Goal: Task Accomplishment & Management: Complete application form

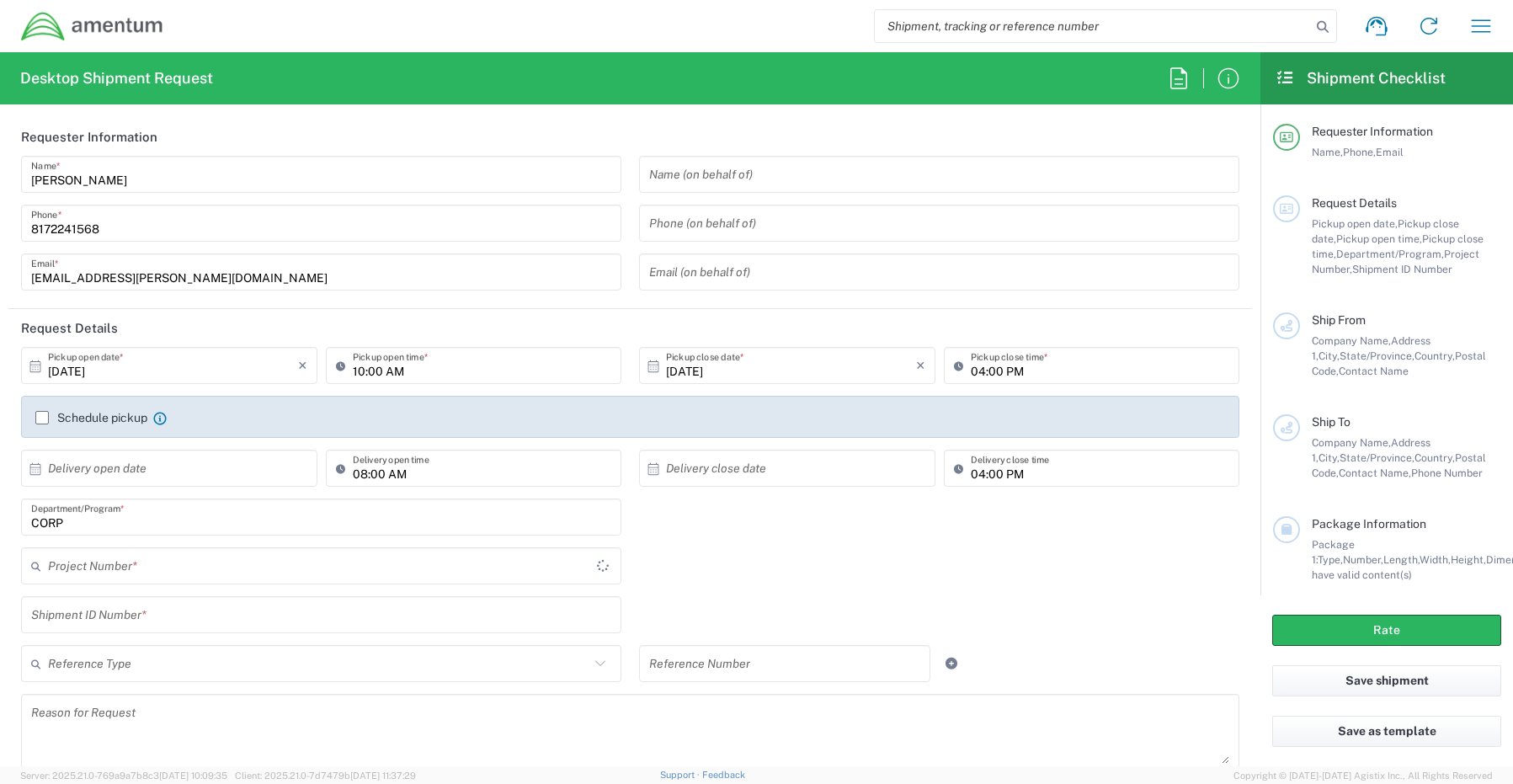
type input "[GEOGRAPHIC_DATA]"
type input "CORP"
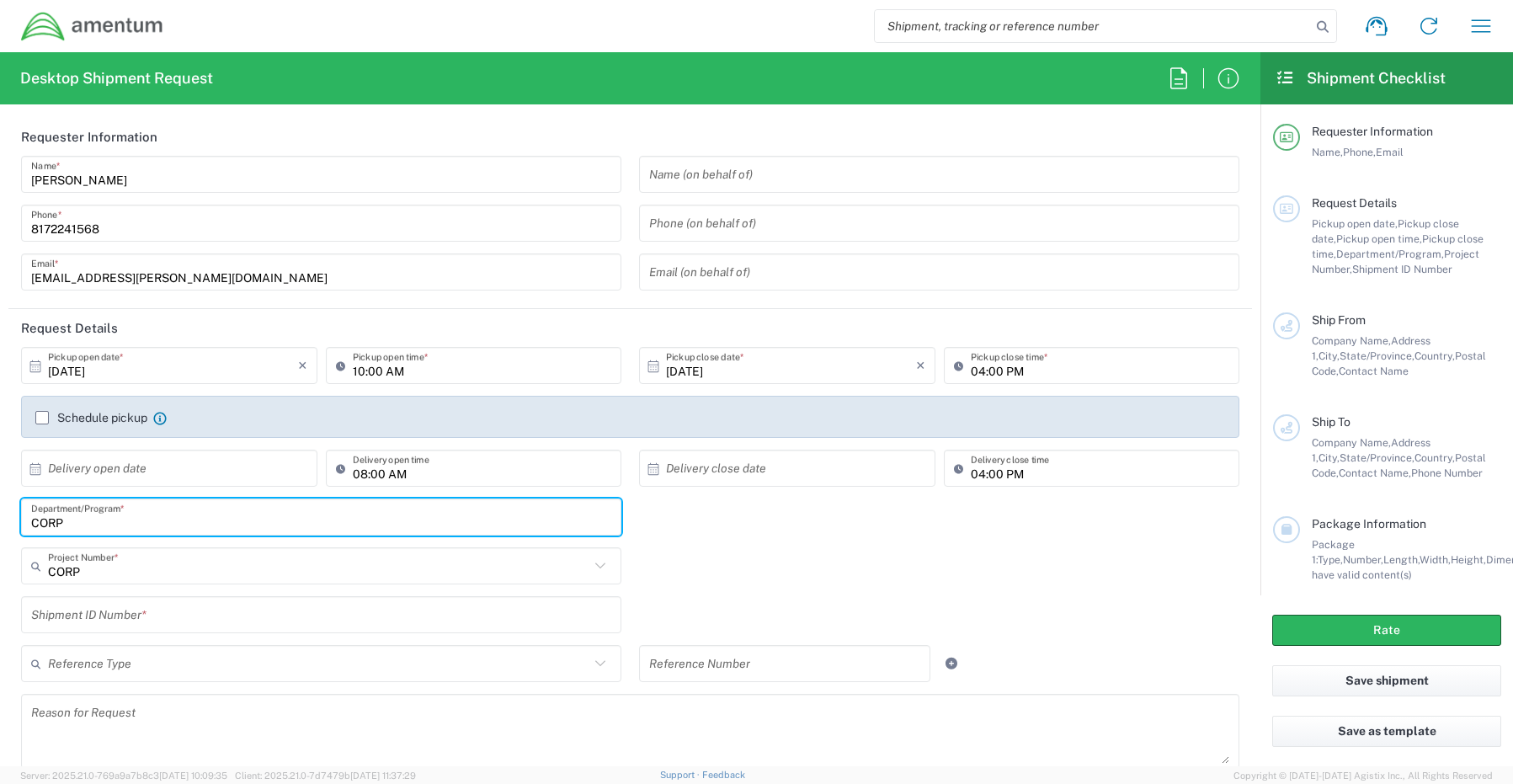
drag, startPoint x: 109, startPoint y: 522, endPoint x: 24, endPoint y: 522, distance: 85.0
click at [30, 522] on div "CORP Department/Program *" at bounding box center [321, 517] width 600 height 37
paste input "[PERSON_NAME]"
type input "[PERSON_NAME]"
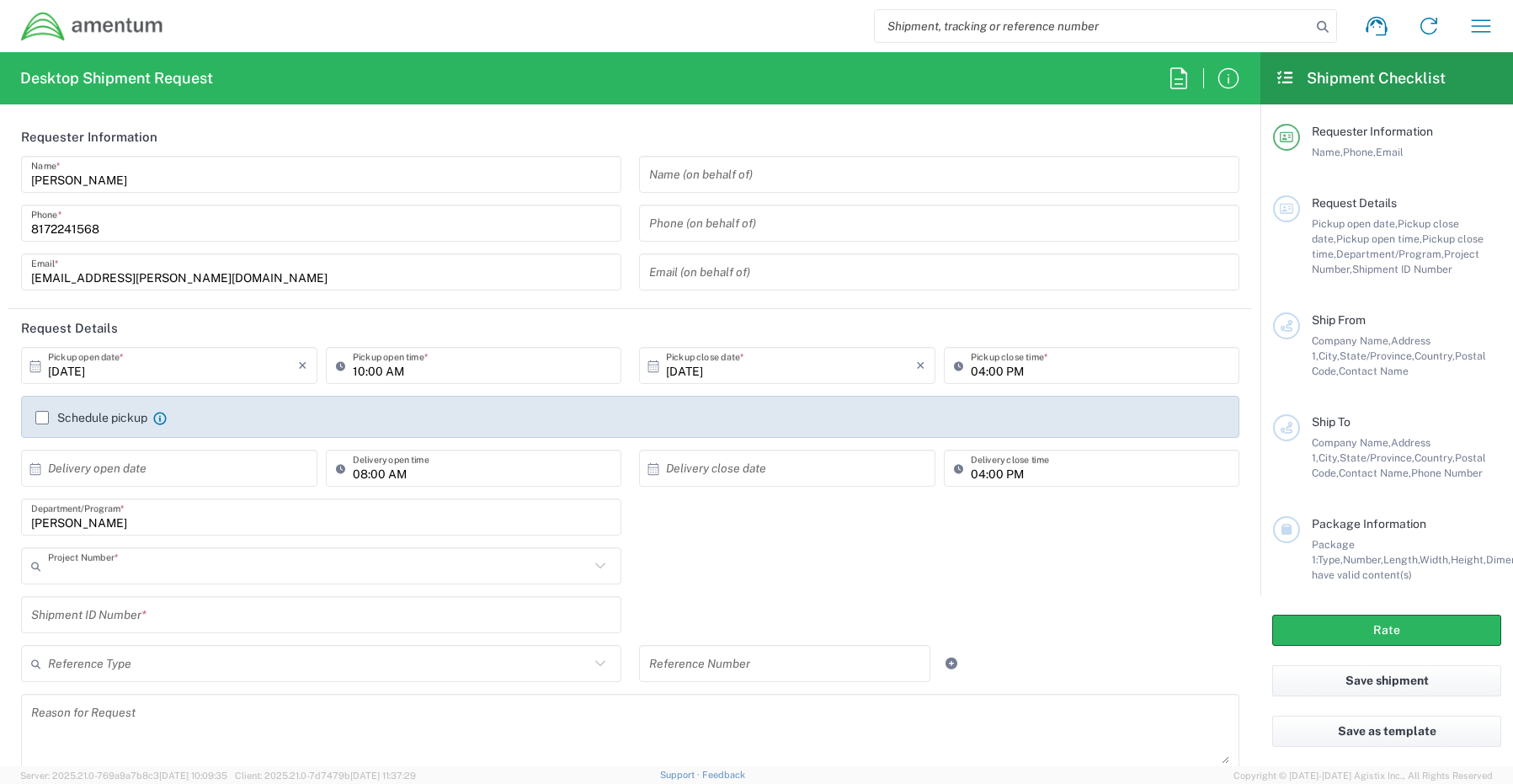
click at [76, 571] on input "text" at bounding box center [318, 565] width 542 height 30
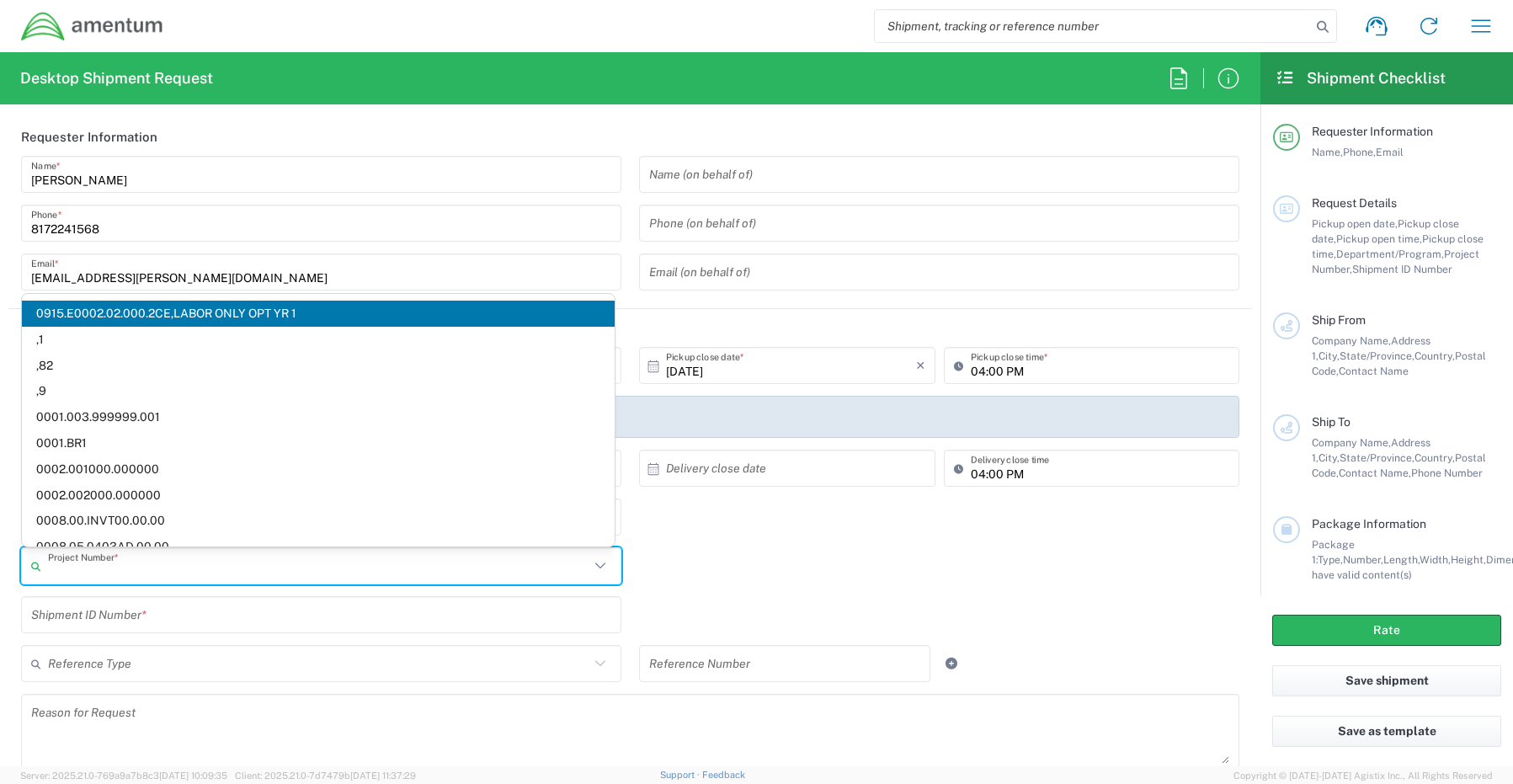
paste input "4857.1.2290.00.00.00.SEM.150"
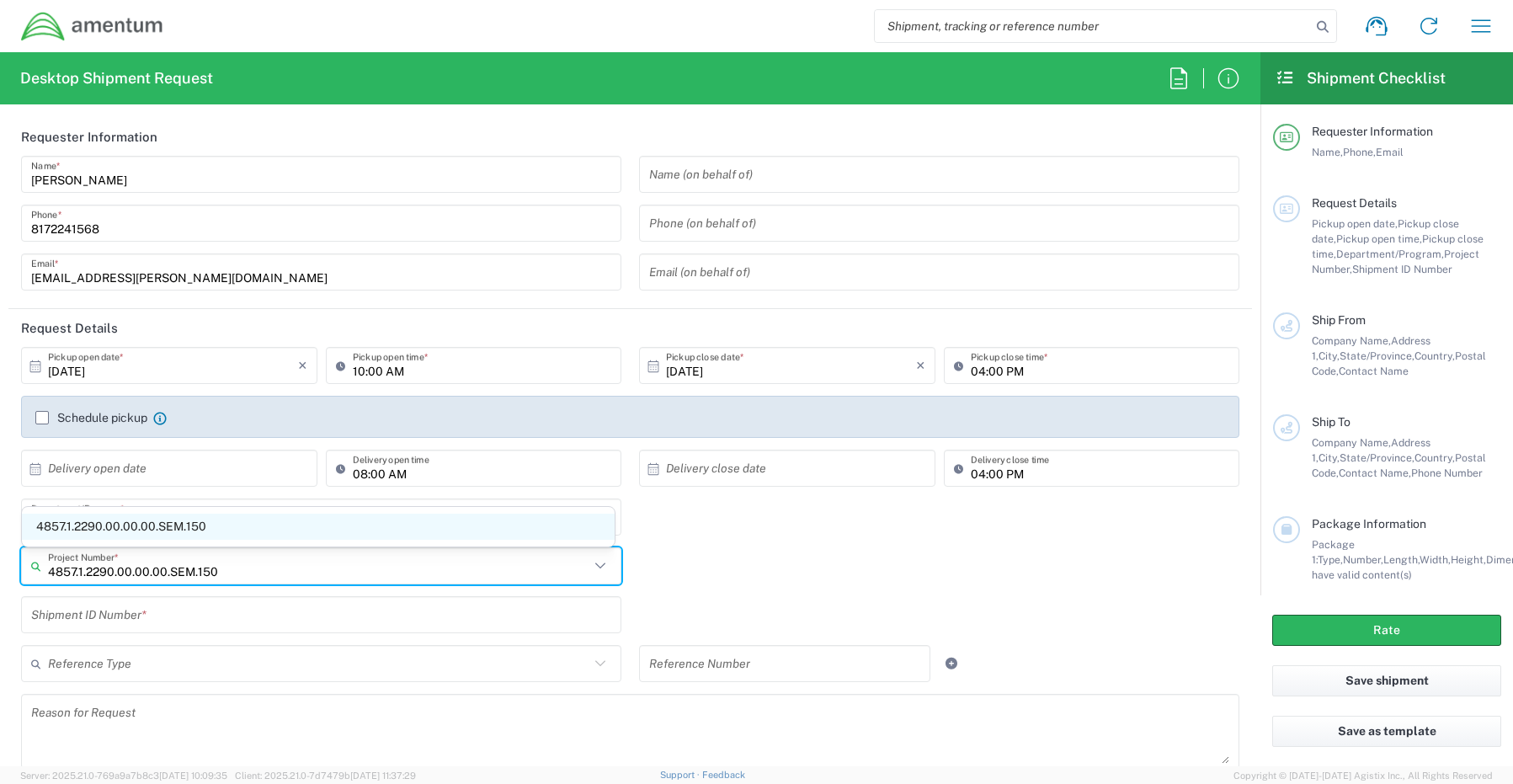
type input "4857.1.2290.00.00.00.SEM.150"
click at [88, 529] on span "4857.1.2290.00.00.00.SEM.150" at bounding box center [318, 526] width 593 height 26
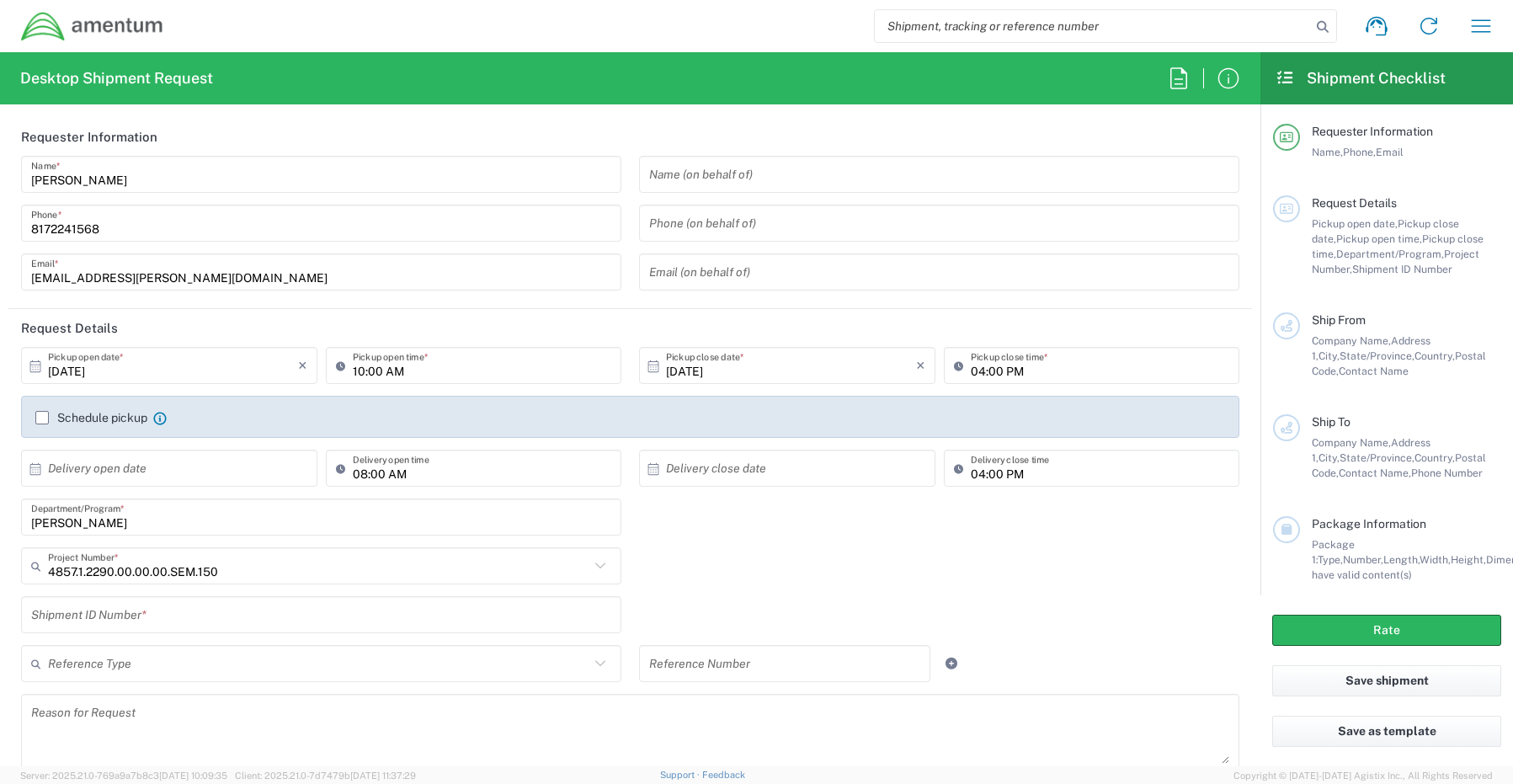
drag, startPoint x: 51, startPoint y: 597, endPoint x: 63, endPoint y: 613, distance: 20.0
click at [59, 608] on div "Shipment ID Number *" at bounding box center [321, 615] width 600 height 37
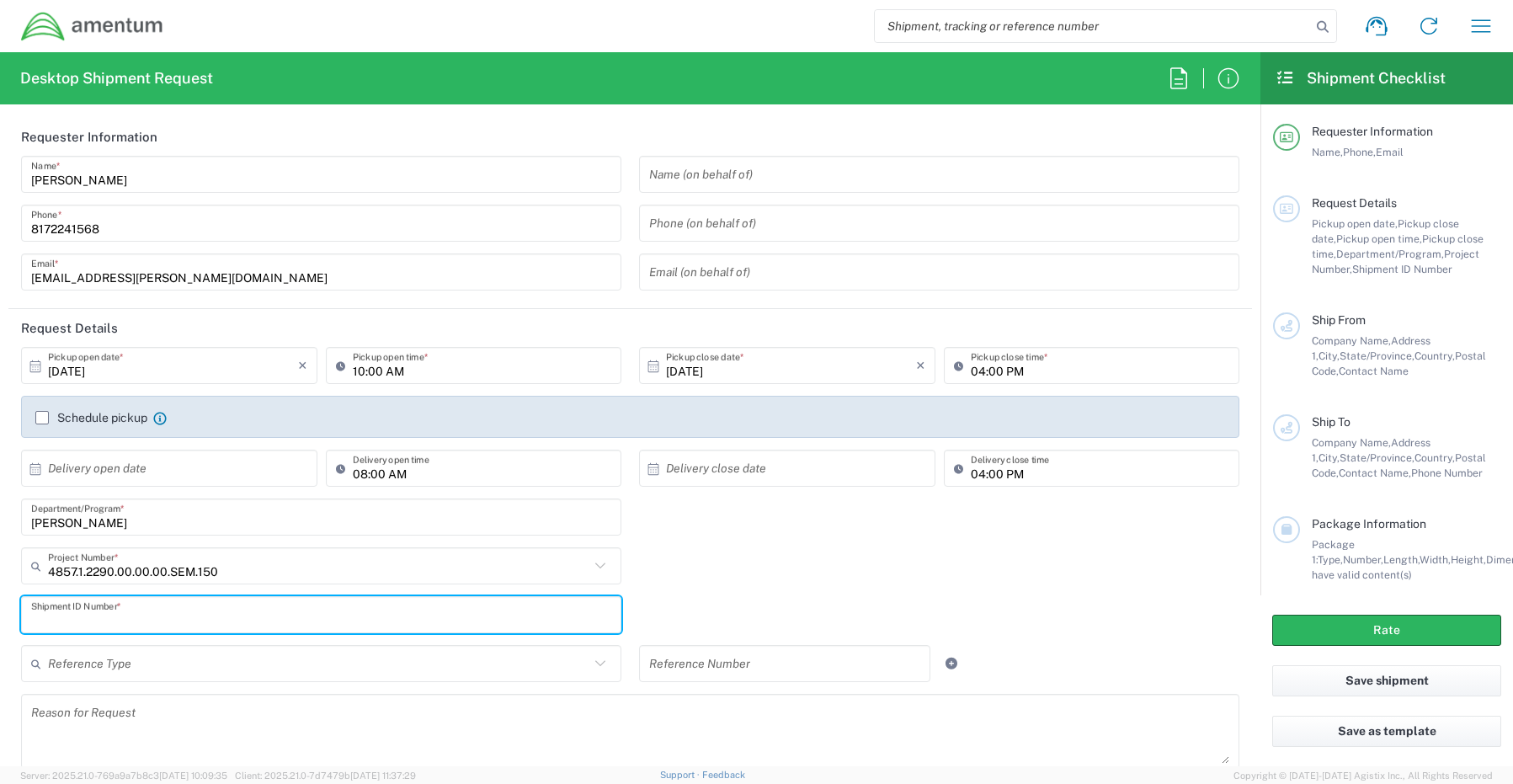
click at [65, 619] on input "text" at bounding box center [321, 615] width 580 height 30
paste input "[PERSON_NAME] - REQ0241518"
type input "[PERSON_NAME] - REQ0241518"
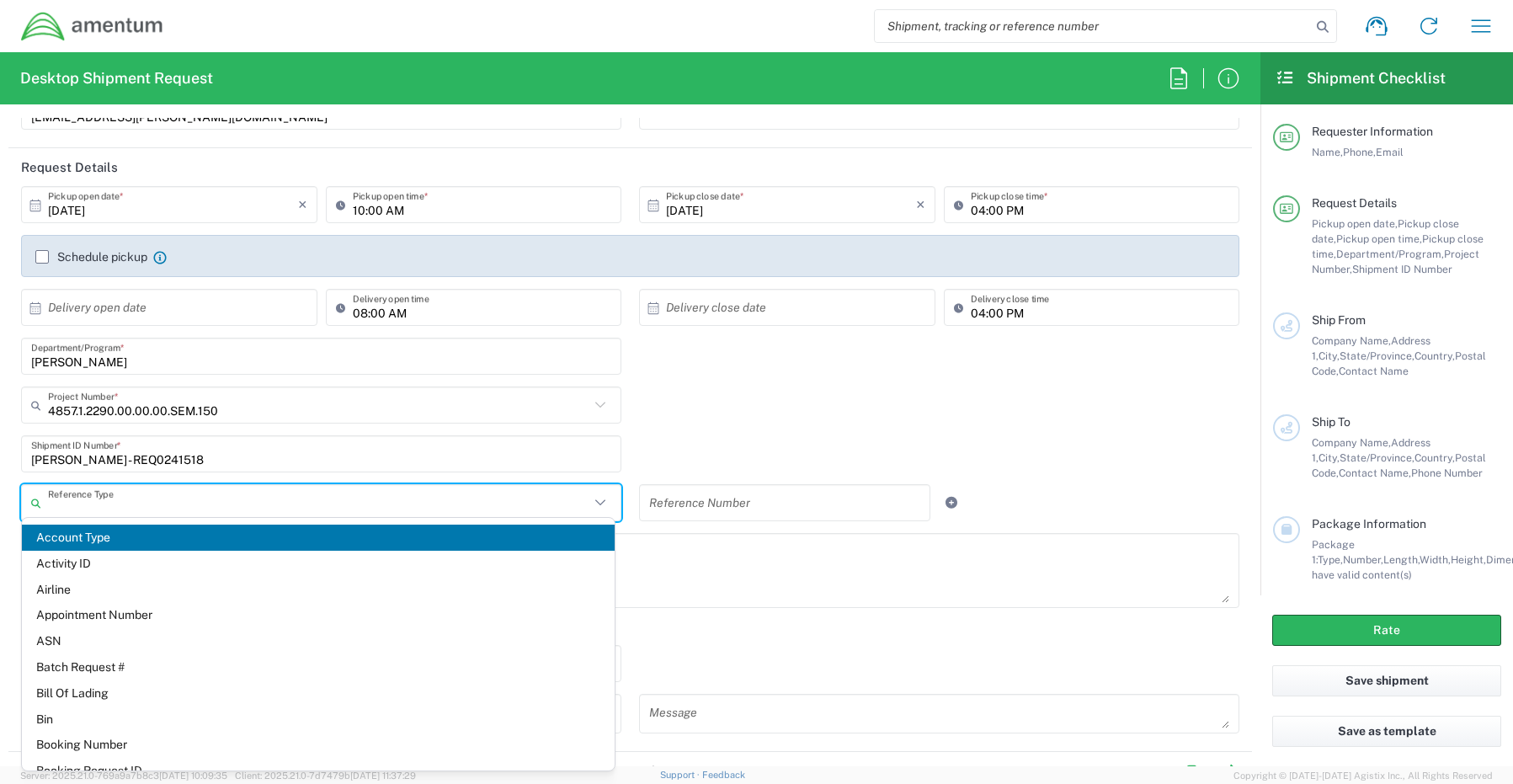
scroll to position [168, 0]
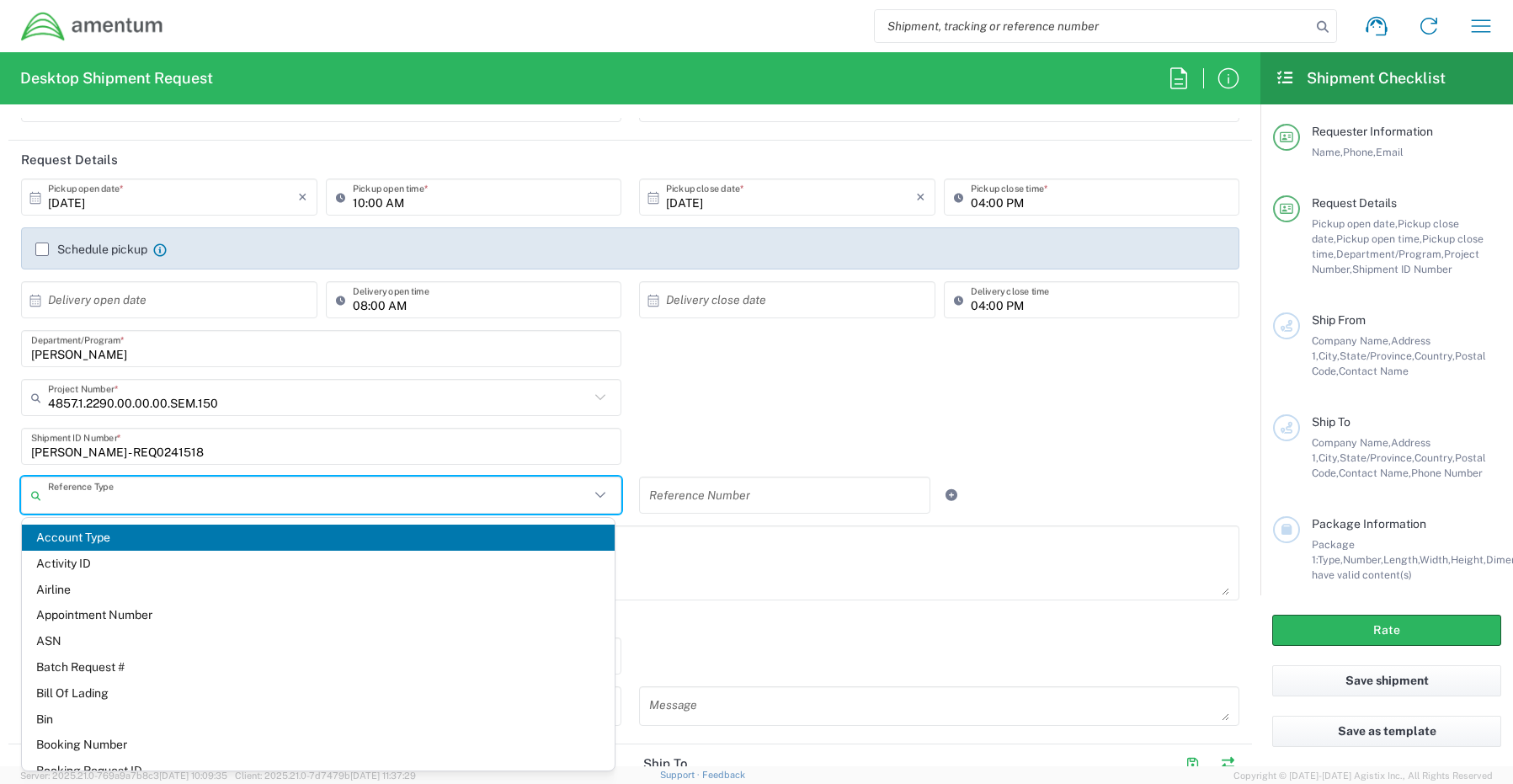
click at [802, 537] on textarea at bounding box center [630, 563] width 1198 height 65
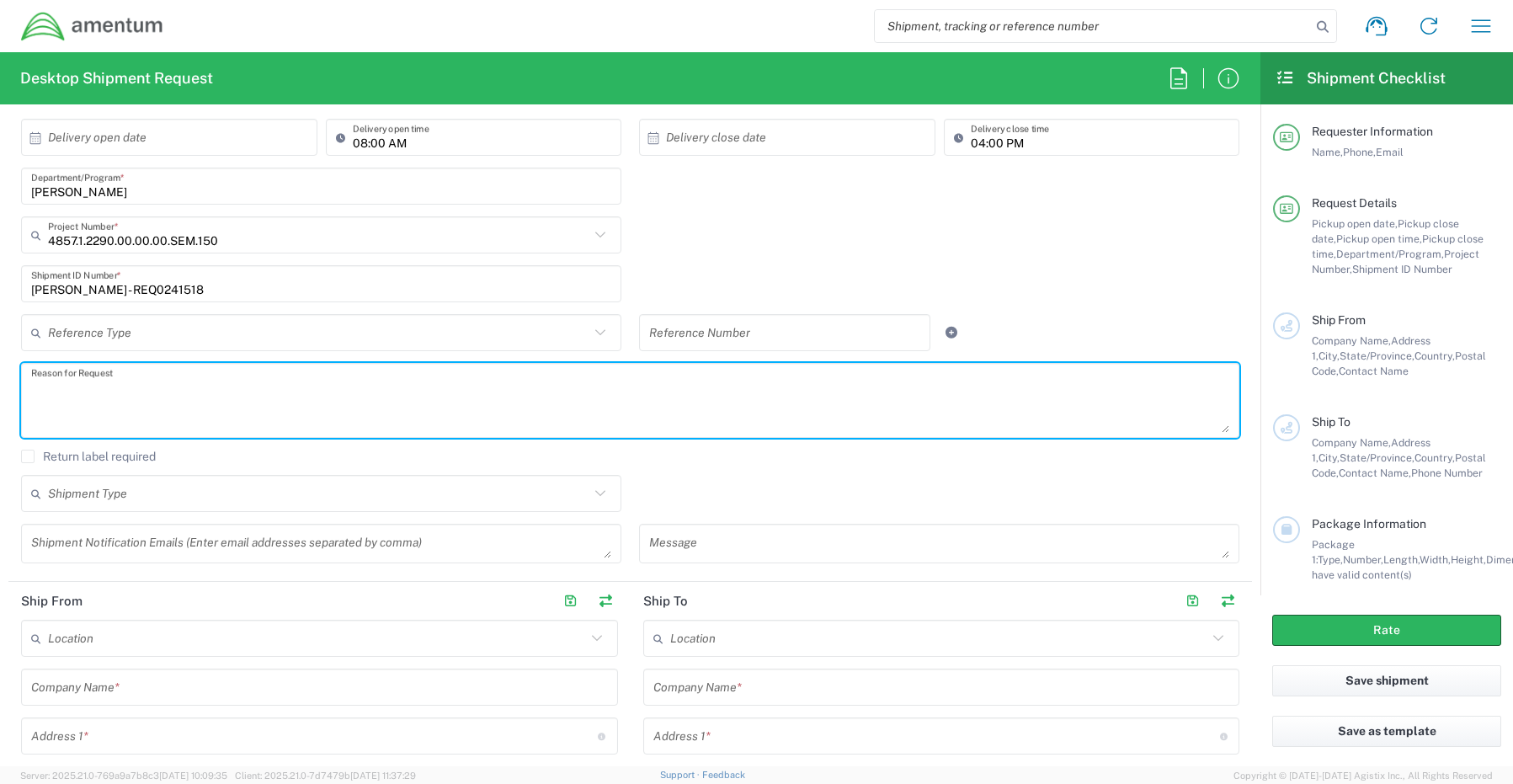
scroll to position [337, 0]
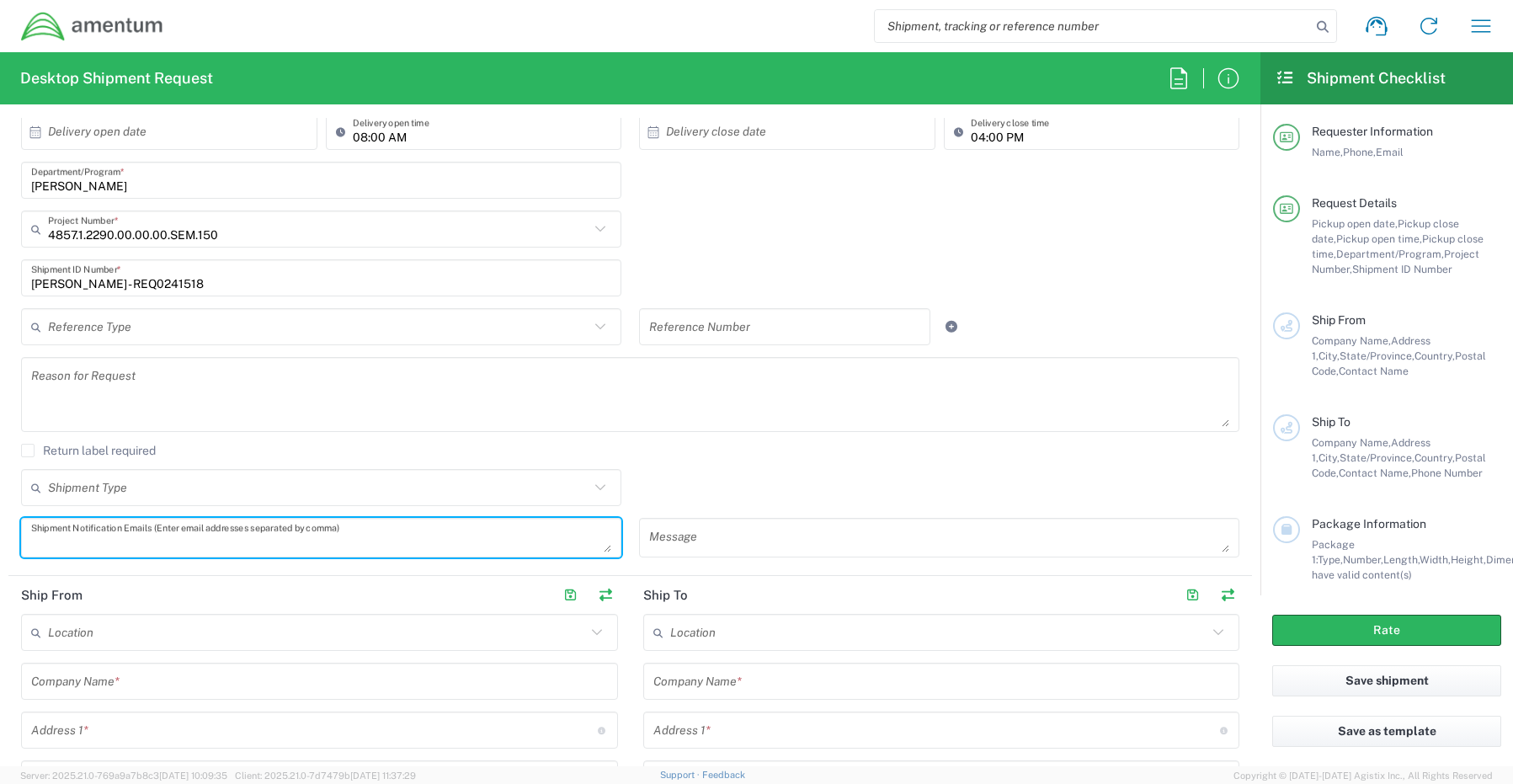
click at [87, 540] on textarea at bounding box center [321, 537] width 580 height 30
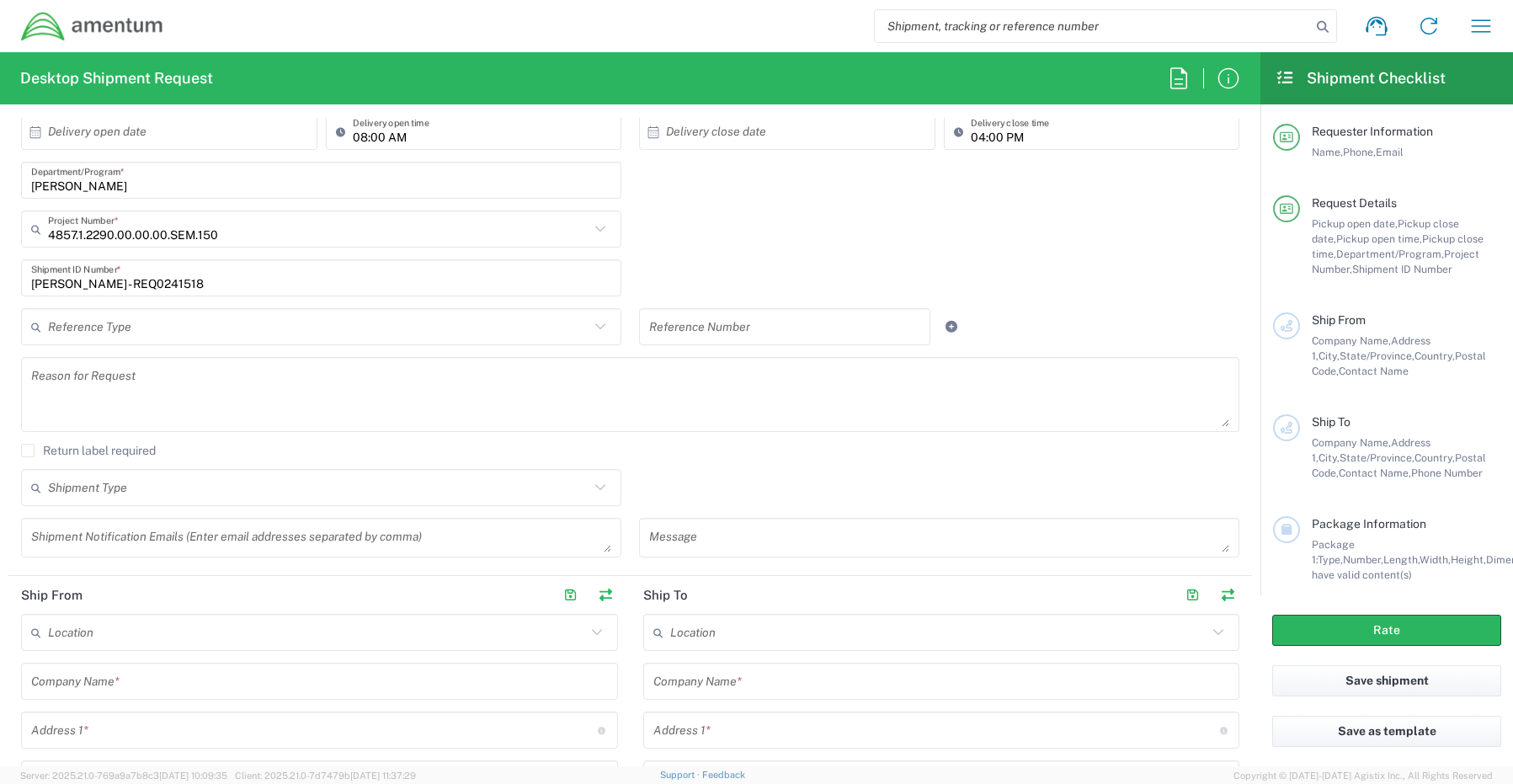
click at [84, 542] on textarea at bounding box center [321, 537] width 580 height 30
paste textarea "[PERSON_NAME][EMAIL_ADDRESS][PERSON_NAME][DOMAIN_NAME]"
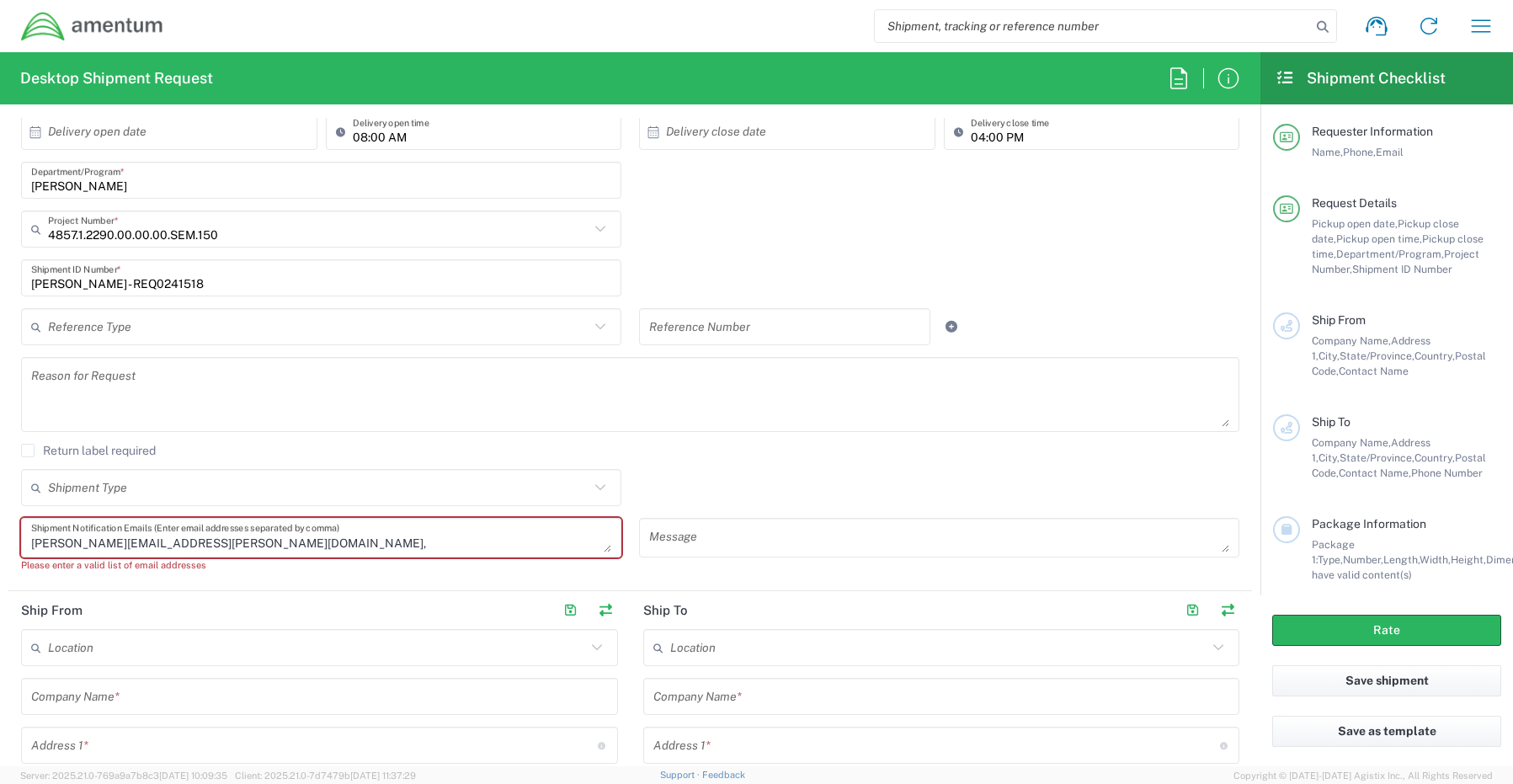
click at [229, 546] on textarea "[PERSON_NAME][EMAIL_ADDRESS][PERSON_NAME][DOMAIN_NAME]," at bounding box center [321, 537] width 580 height 30
paste textarea "[EMAIL_ADDRESS][DOMAIN_NAME]"
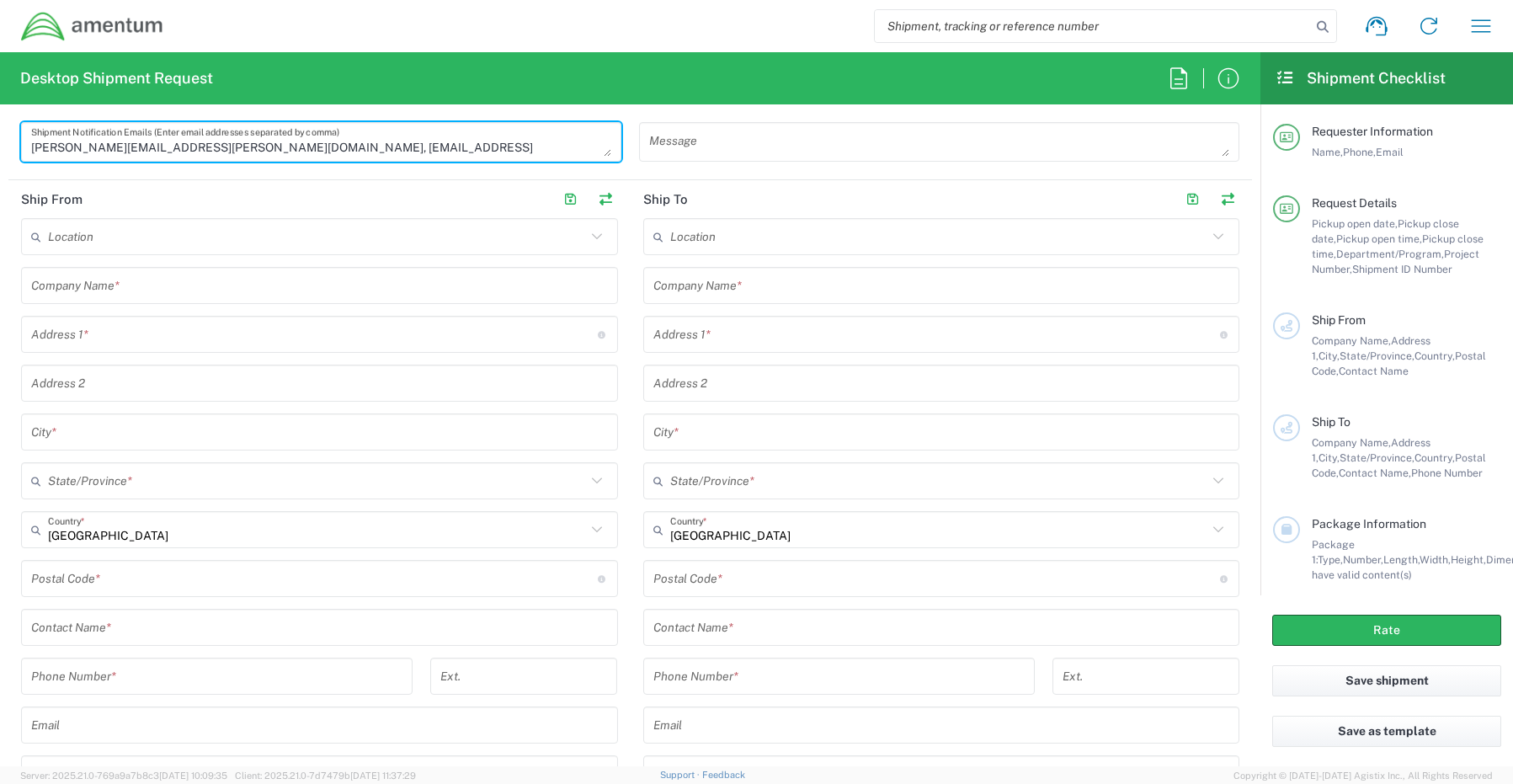
scroll to position [758, 0]
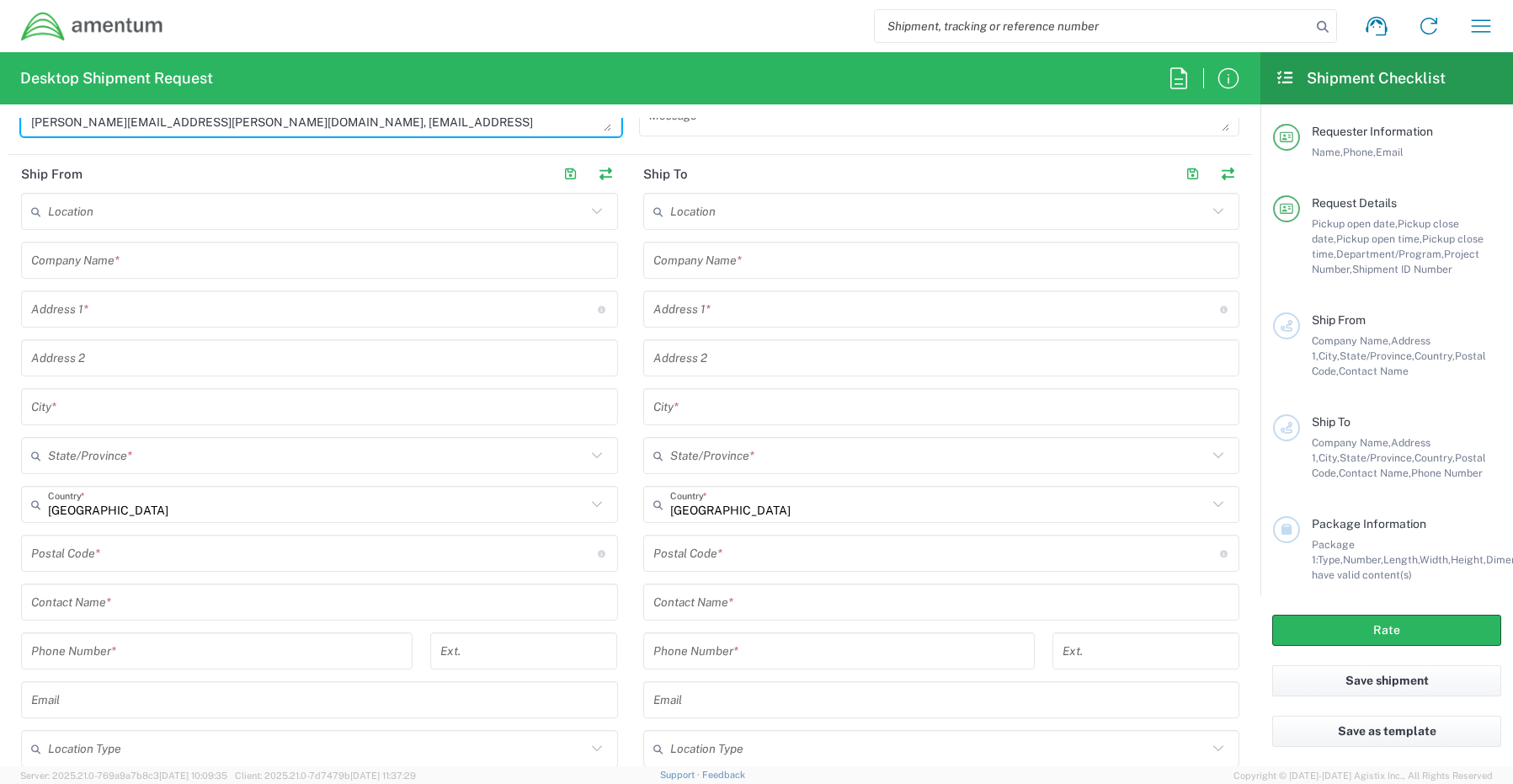
type textarea "[PERSON_NAME][EMAIL_ADDRESS][PERSON_NAME][DOMAIN_NAME], [EMAIL_ADDRESS][DOMAIN_…"
click at [114, 598] on input "text" at bounding box center [320, 602] width 577 height 30
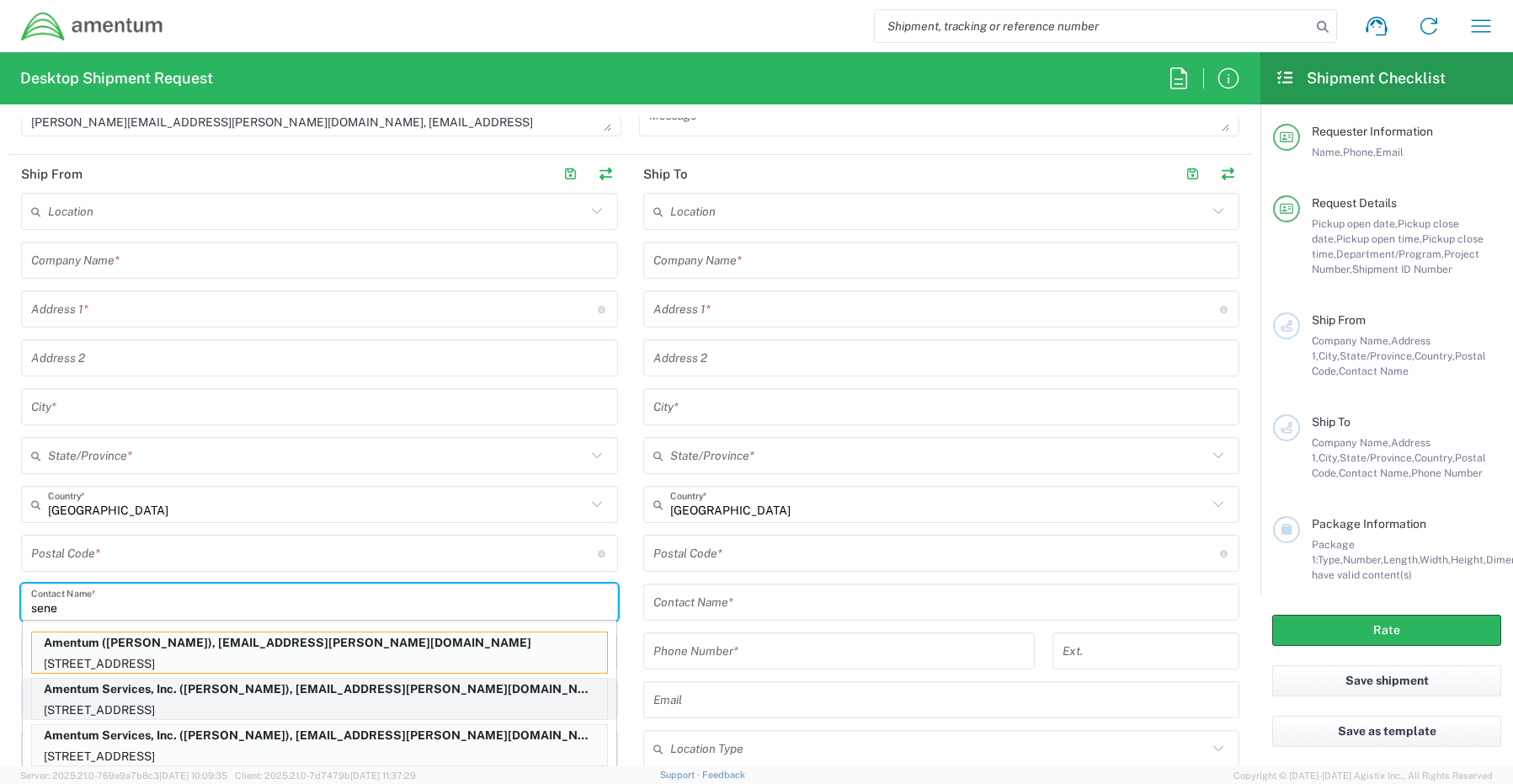
type input "sene"
click at [92, 697] on p "Amentum Services, Inc. ([PERSON_NAME]), [EMAIL_ADDRESS][PERSON_NAME][DOMAIN_NAM…" at bounding box center [320, 689] width 575 height 21
type input "Amentum Services, Inc."
type input "[STREET_ADDRESS]"
type input "[GEOGRAPHIC_DATA]"
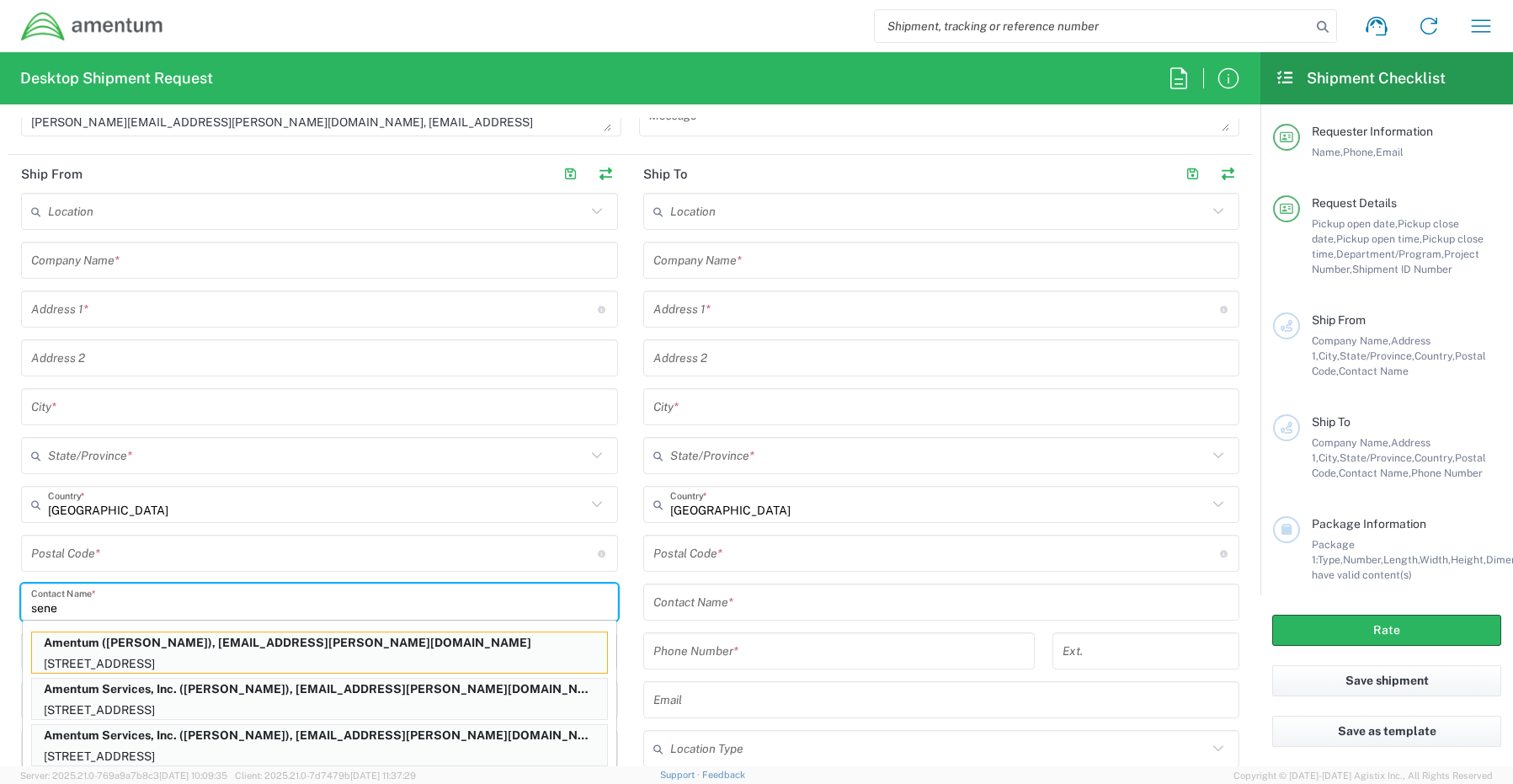
type input "[US_STATE]"
type input "76177"
type input "[PERSON_NAME]"
type input "[PHONE_NUMBER]"
type input "[EMAIL_ADDRESS][PERSON_NAME][DOMAIN_NAME]"
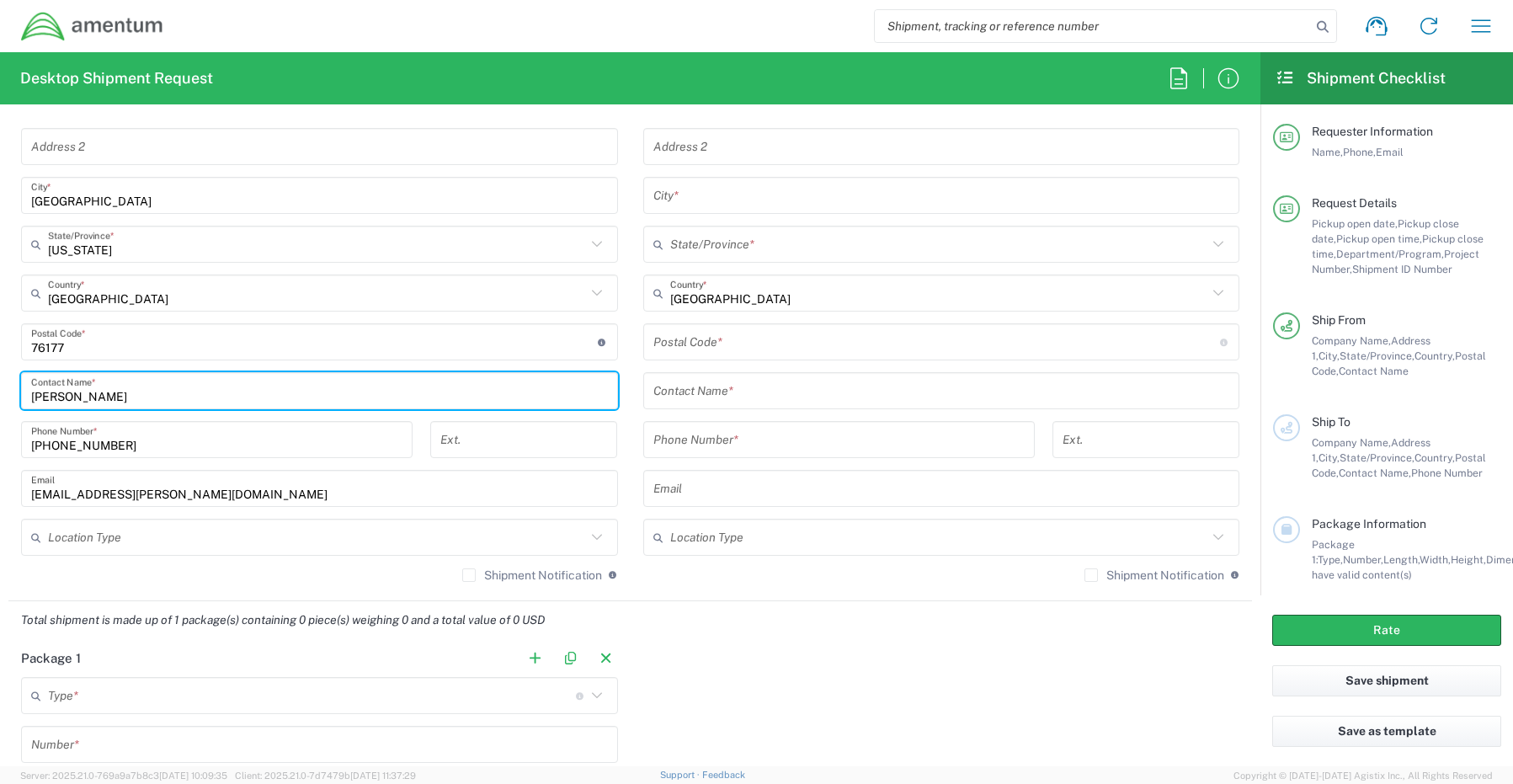
scroll to position [1010, 0]
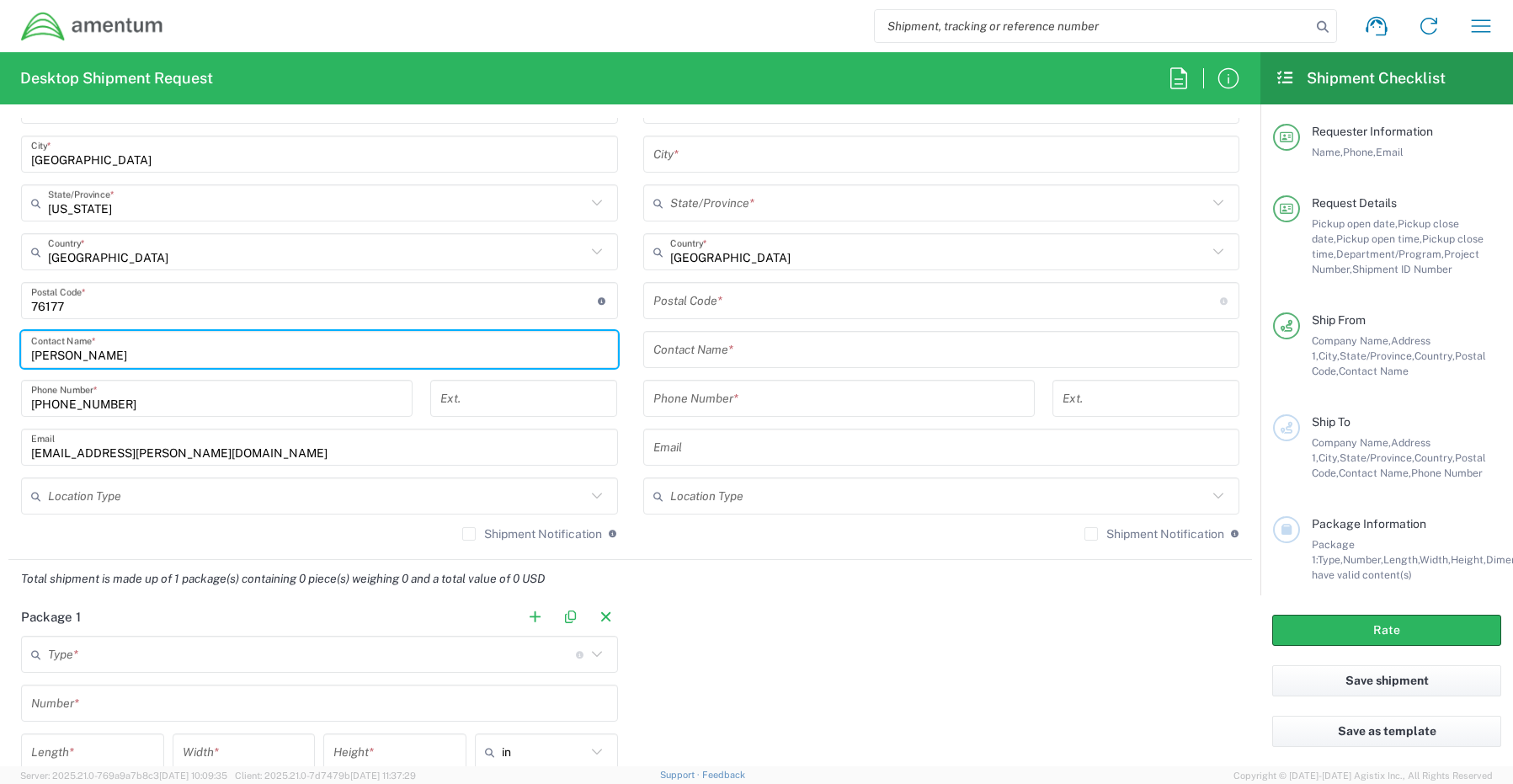
click at [54, 495] on input "text" at bounding box center [316, 496] width 538 height 30
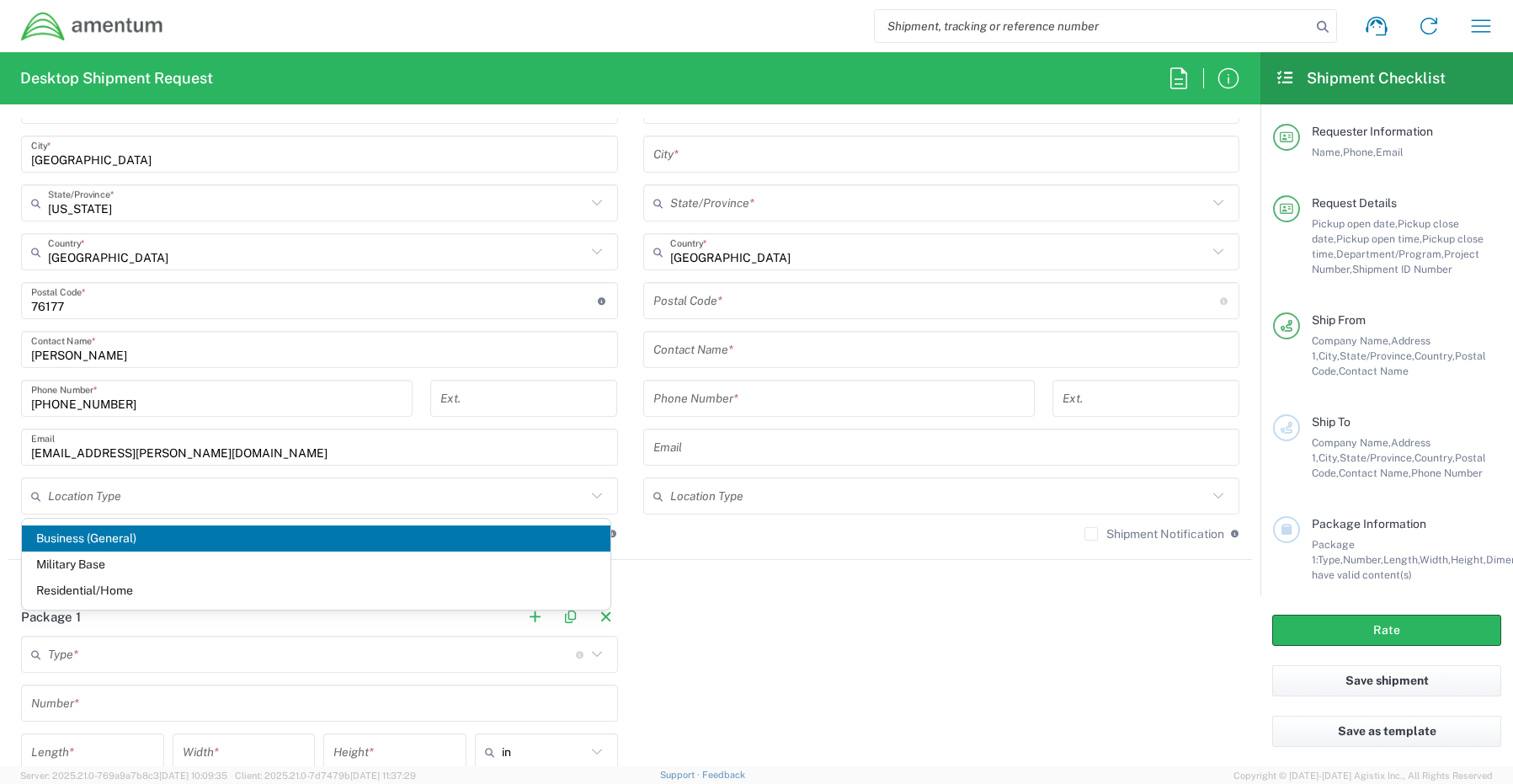
click at [87, 539] on span "Business (General)" at bounding box center [316, 538] width 589 height 26
type input "Business (General)"
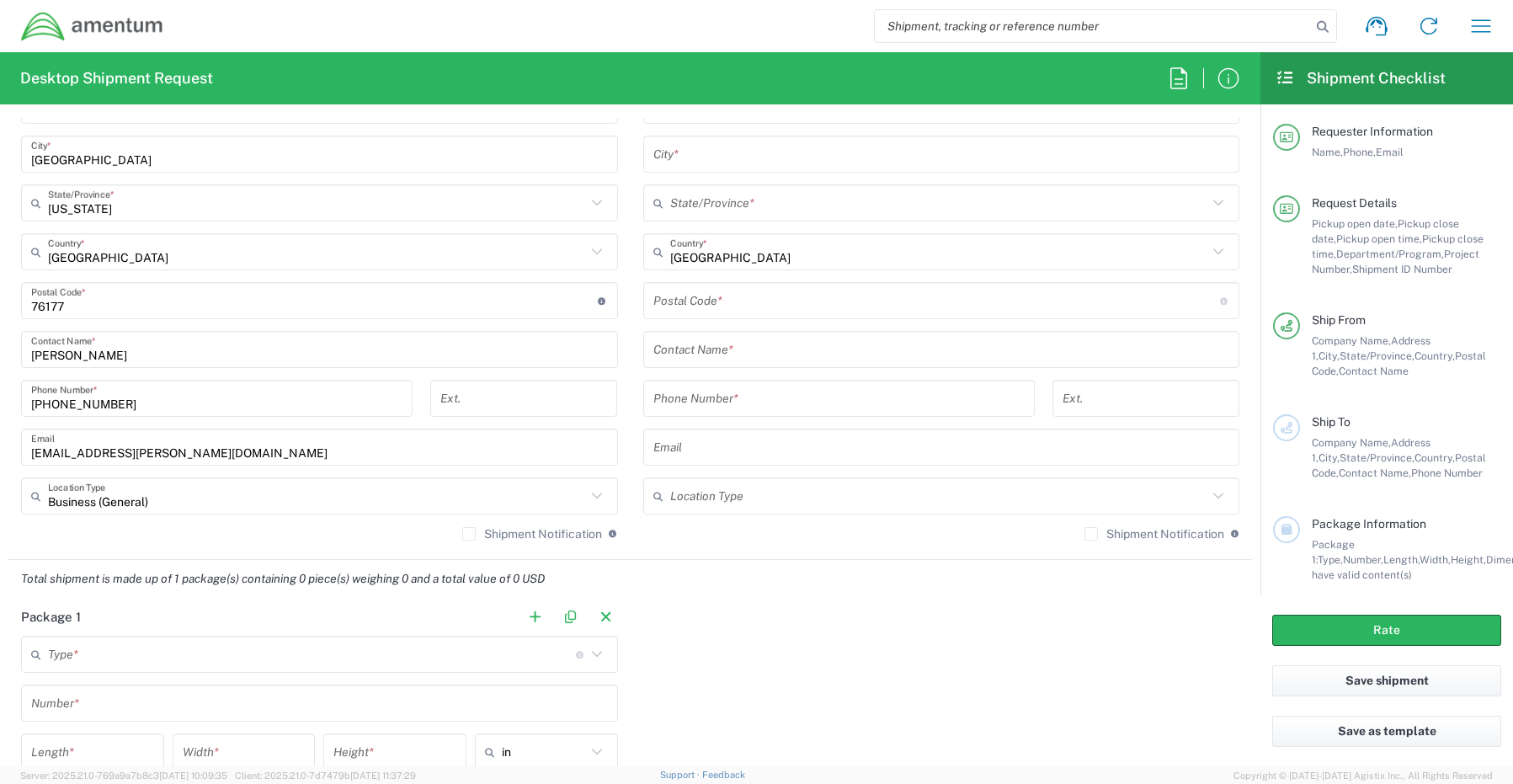
click at [465, 535] on label "Shipment Notification" at bounding box center [532, 534] width 139 height 14
click at [469, 534] on input "Shipment Notification" at bounding box center [469, 534] width 0 height 0
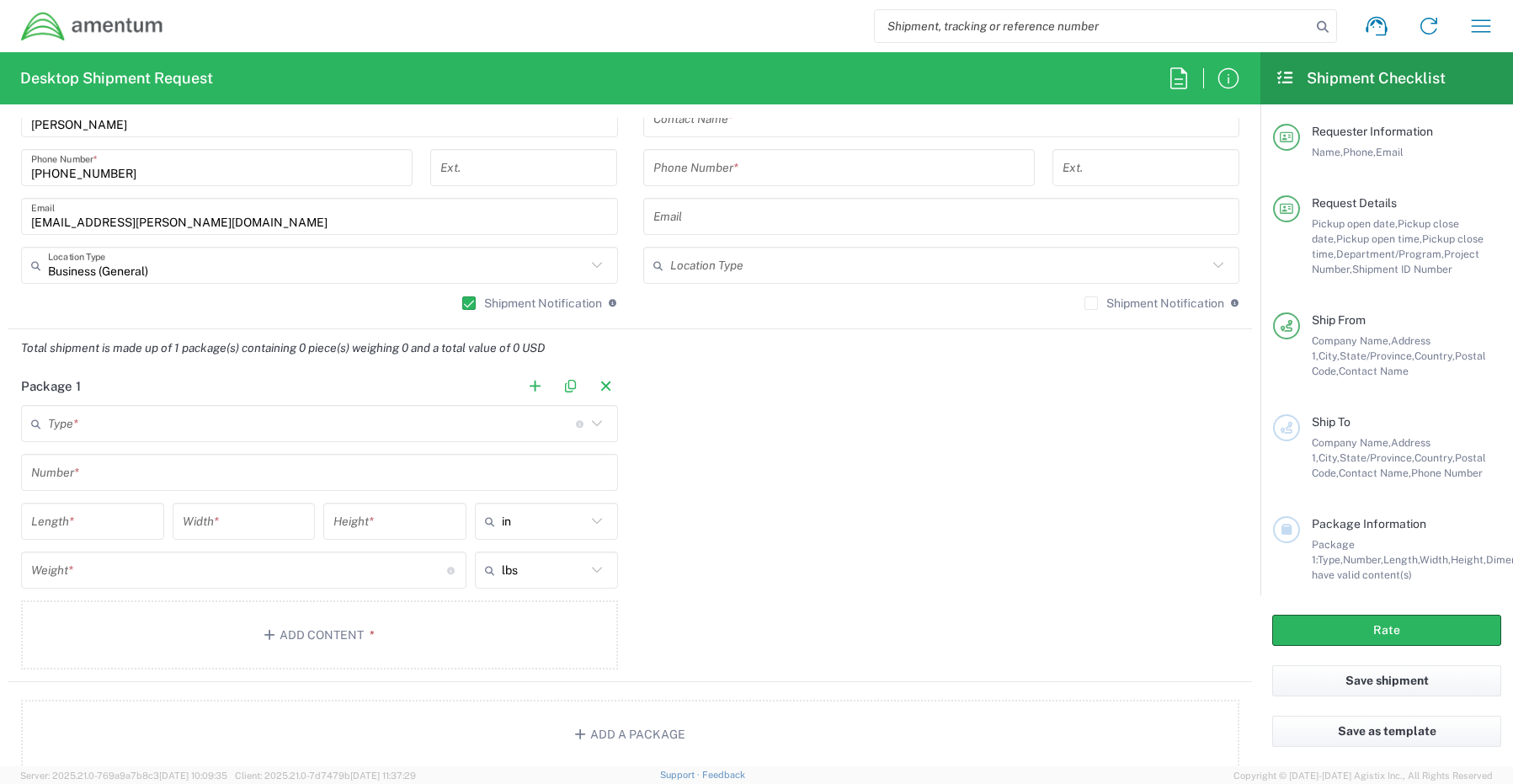
scroll to position [1263, 0]
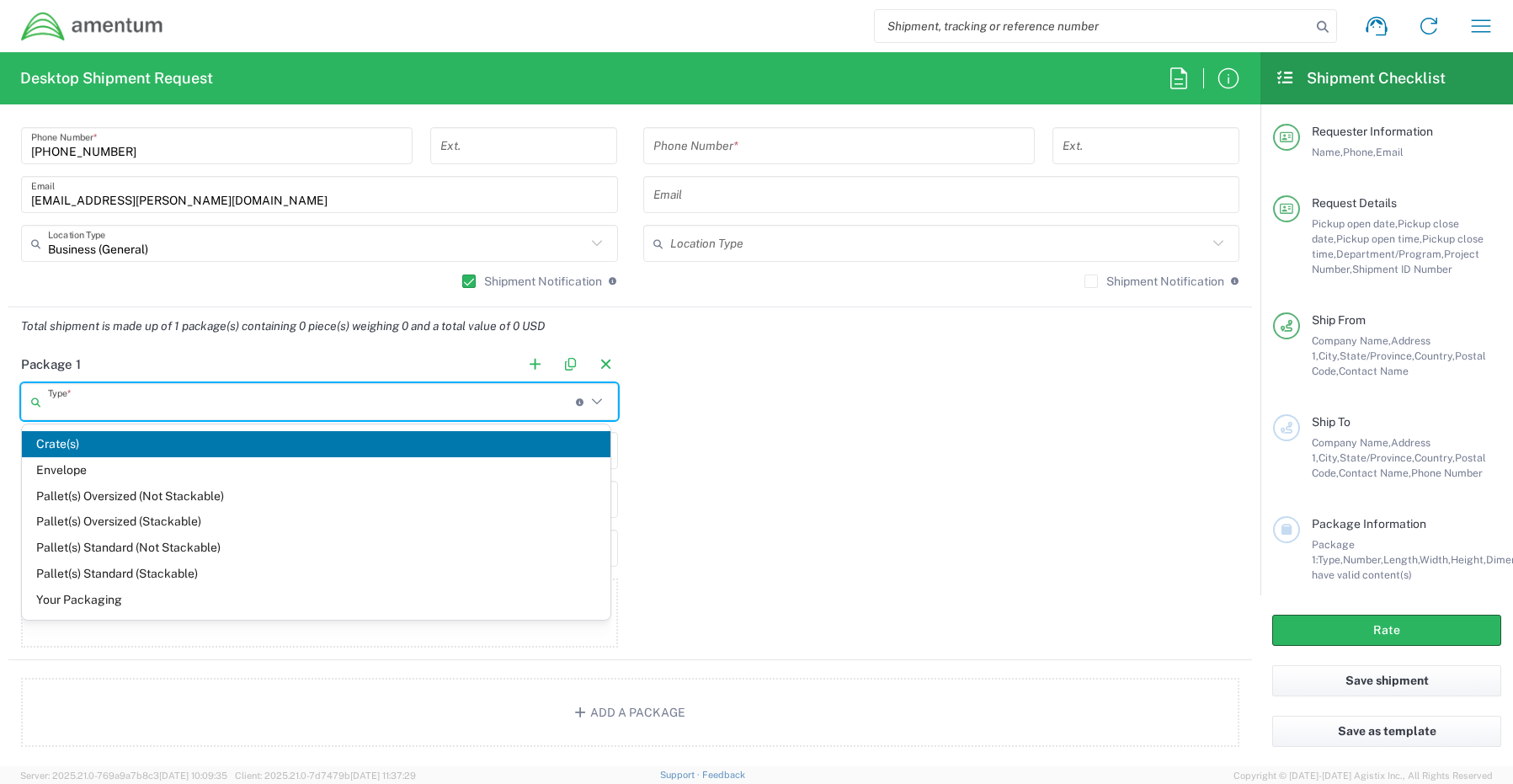
click at [82, 400] on input "text" at bounding box center [311, 401] width 528 height 30
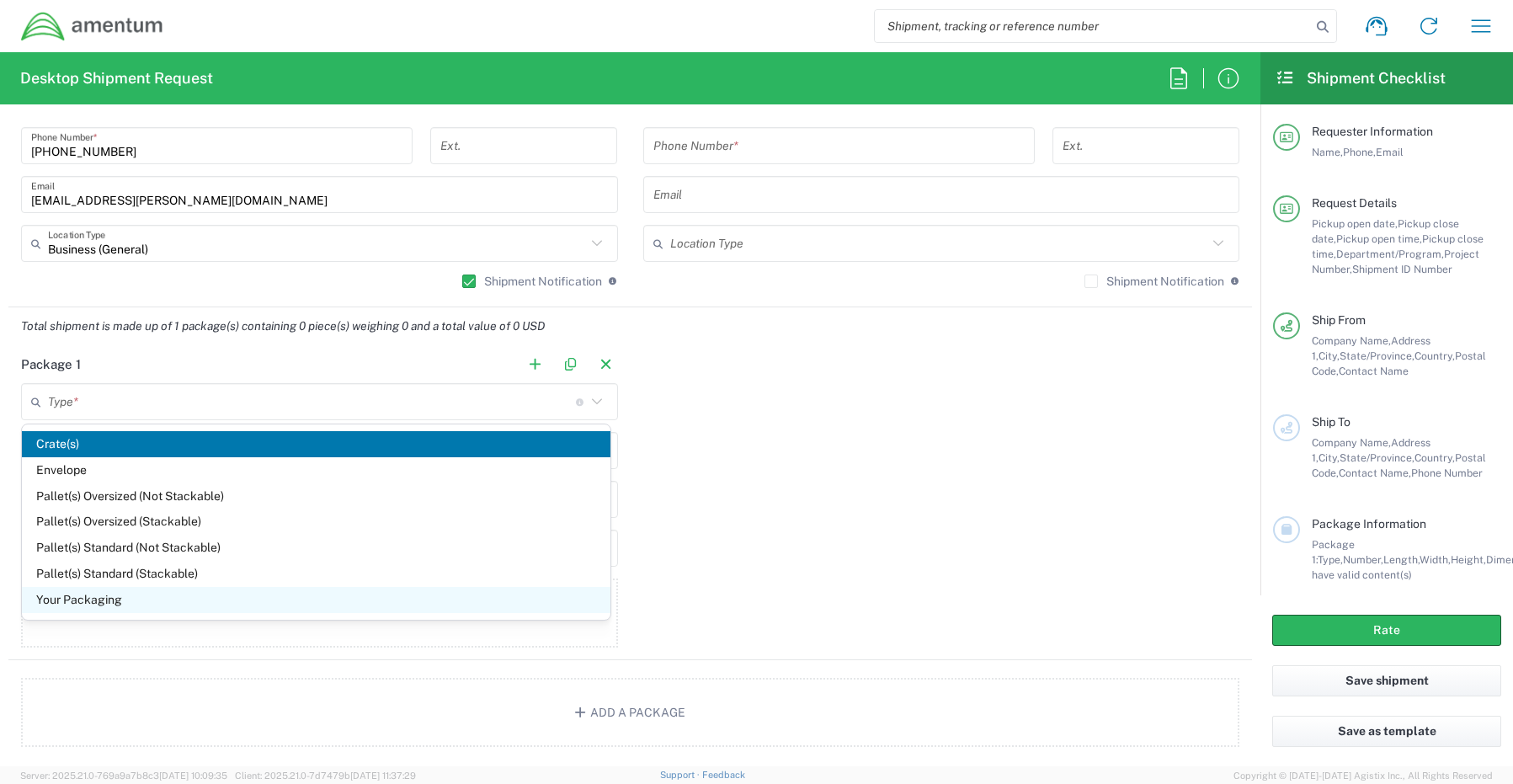
click at [62, 596] on span "Your Packaging" at bounding box center [316, 599] width 589 height 26
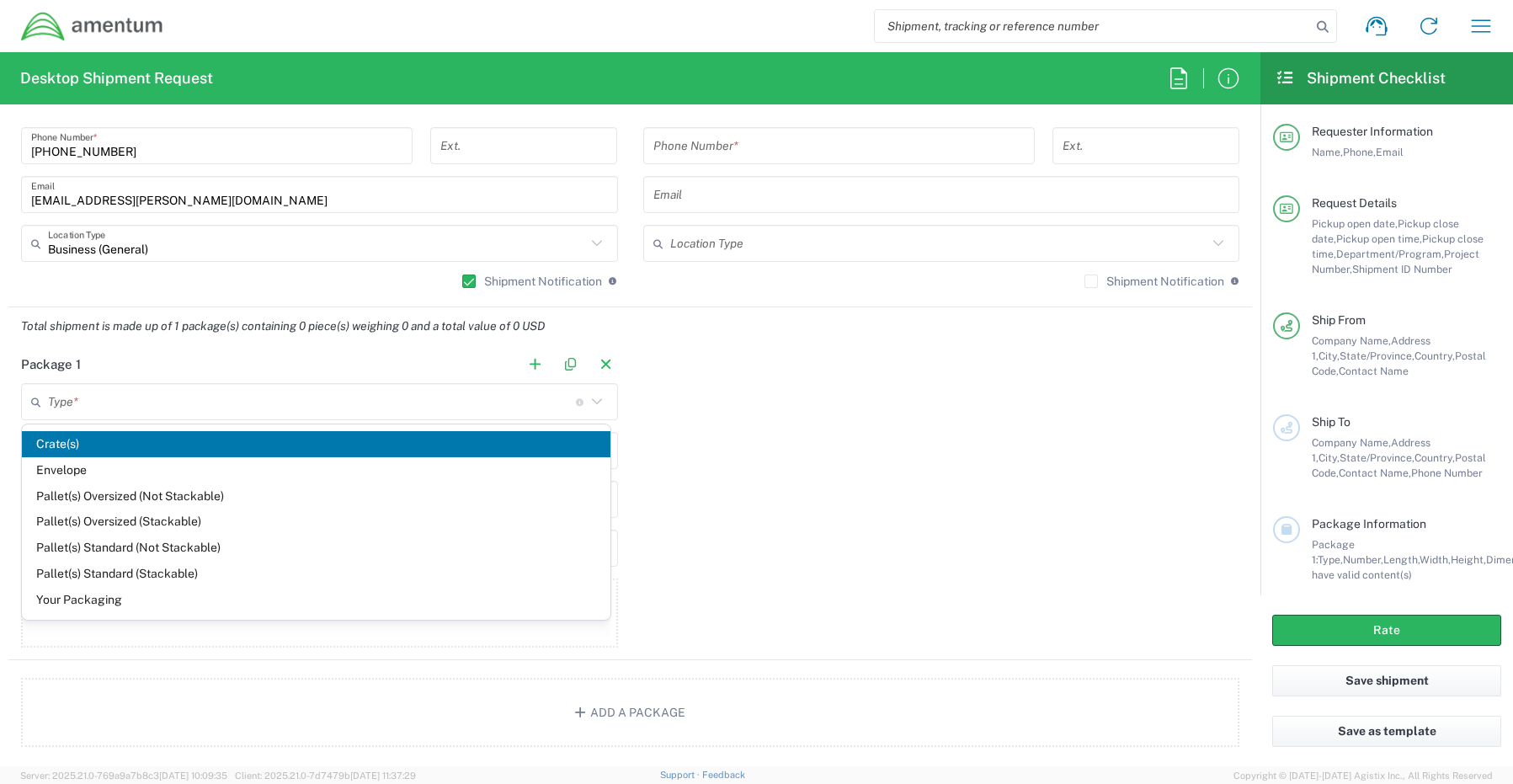
type input "Your Packaging"
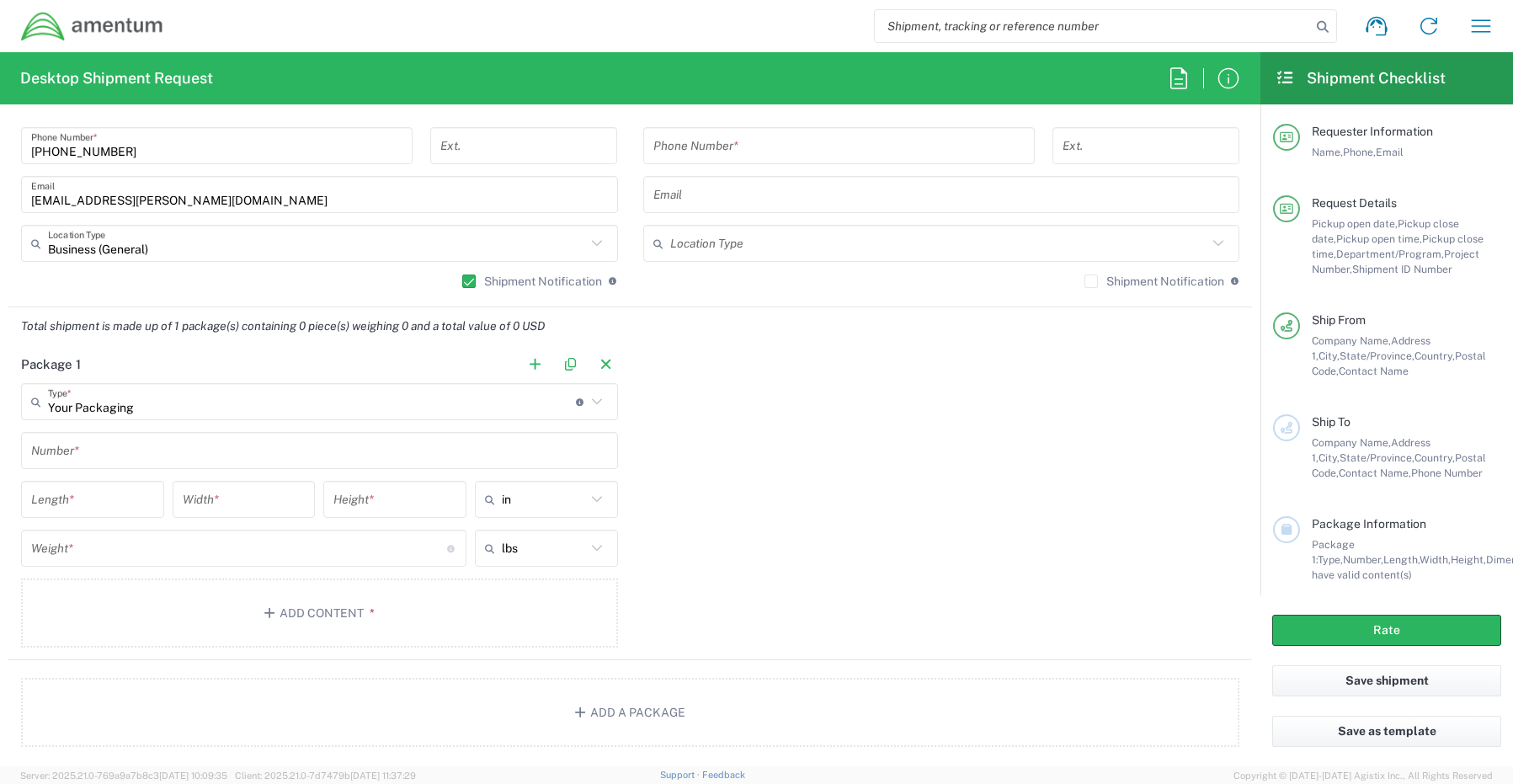
click at [61, 445] on input "text" at bounding box center [320, 451] width 577 height 30
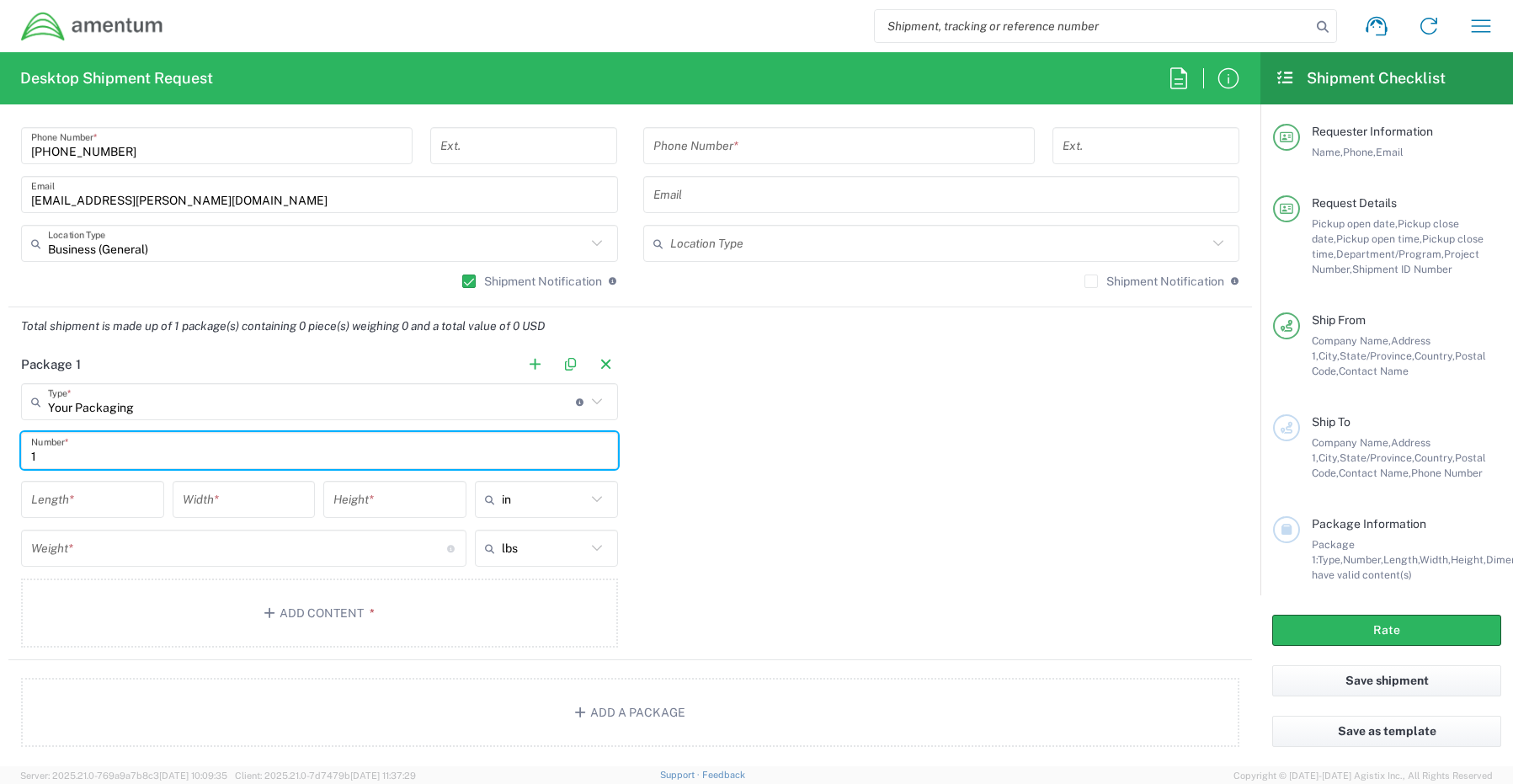
type input "1"
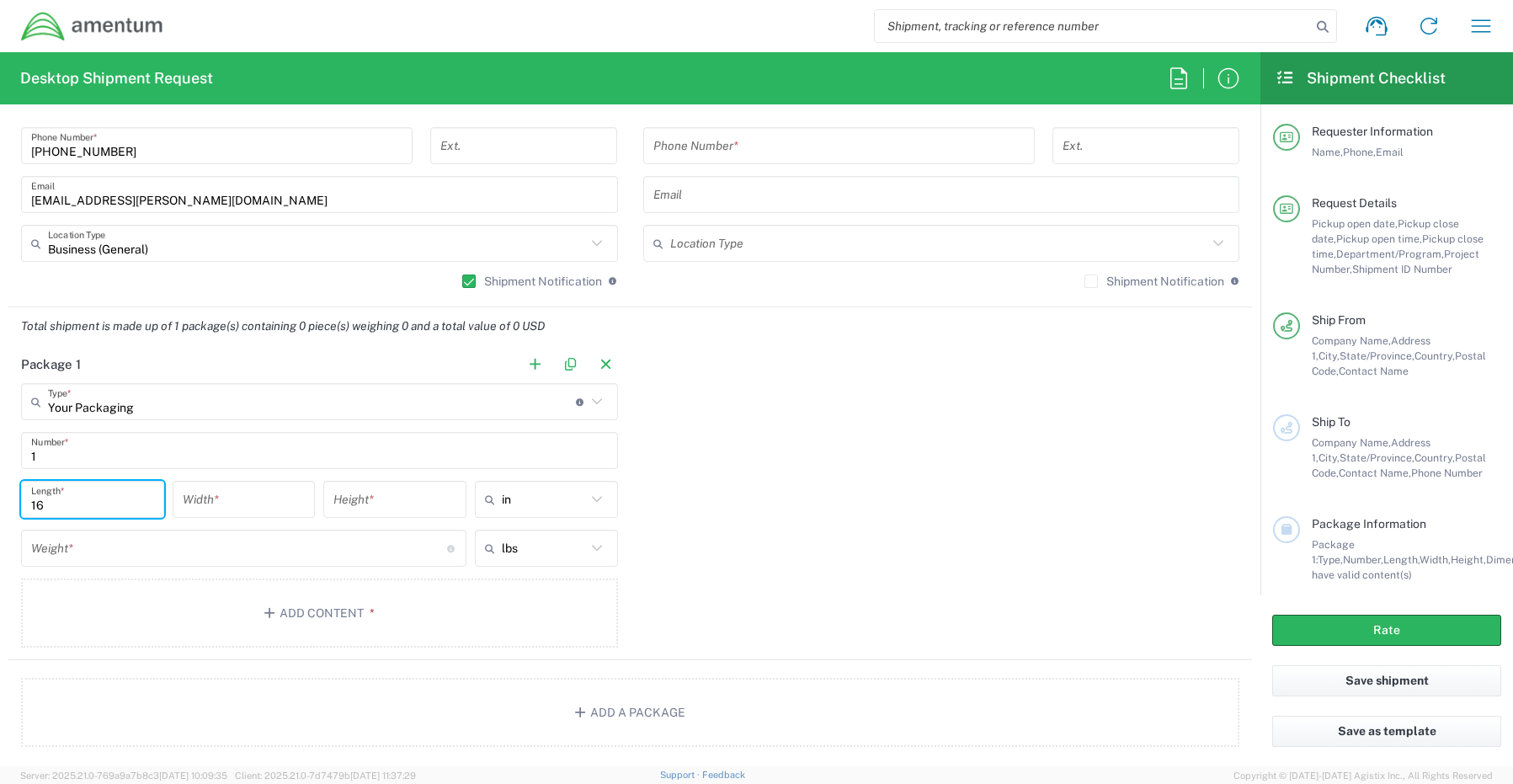
type input "16"
type input "14"
type input "3"
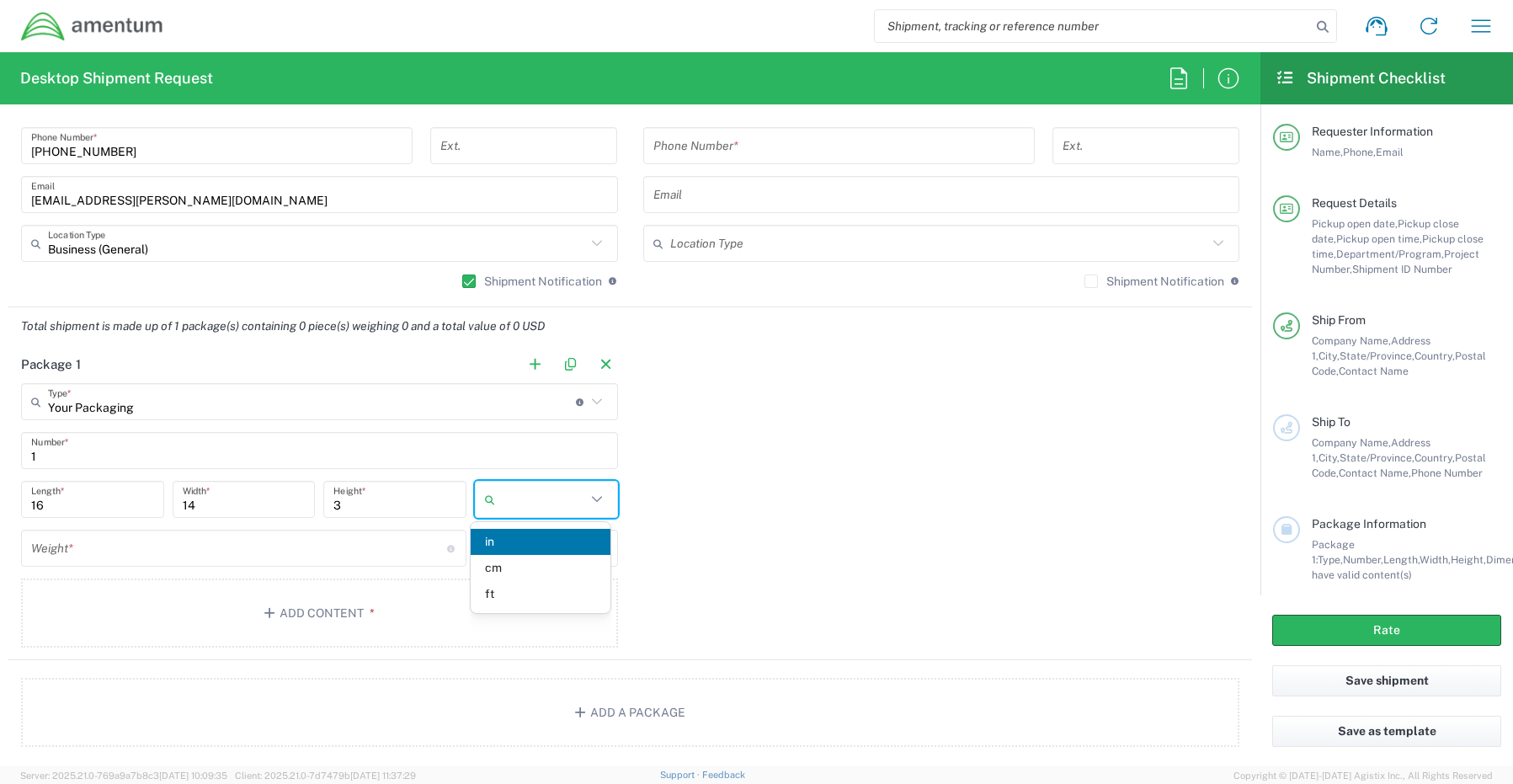
type input "in"
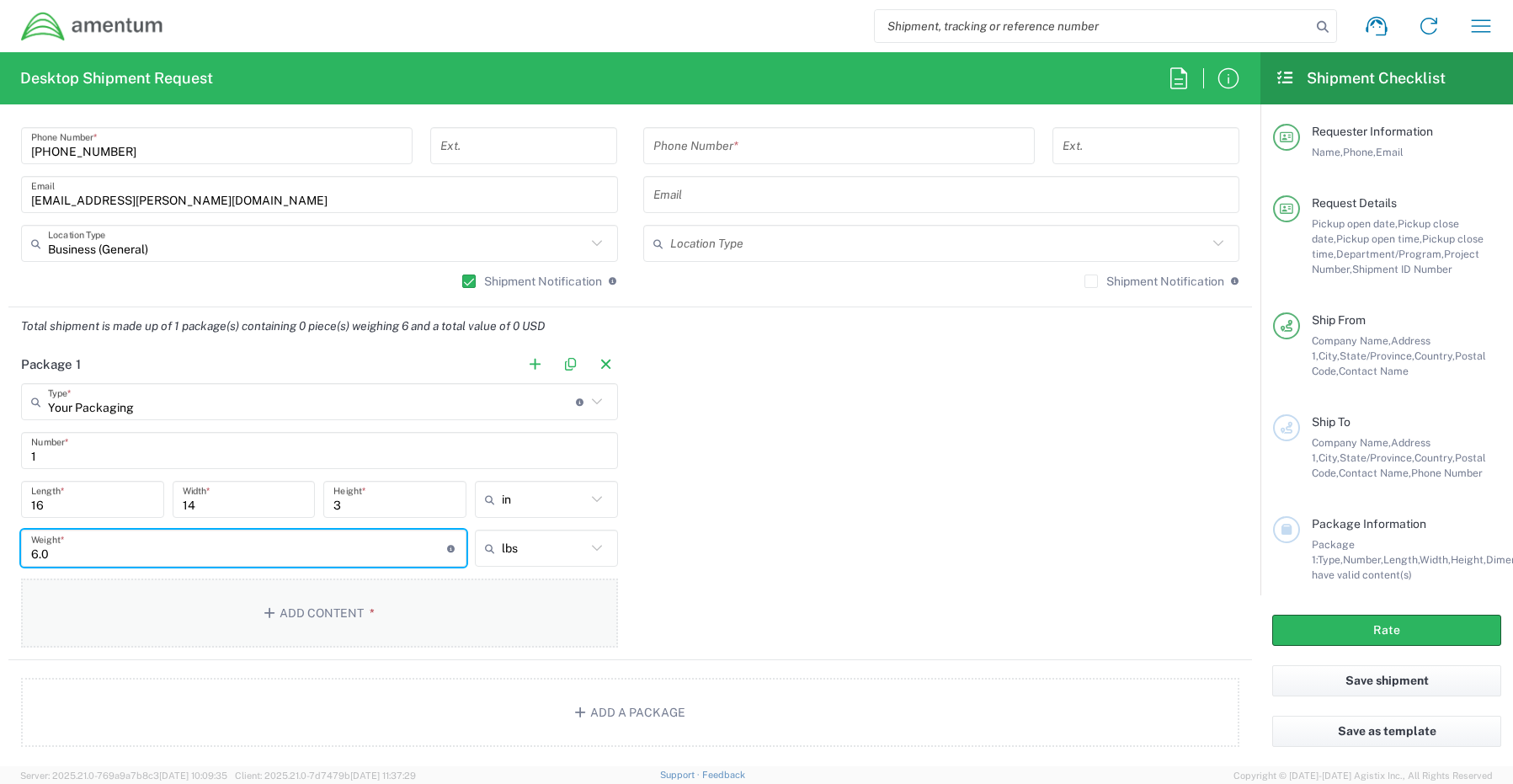
type input "6.0"
click at [312, 607] on button "Add Content *" at bounding box center [320, 612] width 597 height 69
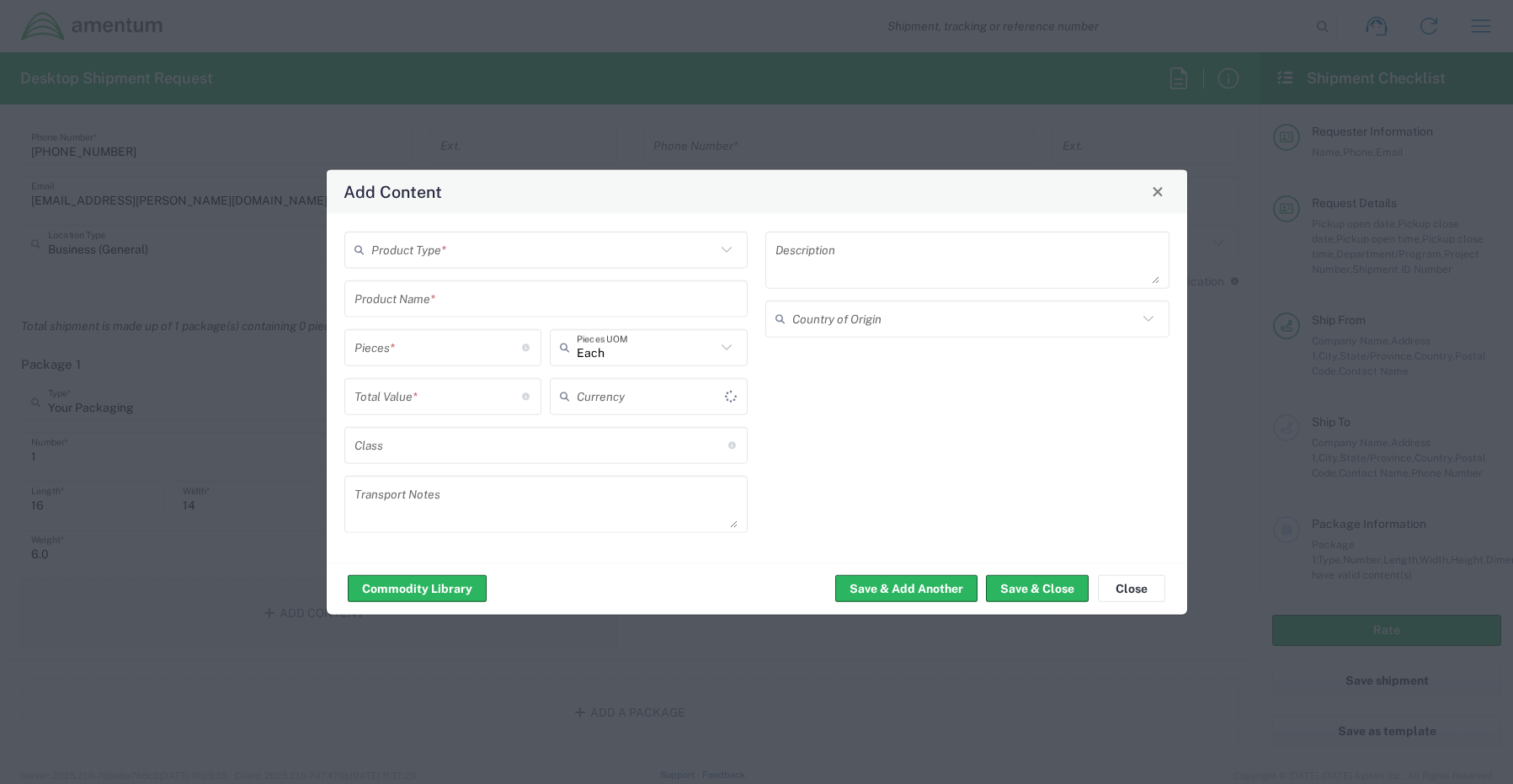
type input "US Dollar"
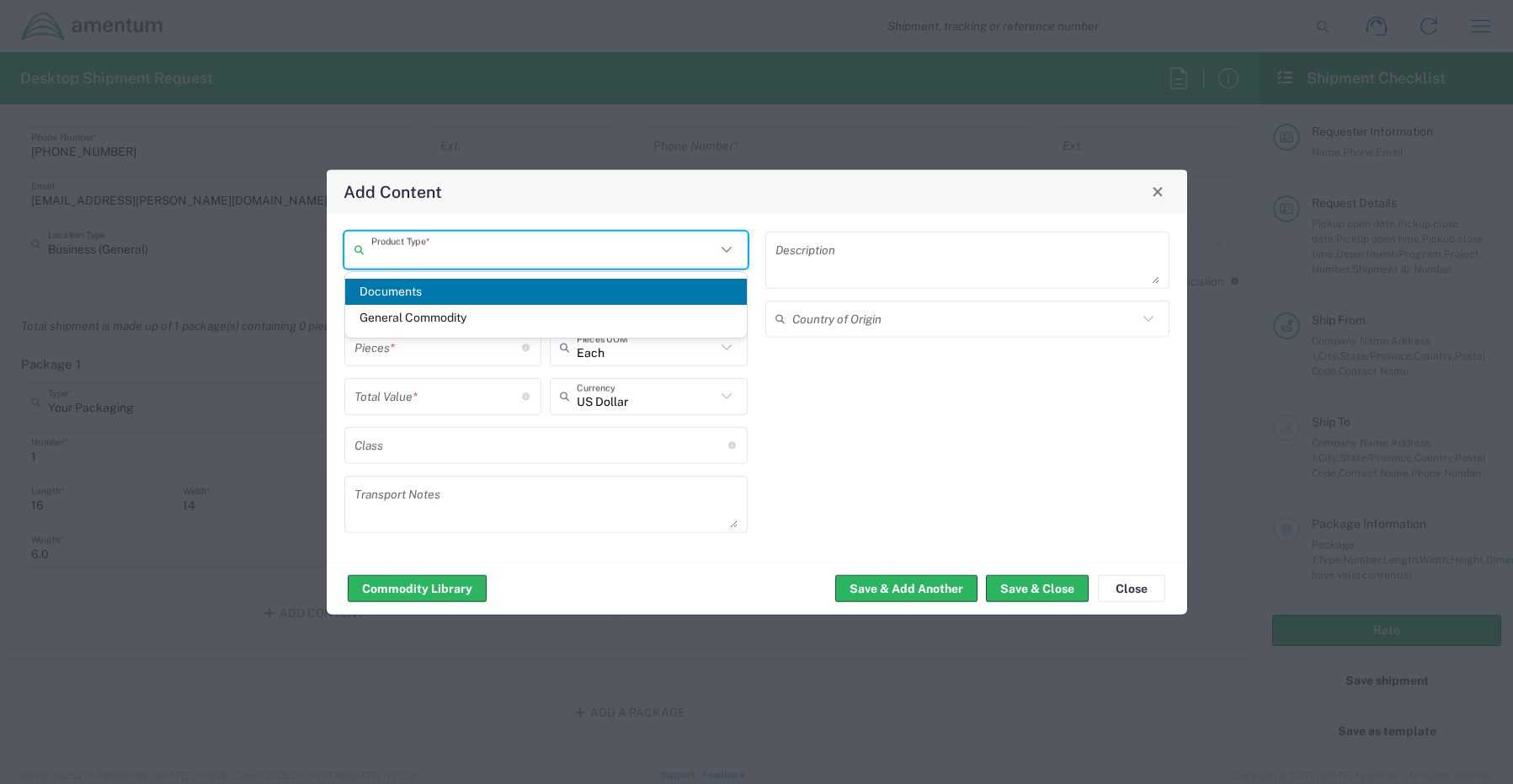
click at [414, 249] on input "text" at bounding box center [544, 249] width 345 height 30
click at [431, 322] on span "General Commodity" at bounding box center [546, 317] width 402 height 26
type input "General Commodity"
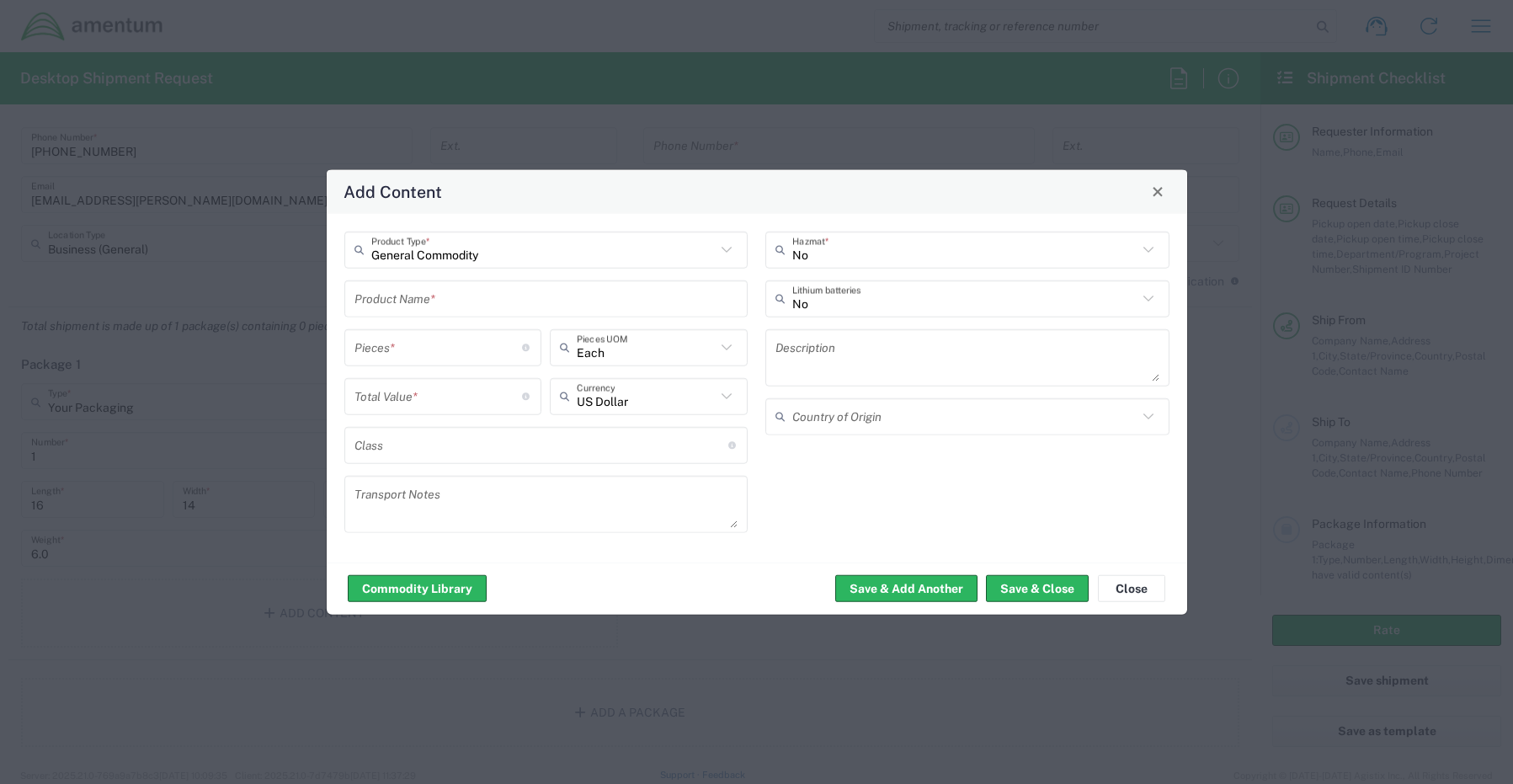
click at [396, 303] on input "text" at bounding box center [546, 298] width 384 height 30
paste input "Laptop - SCTASK0262148 Dell – CORP027141 service tag 49WNGB4"
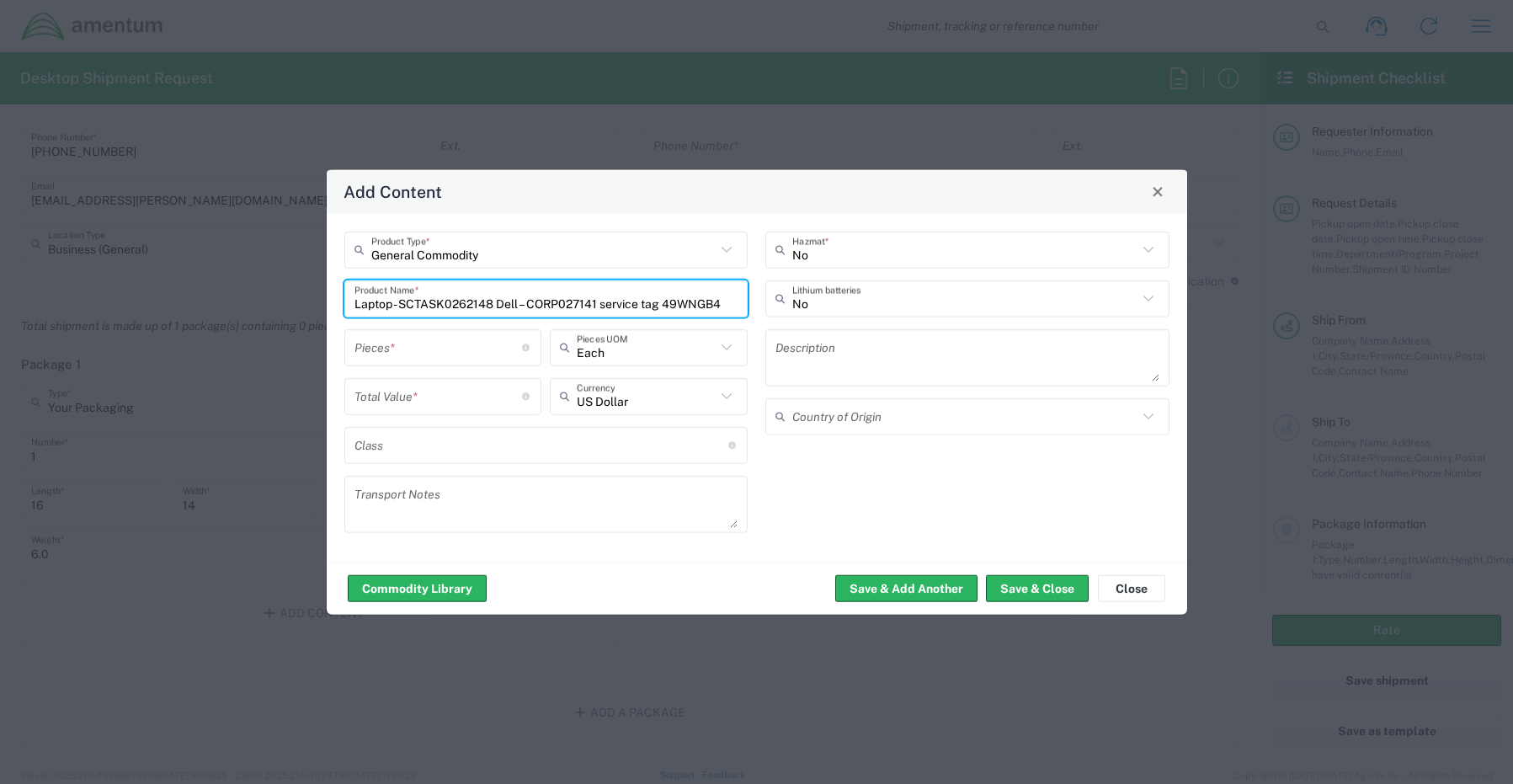
scroll to position [0, 22]
type input "Laptop - SCTASK0262148 Dell – CORP027141 service tag 49WNGB4"
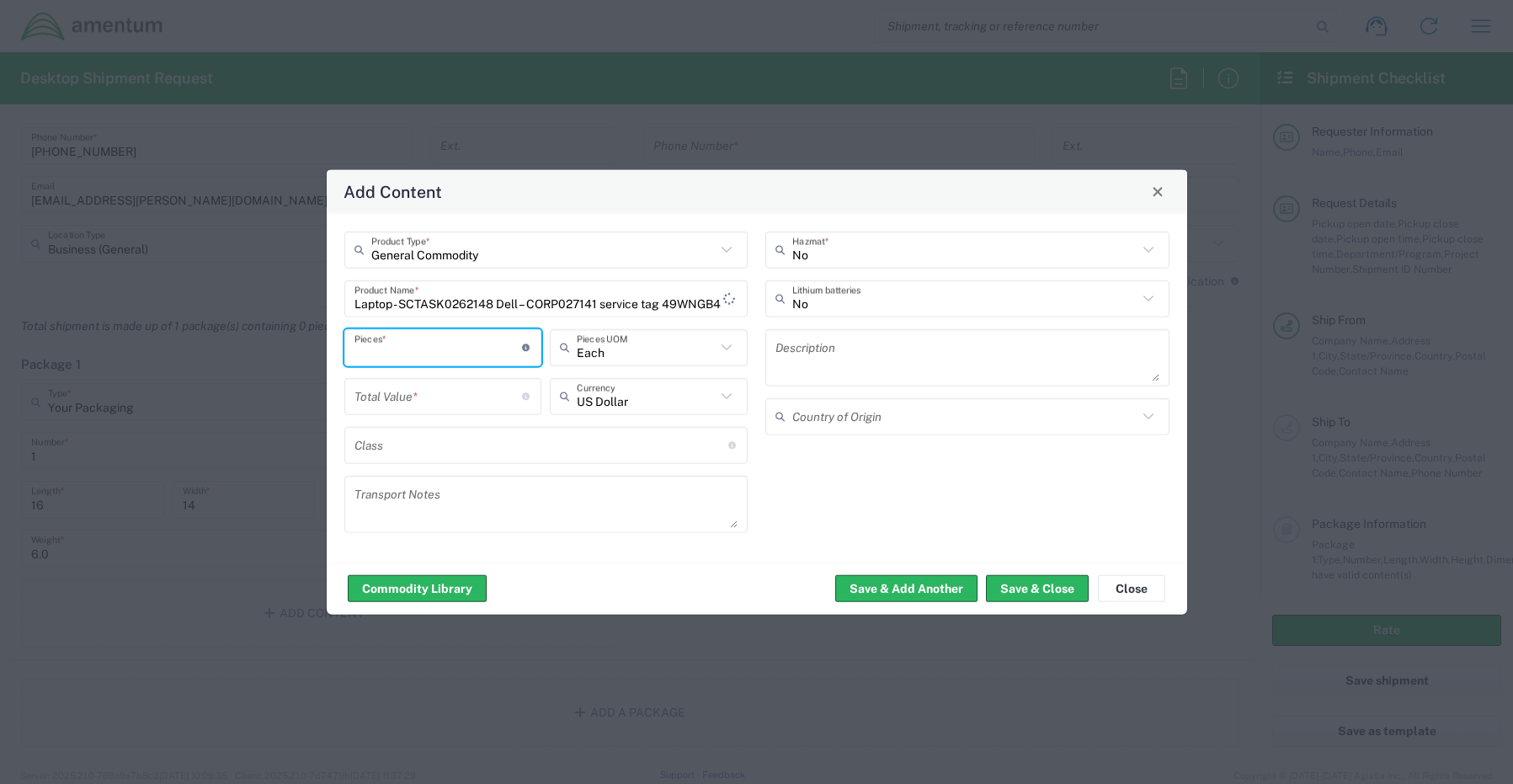
scroll to position [0, 0]
type input "1"
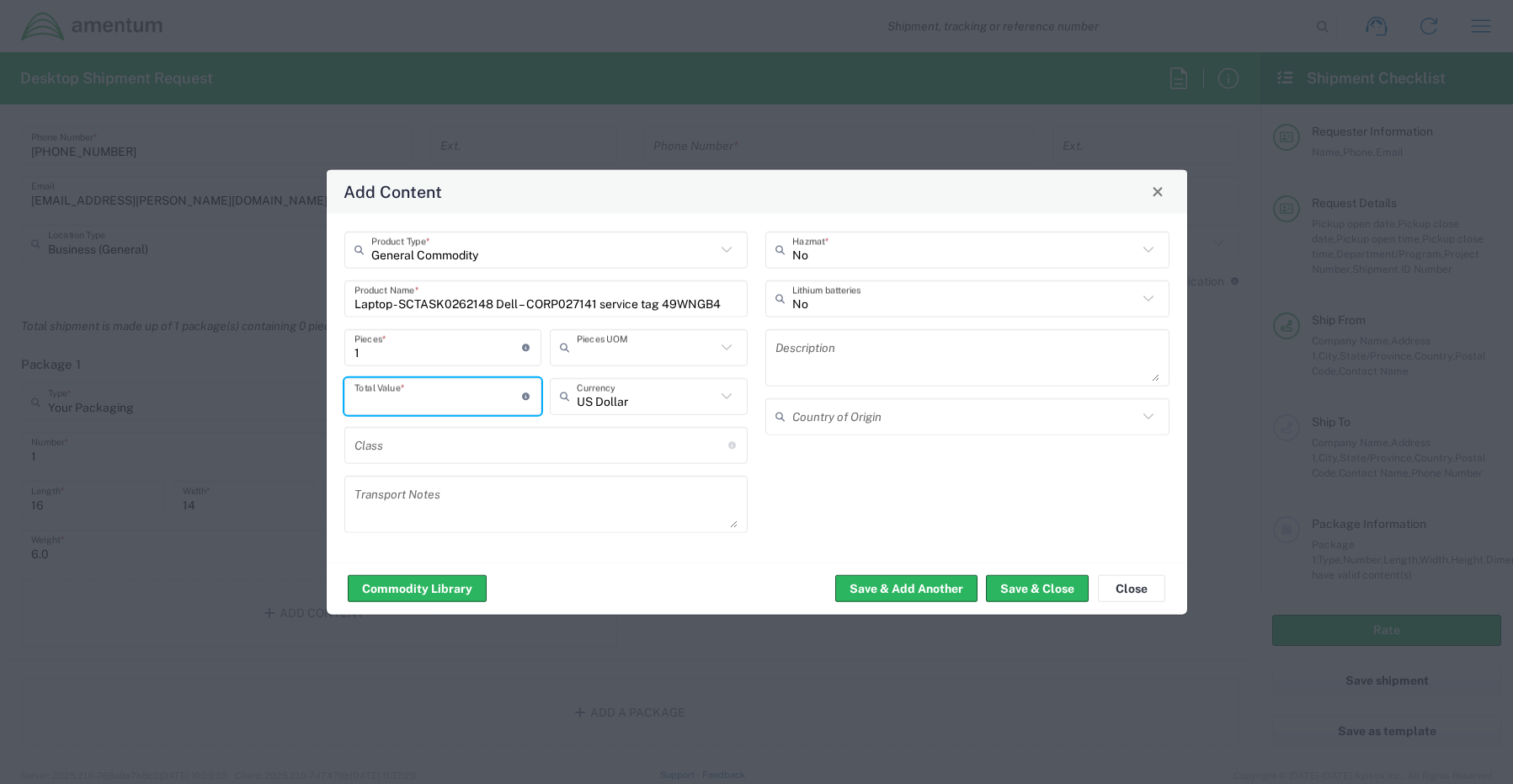
type input "Each"
type input "1500.00"
click at [833, 300] on input "text" at bounding box center [965, 298] width 345 height 30
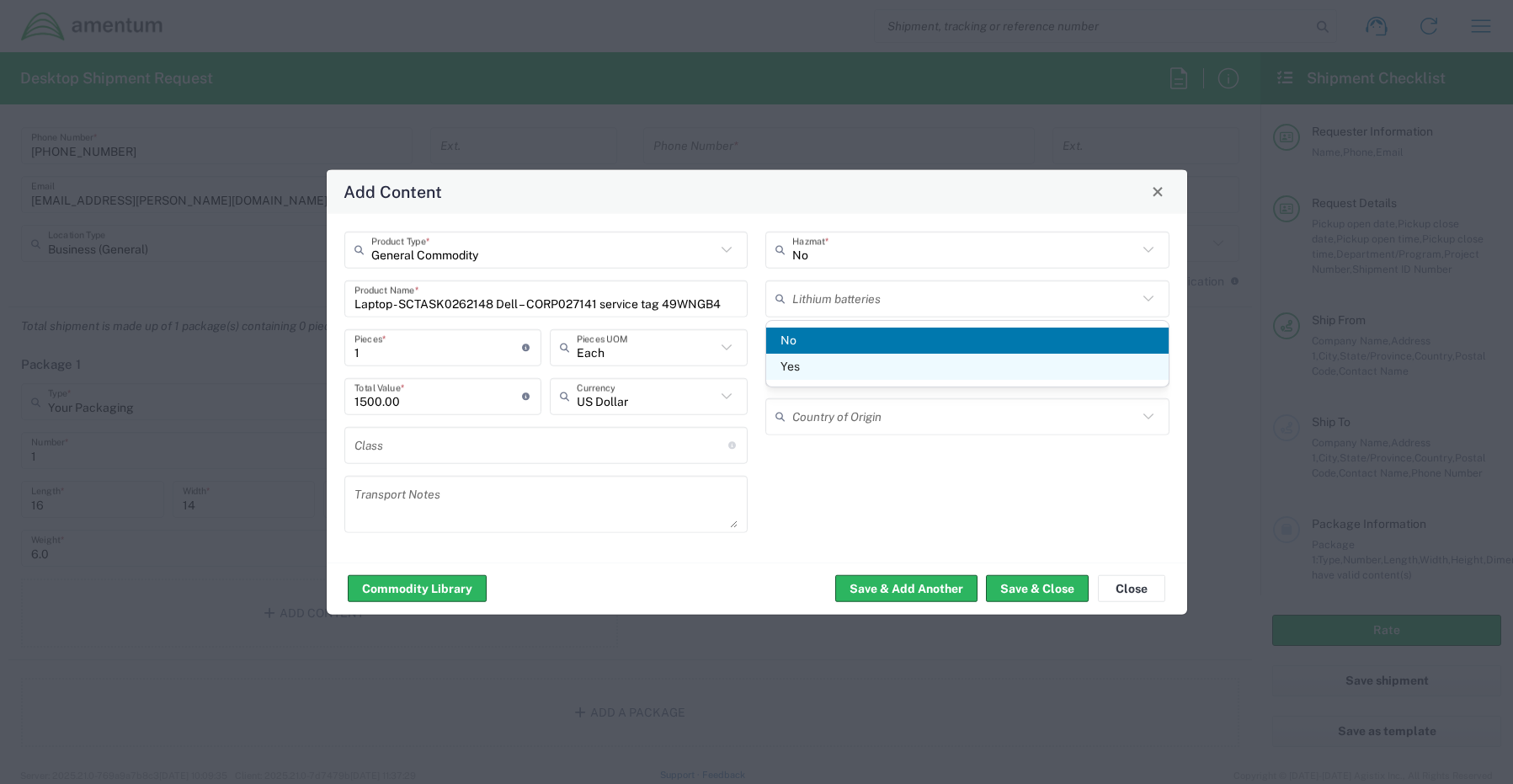
click at [833, 369] on span "Yes" at bounding box center [967, 366] width 402 height 26
type input "Yes"
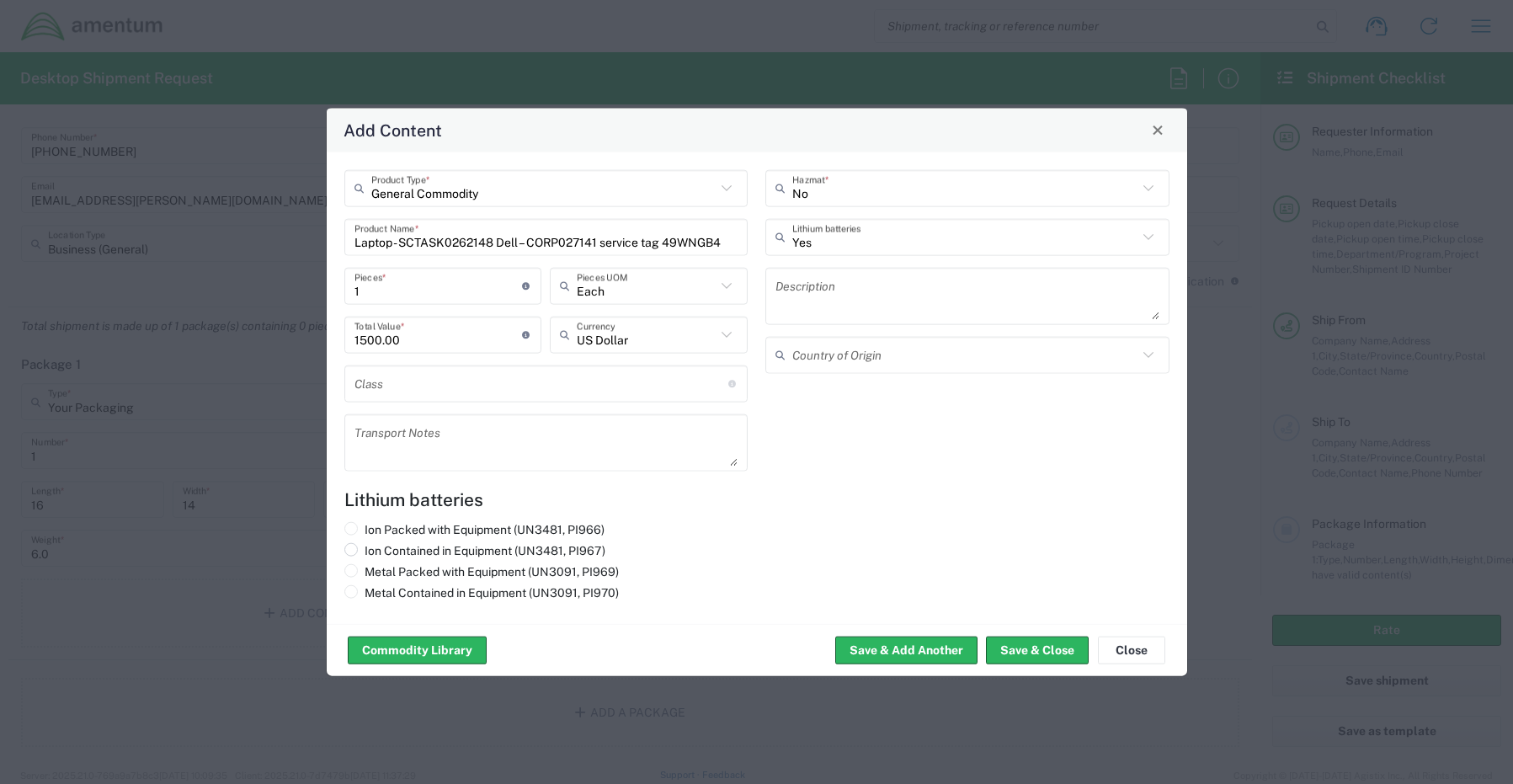
click at [378, 553] on label "Ion Contained in Equipment (UN3481, PI967)" at bounding box center [475, 550] width 261 height 15
click at [376, 553] on input "Ion Contained in Equipment (UN3481, PI967)" at bounding box center [370, 548] width 11 height 11
radio input "true"
click at [1041, 644] on button "Save & Close" at bounding box center [1037, 650] width 103 height 27
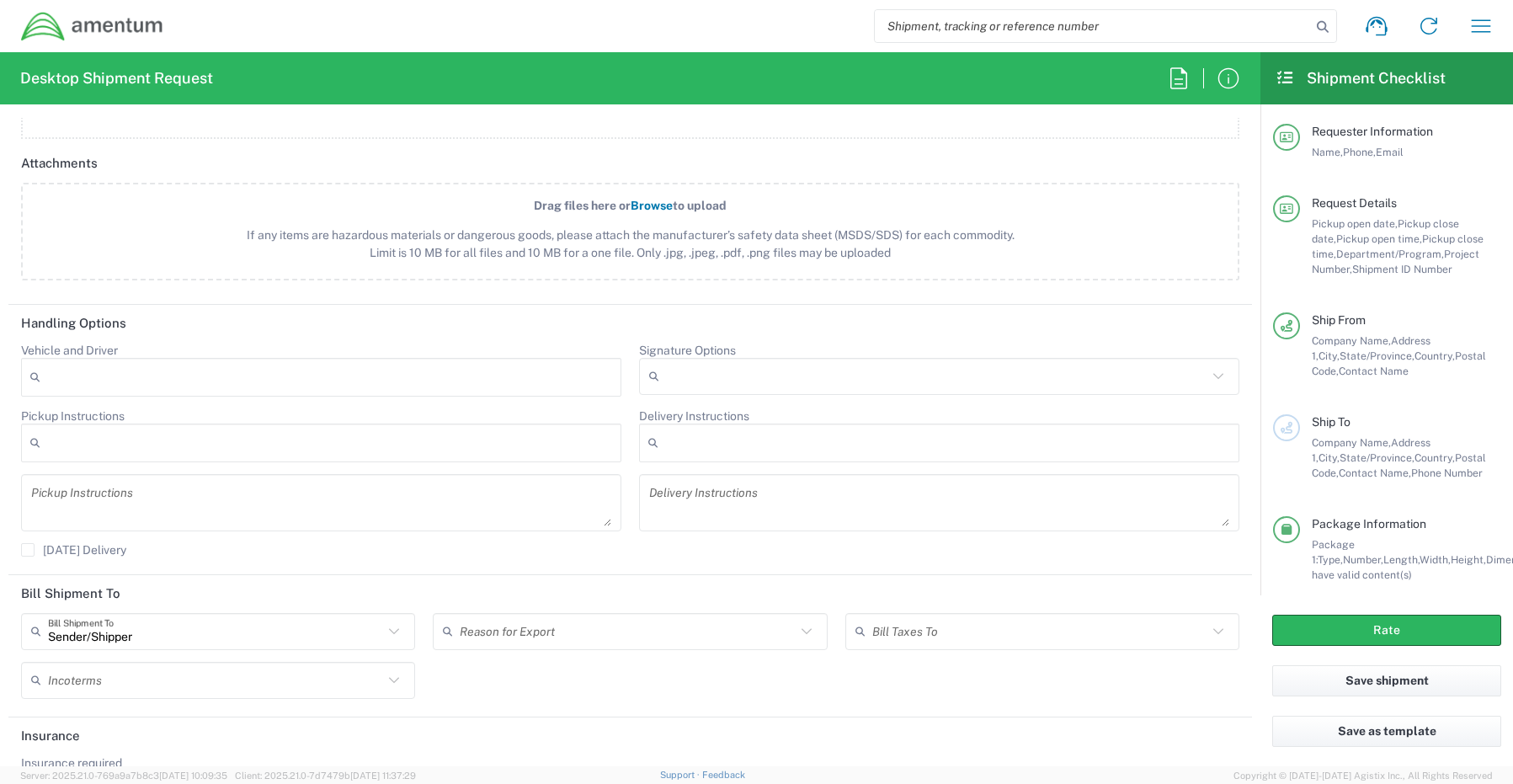
scroll to position [2020, 0]
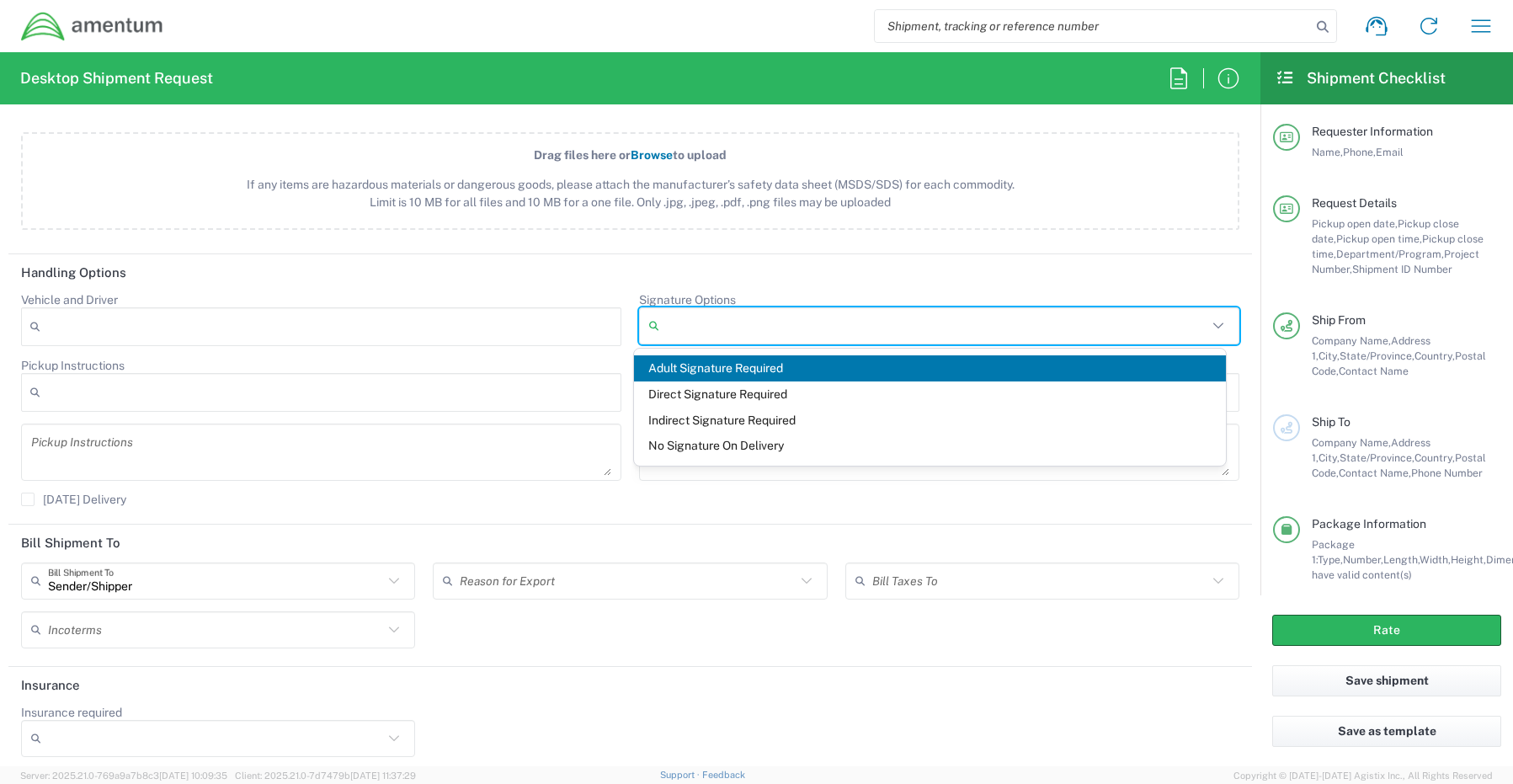
click at [679, 325] on input "Signature Options" at bounding box center [936, 326] width 542 height 27
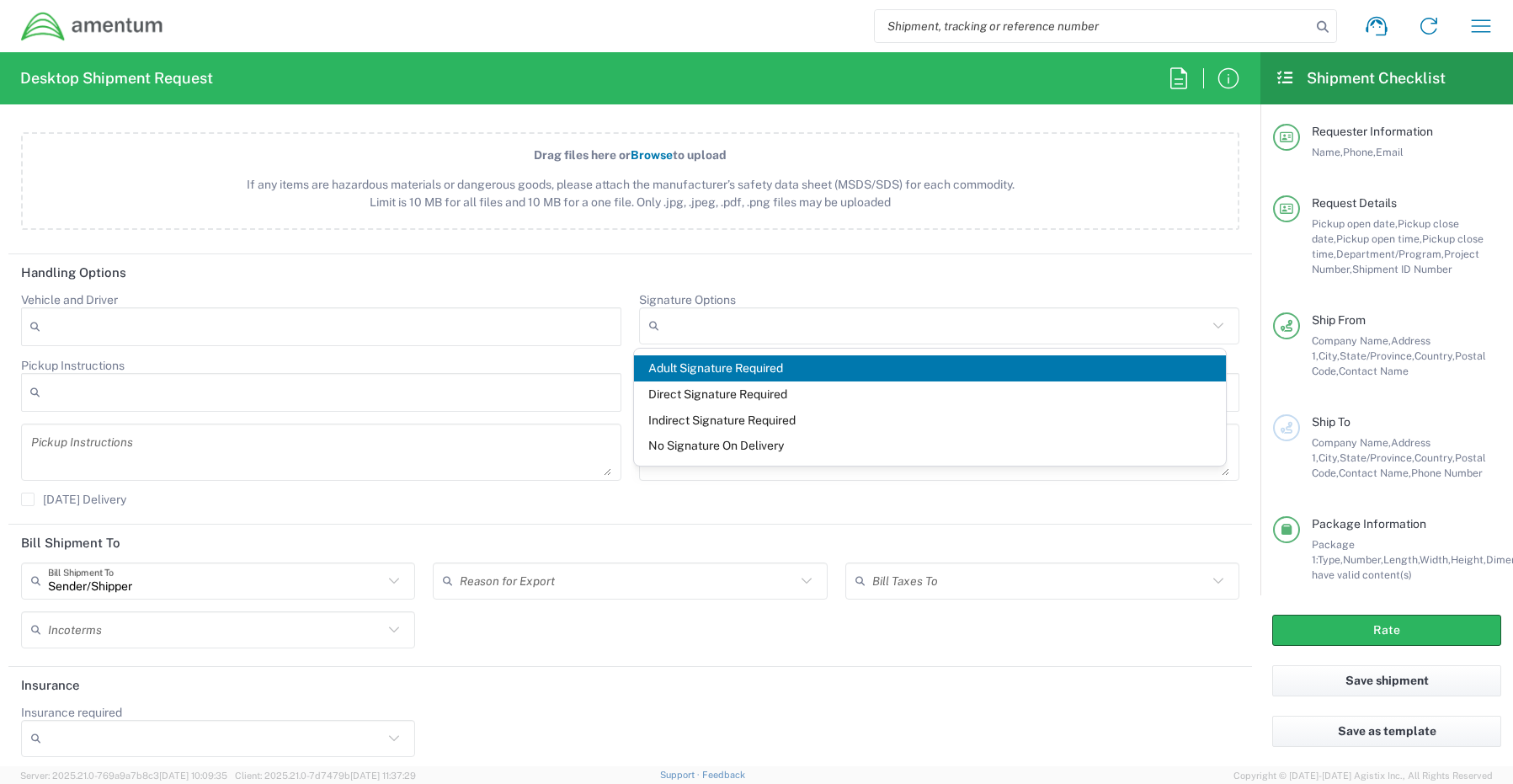
click at [714, 372] on span "Adult Signature Required" at bounding box center [930, 368] width 593 height 26
type input "Adult Signature Required"
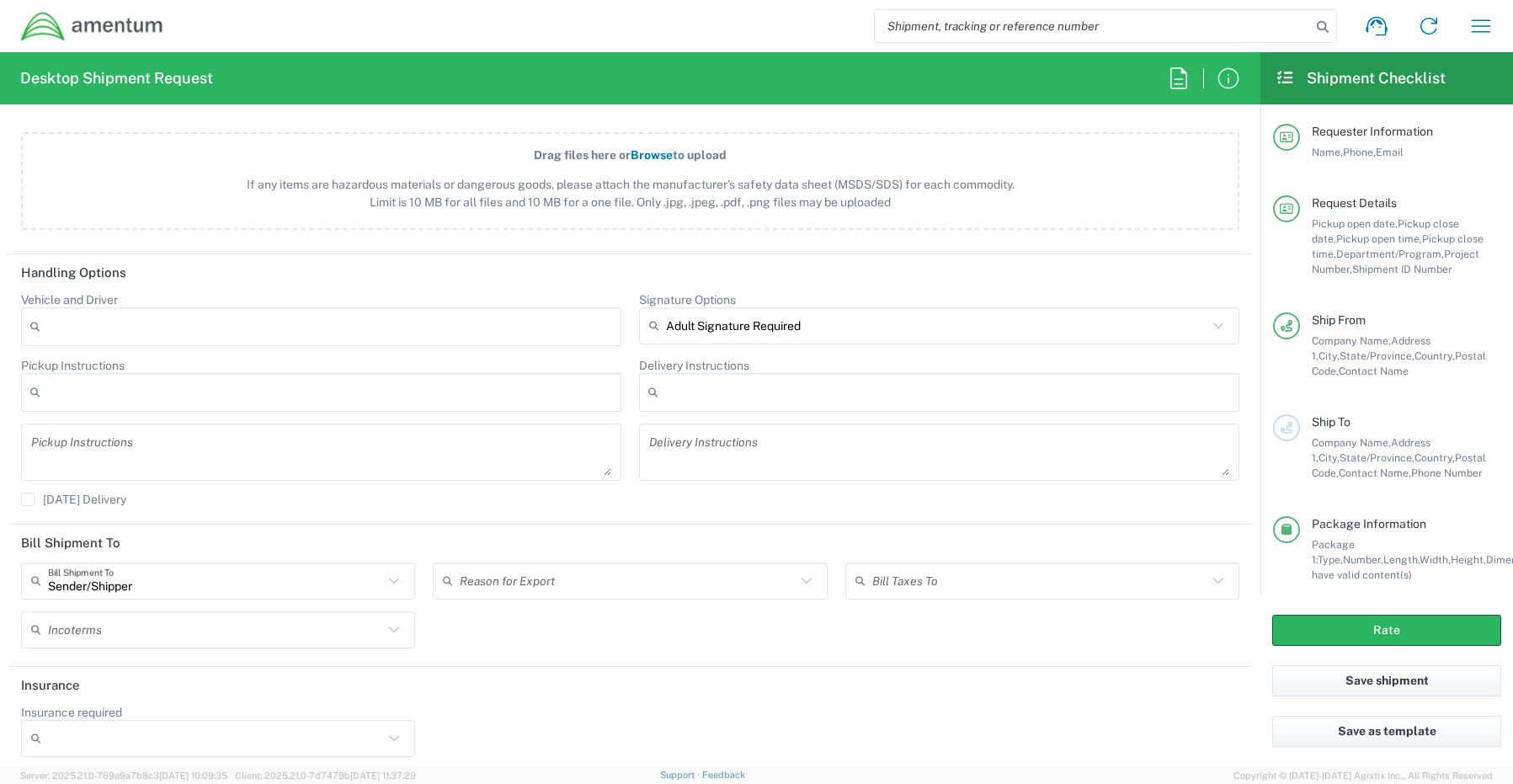
scroll to position [2030, 0]
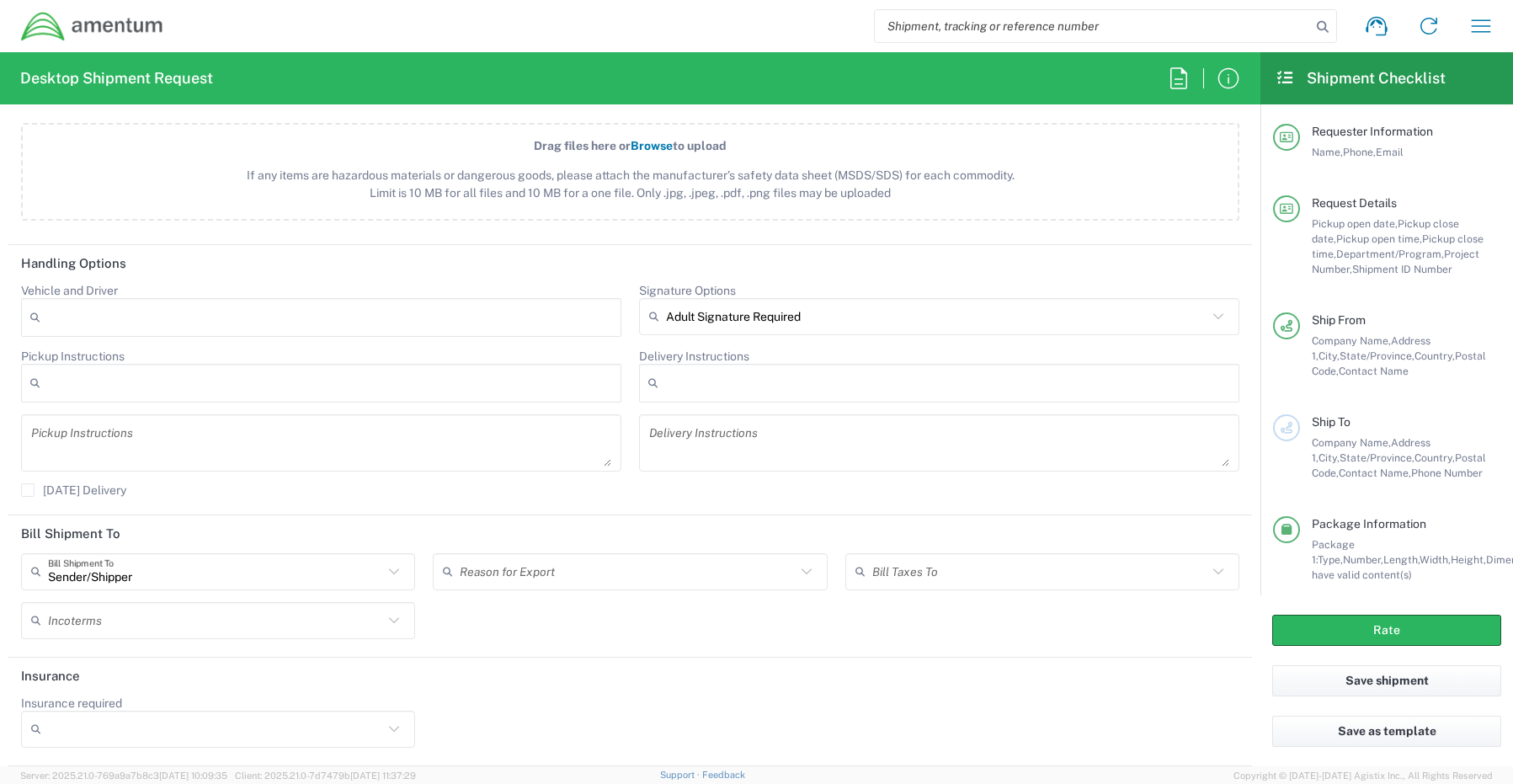
click at [123, 730] on input "Insurance required" at bounding box center [215, 730] width 335 height 27
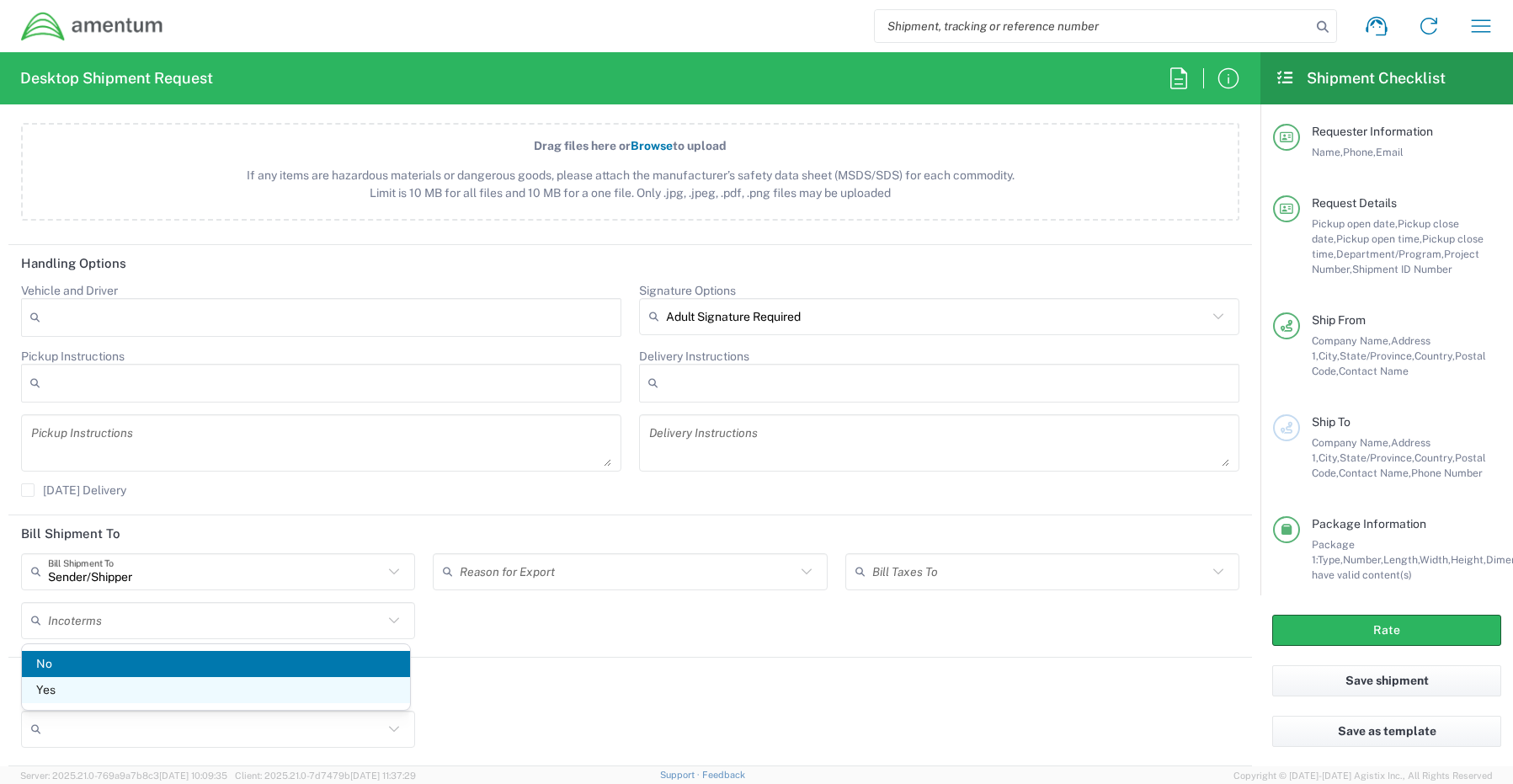
click at [77, 691] on span "Yes" at bounding box center [216, 690] width 388 height 26
type input "Yes"
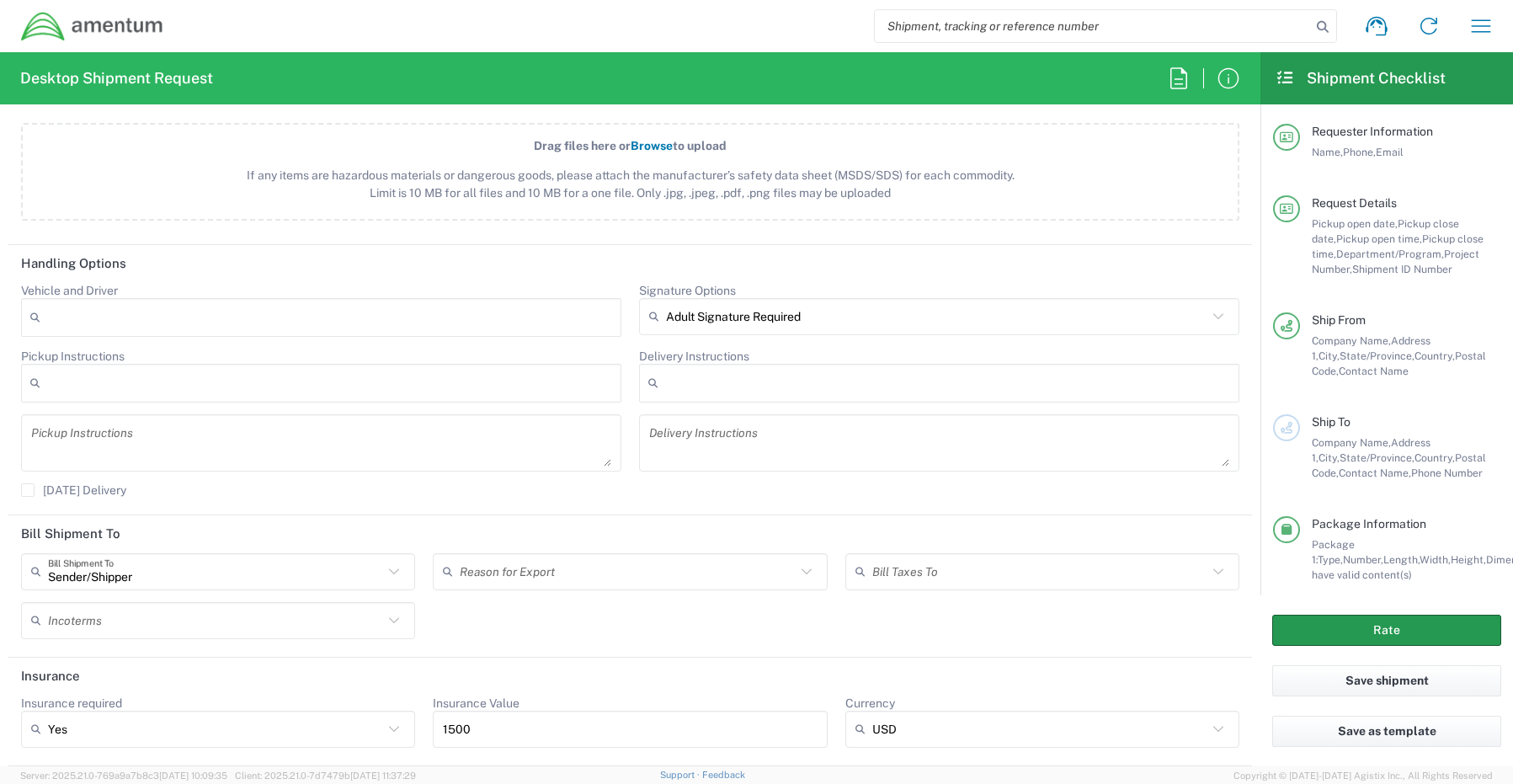
click at [1329, 633] on button "Rate" at bounding box center [1386, 630] width 229 height 31
type input "CORP"
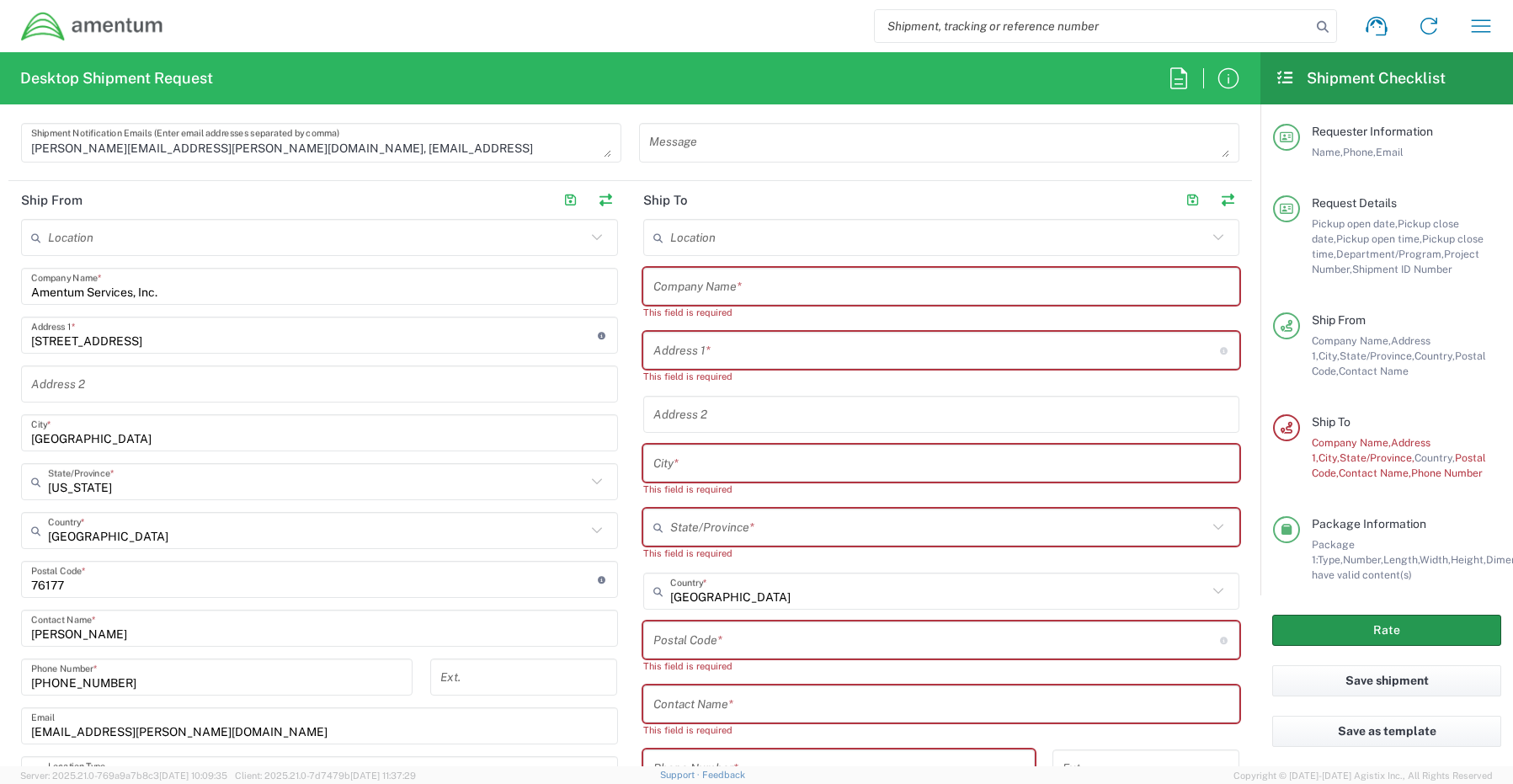
scroll to position [705, 0]
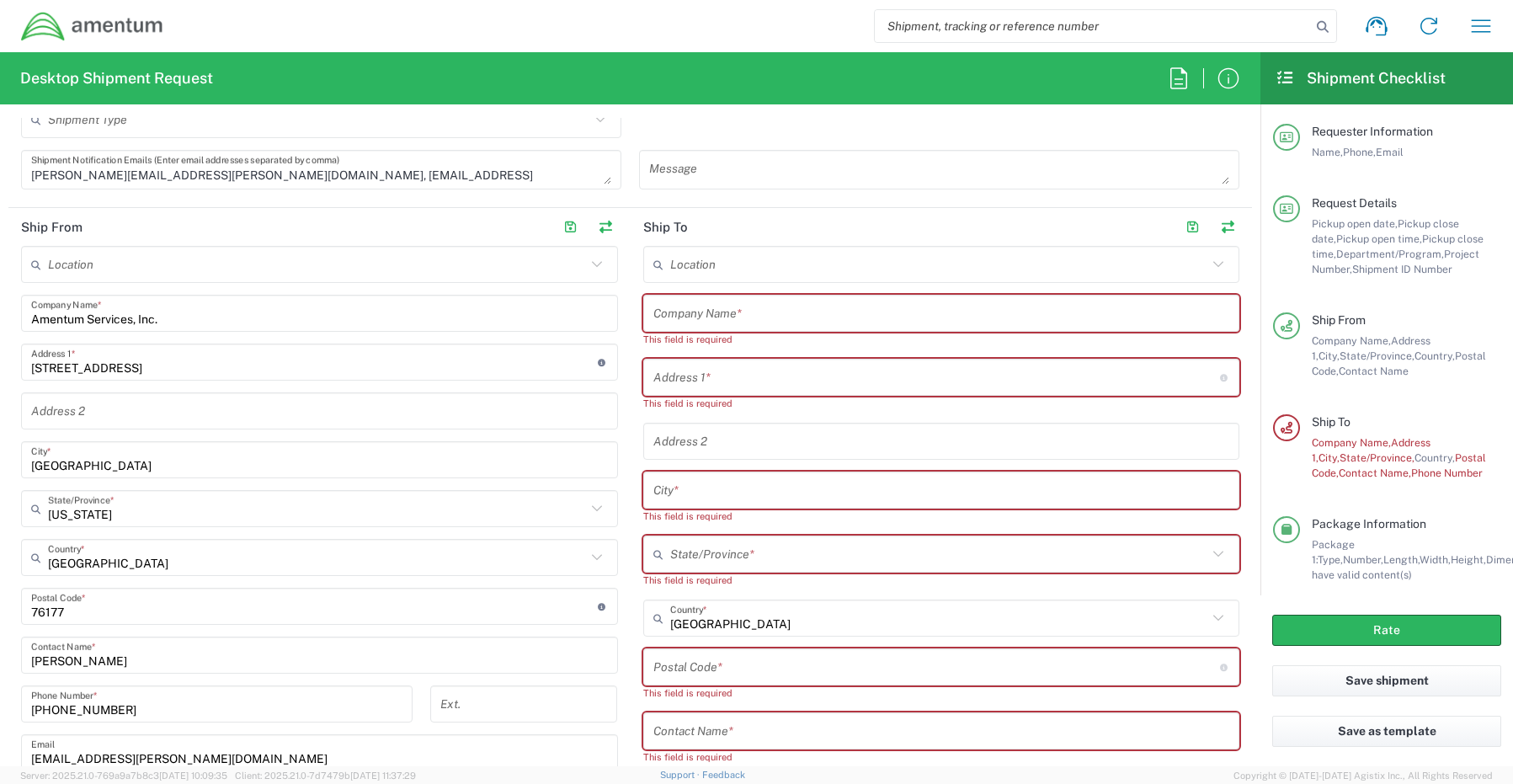
click at [759, 312] on input "text" at bounding box center [941, 313] width 577 height 30
paste input "Amentum Services Inc."
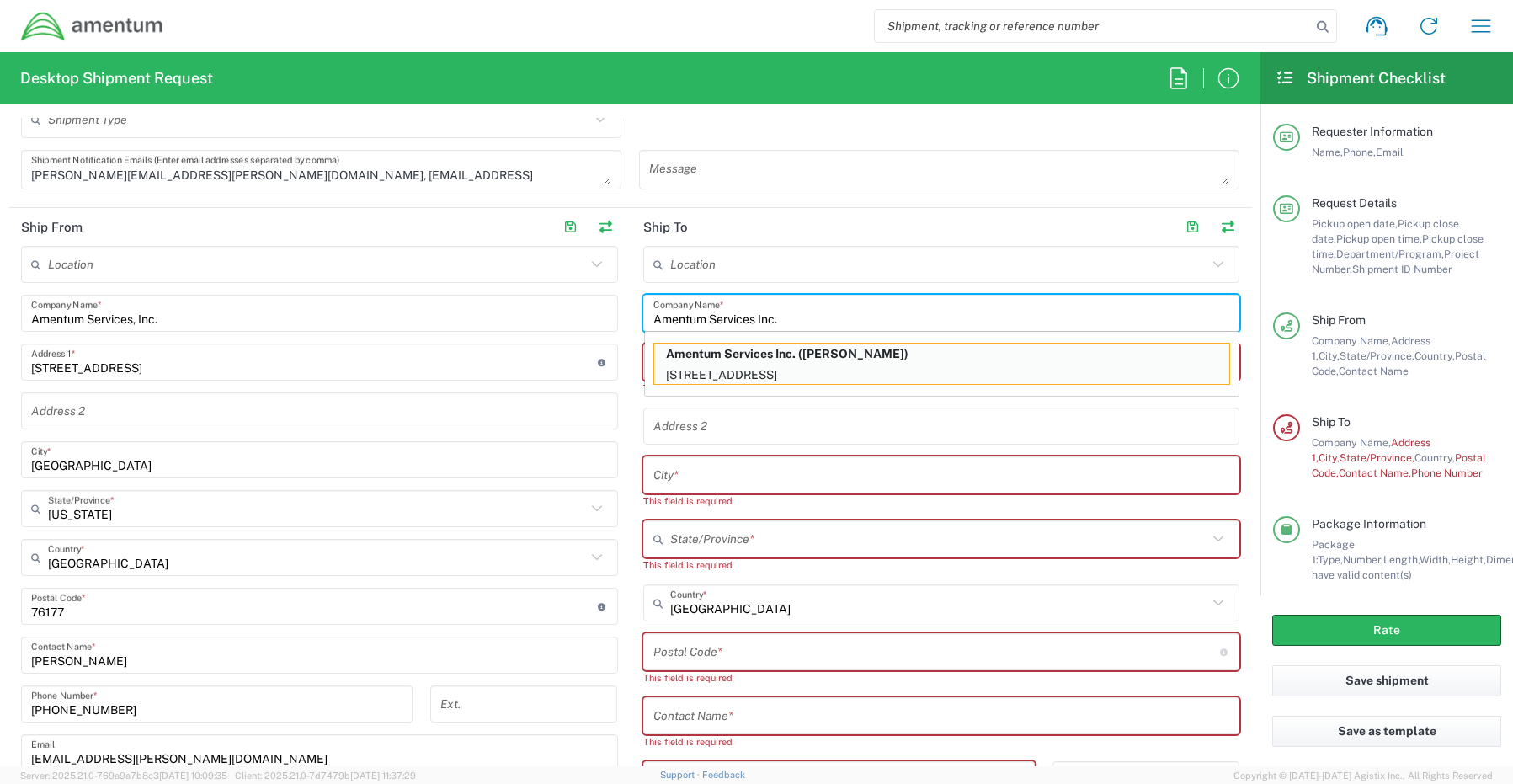
type input "Amentum Services Inc."
click at [830, 314] on input "Amentum Services Inc." at bounding box center [941, 313] width 577 height 30
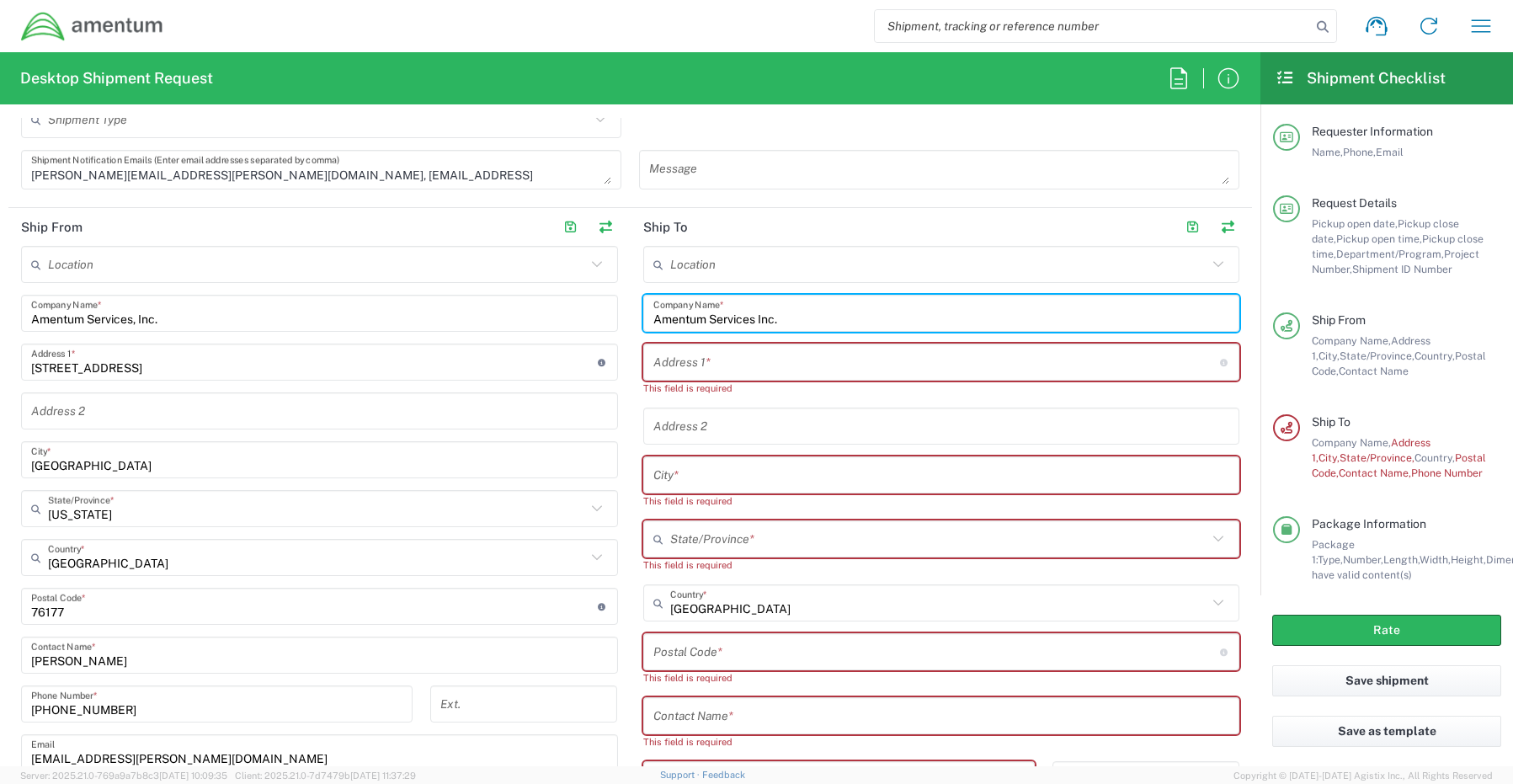
click at [779, 364] on input "text" at bounding box center [936, 362] width 566 height 30
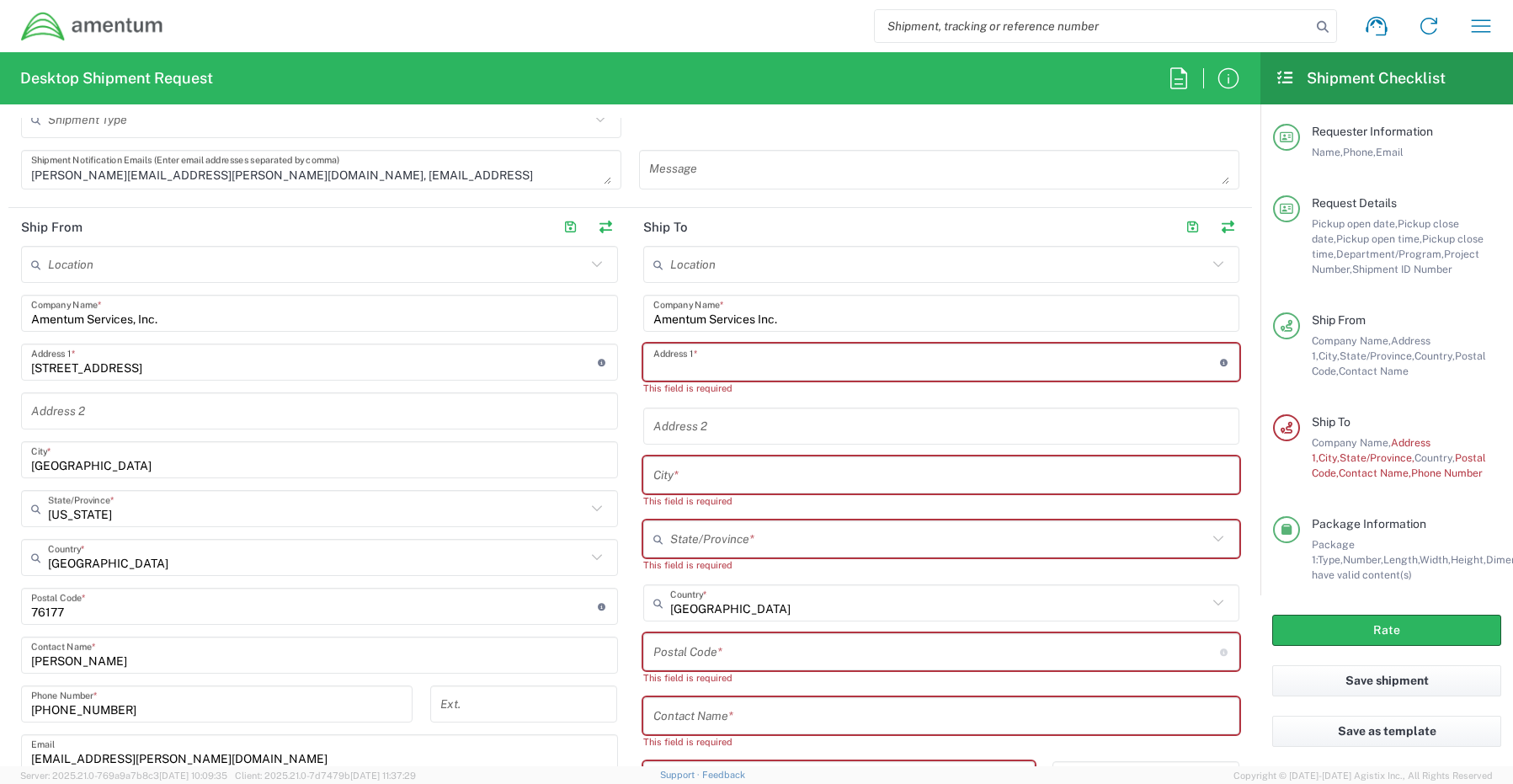
paste input "Hangar [STREET_ADDRESS]"
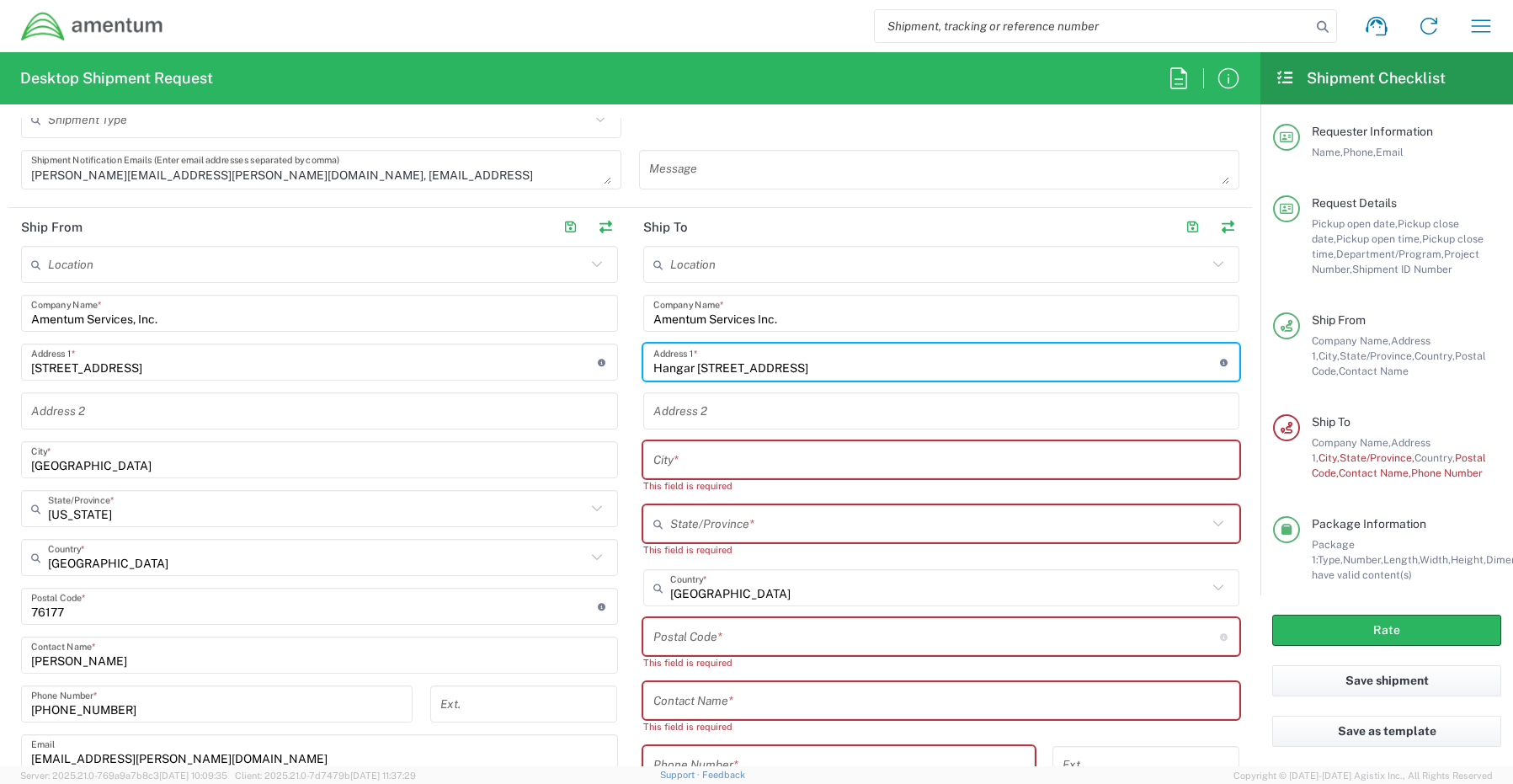
type input "Hangar [STREET_ADDRESS]"
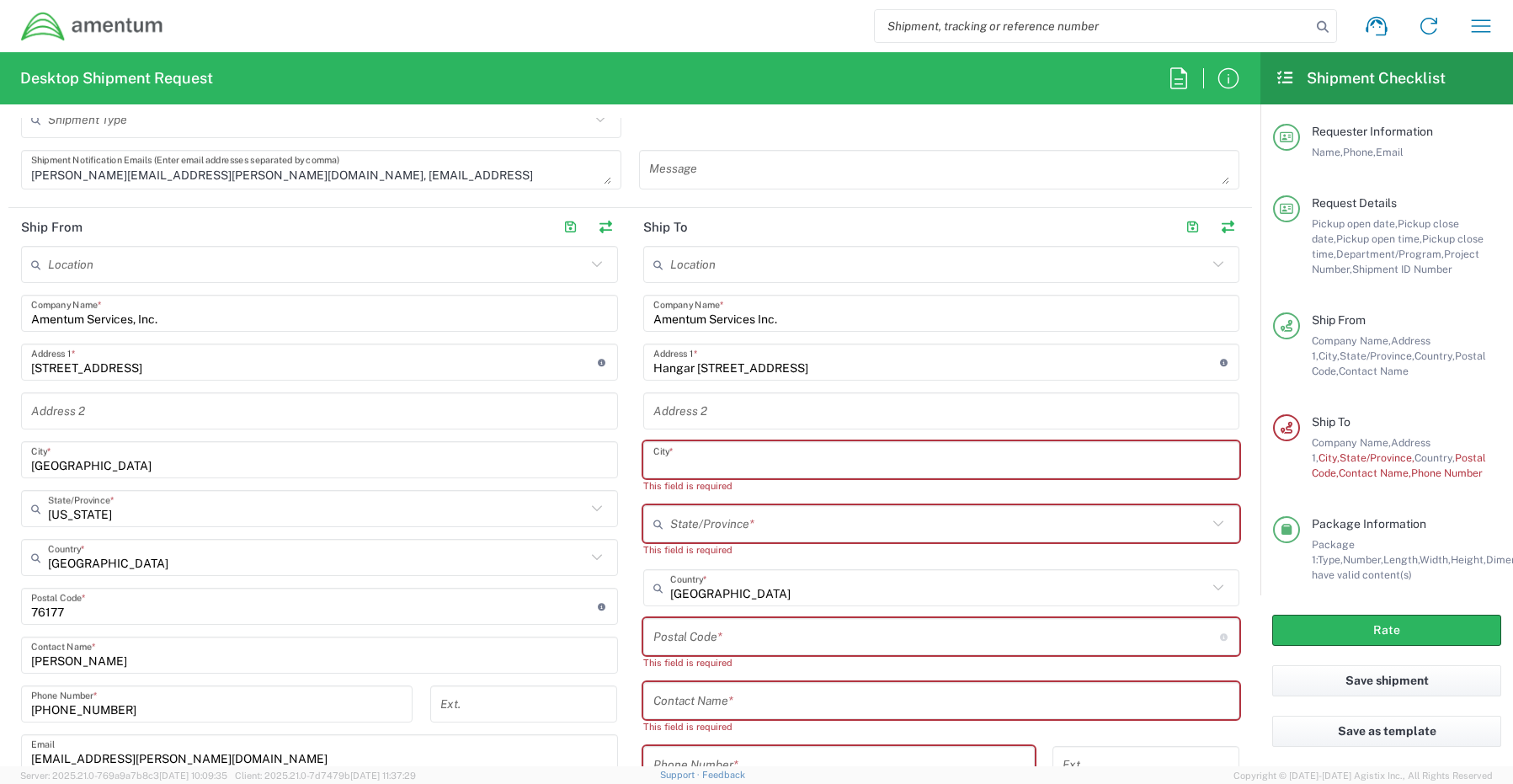
click at [678, 457] on input "text" at bounding box center [941, 460] width 577 height 30
paste input "Savannah"
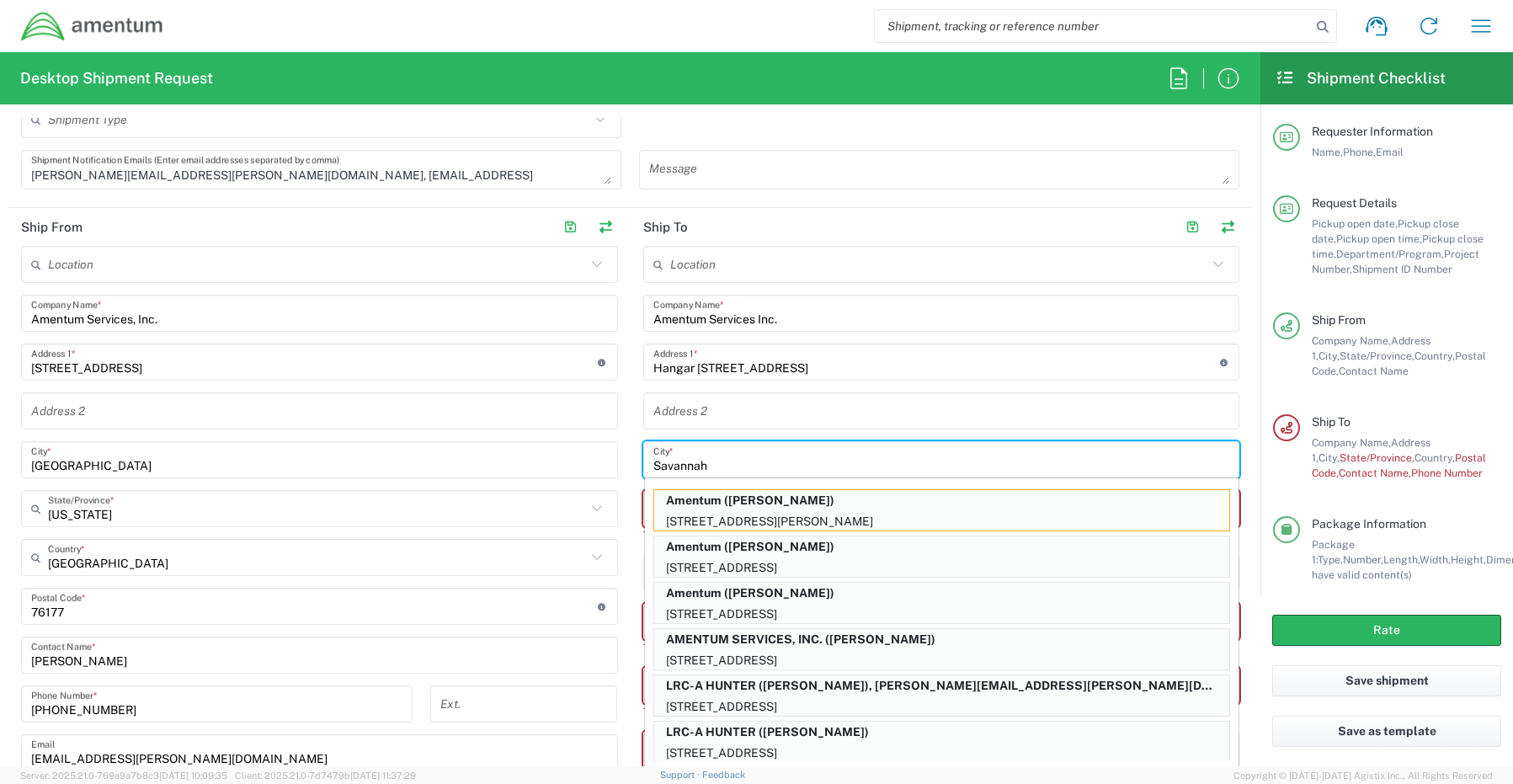
click at [726, 461] on input "Savannah" at bounding box center [941, 460] width 577 height 30
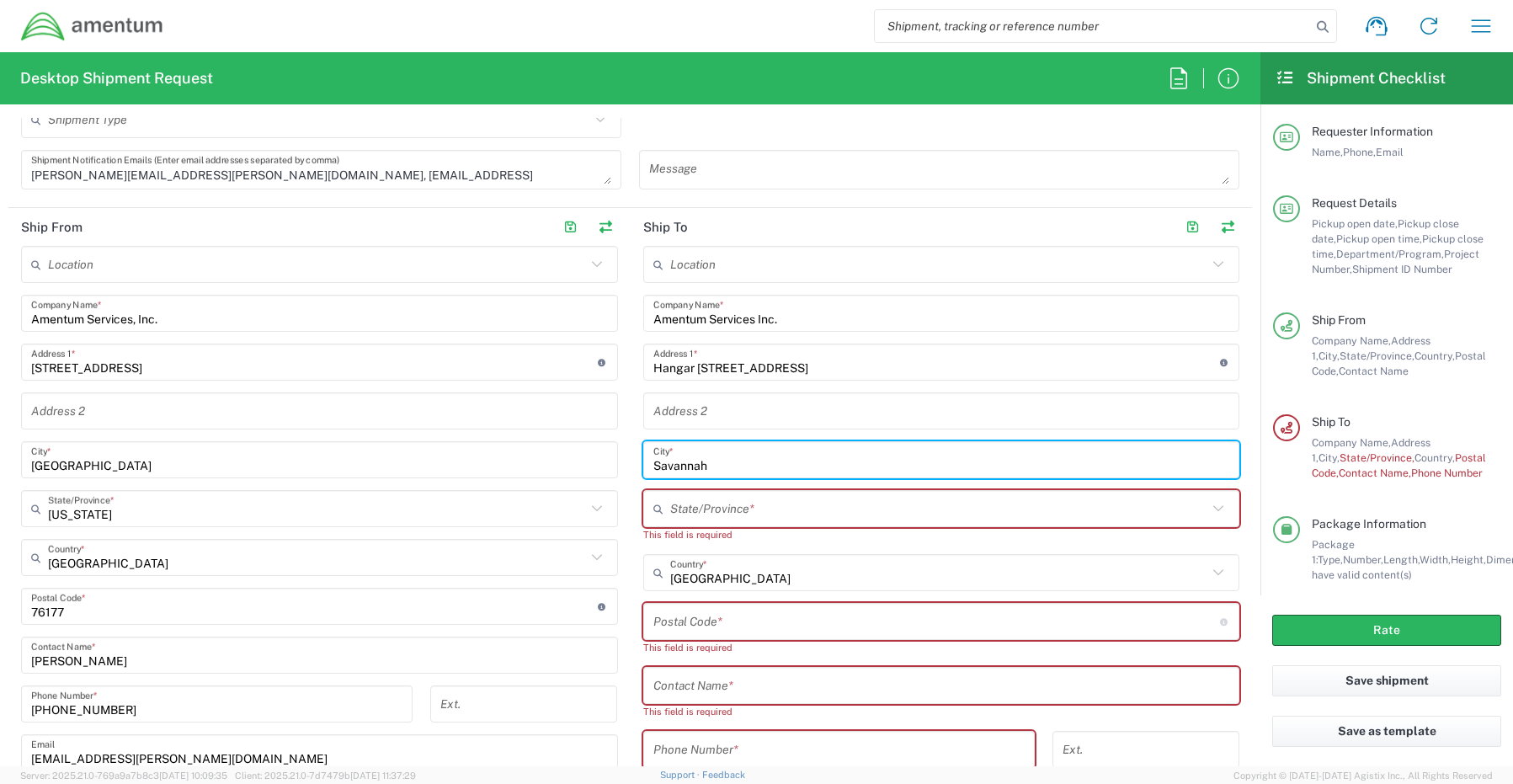
type input "Savannah"
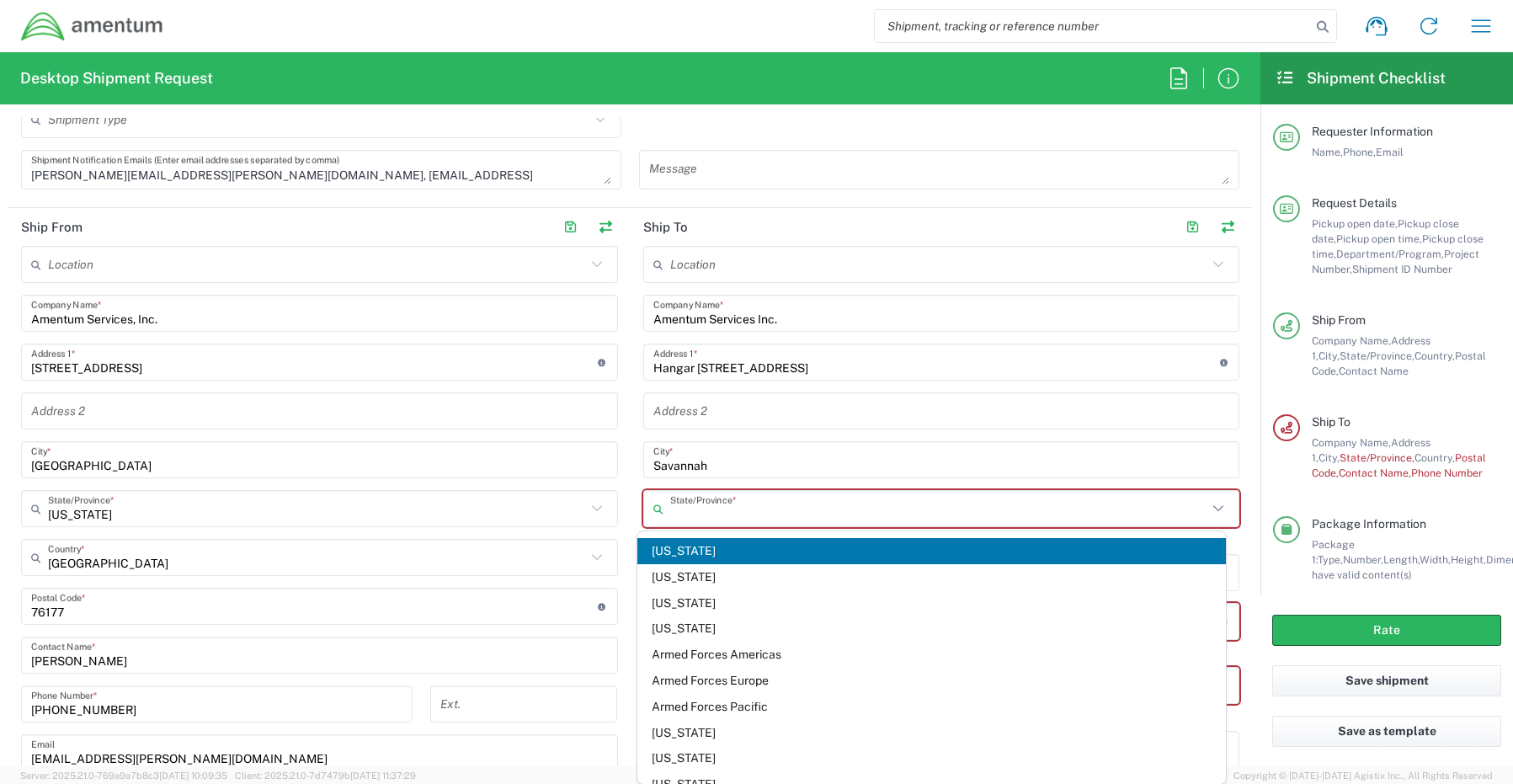
click at [703, 506] on input "text" at bounding box center [939, 508] width 538 height 30
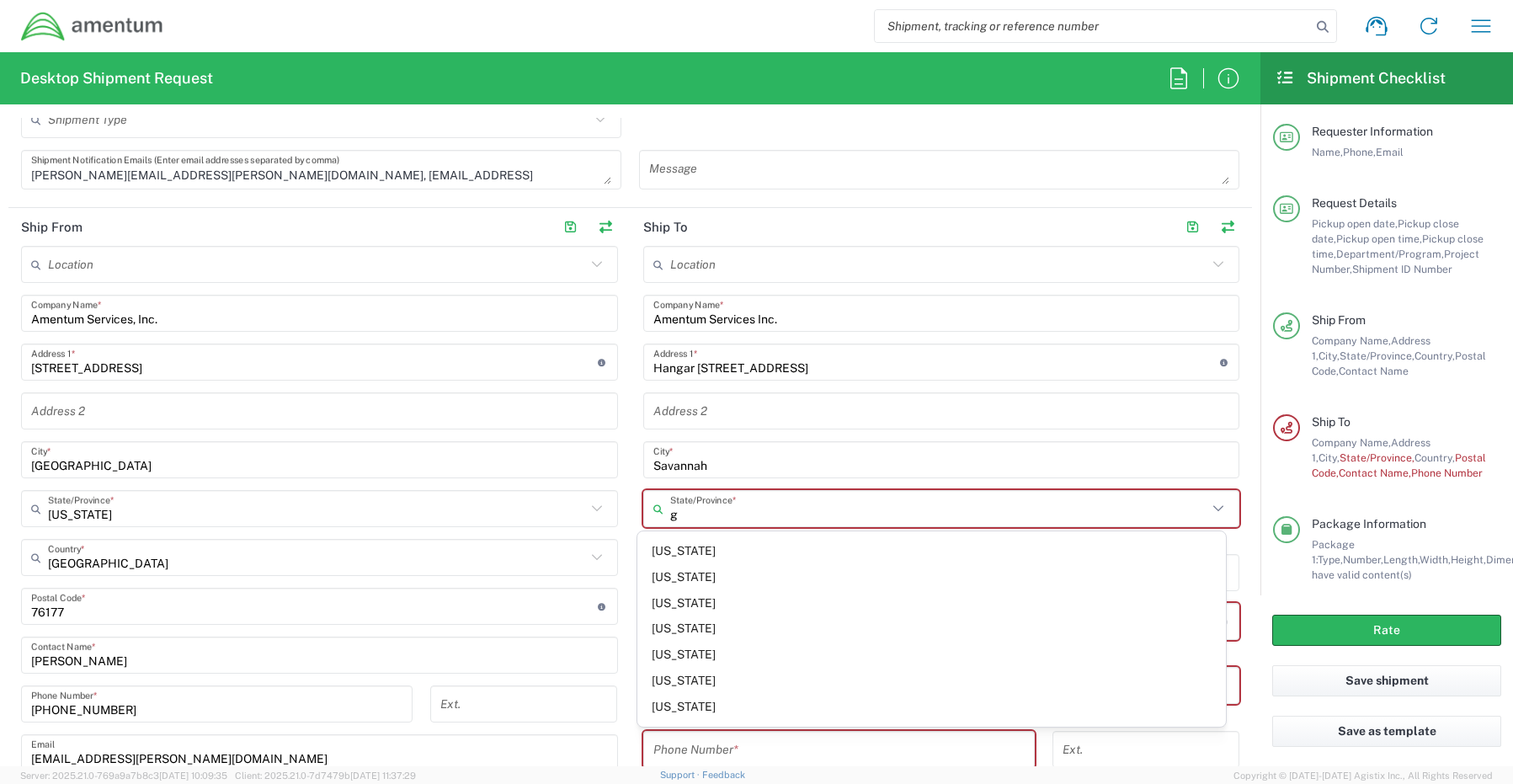
click at [683, 548] on span "[US_STATE]" at bounding box center [931, 551] width 589 height 26
type input "[US_STATE]"
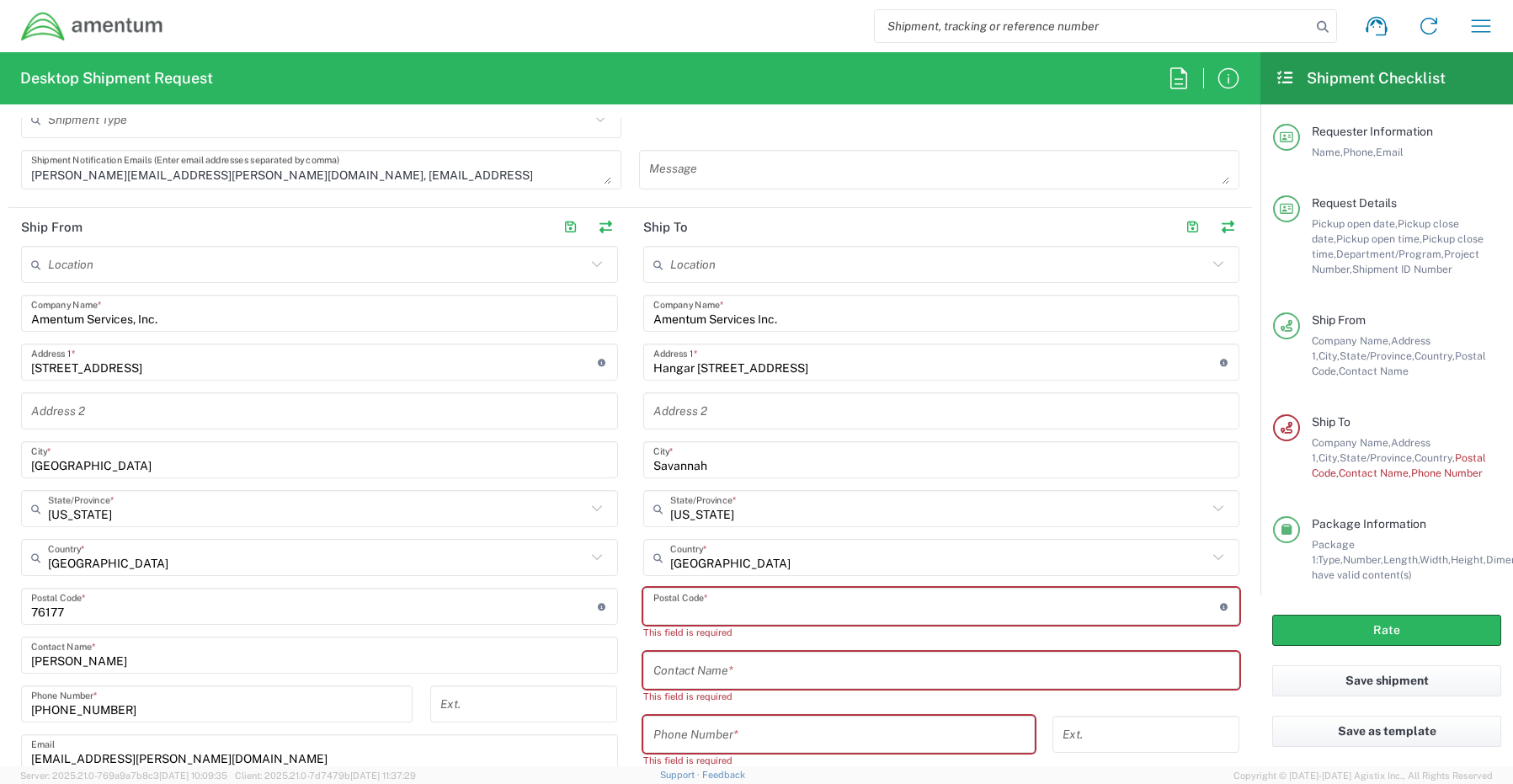
click at [803, 617] on input "undefined" at bounding box center [936, 606] width 566 height 30
paste input "31405"
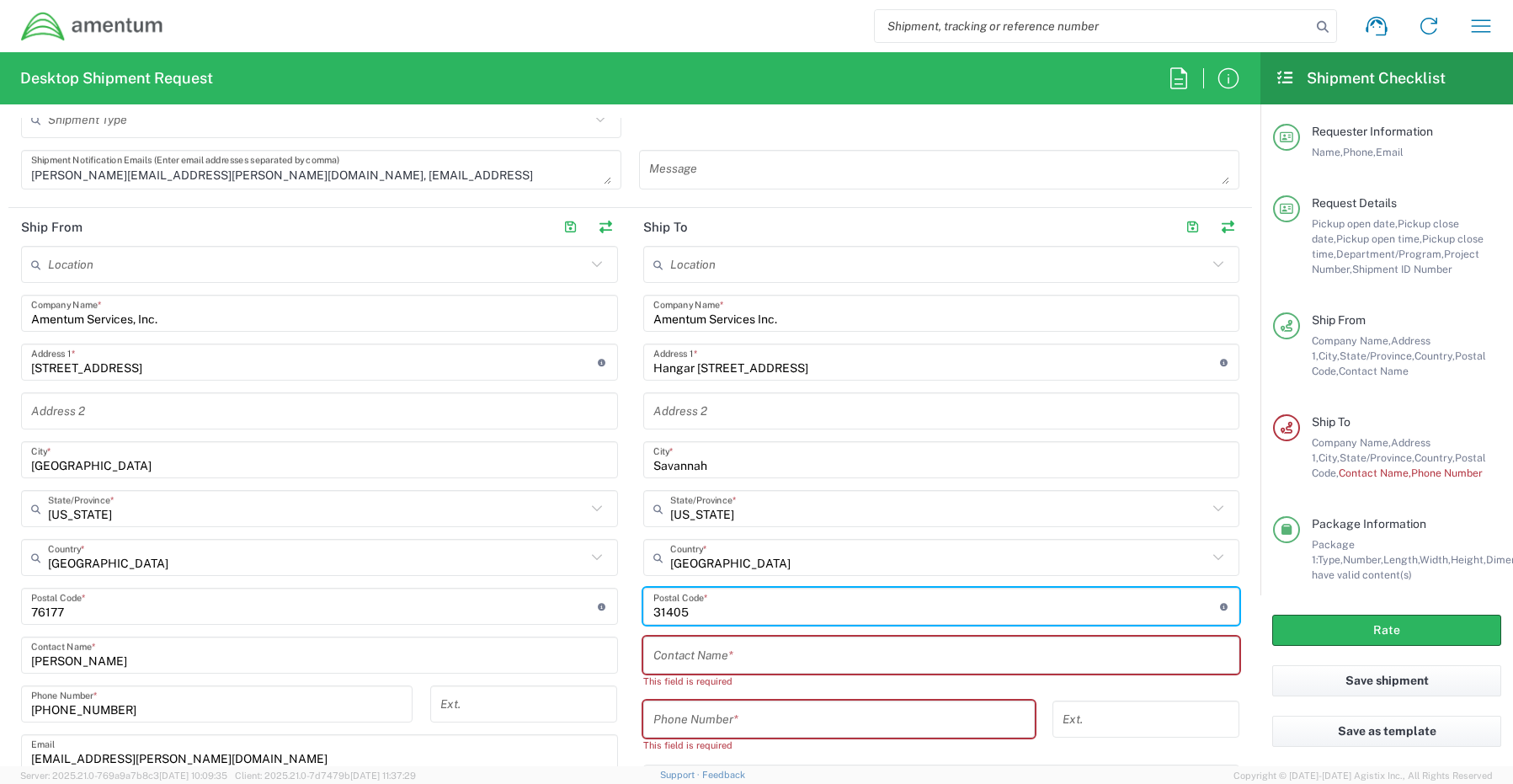
type input "31405"
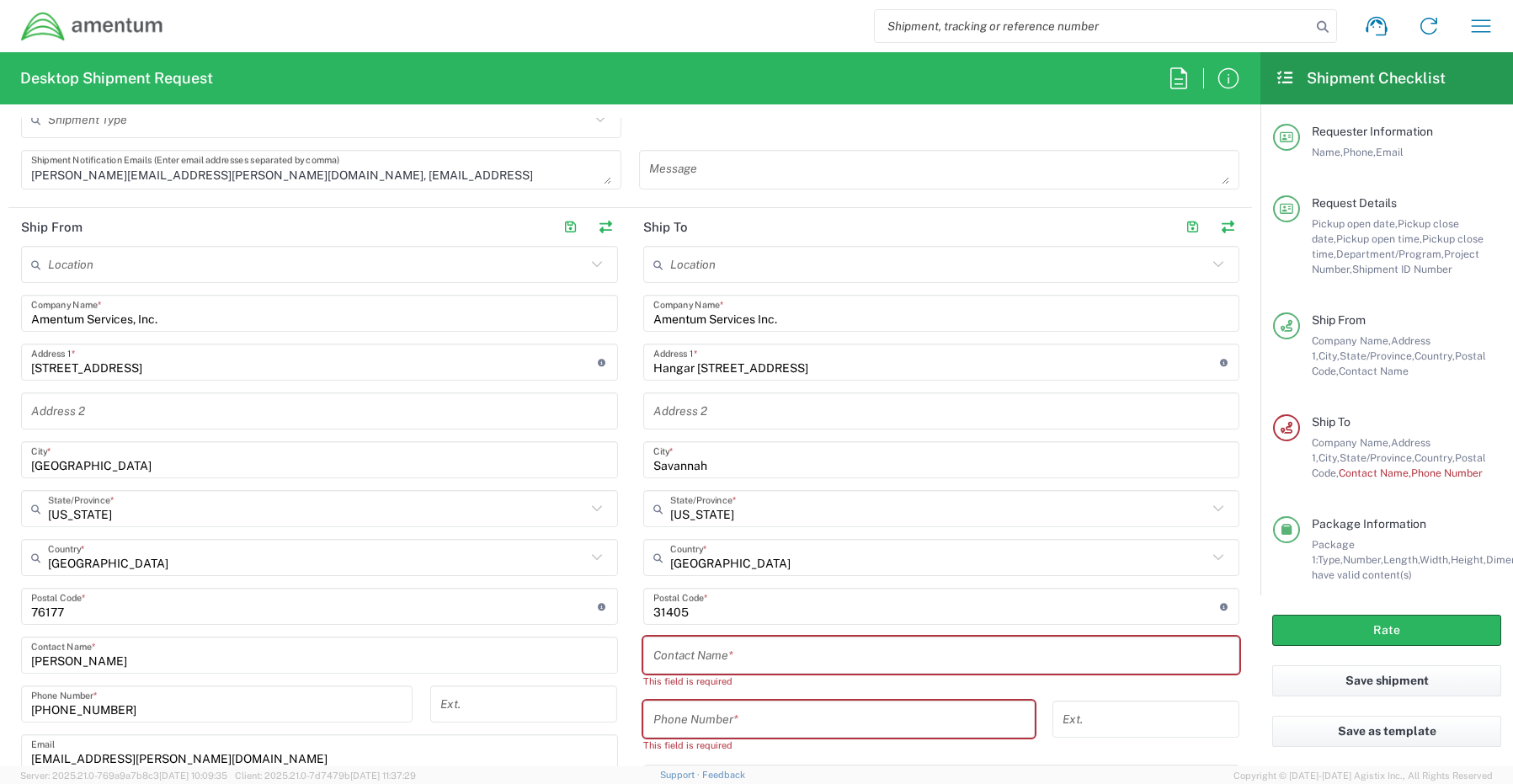
click at [691, 658] on input "text" at bounding box center [941, 655] width 577 height 30
paste input "[PERSON_NAME]"
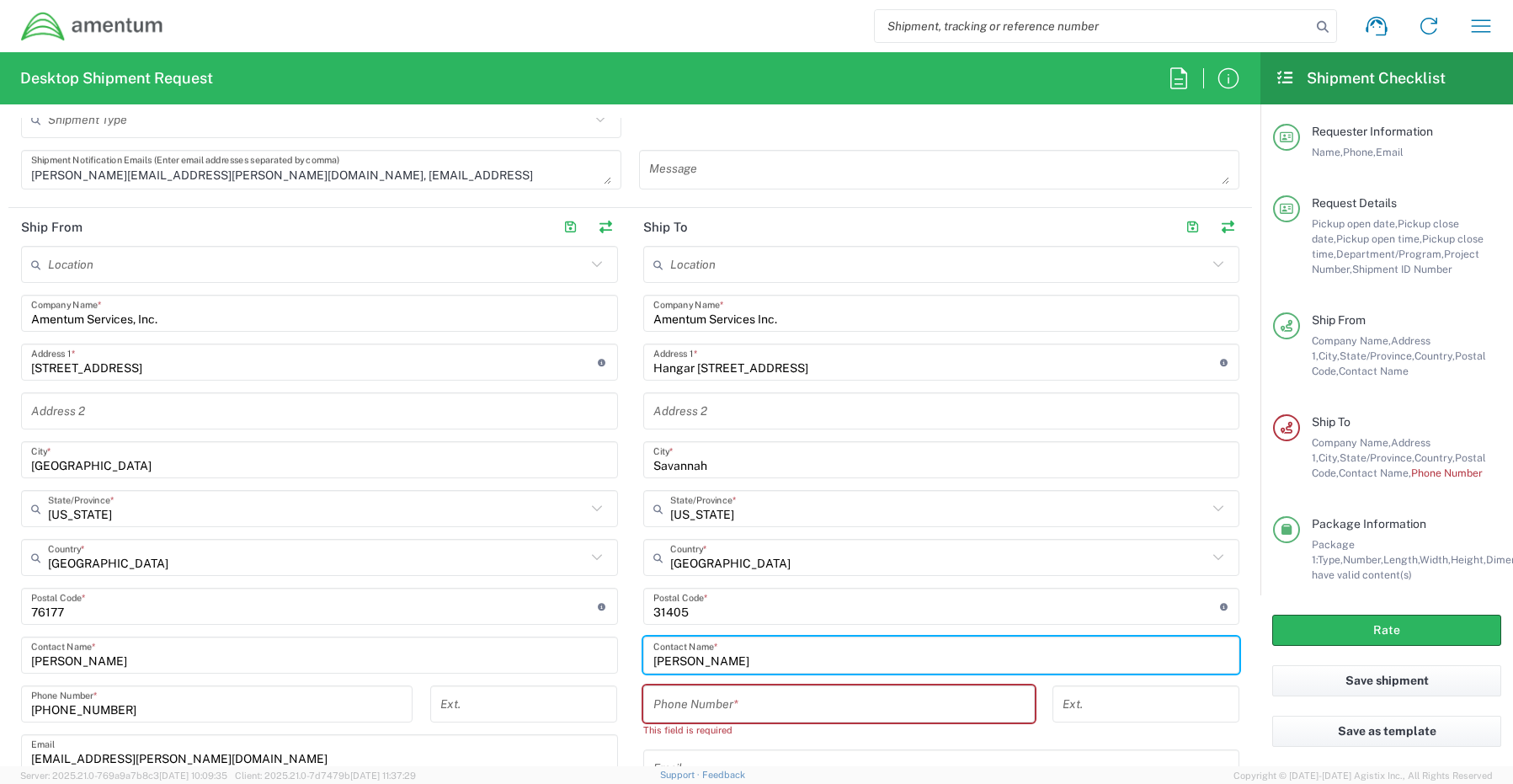
type input "[PERSON_NAME]"
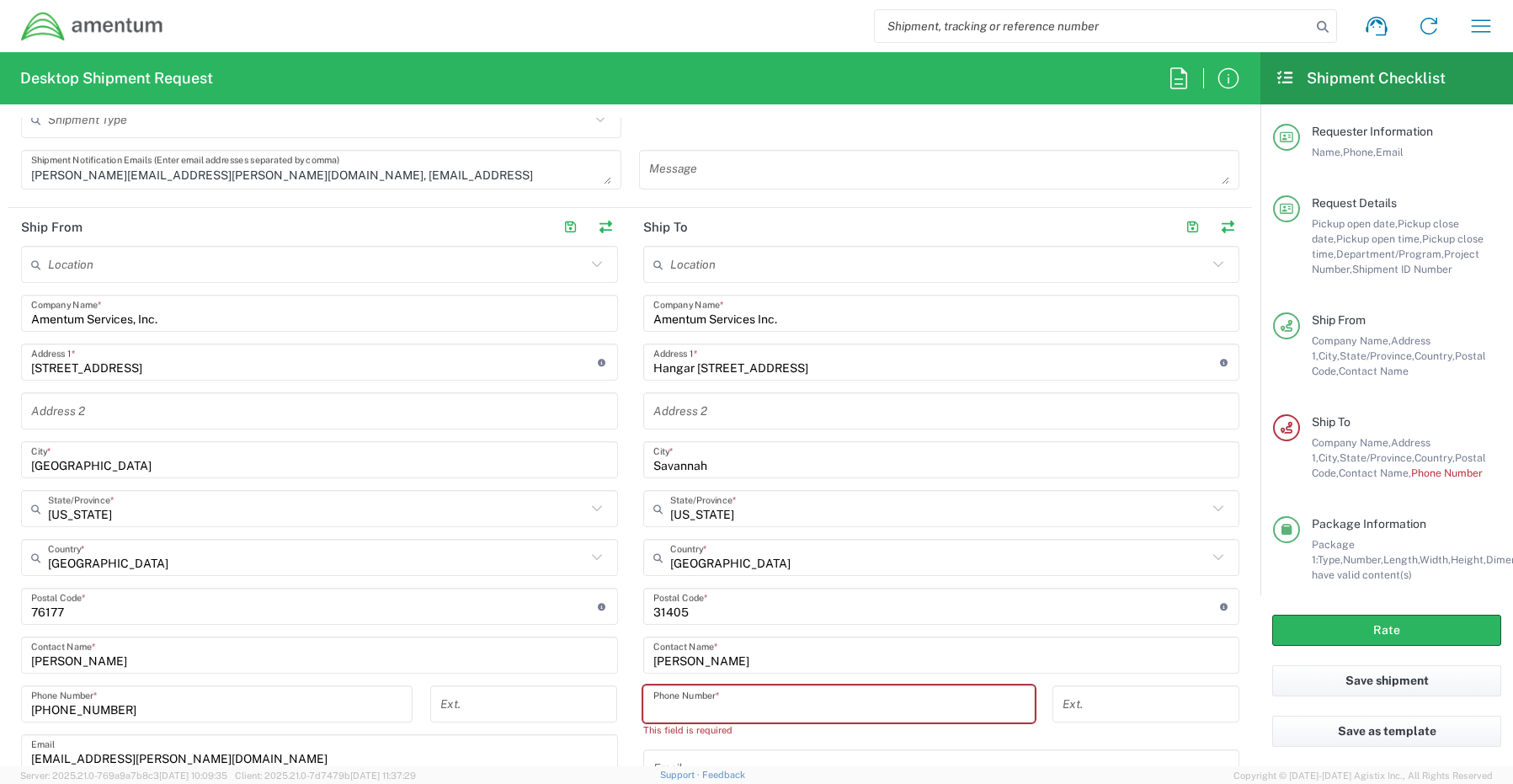
click at [724, 712] on input "tel" at bounding box center [839, 704] width 372 height 30
paste input "[PHONE_NUMBER]"
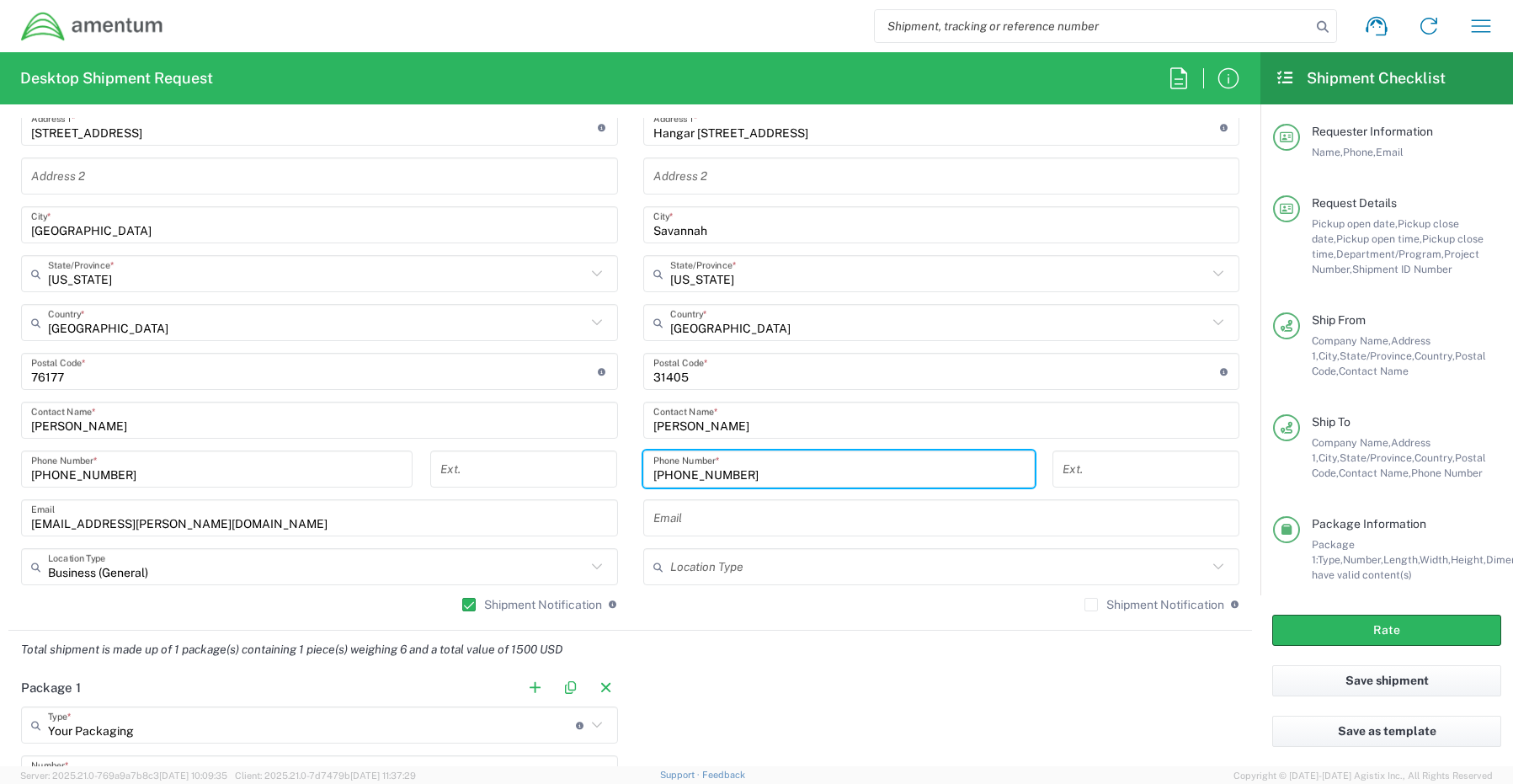
scroll to position [957, 0]
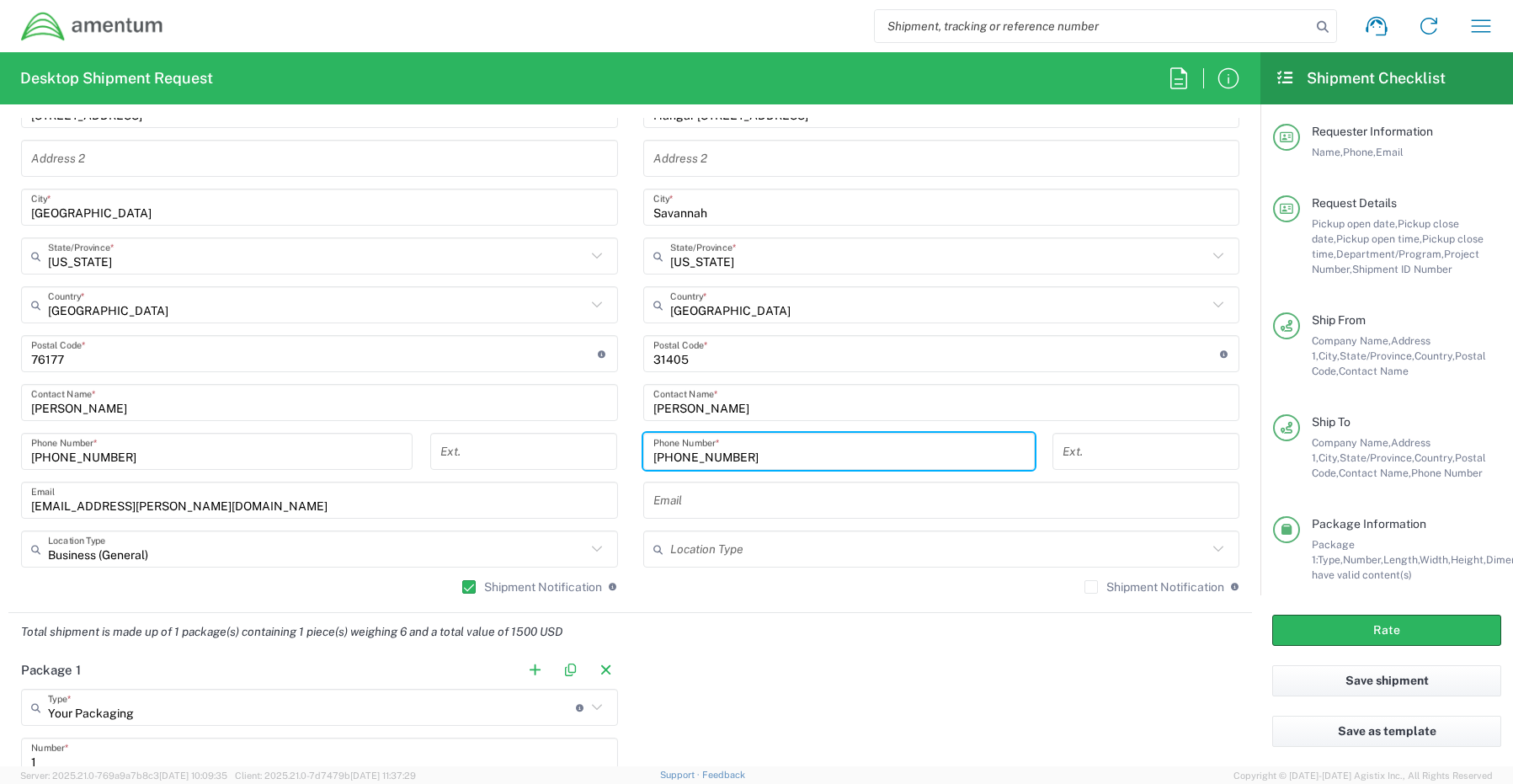
type input "[PHONE_NUMBER]"
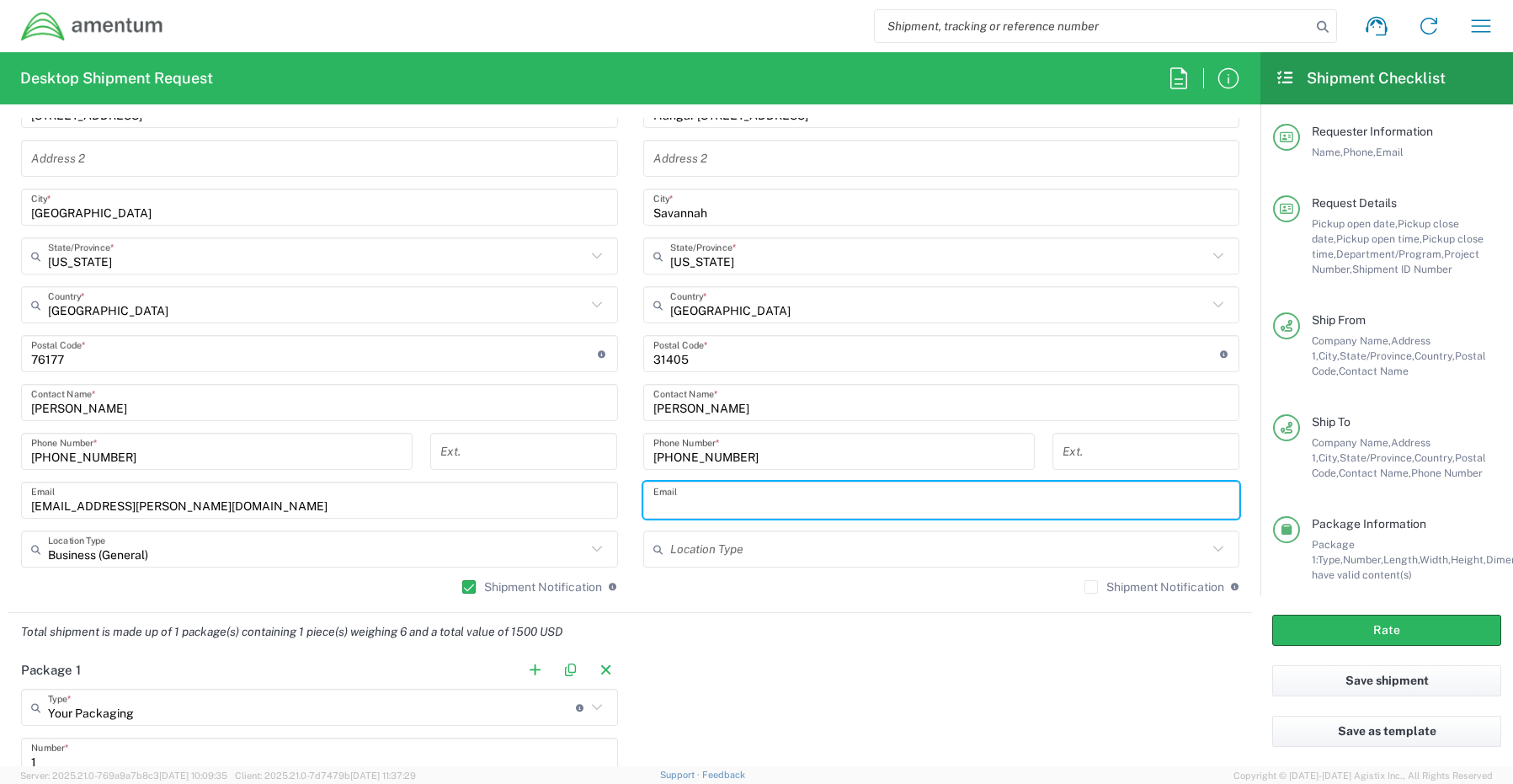
click at [693, 486] on input "text" at bounding box center [941, 500] width 577 height 30
paste input "[PERSON_NAME][EMAIL_ADDRESS][PERSON_NAME][DOMAIN_NAME]"
type input "[PERSON_NAME][EMAIL_ADDRESS][PERSON_NAME][DOMAIN_NAME]"
click at [1084, 593] on label "Shipment Notification" at bounding box center [1154, 587] width 139 height 14
click at [1091, 587] on input "Shipment Notification" at bounding box center [1091, 587] width 0 height 0
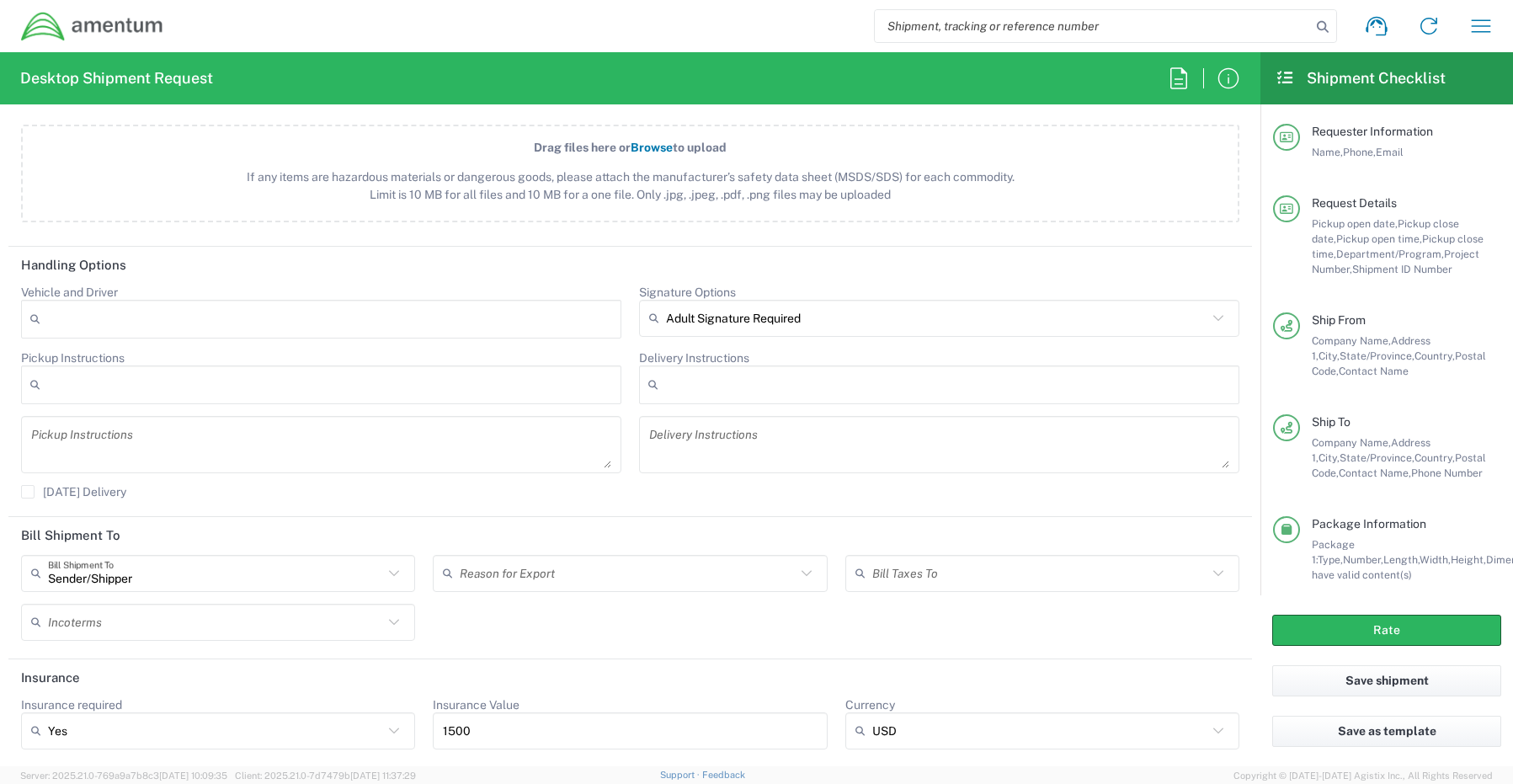
scroll to position [2030, 0]
click at [1304, 630] on button "Rate" at bounding box center [1386, 630] width 229 height 31
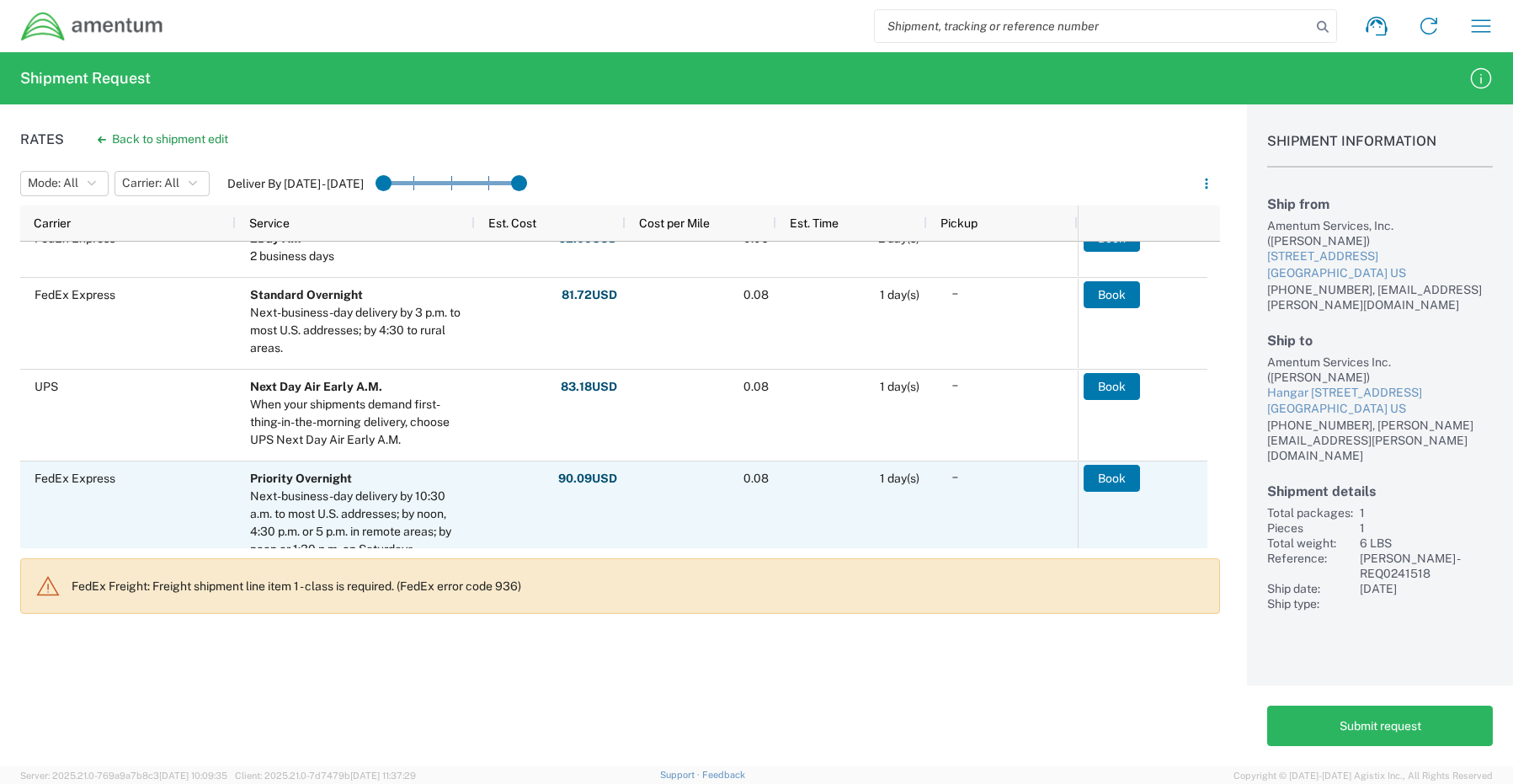
scroll to position [926, 0]
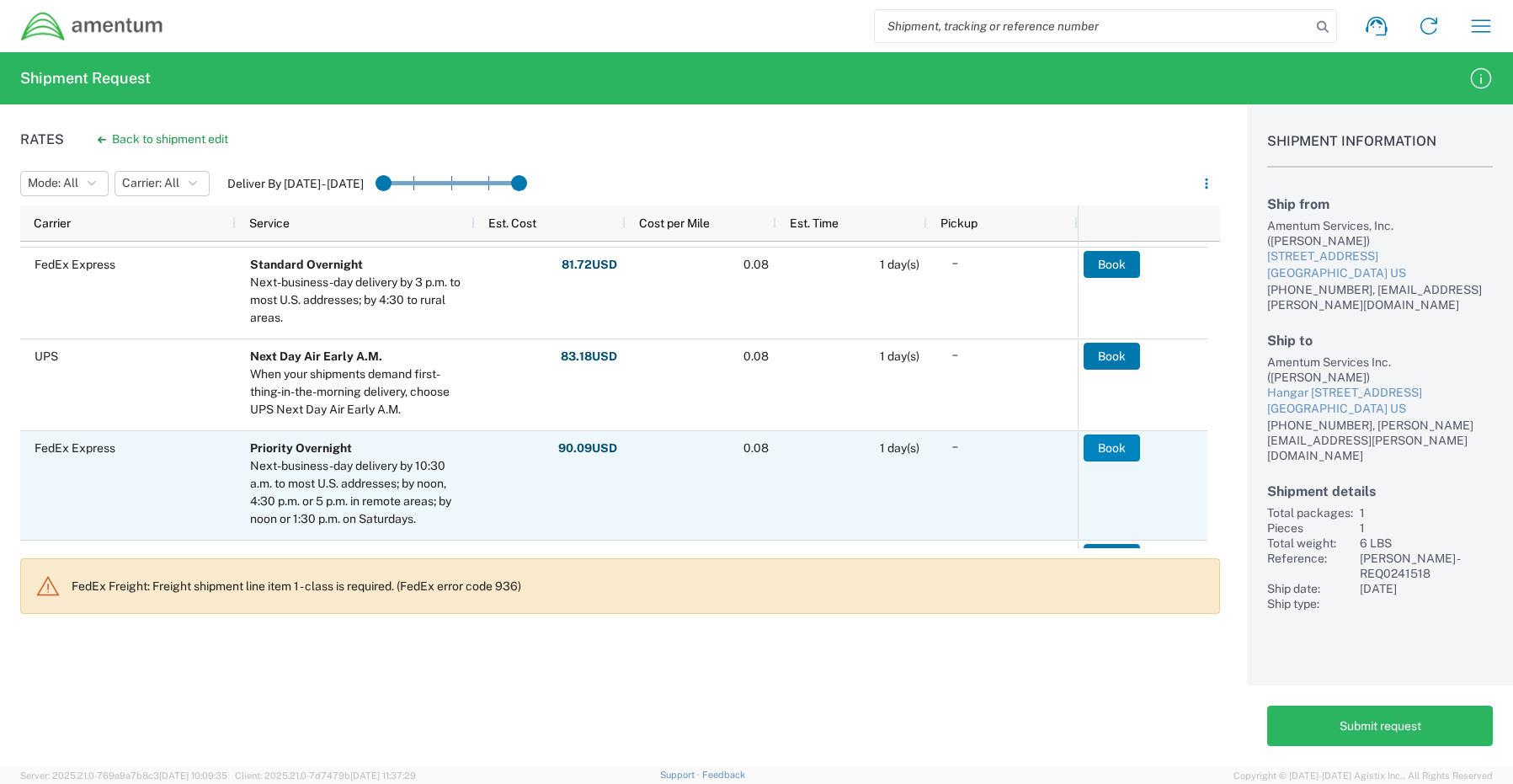
click at [1127, 448] on button "Book" at bounding box center [1112, 448] width 56 height 27
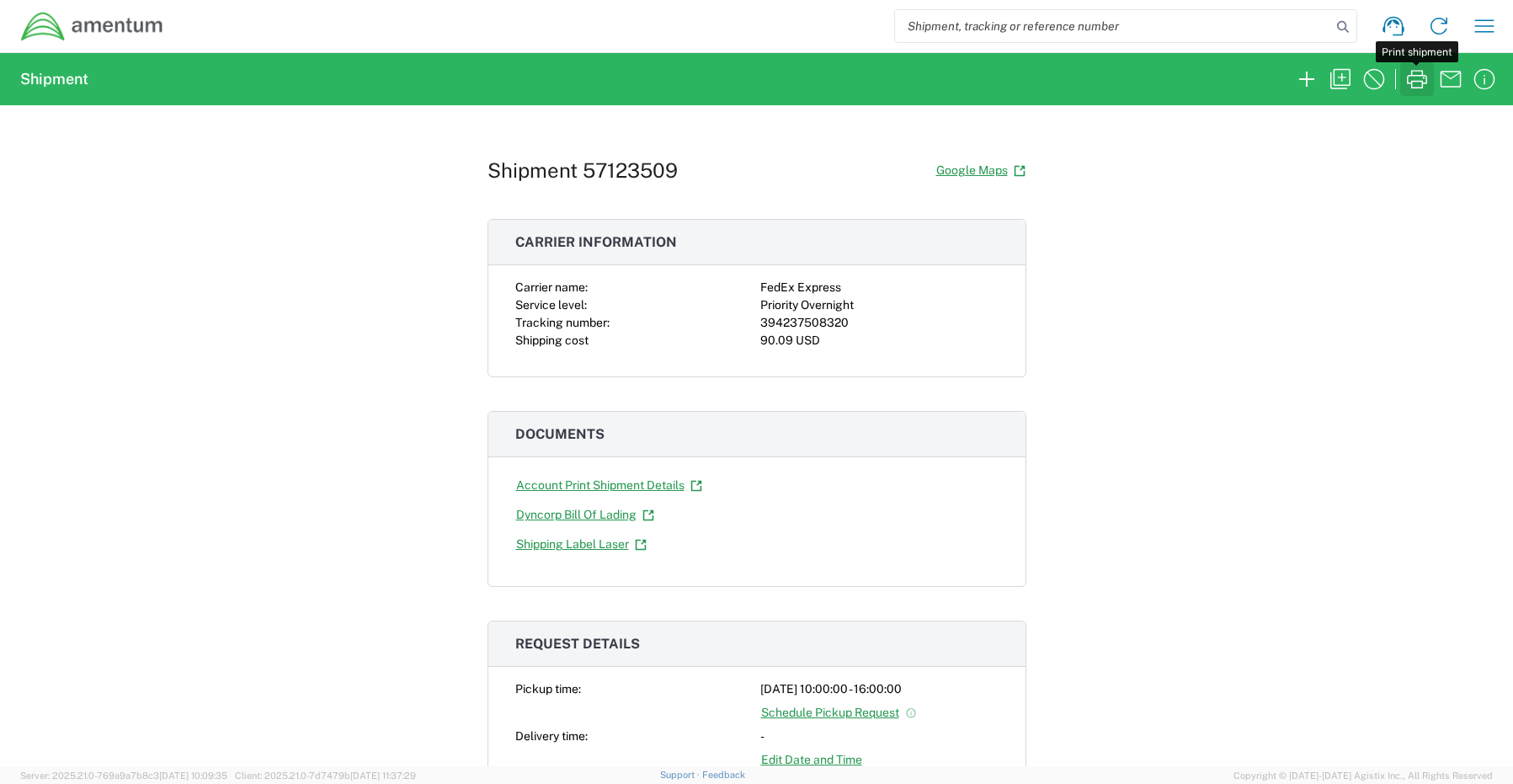
click at [1423, 69] on icon "button" at bounding box center [1417, 79] width 27 height 27
click at [1303, 82] on icon "button" at bounding box center [1307, 79] width 27 height 27
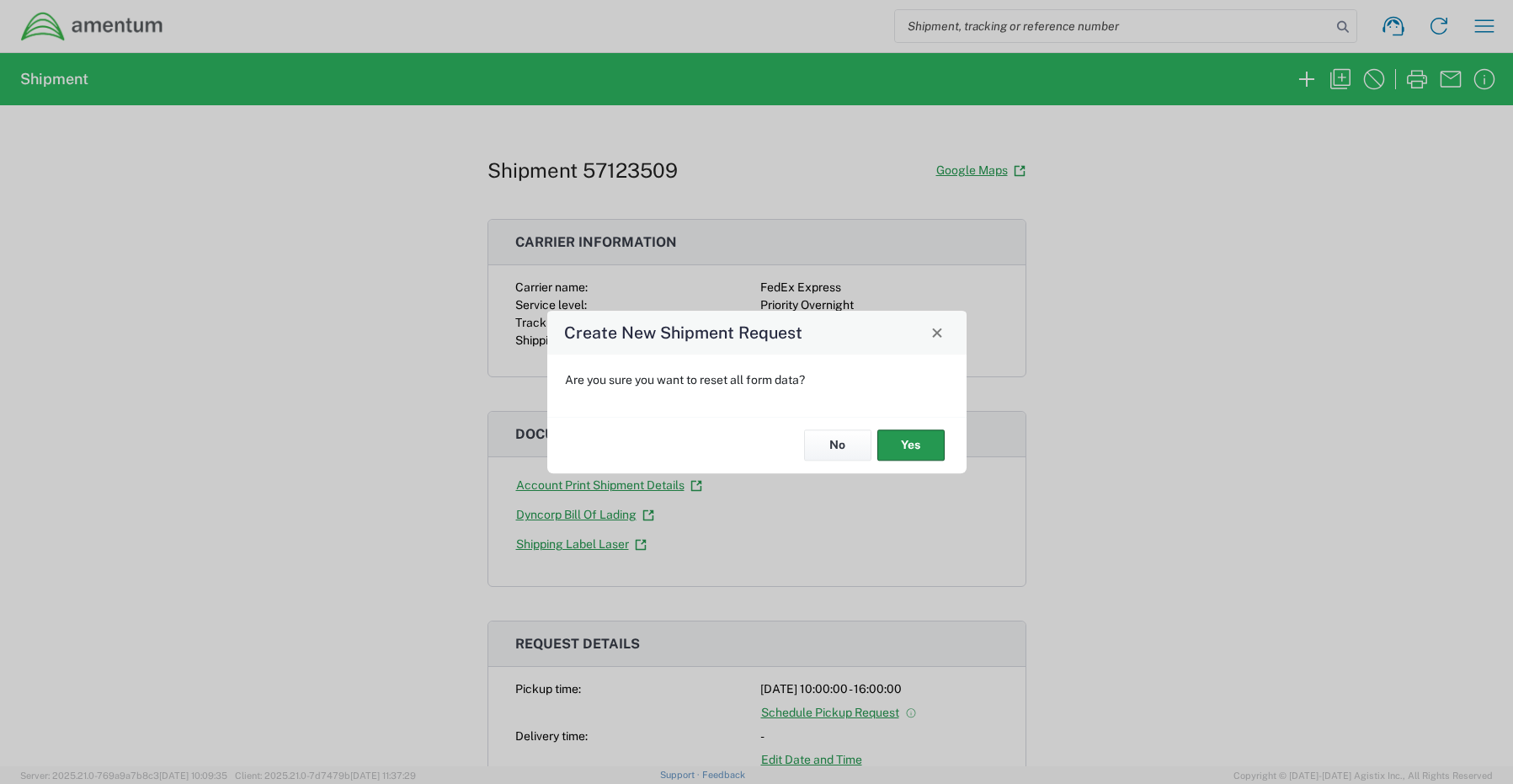
click at [907, 452] on button "Yes" at bounding box center [911, 446] width 67 height 31
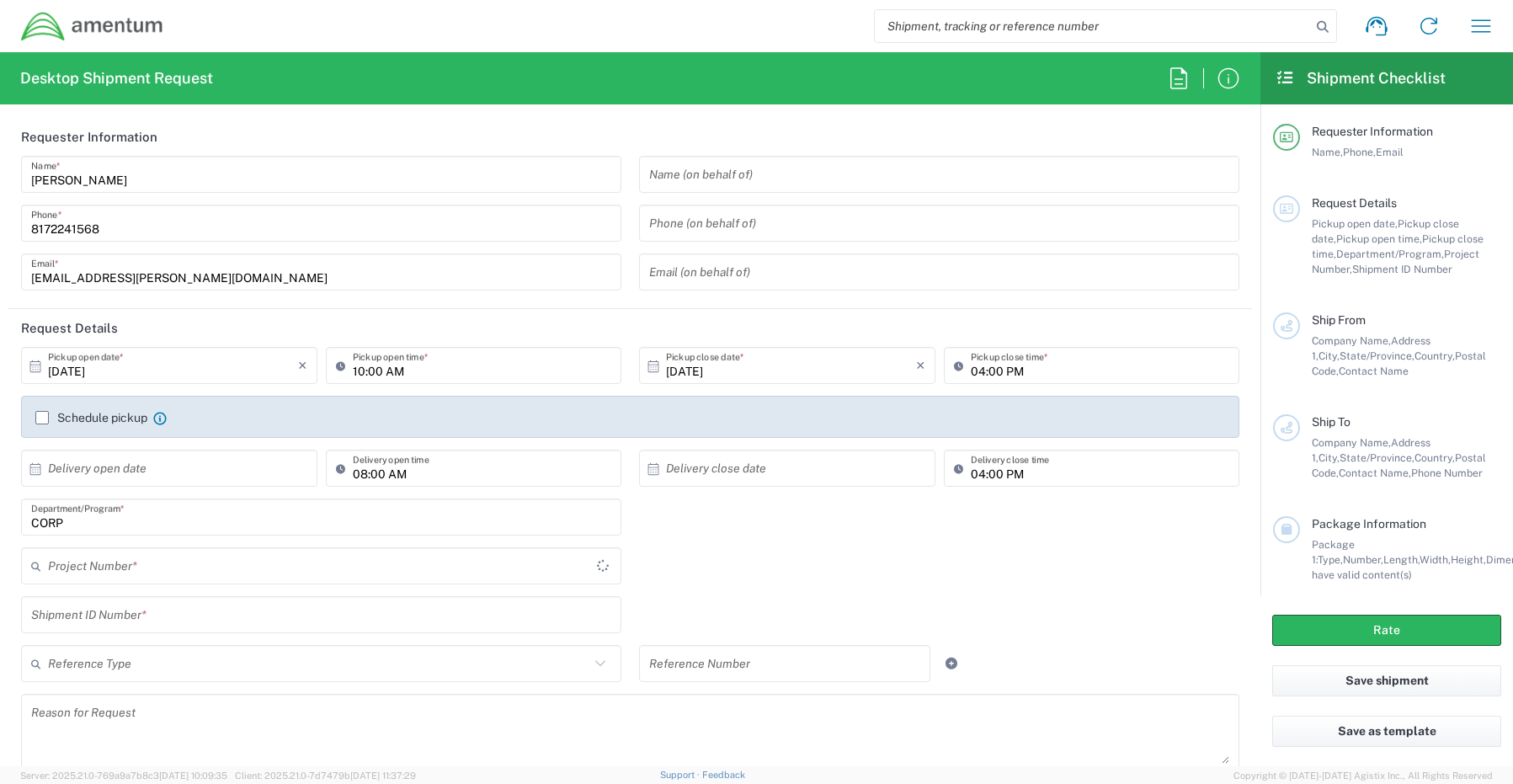
type input "CORP"
click at [105, 516] on input "CORP" at bounding box center [321, 517] width 580 height 30
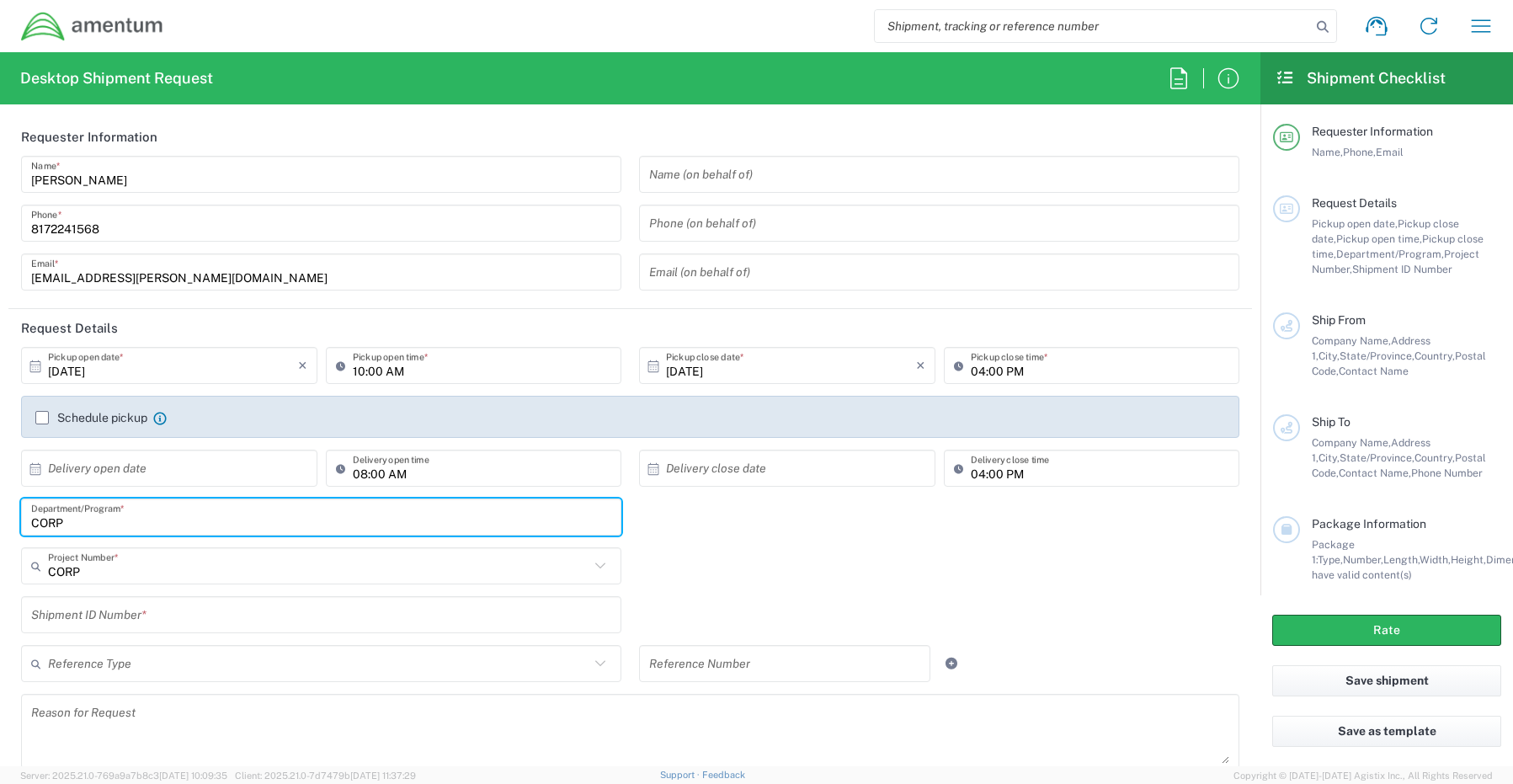
paste input "[PERSON_NAME]"
drag, startPoint x: 173, startPoint y: 526, endPoint x: -59, endPoint y: 501, distance: 233.3
click at [0, 501] on html "Shipment request Shipment tracking Shipment estimator Desktop shipment request …" at bounding box center [756, 392] width 1513 height 784
paste input "text"
type input "[PERSON_NAME]"
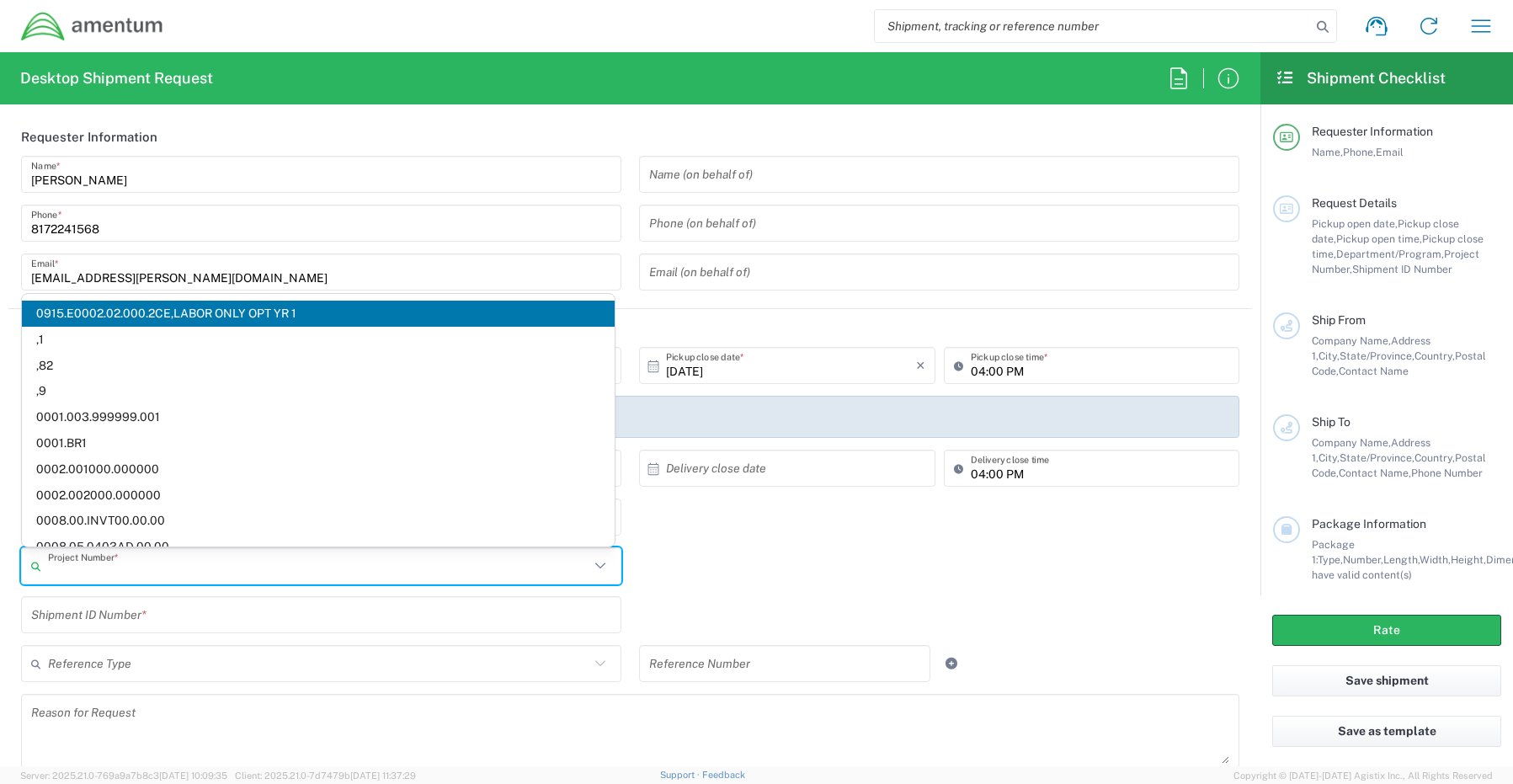
click at [83, 579] on input "text" at bounding box center [318, 565] width 542 height 30
paste input "OVHD.101277.00000"
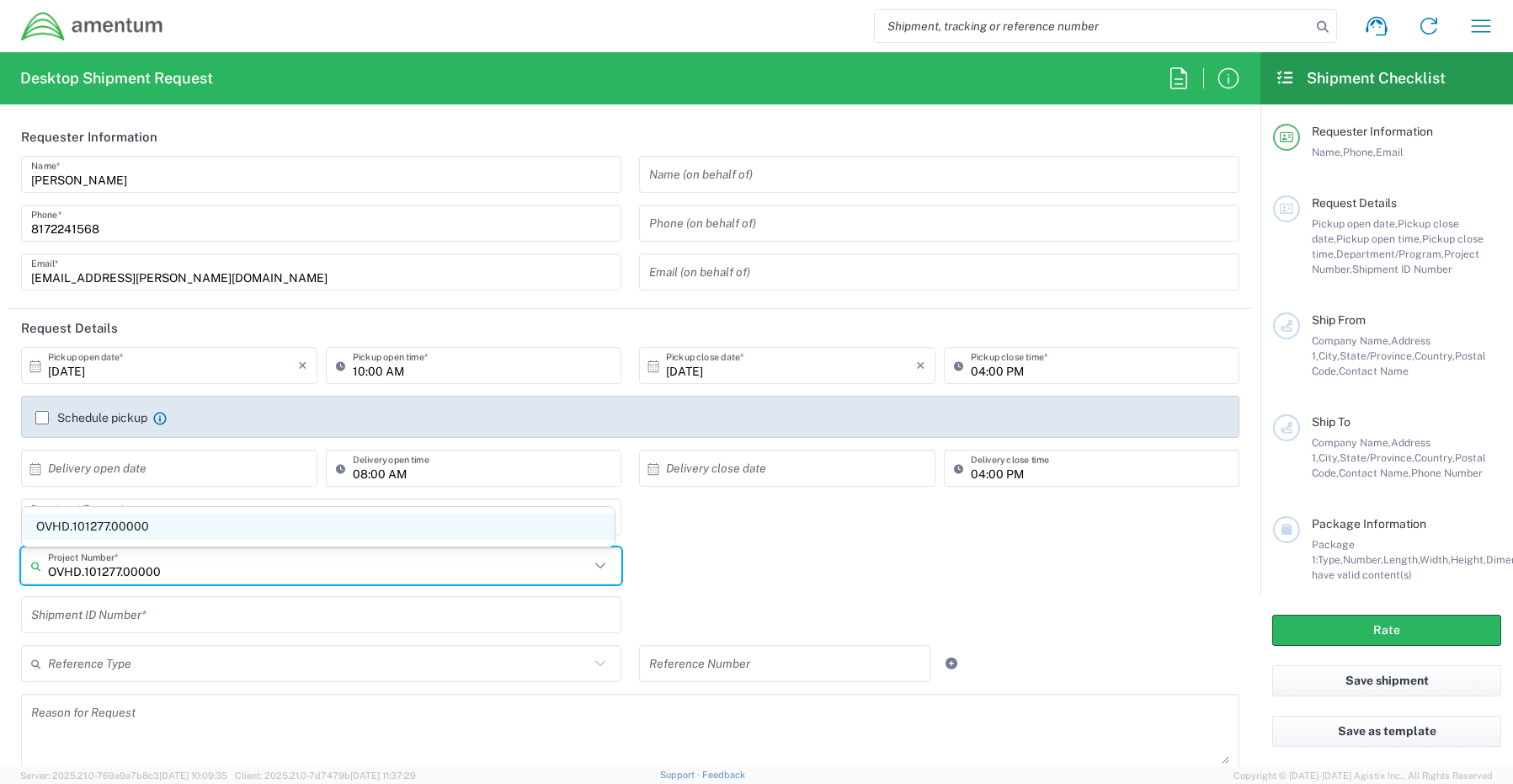
type input "OVHD.101277.00000"
click at [88, 523] on span "OVHD.101277.00000" at bounding box center [318, 526] width 593 height 26
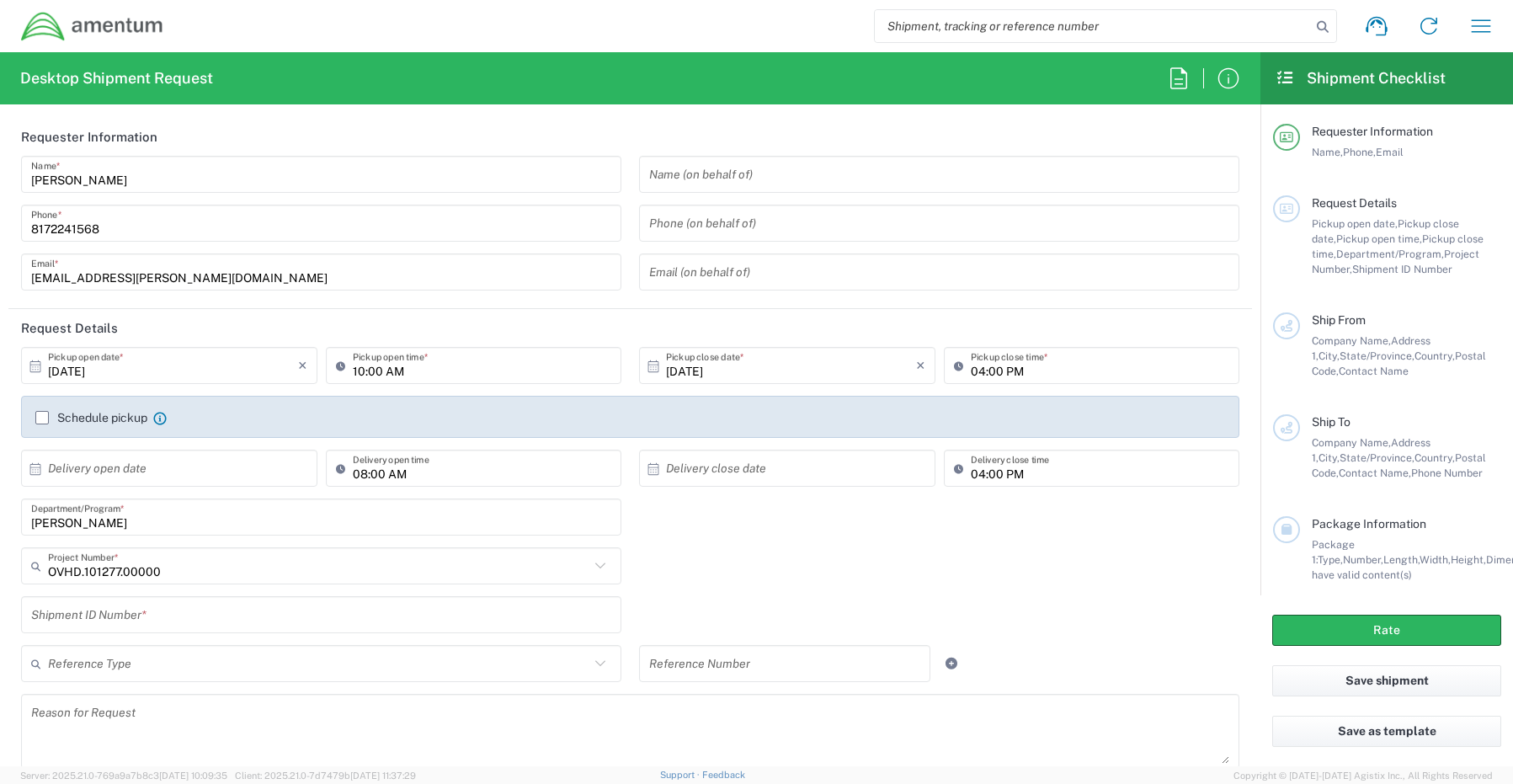
click at [54, 617] on input "text" at bounding box center [321, 615] width 580 height 30
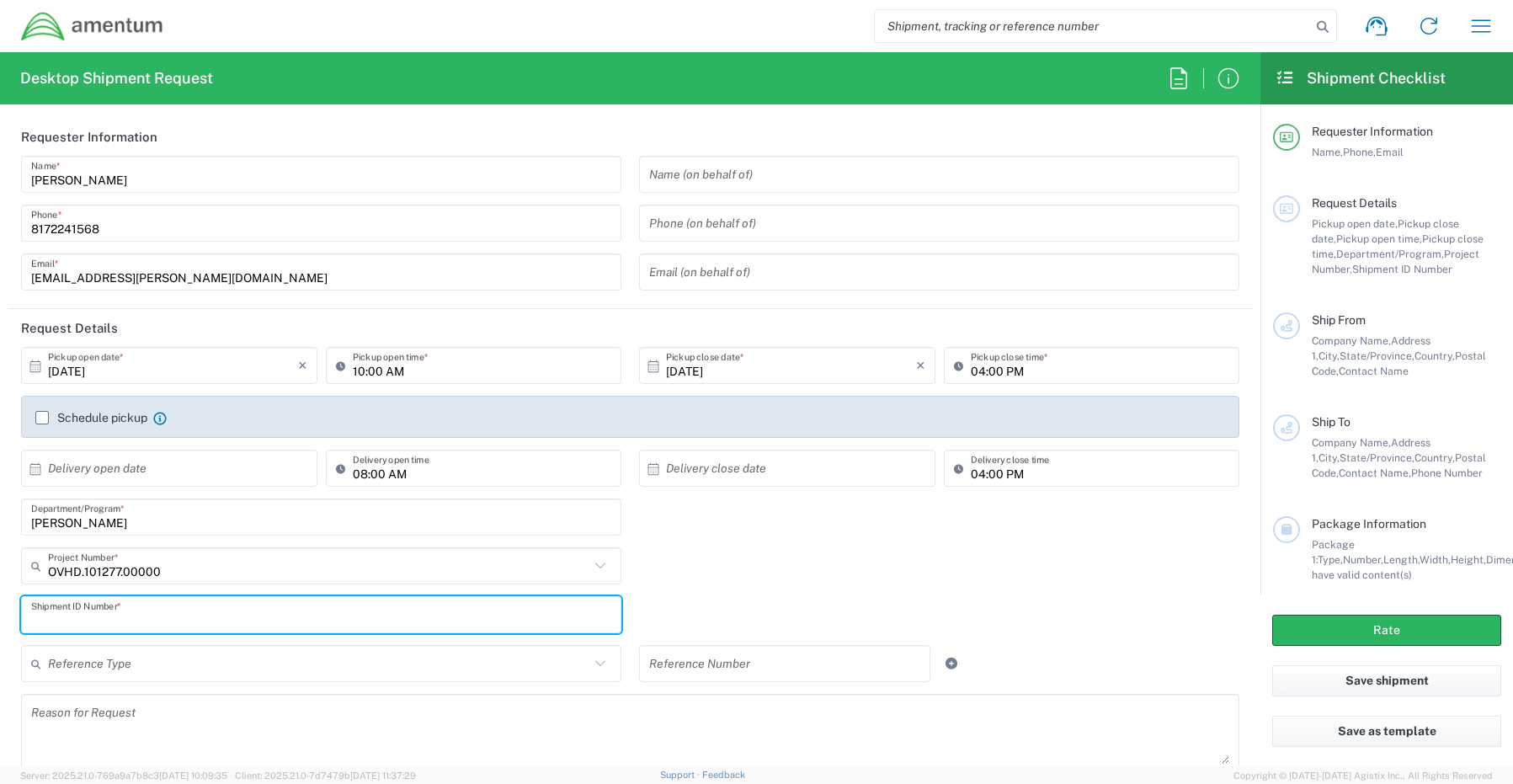
paste input "[PERSON_NAME] - REQ0240745"
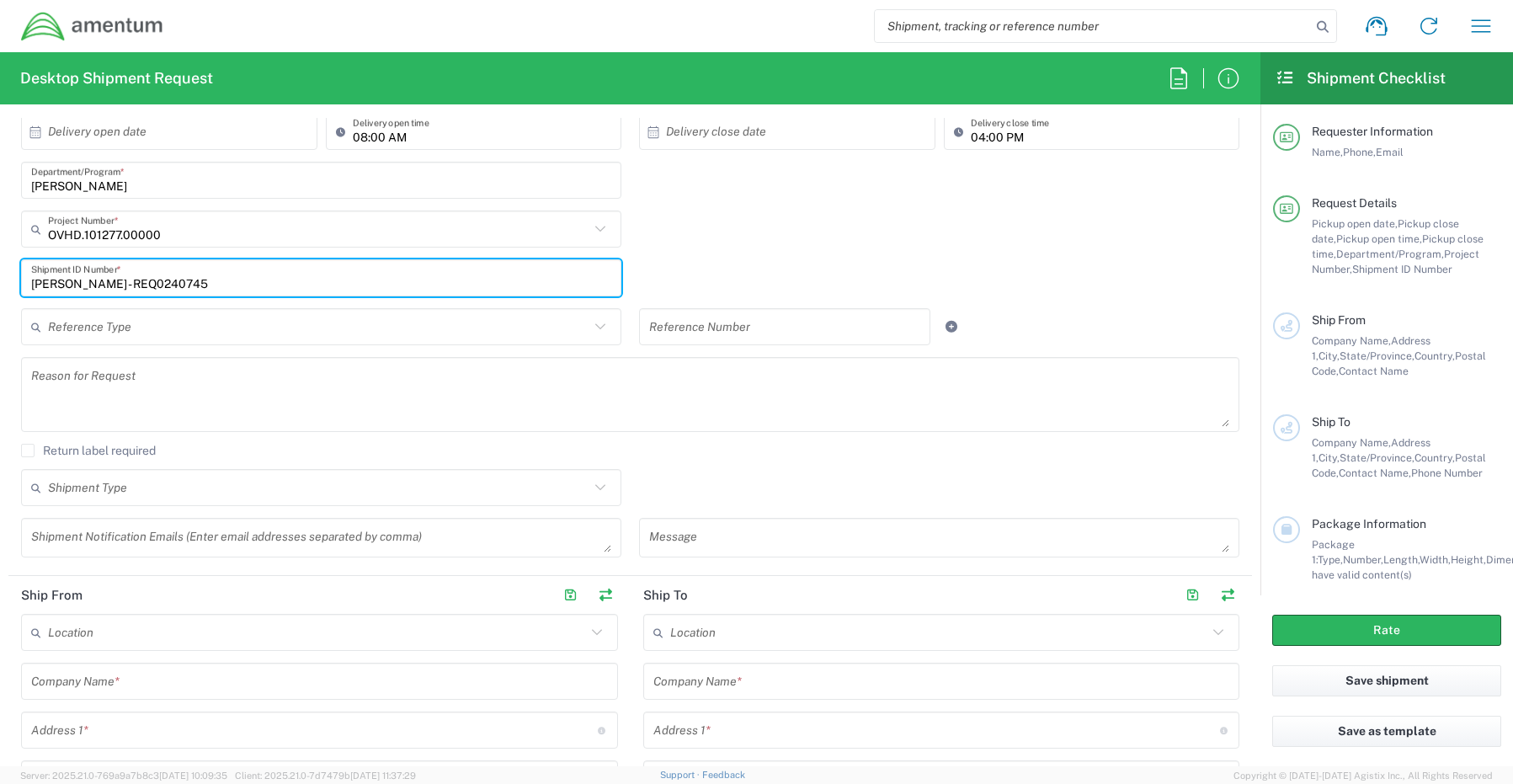
scroll to position [421, 0]
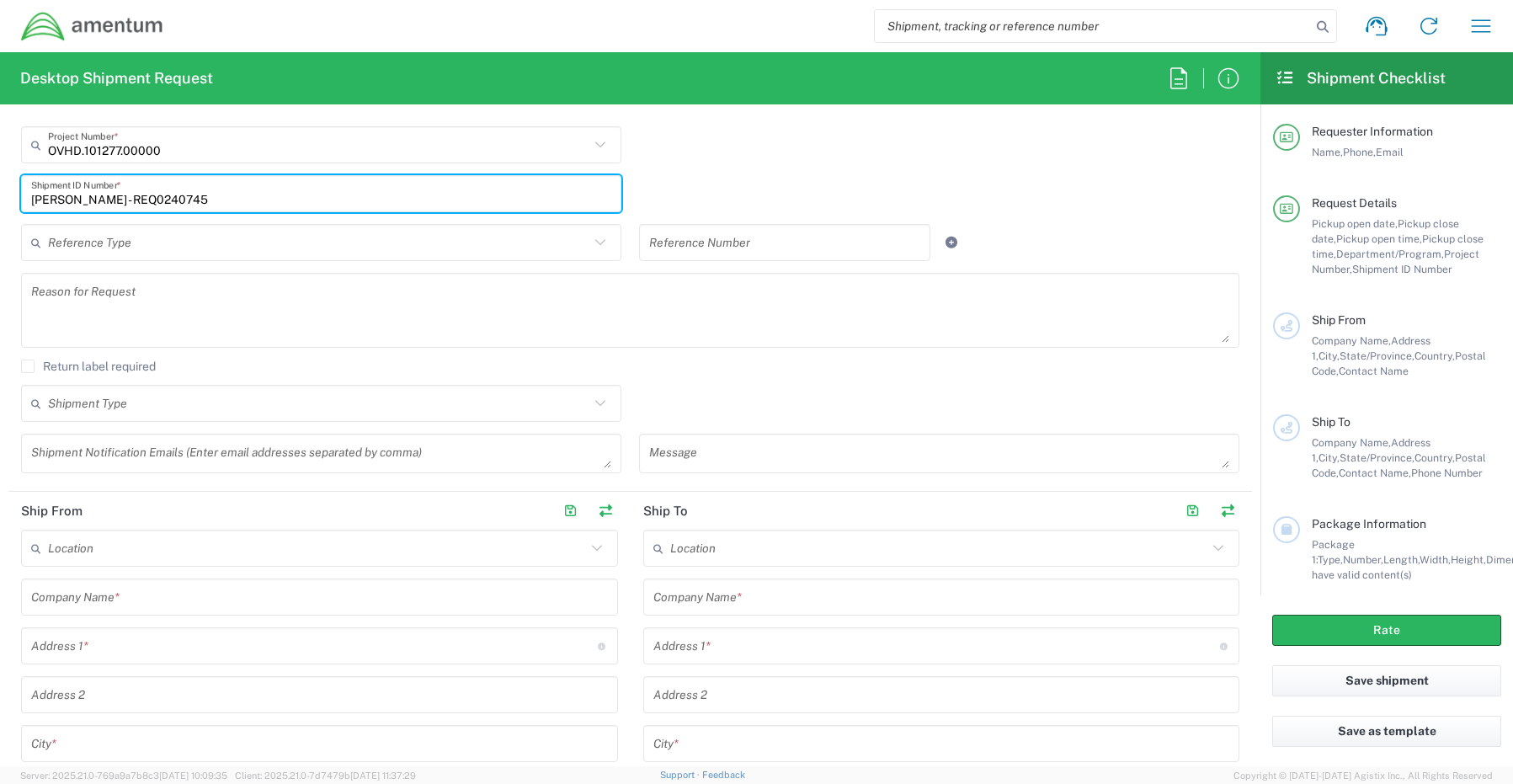
type input "[PERSON_NAME] - REQ0240745"
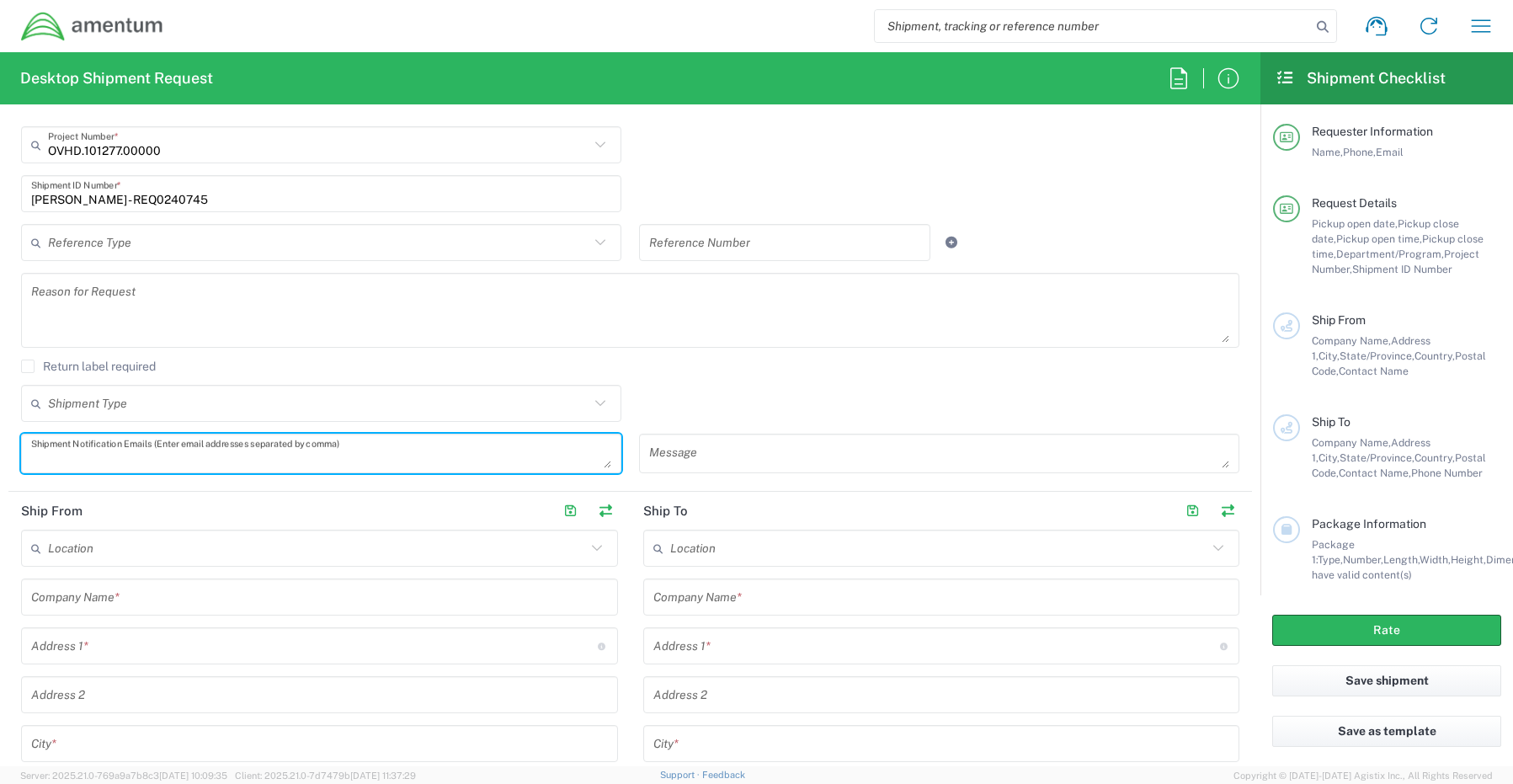
click at [99, 456] on textarea at bounding box center [321, 453] width 580 height 30
click at [65, 455] on textarea at bounding box center [321, 453] width 580 height 30
paste textarea "[PERSON_NAME][EMAIL_ADDRESS][PERSON_NAME][DOMAIN_NAME]"
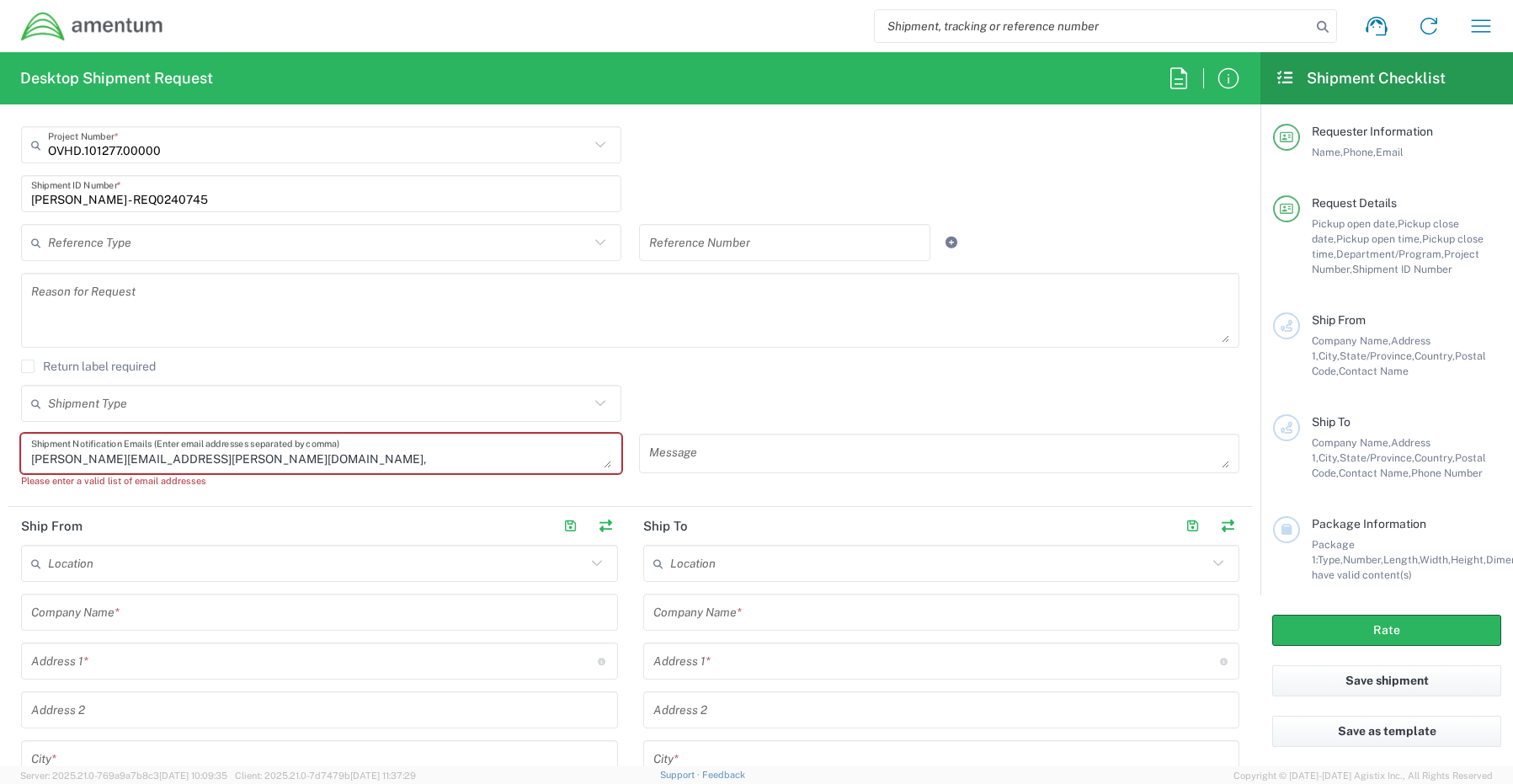
click at [224, 465] on textarea "[PERSON_NAME][EMAIL_ADDRESS][PERSON_NAME][DOMAIN_NAME]," at bounding box center [321, 453] width 580 height 30
paste textarea "[EMAIL_ADDRESS][DOMAIN_NAME]"
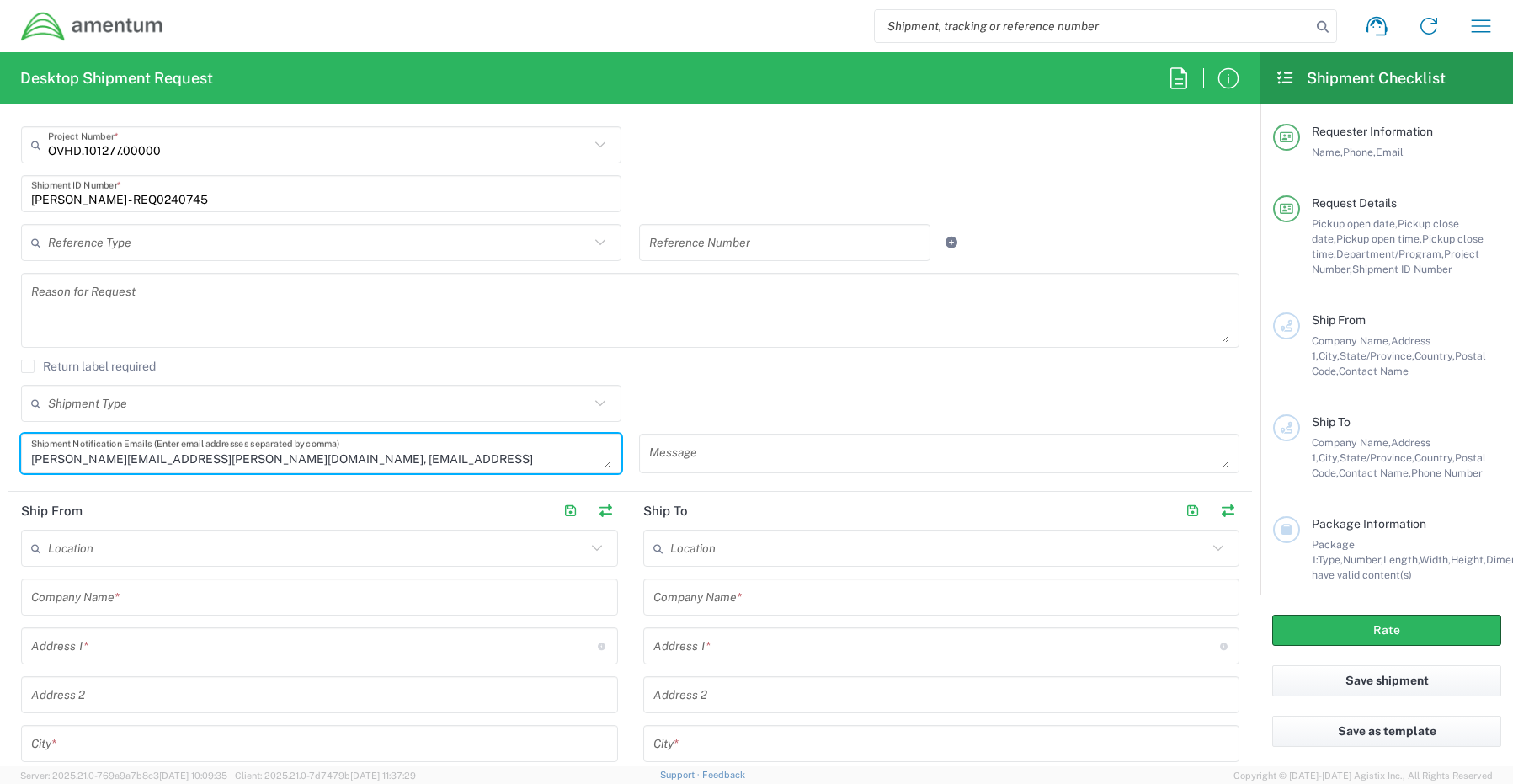
type textarea "[PERSON_NAME][EMAIL_ADDRESS][PERSON_NAME][DOMAIN_NAME], [EMAIL_ADDRESS][DOMAIN_…"
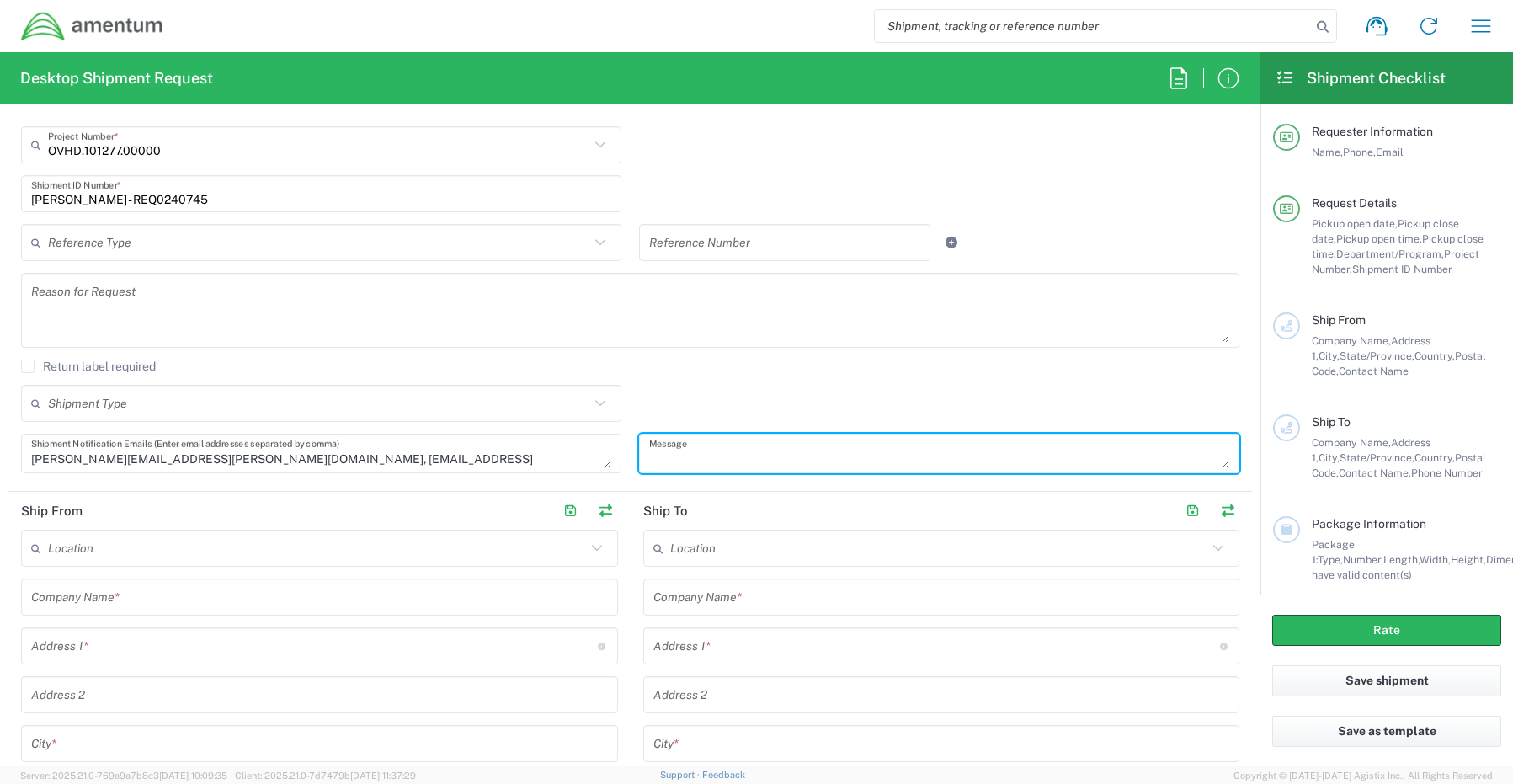
click at [138, 558] on input "text" at bounding box center [316, 548] width 538 height 30
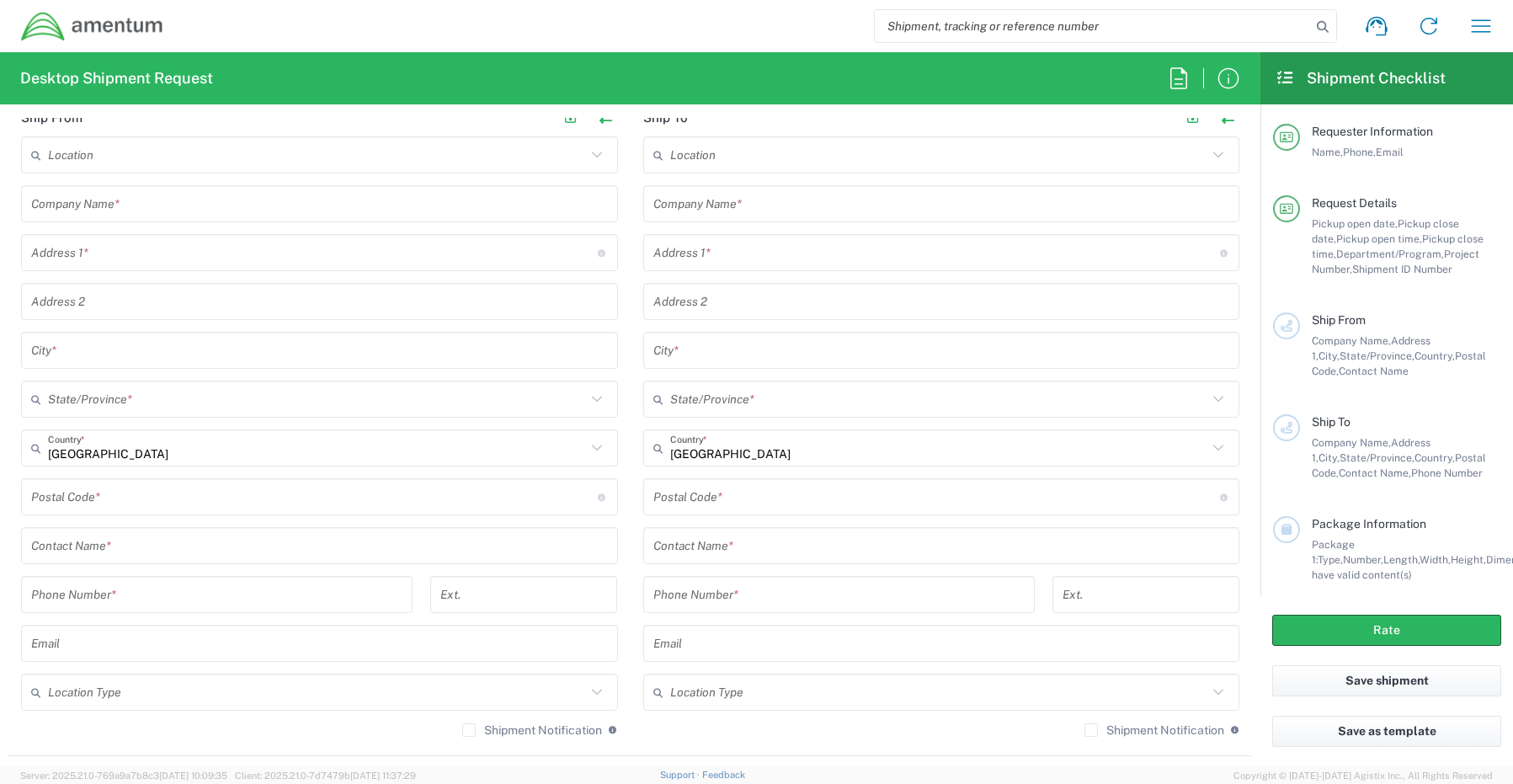
scroll to position [842, 0]
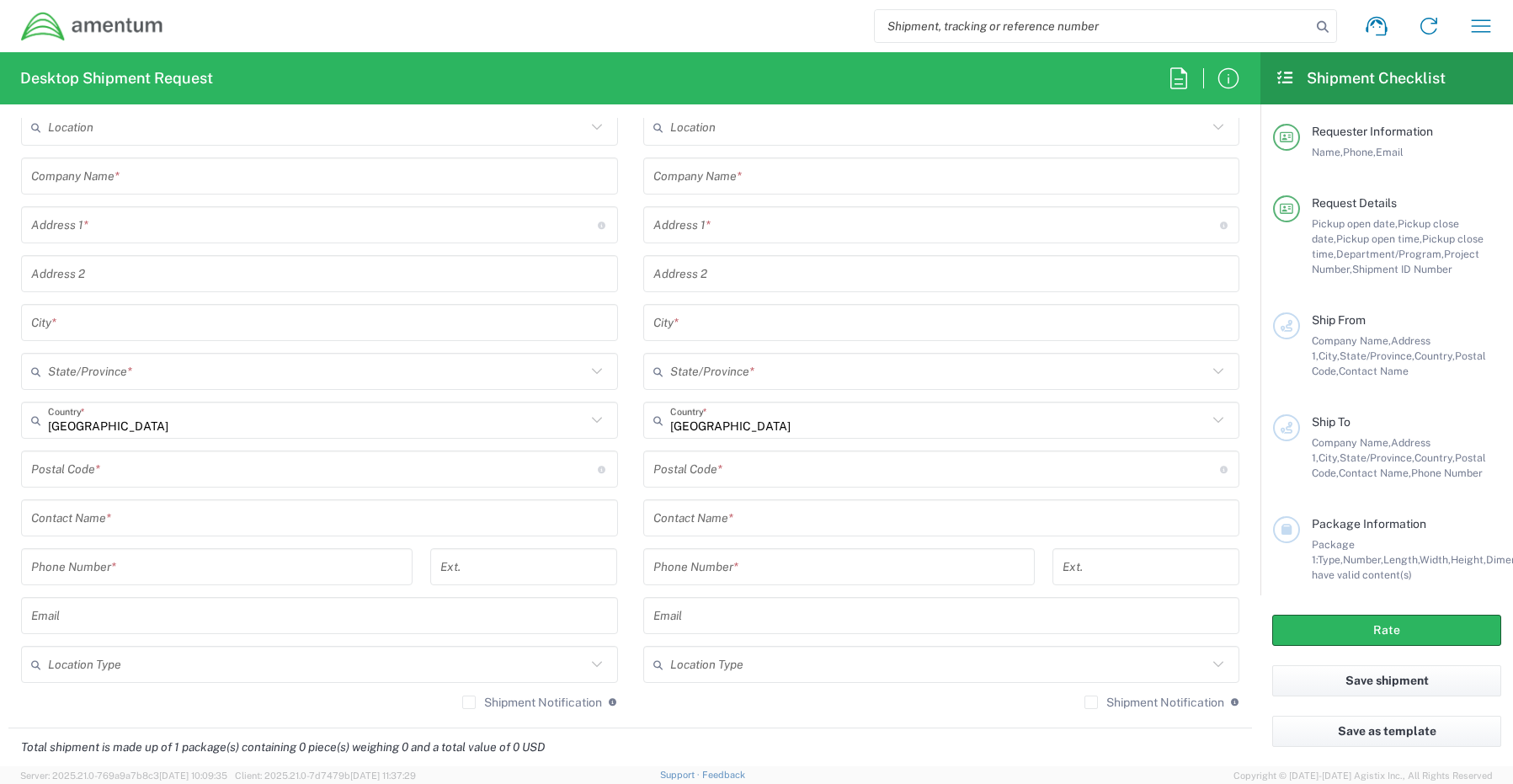
click at [106, 523] on input "text" at bounding box center [320, 518] width 577 height 30
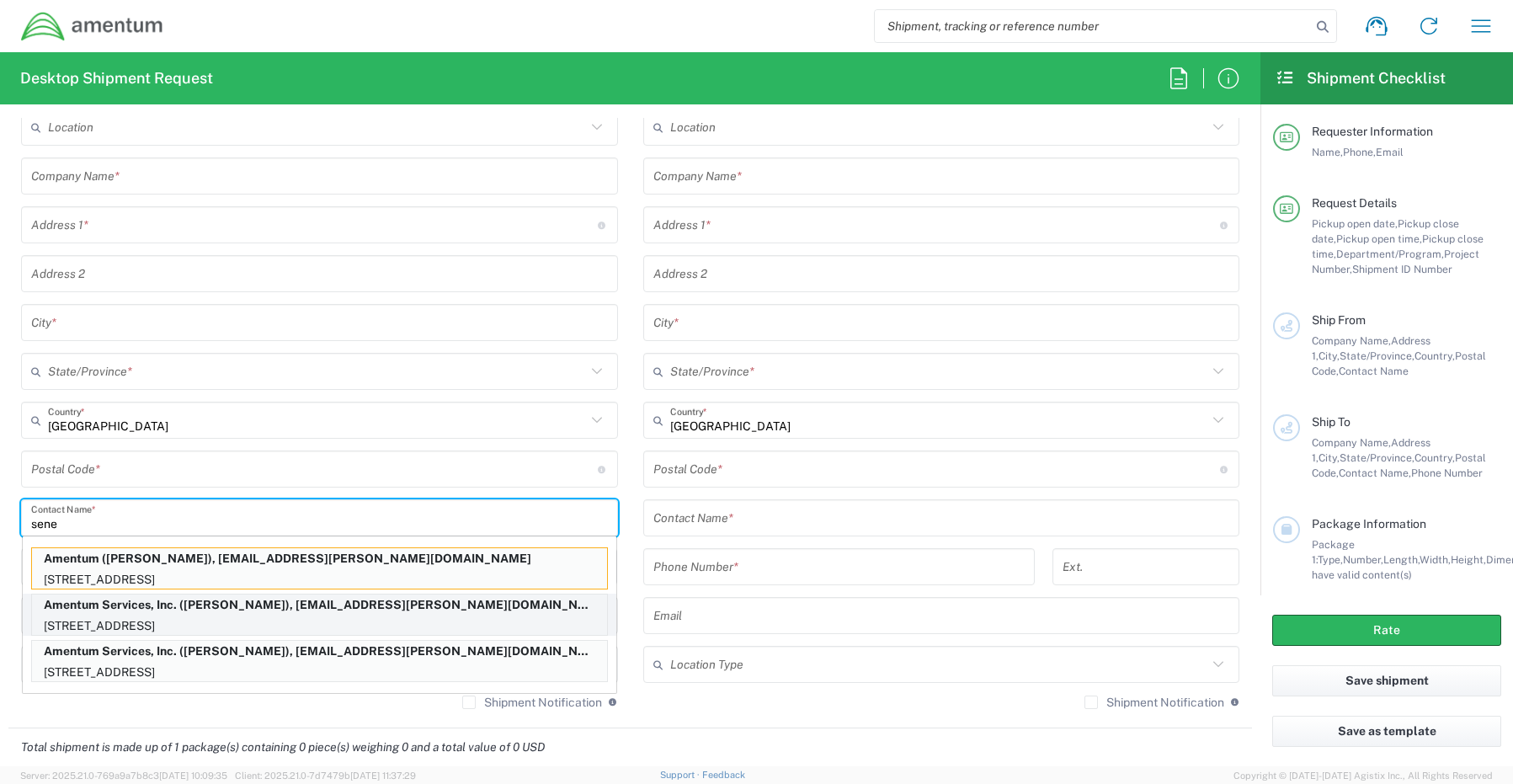
type input "sene"
click at [101, 615] on p "Amentum Services, Inc. ([PERSON_NAME]), [EMAIL_ADDRESS][PERSON_NAME][DOMAIN_NAM…" at bounding box center [320, 605] width 575 height 21
type input "Amentum Services, Inc."
type input "[STREET_ADDRESS]"
type input "[GEOGRAPHIC_DATA]"
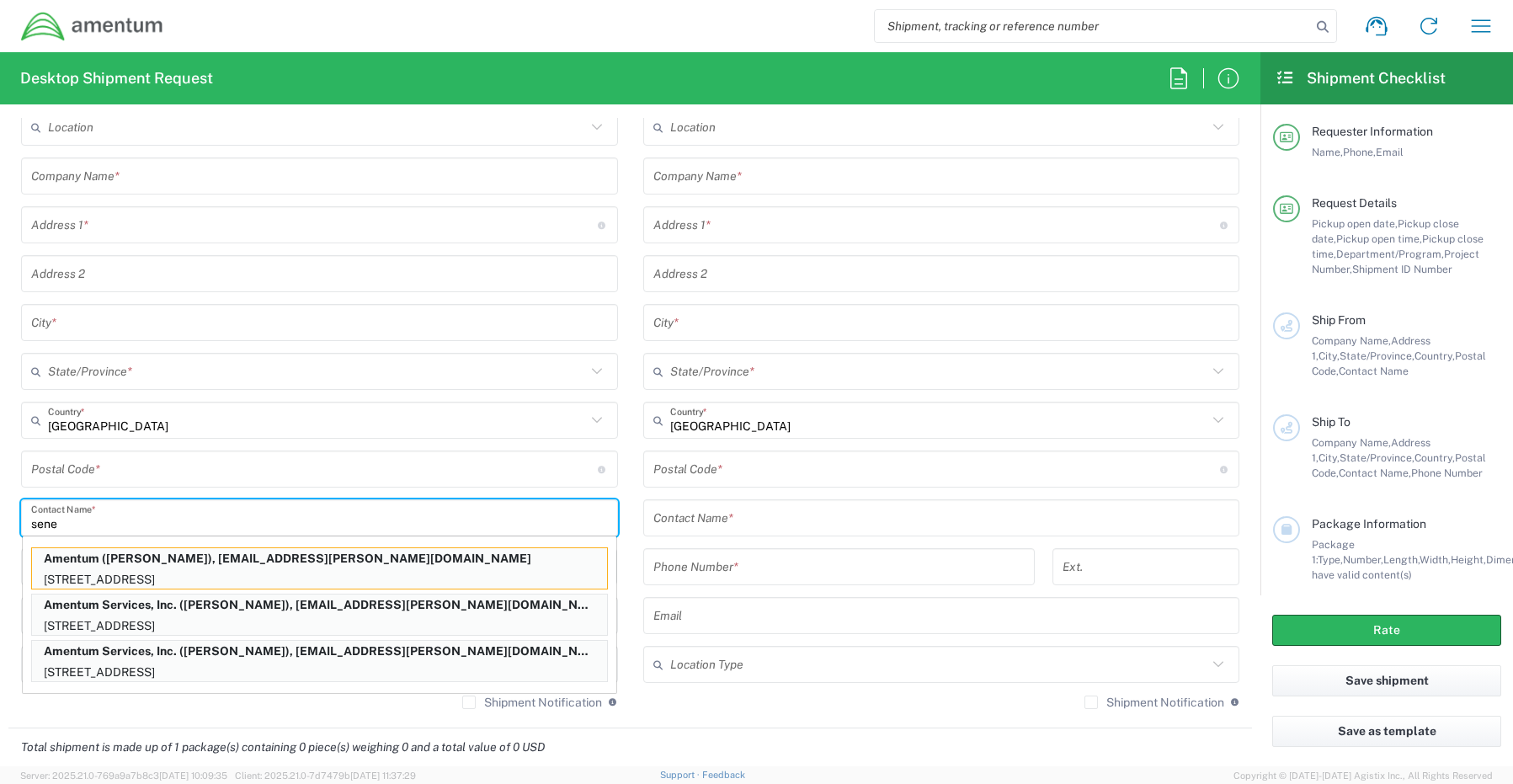
type input "[US_STATE]"
type input "76177"
type input "[PERSON_NAME]"
type input "[PHONE_NUMBER]"
type input "[EMAIL_ADDRESS][PERSON_NAME][DOMAIN_NAME]"
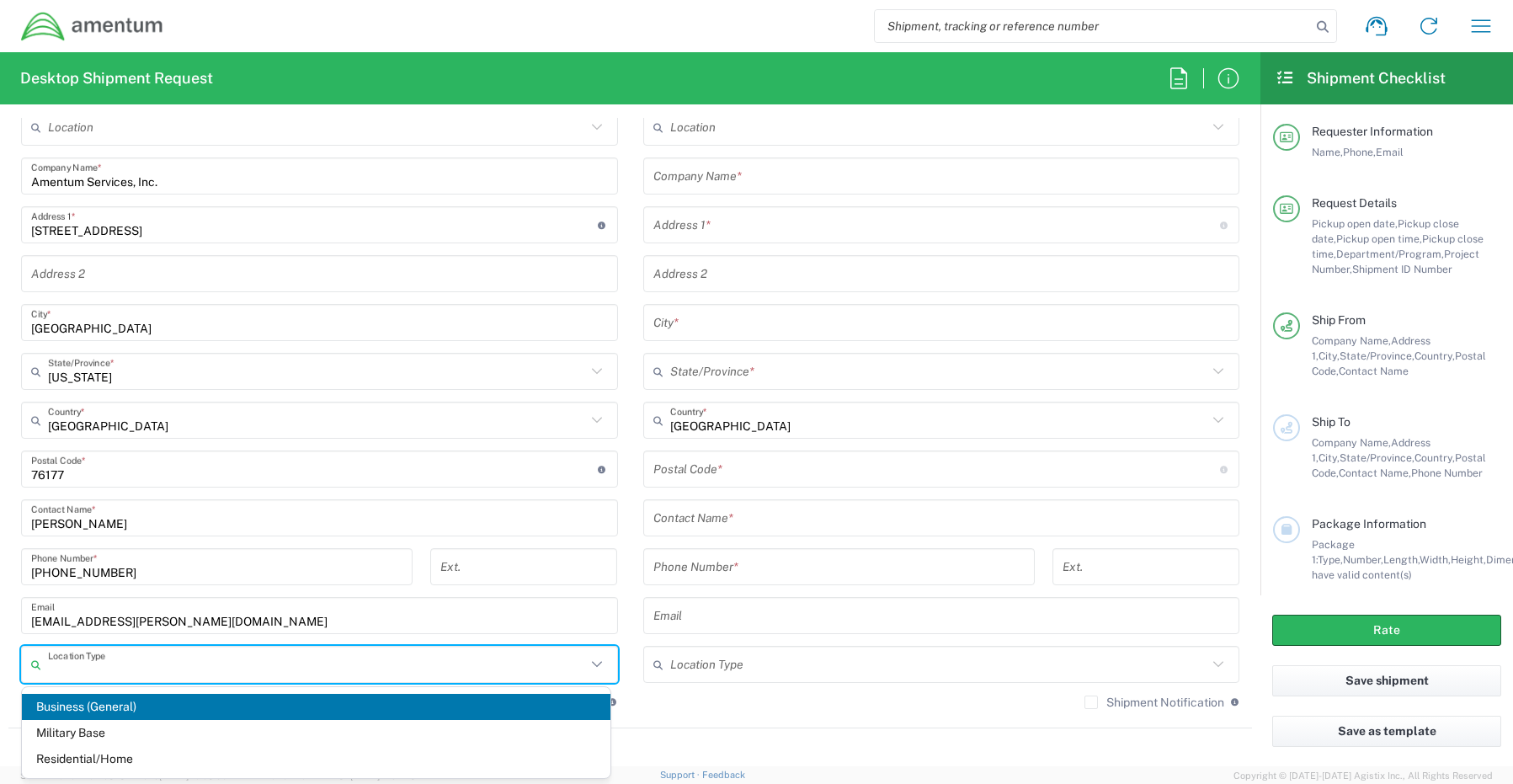
click at [86, 653] on input "text" at bounding box center [316, 664] width 538 height 30
click at [70, 710] on span "Business (General)" at bounding box center [316, 707] width 589 height 26
type input "Business (General)"
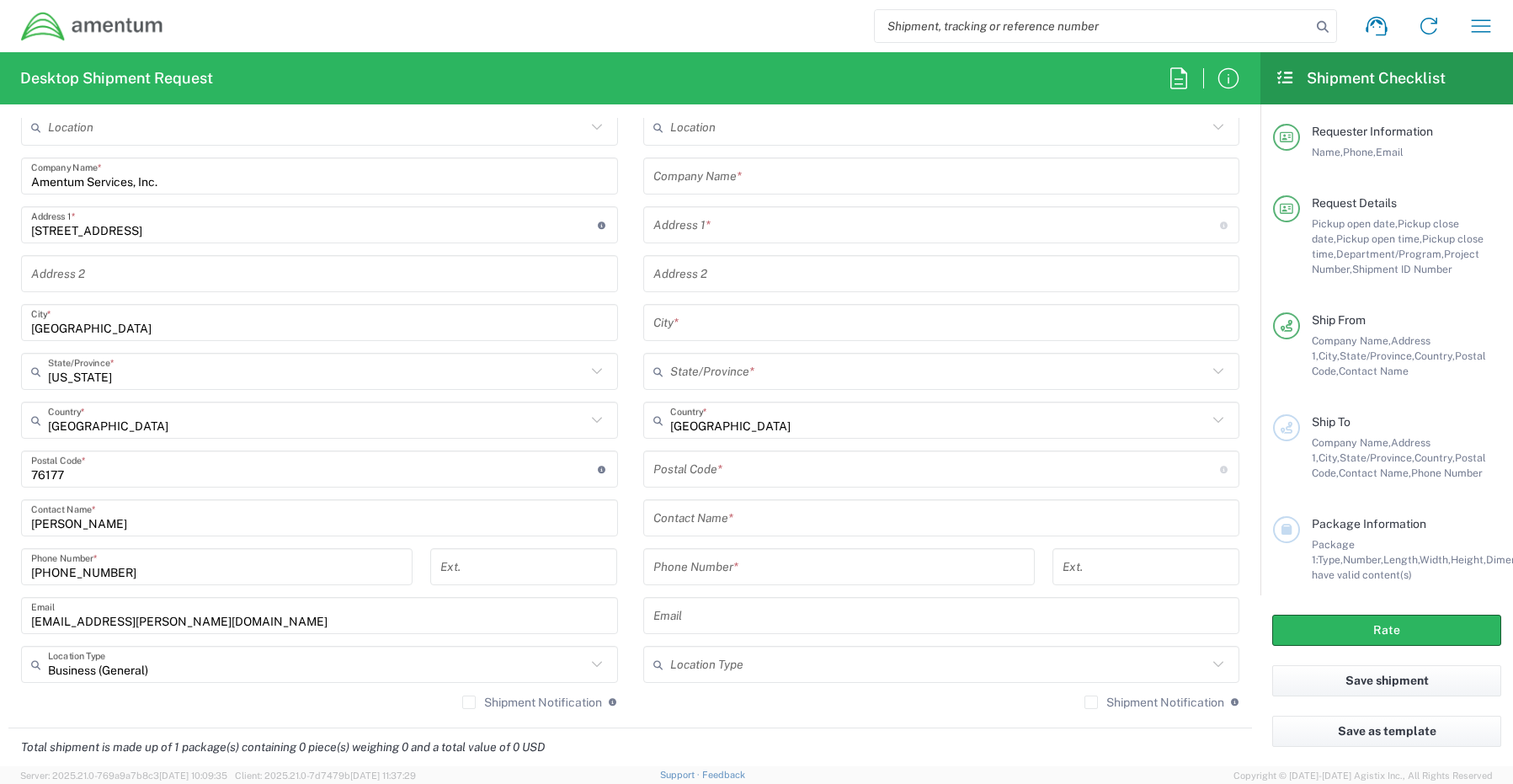
click at [463, 702] on label "Shipment Notification" at bounding box center [532, 702] width 139 height 14
click at [469, 702] on input "Shipment Notification" at bounding box center [469, 702] width 0 height 0
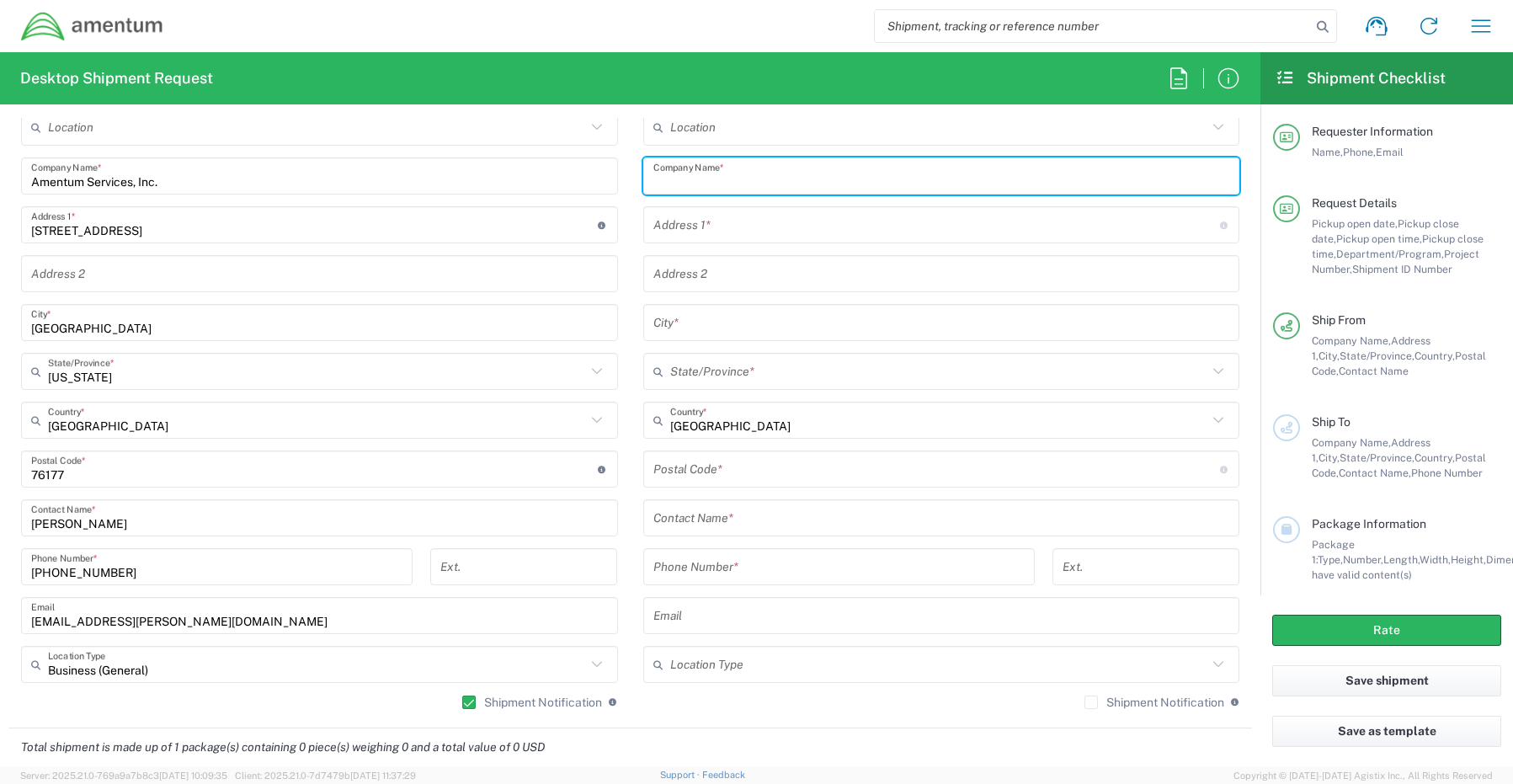
click at [778, 185] on input "text" at bounding box center [941, 176] width 577 height 30
paste input "[PERSON_NAME]"
type input "Amentum / [PERSON_NAME]"
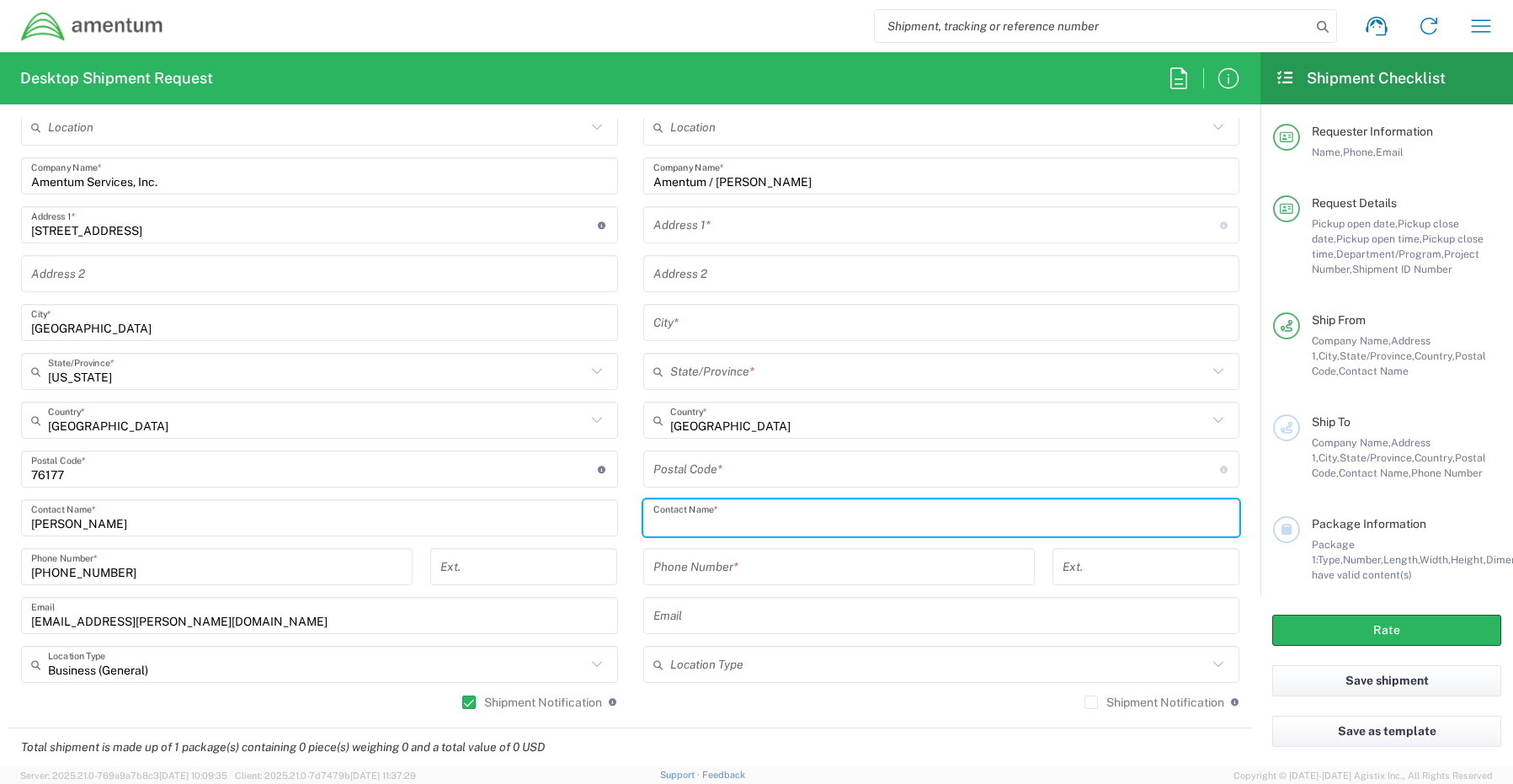
click at [722, 517] on input "text" at bounding box center [941, 518] width 577 height 30
paste input "[PERSON_NAME]"
type input "[PERSON_NAME]"
click at [735, 218] on input "text" at bounding box center [936, 225] width 566 height 30
paste input "572 [PERSON_NAME]."
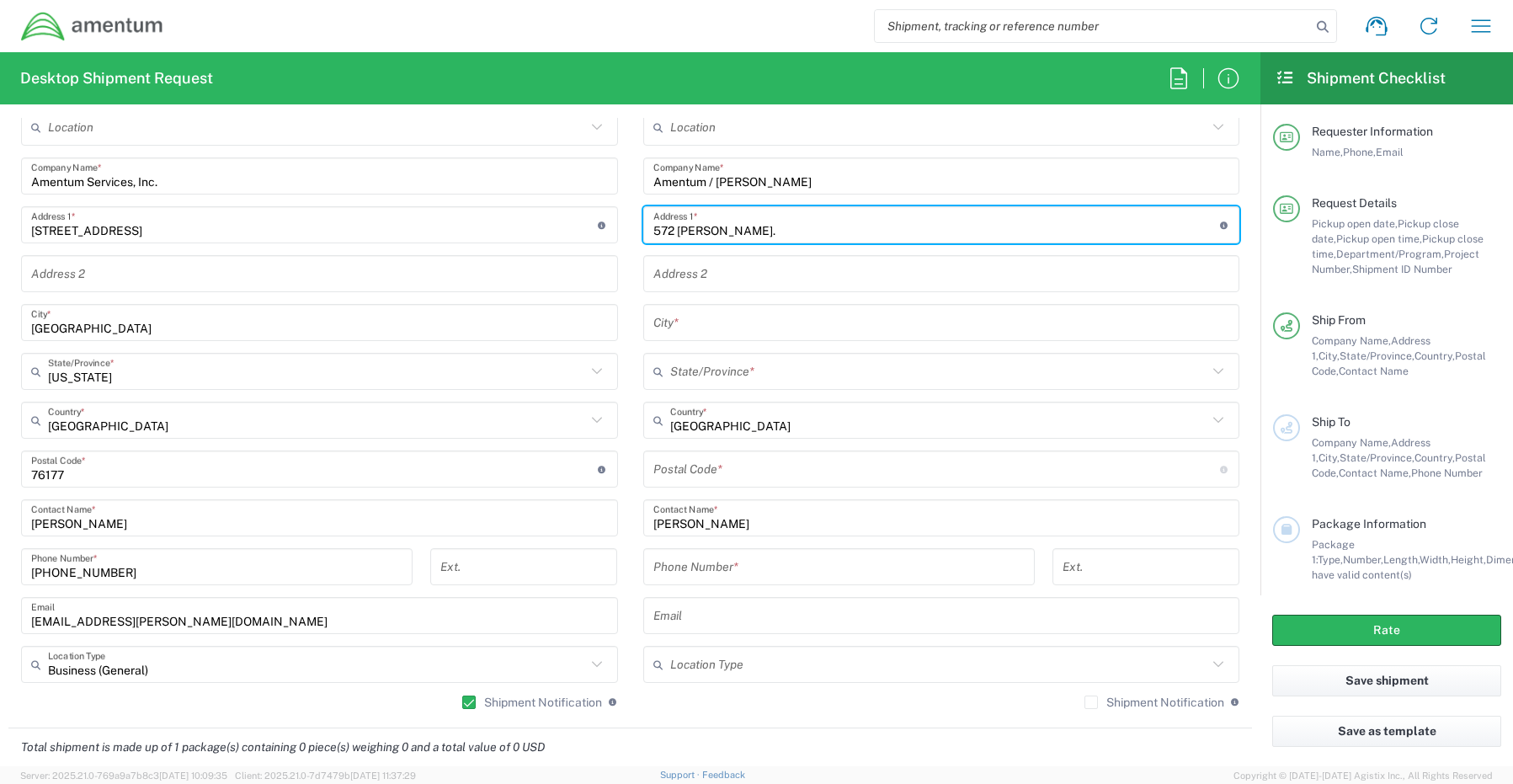
type input "572 [PERSON_NAME]."
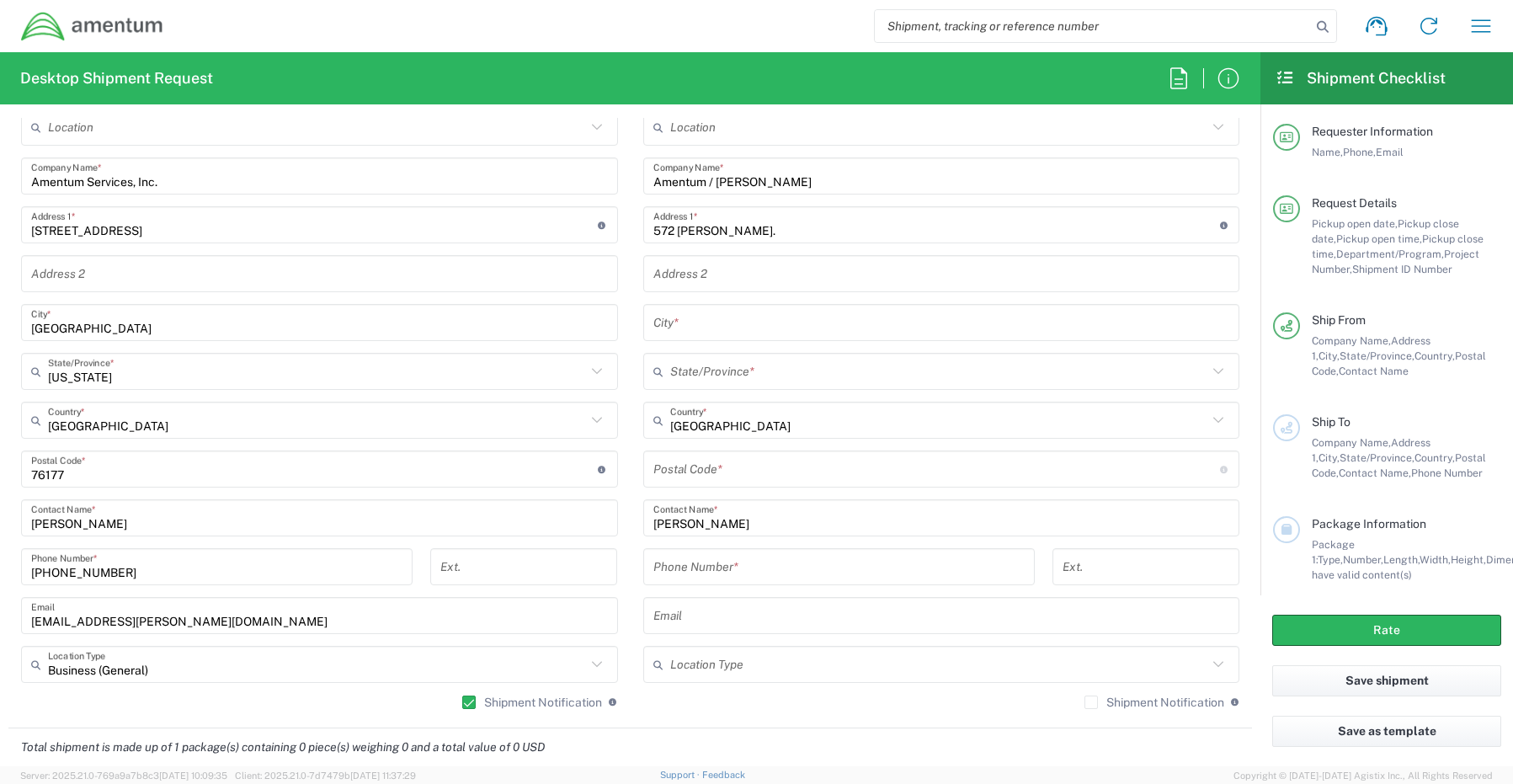
click at [728, 325] on input "text" at bounding box center [941, 322] width 577 height 30
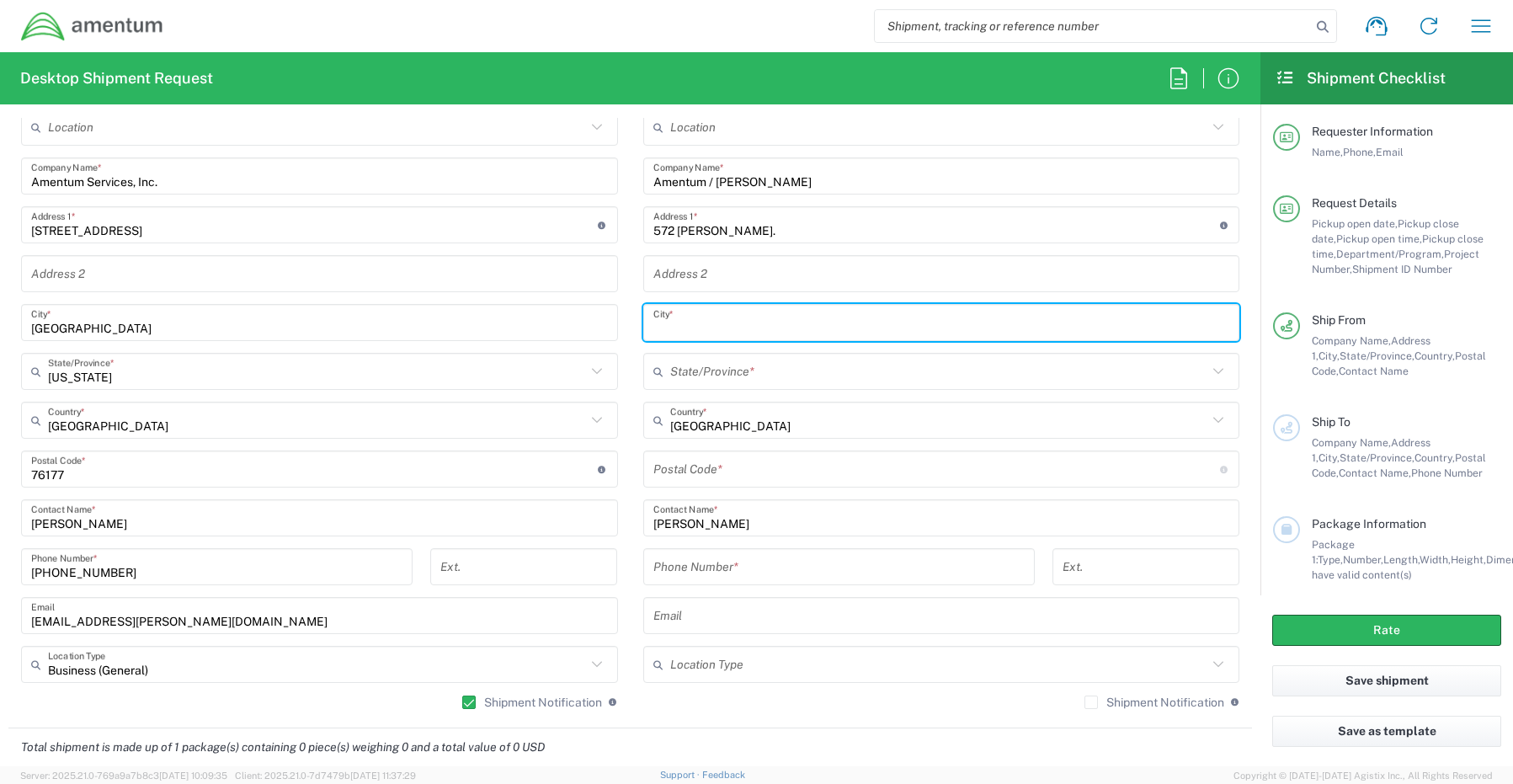
paste input "Granbury,"
type input "Granbury"
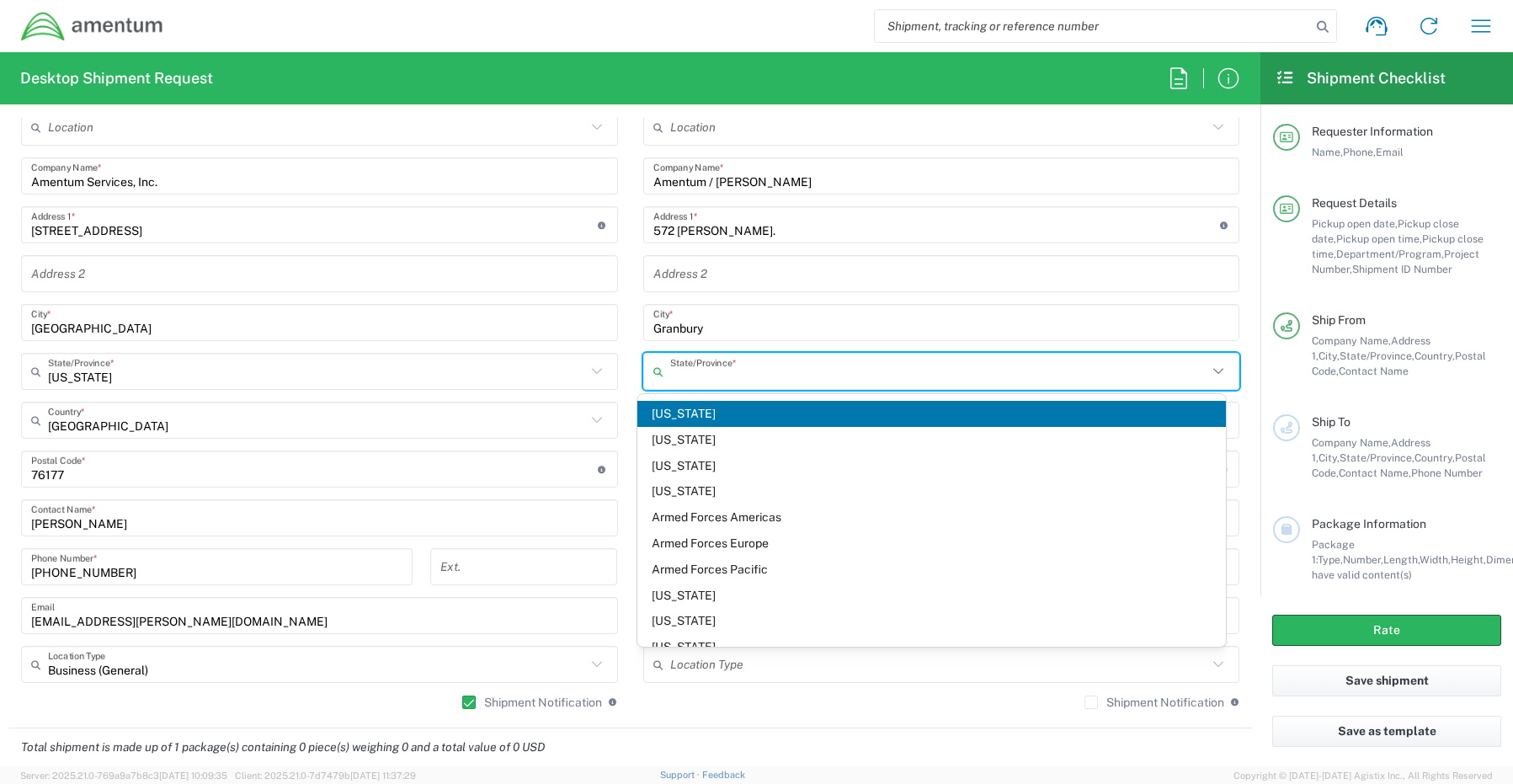
click at [712, 370] on input "text" at bounding box center [939, 372] width 538 height 30
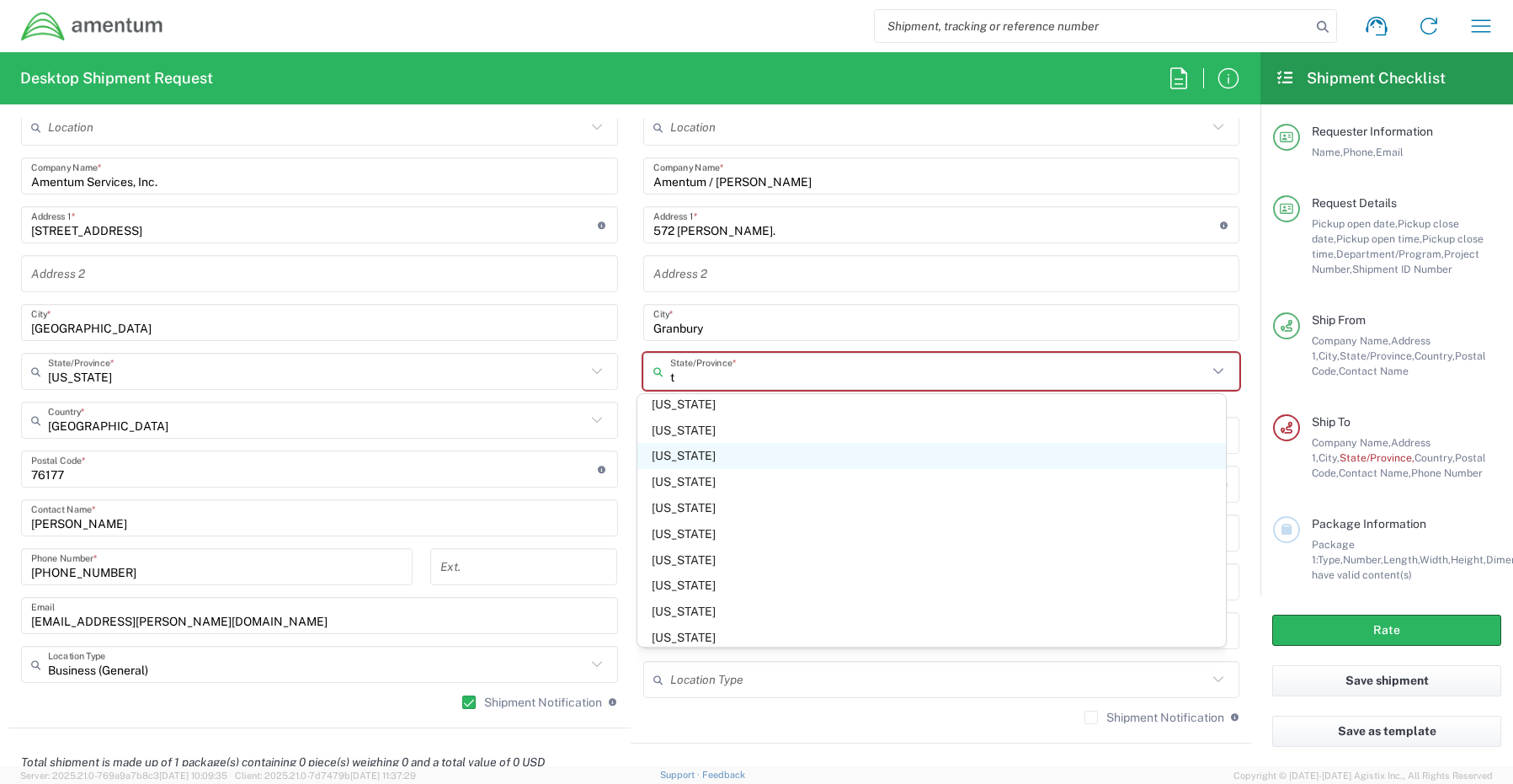
scroll to position [168, 0]
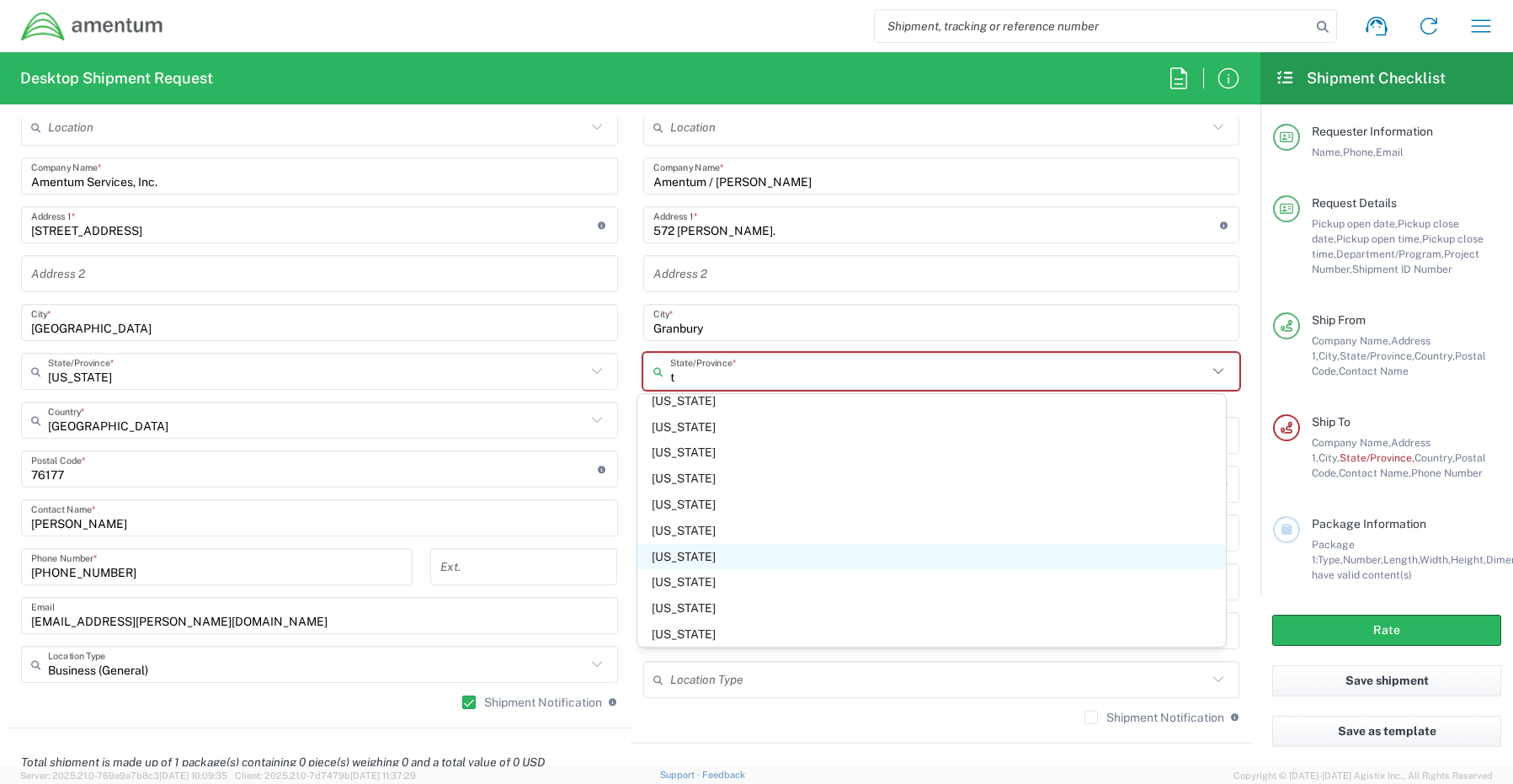
click at [690, 556] on span "[US_STATE]" at bounding box center [931, 557] width 589 height 26
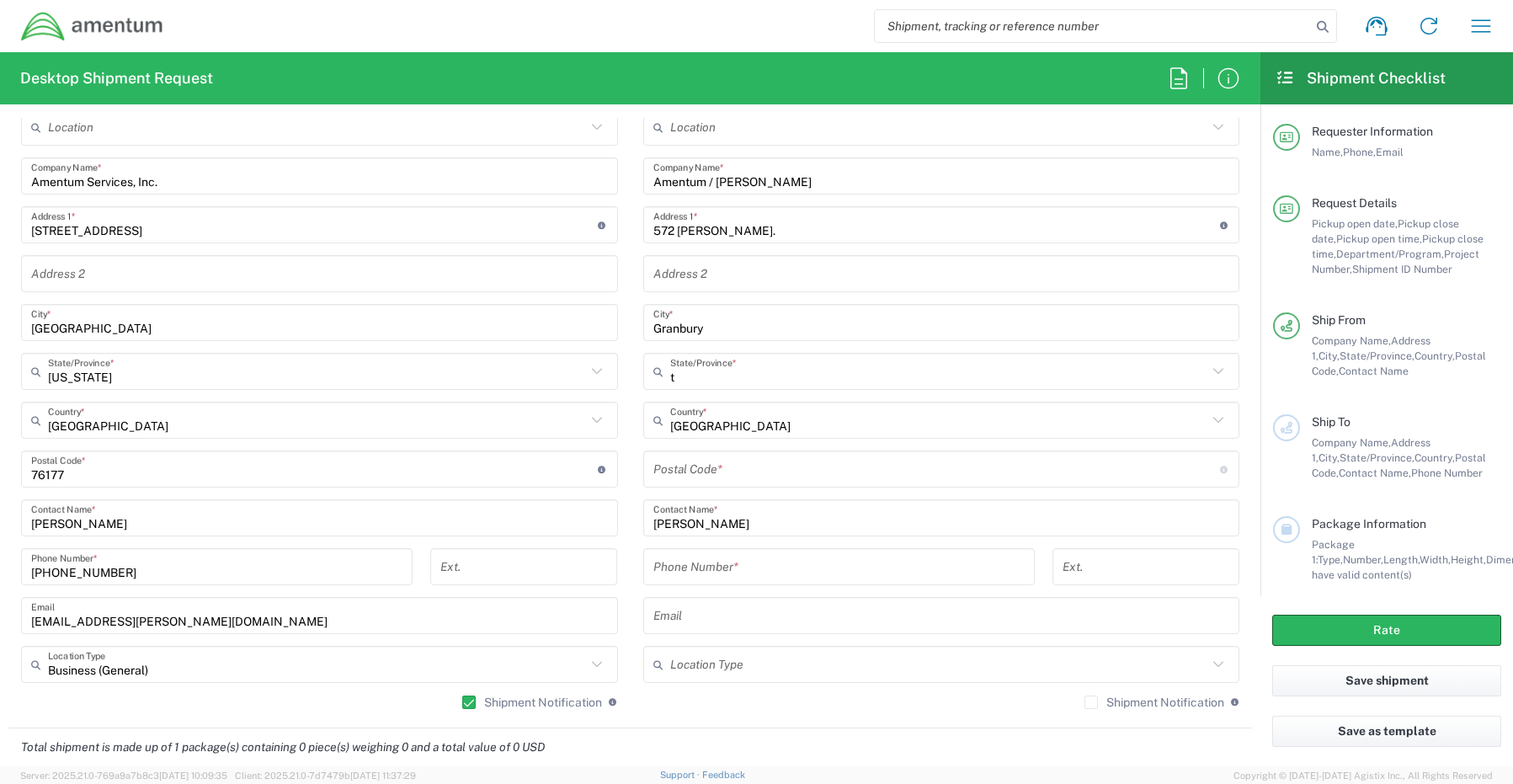
type input "[US_STATE]"
click at [742, 470] on input "undefined" at bounding box center [936, 469] width 566 height 30
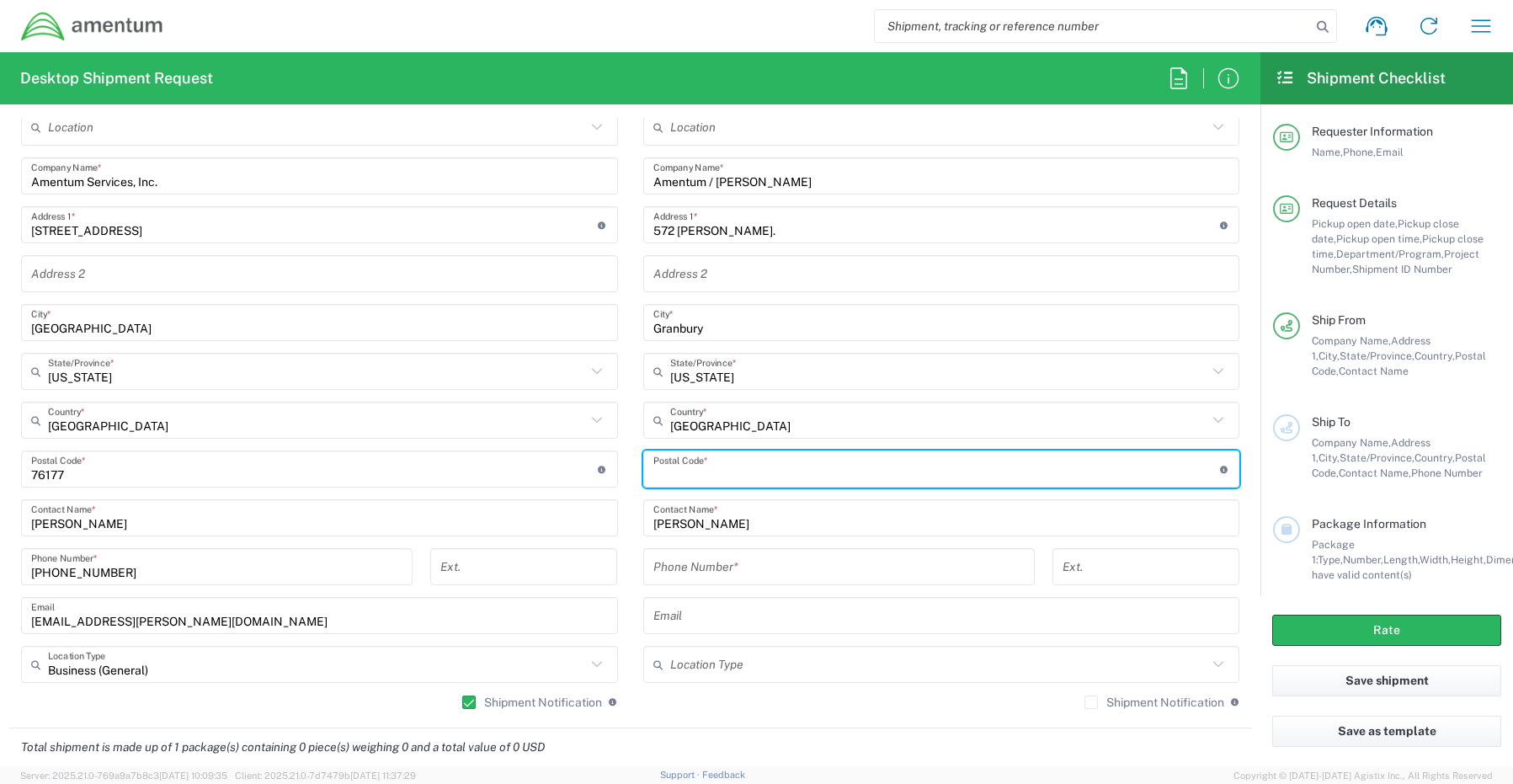
paste input "76049"
type input "76049"
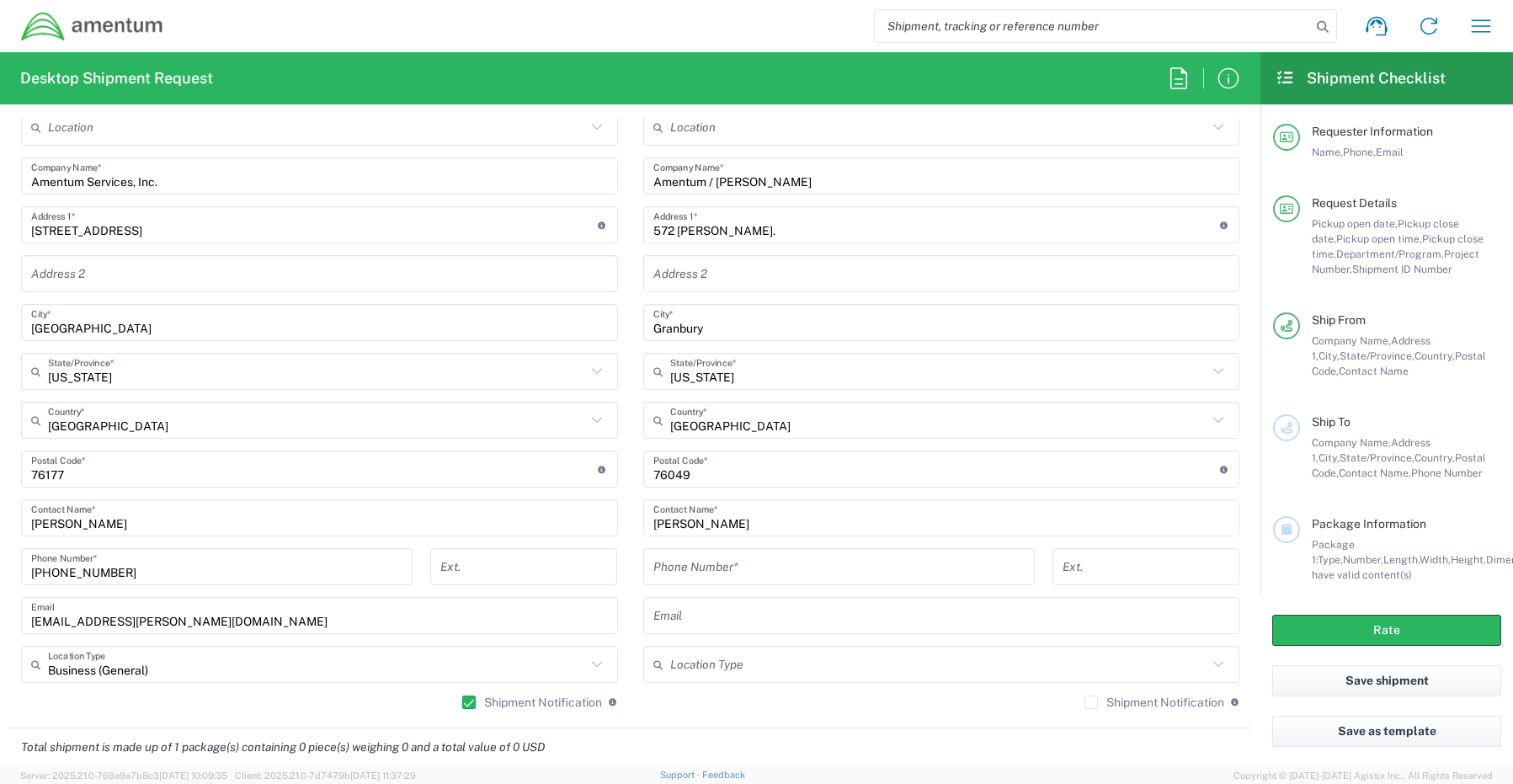
click at [679, 563] on input "tel" at bounding box center [839, 566] width 372 height 30
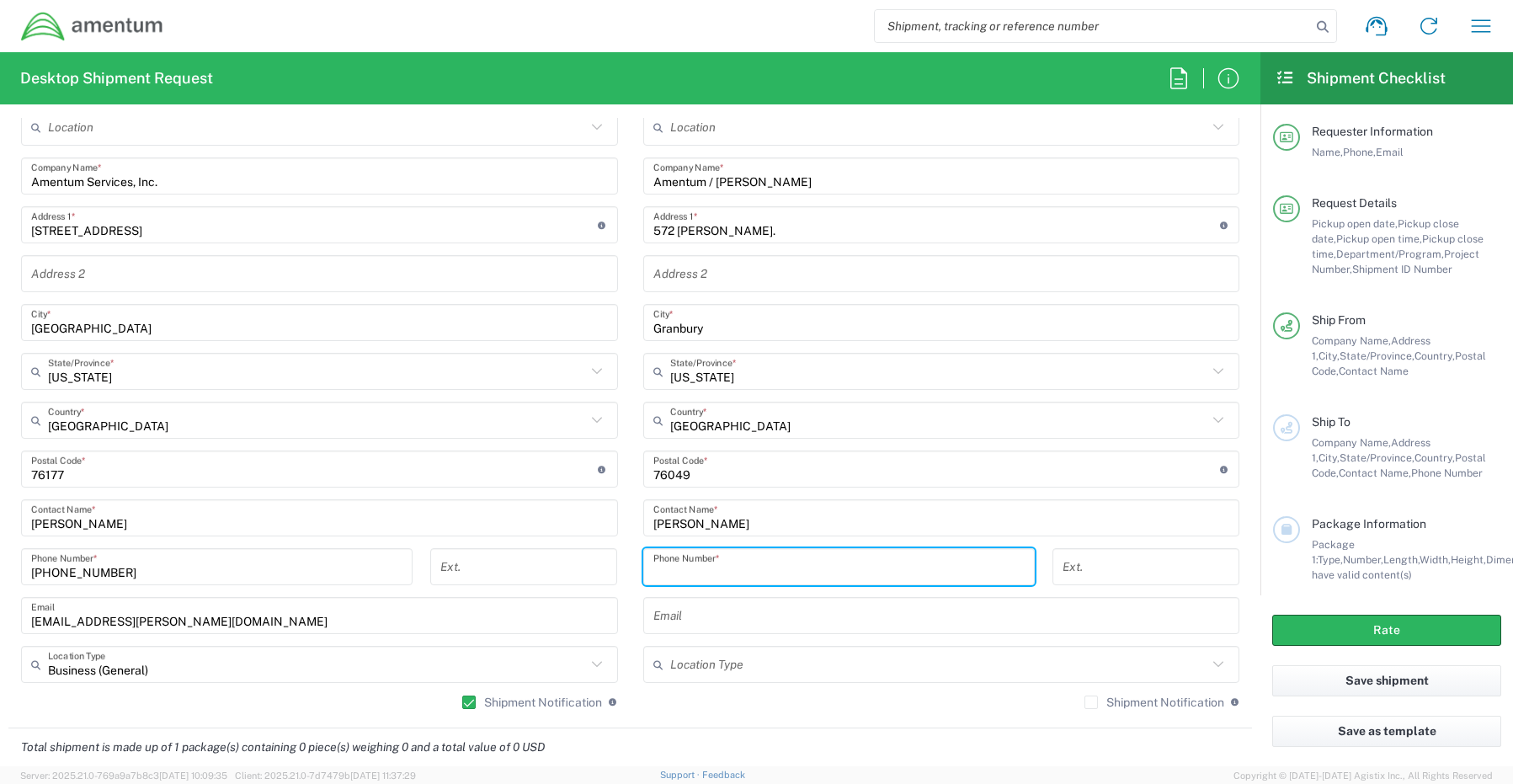
paste input "[PHONE_NUMBER]"
type input "[PHONE_NUMBER]"
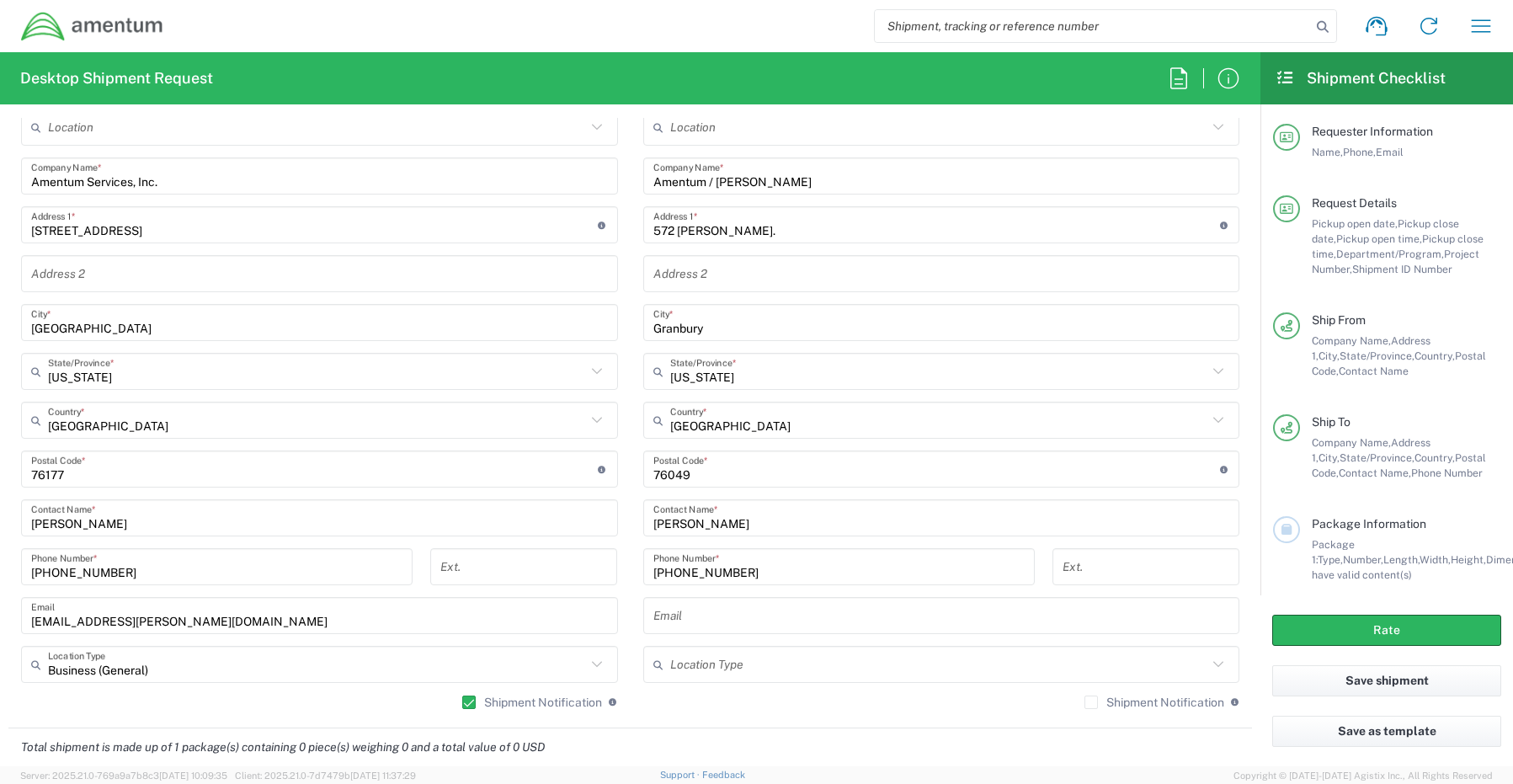
click at [706, 622] on input "text" at bounding box center [941, 616] width 577 height 30
paste input "[PERSON_NAME][EMAIL_ADDRESS][PERSON_NAME][DOMAIN_NAME]"
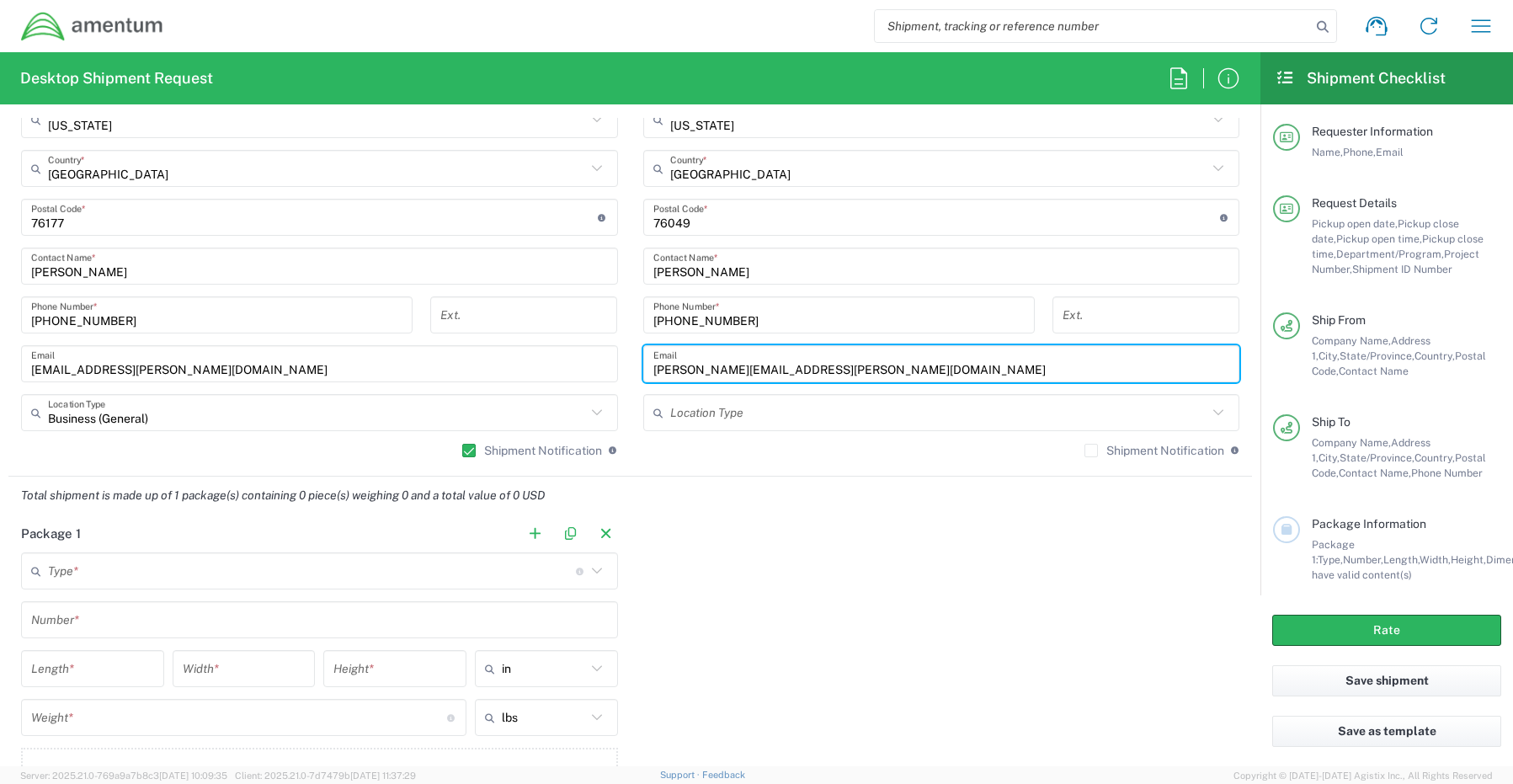
scroll to position [1094, 0]
type input "[PERSON_NAME][EMAIL_ADDRESS][PERSON_NAME][DOMAIN_NAME]"
click at [1084, 447] on label "Shipment Notification" at bounding box center [1154, 450] width 139 height 14
click at [1091, 450] on input "Shipment Notification" at bounding box center [1091, 450] width 0 height 0
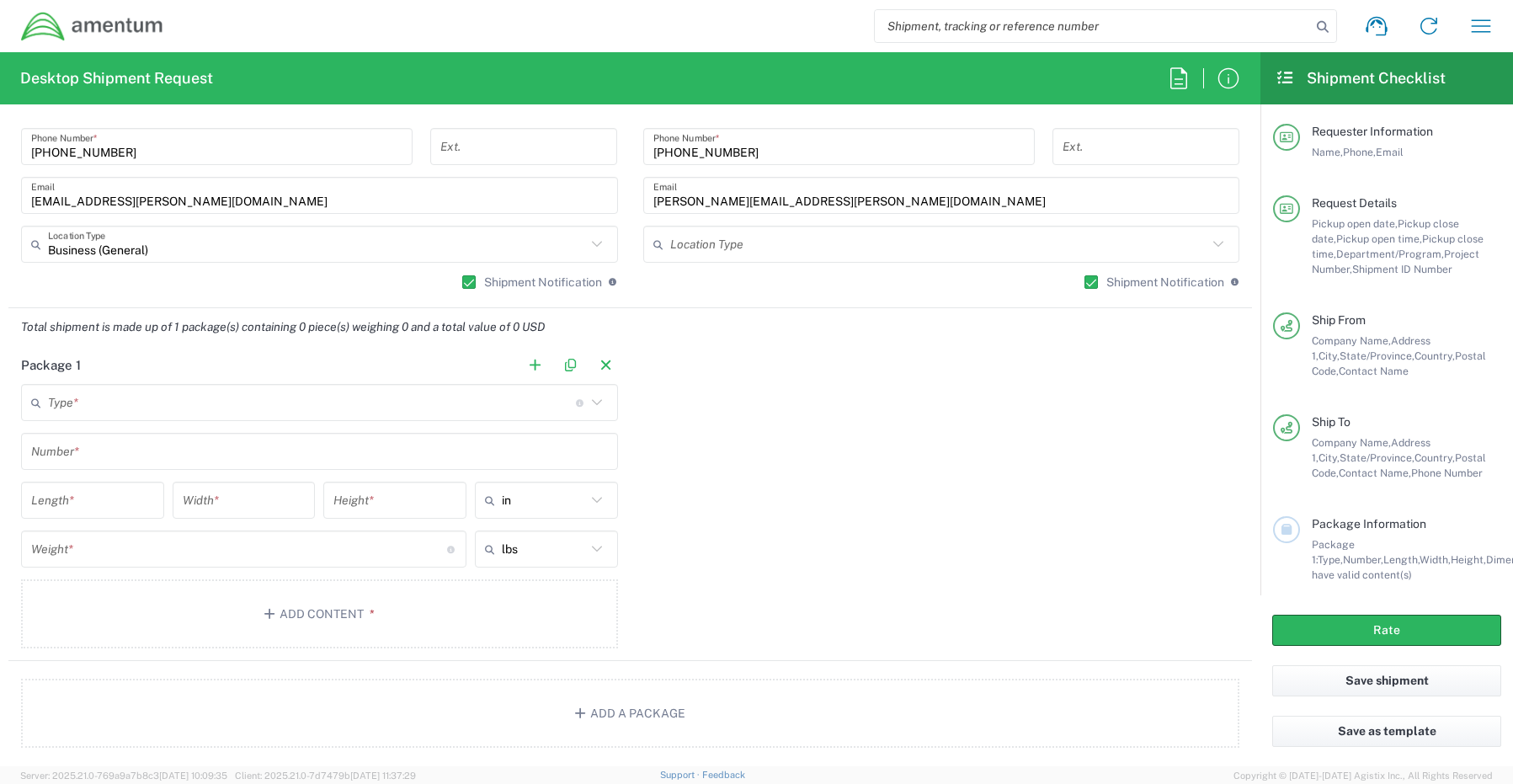
scroll to position [1263, 0]
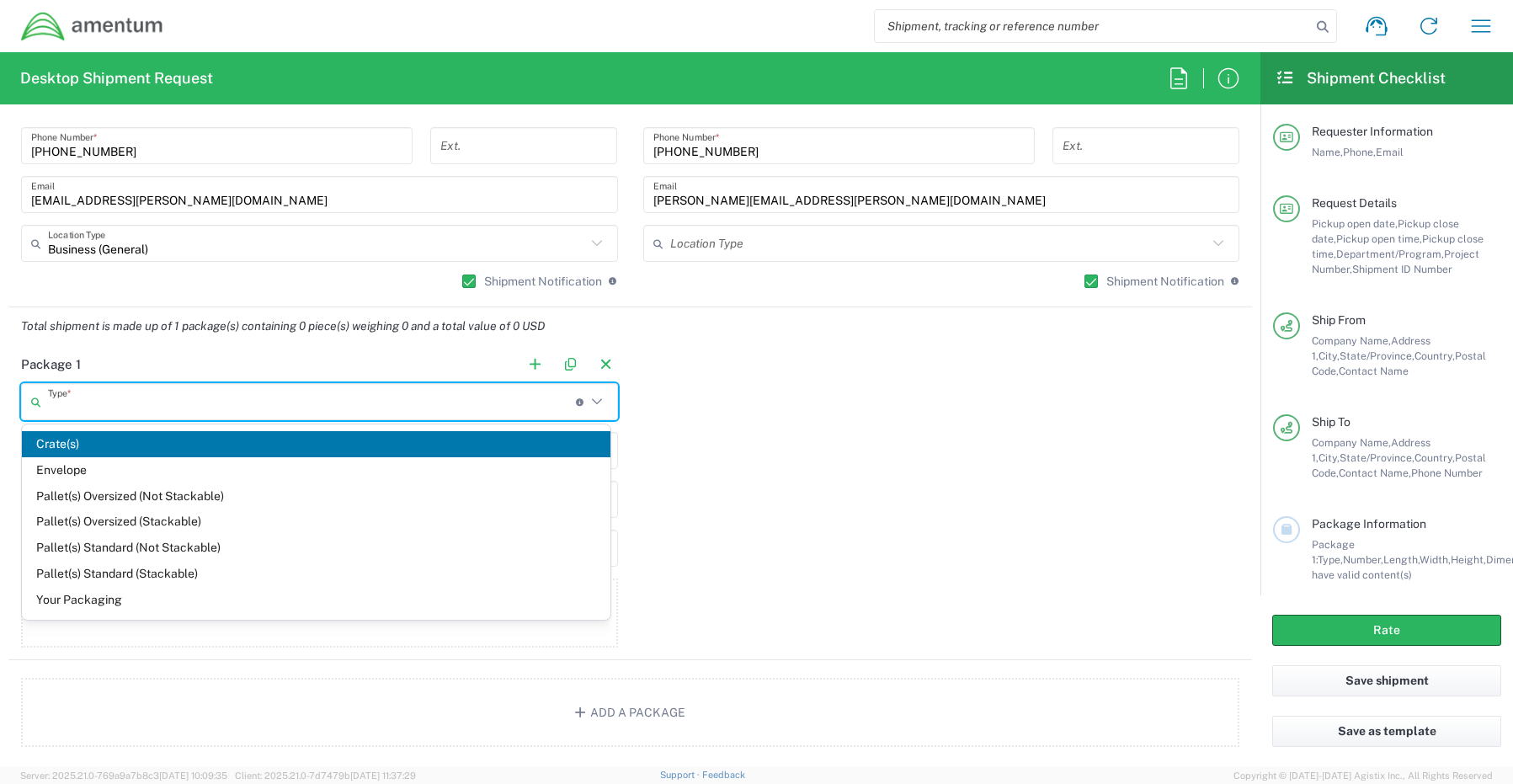
click at [105, 396] on input "text" at bounding box center [311, 401] width 528 height 30
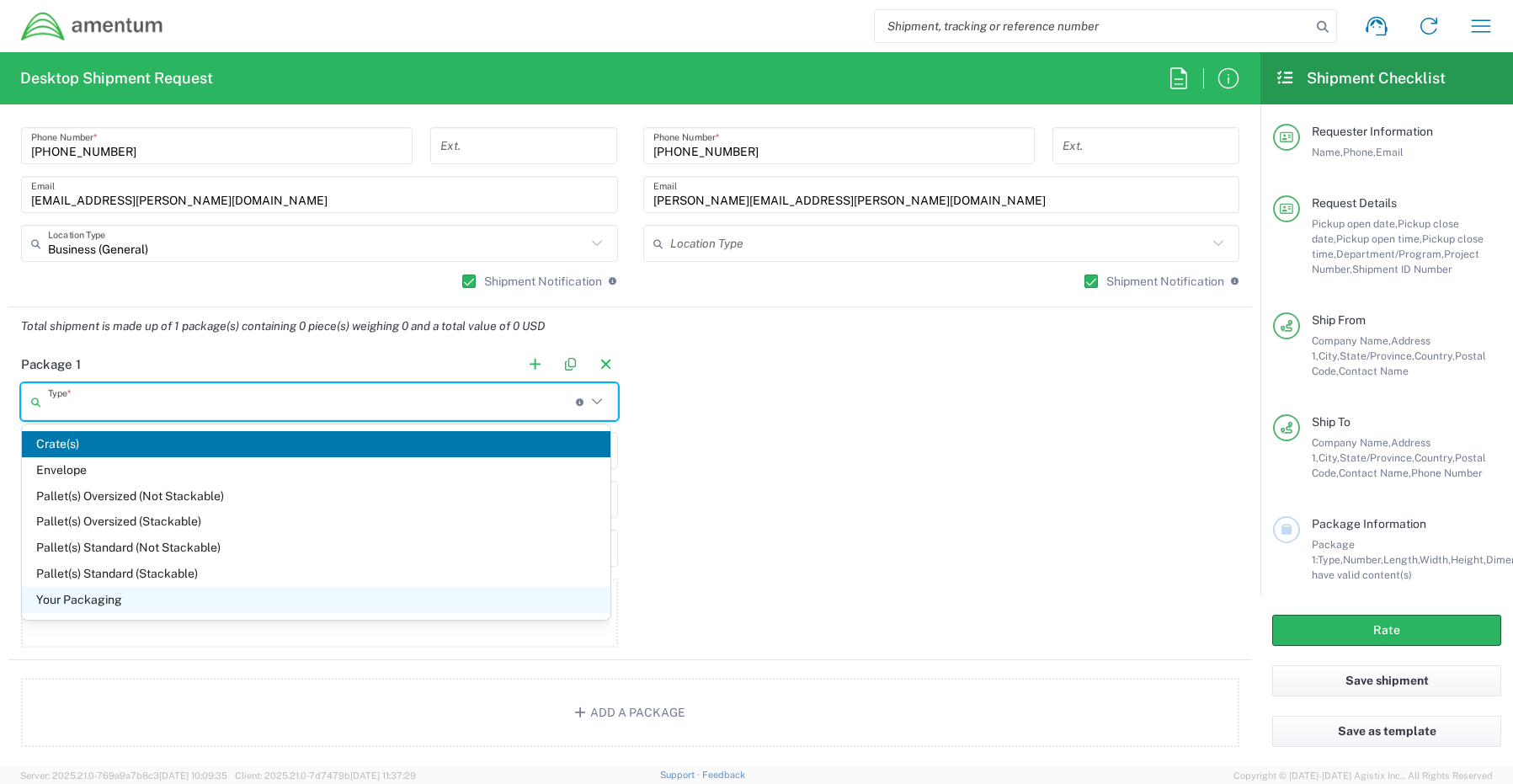
click at [94, 605] on span "Your Packaging" at bounding box center [316, 599] width 589 height 26
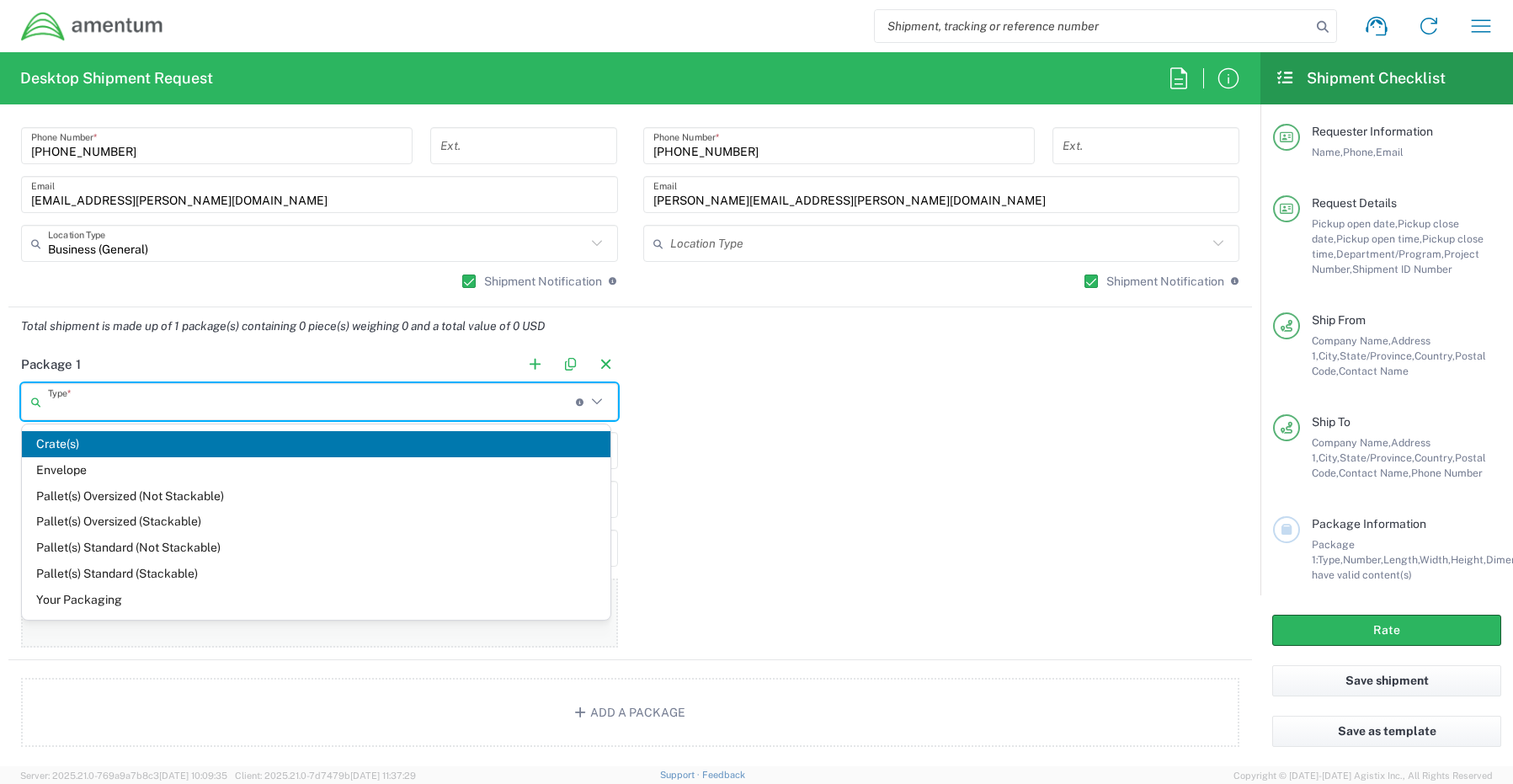
type input "Your Packaging"
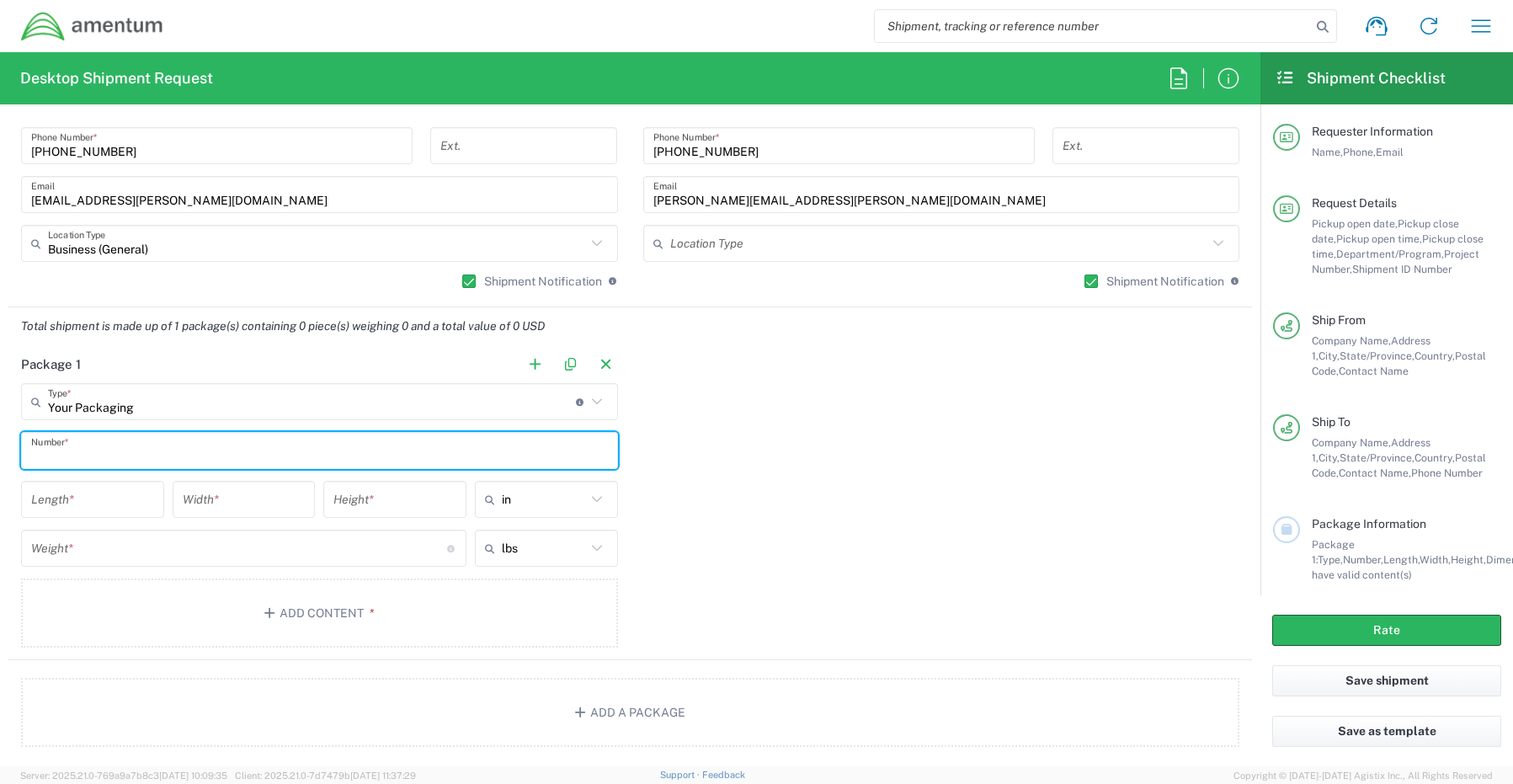
click at [102, 454] on input "text" at bounding box center [320, 451] width 577 height 30
type input "1"
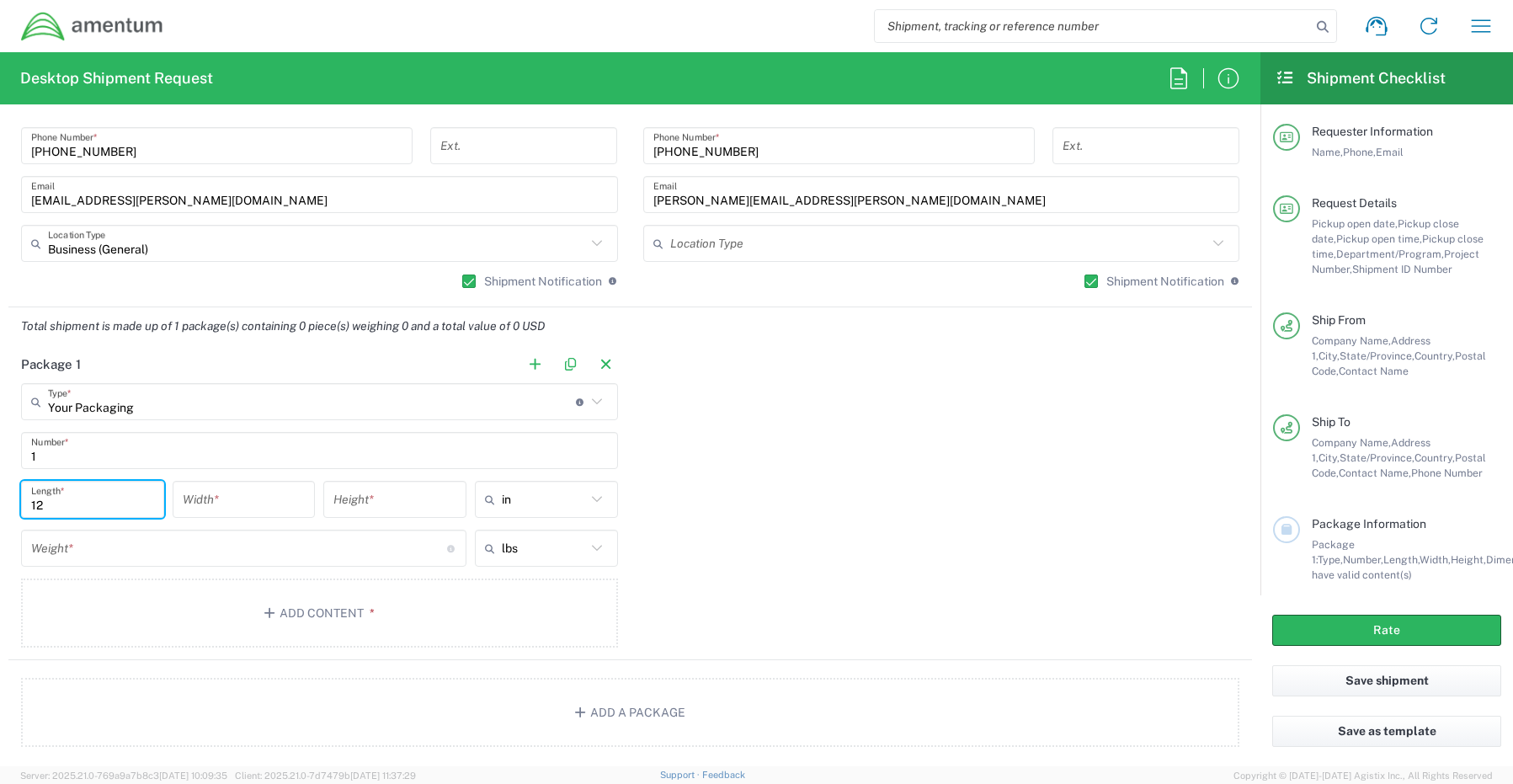
type input "12"
type input "2"
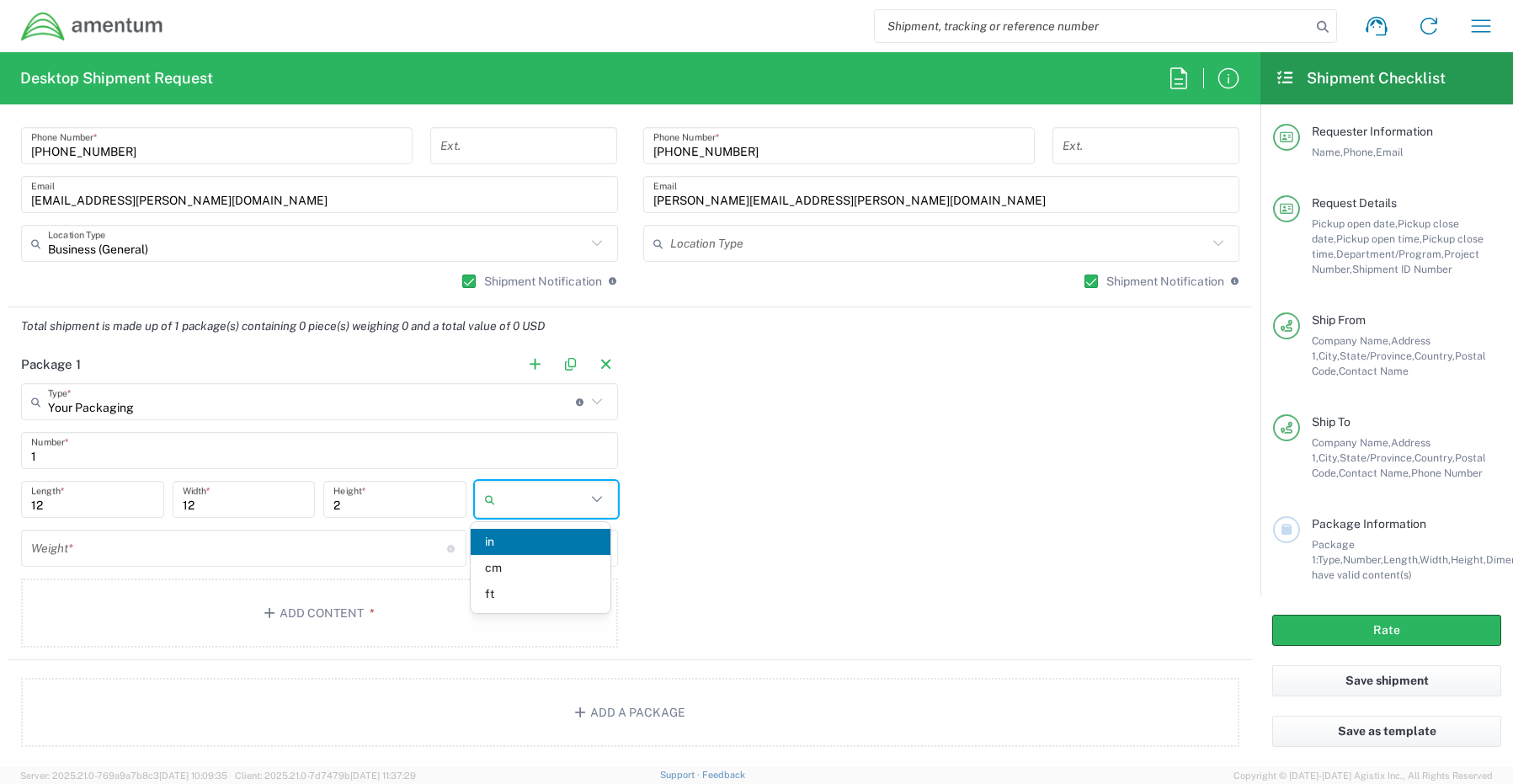
type input "in"
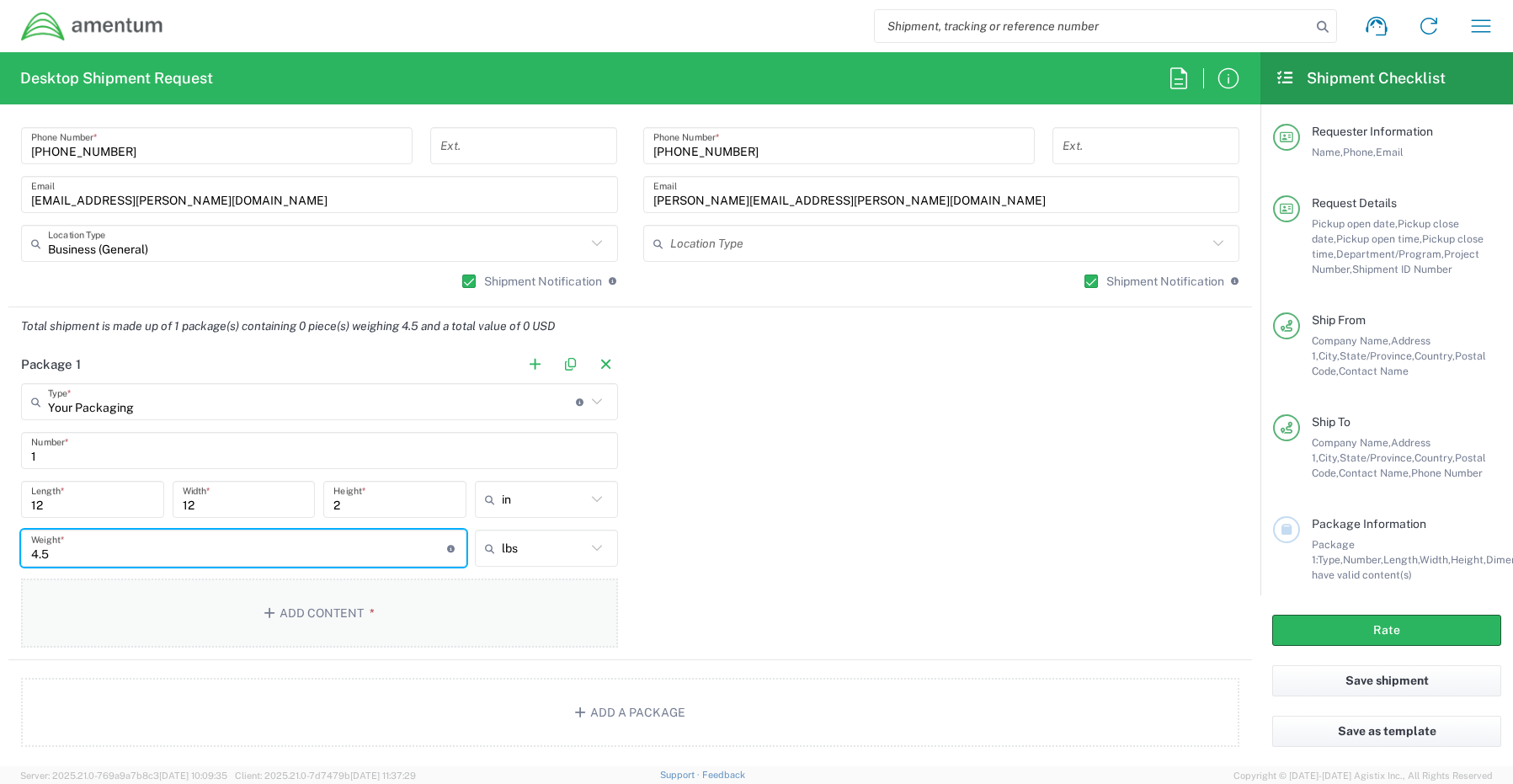
type input "4.5"
click at [290, 616] on button "Add Content *" at bounding box center [320, 612] width 597 height 69
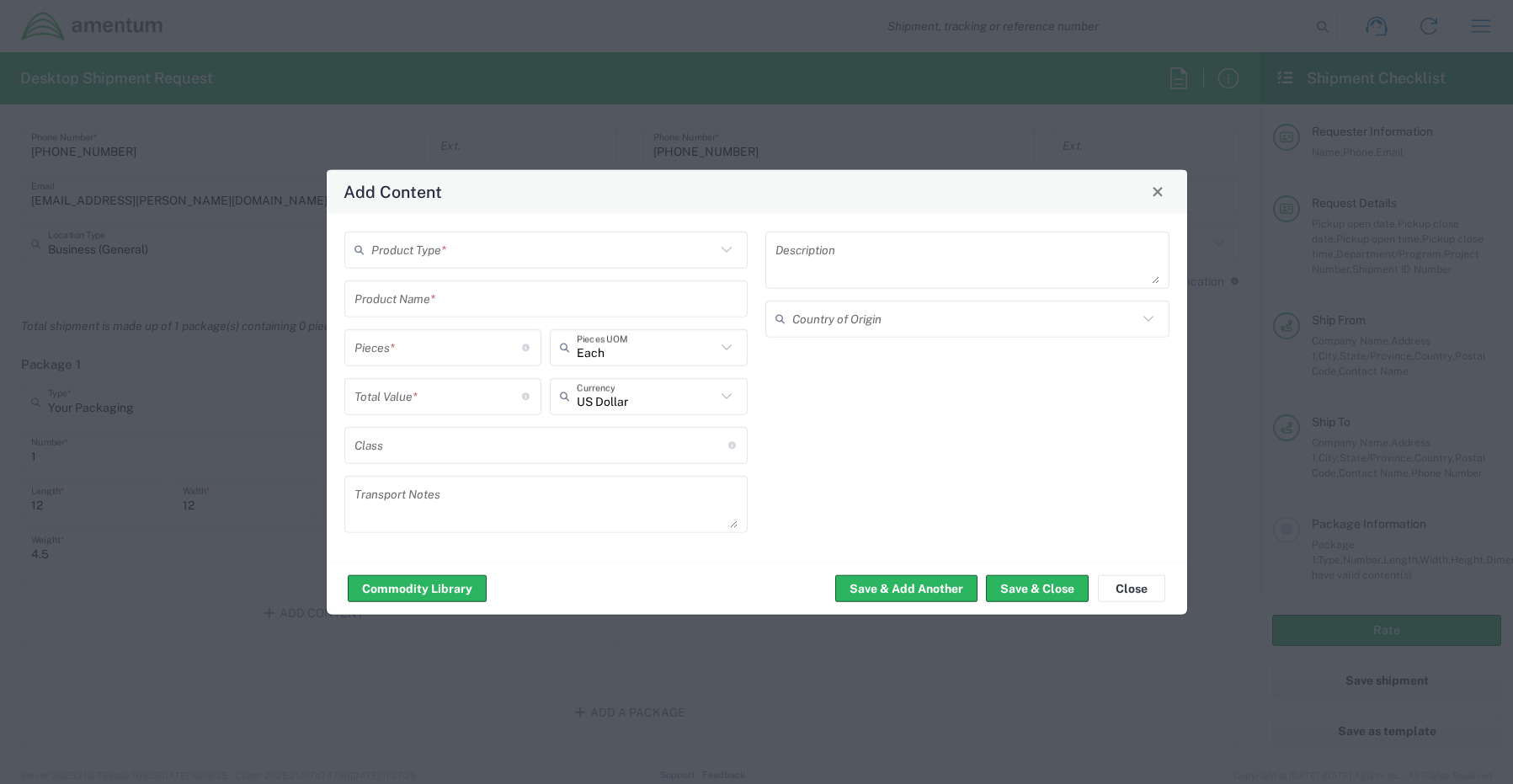
click at [416, 262] on input "text" at bounding box center [544, 249] width 345 height 30
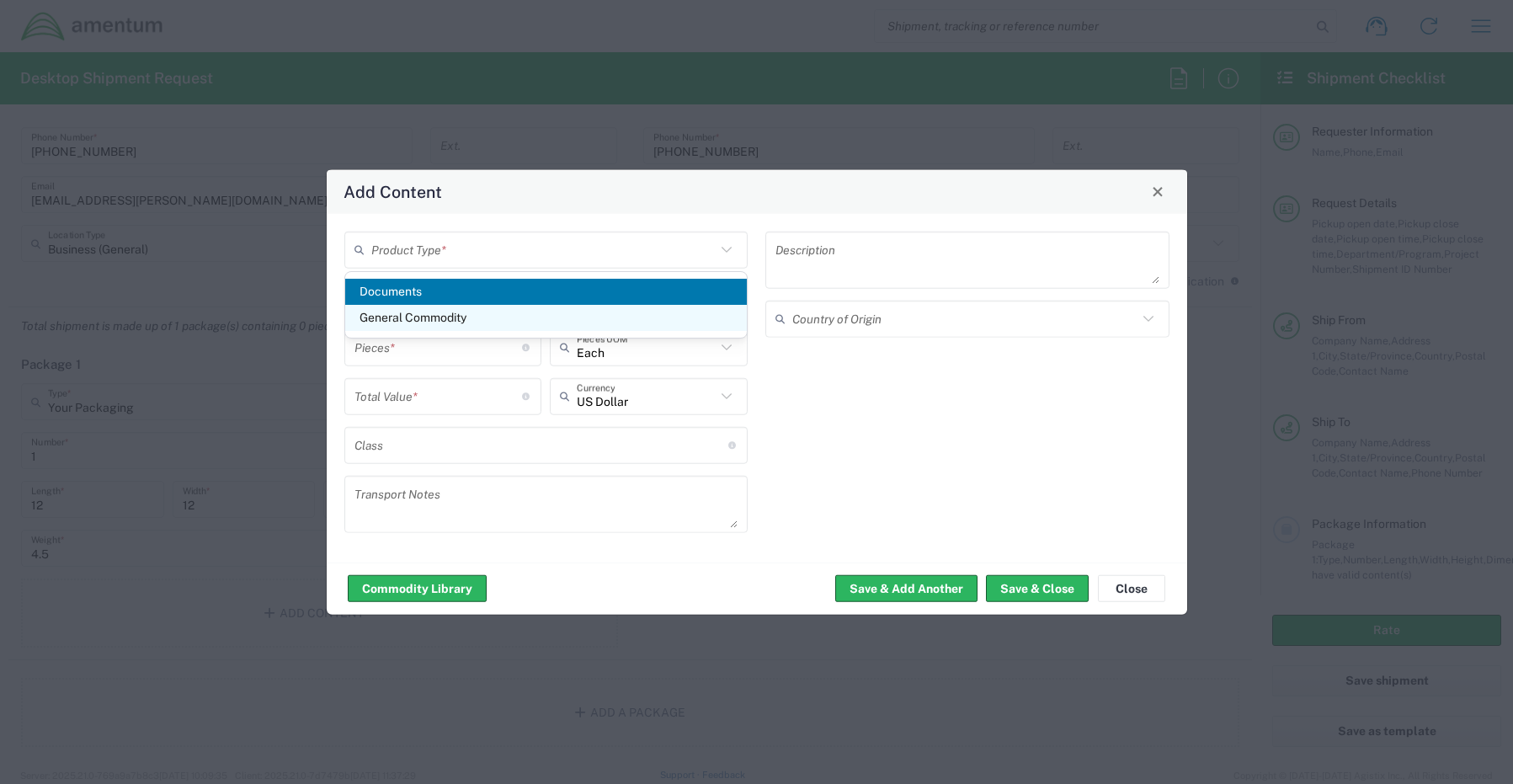
click at [423, 305] on span "General Commodity" at bounding box center [546, 317] width 402 height 26
type input "General Commodity"
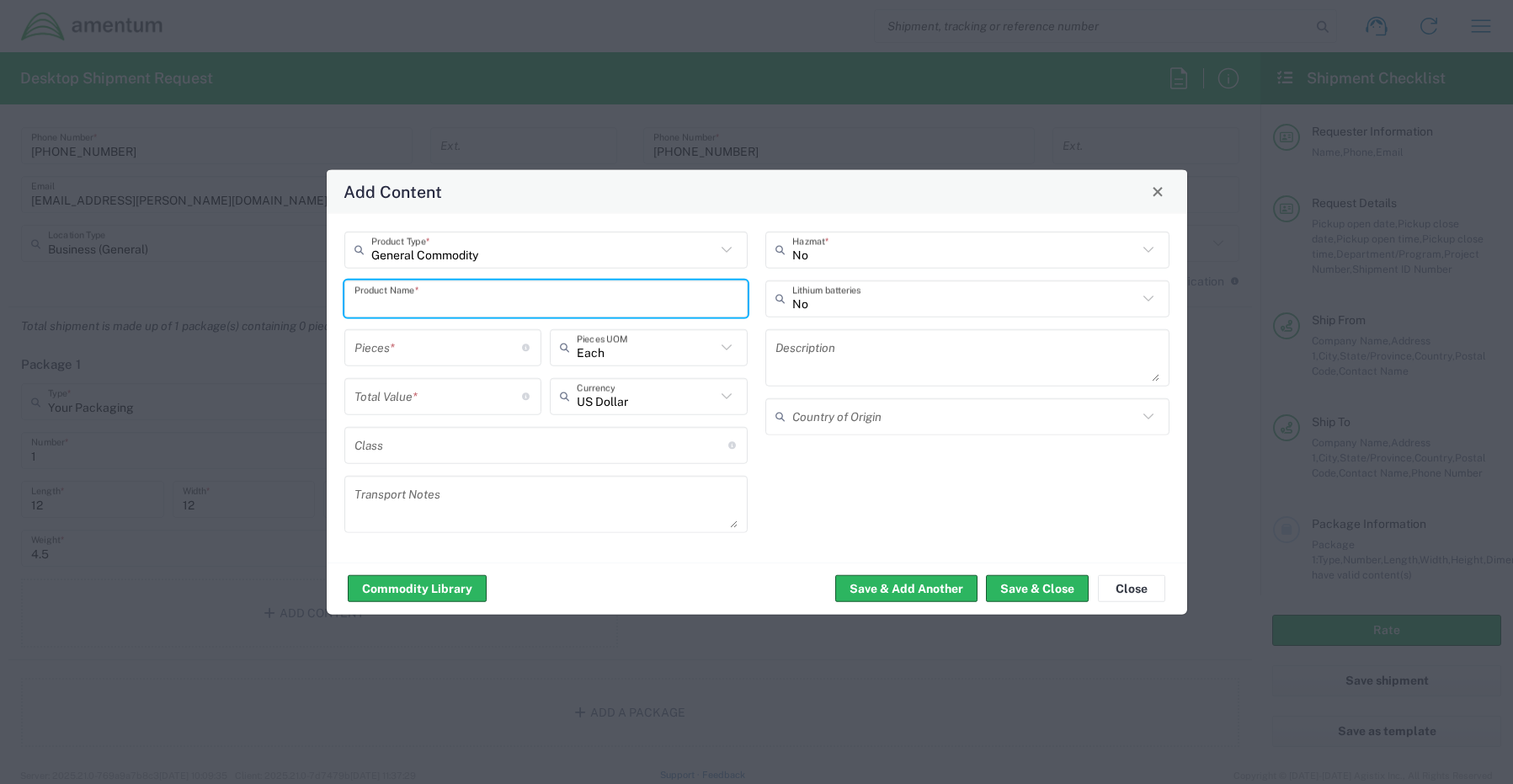
click at [401, 305] on input "text" at bounding box center [546, 298] width 384 height 30
paste input "Docking Station - SCTASK0262700 Dell – 8QR4244"
type input "Docking Station - SCTASK0262700 Dell – 8QR4244"
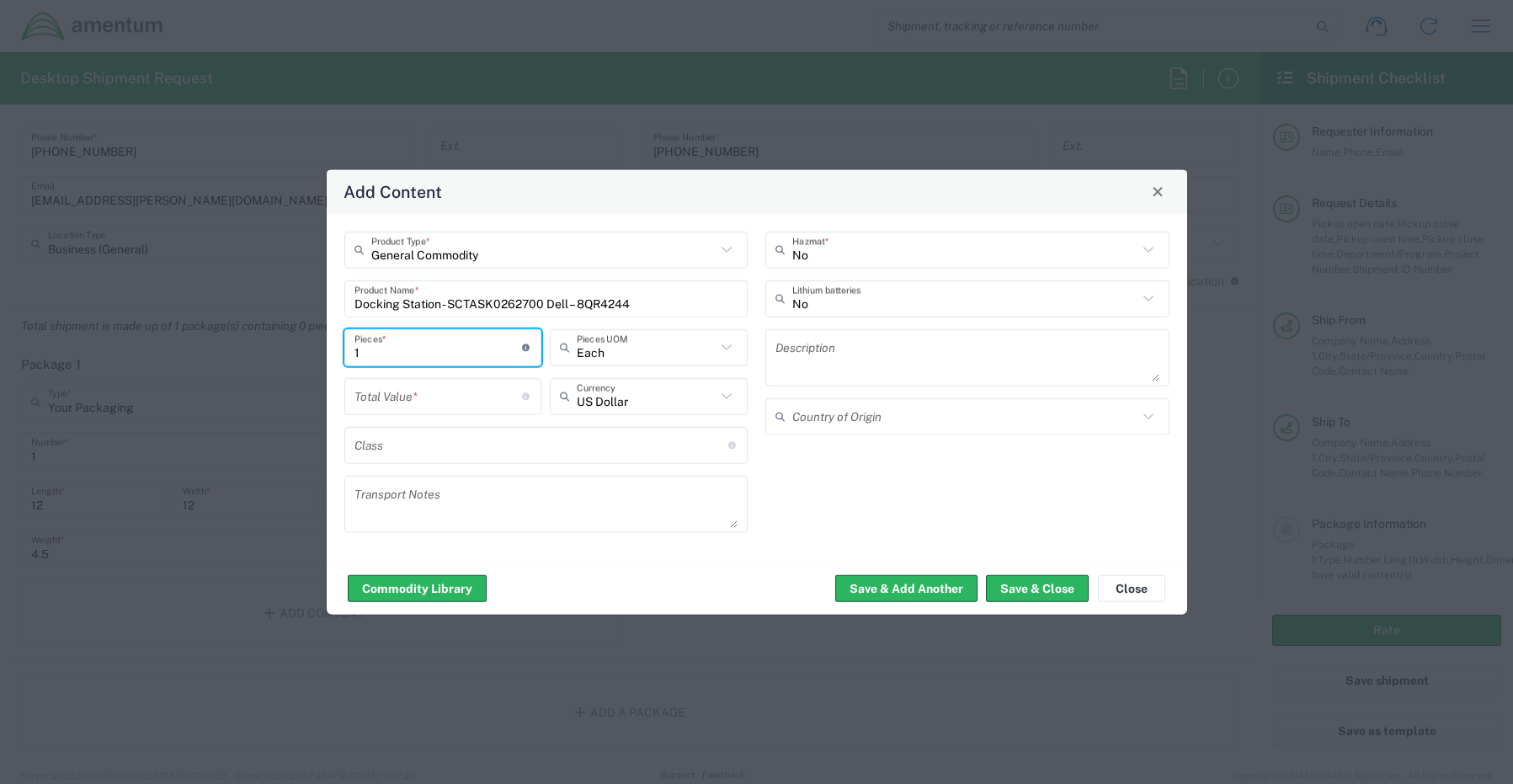
type input "1"
type input "Each"
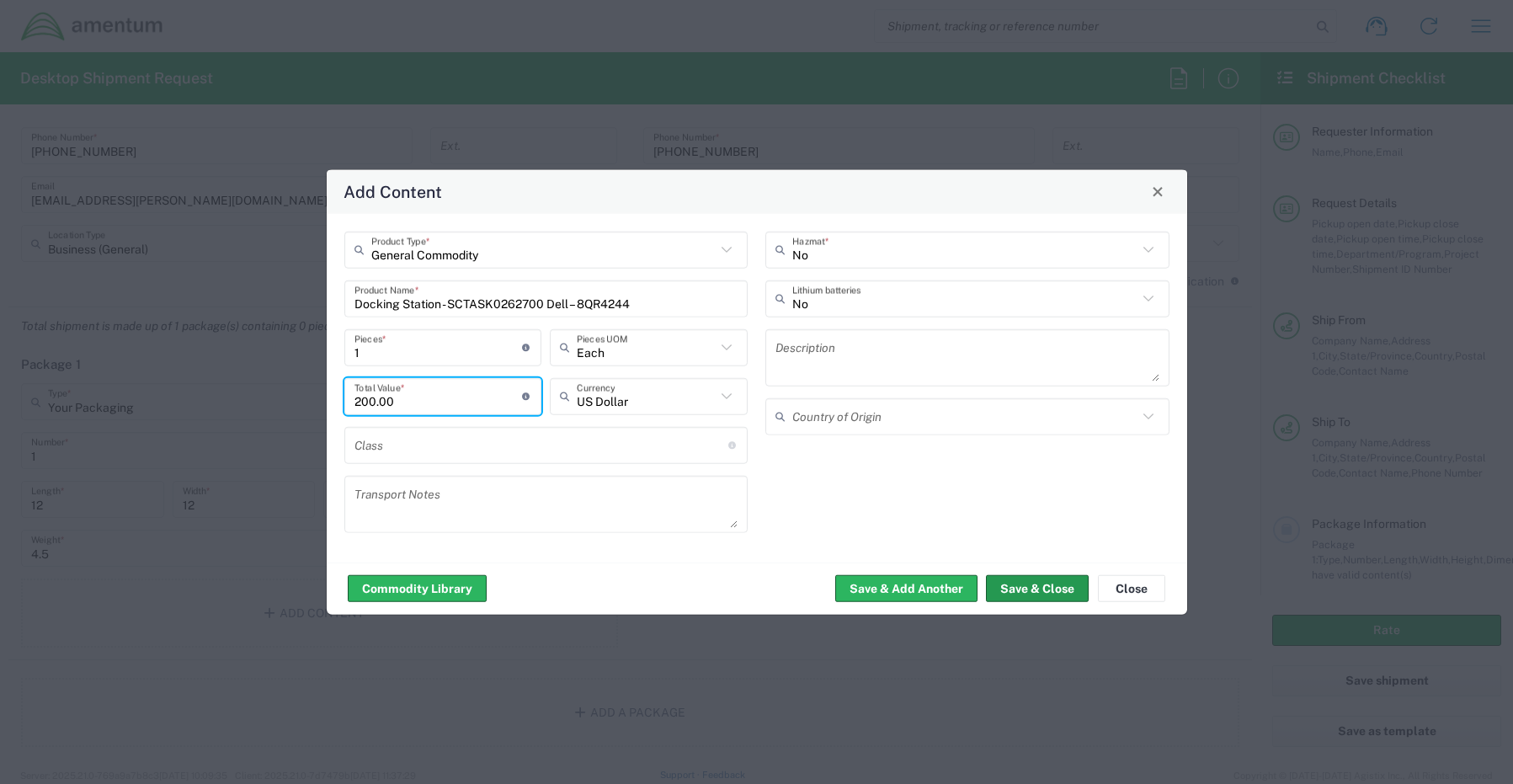
type input "200.00"
click at [998, 591] on button "Save & Close" at bounding box center [1037, 588] width 103 height 27
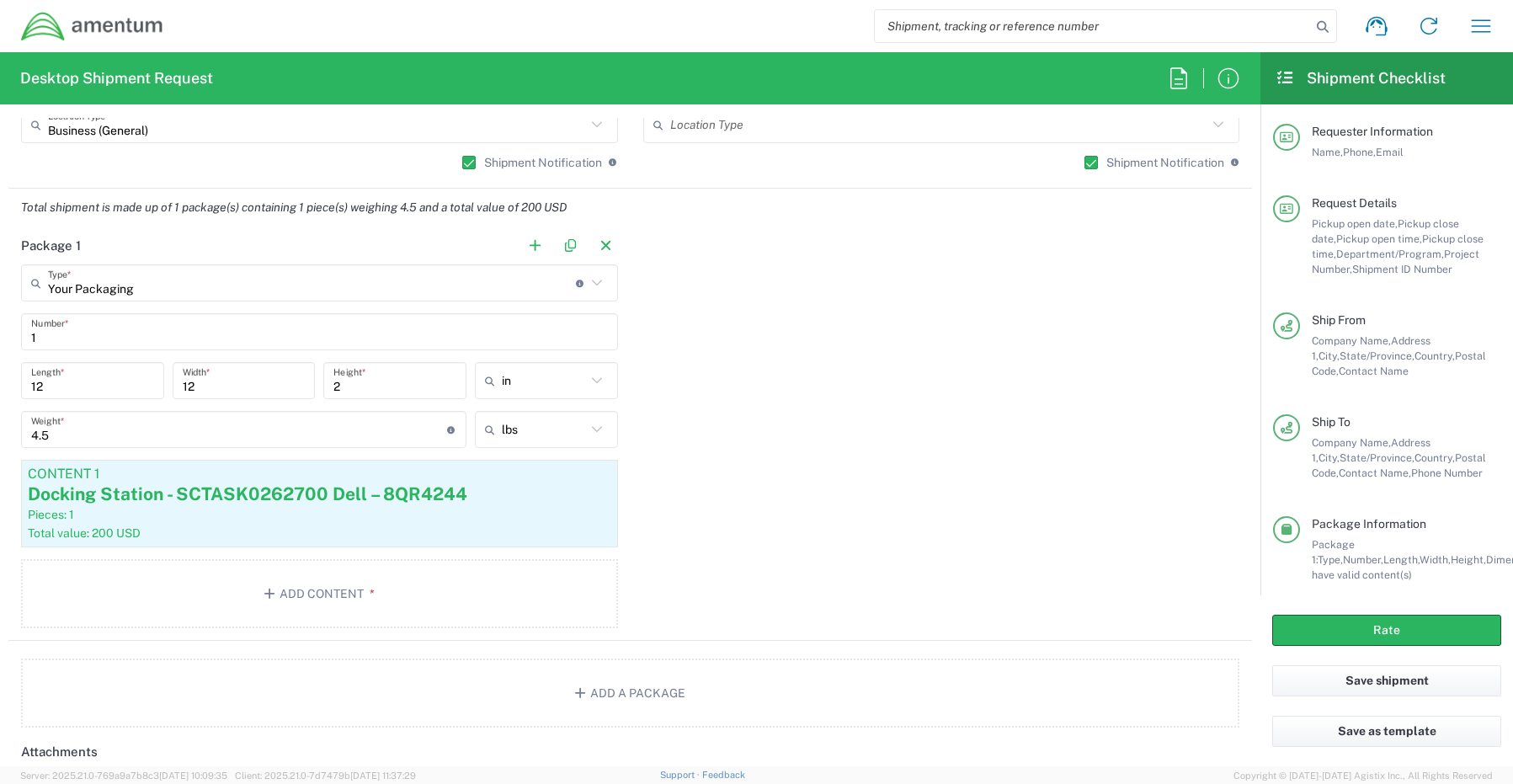
scroll to position [1599, 0]
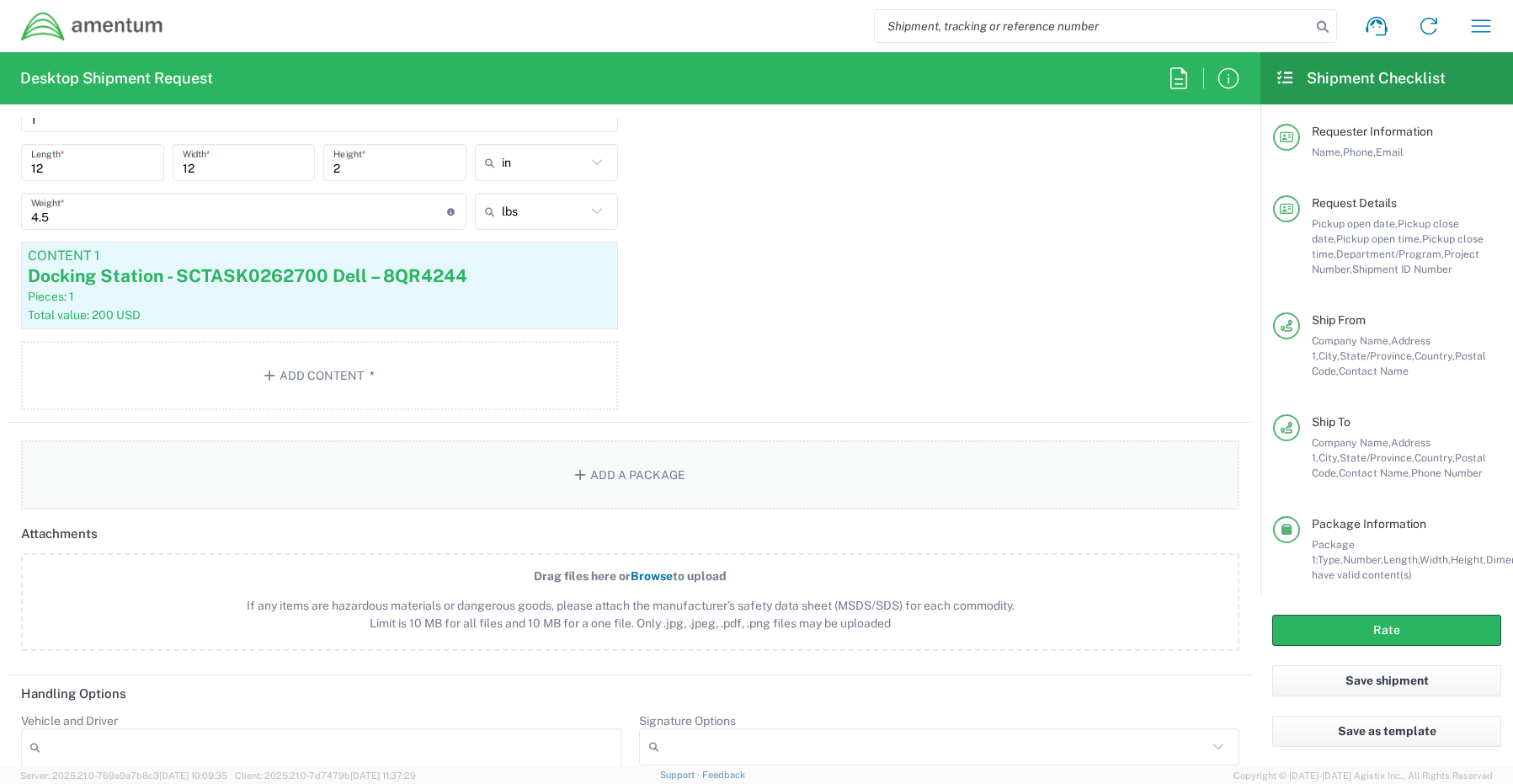
click at [632, 478] on button "Add a Package" at bounding box center [630, 474] width 1219 height 69
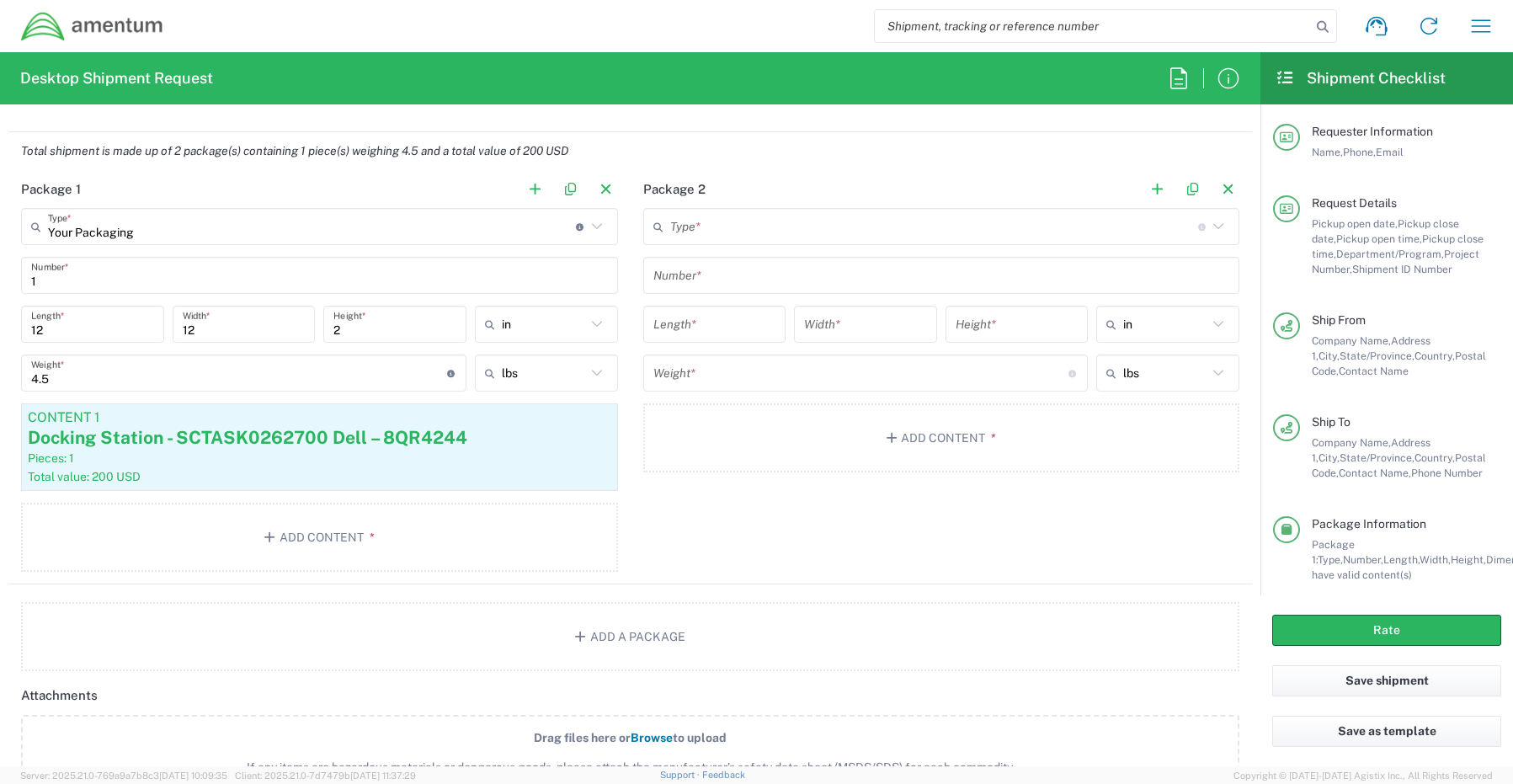
scroll to position [1263, 0]
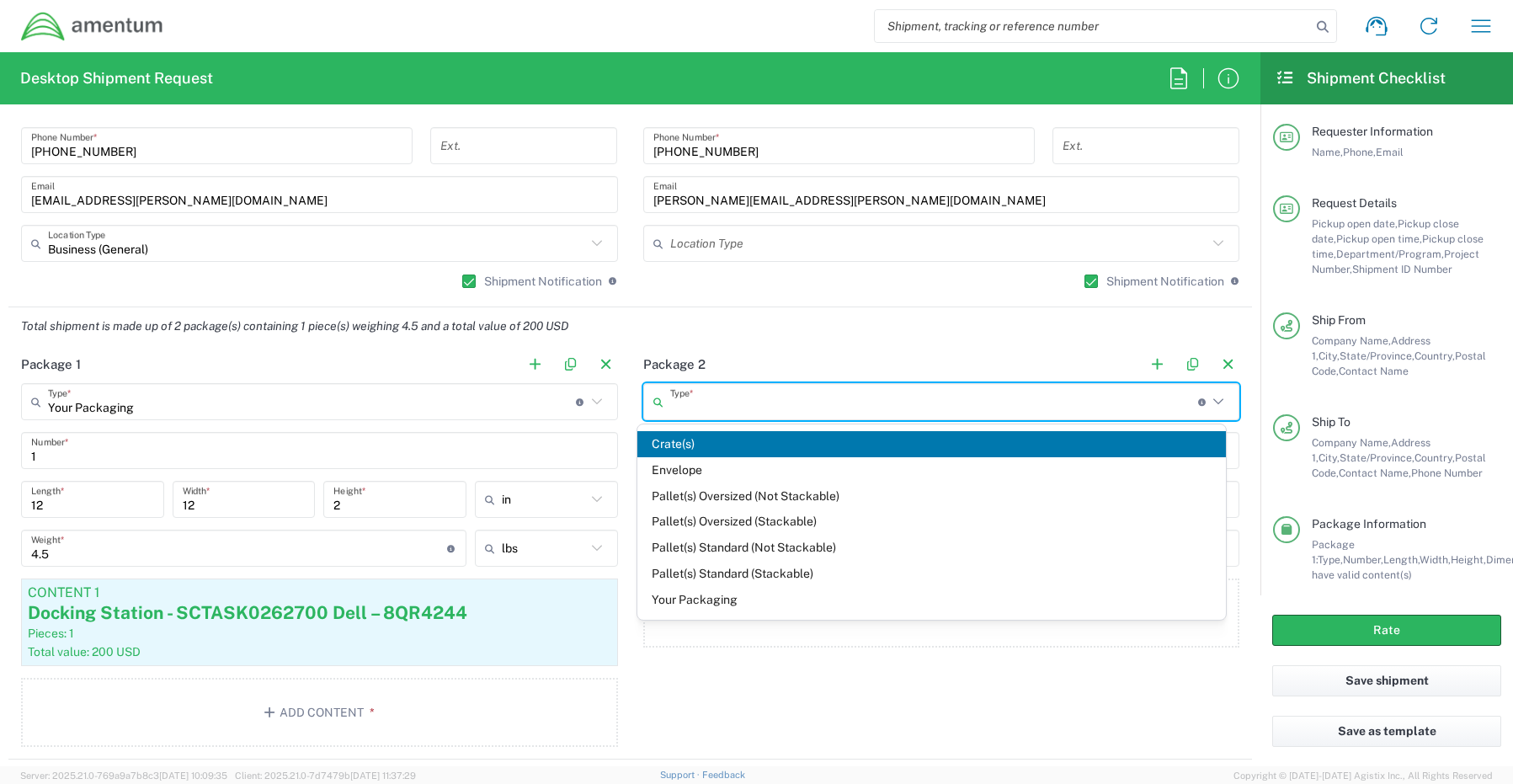
click at [687, 406] on input "text" at bounding box center [934, 401] width 528 height 30
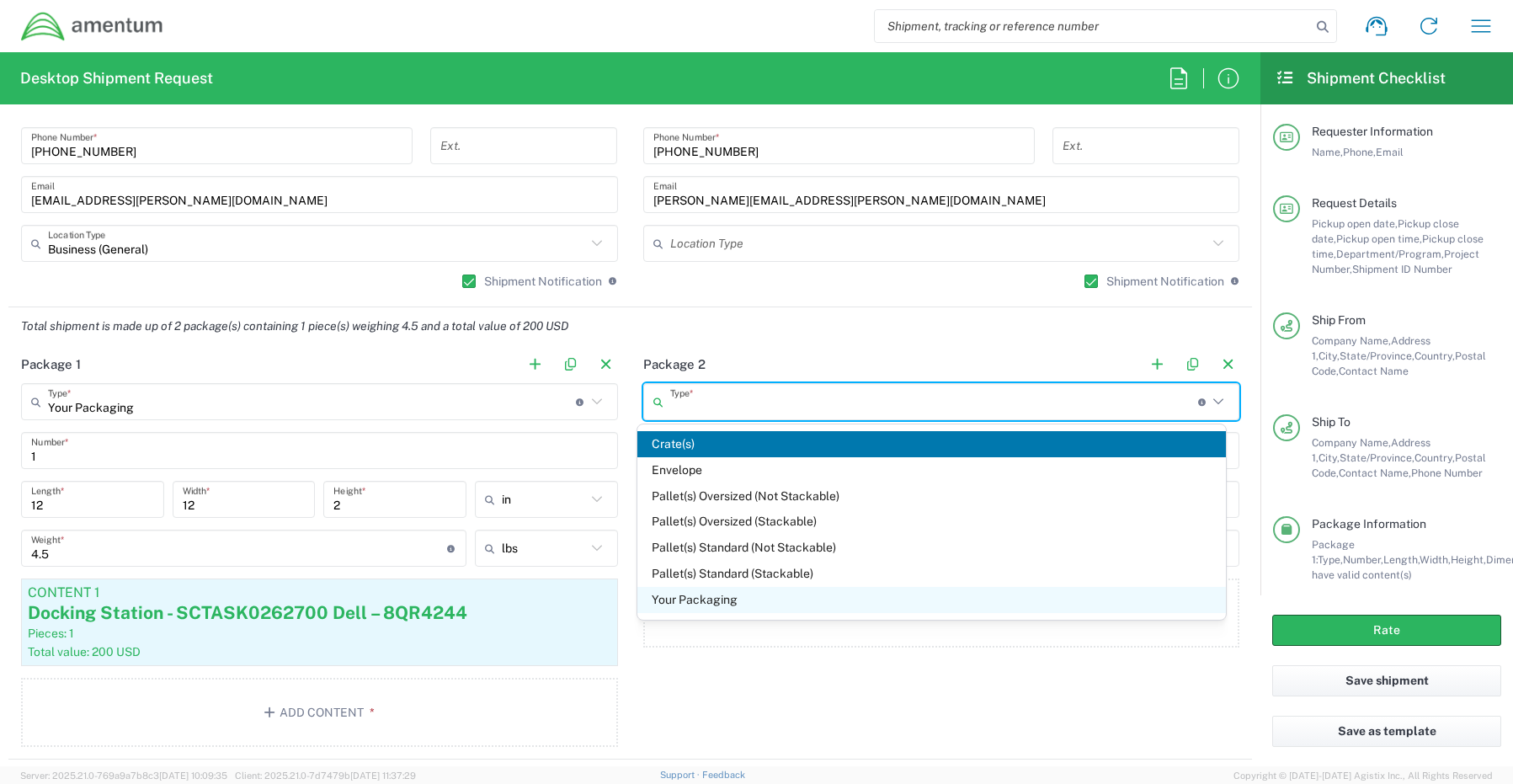
click at [687, 597] on span "Your Packaging" at bounding box center [931, 599] width 589 height 26
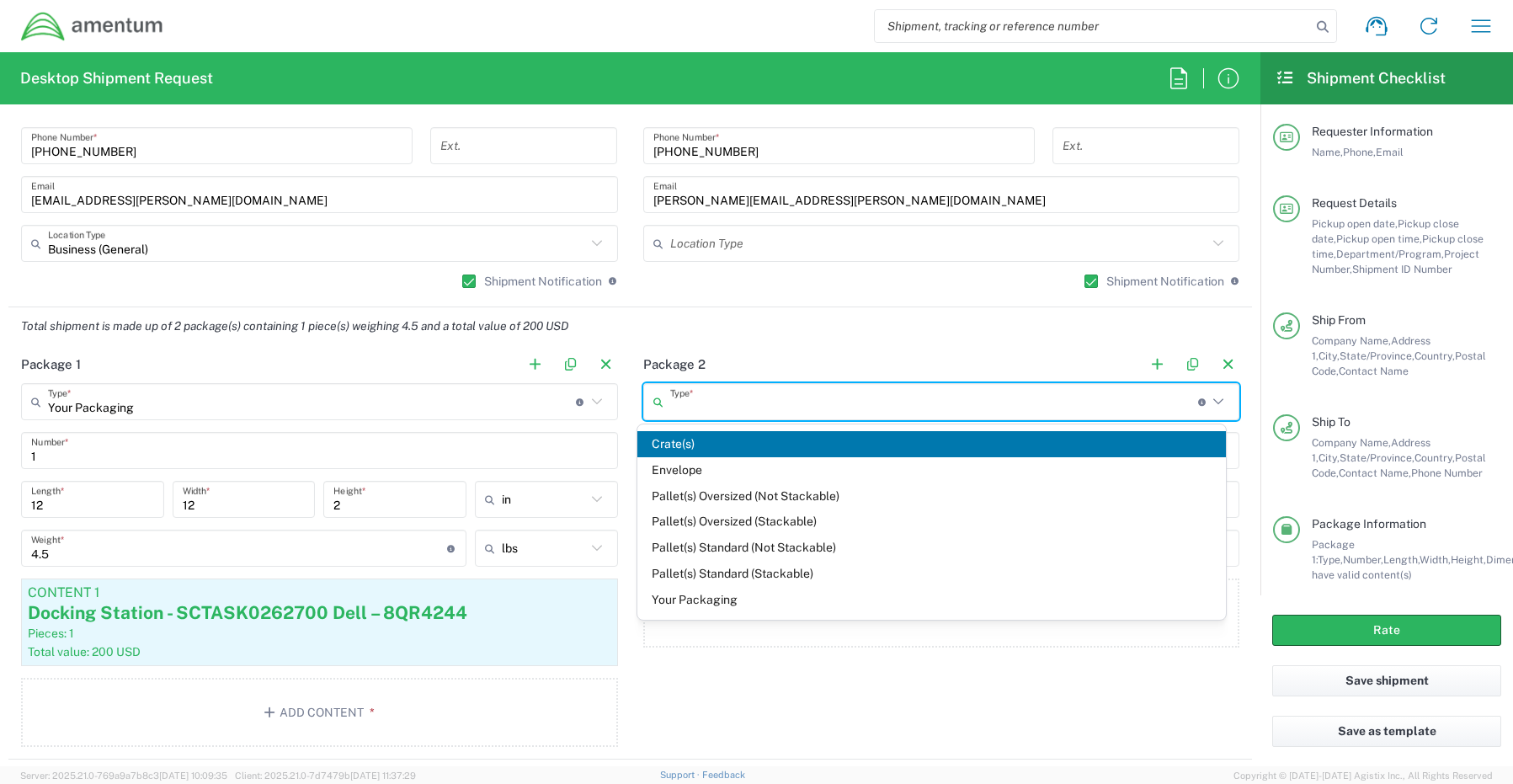
type input "Your Packaging"
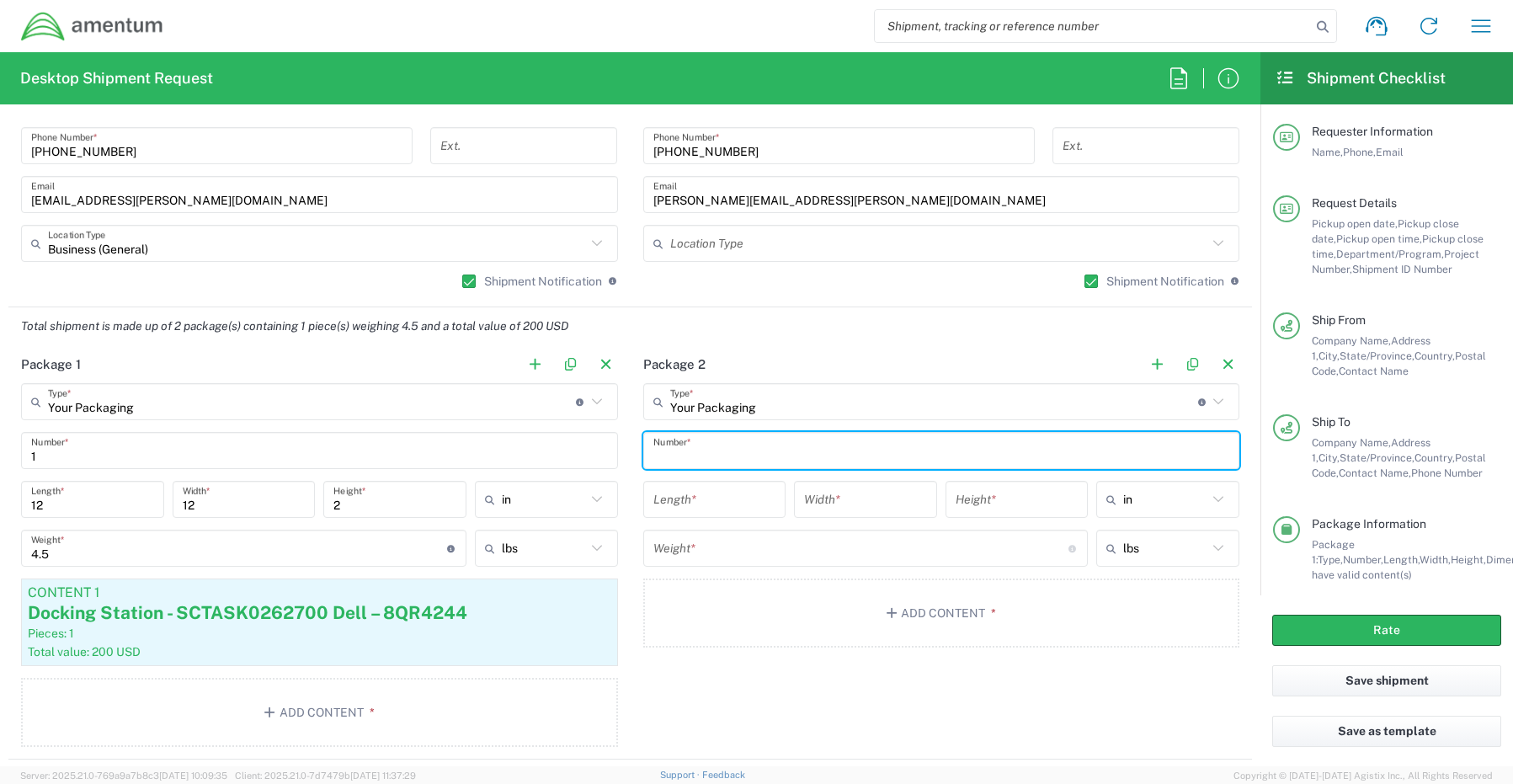
click at [689, 448] on input "text" at bounding box center [941, 451] width 577 height 30
type input "1"
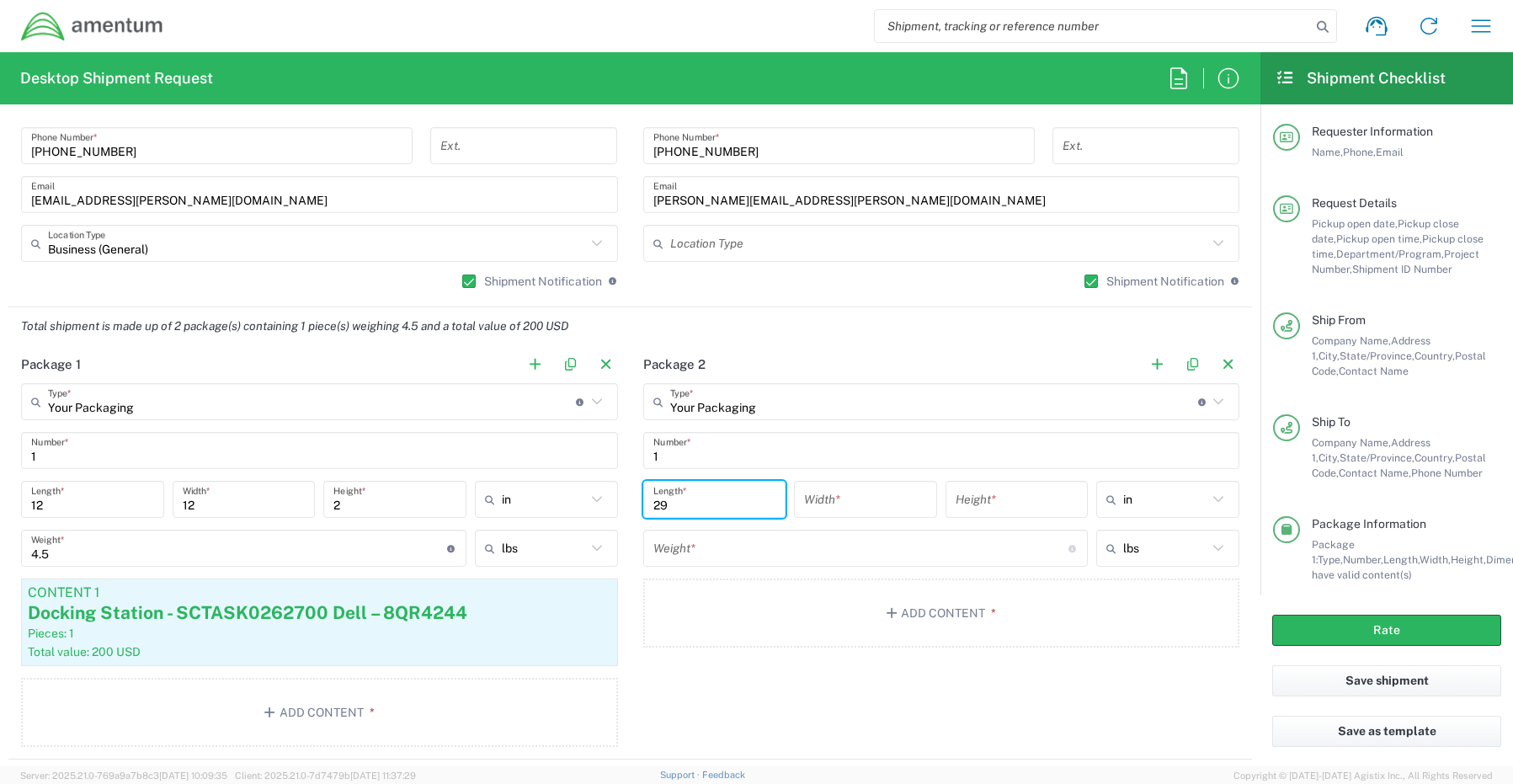
type input "29"
type input "16"
type input "5"
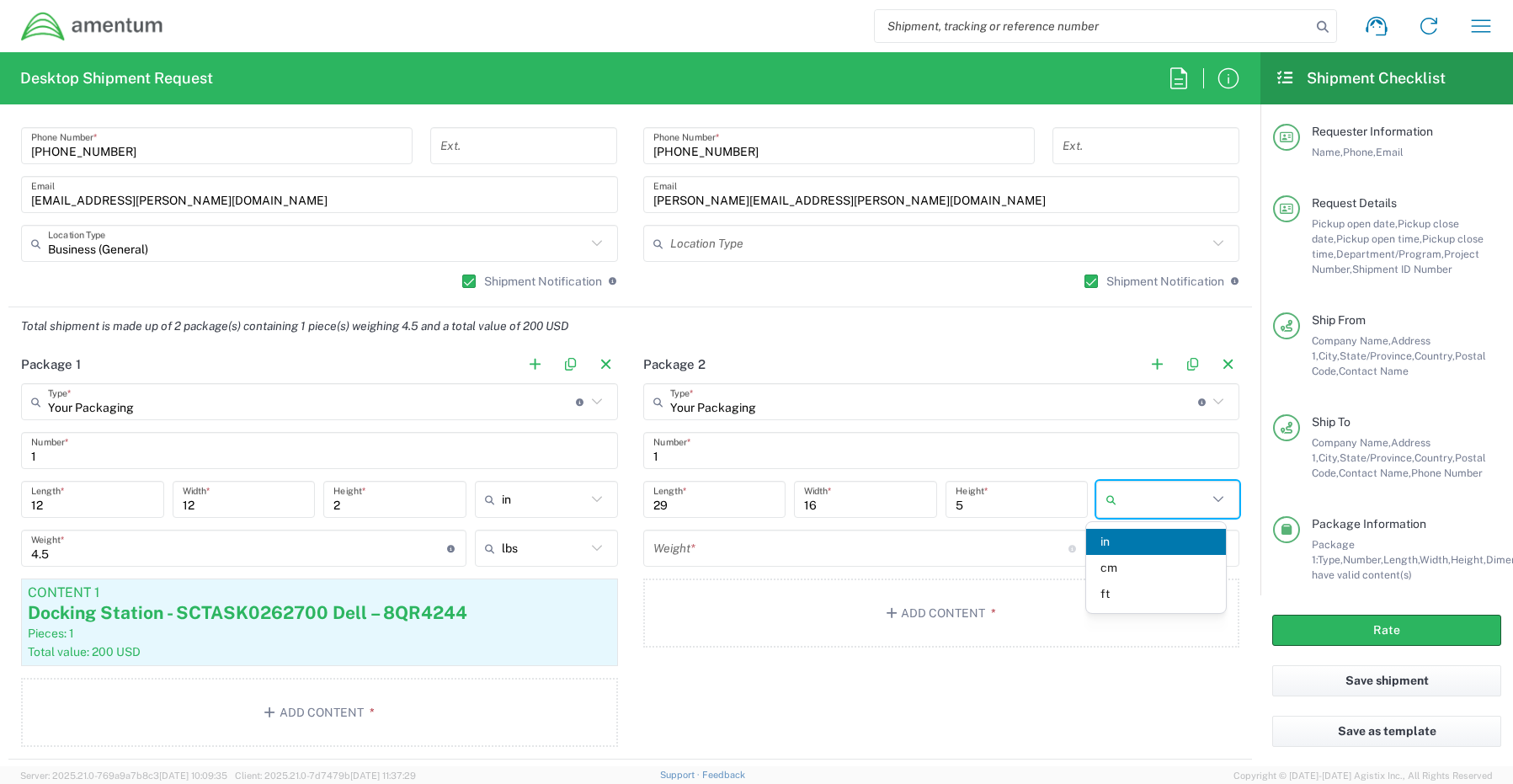
type input "in"
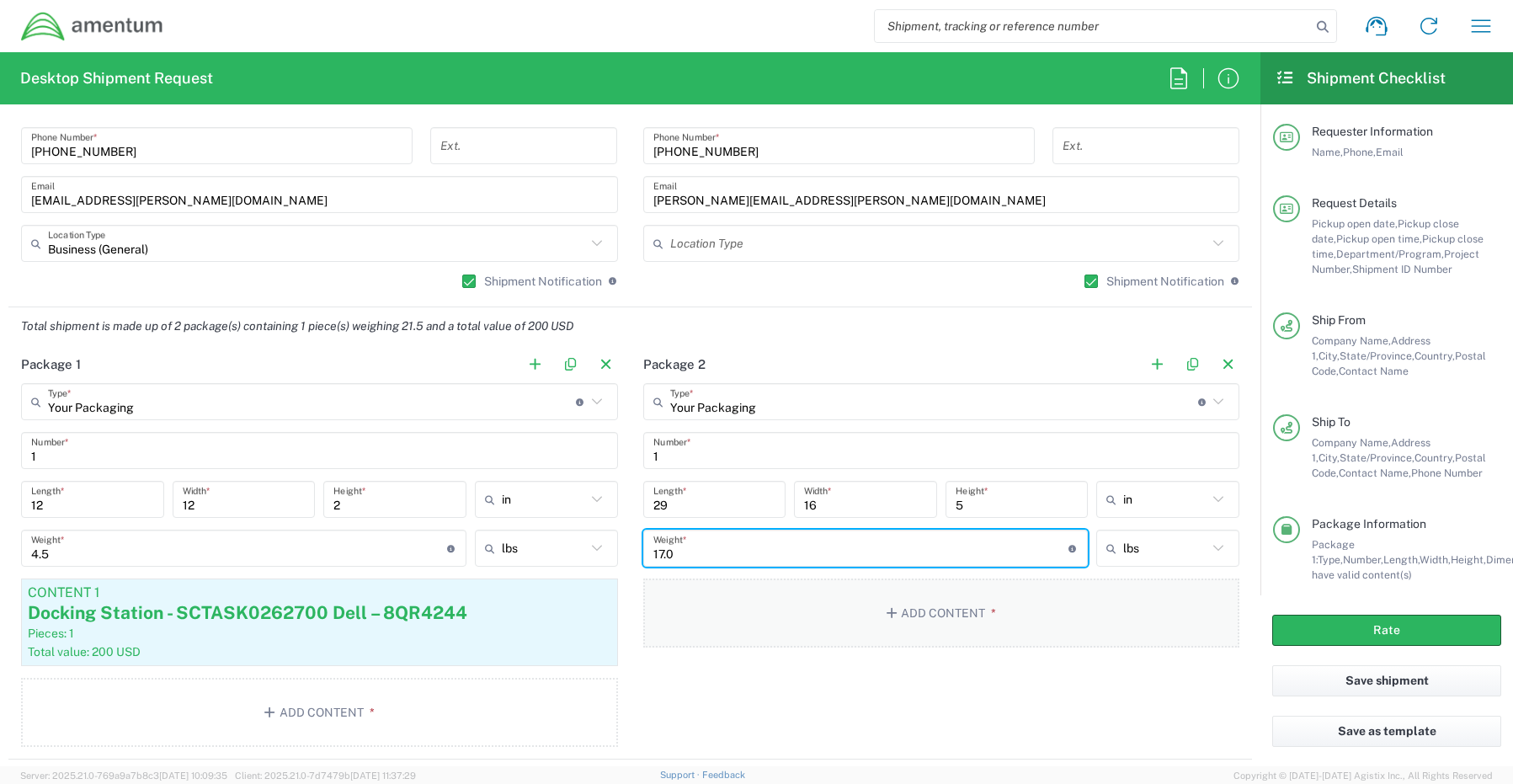
type input "17.0"
click at [912, 622] on button "Add Content *" at bounding box center [941, 612] width 597 height 69
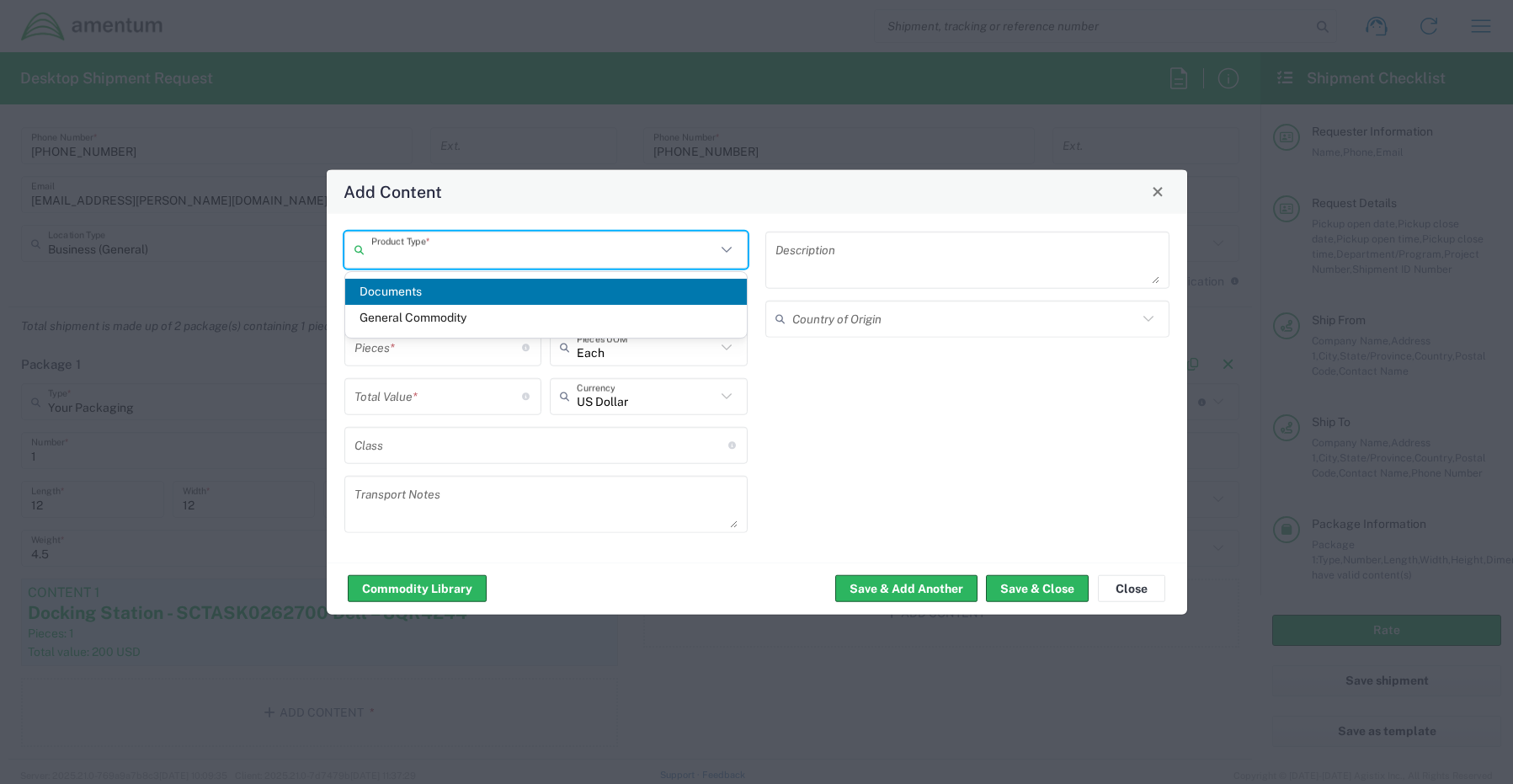
click at [418, 253] on input "text" at bounding box center [544, 249] width 345 height 30
click at [412, 321] on span "General Commodity" at bounding box center [546, 317] width 402 height 26
type input "General Commodity"
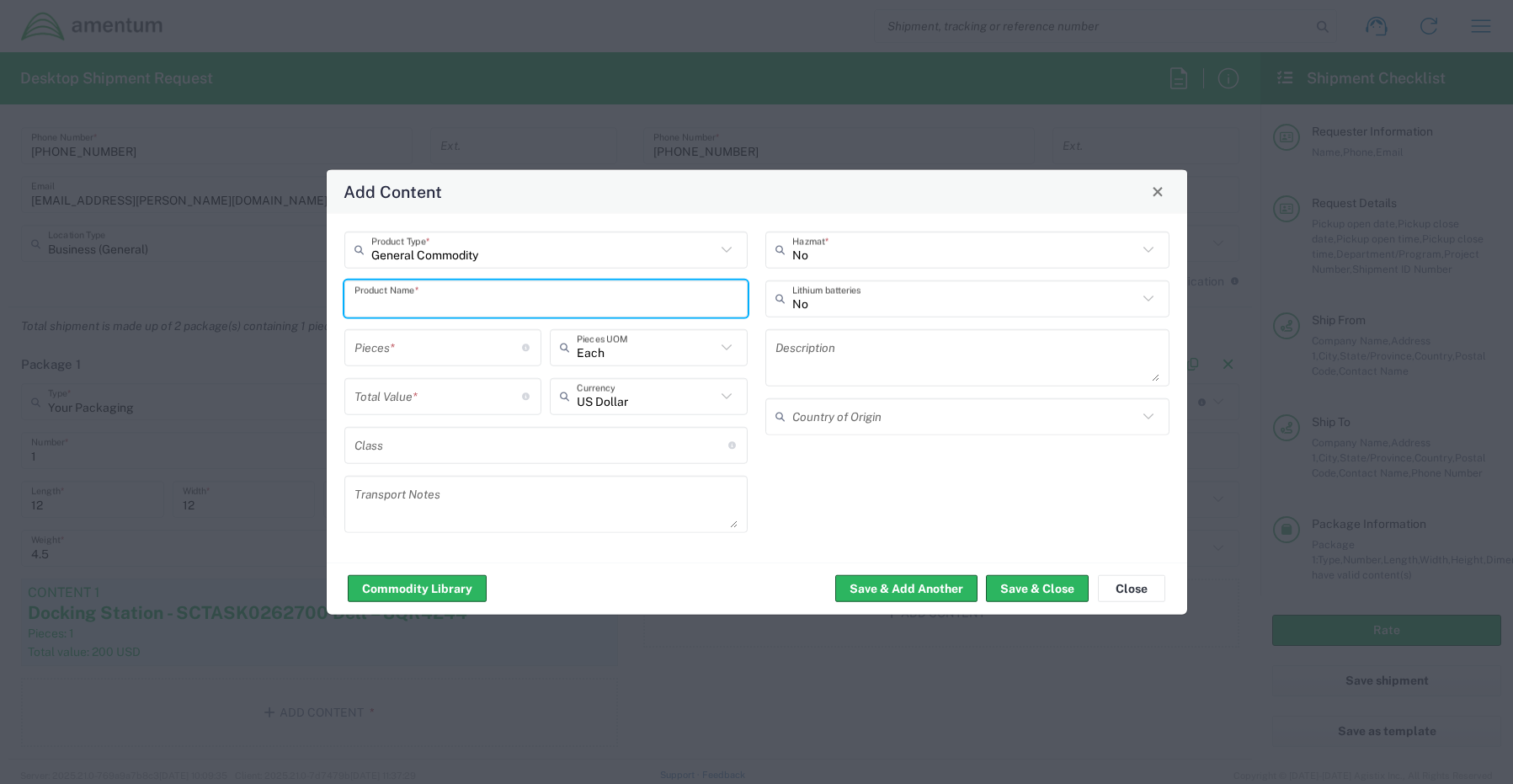
click at [388, 295] on input "text" at bounding box center [546, 298] width 384 height 30
paste input "Monitor - SCTASK0261752 Dell – CXXW5Z3"
type input "Monitor - SCTASK0261752 Dell – CXXW5Z3"
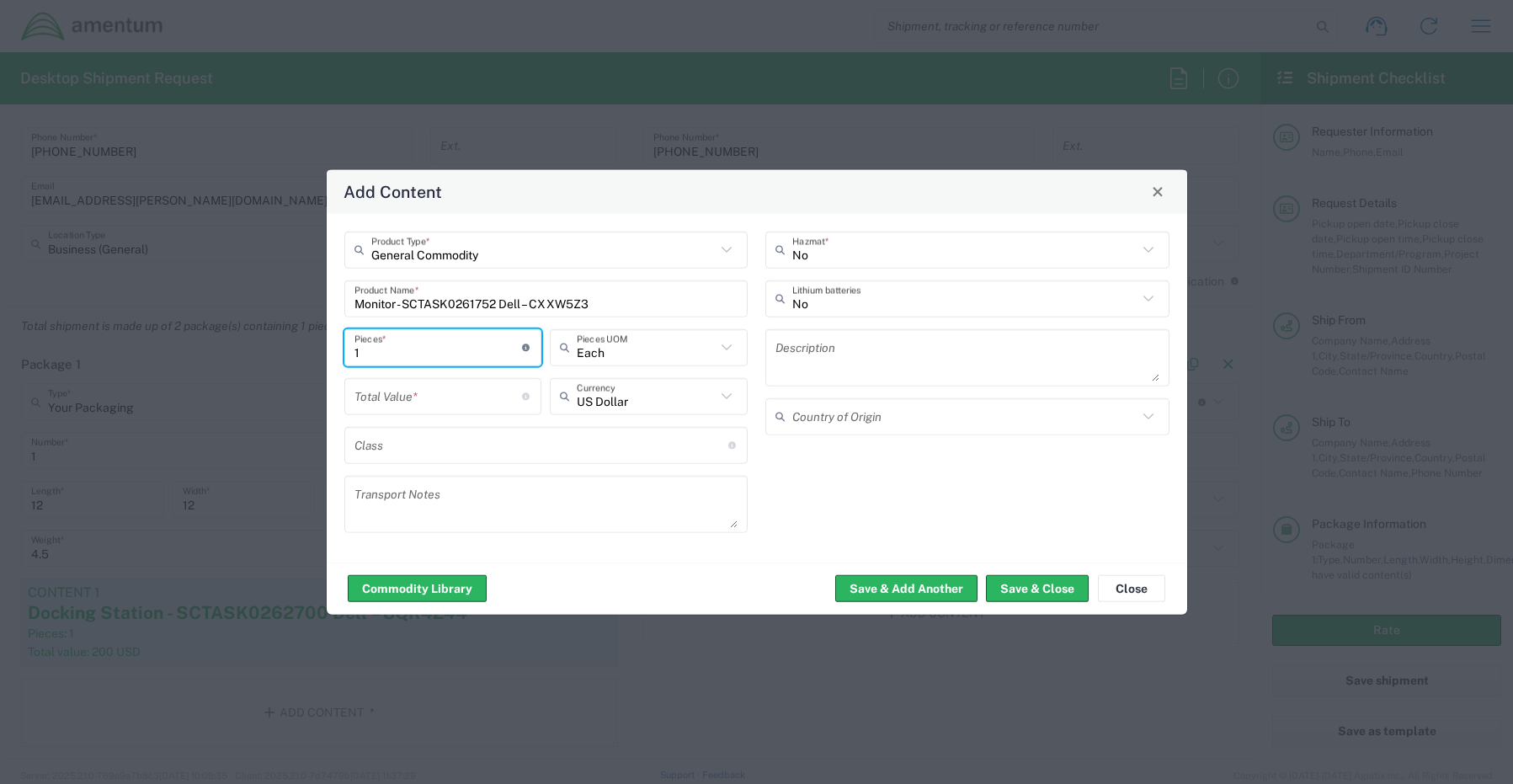
type input "1"
type input "Each"
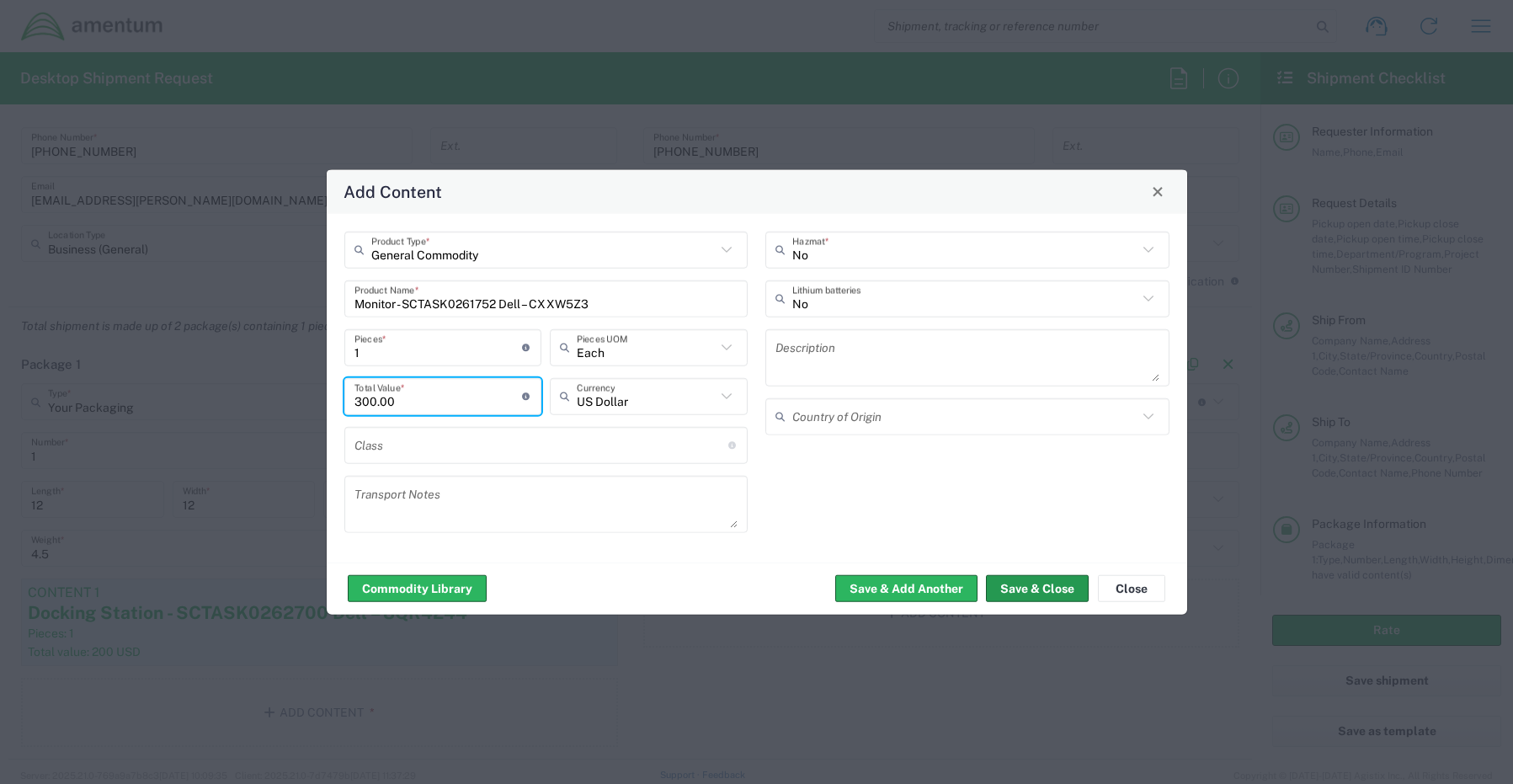
type input "300.00"
click at [1029, 596] on button "Save & Close" at bounding box center [1037, 588] width 103 height 27
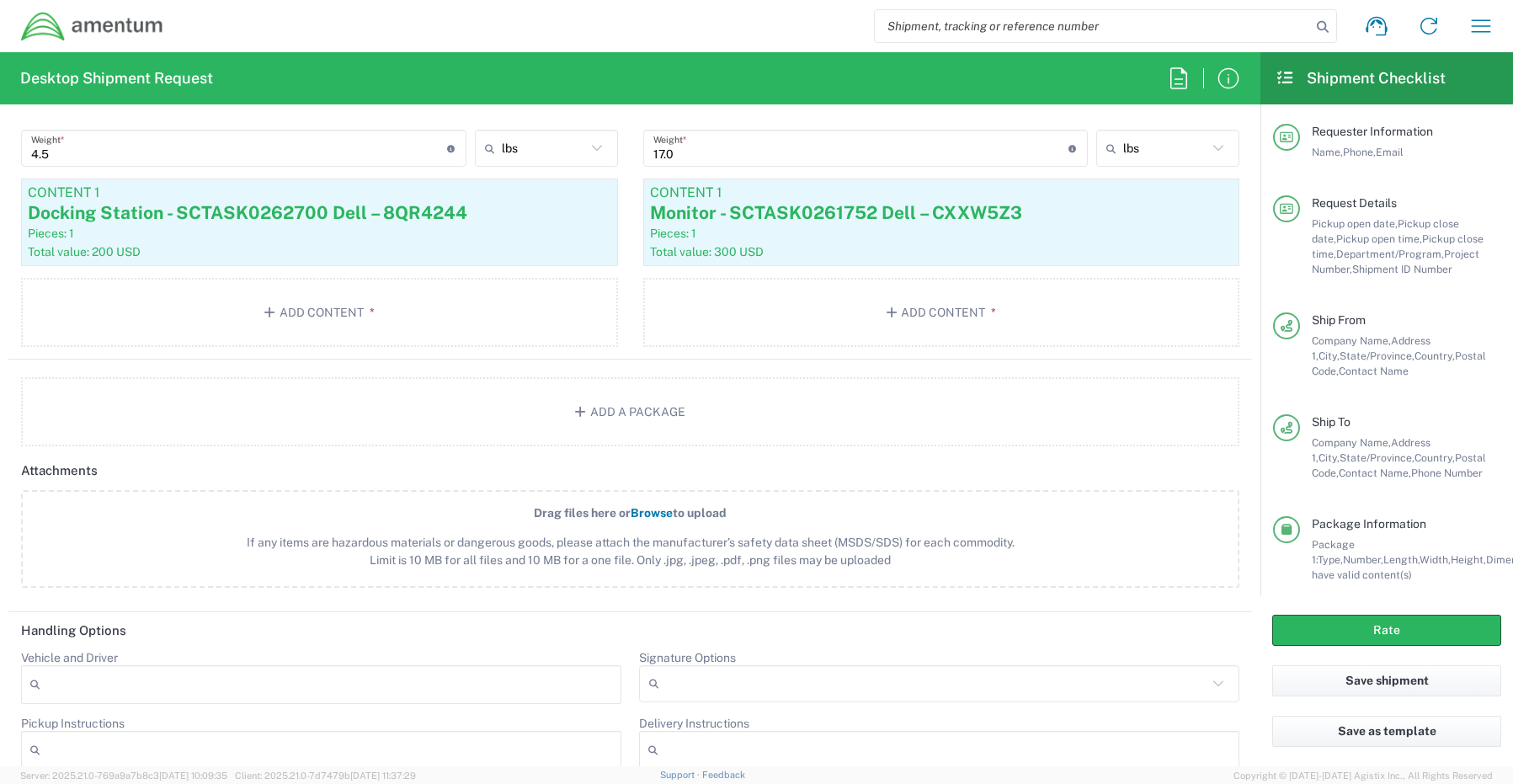
scroll to position [1936, 0]
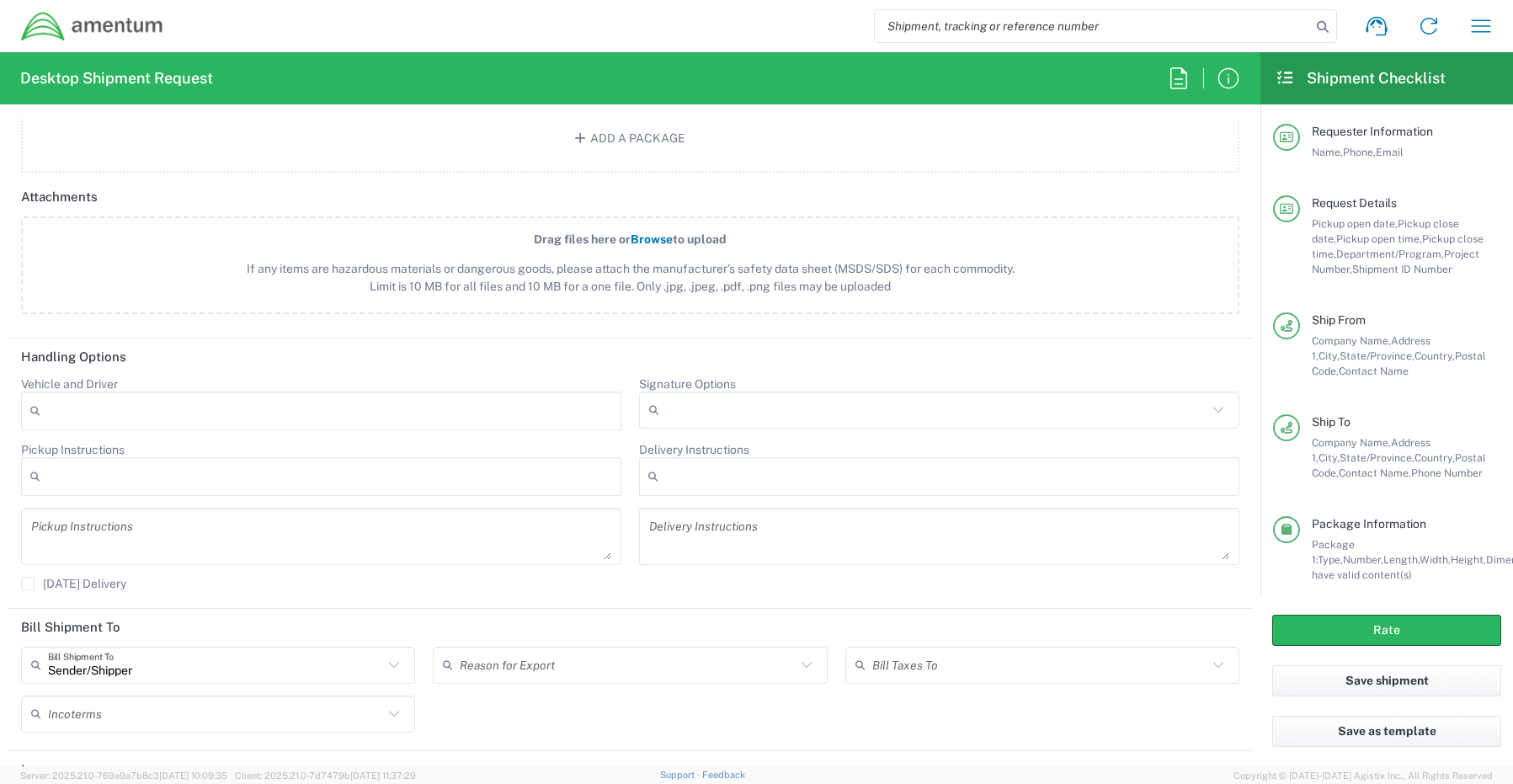
click at [670, 411] on input "Signature Options" at bounding box center [936, 410] width 542 height 27
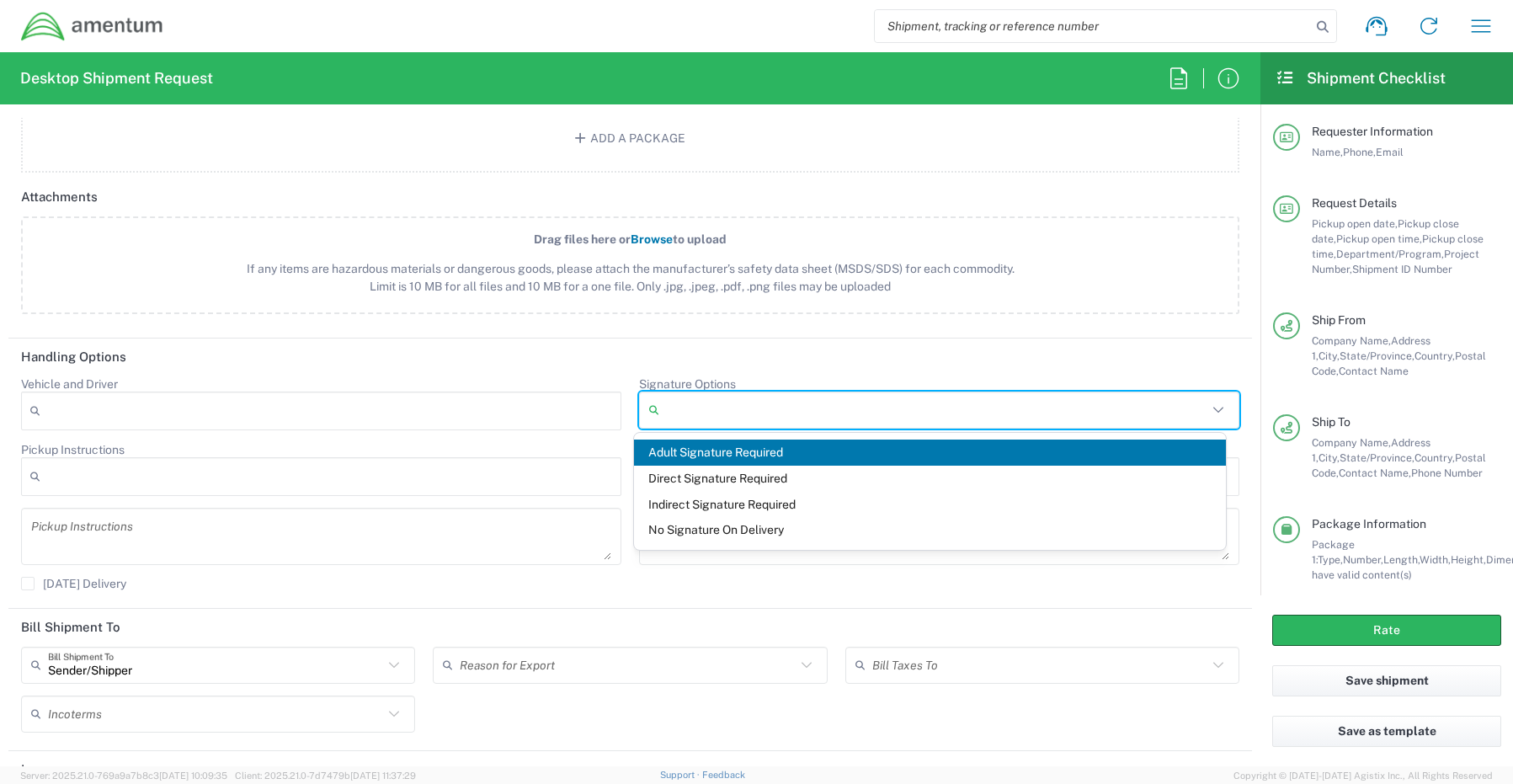
click at [677, 450] on span "Adult Signature Required" at bounding box center [930, 452] width 593 height 26
type input "Adult Signature Required"
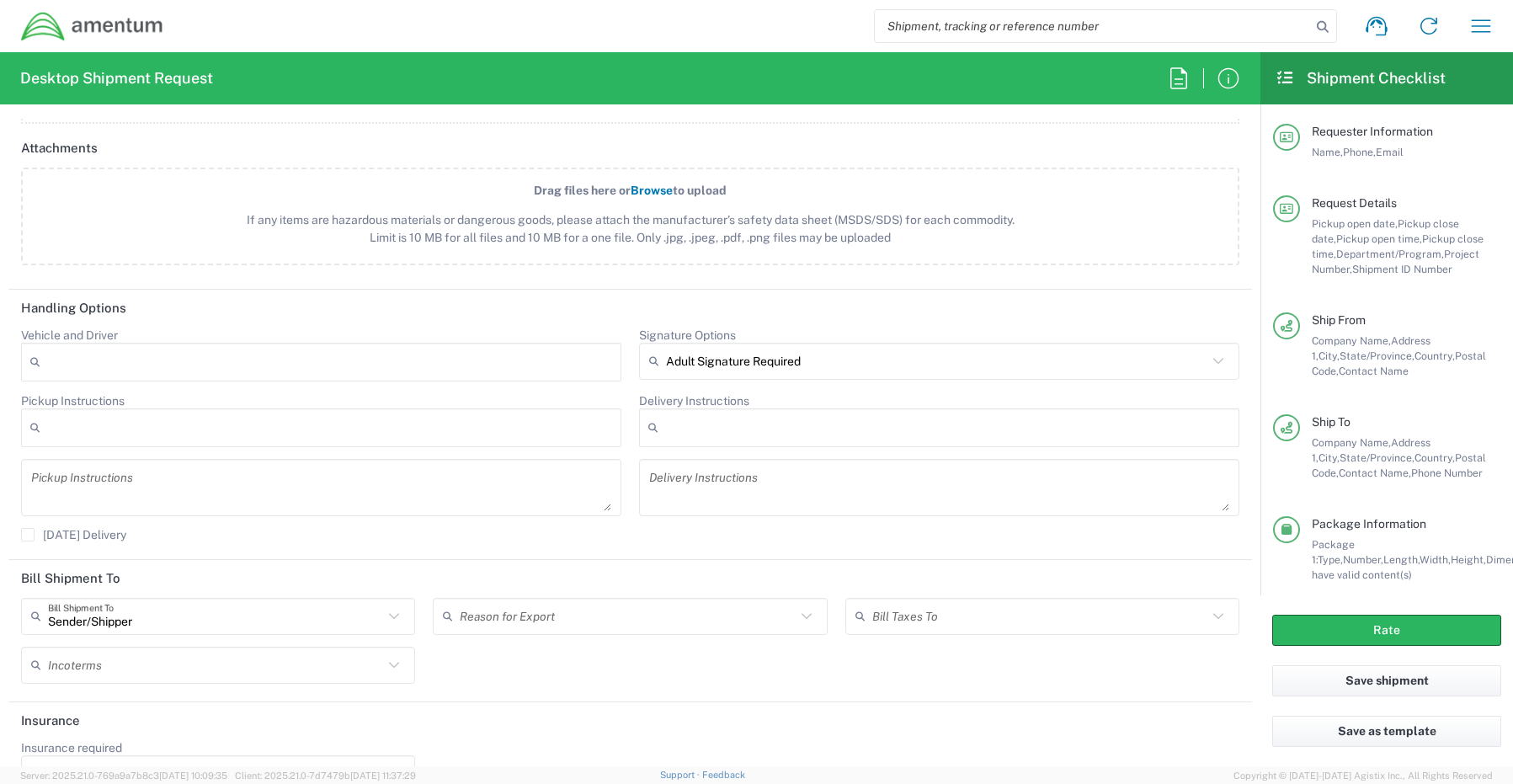
scroll to position [2030, 0]
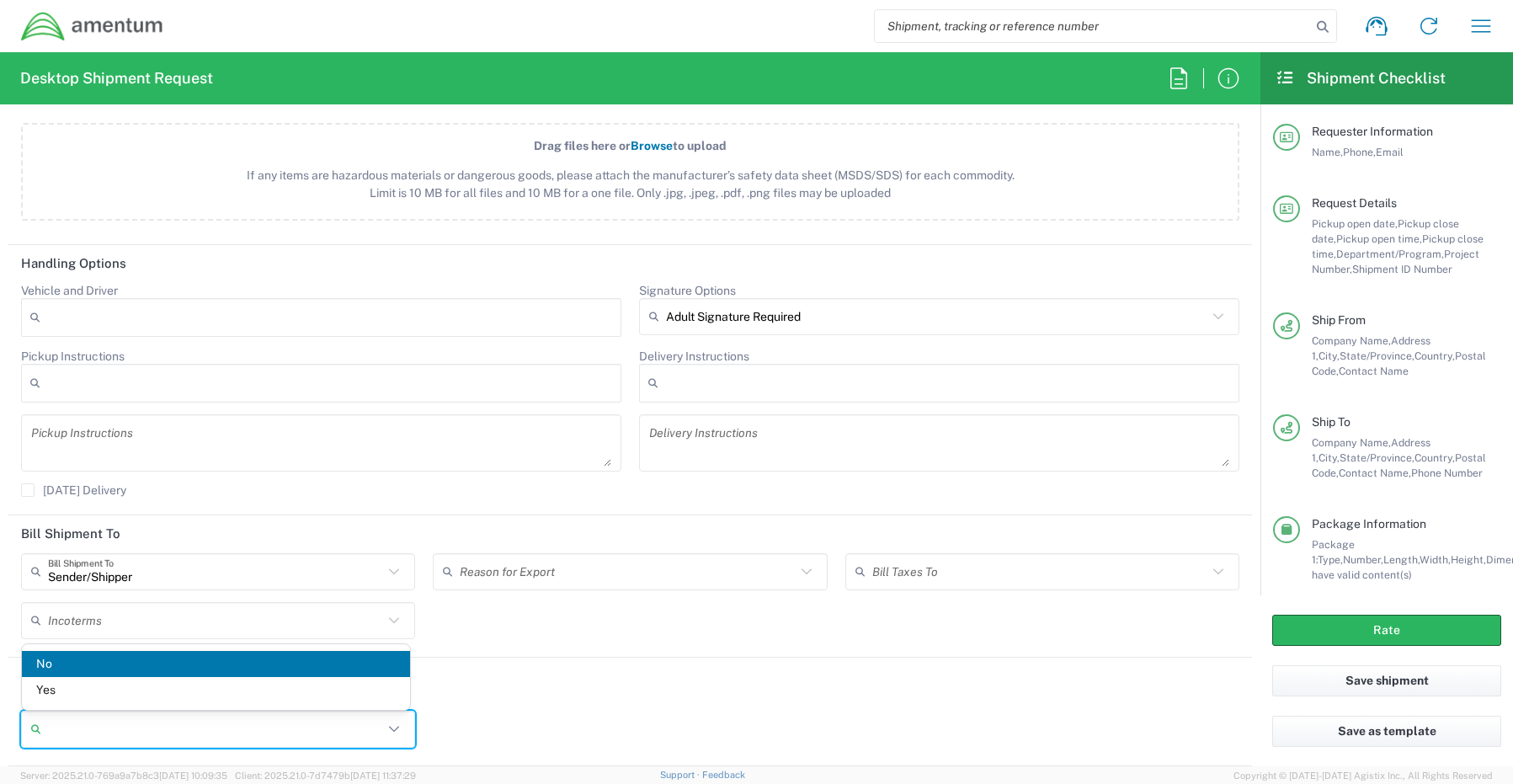
click at [86, 735] on input "Insurance required" at bounding box center [215, 730] width 335 height 27
drag, startPoint x: 75, startPoint y: 689, endPoint x: 293, endPoint y: 701, distance: 218.3
click at [82, 689] on span "Yes" at bounding box center [216, 690] width 388 height 26
type input "Yes"
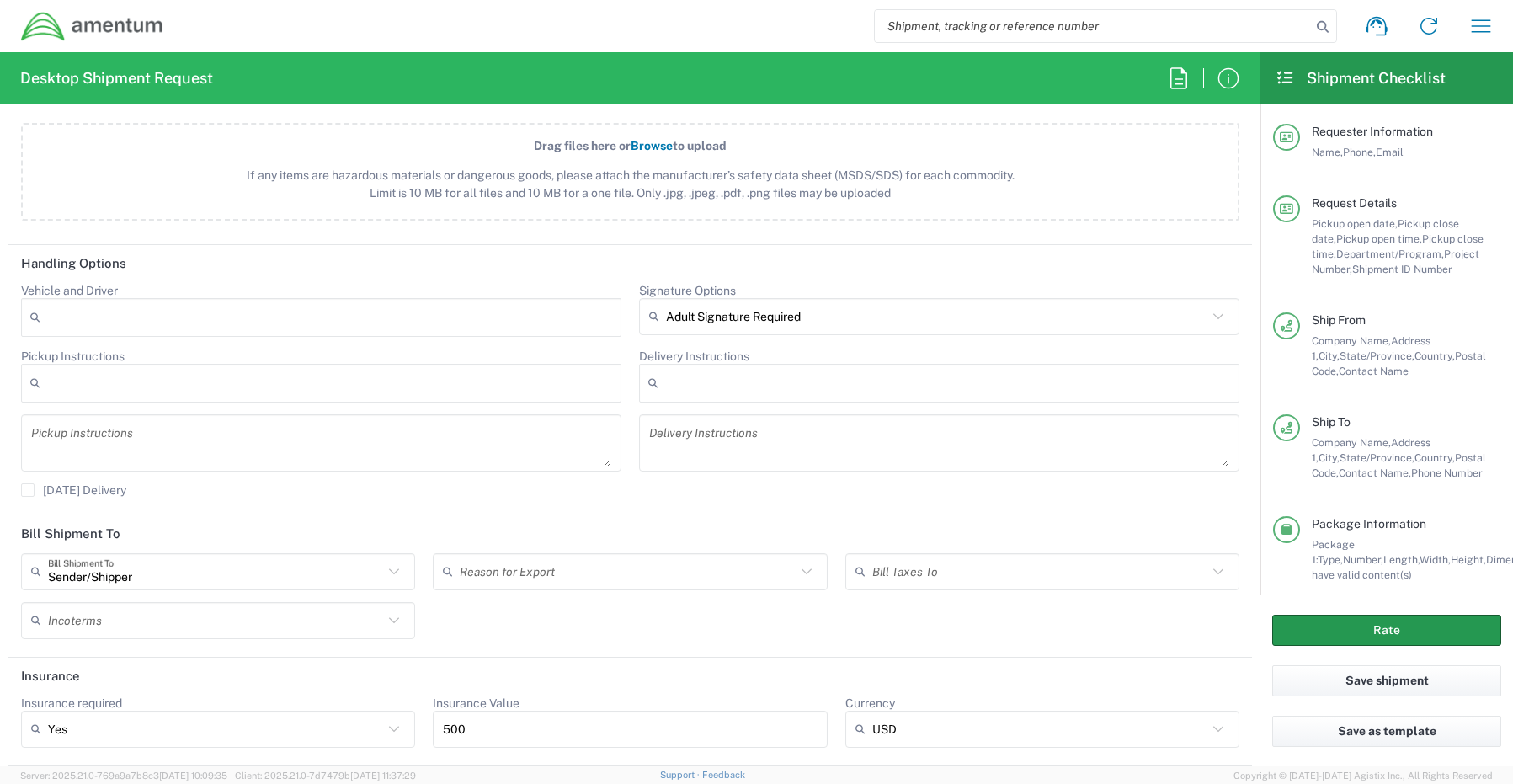
click at [1394, 628] on button "Rate" at bounding box center [1386, 630] width 229 height 31
type input "CORP"
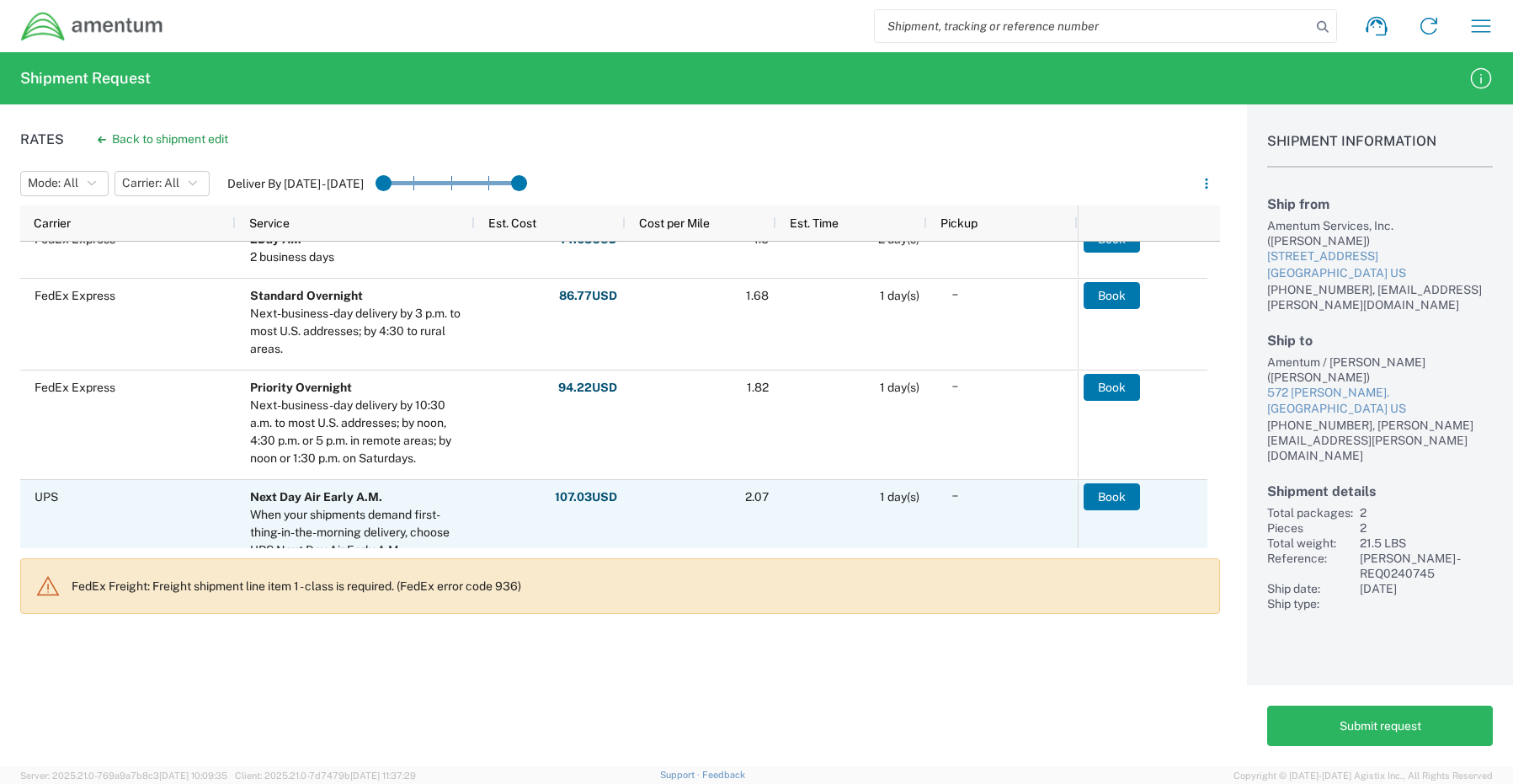
scroll to position [926, 0]
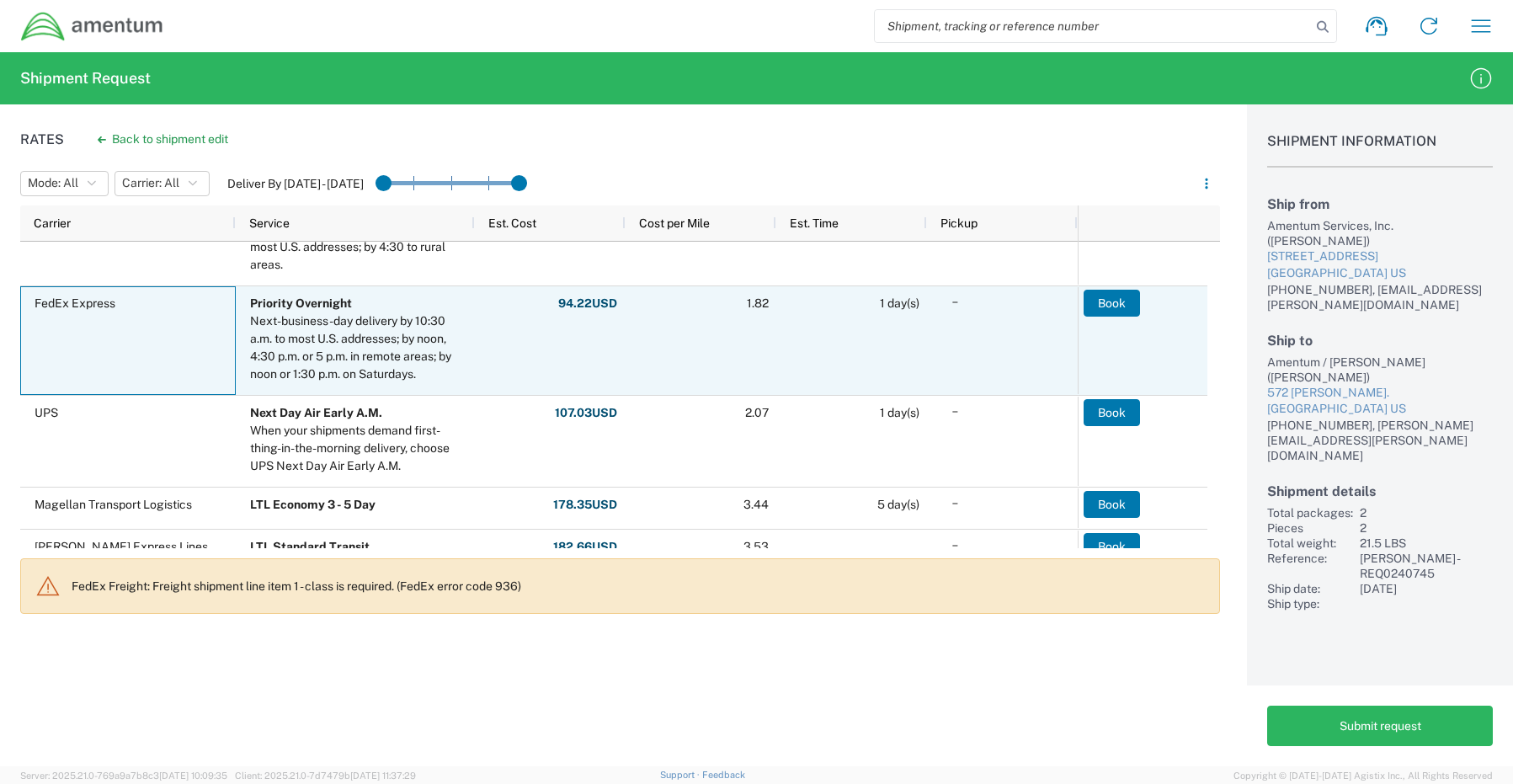
click at [122, 356] on div "FedEx Express" at bounding box center [128, 341] width 215 height 109
click at [1101, 304] on button "Book" at bounding box center [1112, 304] width 56 height 27
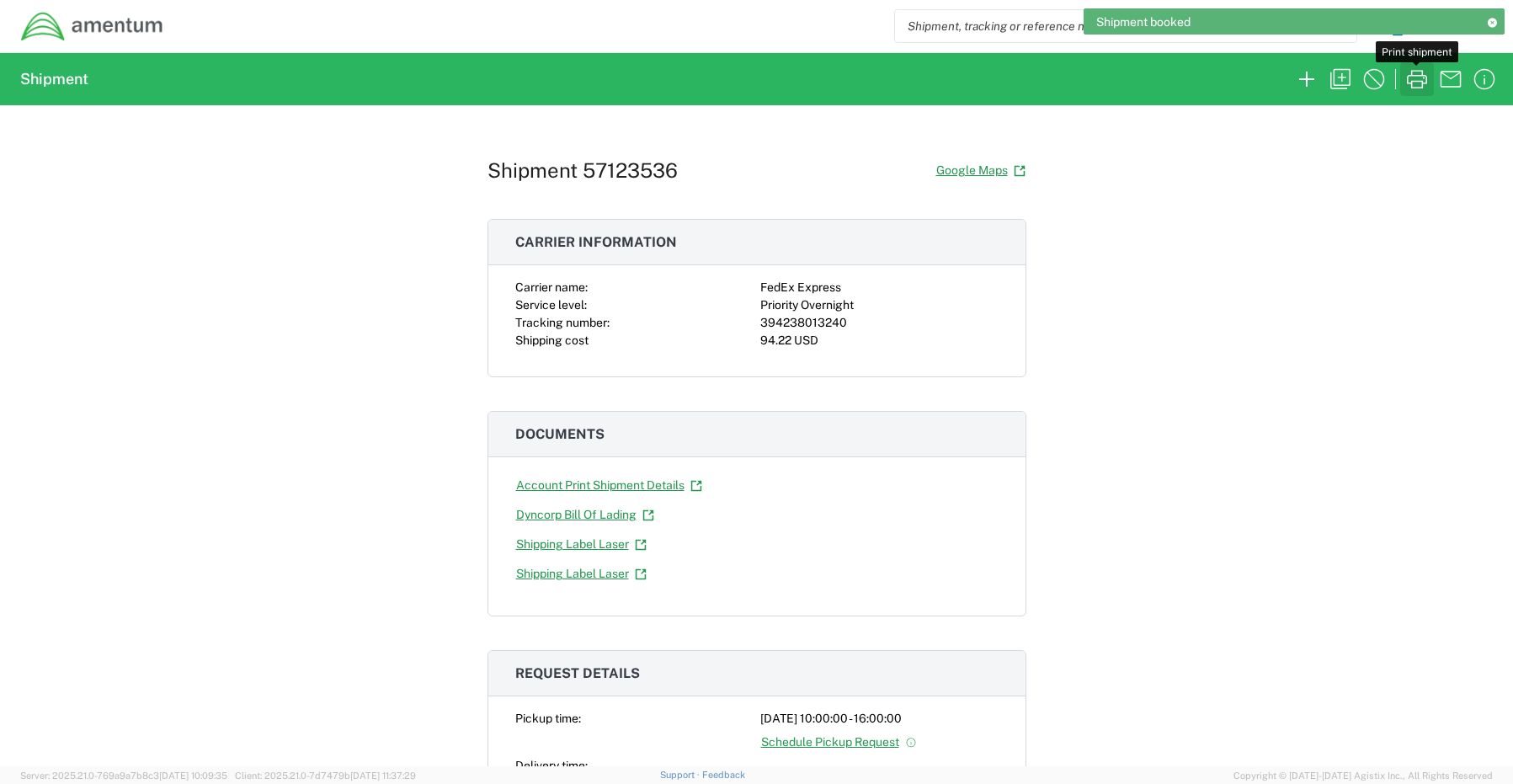
click at [1413, 74] on icon "button" at bounding box center [1417, 79] width 27 height 27
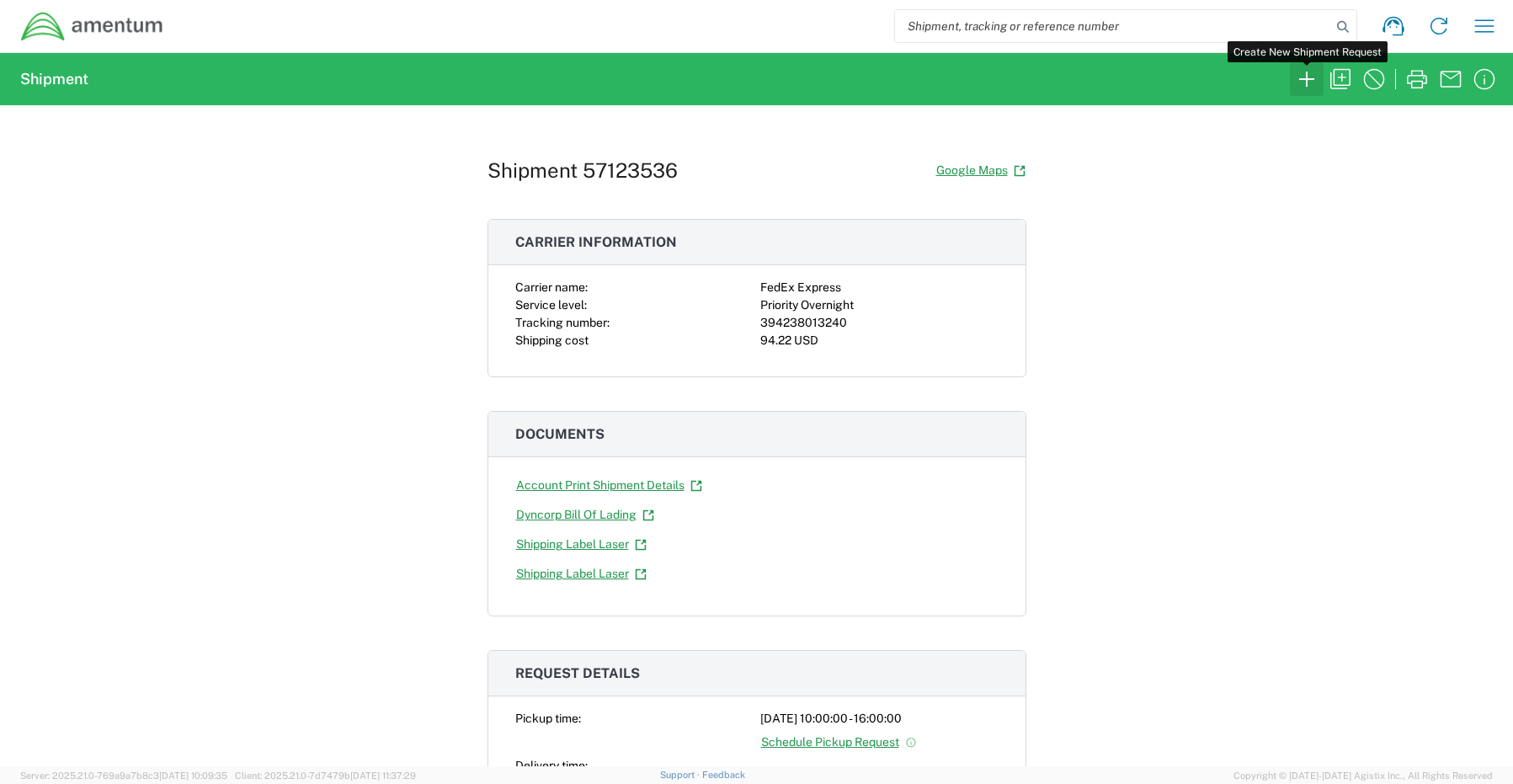
click at [1306, 77] on icon "button" at bounding box center [1307, 79] width 27 height 27
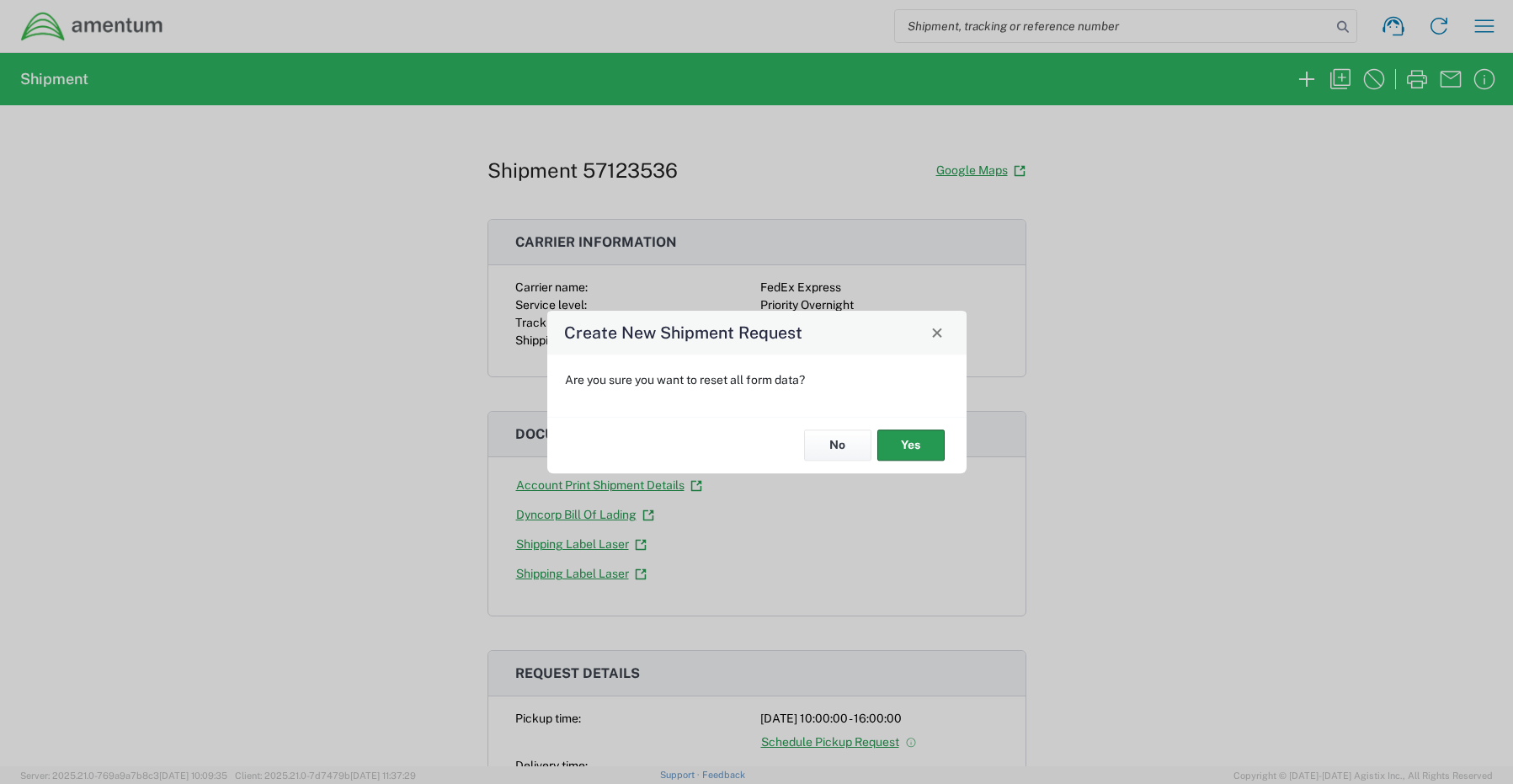
click at [898, 446] on button "Yes" at bounding box center [911, 446] width 67 height 31
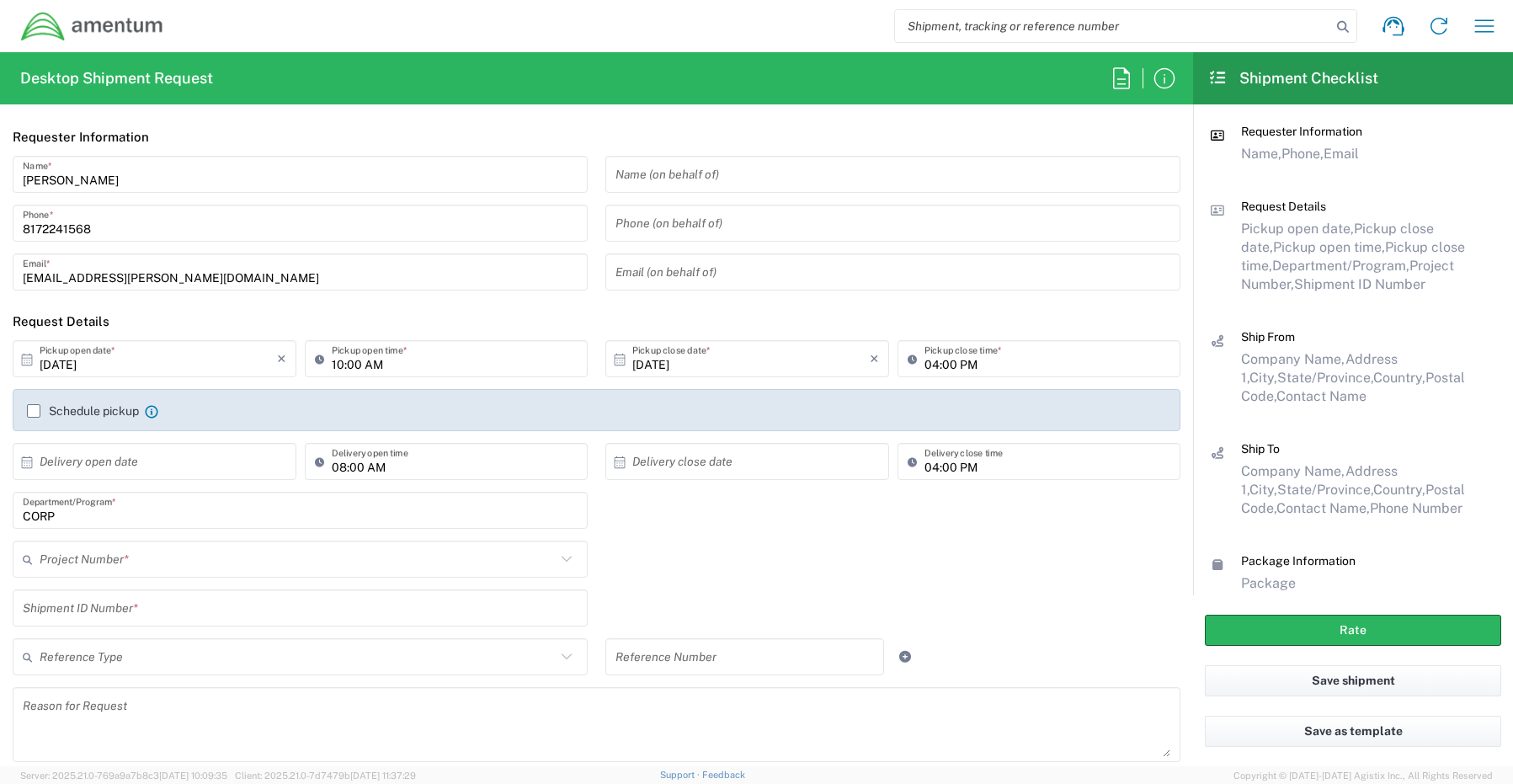
type input "CORP"
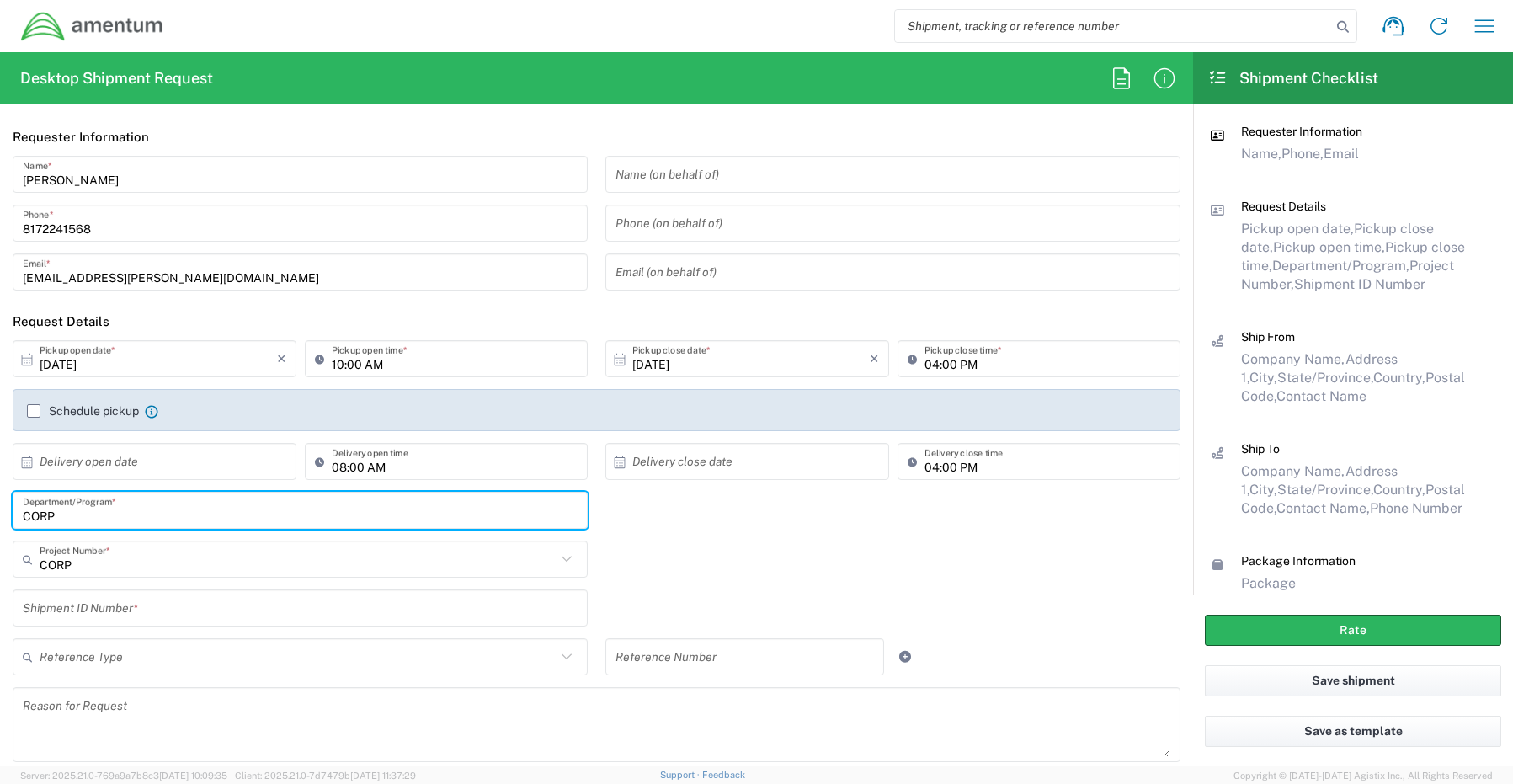
click at [90, 517] on input "CORP" at bounding box center [300, 510] width 555 height 30
drag, startPoint x: 88, startPoint y: 514, endPoint x: -105, endPoint y: 507, distance: 193.1
click at [0, 507] on html "Shipment request Shipment tracking Shipment estimator Desktop shipment request …" at bounding box center [756, 392] width 1513 height 784
paste input "[PERSON_NAME]"
type input "[PERSON_NAME]"
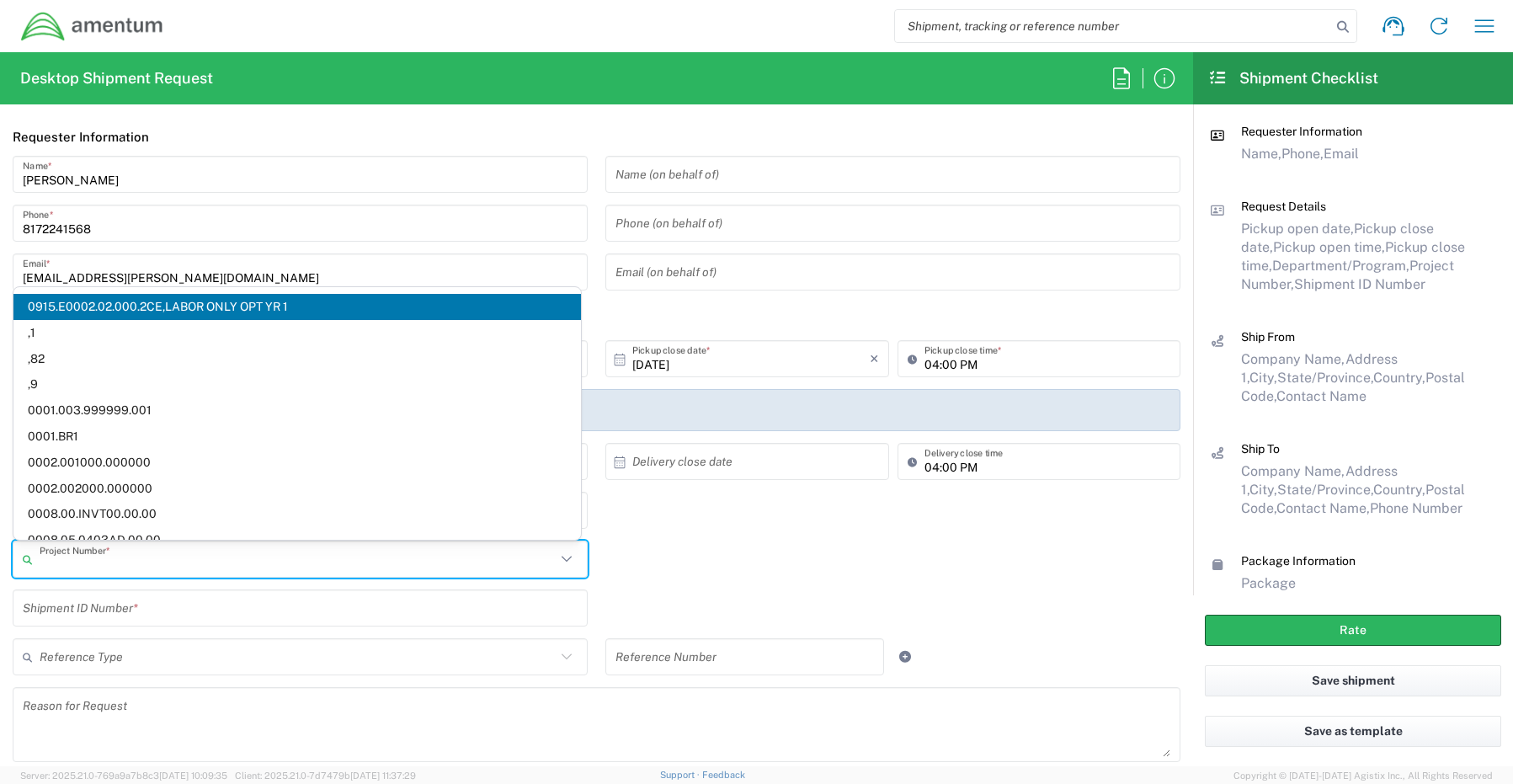
drag, startPoint x: 90, startPoint y: 571, endPoint x: 43, endPoint y: 565, distance: 47.4
click at [48, 566] on input "text" at bounding box center [298, 560] width 516 height 30
paste input "OVHD.705101.[PERSON_NAME]"
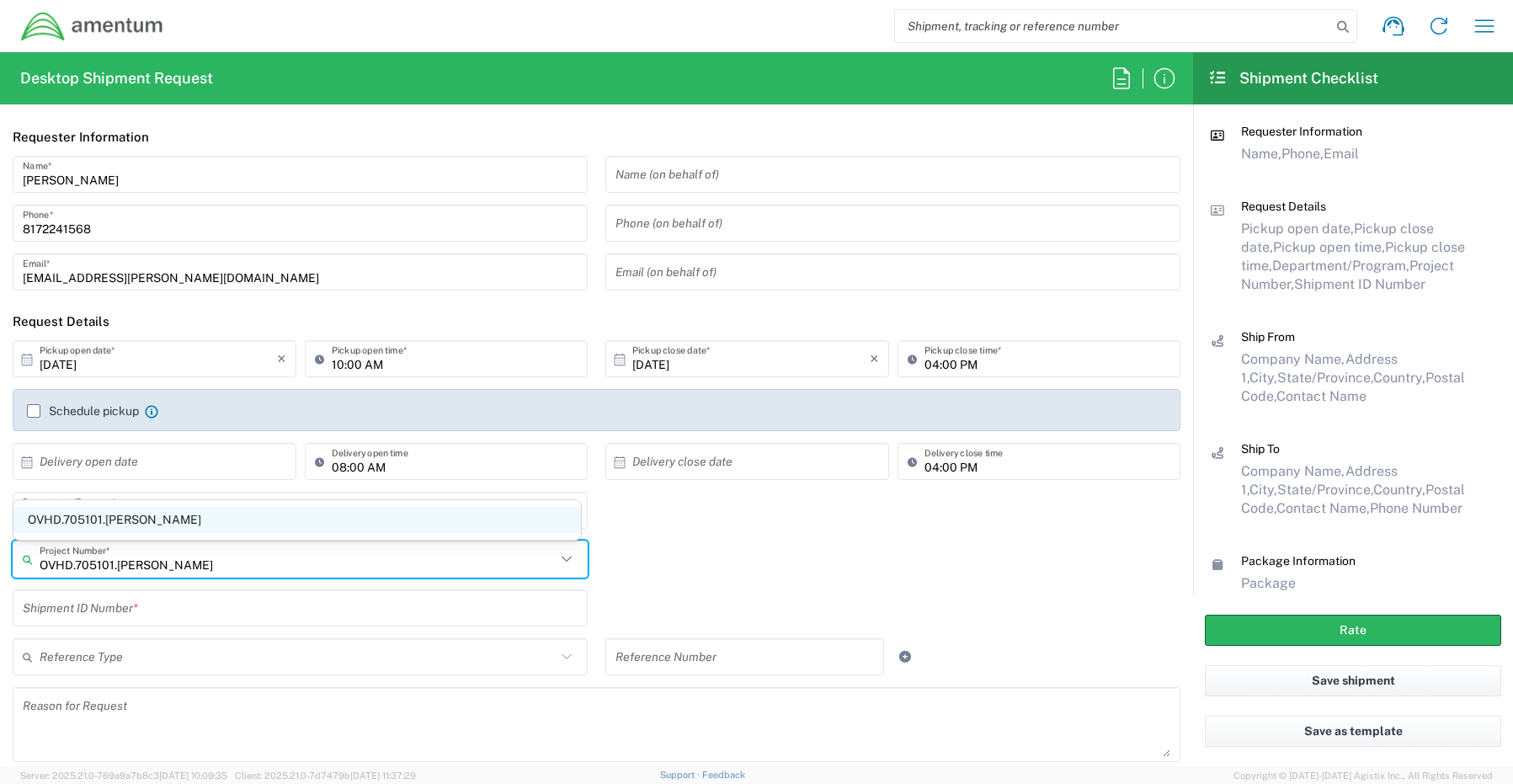
type input "OVHD.705101.[PERSON_NAME]"
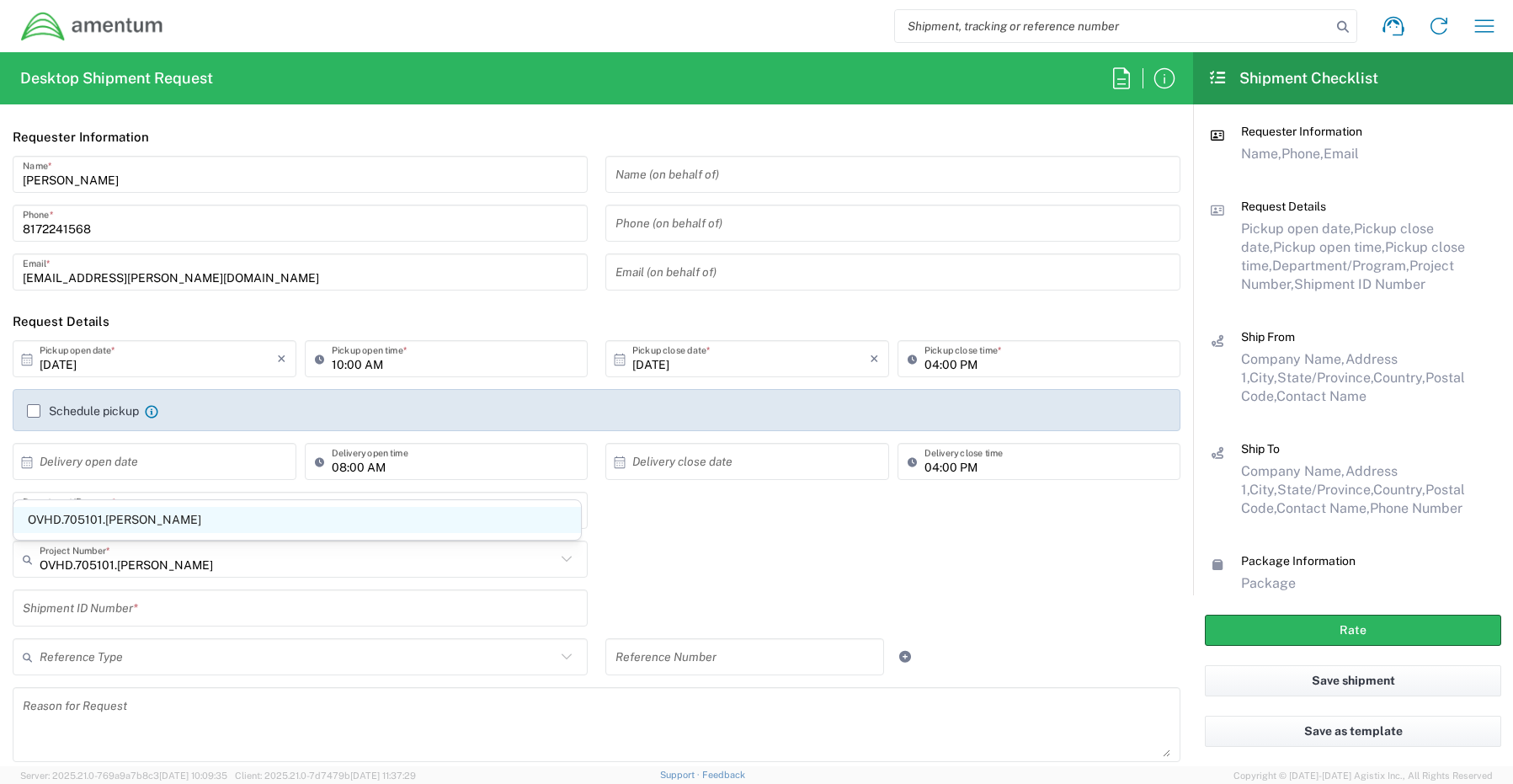
click at [93, 513] on span "OVHD.705101.[PERSON_NAME]" at bounding box center [297, 520] width 567 height 26
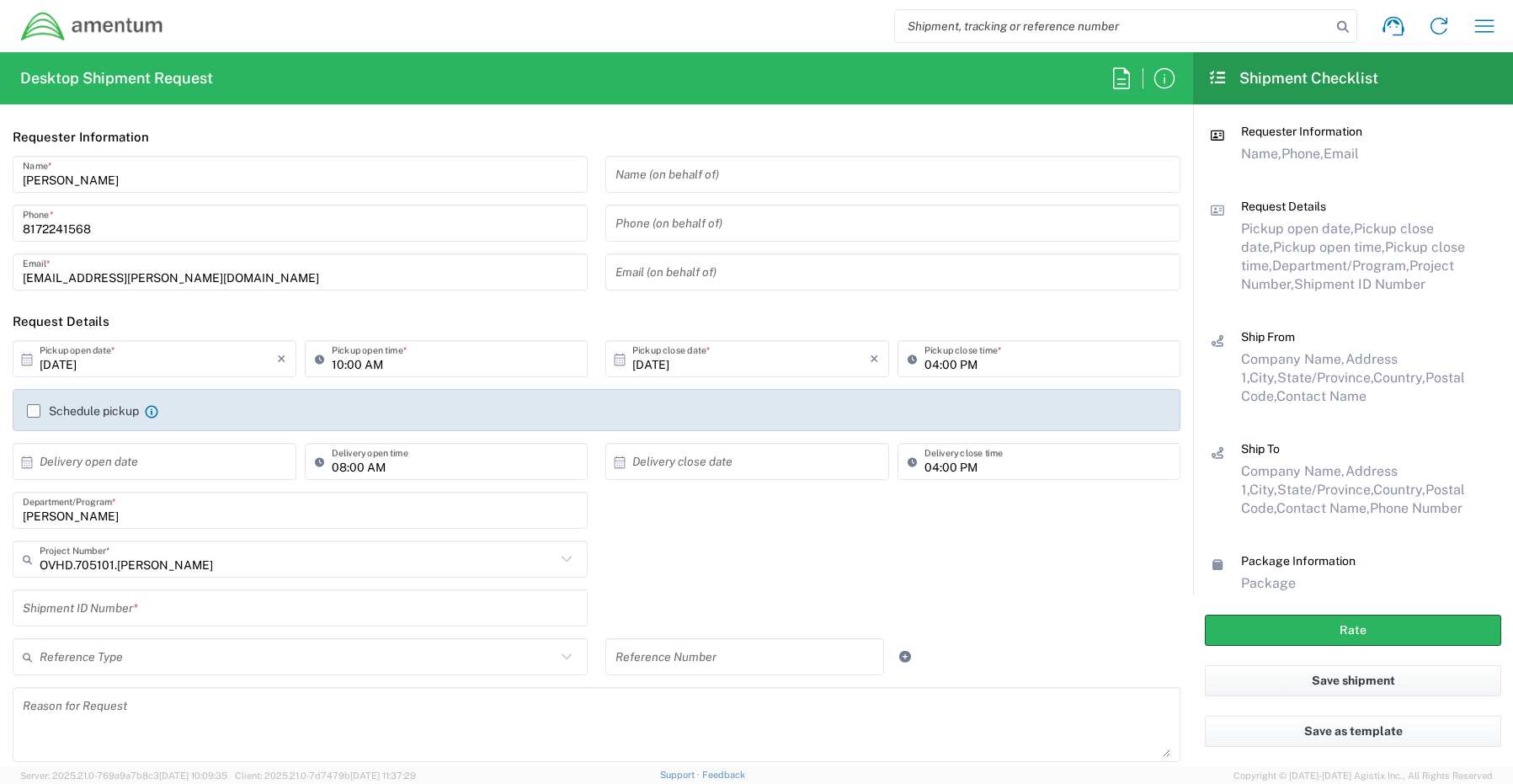
click at [71, 594] on input "text" at bounding box center [300, 608] width 555 height 30
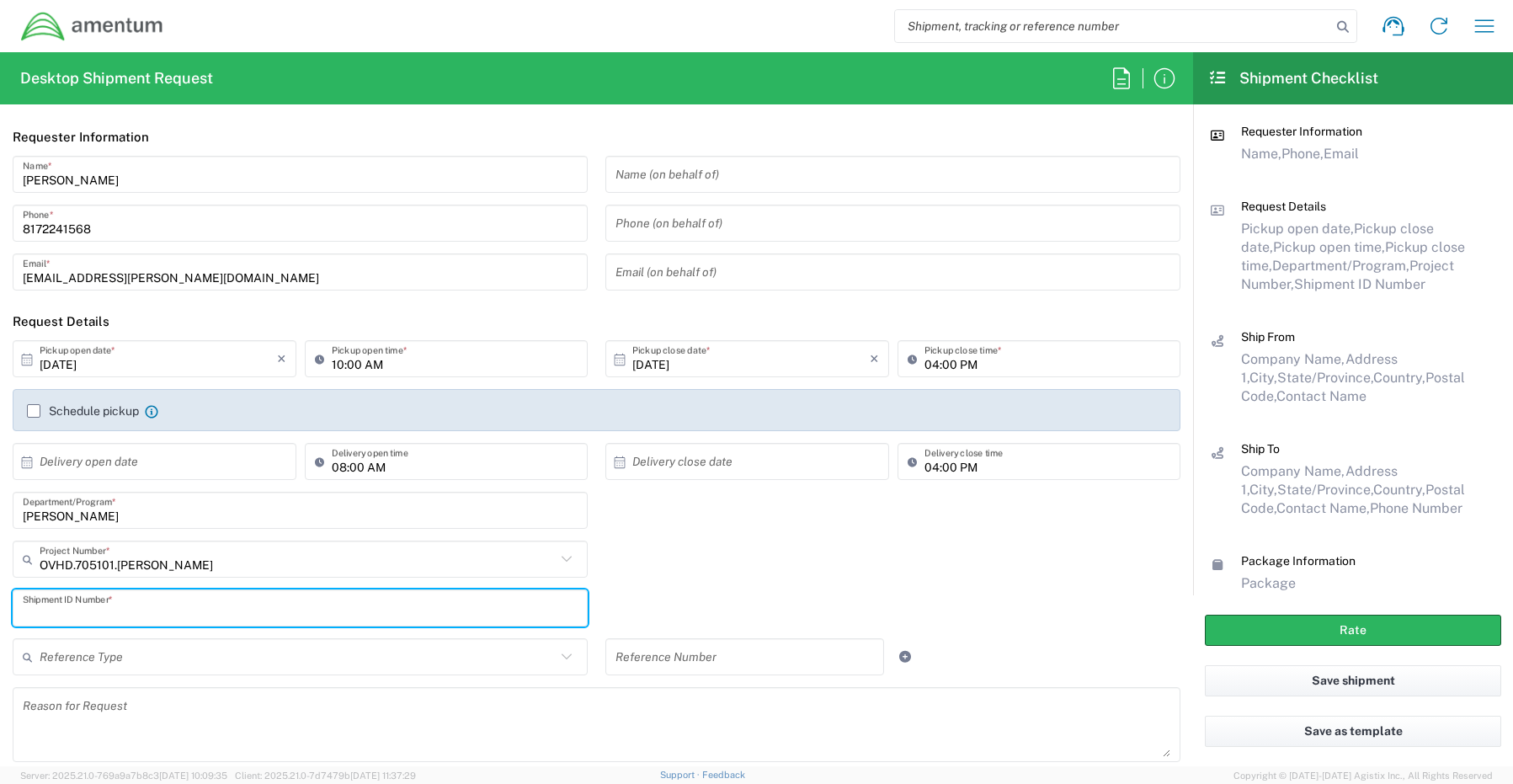
paste input "[PERSON_NAME] - REQ0242512"
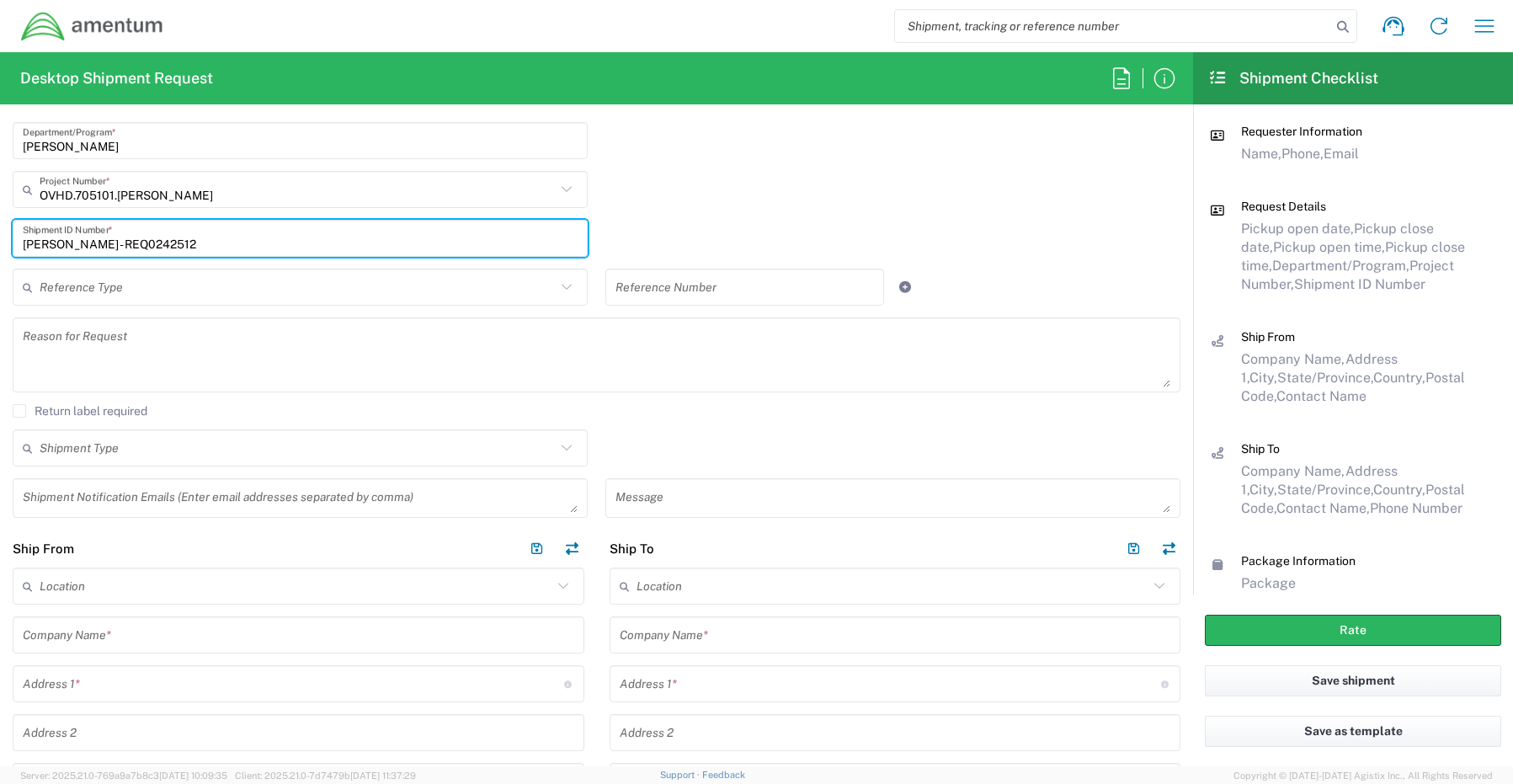
scroll to position [421, 0]
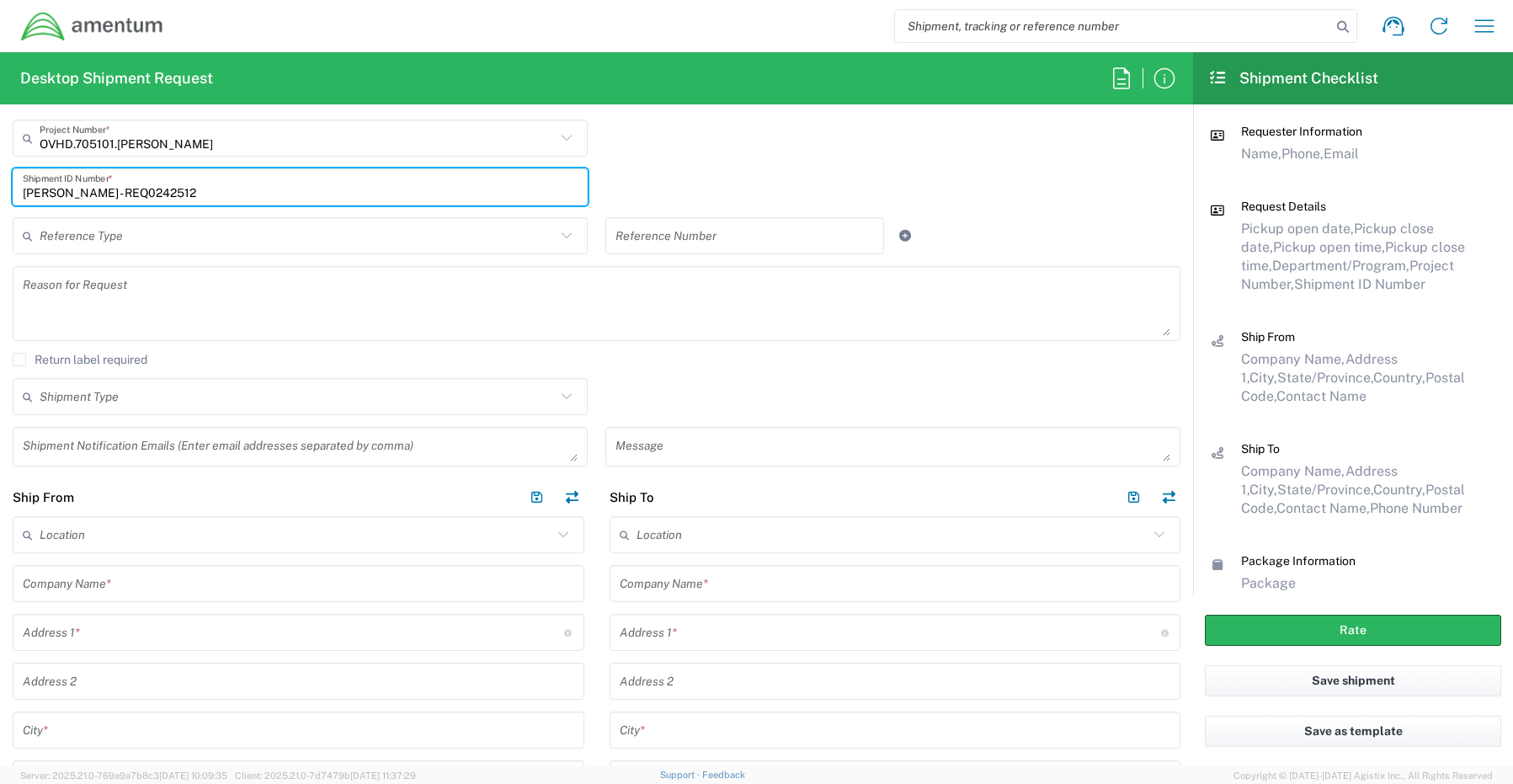
type input "[PERSON_NAME] - REQ0242512"
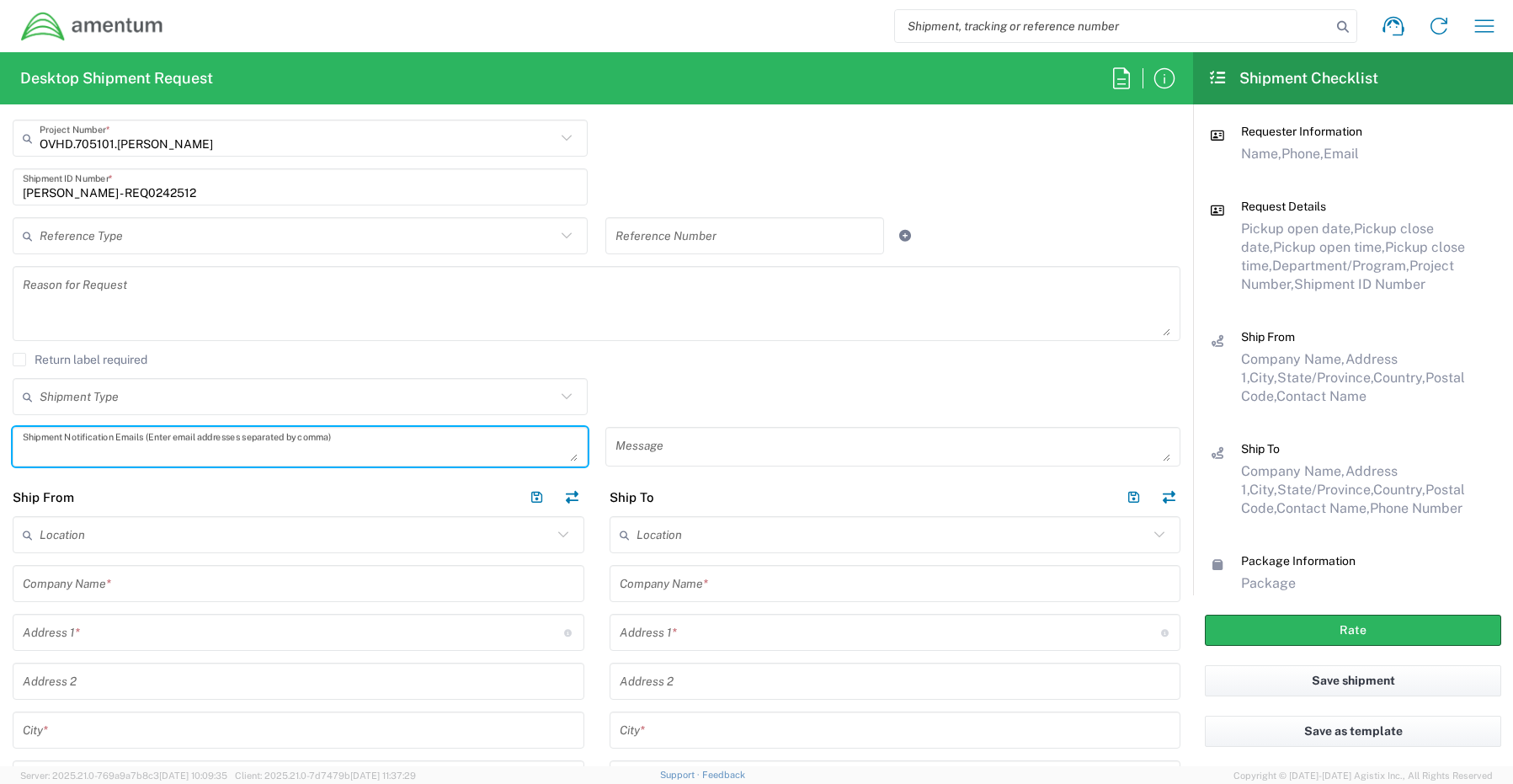
click at [68, 443] on textarea at bounding box center [300, 446] width 555 height 30
paste textarea "[PERSON_NAME][EMAIL_ADDRESS][PERSON_NAME][DOMAIN_NAME]"
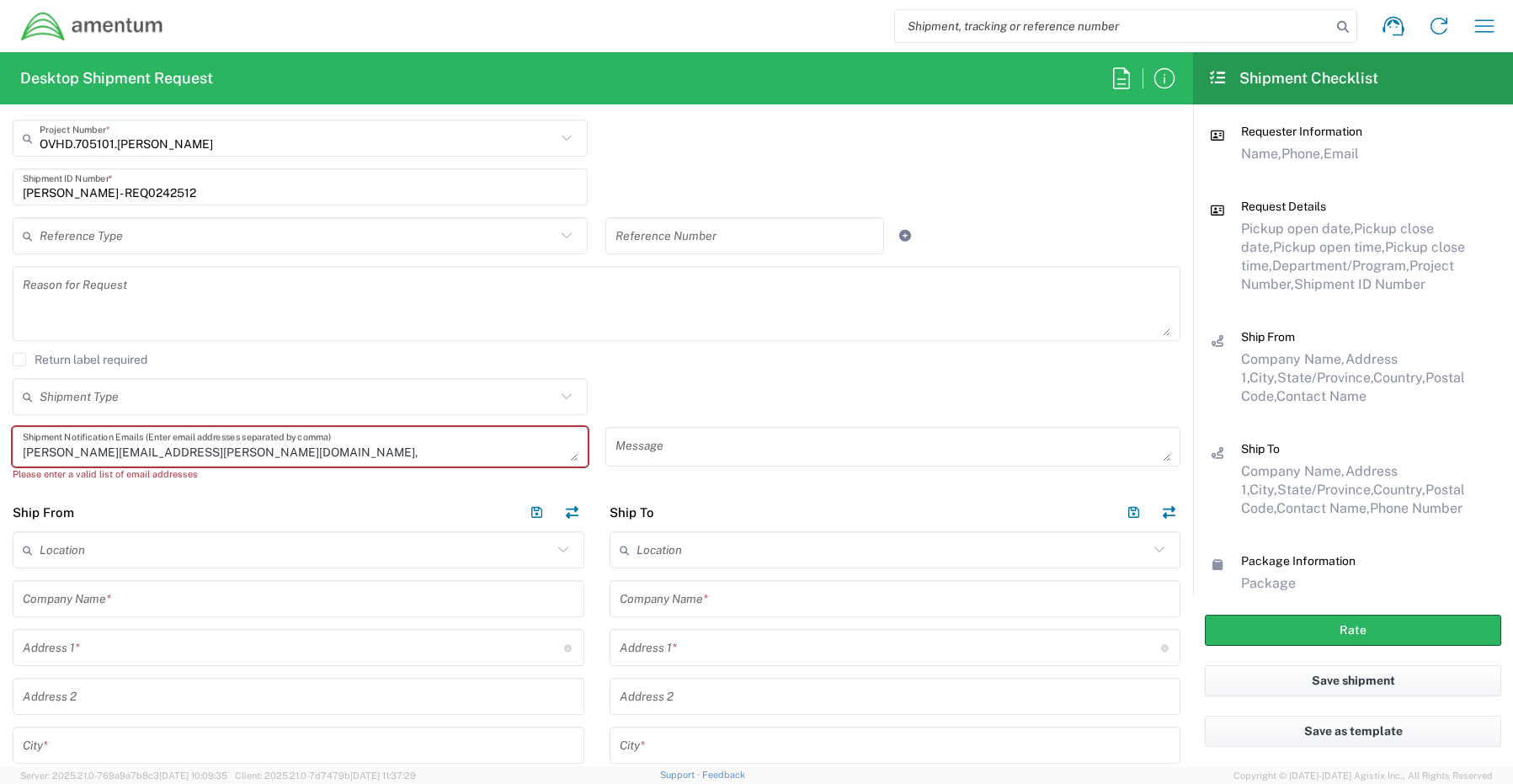
click at [230, 452] on textarea "[PERSON_NAME][EMAIL_ADDRESS][PERSON_NAME][DOMAIN_NAME]," at bounding box center [300, 446] width 555 height 30
paste textarea "[EMAIL_ADDRESS][DOMAIN_NAME]"
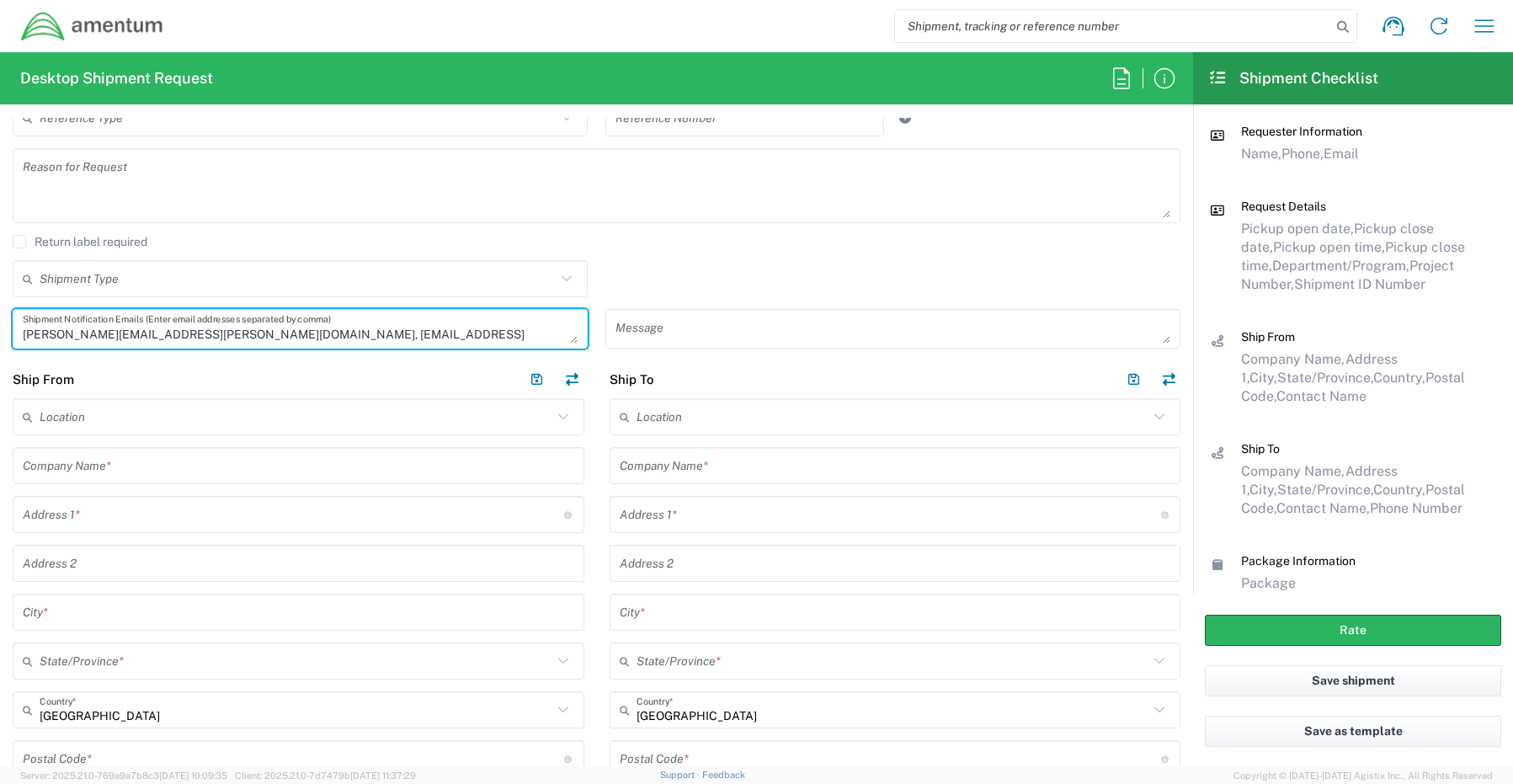
scroll to position [758, 0]
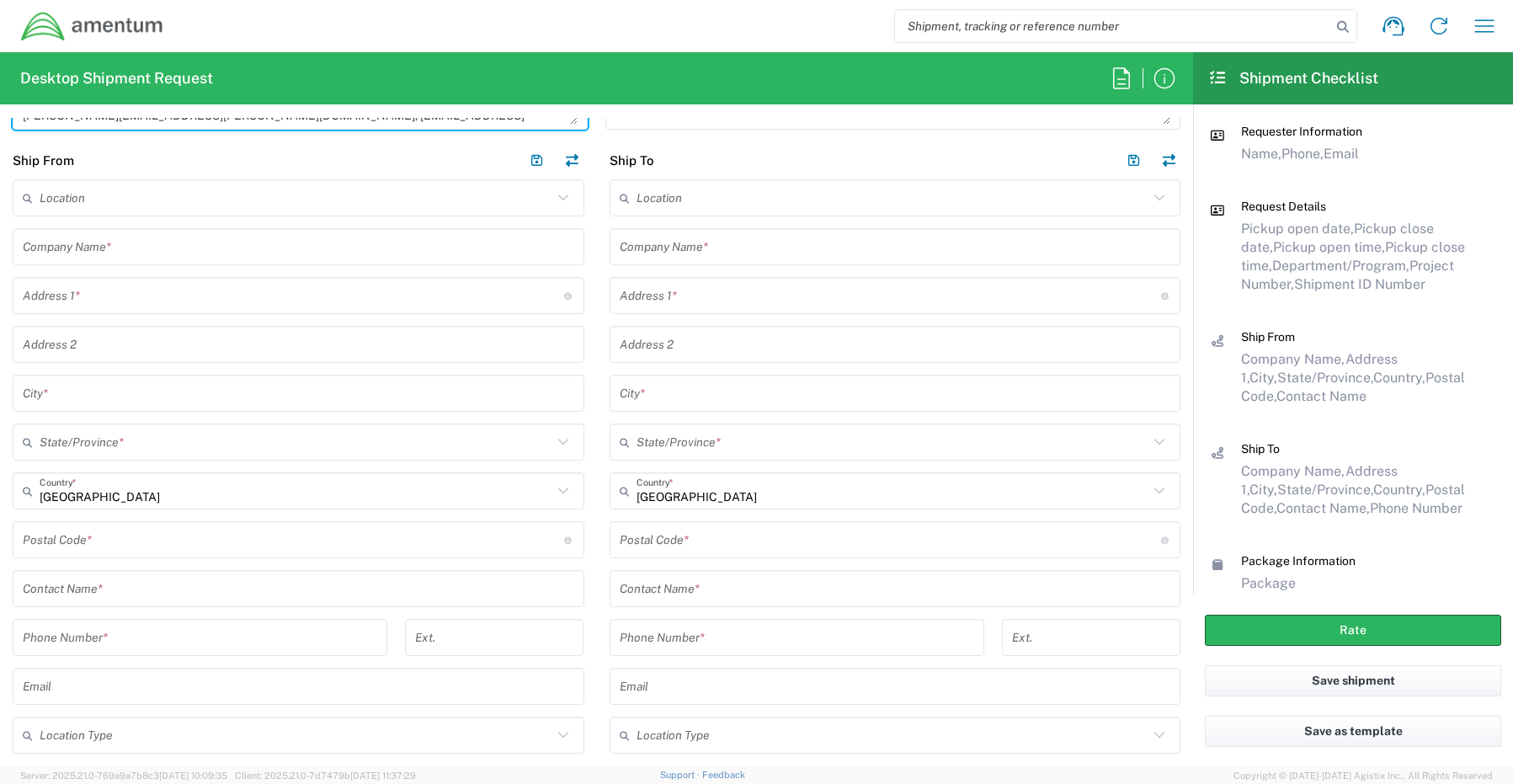
type textarea "[PERSON_NAME][EMAIL_ADDRESS][PERSON_NAME][DOMAIN_NAME], [EMAIL_ADDRESS][DOMAIN_…"
click at [105, 577] on input "text" at bounding box center [299, 588] width 551 height 30
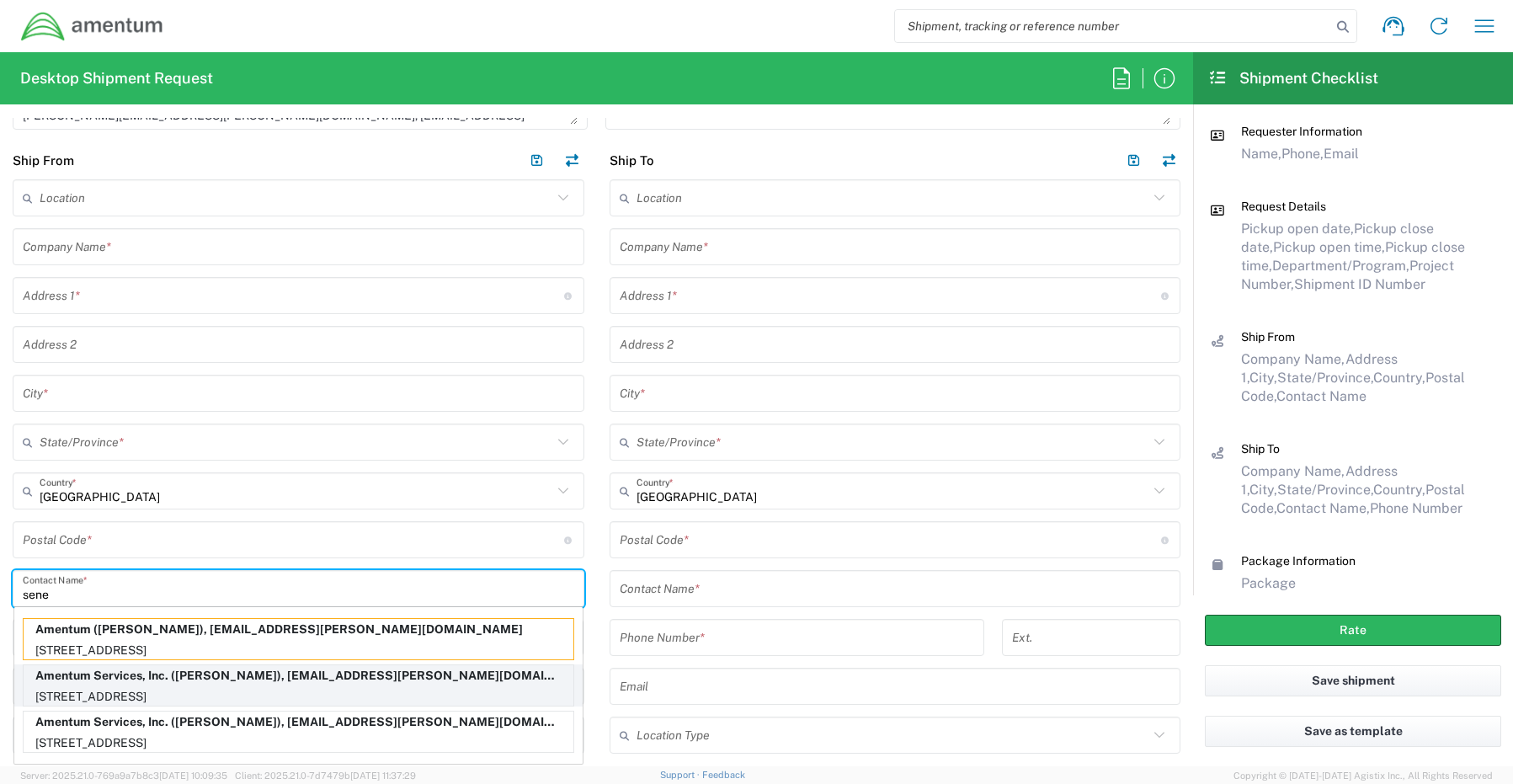
type input "sene"
click at [139, 688] on p "[STREET_ADDRESS]" at bounding box center [299, 696] width 549 height 21
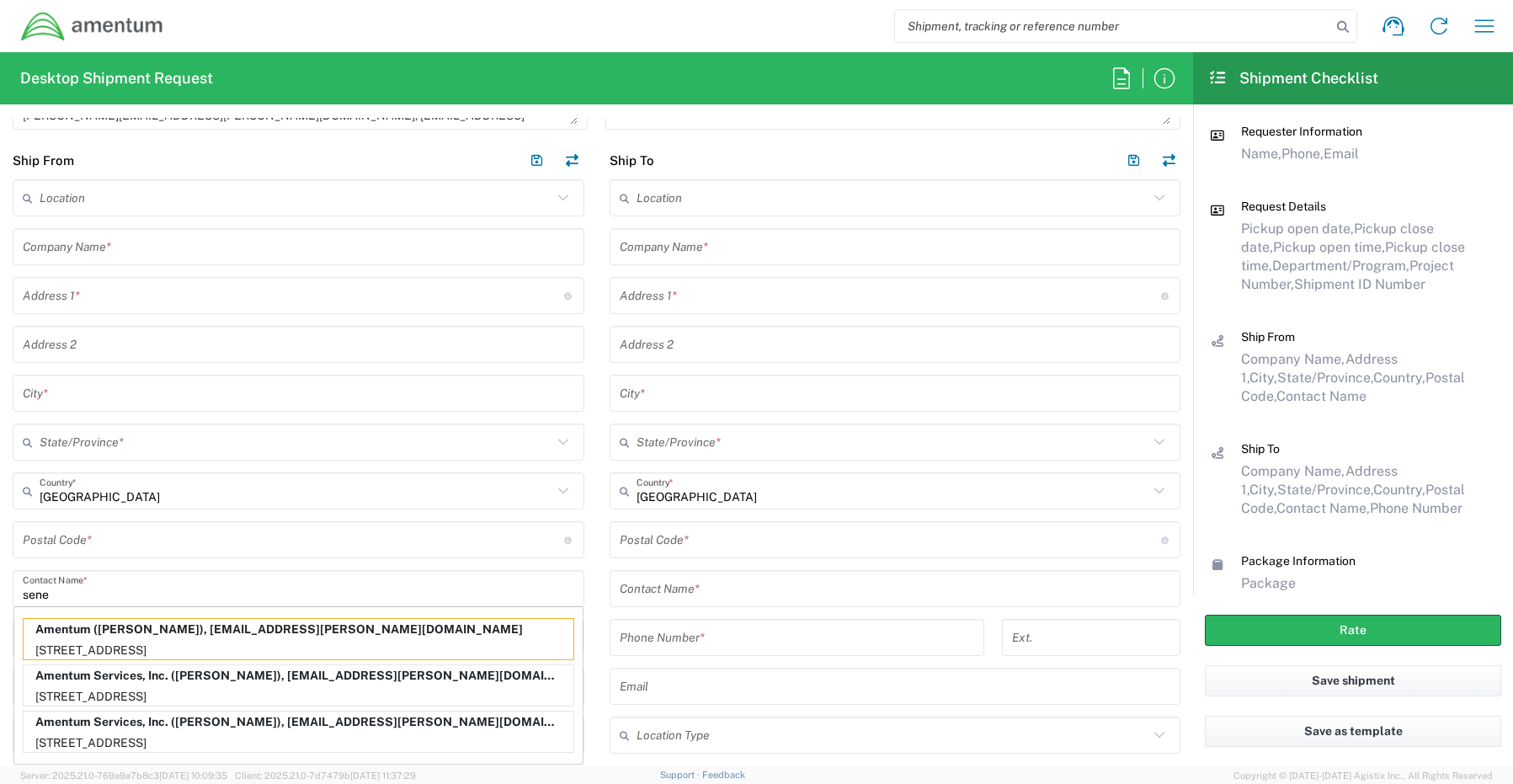
type input "Amentum Services, Inc."
type input "[STREET_ADDRESS]"
type input "[GEOGRAPHIC_DATA]"
type input "[US_STATE]"
type input "76177"
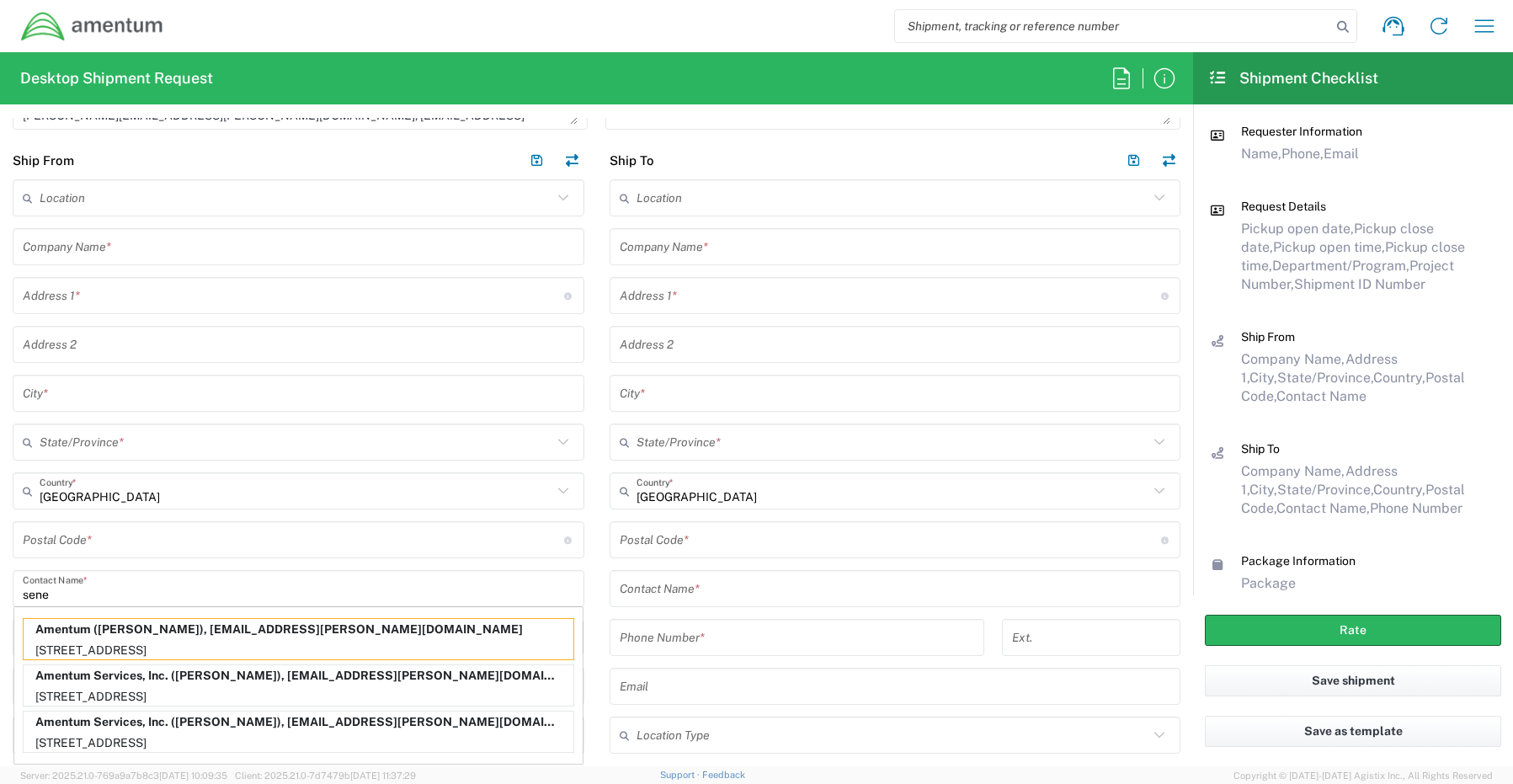
type input "[PERSON_NAME]"
type input "[PHONE_NUMBER]"
type input "[EMAIL_ADDRESS][PERSON_NAME][DOMAIN_NAME]"
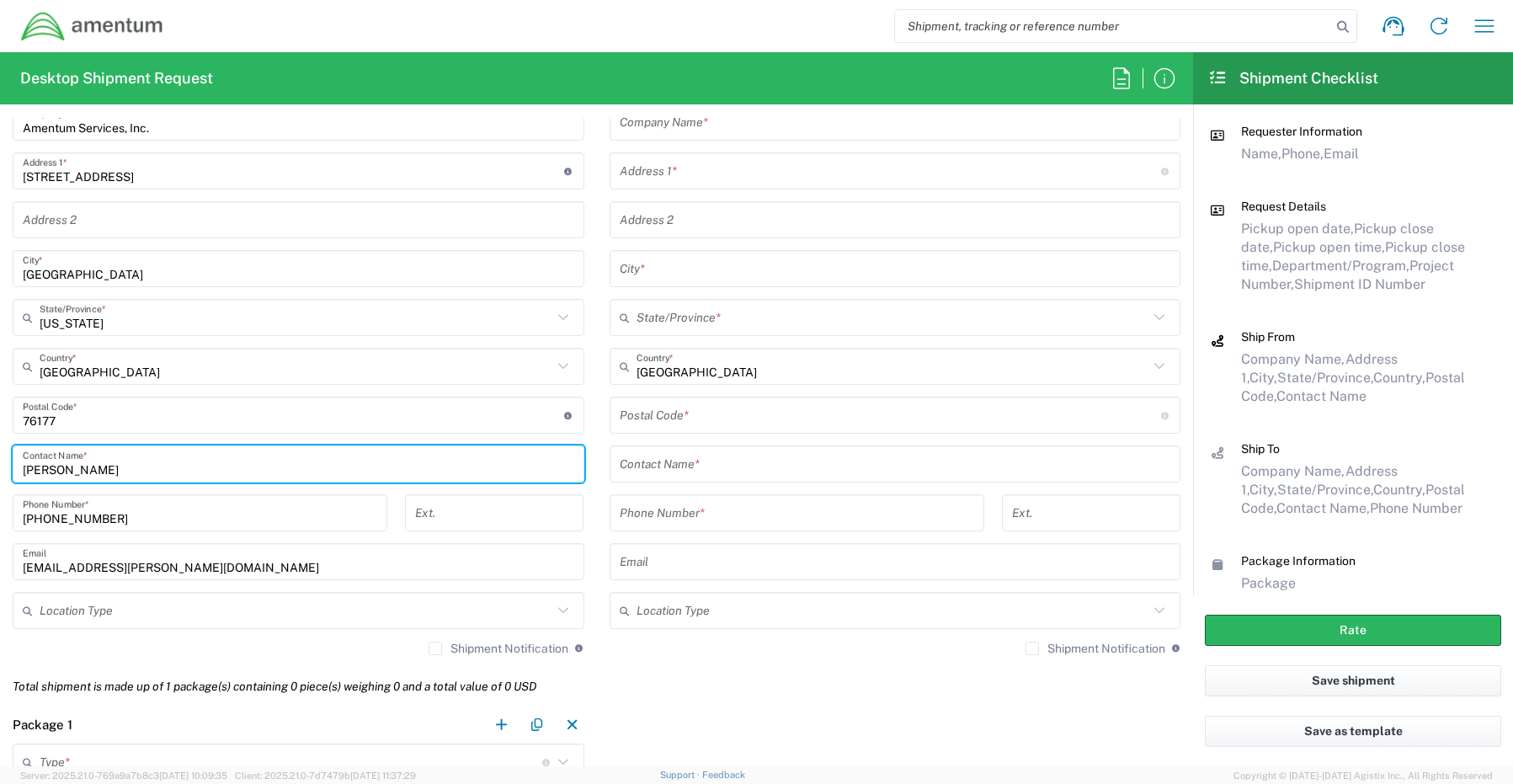
scroll to position [926, 0]
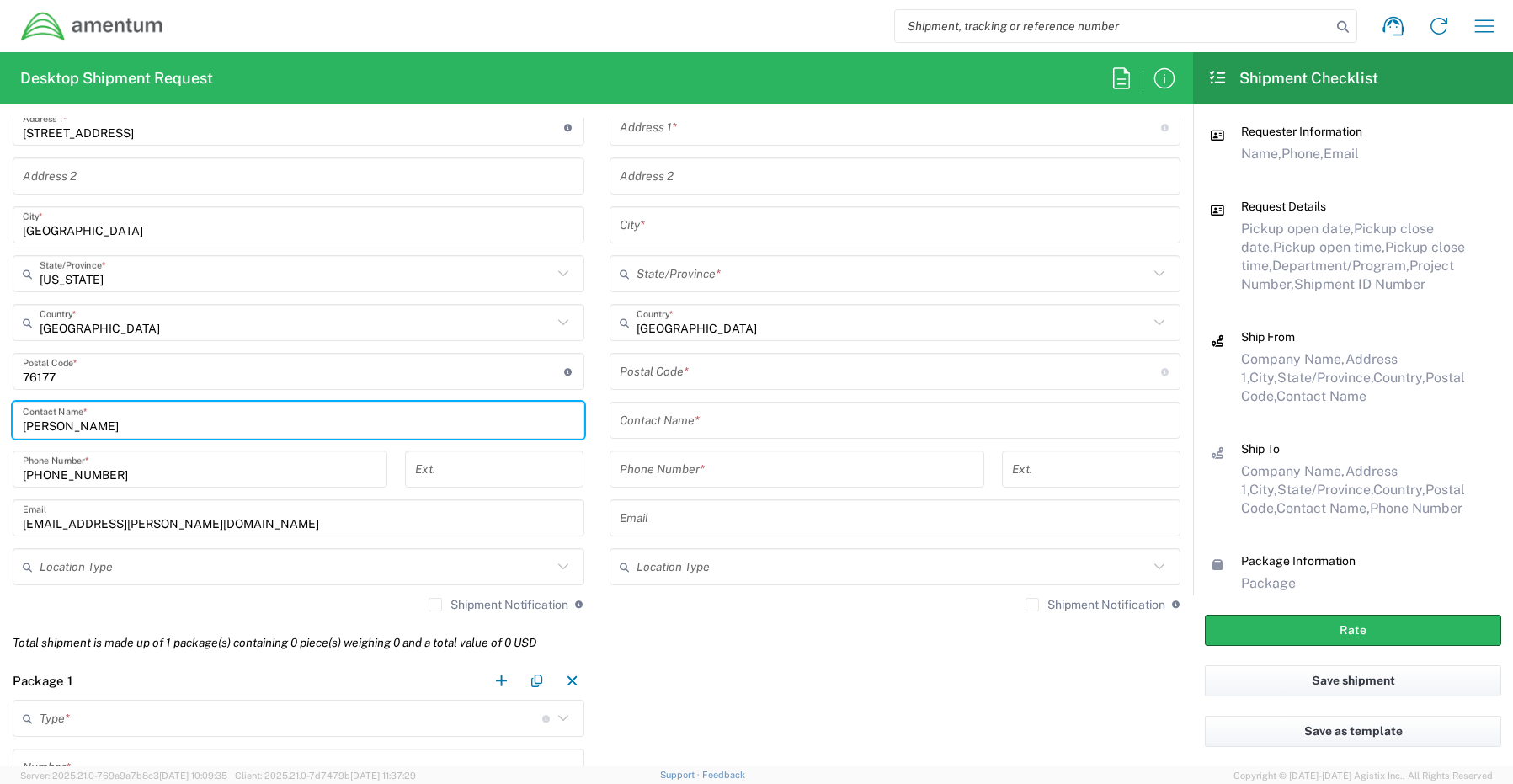
click at [54, 571] on input "text" at bounding box center [296, 566] width 513 height 30
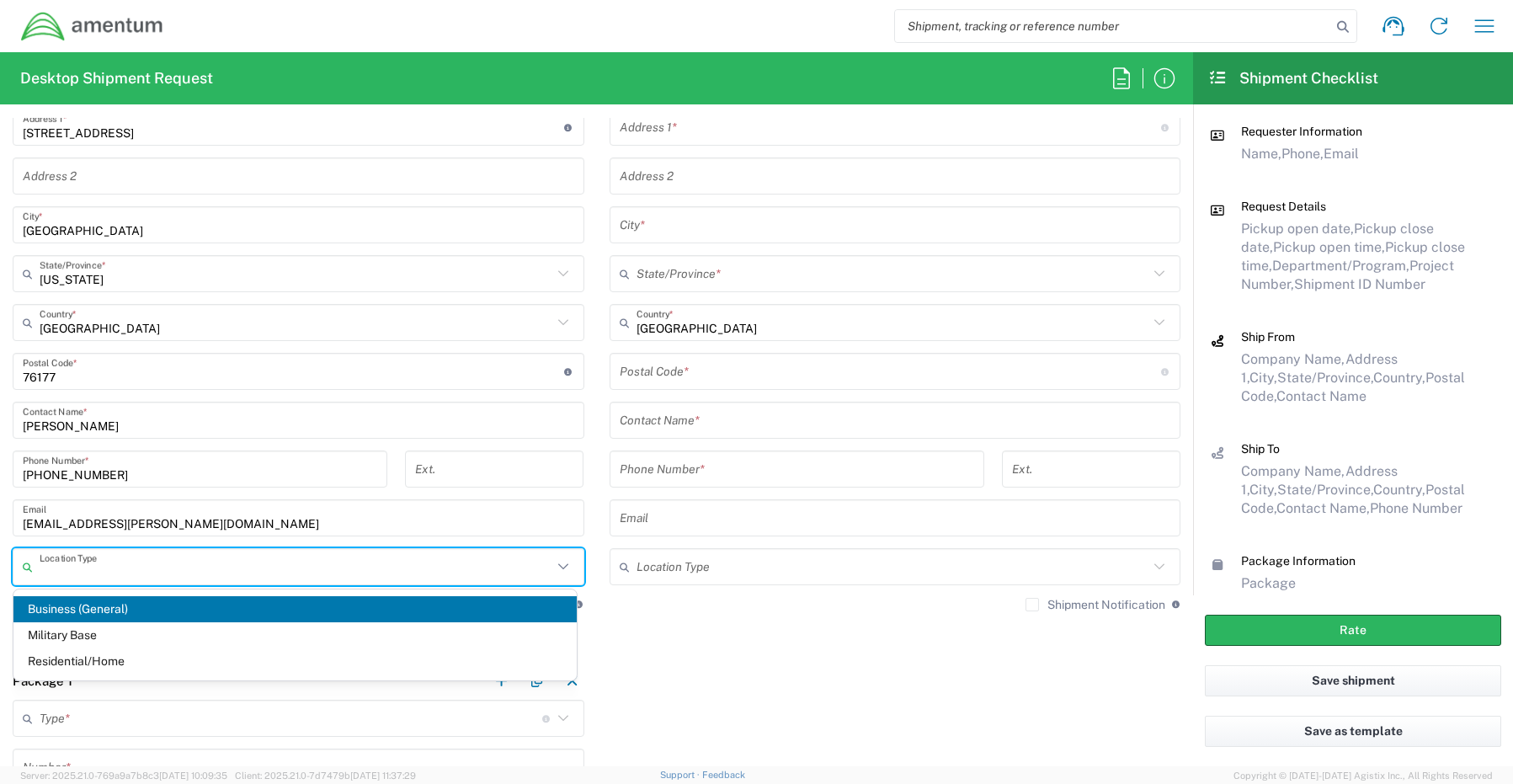
click at [57, 611] on span "Business (General)" at bounding box center [295, 609] width 563 height 26
type input "Business (General)"
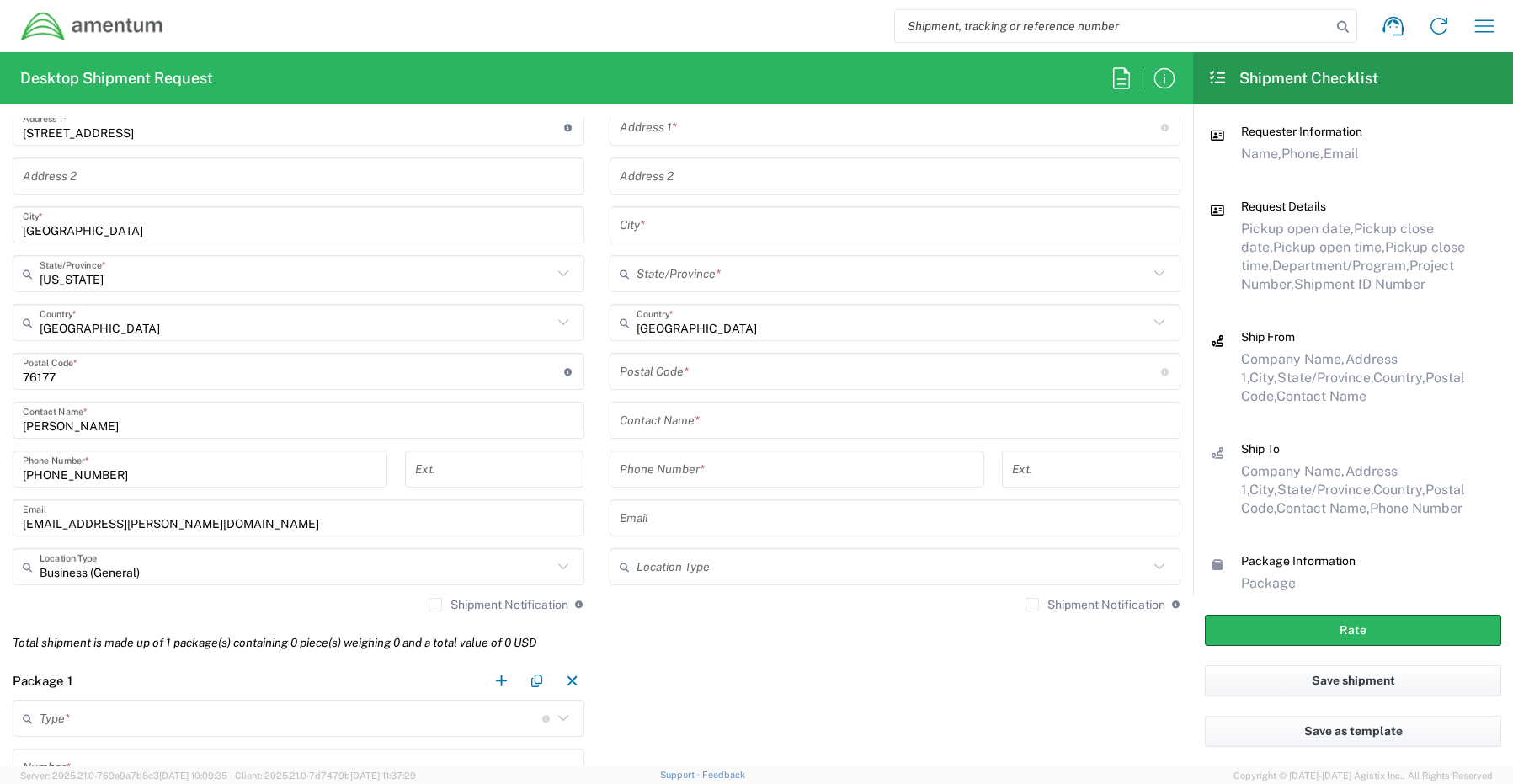
click at [429, 603] on label "Shipment Notification" at bounding box center [498, 605] width 139 height 14
click at [435, 605] on input "Shipment Notification" at bounding box center [435, 605] width 0 height 0
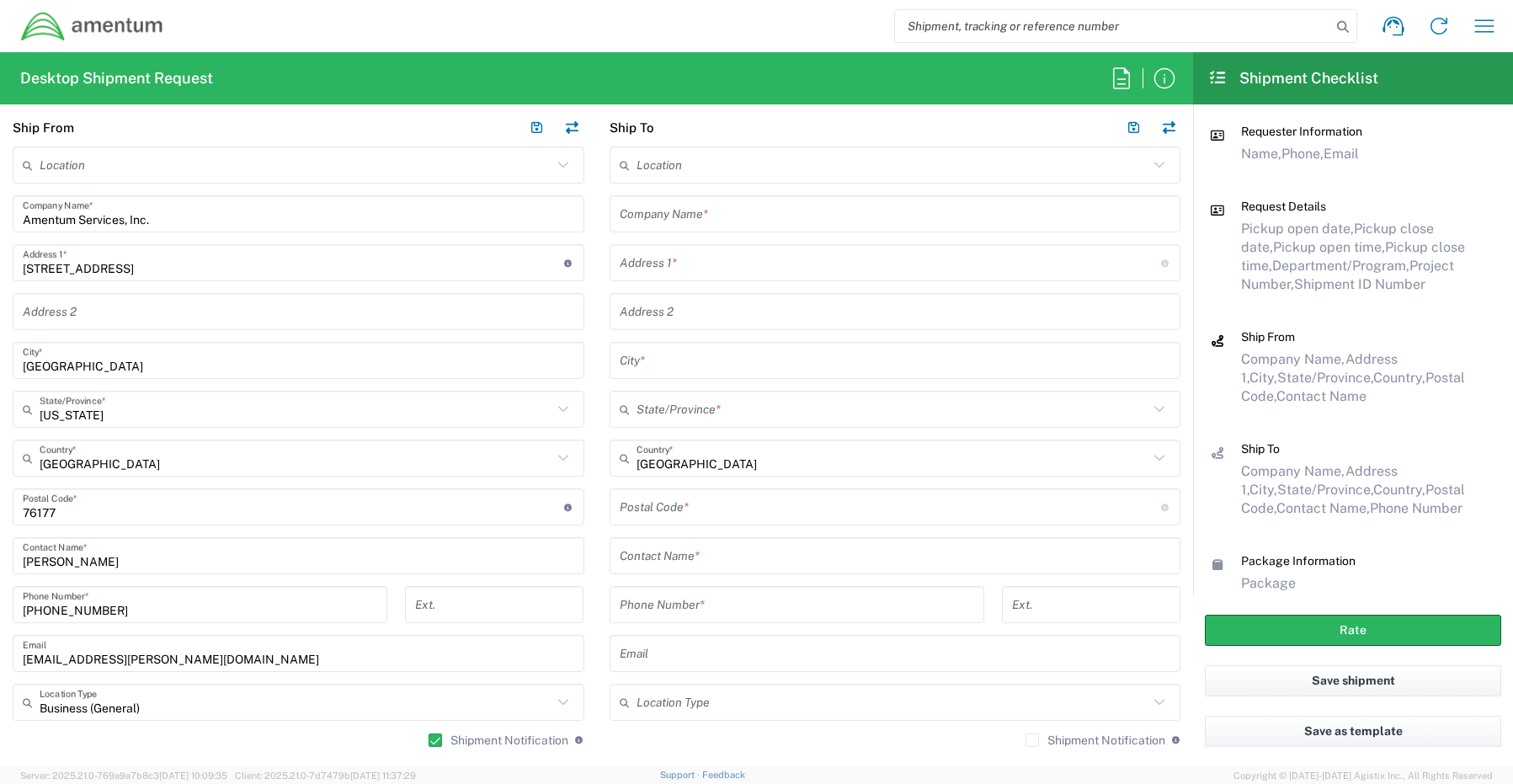
scroll to position [758, 0]
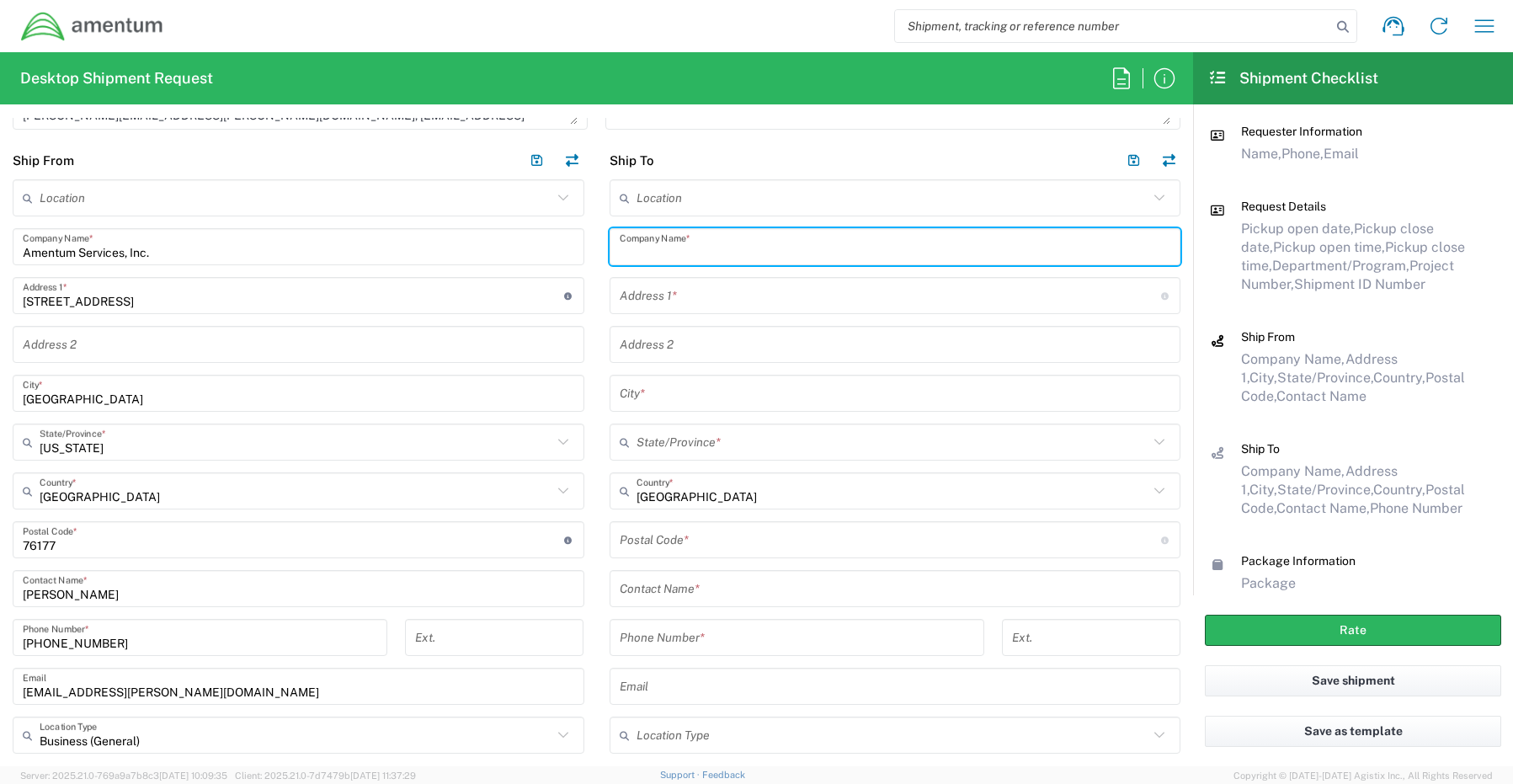
click at [701, 255] on input "text" at bounding box center [896, 247] width 551 height 30
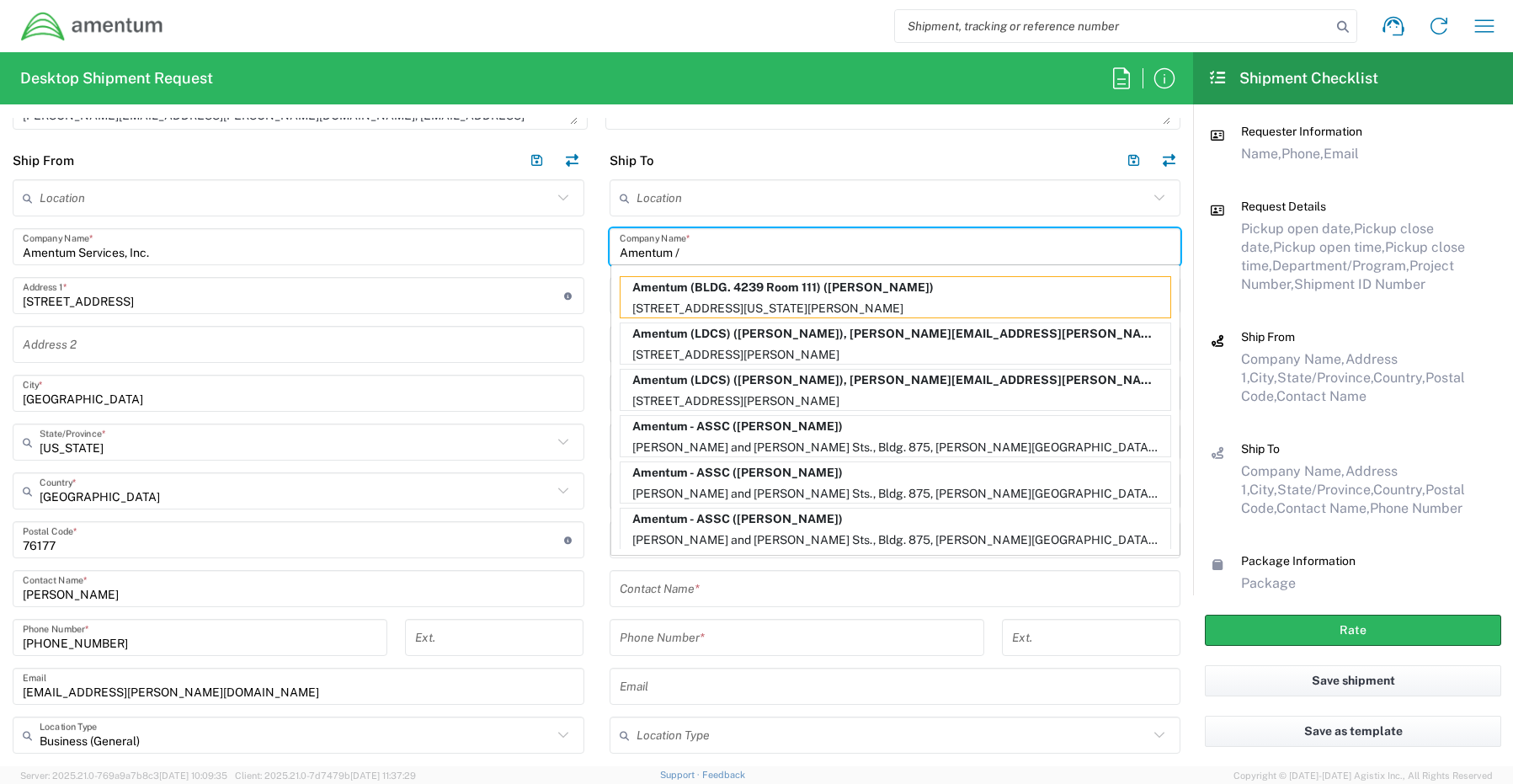
paste input "[PERSON_NAME]"
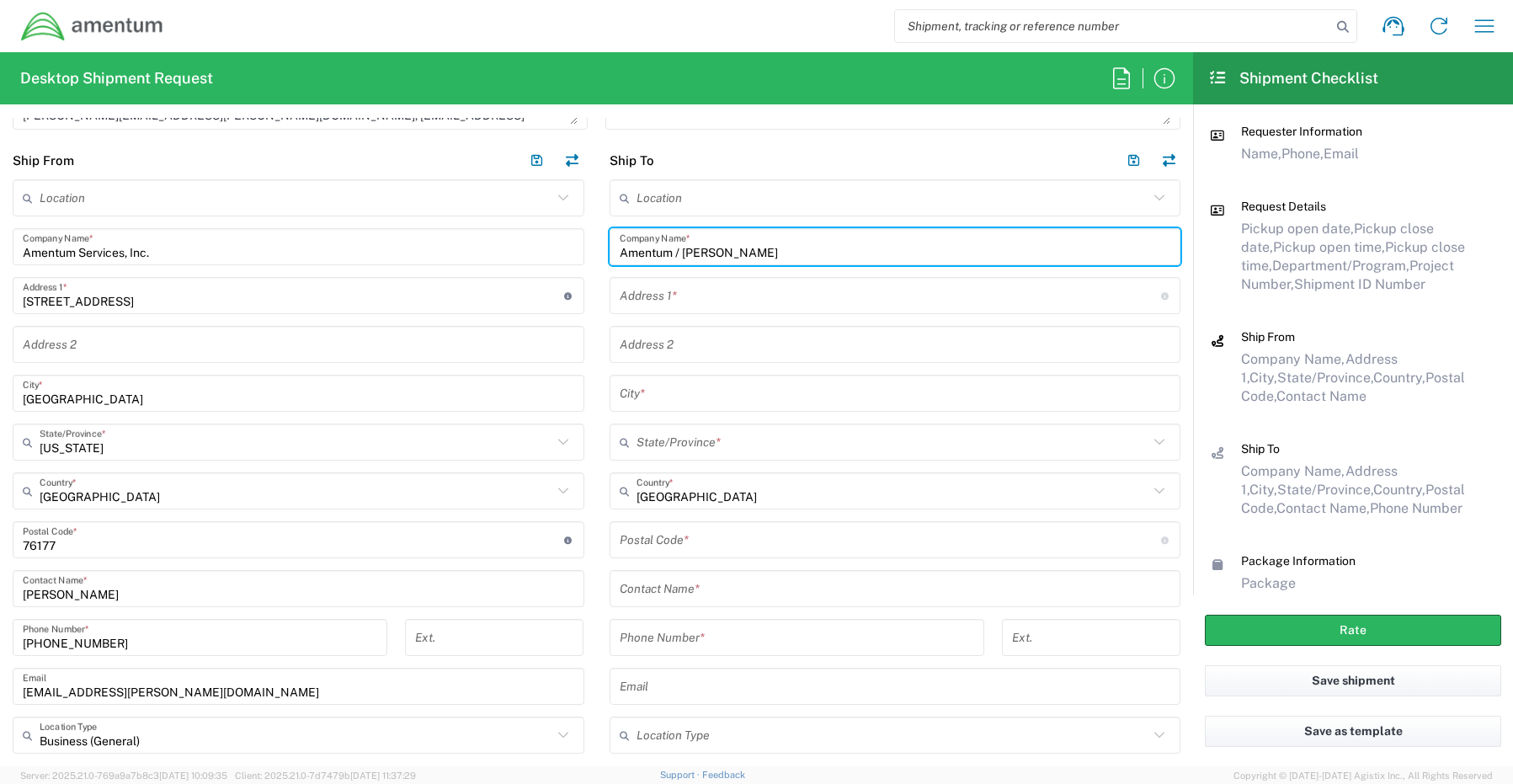
type input "Amentum / [PERSON_NAME]"
click at [711, 575] on input "text" at bounding box center [896, 588] width 551 height 30
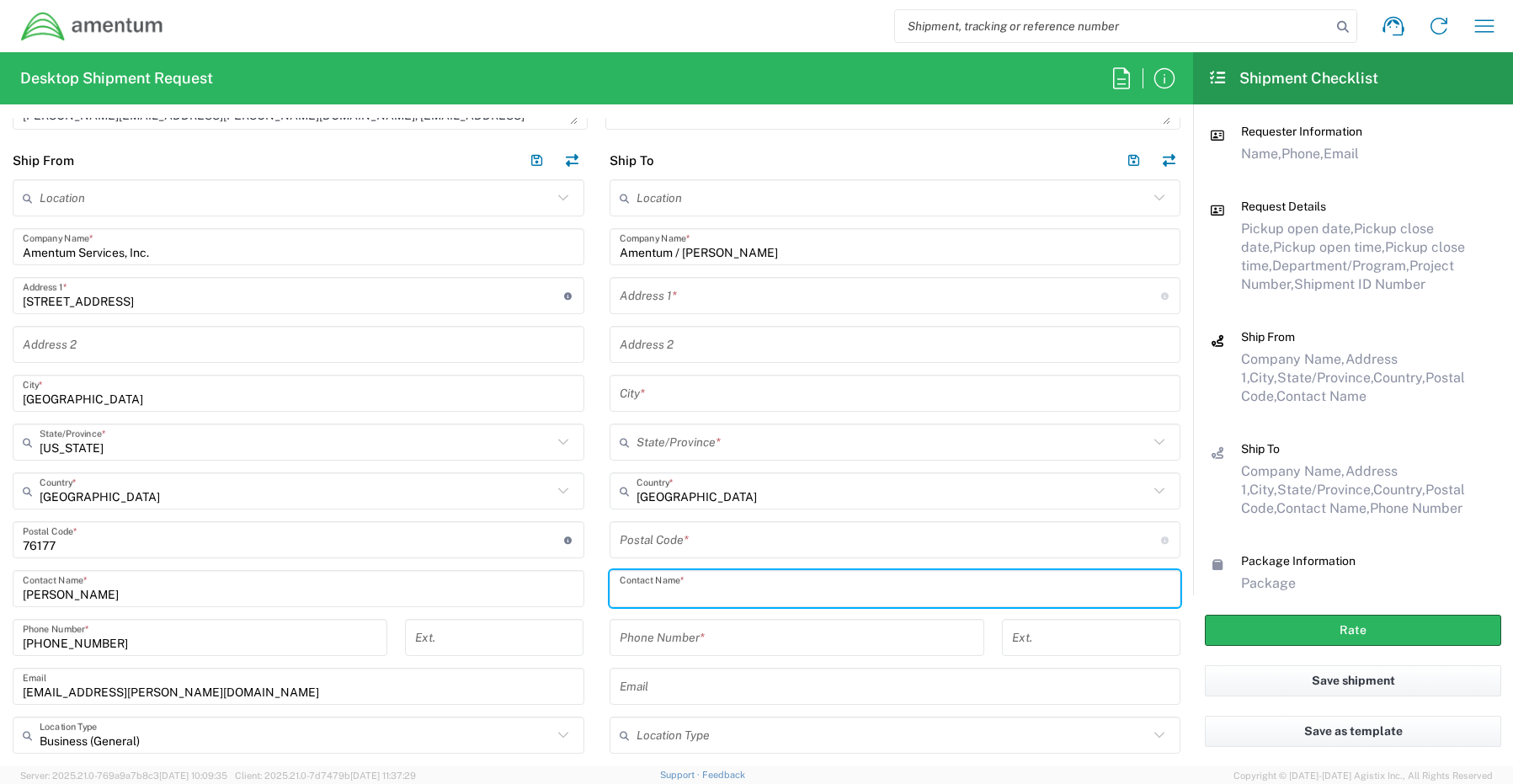
paste input "[PERSON_NAME]"
type input "[PERSON_NAME]"
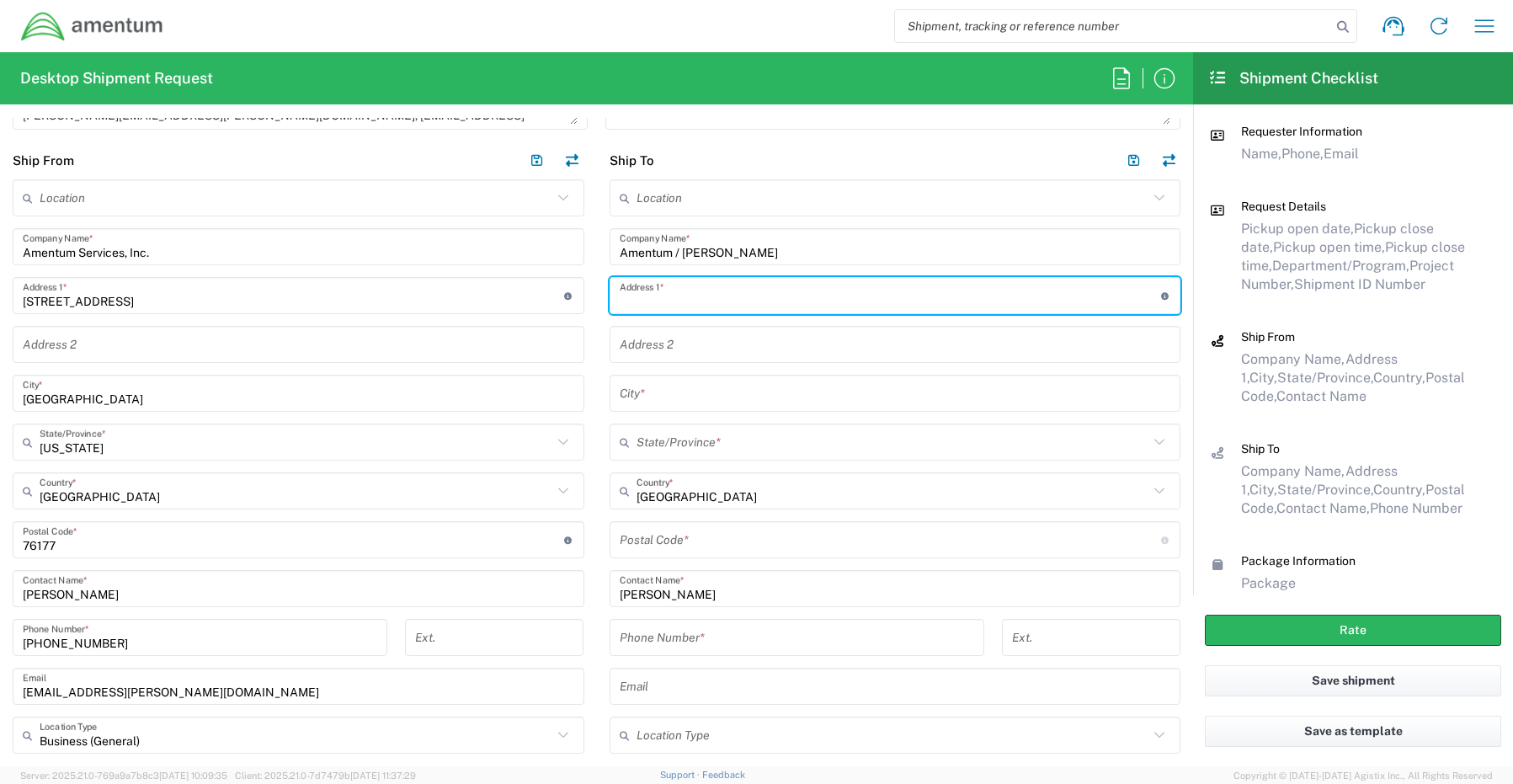
click at [625, 296] on input "text" at bounding box center [890, 296] width 542 height 30
paste input "[STREET_ADDRESS]"
type input "[STREET_ADDRESS]"
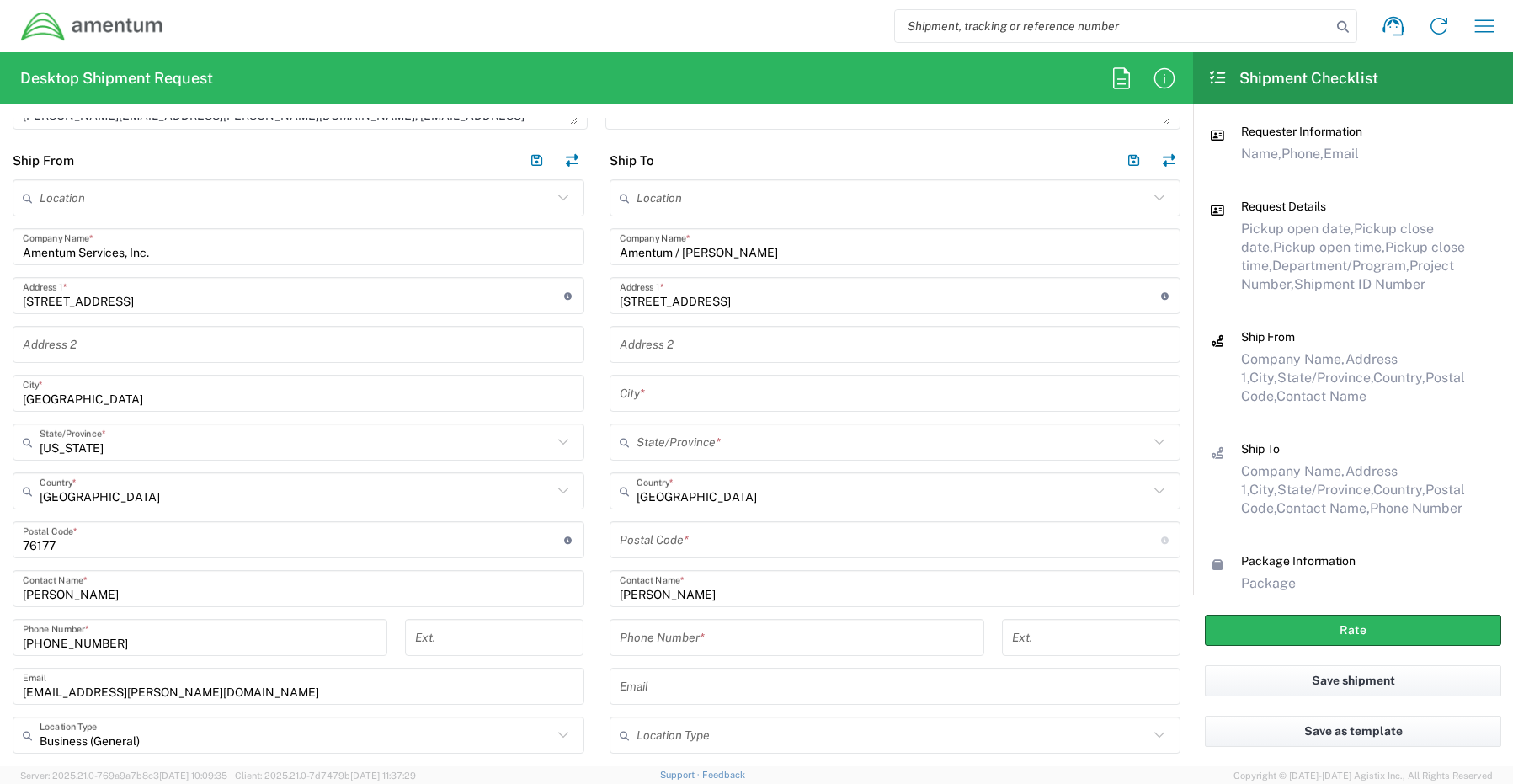
click at [657, 401] on input "text" at bounding box center [896, 394] width 551 height 30
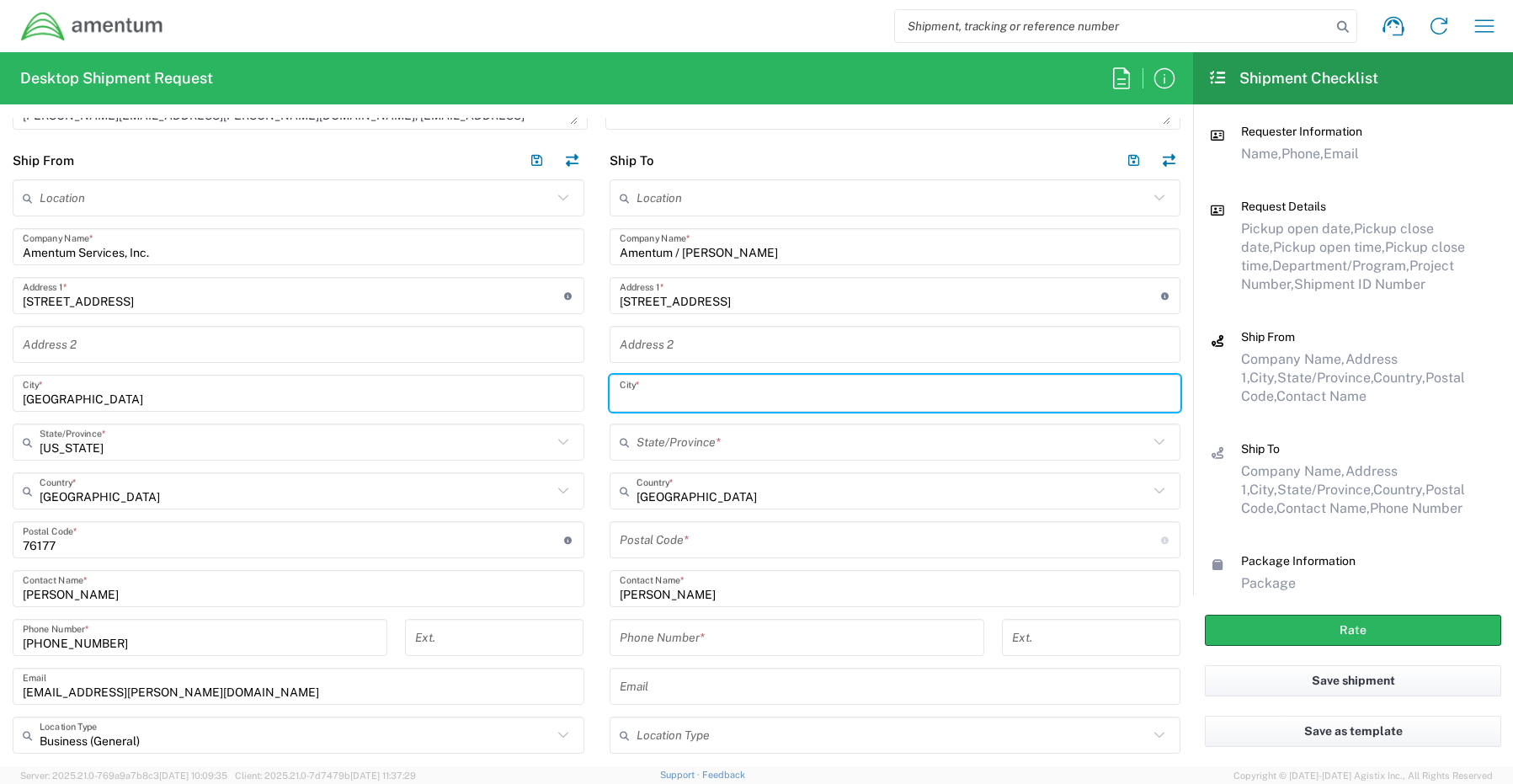
paste input "Vail,"
type input "Vail"
click at [636, 441] on input "text" at bounding box center [892, 442] width 513 height 30
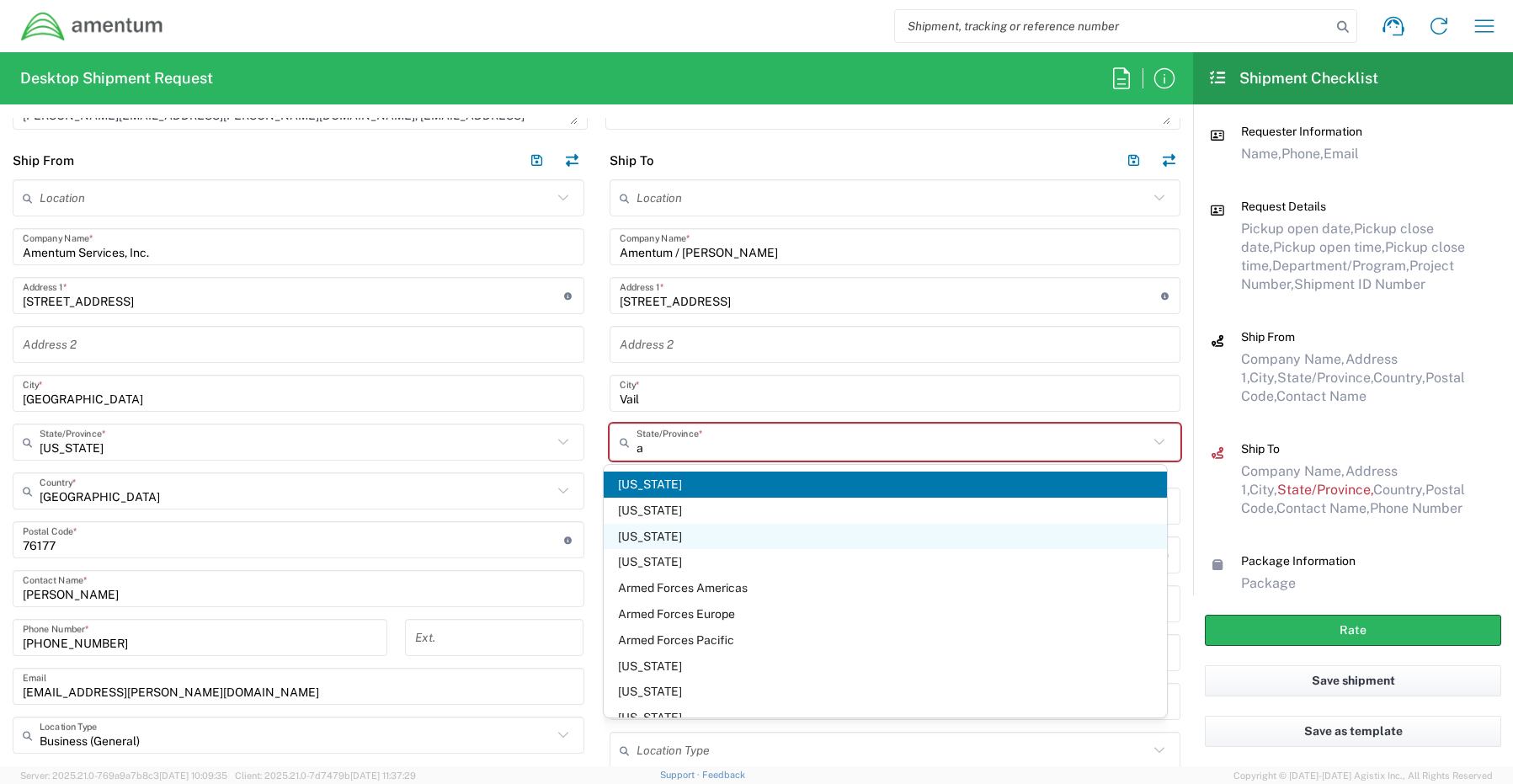
click at [655, 530] on span "[US_STATE]" at bounding box center [885, 537] width 563 height 26
type input "[US_STATE]"
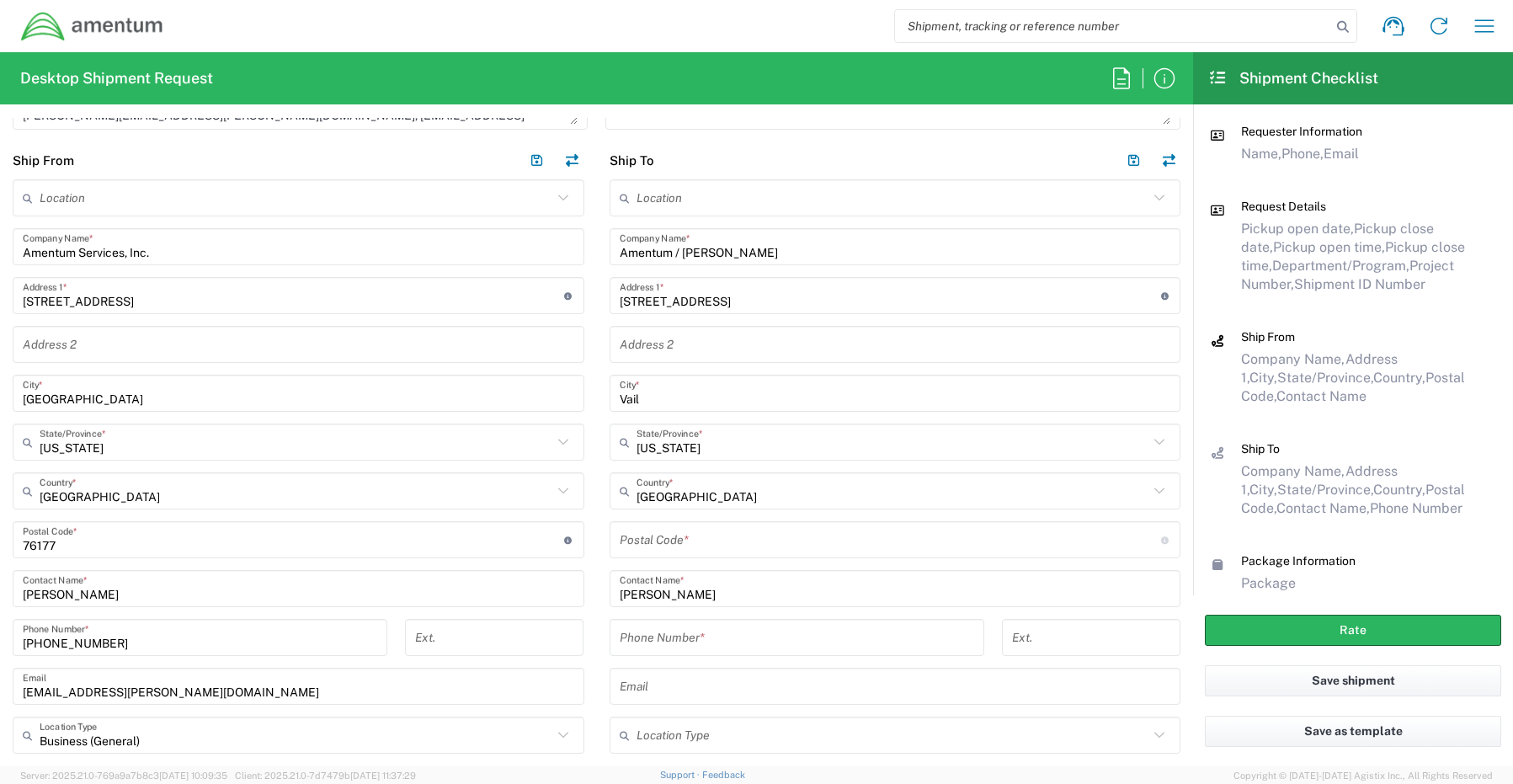
click at [702, 536] on input "undefined" at bounding box center [890, 540] width 542 height 30
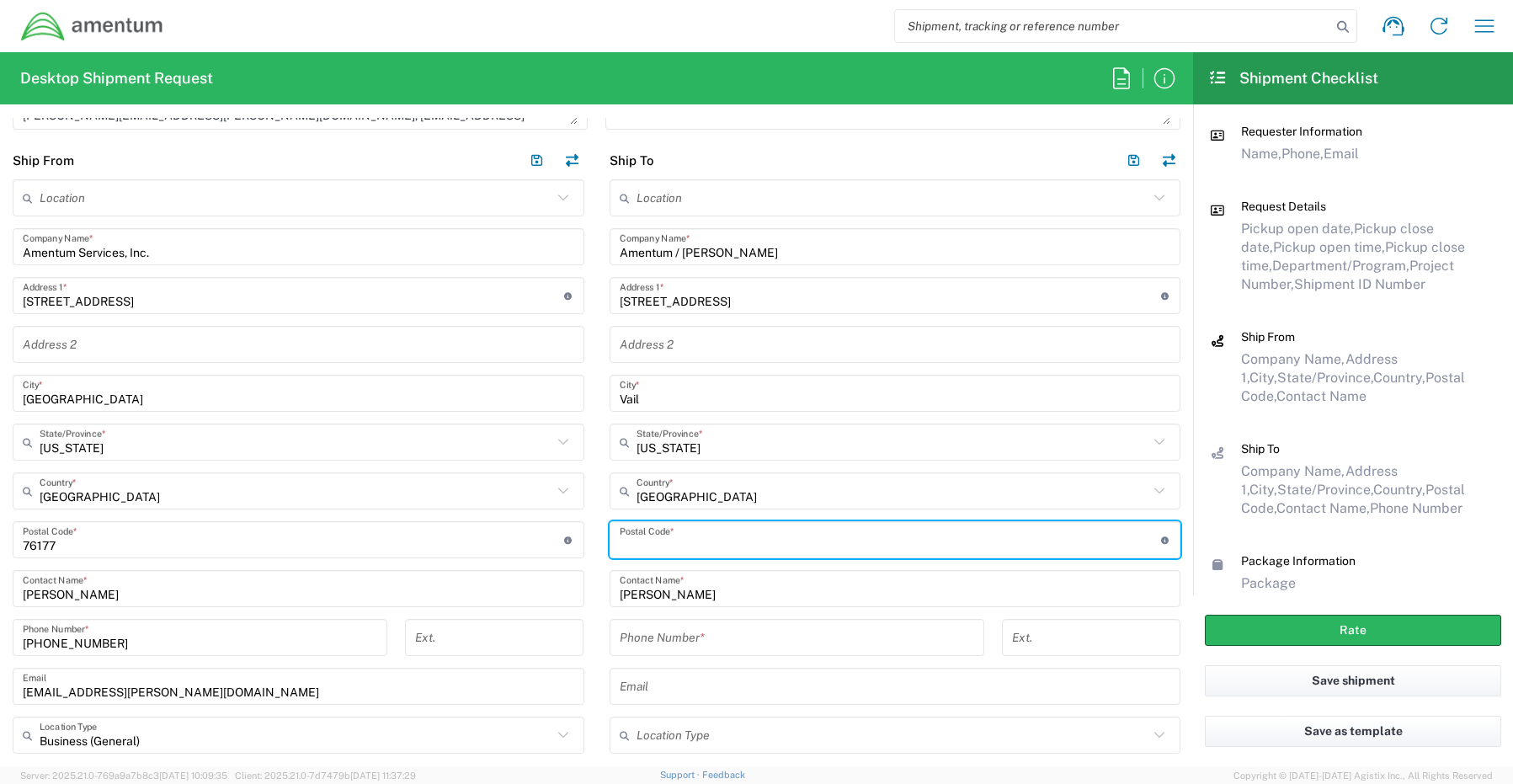
paste input "85641"
type input "85641"
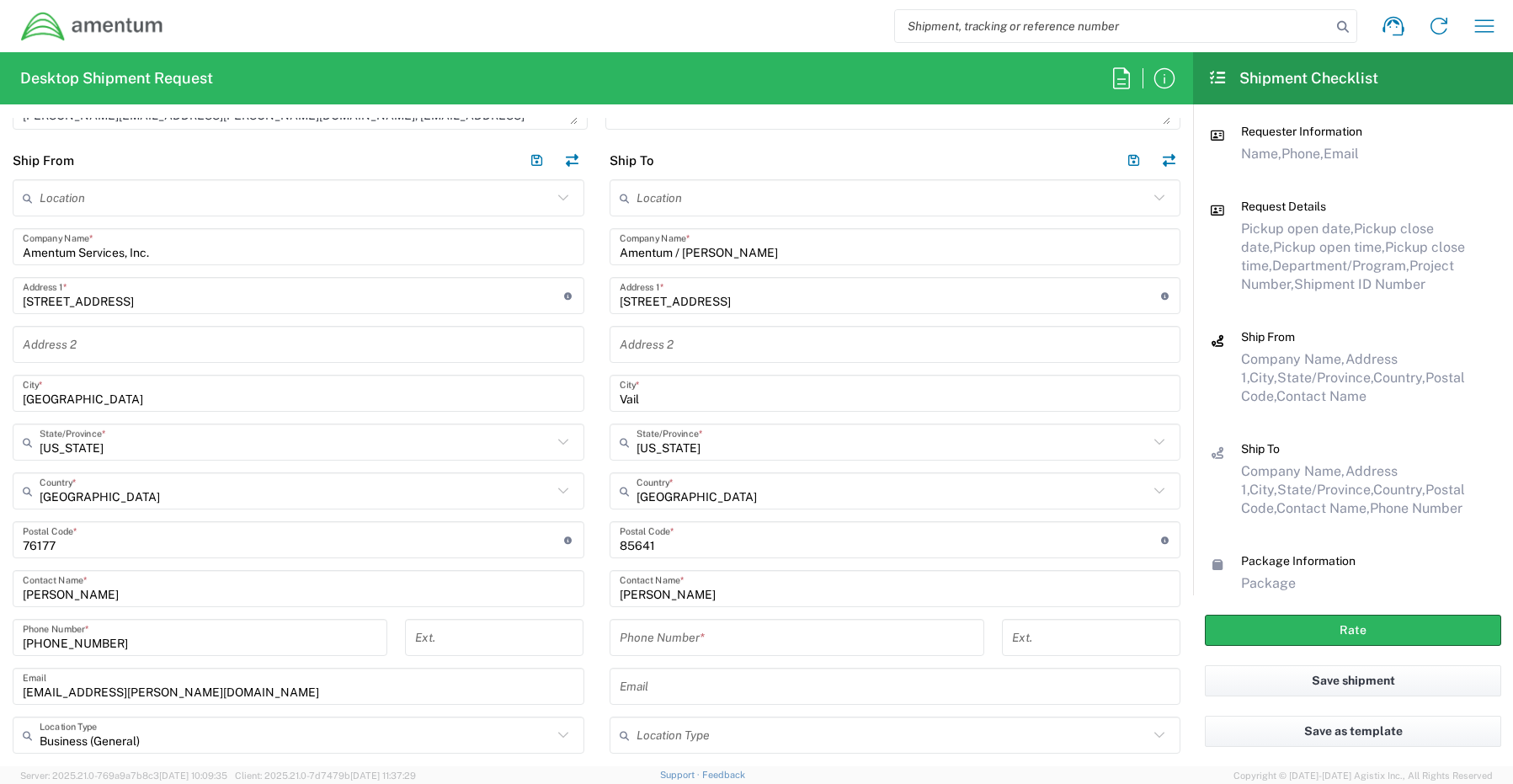
click at [648, 645] on input "tel" at bounding box center [797, 638] width 355 height 30
paste input "[PHONE_NUMBER]"
type input "[PHONE_NUMBER]"
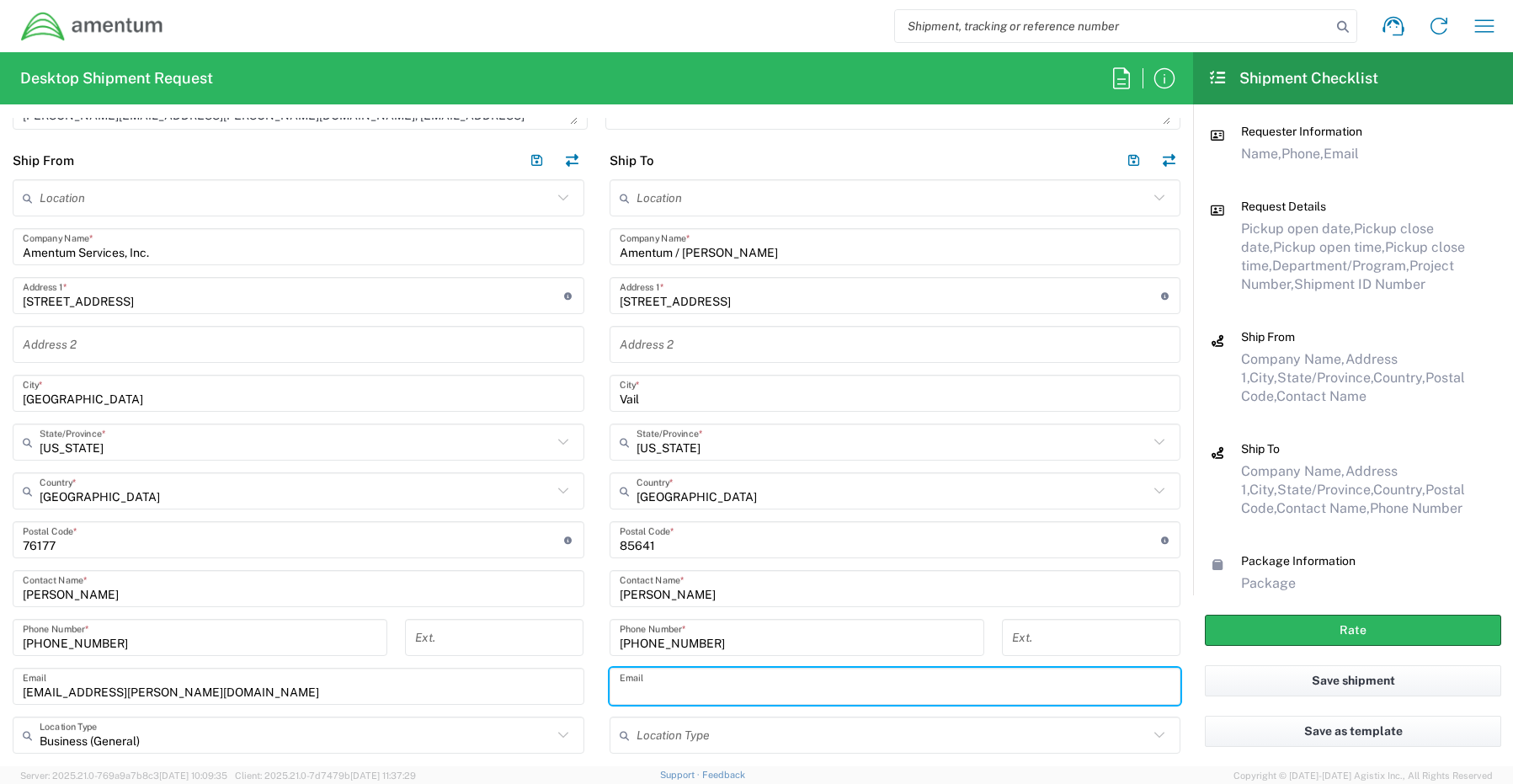
click at [671, 692] on input "text" at bounding box center [896, 686] width 551 height 30
paste input "[PERSON_NAME][EMAIL_ADDRESS][PERSON_NAME][DOMAIN_NAME]"
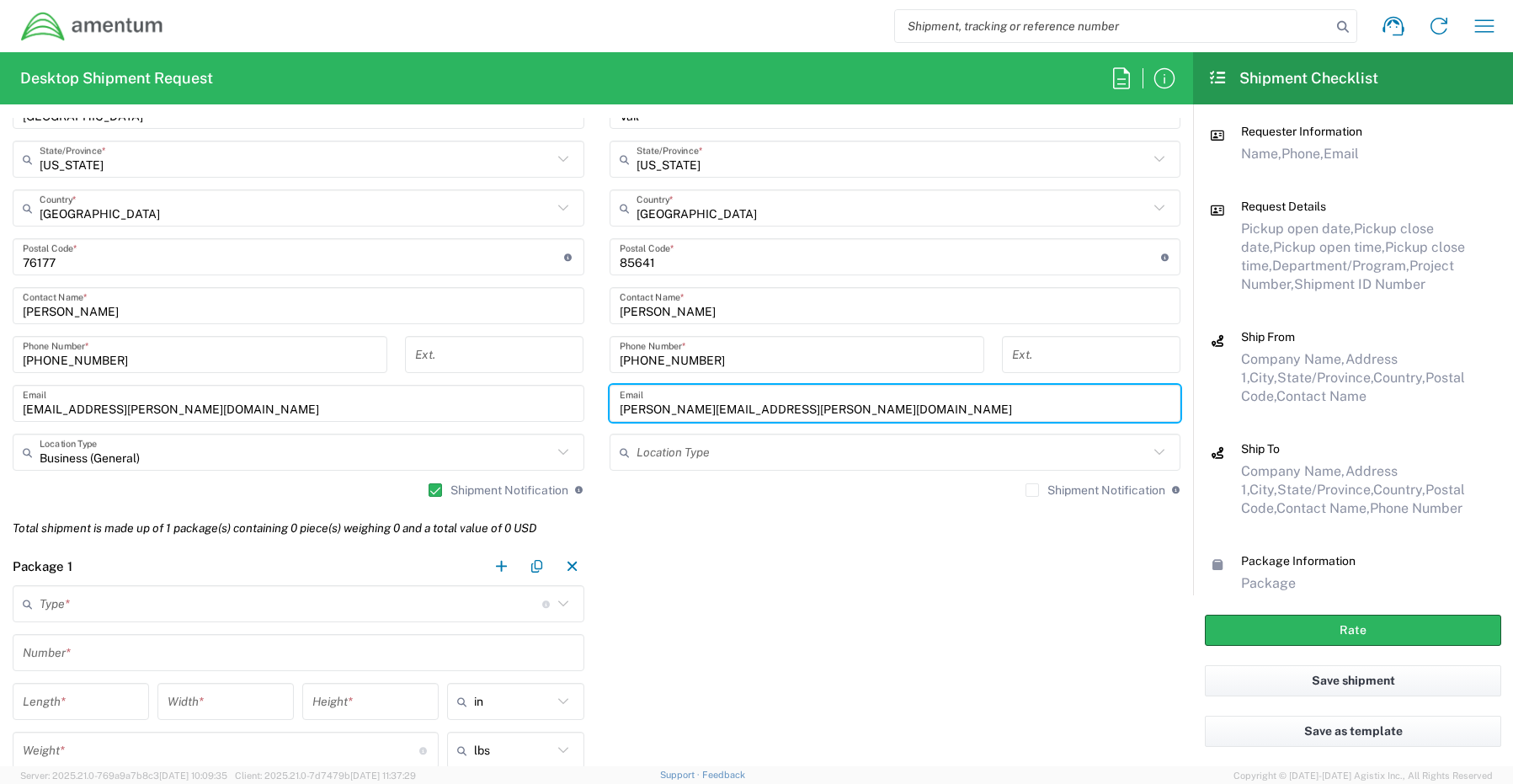
scroll to position [1094, 0]
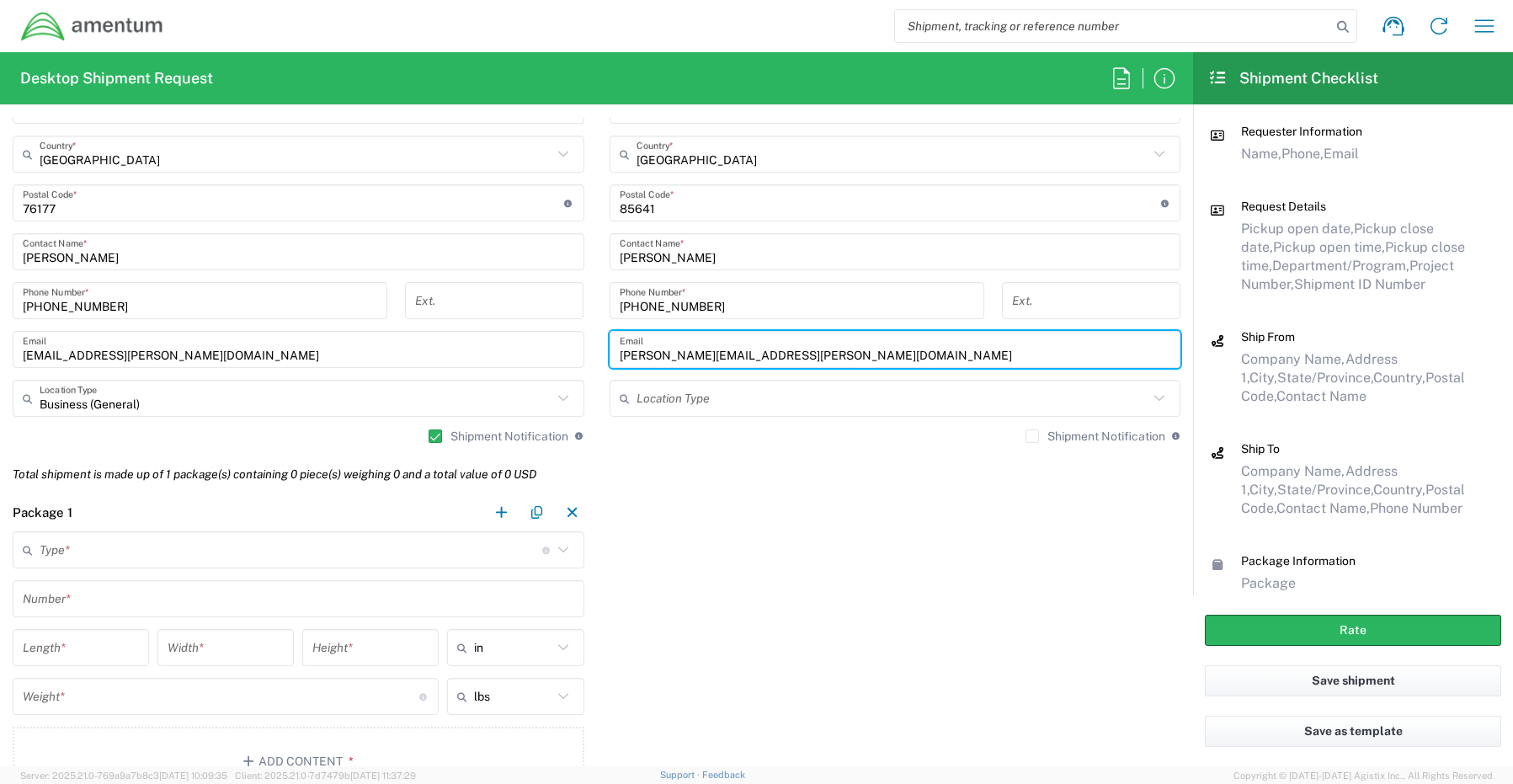
type input "[PERSON_NAME][EMAIL_ADDRESS][PERSON_NAME][DOMAIN_NAME]"
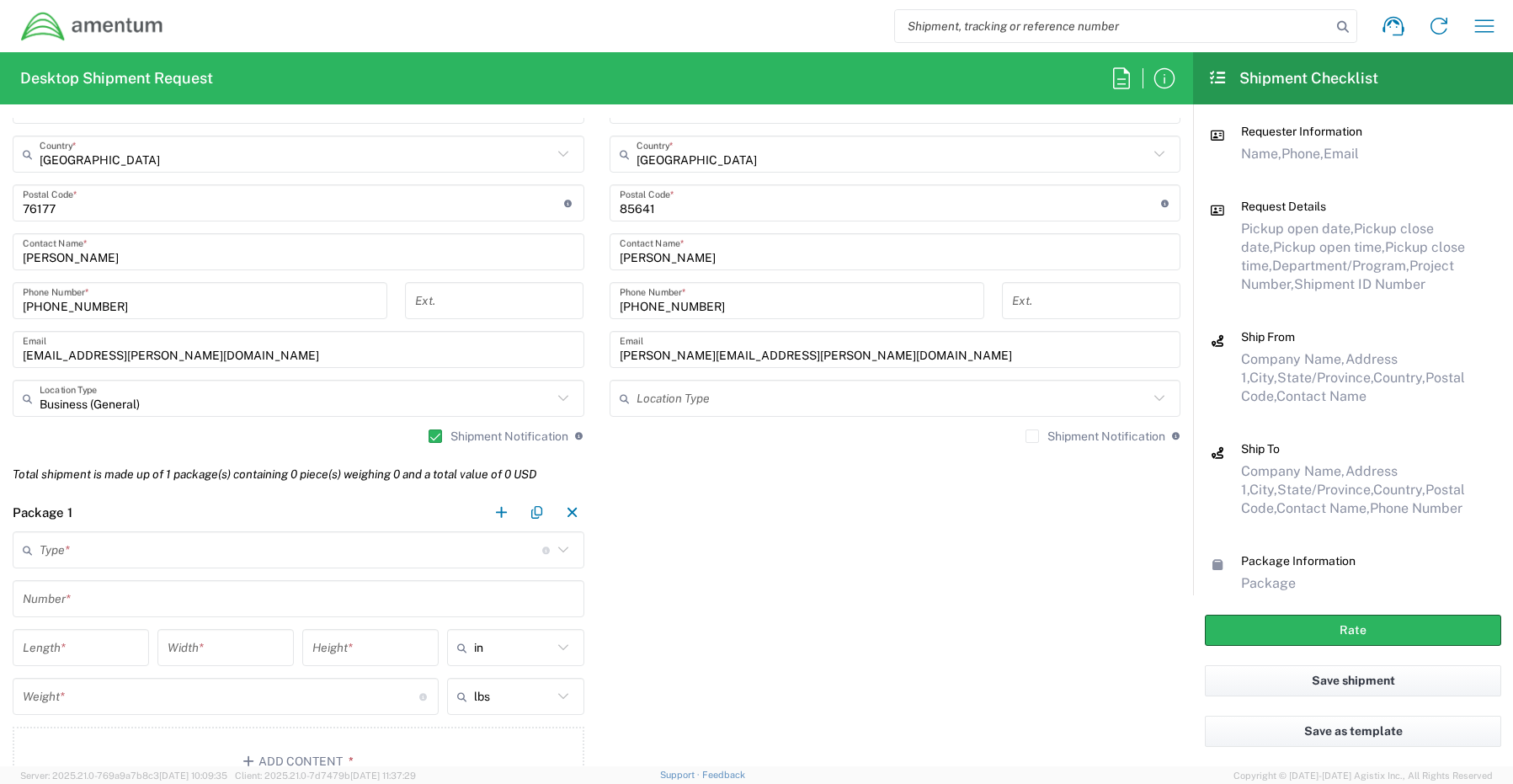
click at [1026, 435] on label "Shipment Notification" at bounding box center [1095, 436] width 139 height 14
click at [1032, 436] on input "Shipment Notification" at bounding box center [1032, 436] width 0 height 0
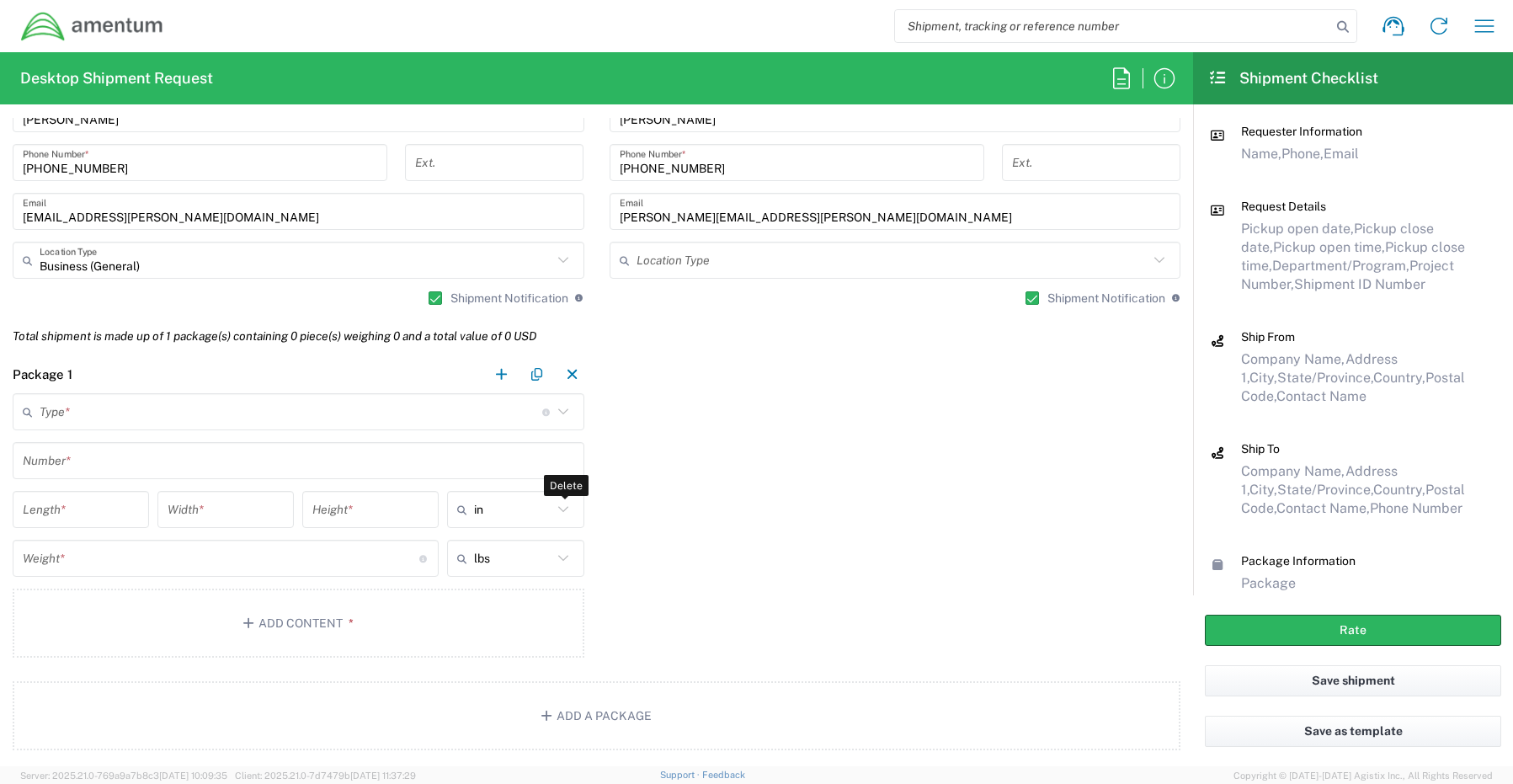
scroll to position [1263, 0]
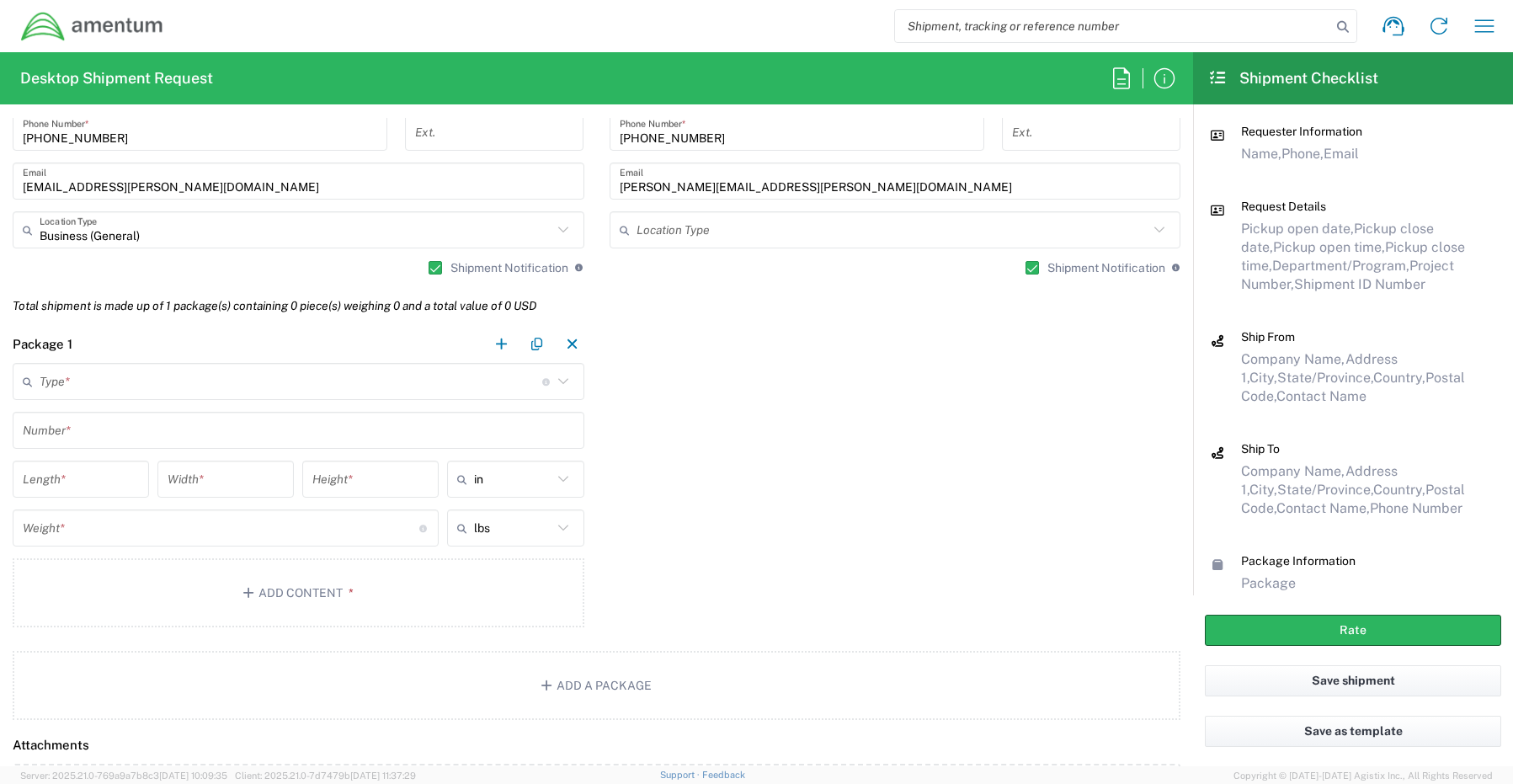
click at [65, 383] on input "text" at bounding box center [291, 382] width 503 height 30
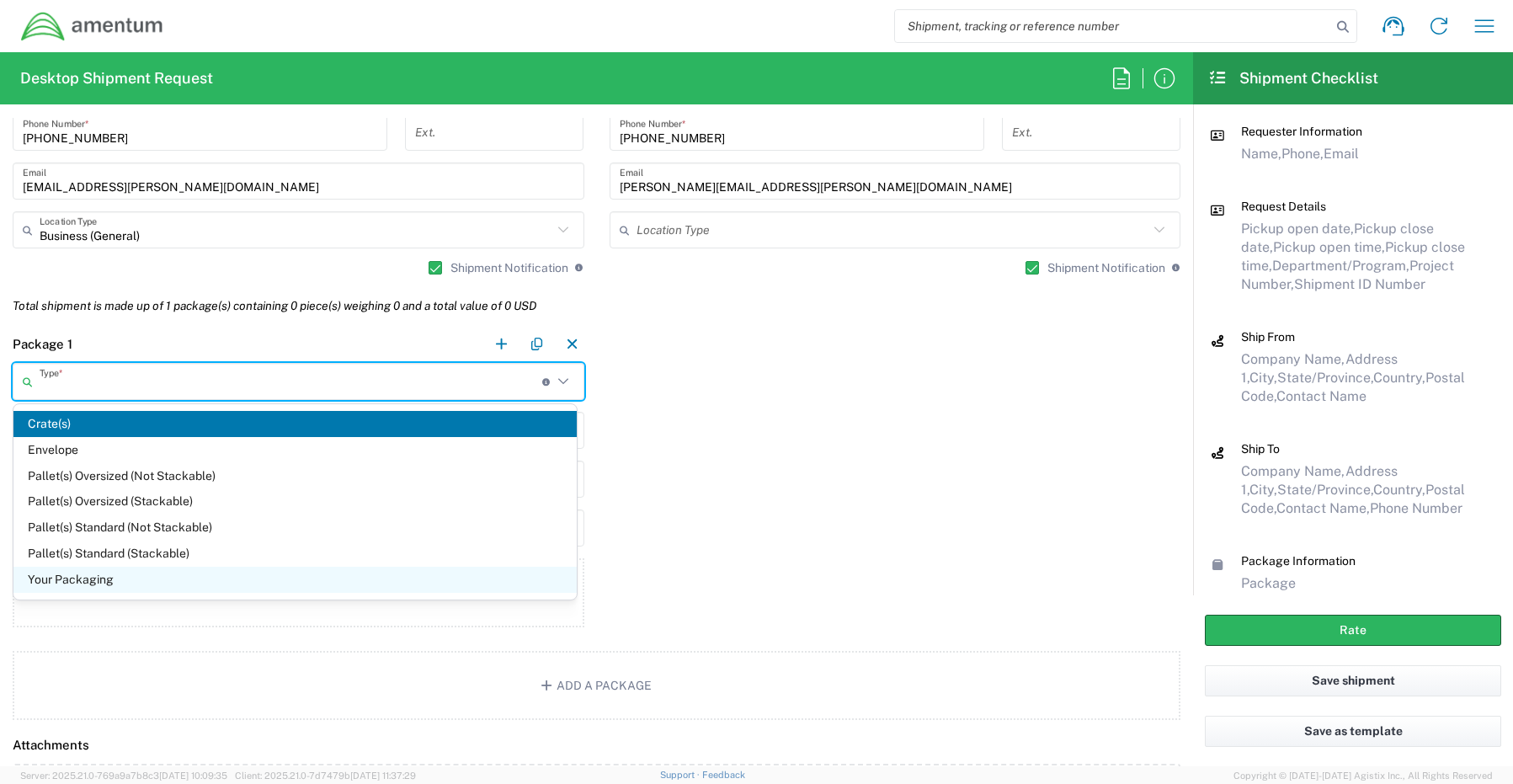
click at [41, 582] on span "Your Packaging" at bounding box center [295, 579] width 563 height 26
type input "Your Packaging"
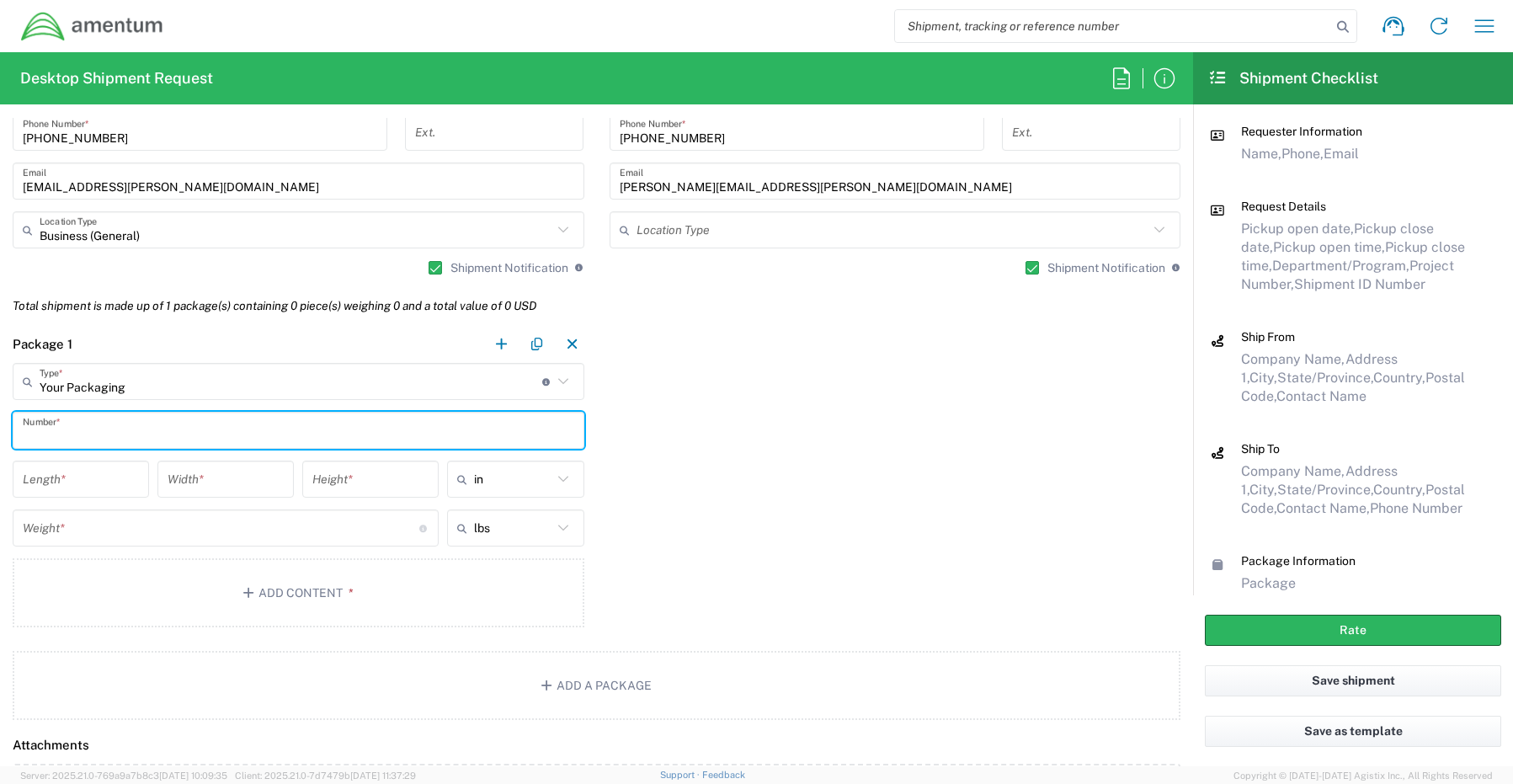
click at [61, 425] on input "text" at bounding box center [299, 430] width 551 height 30
type input "12"
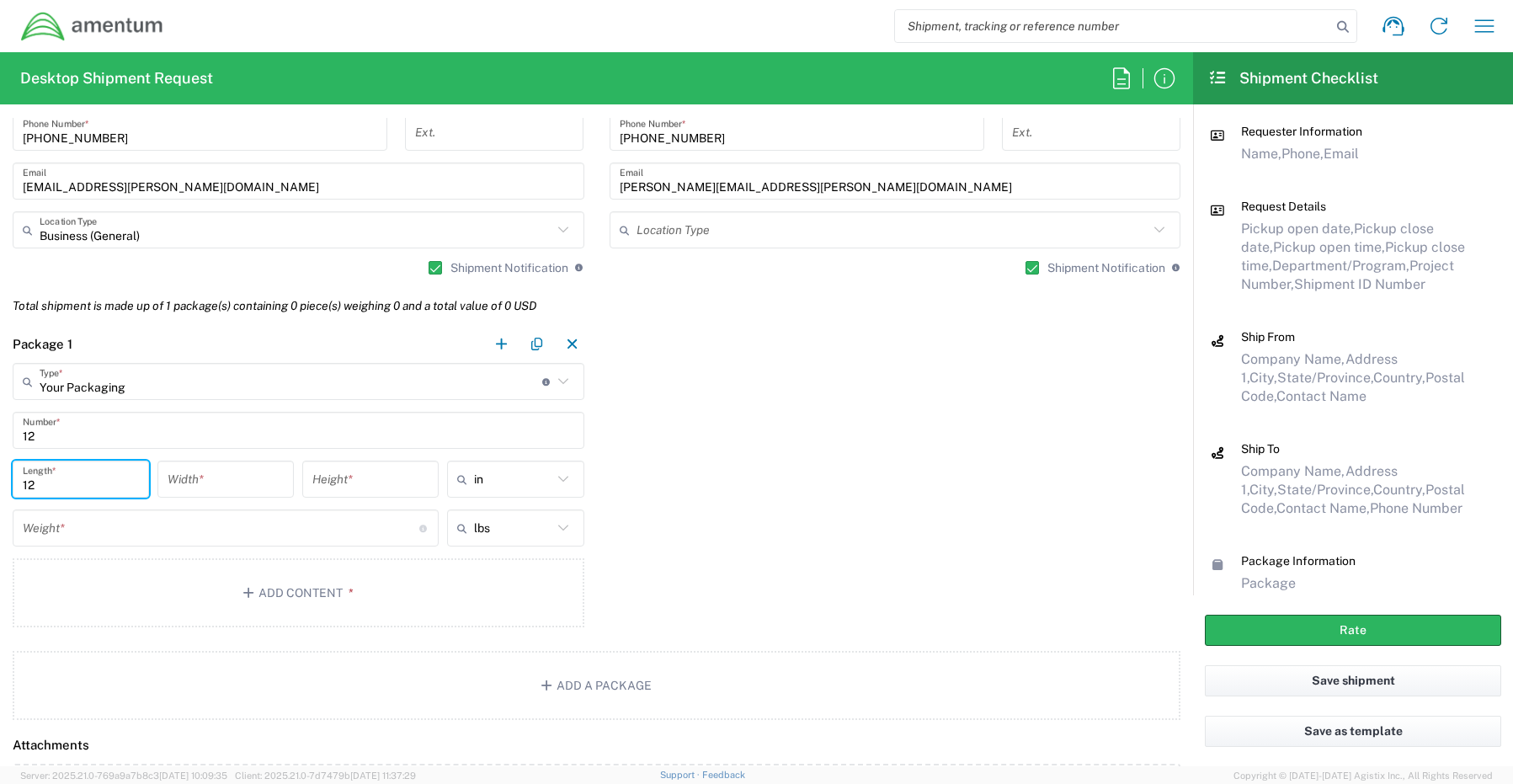
type input "12"
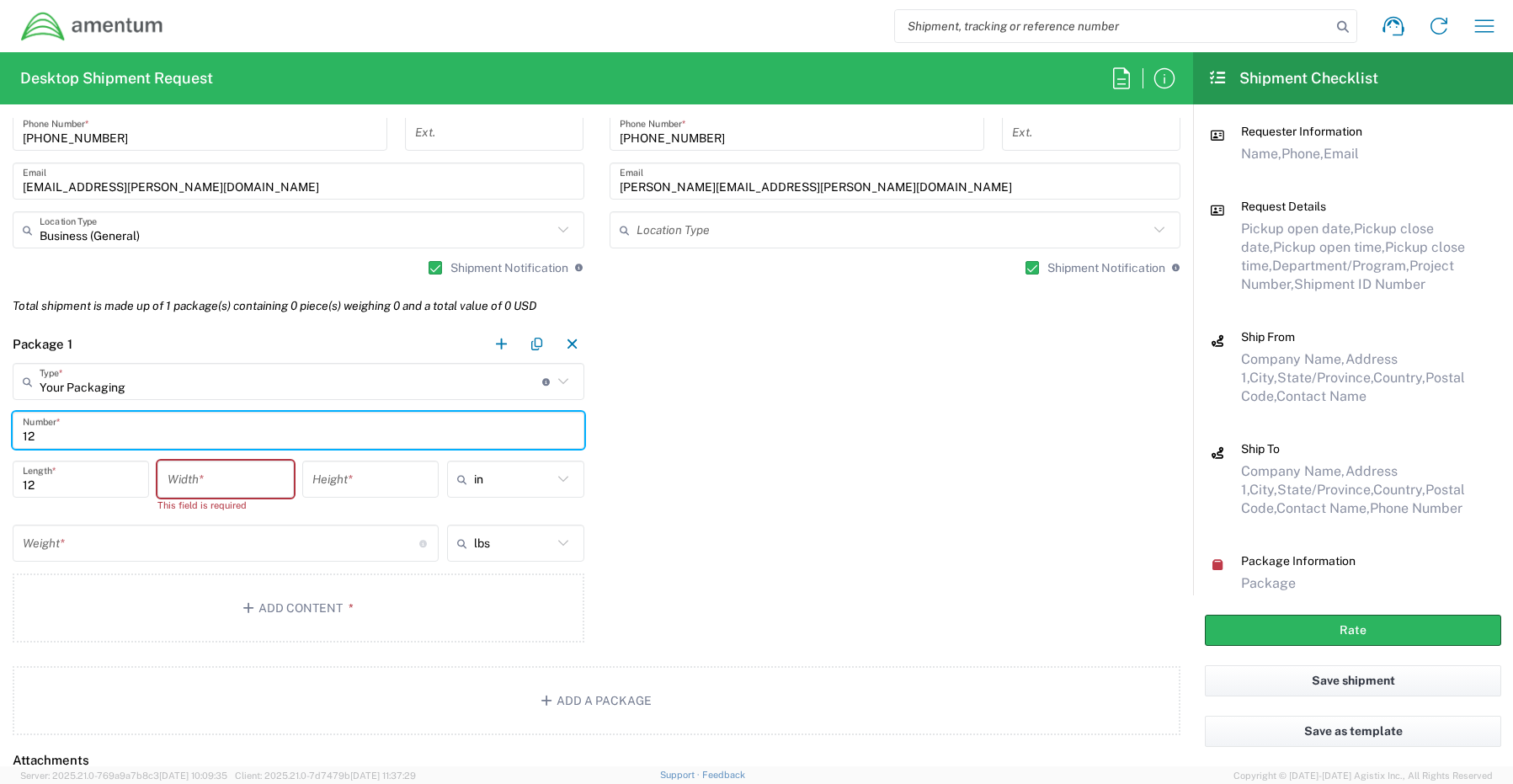
drag, startPoint x: 60, startPoint y: 423, endPoint x: -49, endPoint y: 439, distance: 110.2
click at [0, 439] on html "Shipment request Shipment tracking Shipment estimator Desktop shipment request …" at bounding box center [756, 392] width 1513 height 784
type input "1"
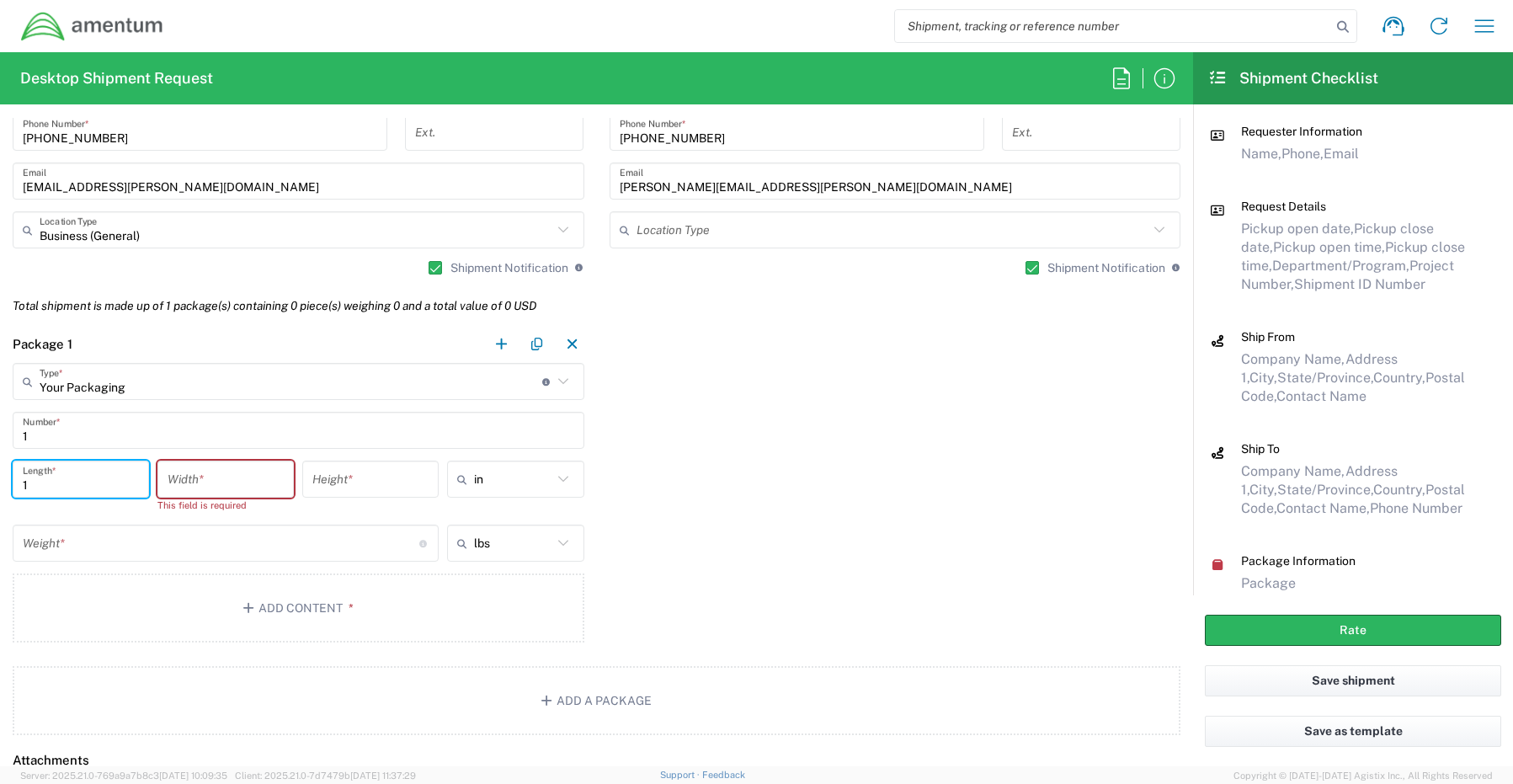
type input "12"
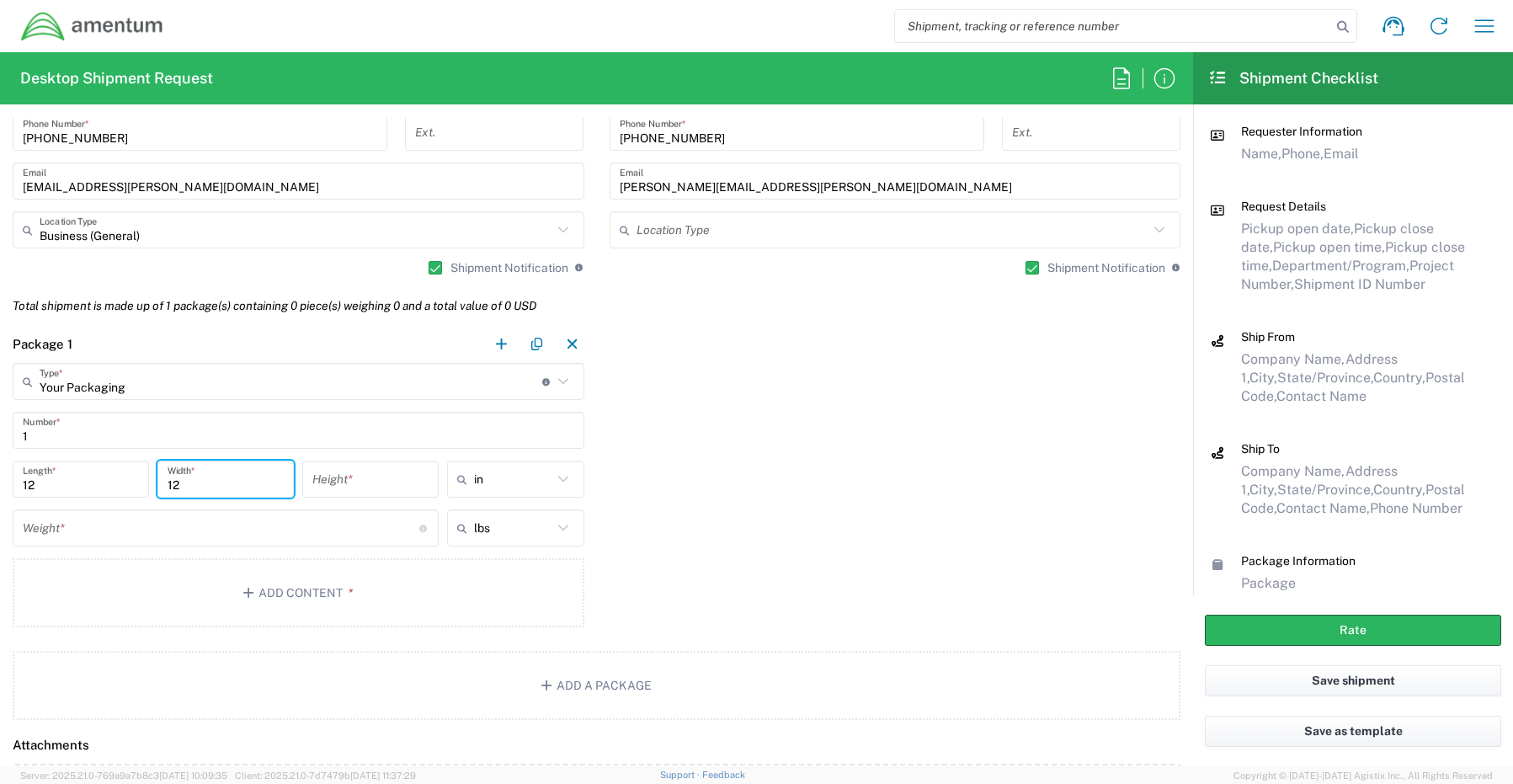
type input "12"
type input "2"
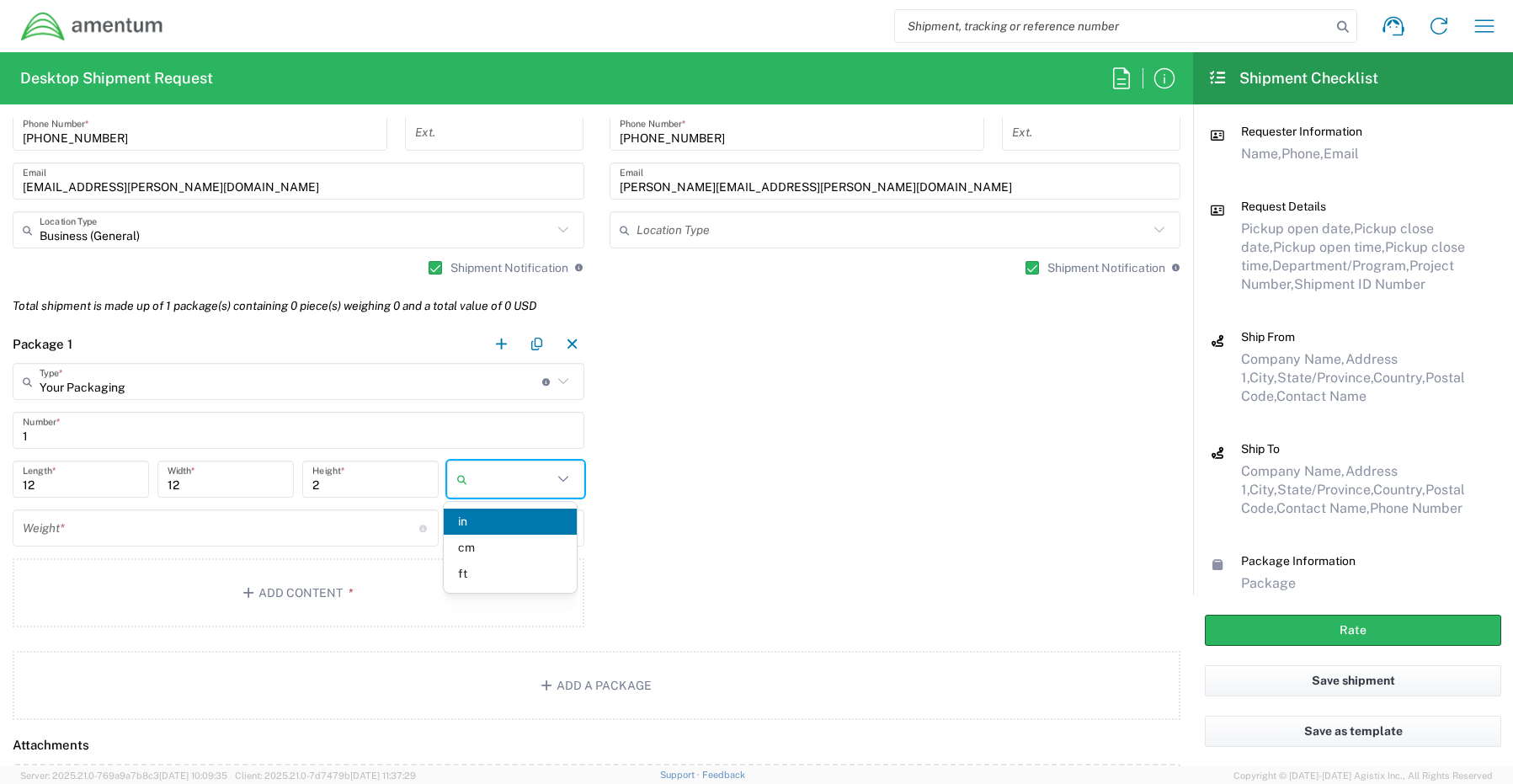
type input "in"
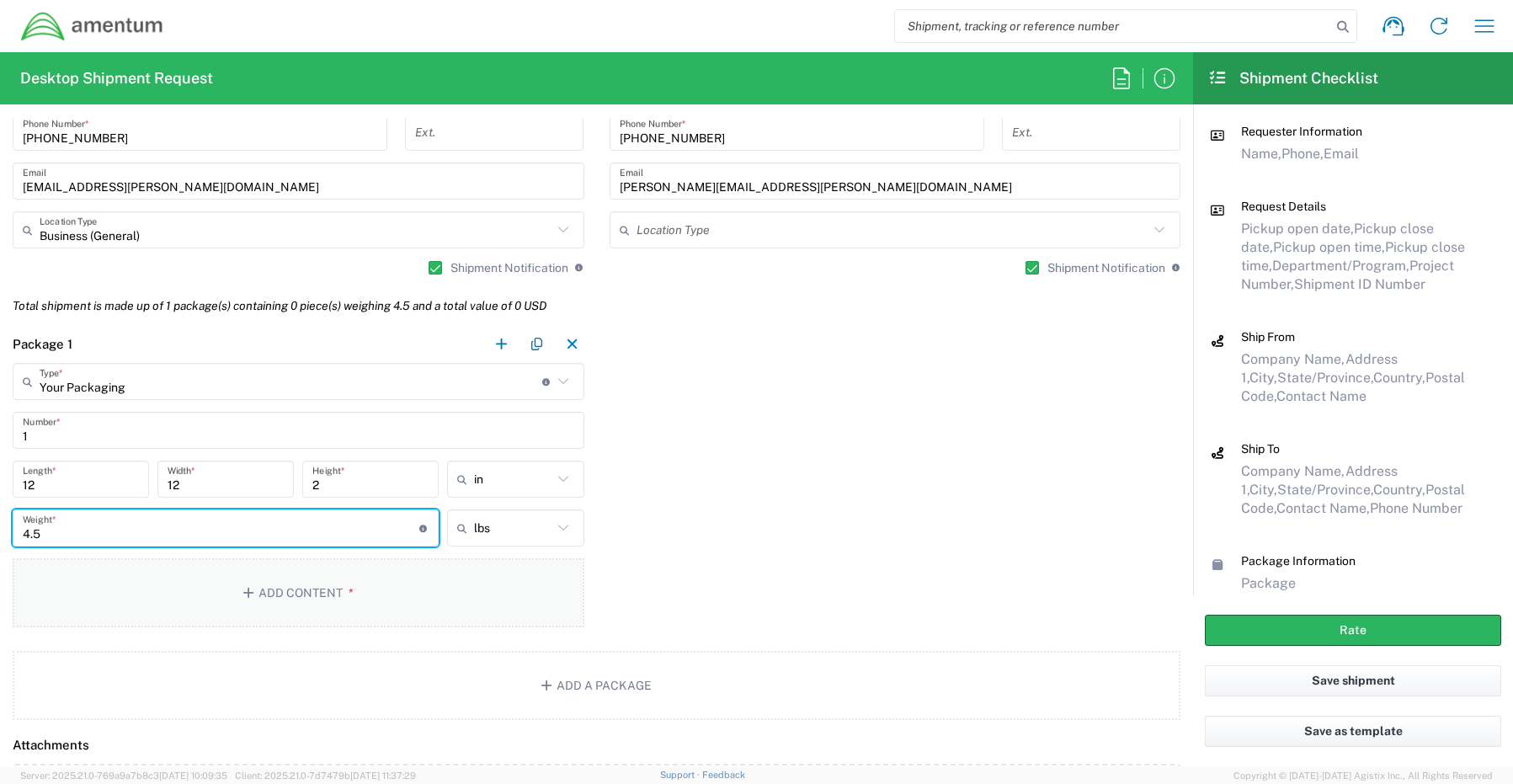
type input "4.5"
click at [294, 592] on button "Add Content *" at bounding box center [299, 592] width 572 height 69
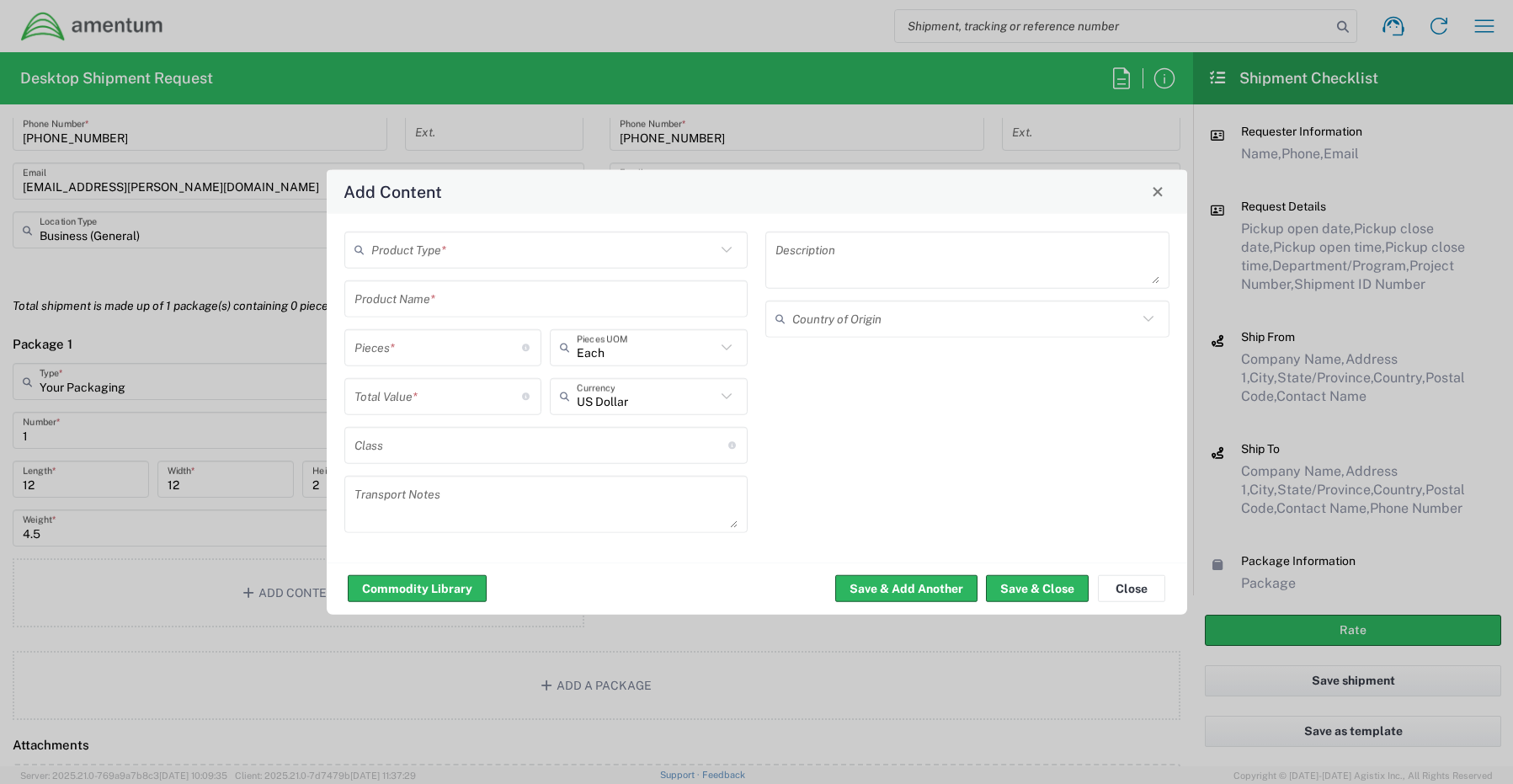
click at [448, 251] on input "text" at bounding box center [544, 249] width 345 height 30
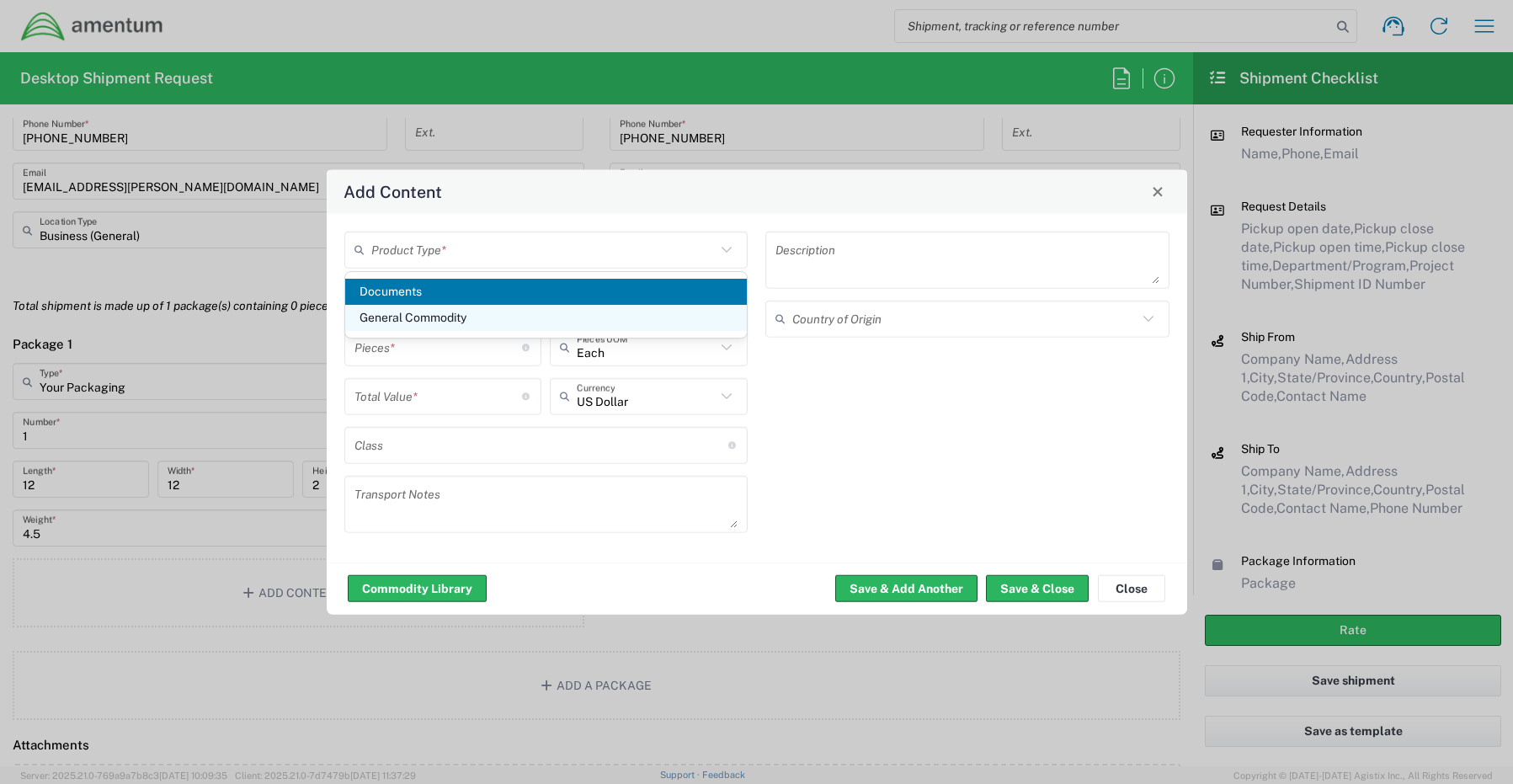
click at [437, 307] on span "General Commodity" at bounding box center [546, 317] width 402 height 26
type input "General Commodity"
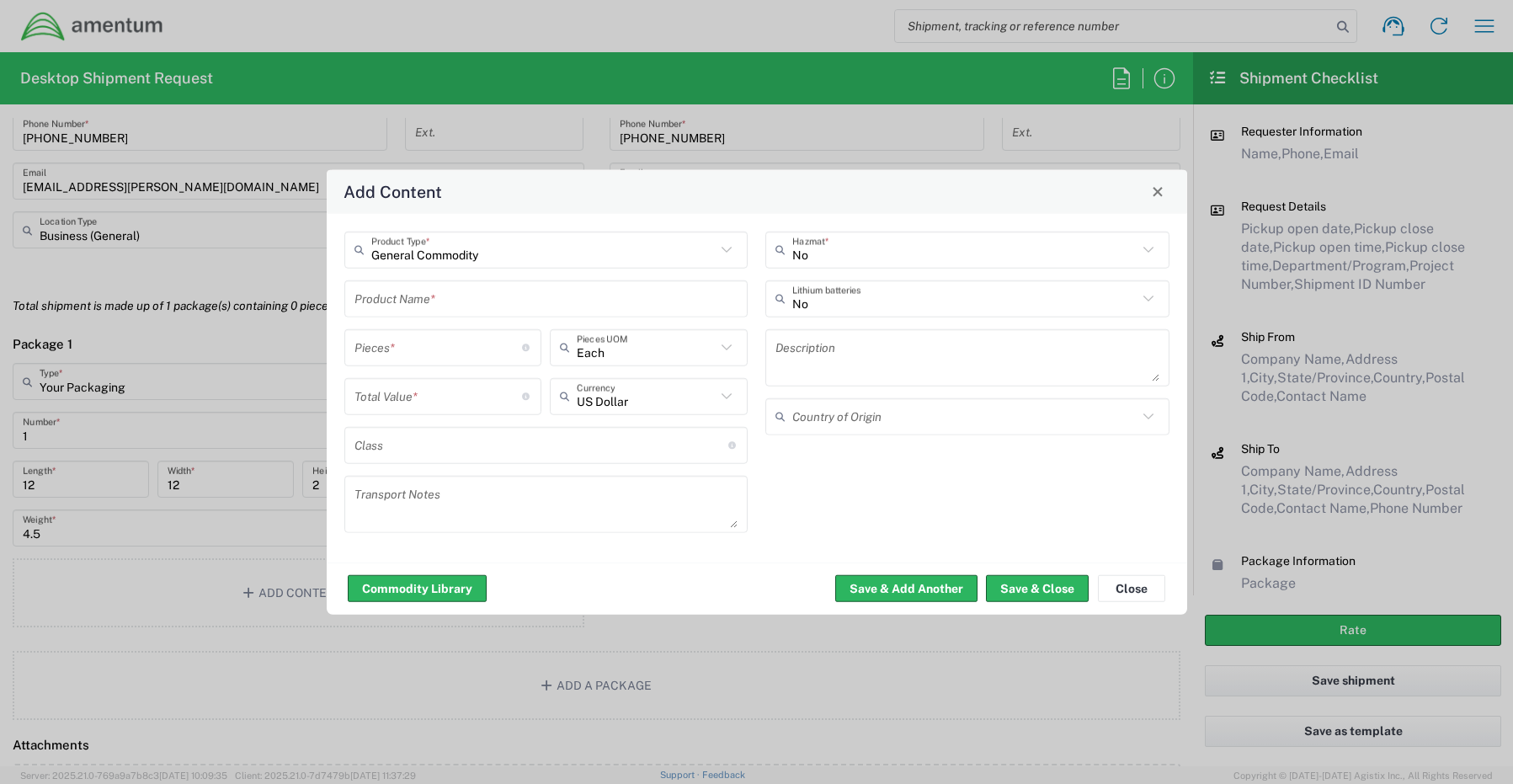
click at [423, 296] on input "text" at bounding box center [546, 298] width 384 height 30
paste input "Docking Station - SCTASK0263818 Dell – BQR4244"
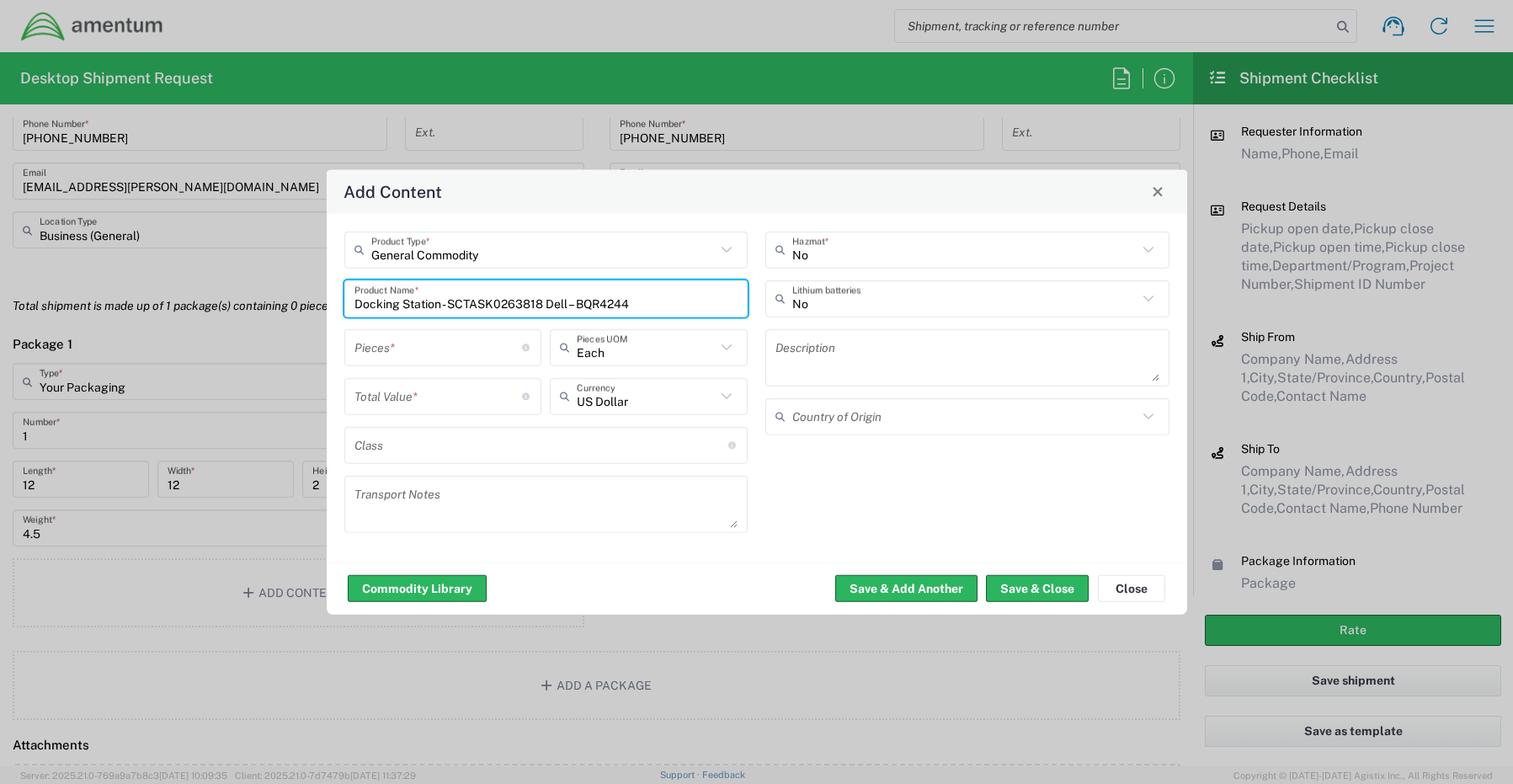
type input "Docking Station - SCTASK0263818 Dell – BQR4244"
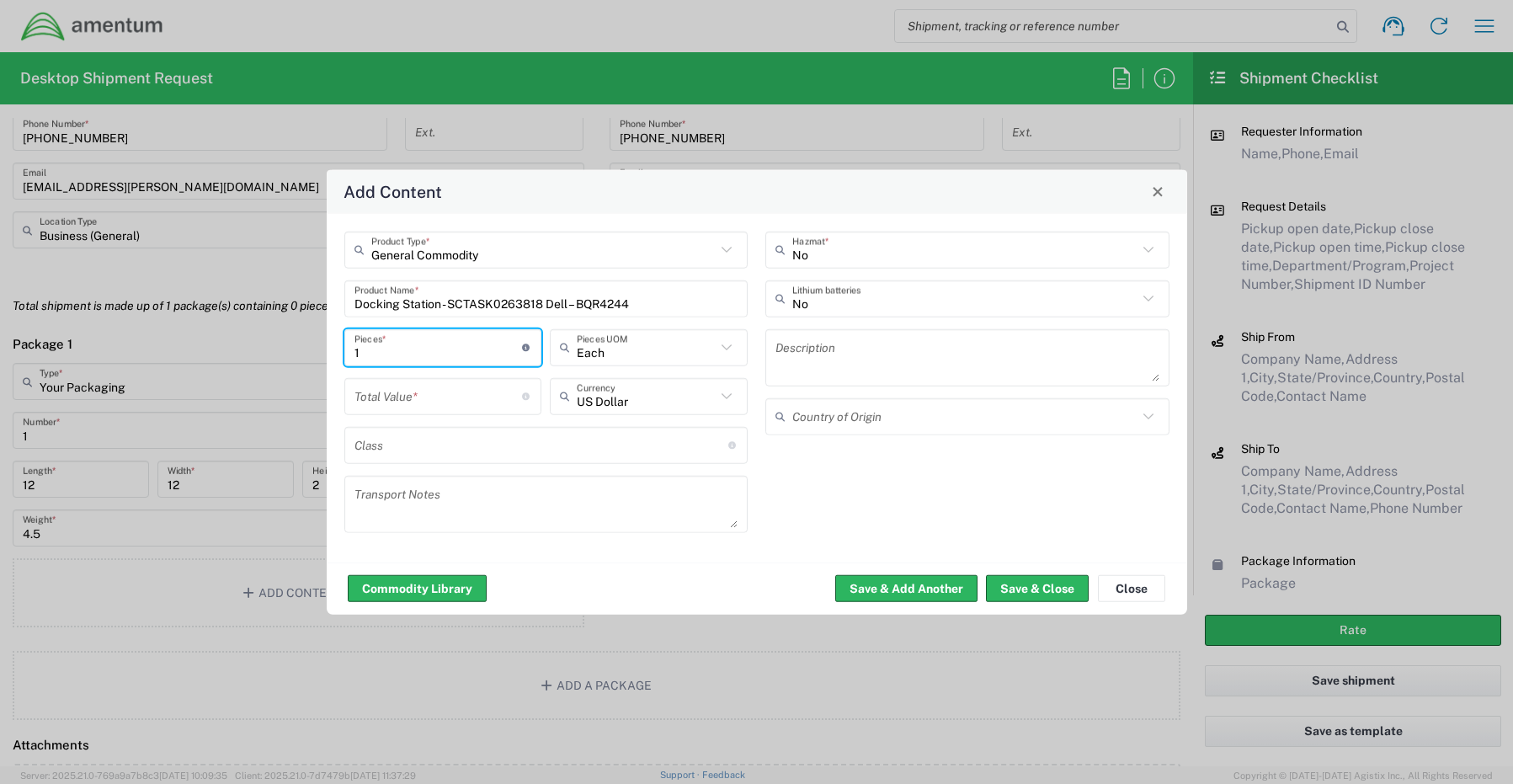
type input "1"
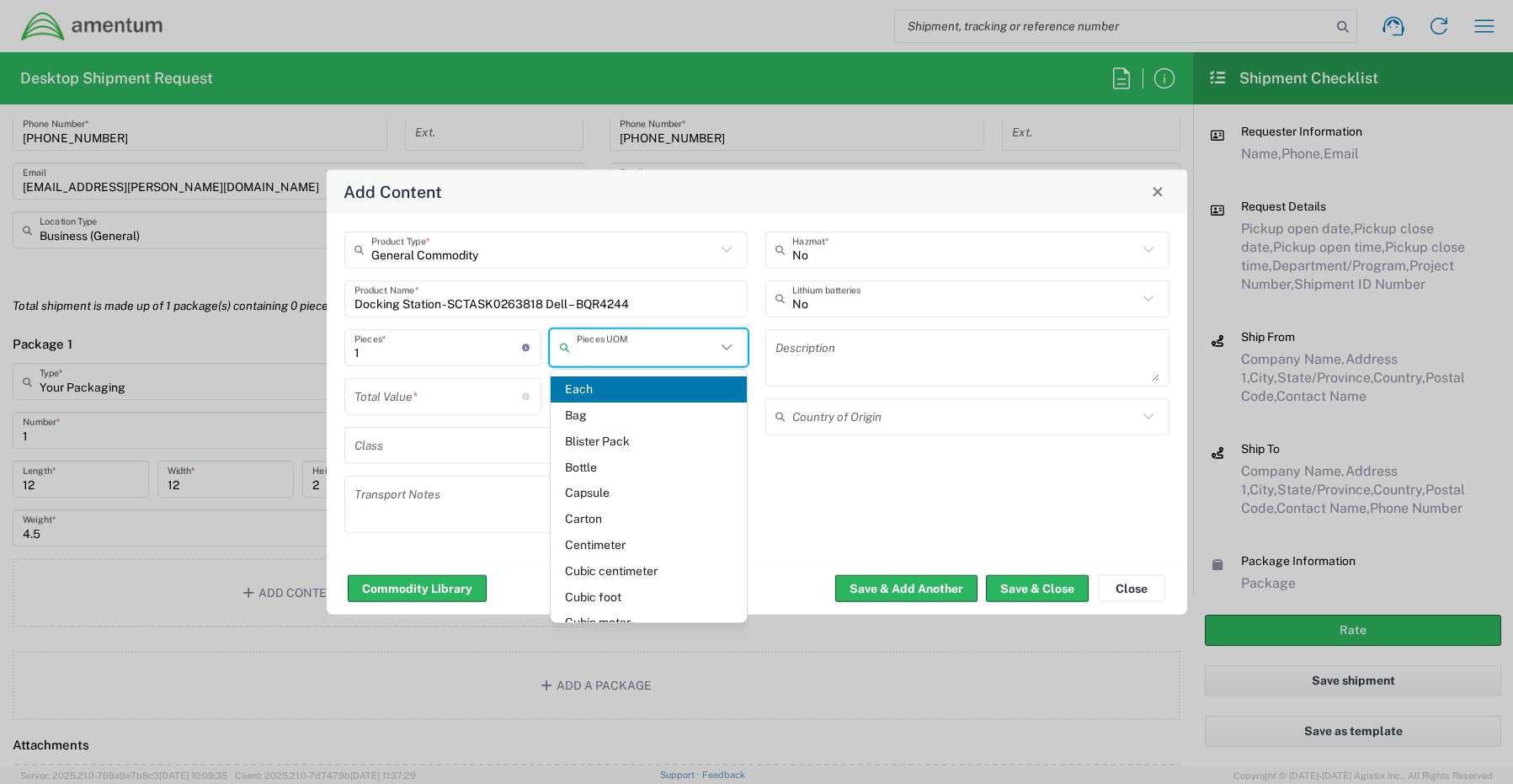
type input "Each"
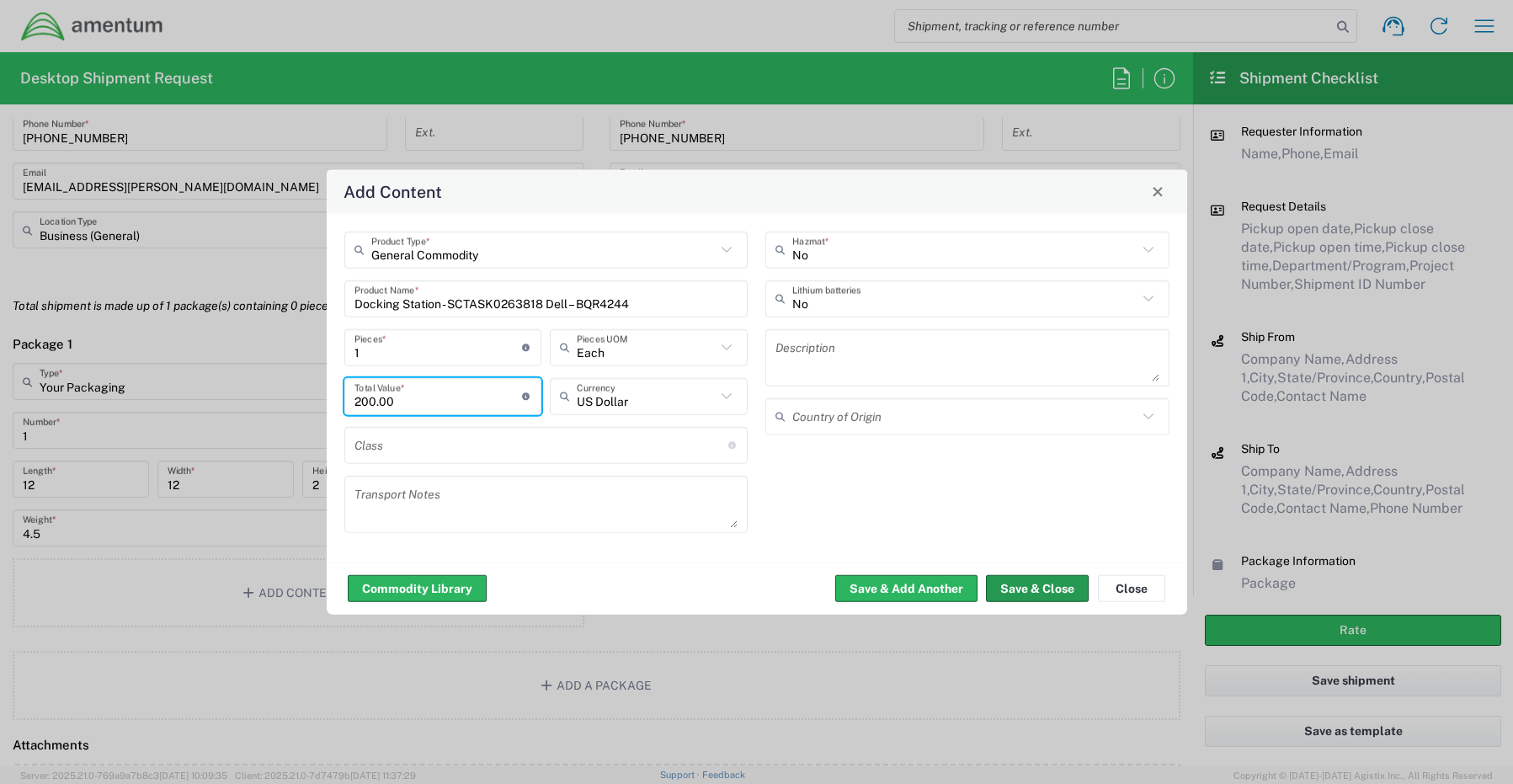
type input "200.00"
click at [1027, 594] on button "Save & Close" at bounding box center [1037, 588] width 103 height 27
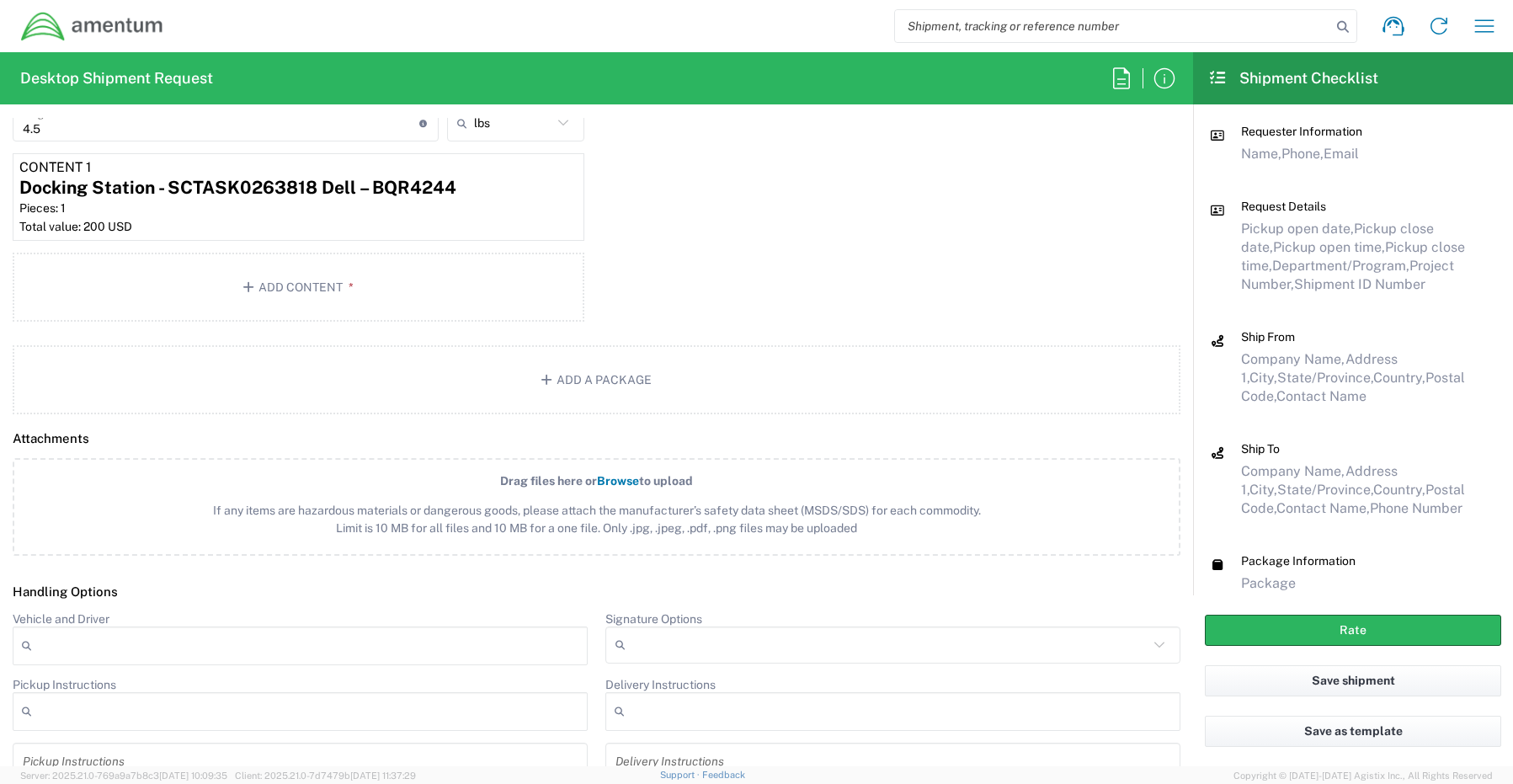
scroll to position [1852, 0]
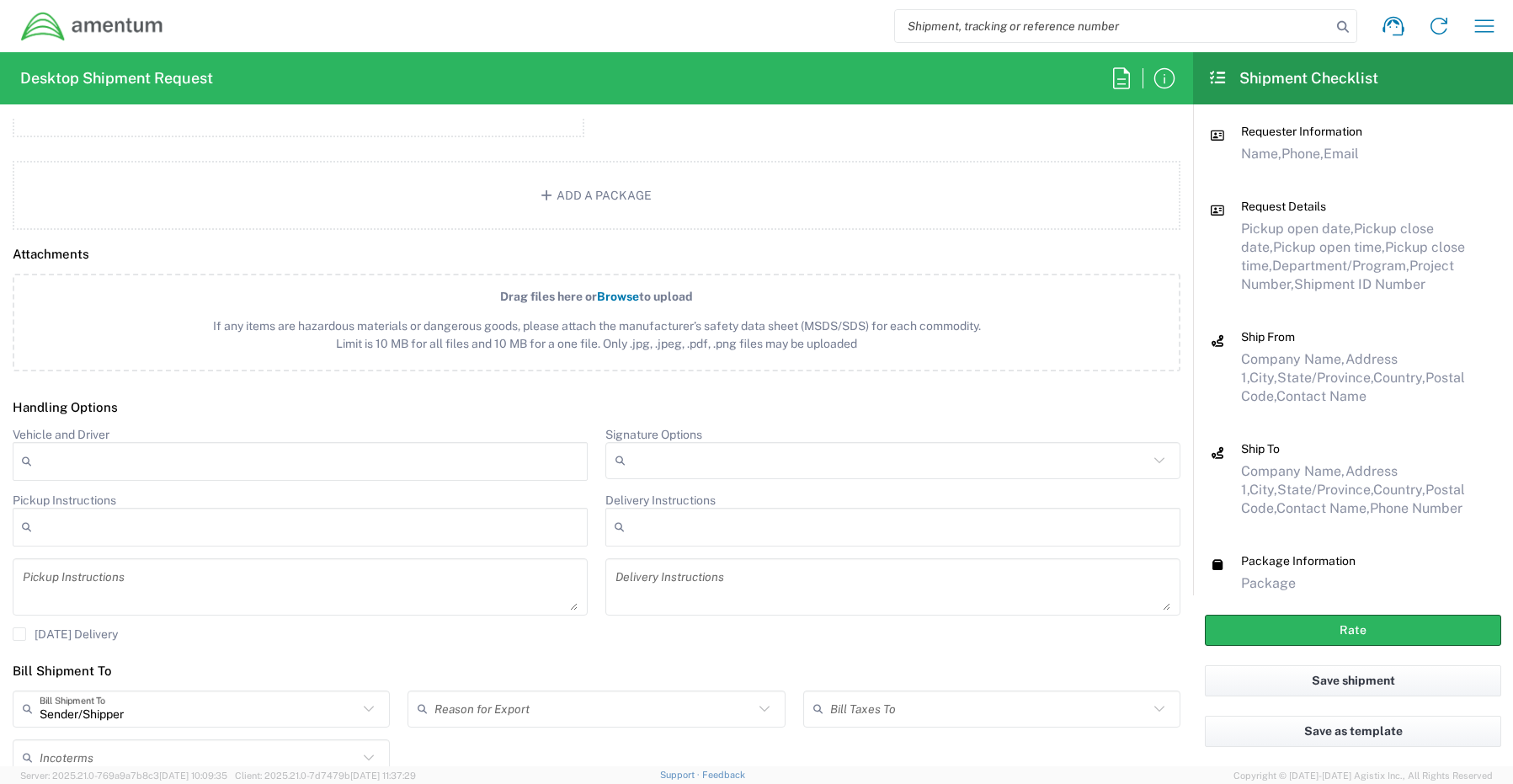
click at [657, 467] on input "Signature Options" at bounding box center [890, 461] width 516 height 27
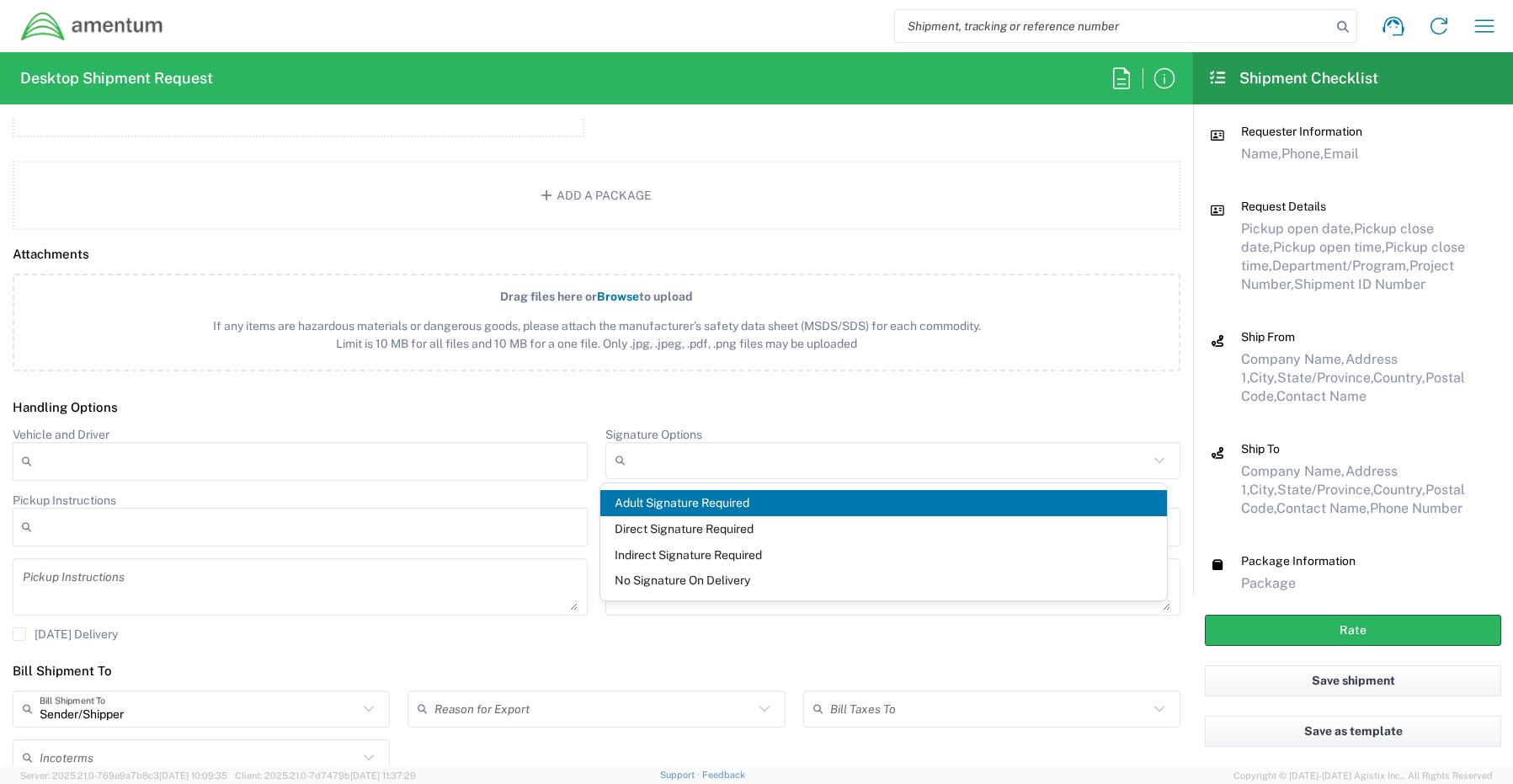
click at [649, 504] on span "Adult Signature Required" at bounding box center [884, 503] width 567 height 26
type input "Adult Signature Required"
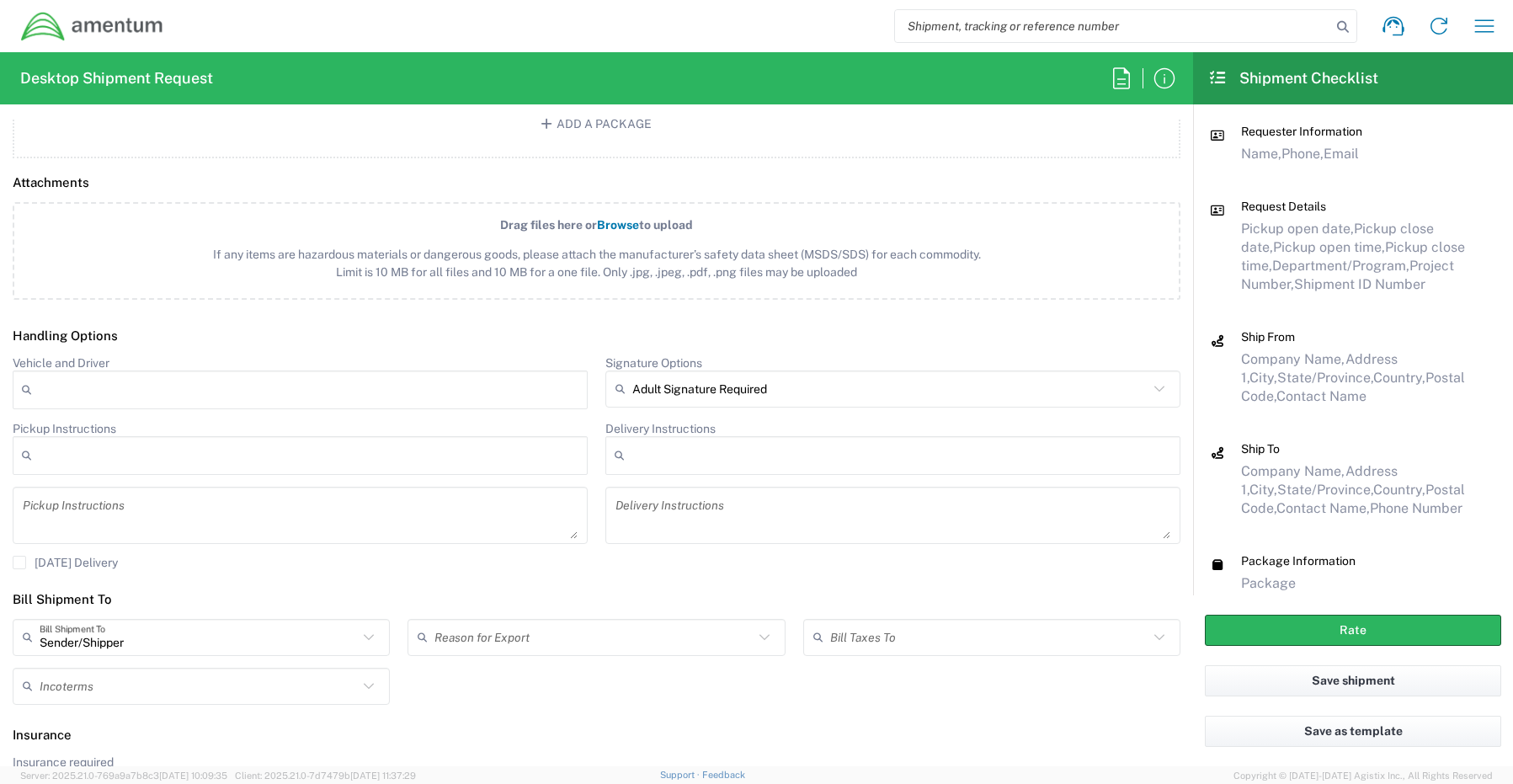
scroll to position [1976, 0]
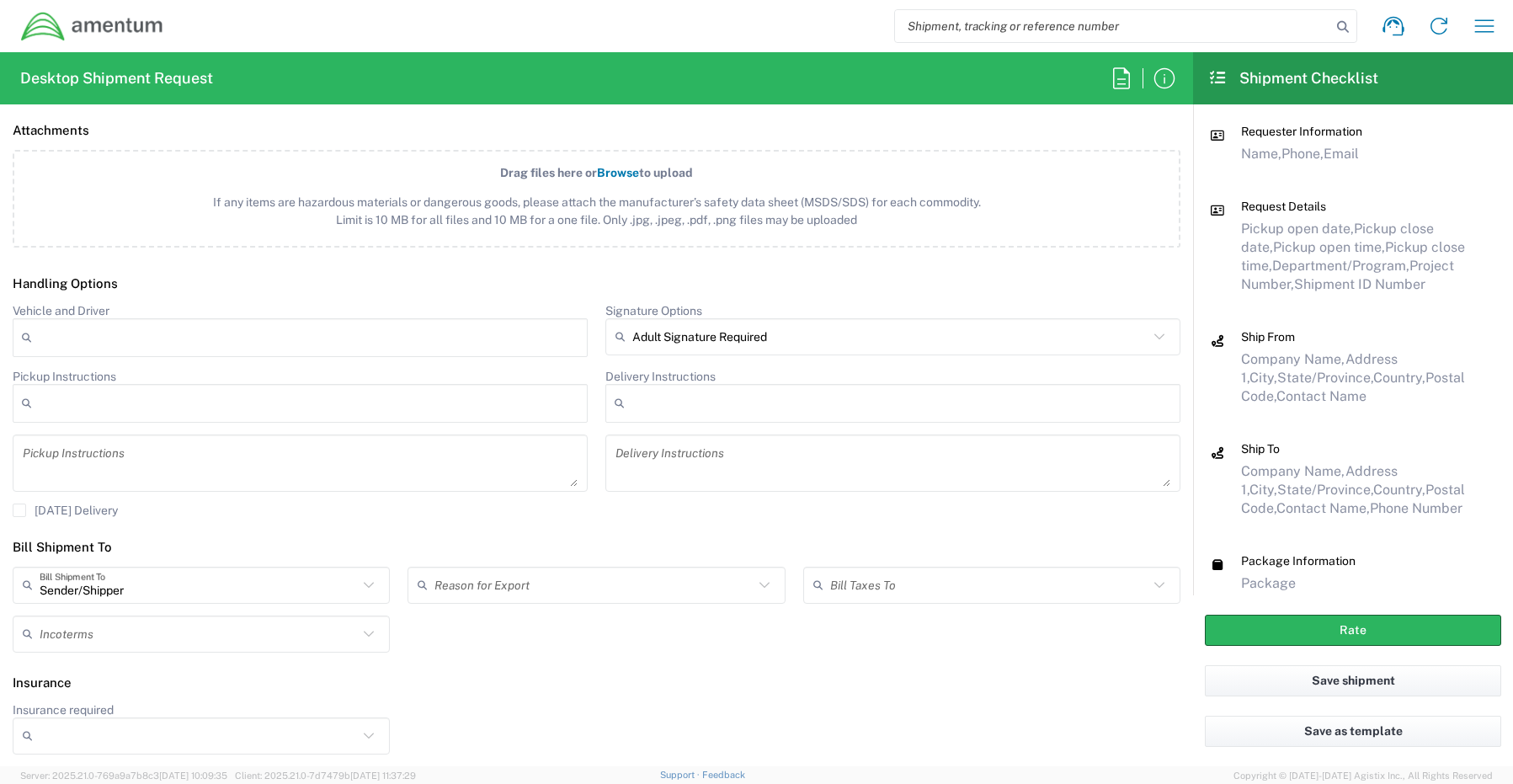
click at [100, 742] on input "Insurance required" at bounding box center [199, 736] width 318 height 27
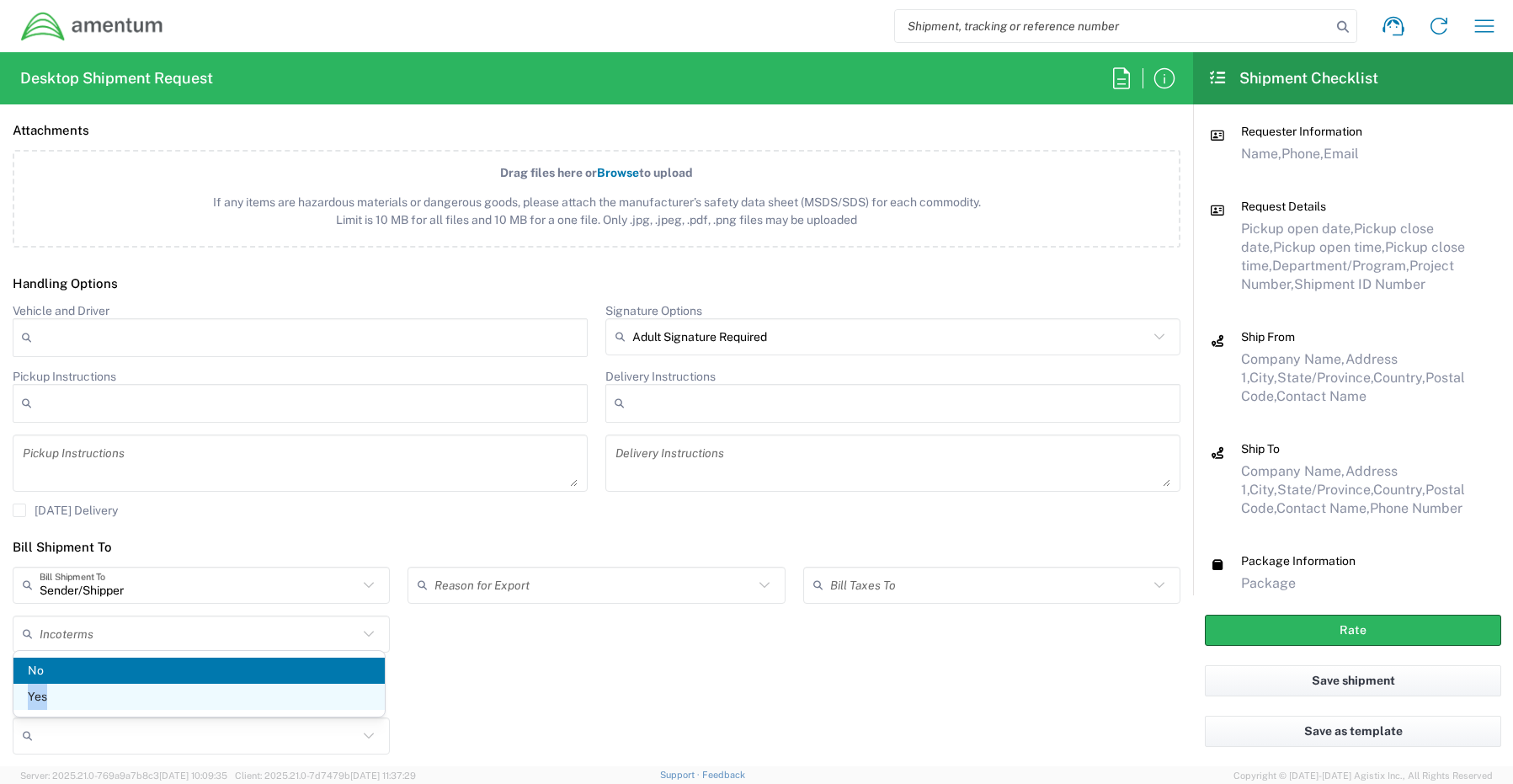
click at [65, 684] on ul "No Yes" at bounding box center [199, 683] width 372 height 52
click at [49, 700] on span "Yes" at bounding box center [199, 696] width 372 height 26
type input "Yes"
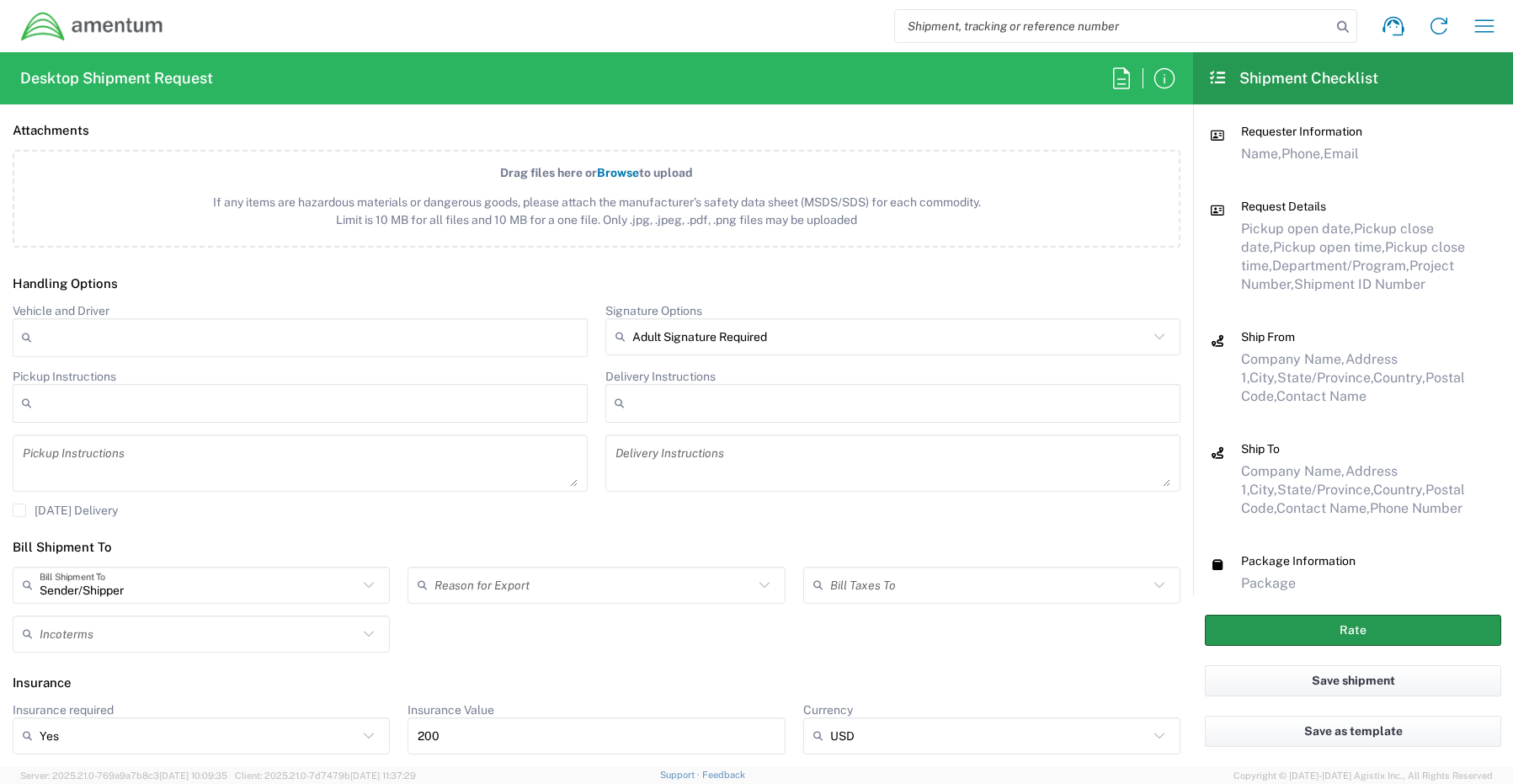
click at [1379, 627] on button "Rate" at bounding box center [1353, 630] width 296 height 31
type input "CORP"
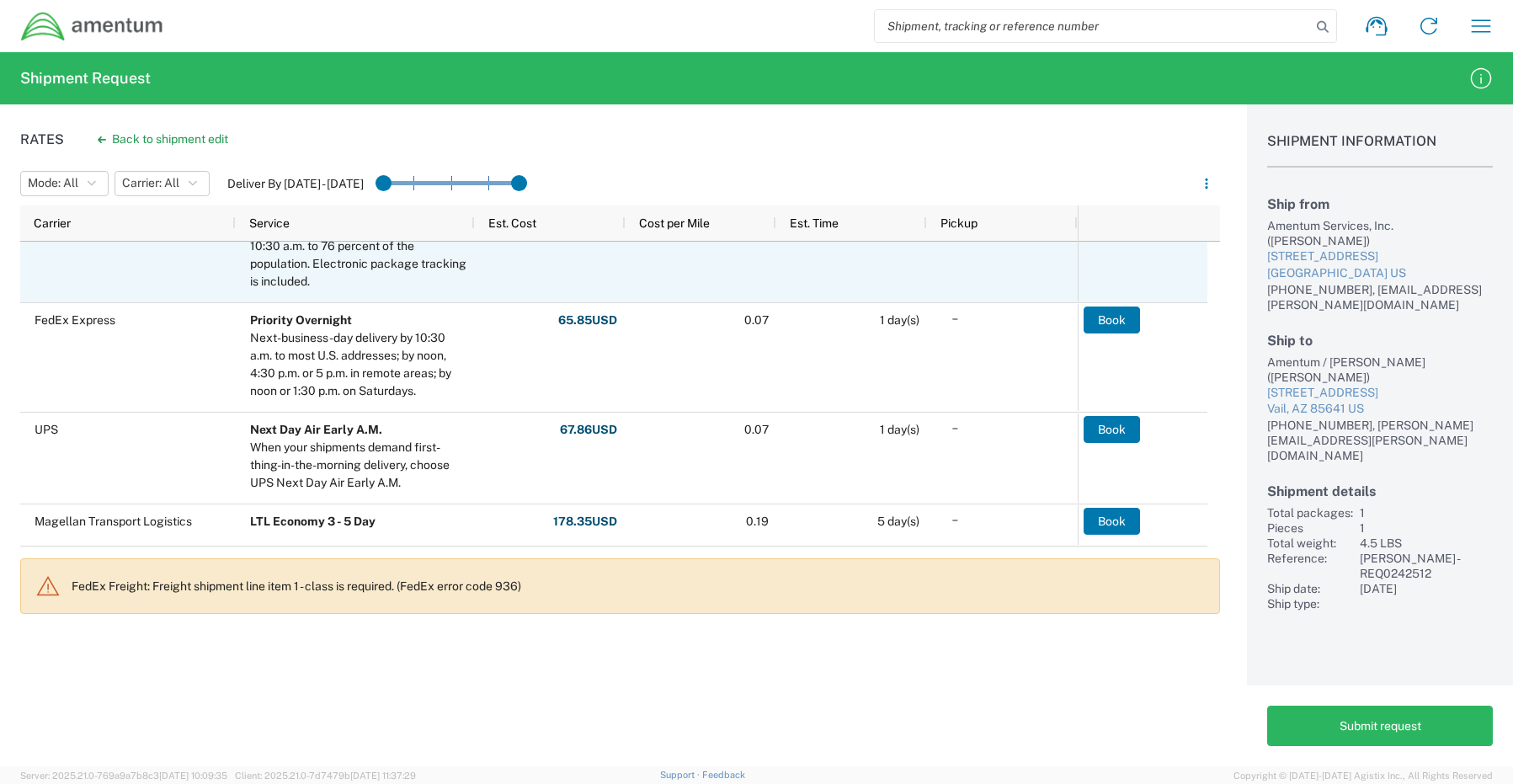
scroll to position [673, 0]
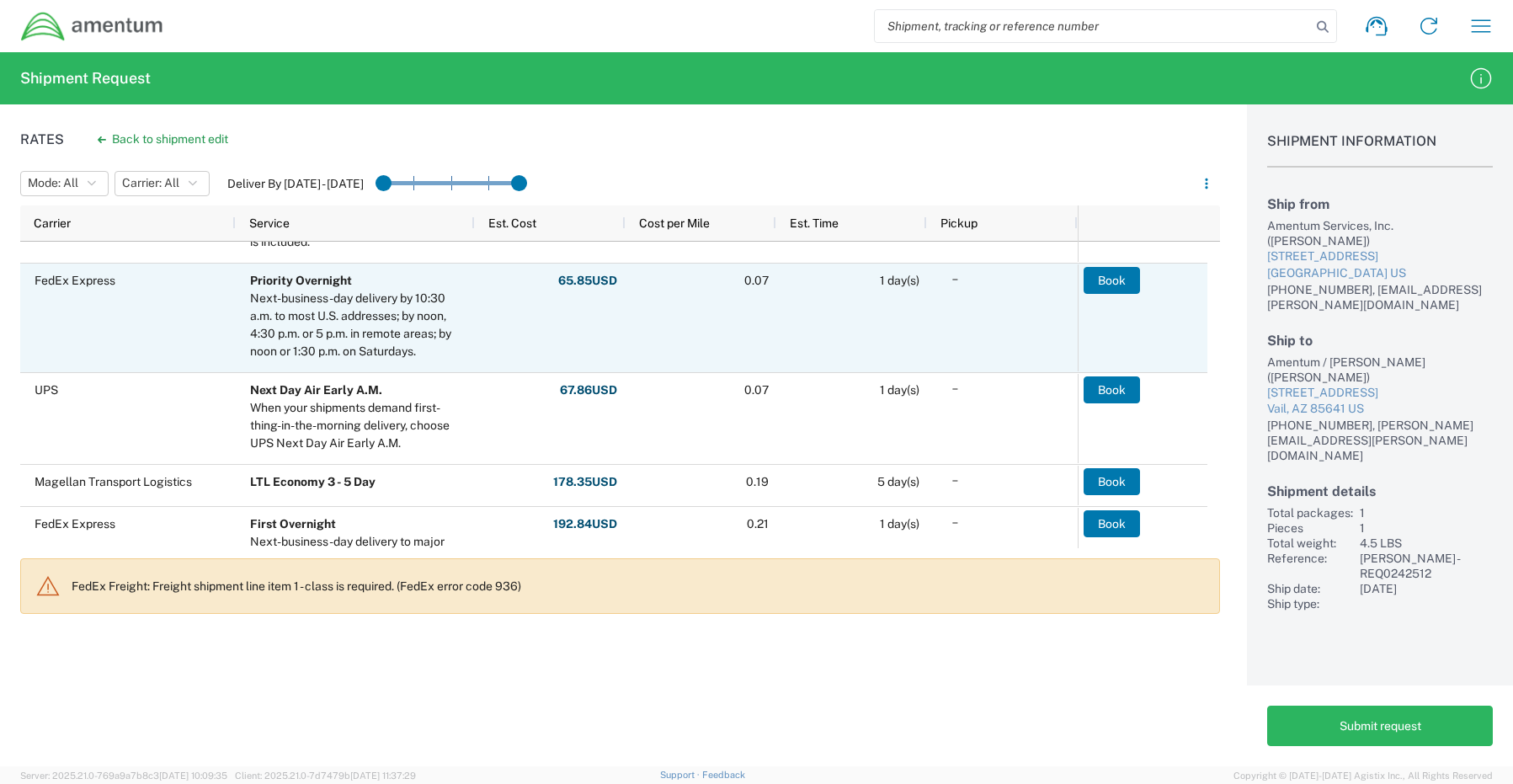
click at [132, 338] on div "FedEx Express" at bounding box center [128, 318] width 215 height 109
click at [1106, 282] on button "Book" at bounding box center [1112, 281] width 56 height 27
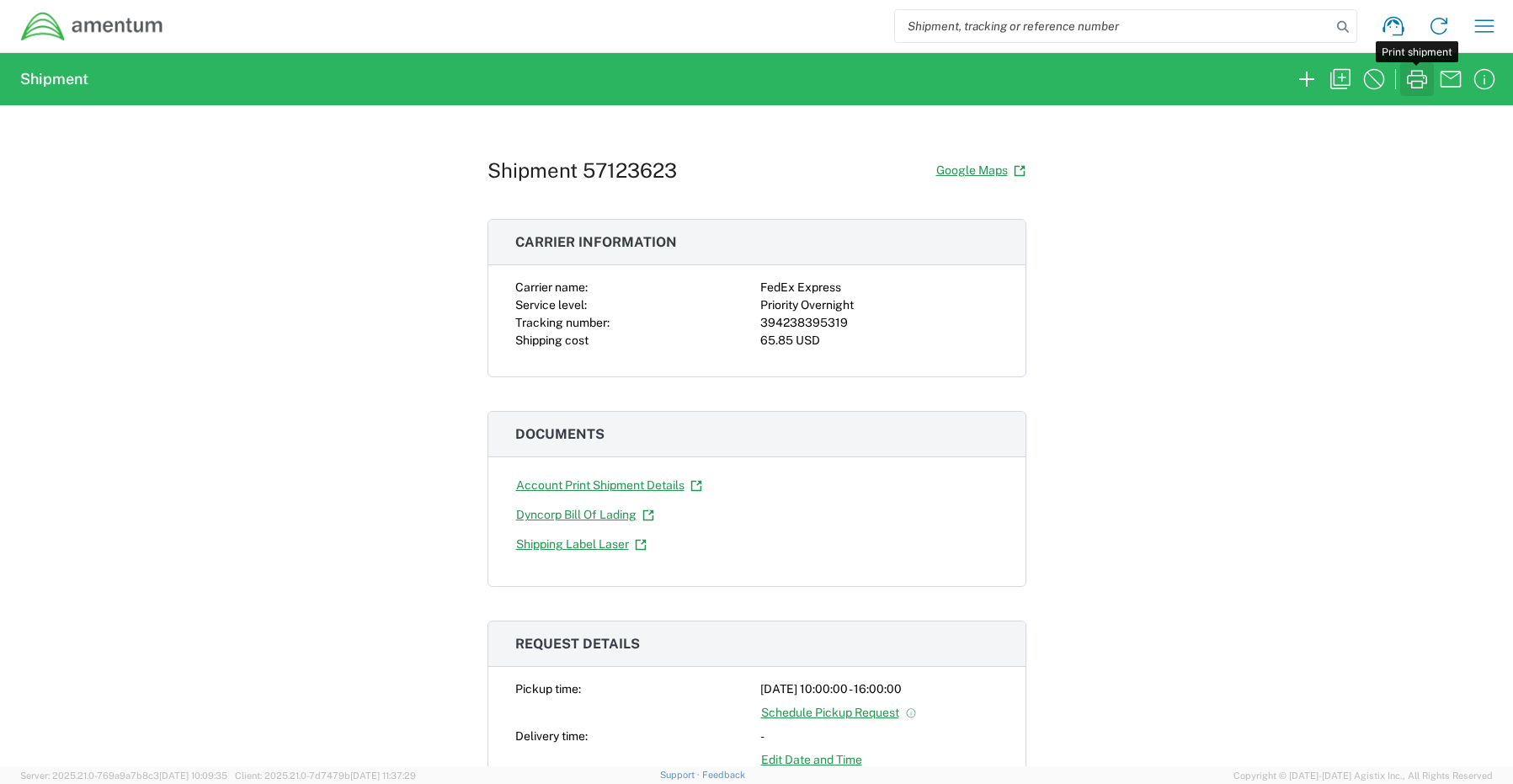
click at [1419, 83] on icon "button" at bounding box center [1417, 79] width 27 height 27
click at [1305, 77] on icon "button" at bounding box center [1307, 79] width 27 height 27
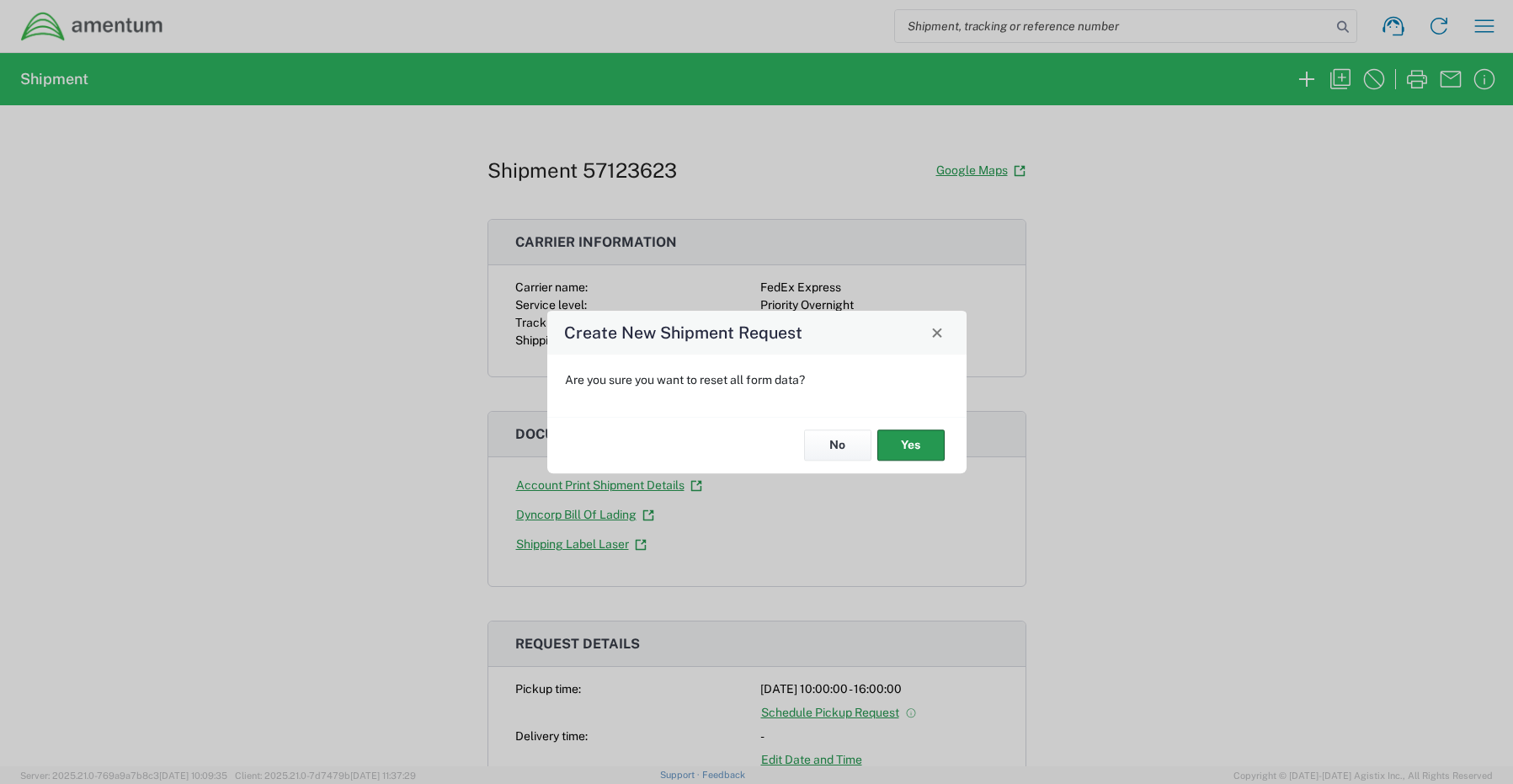
click at [944, 440] on button "Yes" at bounding box center [911, 446] width 67 height 31
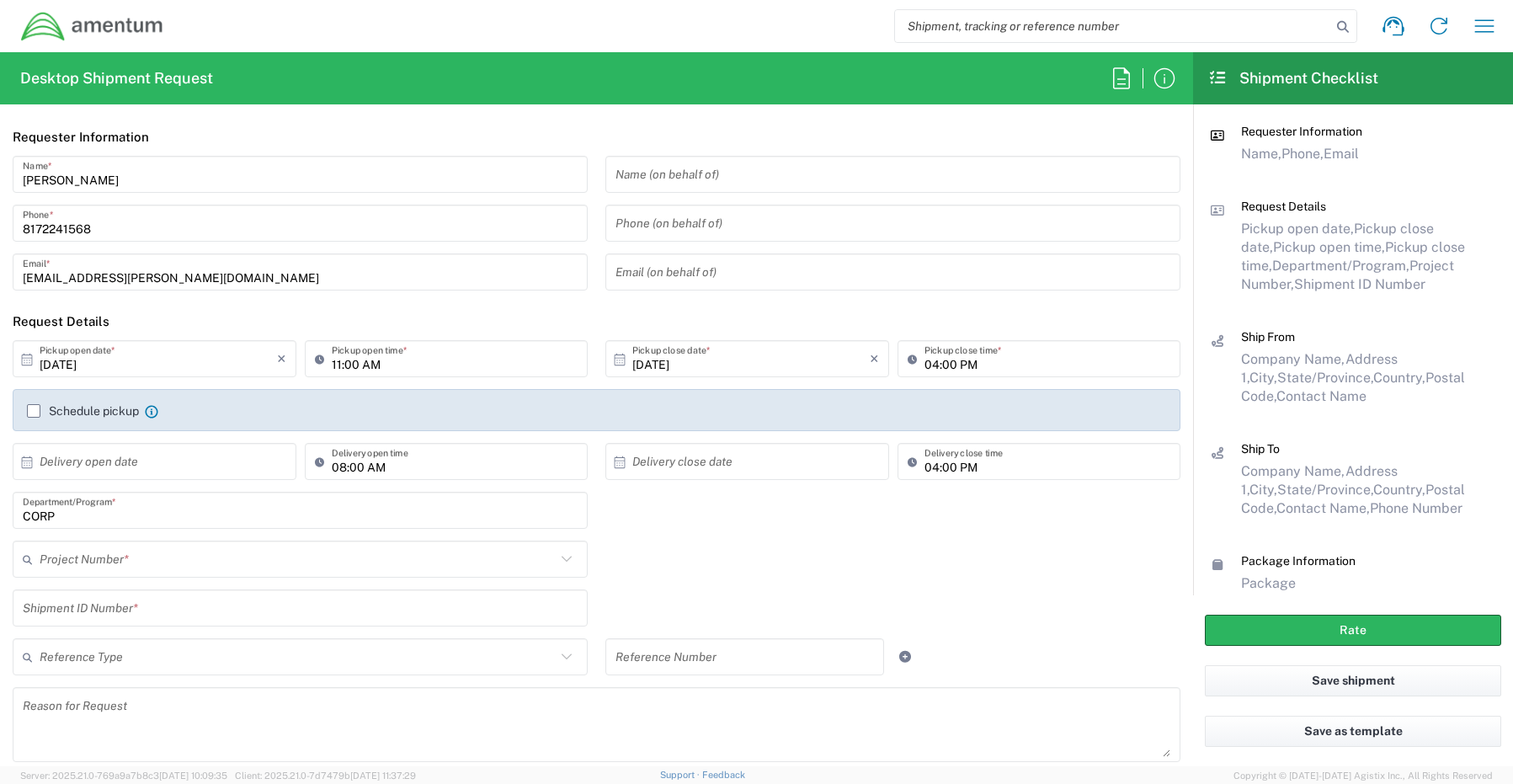
type input "CORP"
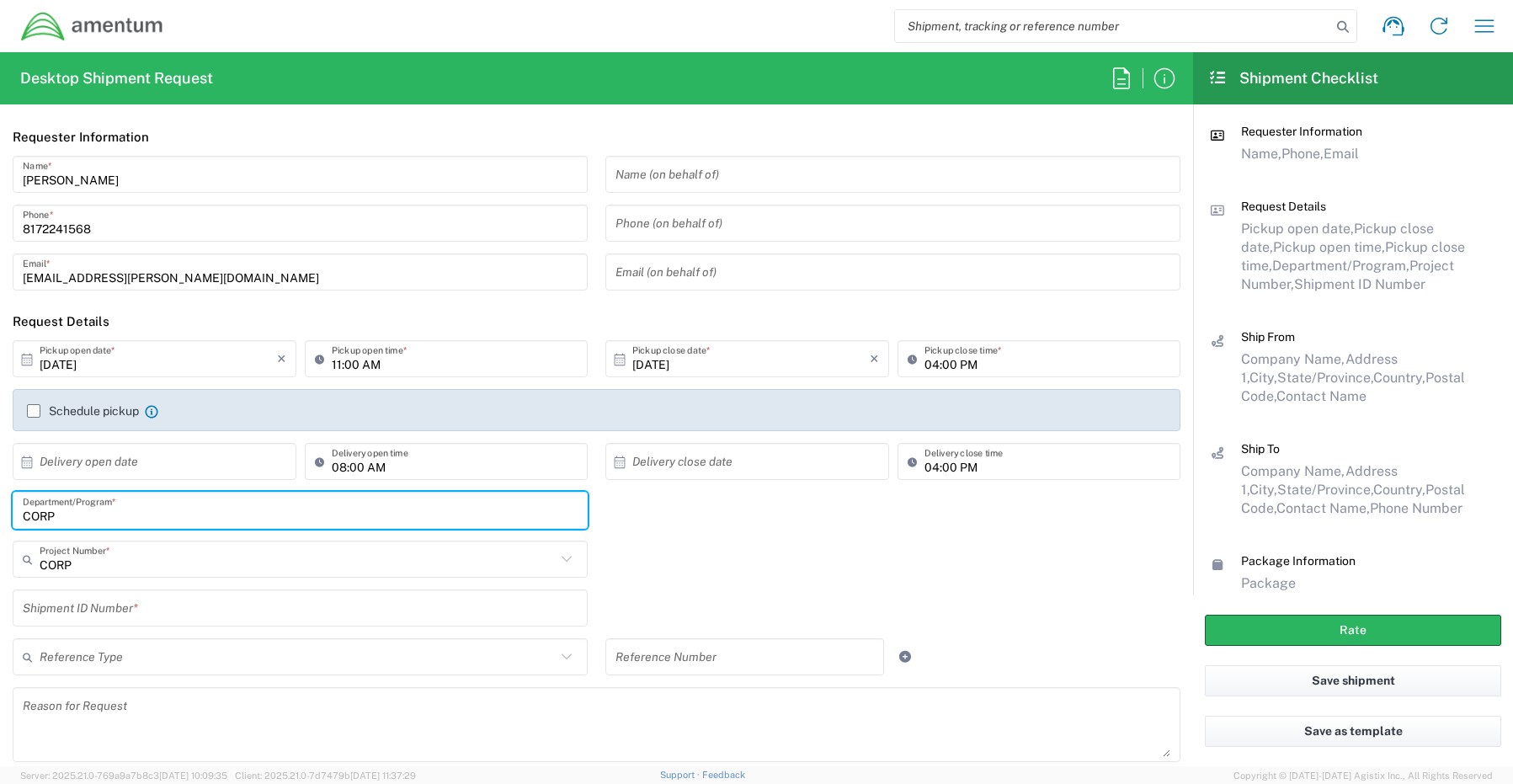
drag, startPoint x: 76, startPoint y: 513, endPoint x: -73, endPoint y: 497, distance: 149.9
click at [0, 497] on html "Shipment request Shipment tracking Shipment estimator Desktop shipment request …" at bounding box center [756, 392] width 1513 height 784
paste input "[PERSON_NAME]"
type input "[PERSON_NAME]"
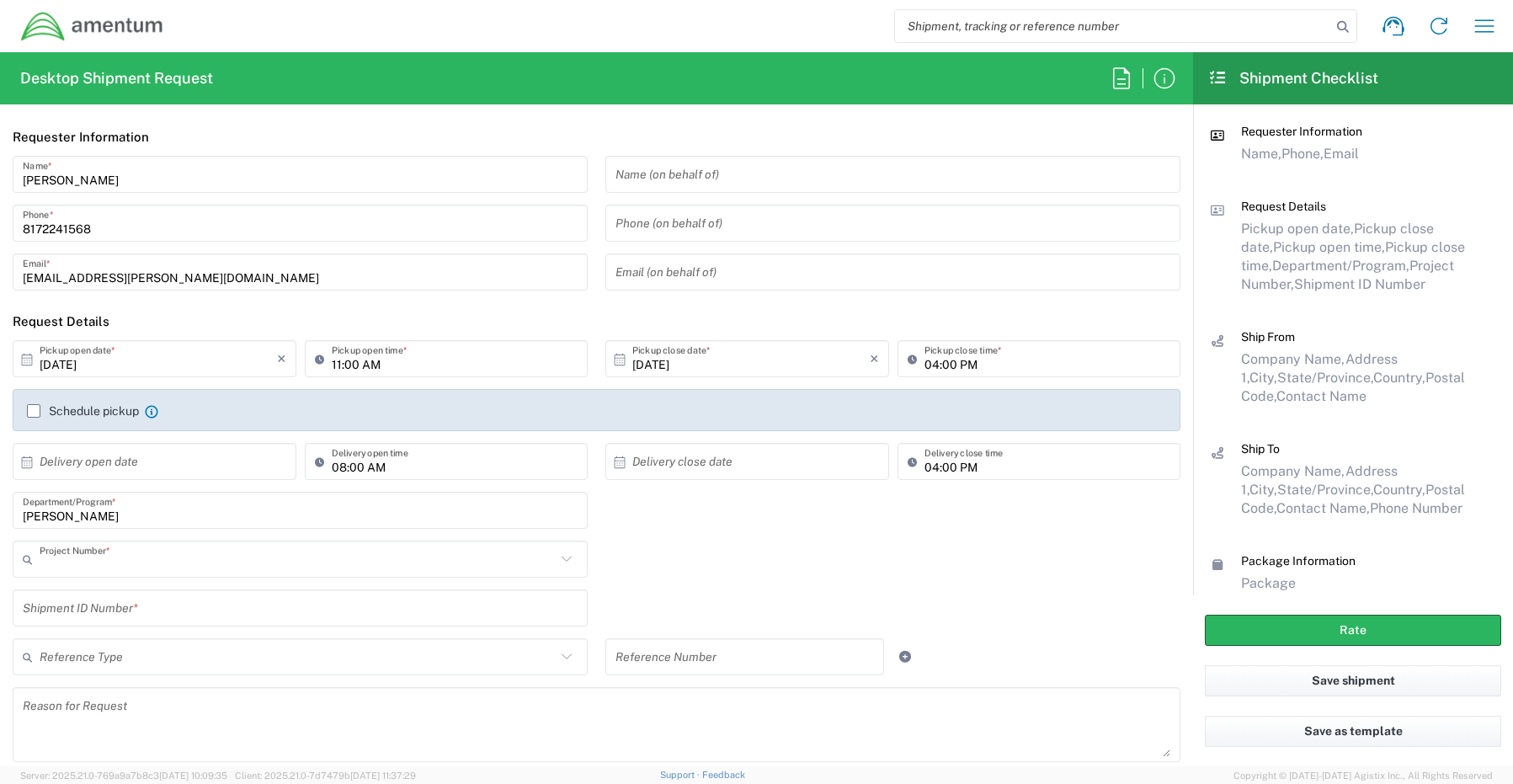
click at [83, 571] on input "text" at bounding box center [298, 560] width 516 height 30
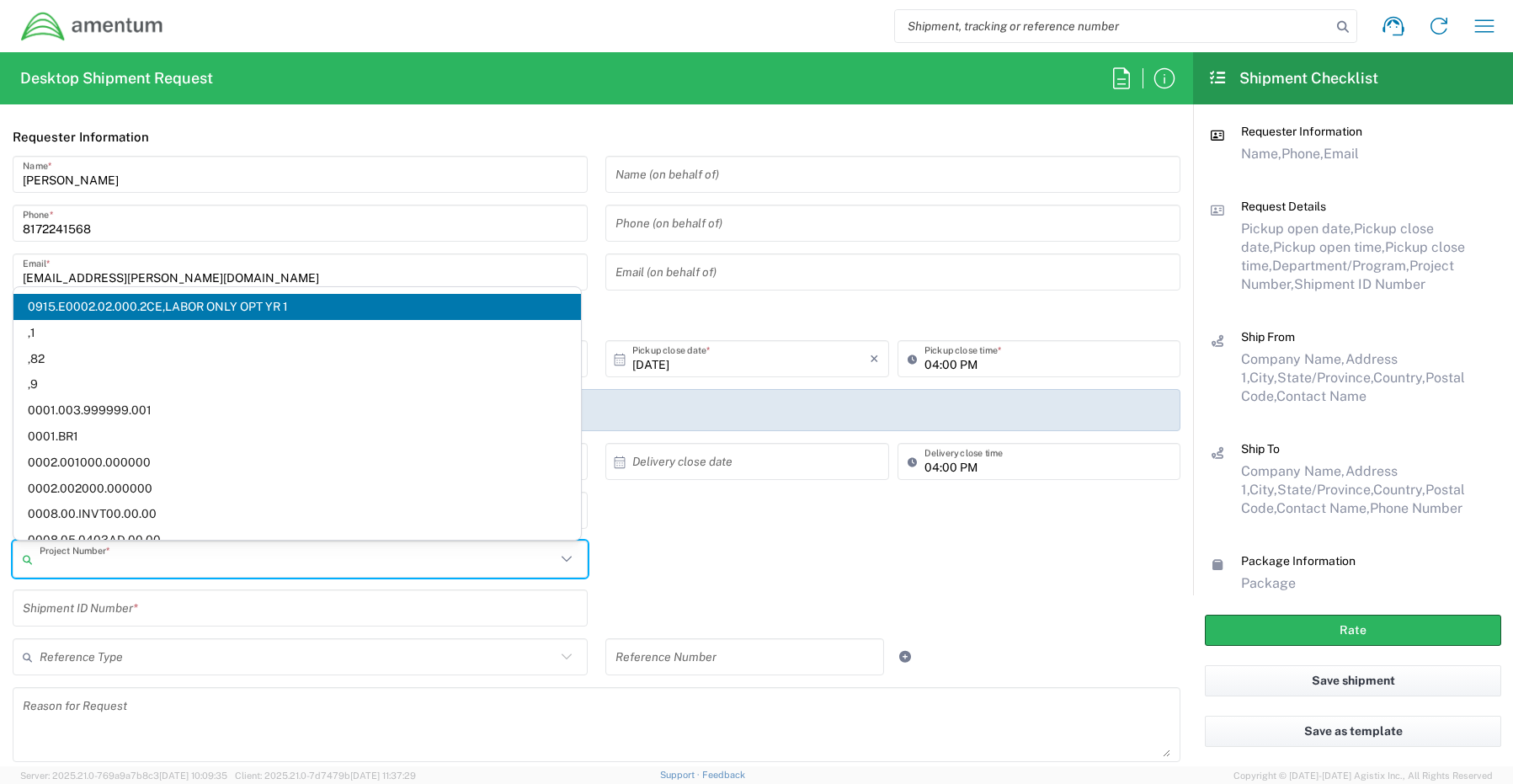
paste input "ADMN.600286.0000"
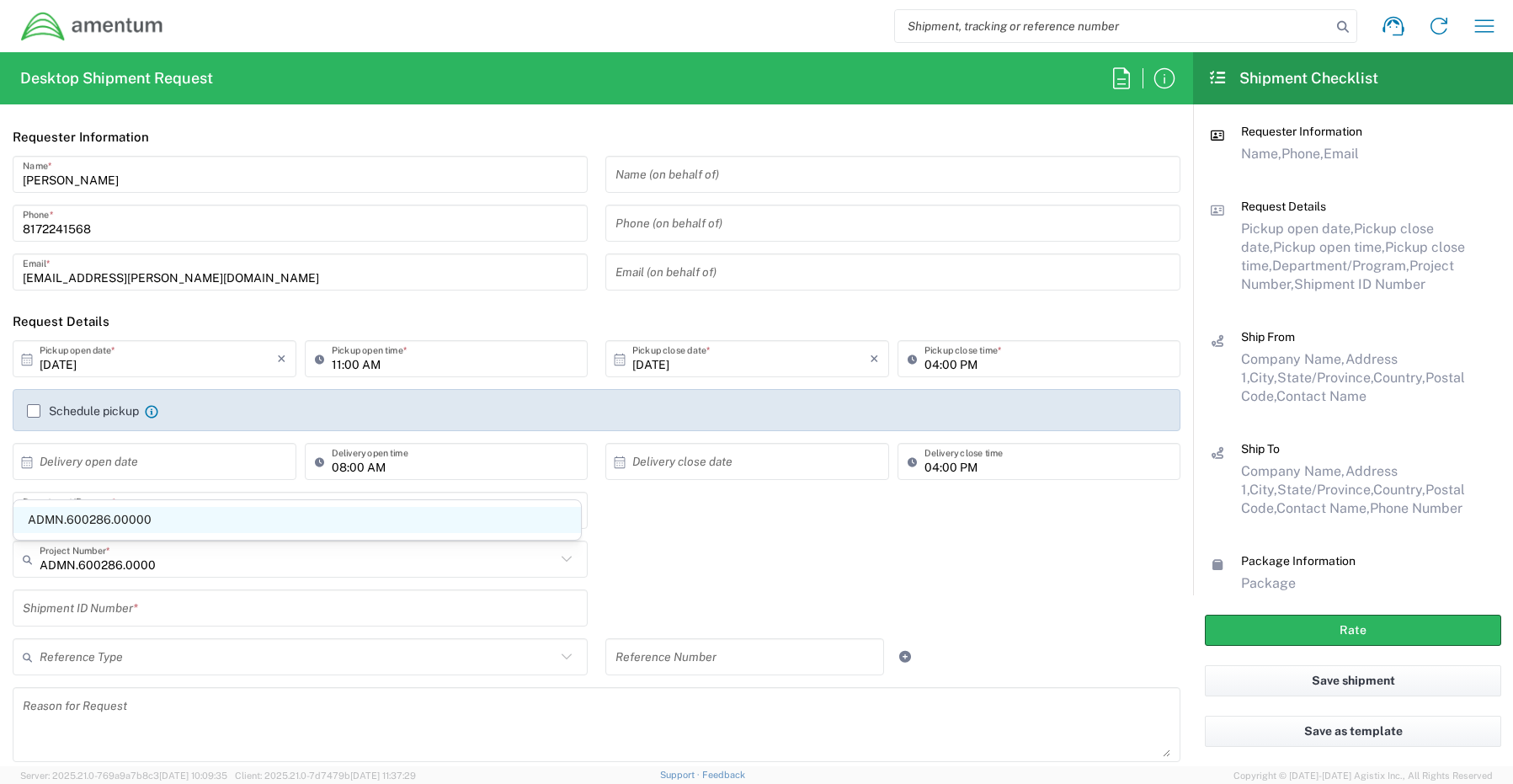
click at [100, 515] on span "ADMN.600286.00000" at bounding box center [297, 520] width 567 height 26
type input "ADMN.600286.00000"
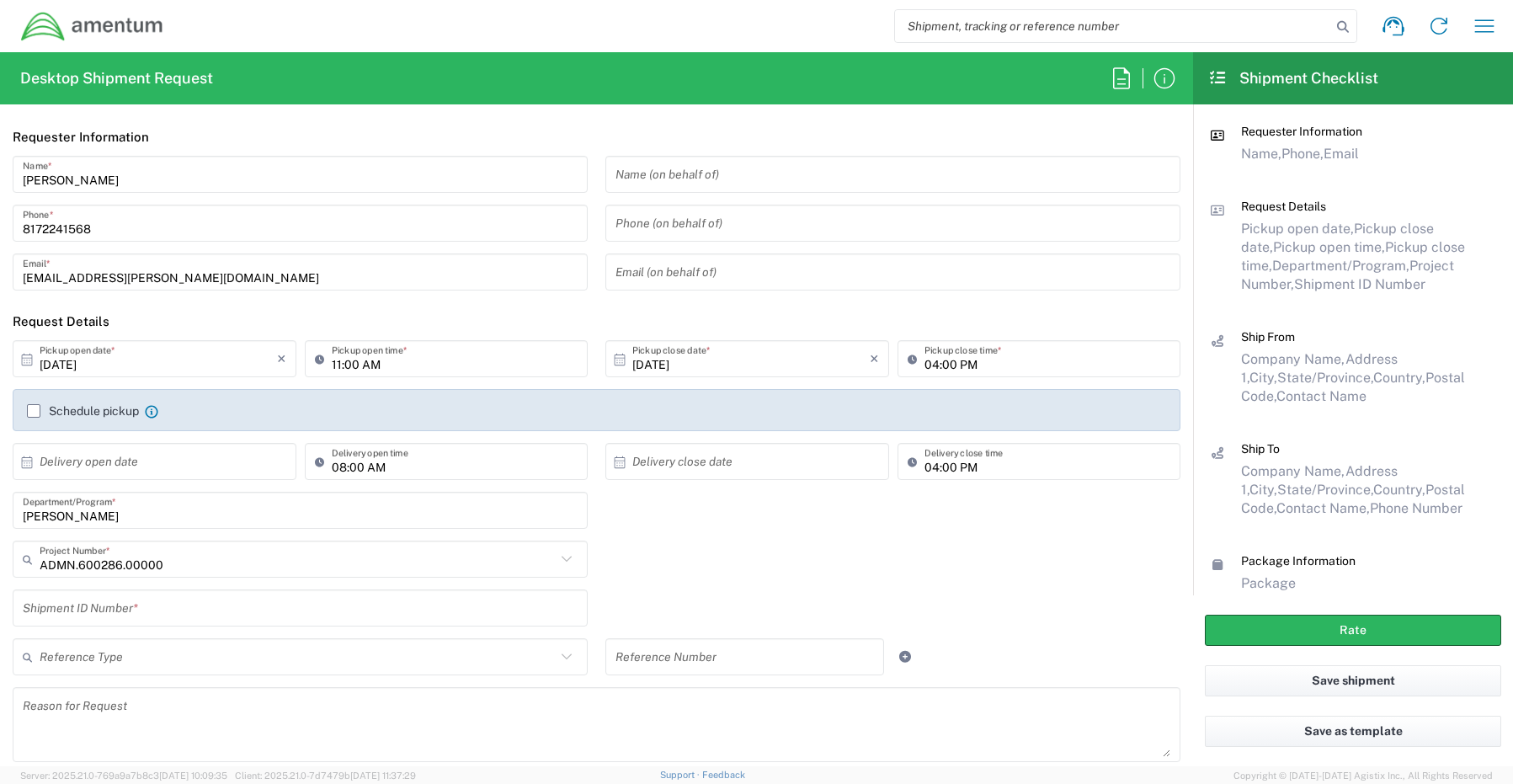
click at [72, 610] on input "text" at bounding box center [300, 608] width 555 height 30
paste input "[PERSON_NAME] - REQ0240901"
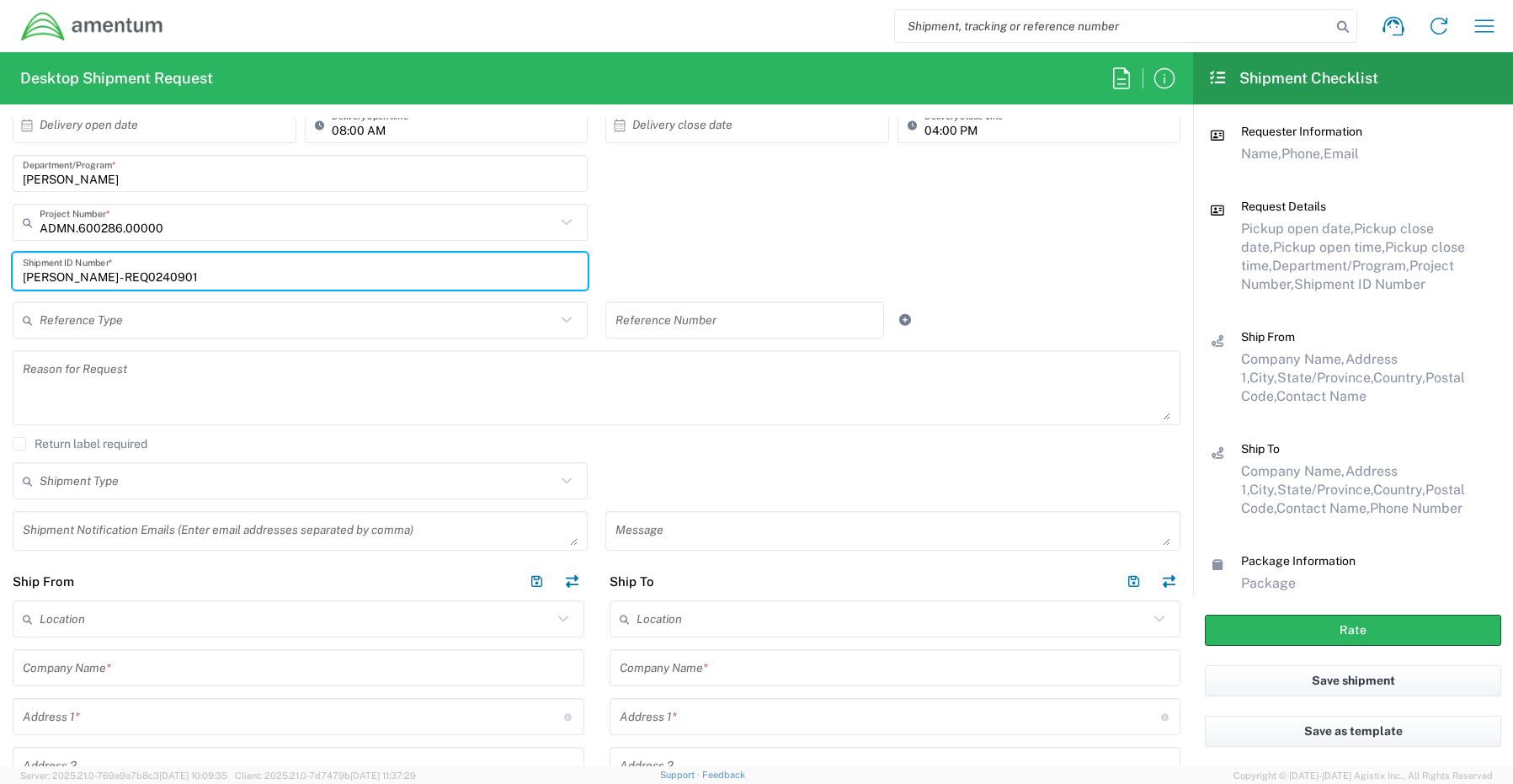
scroll to position [421, 0]
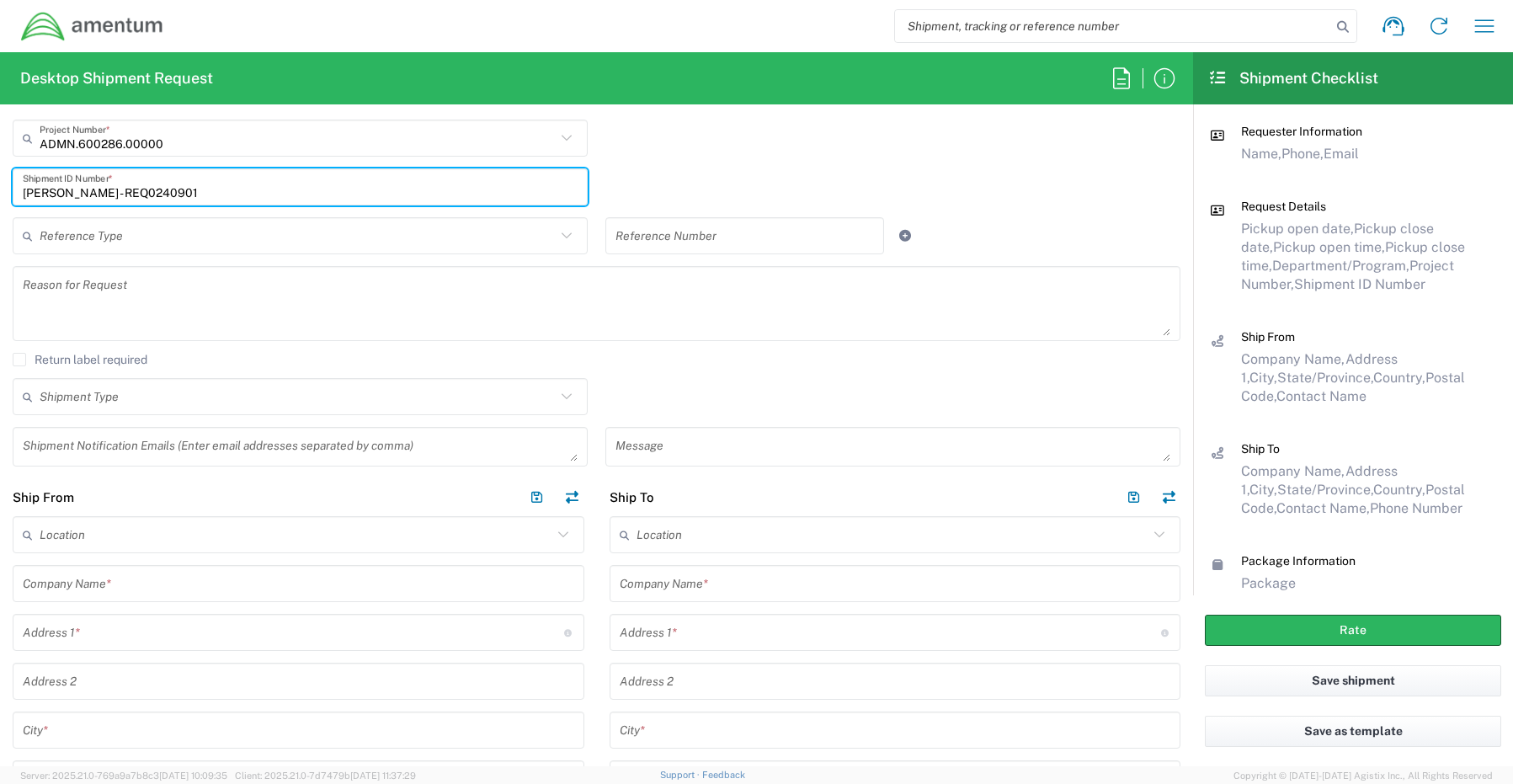
type input "[PERSON_NAME] - REQ0240901"
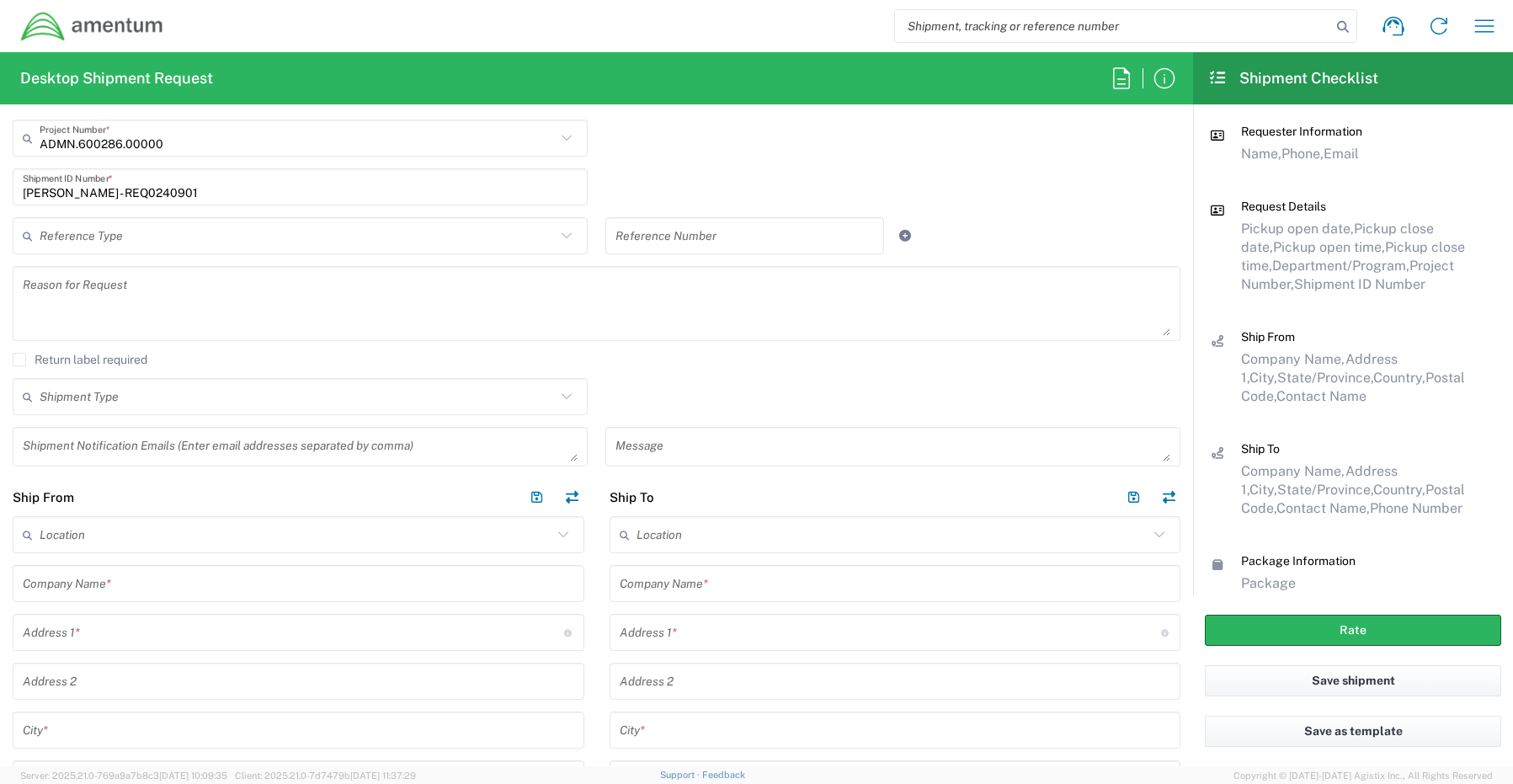
click at [105, 456] on textarea at bounding box center [300, 446] width 555 height 30
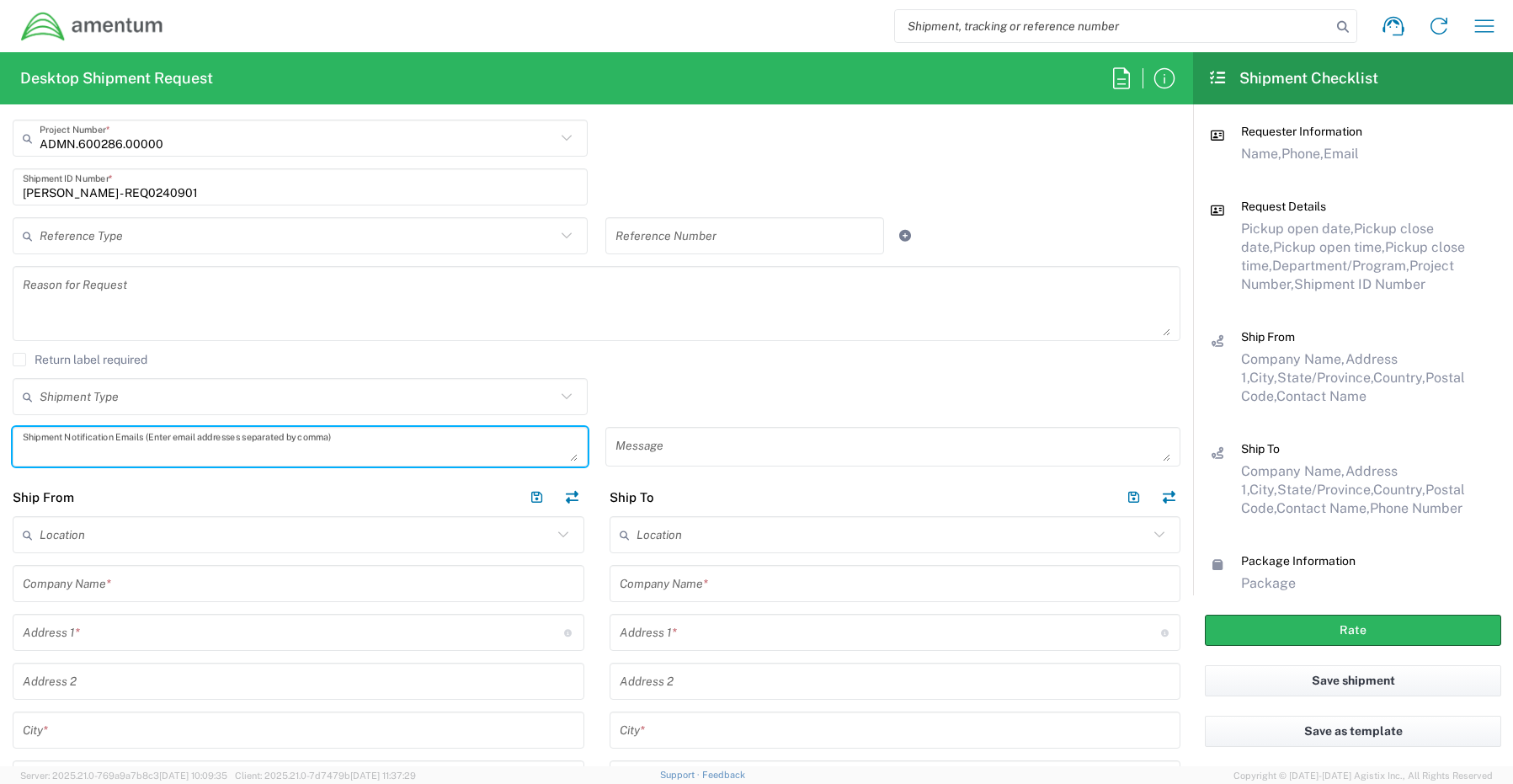
paste textarea "[PERSON_NAME][EMAIL_ADDRESS][PERSON_NAME][DOMAIN_NAME]"
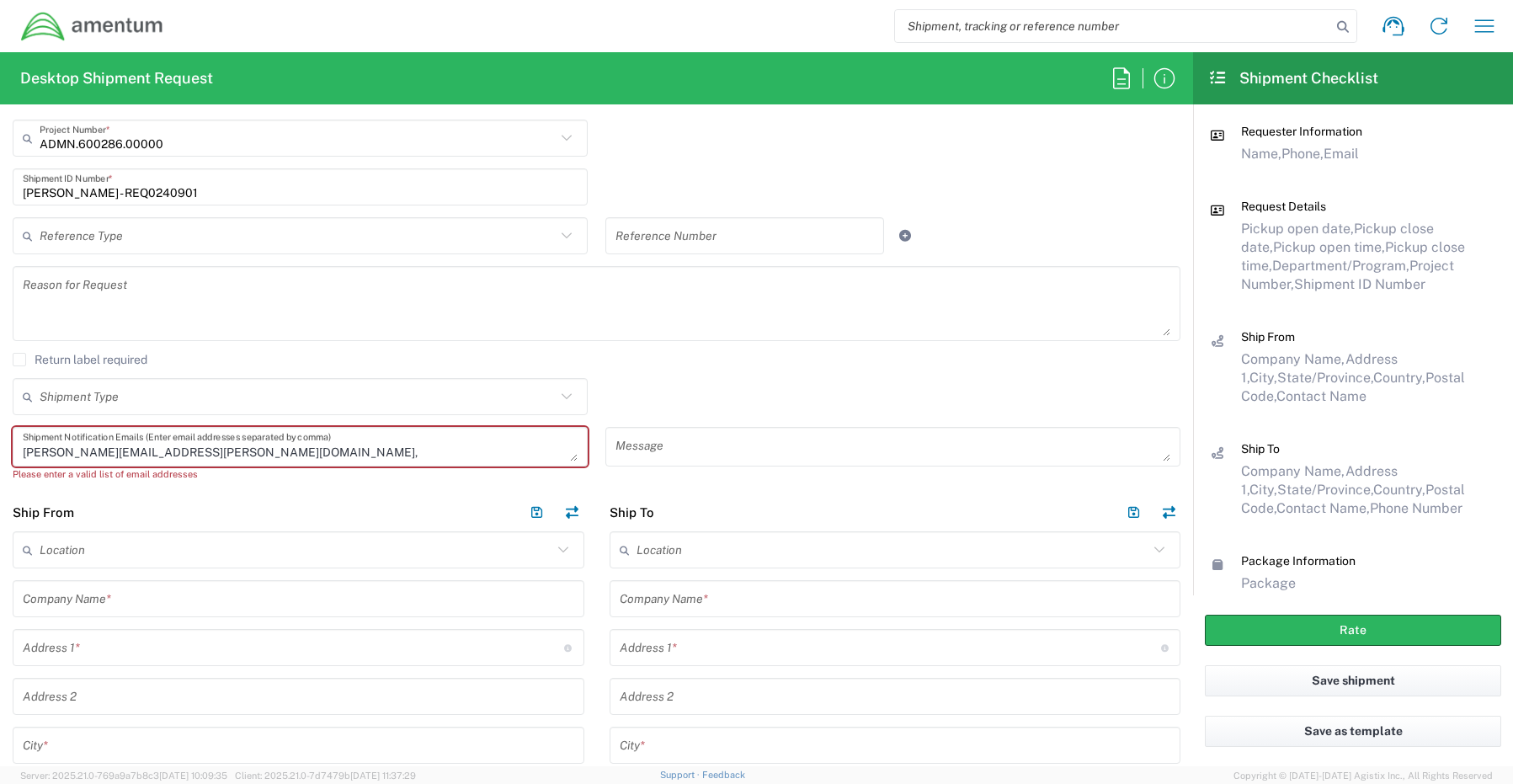
click at [207, 457] on textarea "[PERSON_NAME][EMAIL_ADDRESS][PERSON_NAME][DOMAIN_NAME]," at bounding box center [300, 446] width 555 height 30
paste textarea "[EMAIL_ADDRESS][DOMAIN_NAME]"
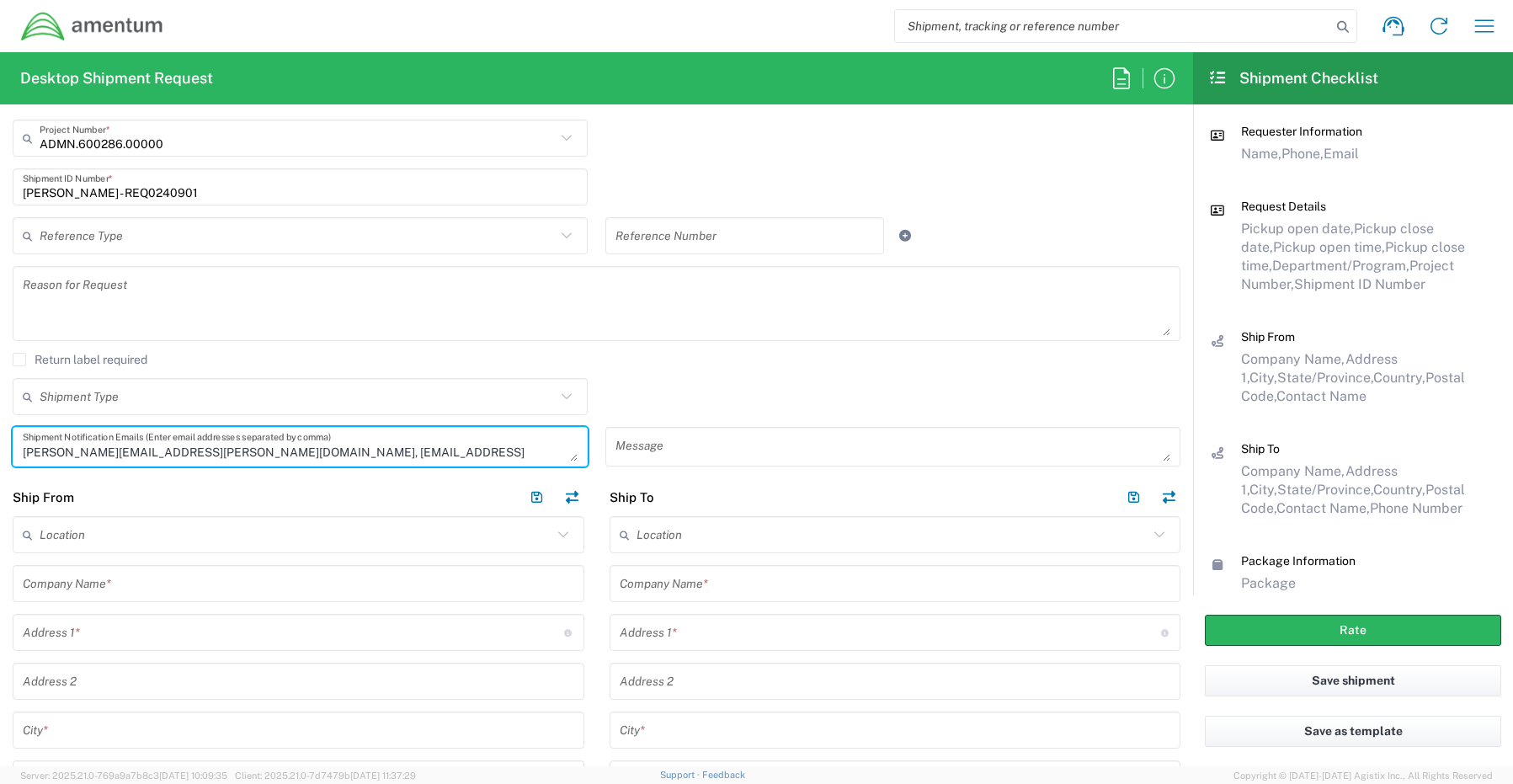
scroll to position [758, 0]
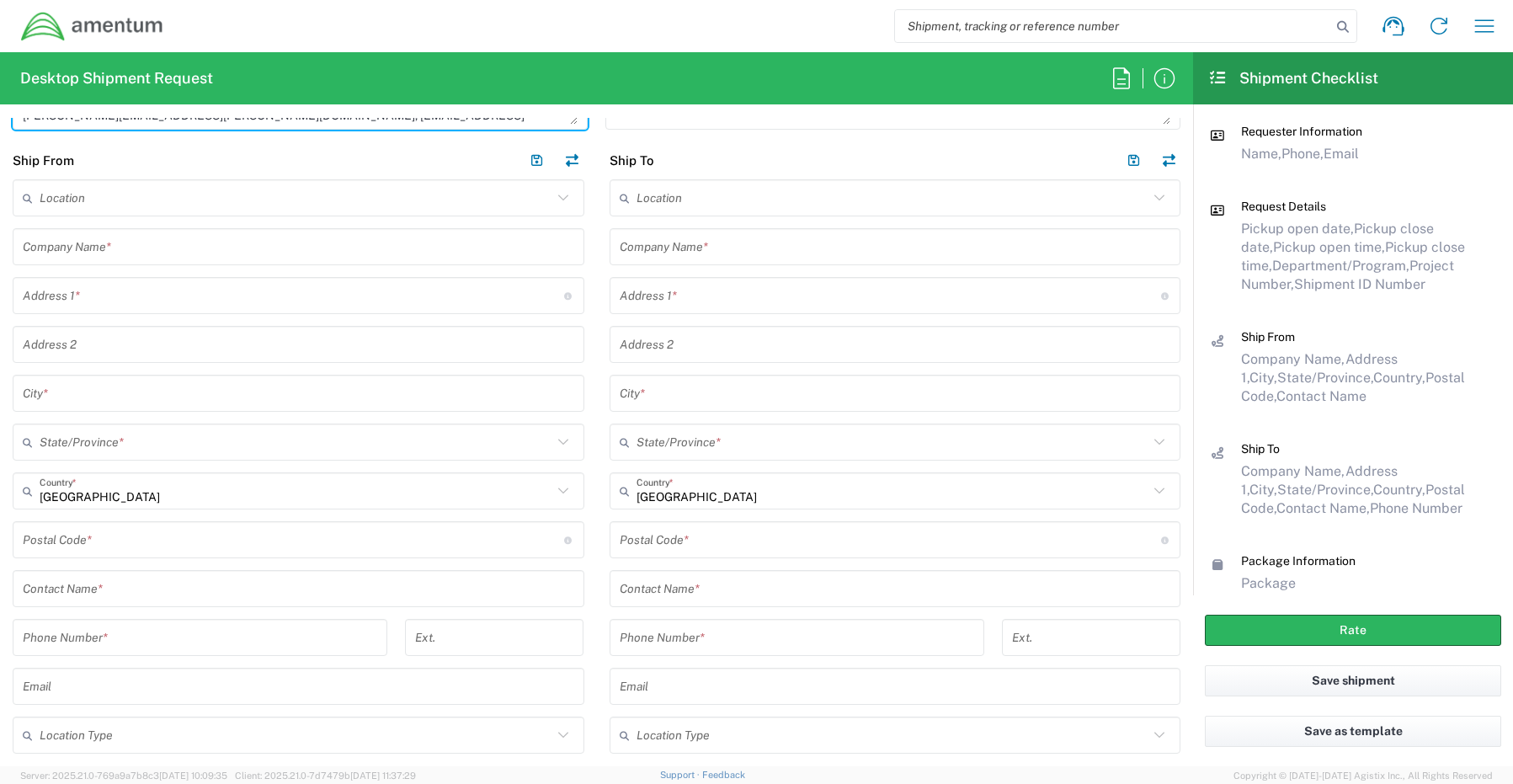
type textarea "[PERSON_NAME][EMAIL_ADDRESS][PERSON_NAME][DOMAIN_NAME], [EMAIL_ADDRESS][DOMAIN_…"
click at [133, 598] on input "text" at bounding box center [299, 588] width 551 height 30
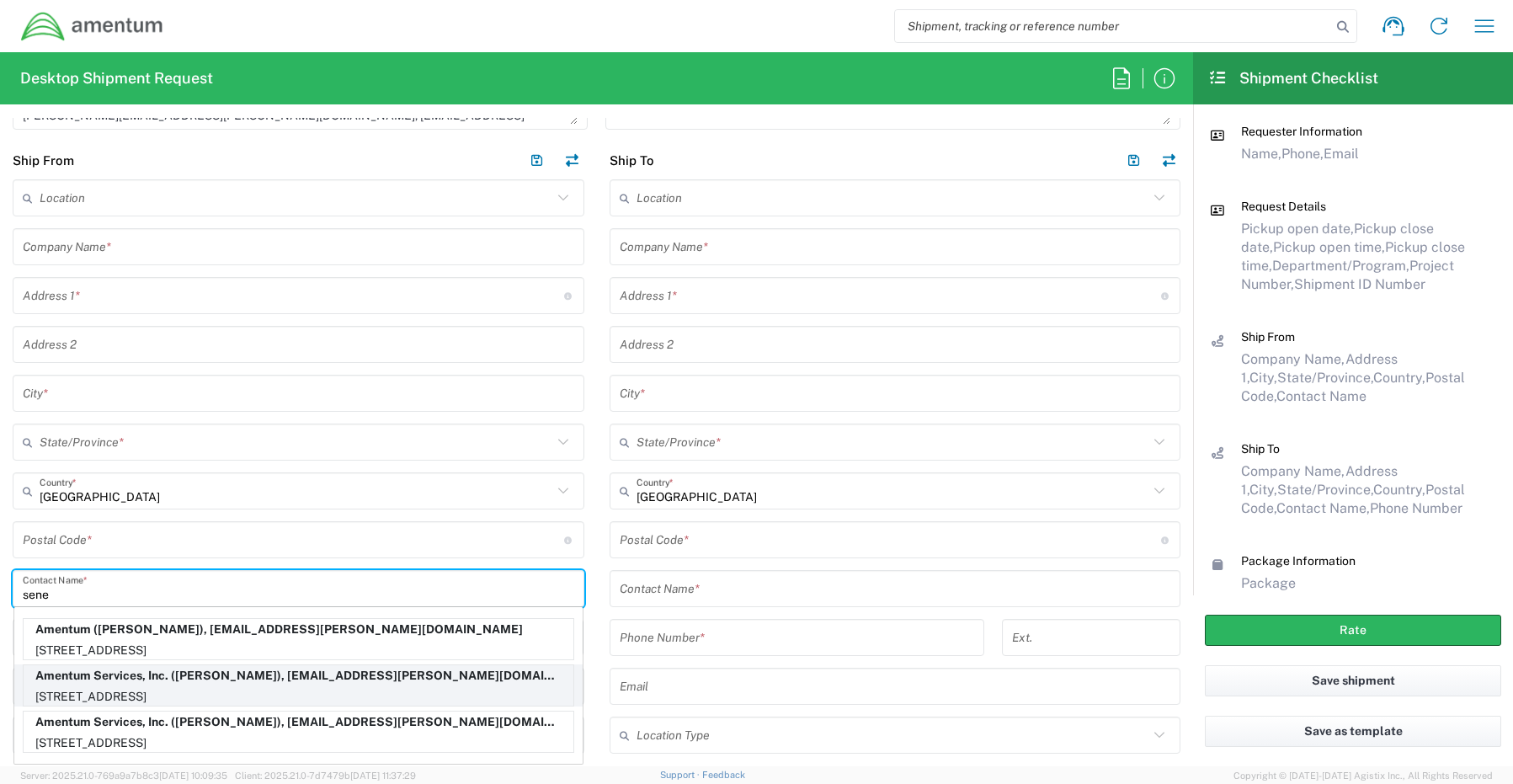
type input "sene"
click at [143, 687] on p "[STREET_ADDRESS]" at bounding box center [299, 696] width 549 height 21
type input "Amentum Services, Inc."
type input "[STREET_ADDRESS]"
type input "[GEOGRAPHIC_DATA]"
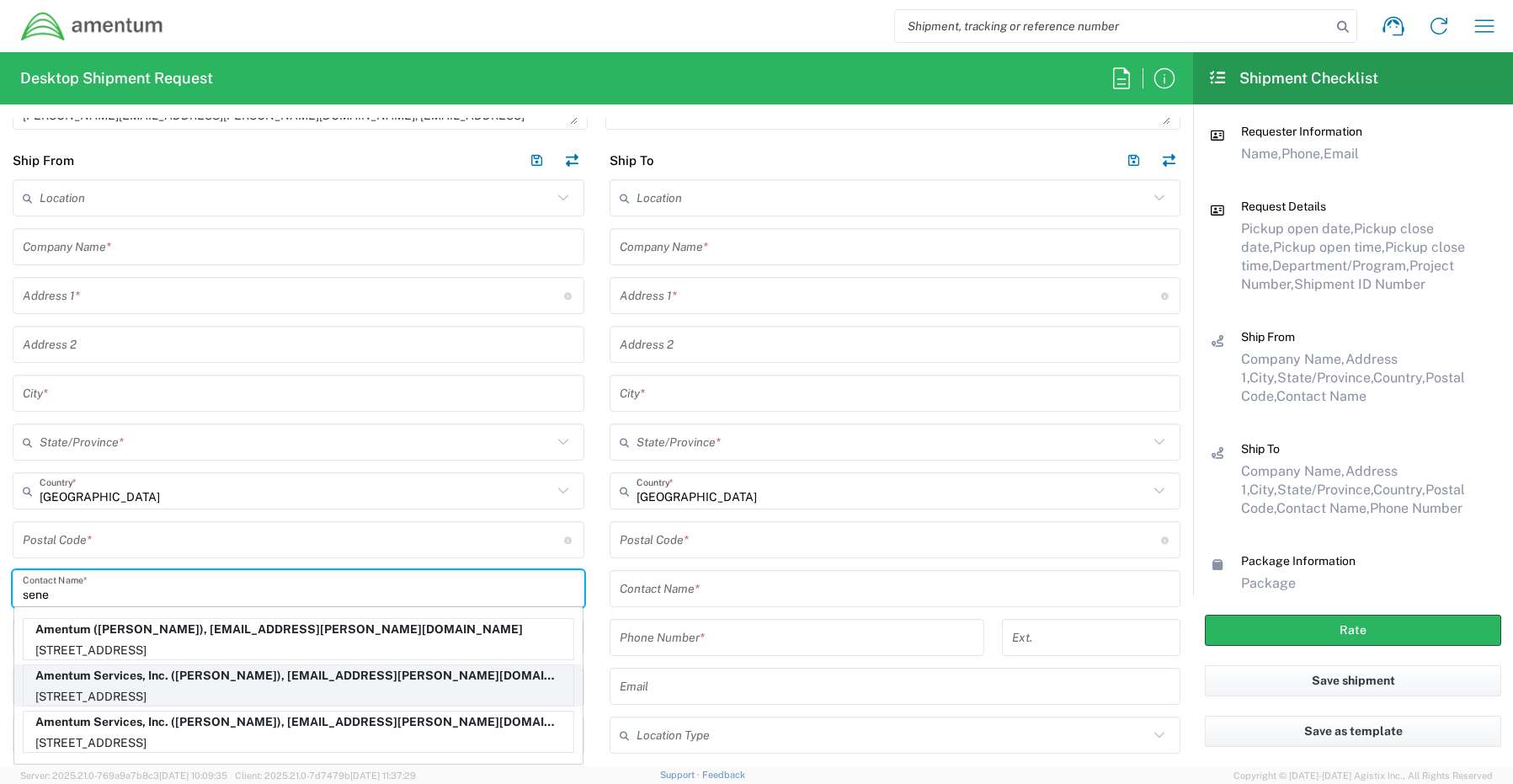
type input "[US_STATE]"
type input "76177"
type input "[PERSON_NAME]"
type input "[PHONE_NUMBER]"
type input "[EMAIL_ADDRESS][PERSON_NAME][DOMAIN_NAME]"
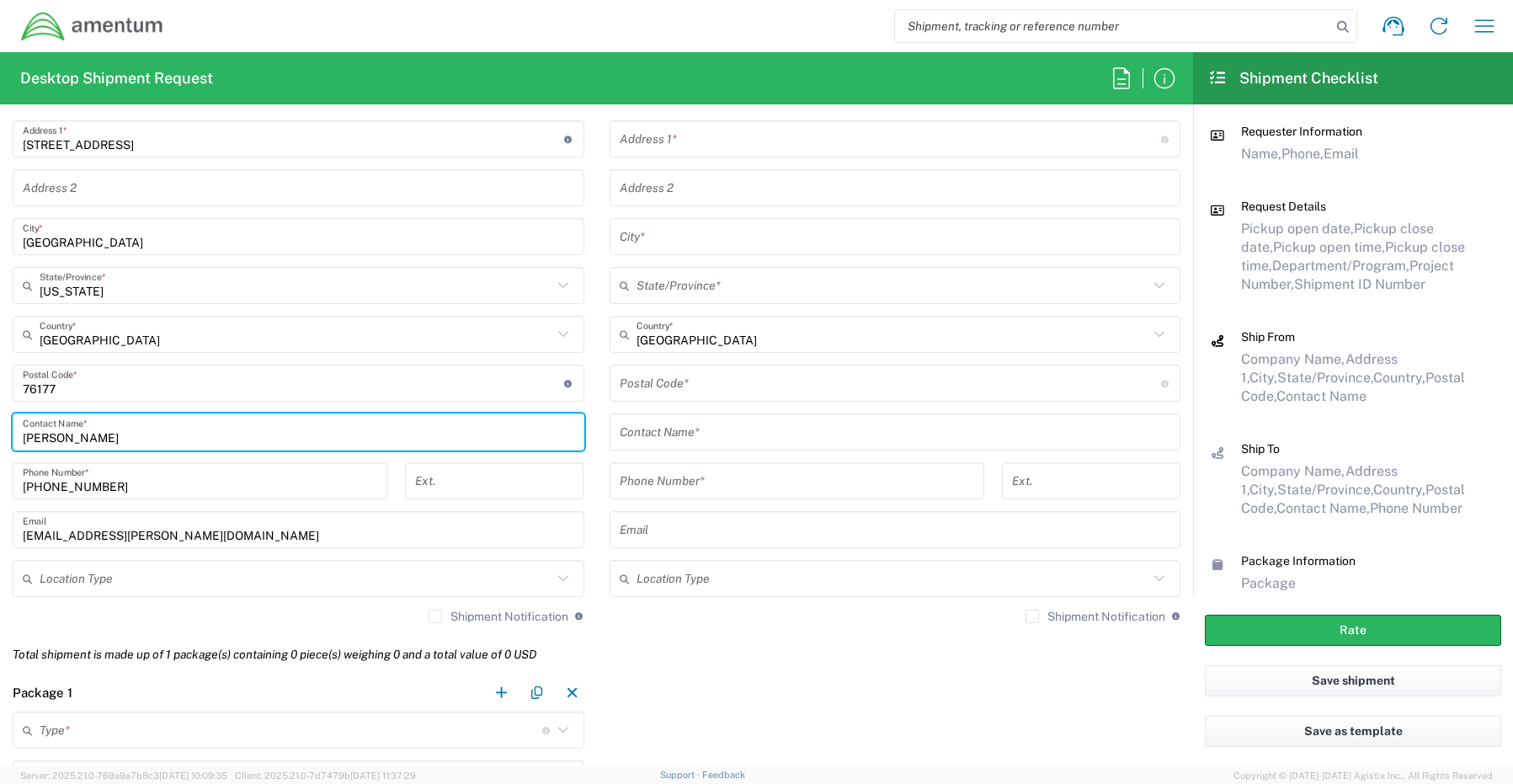
scroll to position [926, 0]
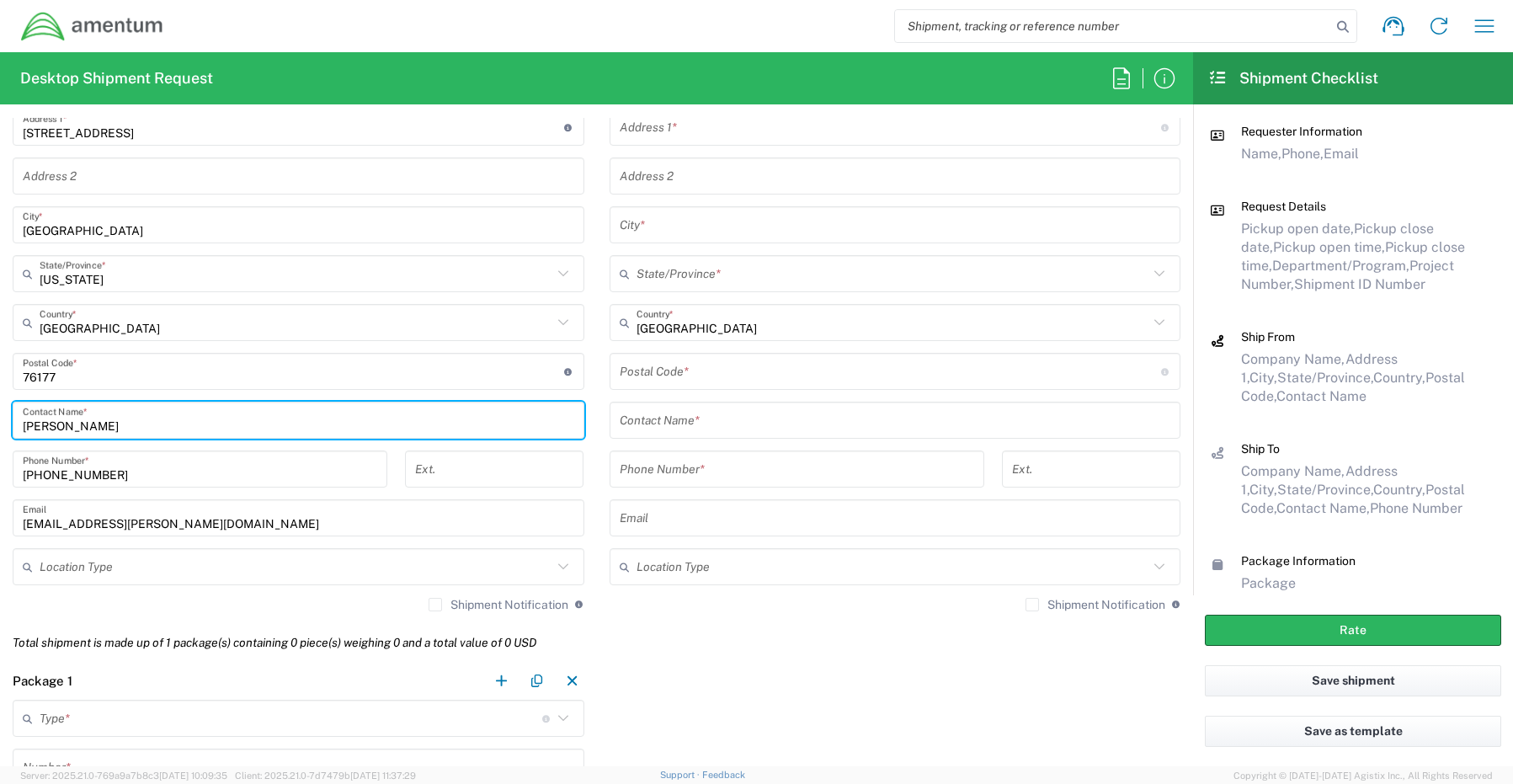
click at [100, 569] on input "text" at bounding box center [296, 566] width 513 height 30
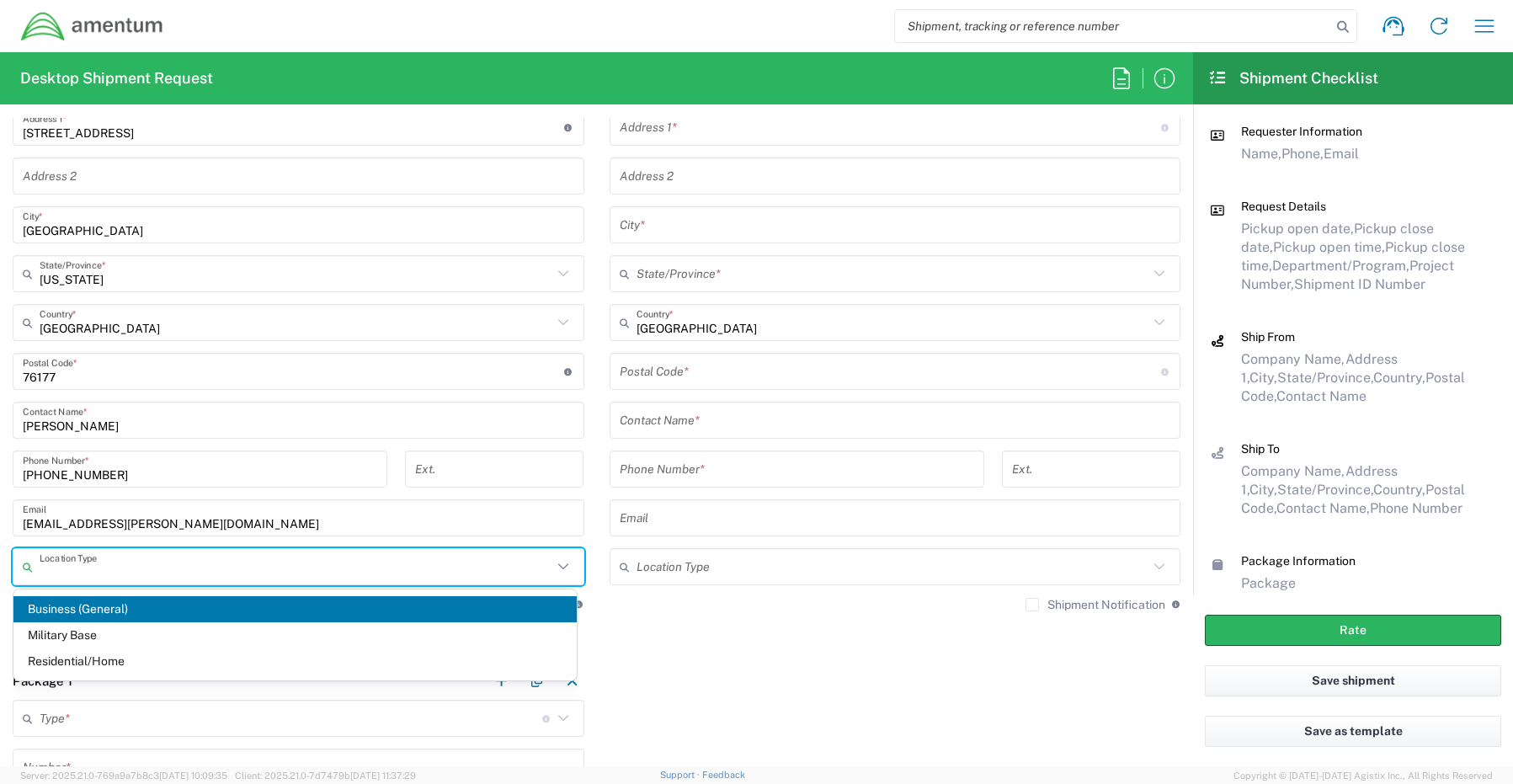
click at [77, 611] on span "Business (General)" at bounding box center [295, 609] width 563 height 26
type input "Business (General)"
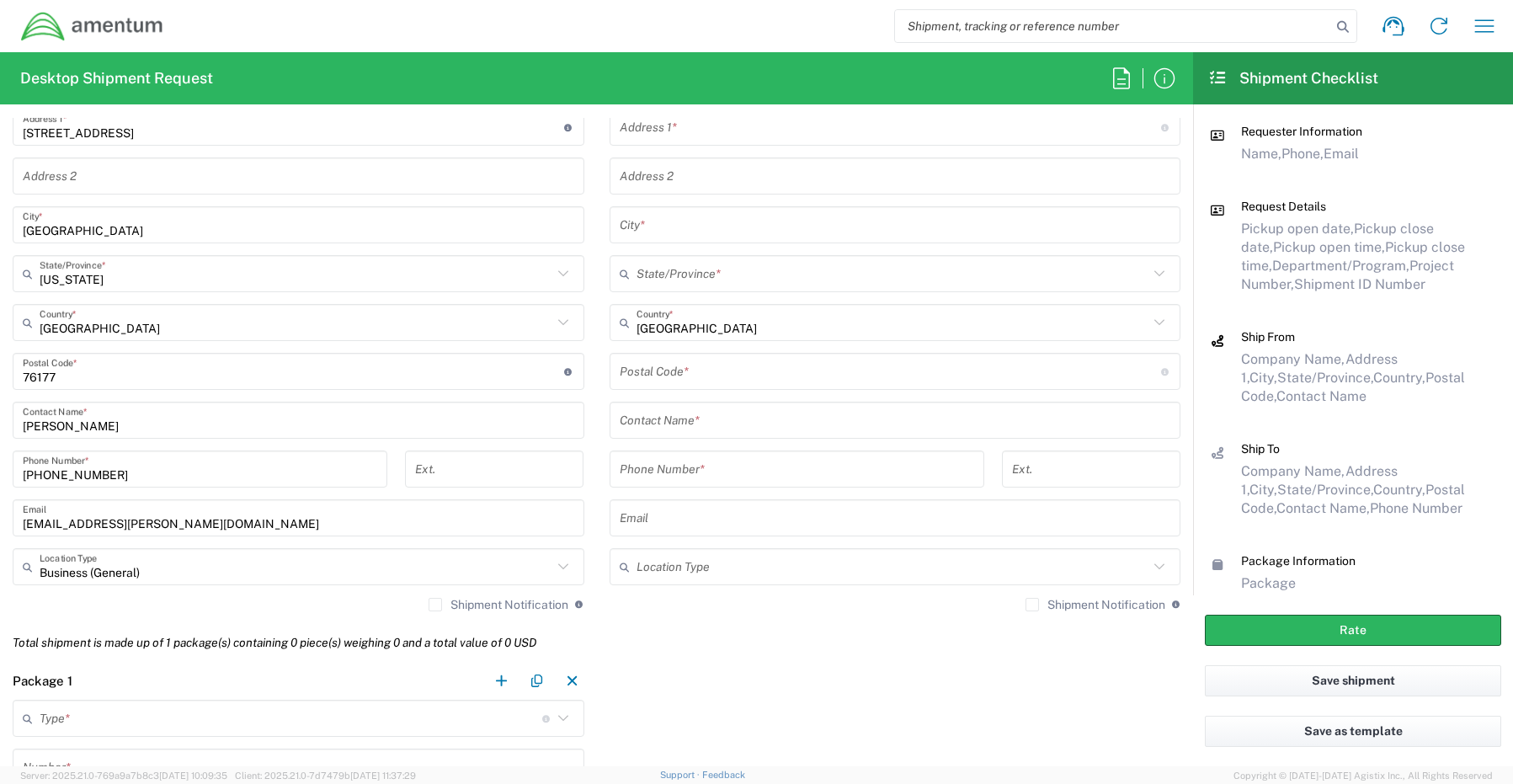
click at [429, 607] on label "Shipment Notification" at bounding box center [498, 605] width 139 height 14
click at [435, 605] on input "Shipment Notification" at bounding box center [435, 605] width 0 height 0
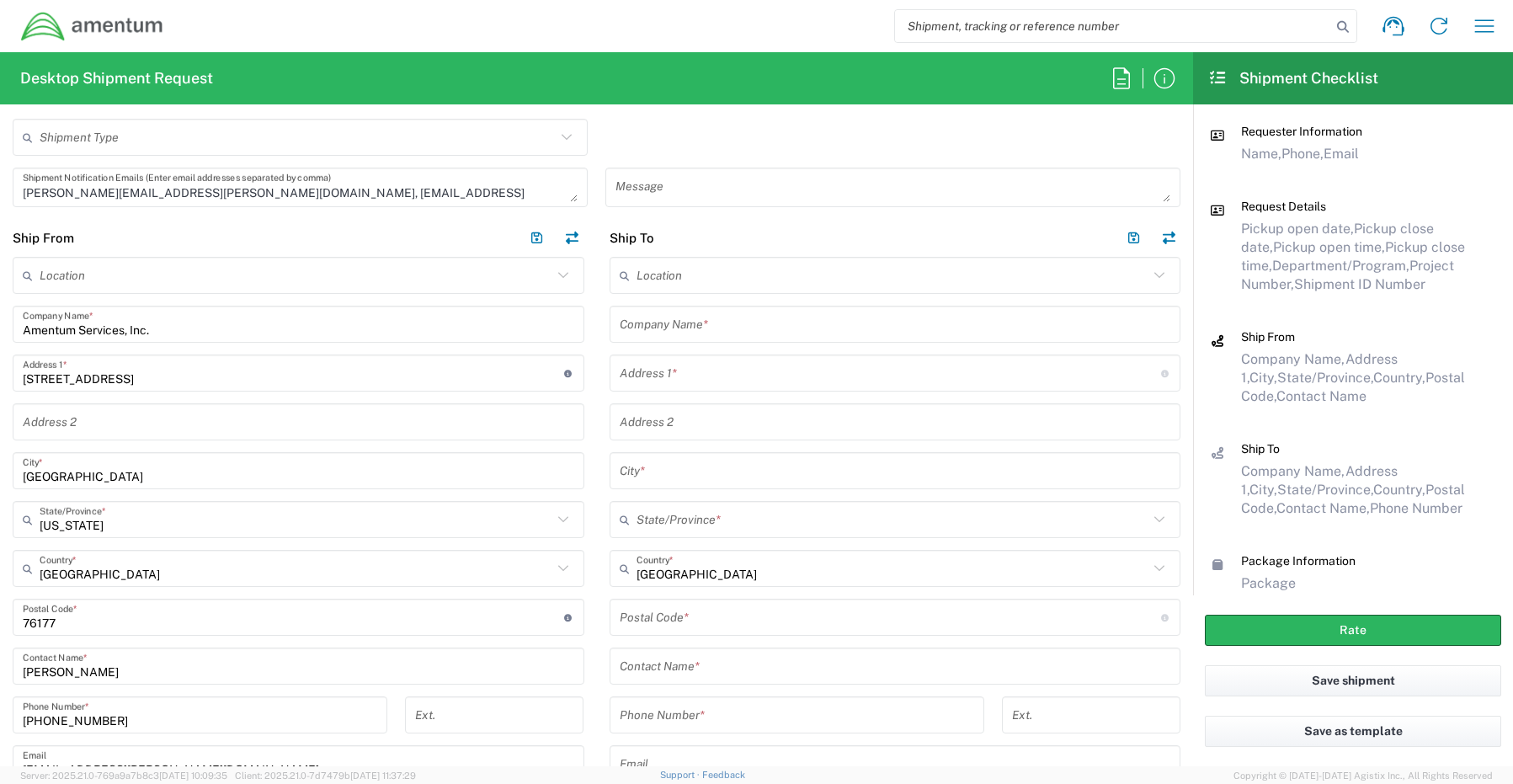
scroll to position [673, 0]
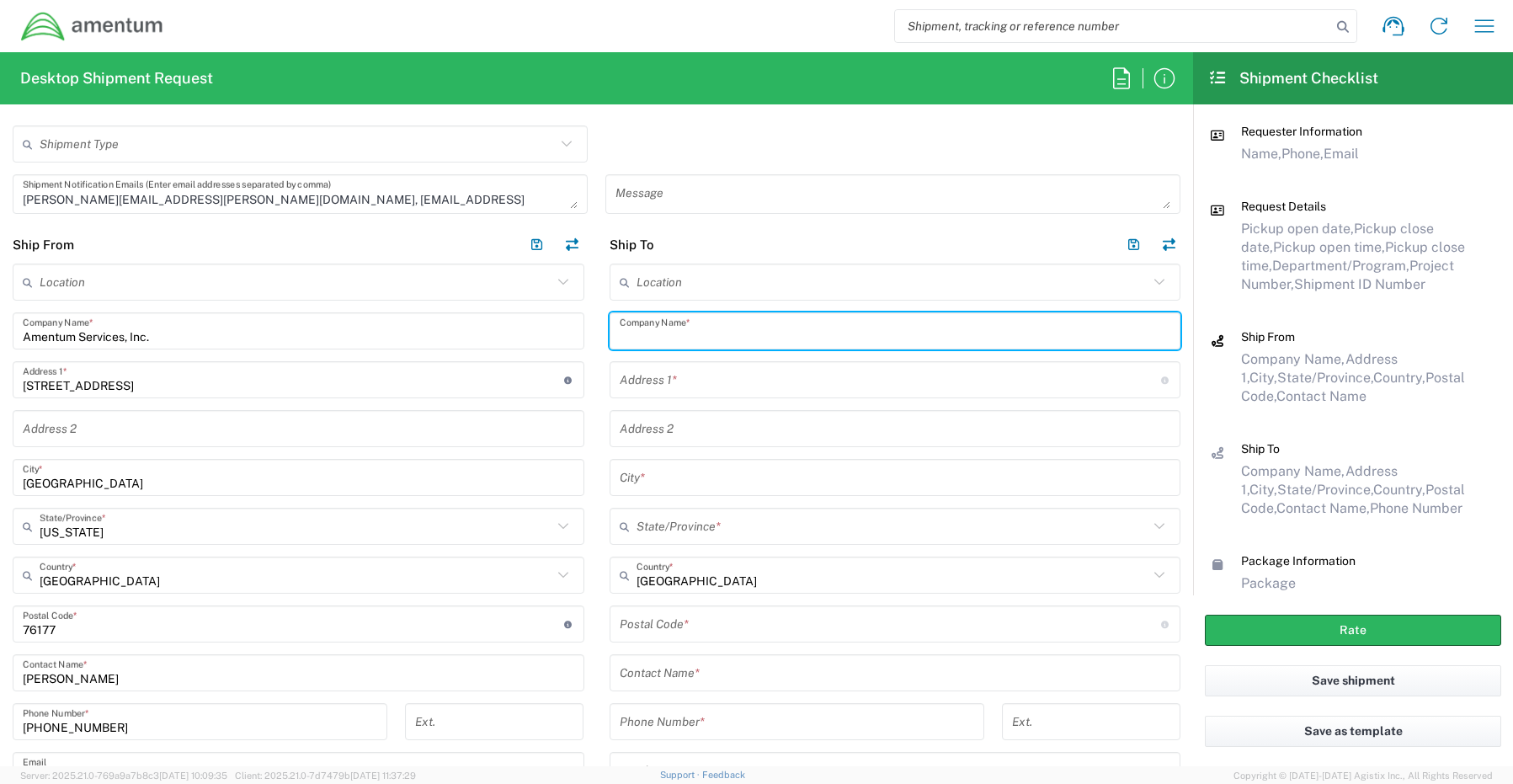
click at [708, 327] on input "text" at bounding box center [896, 331] width 551 height 30
paste input "[PERSON_NAME]"
click at [674, 344] on input "Amentum /. [PERSON_NAME]" at bounding box center [896, 331] width 551 height 30
type input "Amentum / [PERSON_NAME]"
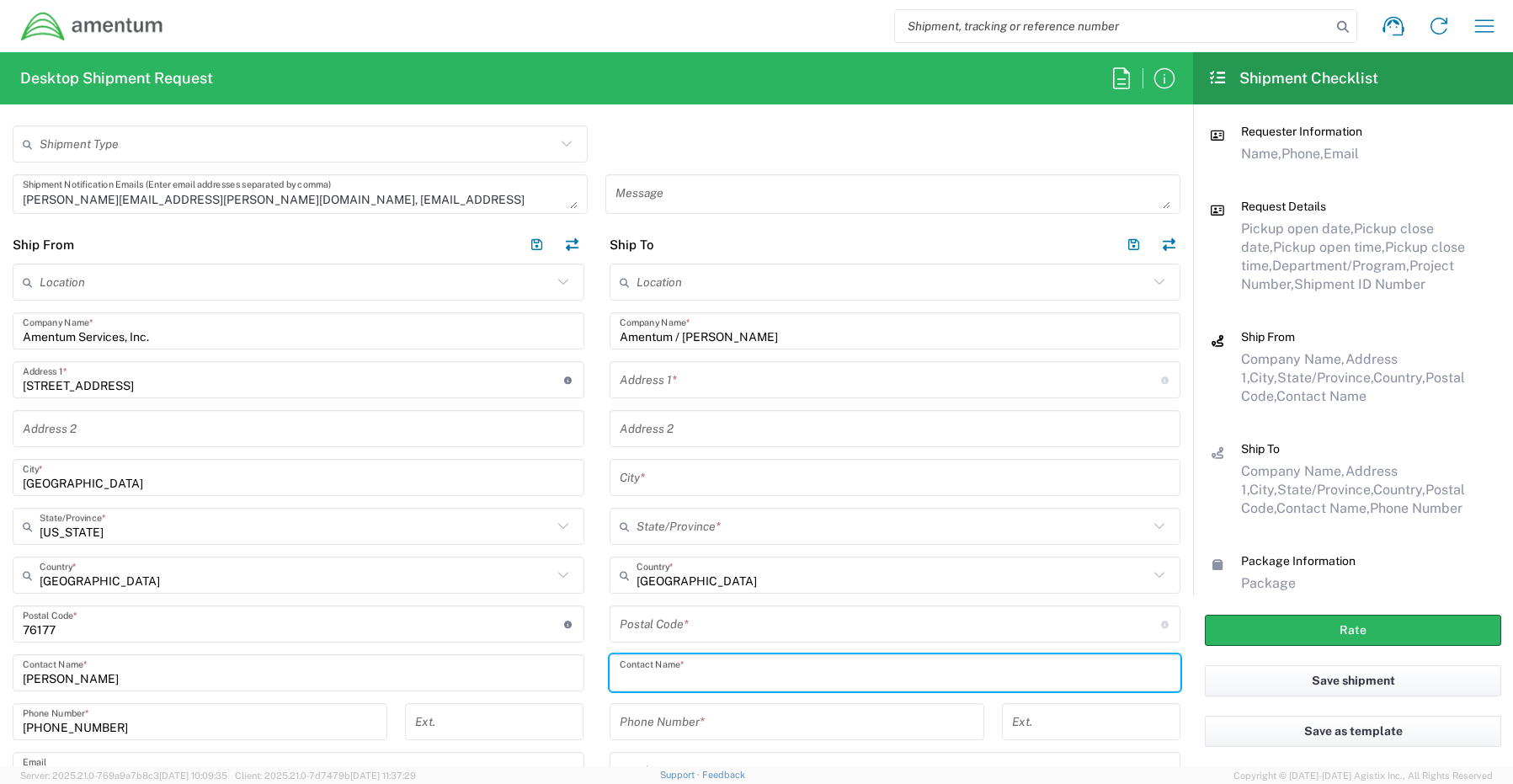
click at [707, 684] on input "text" at bounding box center [896, 673] width 551 height 30
paste input "[PERSON_NAME]"
type input "[PERSON_NAME]"
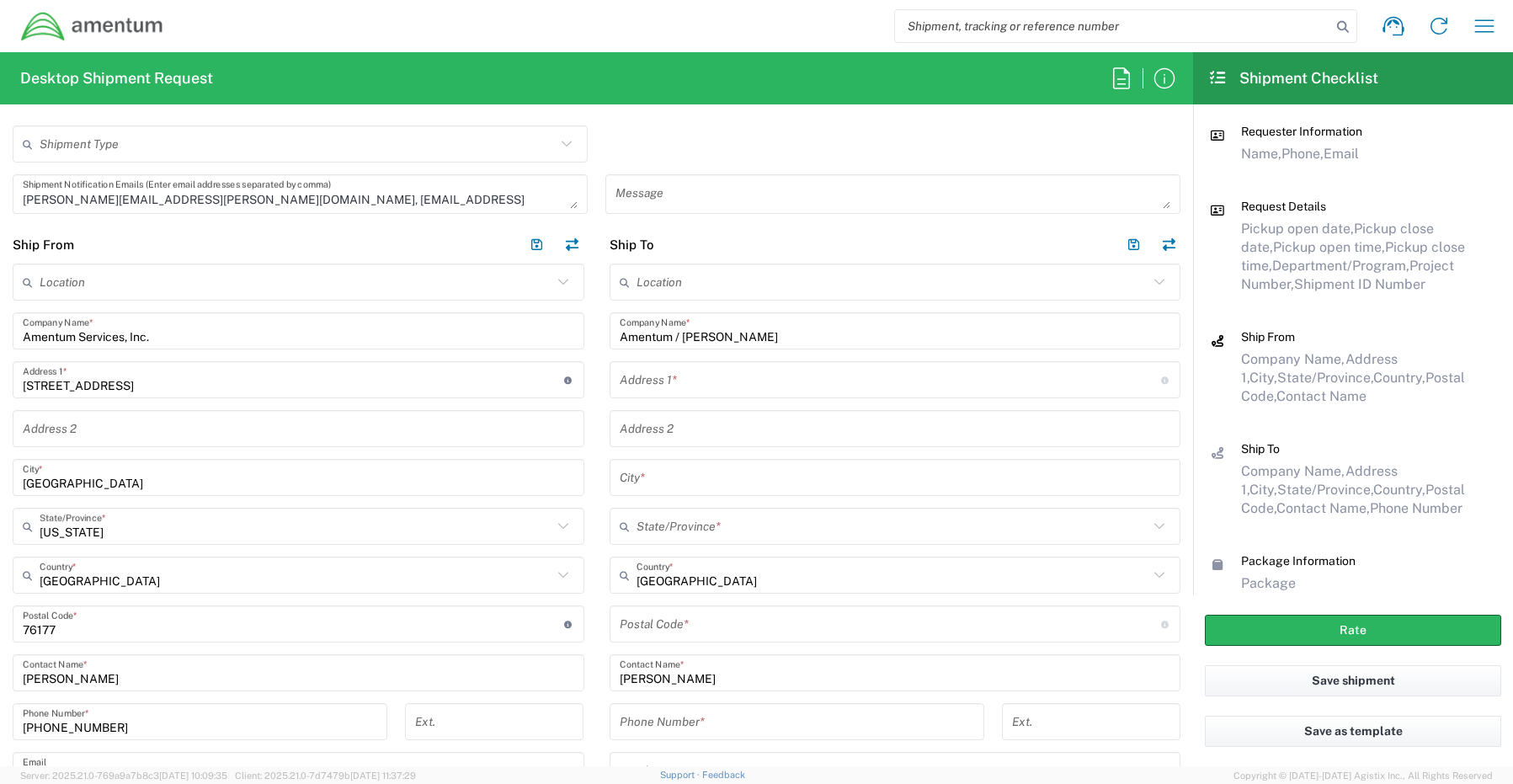
click at [675, 384] on input "text" at bounding box center [890, 380] width 542 height 30
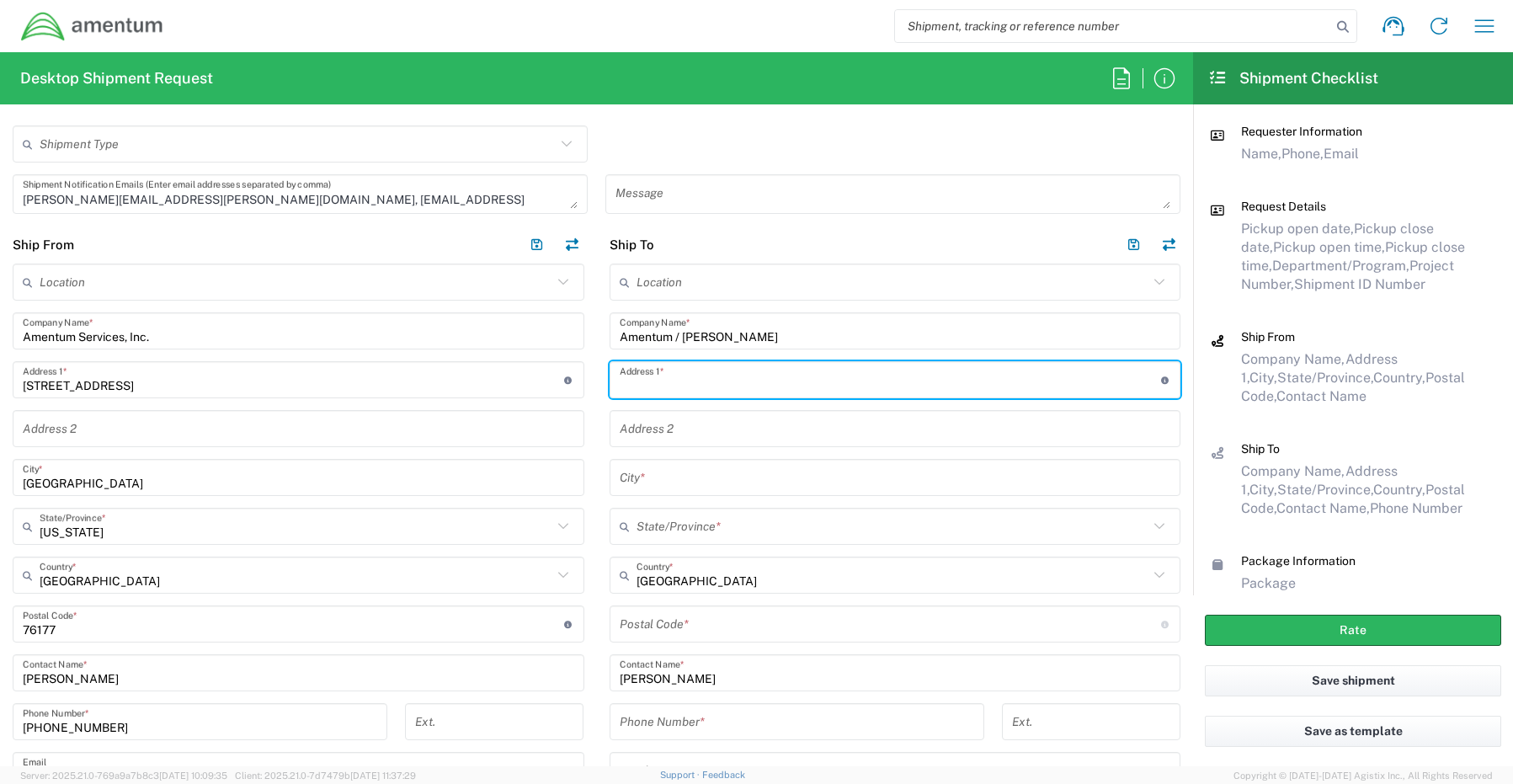
paste input "[STREET_ADDRESS]"
type input "[STREET_ADDRESS]"
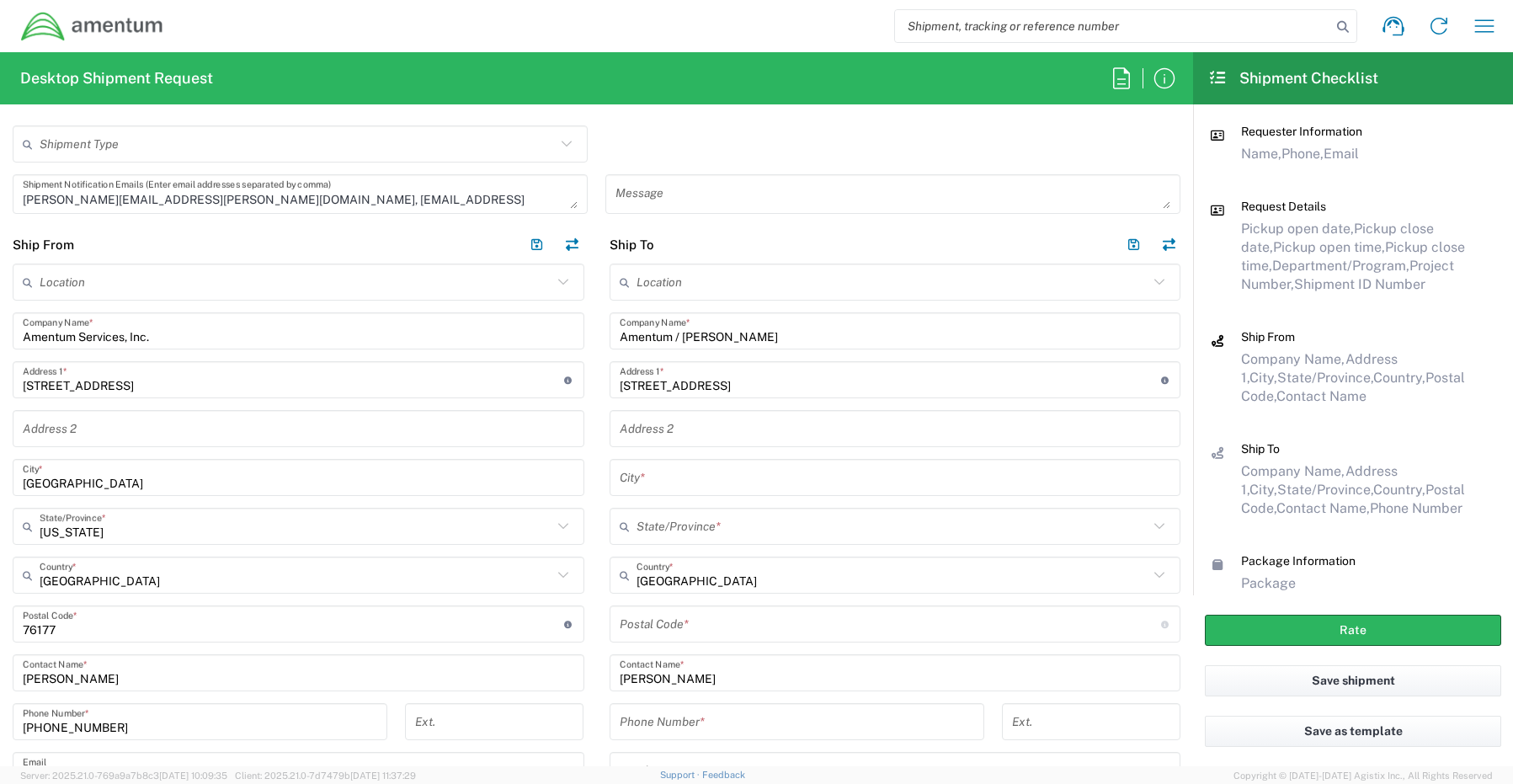
click at [661, 477] on input "text" at bounding box center [896, 478] width 551 height 30
paste input "[PERSON_NAME],"
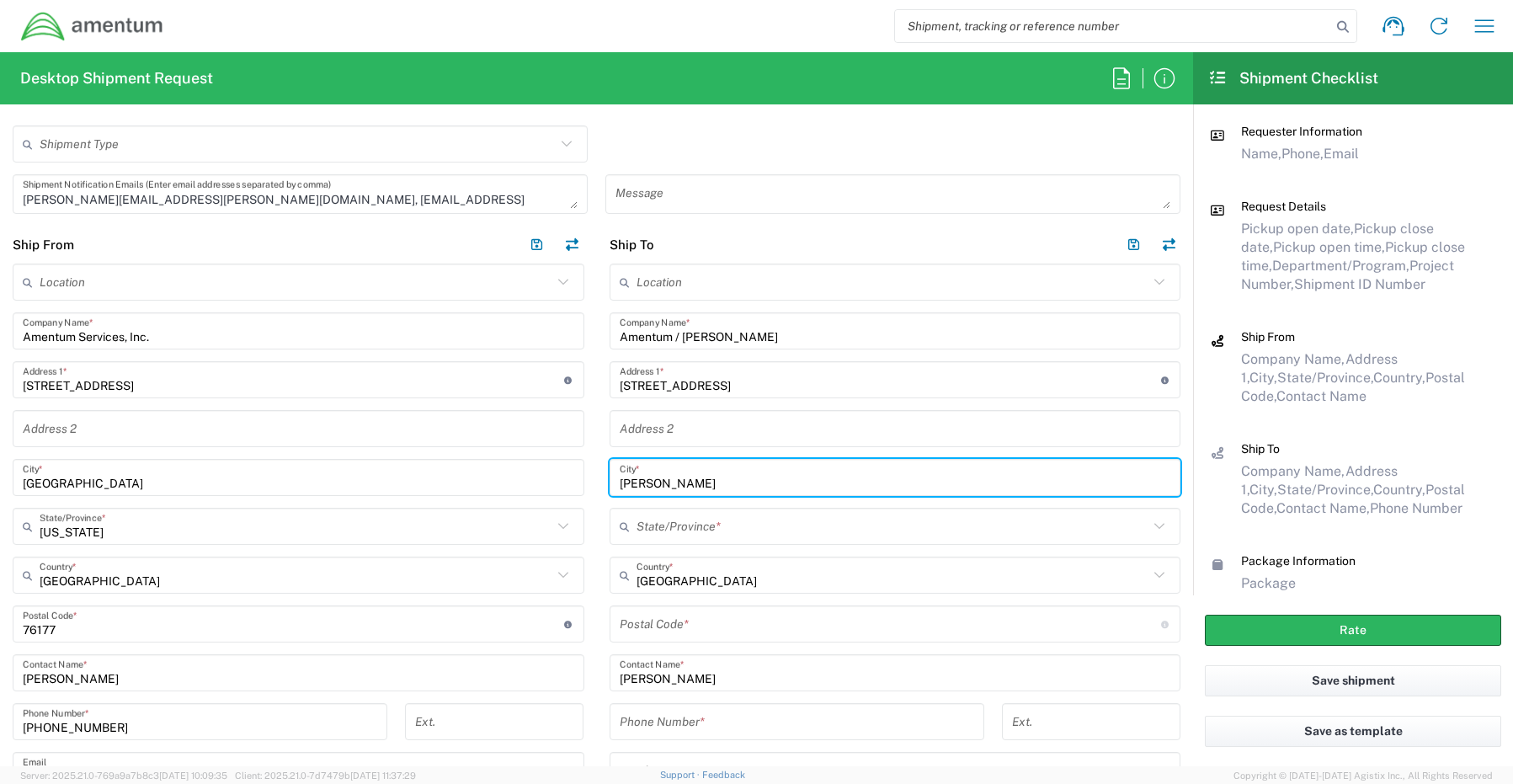
type input "[PERSON_NAME]"
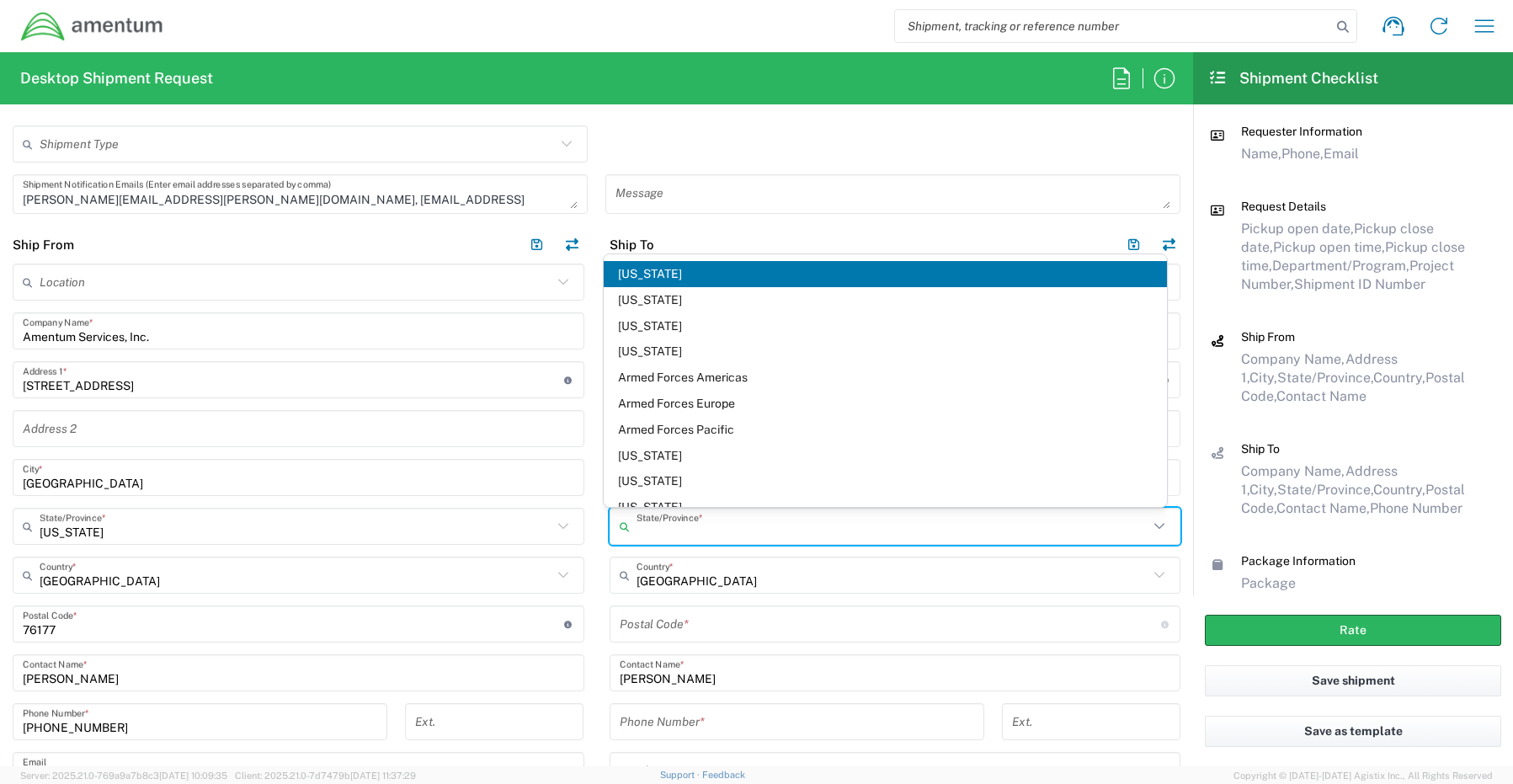
click at [646, 526] on input "text" at bounding box center [892, 526] width 513 height 30
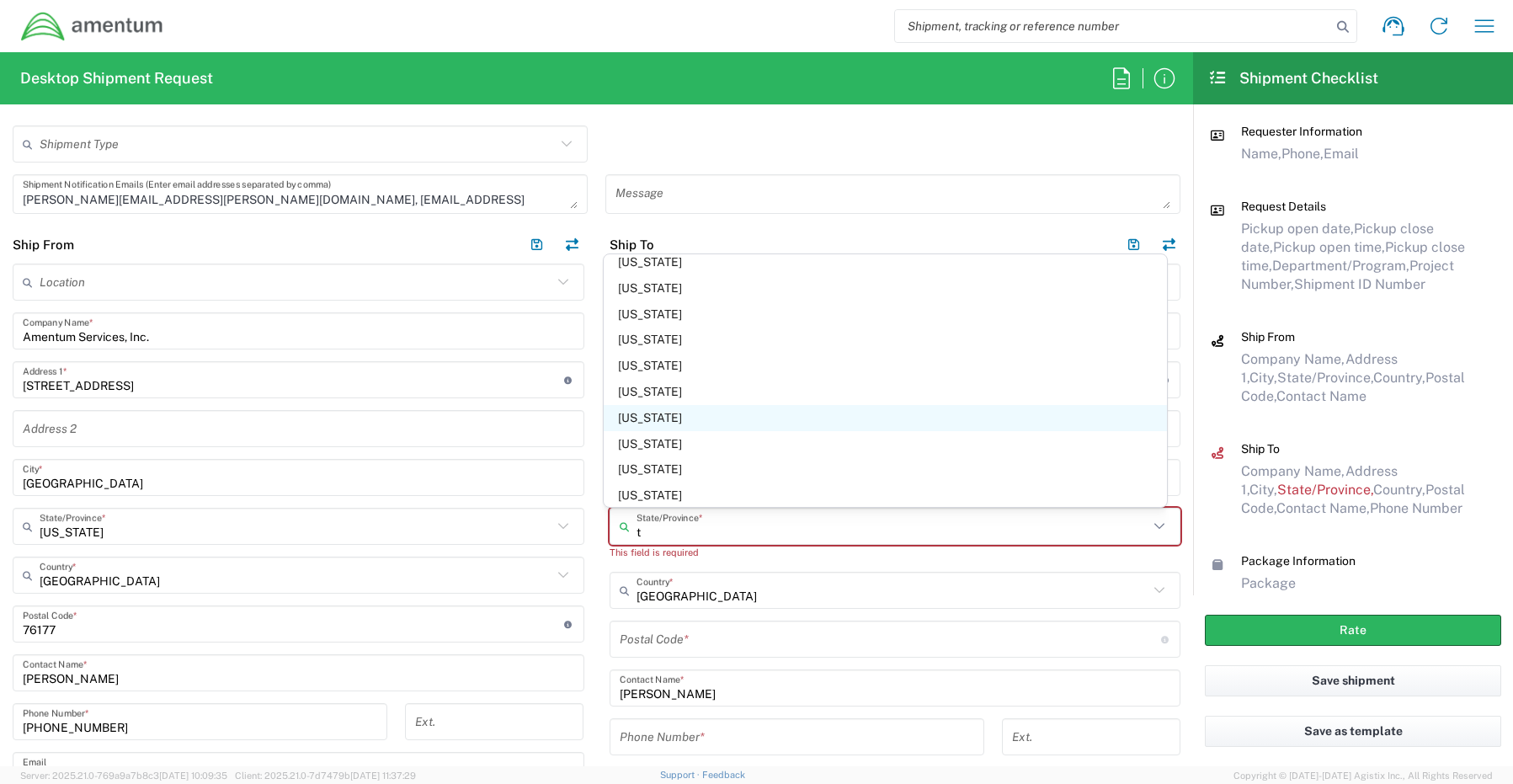
scroll to position [168, 0]
click at [640, 423] on span "[US_STATE]" at bounding box center [885, 417] width 563 height 26
type input "[US_STATE]"
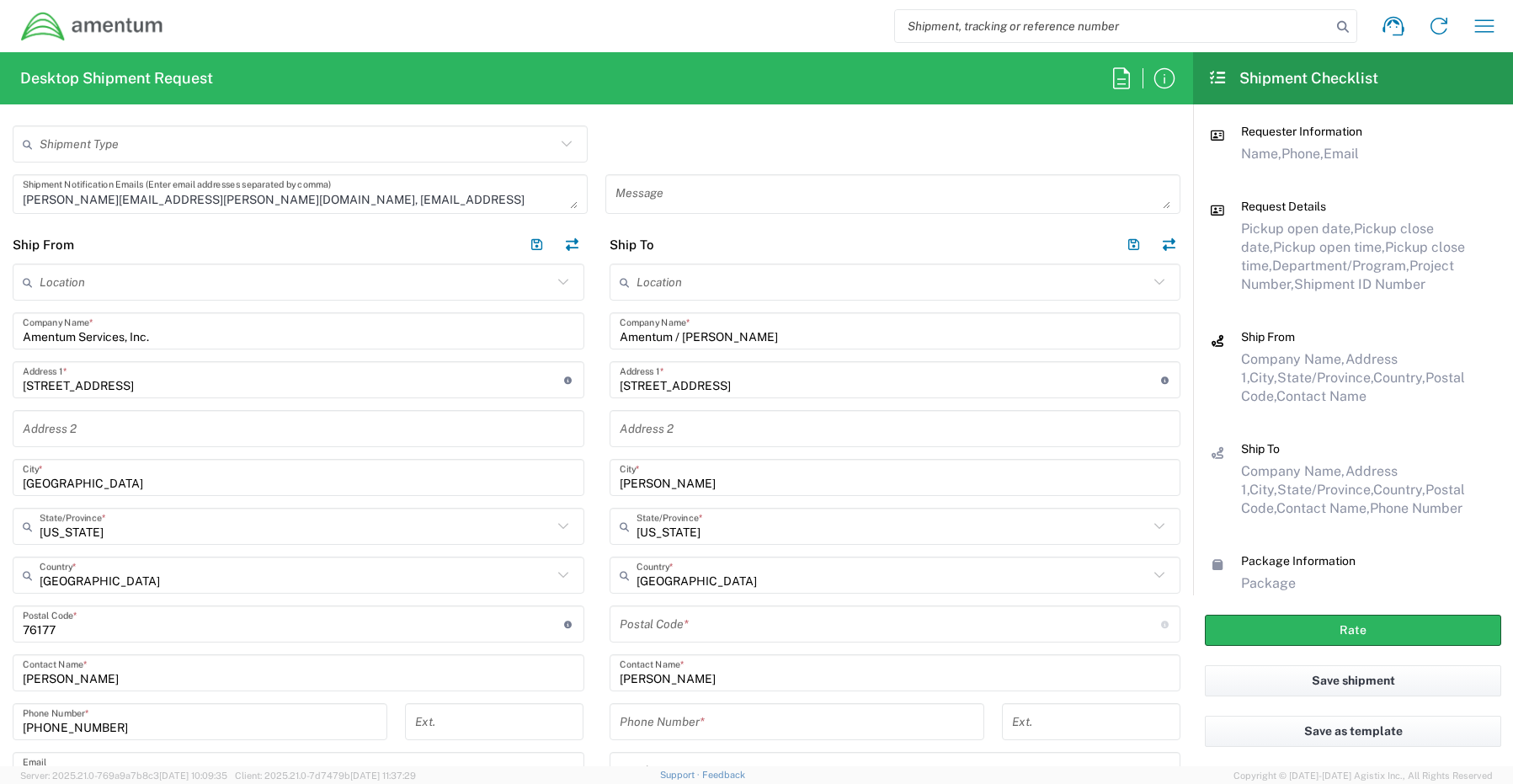
click at [726, 629] on input "undefined" at bounding box center [890, 624] width 542 height 30
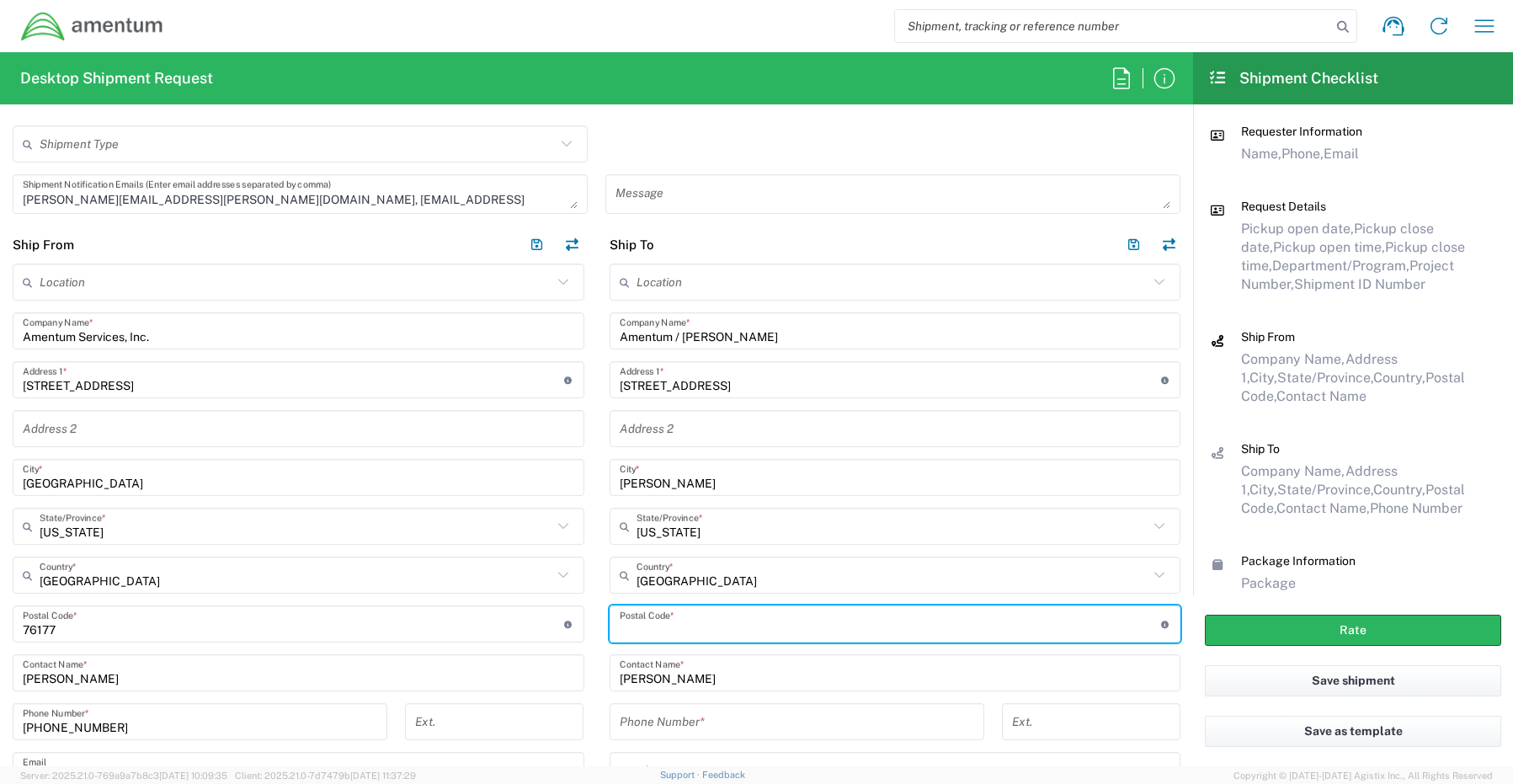
paste input "76028"
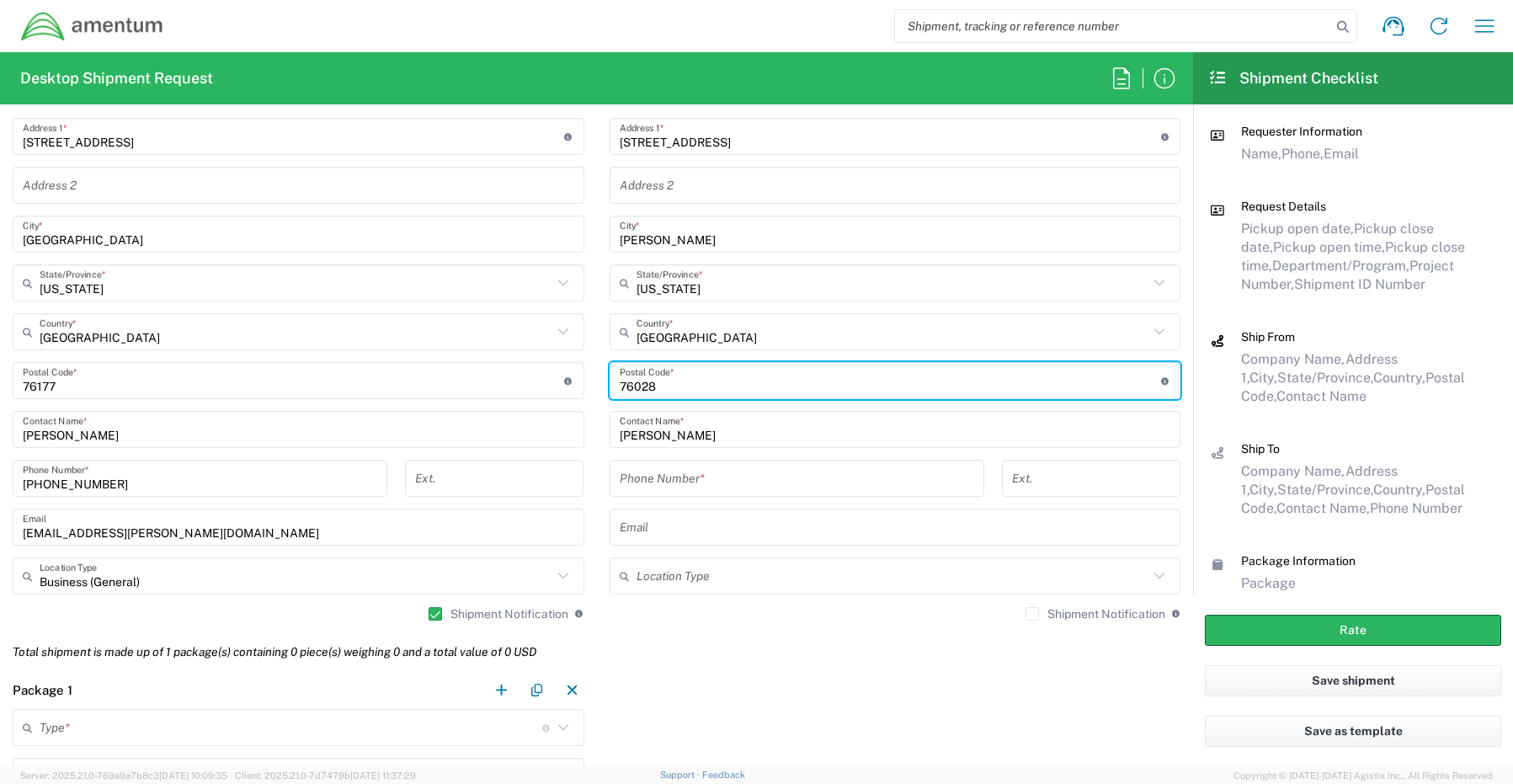
scroll to position [926, 0]
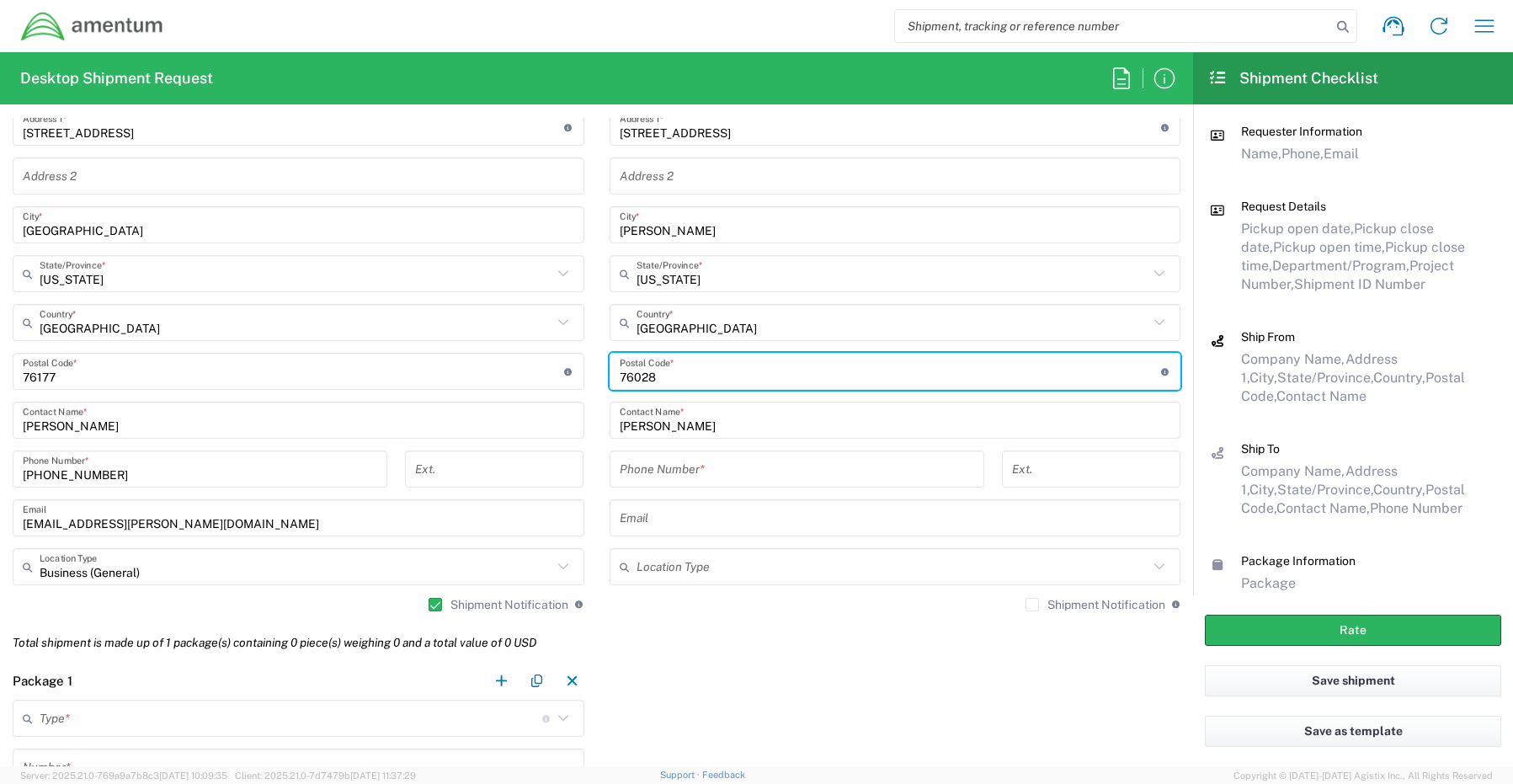
type input "76028"
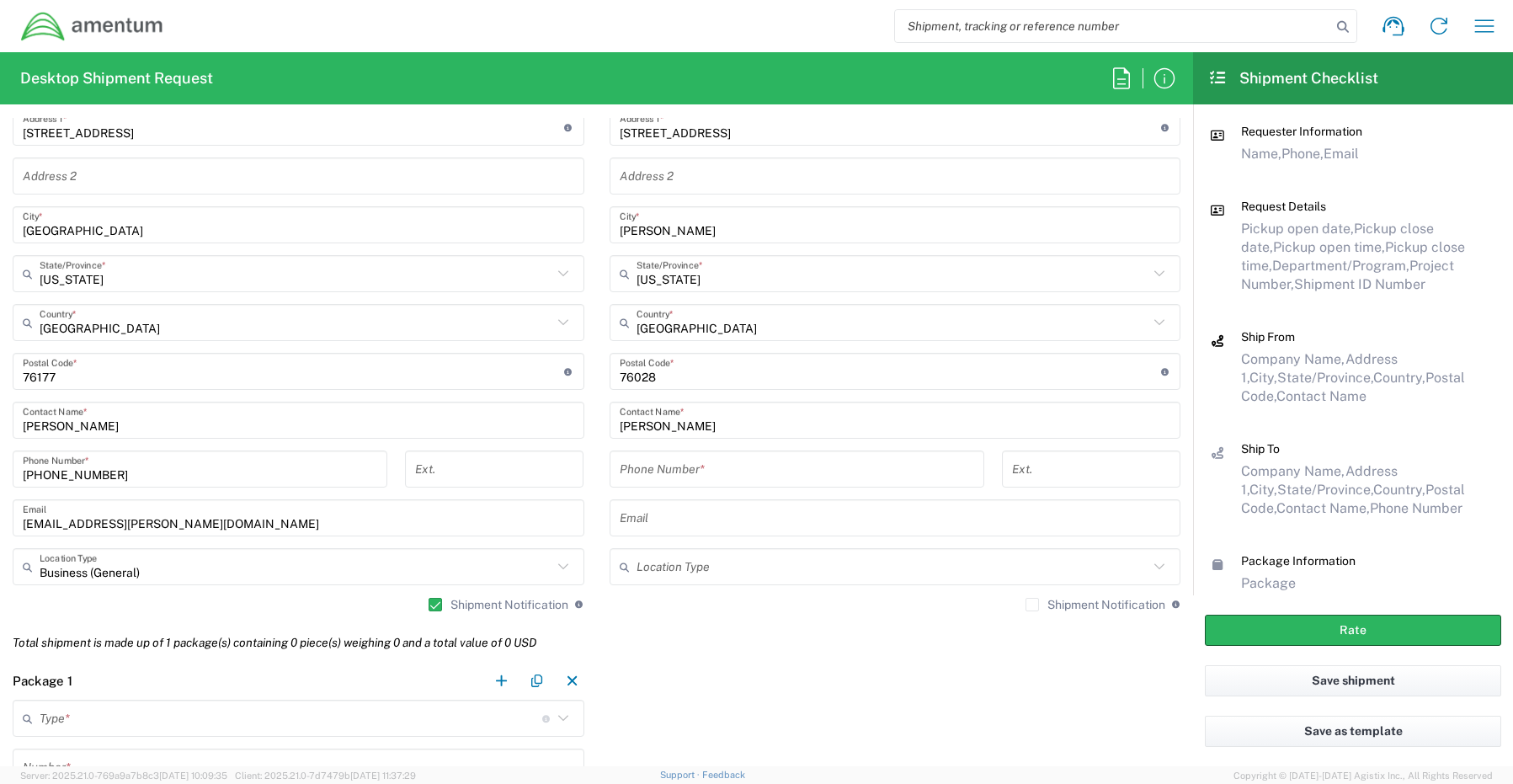
click at [664, 466] on input "tel" at bounding box center [797, 469] width 355 height 30
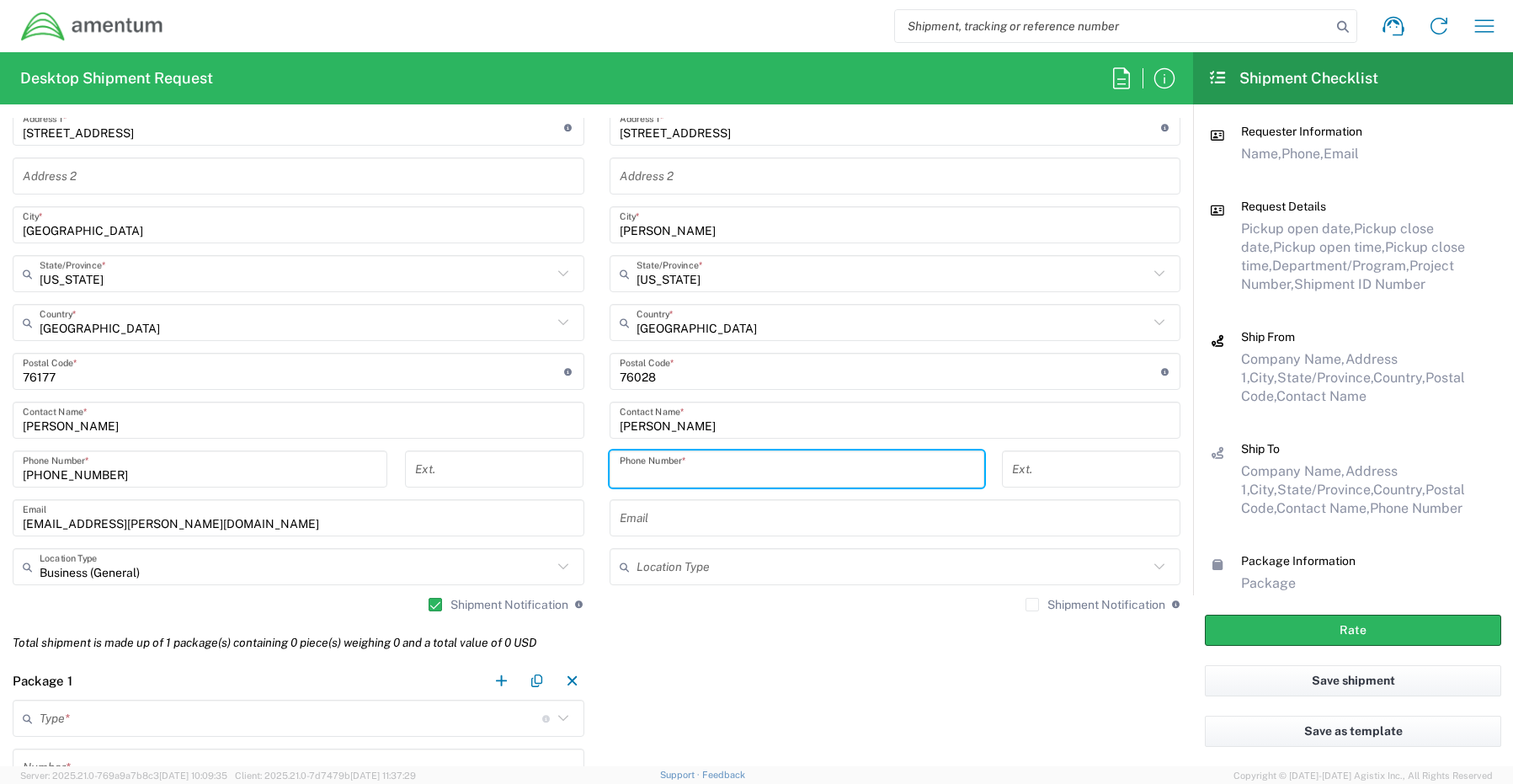
paste input "[PHONE_NUMBER]"
type input "[PHONE_NUMBER]"
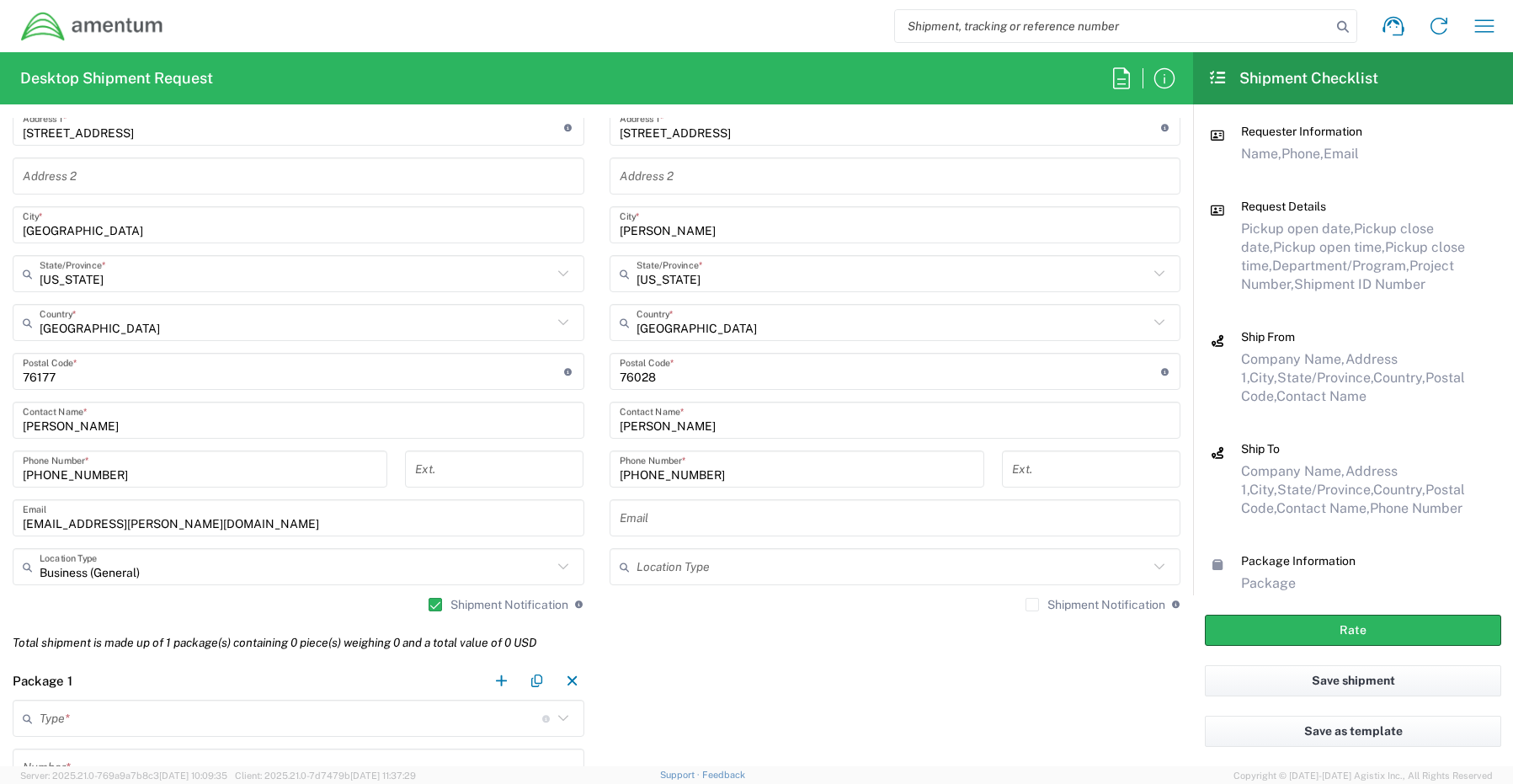
click at [640, 517] on input "text" at bounding box center [896, 518] width 551 height 30
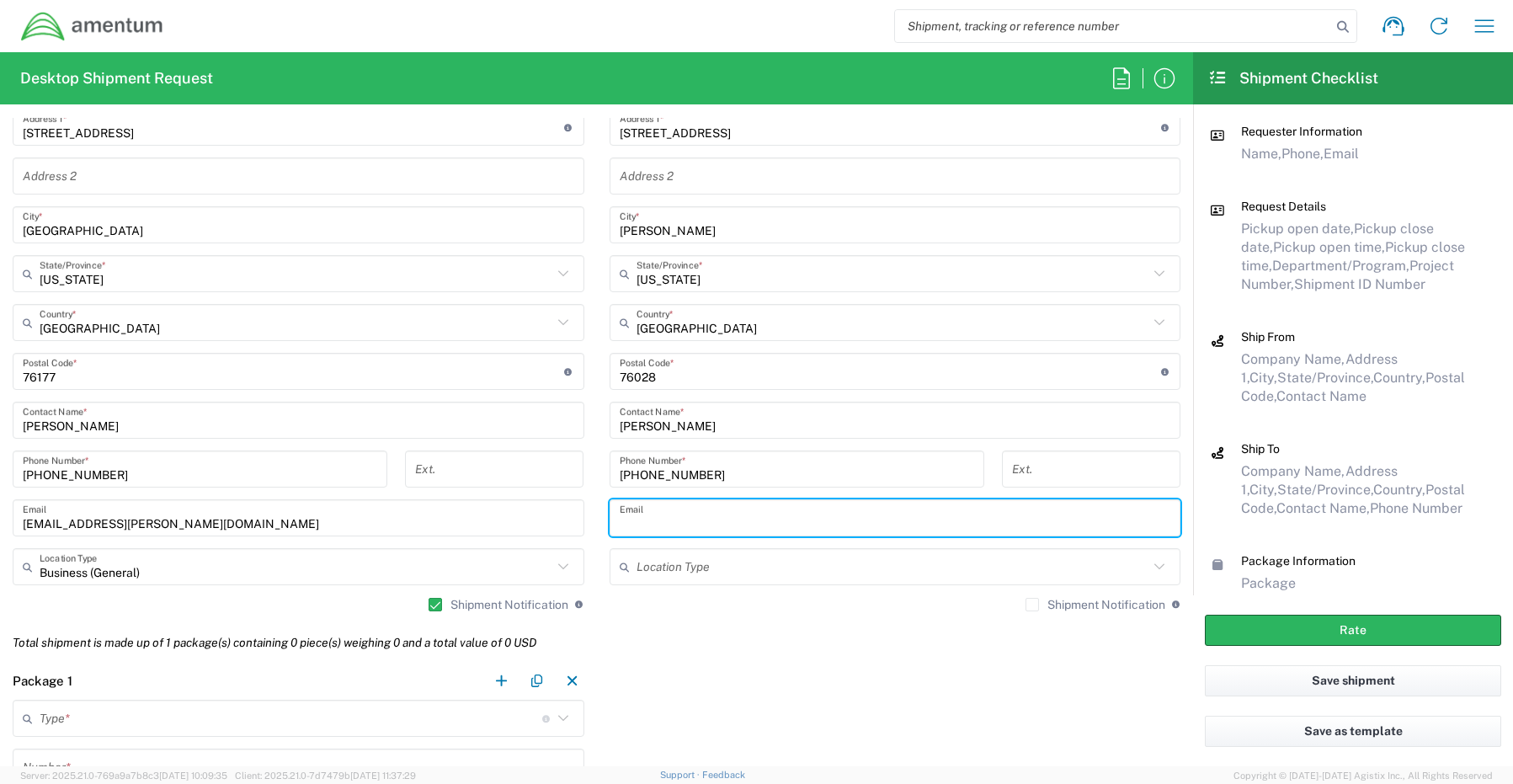
paste input "[PERSON_NAME][EMAIL_ADDRESS][PERSON_NAME][DOMAIN_NAME]"
type input "[PERSON_NAME][EMAIL_ADDRESS][PERSON_NAME][DOMAIN_NAME]"
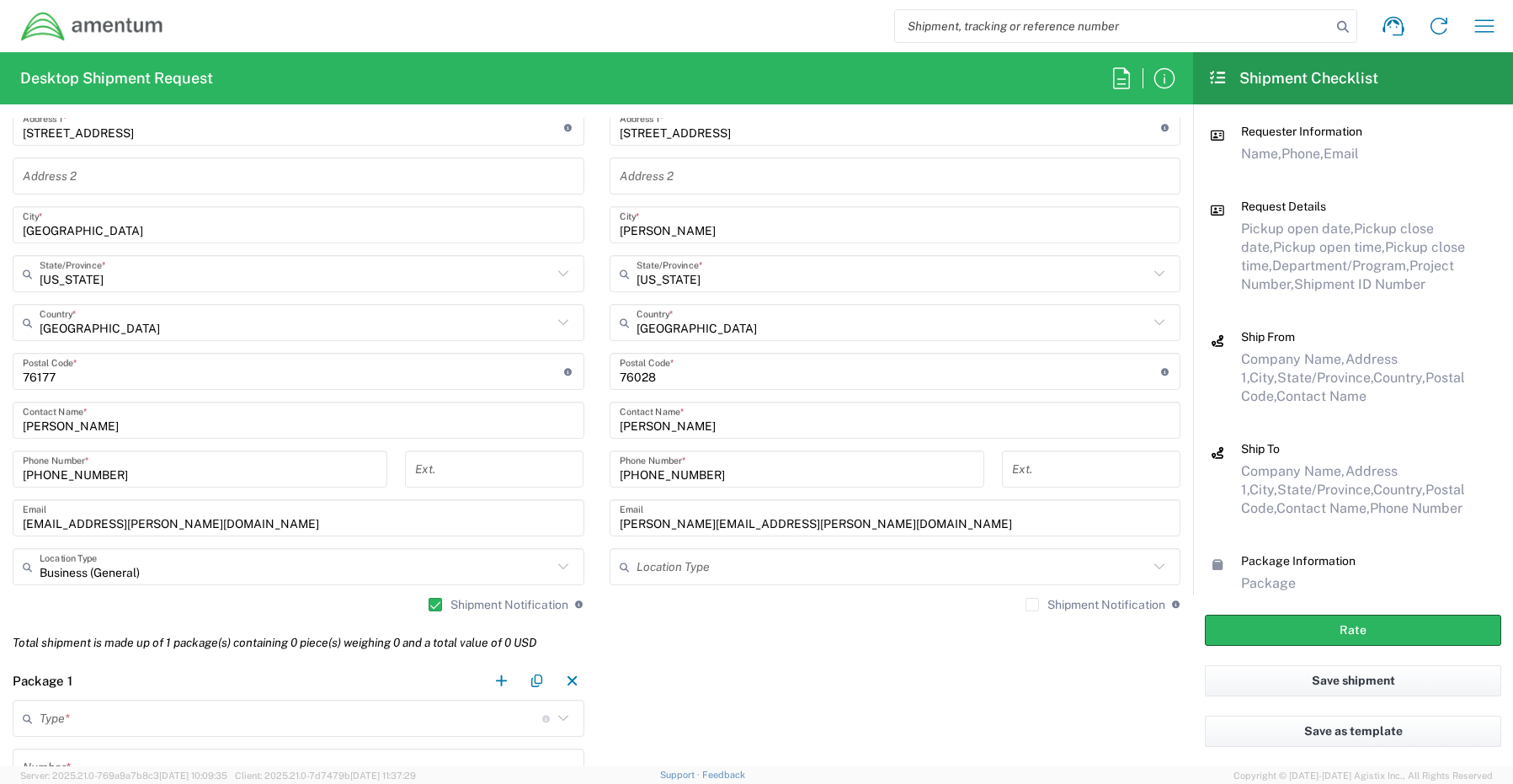
click at [1026, 604] on label "Shipment Notification" at bounding box center [1095, 605] width 139 height 14
click at [1032, 605] on input "Shipment Notification" at bounding box center [1032, 605] width 0 height 0
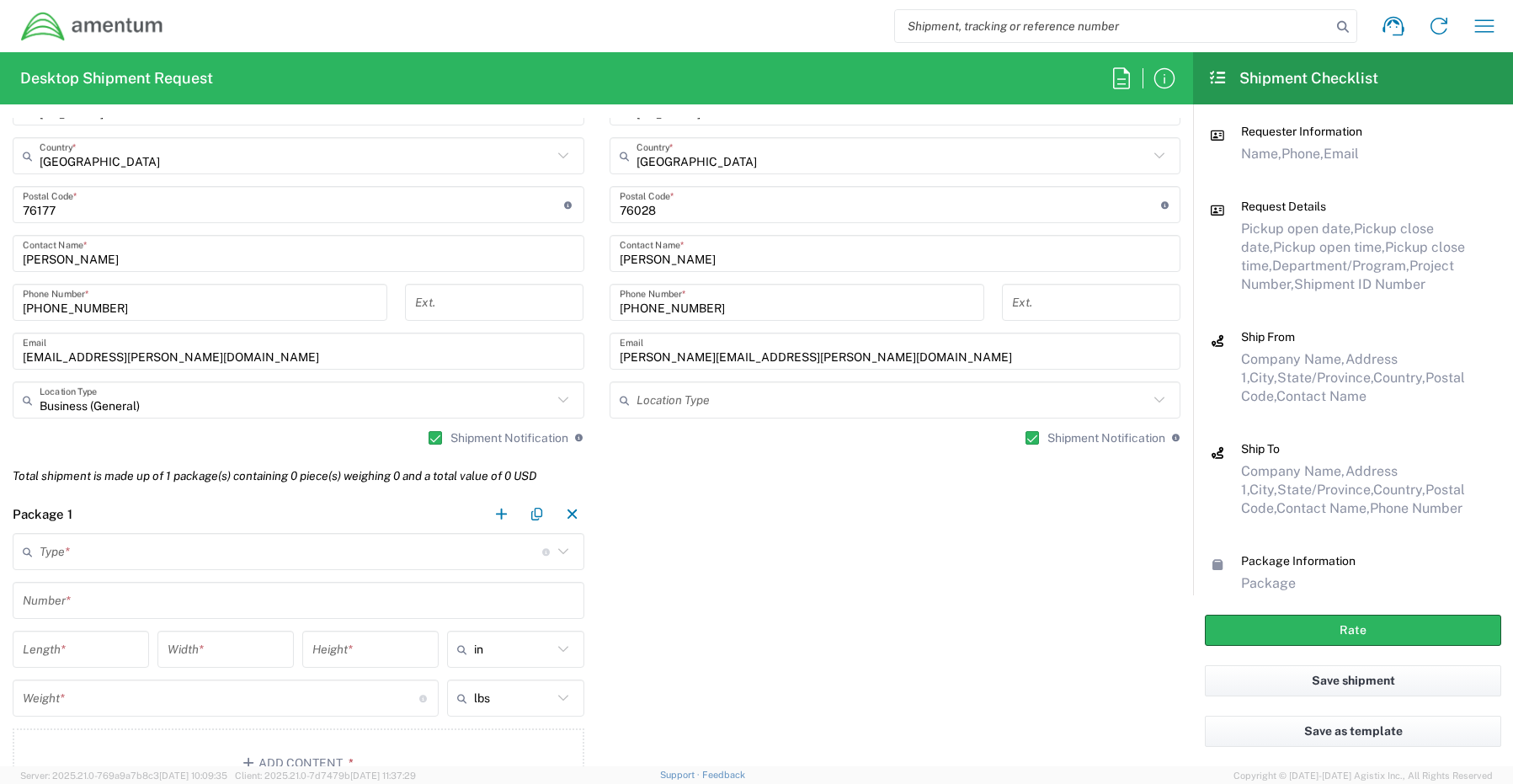
scroll to position [1094, 0]
click at [68, 544] on input "text" at bounding box center [291, 550] width 503 height 30
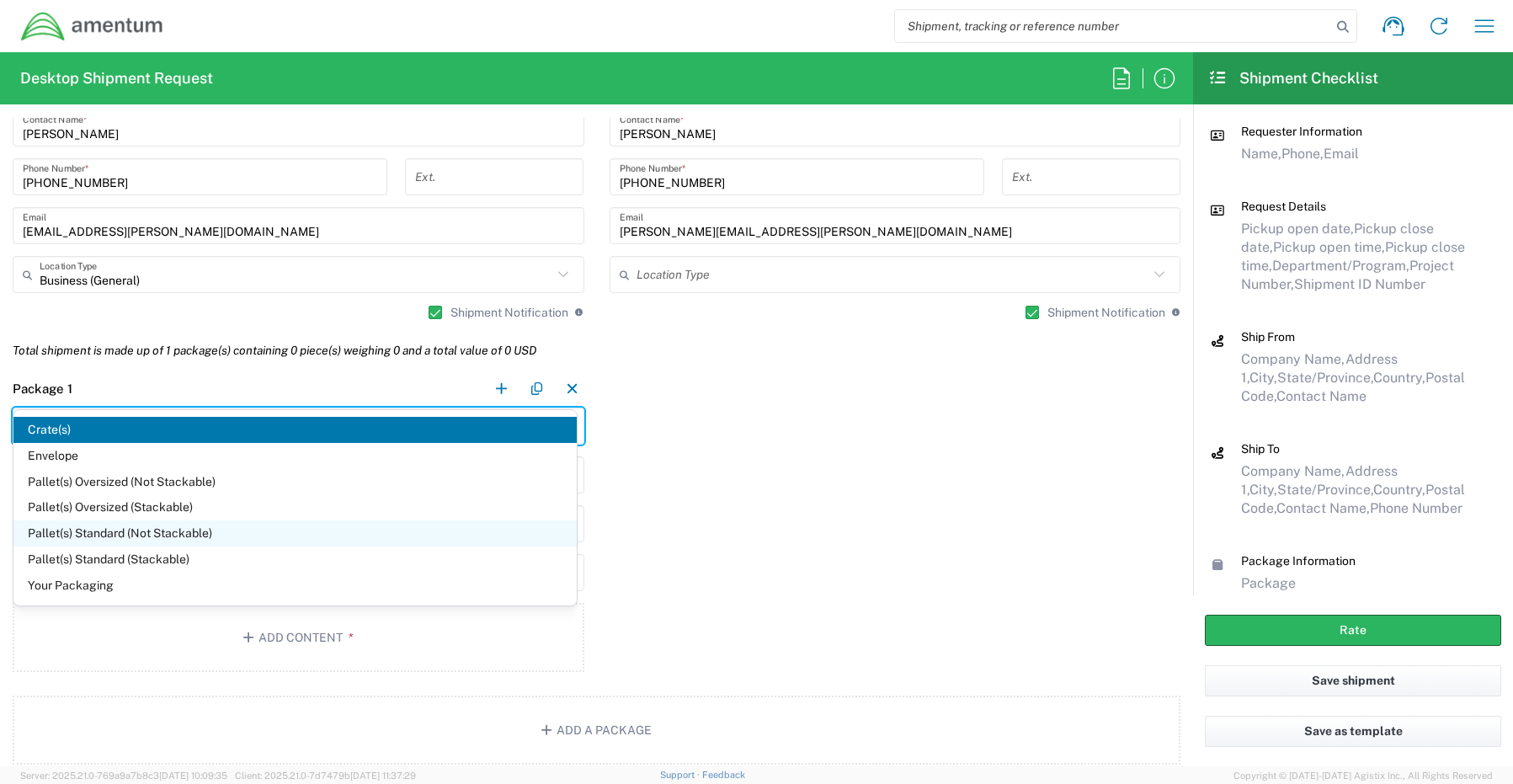
scroll to position [1263, 0]
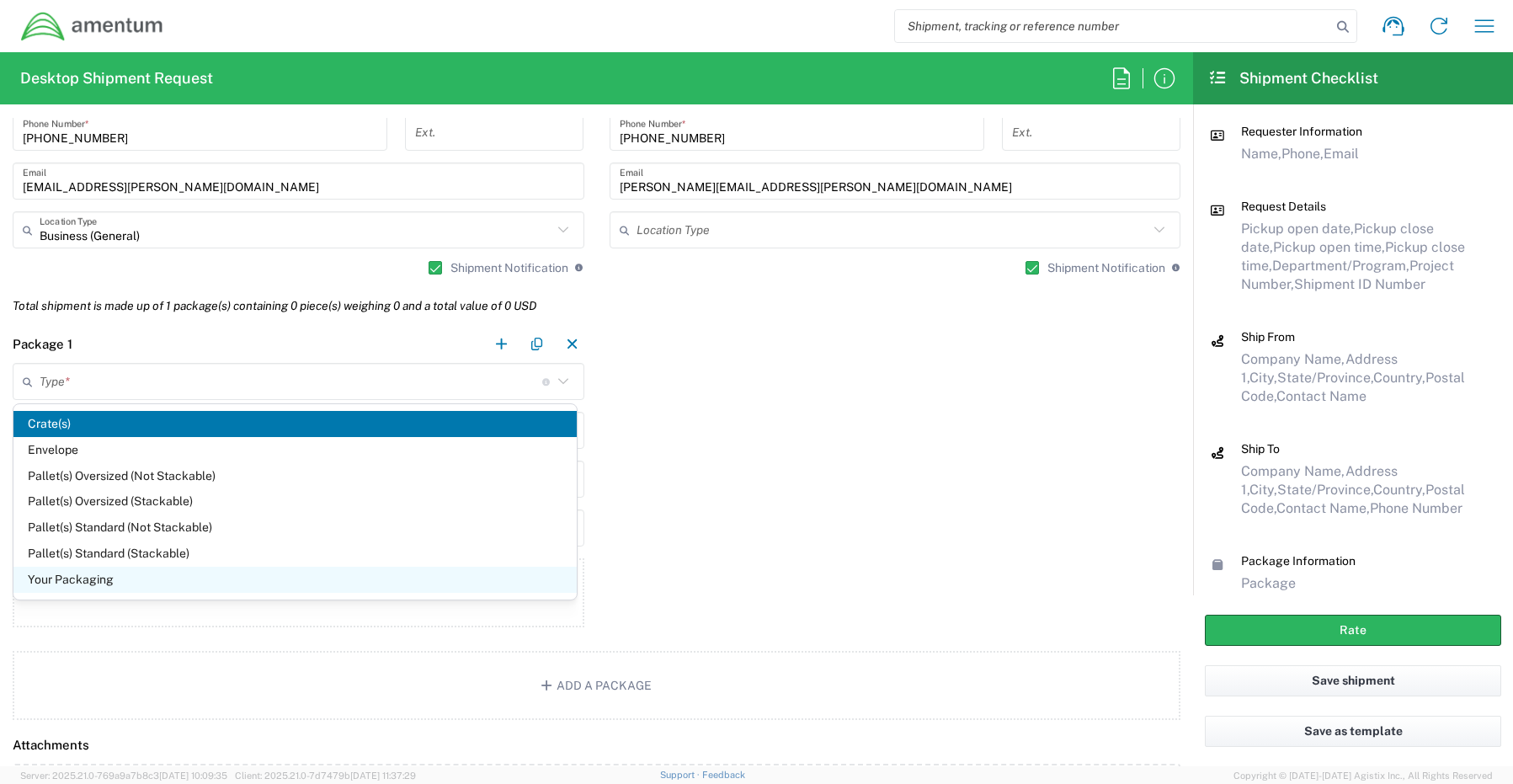
click at [65, 584] on span "Your Packaging" at bounding box center [295, 579] width 563 height 26
type input "Your Packaging"
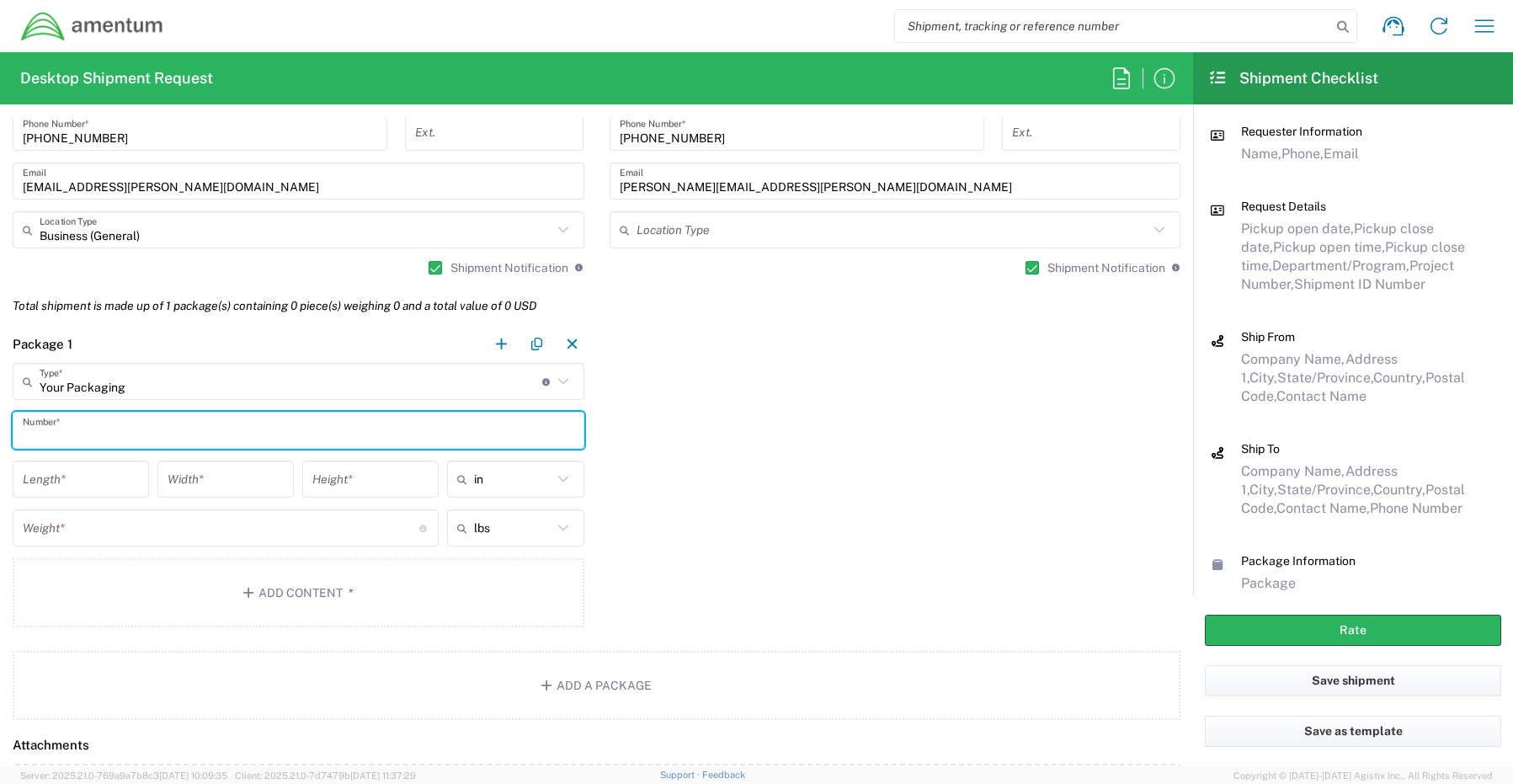
click at [48, 425] on input "text" at bounding box center [299, 430] width 551 height 30
type input "1"
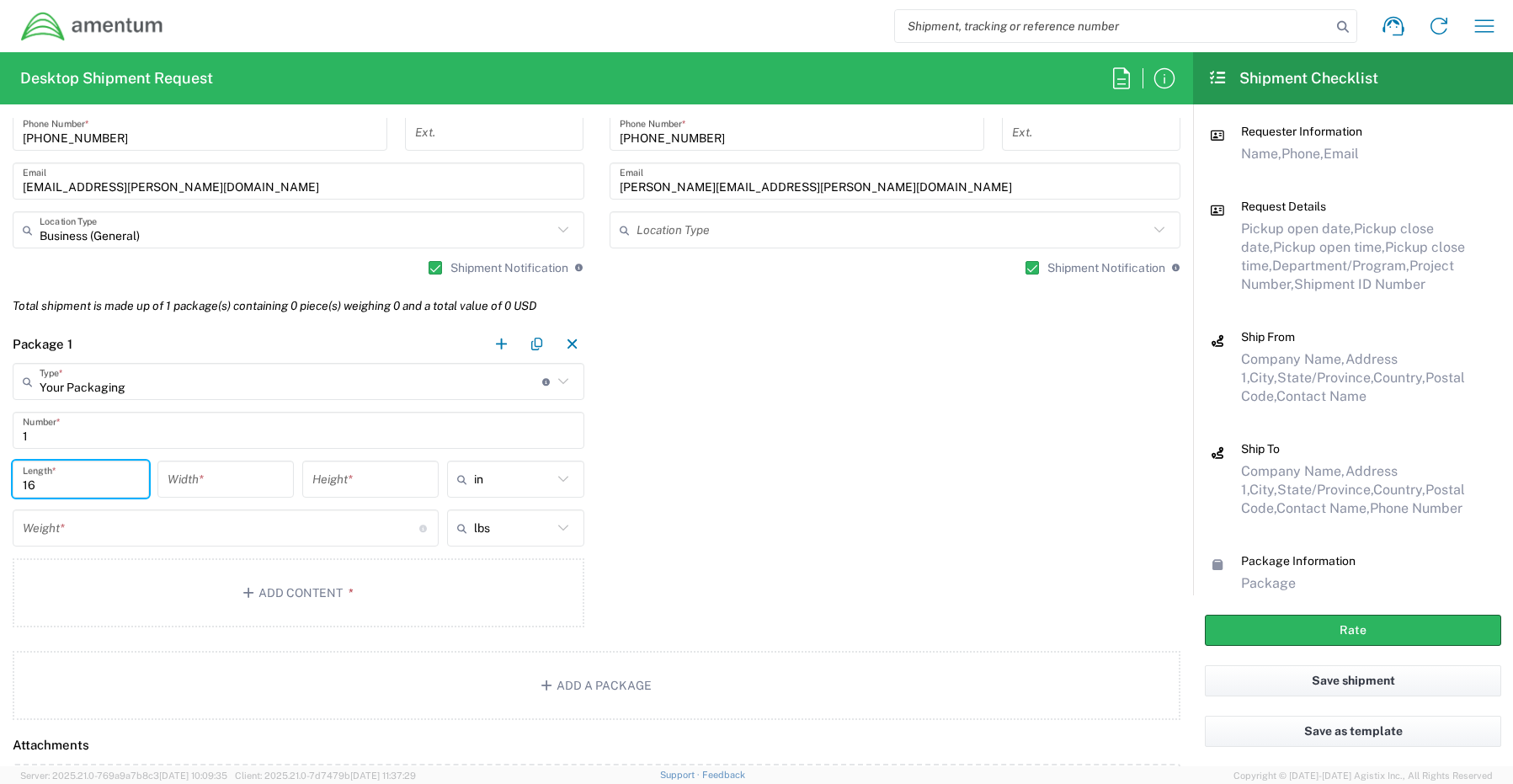
type input "16"
type input "10"
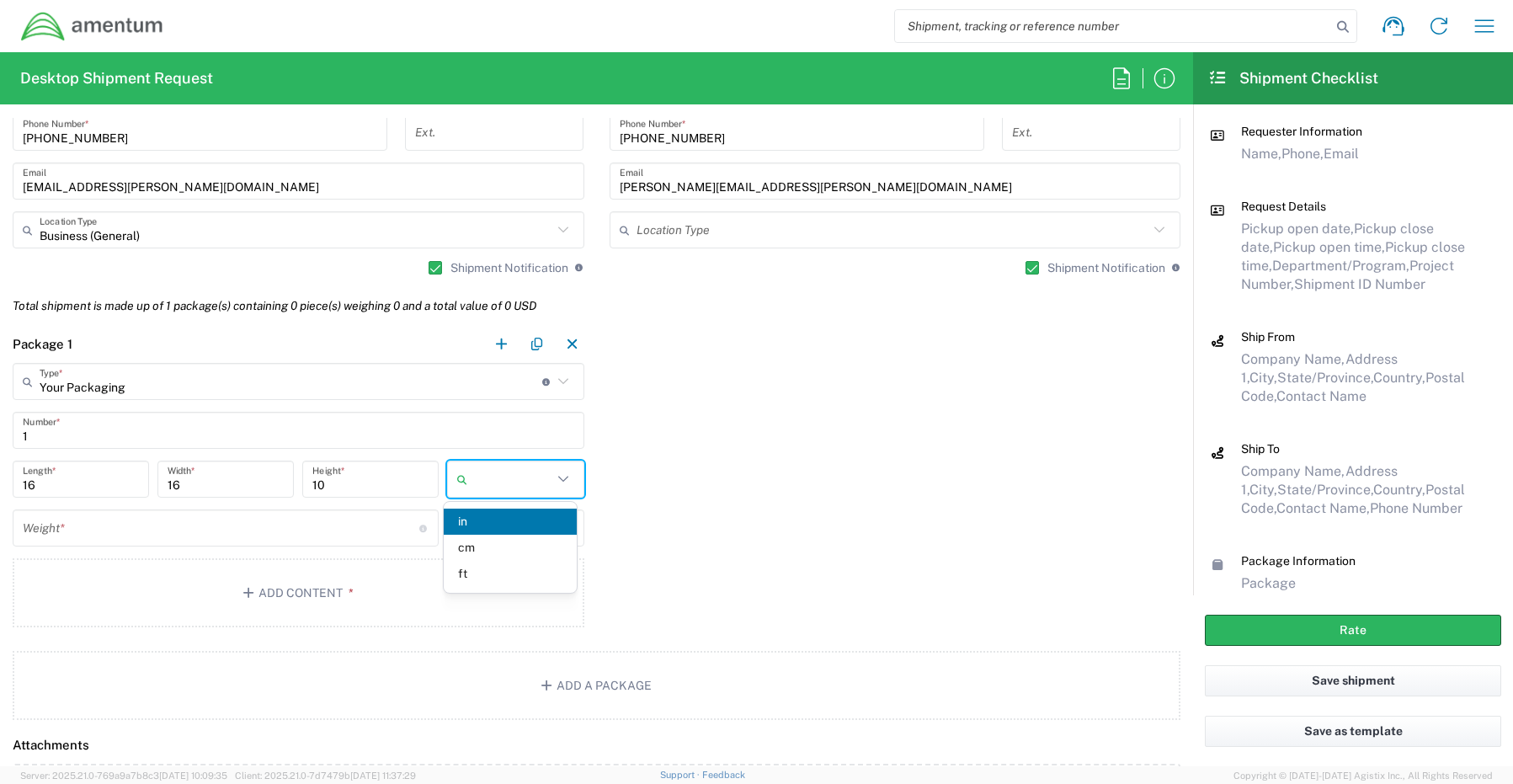
type input "in"
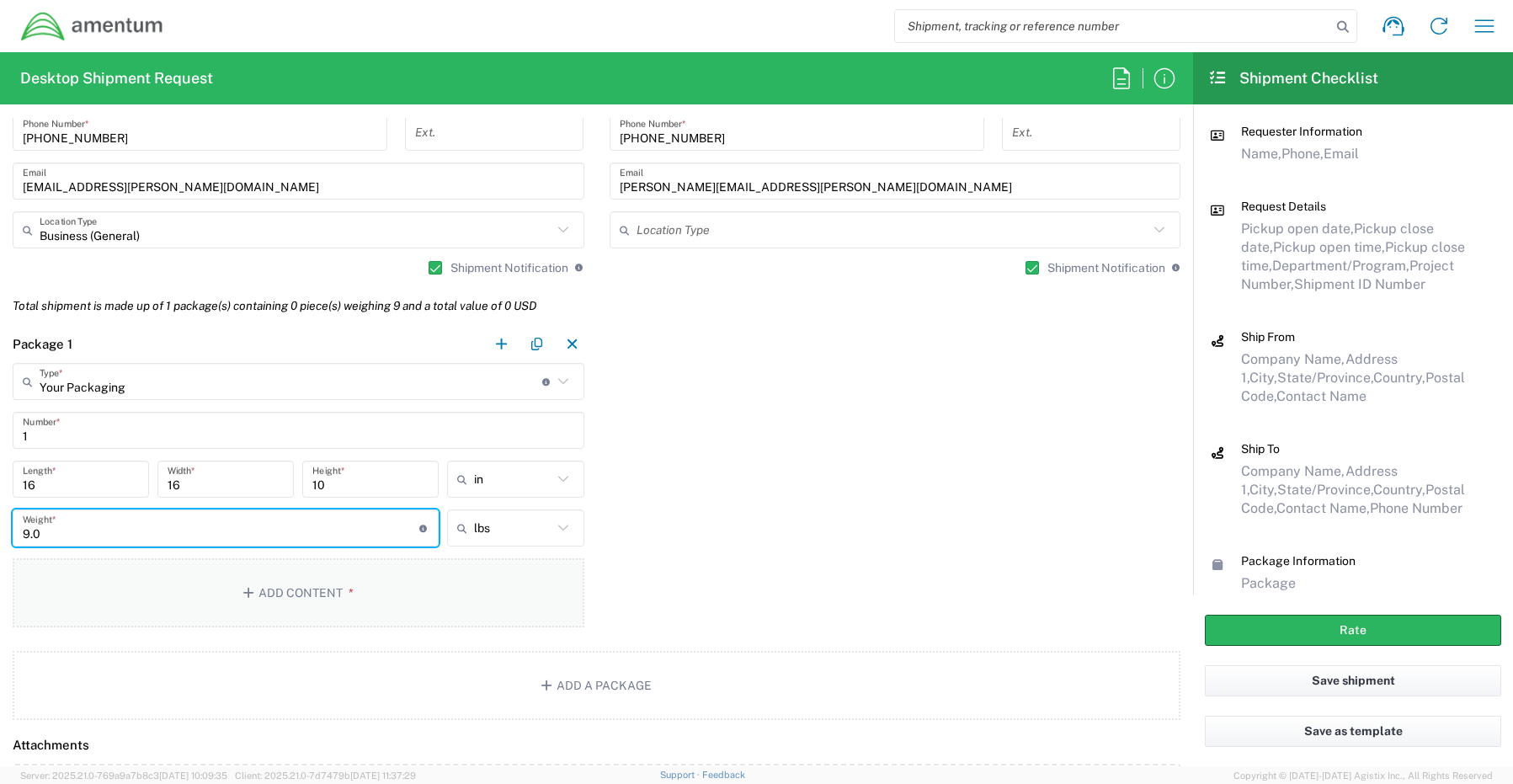
type input "9.0"
click at [266, 584] on button "Add Content *" at bounding box center [299, 592] width 572 height 69
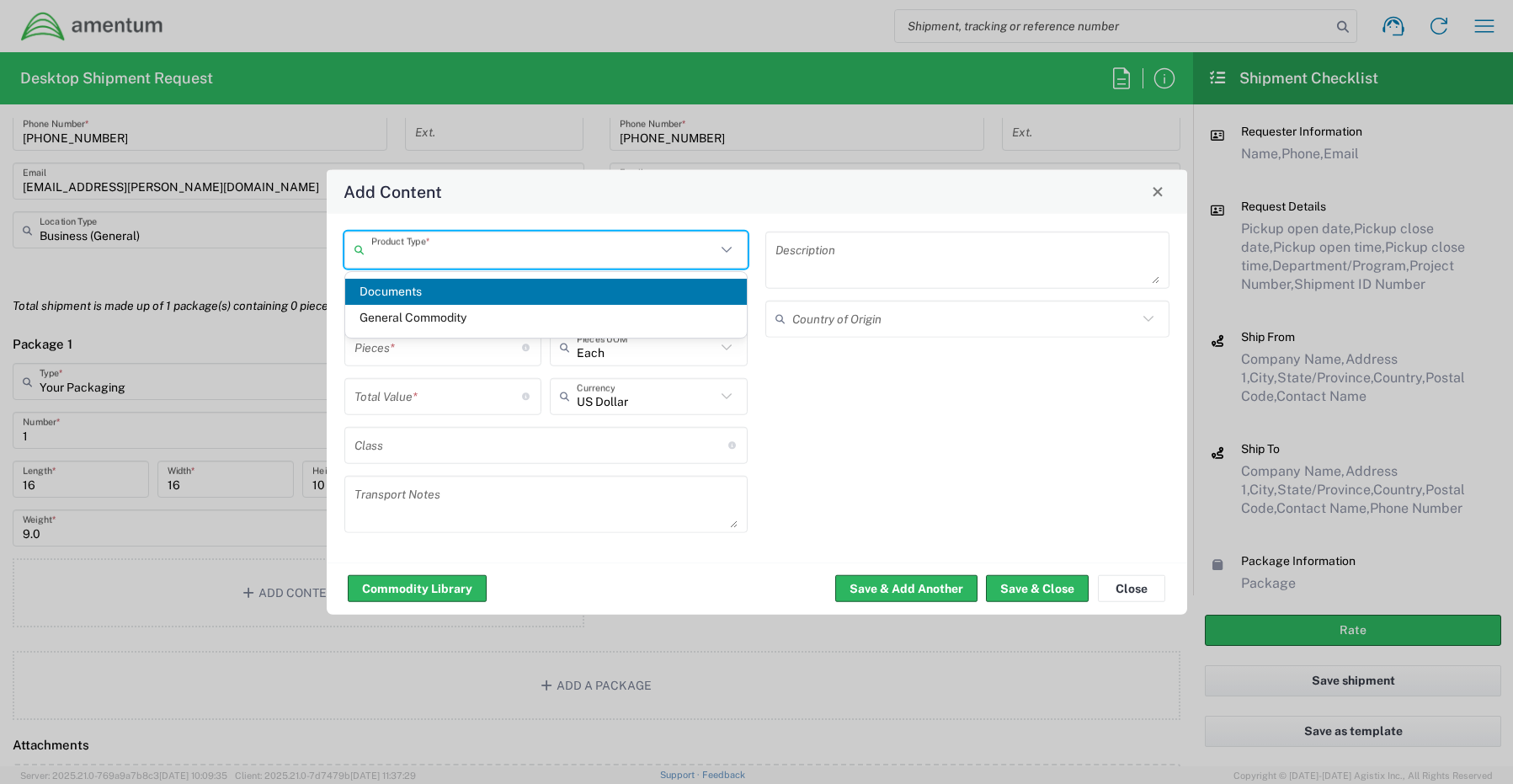
click at [420, 249] on input "text" at bounding box center [544, 249] width 345 height 30
click at [429, 321] on span "General Commodity" at bounding box center [546, 317] width 402 height 26
type input "General Commodity"
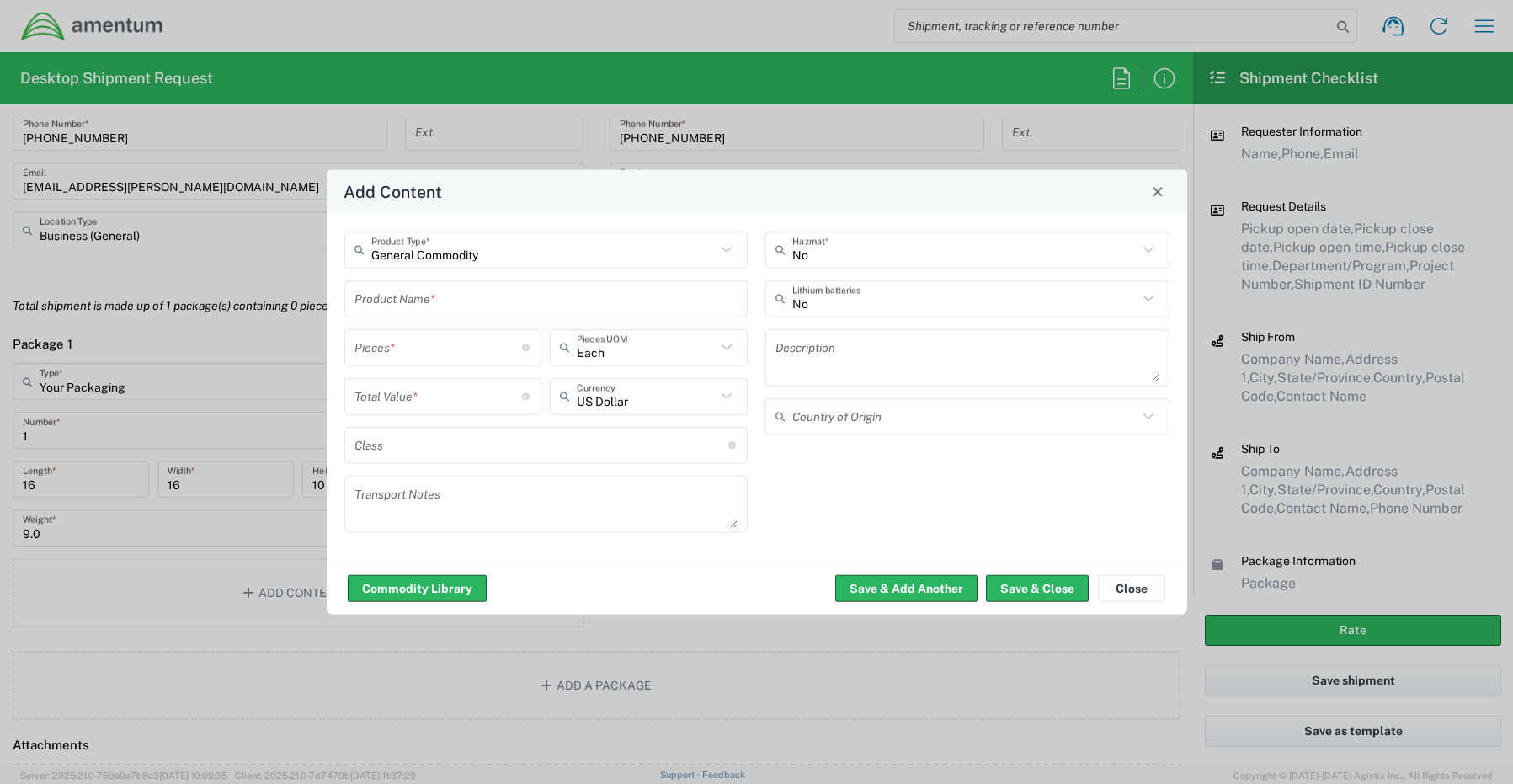
click at [441, 300] on input "text" at bounding box center [546, 298] width 384 height 30
paste input "Docking Station - SCTASK0261396 Dell – HRR4244"
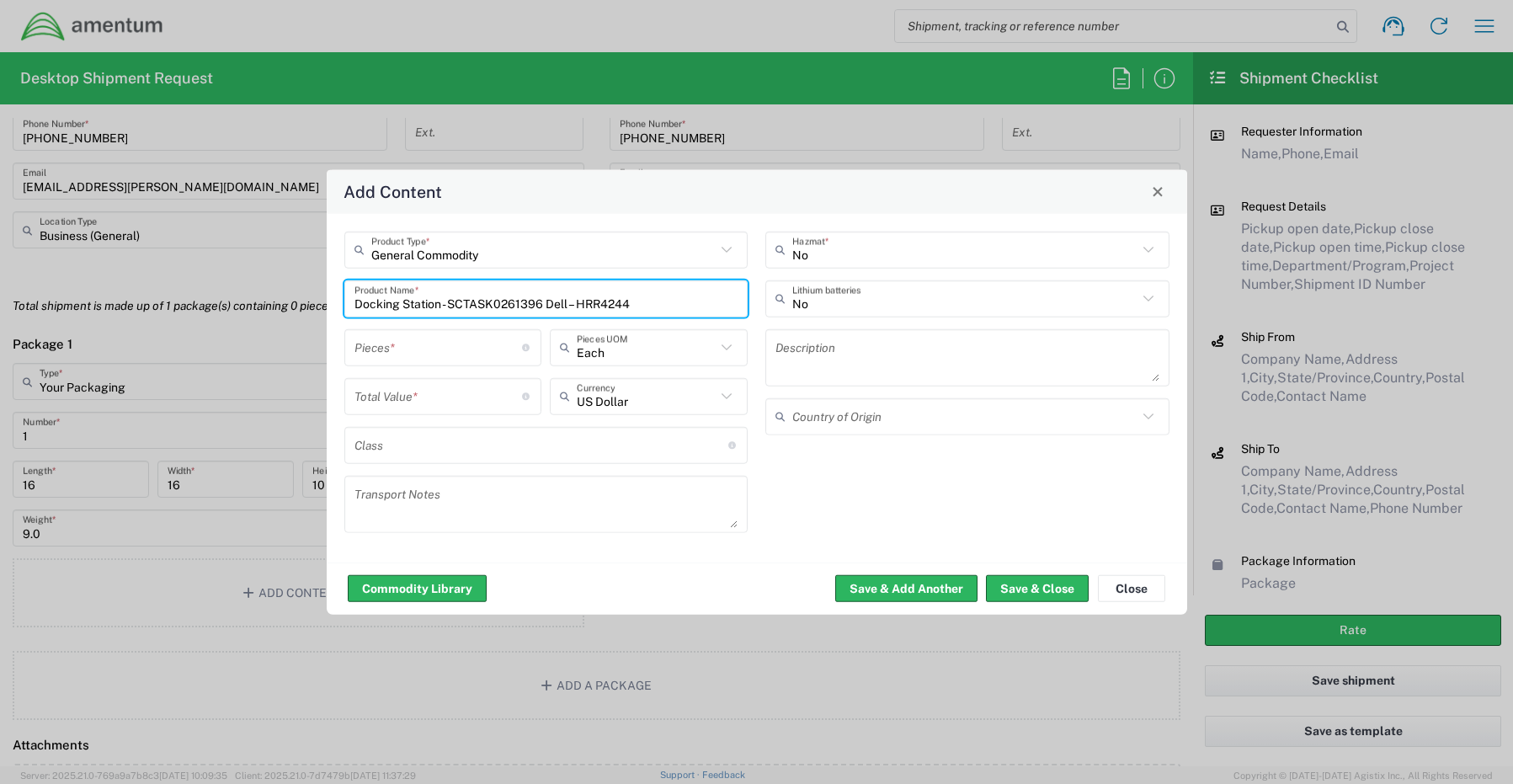
type input "Docking Station - SCTASK0261396 Dell – HRR4244"
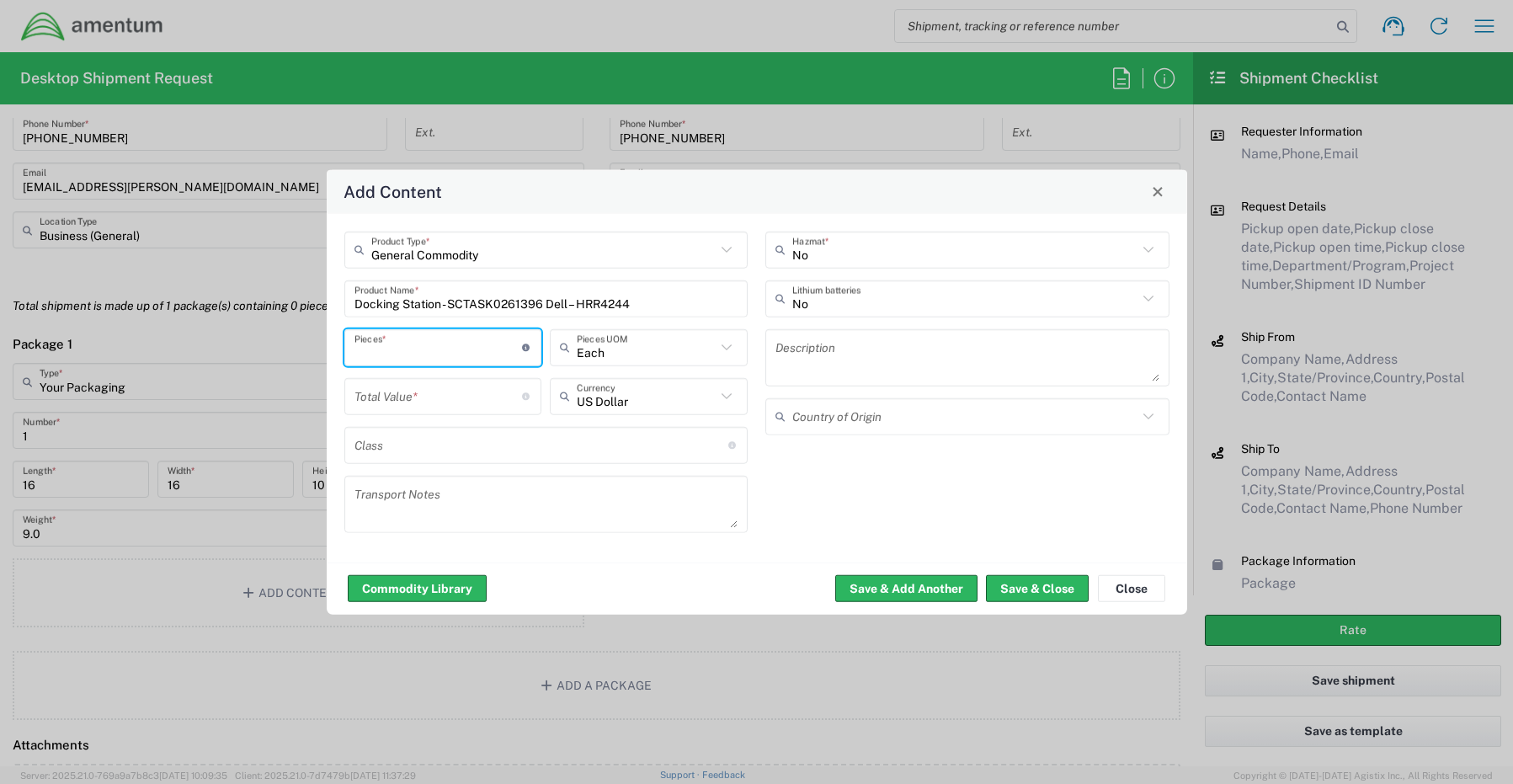
click at [447, 346] on input "number" at bounding box center [439, 347] width 168 height 30
type input "1"
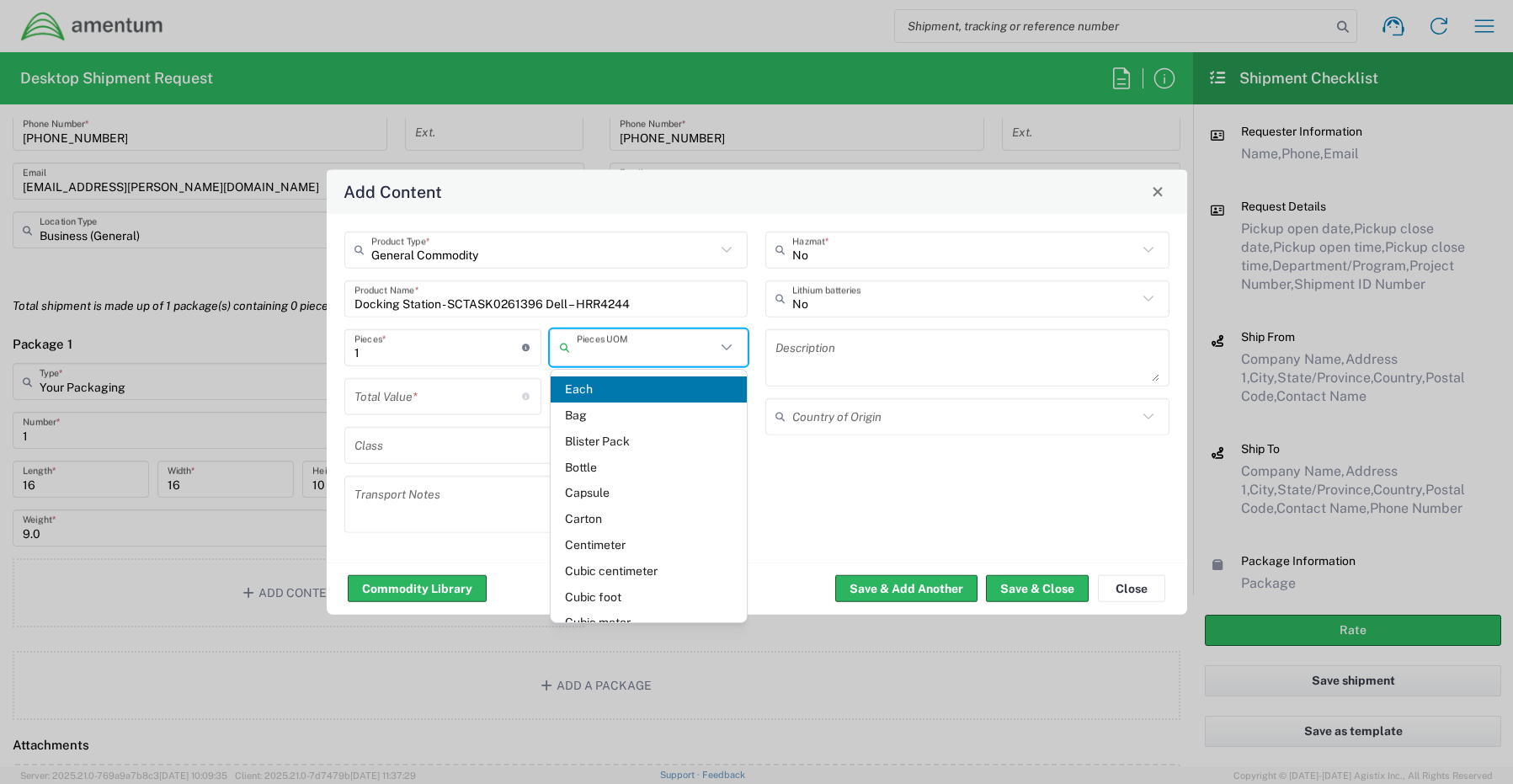
type input "Each"
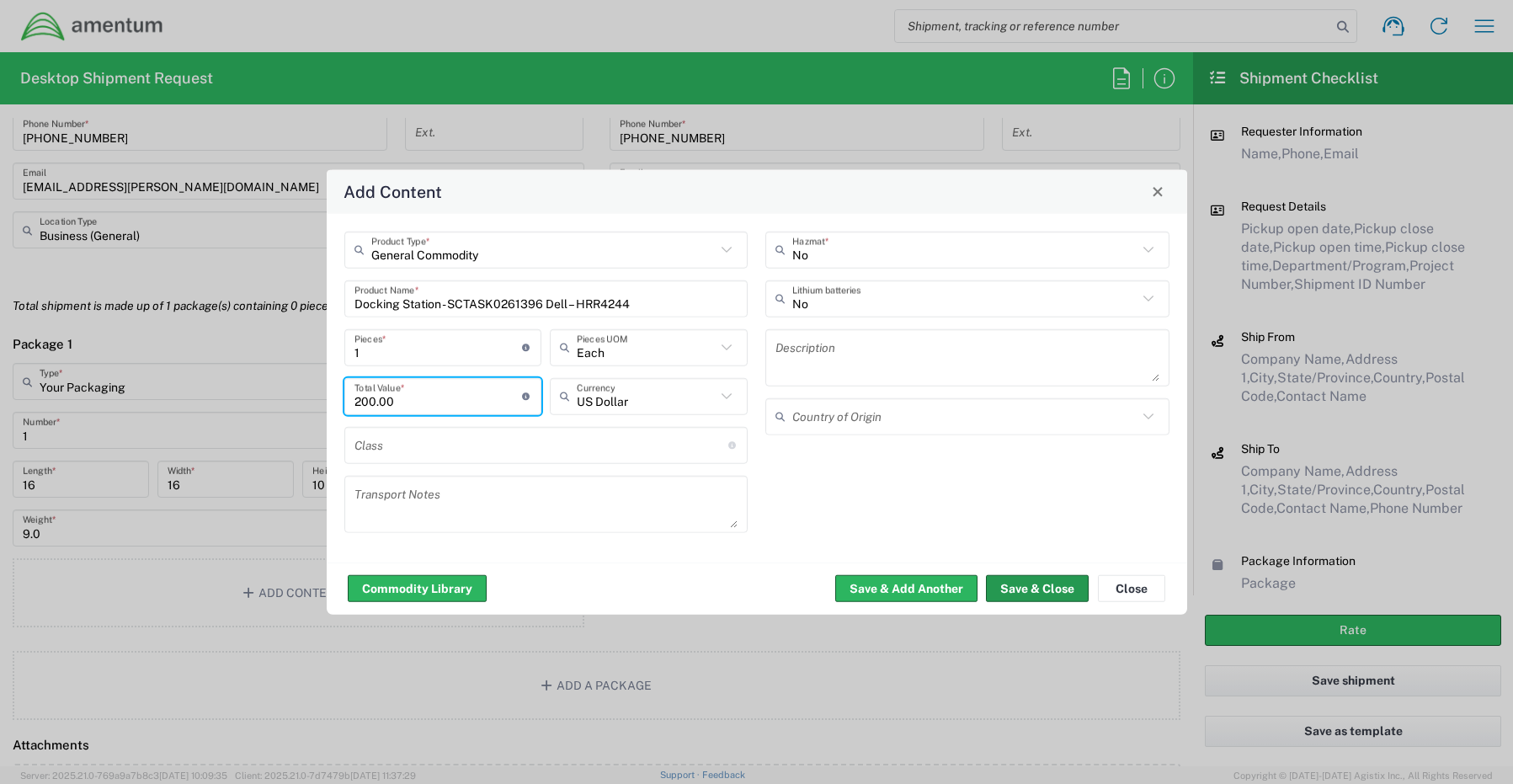
type input "200.00"
click at [1010, 594] on button "Save & Close" at bounding box center [1037, 588] width 103 height 27
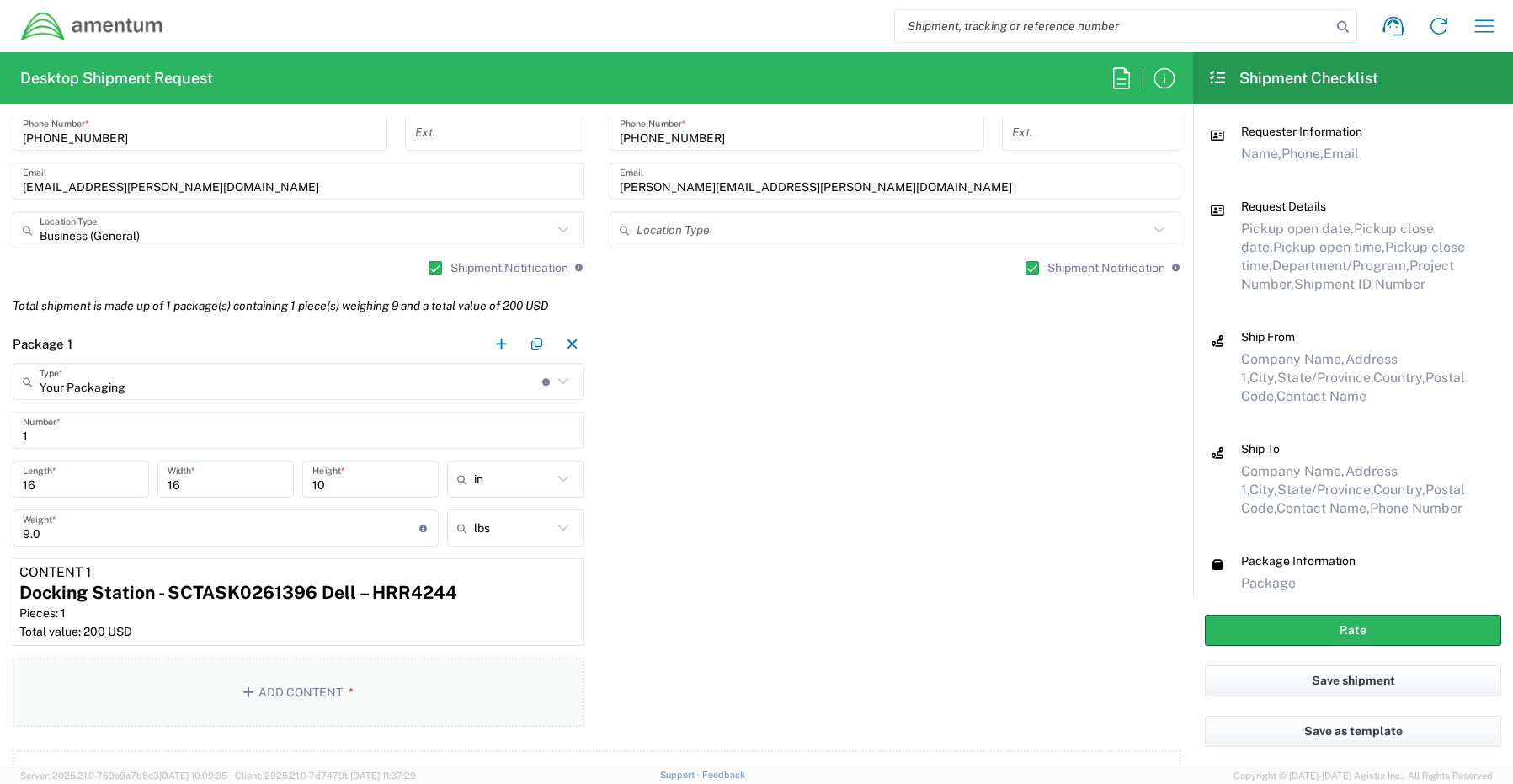
click at [305, 690] on button "Add Content *" at bounding box center [299, 691] width 572 height 69
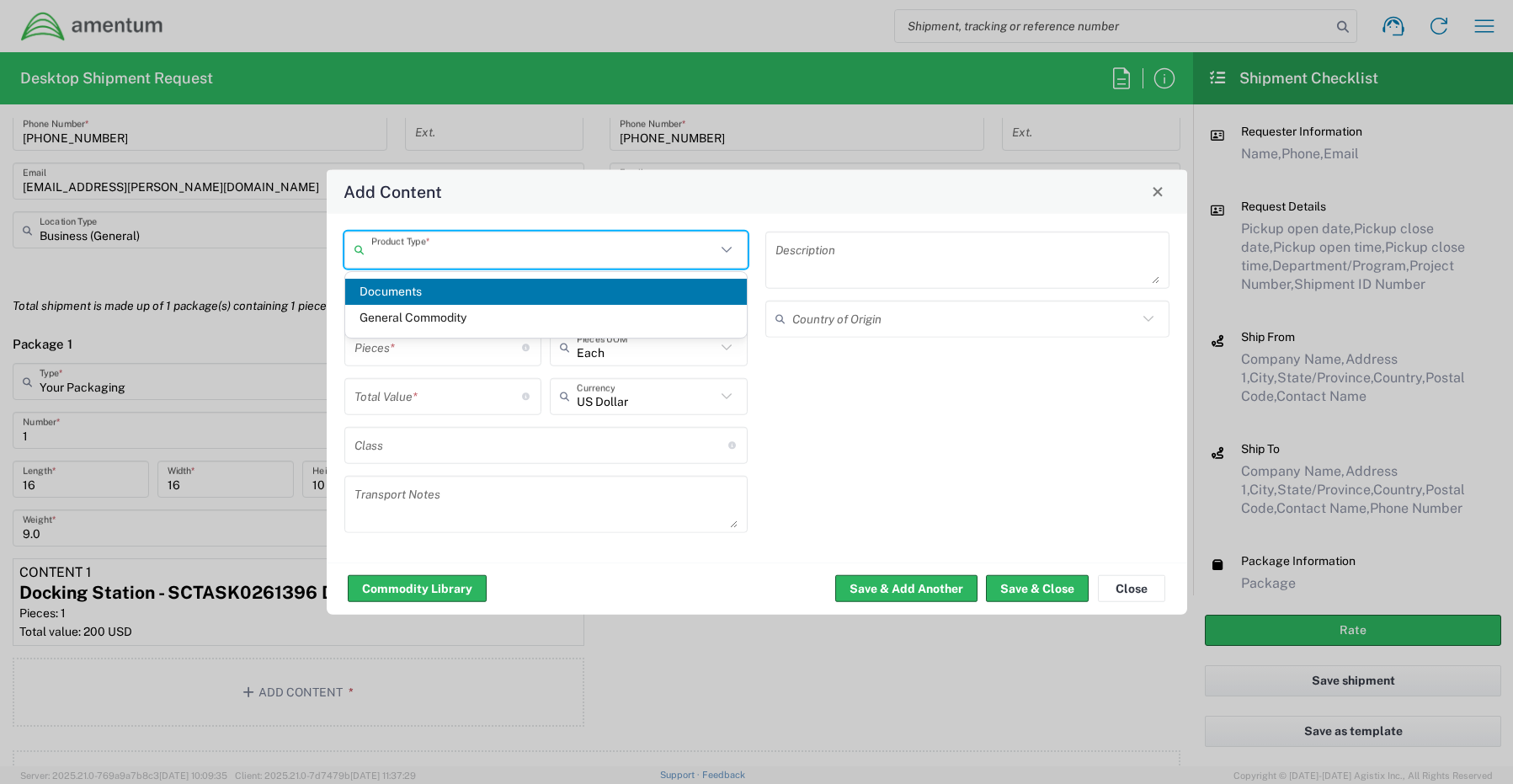
click at [419, 255] on input "text" at bounding box center [544, 249] width 345 height 30
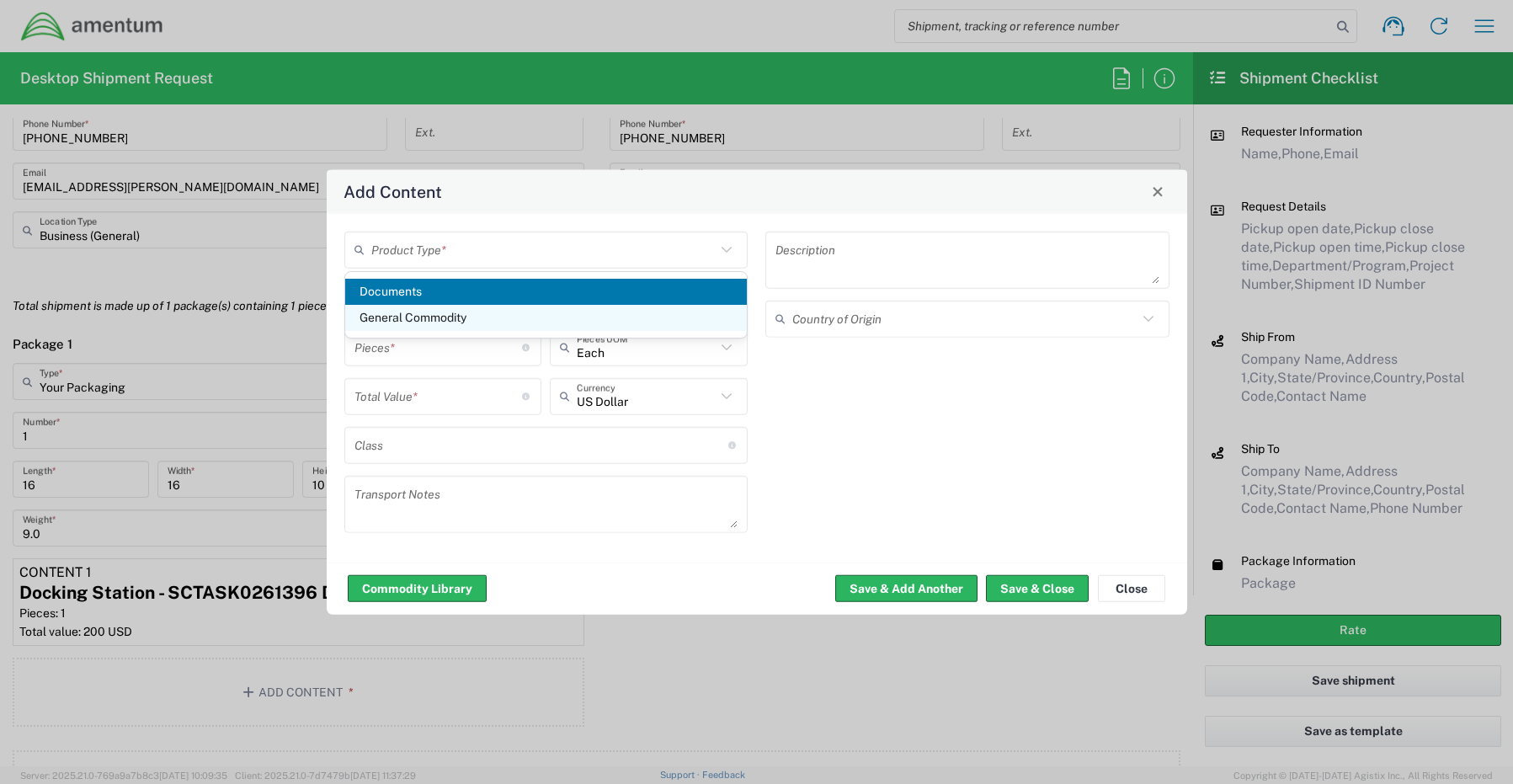
click at [428, 322] on span "General Commodity" at bounding box center [546, 317] width 402 height 26
type input "General Commodity"
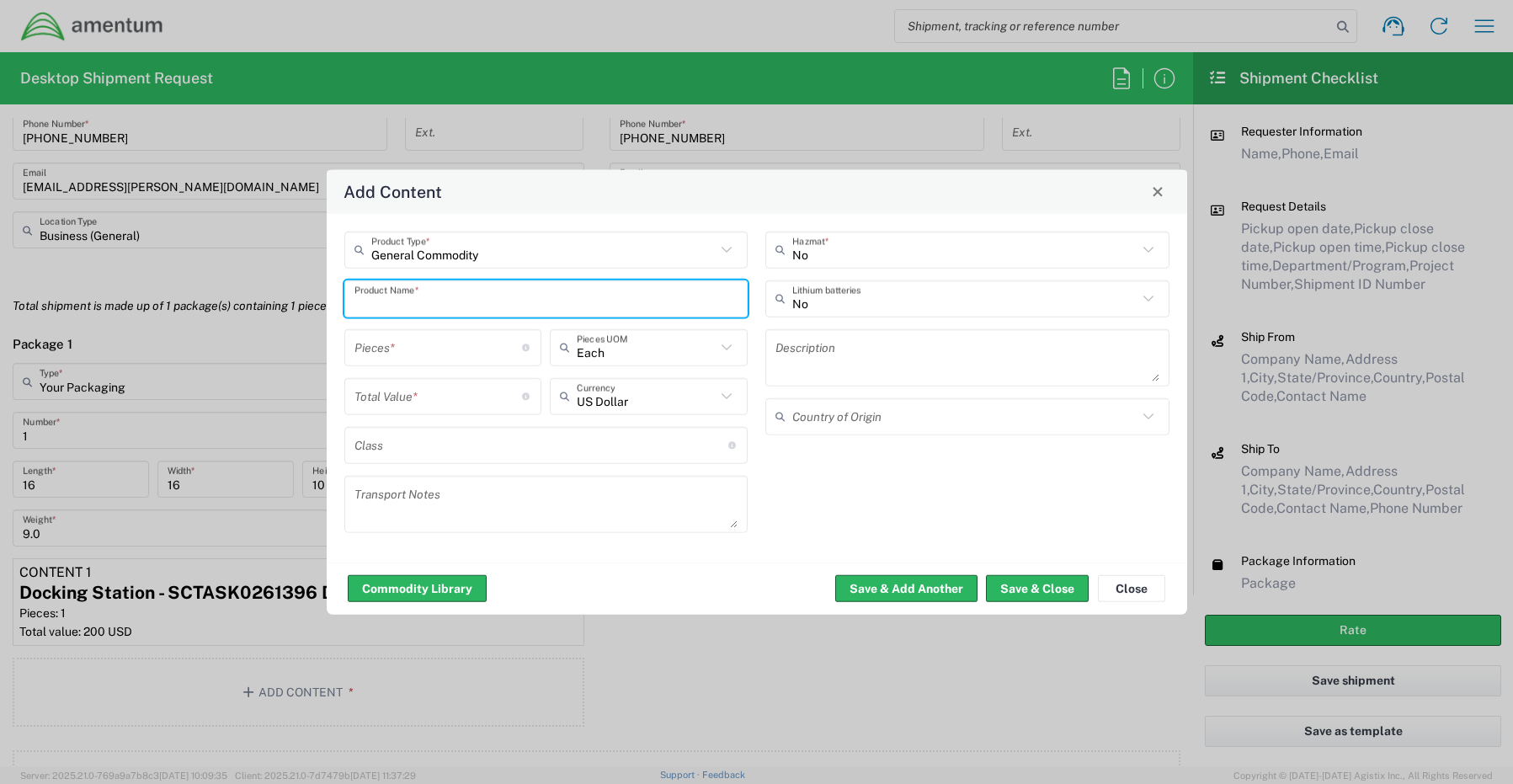
click at [441, 284] on input "text" at bounding box center [546, 298] width 384 height 30
paste input "Keyboard and Mouse Combo - SCTASK0261397 Dell – Wireless keyboard and mouse com…"
type input "Keyboard and Mouse Combo - SCTASK0261397 Dell – Wireless keyboard and mouse com…"
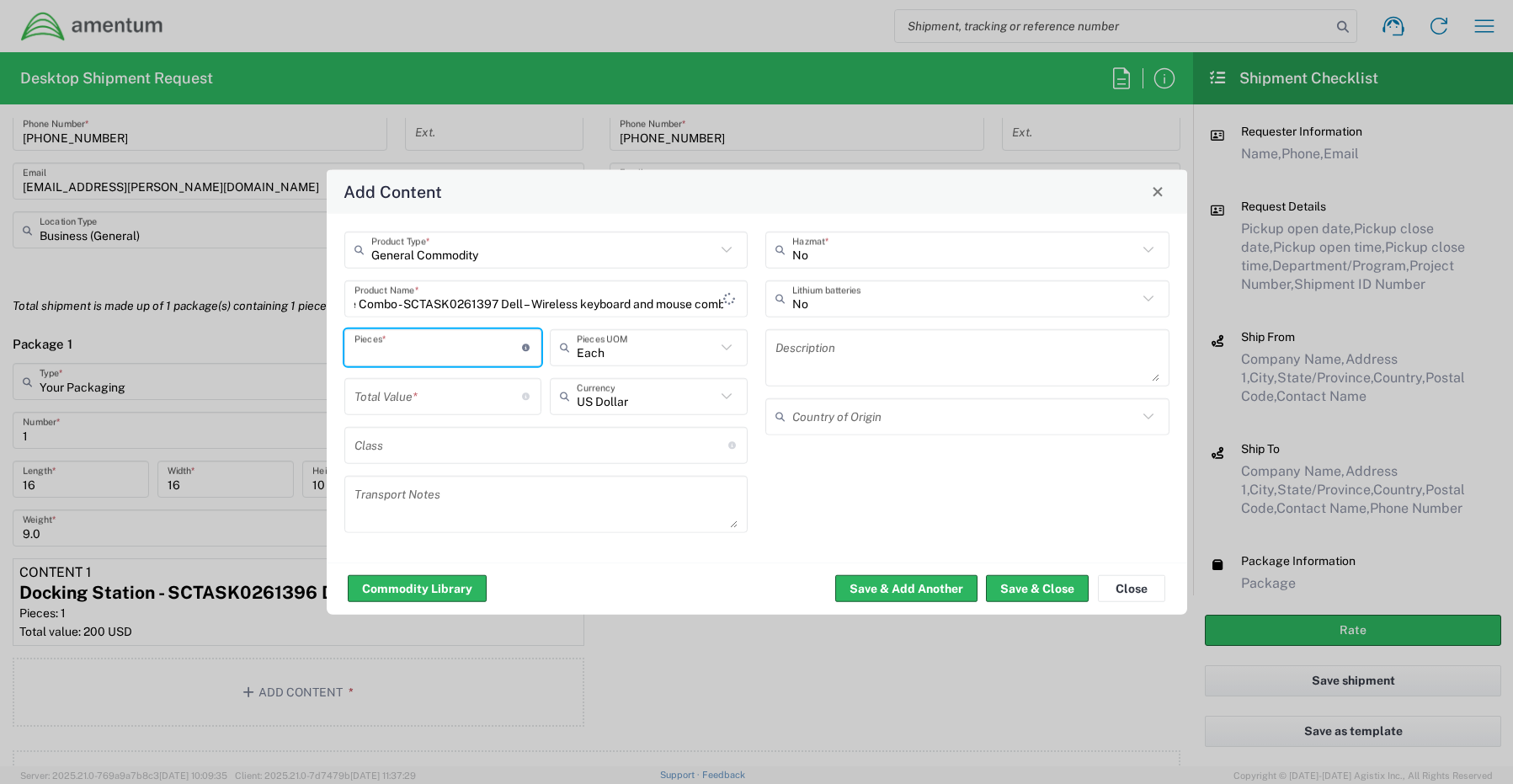
scroll to position [0, 0]
type input "1"
type input "Each"
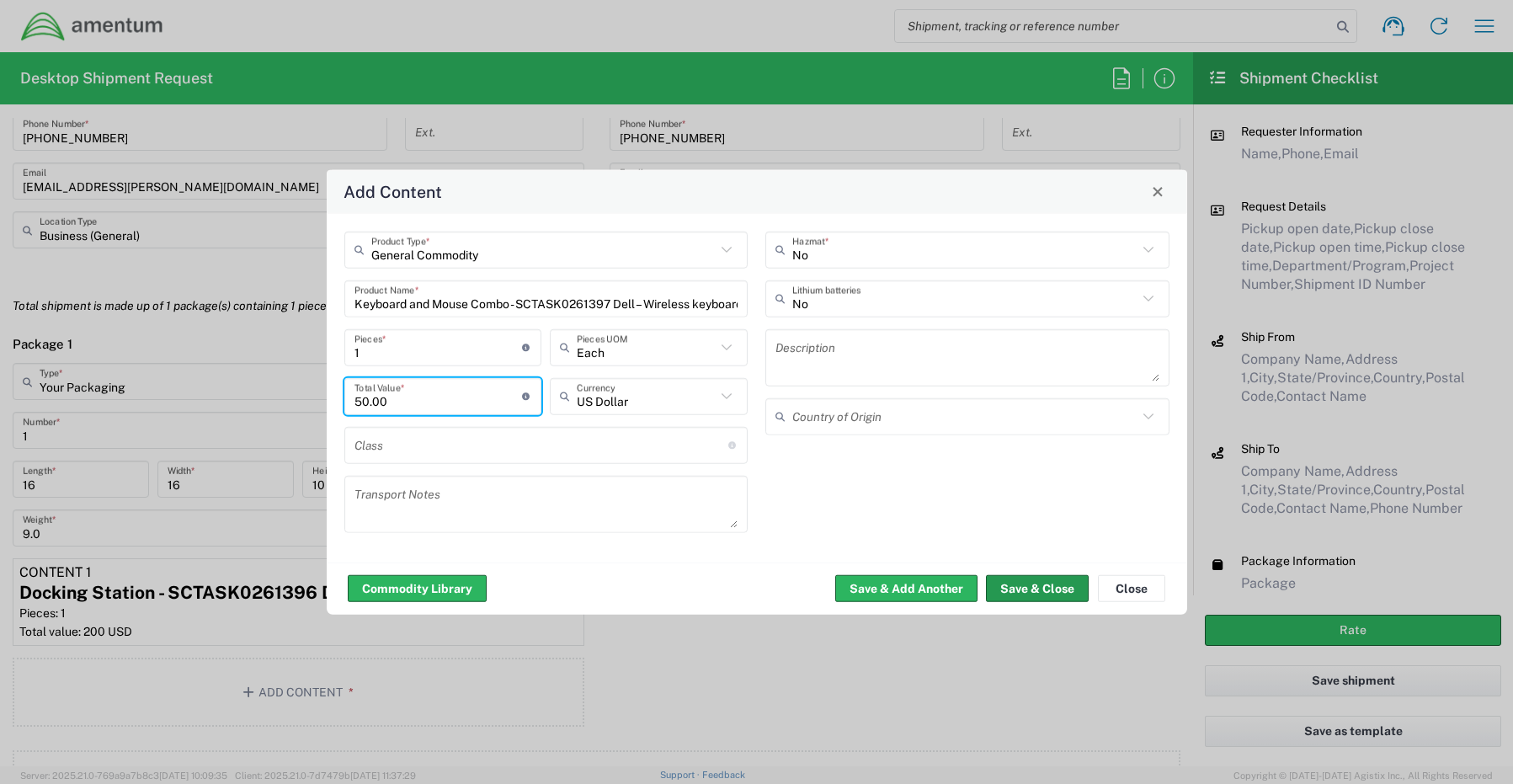
type input "50.00"
click at [1025, 584] on button "Save & Close" at bounding box center [1037, 588] width 103 height 27
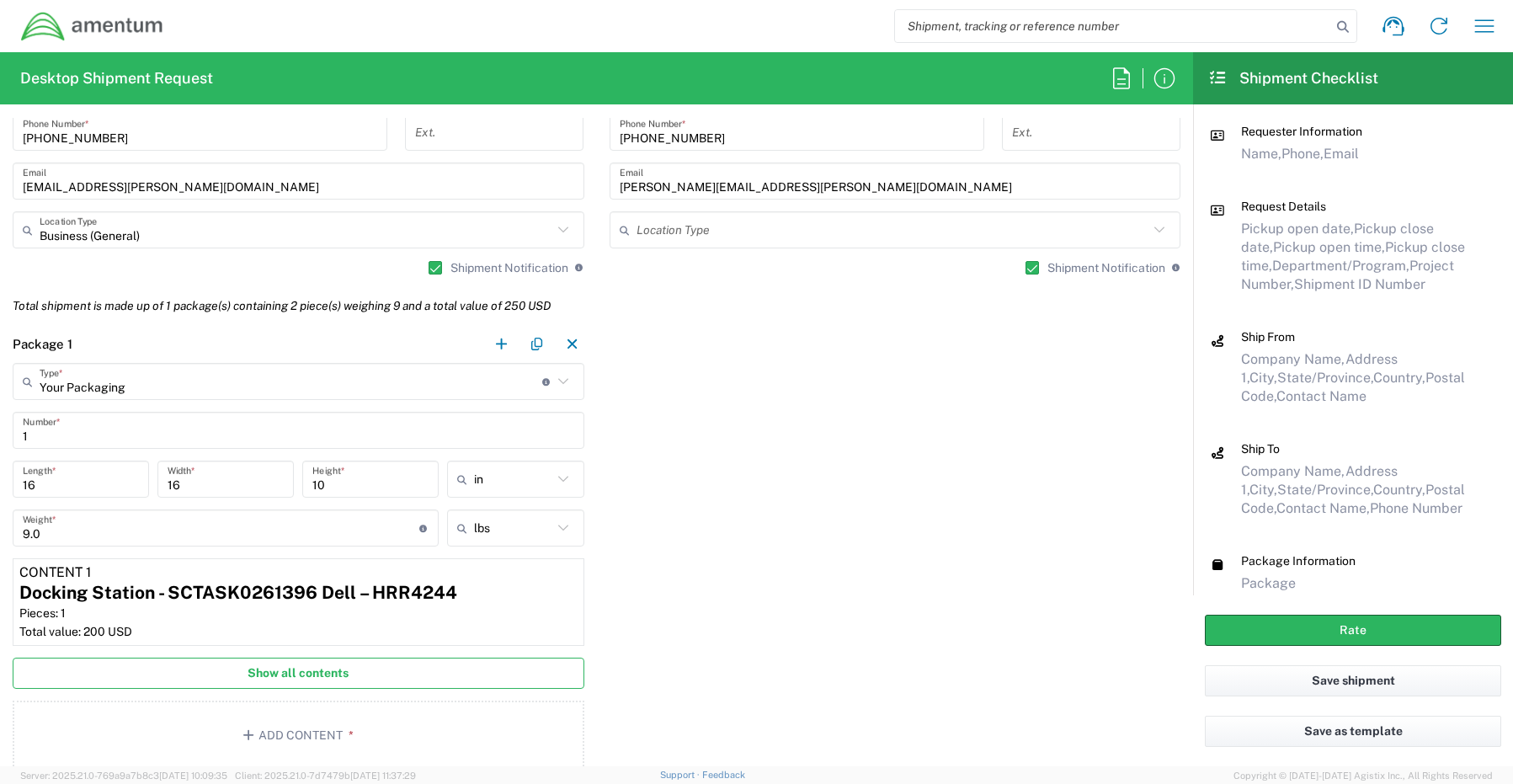
click at [298, 678] on span "Show all contents" at bounding box center [298, 673] width 101 height 16
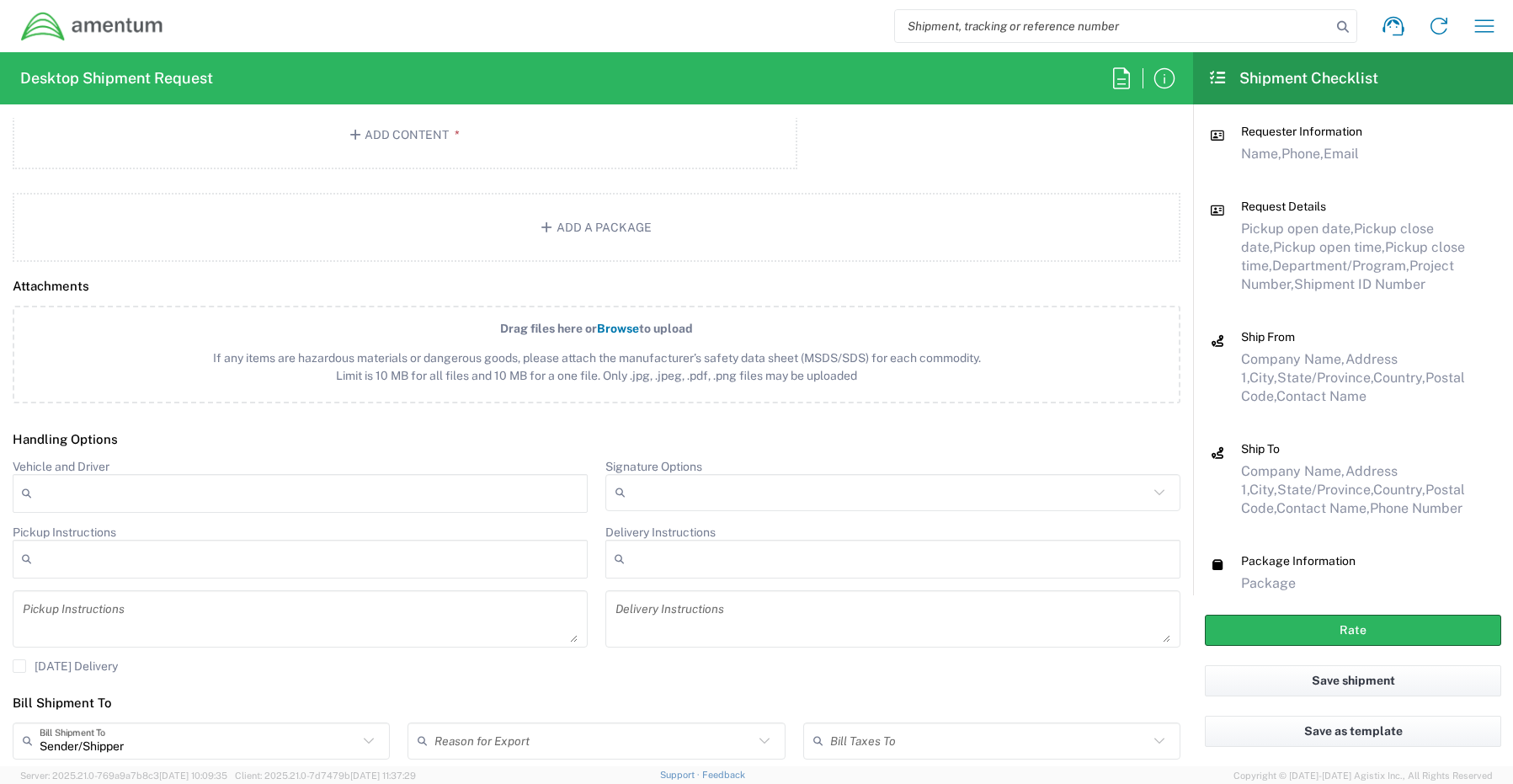
scroll to position [2020, 0]
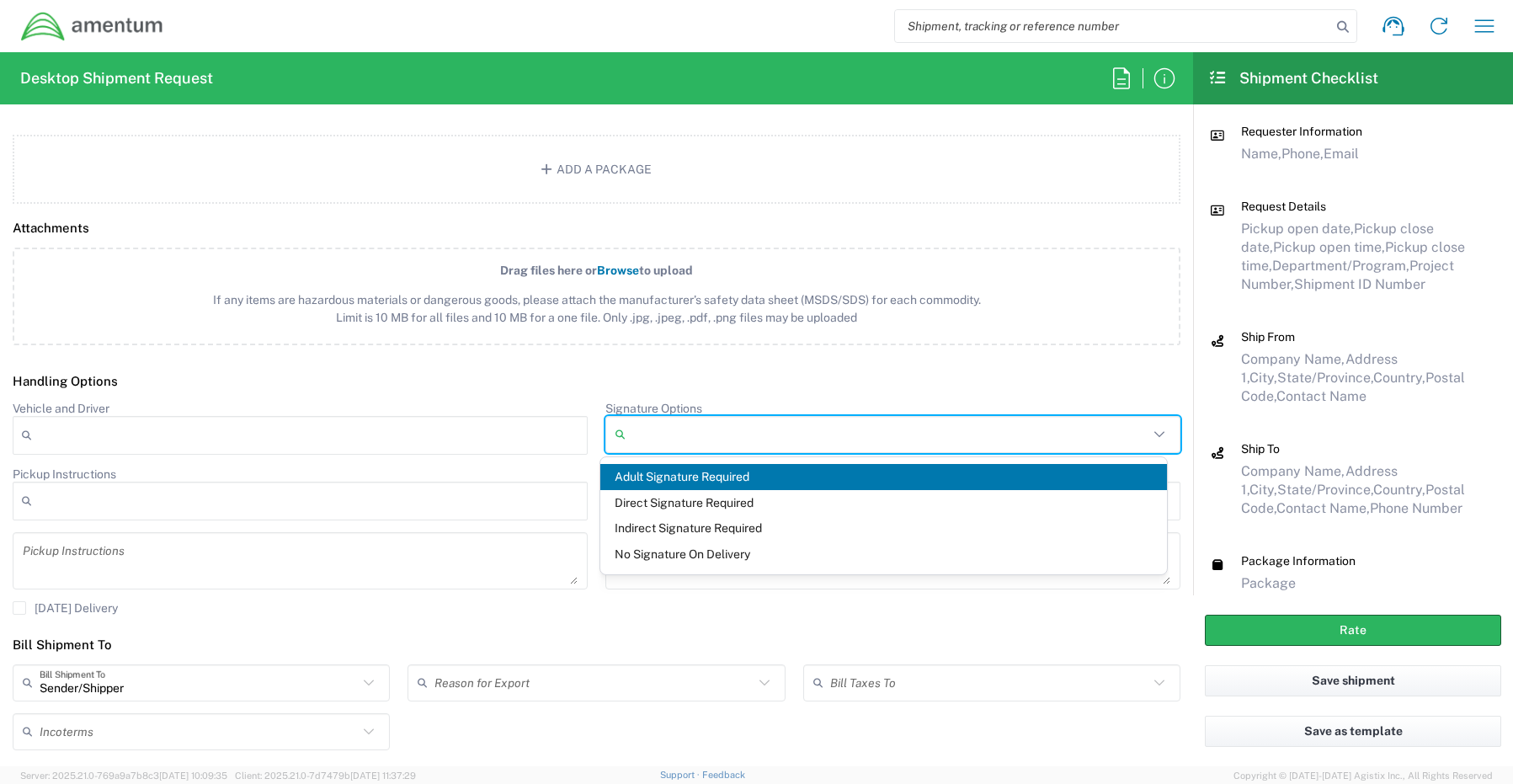
click at [635, 433] on input "Signature Options" at bounding box center [890, 435] width 516 height 27
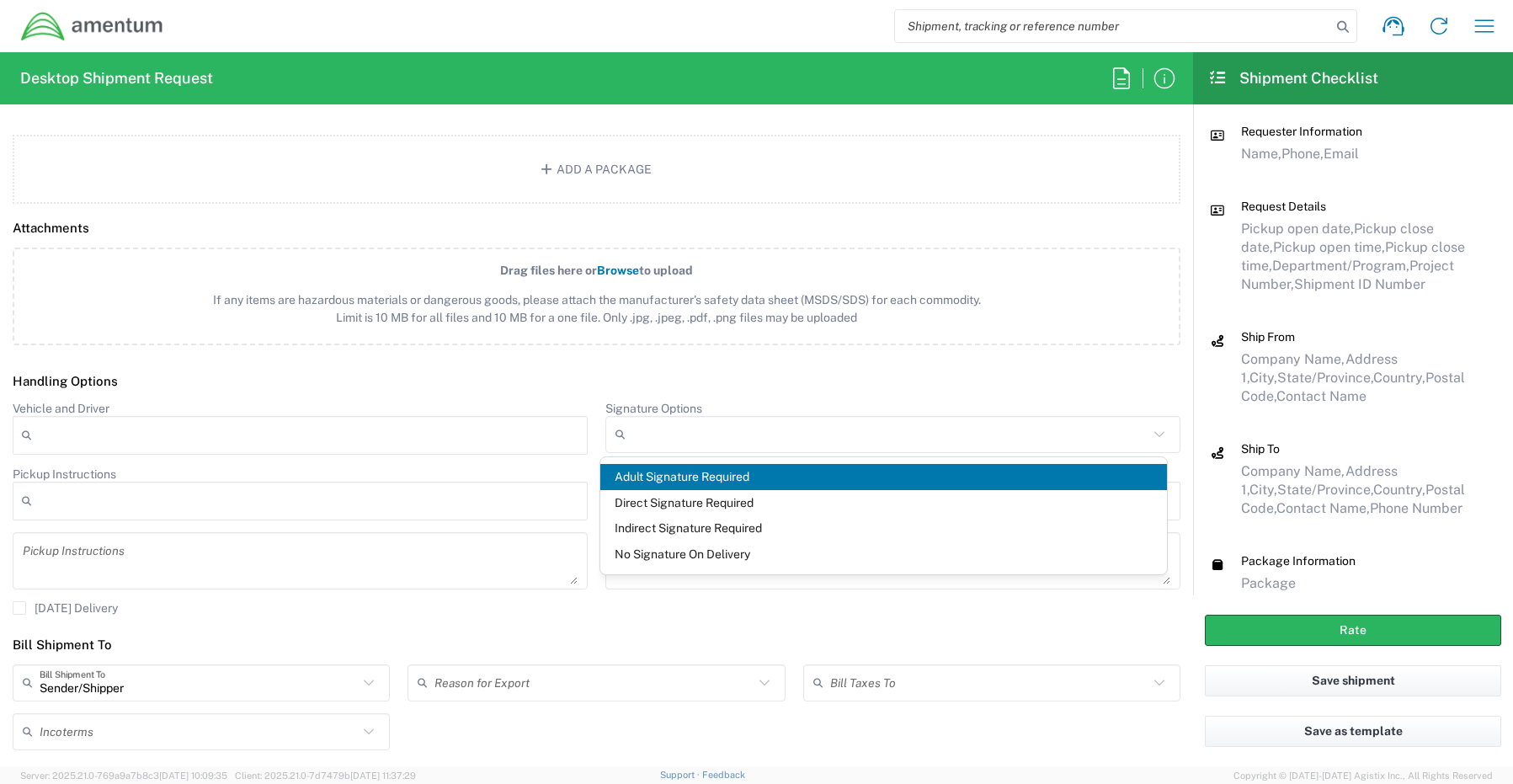
click at [646, 474] on span "Adult Signature Required" at bounding box center [884, 476] width 567 height 26
type input "Adult Signature Required"
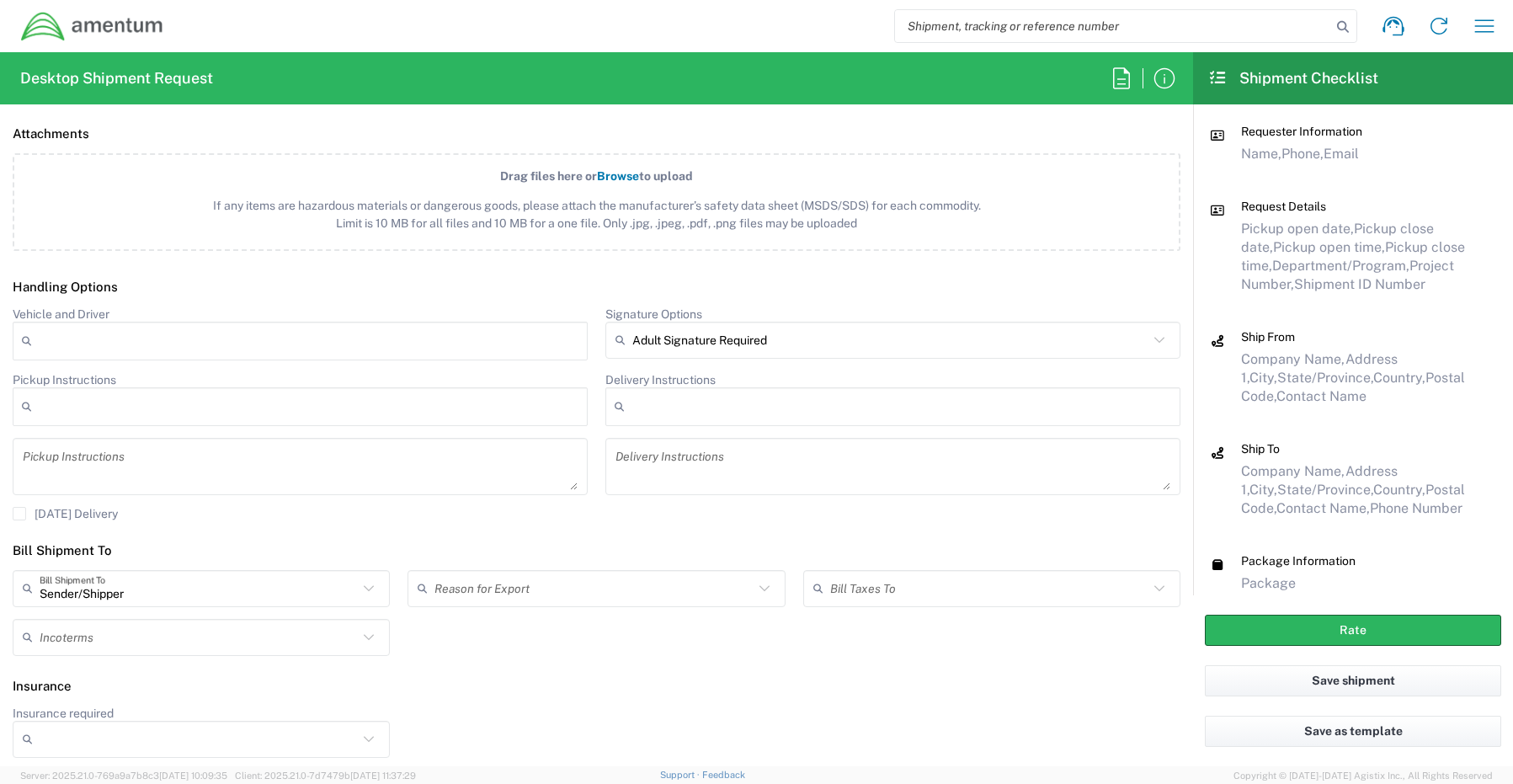
scroll to position [2118, 0]
click at [107, 730] on input "Insurance required" at bounding box center [199, 736] width 318 height 27
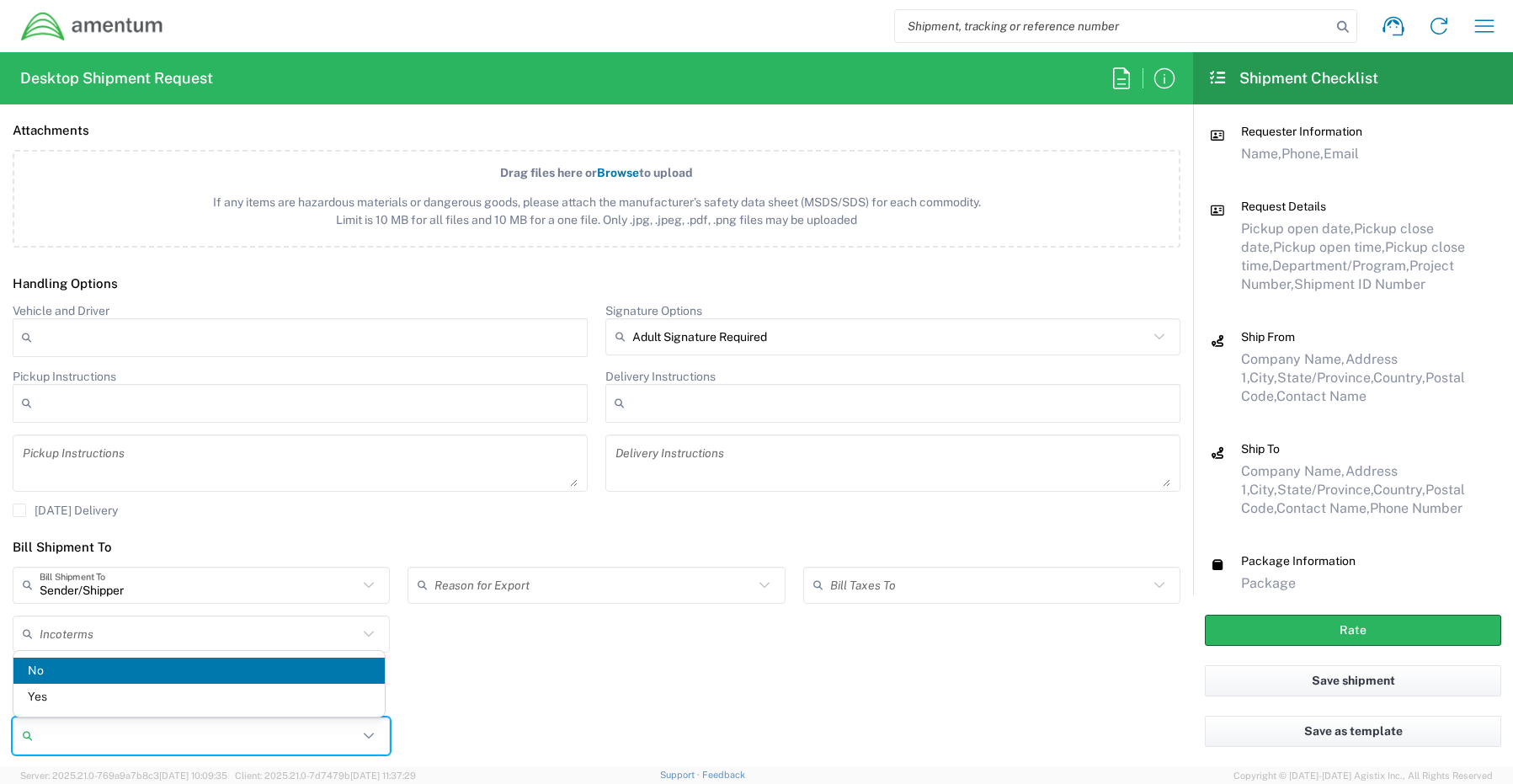
click at [108, 695] on span "Yes" at bounding box center [199, 696] width 372 height 26
type input "Yes"
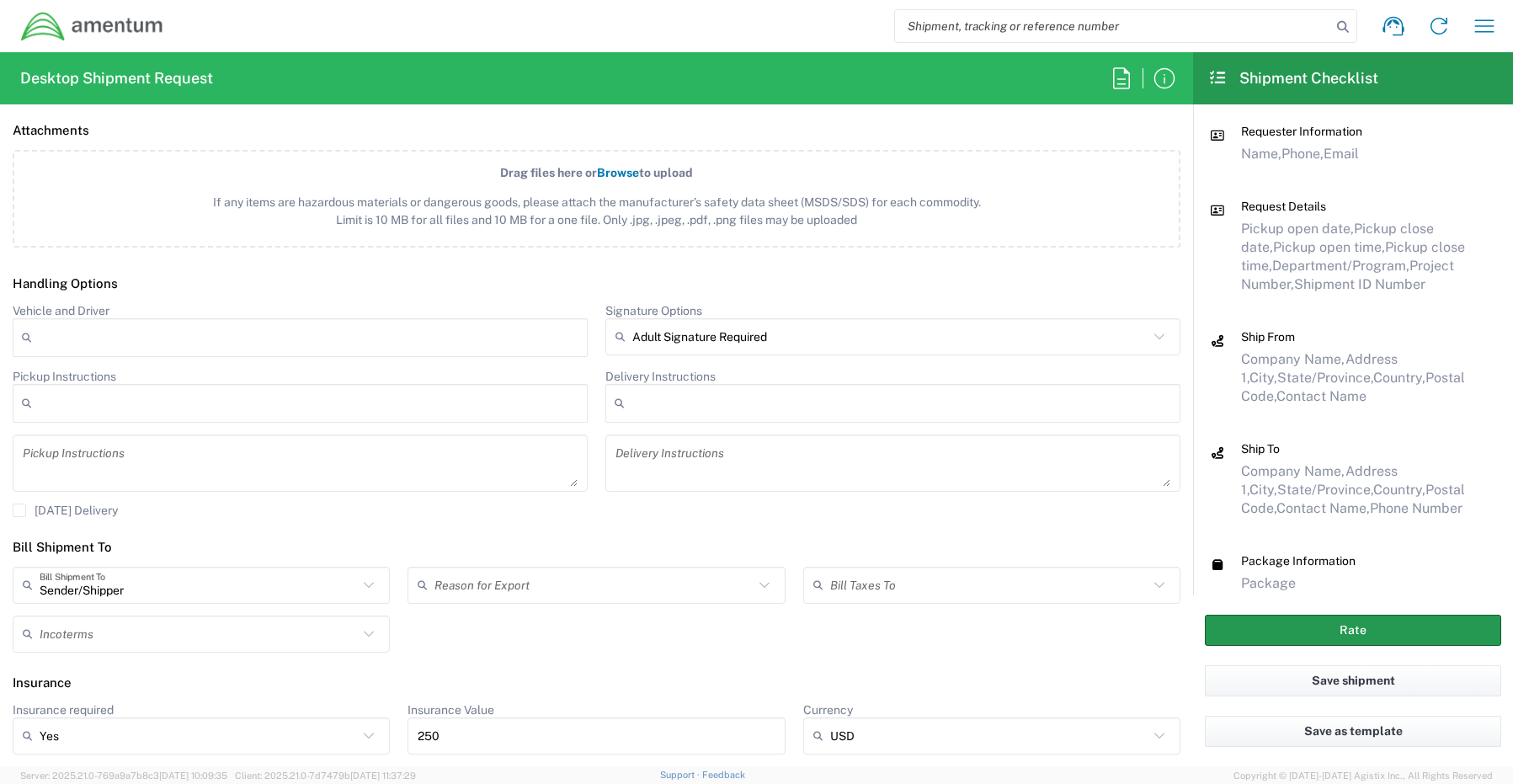
click at [1288, 622] on button "Rate" at bounding box center [1353, 630] width 296 height 31
type input "CORP"
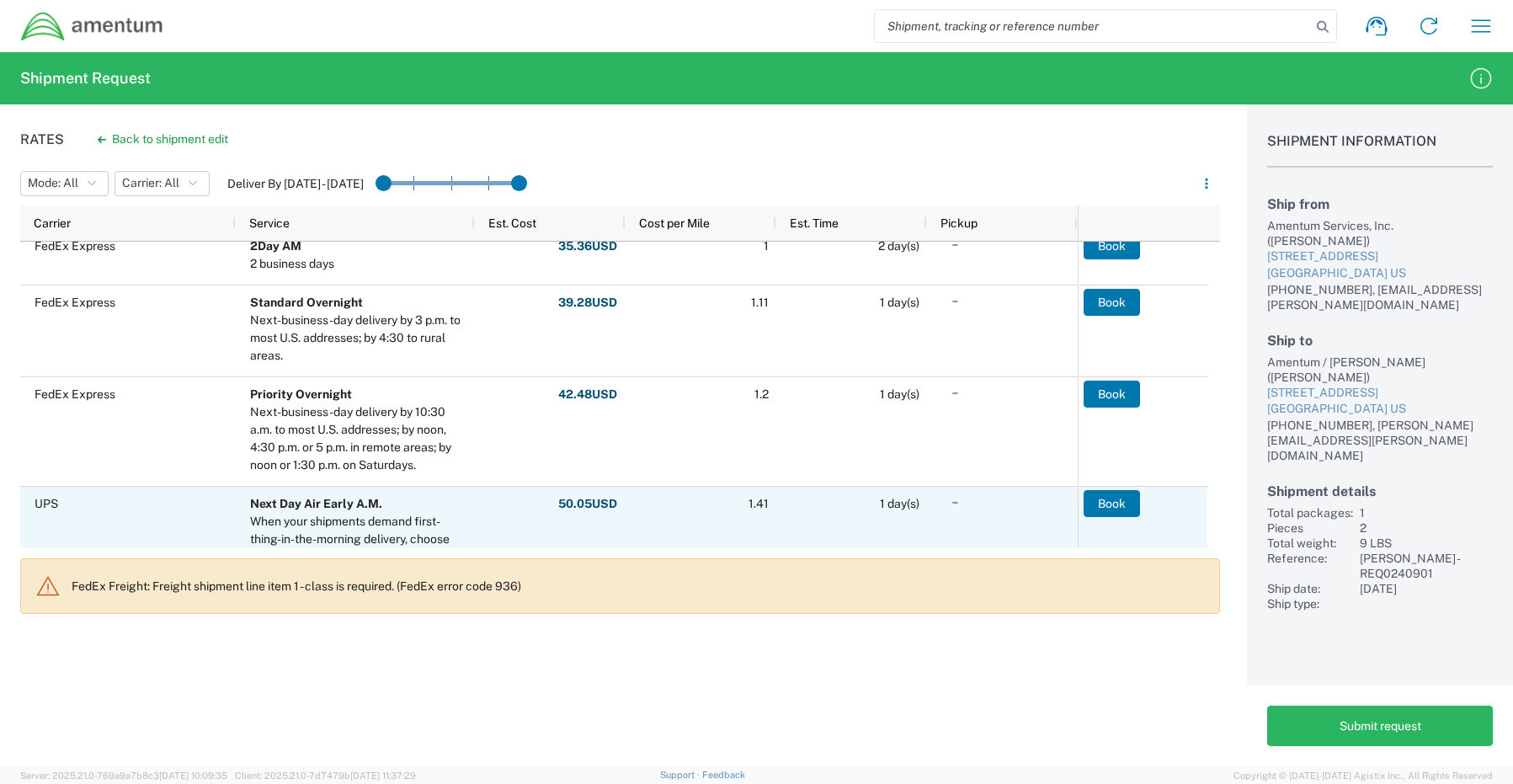
scroll to position [842, 0]
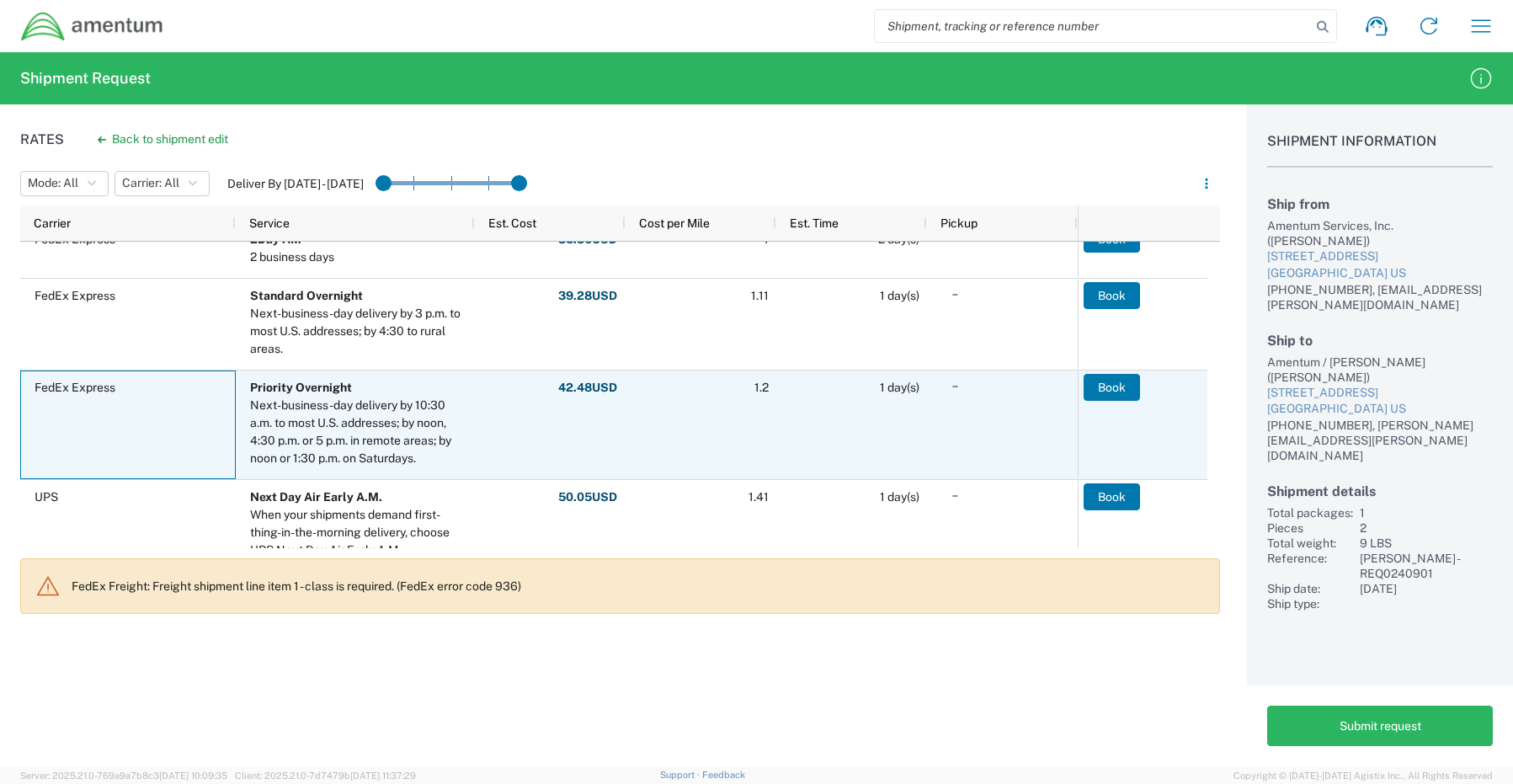
click at [110, 430] on div "FedEx Express" at bounding box center [128, 425] width 215 height 109
click at [1101, 389] on button "Book" at bounding box center [1112, 388] width 56 height 27
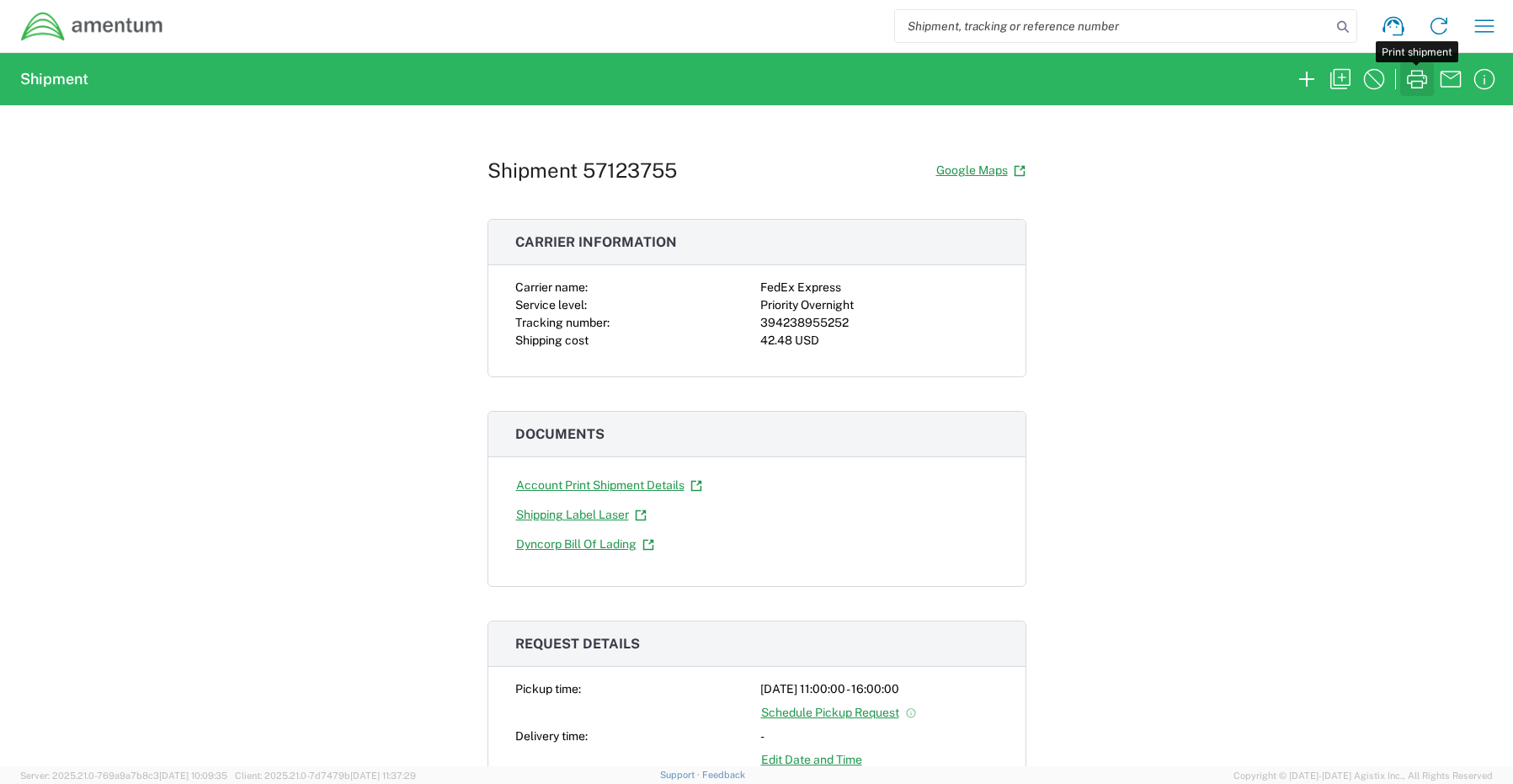
click at [1415, 79] on icon "button" at bounding box center [1417, 79] width 27 height 27
click at [1306, 77] on icon "button" at bounding box center [1307, 79] width 27 height 27
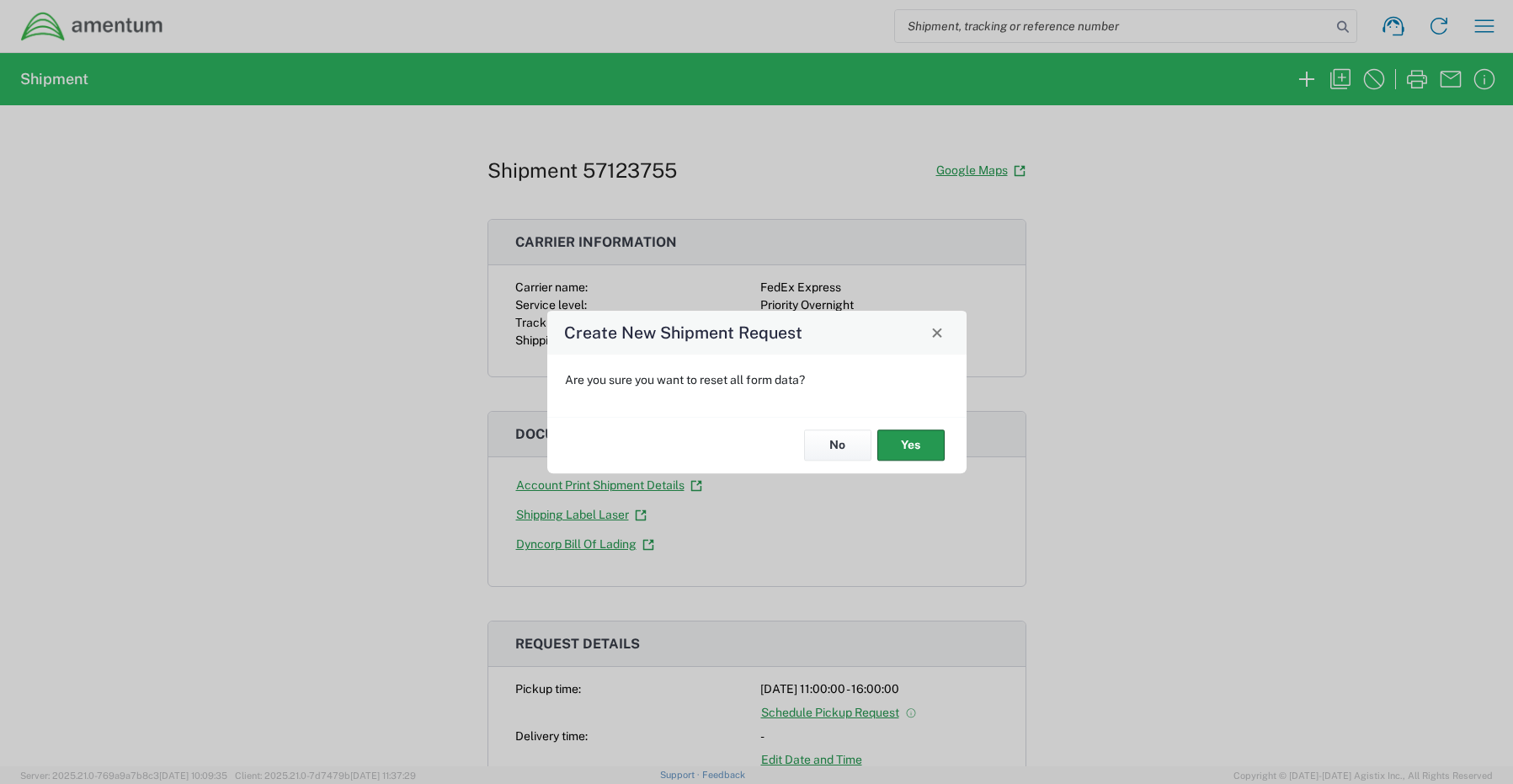
click at [926, 440] on button "Yes" at bounding box center [911, 446] width 67 height 31
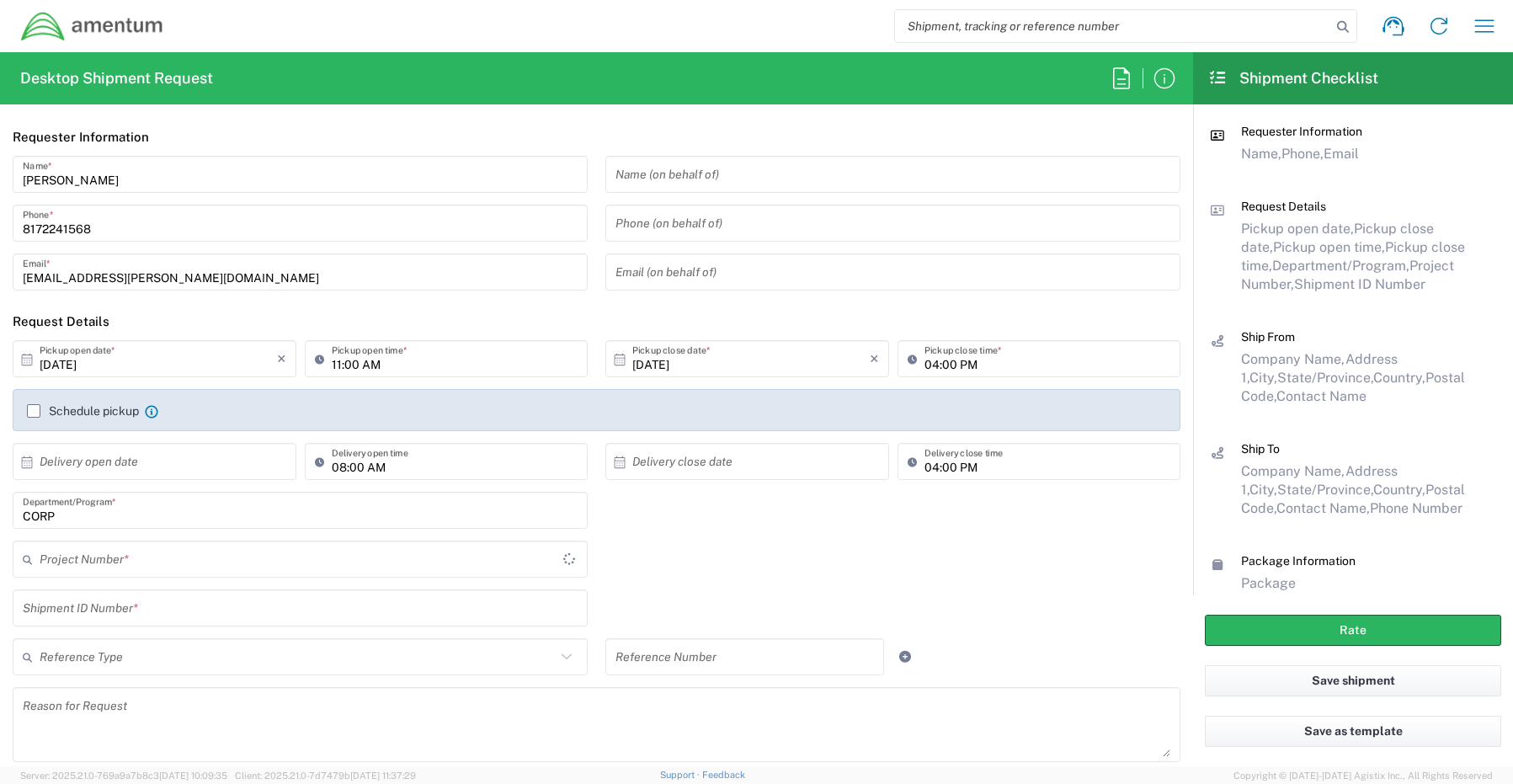
type input "CORP"
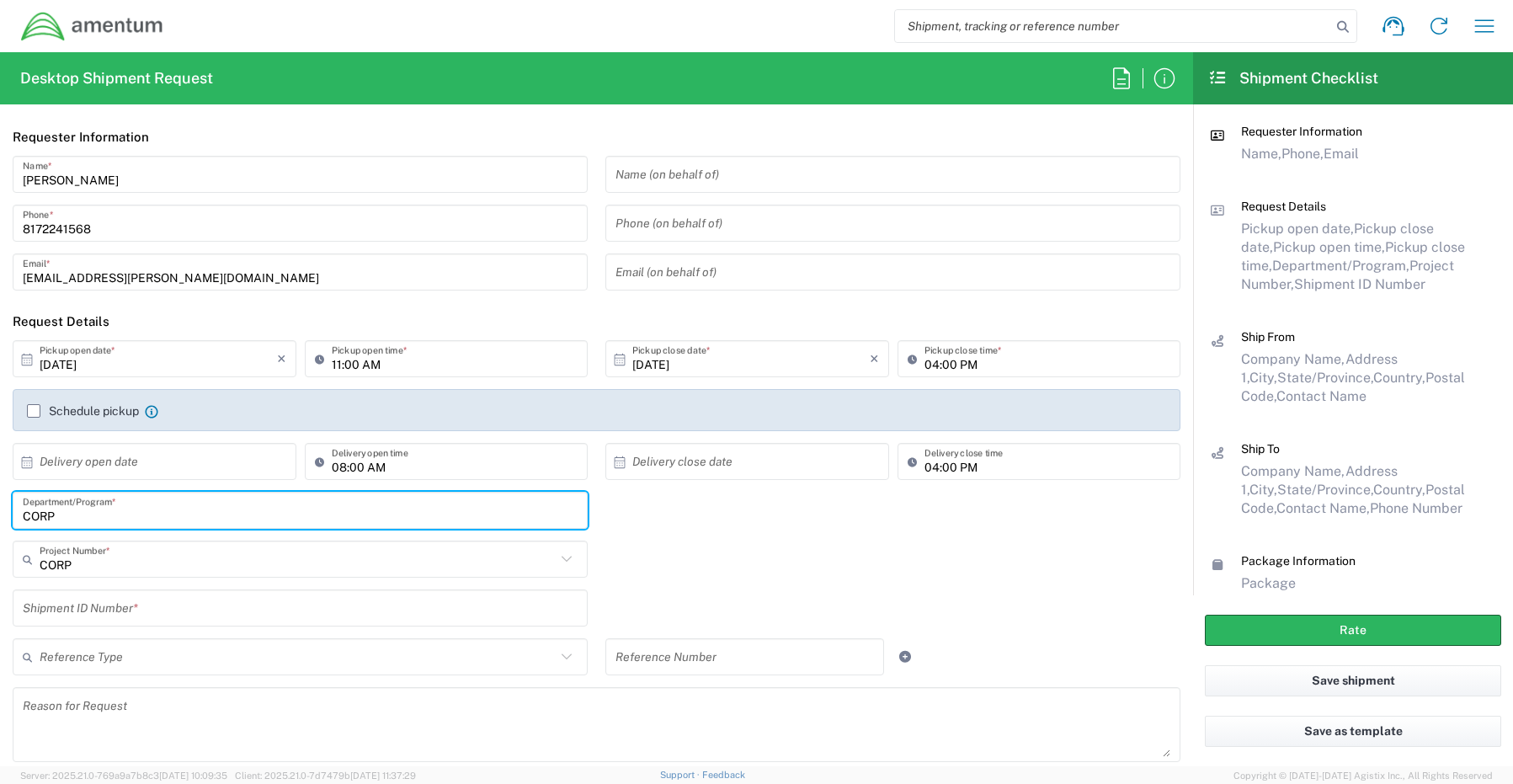
drag, startPoint x: 114, startPoint y: 518, endPoint x: -65, endPoint y: 508, distance: 179.3
click at [0, 508] on html "Shipment request Shipment tracking Shipment estimator Desktop shipment request …" at bounding box center [756, 392] width 1513 height 784
paste input "[PERSON_NAME]"
type input "[PERSON_NAME]"
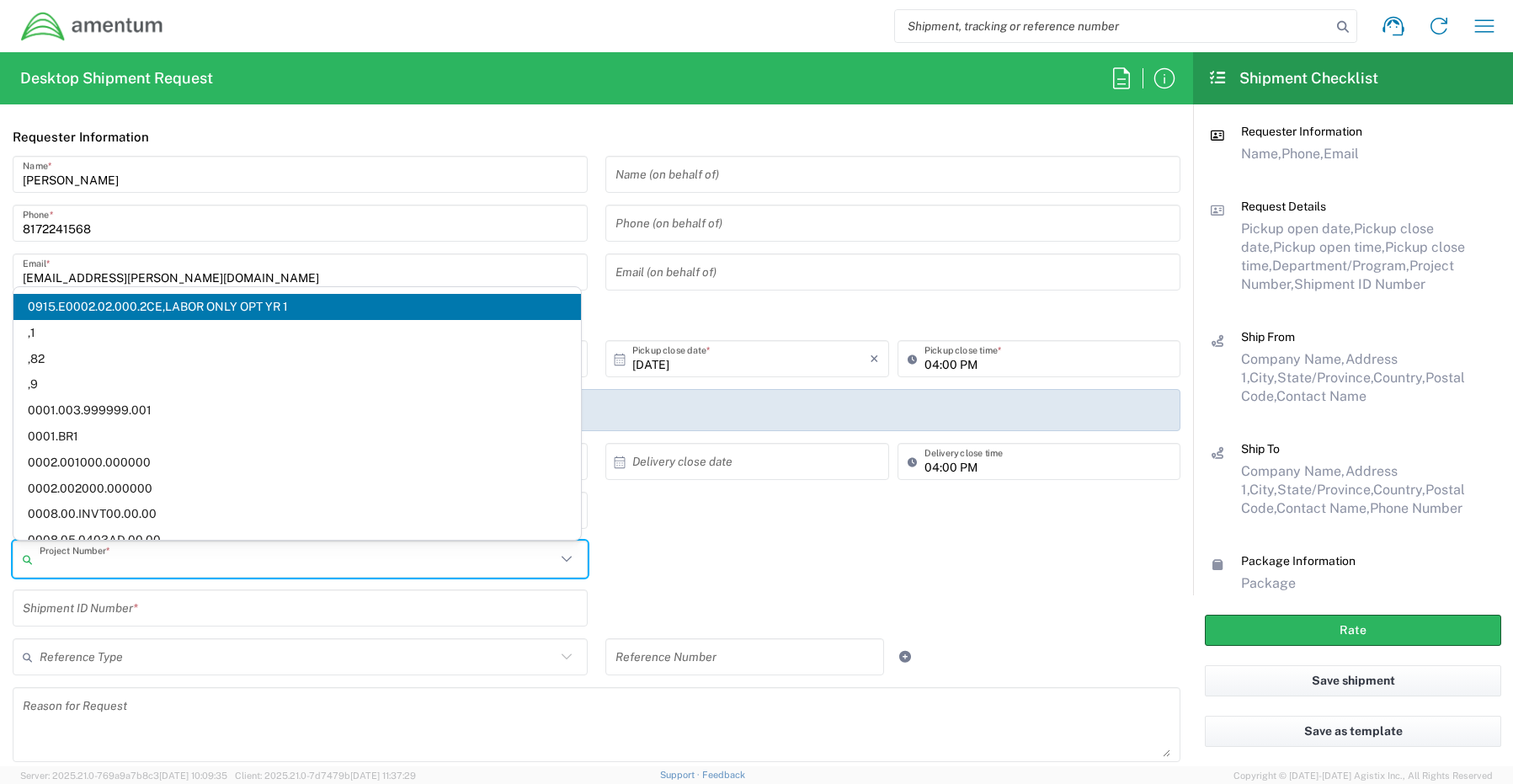
drag, startPoint x: 94, startPoint y: 569, endPoint x: -111, endPoint y: 552, distance: 205.7
click at [0, 552] on html "Shipment request Shipment tracking Shipment estimator Desktop shipment request …" at bounding box center [756, 392] width 1513 height 784
type input "C"
paste input "ADMN.600294.MHMGT"
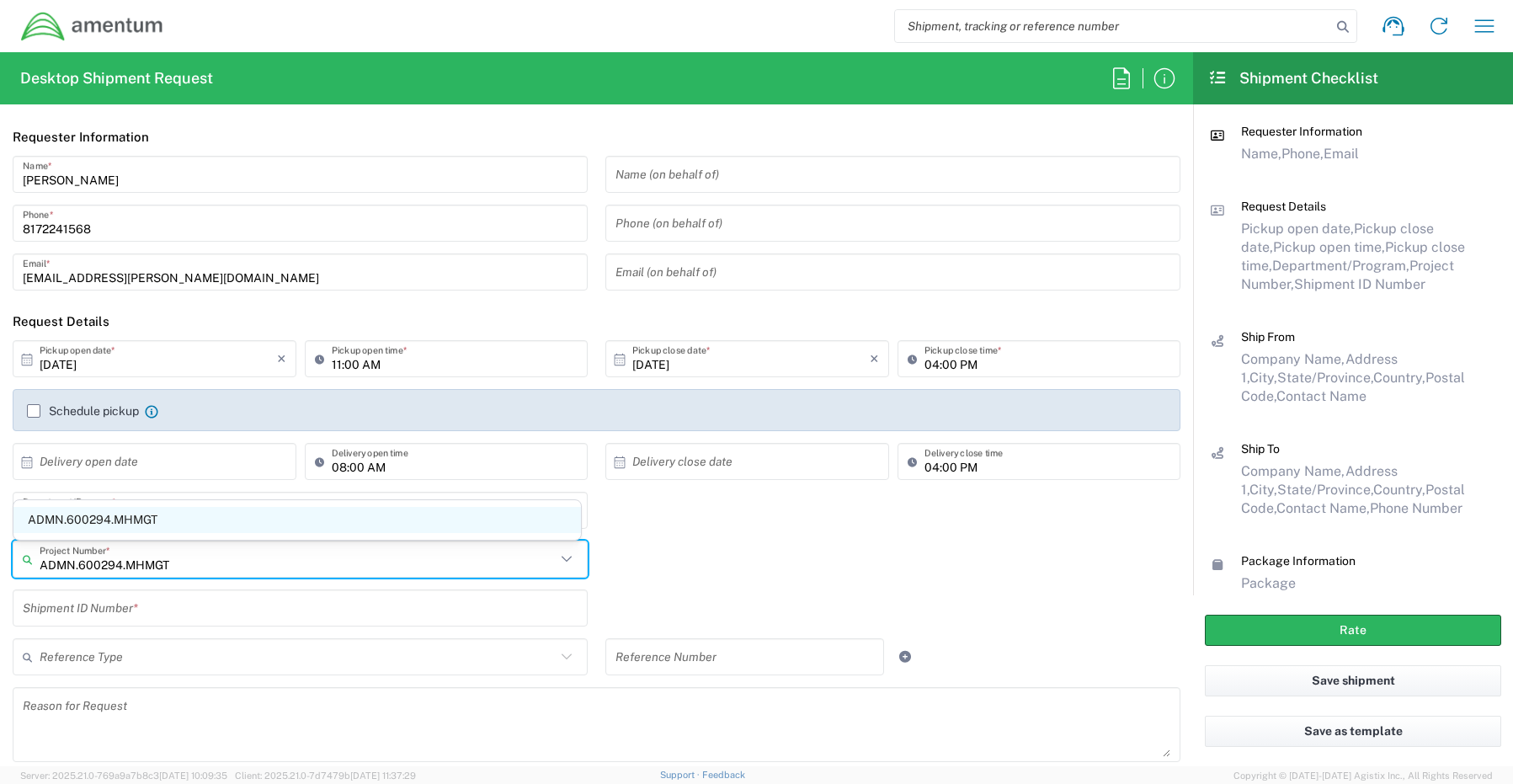
type input "ADMN.600294.MHMGT"
click at [67, 520] on span "ADMN.600294.MHMGT" at bounding box center [297, 520] width 567 height 26
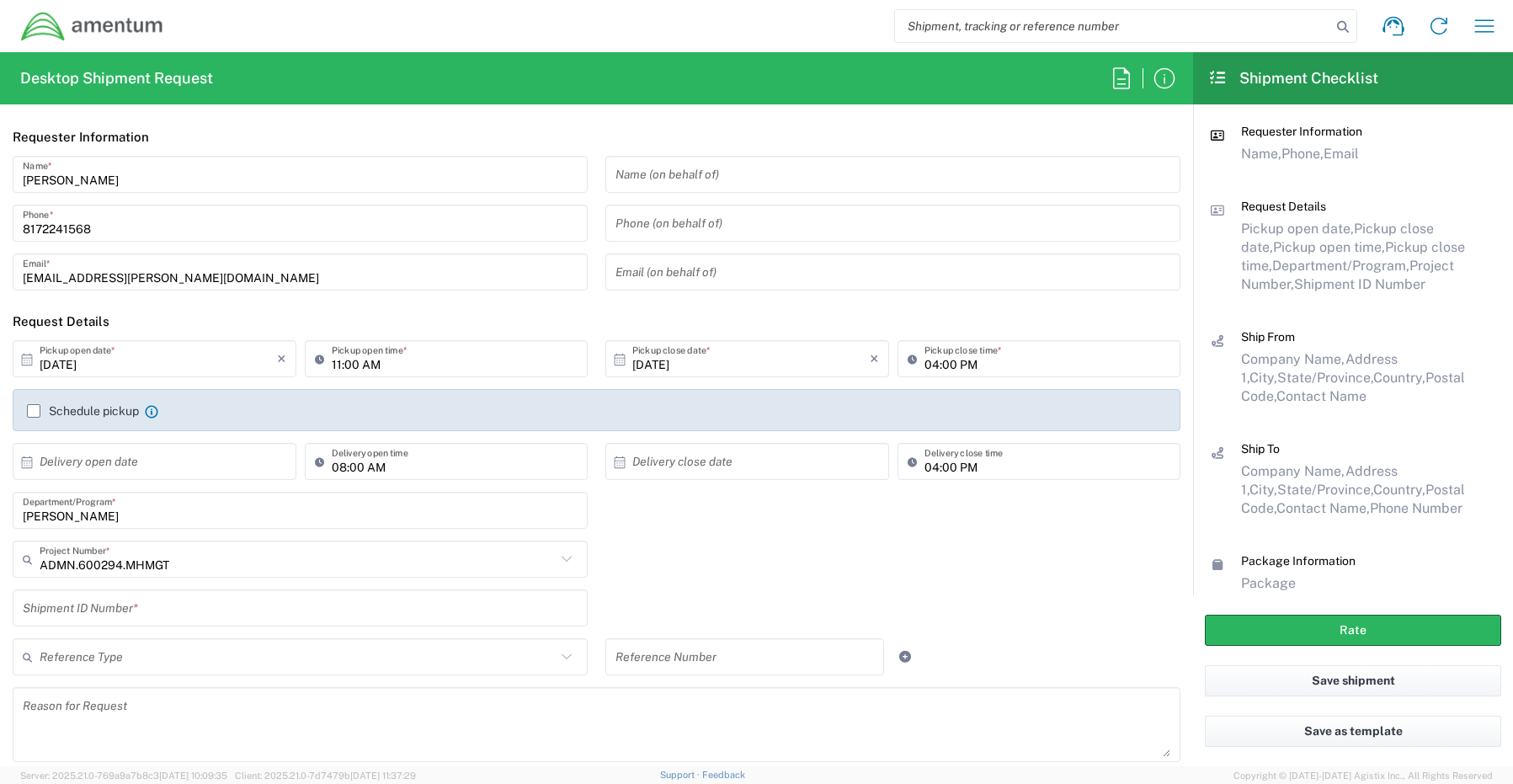
click at [118, 616] on input "text" at bounding box center [300, 608] width 555 height 30
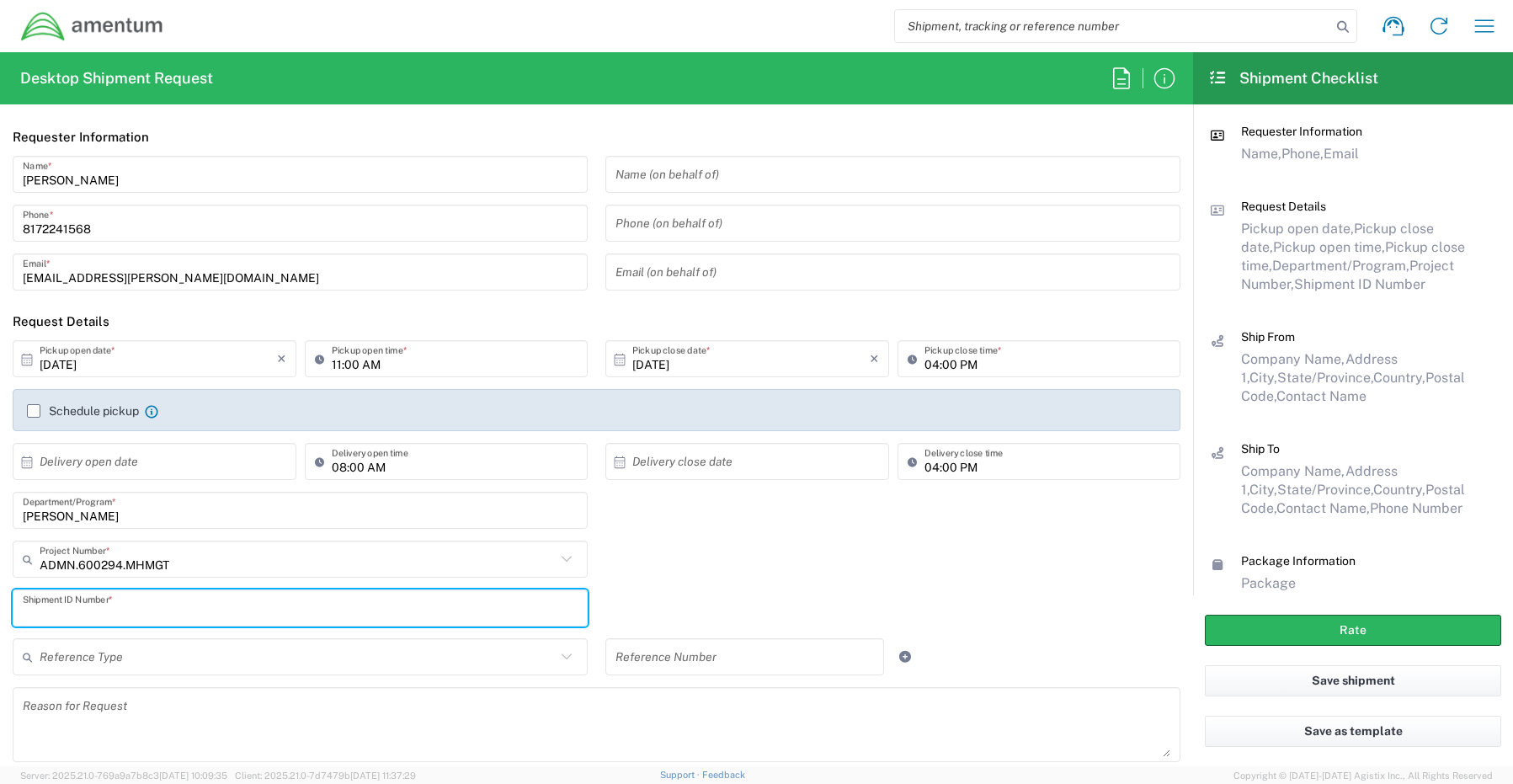
paste input "[PERSON_NAME] INC0278603"
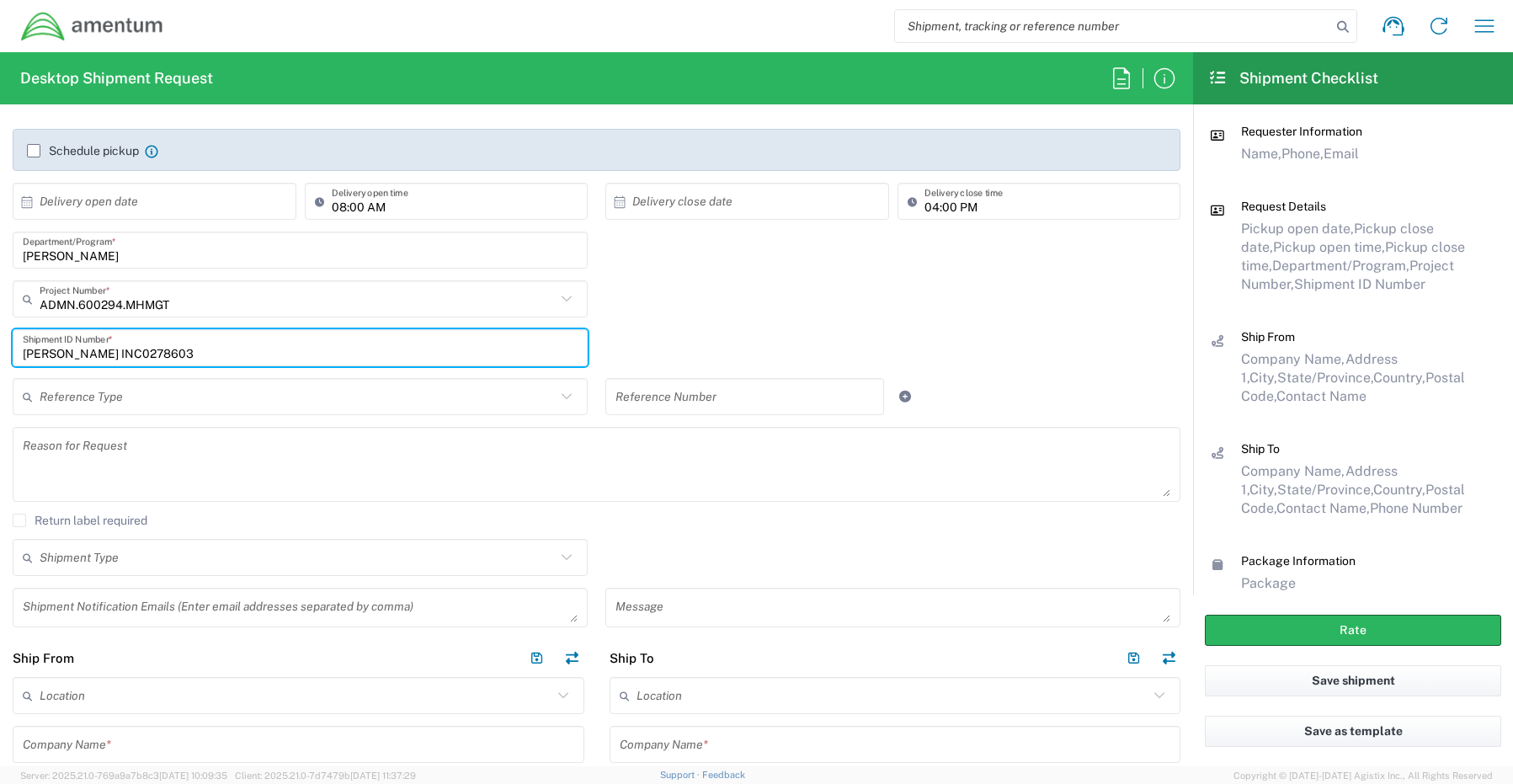
scroll to position [337, 0]
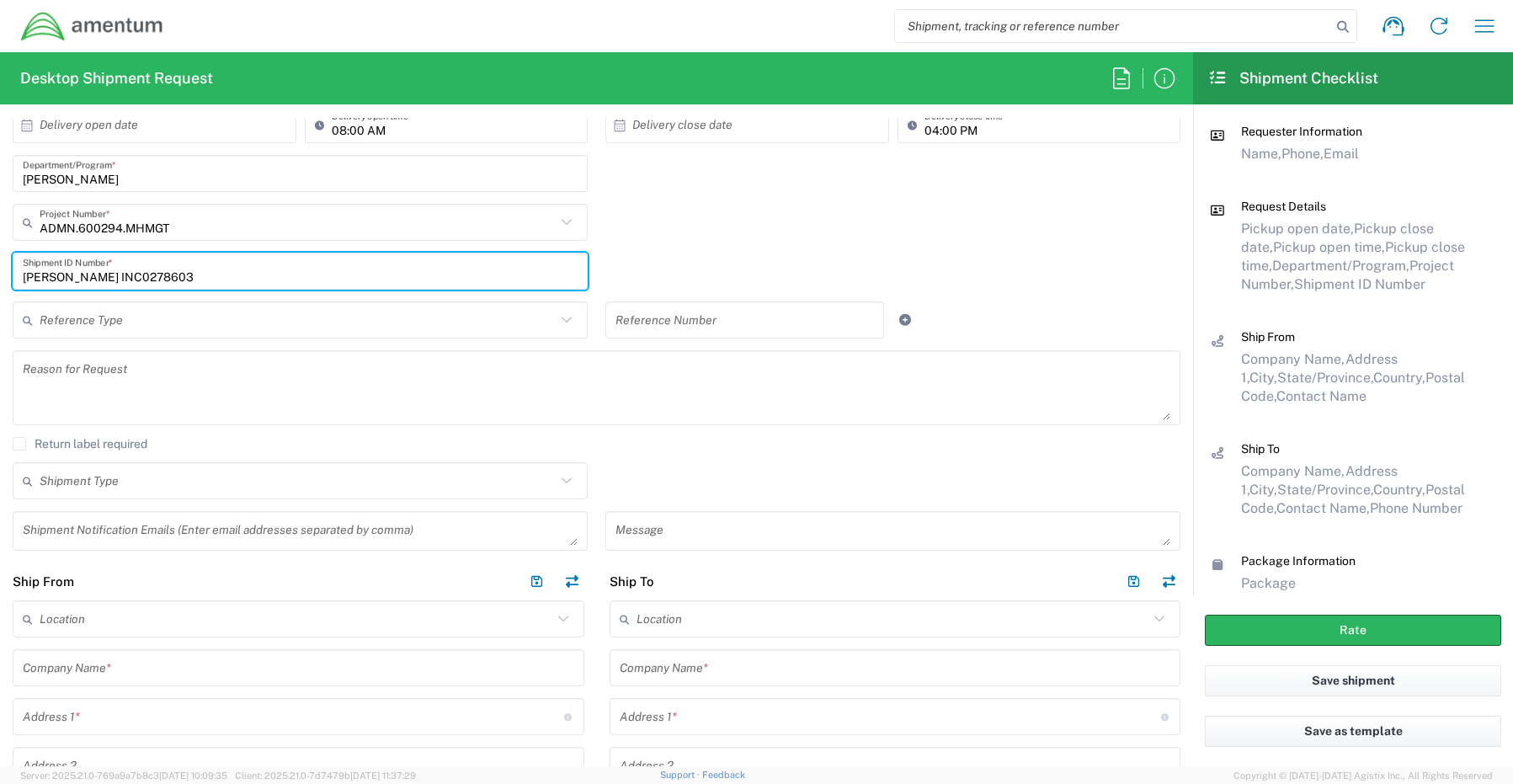
type input "[PERSON_NAME] INC0278603"
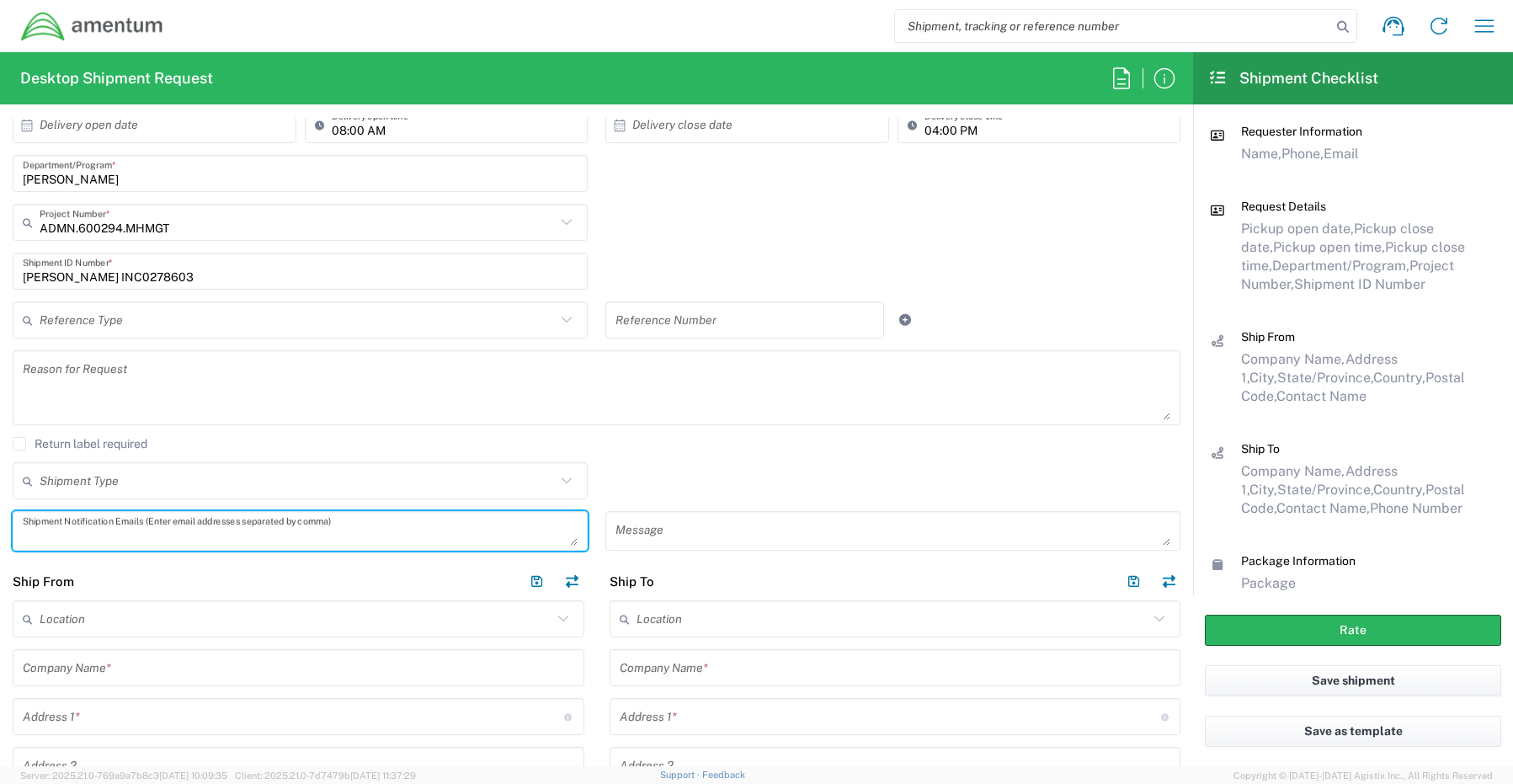
click at [139, 526] on textarea at bounding box center [300, 531] width 555 height 30
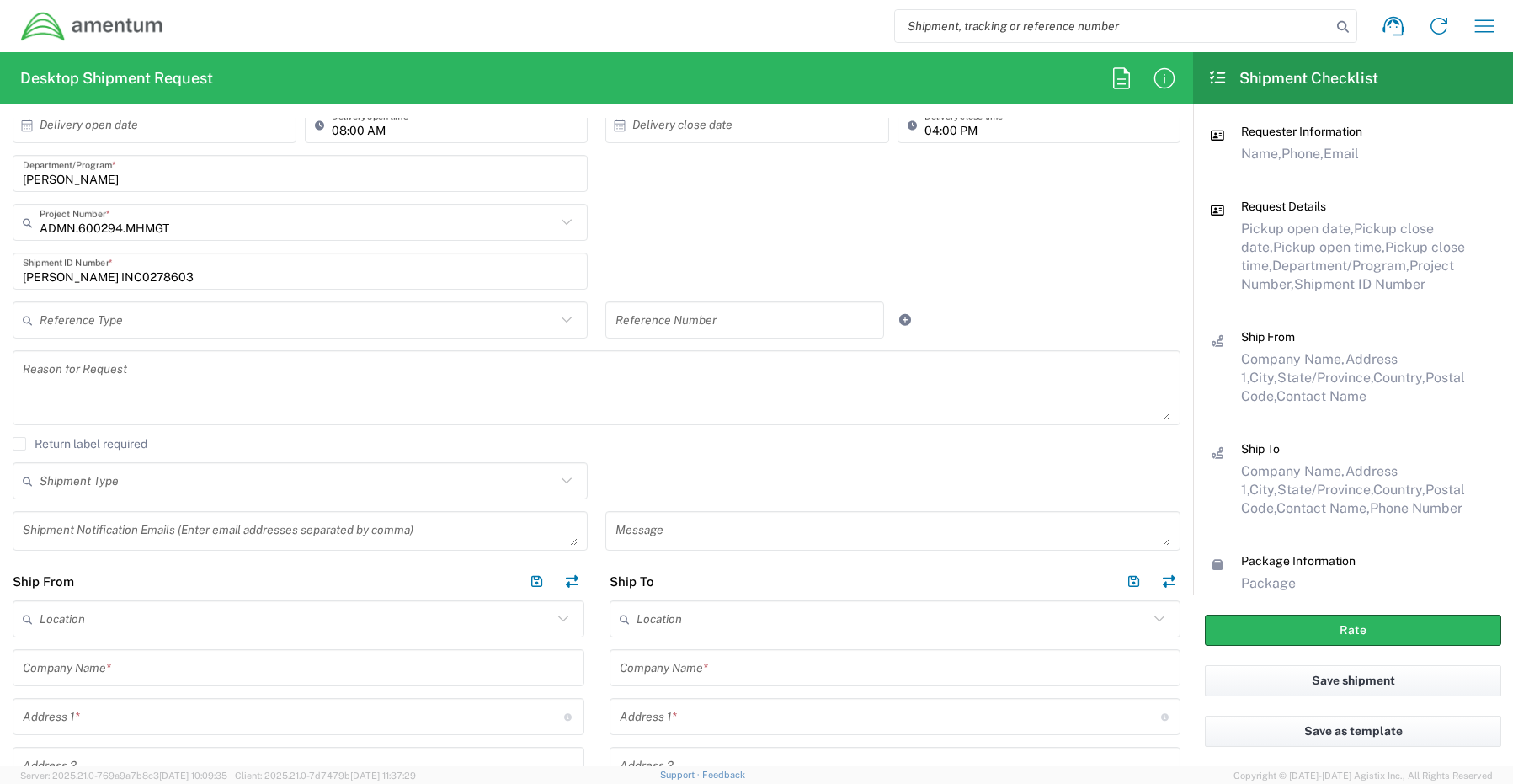
click at [72, 537] on textarea at bounding box center [300, 531] width 555 height 30
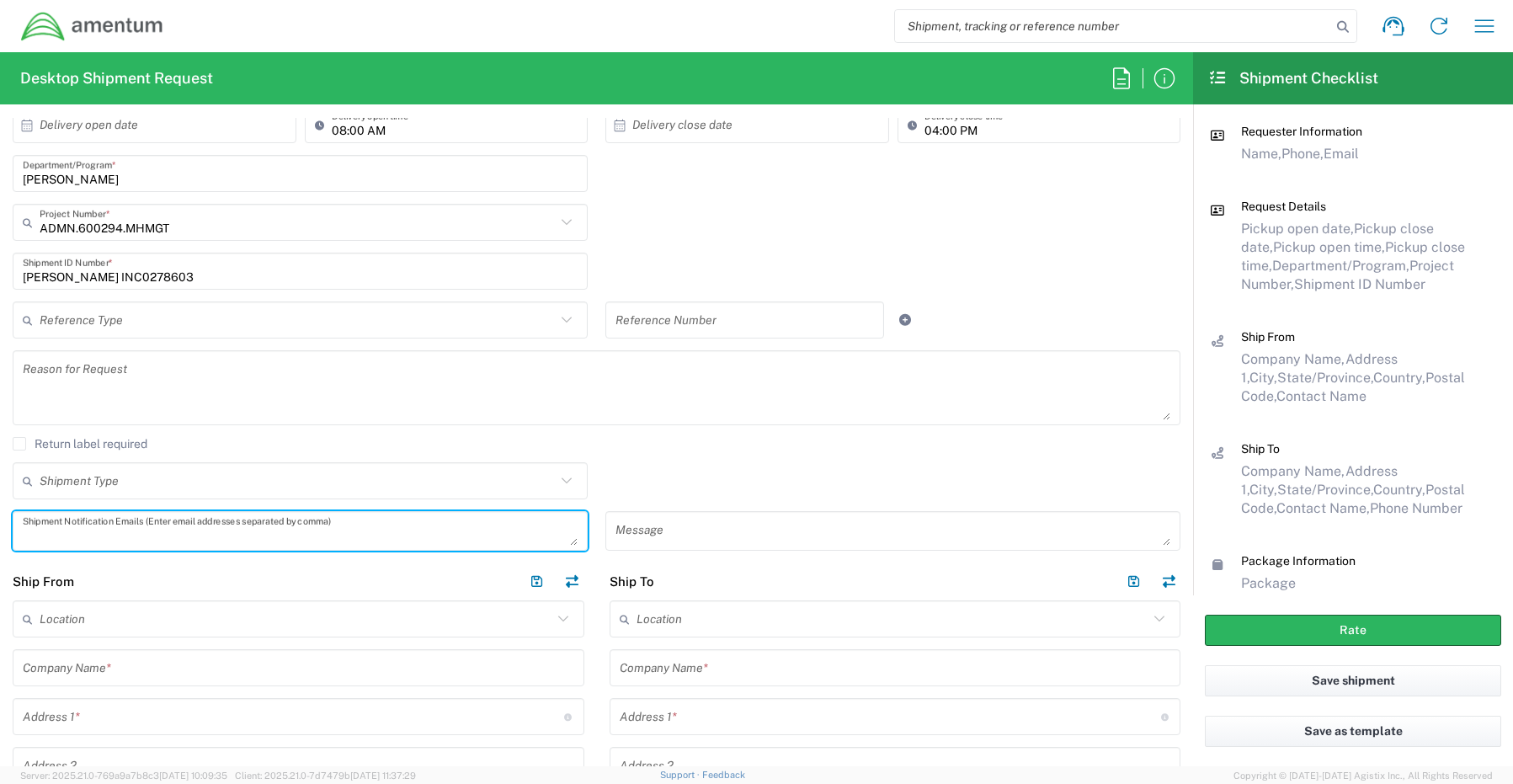
paste textarea "[PERSON_NAME][EMAIL_ADDRESS][PERSON_NAME][DOMAIN_NAME]"
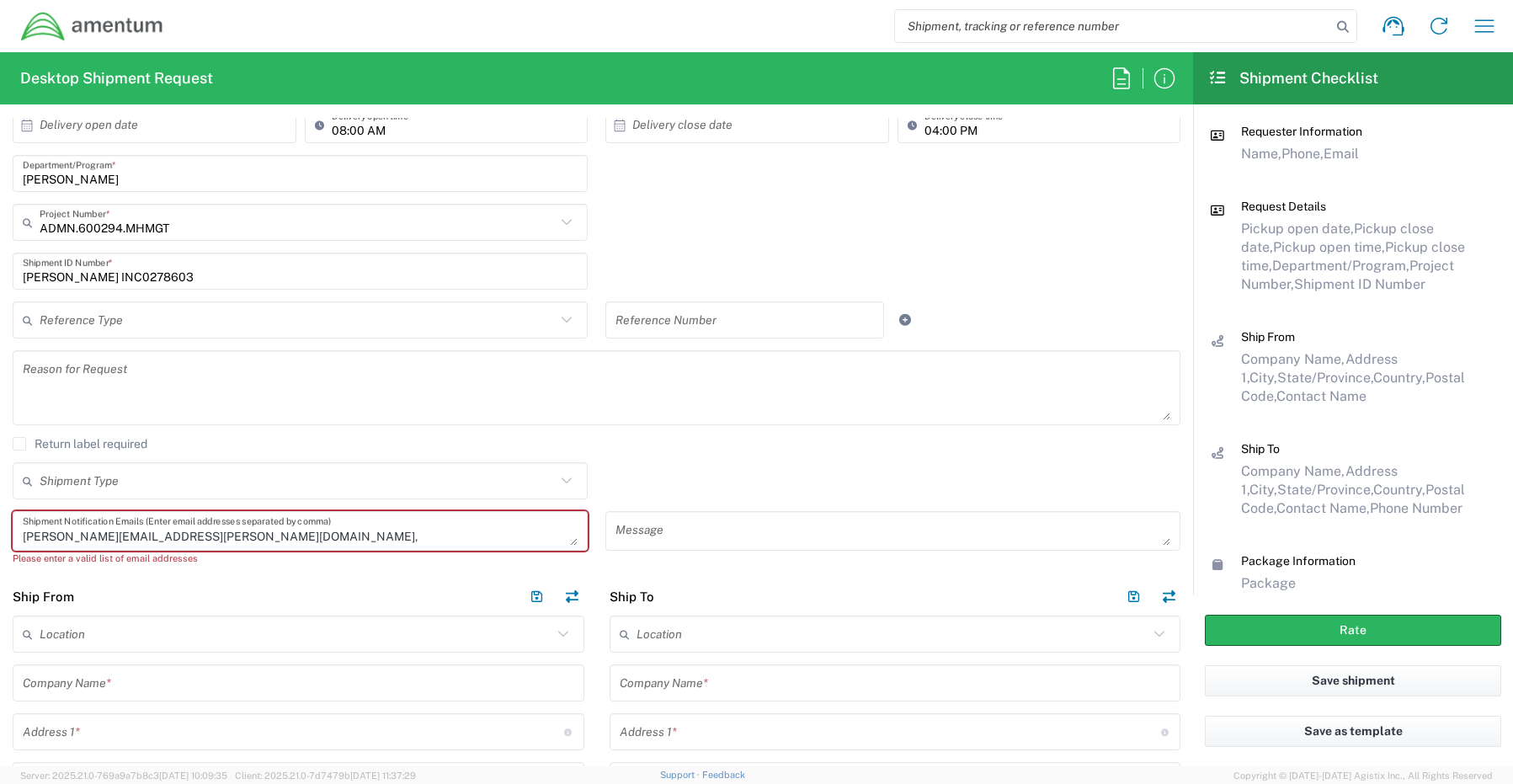
click at [235, 534] on textarea "[PERSON_NAME][EMAIL_ADDRESS][PERSON_NAME][DOMAIN_NAME]," at bounding box center [300, 531] width 555 height 30
paste textarea "[EMAIL_ADDRESS][DOMAIN_NAME]"
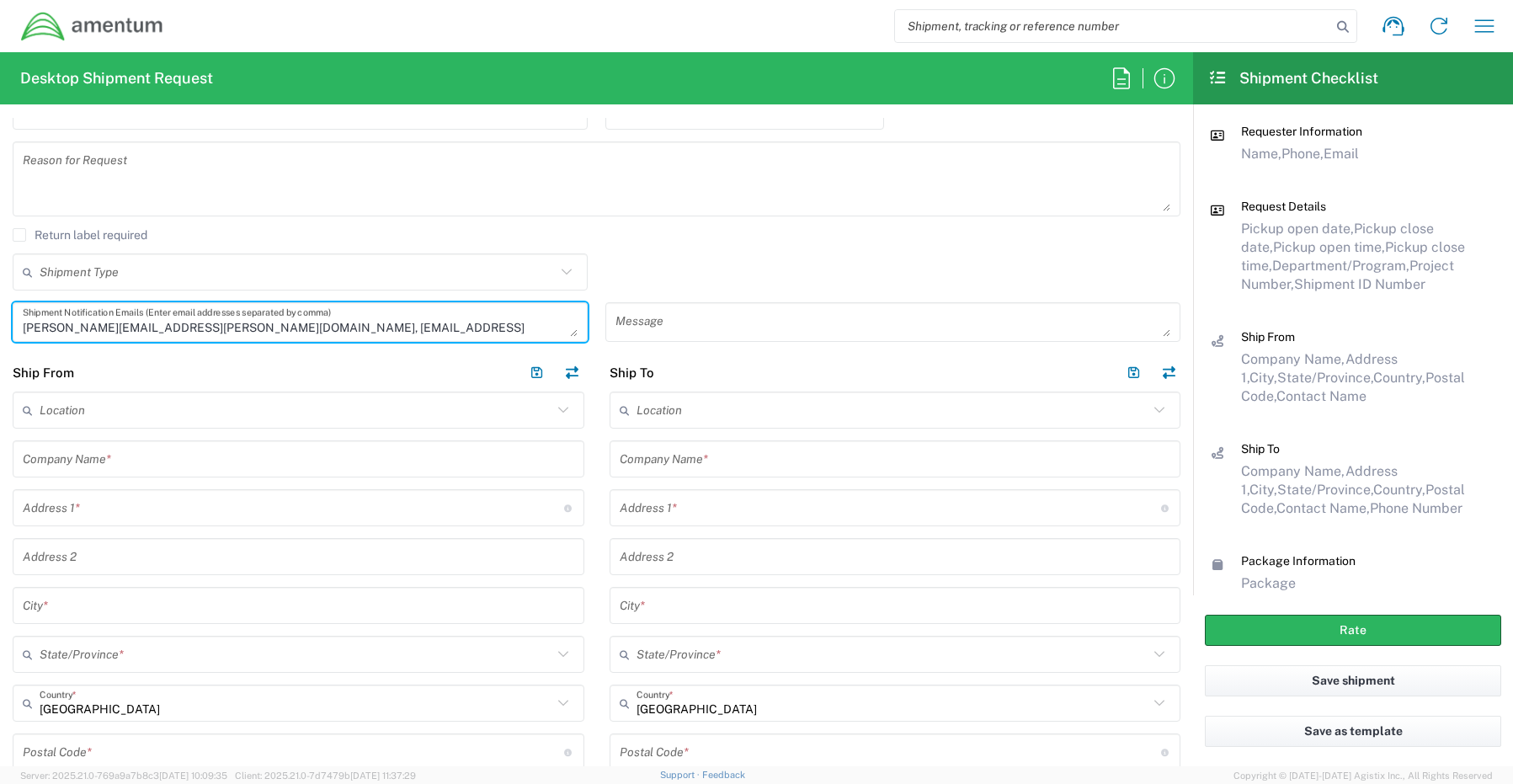
scroll to position [673, 0]
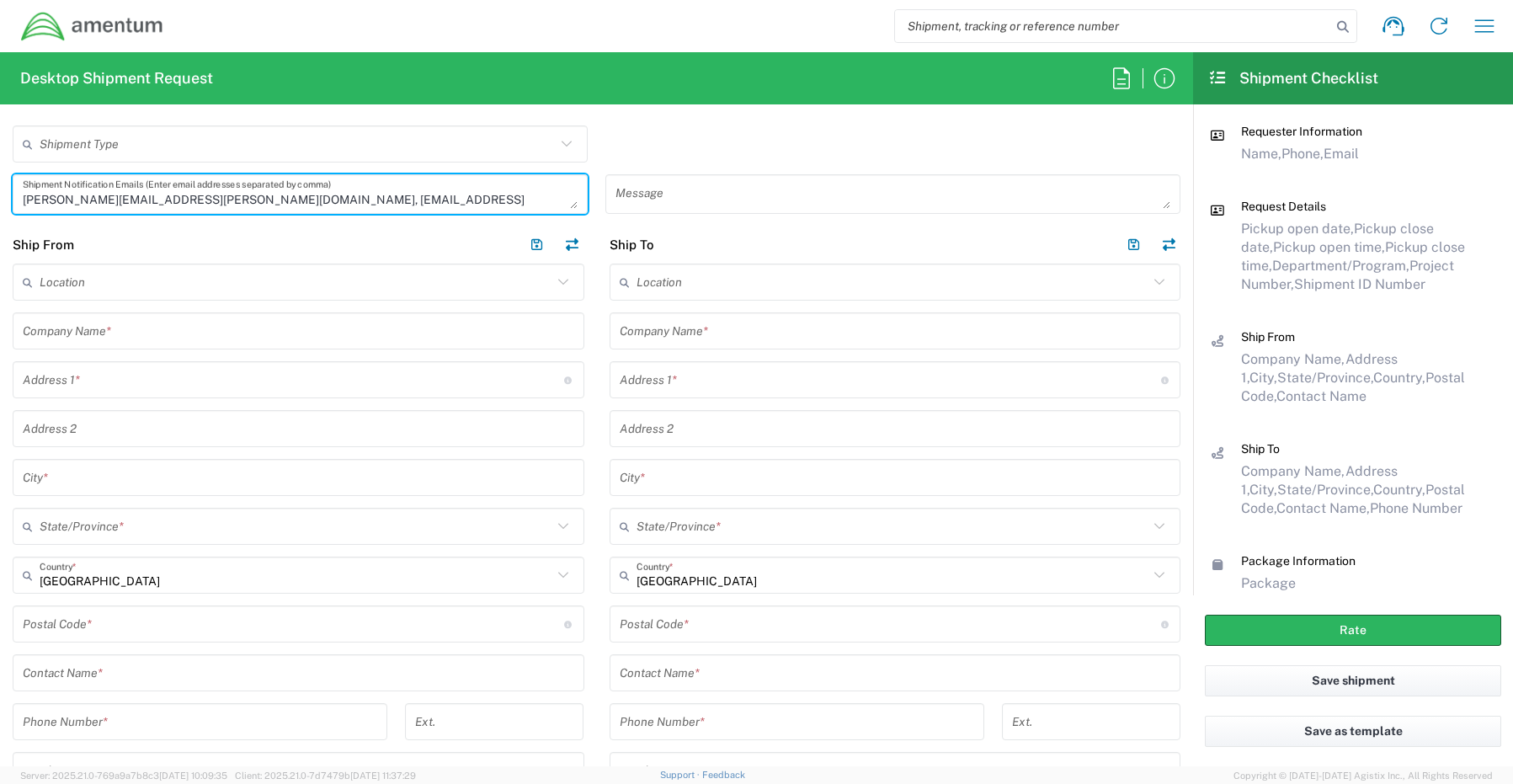
type textarea "[PERSON_NAME][EMAIL_ADDRESS][PERSON_NAME][DOMAIN_NAME], [EMAIL_ADDRESS][DOMAIN_…"
click at [118, 674] on input "text" at bounding box center [299, 673] width 551 height 30
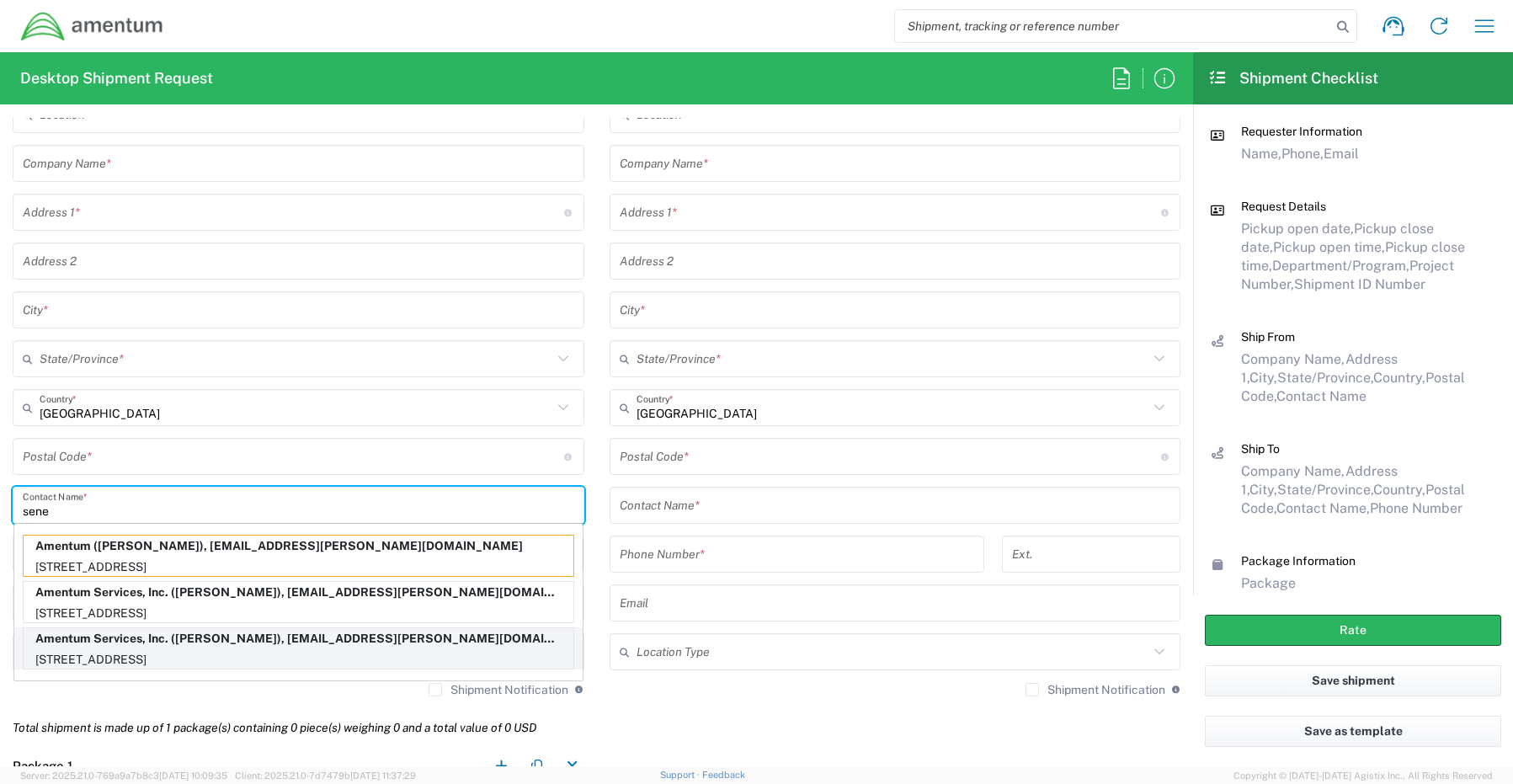
scroll to position [842, 0]
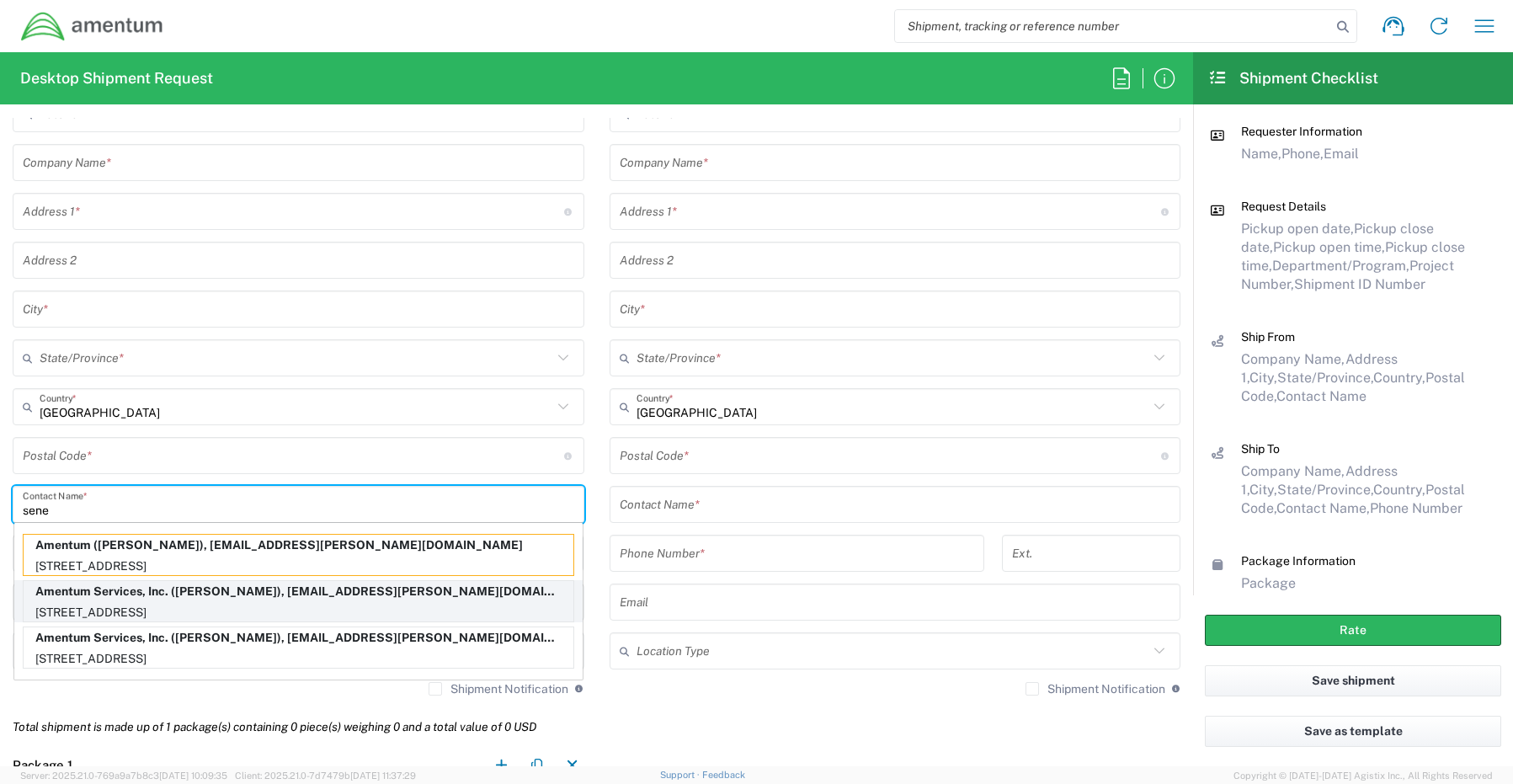
type input "sene"
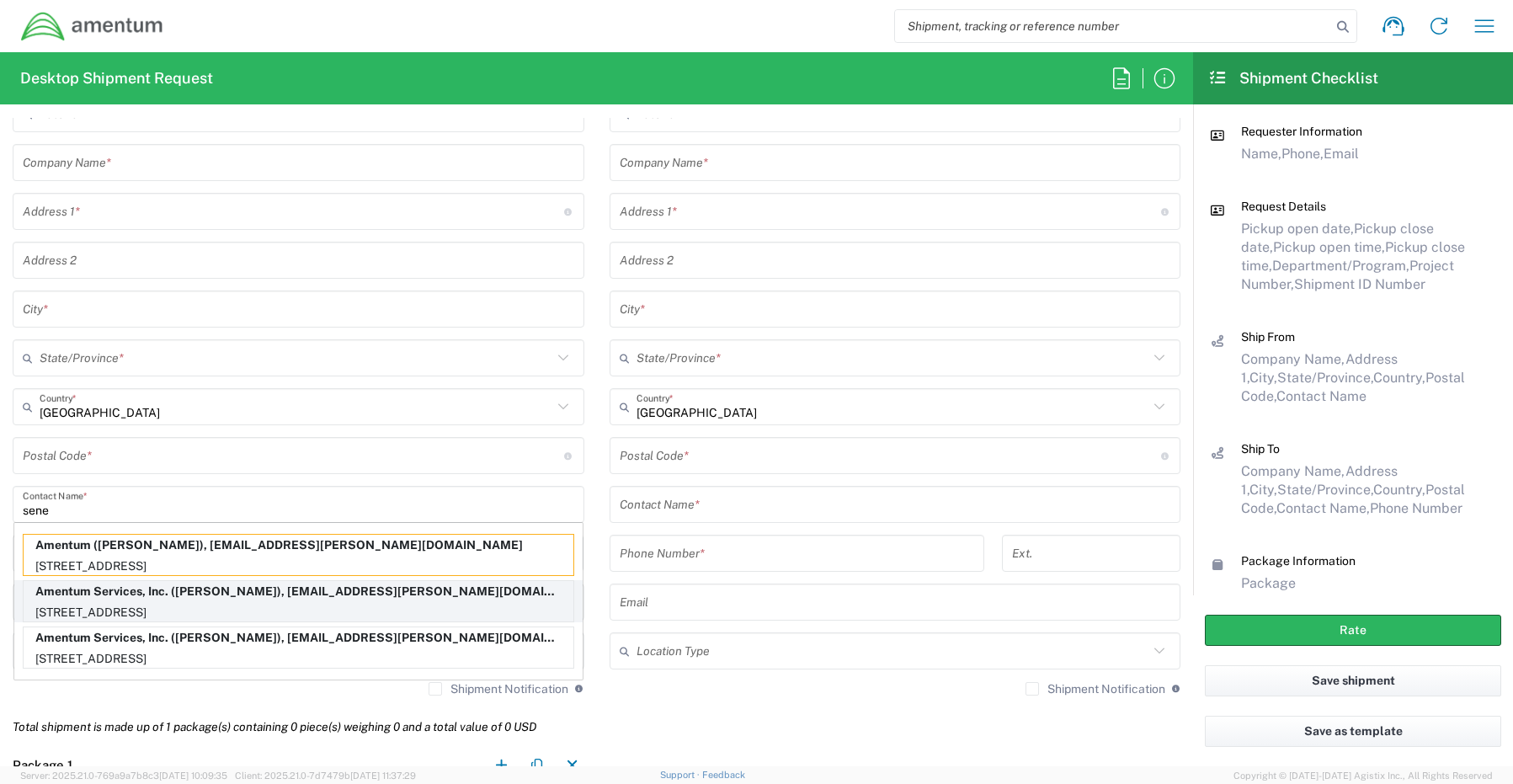
click at [167, 606] on p "[STREET_ADDRESS]" at bounding box center [299, 612] width 549 height 21
type input "Amentum Services, Inc."
type input "[STREET_ADDRESS]"
type input "[GEOGRAPHIC_DATA]"
type input "[US_STATE]"
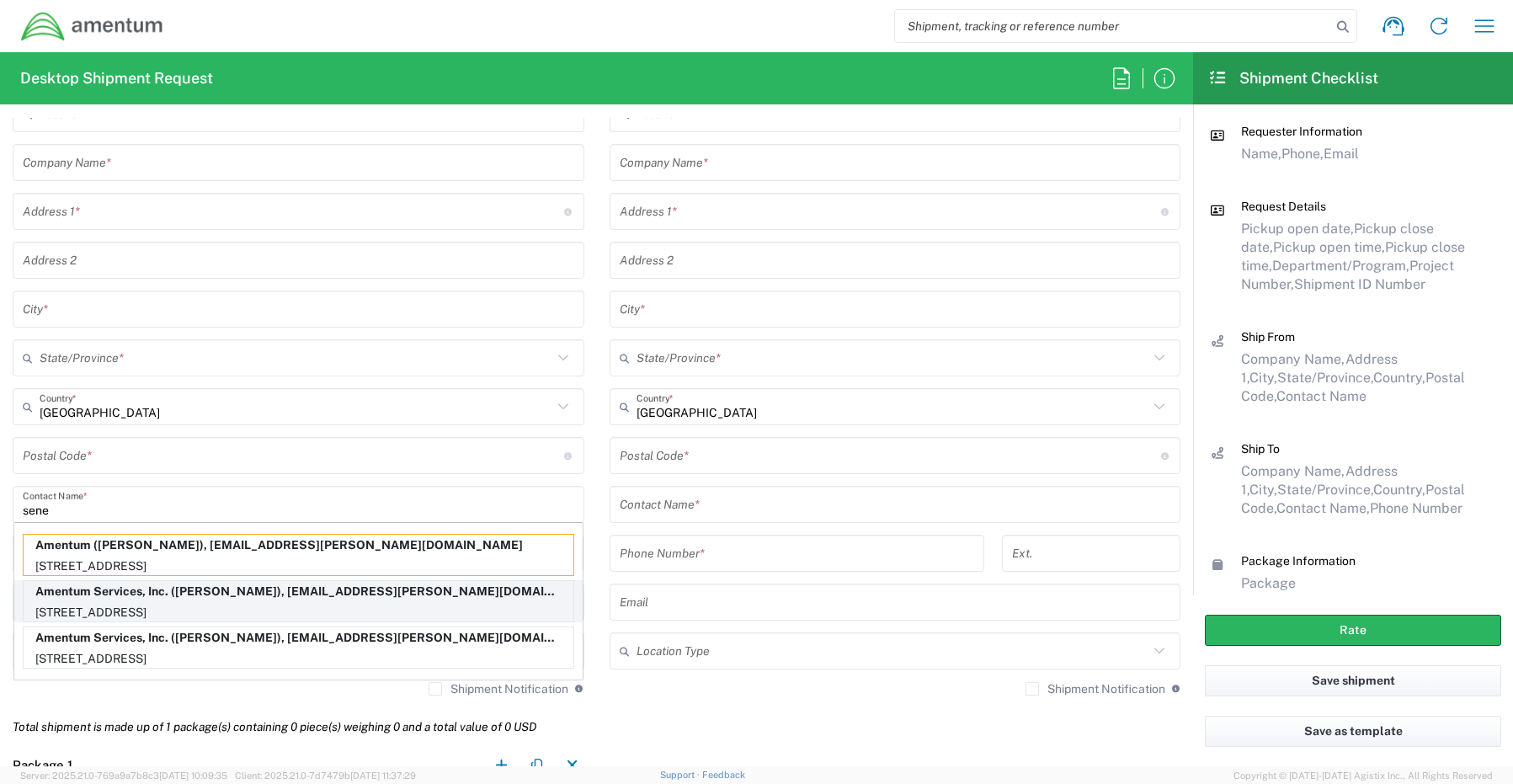
type input "76177"
type input "[PERSON_NAME]"
type input "[PHONE_NUMBER]"
type input "[EMAIL_ADDRESS][PERSON_NAME][DOMAIN_NAME]"
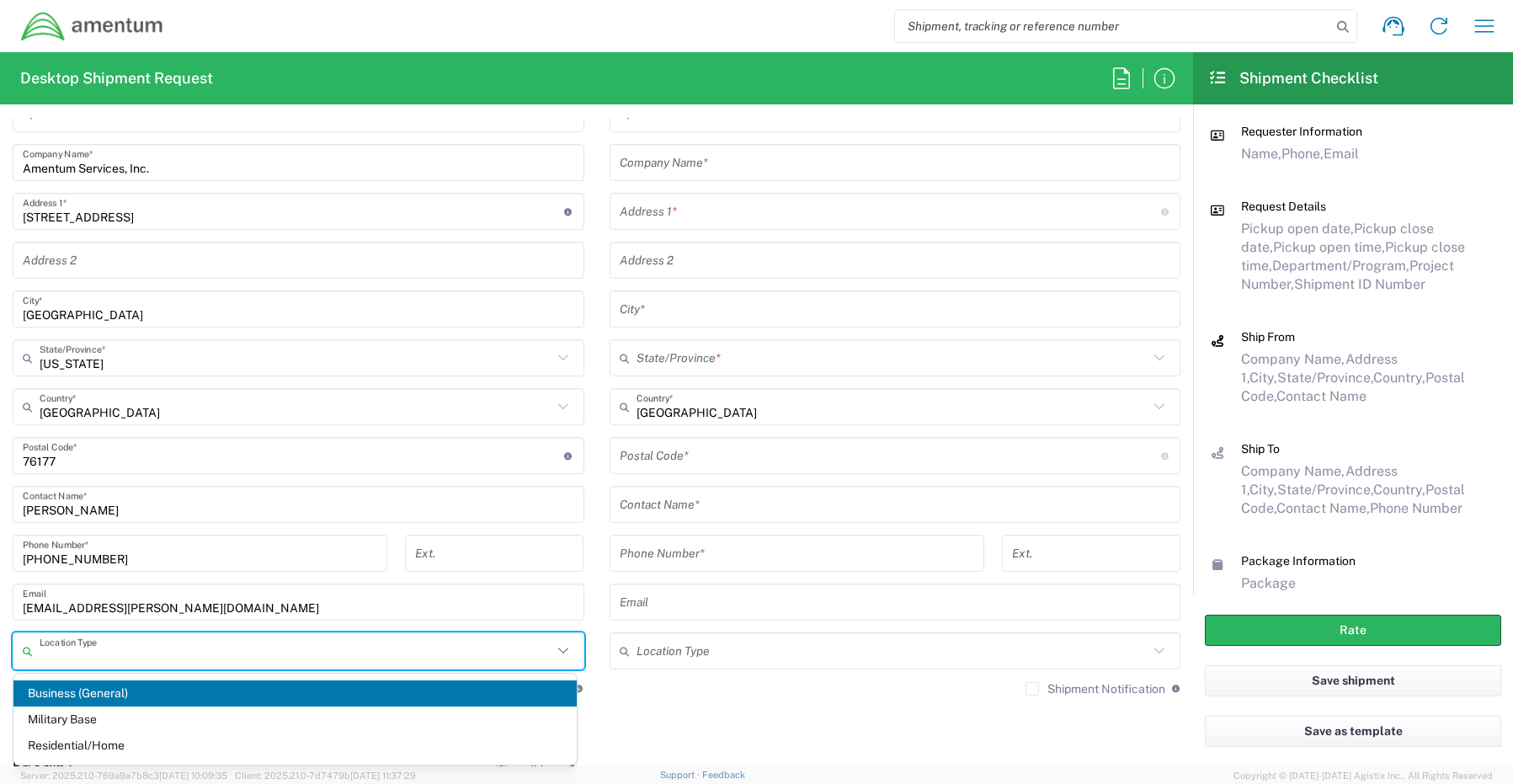
click at [108, 650] on input "text" at bounding box center [296, 650] width 513 height 30
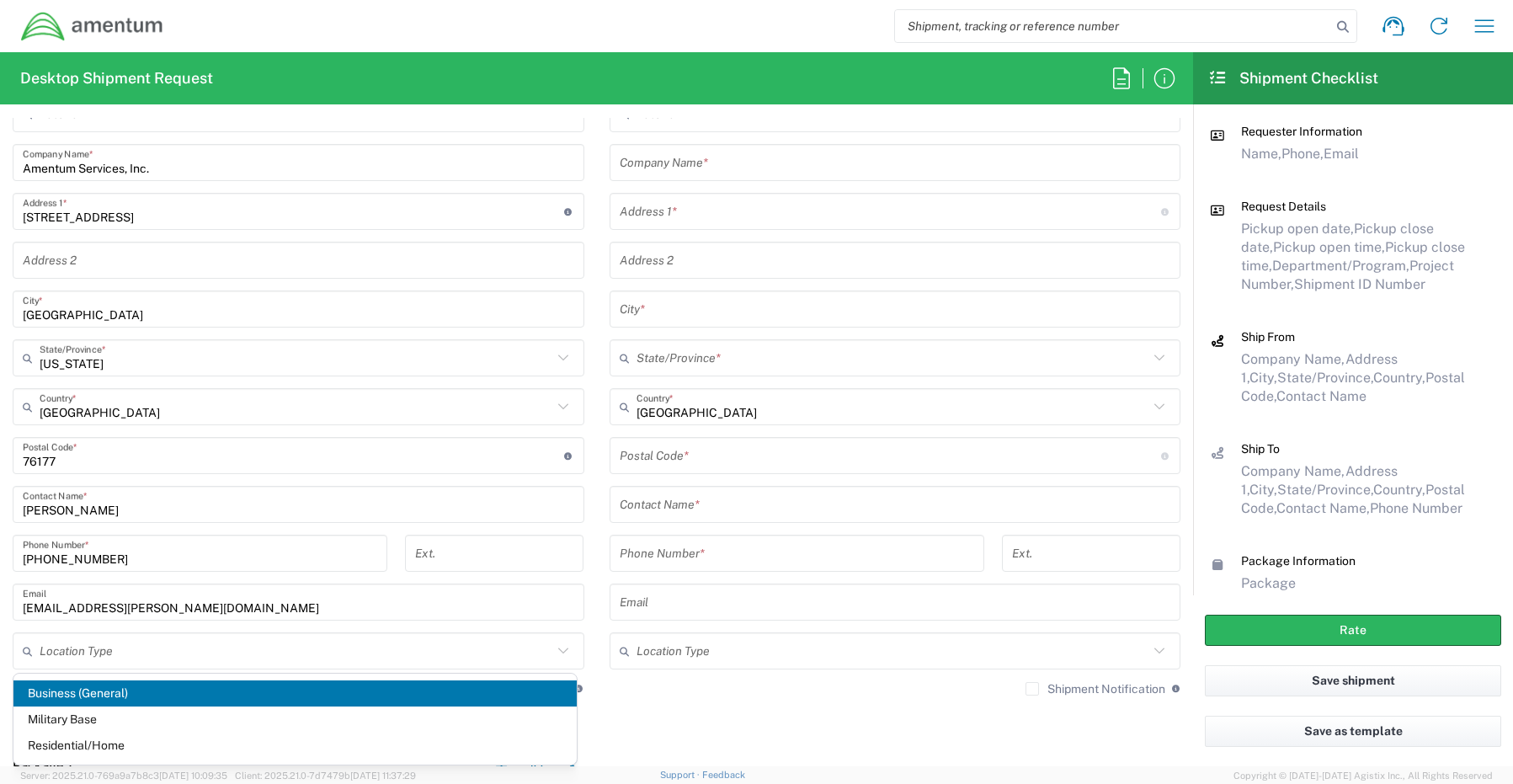
click at [102, 690] on span "Business (General)" at bounding box center [295, 693] width 563 height 26
type input "Business (General)"
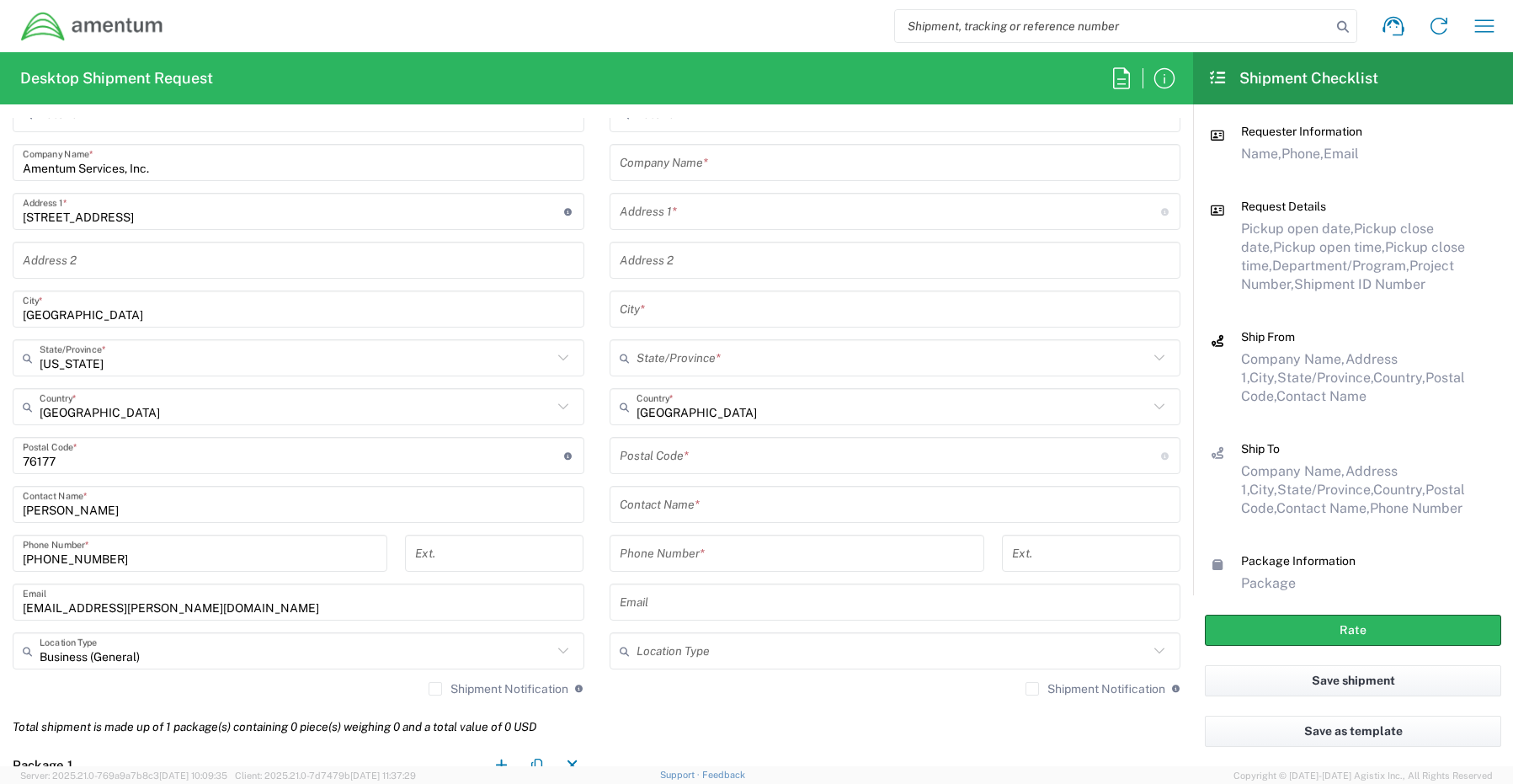
click at [429, 692] on label "Shipment Notification" at bounding box center [498, 689] width 139 height 14
click at [435, 689] on input "Shipment Notification" at bounding box center [435, 689] width 0 height 0
click at [692, 162] on input "text" at bounding box center [896, 162] width 551 height 30
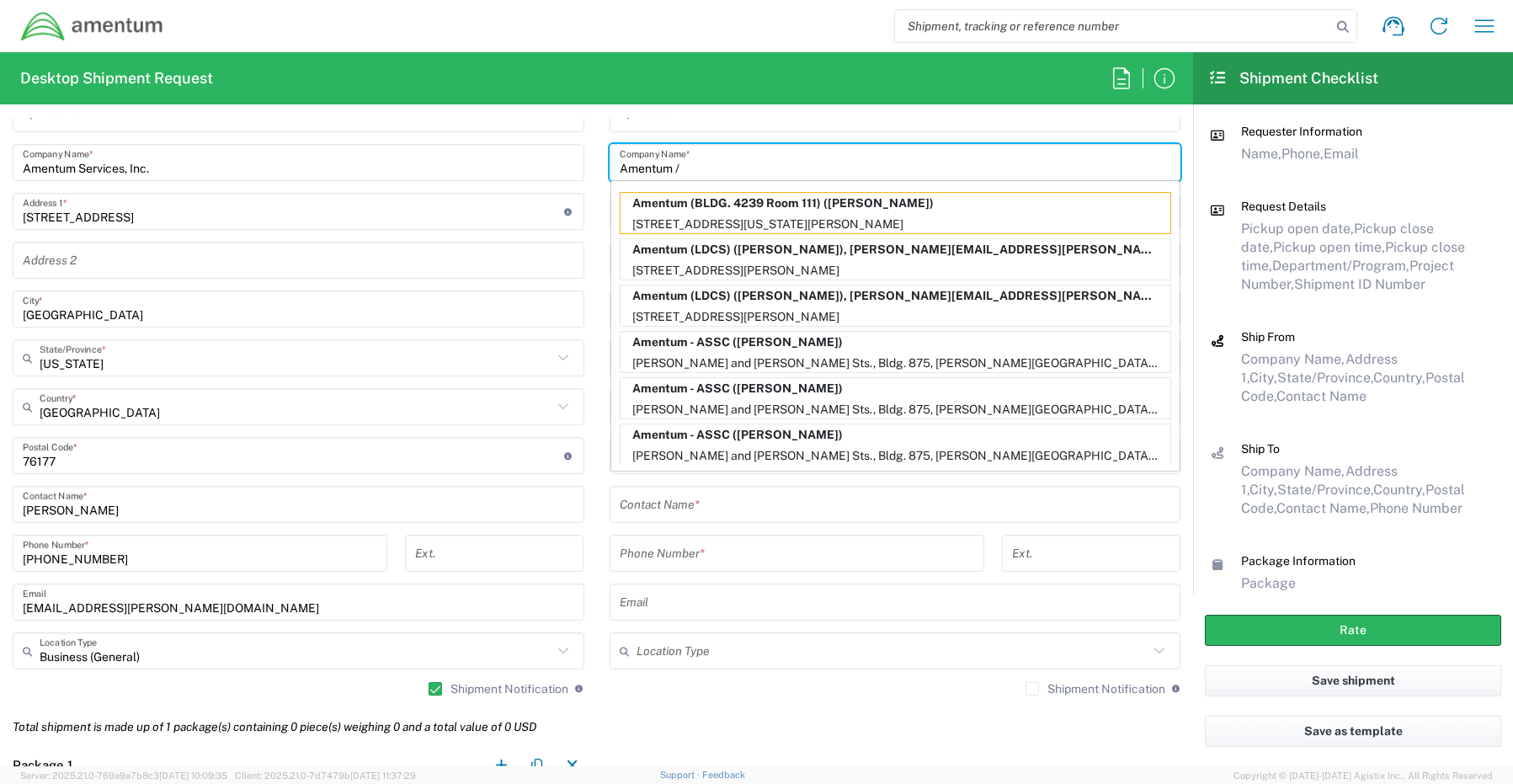
paste input "[PERSON_NAME]"
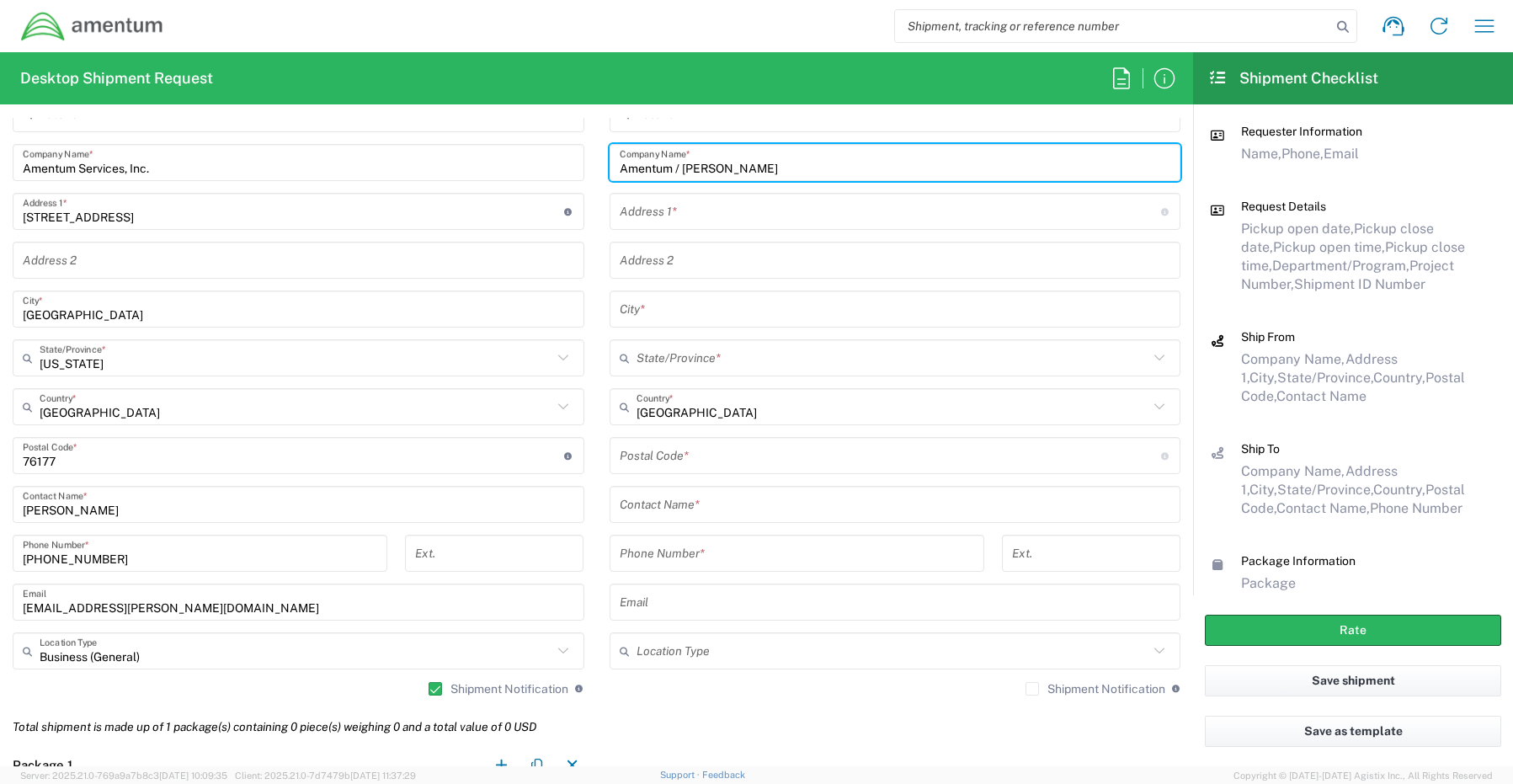
type input "Amentum / [PERSON_NAME]"
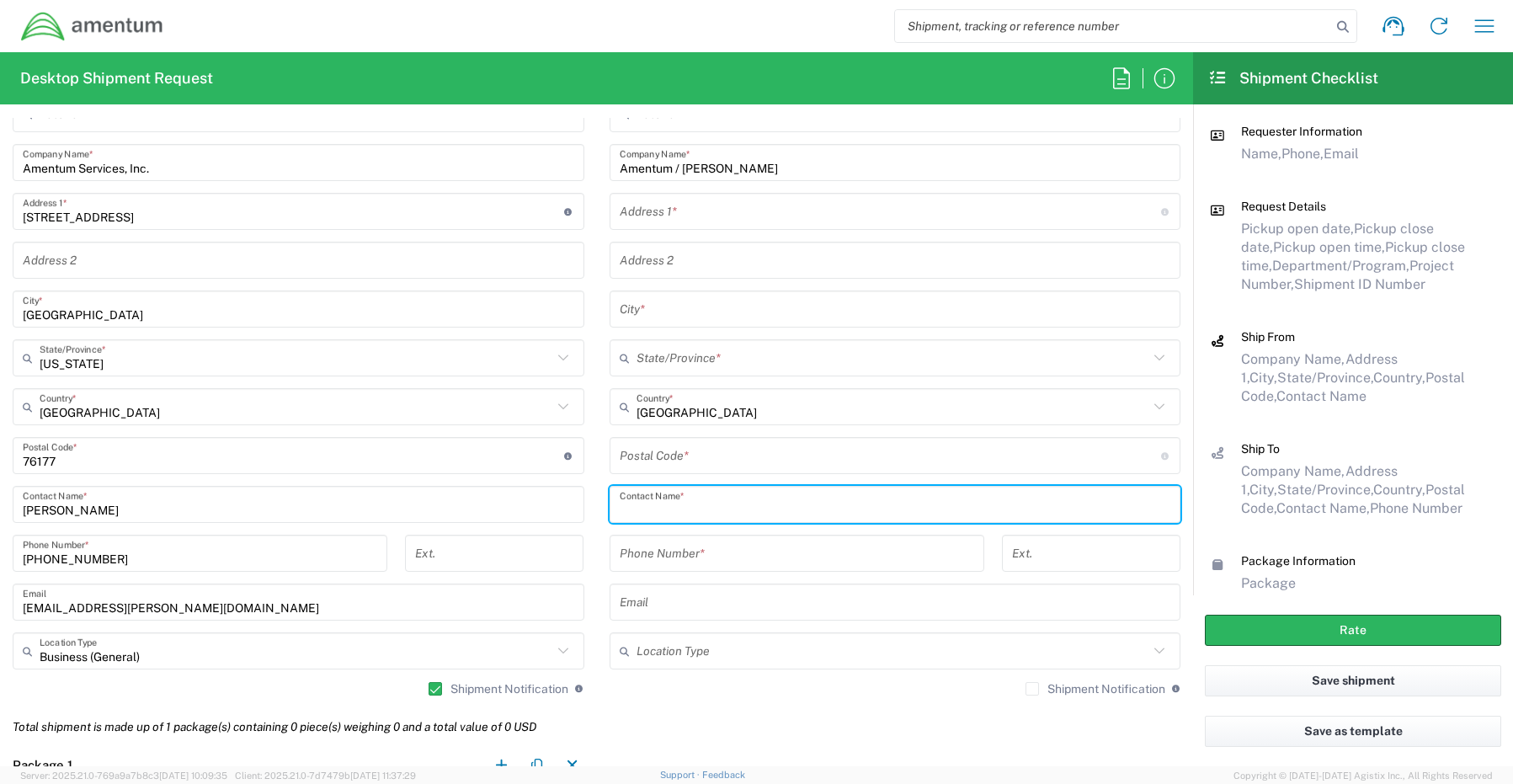
click at [693, 503] on input "text" at bounding box center [896, 504] width 551 height 30
paste input "[PERSON_NAME]"
type input "[PERSON_NAME]"
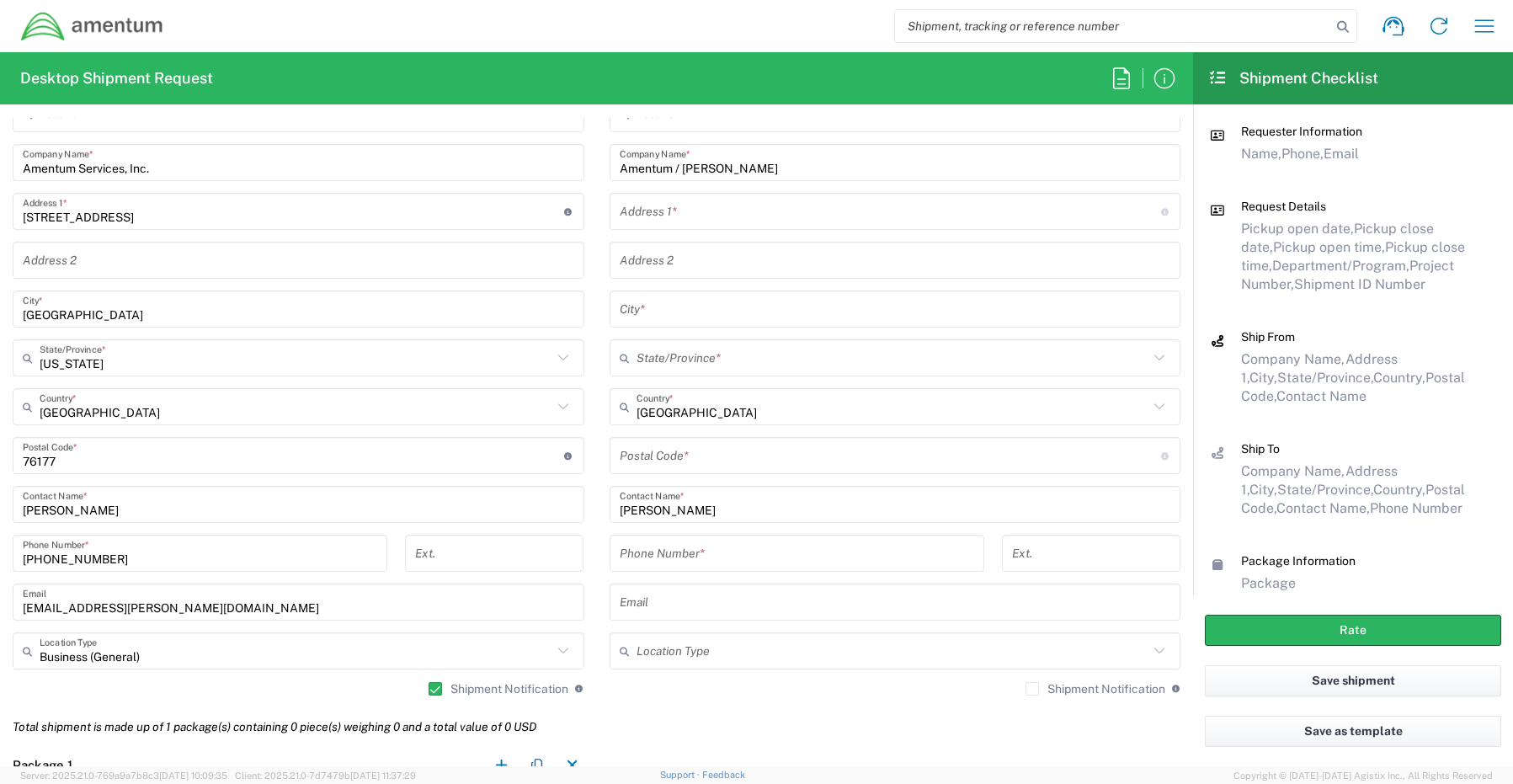
click at [693, 204] on input "text" at bounding box center [890, 212] width 542 height 30
paste input "[STREET_ADDRESS]"
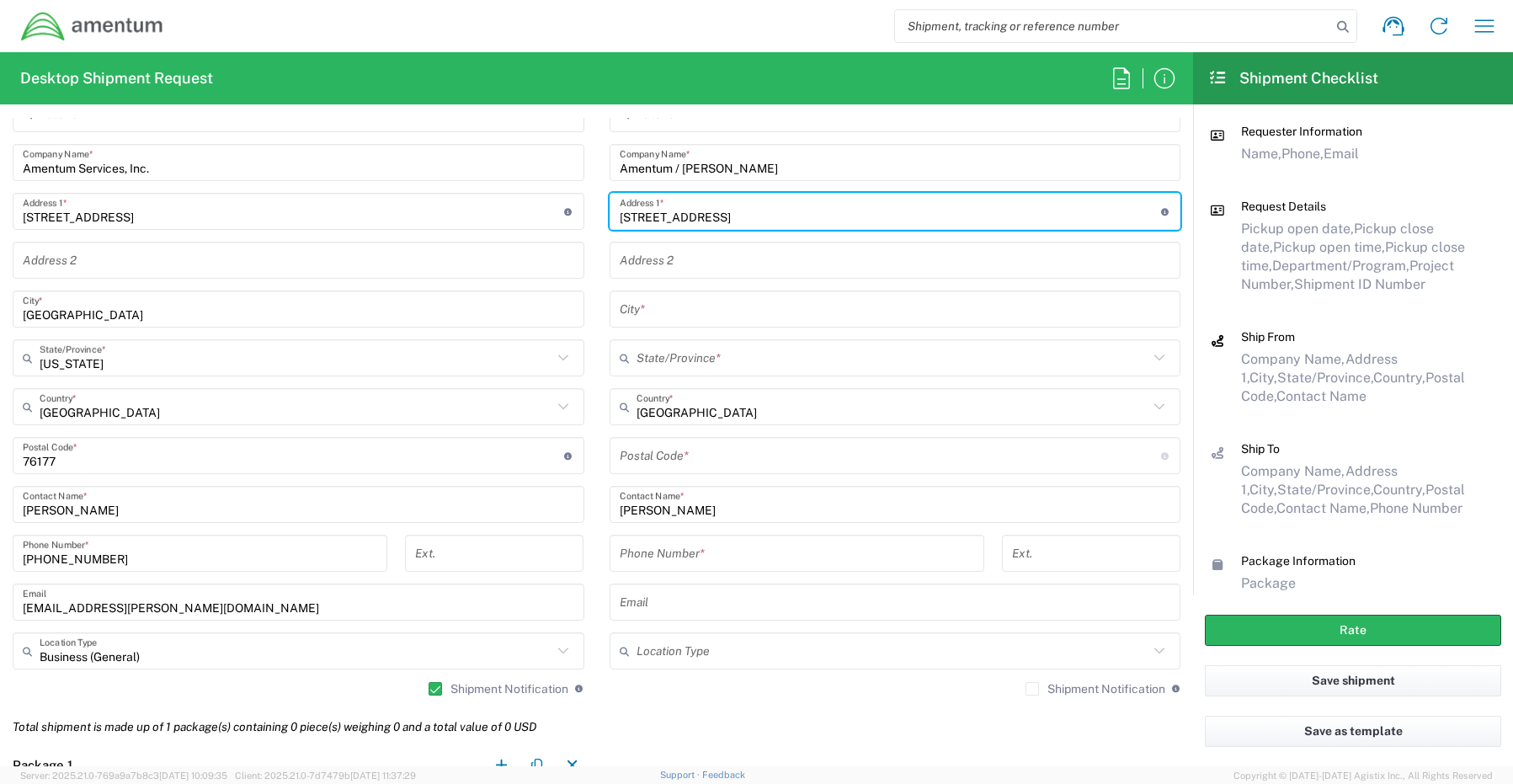
type input "[STREET_ADDRESS]"
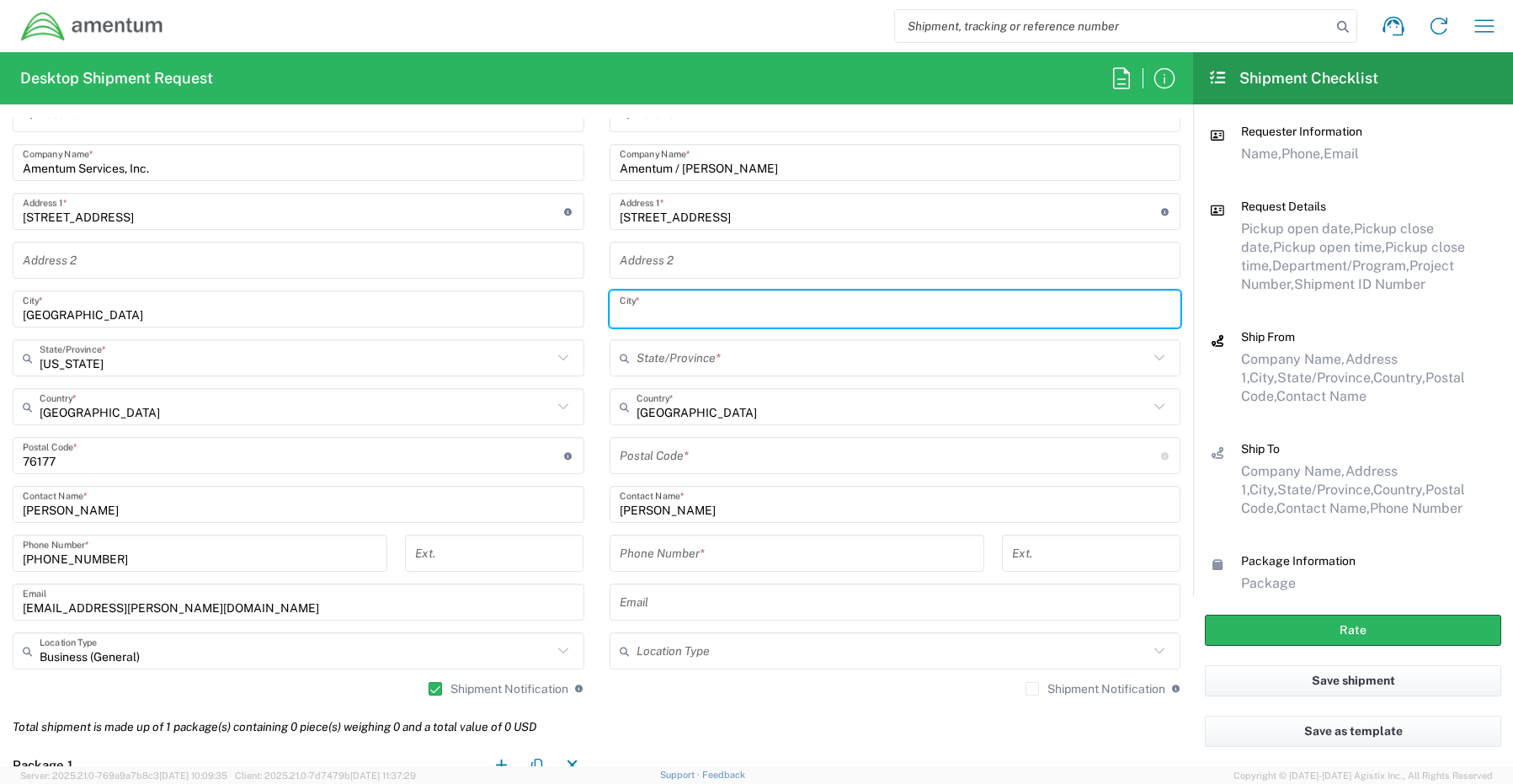
click at [691, 320] on input "text" at bounding box center [896, 310] width 551 height 30
paste input "Azle"
type input "Azle"
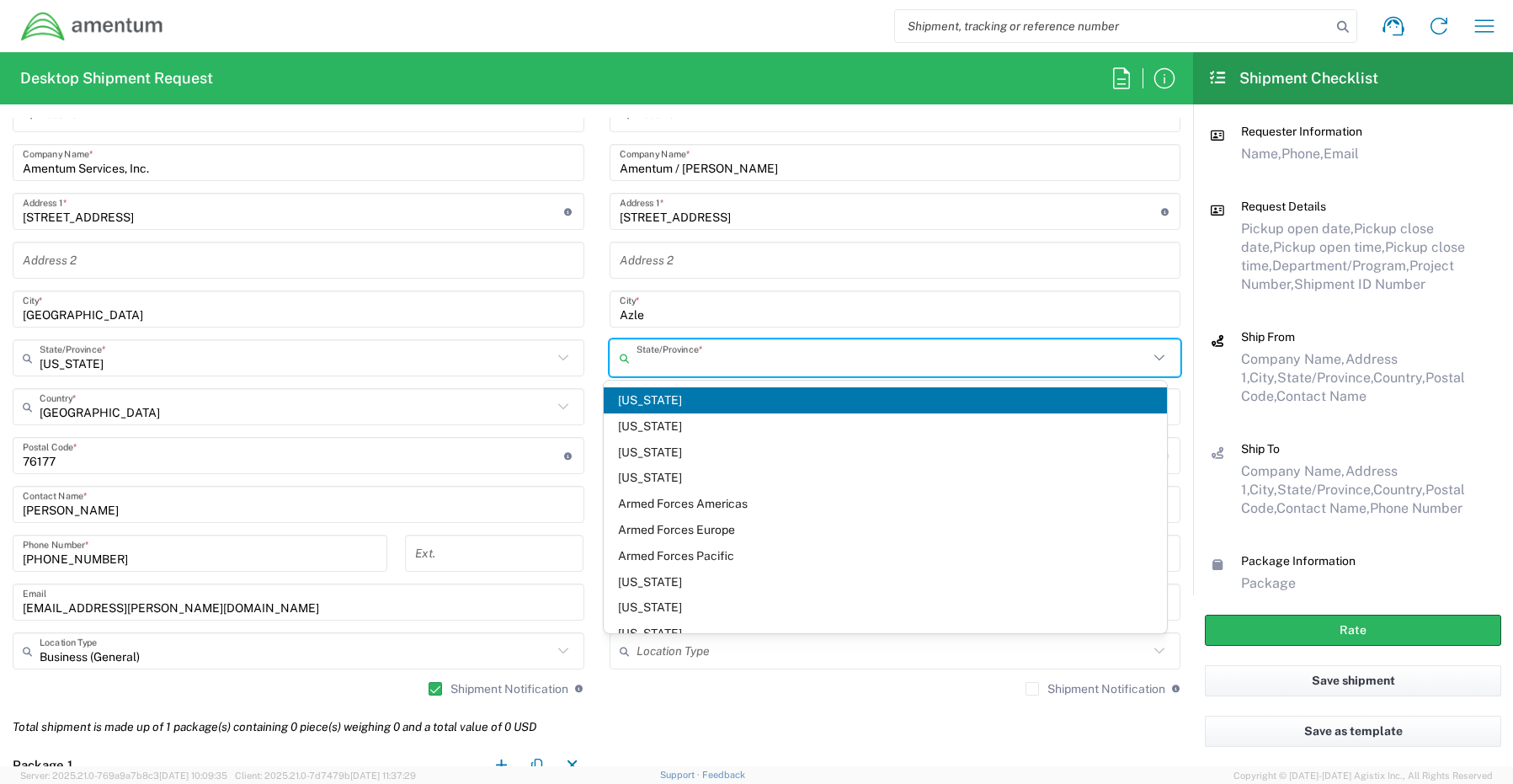
click at [664, 361] on input "text" at bounding box center [892, 358] width 513 height 30
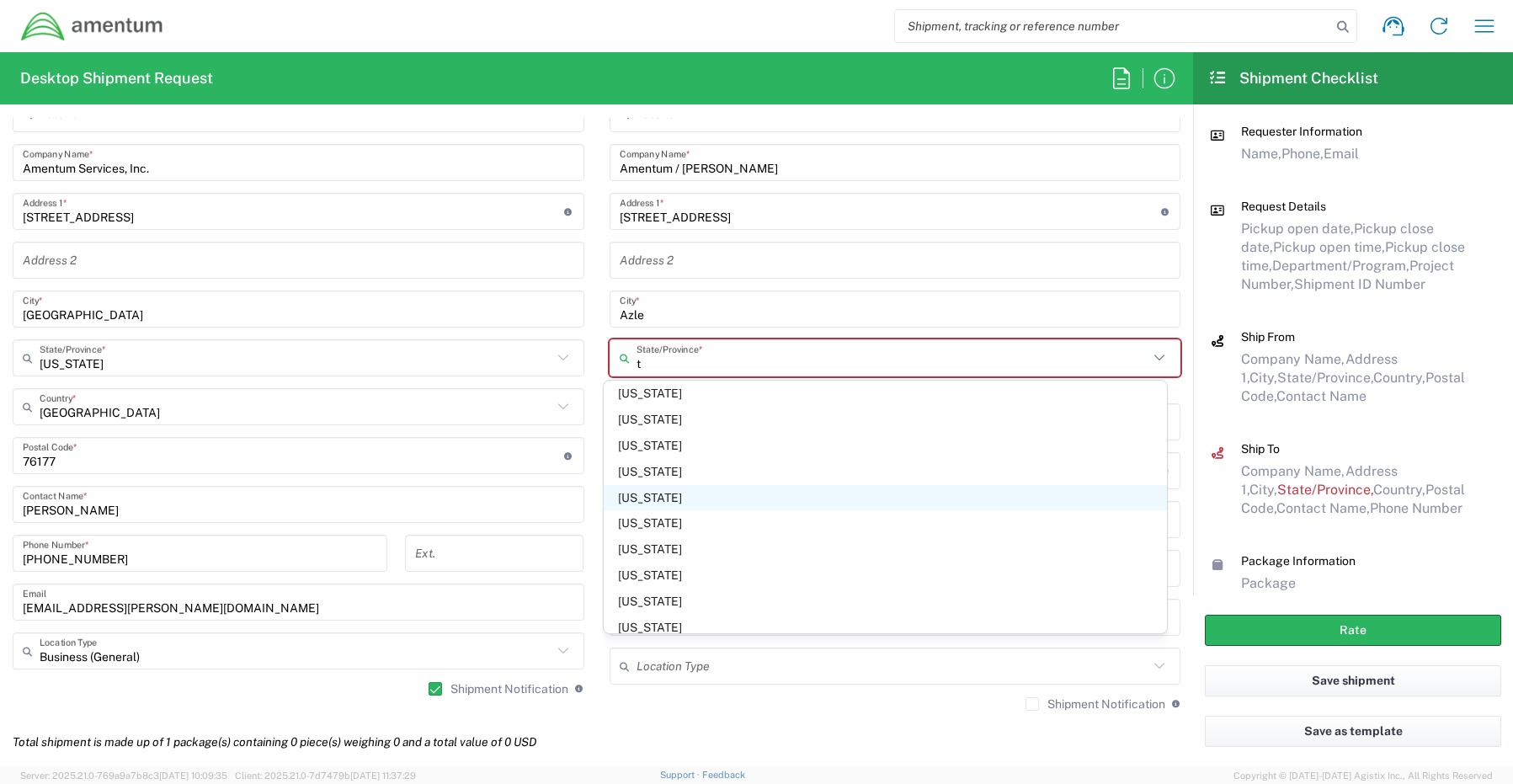
scroll to position [168, 0]
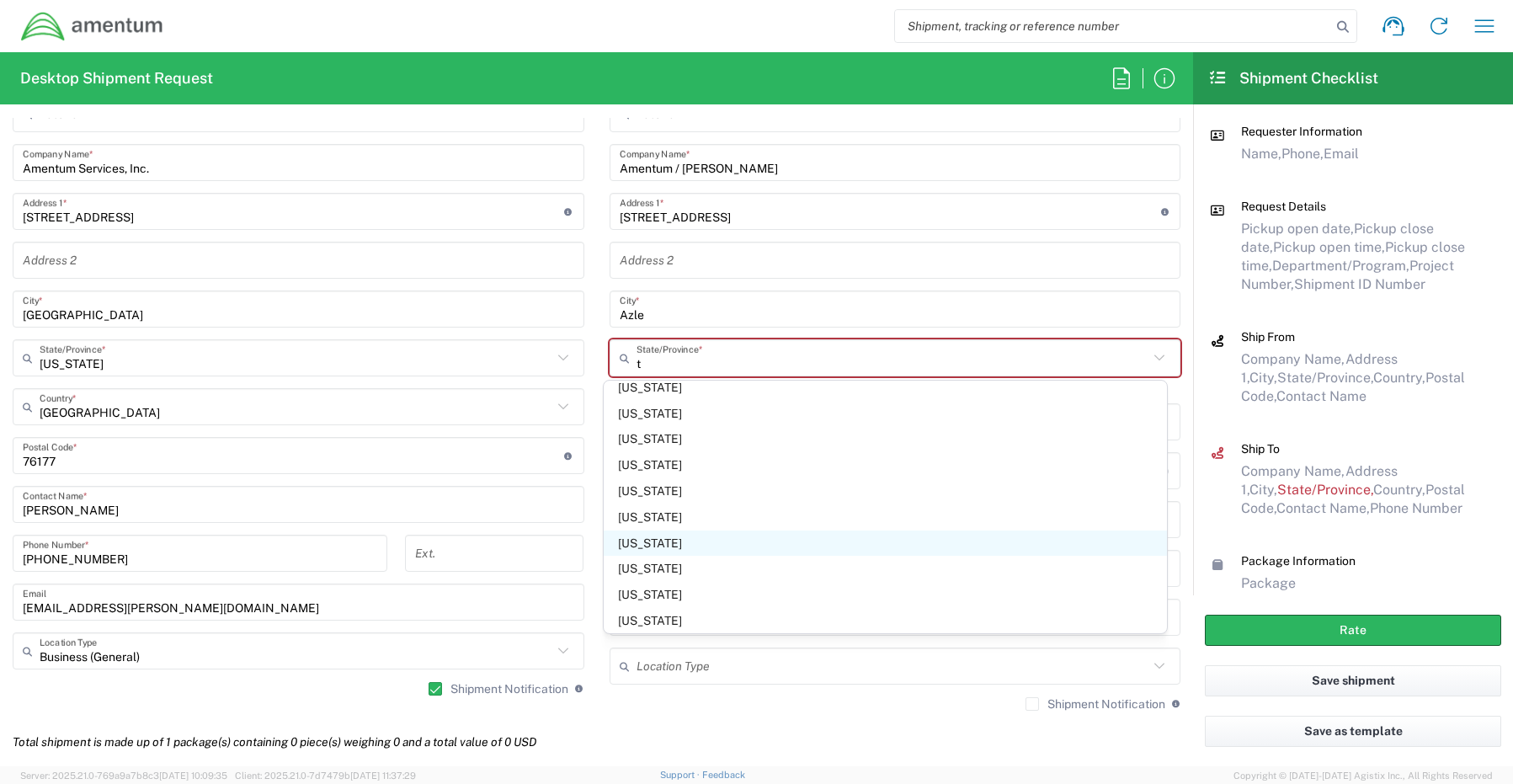
click at [638, 541] on span "[US_STATE]" at bounding box center [885, 543] width 563 height 26
type input "[US_STATE]"
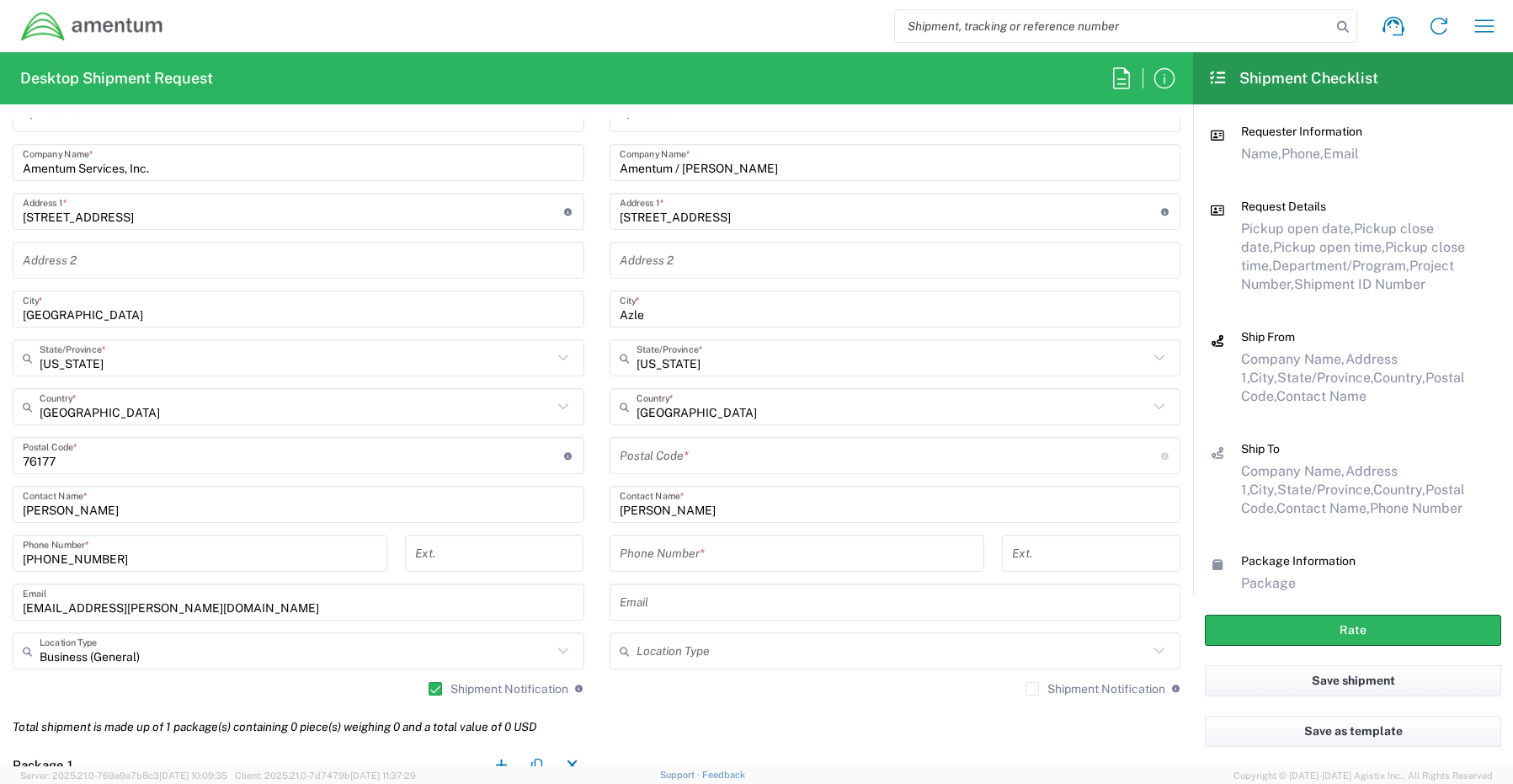
click at [714, 457] on input "undefined" at bounding box center [890, 456] width 542 height 30
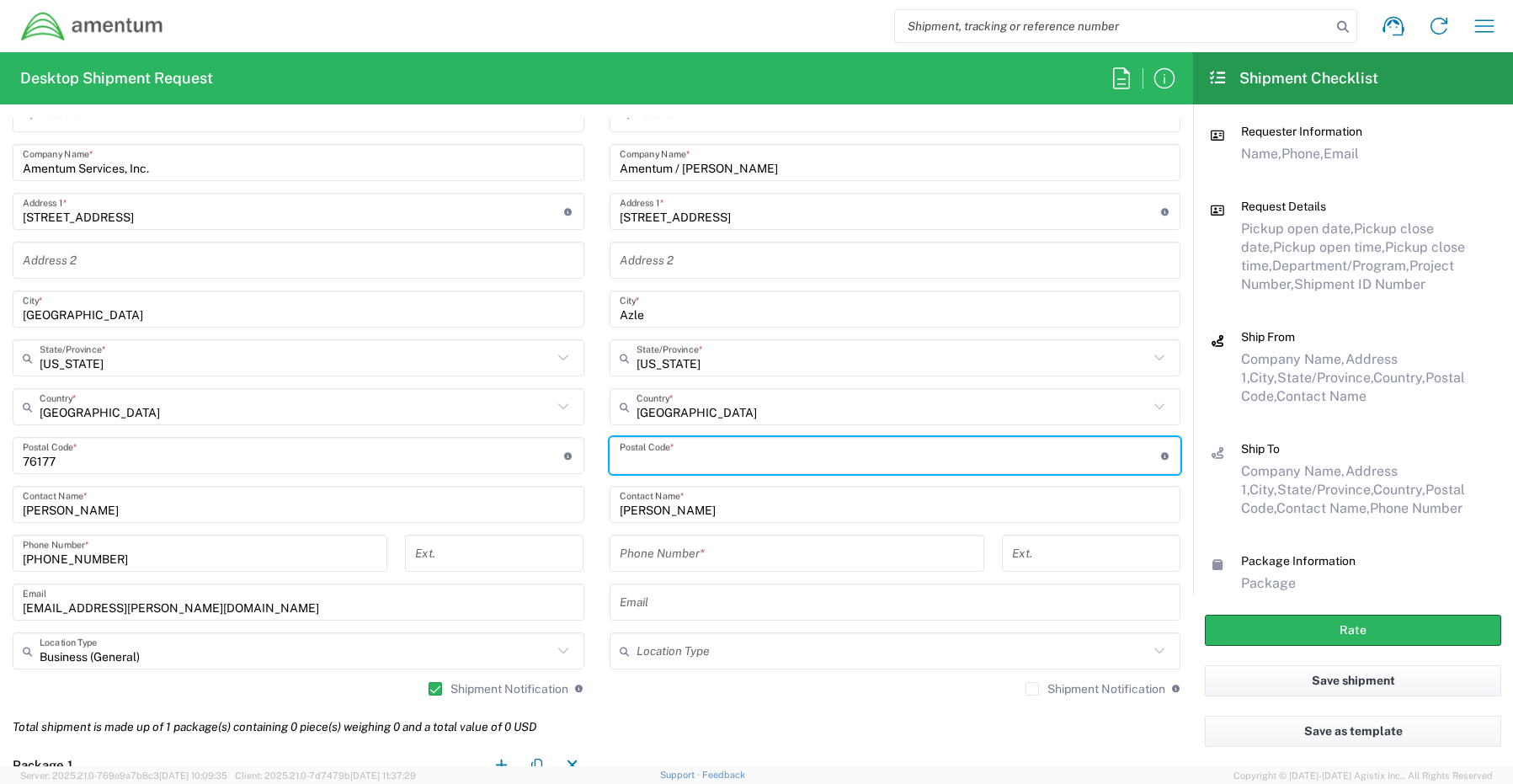
paste input "76020"
type input "76020"
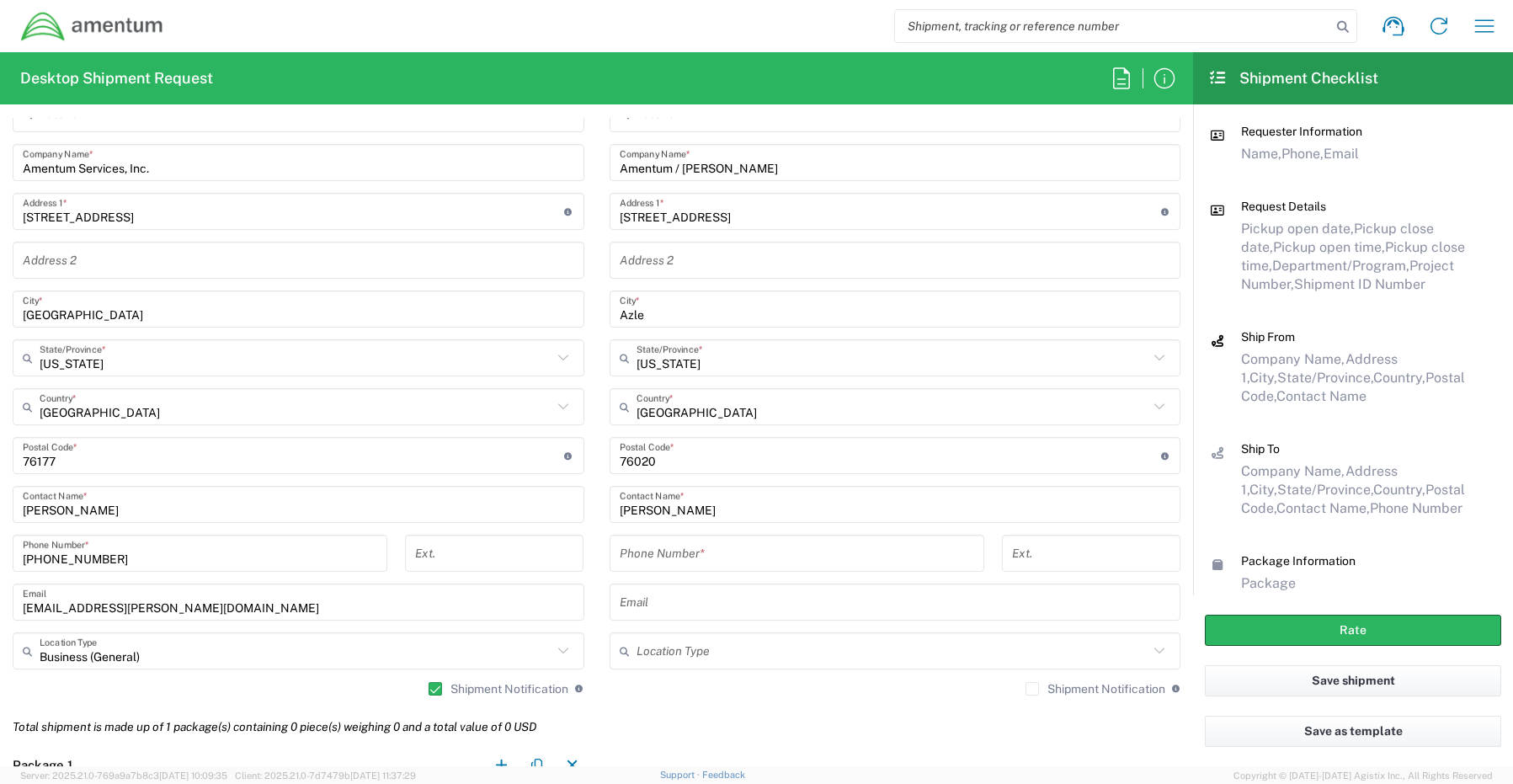
click at [634, 549] on input "tel" at bounding box center [797, 554] width 355 height 30
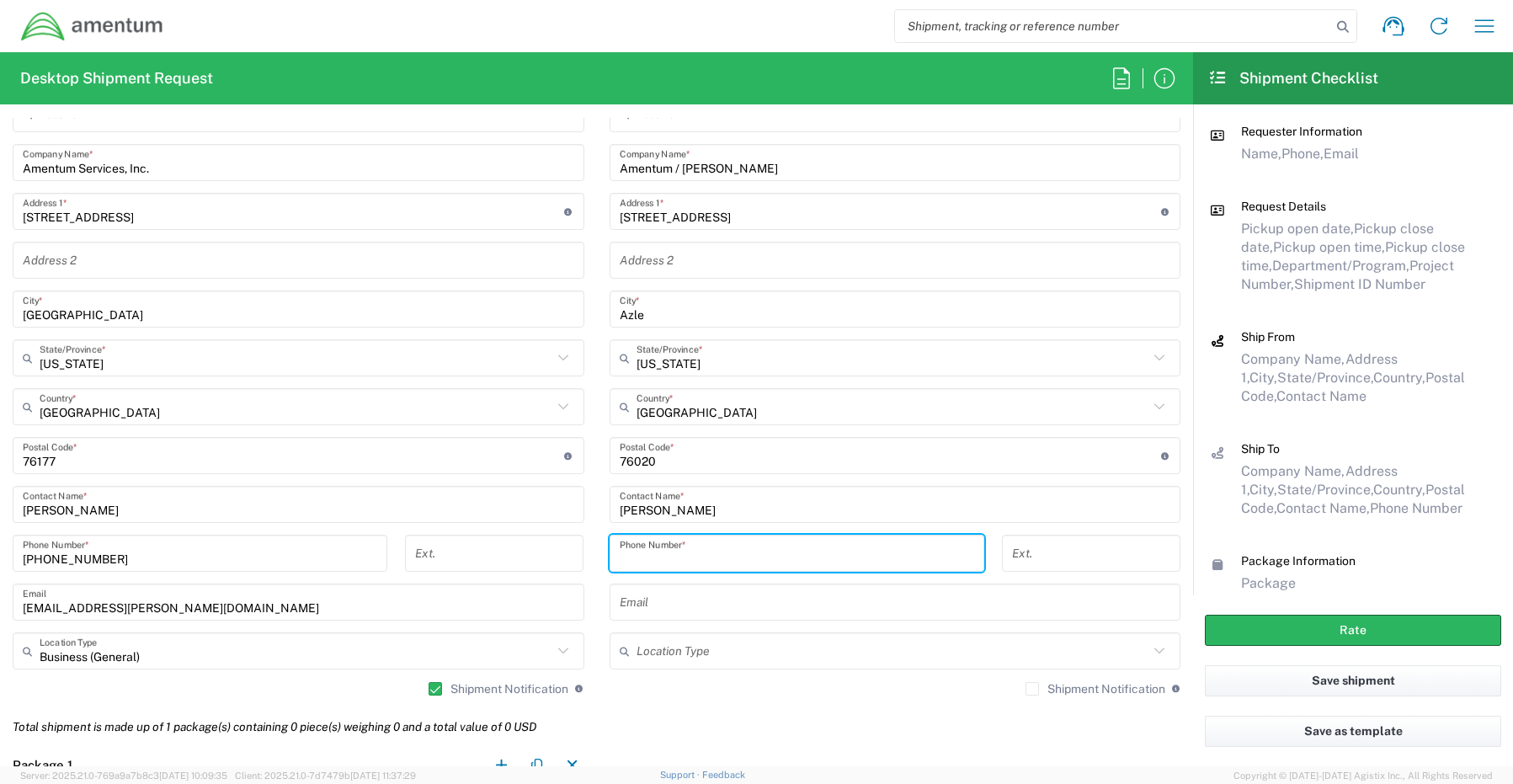
paste input "[PHONE_NUMBER]"
type input "[PHONE_NUMBER]"
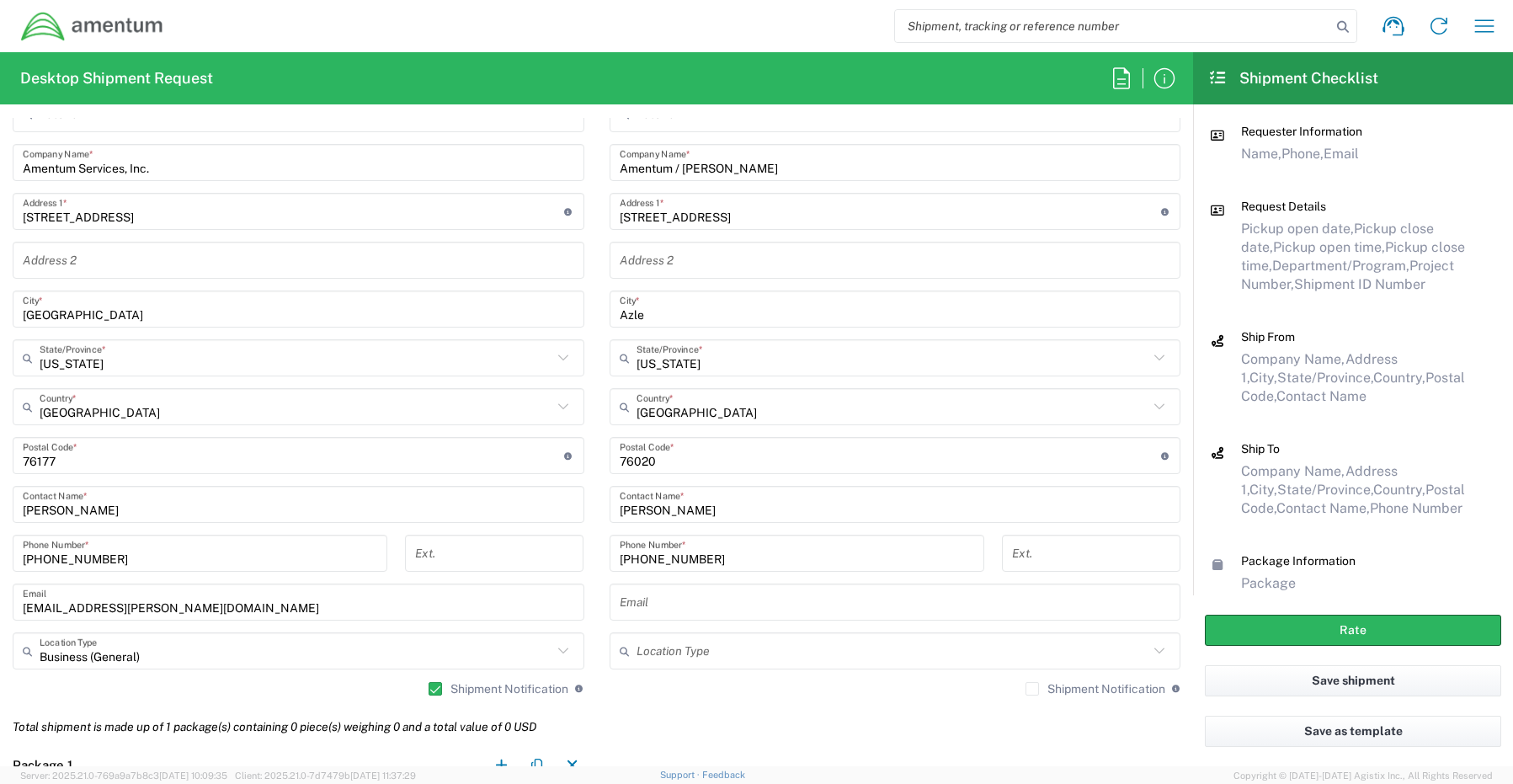
click at [667, 609] on input "text" at bounding box center [896, 602] width 551 height 30
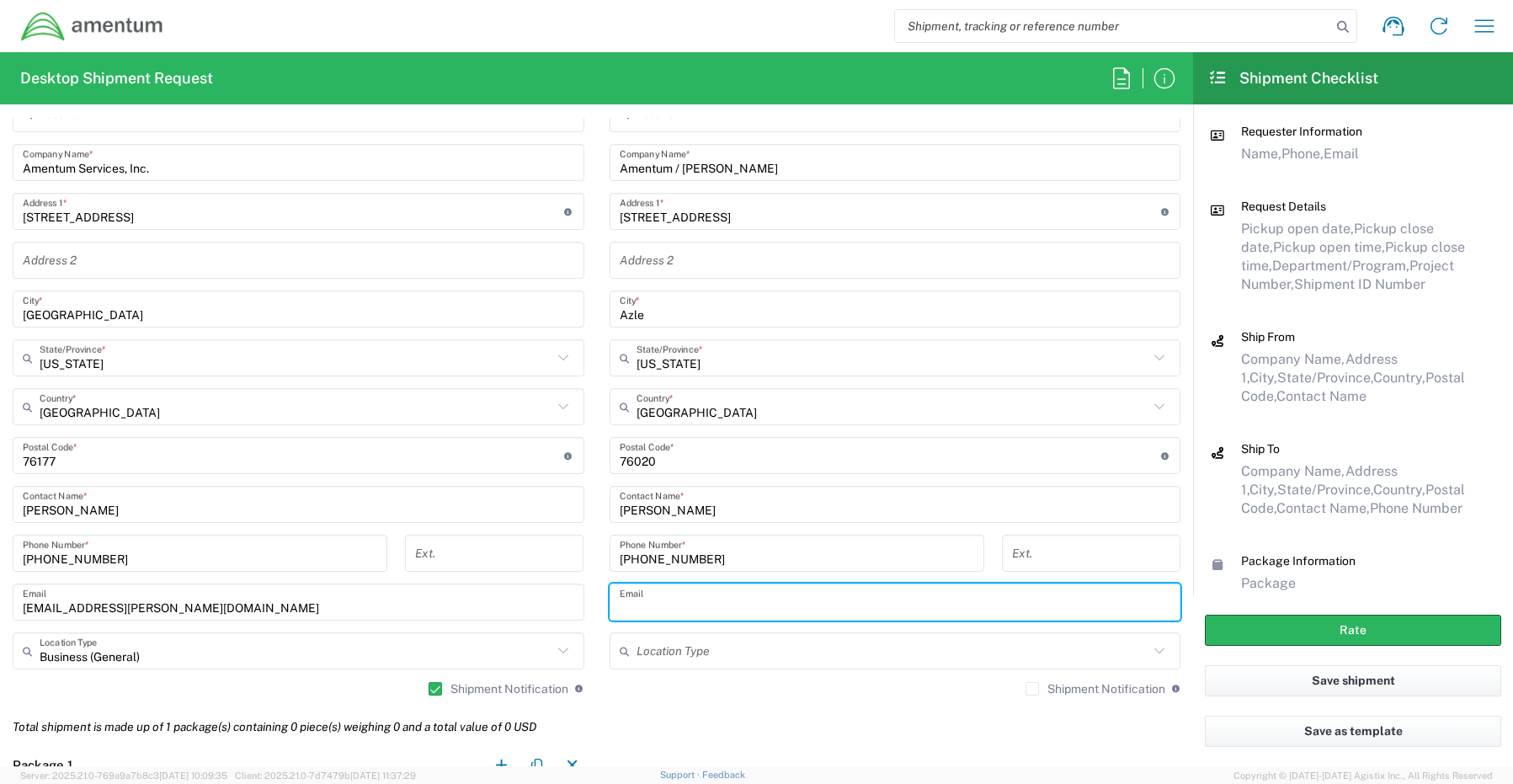
paste input "[PERSON_NAME][EMAIL_ADDRESS][PERSON_NAME][DOMAIN_NAME]"
type input "[PERSON_NAME][EMAIL_ADDRESS][PERSON_NAME][DOMAIN_NAME]"
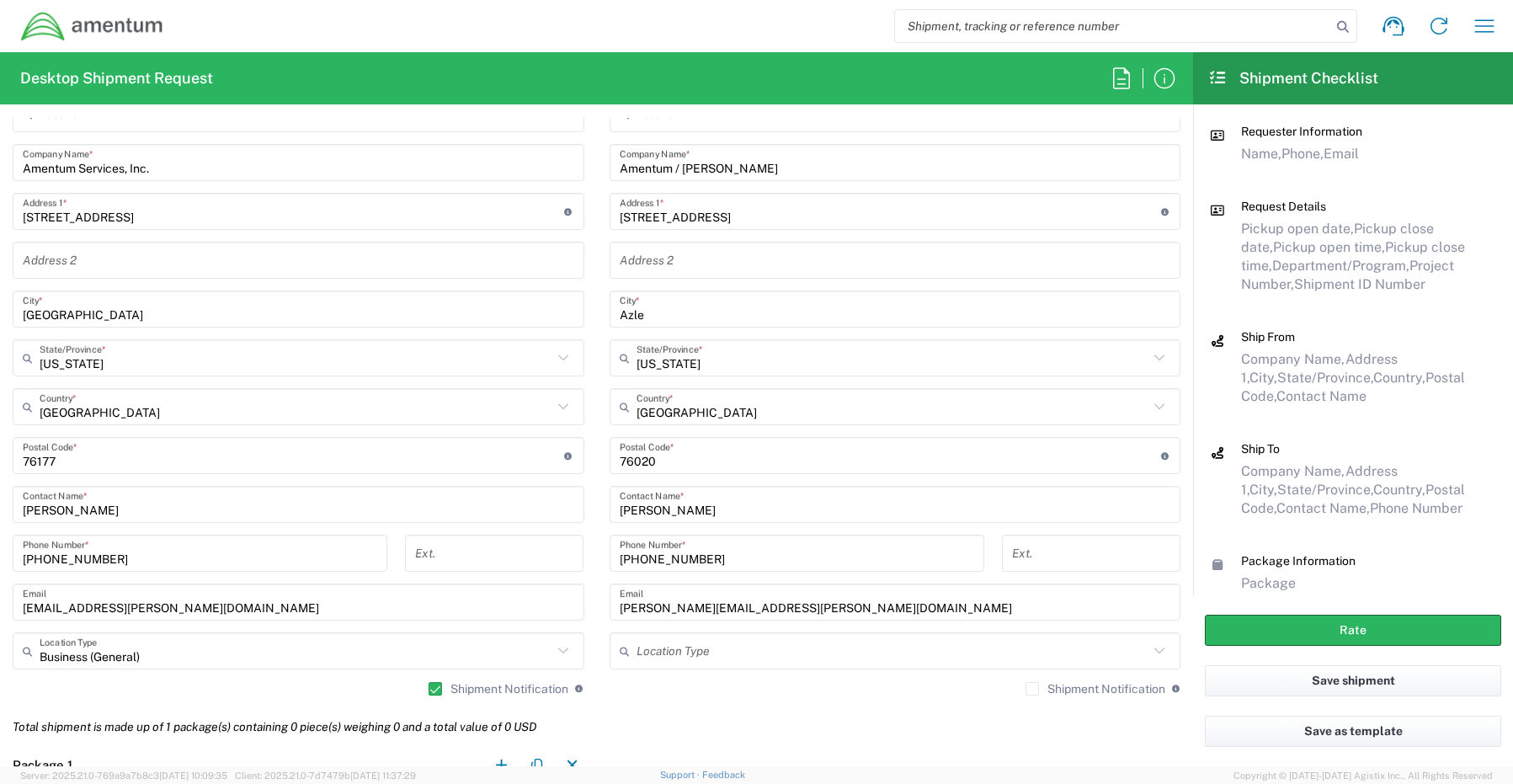
click at [1026, 688] on label "Shipment Notification" at bounding box center [1095, 689] width 139 height 14
click at [1032, 689] on input "Shipment Notification" at bounding box center [1032, 689] width 0 height 0
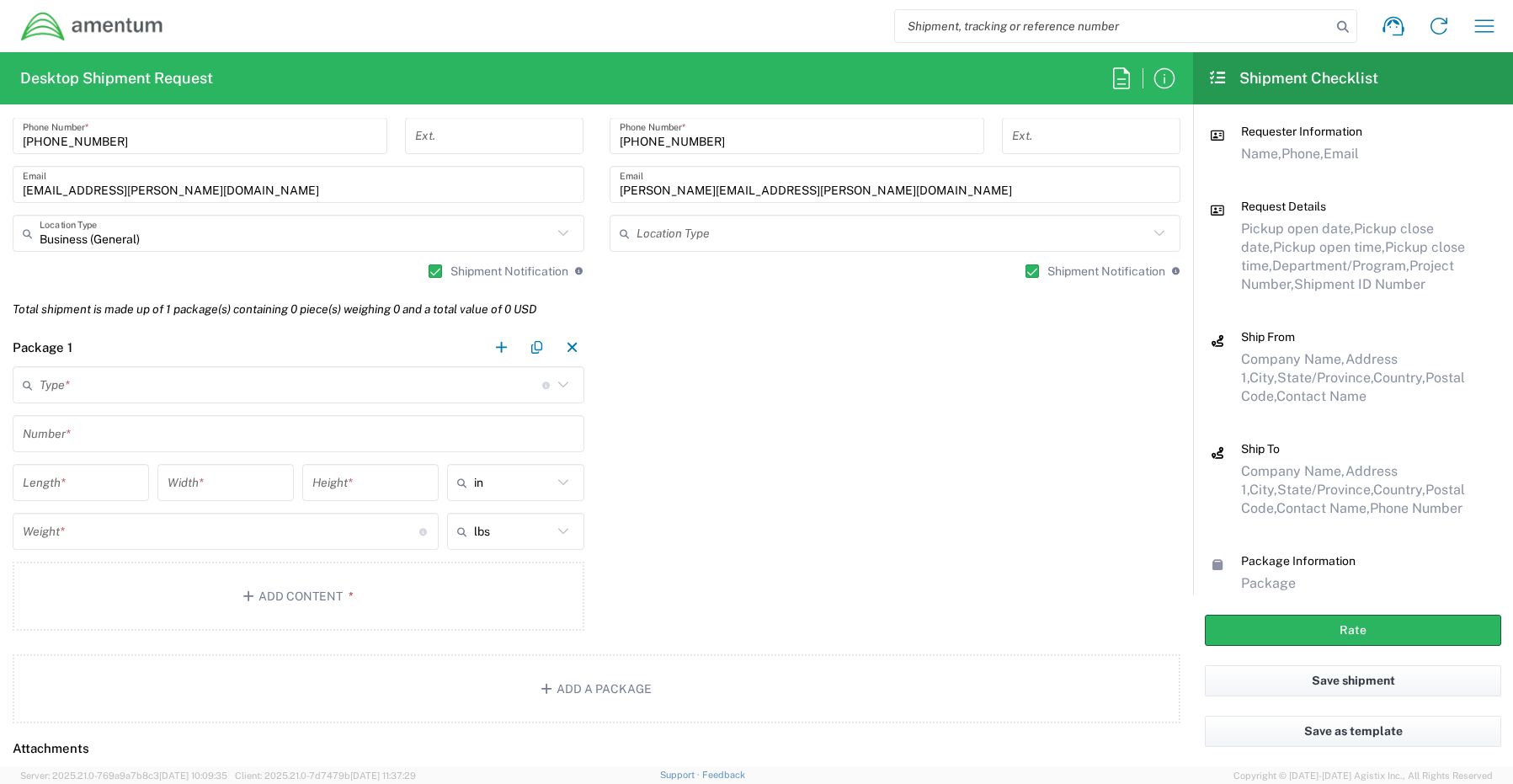
scroll to position [1263, 0]
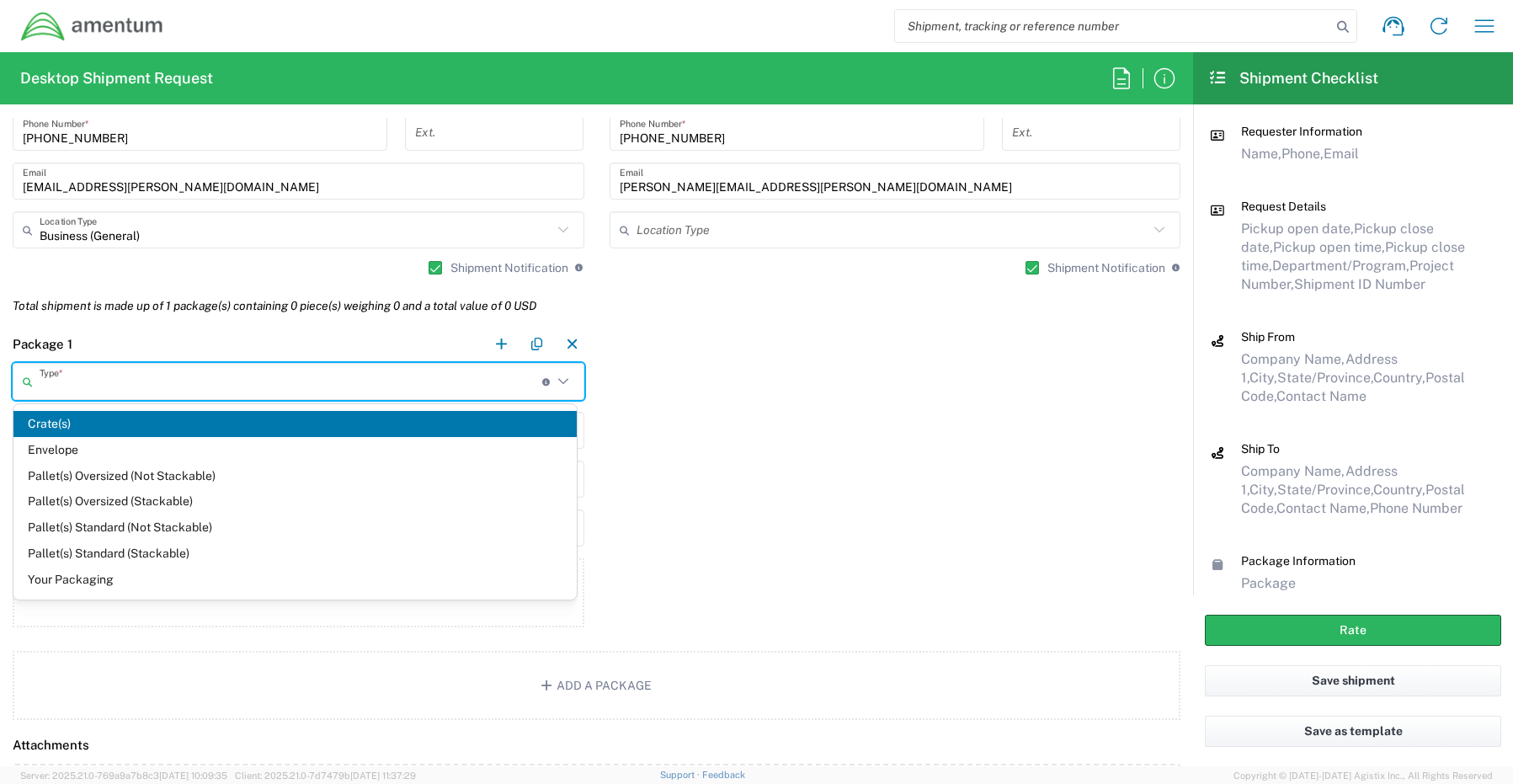
click at [75, 381] on input "text" at bounding box center [291, 382] width 503 height 30
click at [65, 577] on span "Your Packaging" at bounding box center [295, 579] width 563 height 26
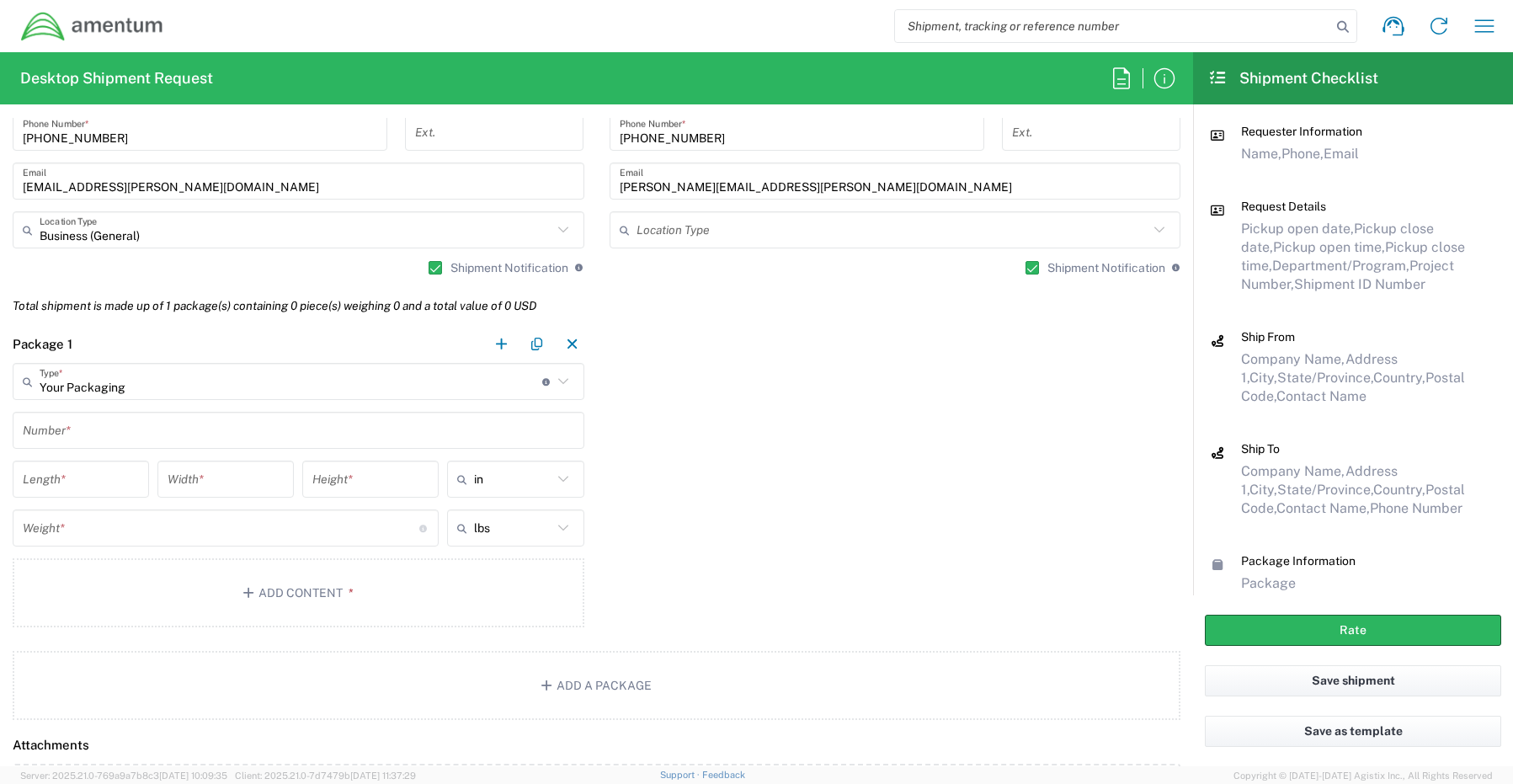
click at [73, 429] on input "text" at bounding box center [299, 430] width 551 height 30
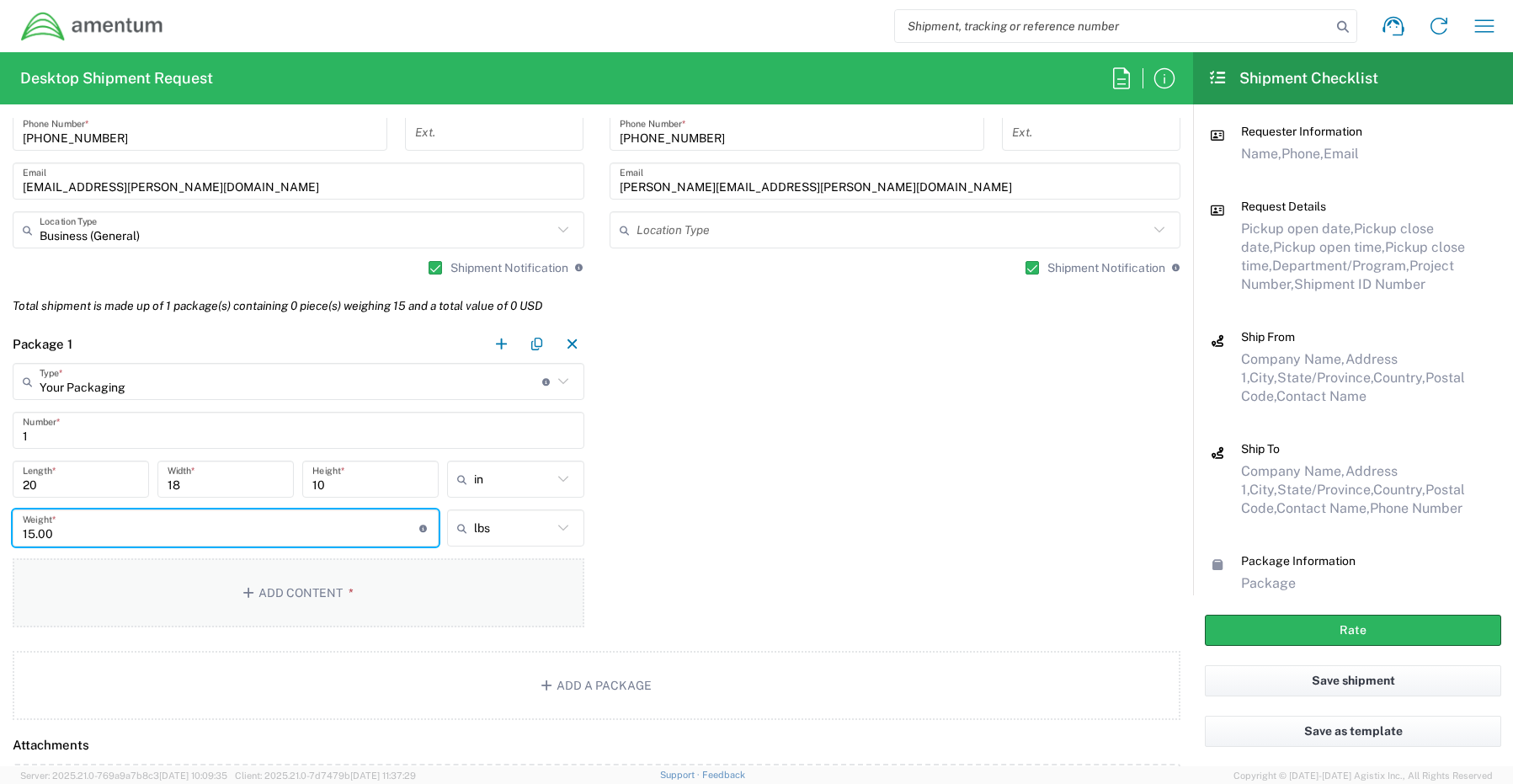
click at [310, 593] on button "Add Content *" at bounding box center [299, 592] width 572 height 69
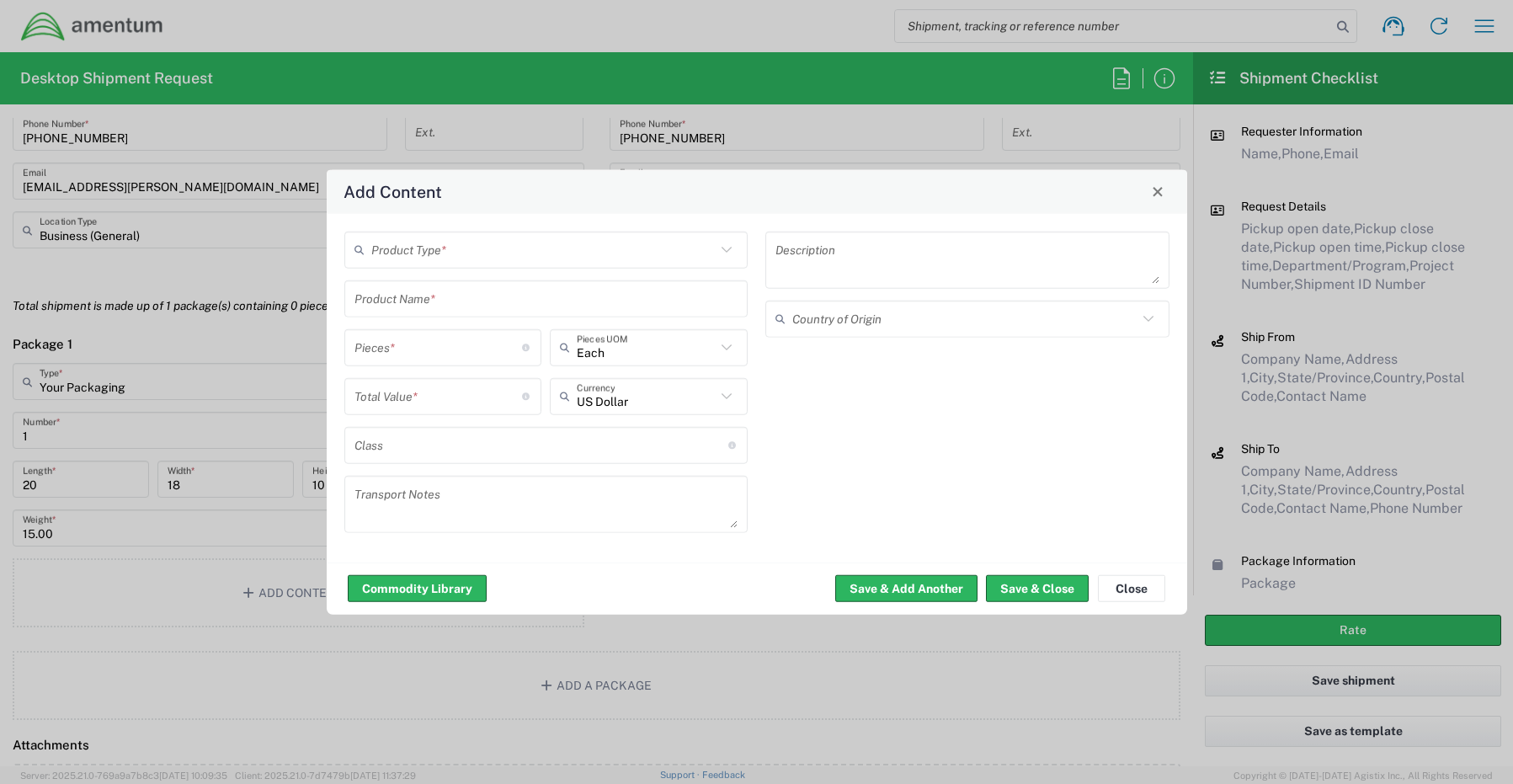
click at [438, 253] on input "text" at bounding box center [544, 249] width 345 height 30
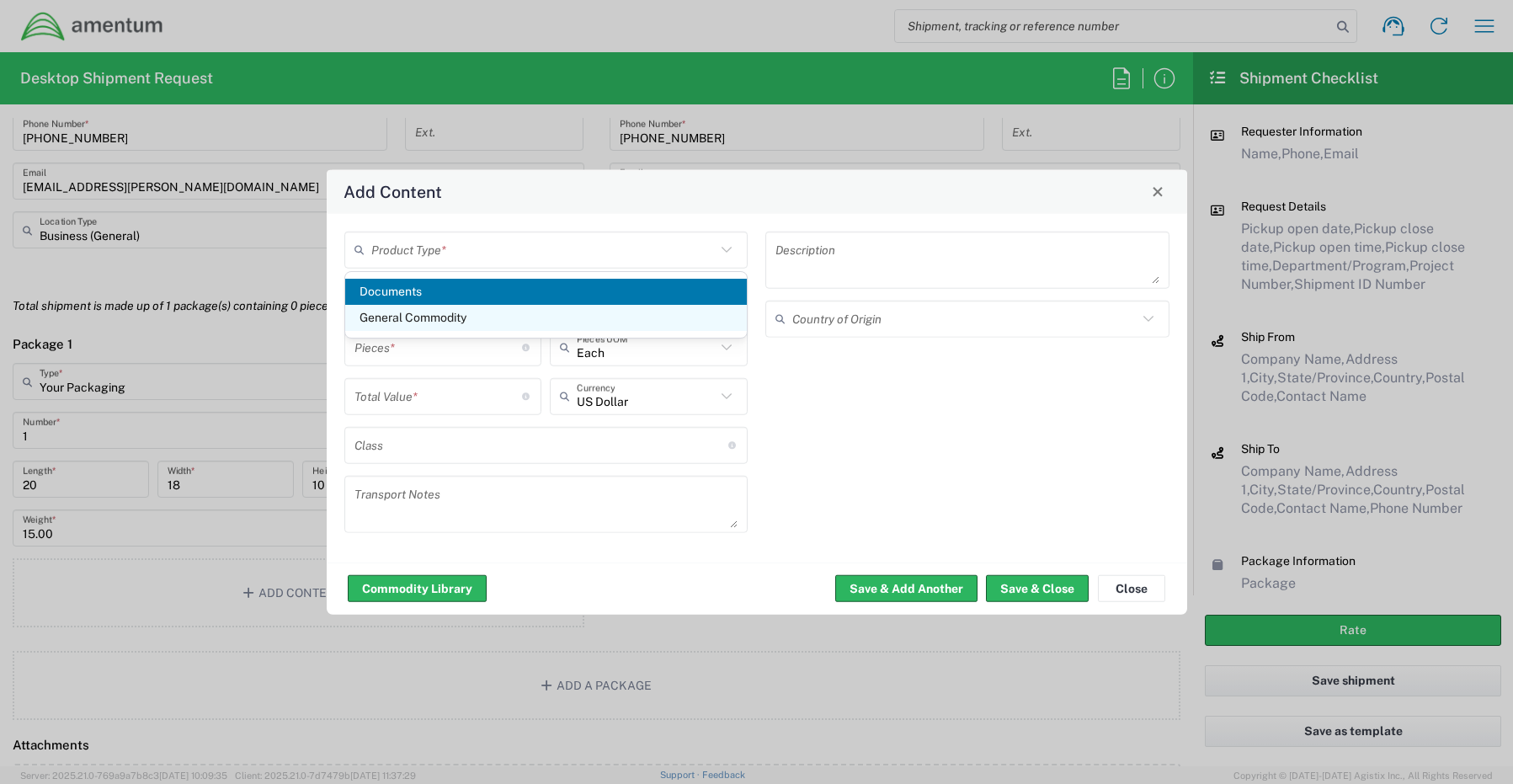
click at [444, 317] on span "General Commodity" at bounding box center [546, 317] width 402 height 26
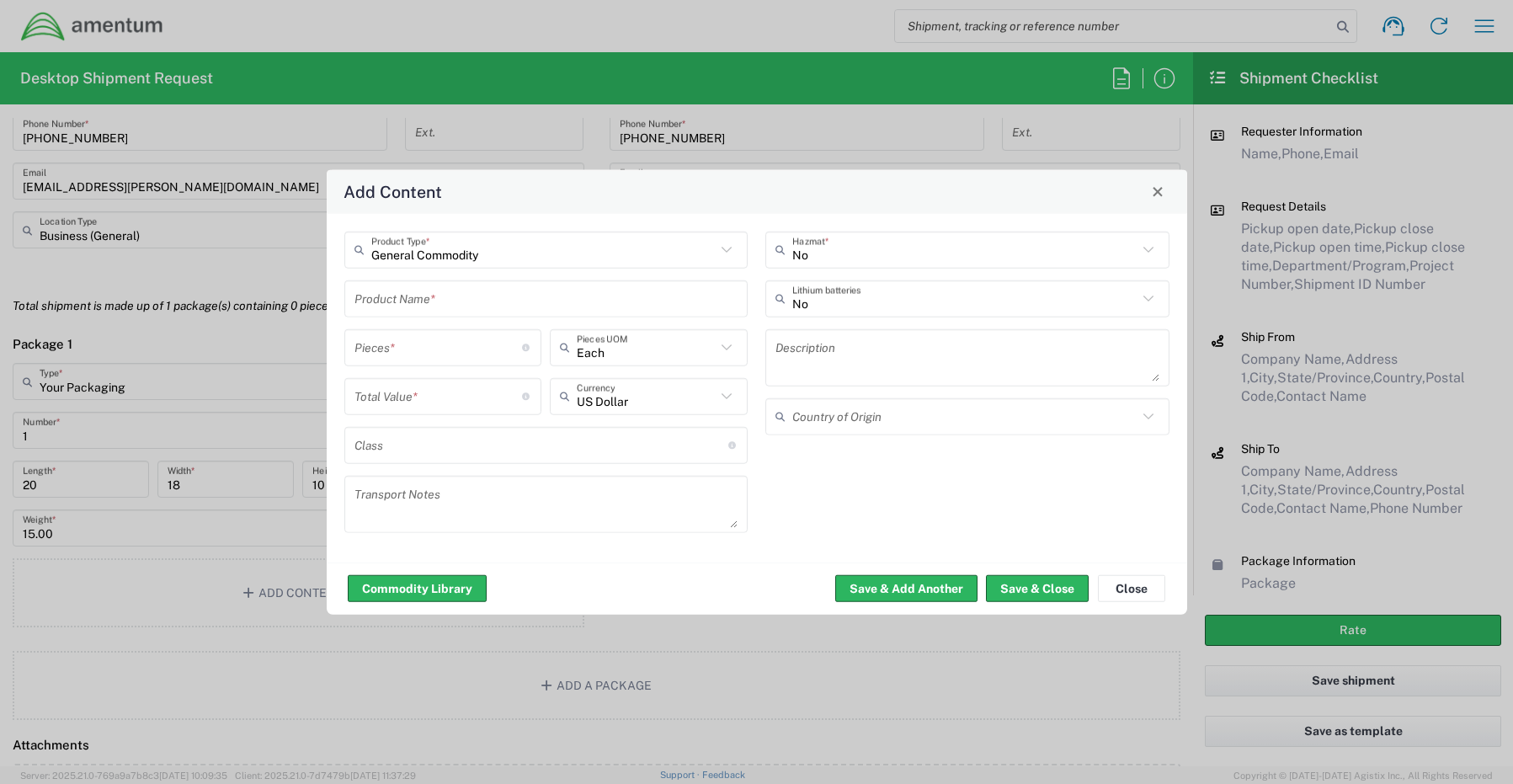
click at [438, 290] on input "text" at bounding box center [546, 298] width 384 height 30
paste input "Monitor x1 (24") - HP E24 G4 (eWasted already)"
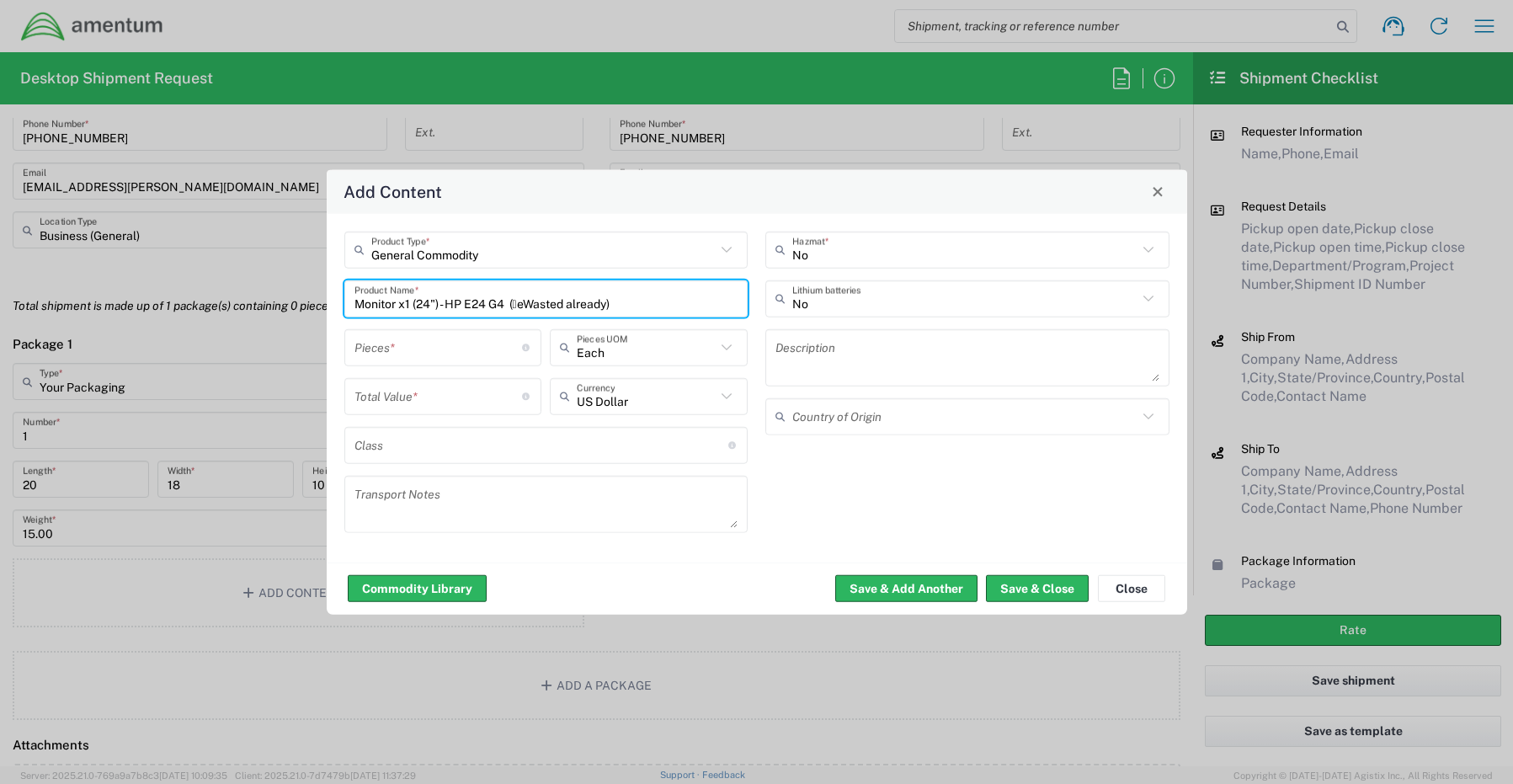
click at [657, 307] on input "Monitor x1 (24") - HP E24 G4 (eWasted already)" at bounding box center [546, 298] width 384 height 30
click at [401, 304] on input "Monitor x1 (24") - HP E24 G4" at bounding box center [546, 298] width 384 height 30
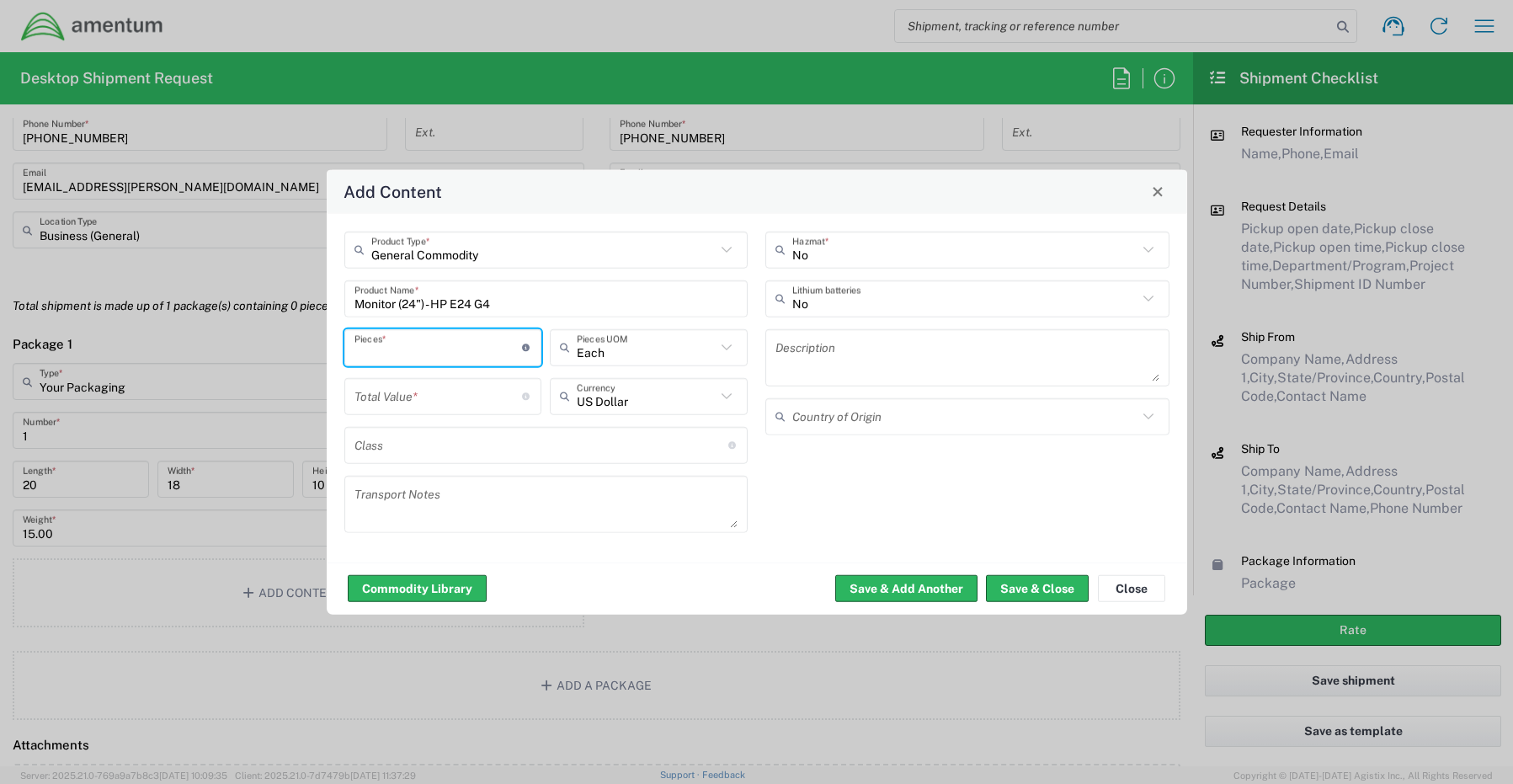
click at [424, 356] on input "number" at bounding box center [439, 347] width 168 height 30
click at [1037, 594] on button "Save & Close" at bounding box center [1037, 588] width 103 height 27
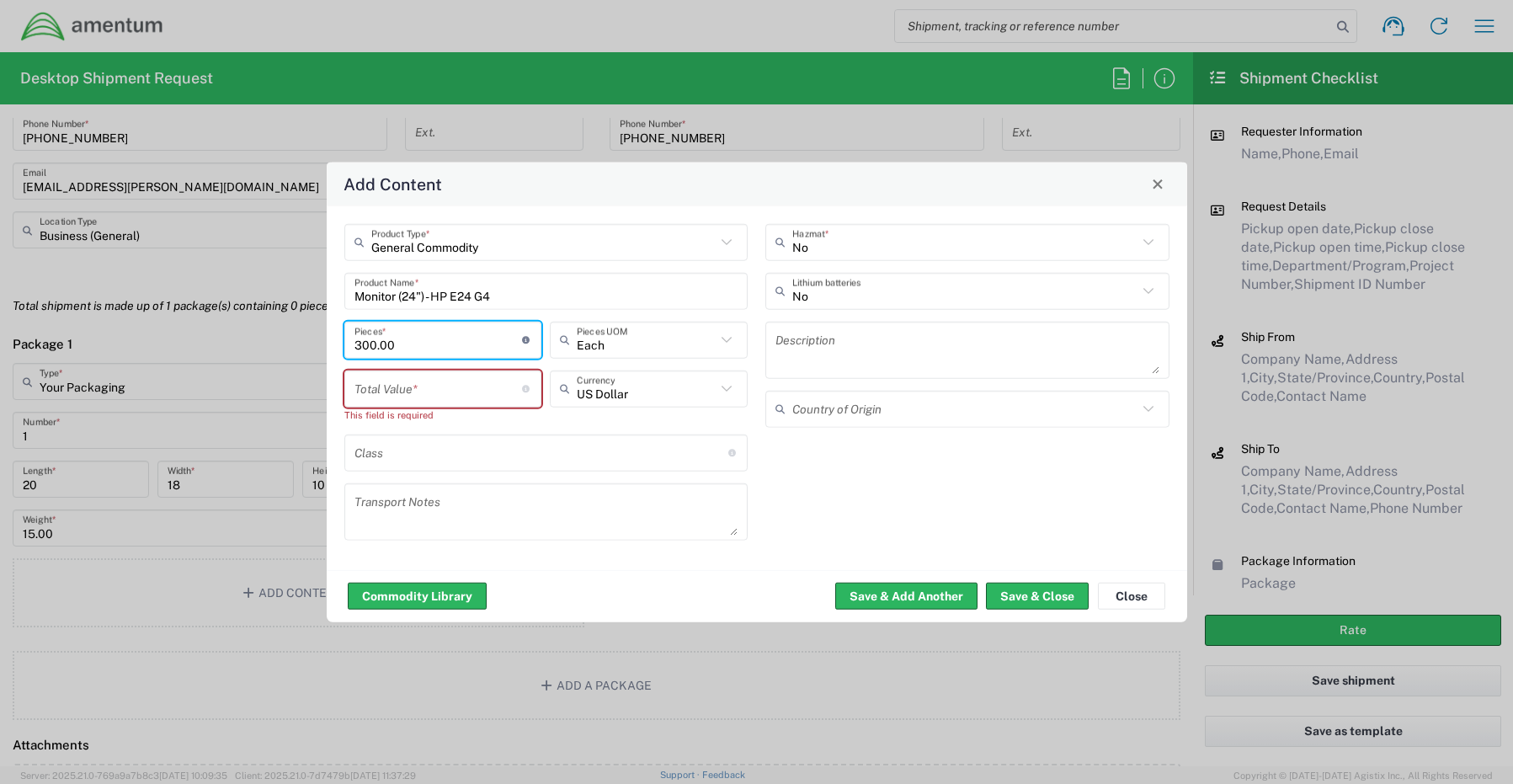
drag, startPoint x: 412, startPoint y: 349, endPoint x: 186, endPoint y: 337, distance: 226.3
click at [190, 338] on div "Add Content General Commodity Product Type * Monitor (24") - HP E24 G4 Product …" at bounding box center [756, 392] width 1513 height 784
click at [390, 391] on input "number" at bounding box center [439, 389] width 168 height 30
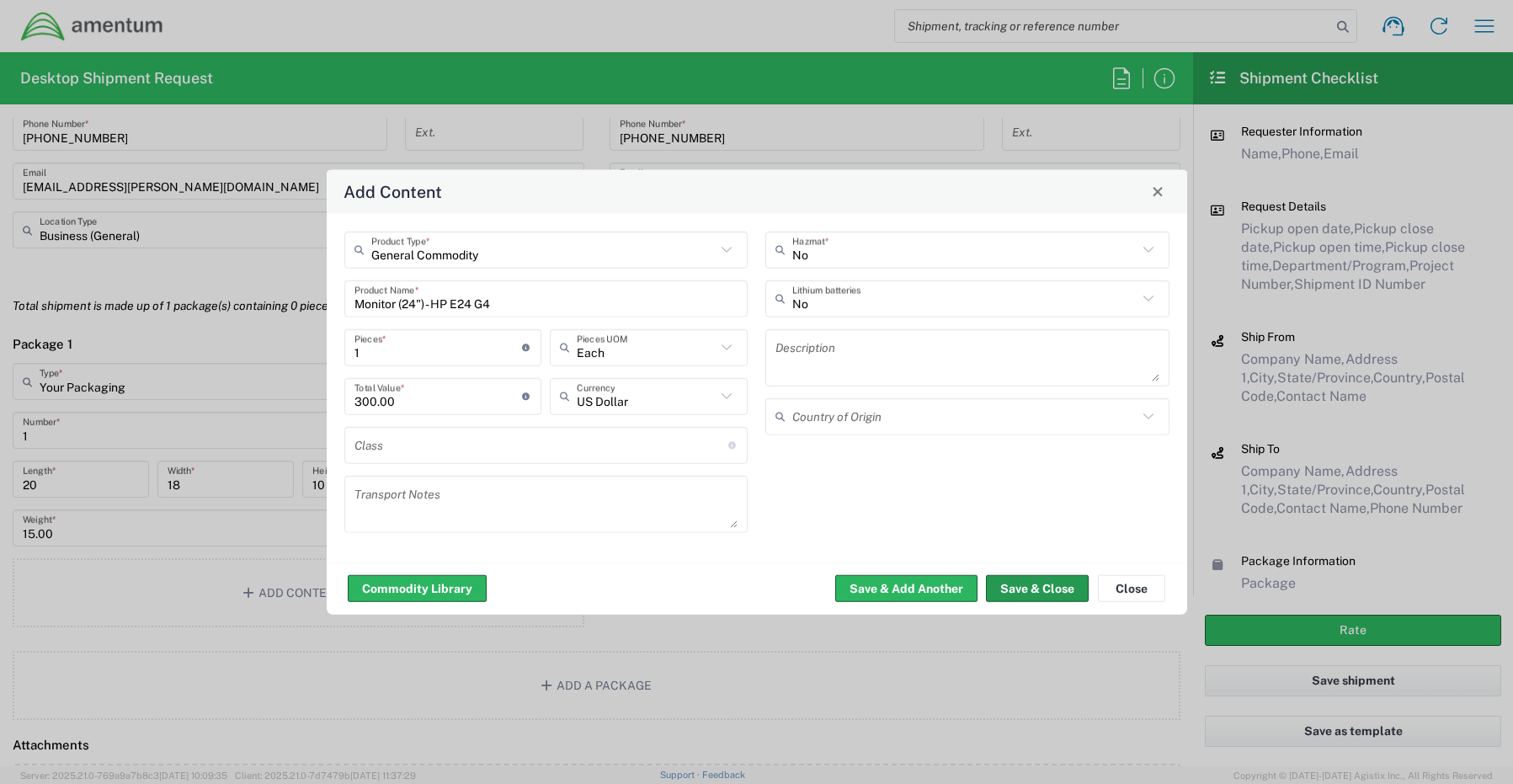
click at [1012, 591] on button "Save & Close" at bounding box center [1037, 588] width 103 height 27
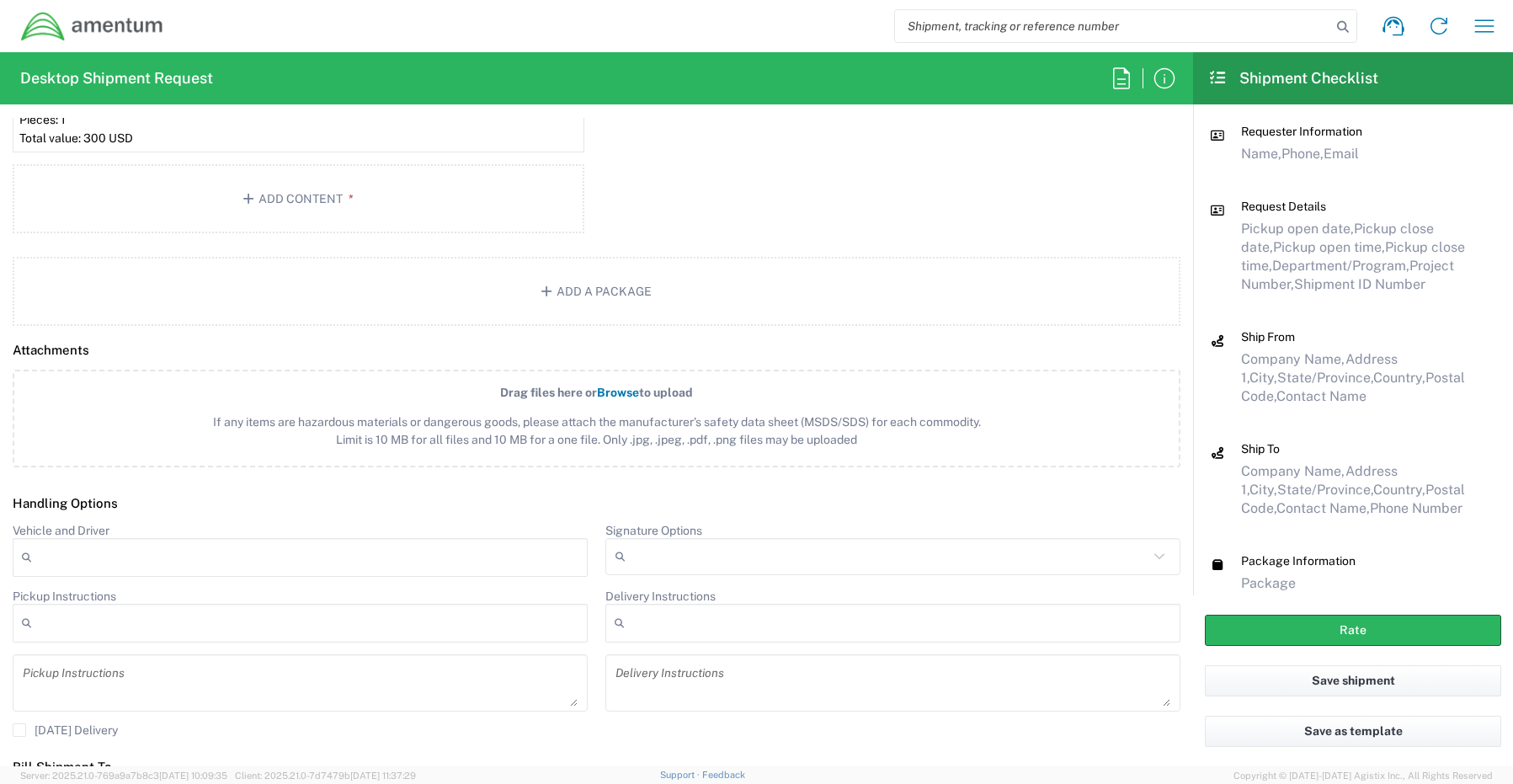
scroll to position [1936, 0]
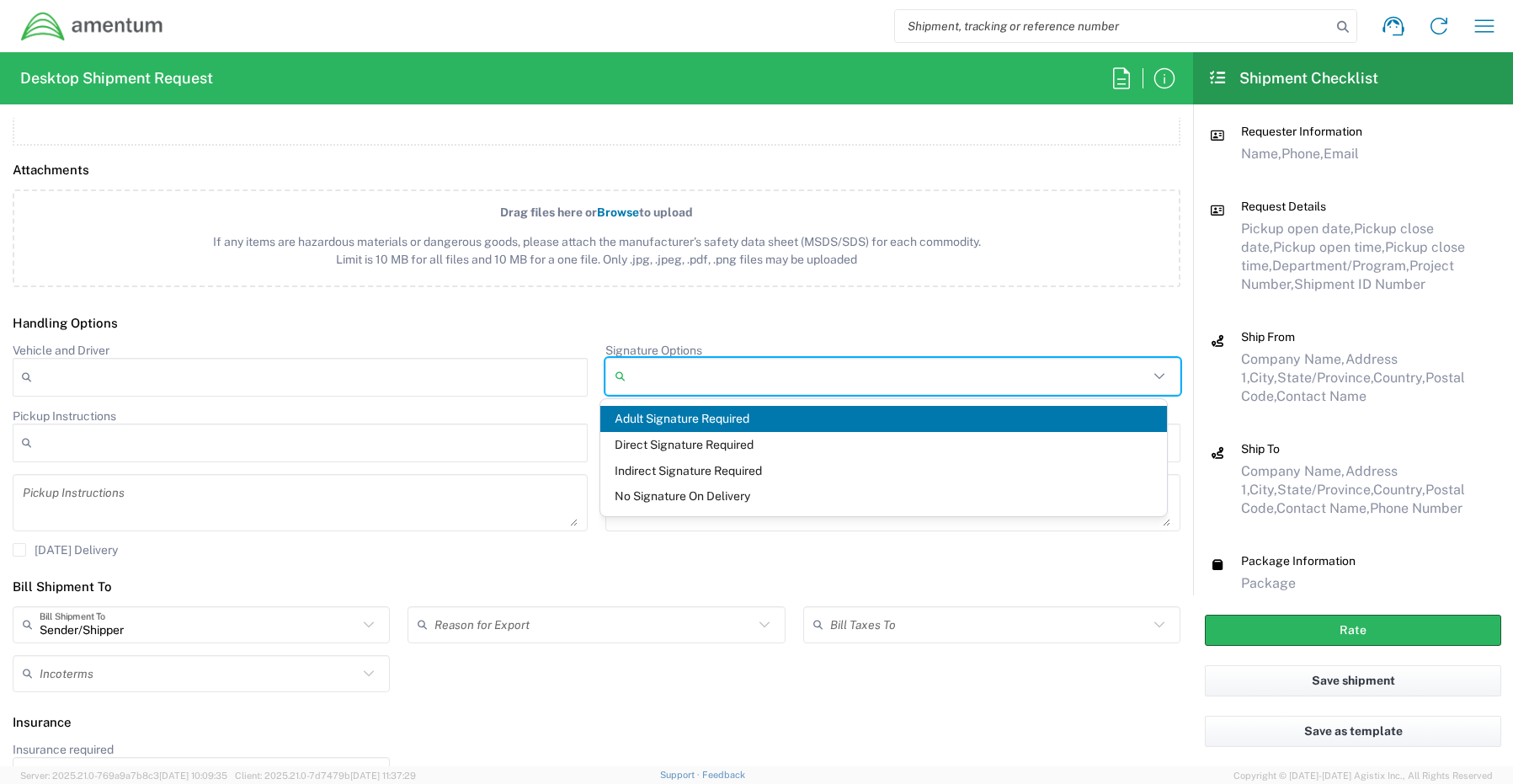
click at [660, 372] on input "Signature Options" at bounding box center [890, 377] width 516 height 27
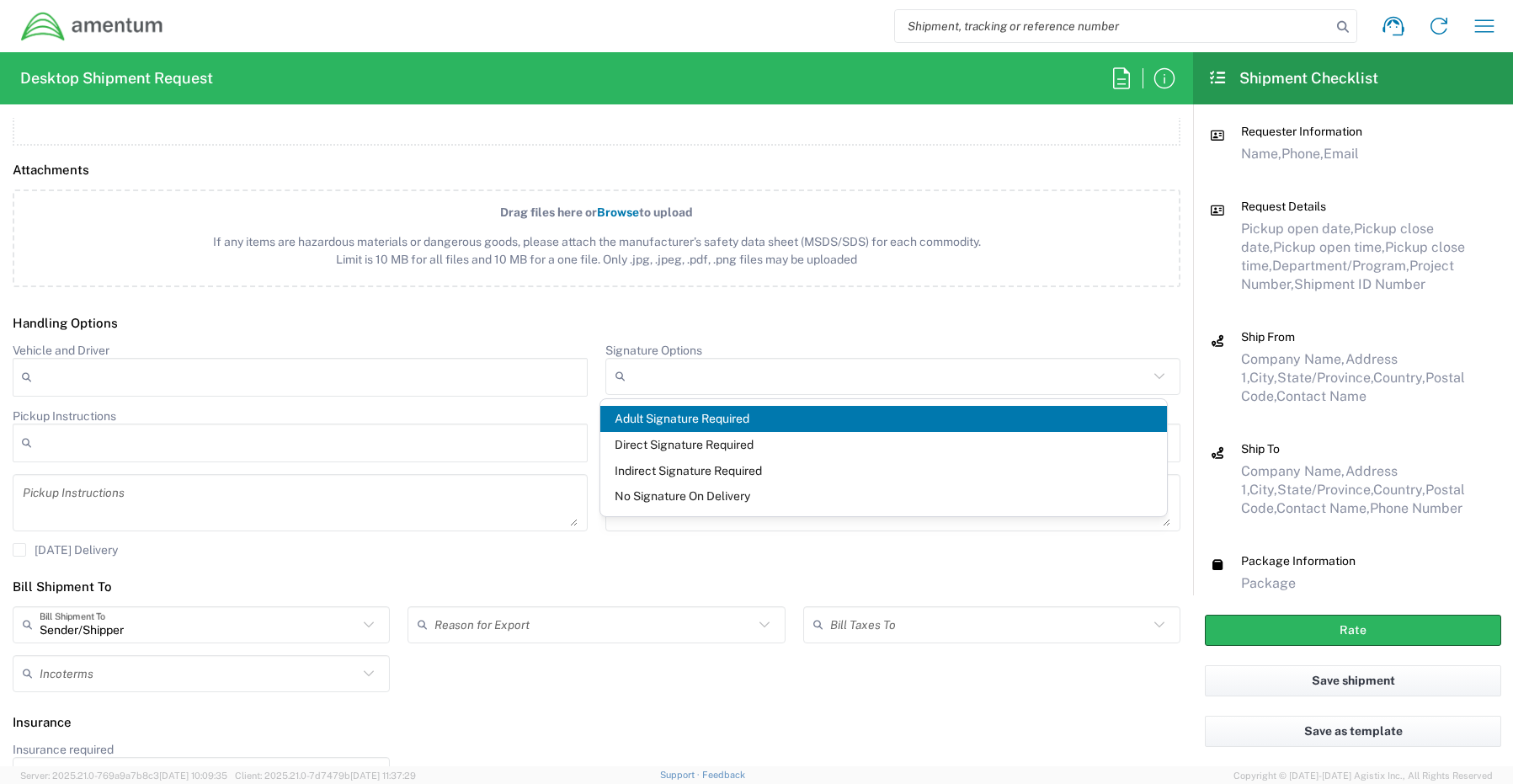
click at [666, 412] on span "Adult Signature Required" at bounding box center [884, 418] width 567 height 26
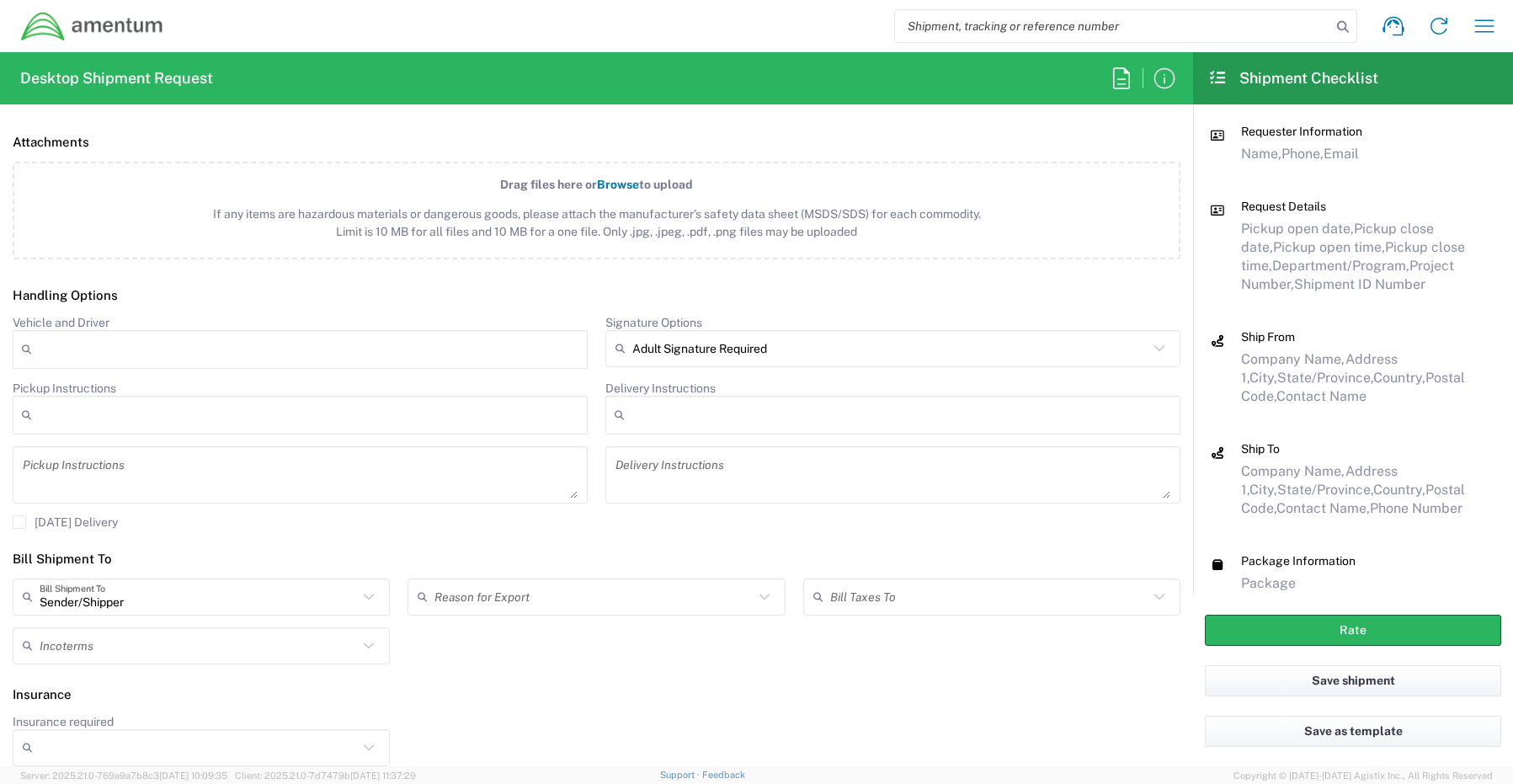
scroll to position [1976, 0]
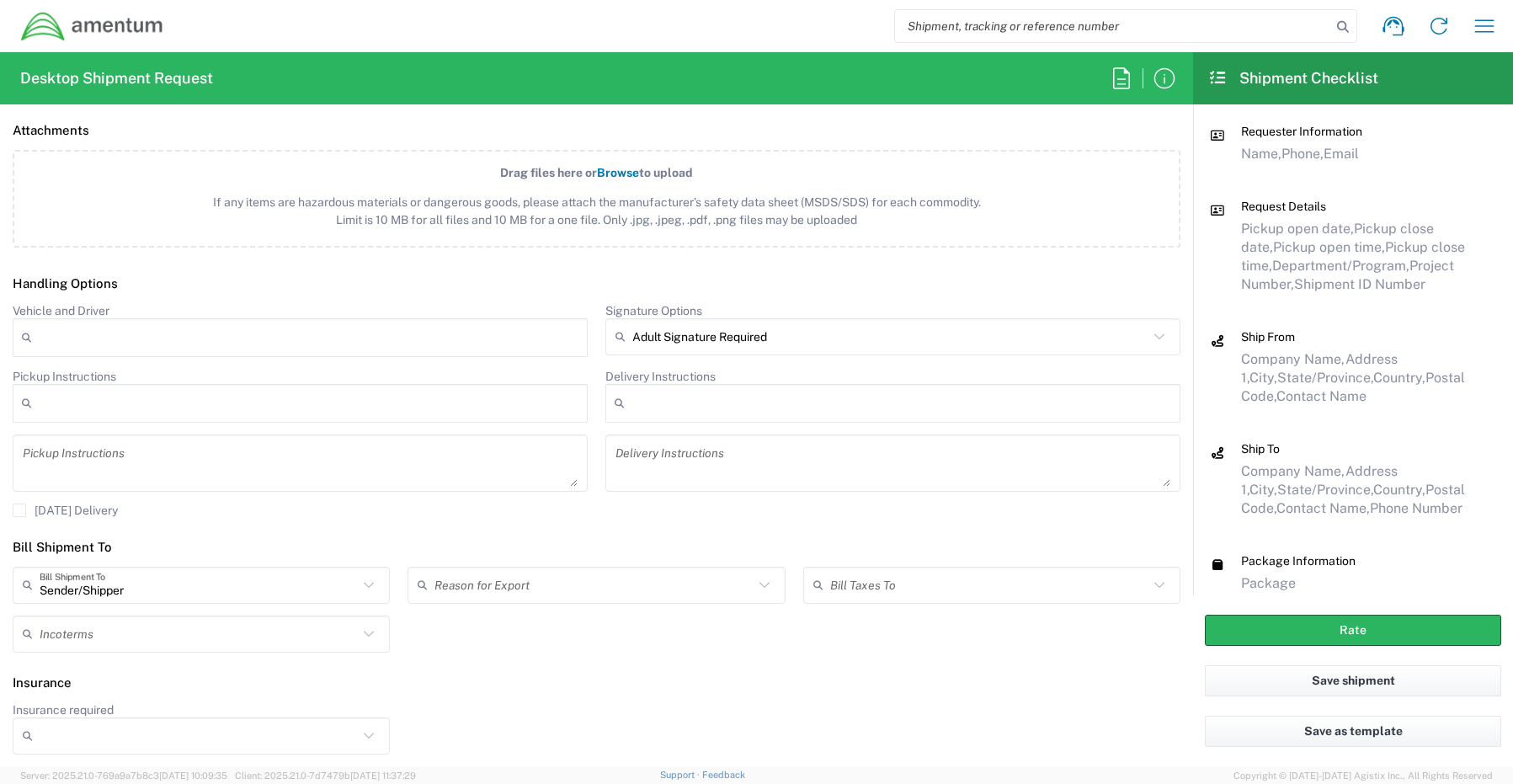
click at [231, 728] on input "Insurance required" at bounding box center [199, 736] width 318 height 27
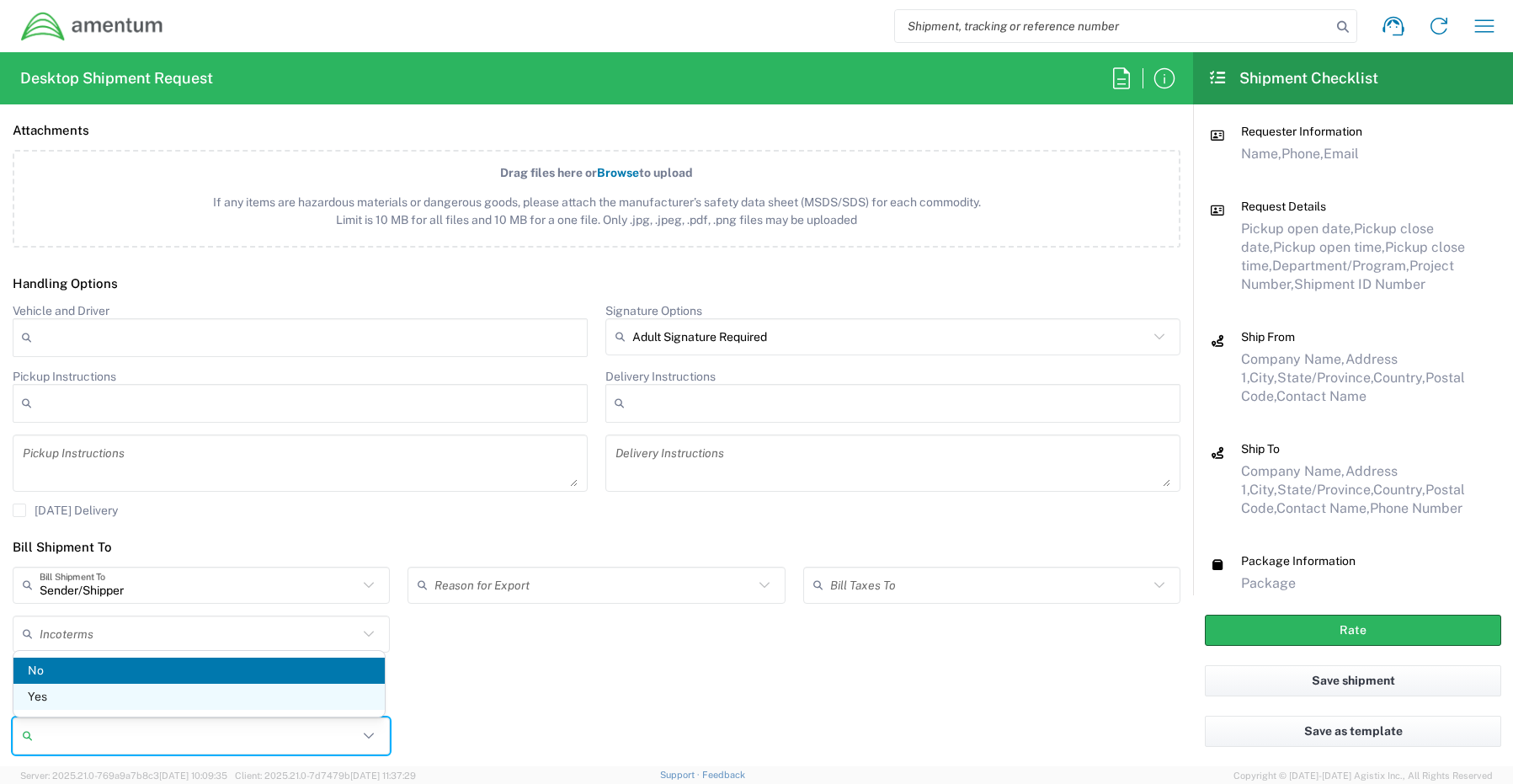
click at [103, 702] on span "Yes" at bounding box center [199, 696] width 372 height 26
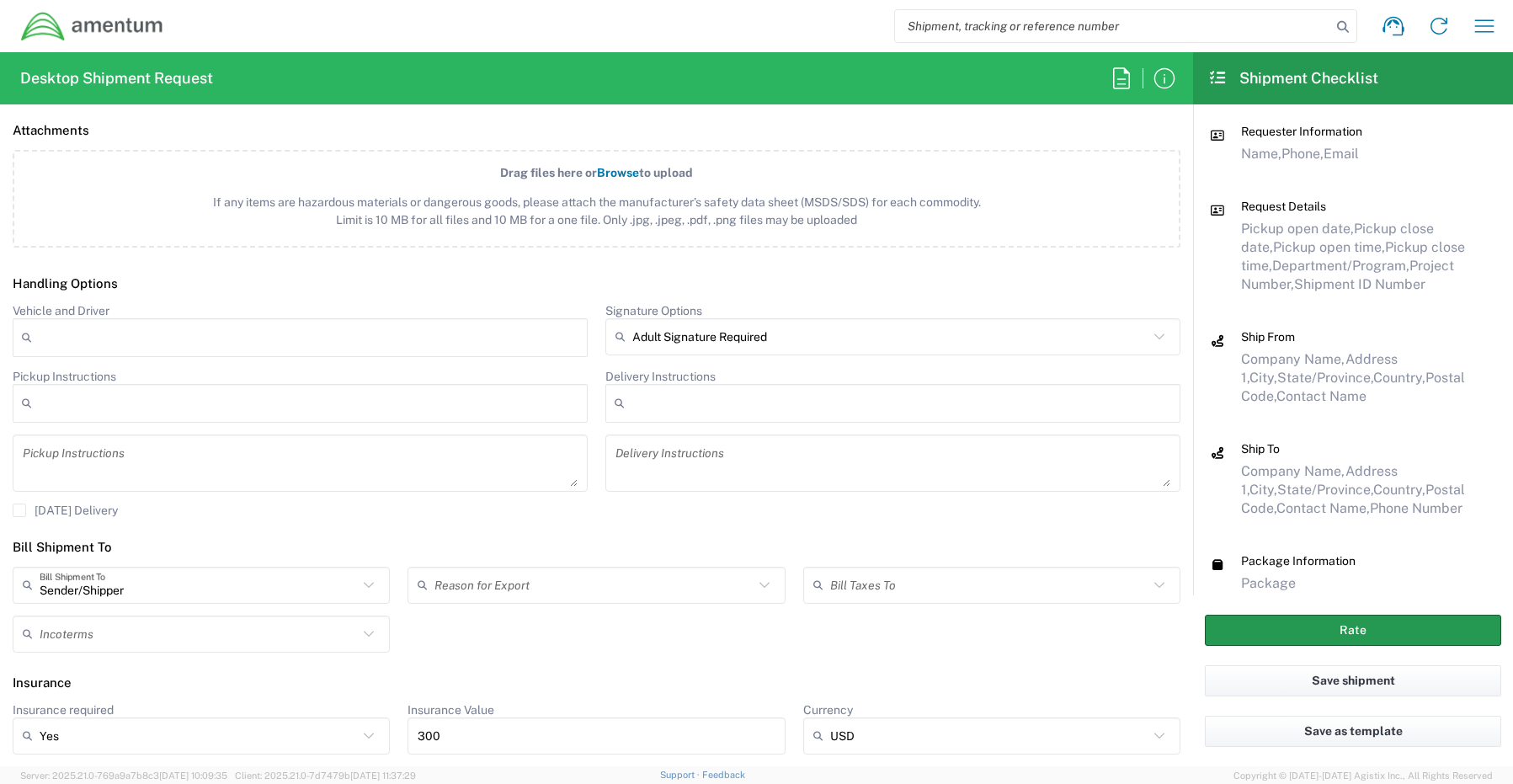
click at [1311, 631] on button "Rate" at bounding box center [1353, 630] width 296 height 31
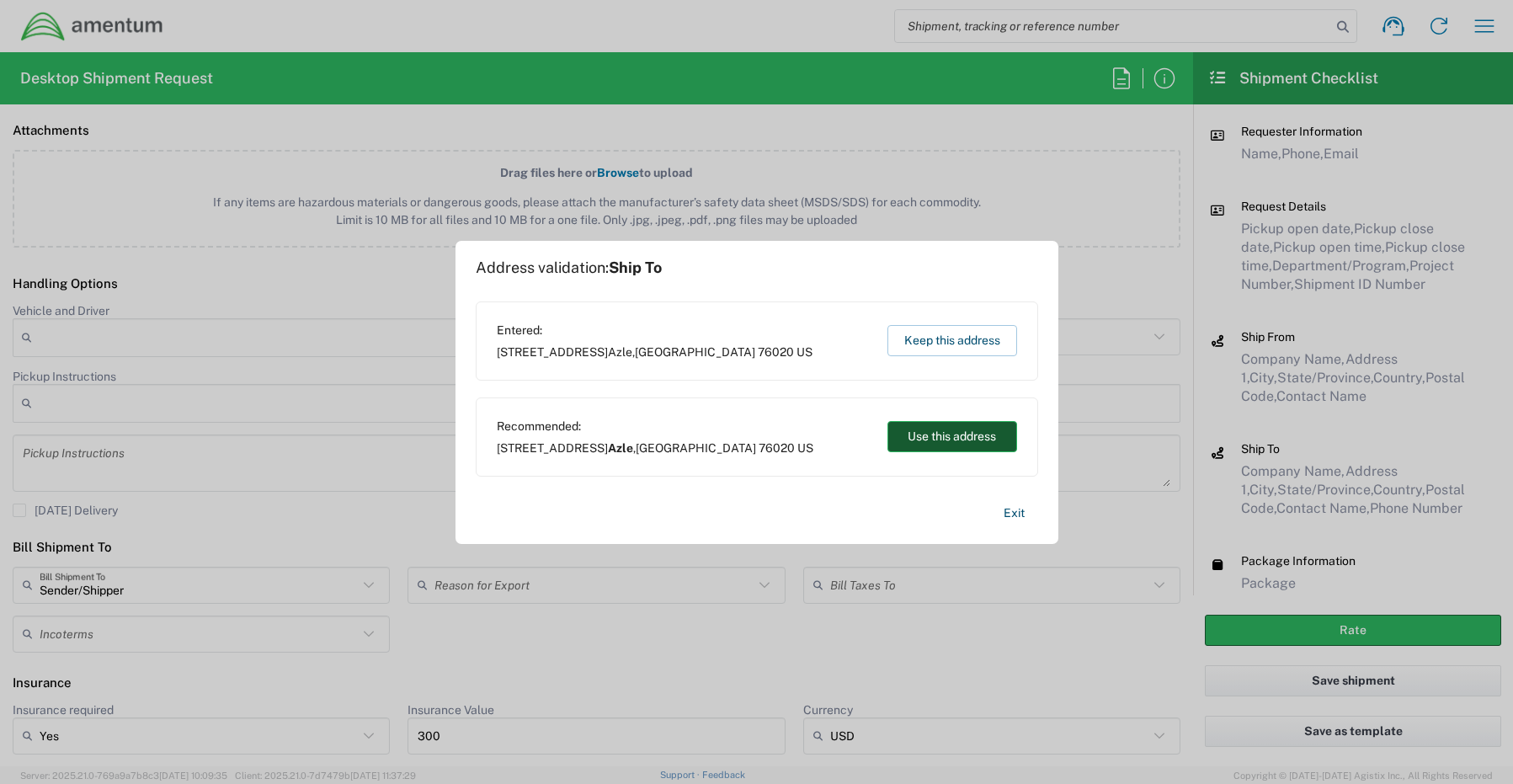
click at [952, 439] on button "Use this address" at bounding box center [952, 436] width 129 height 31
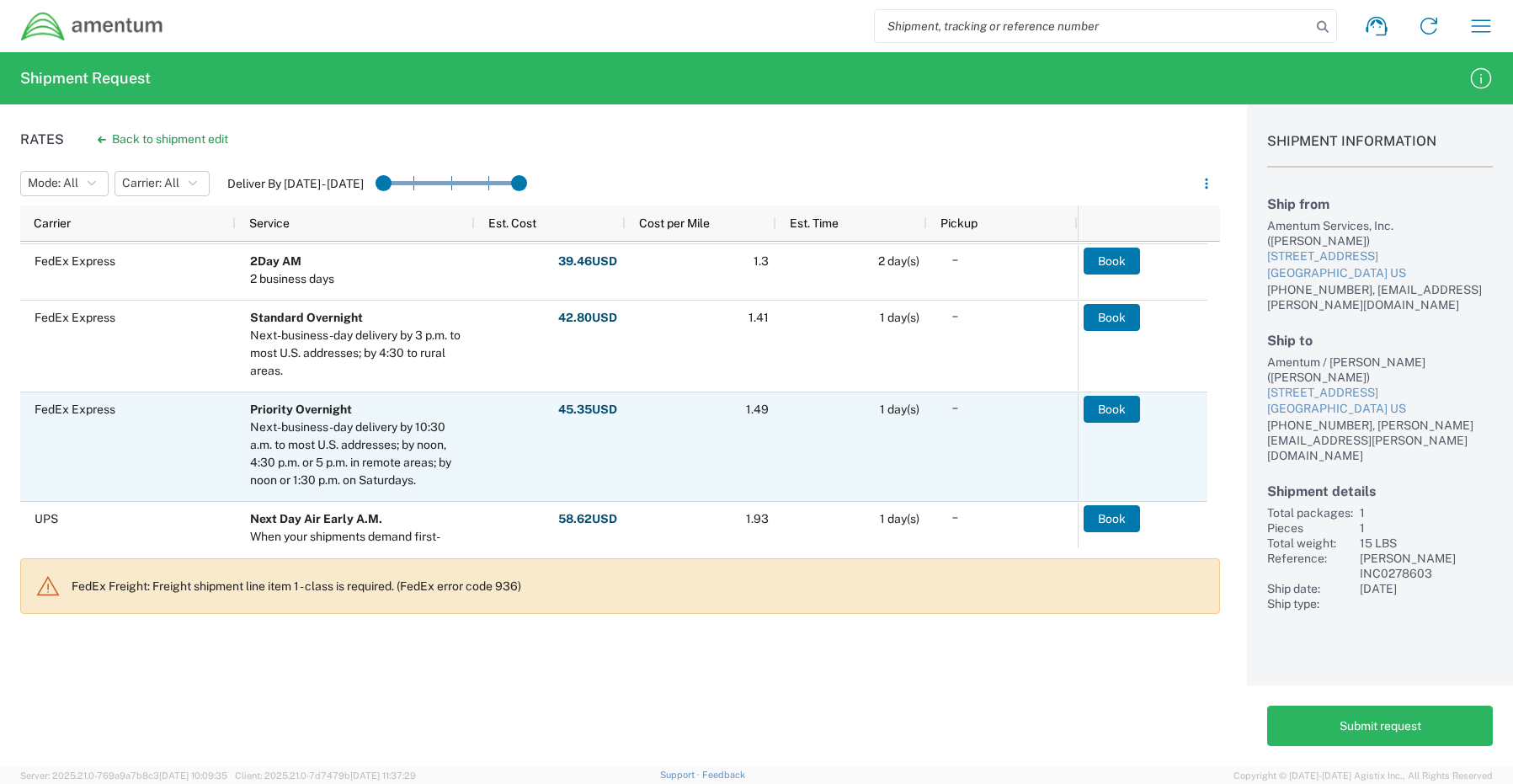
scroll to position [842, 0]
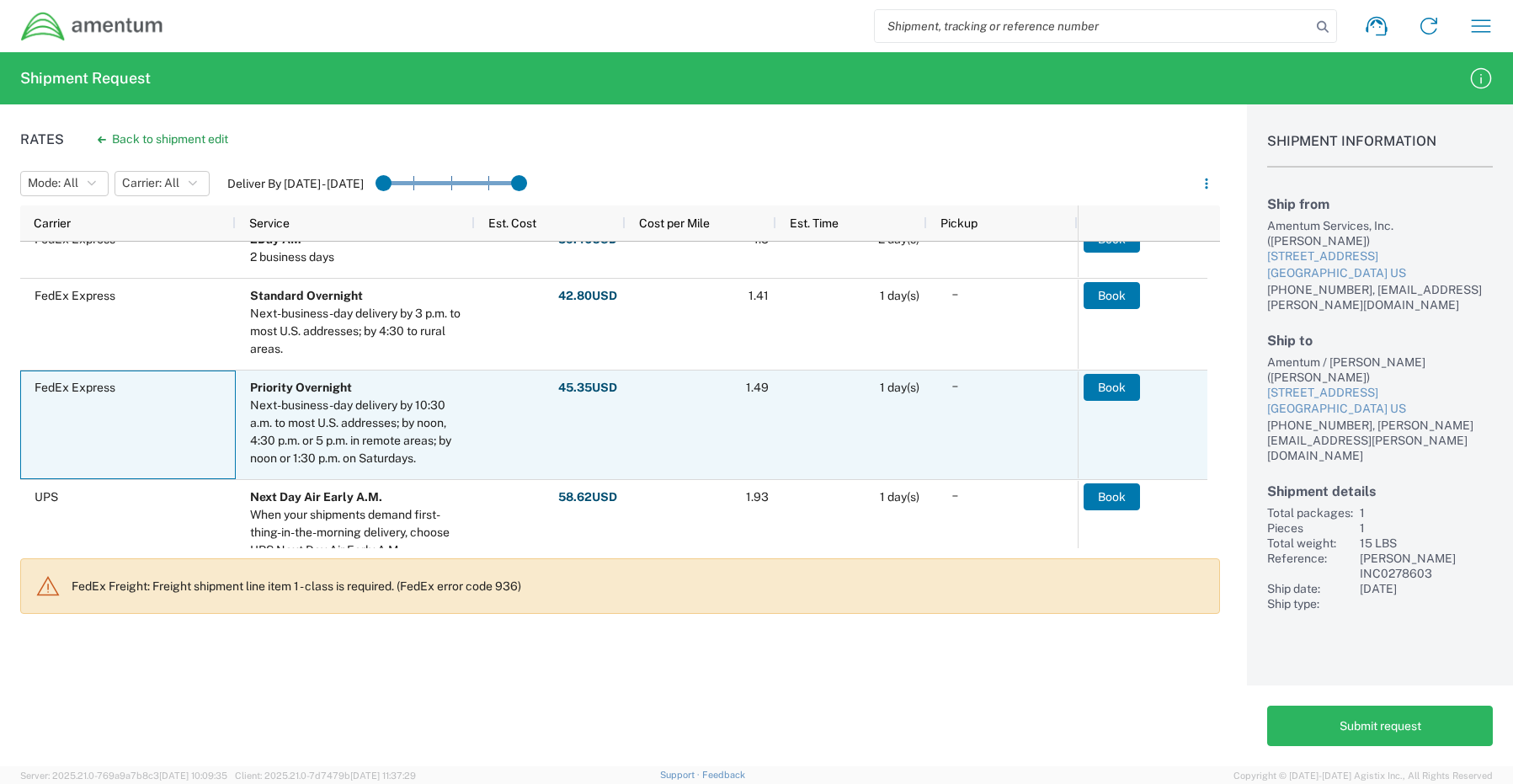
click at [105, 427] on div "FedEx Express" at bounding box center [128, 425] width 215 height 109
click at [1112, 381] on button "Book" at bounding box center [1112, 388] width 56 height 27
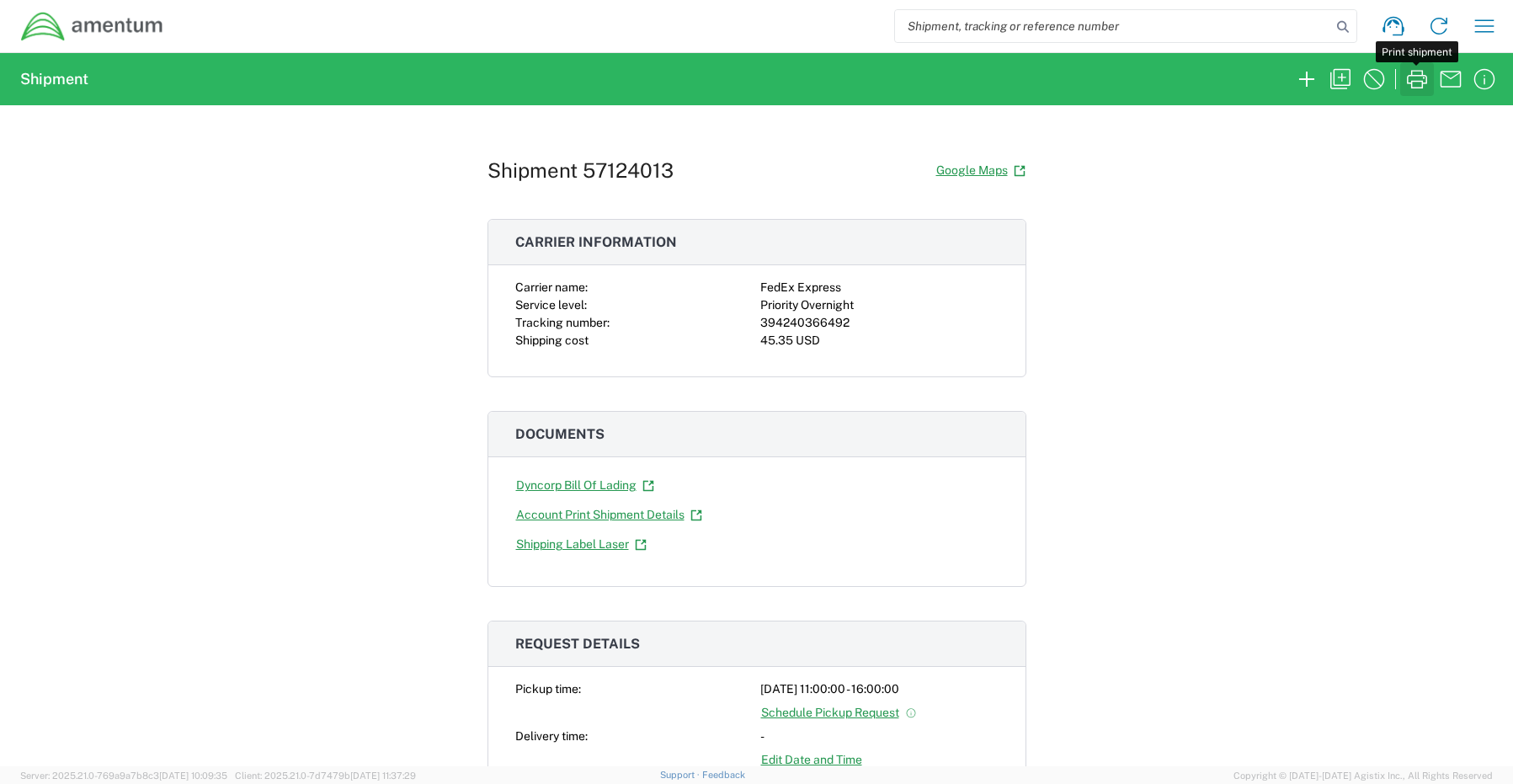
click at [1420, 85] on icon "button" at bounding box center [1417, 79] width 27 height 27
click at [1301, 78] on icon "button" at bounding box center [1307, 79] width 27 height 27
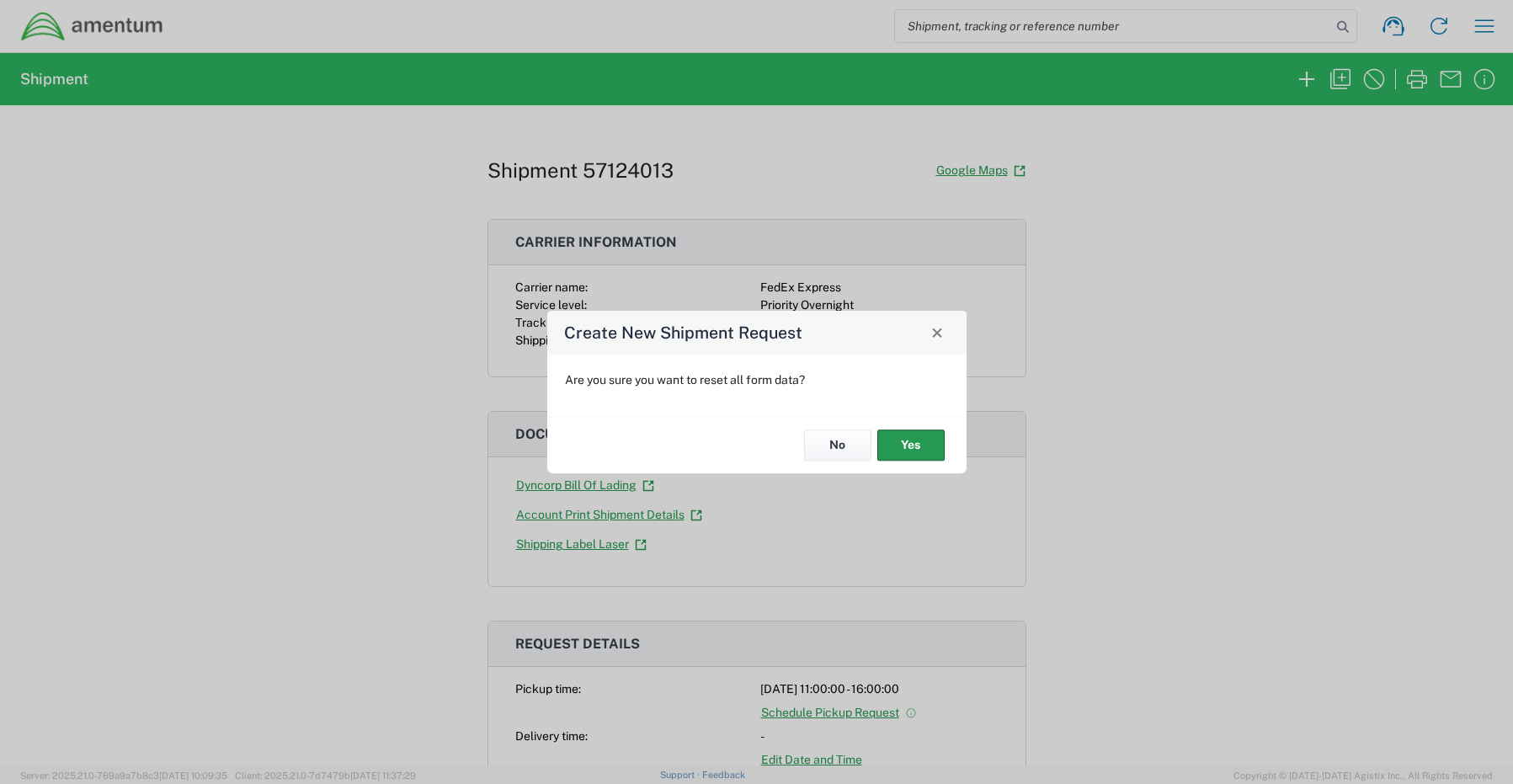
click at [882, 452] on button "Yes" at bounding box center [911, 446] width 67 height 31
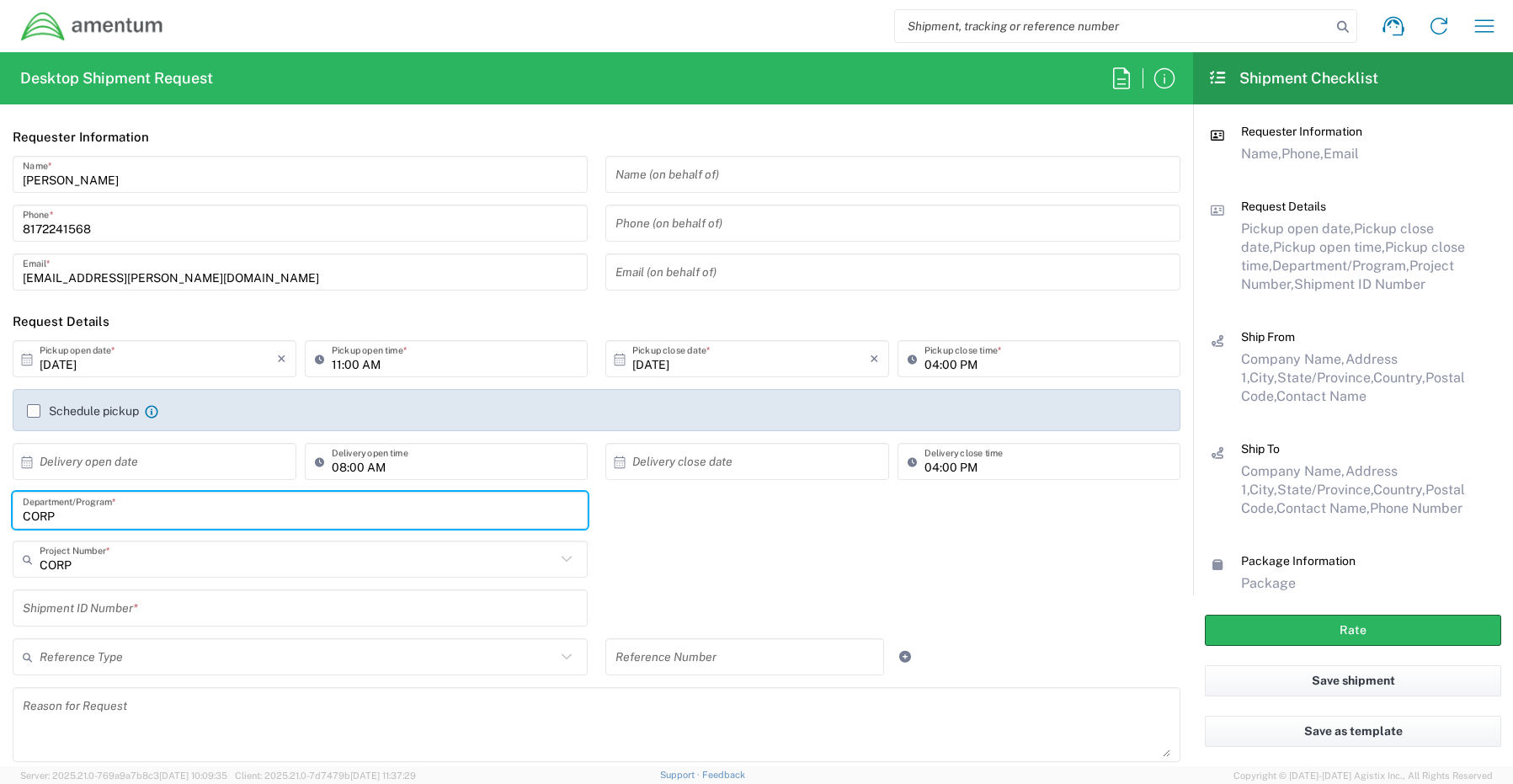
click at [94, 520] on input "CORP" at bounding box center [300, 510] width 555 height 30
drag, startPoint x: 65, startPoint y: 513, endPoint x: -37, endPoint y: 508, distance: 102.1
click at [0, 508] on html "Shipment request Shipment tracking Shipment estimator Desktop shipment request …" at bounding box center [756, 392] width 1513 height 784
paste input "[PERSON_NAME]"
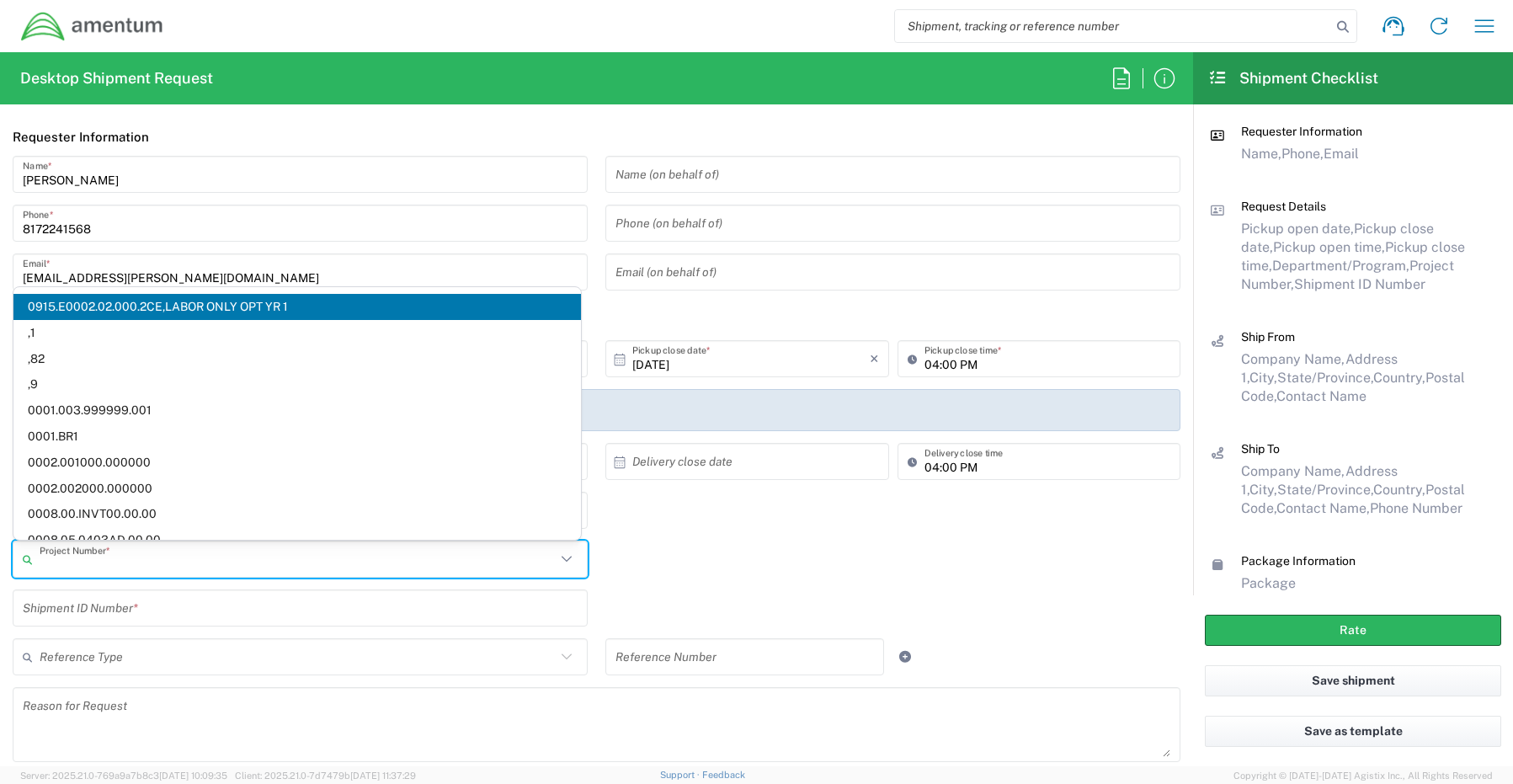
click at [105, 556] on input "text" at bounding box center [298, 560] width 516 height 30
paste input "6127.03.3001.01.NM.0000.00"
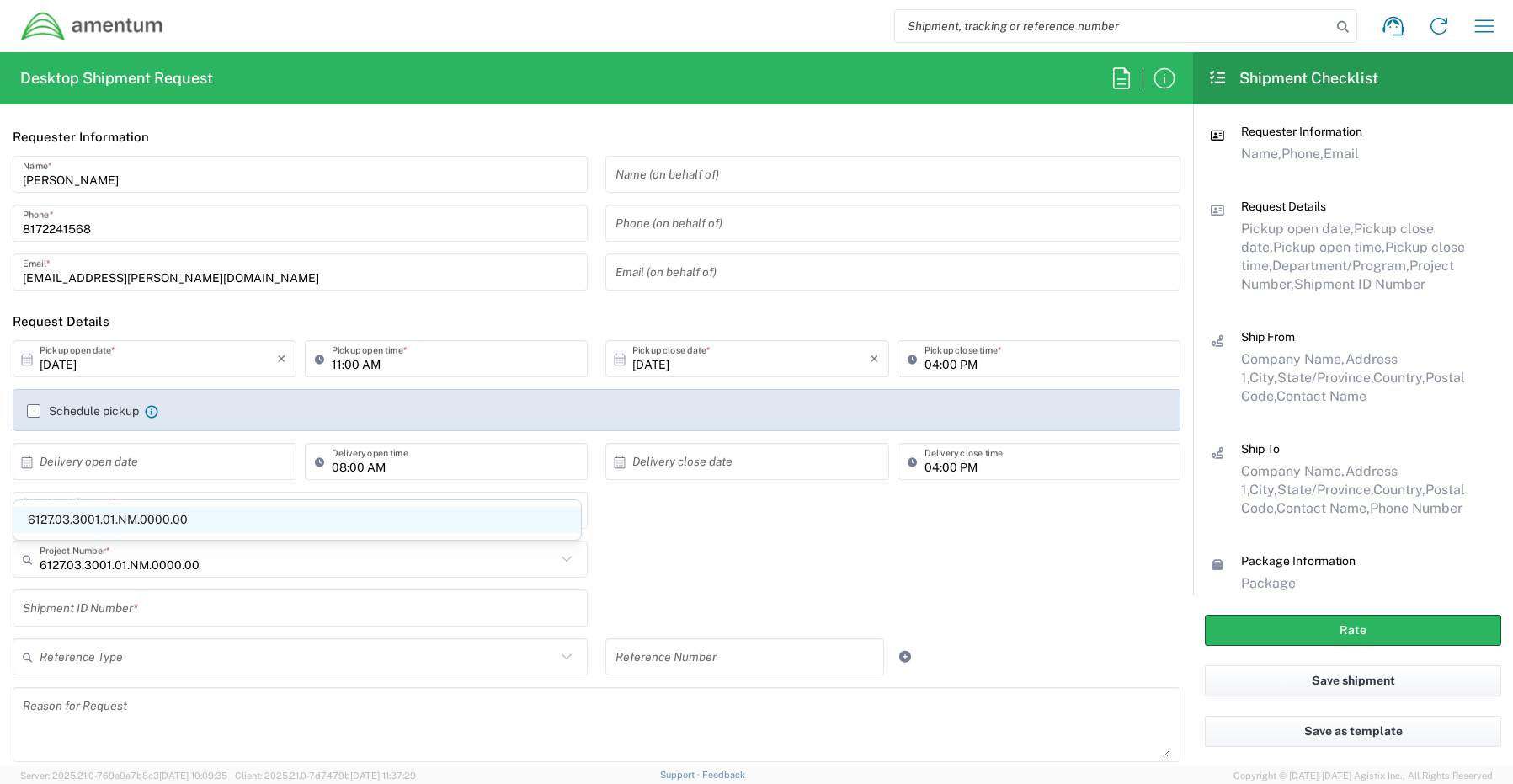
click at [89, 518] on span "6127.03.3001.01.NM.0000.00" at bounding box center [297, 520] width 567 height 26
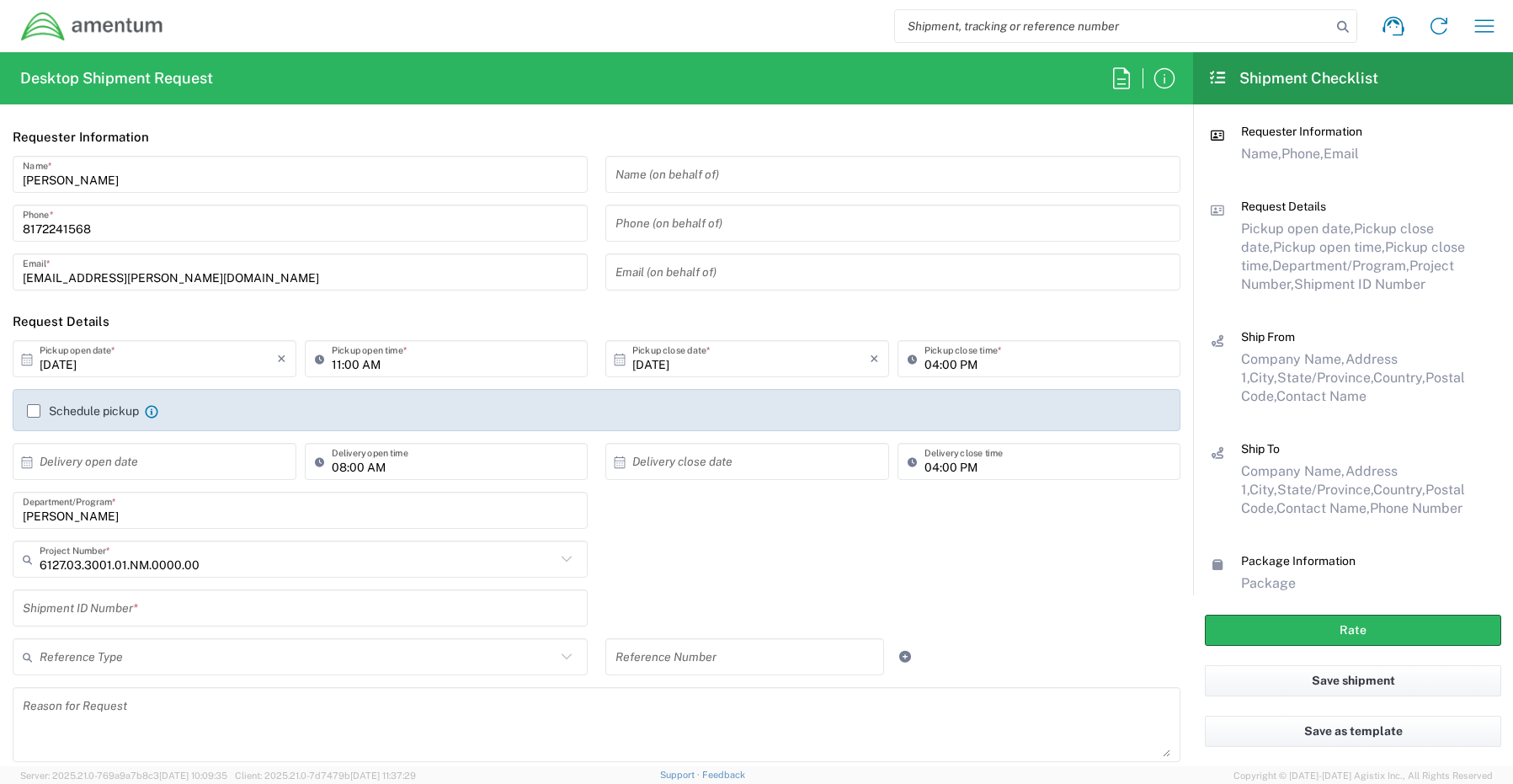
click at [81, 612] on input "text" at bounding box center [300, 608] width 555 height 30
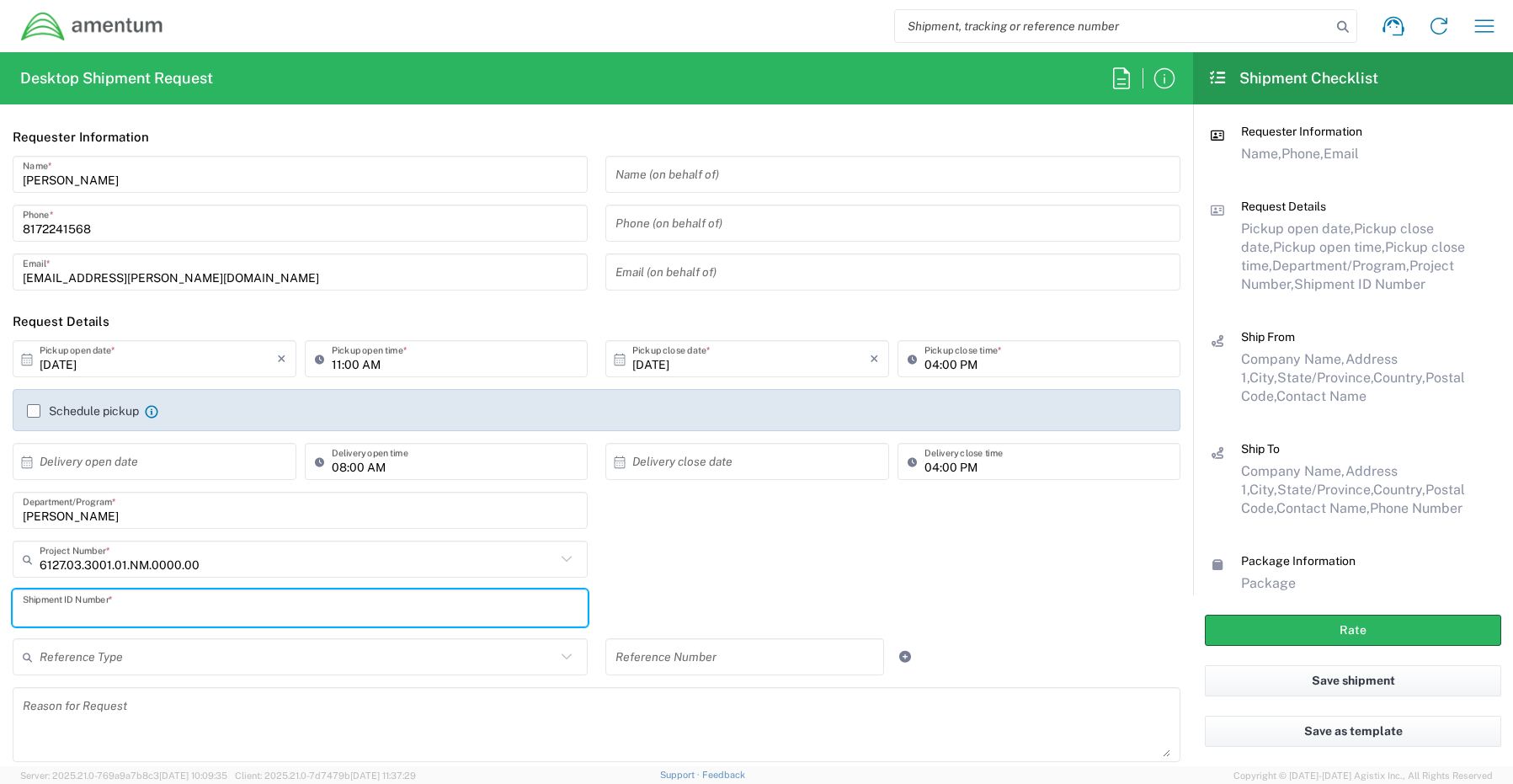
paste input "REQ0245060- [PERSON_NAME]"
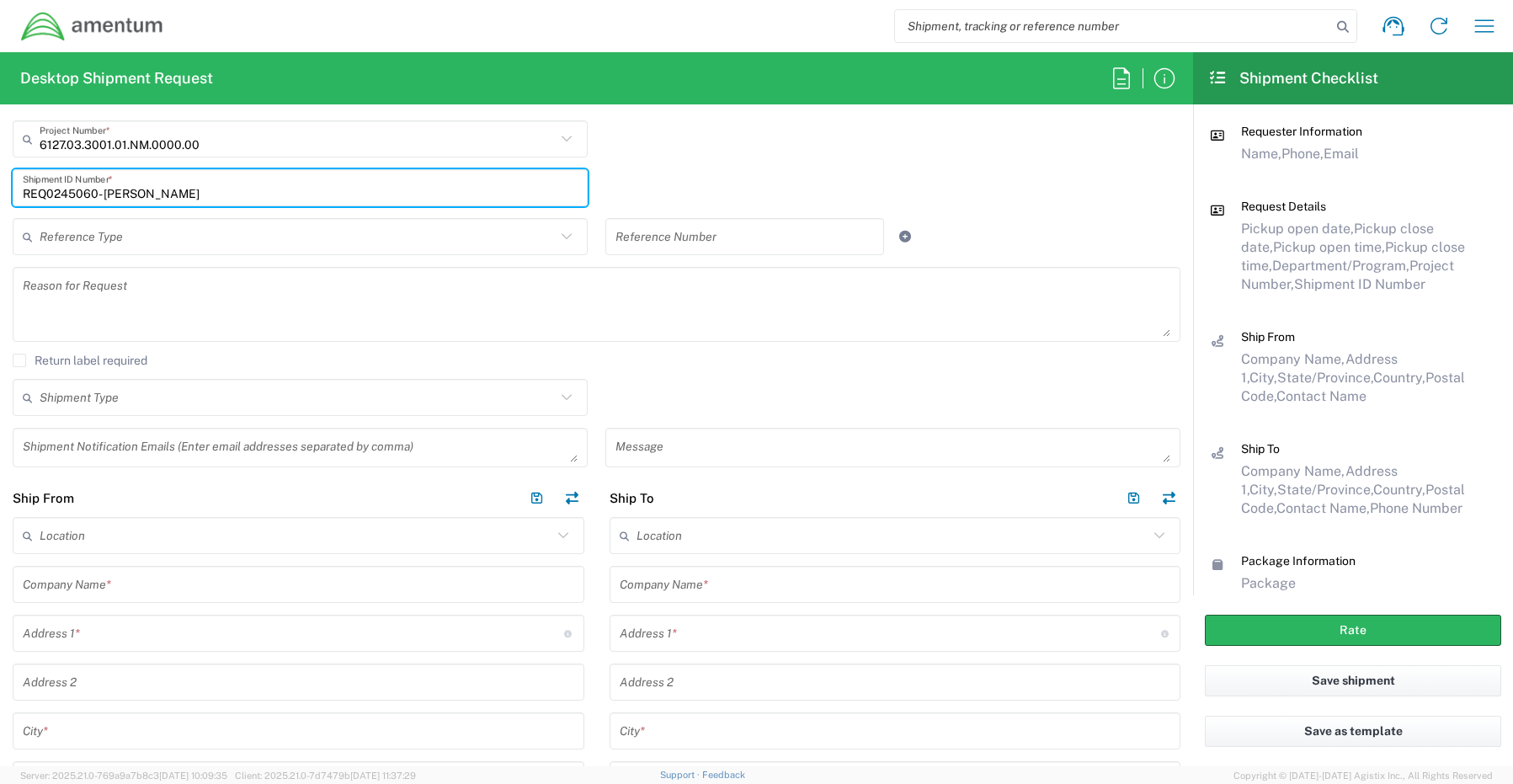
scroll to position [421, 0]
click at [88, 446] on textarea at bounding box center [300, 446] width 555 height 30
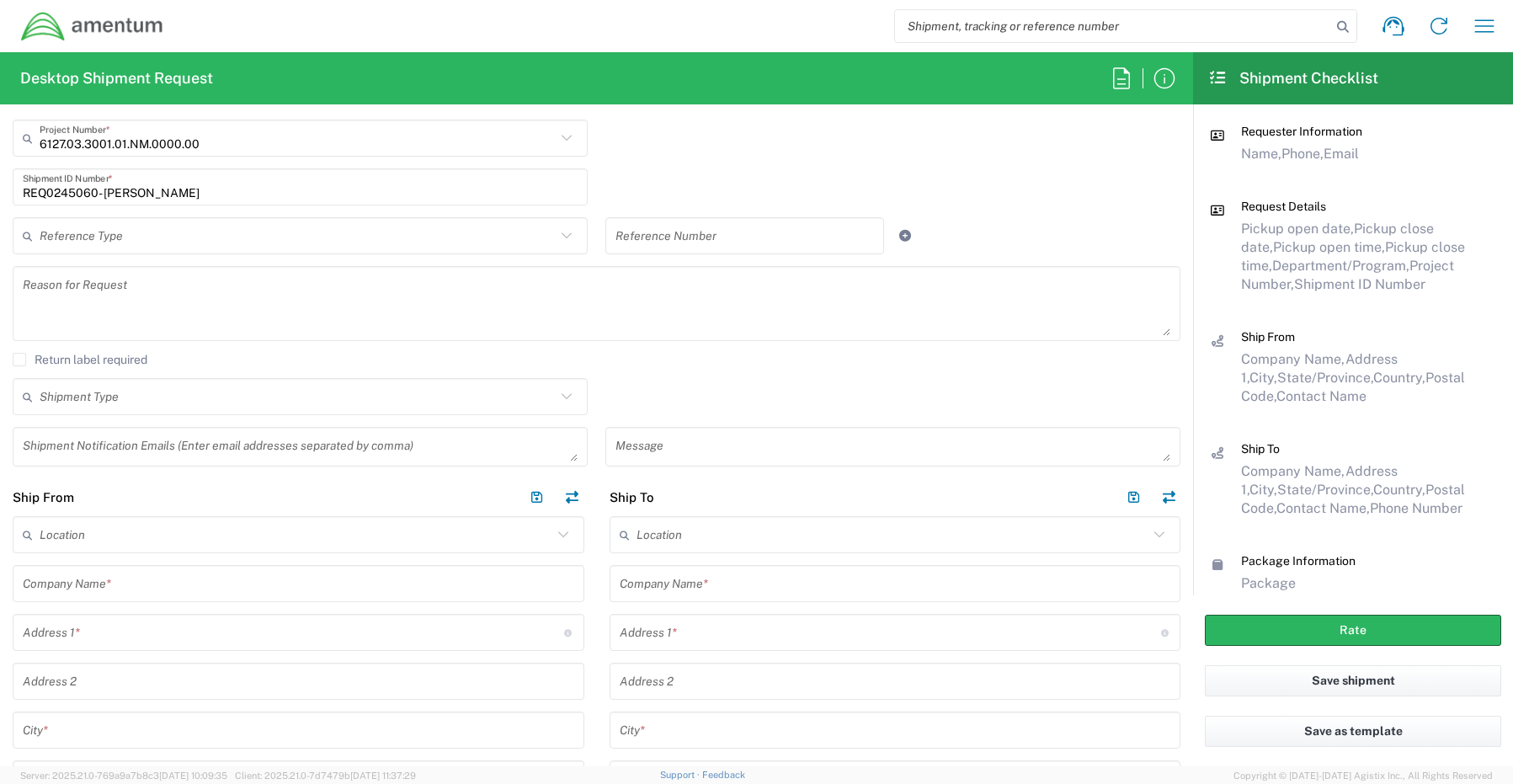
click at [64, 443] on textarea at bounding box center [300, 446] width 555 height 30
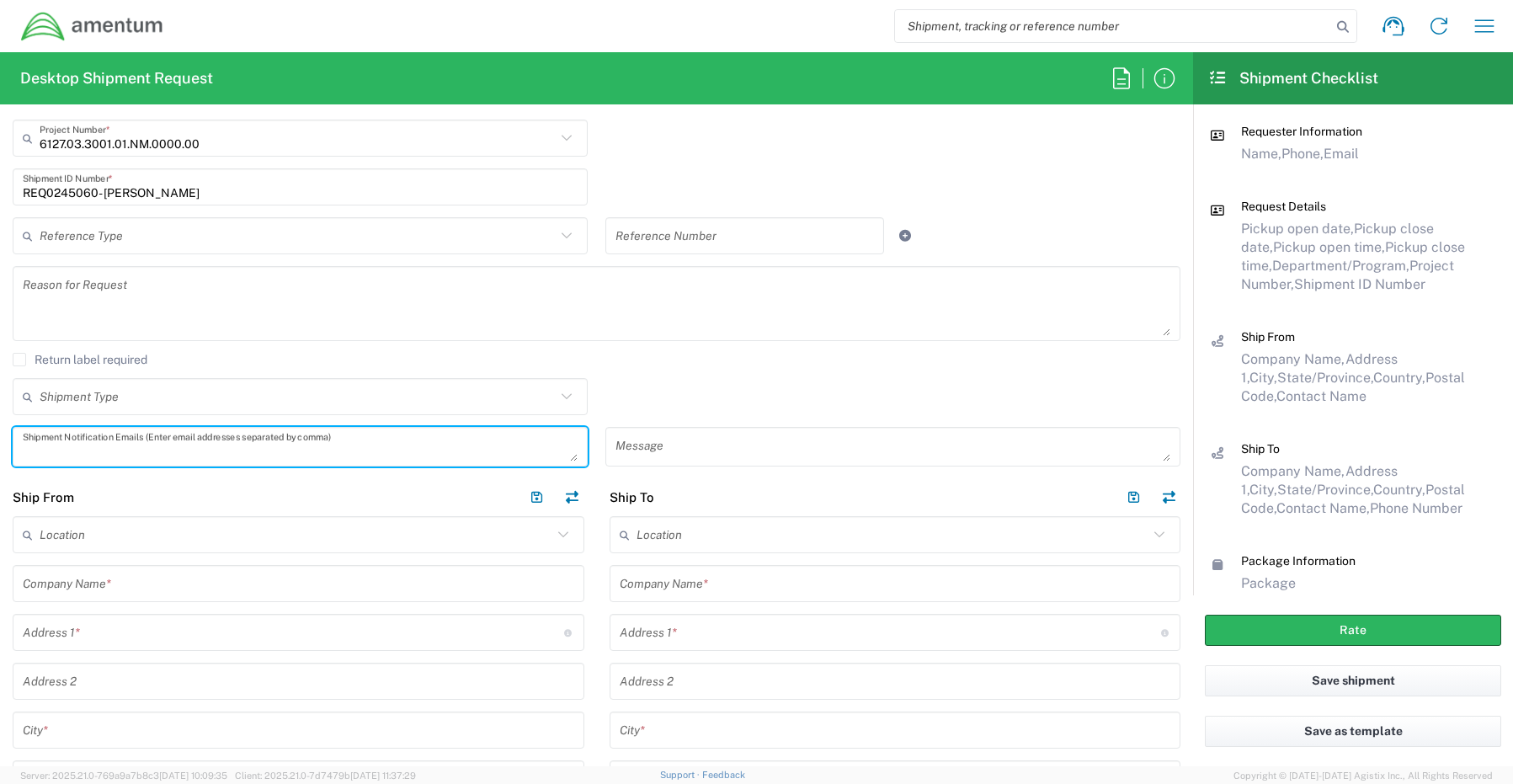
paste textarea "[PERSON_NAME][EMAIL_ADDRESS][PERSON_NAME][DOMAIN_NAME]"
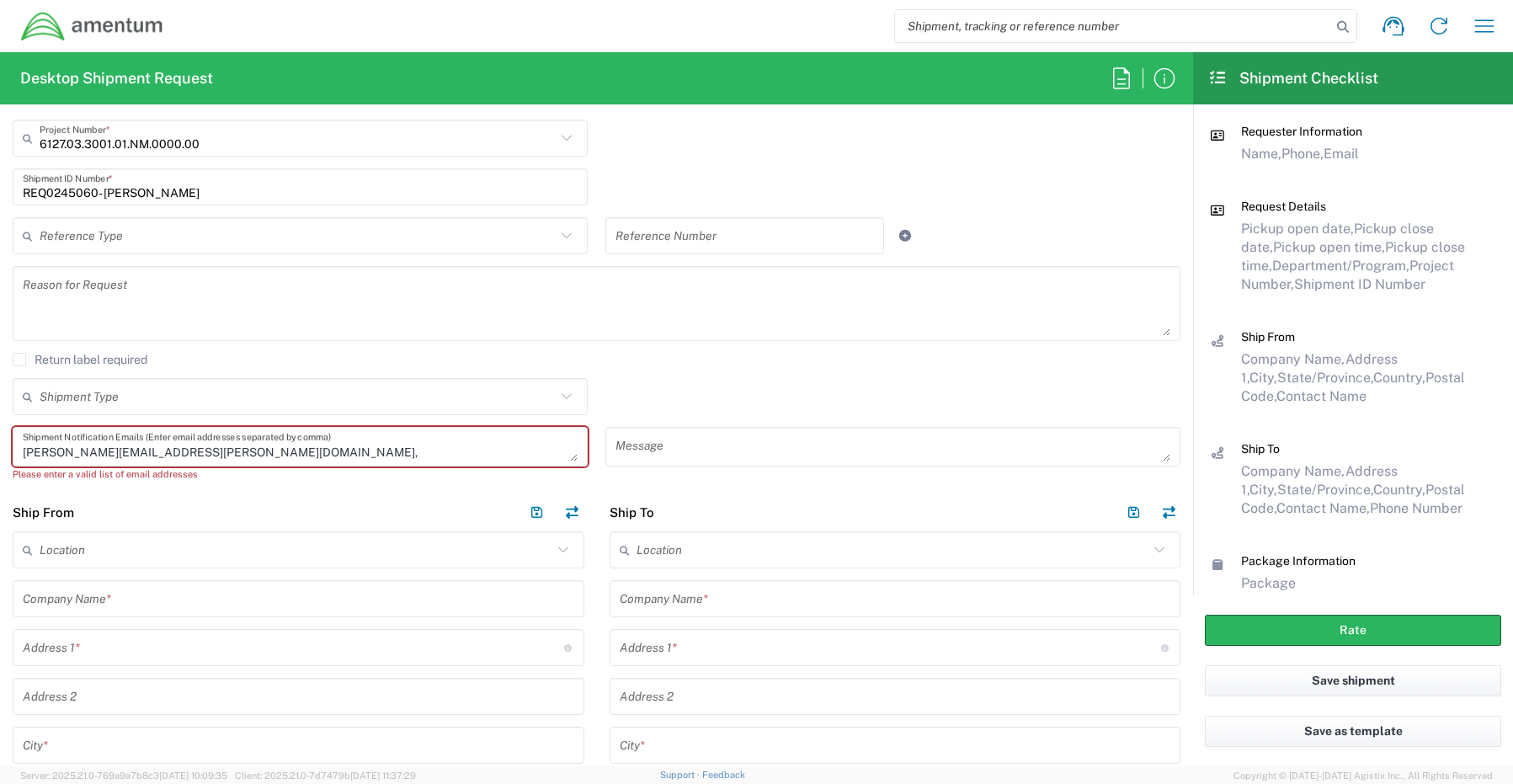
click at [228, 457] on textarea "[PERSON_NAME][EMAIL_ADDRESS][PERSON_NAME][DOMAIN_NAME]," at bounding box center [300, 446] width 555 height 30
paste textarea "[EMAIL_ADDRESS][DOMAIN_NAME]"
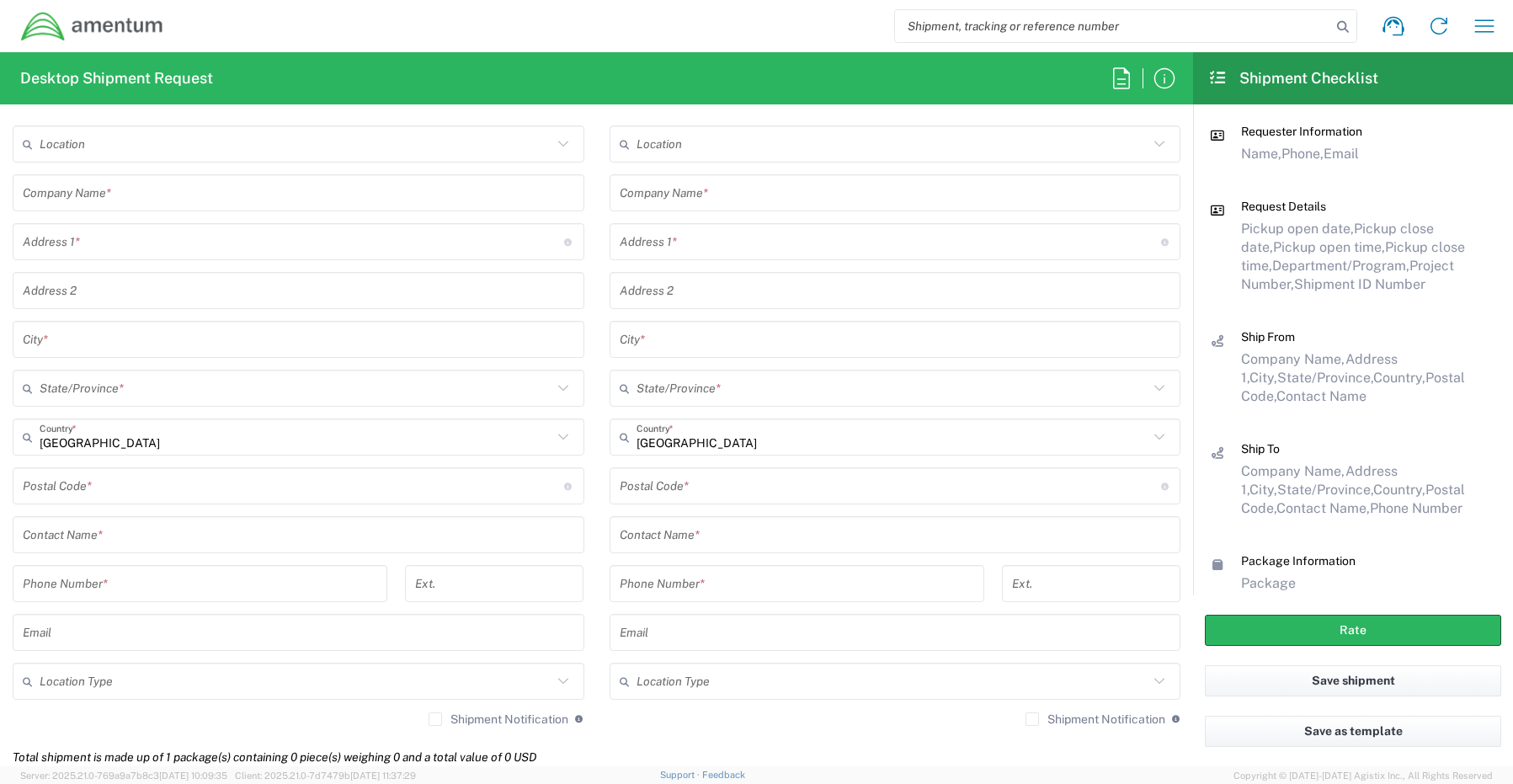
scroll to position [842, 0]
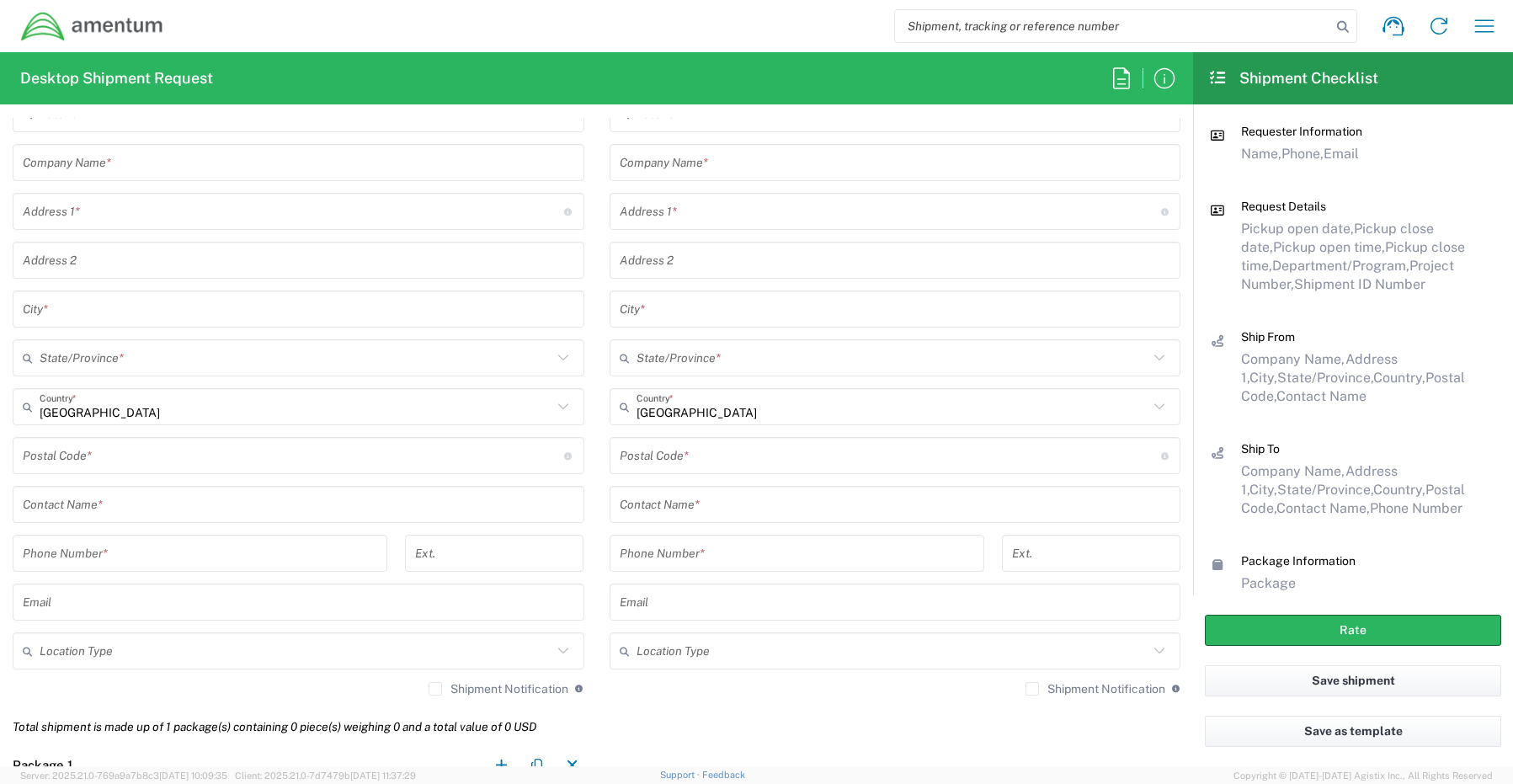
click at [75, 505] on input "text" at bounding box center [299, 504] width 551 height 30
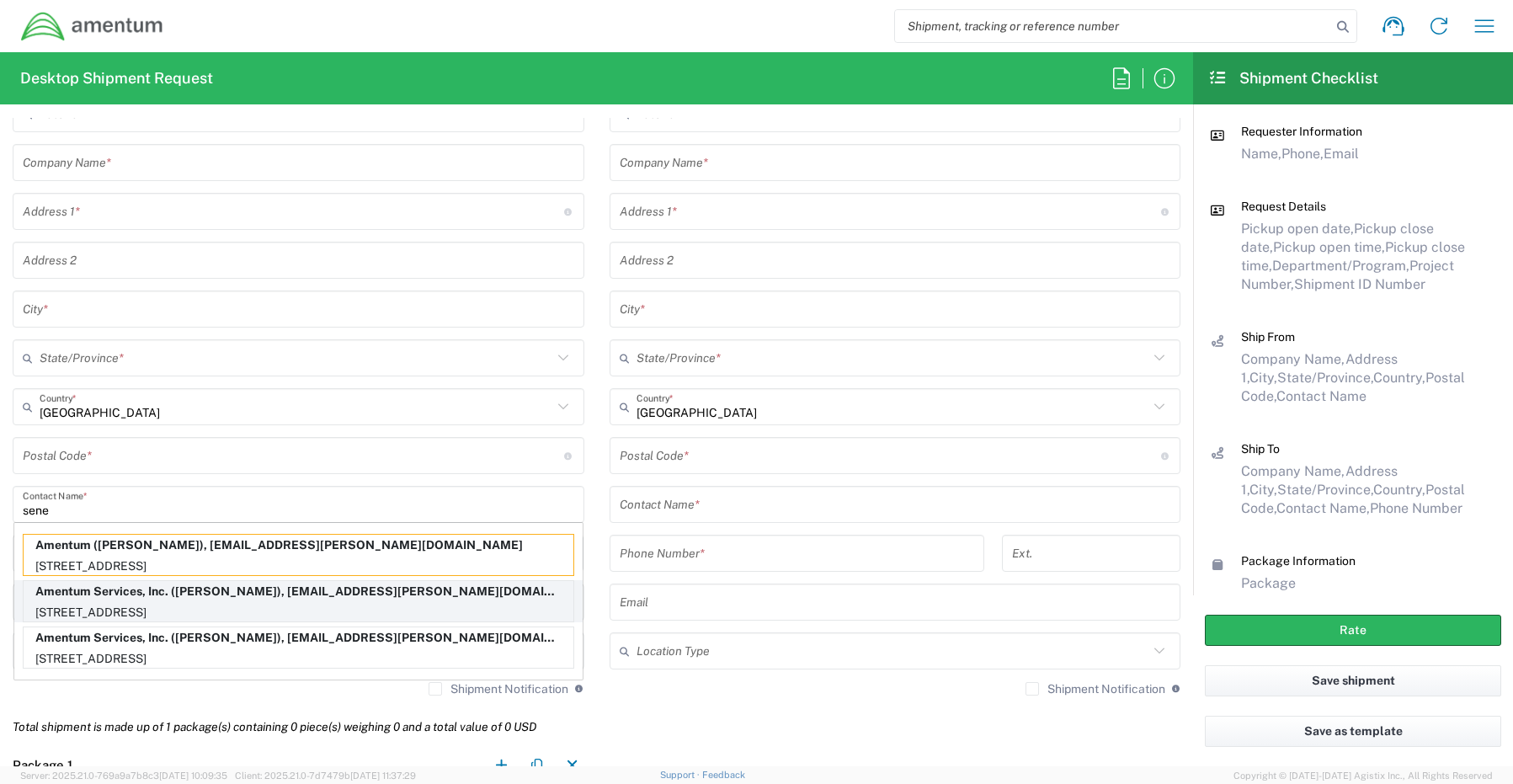
click at [107, 599] on p "Amentum Services, Inc. ([PERSON_NAME]), [EMAIL_ADDRESS][PERSON_NAME][DOMAIN_NAM…" at bounding box center [299, 591] width 549 height 21
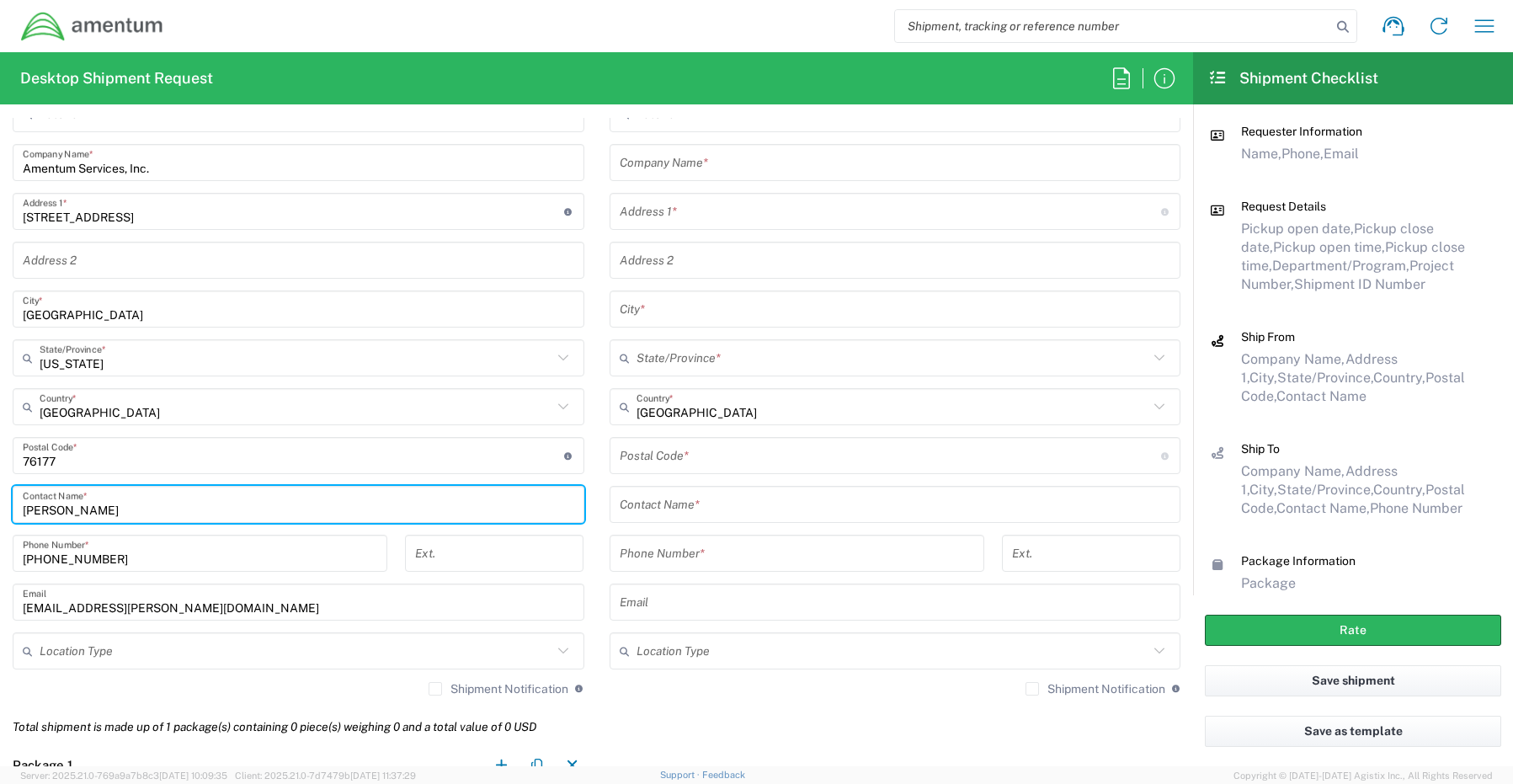
click at [88, 653] on input "text" at bounding box center [296, 650] width 513 height 30
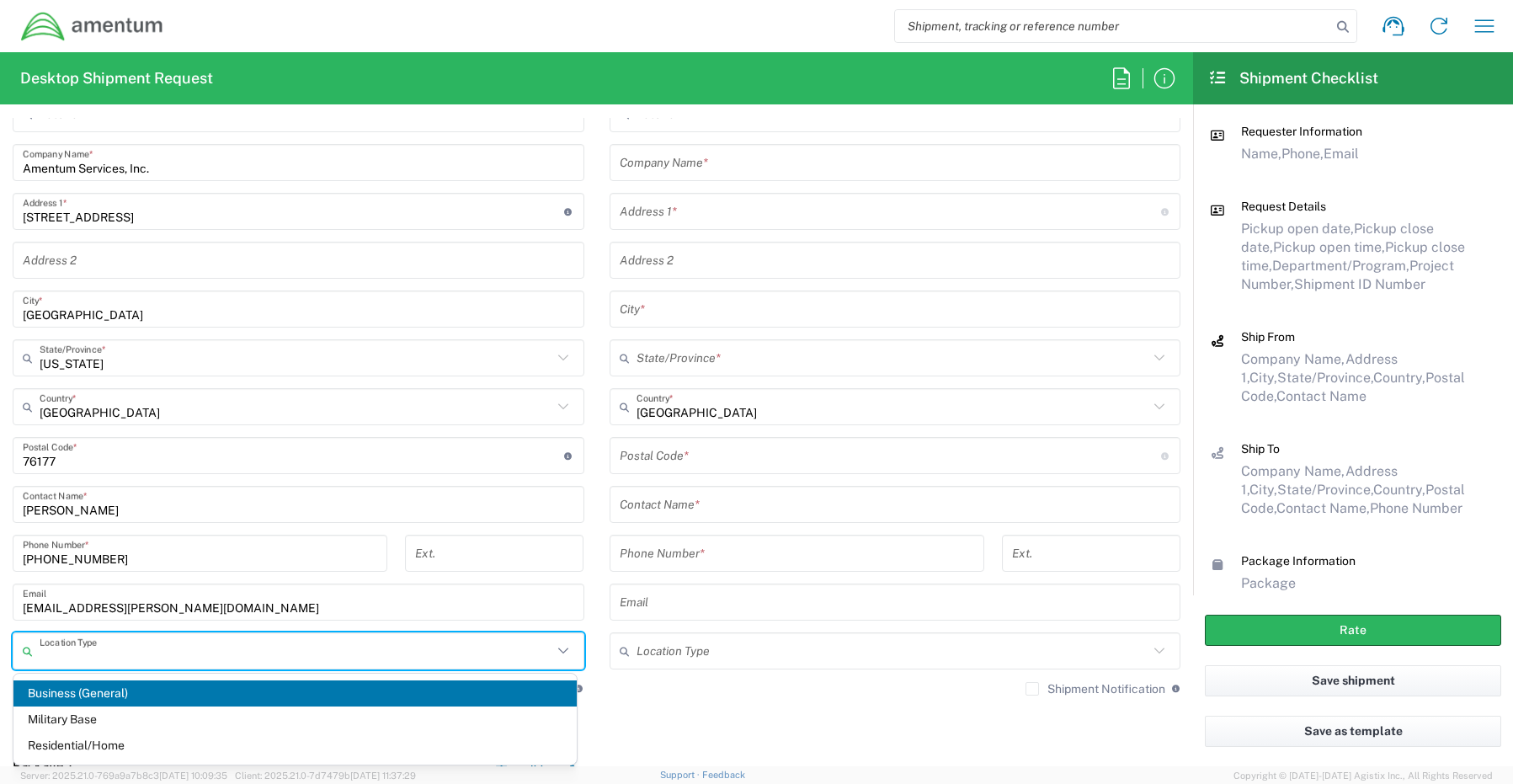
click at [75, 696] on span "Business (General)" at bounding box center [295, 693] width 563 height 26
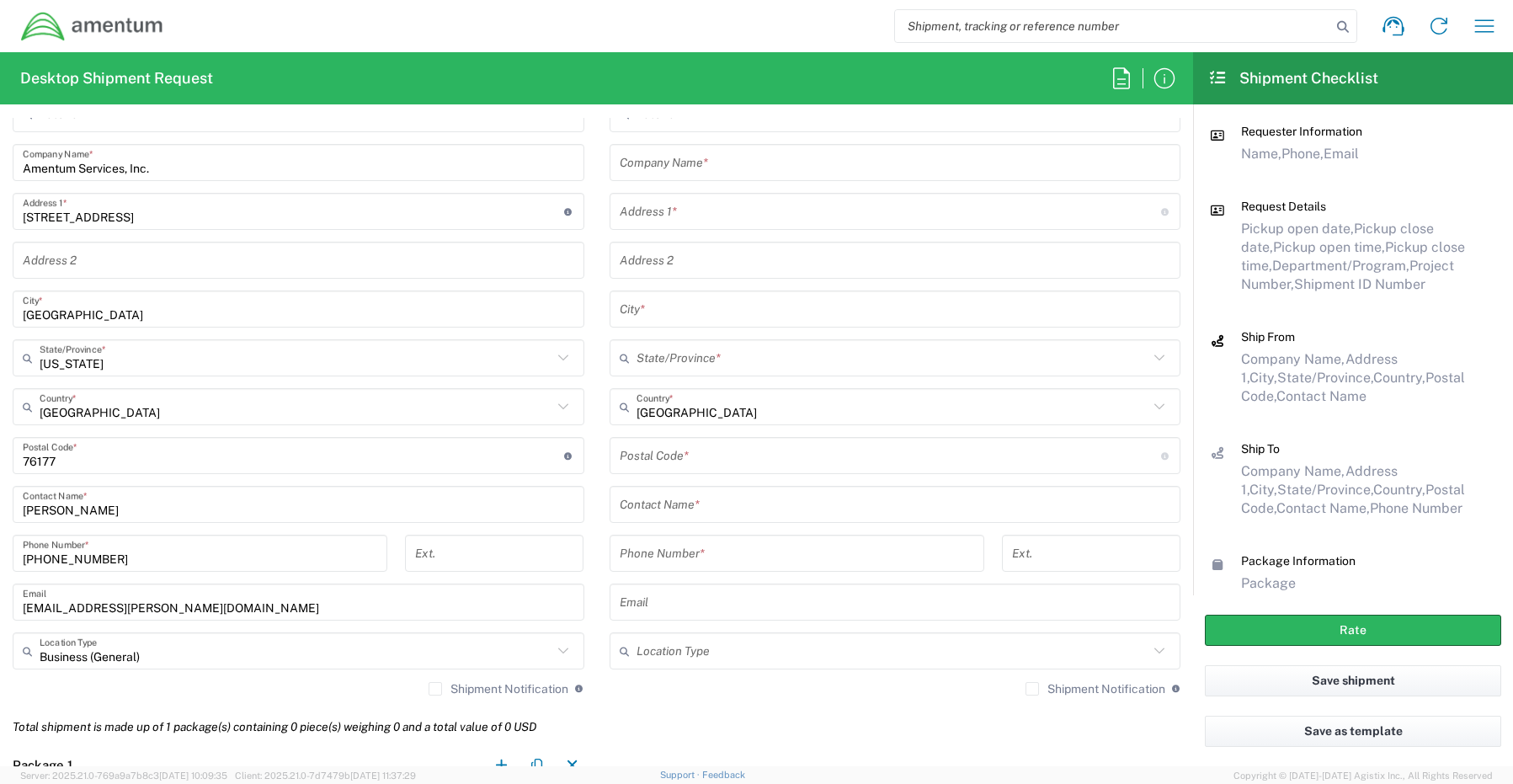
click at [431, 694] on label "Shipment Notification" at bounding box center [498, 689] width 139 height 14
click at [435, 689] on input "Shipment Notification" at bounding box center [435, 689] width 0 height 0
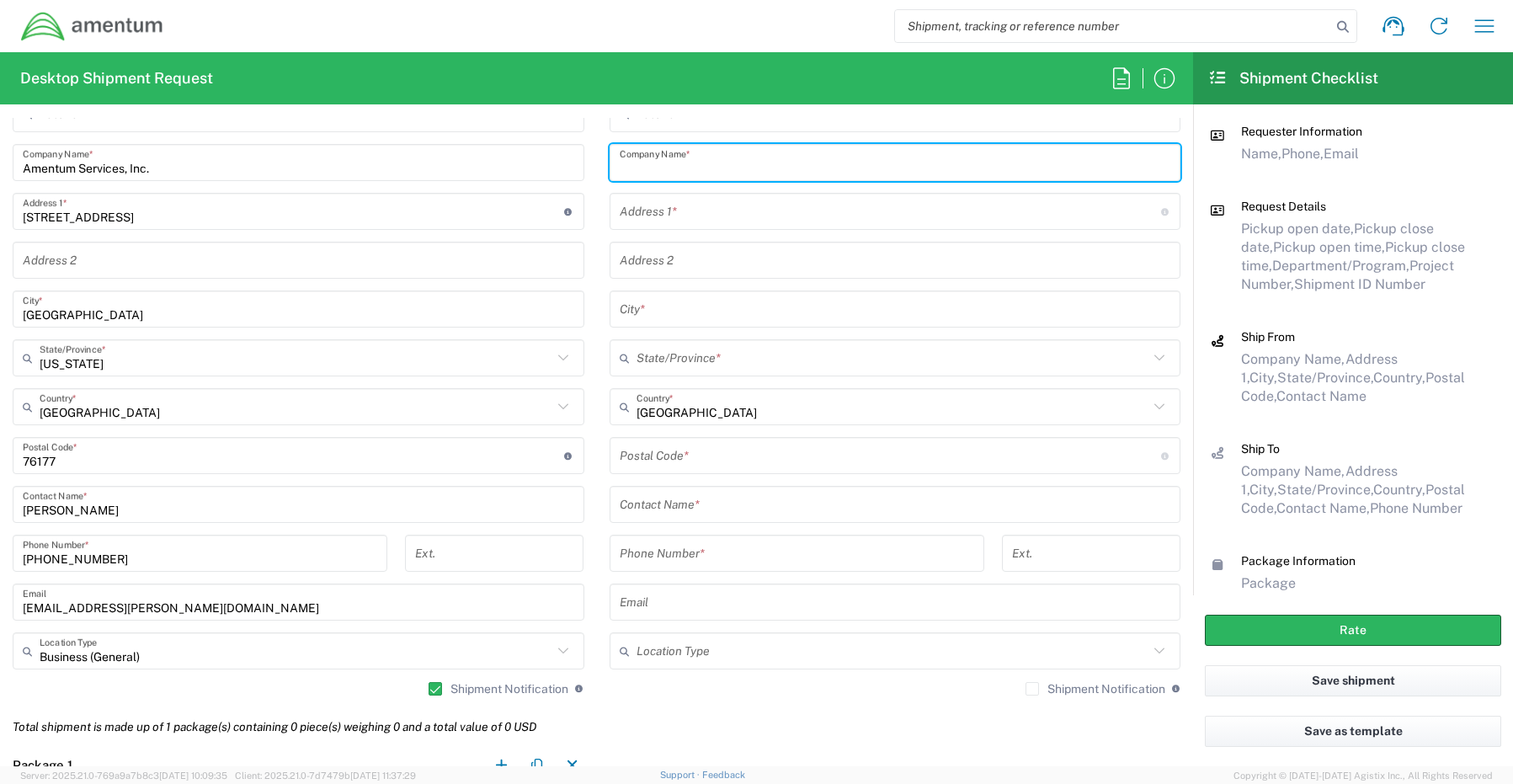
click at [691, 159] on input "text" at bounding box center [896, 162] width 551 height 30
paste input "[PERSON_NAME]"
click at [689, 498] on input "text" at bounding box center [896, 504] width 551 height 30
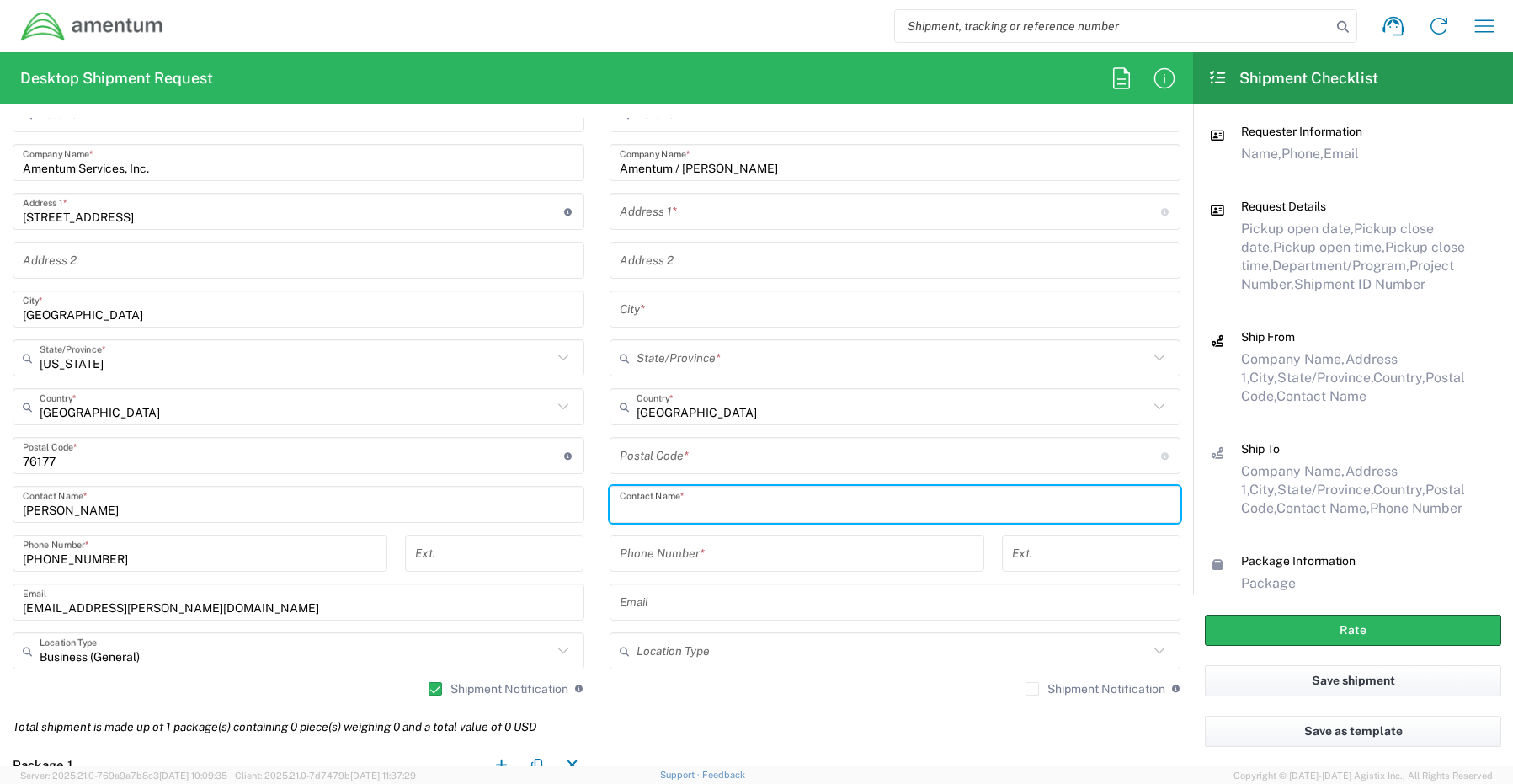
paste input "[PERSON_NAME]"
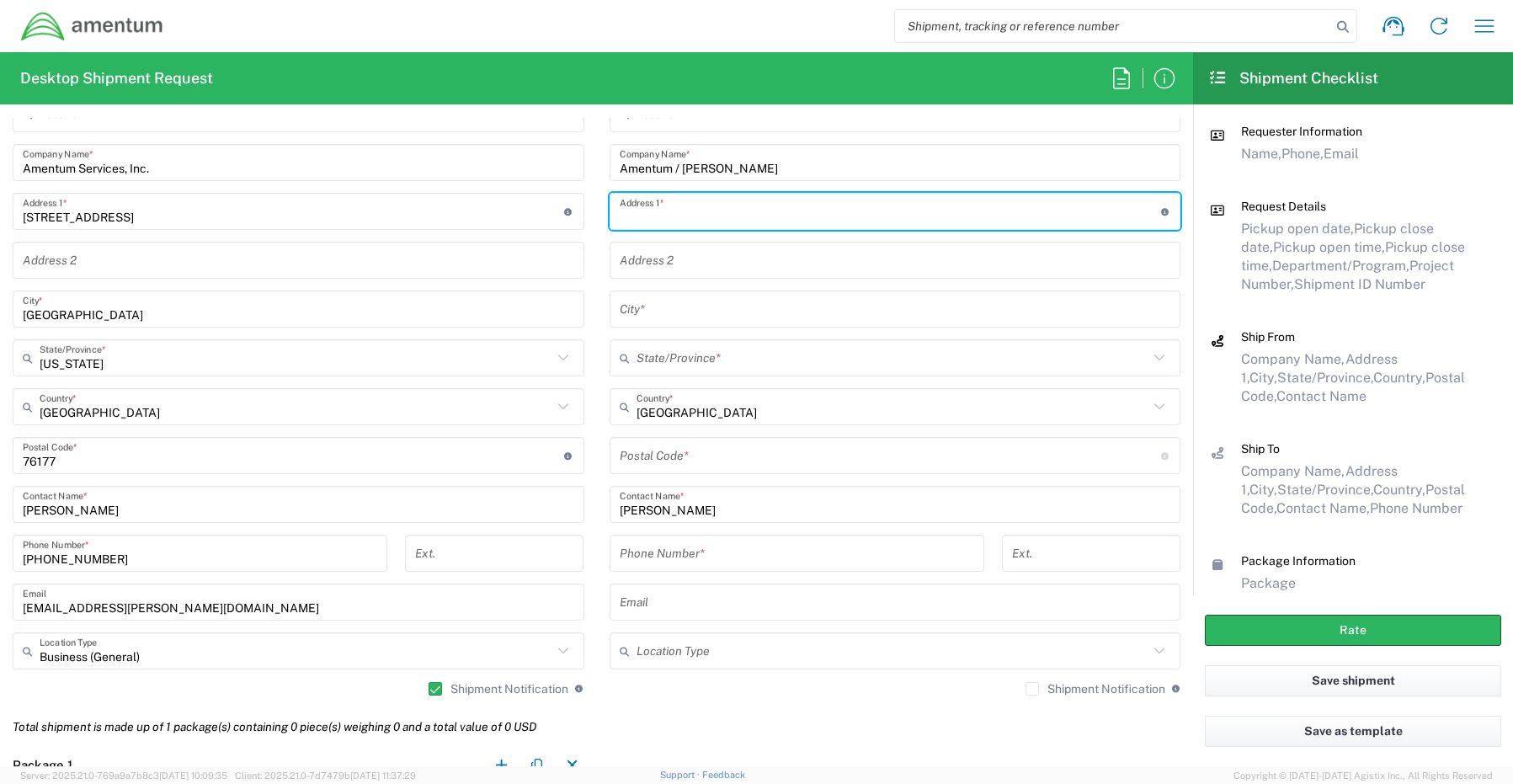
click at [636, 218] on input "text" at bounding box center [890, 212] width 542 height 30
paste input "[STREET_ADDRESS]"
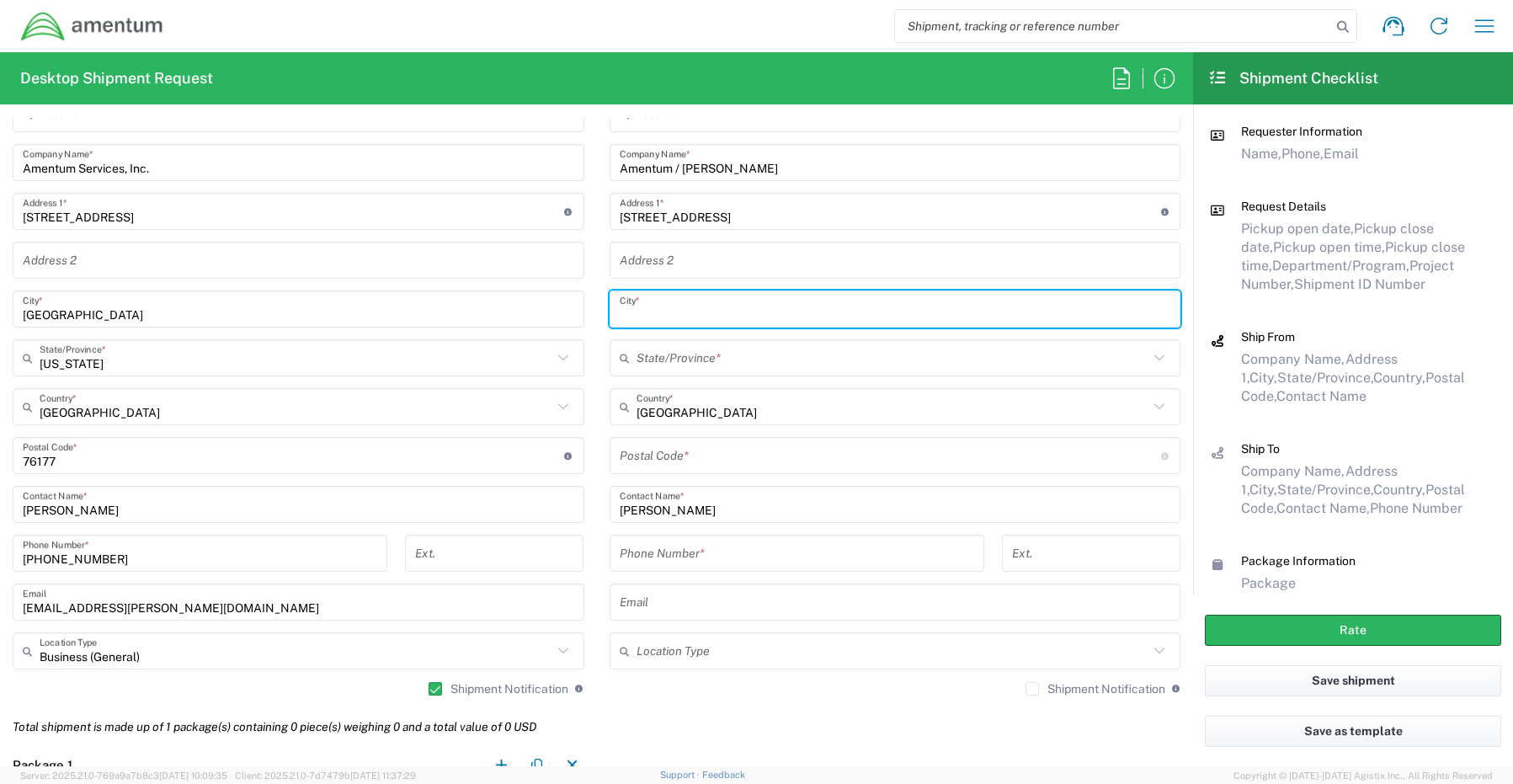
click at [663, 295] on input "text" at bounding box center [896, 310] width 551 height 30
paste input "[GEOGRAPHIC_DATA]"
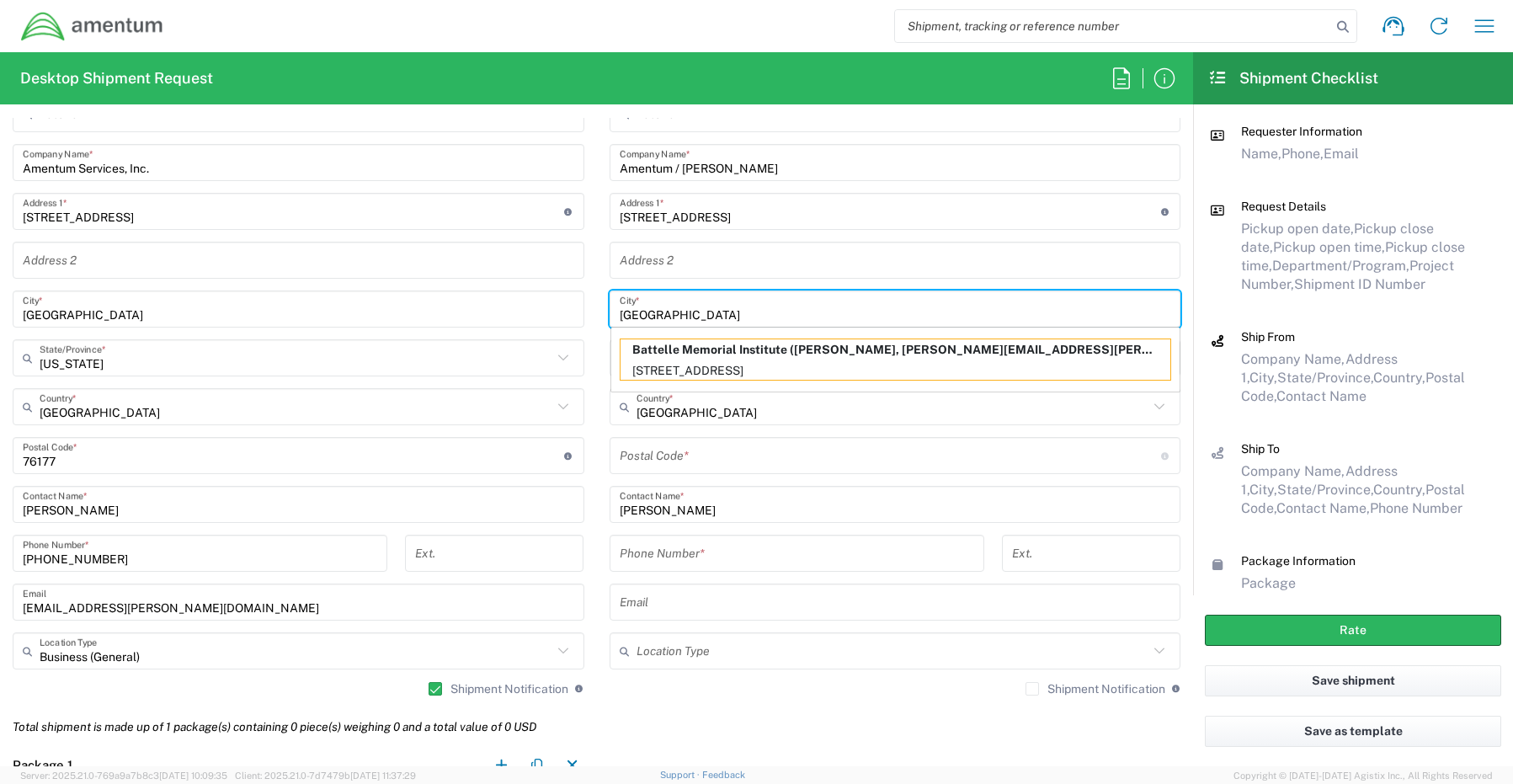
click at [717, 311] on input "[GEOGRAPHIC_DATA]" at bounding box center [896, 310] width 551 height 30
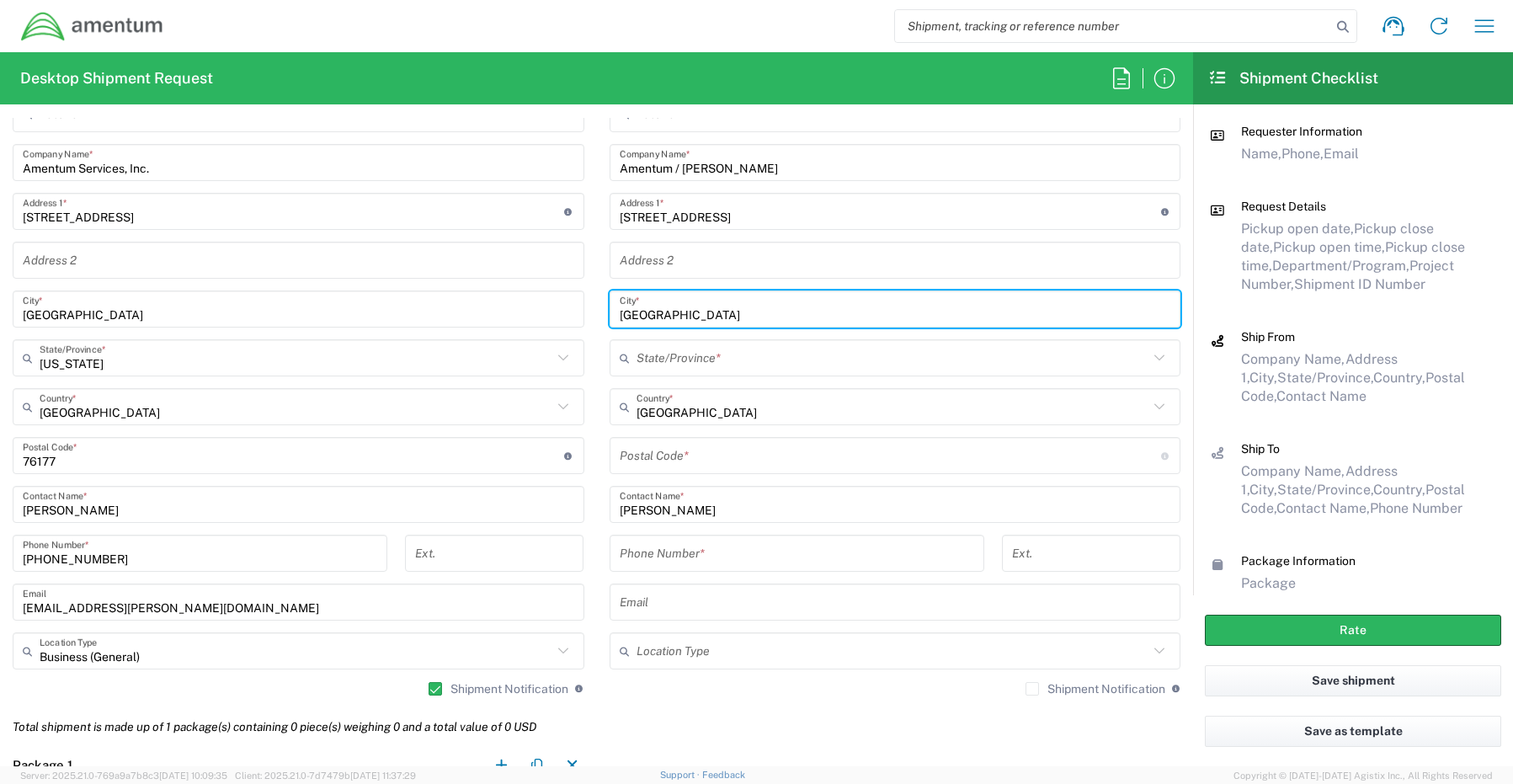
click at [644, 355] on input "text" at bounding box center [892, 358] width 513 height 30
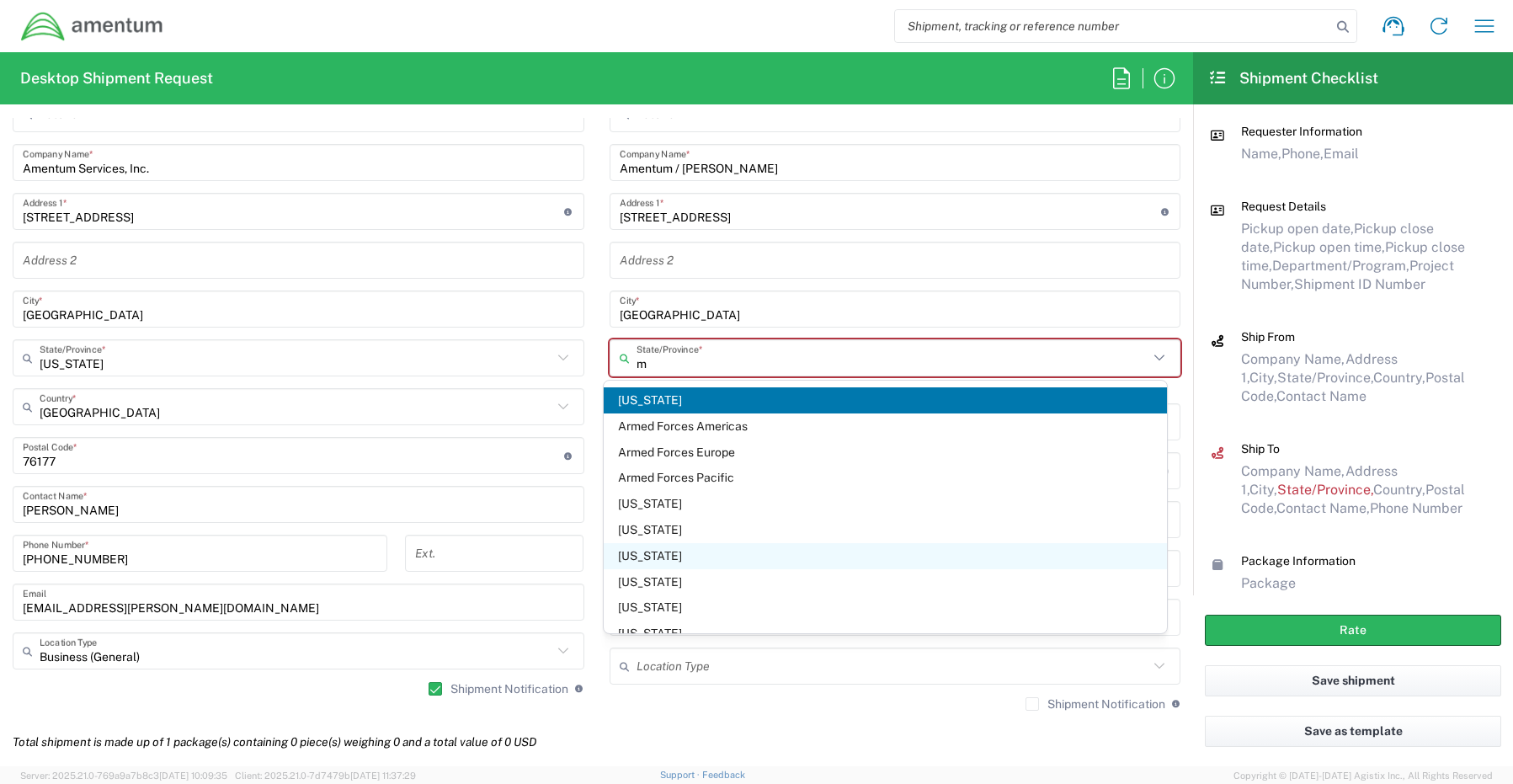
click at [658, 553] on span "[US_STATE]" at bounding box center [885, 556] width 563 height 26
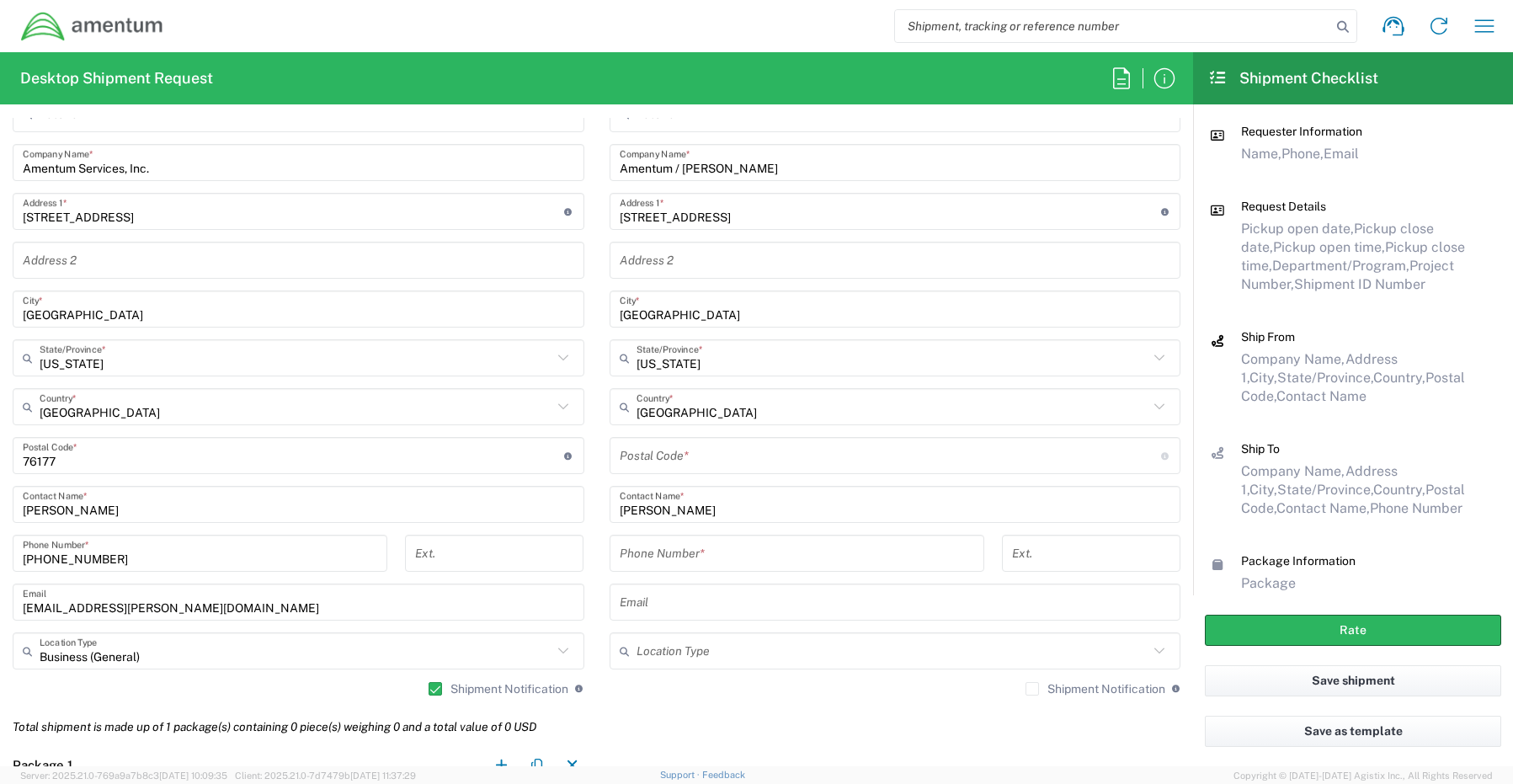
click at [667, 463] on input "undefined" at bounding box center [890, 456] width 542 height 30
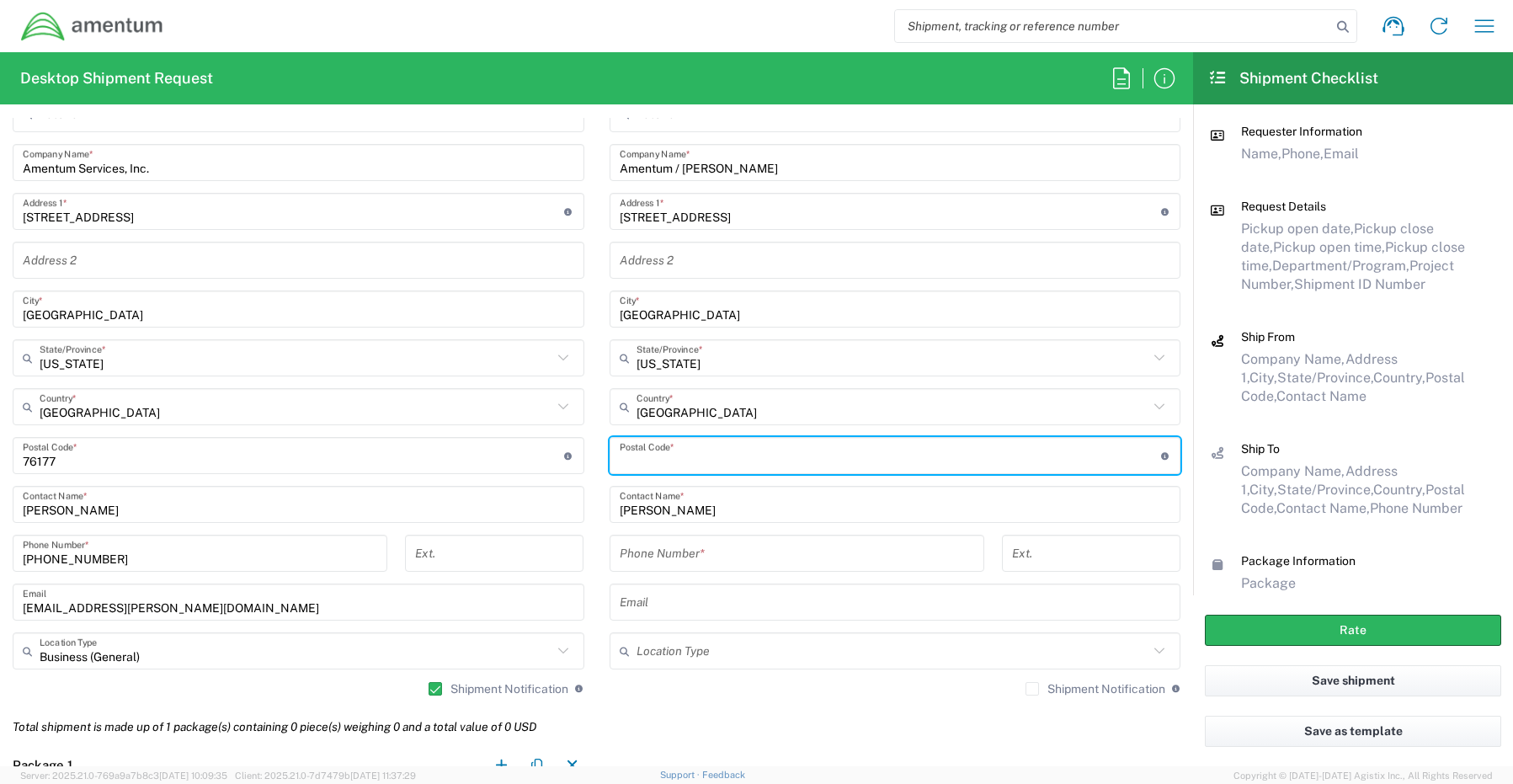
paste input "20851"
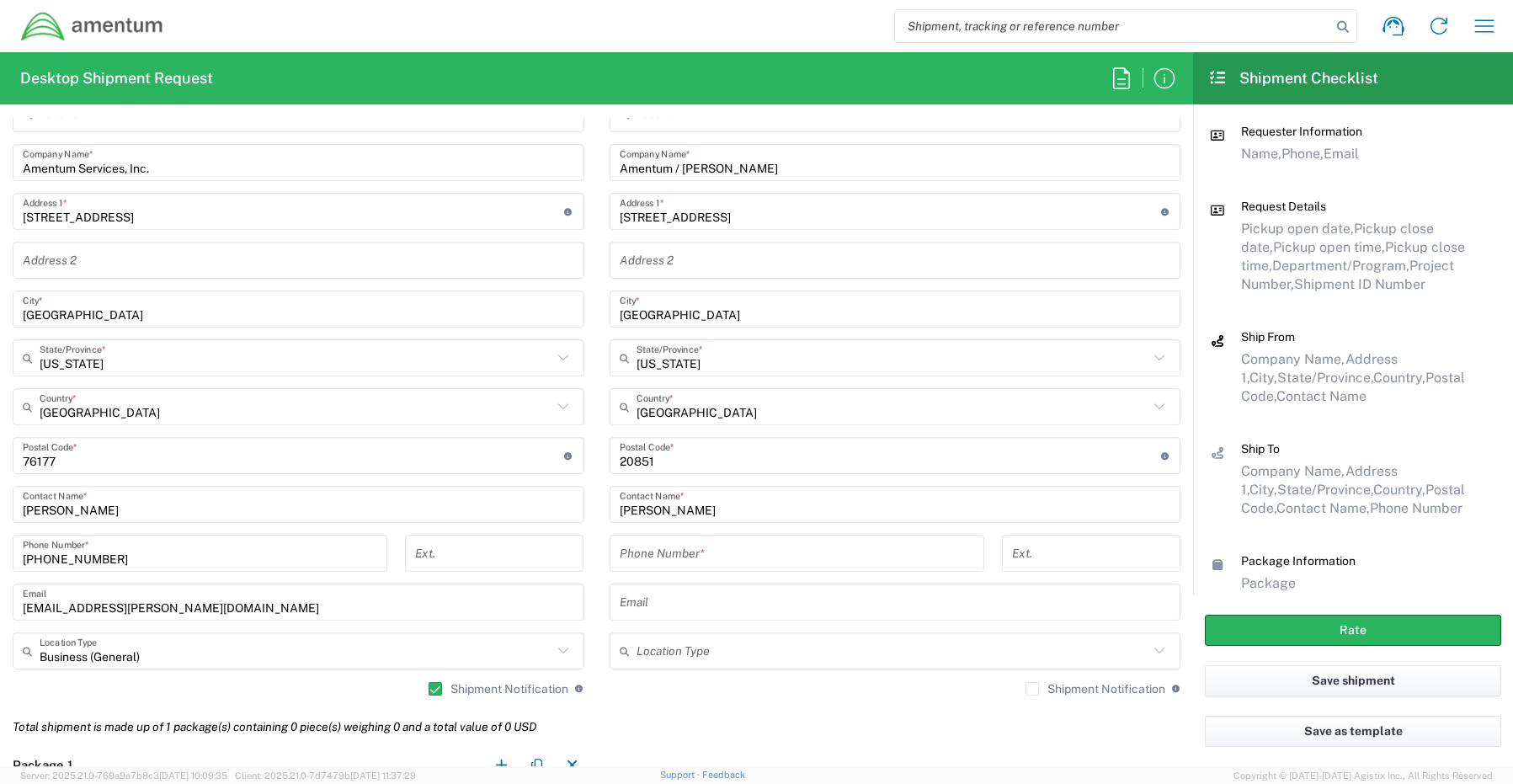
click at [643, 547] on input "tel" at bounding box center [797, 554] width 355 height 30
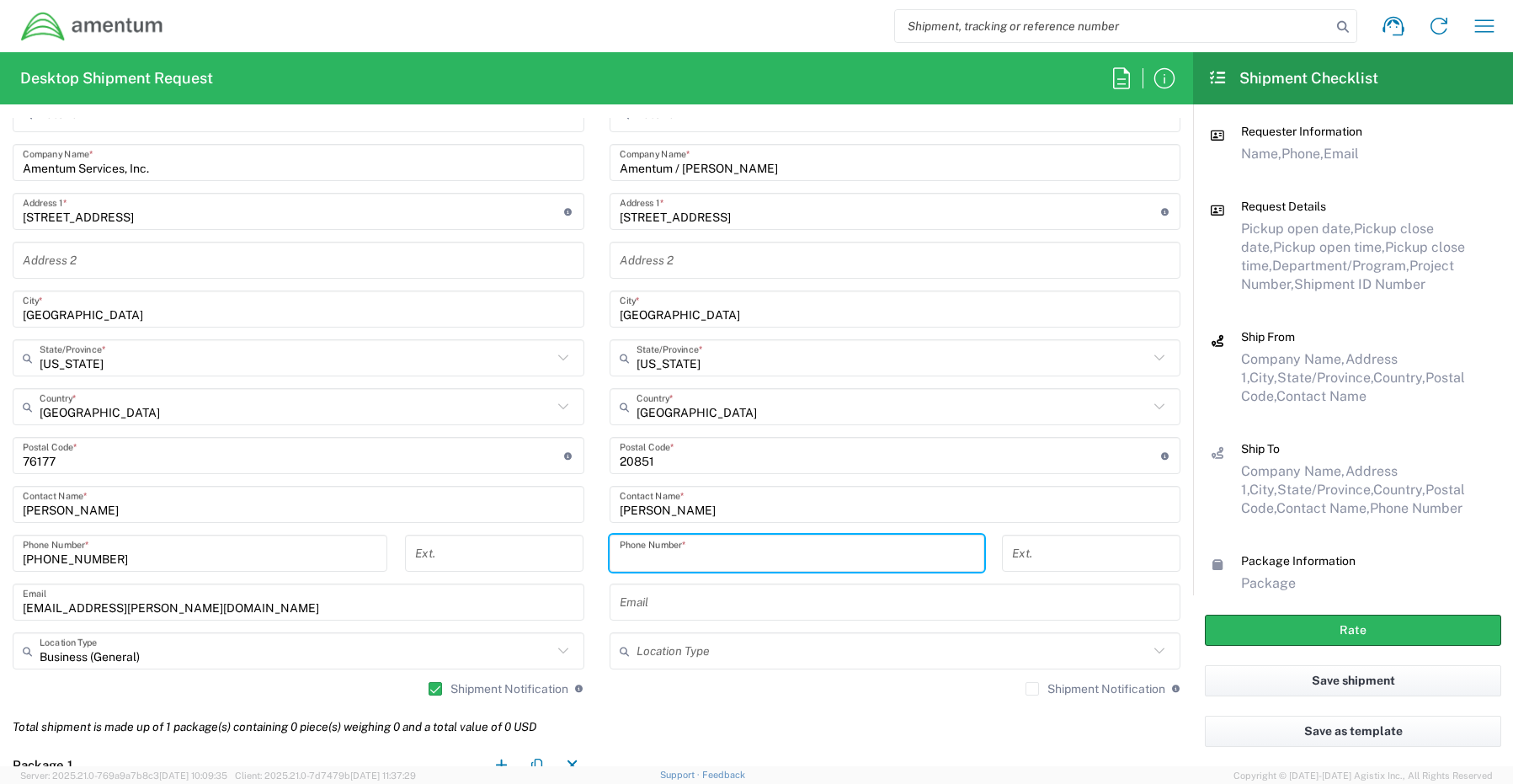
paste input "[PHONE_NUMBER]"
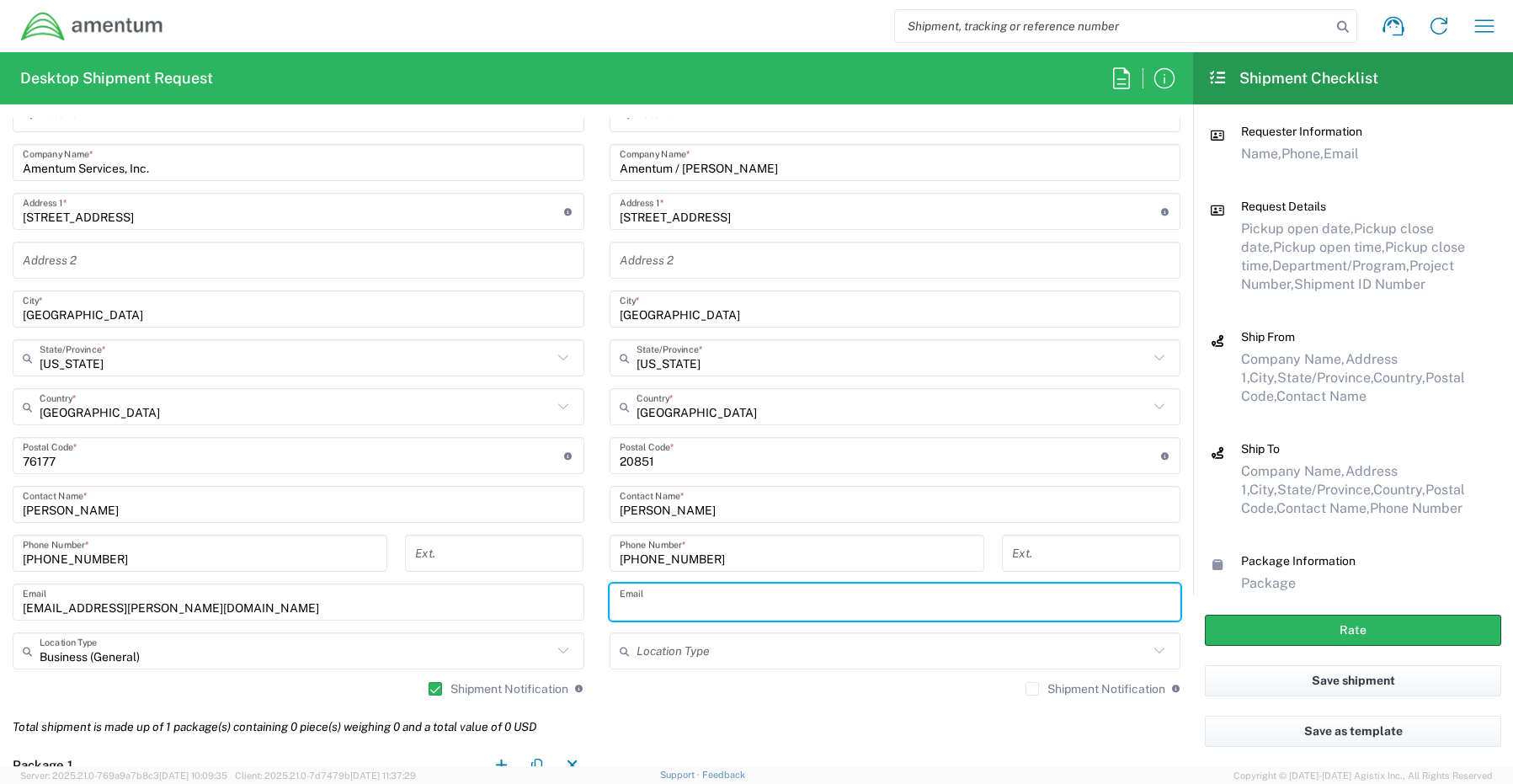
click at [665, 605] on input "text" at bounding box center [896, 602] width 551 height 30
paste input "[PERSON_NAME][EMAIL_ADDRESS][PERSON_NAME][DOMAIN_NAME]"
click at [1026, 686] on label "Shipment Notification" at bounding box center [1095, 689] width 139 height 14
click at [1032, 689] on input "Shipment Notification" at bounding box center [1032, 689] width 0 height 0
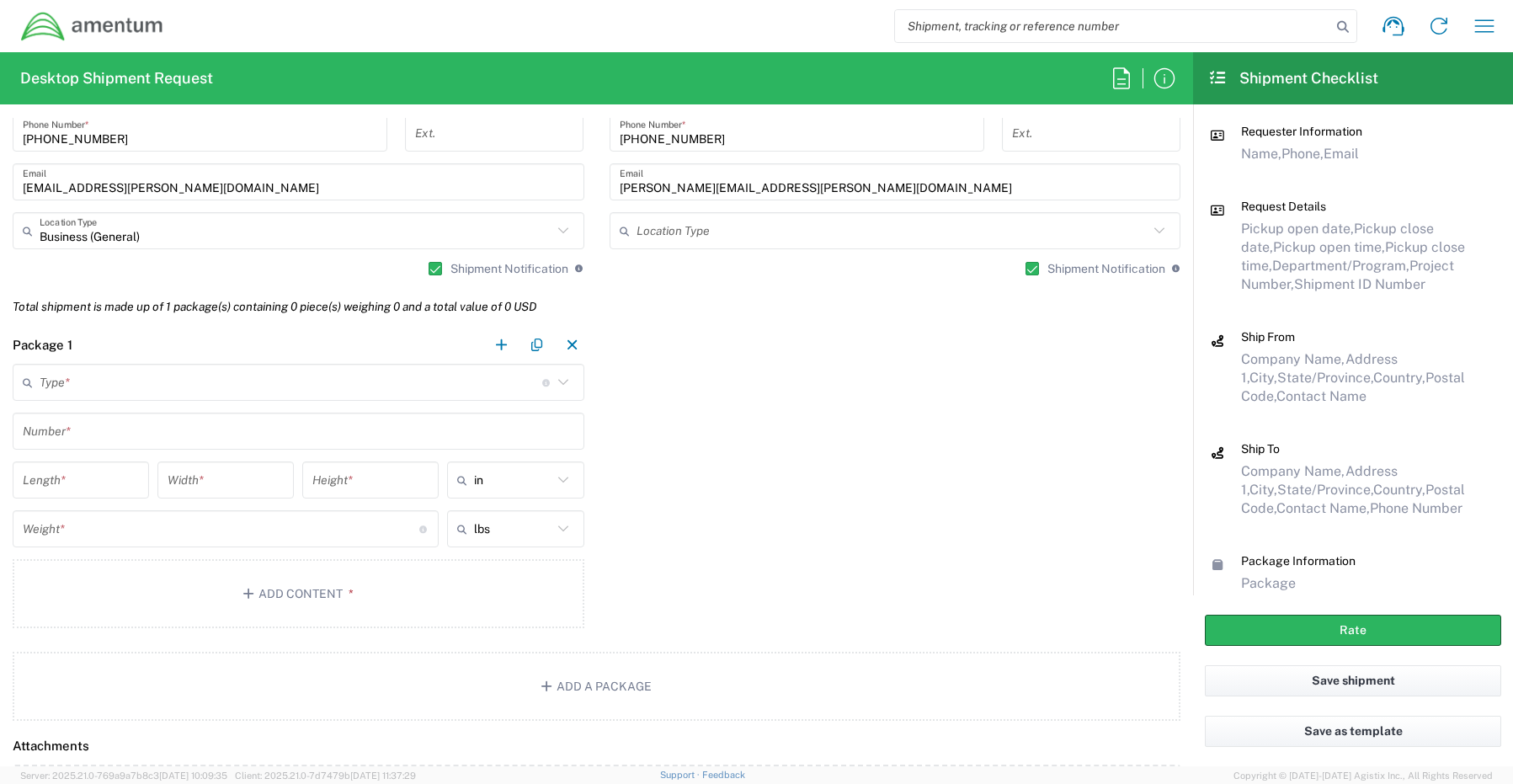
scroll to position [1263, 0]
click at [115, 390] on input "text" at bounding box center [291, 382] width 503 height 30
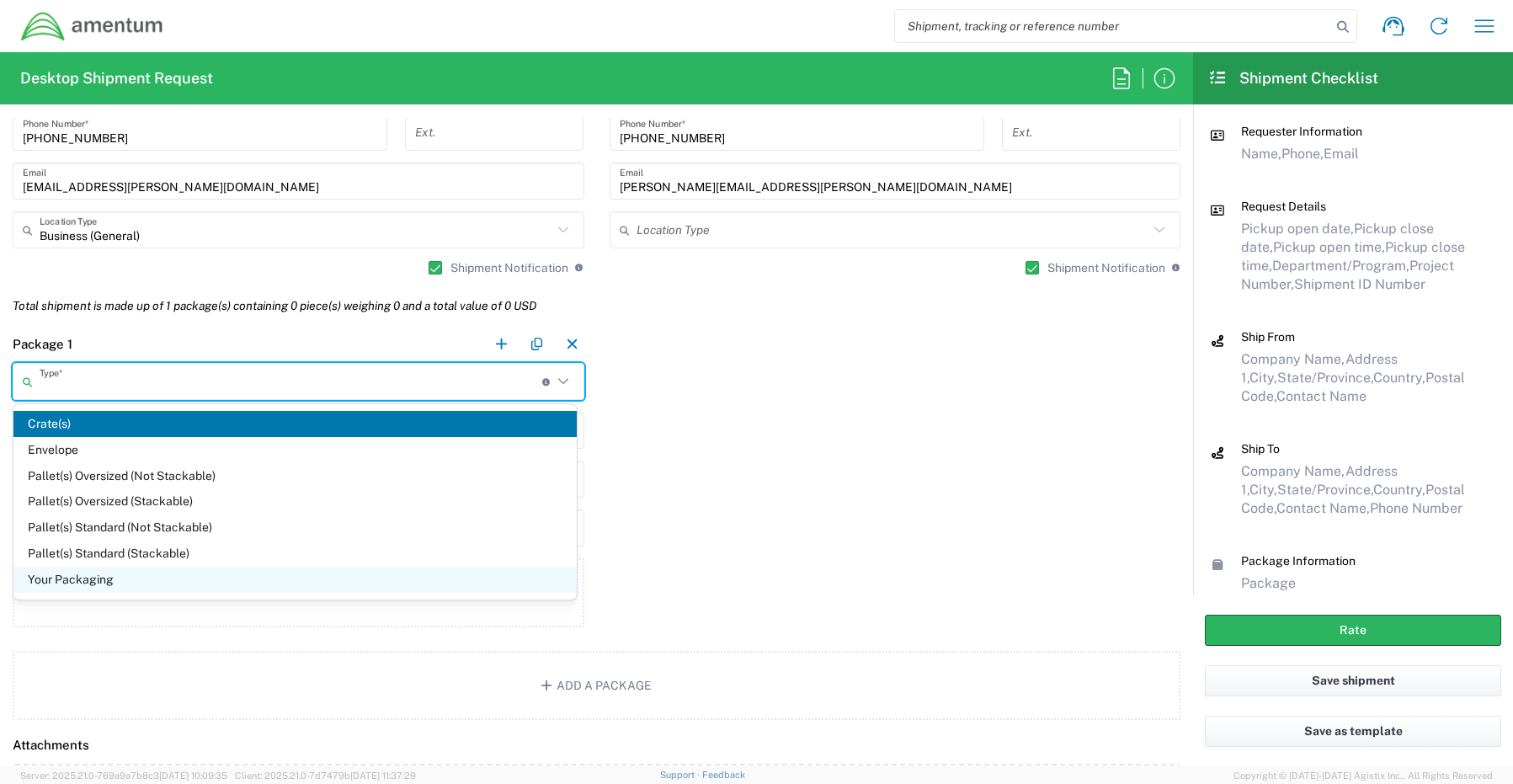
click at [112, 582] on span "Your Packaging" at bounding box center [295, 579] width 563 height 26
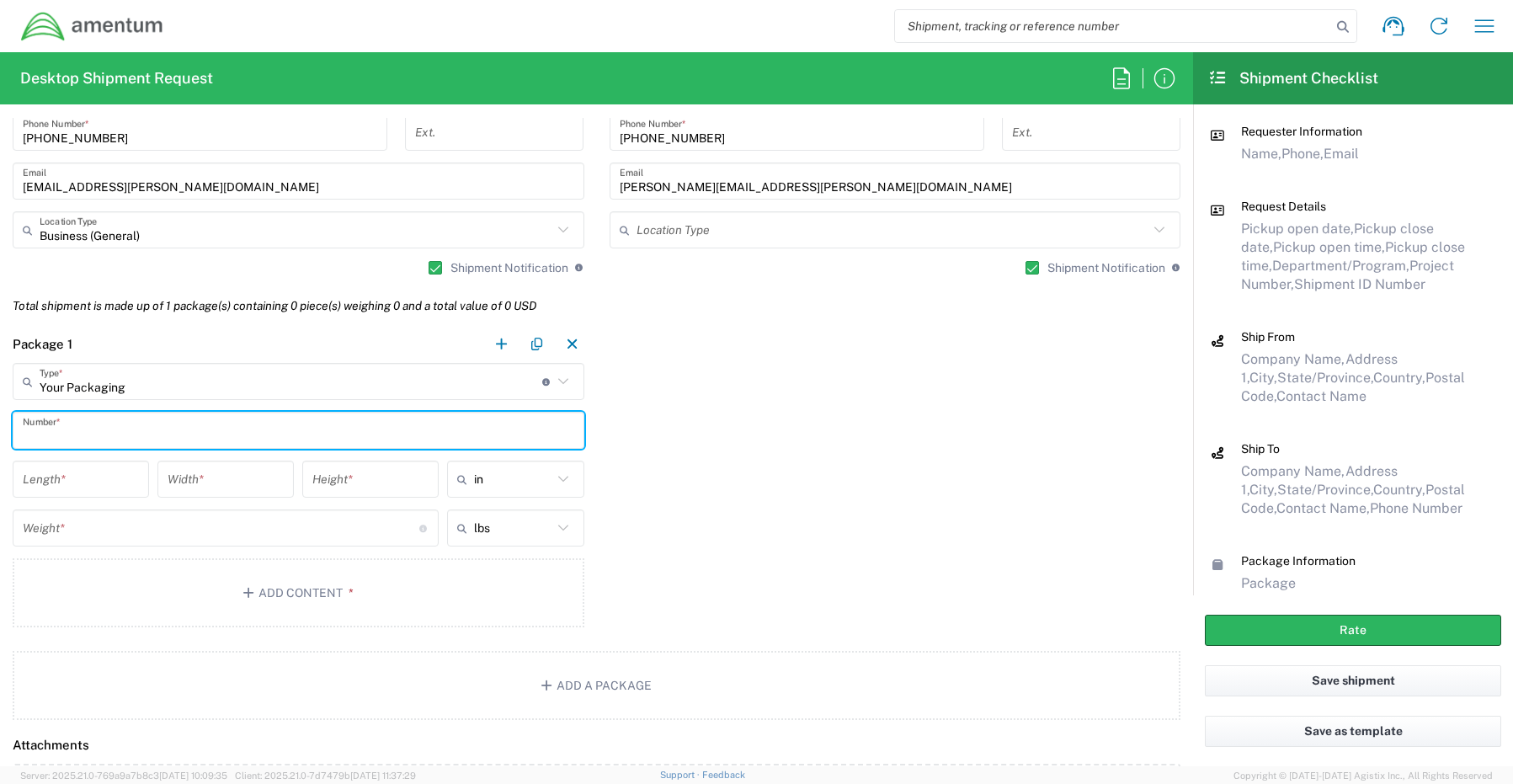
click at [114, 435] on input "text" at bounding box center [299, 430] width 551 height 30
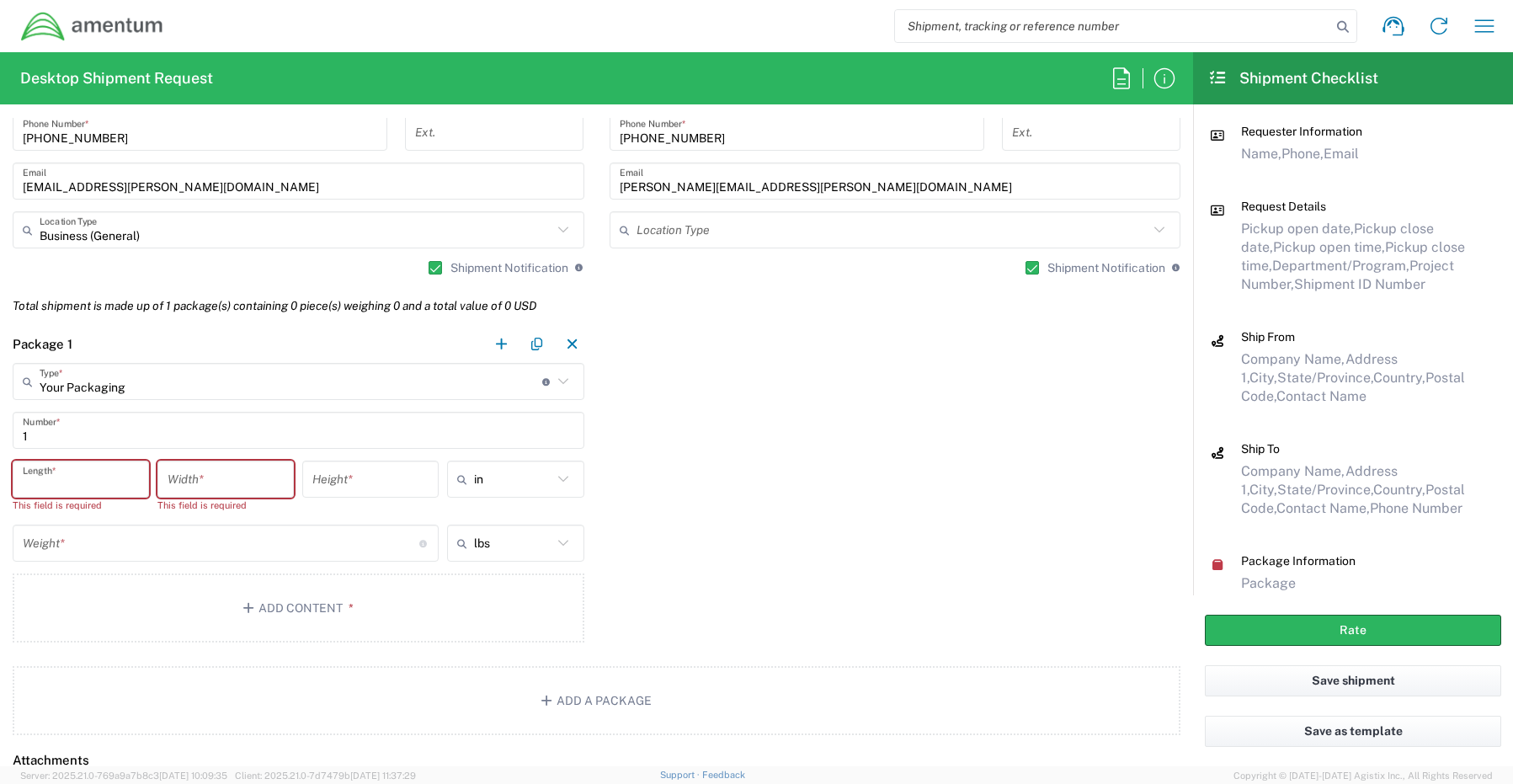
click at [73, 475] on input "number" at bounding box center [81, 479] width 117 height 30
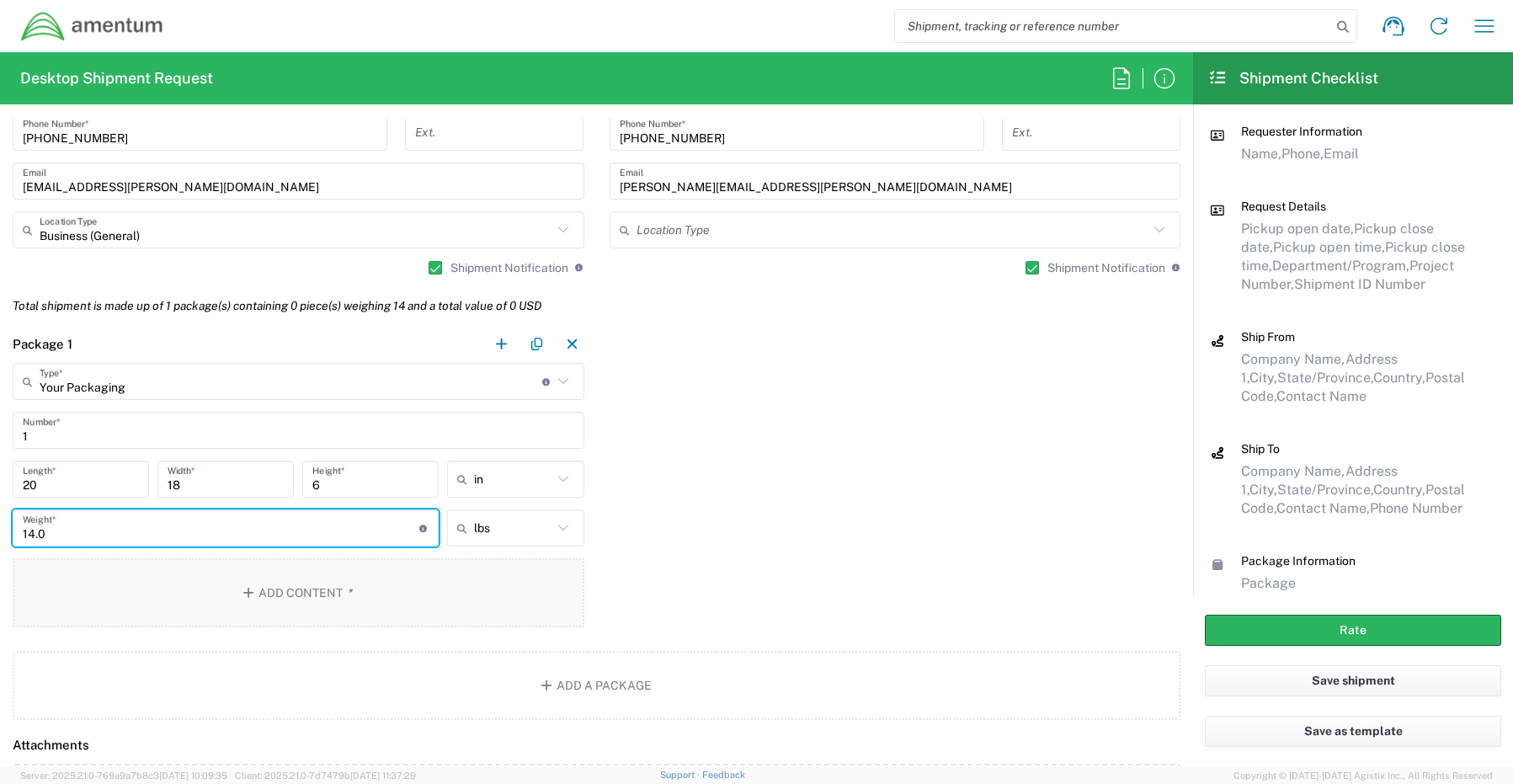
click at [292, 589] on button "Add Content *" at bounding box center [299, 592] width 572 height 69
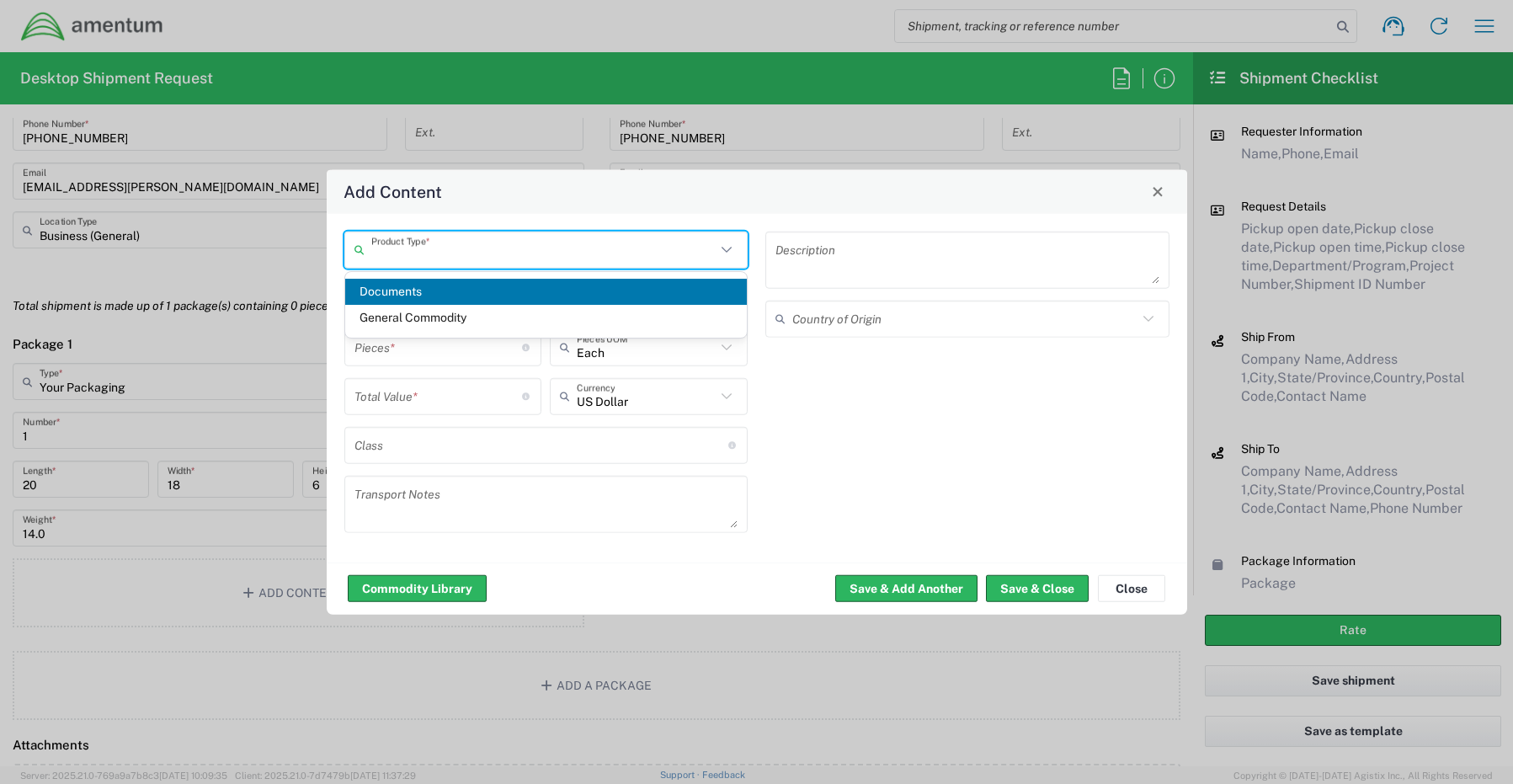
click at [414, 252] on input "text" at bounding box center [544, 249] width 345 height 30
click at [419, 314] on span "General Commodity" at bounding box center [546, 317] width 402 height 26
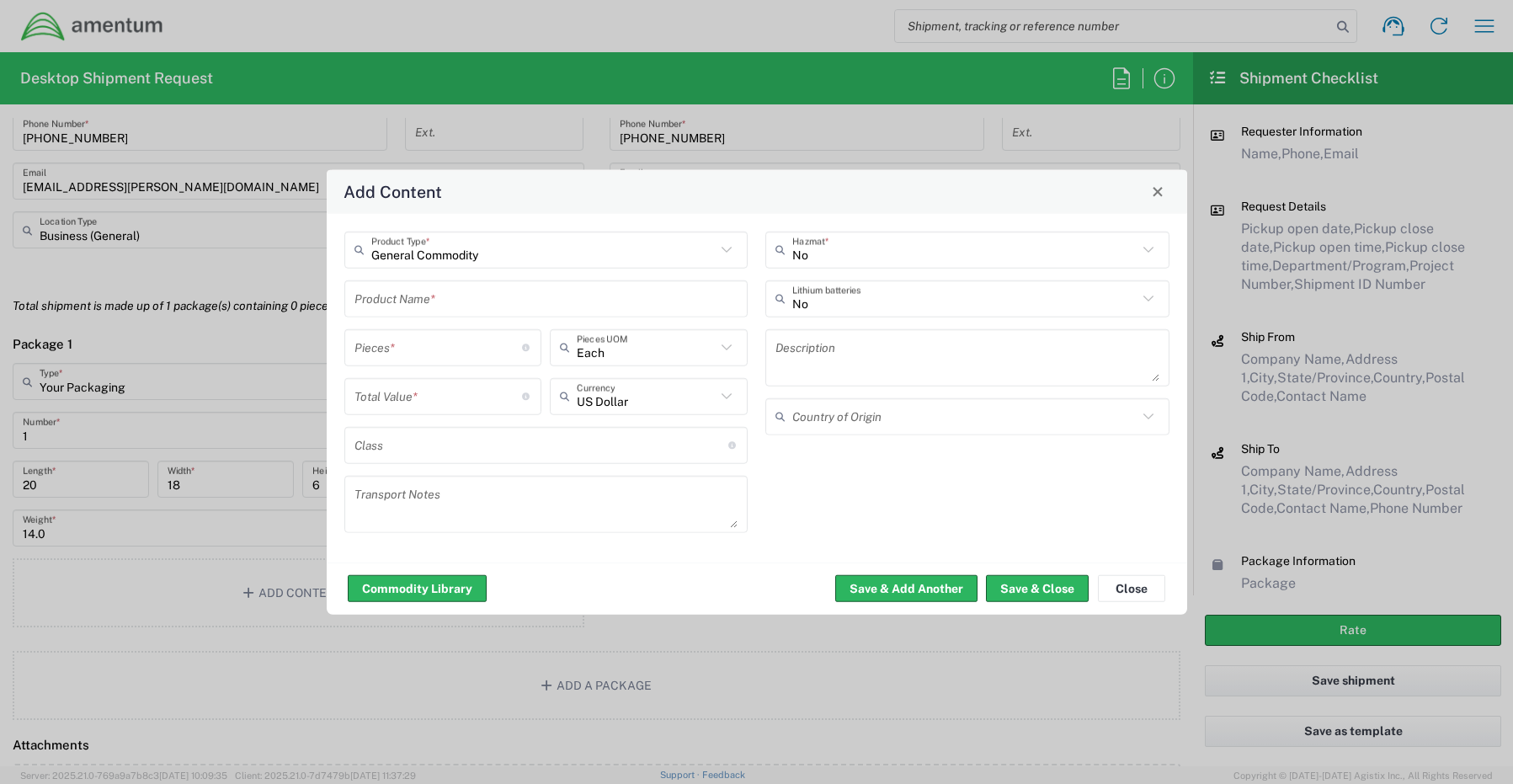
click at [419, 299] on input "text" at bounding box center [546, 298] width 384 height 30
paste input "Laptop- CORP027292 (8SH07C4) Dock- FSR4244"
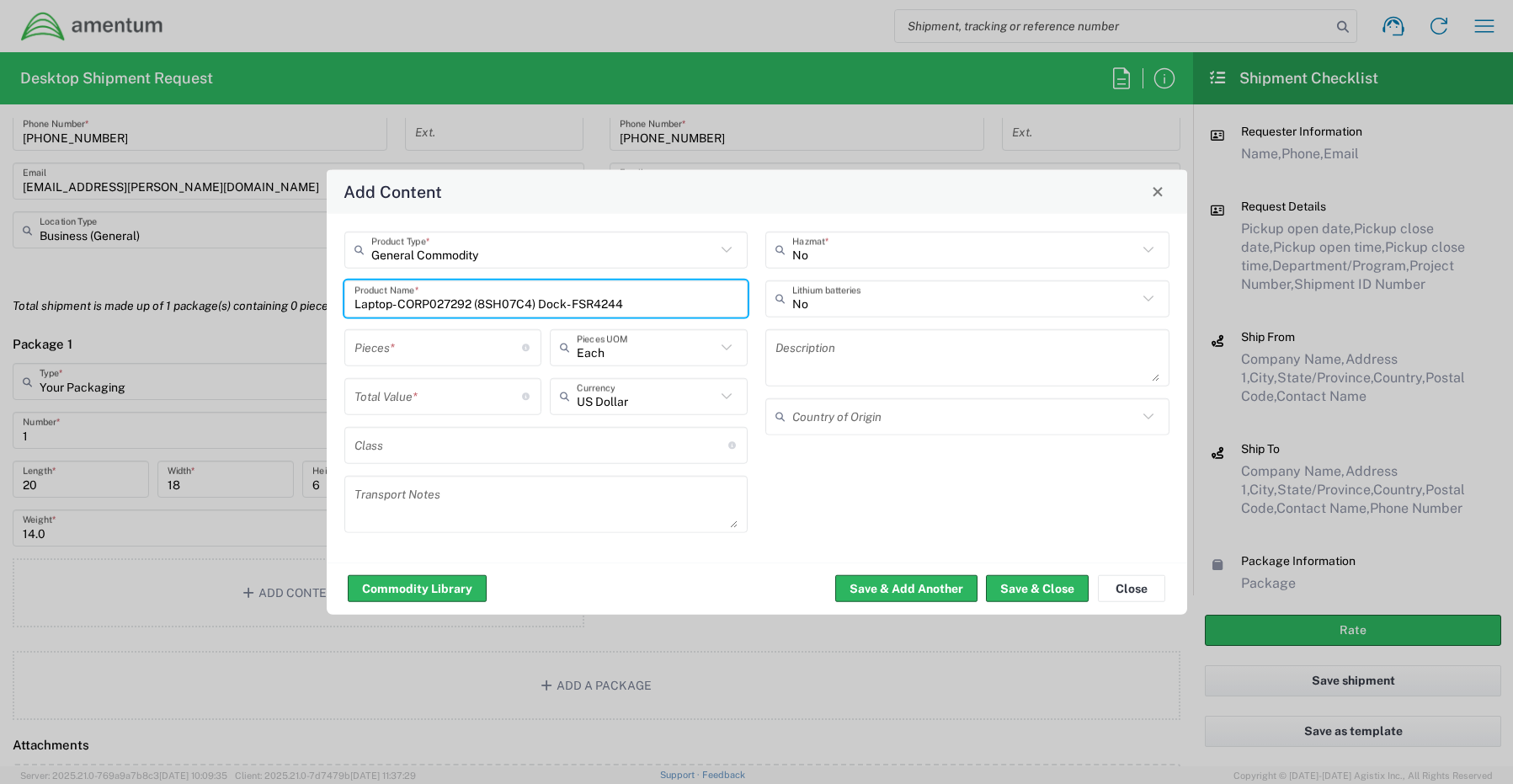
click at [667, 296] on input "Laptop- CORP027292 (8SH07C4) Dock- FSR4244" at bounding box center [546, 298] width 384 height 30
paste input "KBM Combo"
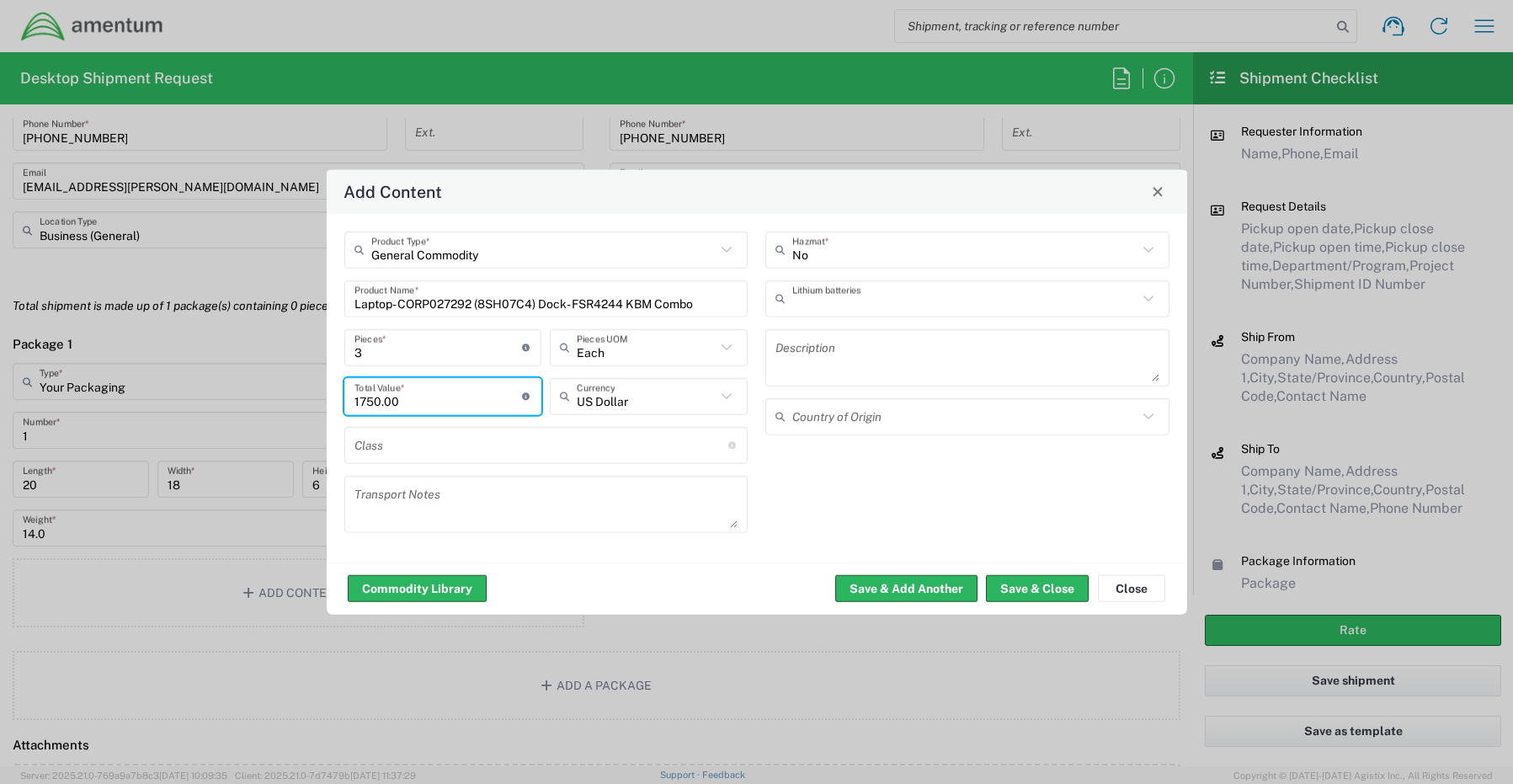
click at [834, 300] on input "text" at bounding box center [965, 298] width 345 height 30
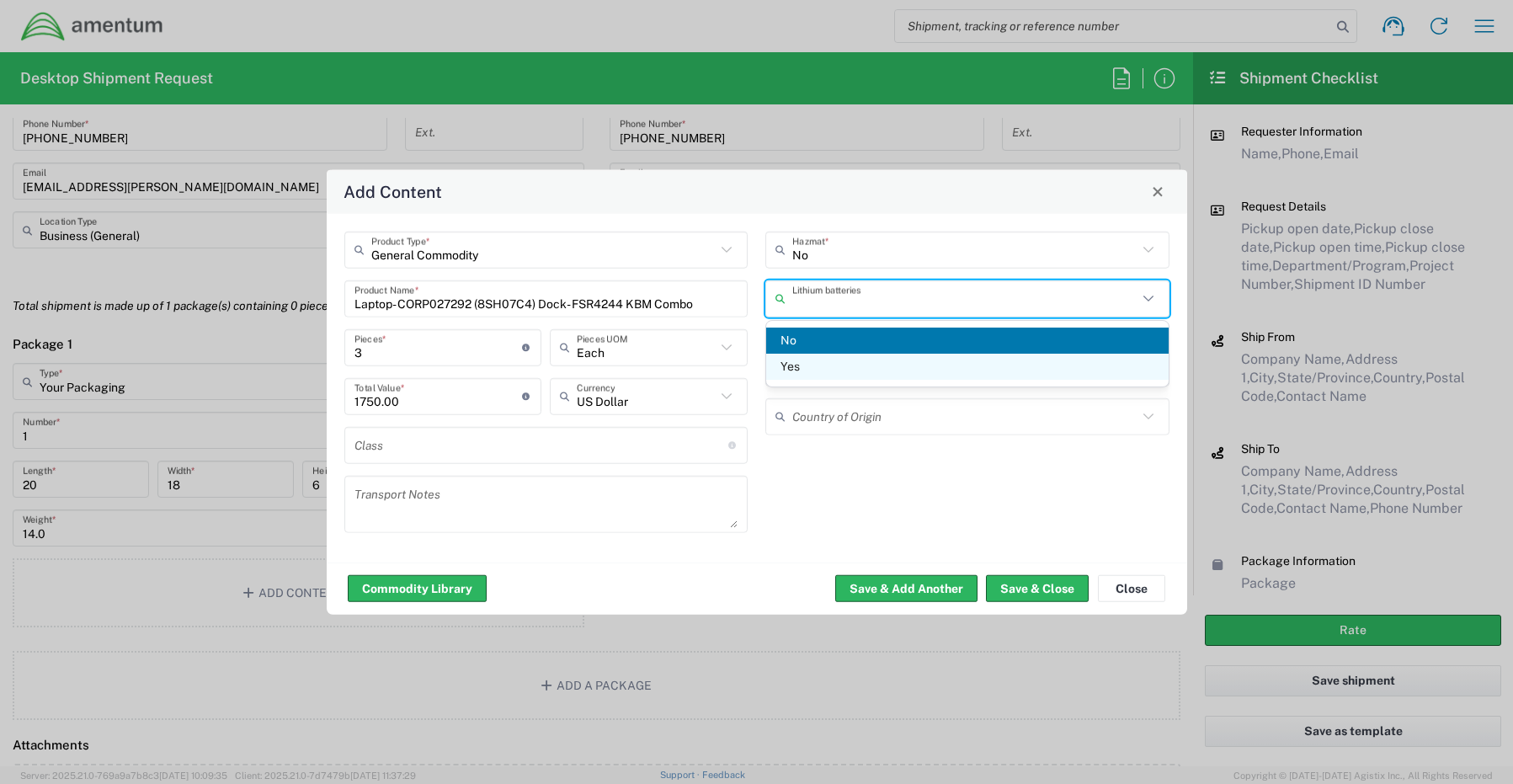
click at [824, 364] on span "Yes" at bounding box center [967, 366] width 402 height 26
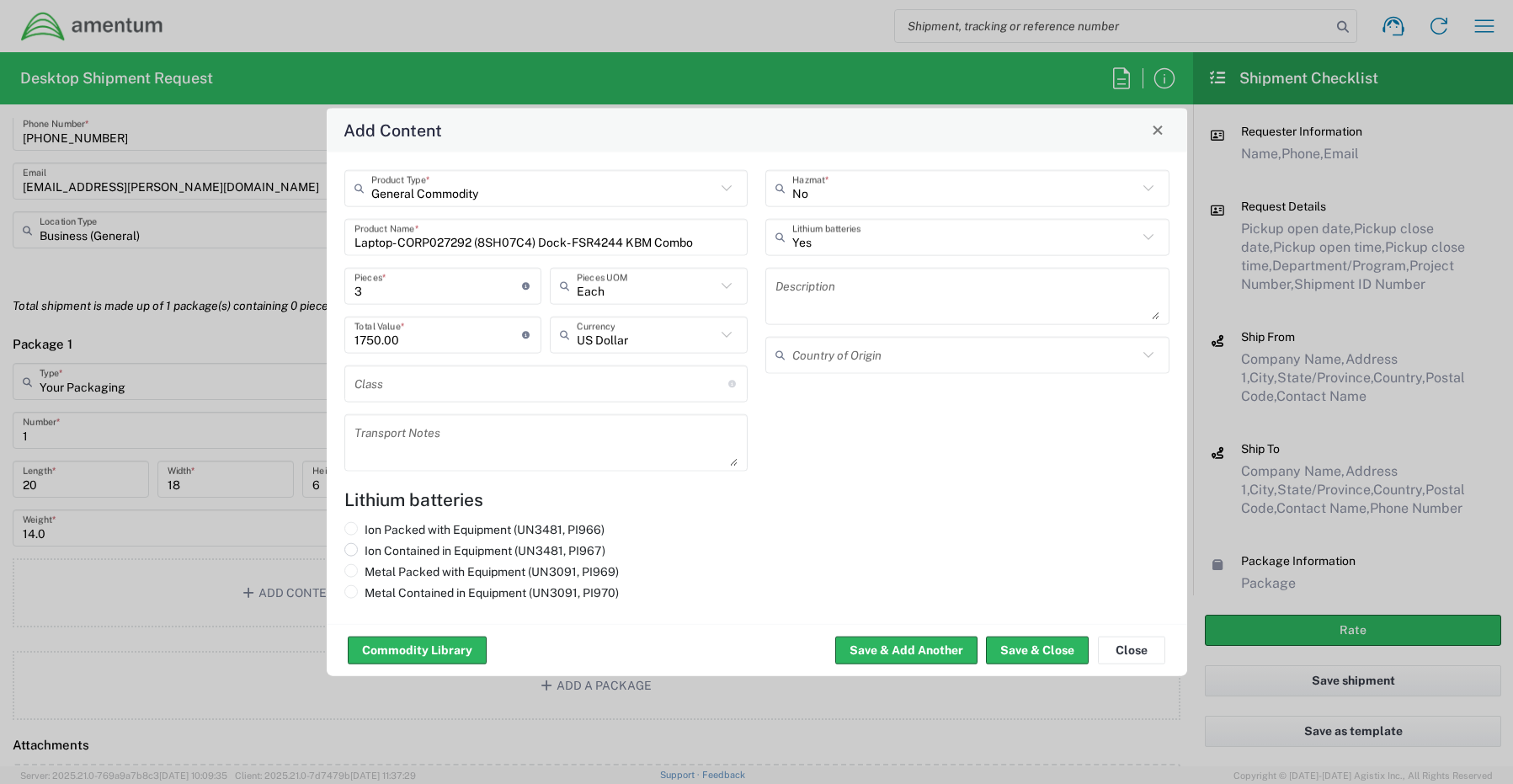
click at [382, 550] on label "Ion Contained in Equipment (UN3481, PI967)" at bounding box center [475, 550] width 261 height 15
click at [376, 550] on input "Ion Contained in Equipment (UN3481, PI967)" at bounding box center [370, 548] width 11 height 11
click at [1021, 648] on button "Save & Close" at bounding box center [1037, 650] width 103 height 27
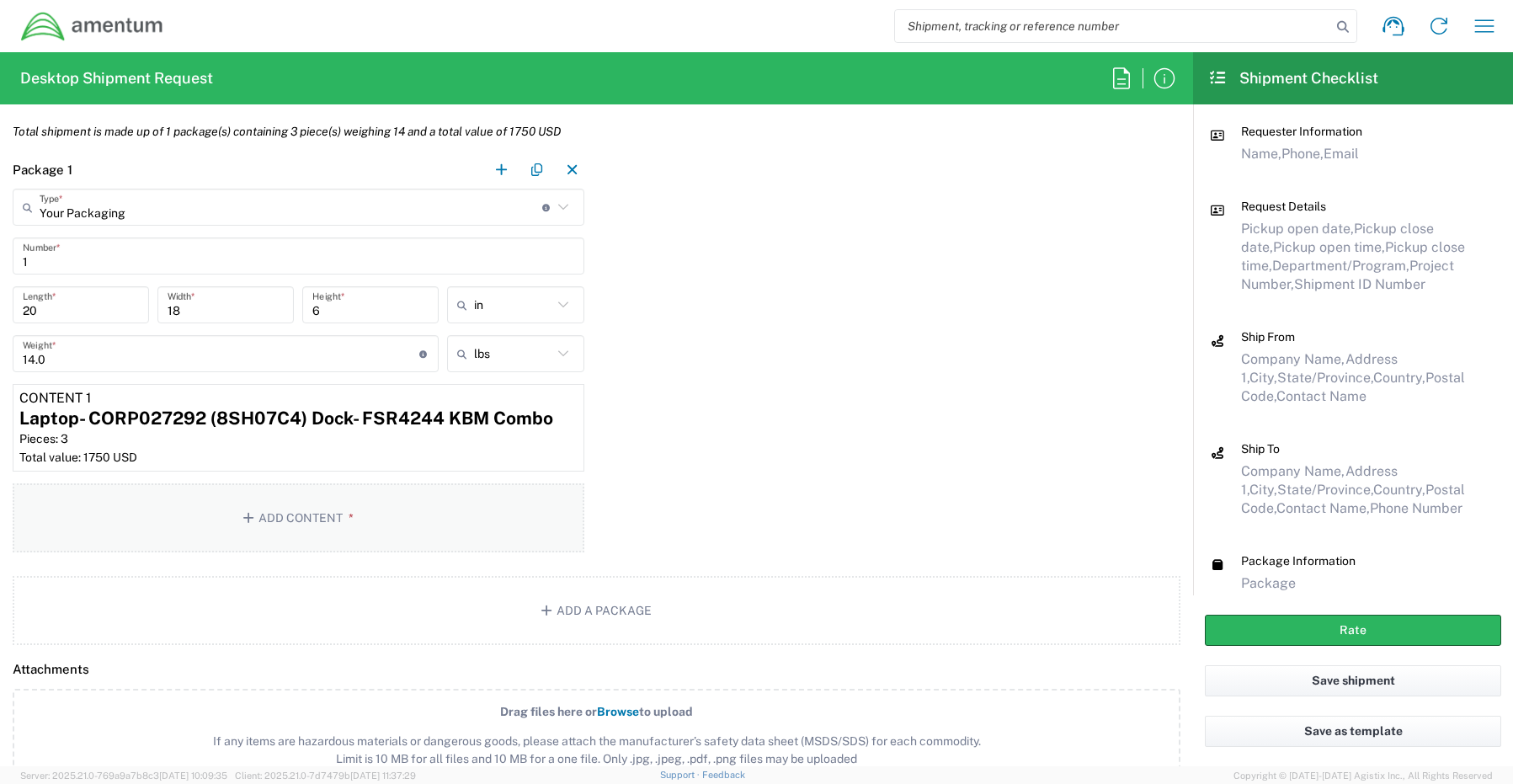
scroll to position [1515, 0]
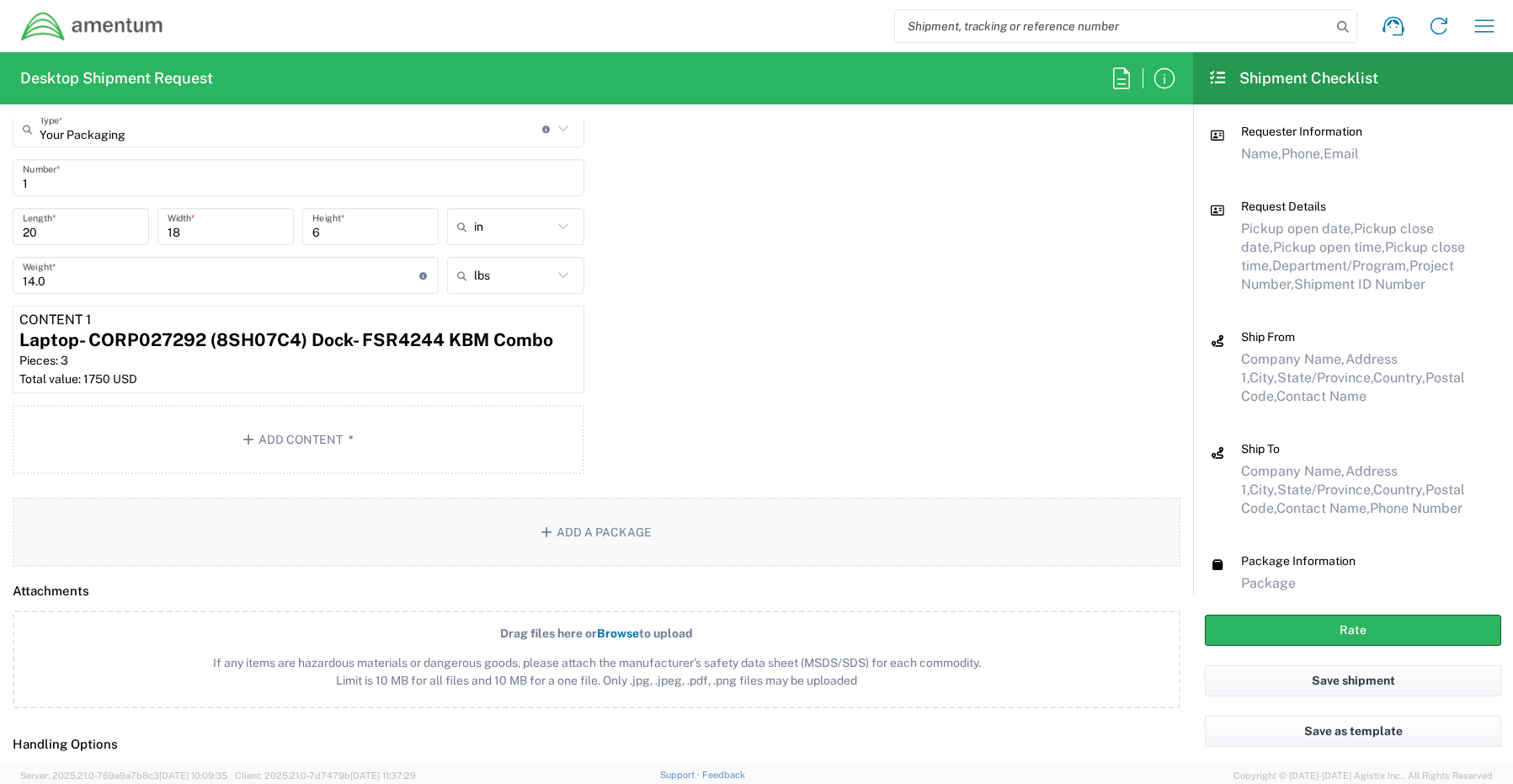
click at [614, 532] on button "Add a Package" at bounding box center [596, 531] width 1168 height 69
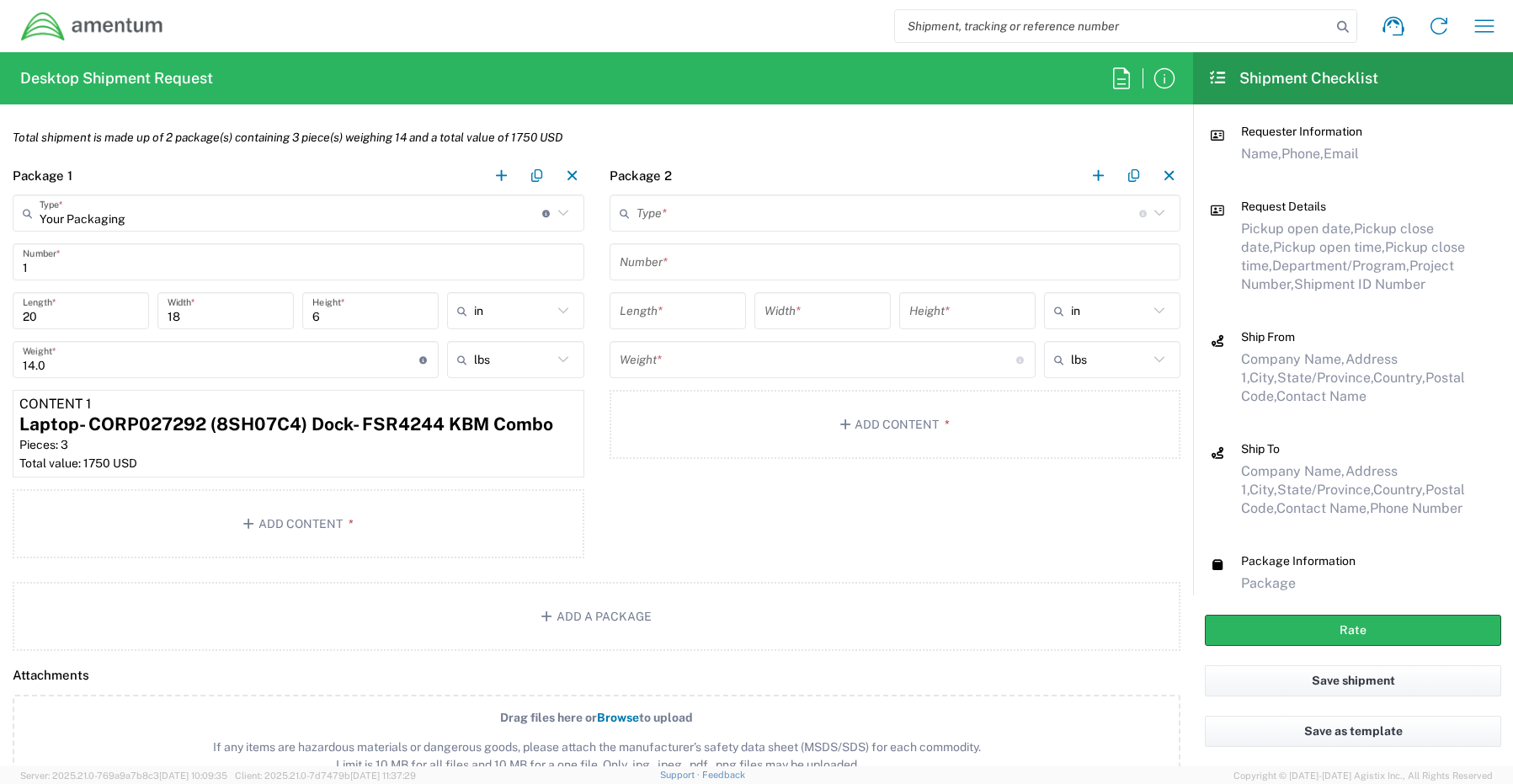
click at [657, 214] on input "text" at bounding box center [887, 213] width 503 height 30
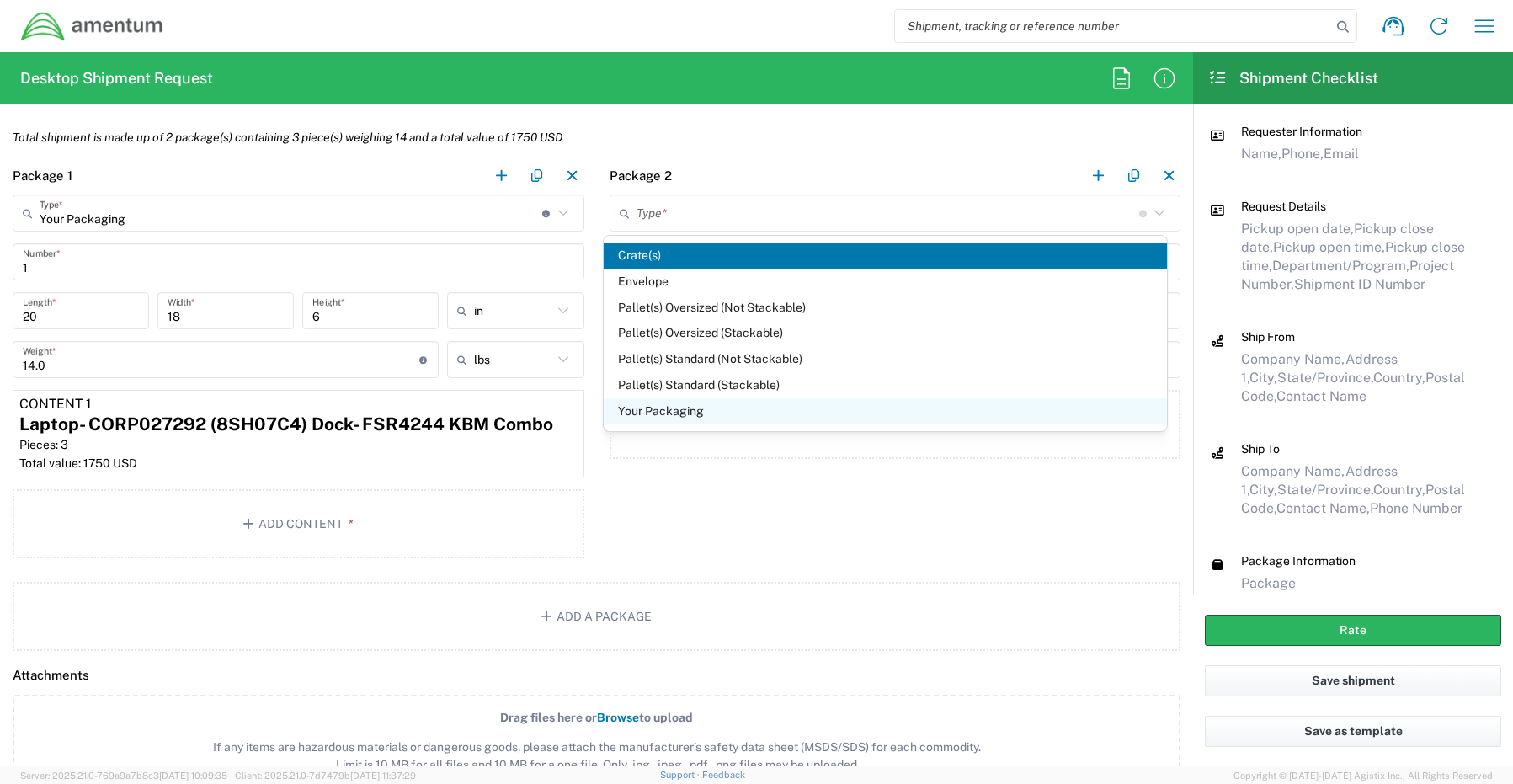
click at [678, 418] on span "Your Packaging" at bounding box center [885, 411] width 563 height 26
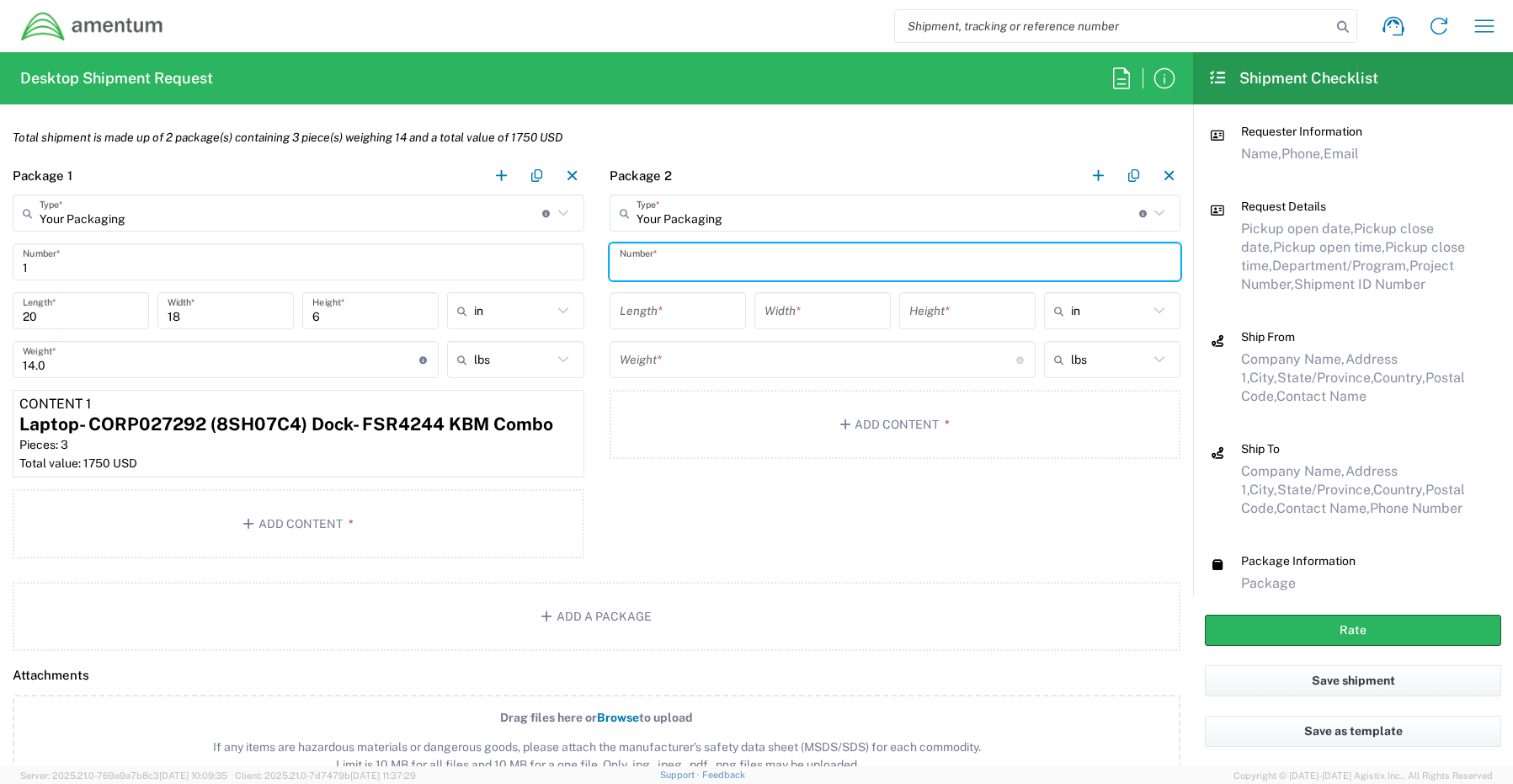
click at [682, 263] on input "text" at bounding box center [896, 262] width 551 height 30
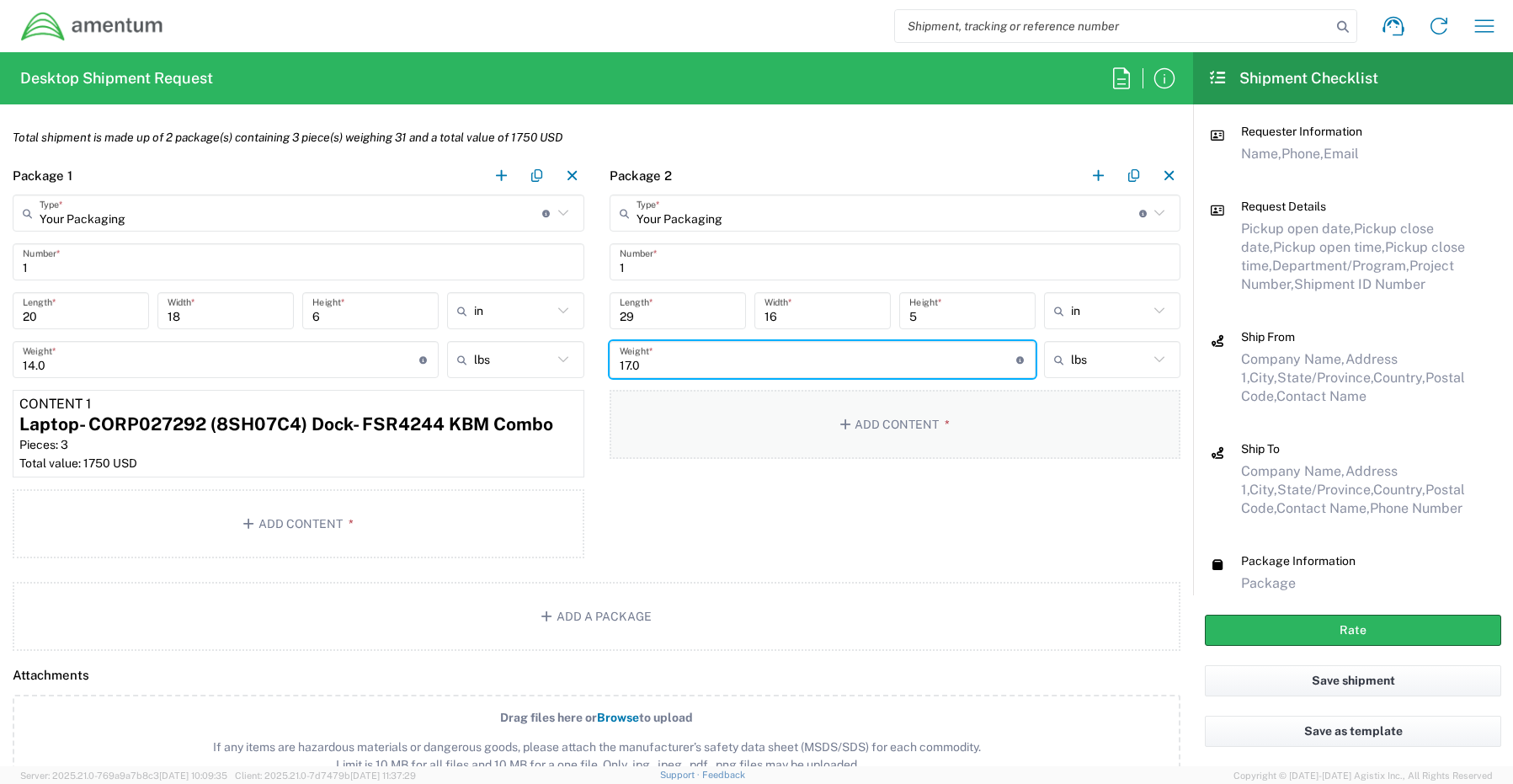
click at [879, 418] on button "Add Content *" at bounding box center [896, 423] width 572 height 69
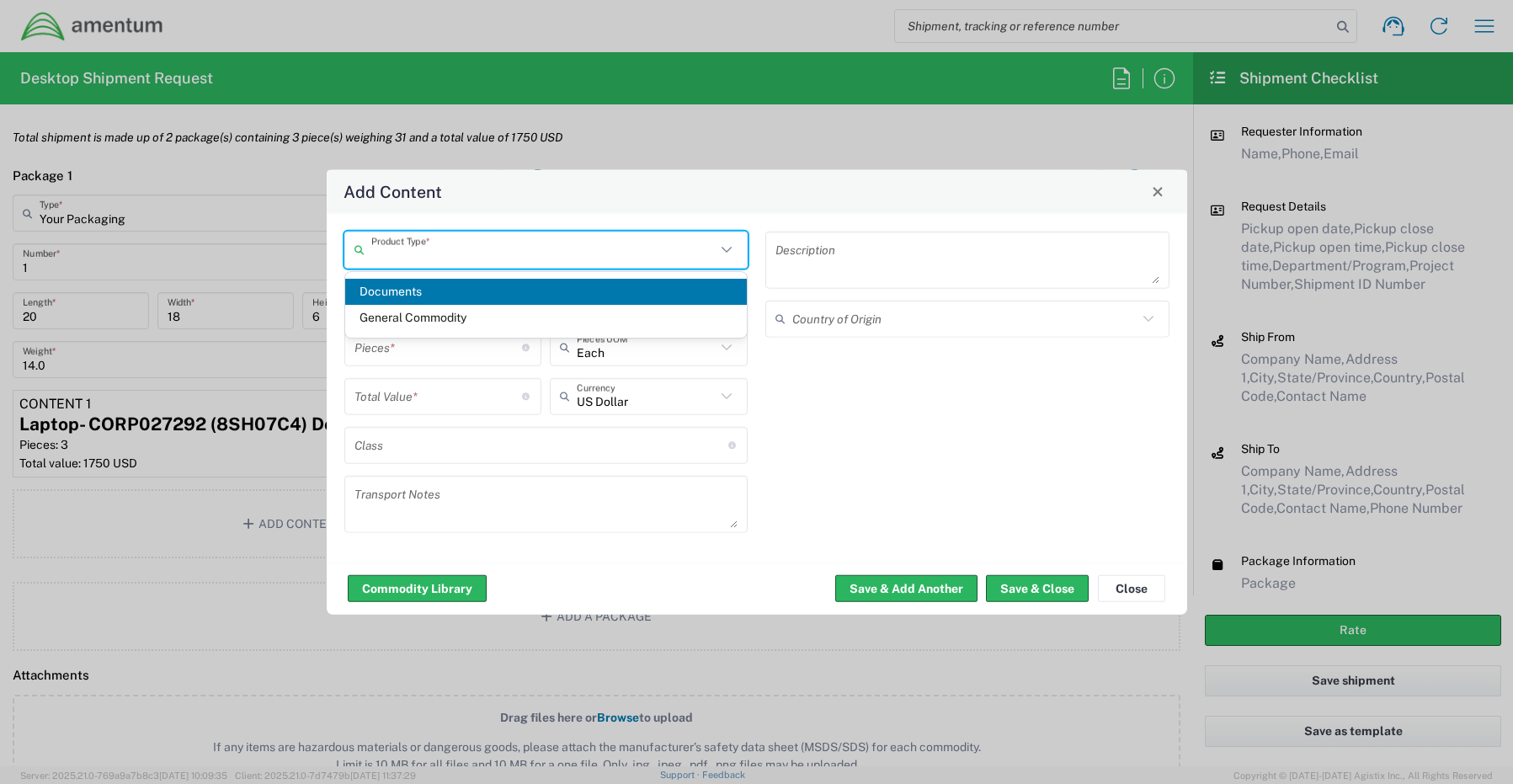
click at [453, 253] on input "text" at bounding box center [544, 249] width 345 height 30
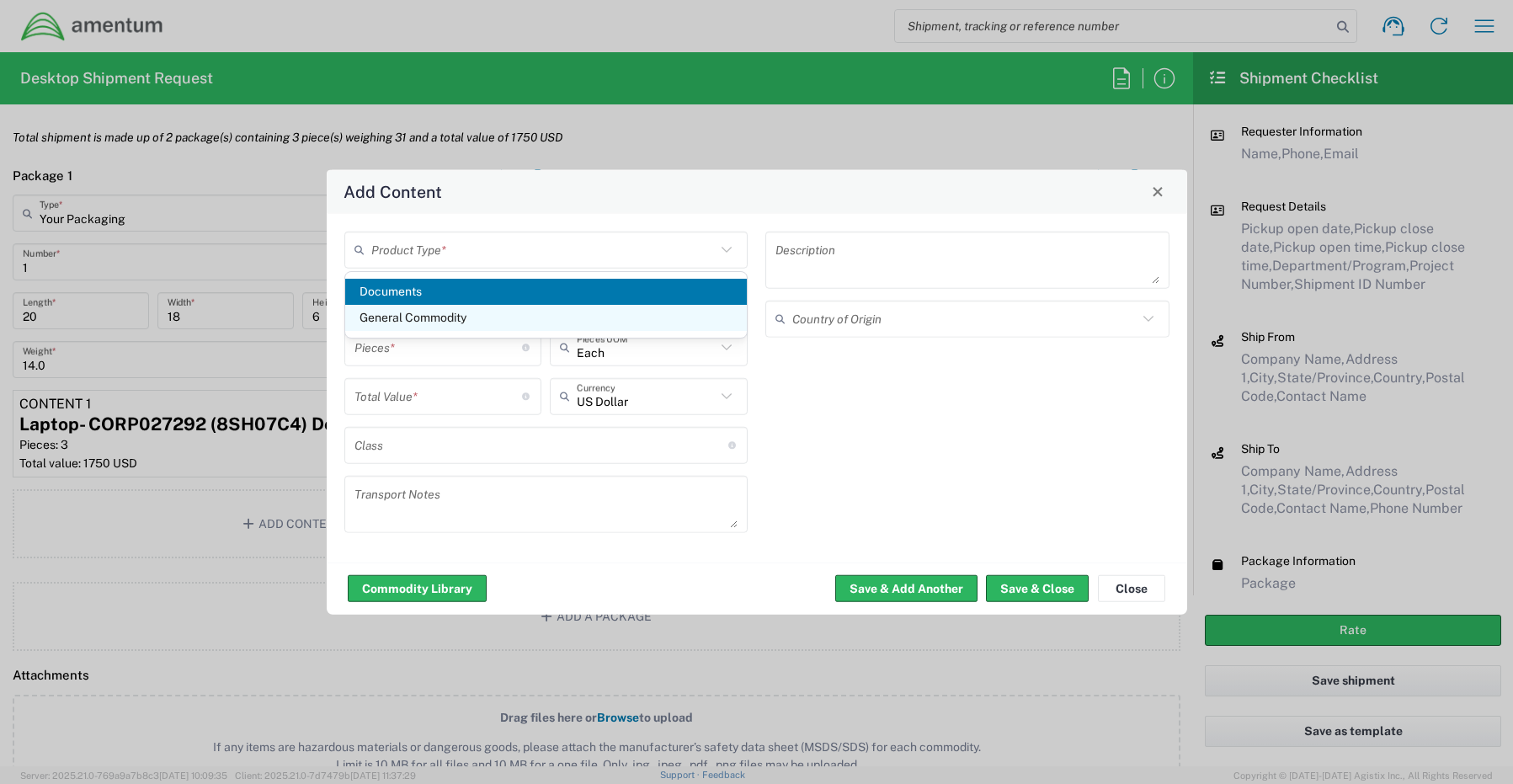
click at [432, 324] on span "General Commodity" at bounding box center [546, 317] width 402 height 26
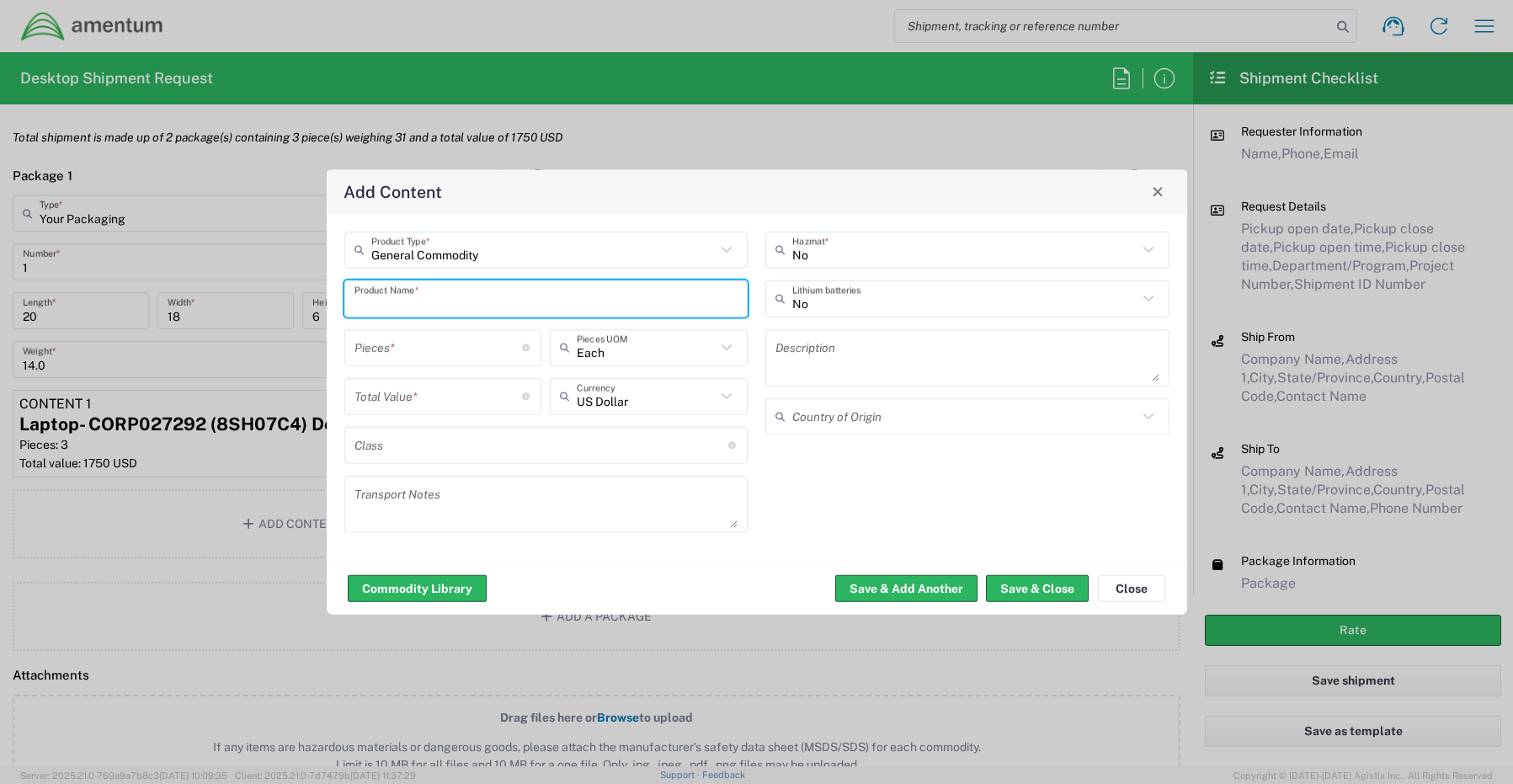
click at [463, 287] on input "text" at bounding box center [546, 298] width 384 height 30
paste input "Monitor- BL1X5Z3"
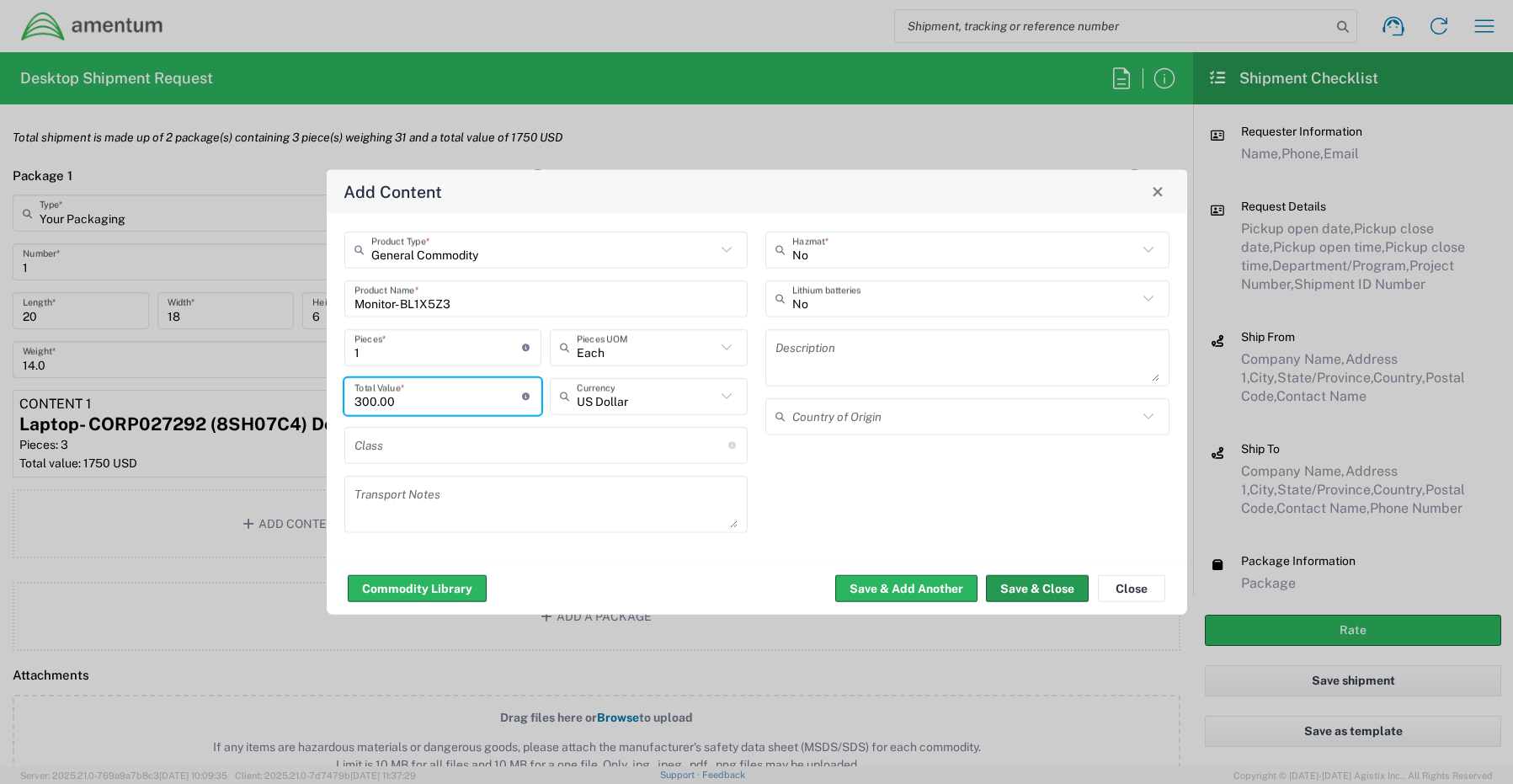
click at [1016, 592] on button "Save & Close" at bounding box center [1037, 588] width 103 height 27
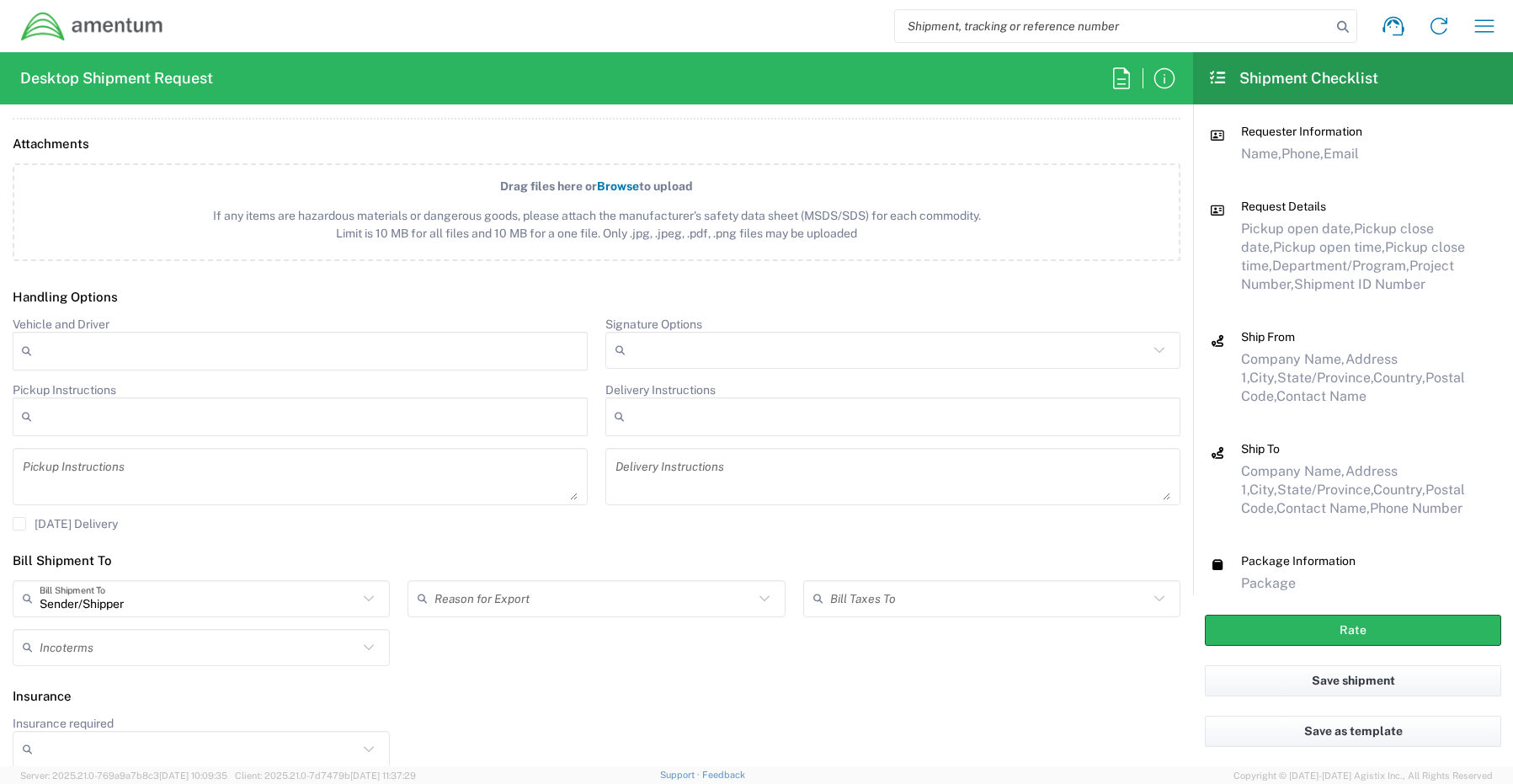
scroll to position [1976, 0]
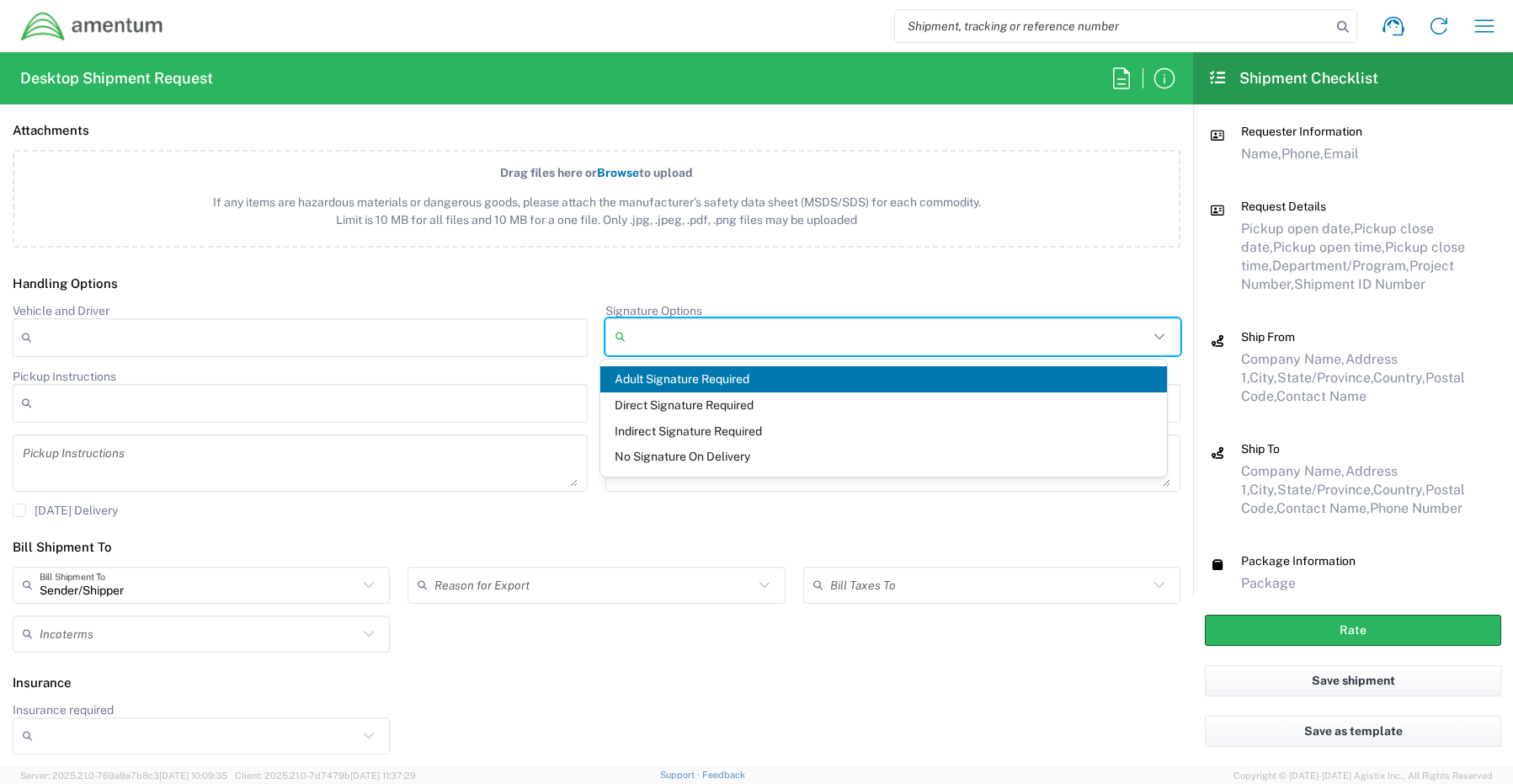
click at [637, 336] on input "Signature Options" at bounding box center [890, 337] width 516 height 27
click at [646, 378] on span "Adult Signature Required" at bounding box center [884, 379] width 567 height 26
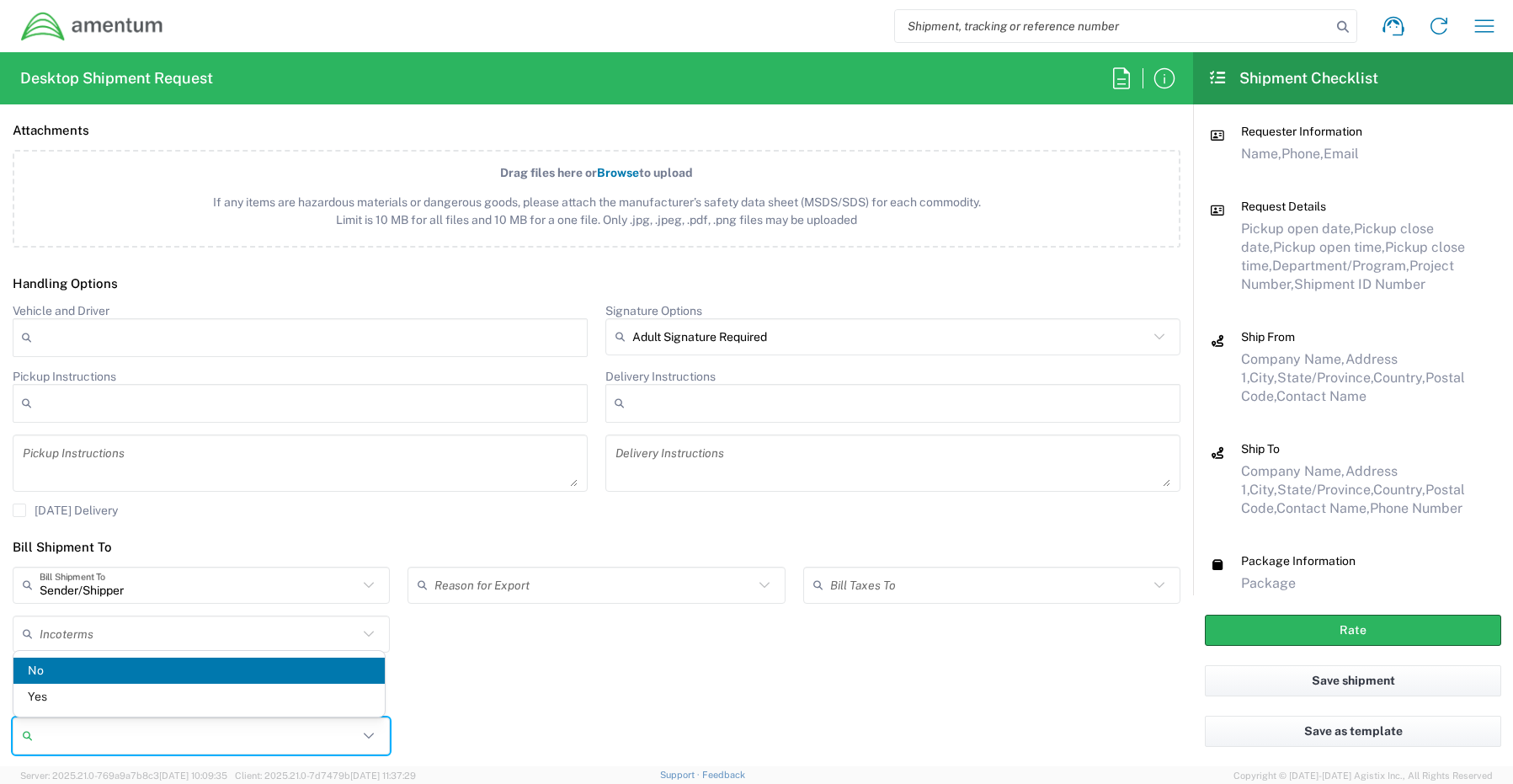
click at [151, 726] on input "Insurance required" at bounding box center [199, 736] width 318 height 27
click at [87, 682] on span "No" at bounding box center [199, 670] width 372 height 26
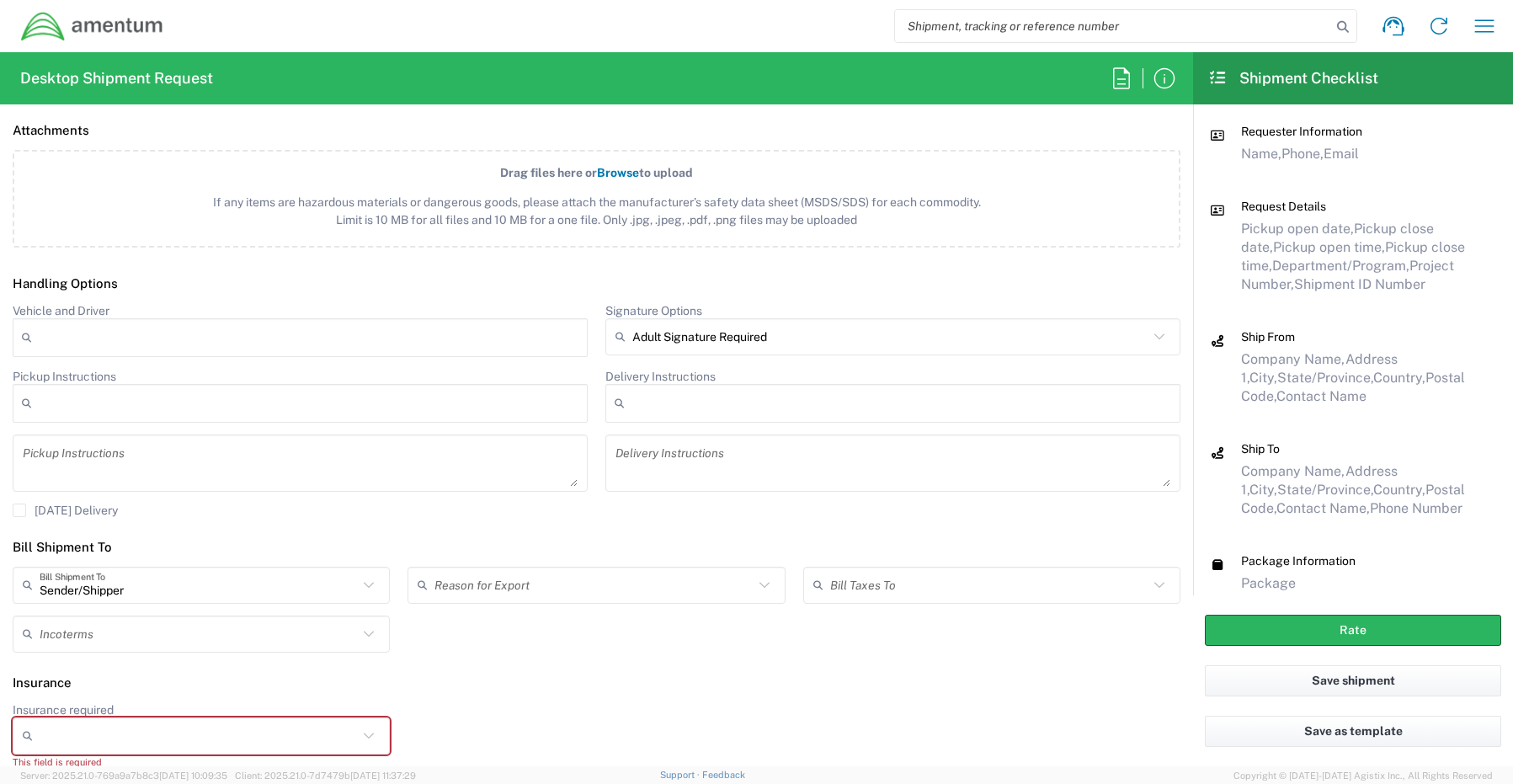
click at [89, 742] on input "Insurance required" at bounding box center [199, 736] width 318 height 27
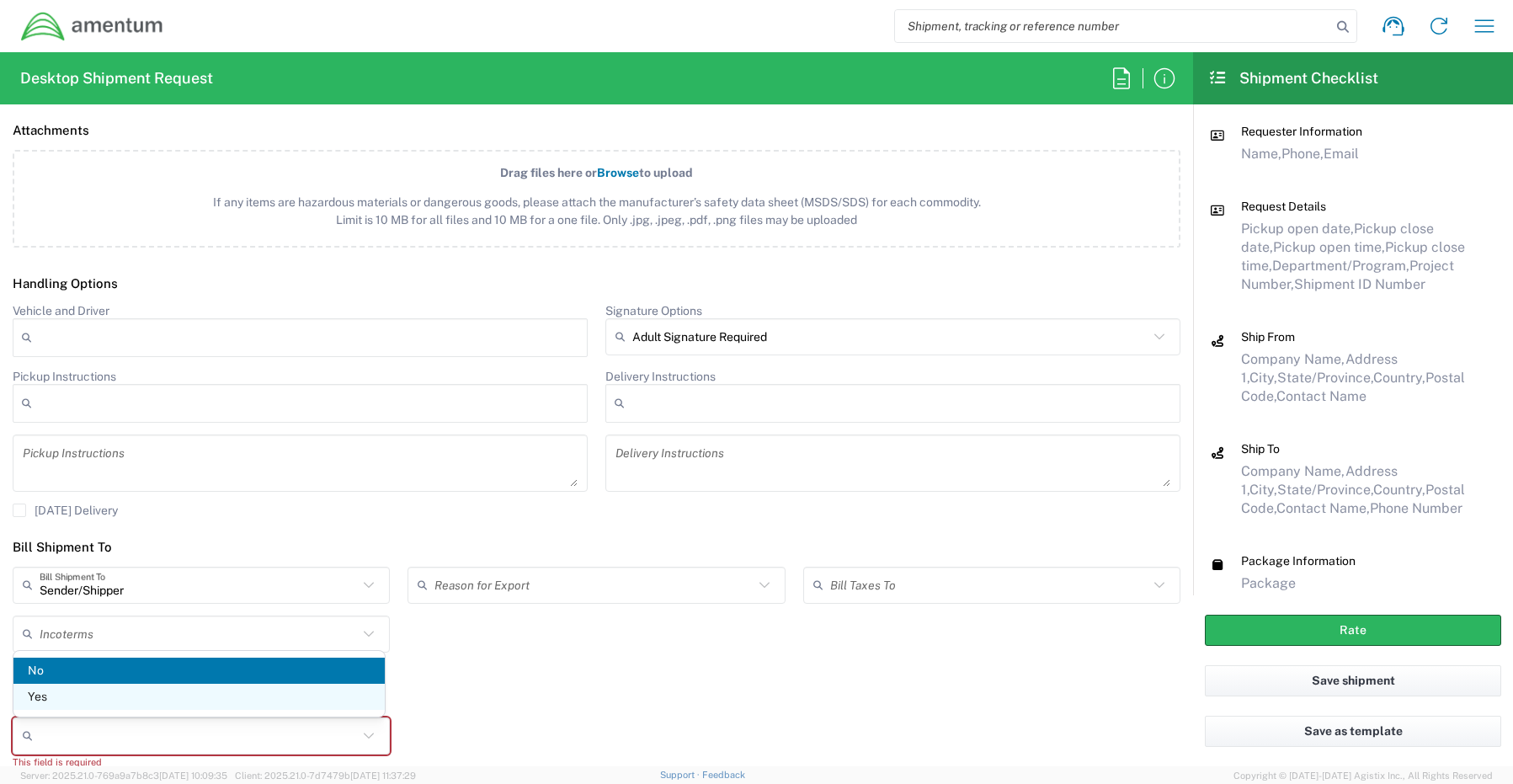
click at [89, 695] on span "Yes" at bounding box center [199, 696] width 372 height 26
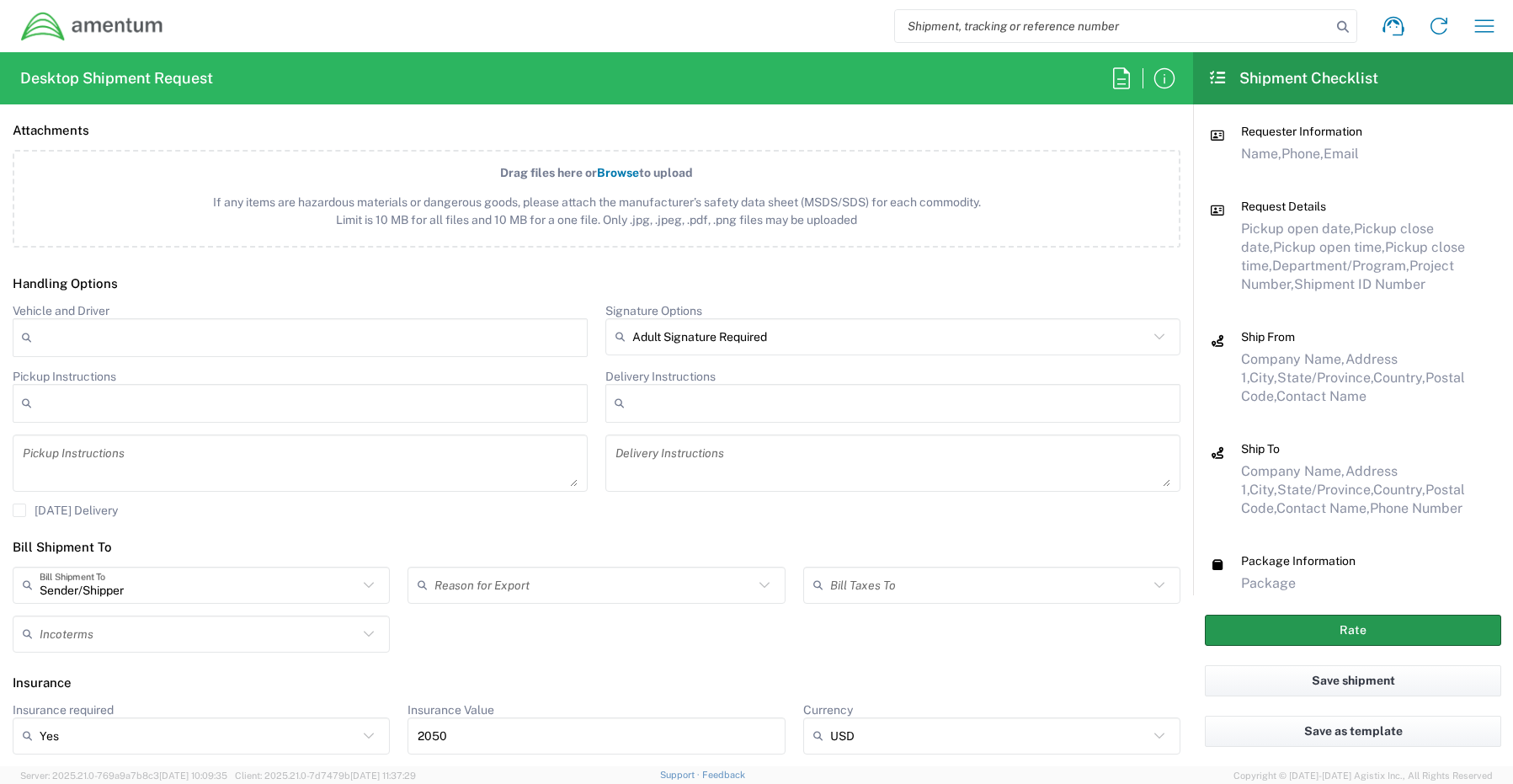
click at [1250, 630] on button "Rate" at bounding box center [1353, 630] width 296 height 31
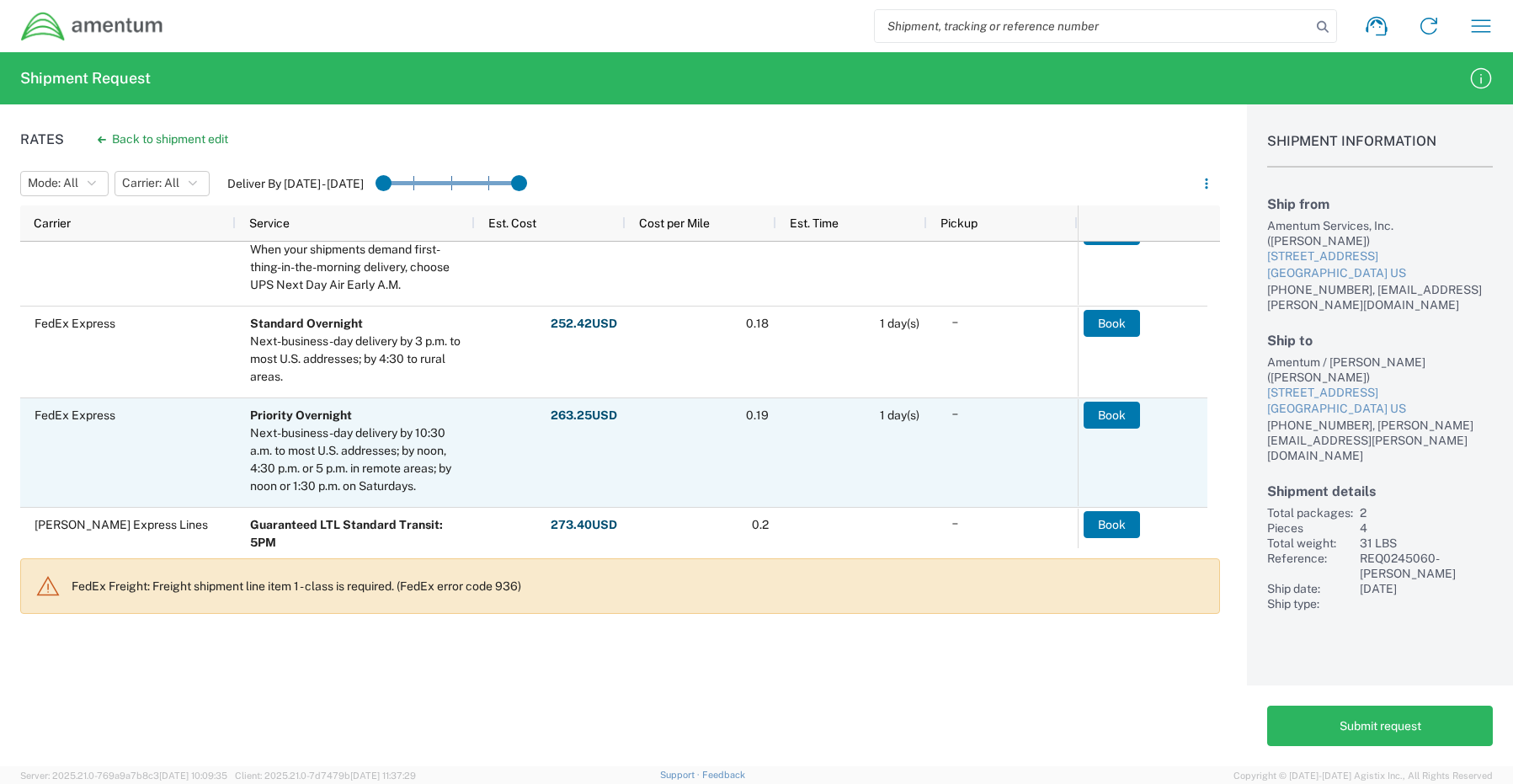
scroll to position [926, 0]
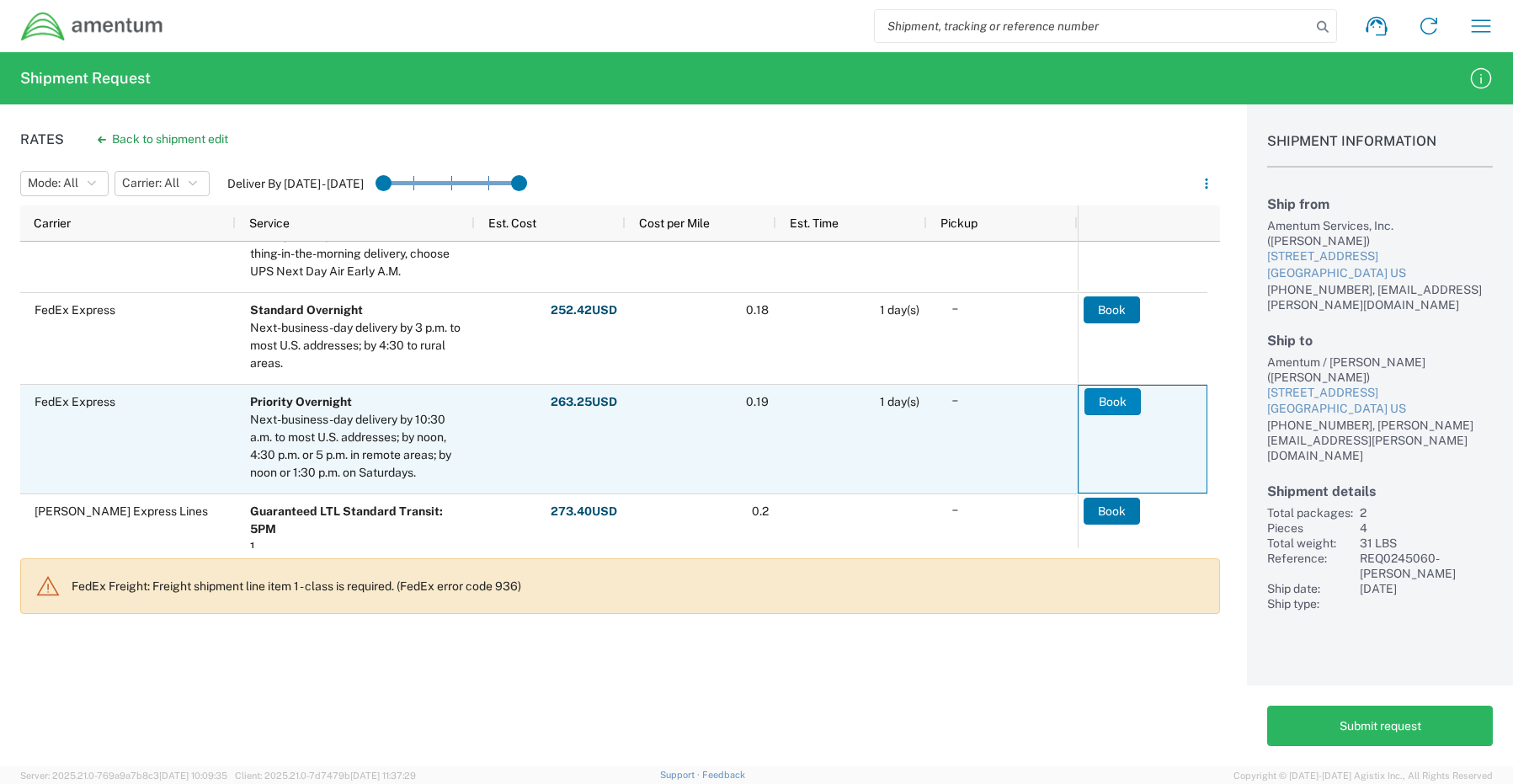
click at [1118, 402] on button "Book" at bounding box center [1112, 401] width 56 height 27
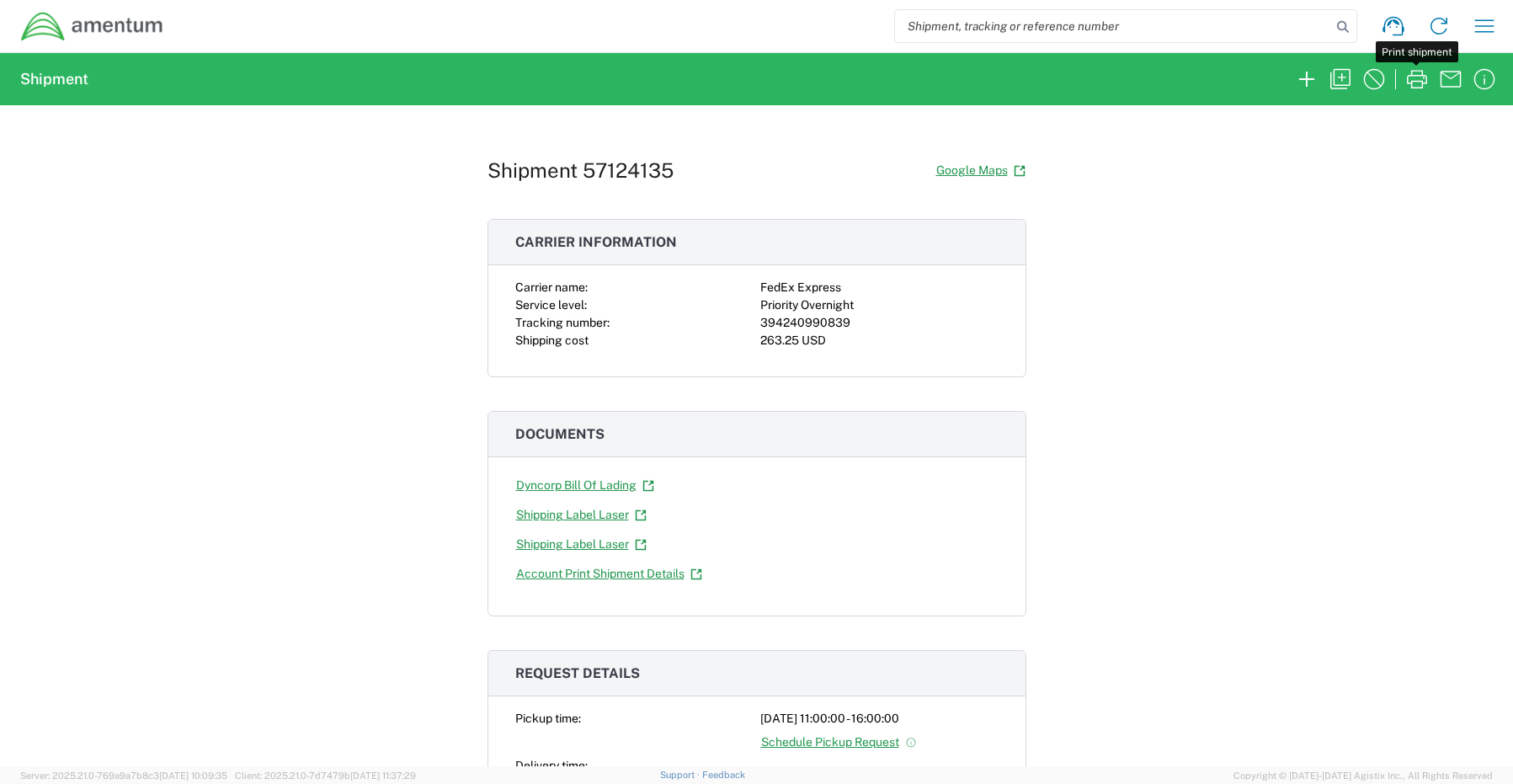
click at [1418, 77] on icon "button" at bounding box center [1417, 79] width 27 height 27
click at [1300, 68] on icon "button" at bounding box center [1307, 79] width 27 height 27
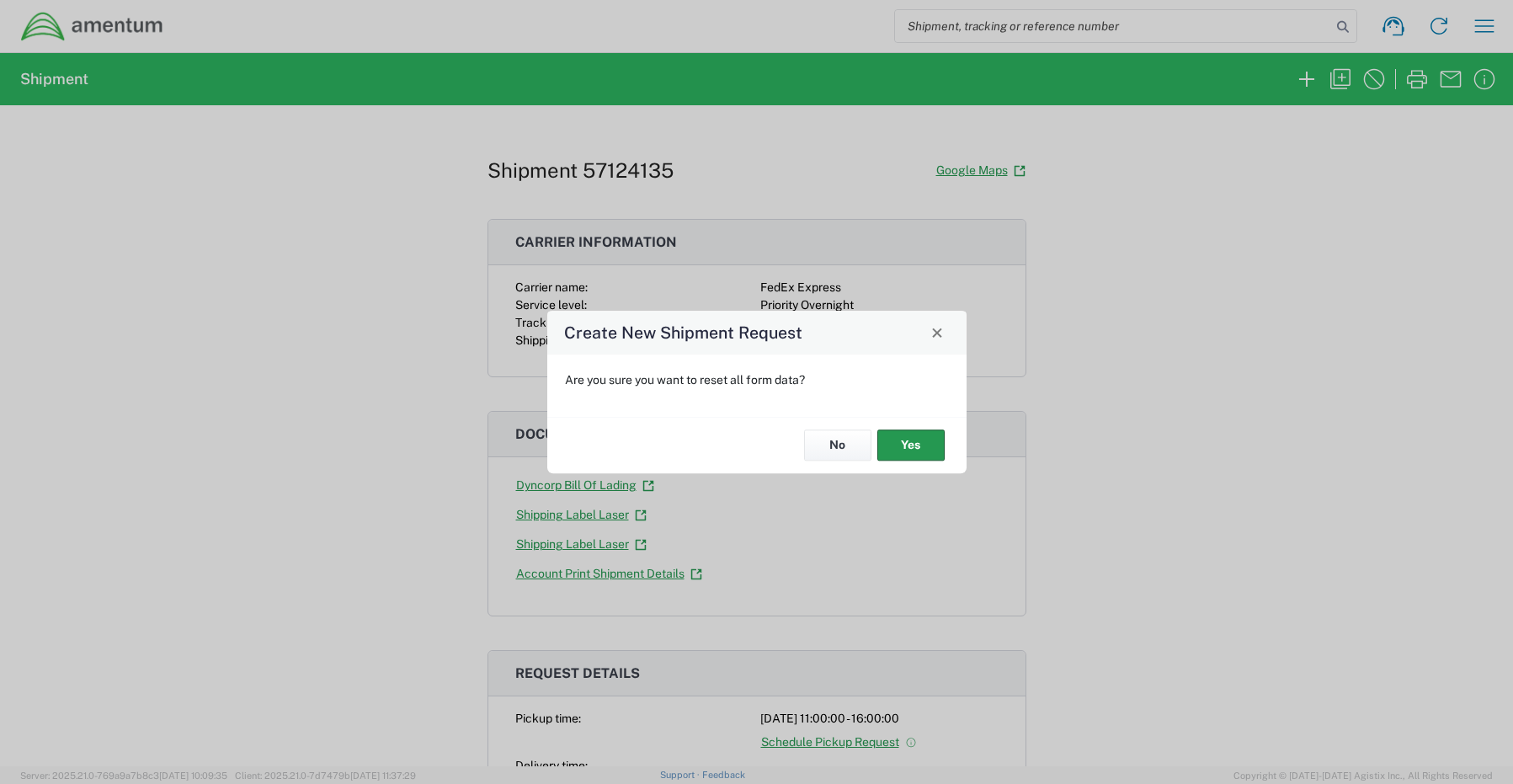
click at [910, 448] on button "Yes" at bounding box center [911, 446] width 67 height 31
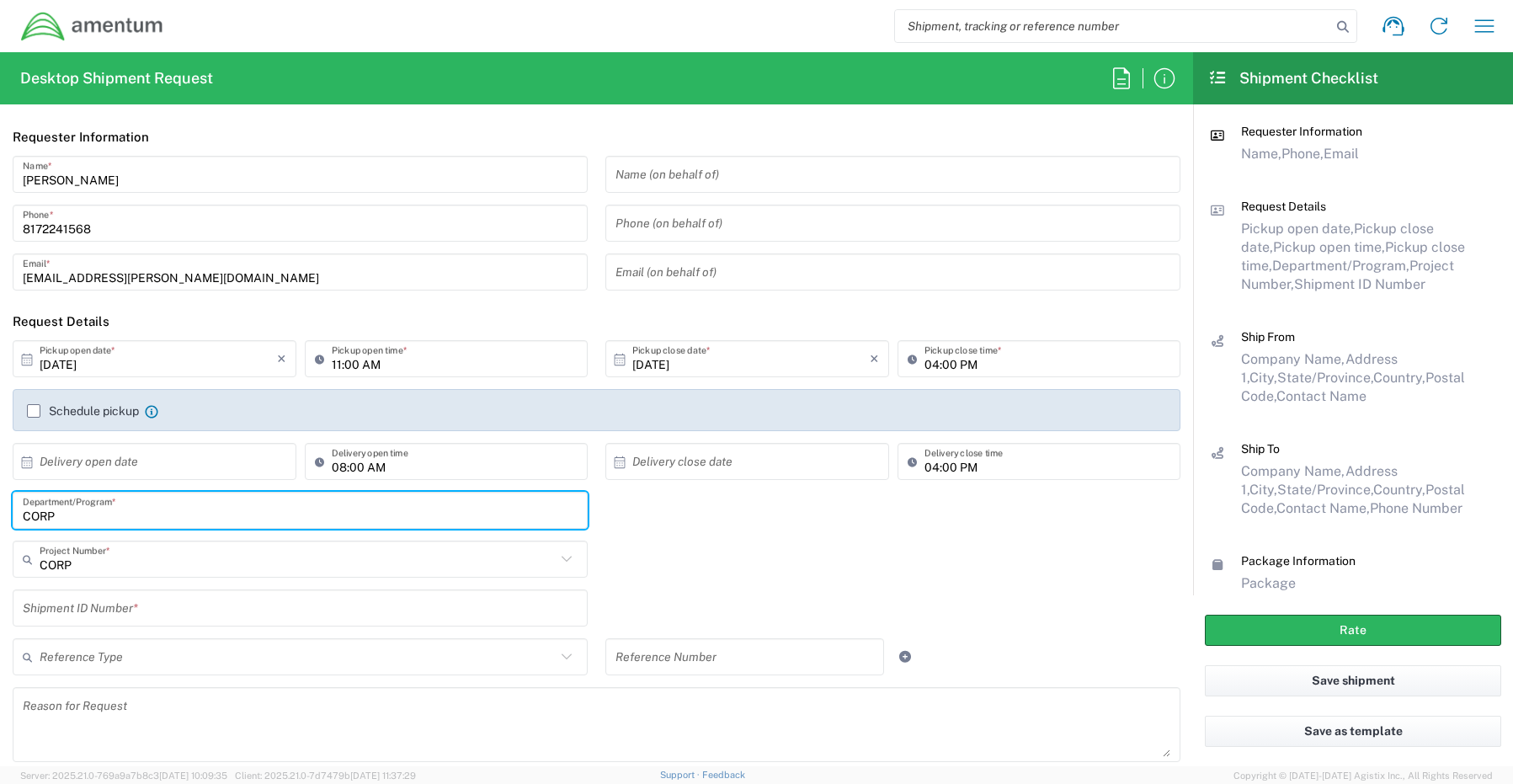
drag, startPoint x: 63, startPoint y: 512, endPoint x: -54, endPoint y: 497, distance: 118.0
click at [0, 497] on html "Shipment request Shipment tracking Shipment estimator Desktop shipment request …" at bounding box center [756, 392] width 1513 height 784
paste input "[PERSON_NAME]"
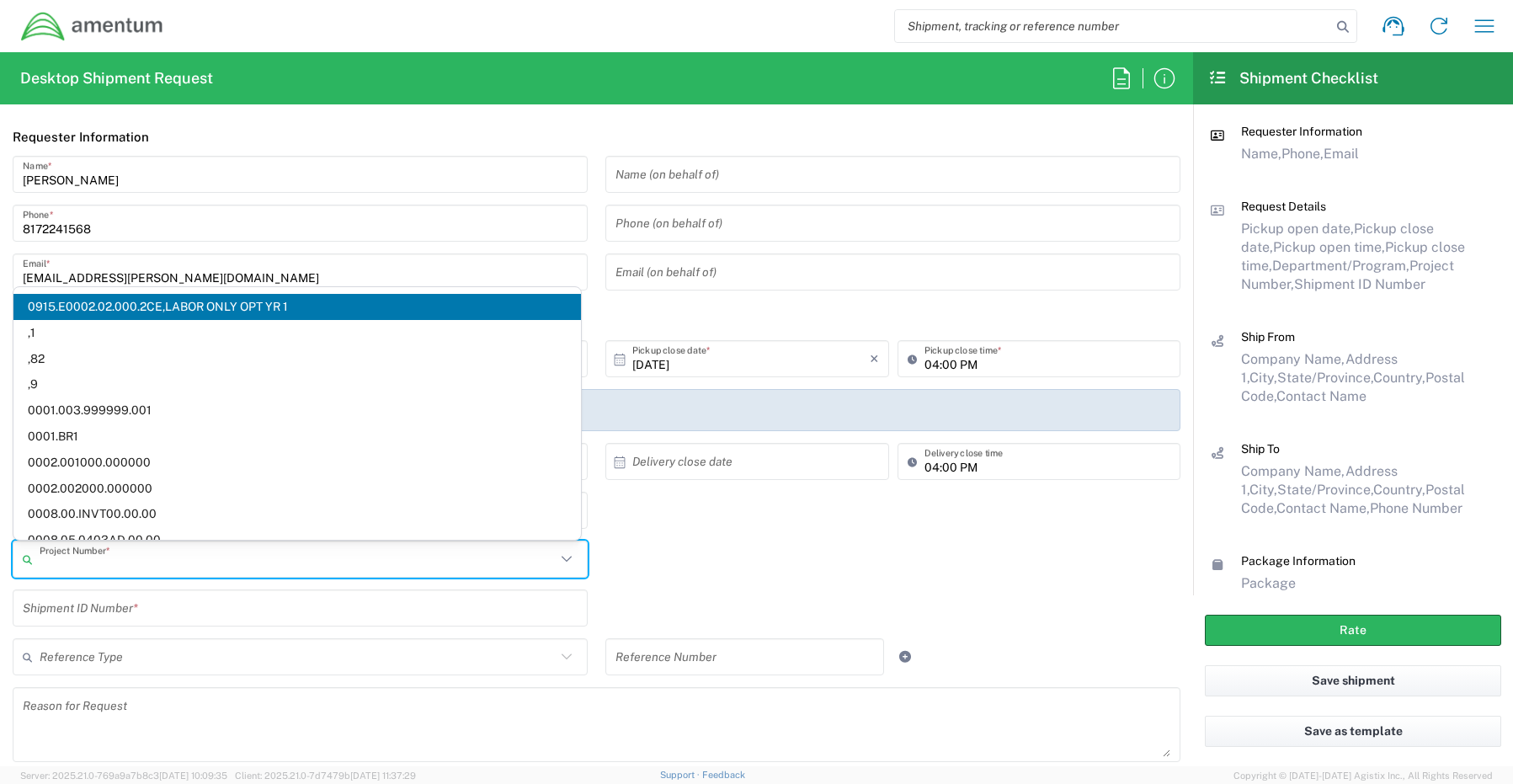
click at [93, 567] on input "text" at bounding box center [298, 560] width 516 height 30
paste input "OVHD.100707.00000"
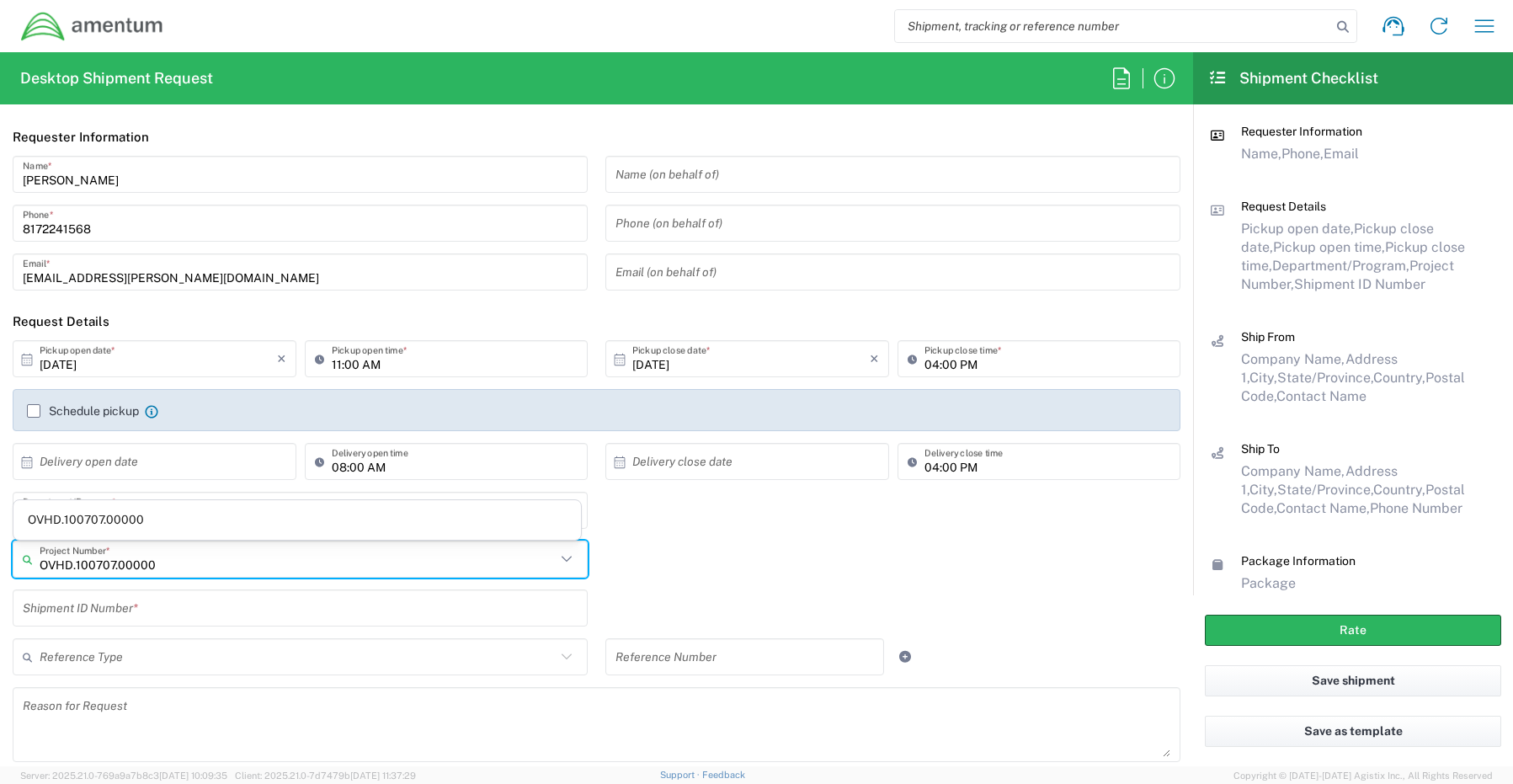
click at [78, 521] on span "OVHD.100707.00000" at bounding box center [297, 520] width 567 height 26
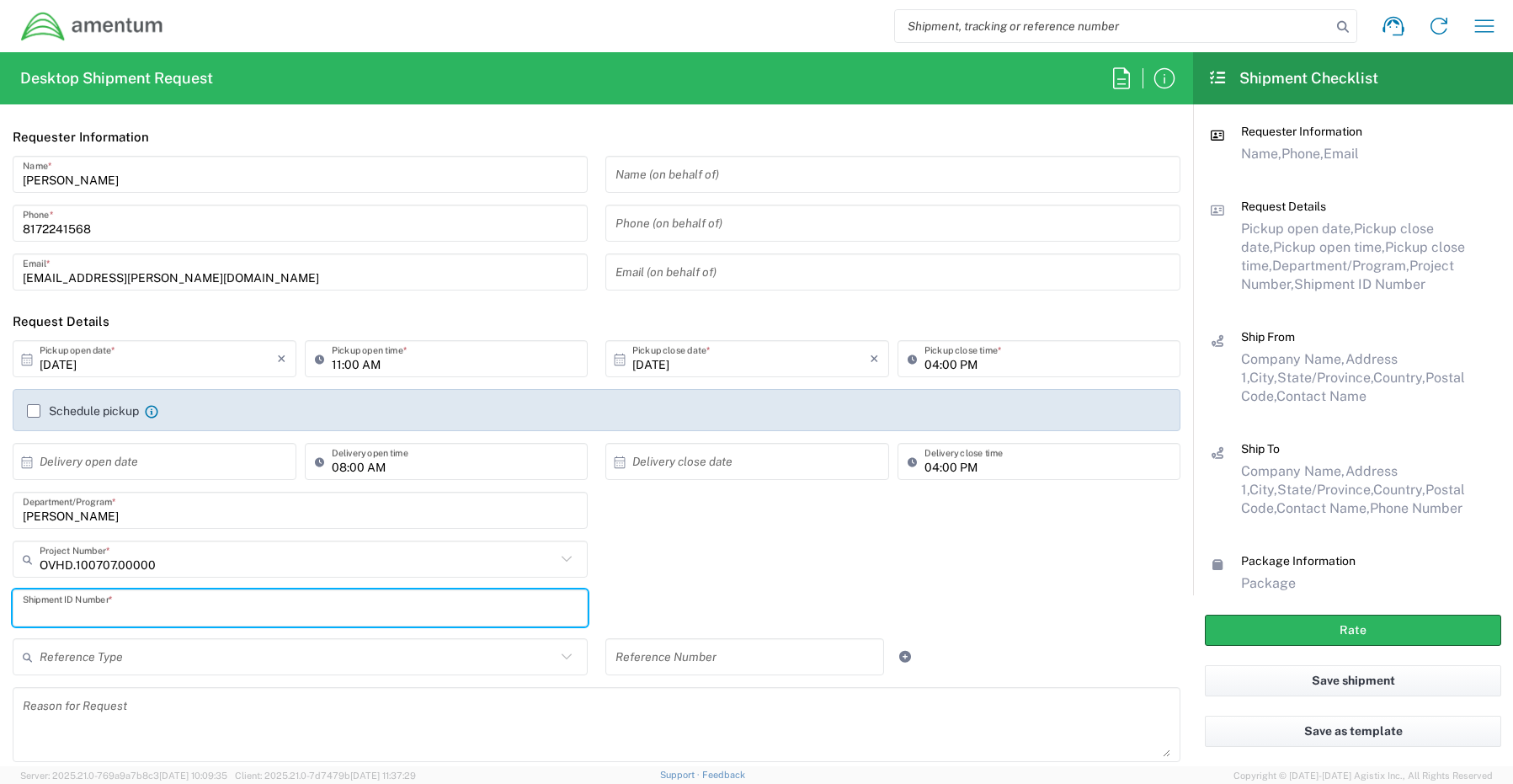
click at [88, 614] on input "text" at bounding box center [300, 608] width 555 height 30
paste input "REQ0241040- [PERSON_NAME]"
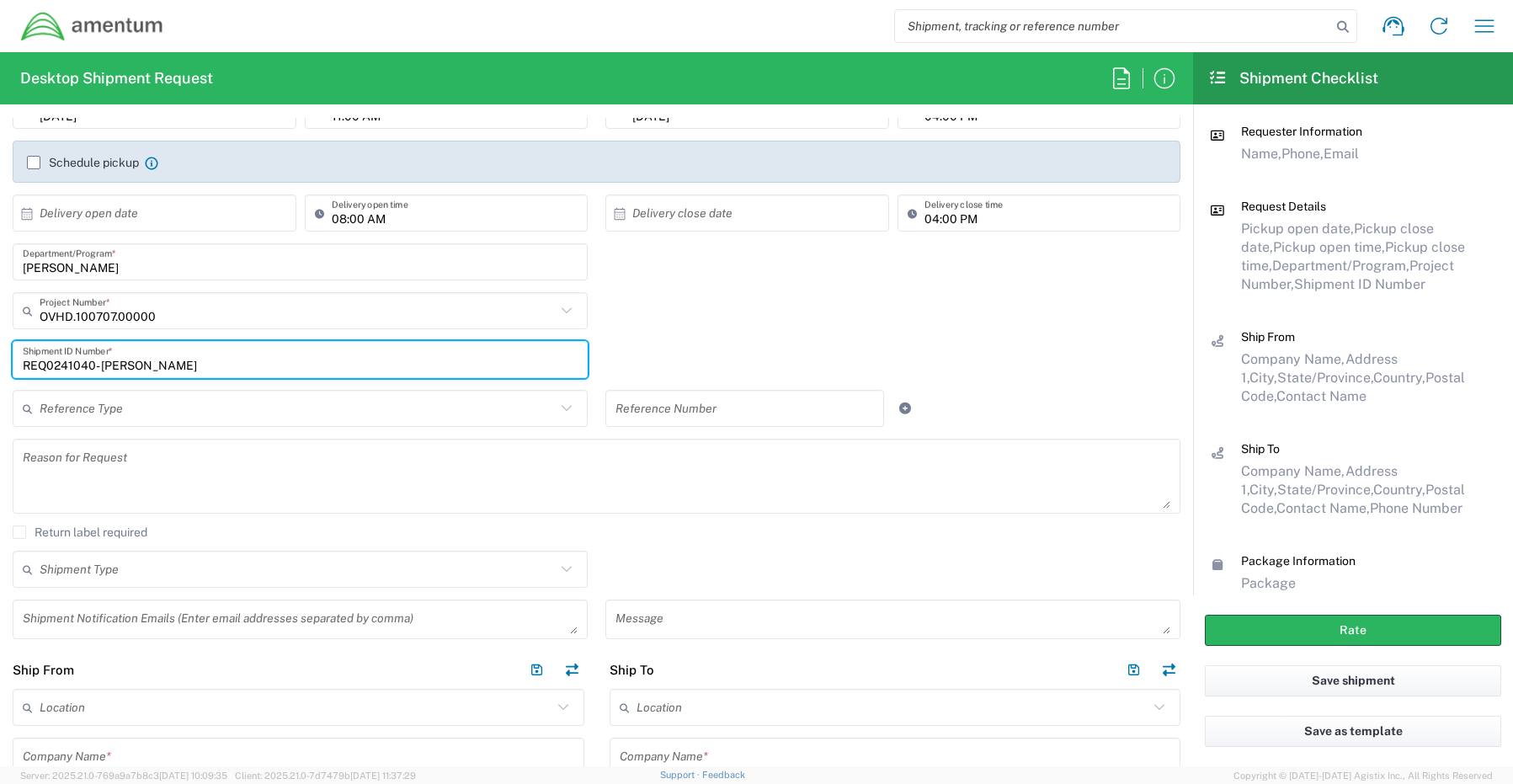
scroll to position [253, 0]
click at [127, 613] on textarea at bounding box center [300, 615] width 555 height 30
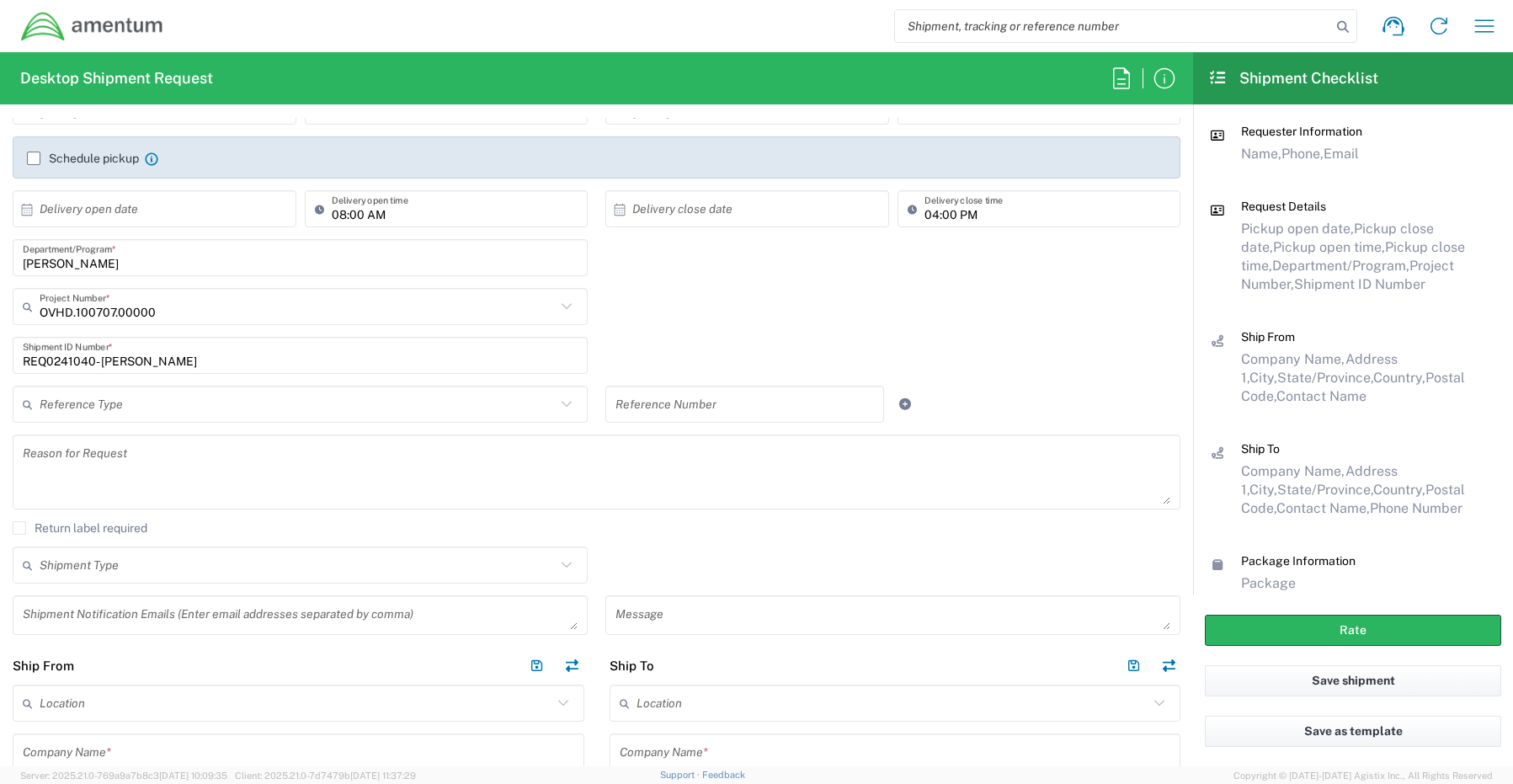
click at [58, 611] on textarea at bounding box center [300, 615] width 555 height 30
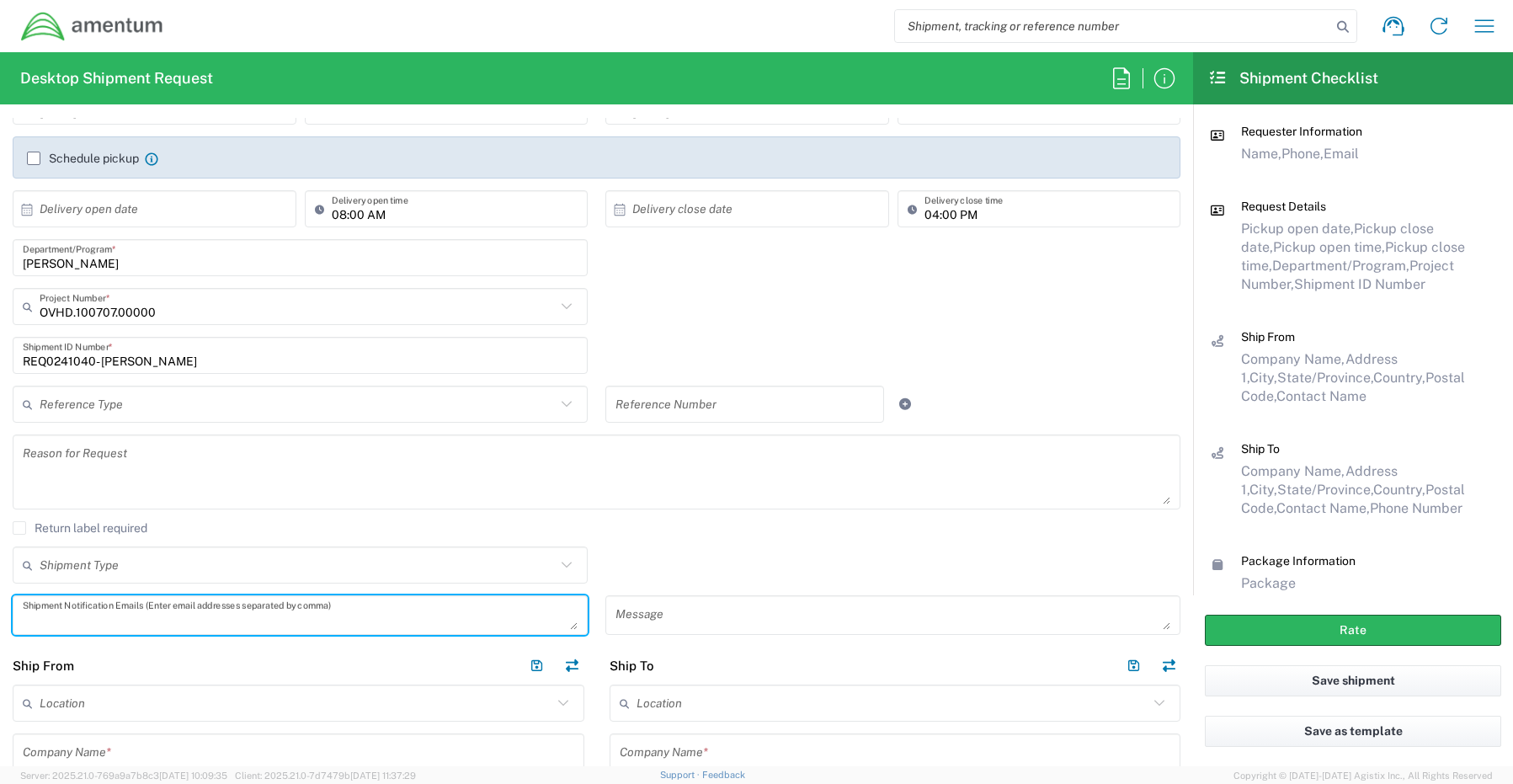
paste textarea "[PERSON_NAME][EMAIL_ADDRESS][PERSON_NAME][DOMAIN_NAME]"
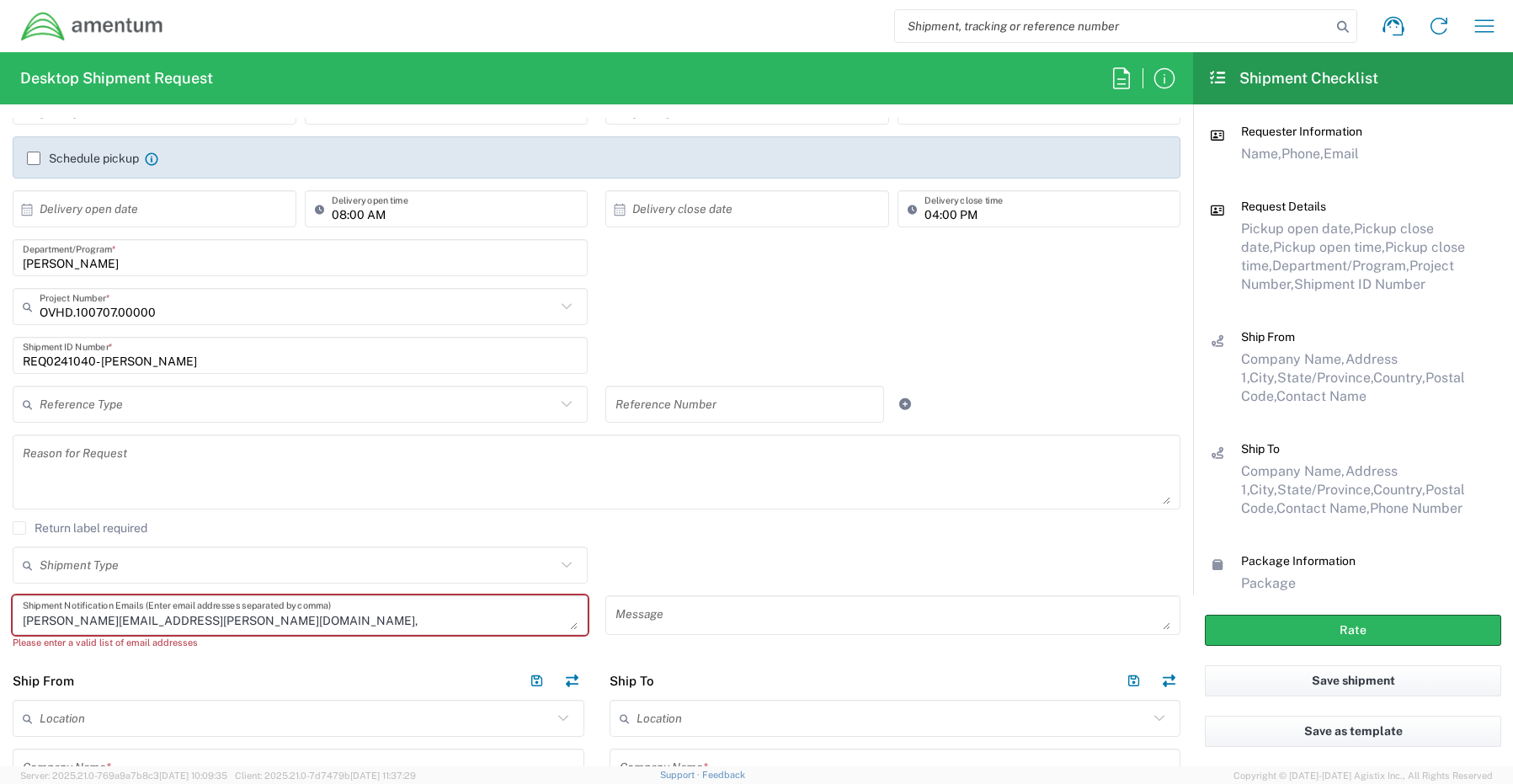
click at [257, 621] on textarea "[PERSON_NAME][EMAIL_ADDRESS][PERSON_NAME][DOMAIN_NAME]," at bounding box center [300, 615] width 555 height 30
paste textarea "[EMAIL_ADDRESS][DOMAIN_NAME]"
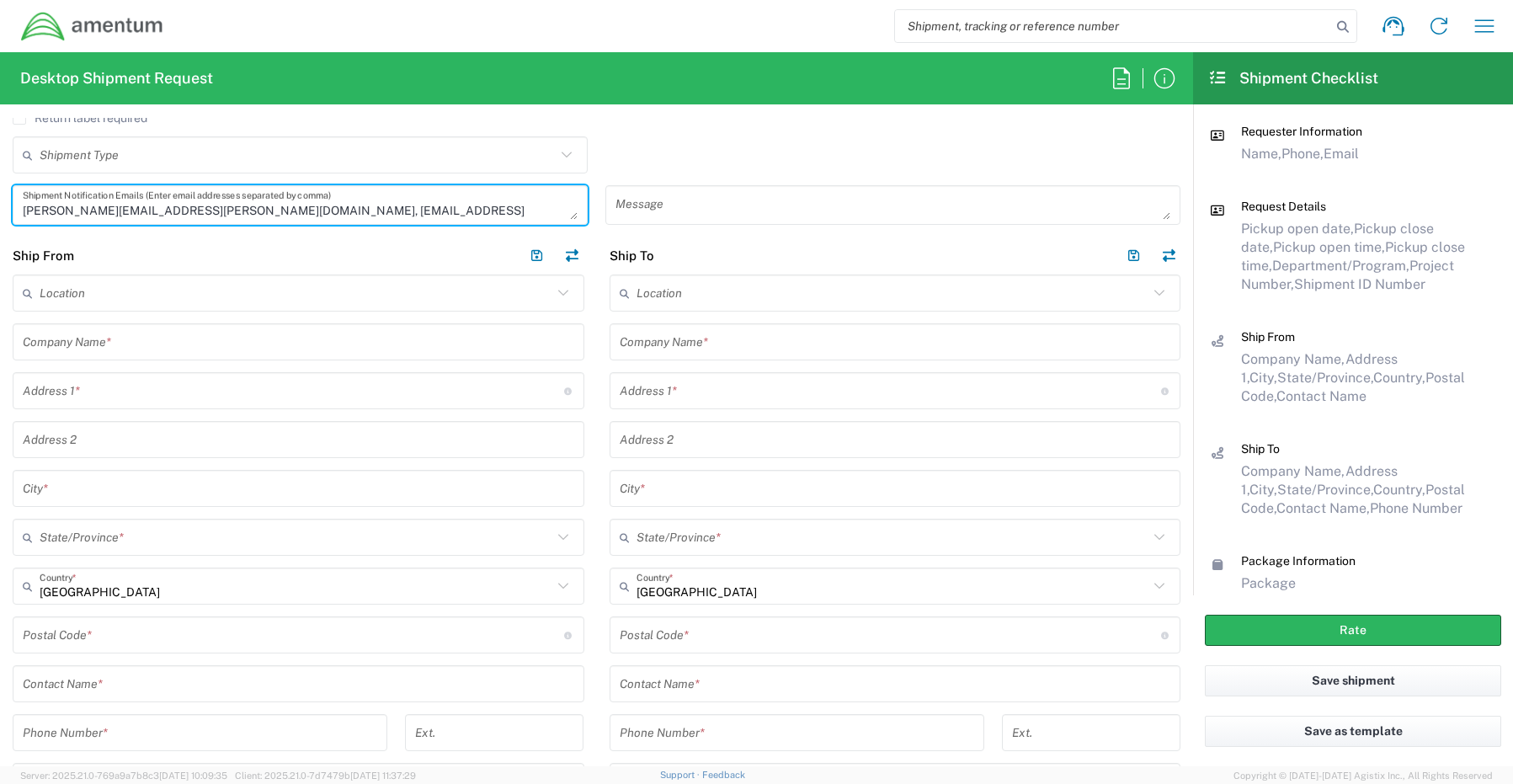
scroll to position [673, 0]
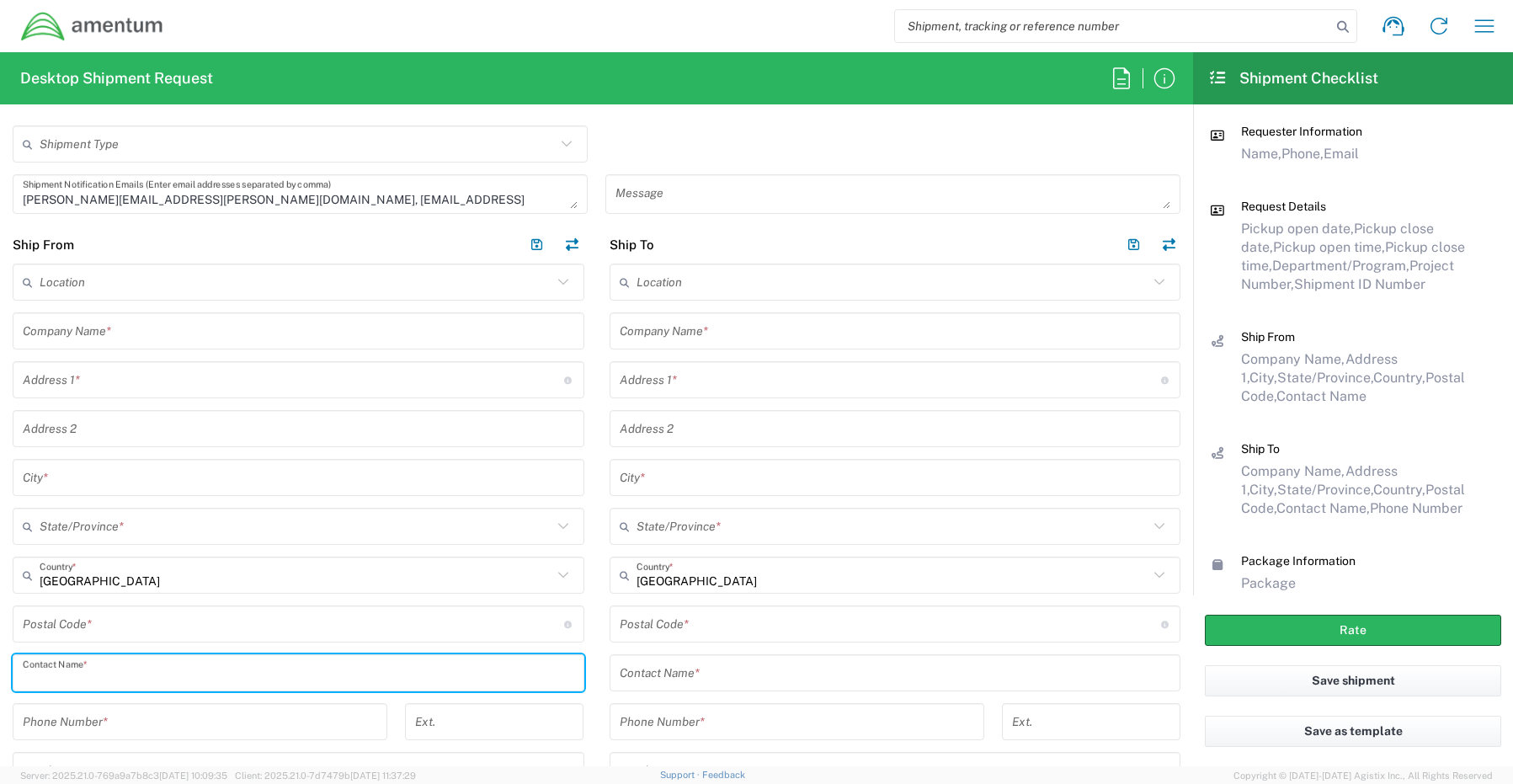
click at [135, 673] on input "text" at bounding box center [299, 673] width 551 height 30
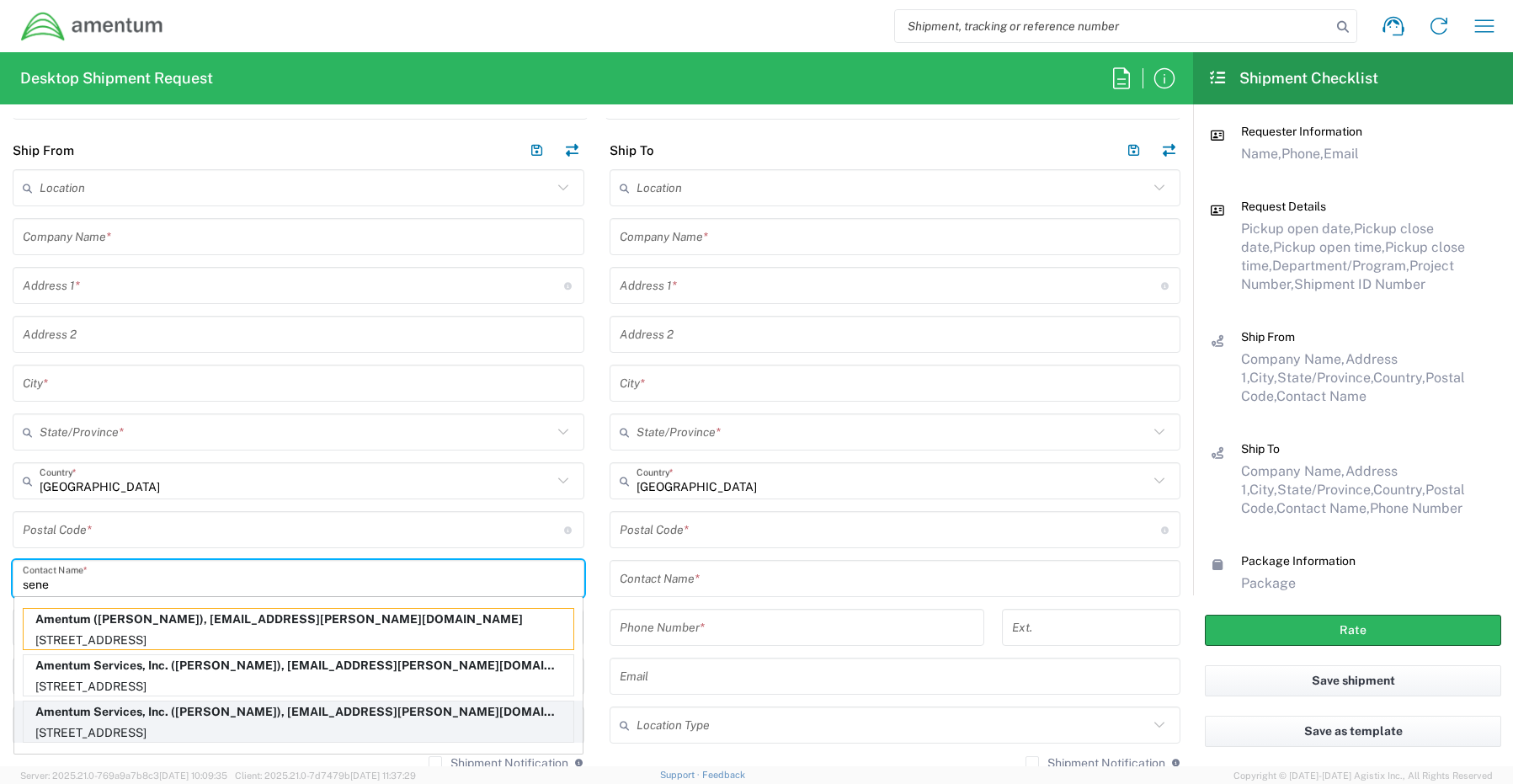
scroll to position [842, 0]
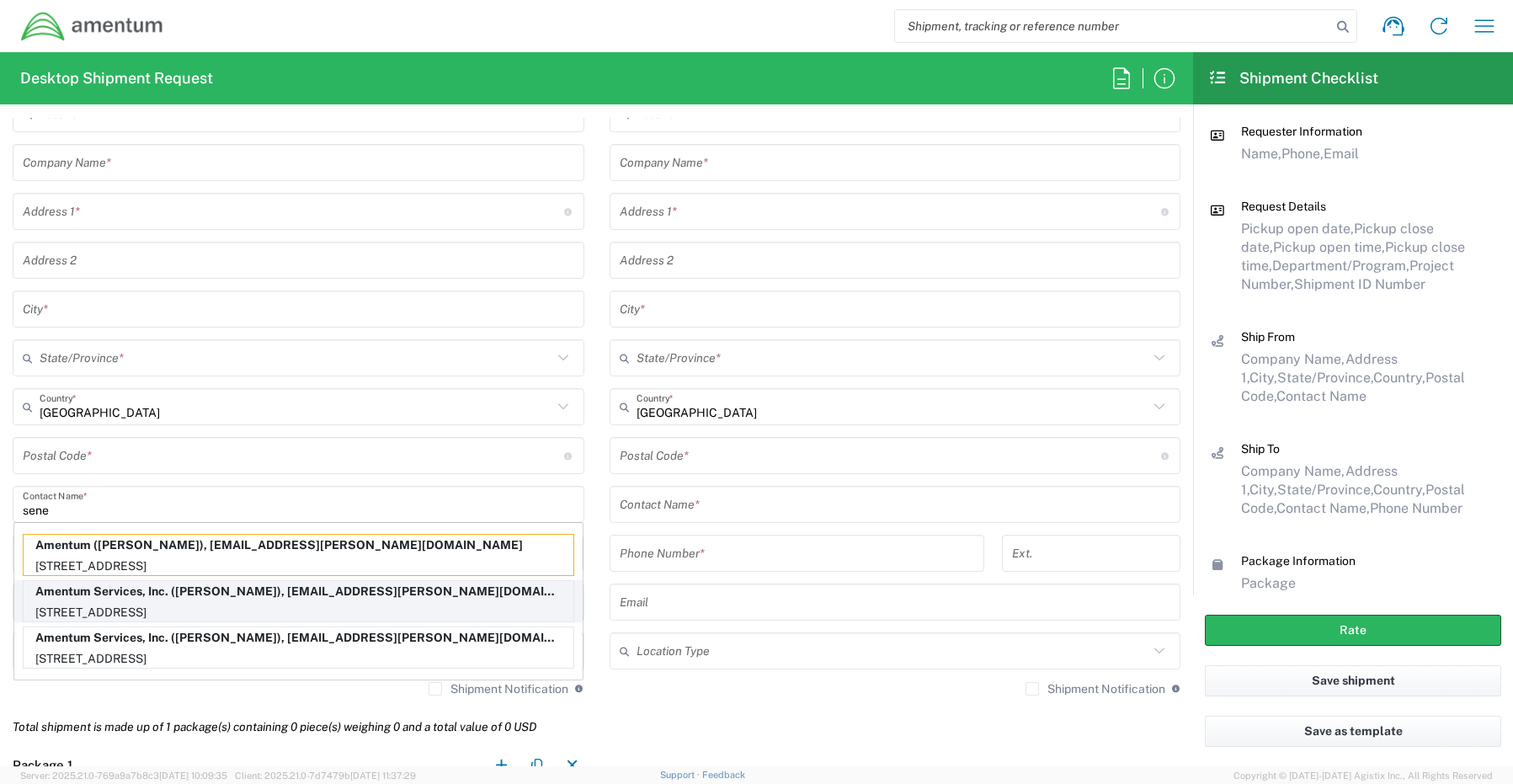
click at [102, 607] on p "[STREET_ADDRESS]" at bounding box center [299, 612] width 549 height 21
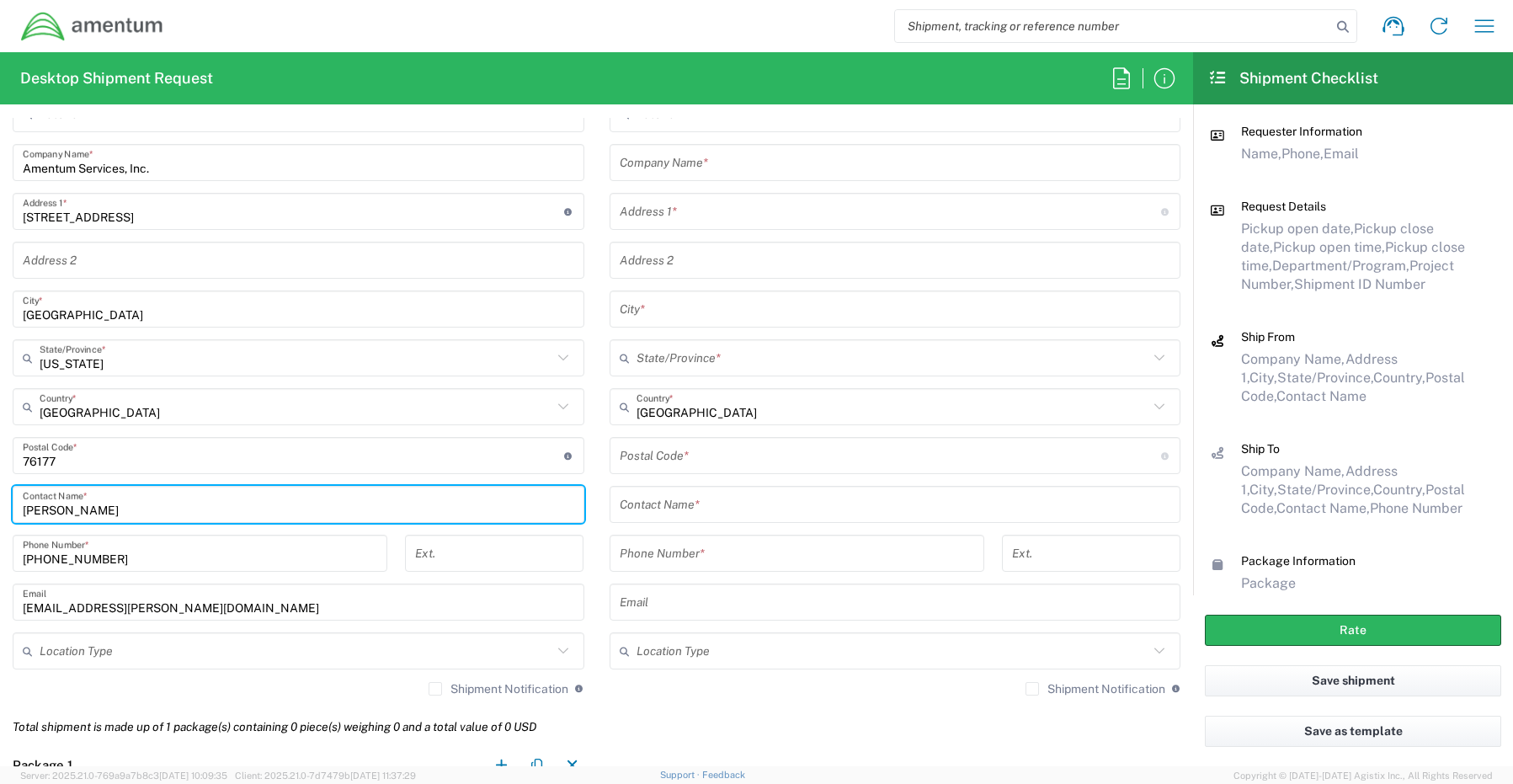
click at [74, 654] on input "text" at bounding box center [296, 650] width 513 height 30
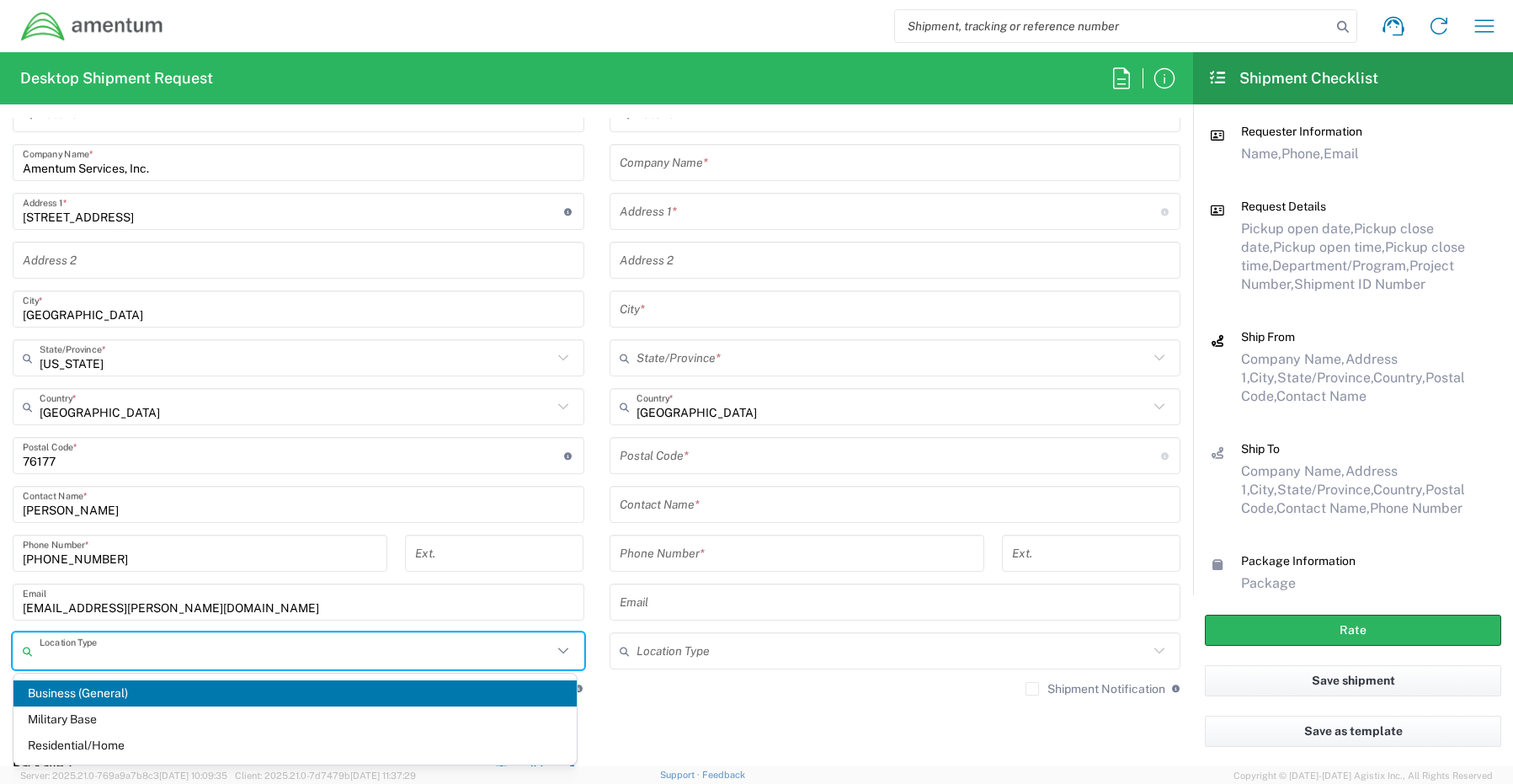
click at [73, 688] on span "Business (General)" at bounding box center [295, 693] width 563 height 26
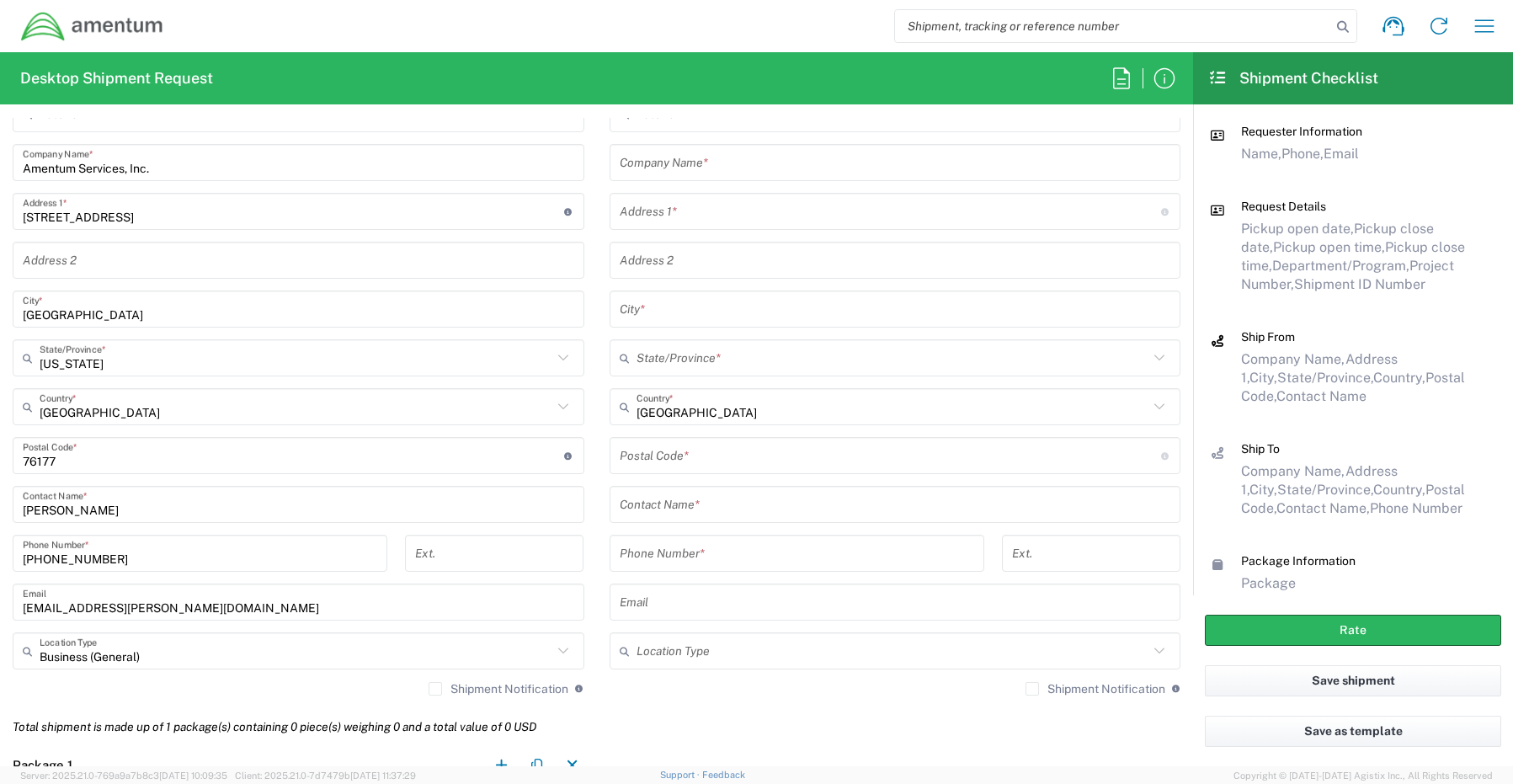
click at [435, 693] on label "Shipment Notification" at bounding box center [498, 689] width 139 height 14
click at [435, 689] on input "Shipment Notification" at bounding box center [435, 689] width 0 height 0
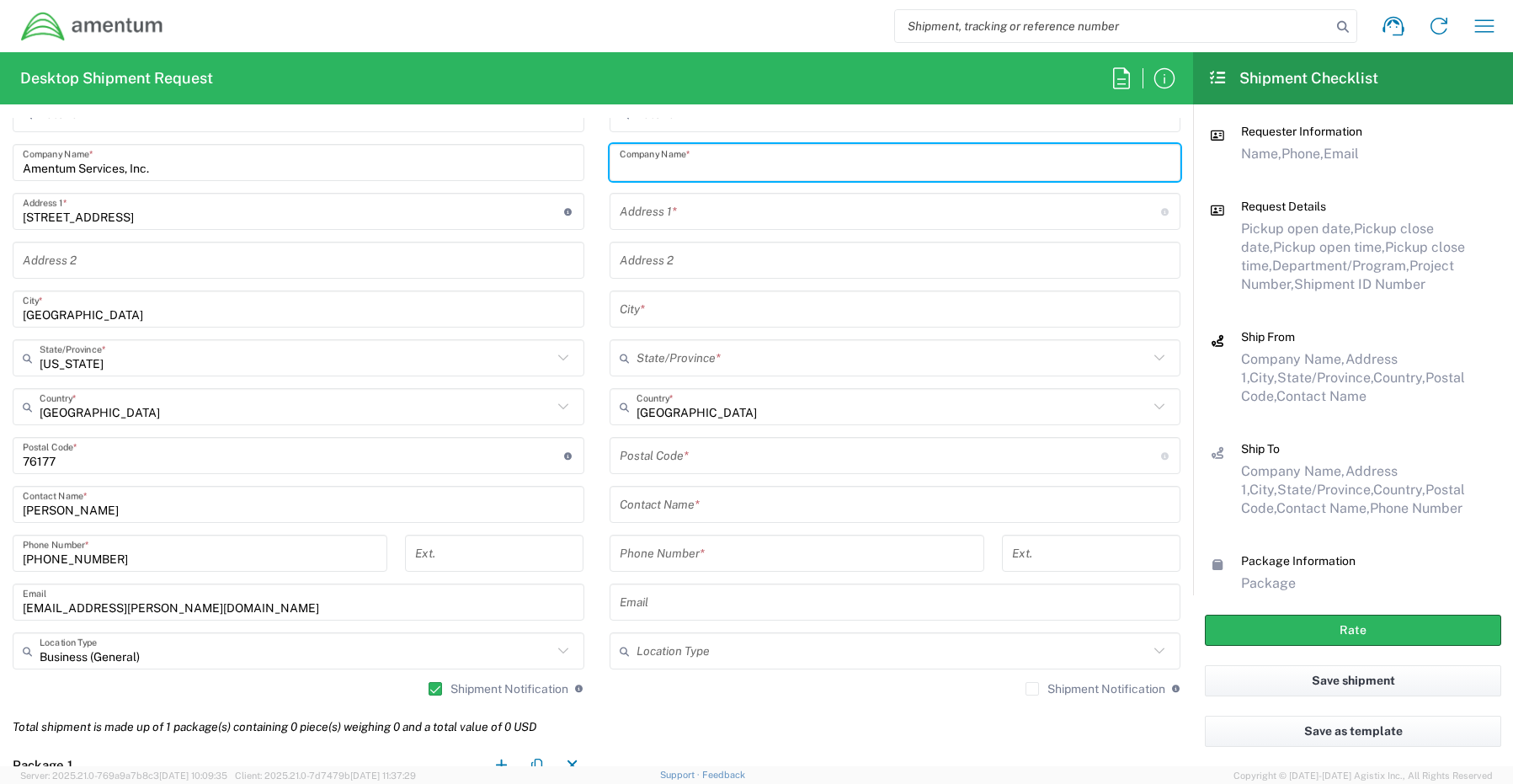
click at [708, 175] on input "text" at bounding box center [896, 162] width 551 height 30
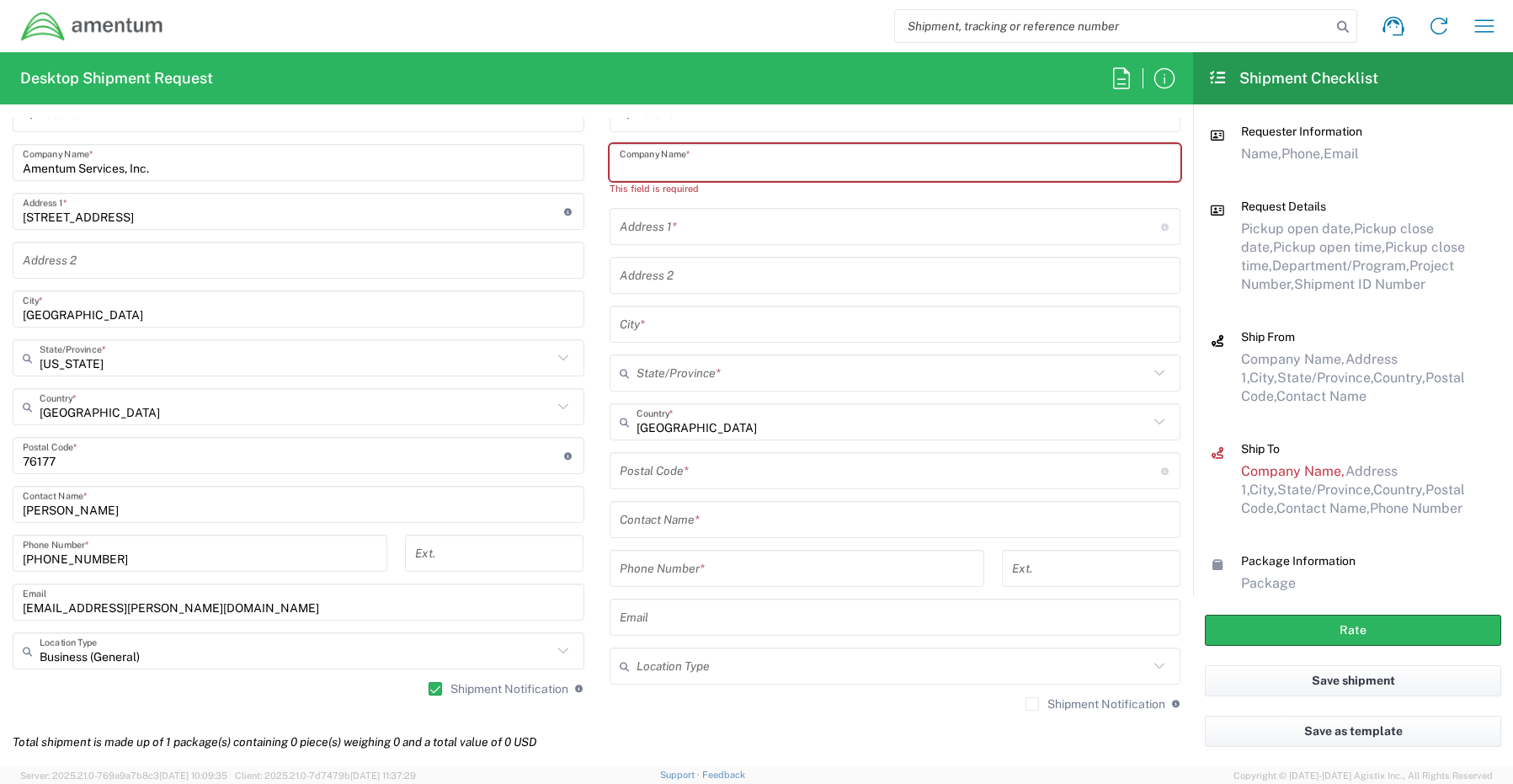
click at [676, 169] on input "text" at bounding box center [896, 162] width 551 height 30
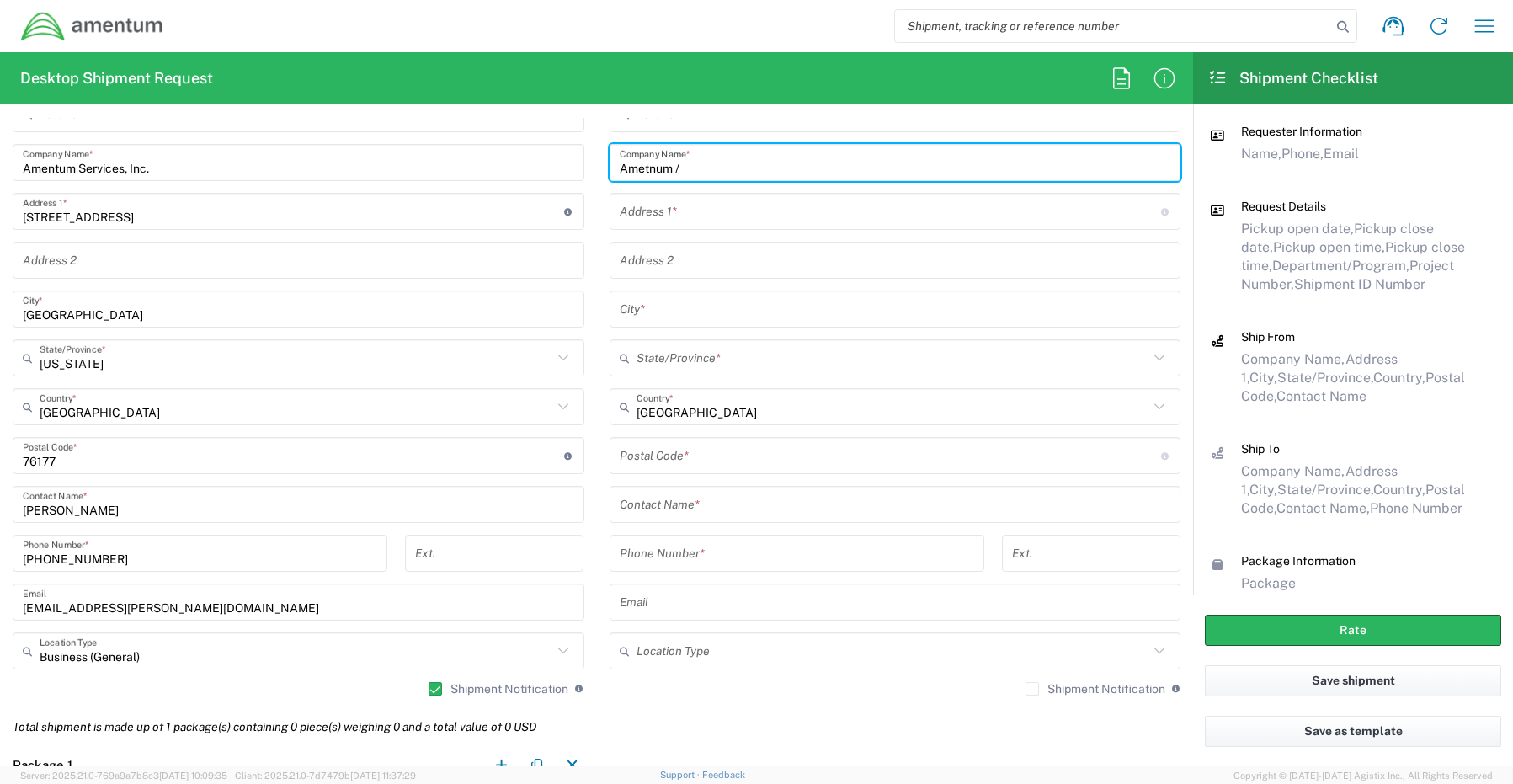
click at [711, 170] on input "Ametnum /" at bounding box center [896, 162] width 551 height 30
paste input "[PERSON_NAME]"
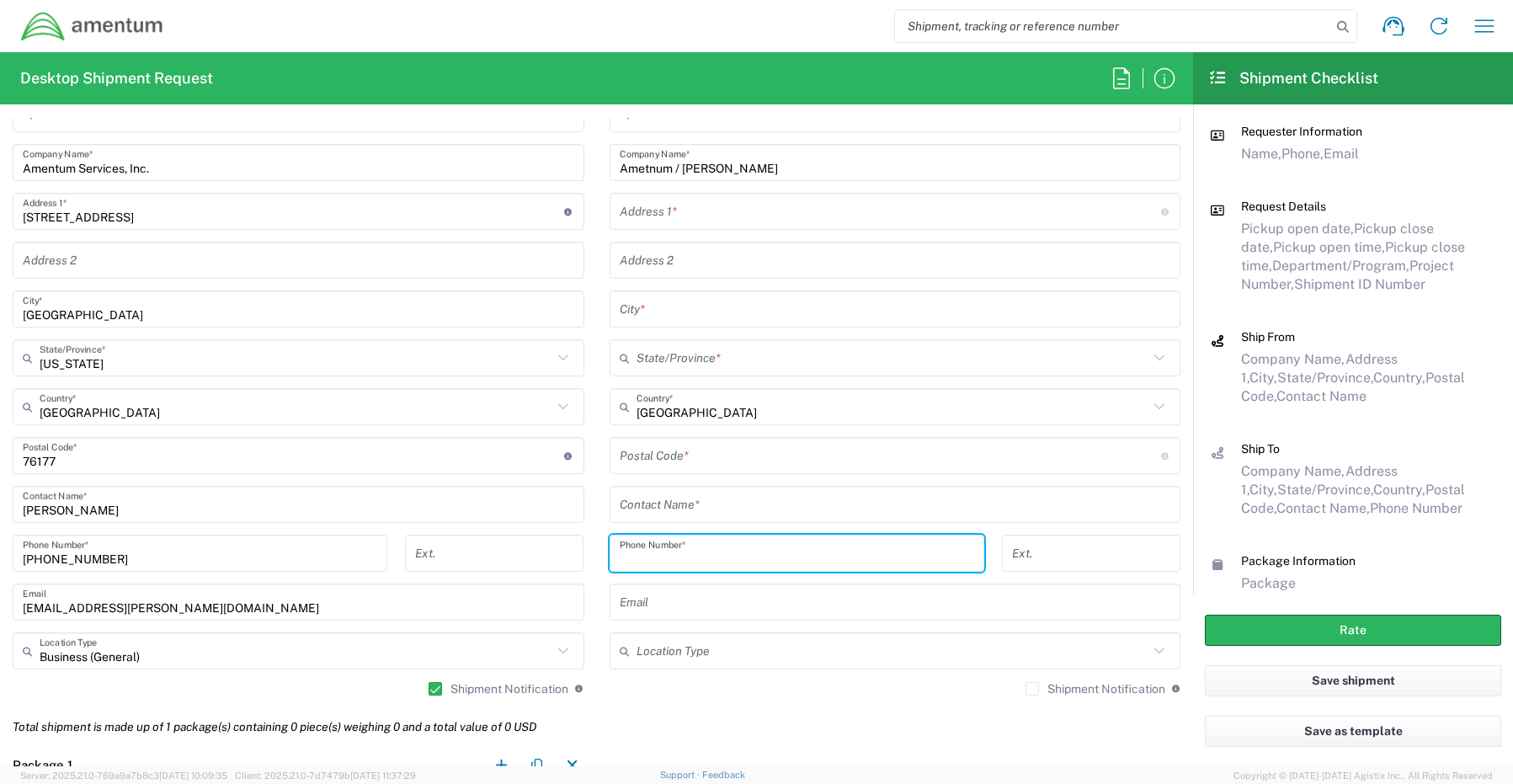
click at [663, 550] on input "tel" at bounding box center [797, 554] width 355 height 30
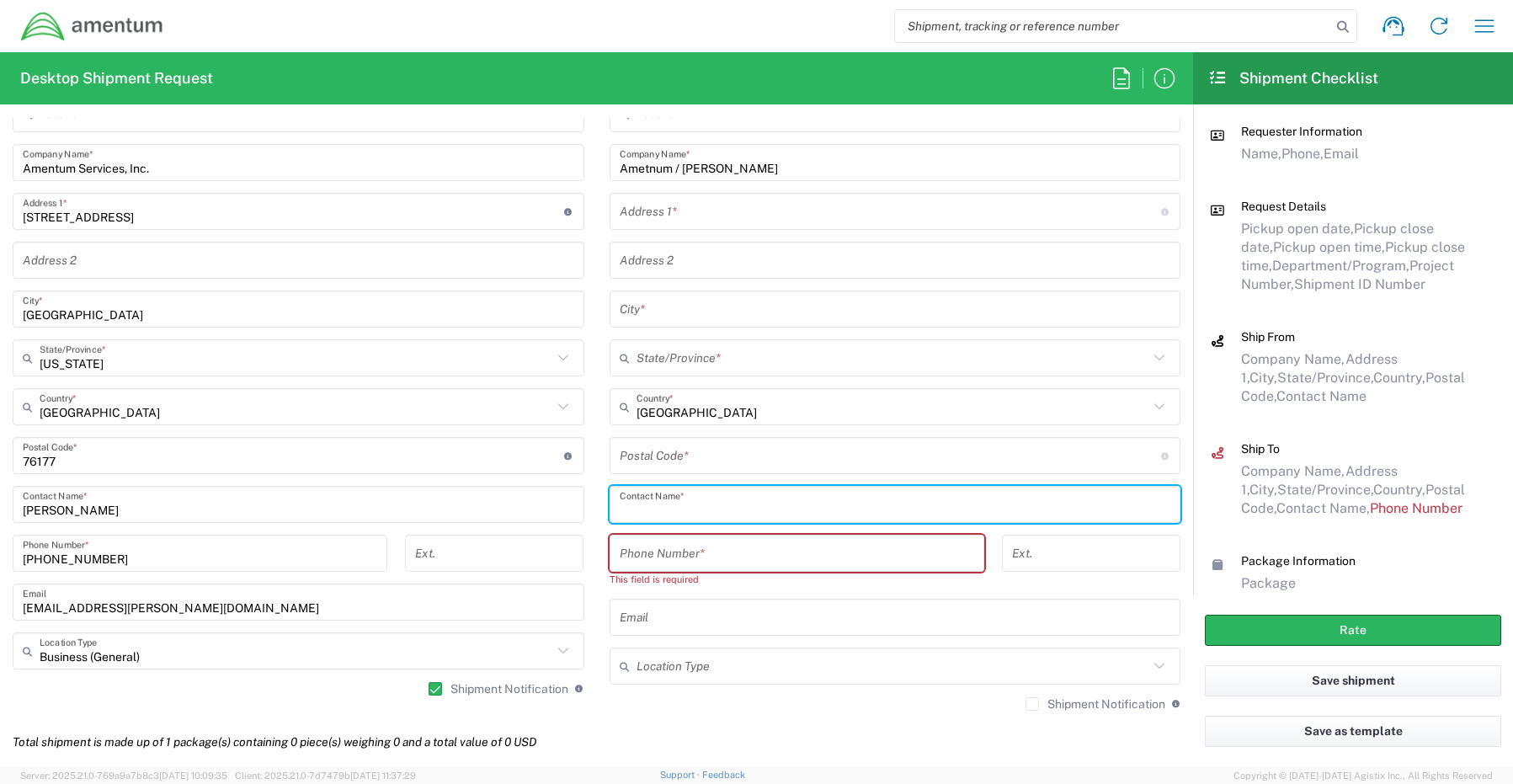
click at [677, 504] on input "text" at bounding box center [896, 504] width 551 height 30
paste input "[PERSON_NAME]"
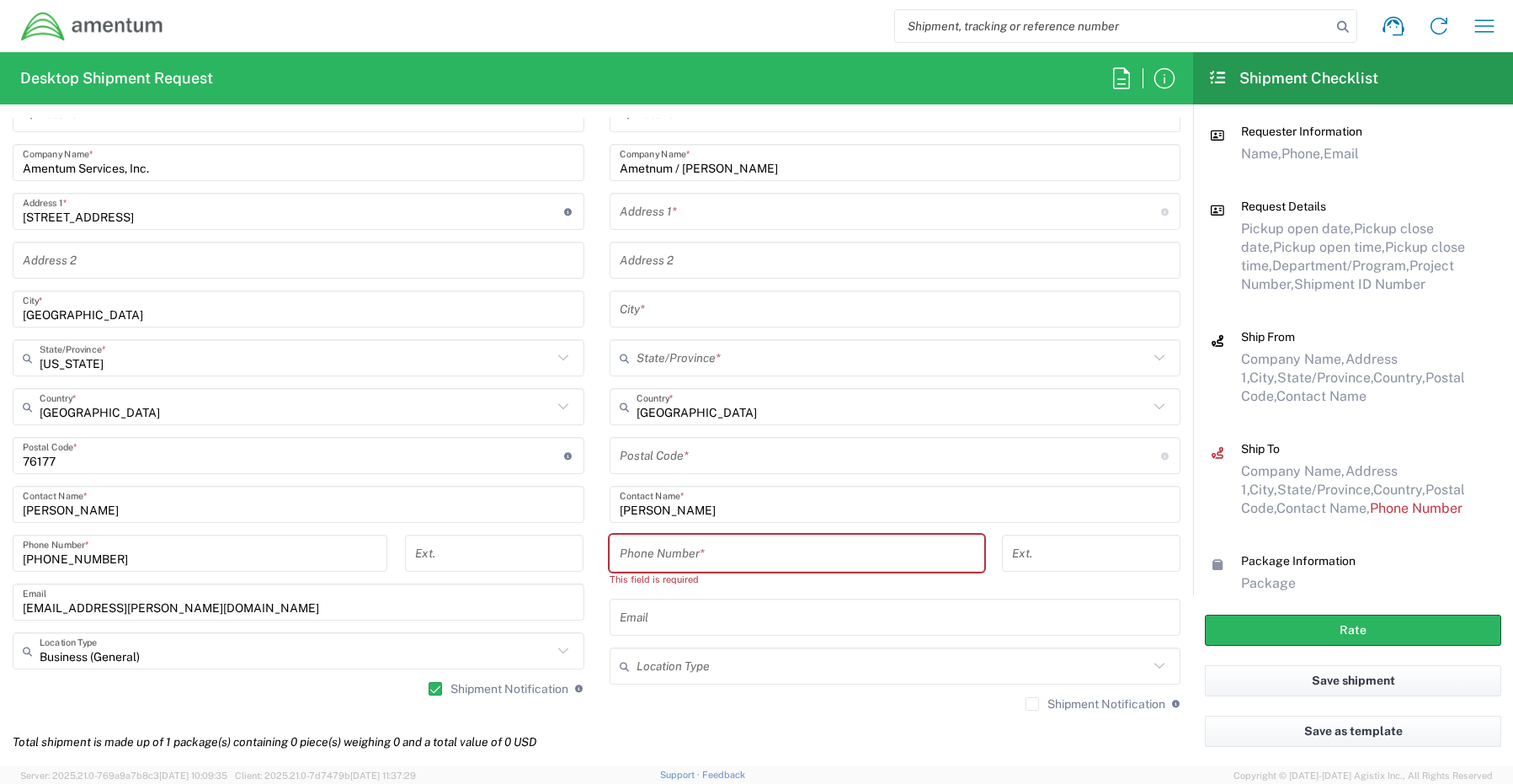
click at [674, 220] on input "text" at bounding box center [890, 212] width 542 height 30
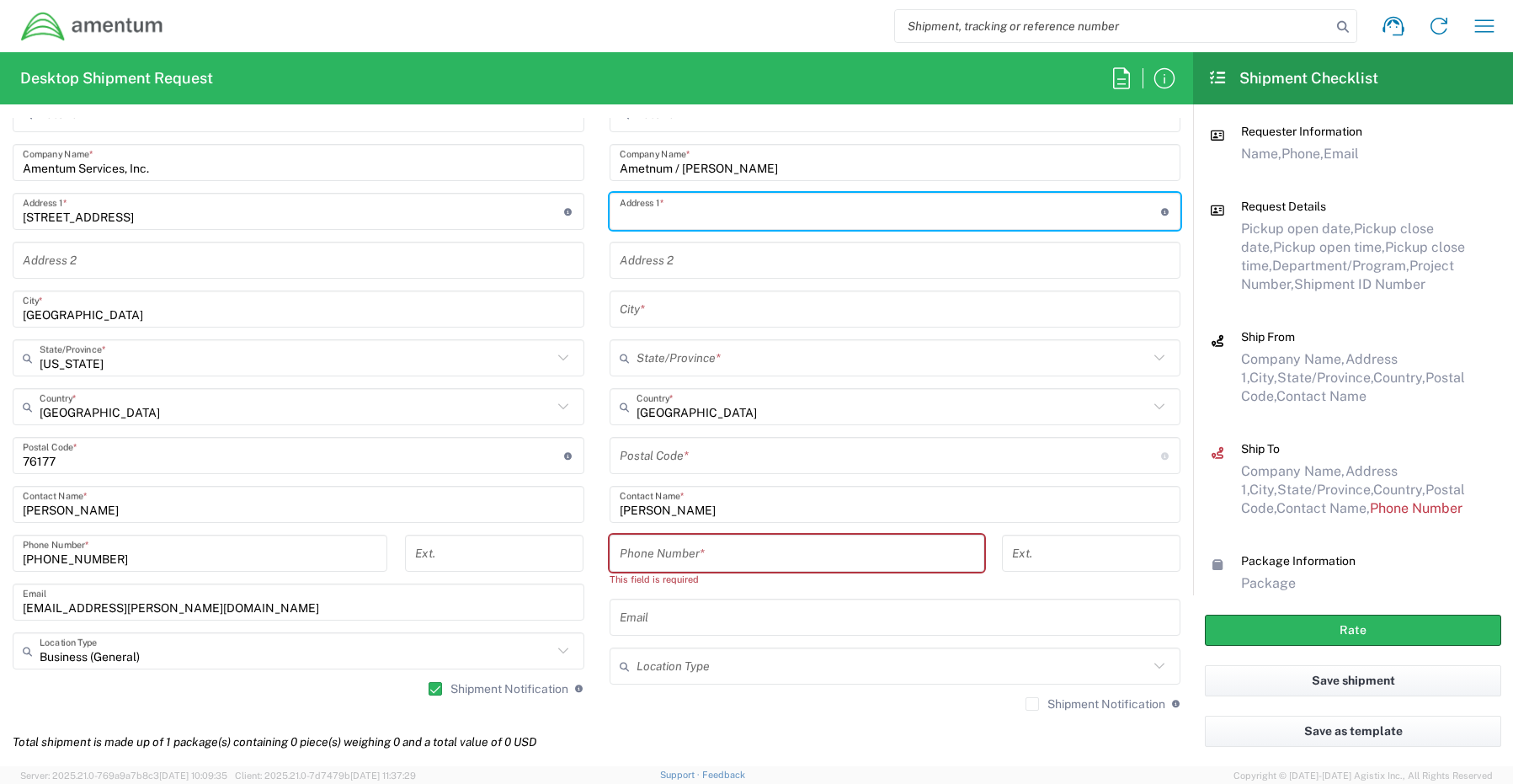
paste input "[STREET_ADDRESS],"
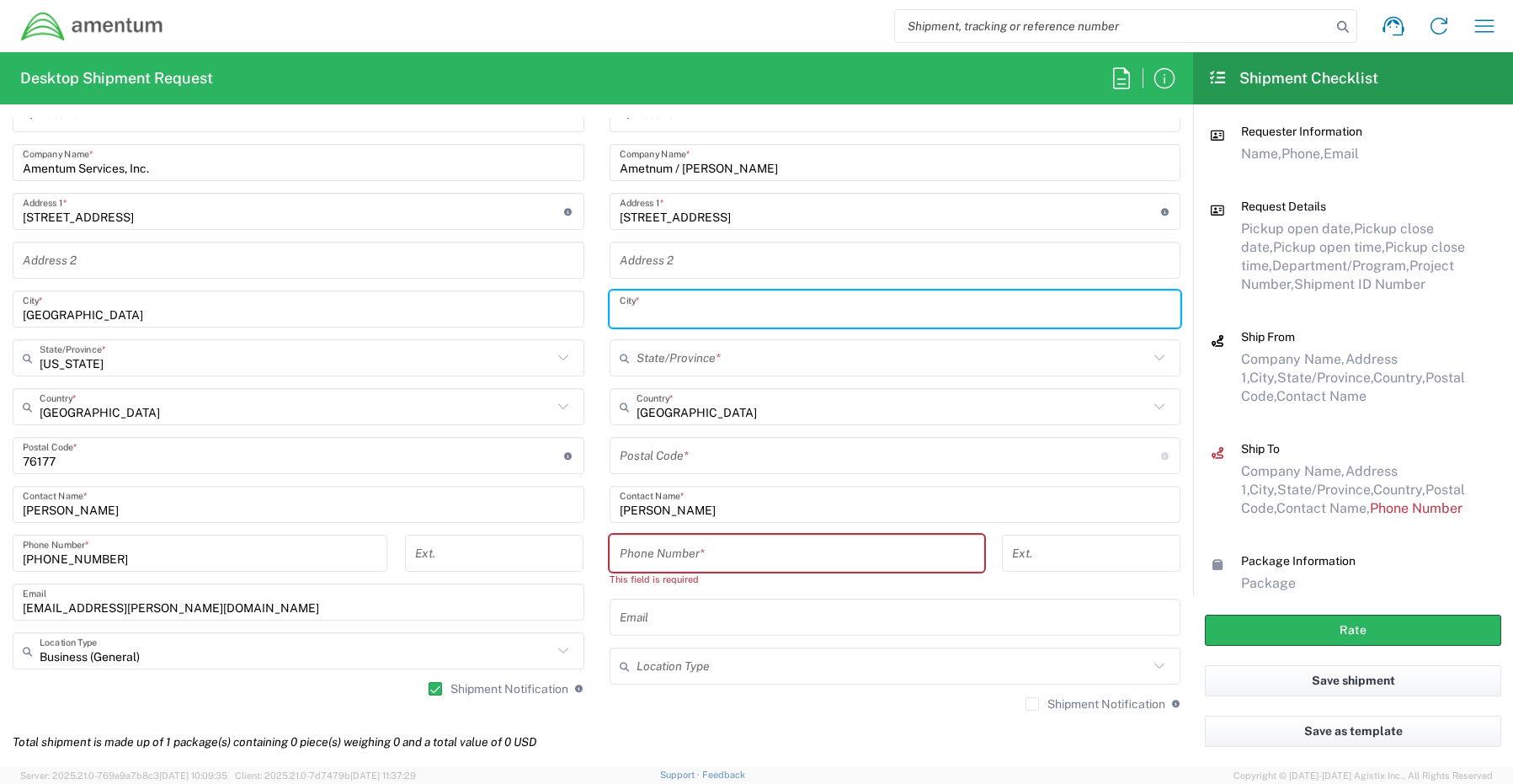
click at [687, 309] on input "text" at bounding box center [896, 310] width 551 height 30
paste input "[GEOGRAPHIC_DATA],"
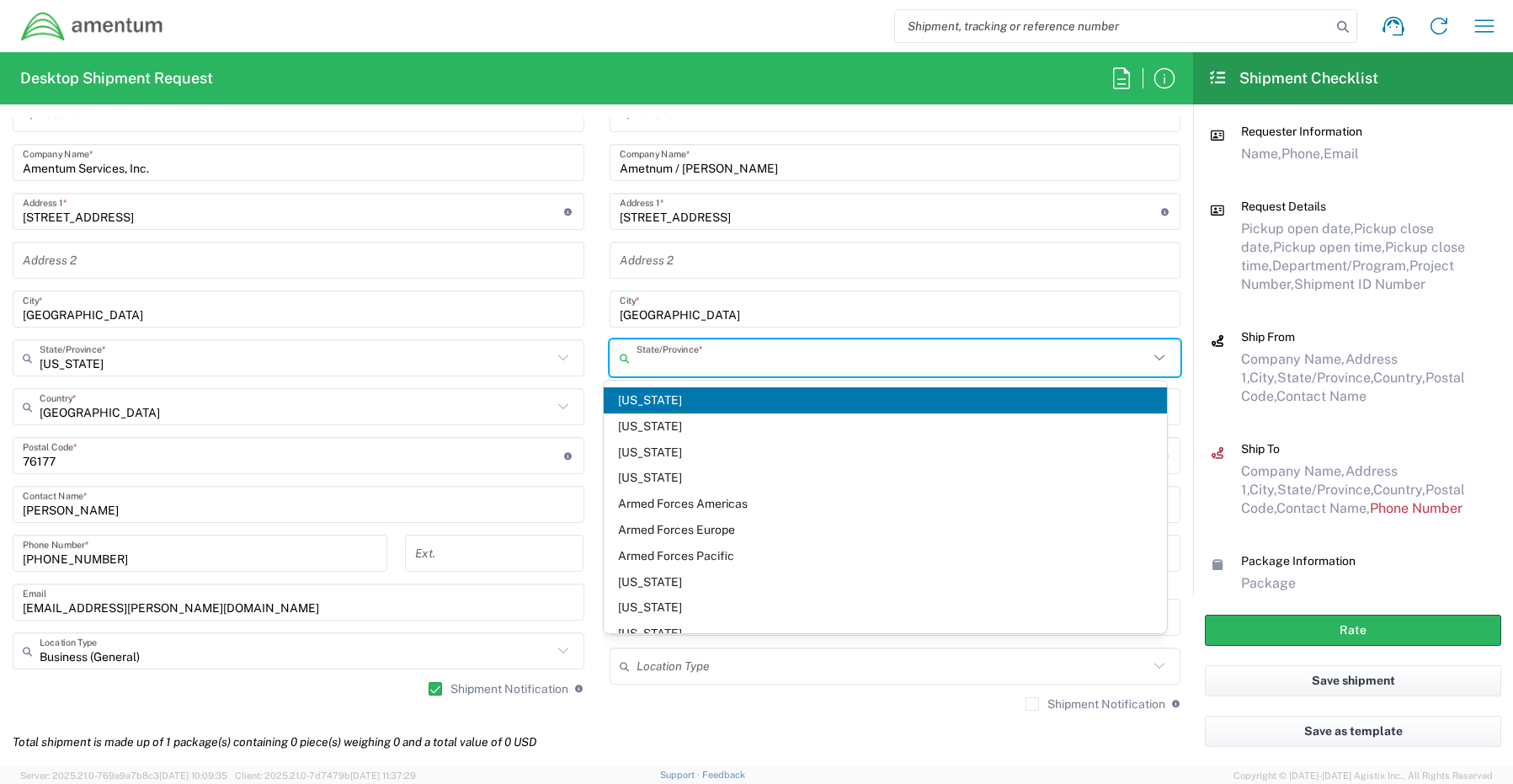
click at [697, 369] on input "text" at bounding box center [892, 358] width 513 height 30
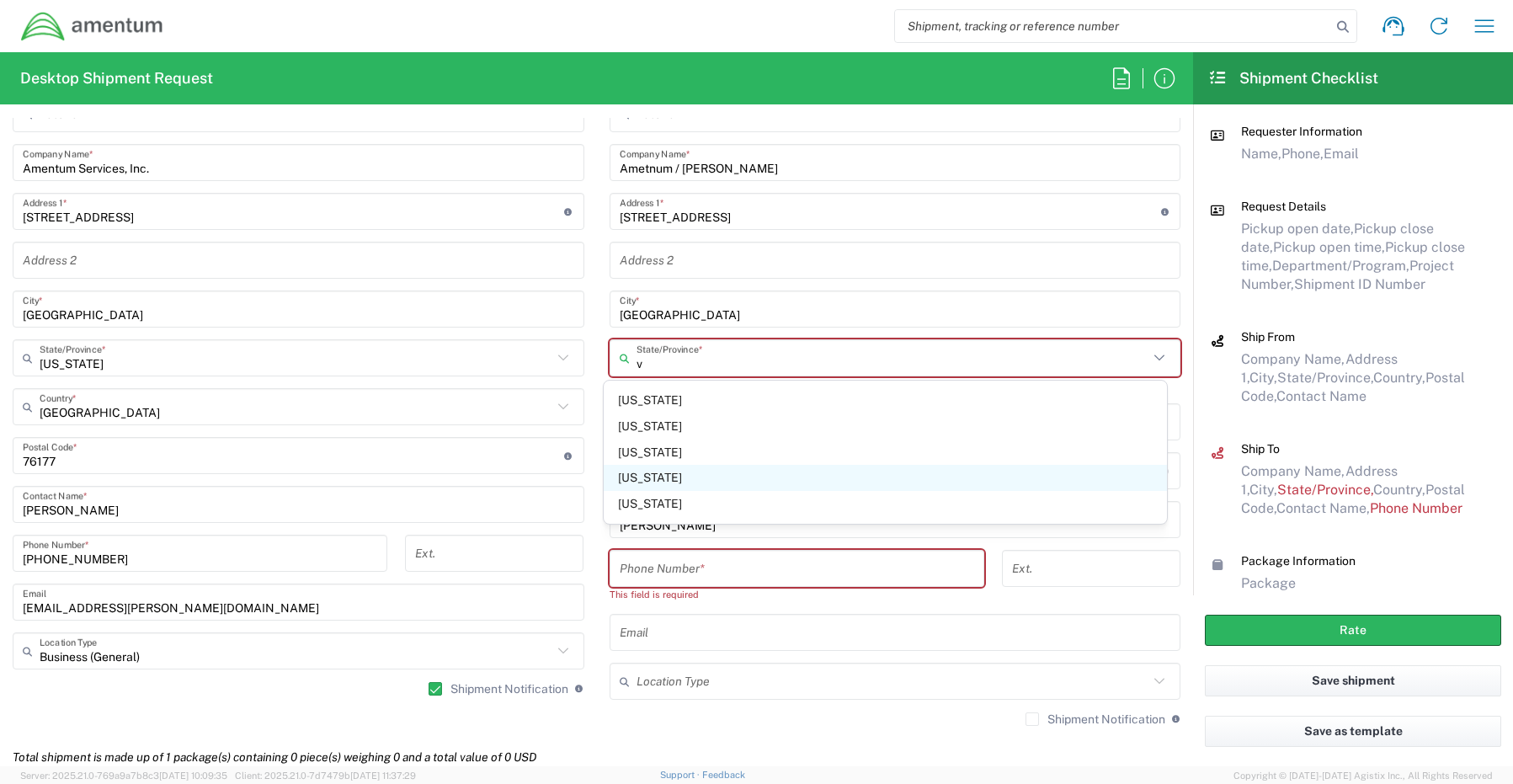
click at [660, 478] on span "[US_STATE]" at bounding box center [885, 477] width 563 height 26
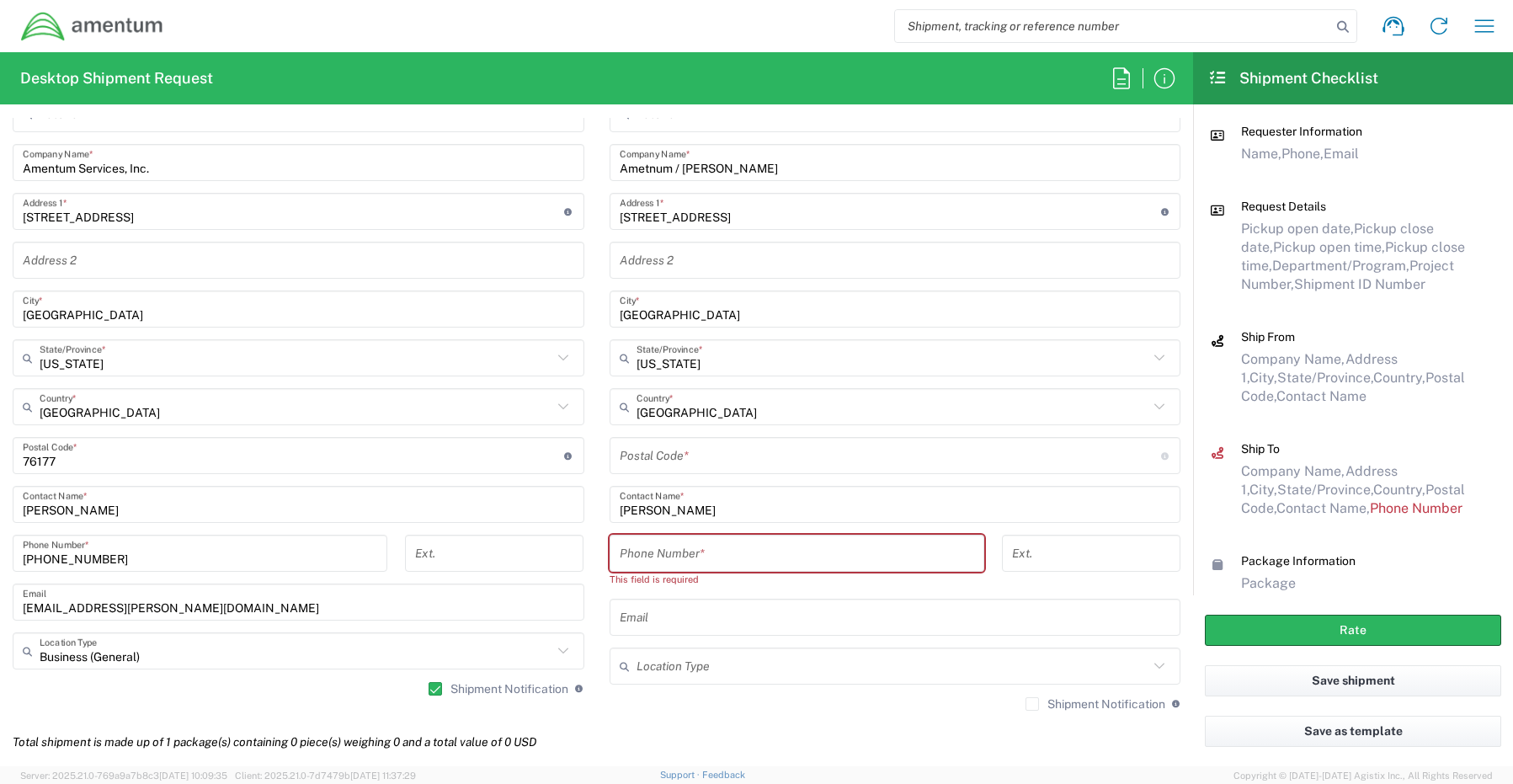
click at [661, 460] on input "undefined" at bounding box center [890, 456] width 542 height 30
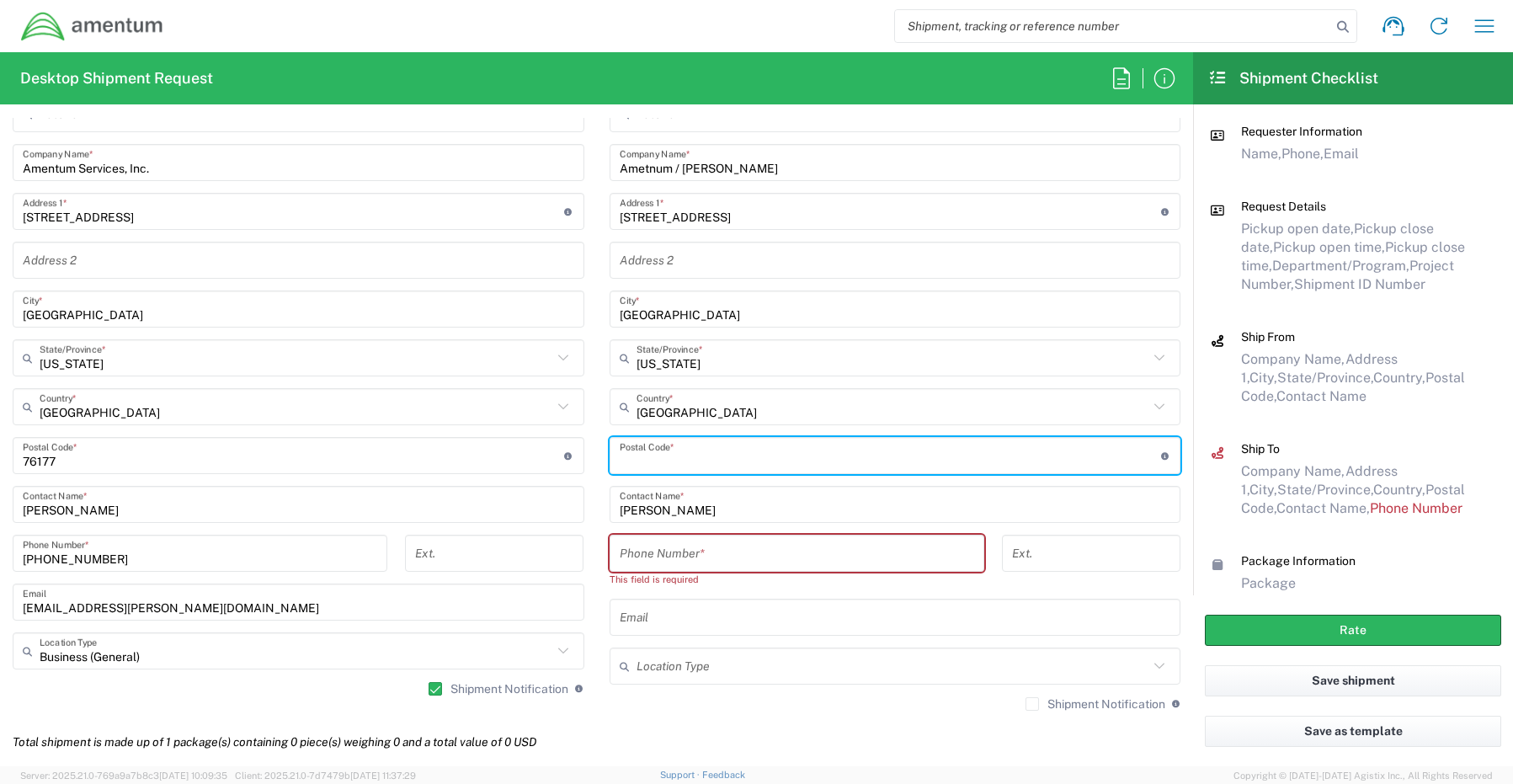
paste input "22655"
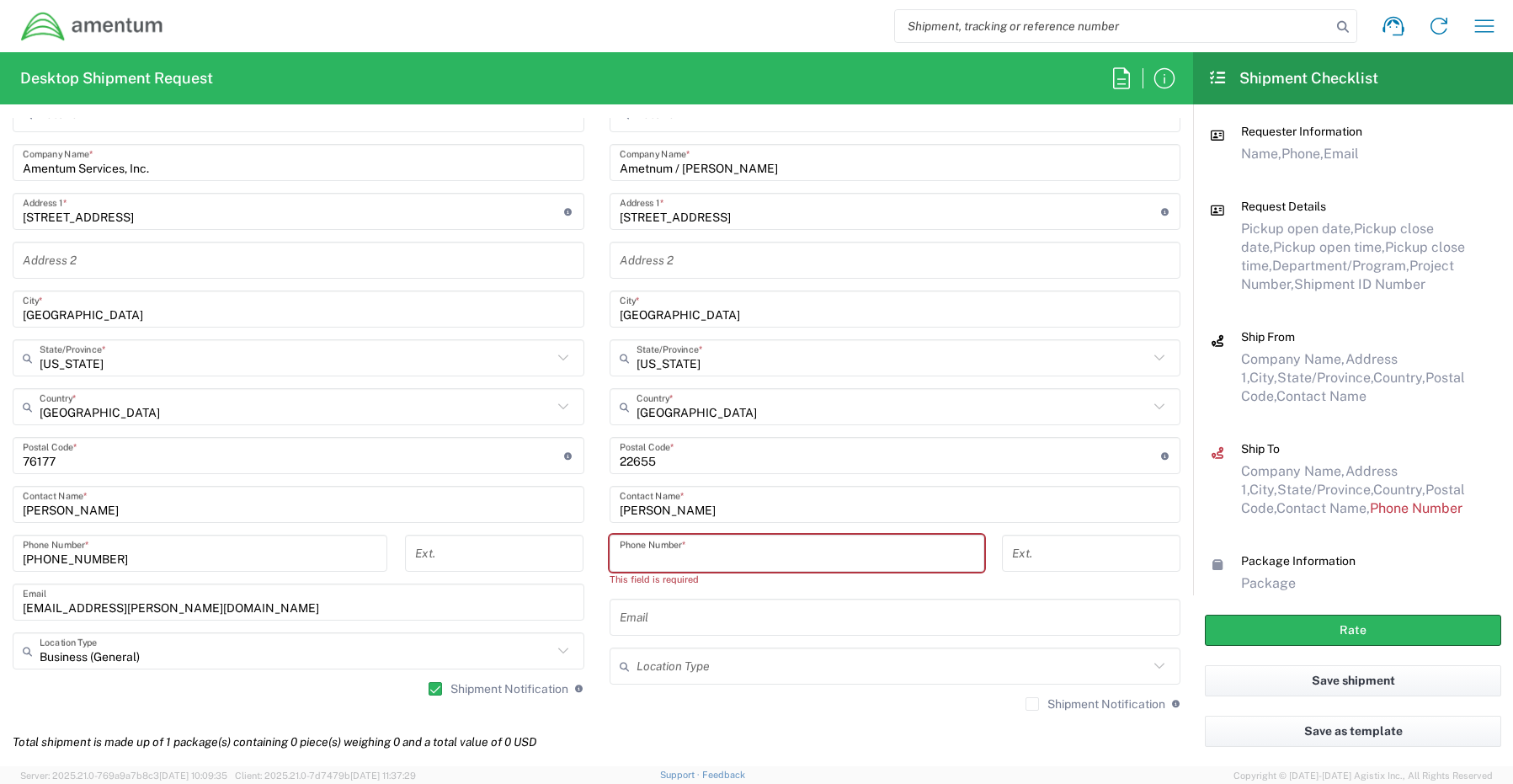
click at [639, 557] on input "tel" at bounding box center [797, 554] width 355 height 30
paste input "[PHONE_NUMBER]"
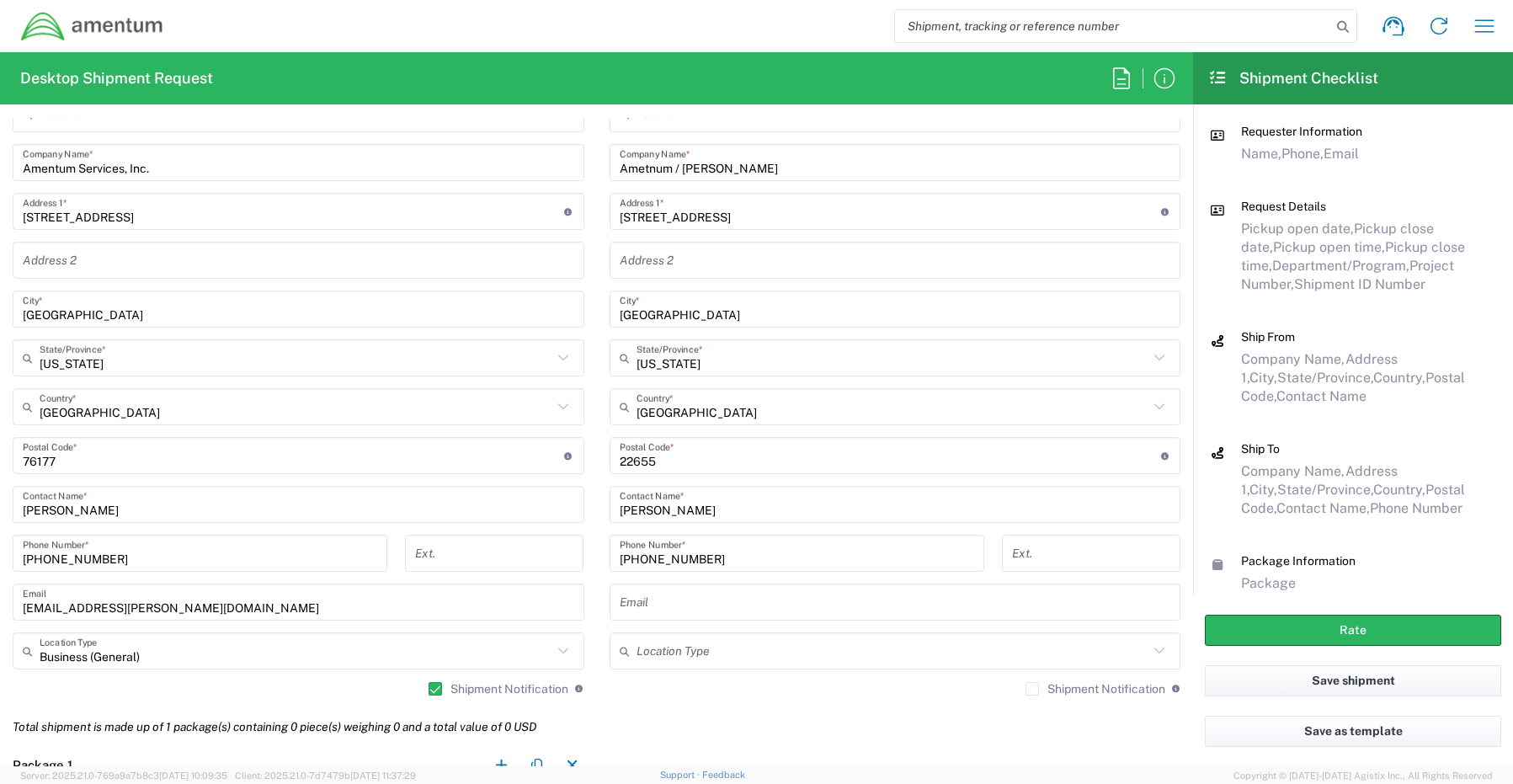
click at [668, 603] on input "text" at bounding box center [896, 602] width 551 height 30
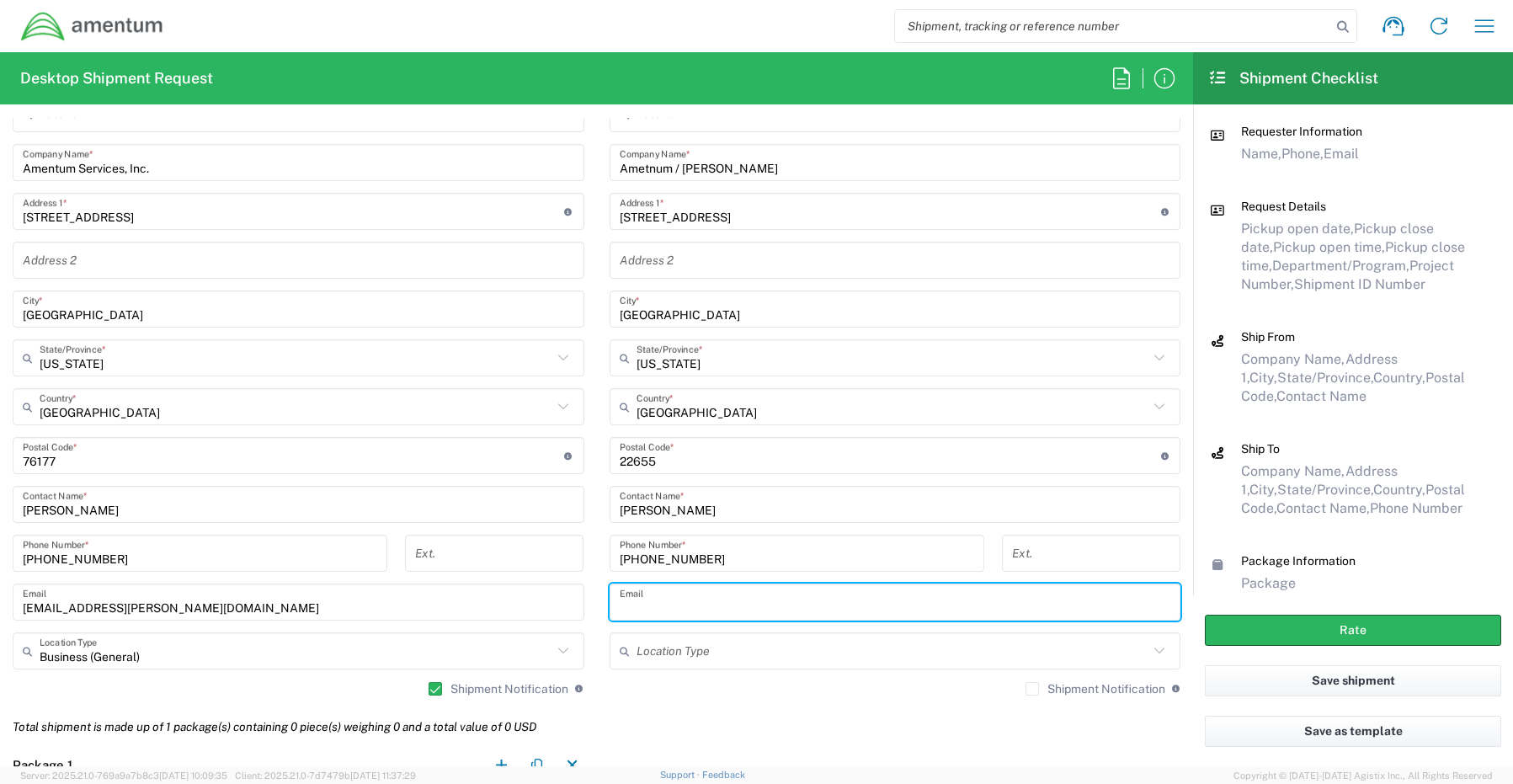
paste input "[PERSON_NAME][EMAIL_ADDRESS][DOMAIN_NAME]"
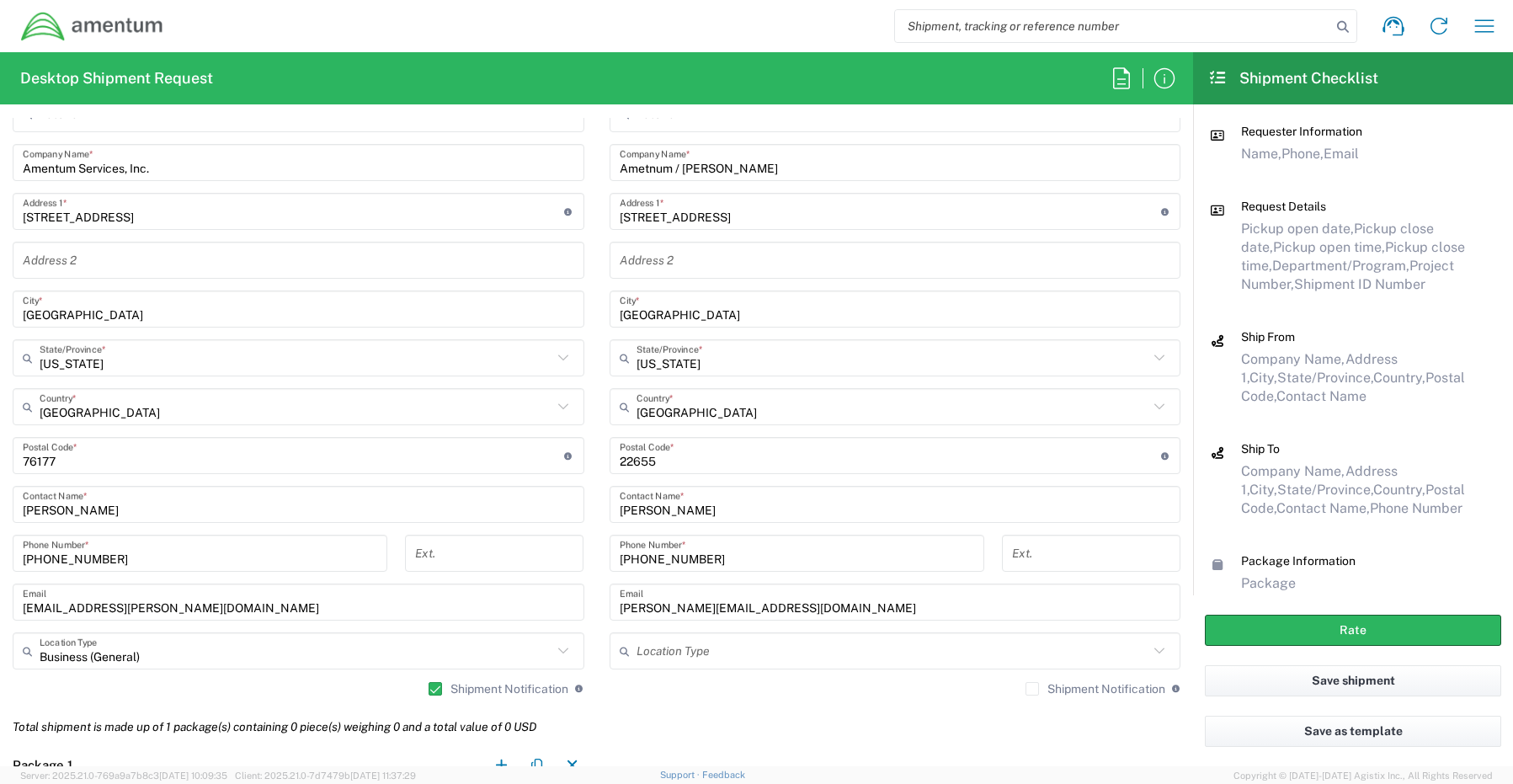
click at [1008, 690] on div "Shipment Notification If checked, a shipment notification email will be sent to…" at bounding box center [896, 695] width 572 height 27
click at [1026, 690] on label "Shipment Notification" at bounding box center [1095, 689] width 139 height 14
click at [1032, 689] on input "Shipment Notification" at bounding box center [1032, 689] width 0 height 0
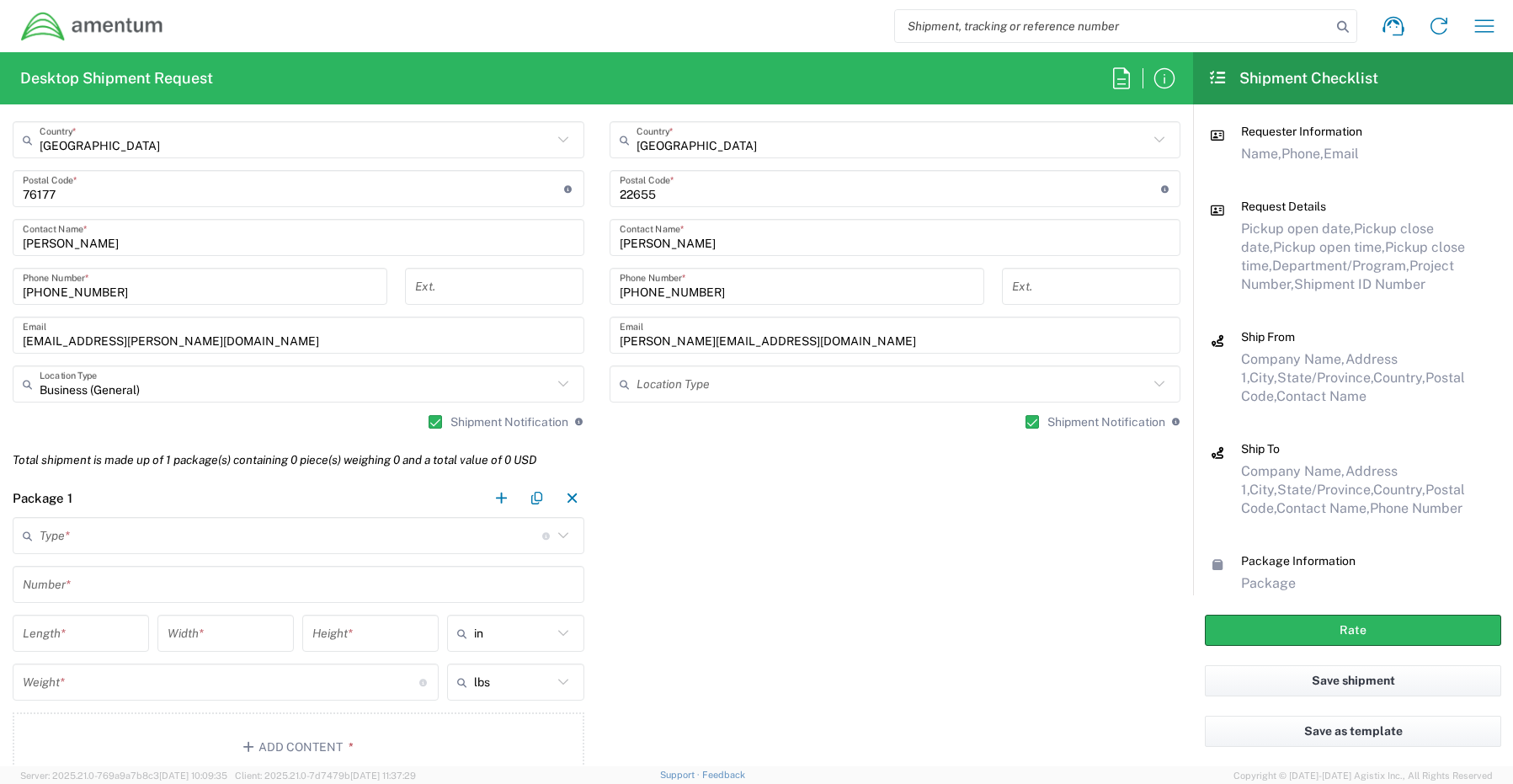
scroll to position [1179, 0]
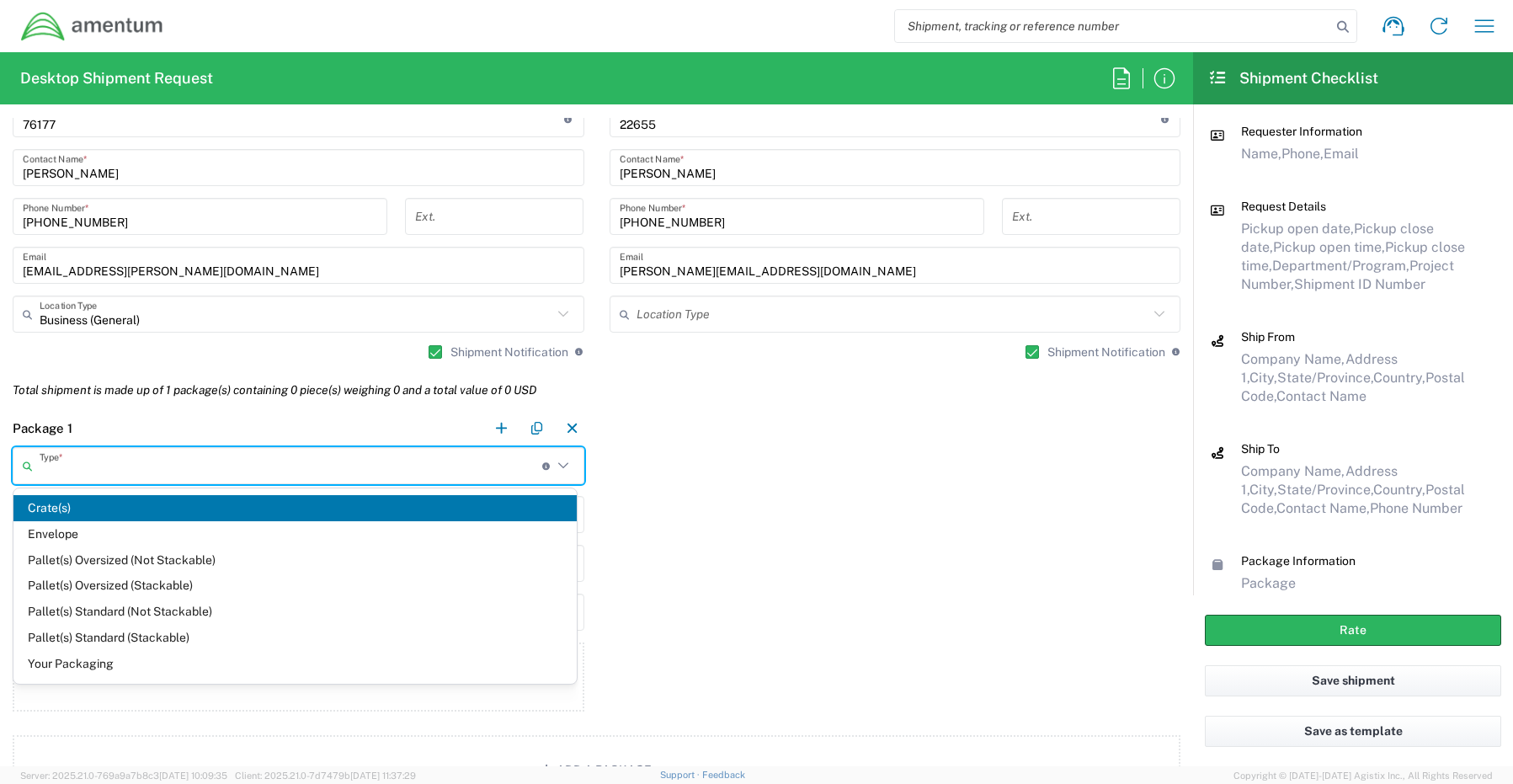
click at [83, 462] on input "text" at bounding box center [291, 466] width 503 height 30
click at [94, 663] on span "Your Packaging" at bounding box center [295, 663] width 563 height 26
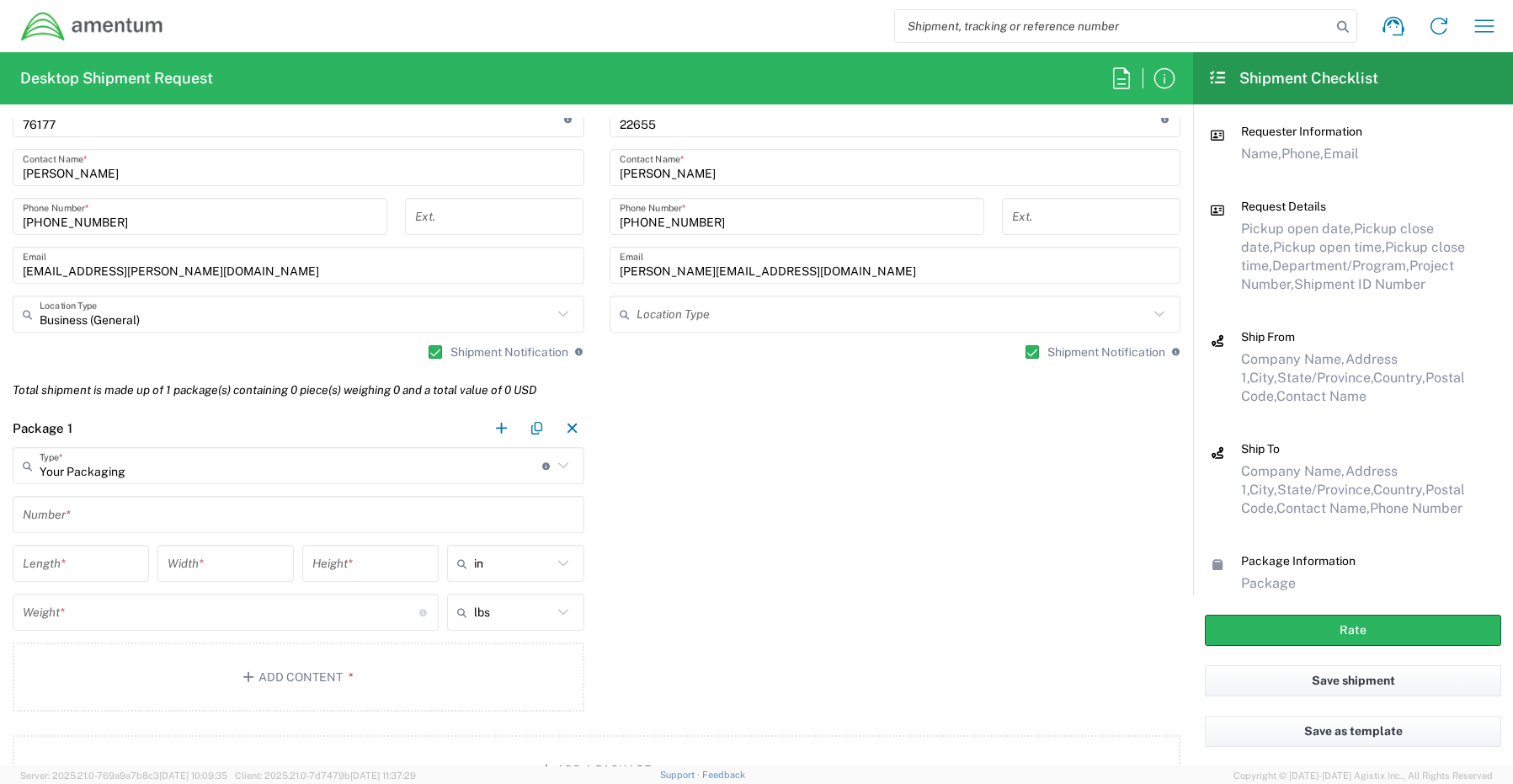
click at [69, 520] on input "text" at bounding box center [299, 514] width 551 height 30
click at [293, 676] on button "Add Content *" at bounding box center [299, 676] width 572 height 69
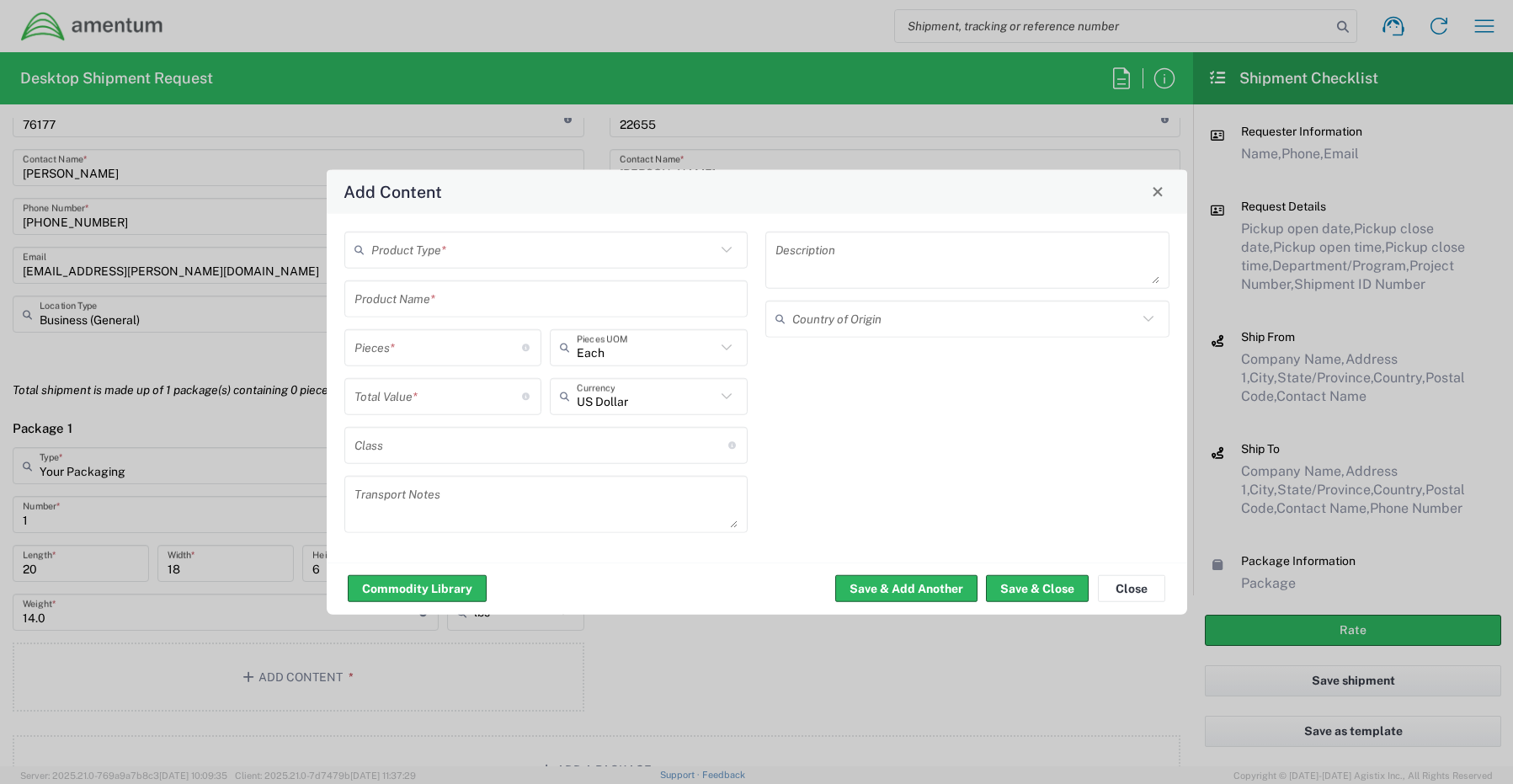
click at [442, 247] on input "text" at bounding box center [544, 249] width 345 height 30
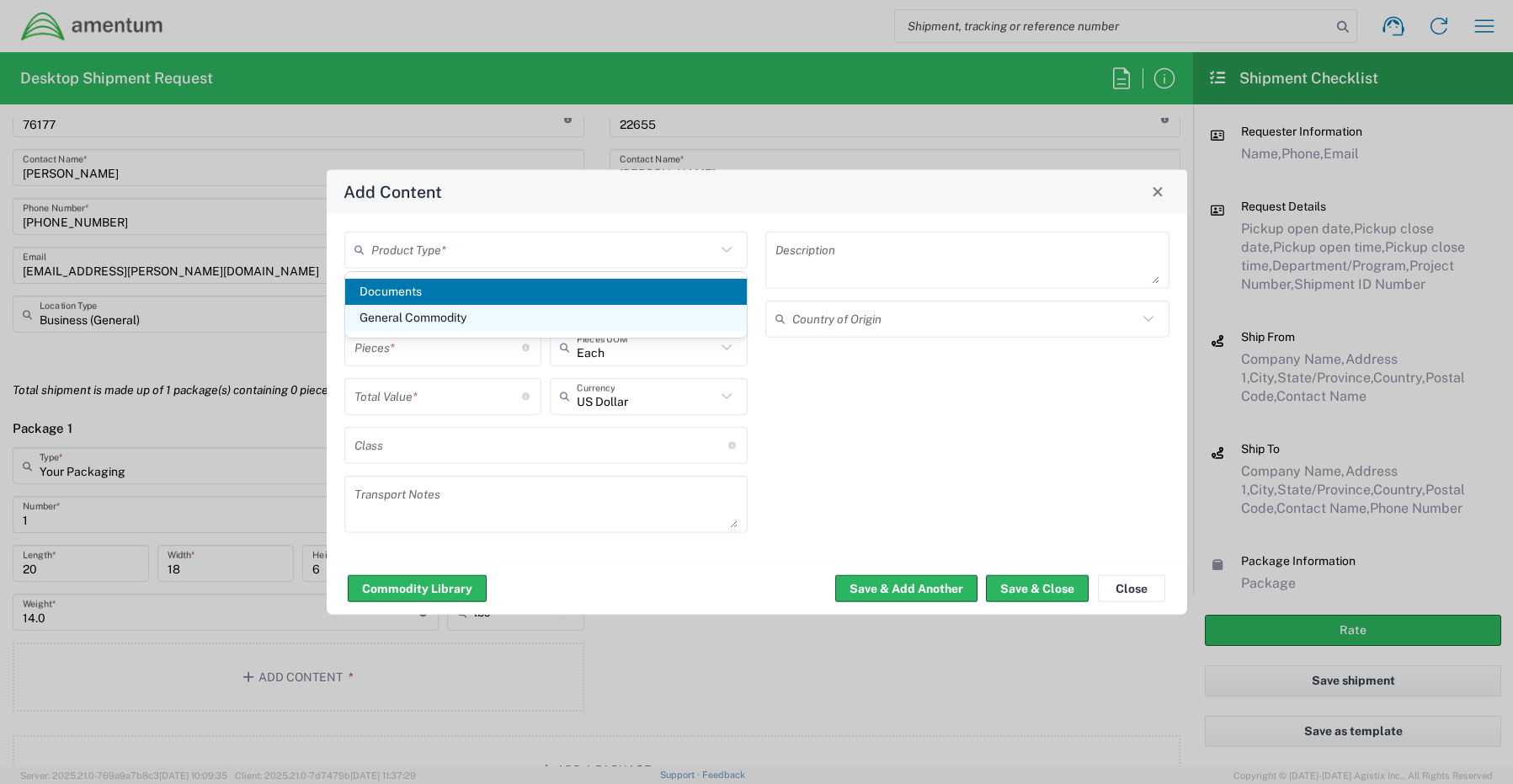
click at [459, 324] on span "General Commodity" at bounding box center [546, 317] width 402 height 26
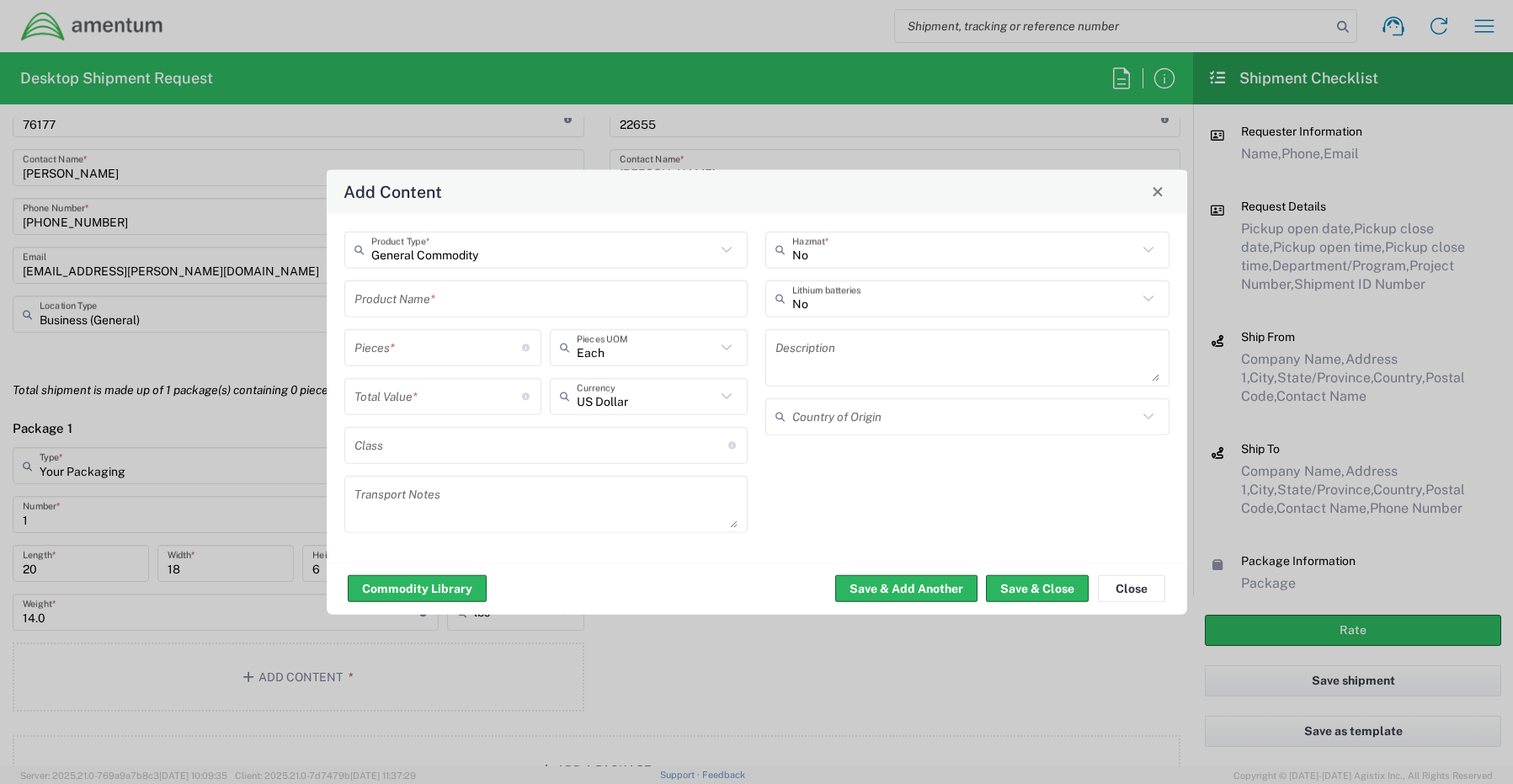
click at [437, 295] on input "text" at bounding box center [546, 298] width 384 height 30
paste input "Laptop- CORP027297 (7TH07C4) Dock- JTR4244"
click at [633, 299] on input "Laptop- CORP027297 (7TH07C4) Dock- JTR4244" at bounding box center [546, 298] width 384 height 30
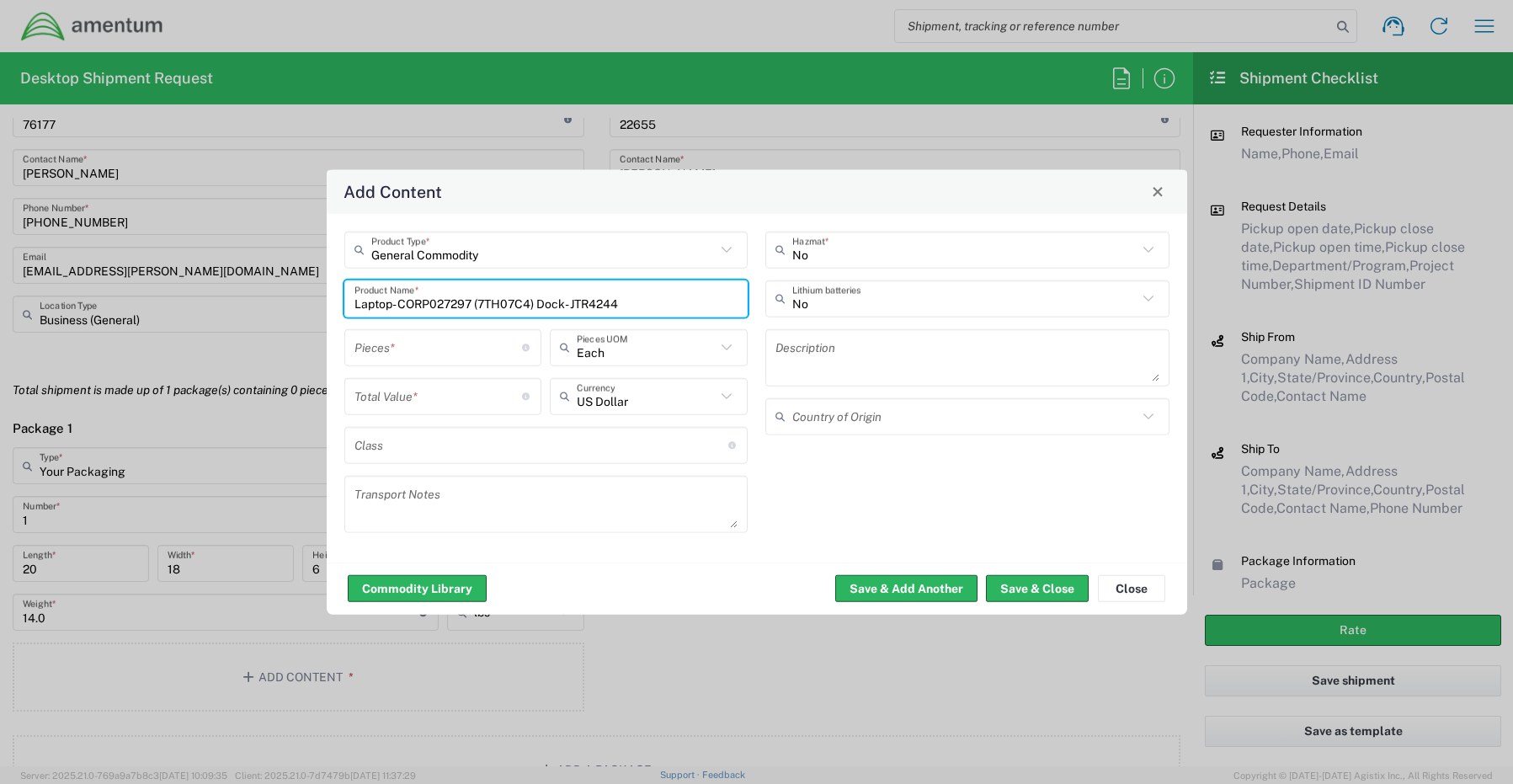
paste input "KBM Combo"
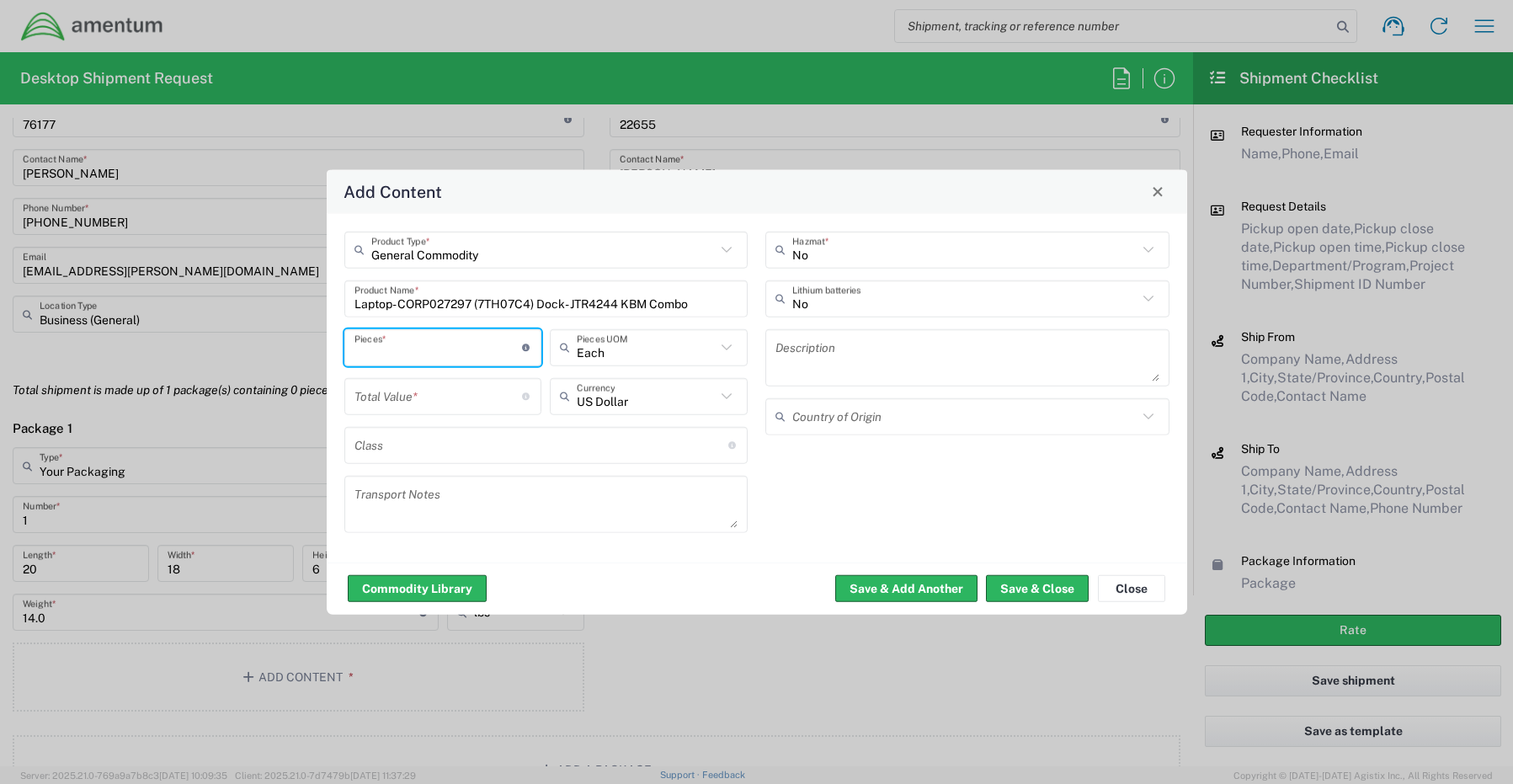
click at [423, 346] on input "number" at bounding box center [439, 347] width 168 height 30
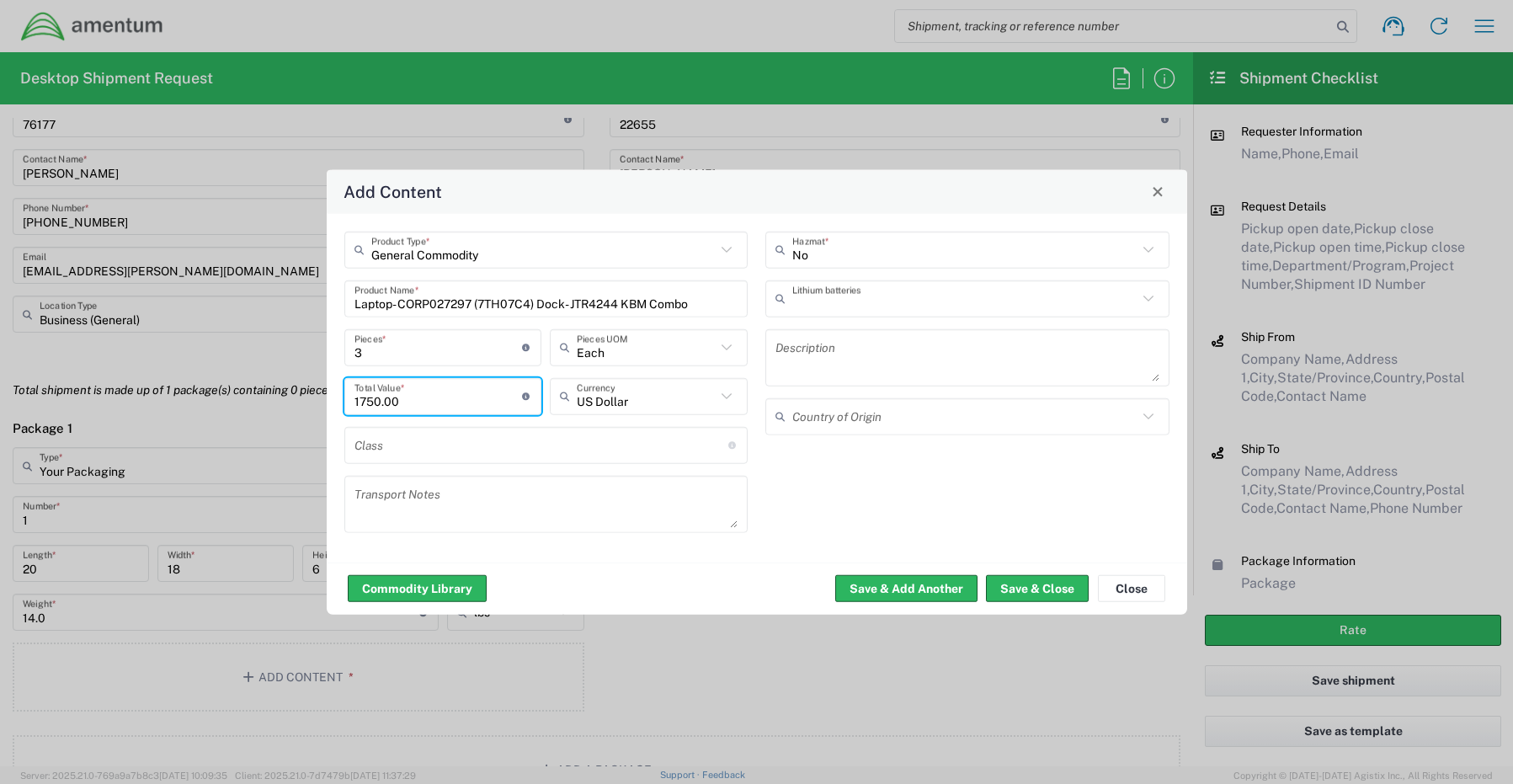
click at [835, 298] on input "text" at bounding box center [965, 298] width 345 height 30
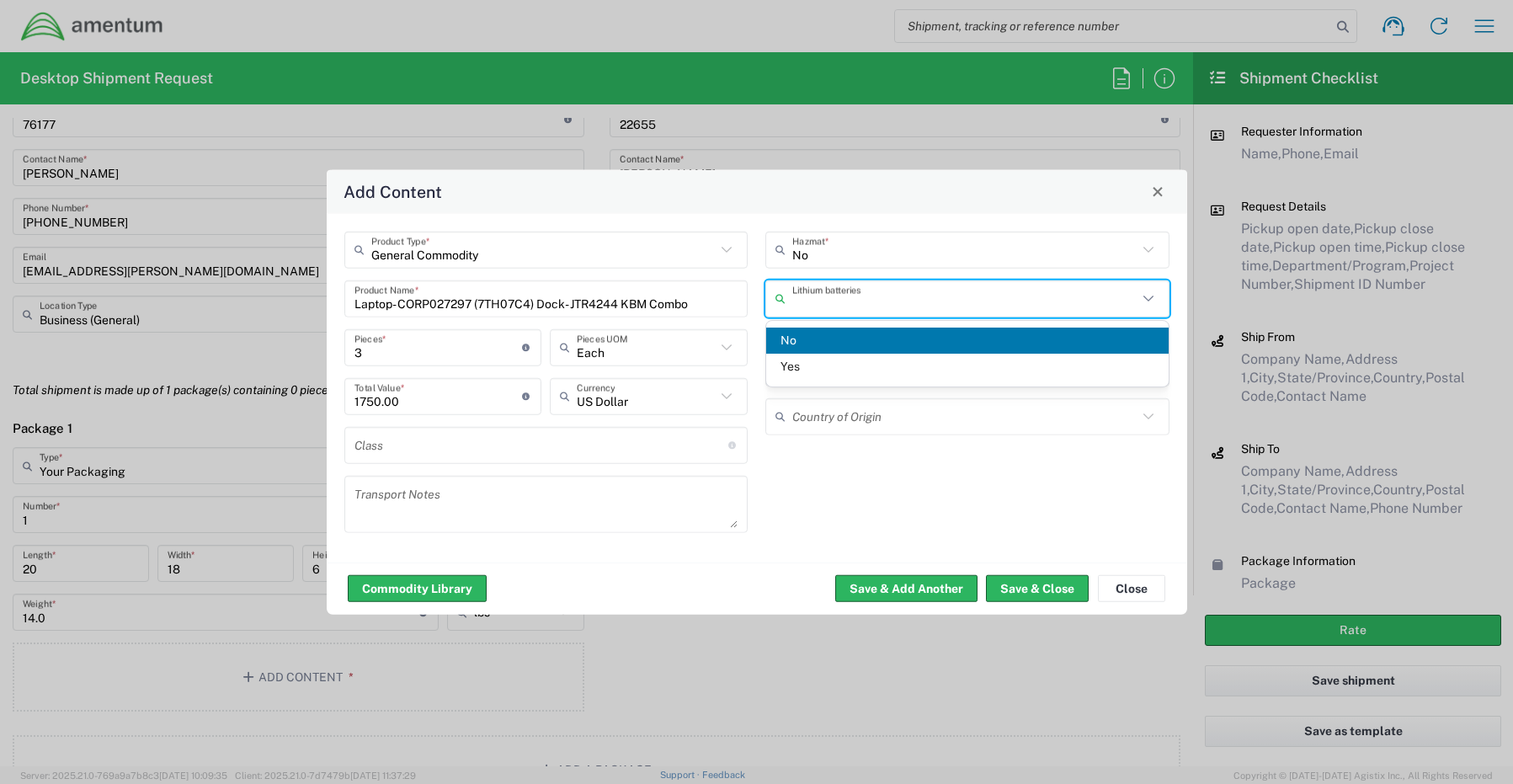
click at [822, 362] on span "Yes" at bounding box center [967, 366] width 402 height 26
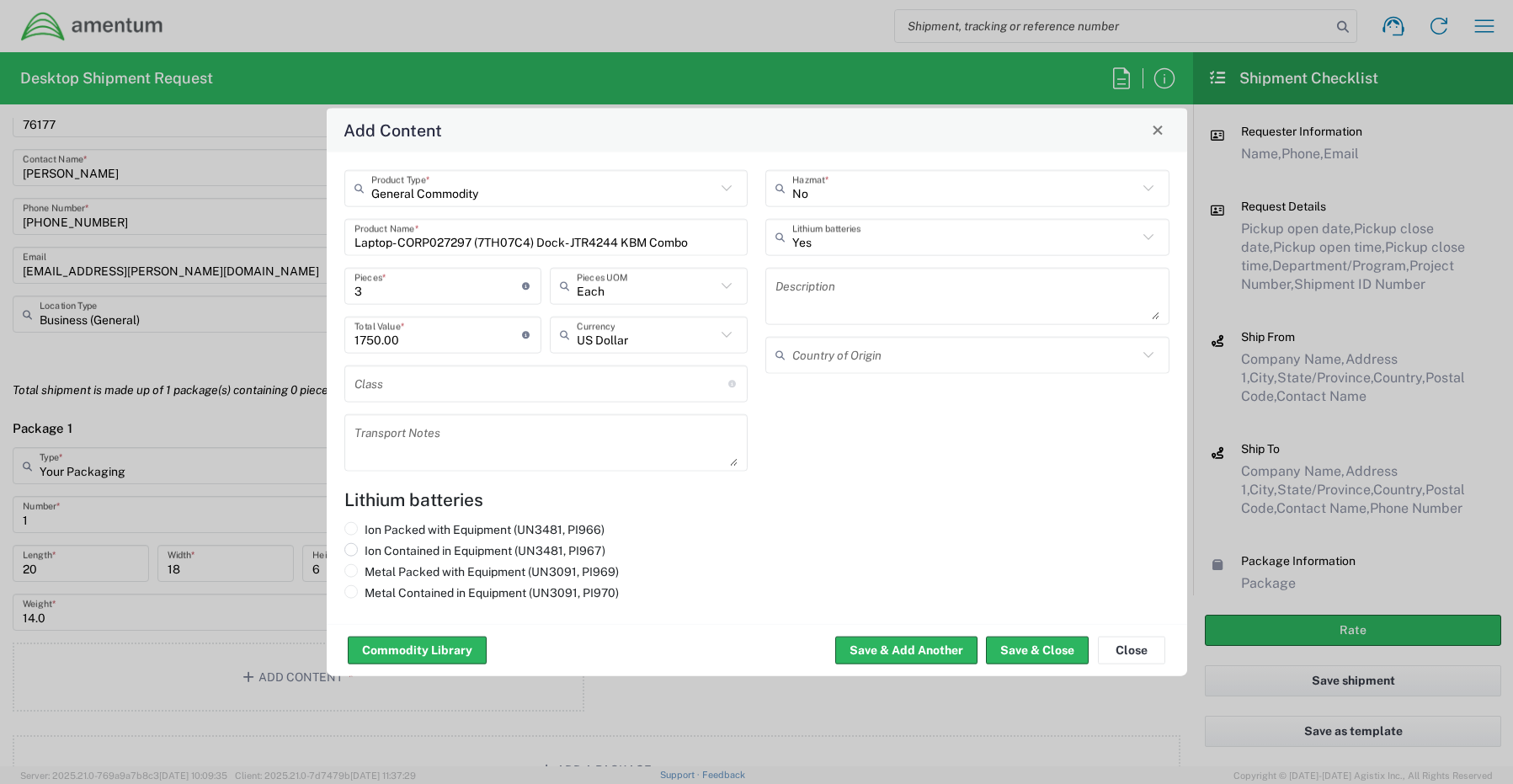
click at [375, 549] on input "Ion Contained in Equipment (UN3481, PI967)" at bounding box center [370, 548] width 11 height 11
click at [1015, 652] on button "Save & Close" at bounding box center [1037, 650] width 103 height 27
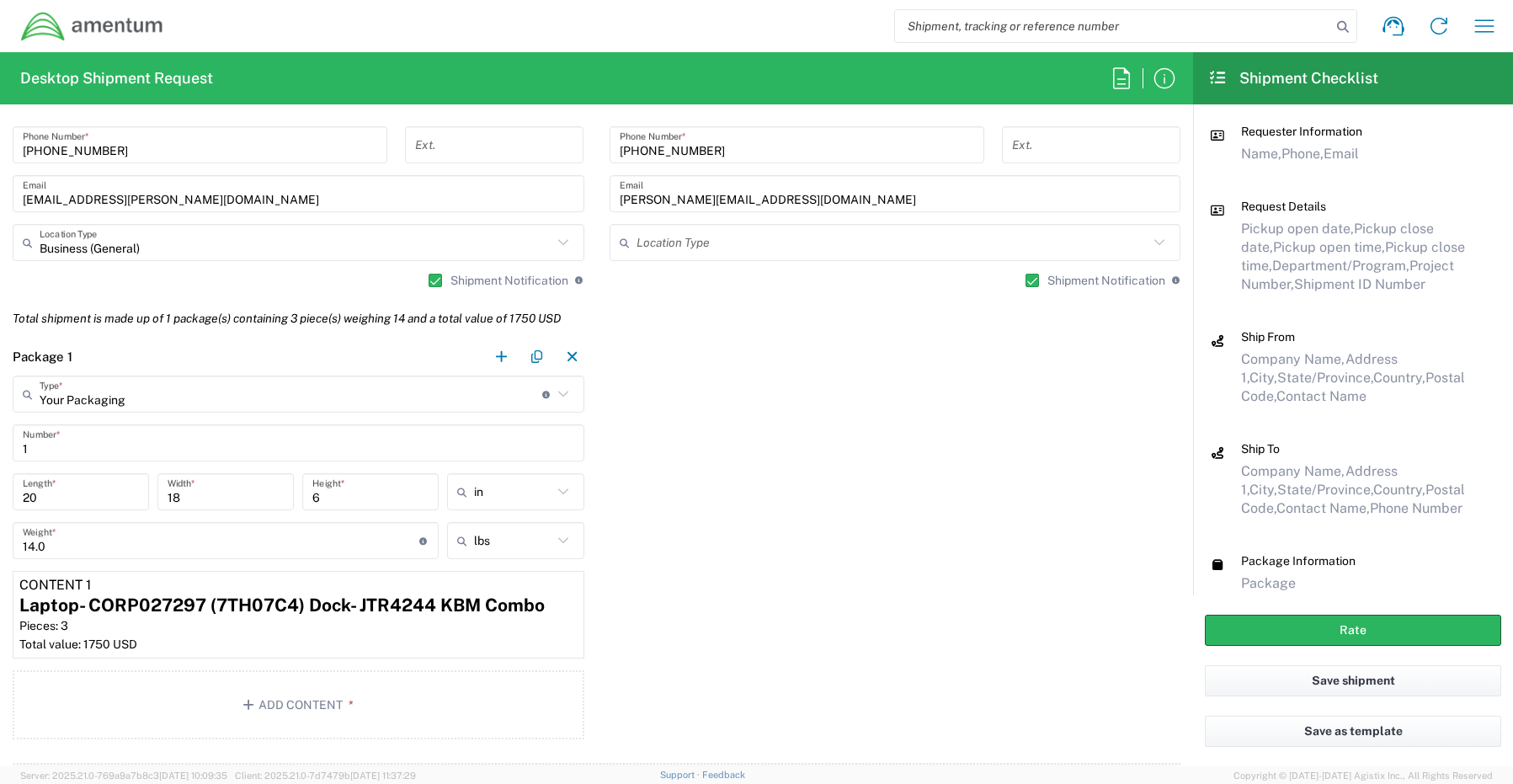
scroll to position [1347, 0]
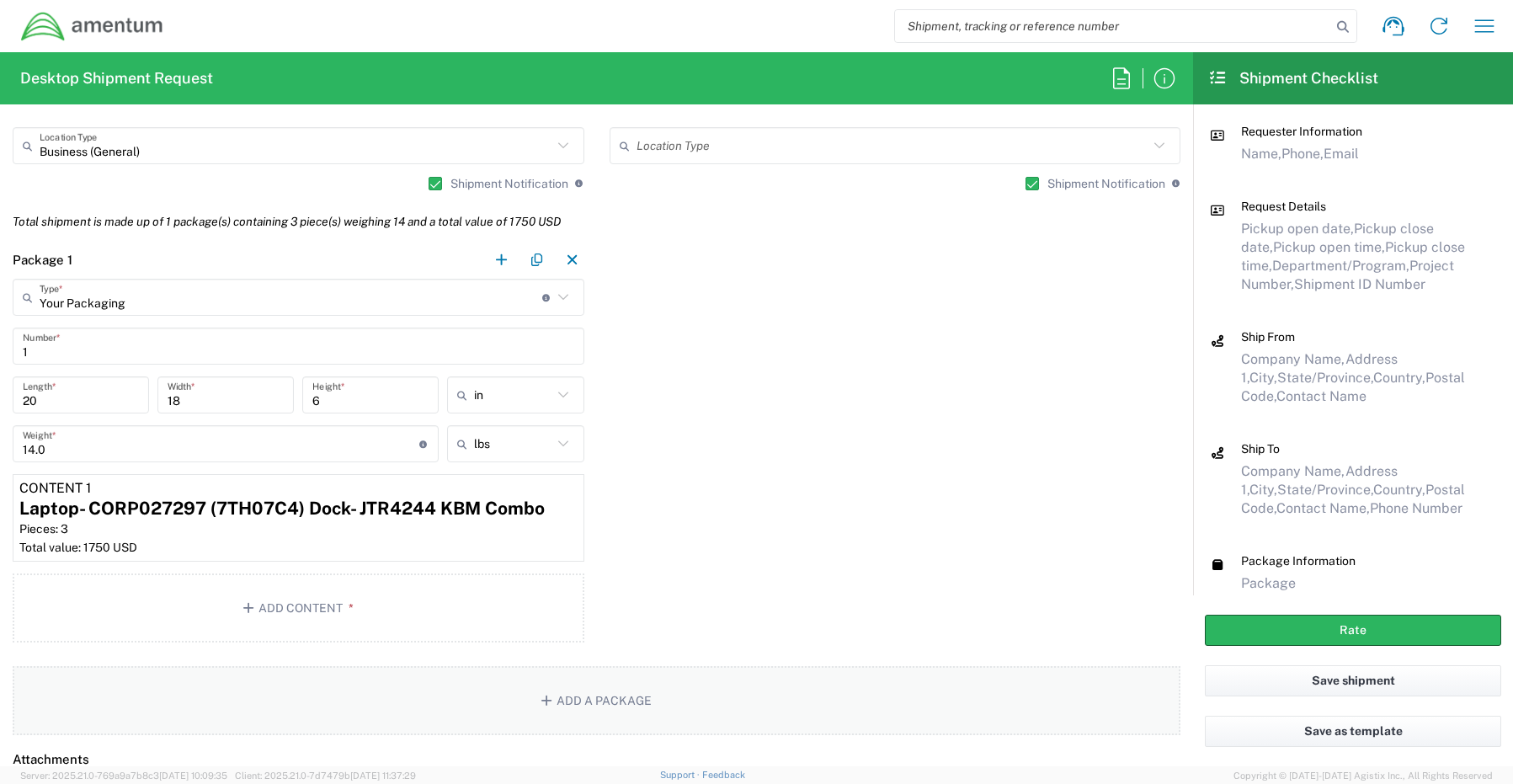
click at [585, 706] on button "Add a Package" at bounding box center [596, 700] width 1168 height 69
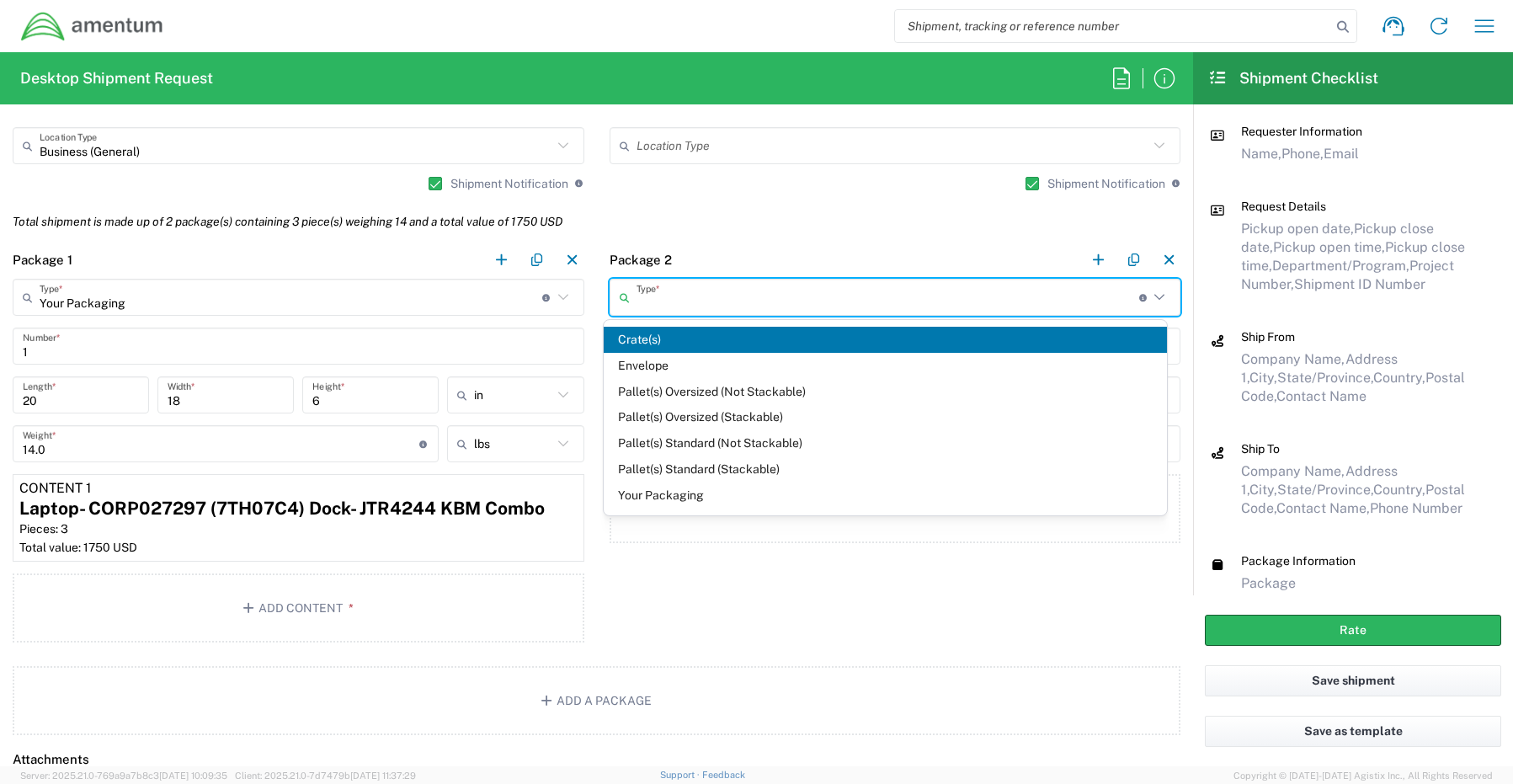
click at [664, 311] on input "text" at bounding box center [887, 298] width 503 height 30
click at [668, 489] on span "Your Packaging" at bounding box center [885, 495] width 563 height 26
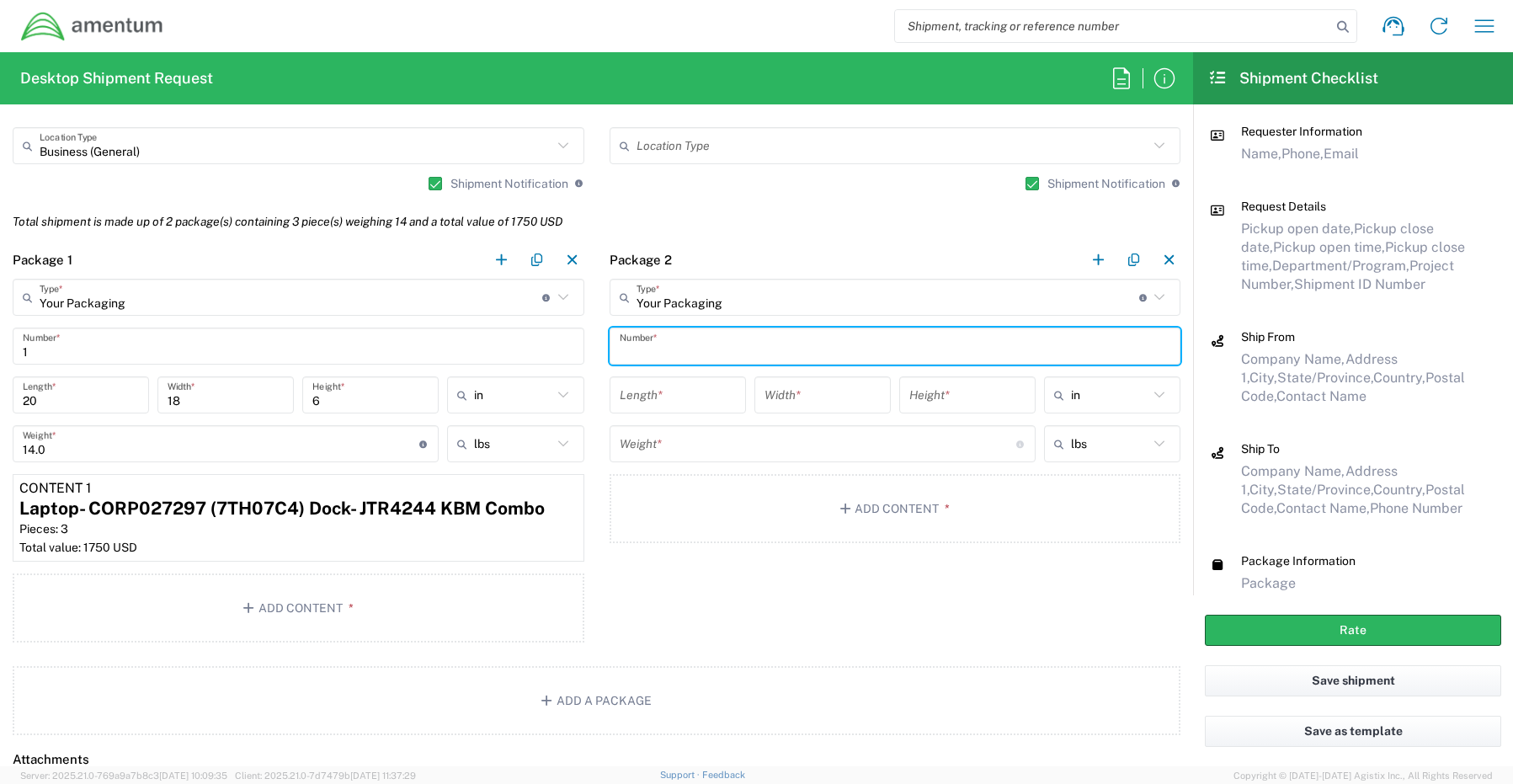
click at [638, 340] on input "text" at bounding box center [896, 346] width 551 height 30
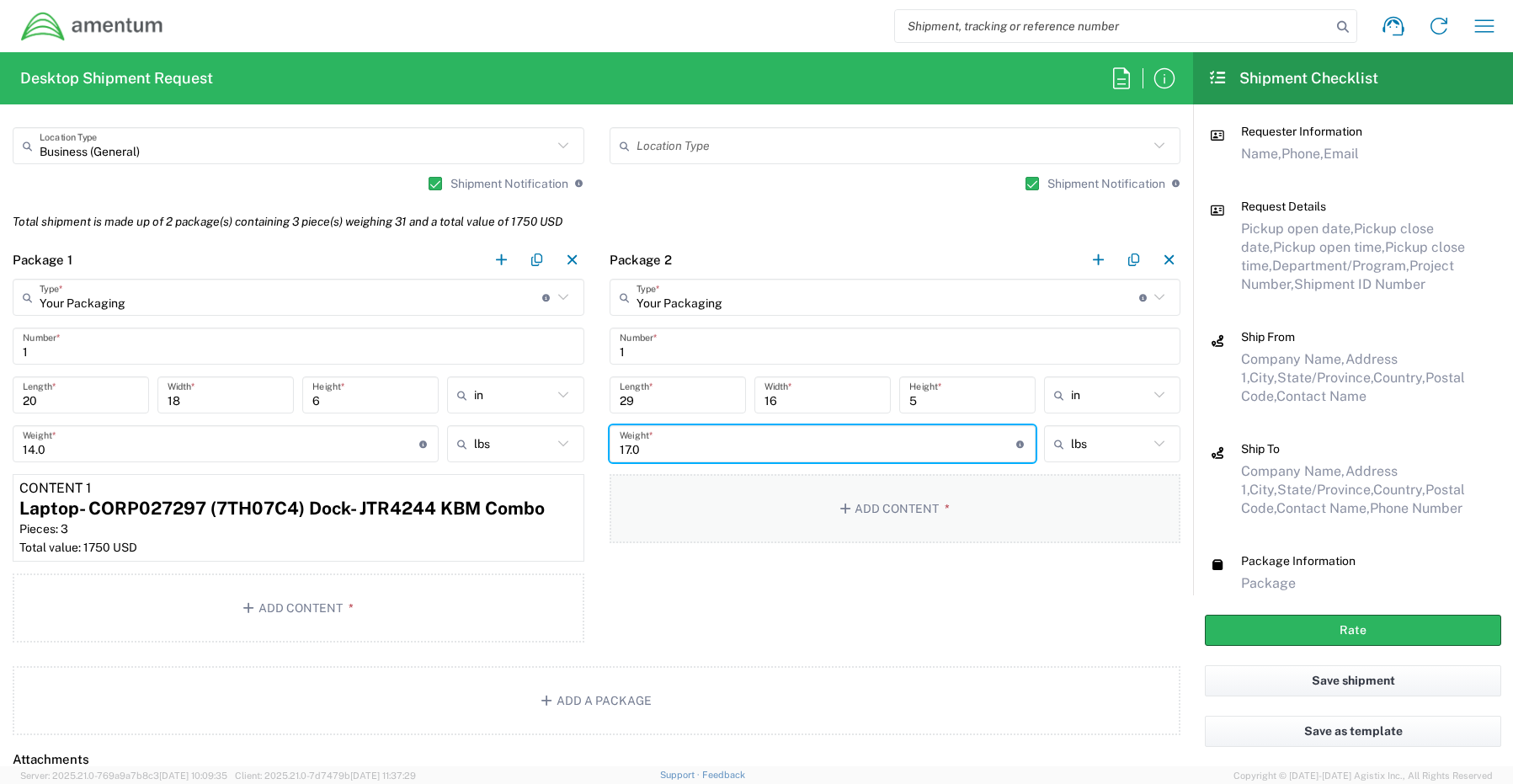
click at [867, 498] on button "Add Content *" at bounding box center [896, 508] width 572 height 69
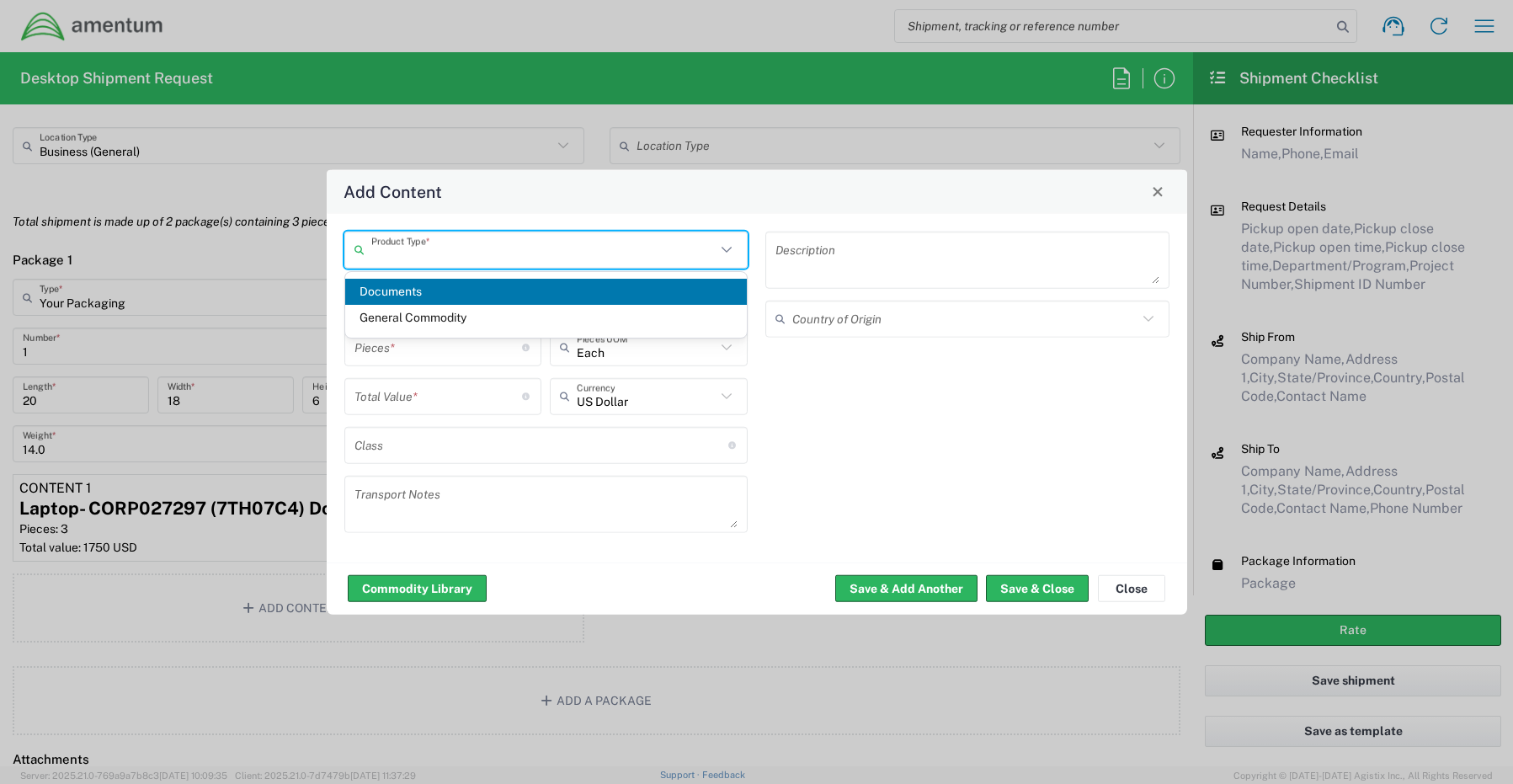
click at [468, 253] on input "text" at bounding box center [544, 249] width 345 height 30
click at [448, 323] on span "General Commodity" at bounding box center [546, 317] width 402 height 26
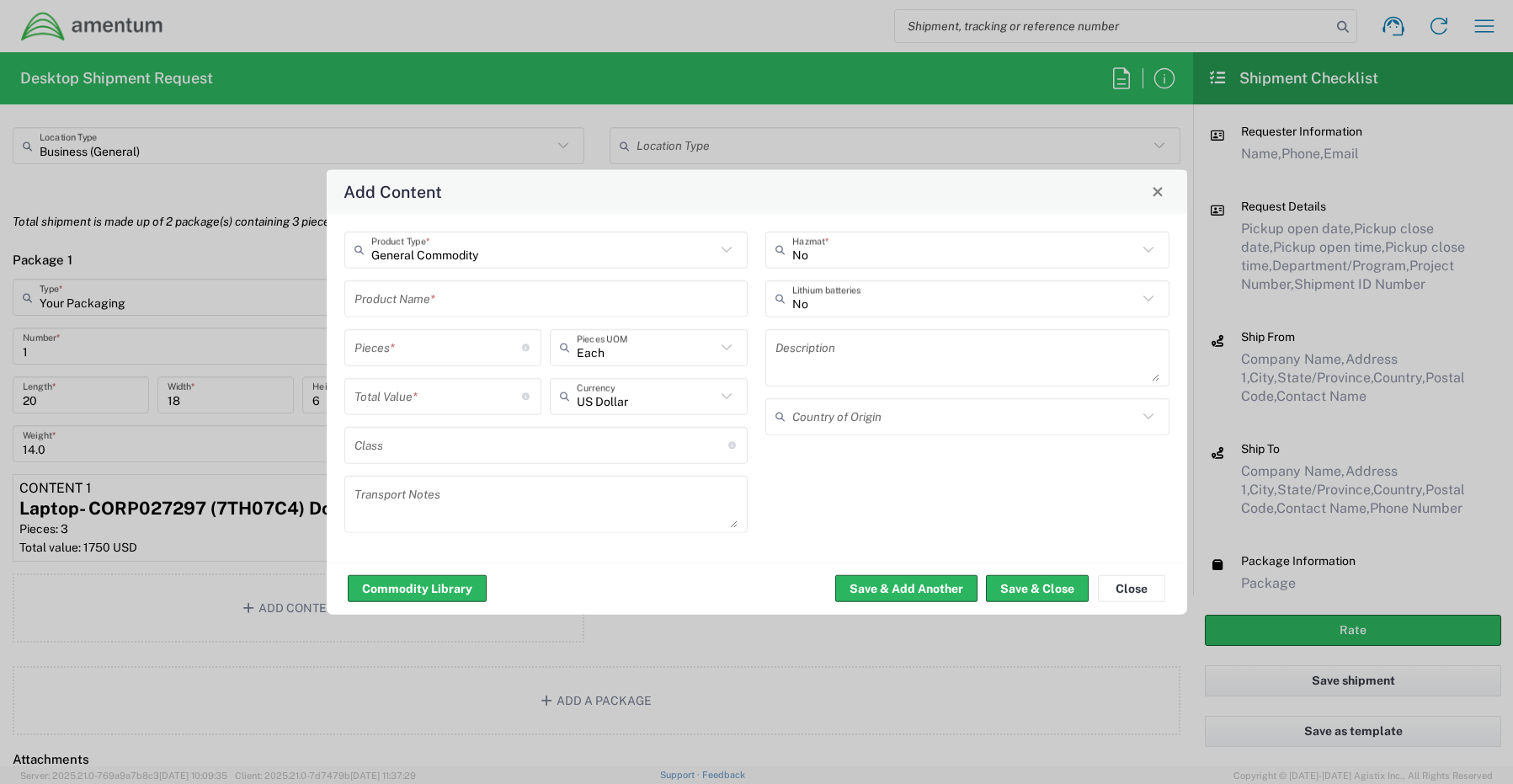
click at [403, 297] on input "text" at bounding box center [546, 298] width 384 height 30
paste input "Monitor- BM1X5Z3"
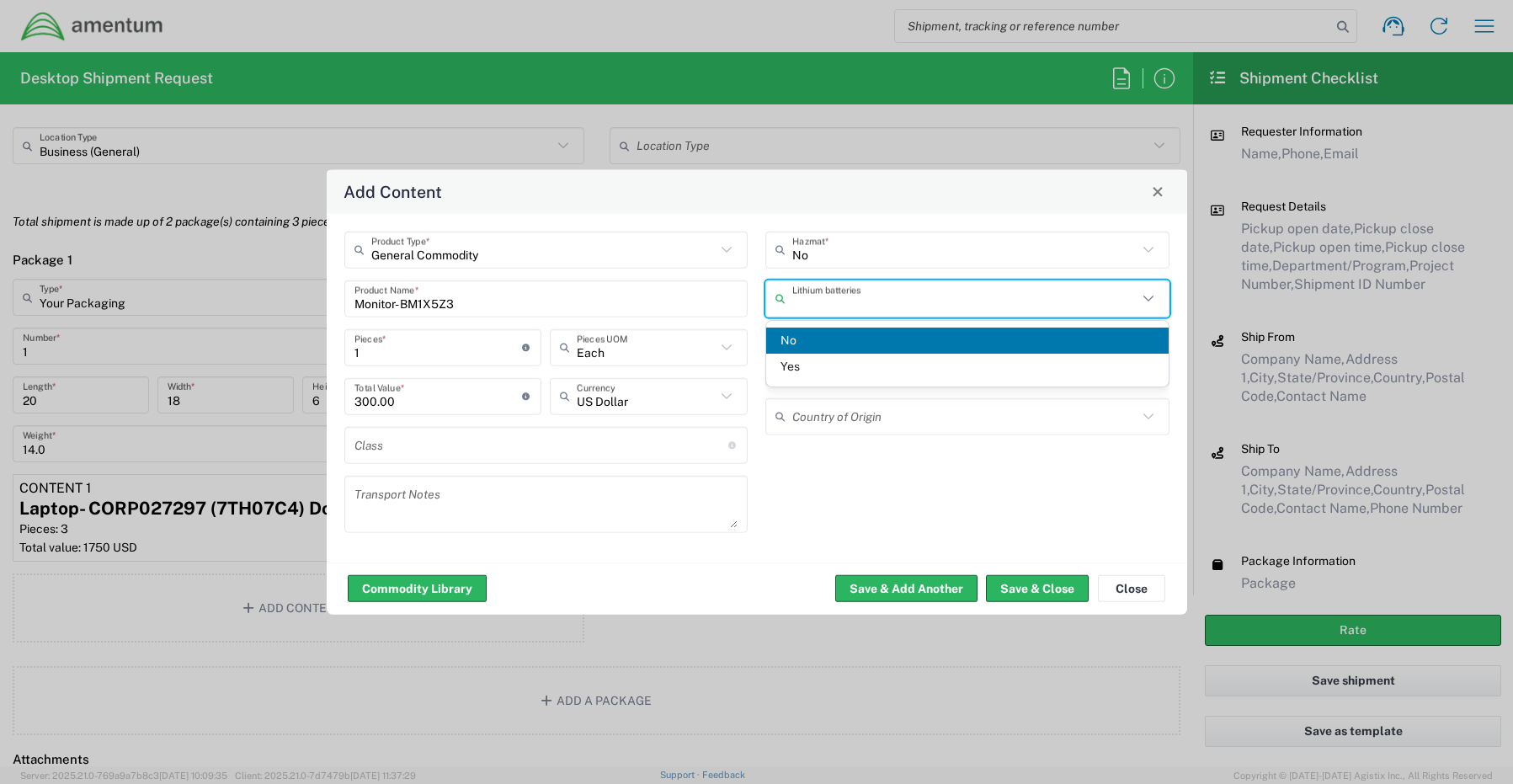
click at [805, 302] on input "text" at bounding box center [965, 298] width 345 height 30
click at [800, 361] on span "Yes" at bounding box center [967, 366] width 402 height 26
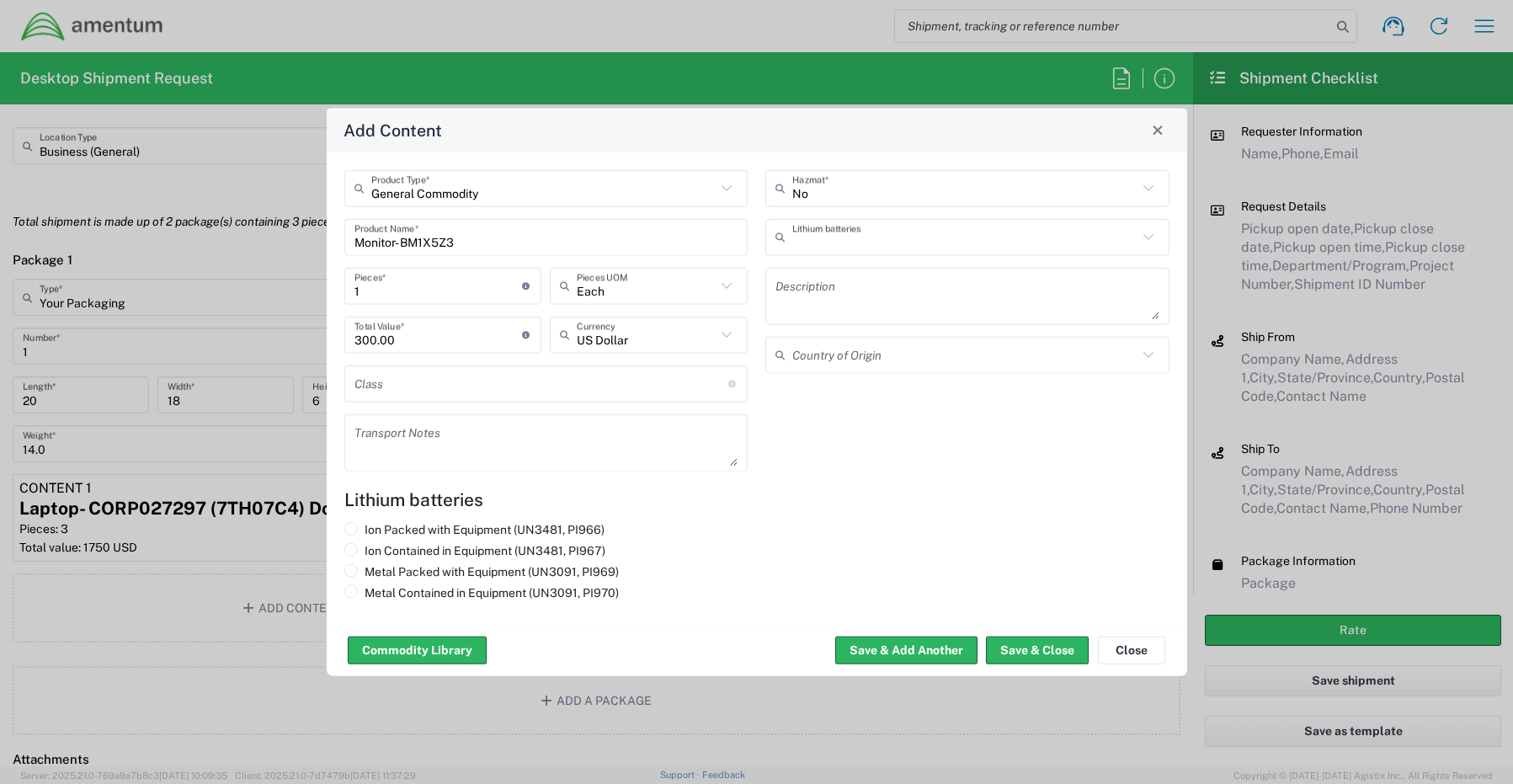
click at [802, 242] on input "text" at bounding box center [965, 236] width 345 height 30
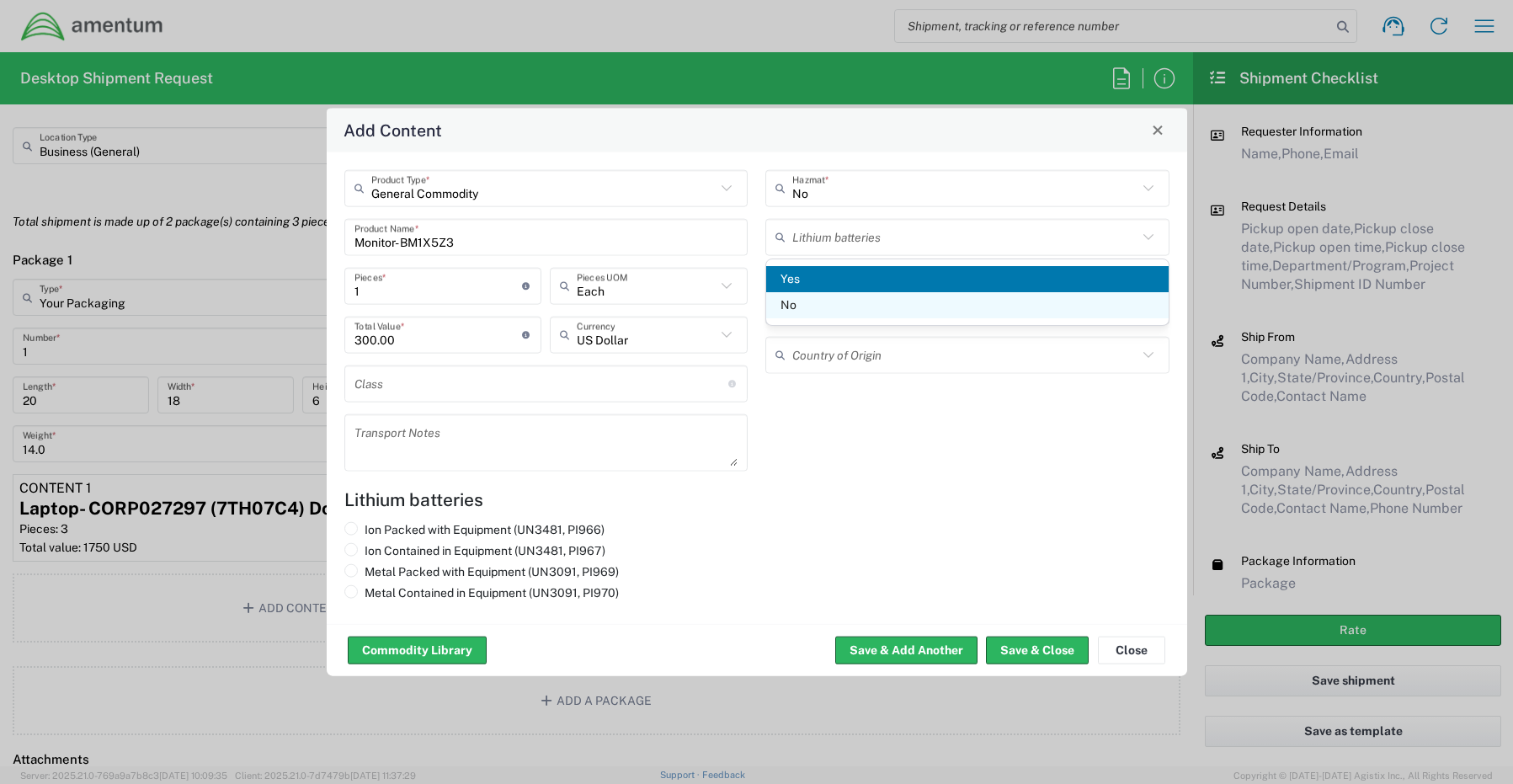
click at [808, 304] on span "No" at bounding box center [967, 305] width 402 height 26
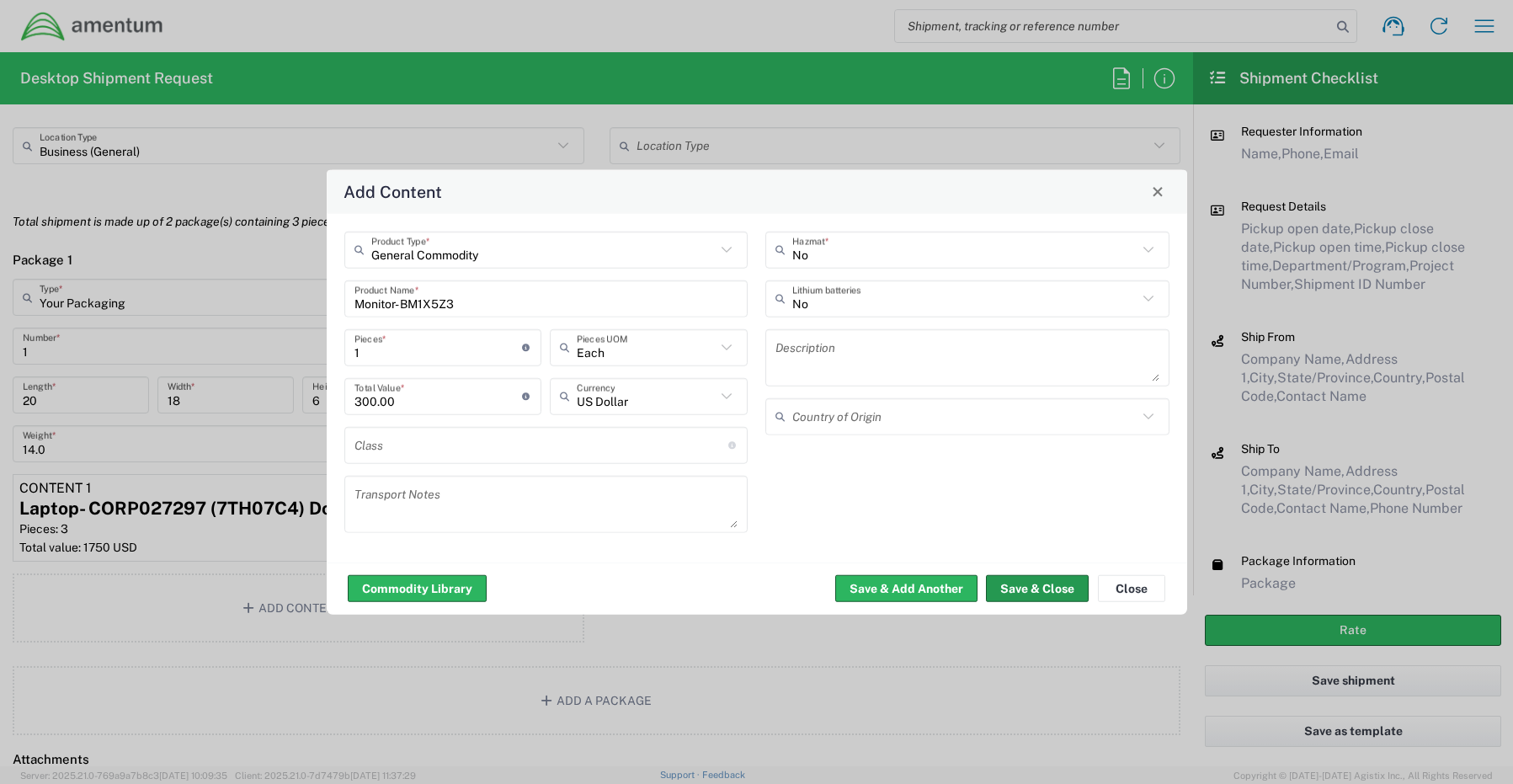
click at [1020, 584] on button "Save & Close" at bounding box center [1037, 588] width 103 height 27
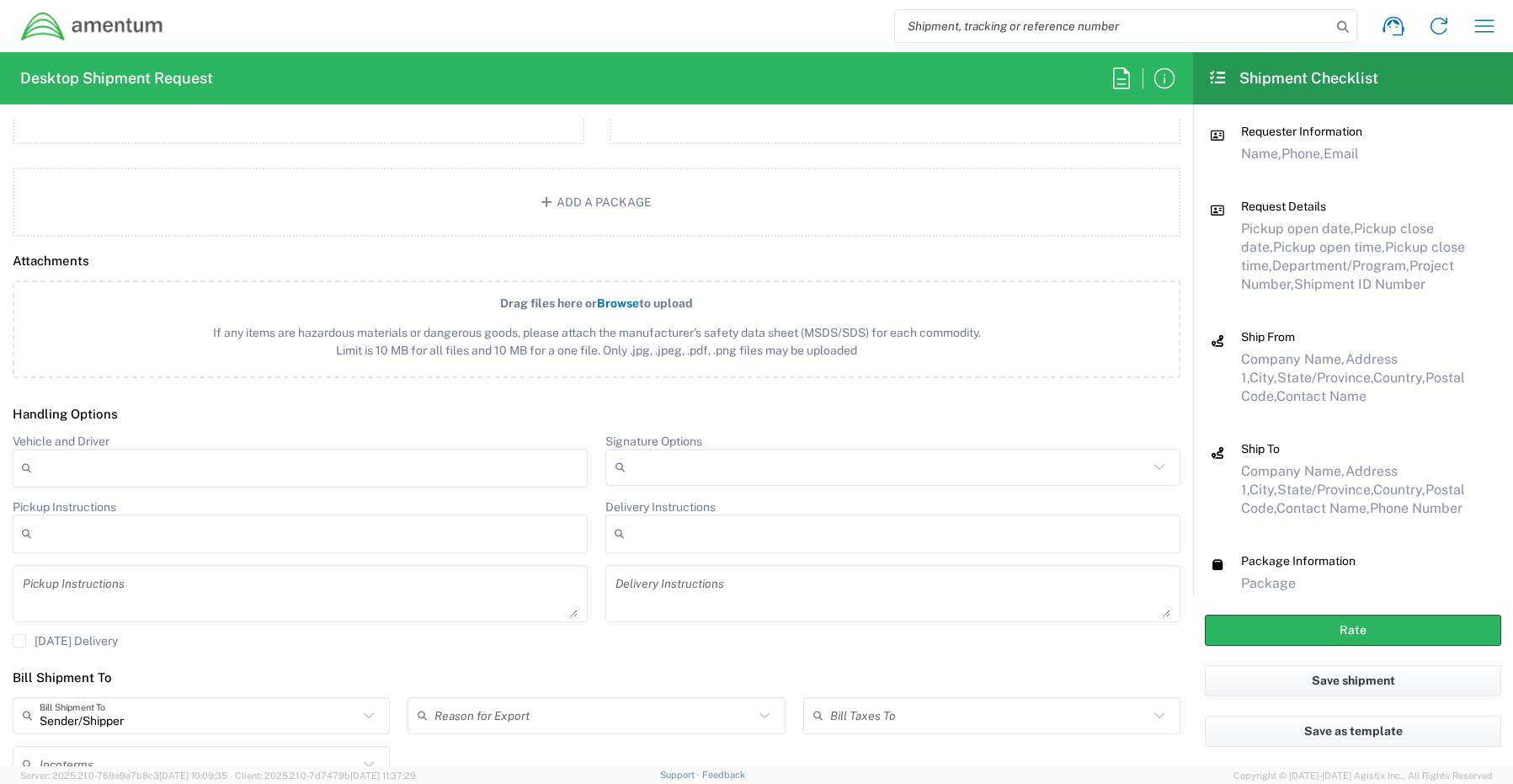
scroll to position [1852, 0]
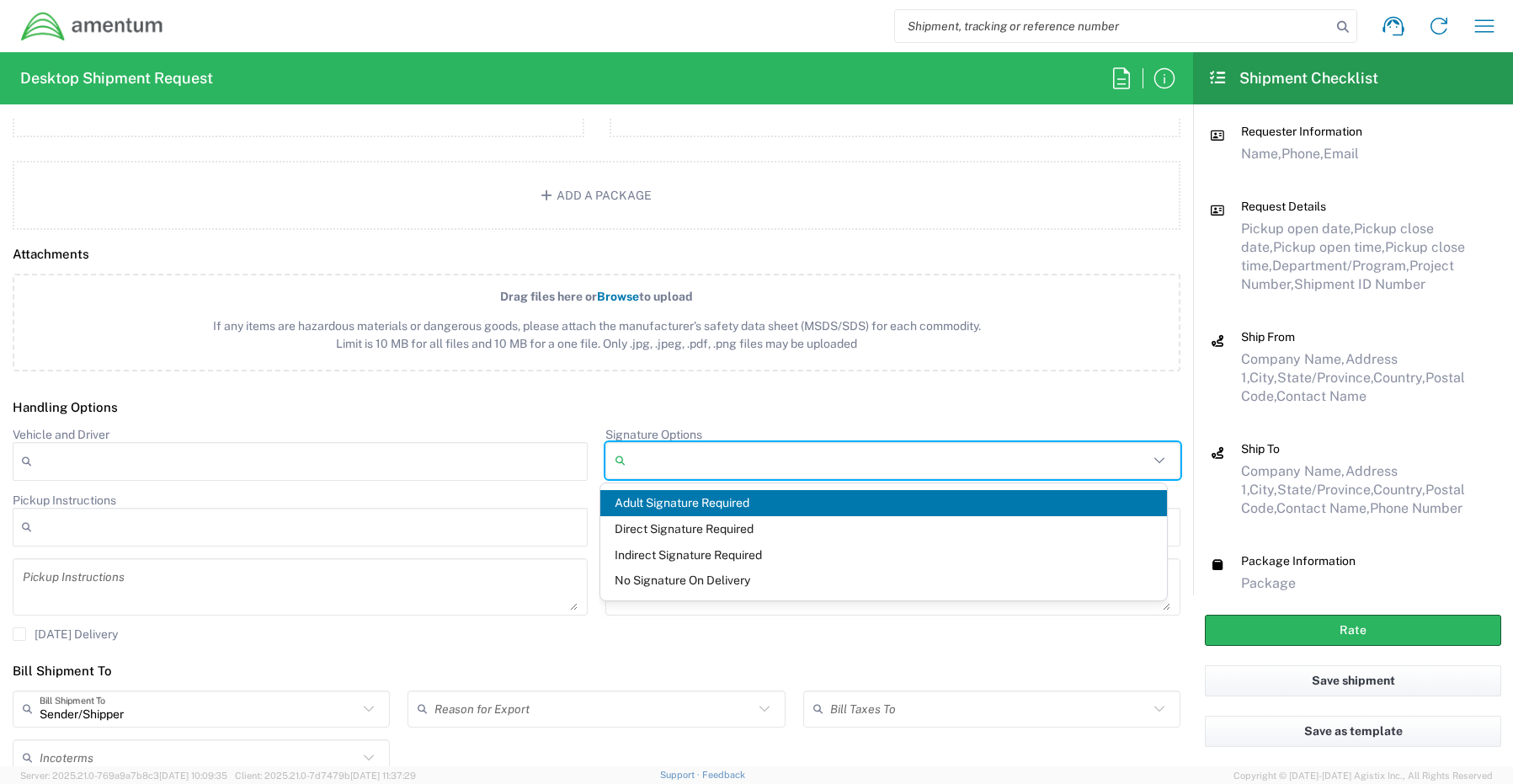
click at [649, 466] on input "Signature Options" at bounding box center [890, 461] width 516 height 27
click at [647, 499] on span "Adult Signature Required" at bounding box center [884, 503] width 567 height 26
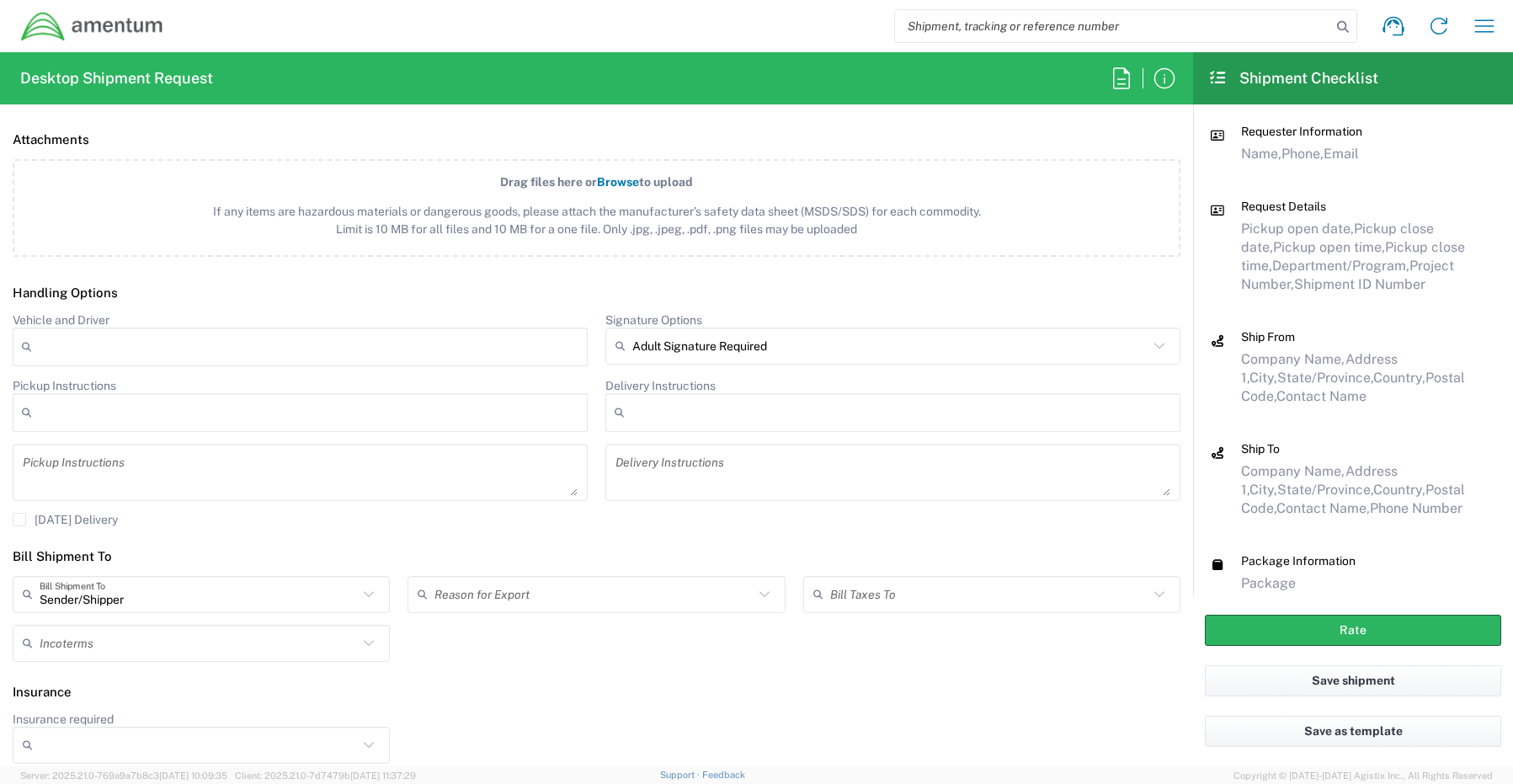
scroll to position [1976, 0]
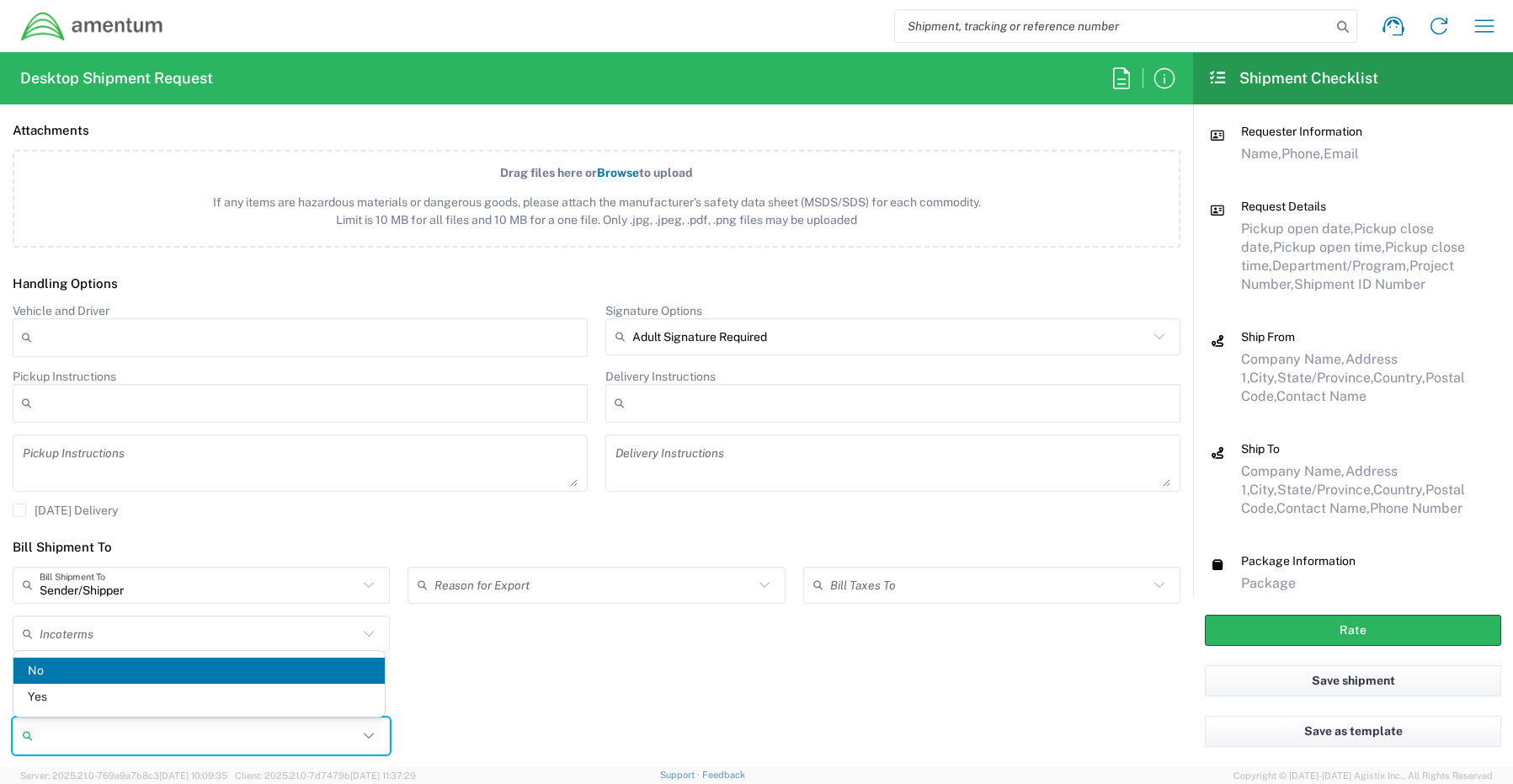
click at [101, 748] on input "Insurance required" at bounding box center [199, 736] width 318 height 27
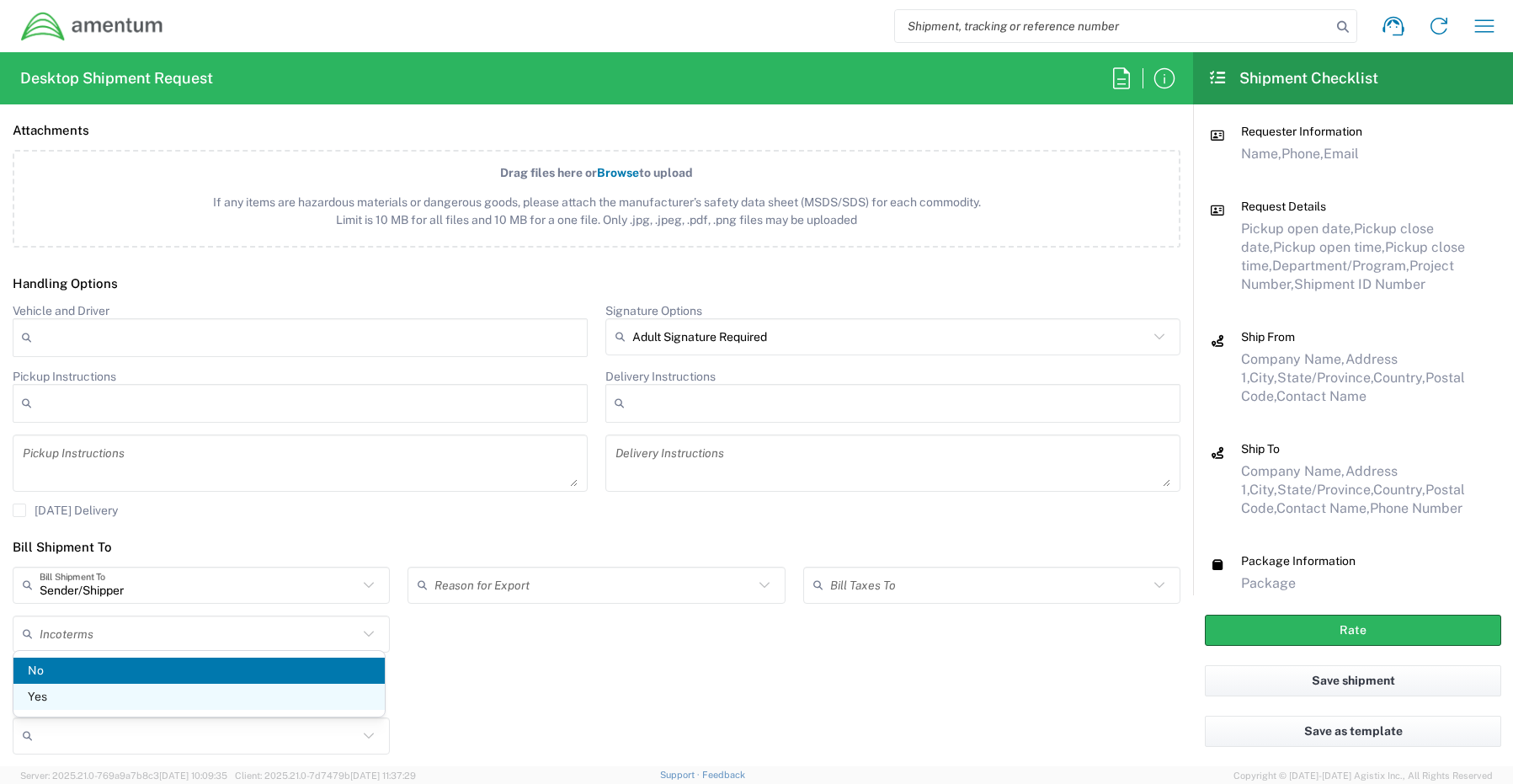
click at [56, 692] on span "Yes" at bounding box center [199, 696] width 372 height 26
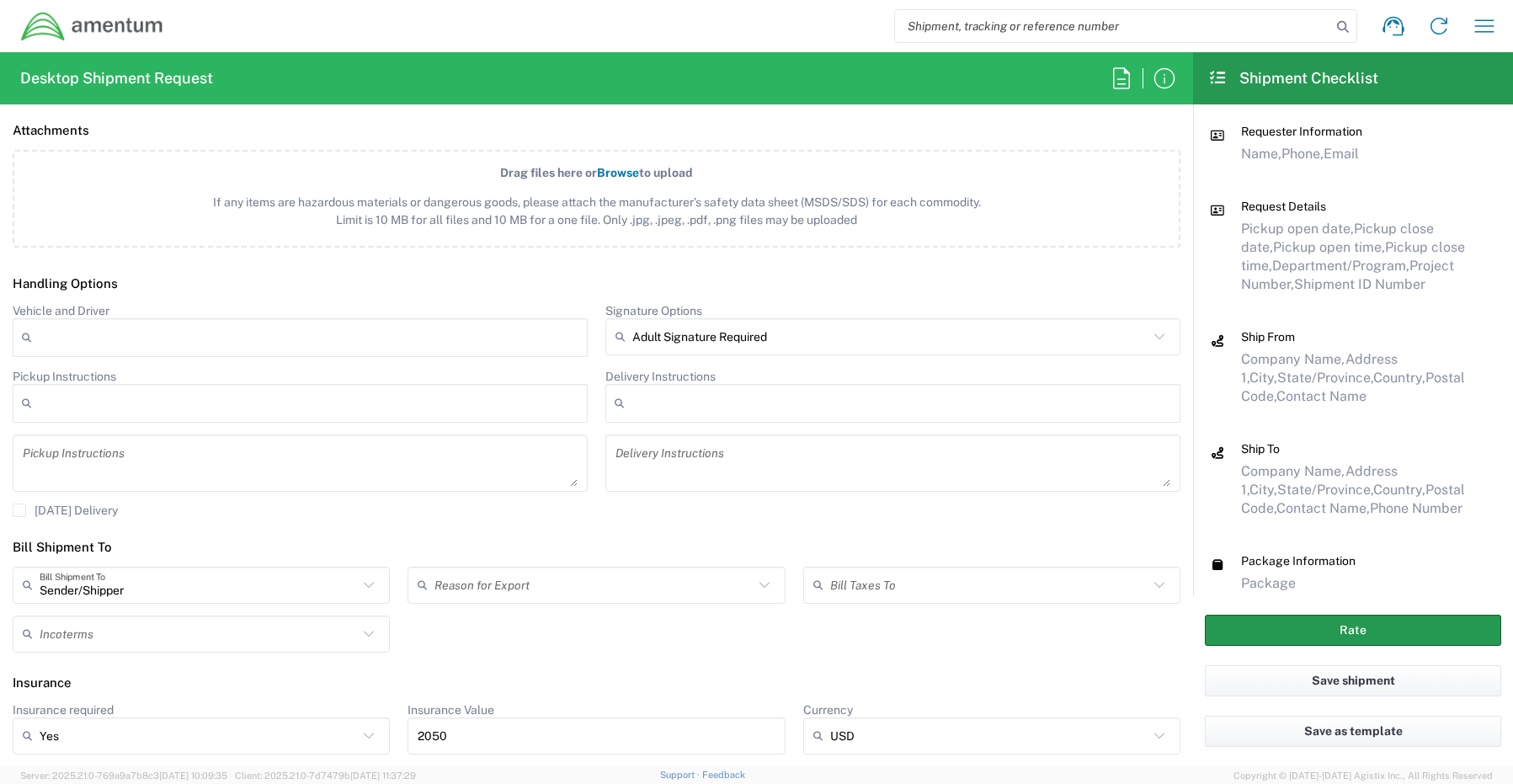
click at [1254, 627] on button "Rate" at bounding box center [1353, 630] width 296 height 31
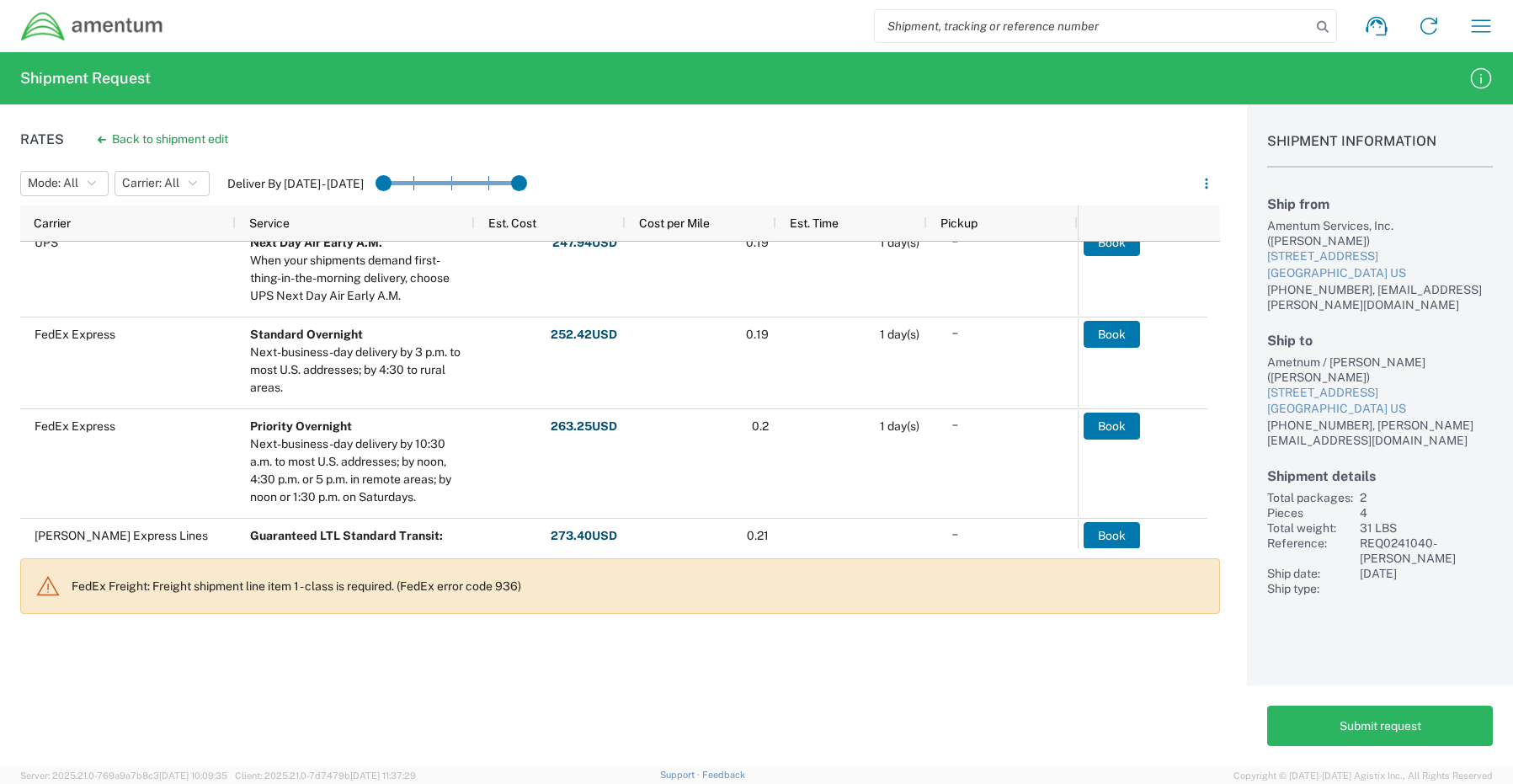
scroll to position [1001, 0]
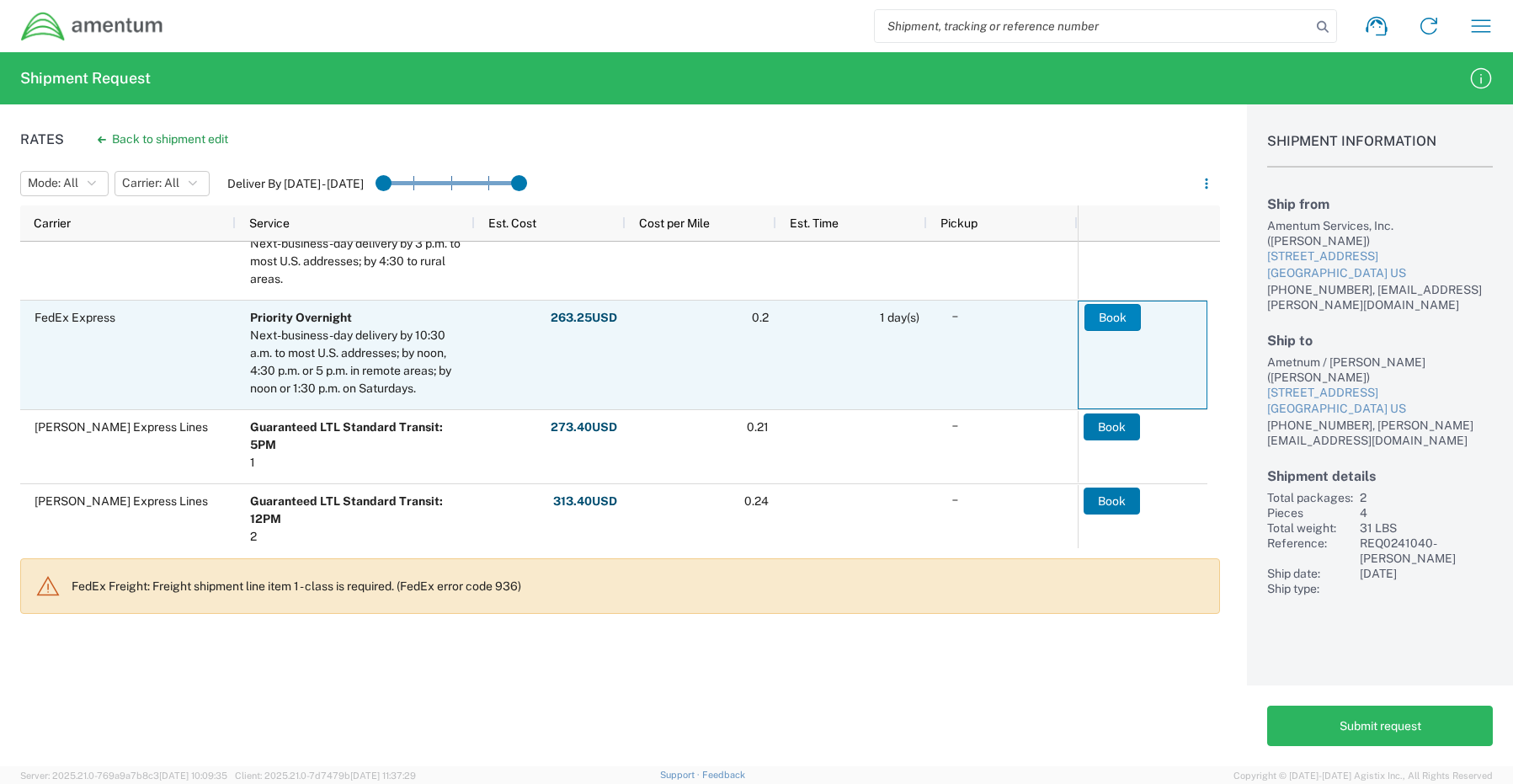
click at [1122, 318] on button "Book" at bounding box center [1112, 317] width 56 height 27
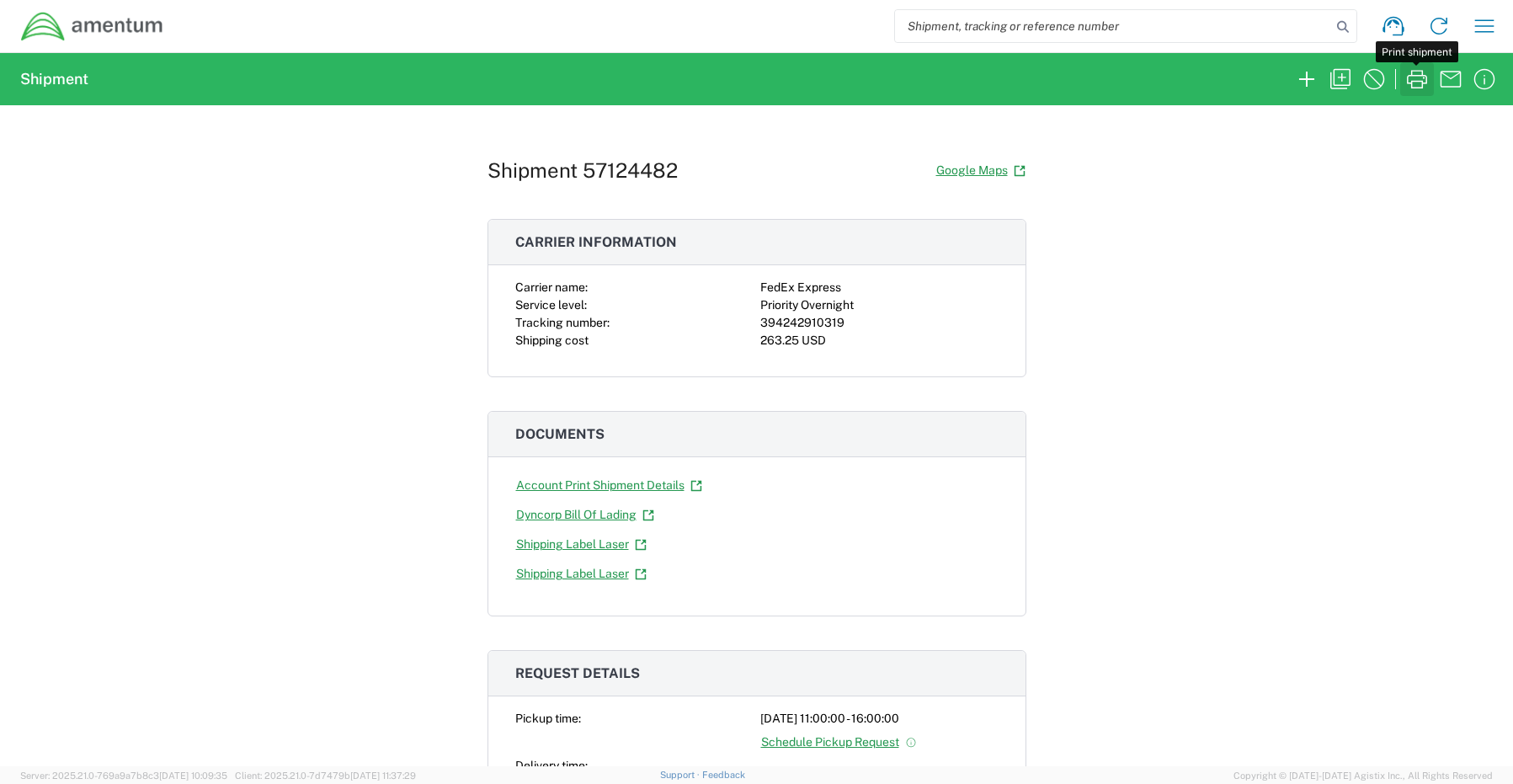
click at [1421, 82] on icon "button" at bounding box center [1417, 79] width 20 height 19
click at [1305, 81] on icon "button" at bounding box center [1307, 79] width 27 height 27
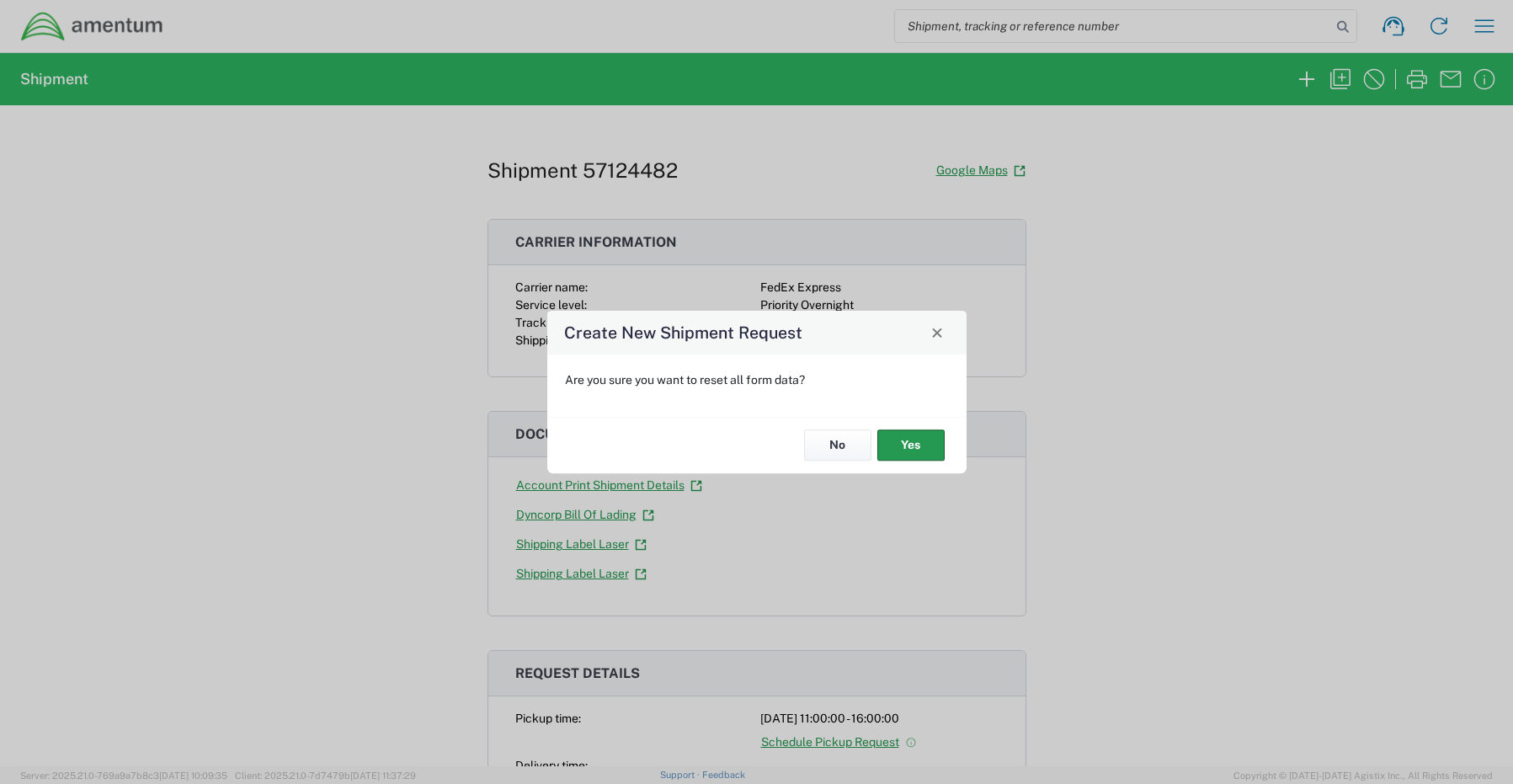
click at [893, 445] on button "Yes" at bounding box center [911, 446] width 67 height 31
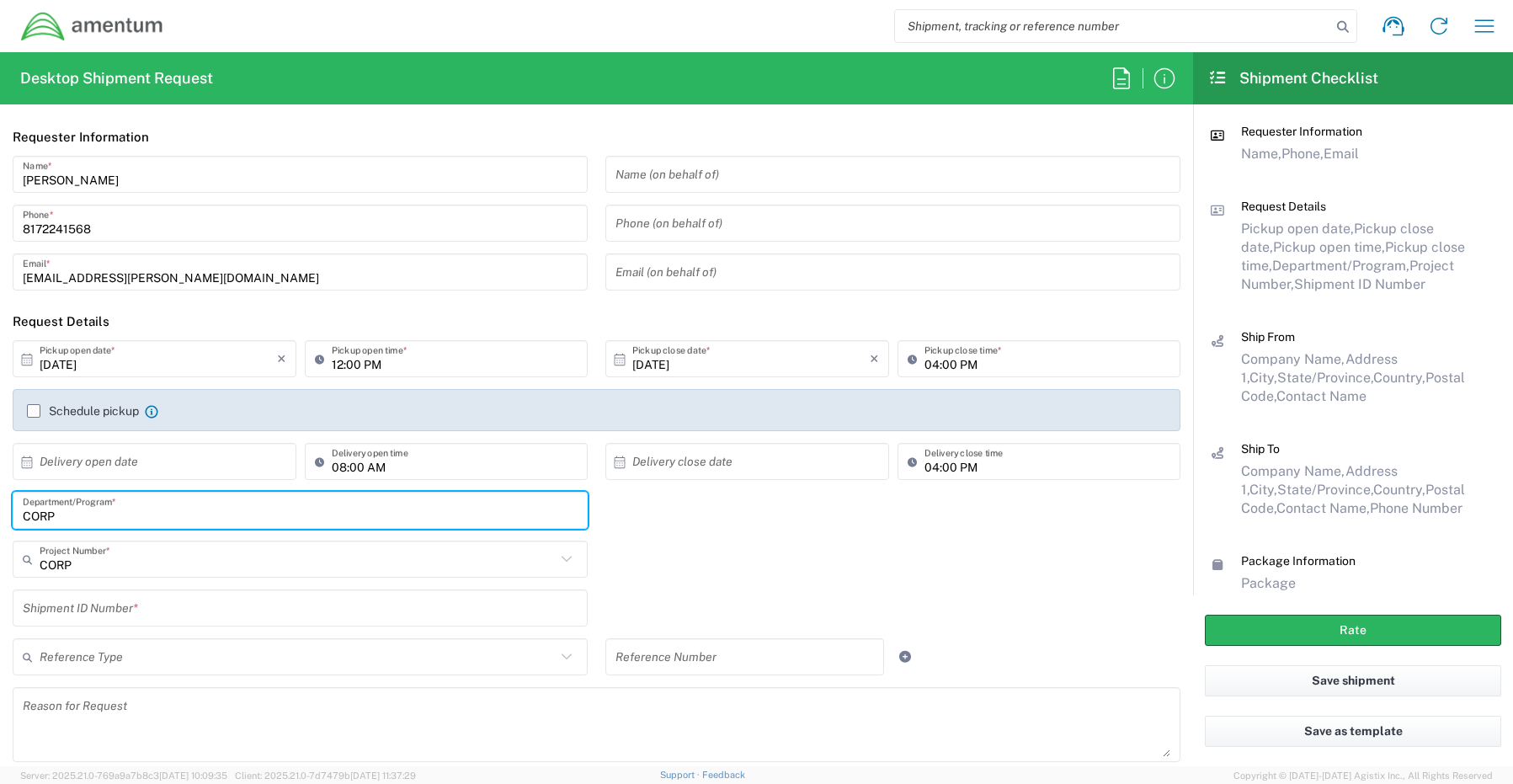
drag, startPoint x: 78, startPoint y: 514, endPoint x: -48, endPoint y: 505, distance: 126.3
click at [0, 505] on html "Shipment request Shipment tracking Shipment estimator Desktop shipment request …" at bounding box center [756, 392] width 1513 height 784
paste input "[PERSON_NAME]"
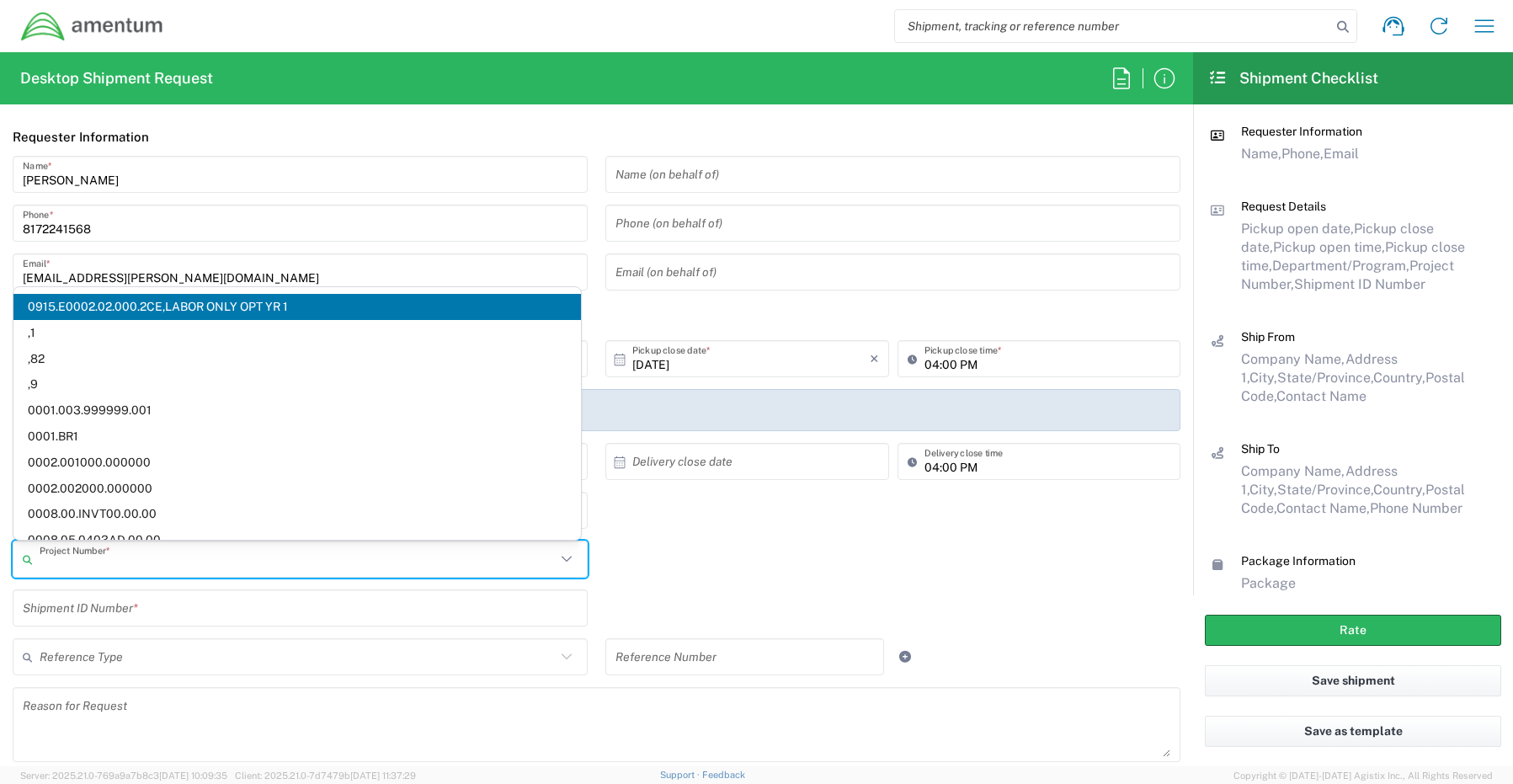
drag, startPoint x: 73, startPoint y: 561, endPoint x: 13, endPoint y: 559, distance: 60.0
click at [13, 559] on div "Project Number *" at bounding box center [300, 560] width 575 height 37
paste input "ADMN.100039.00000"
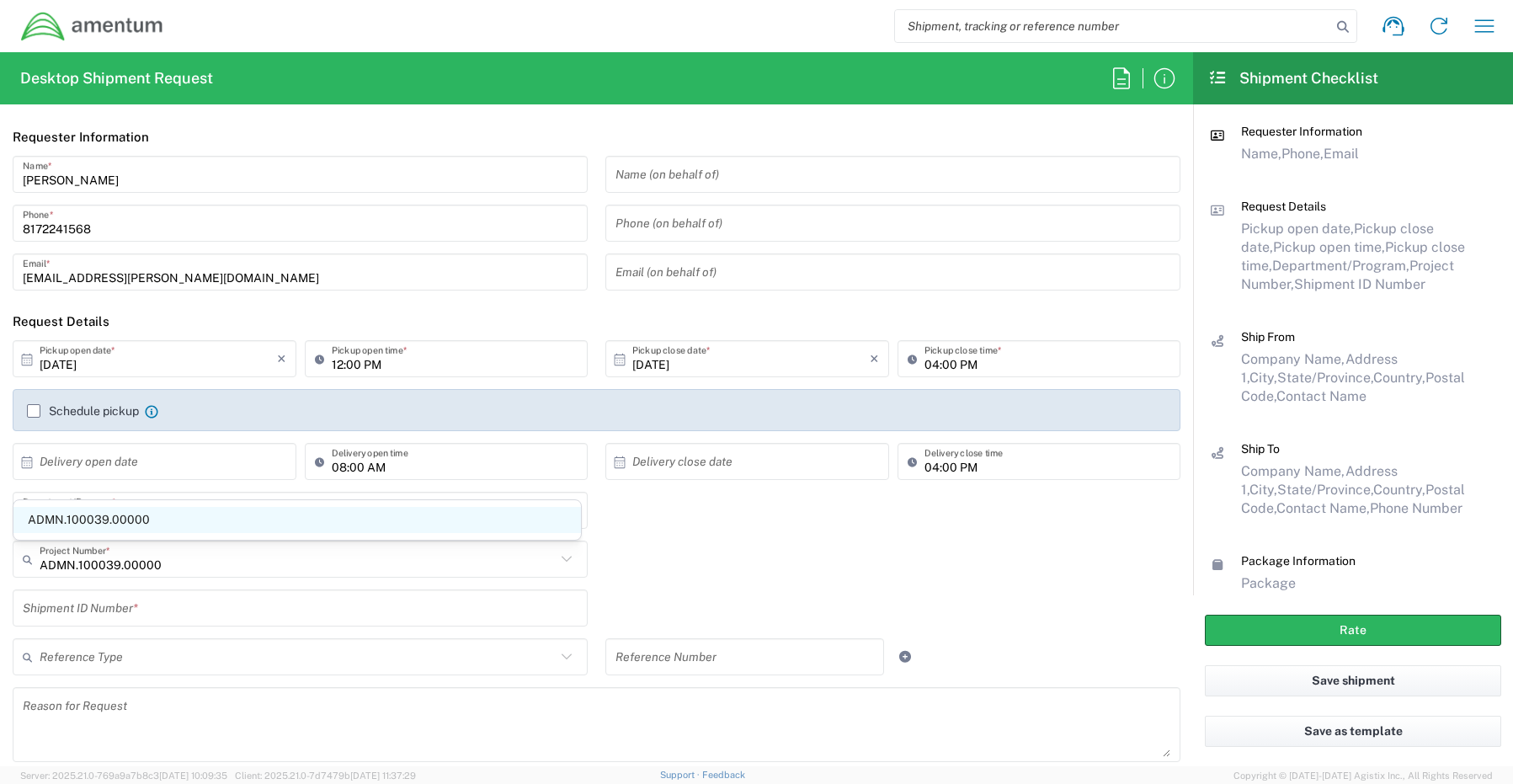
click at [84, 524] on span "ADMN.100039.00000" at bounding box center [297, 520] width 567 height 26
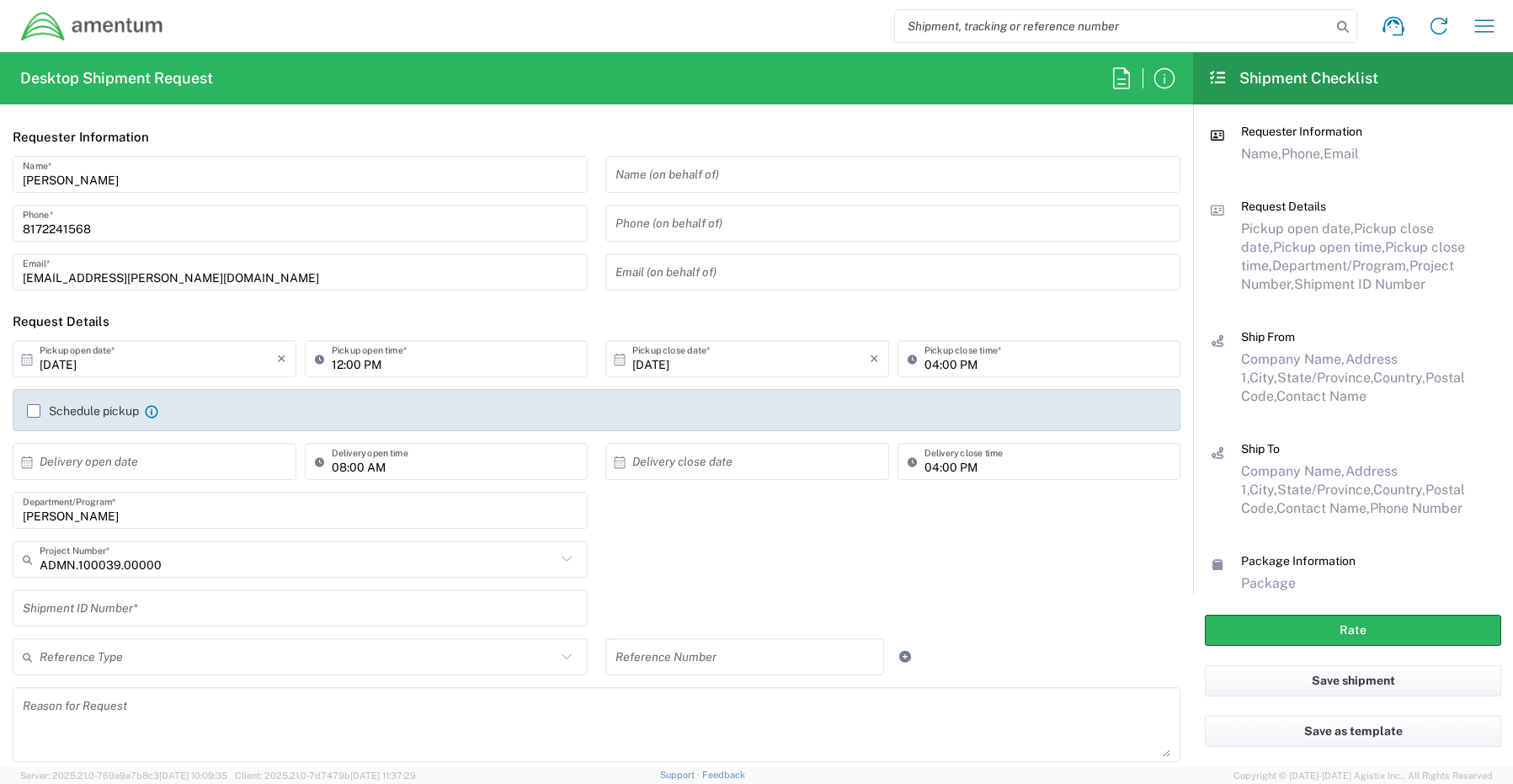
click at [111, 622] on div "Shipment ID Number *" at bounding box center [300, 608] width 575 height 37
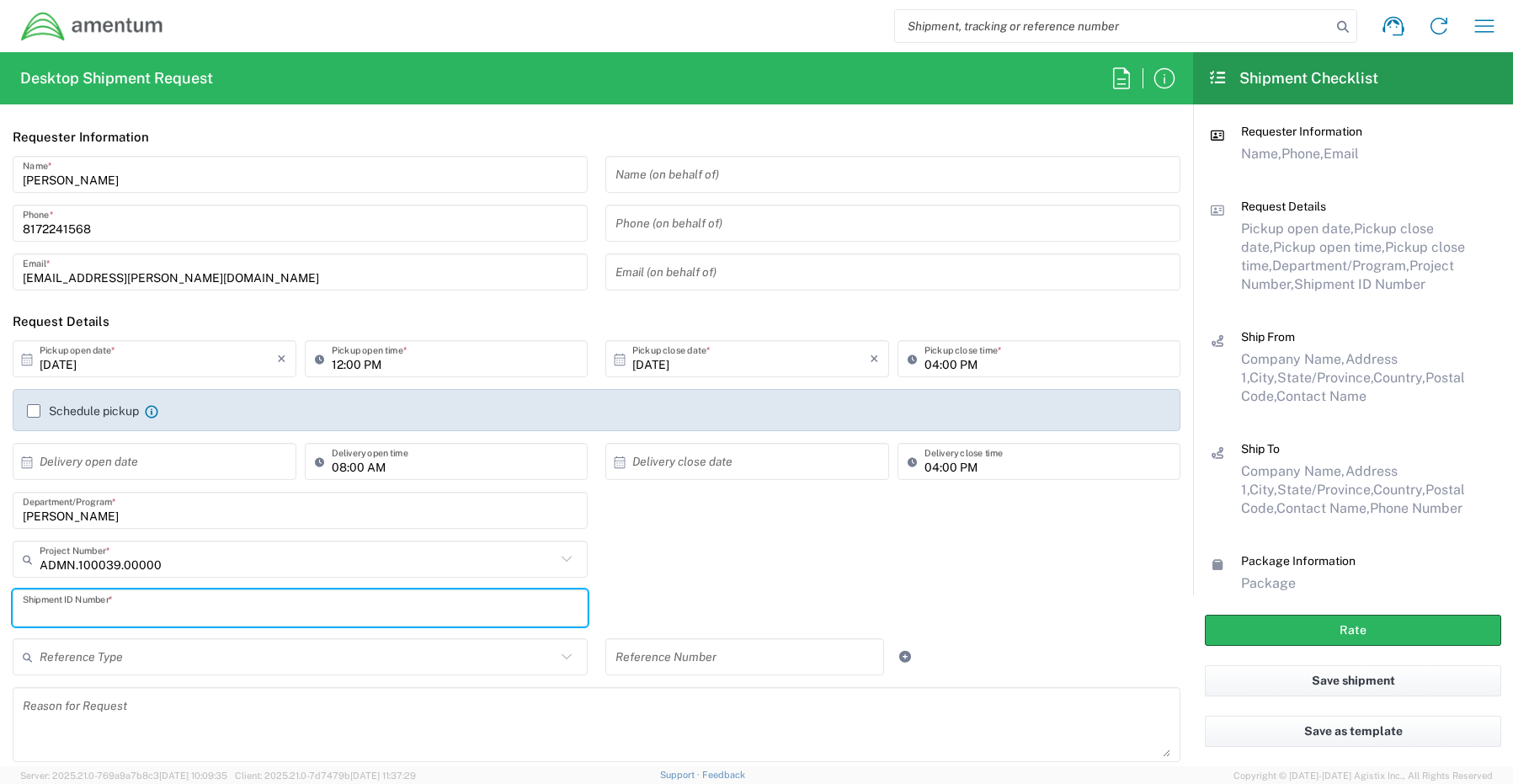
paste
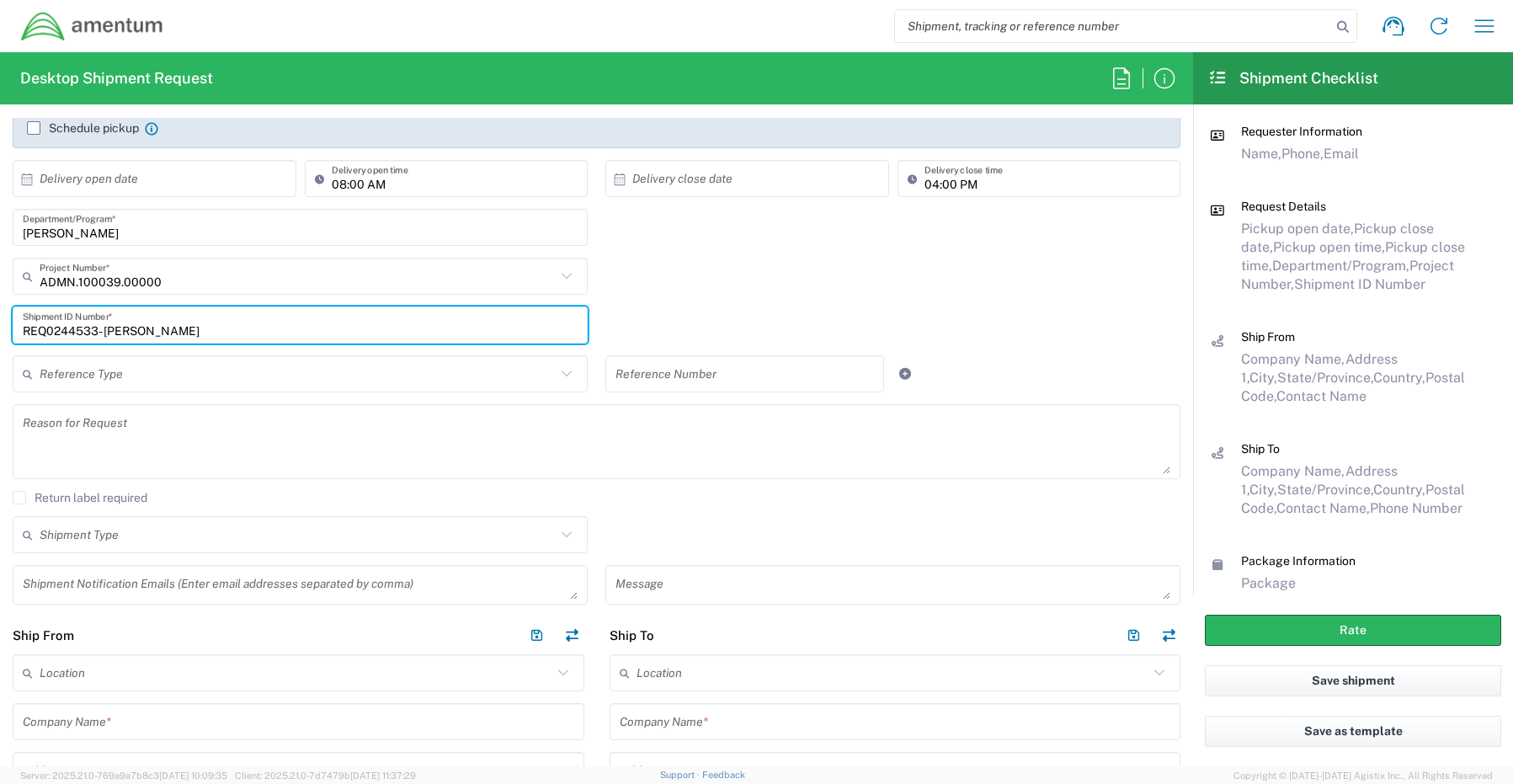
scroll to position [337, 0]
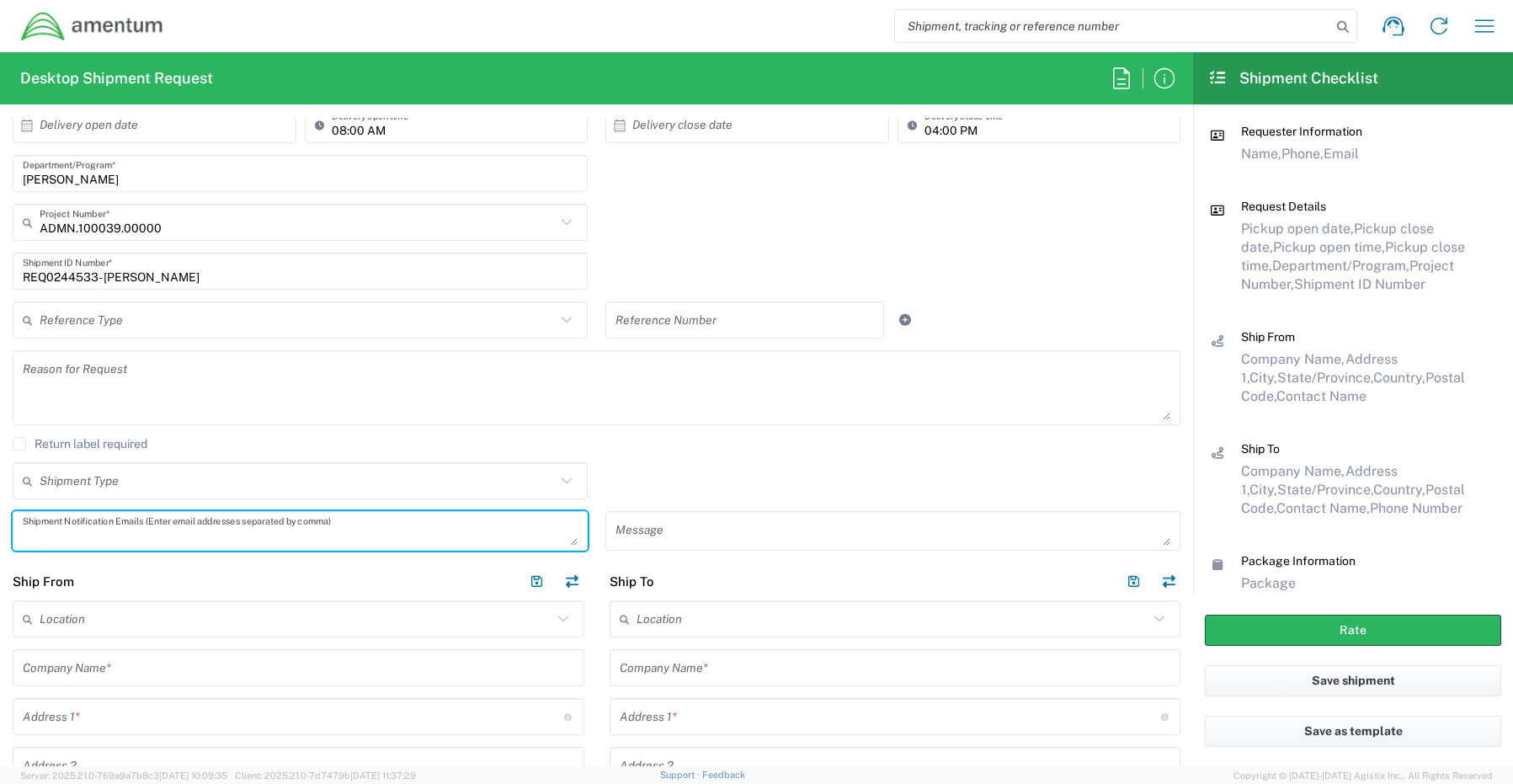
click at [56, 533] on textarea at bounding box center [300, 531] width 555 height 30
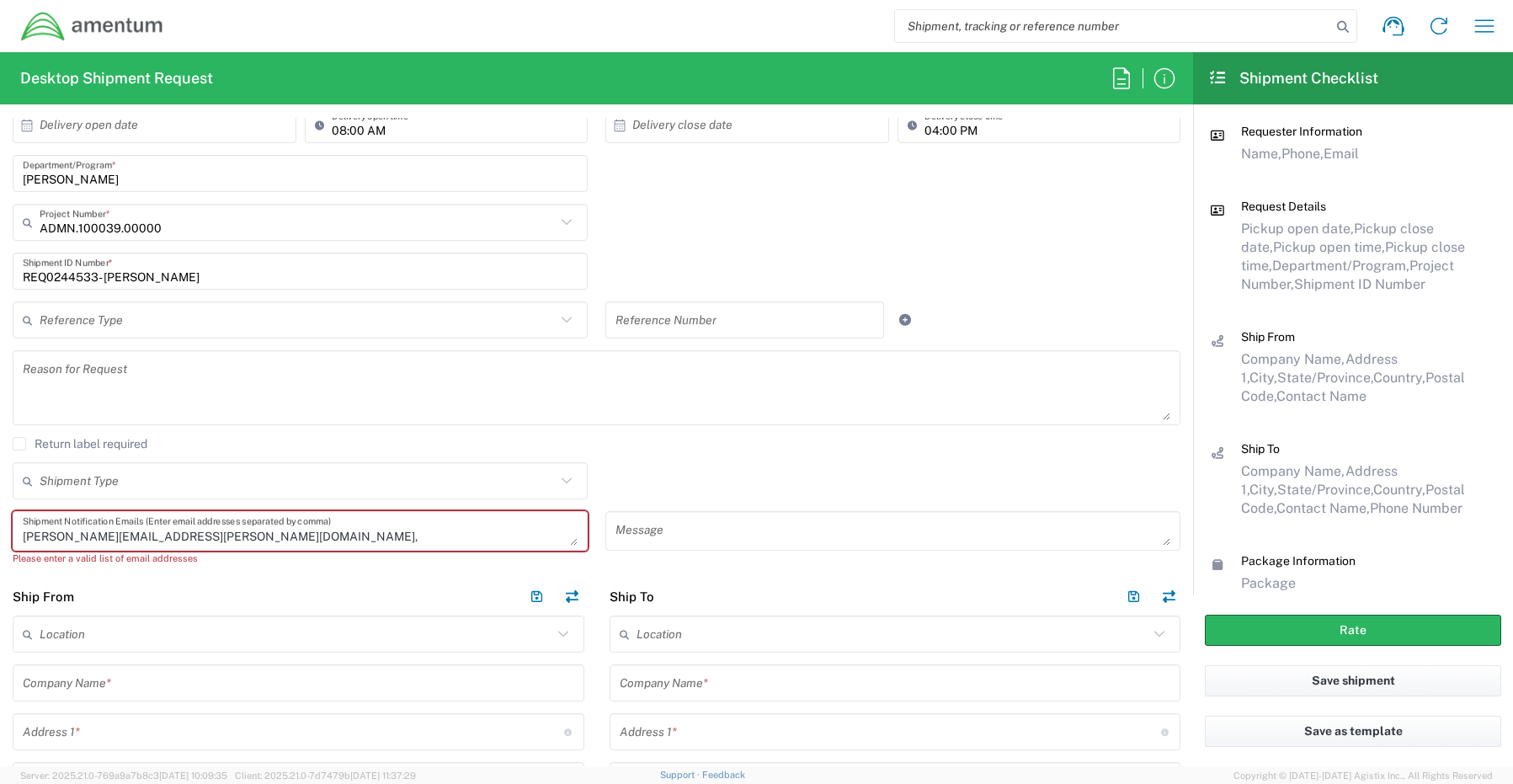
click at [245, 539] on textarea "[PERSON_NAME][EMAIL_ADDRESS][PERSON_NAME][DOMAIN_NAME]," at bounding box center [300, 531] width 555 height 30
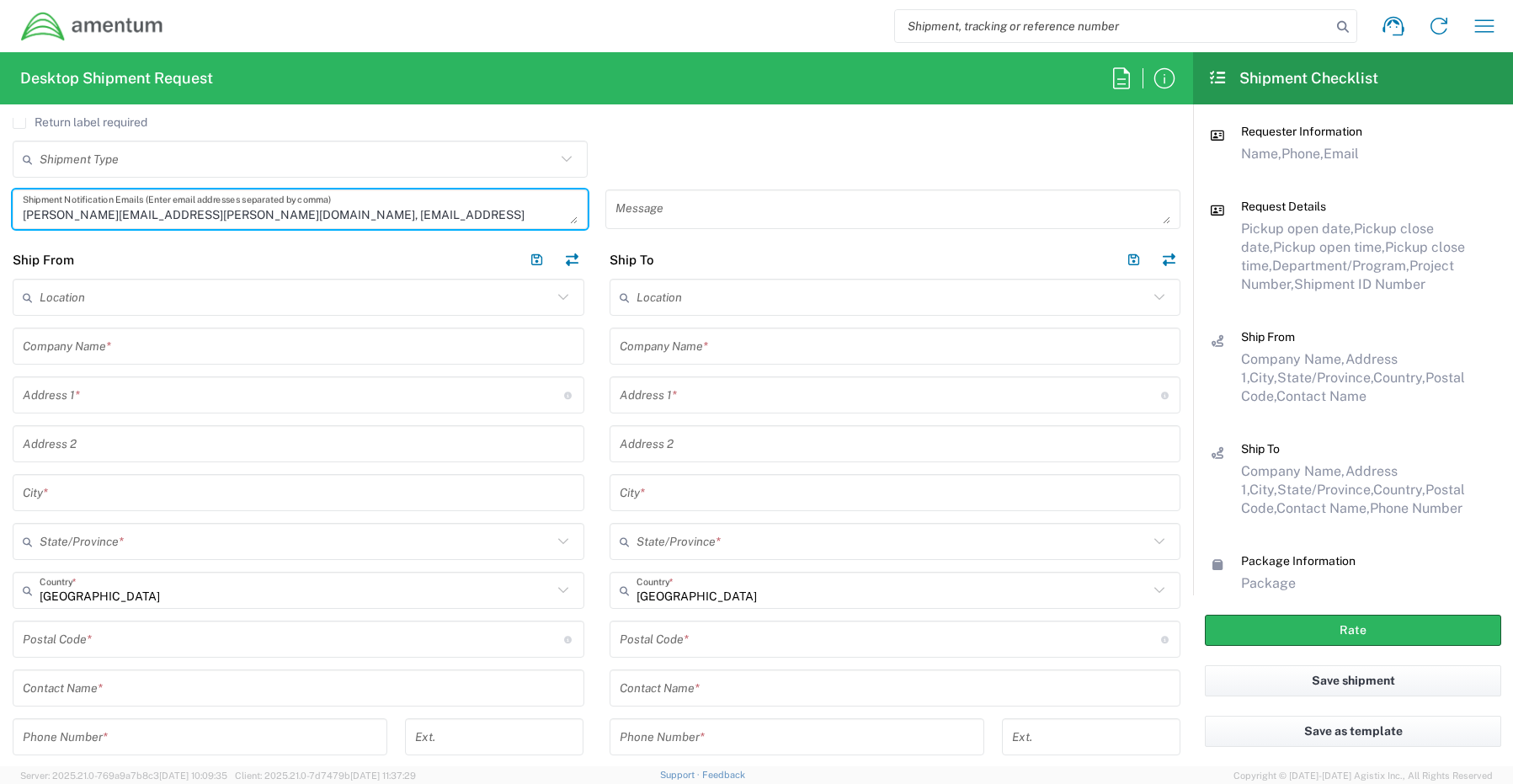
scroll to position [673, 0]
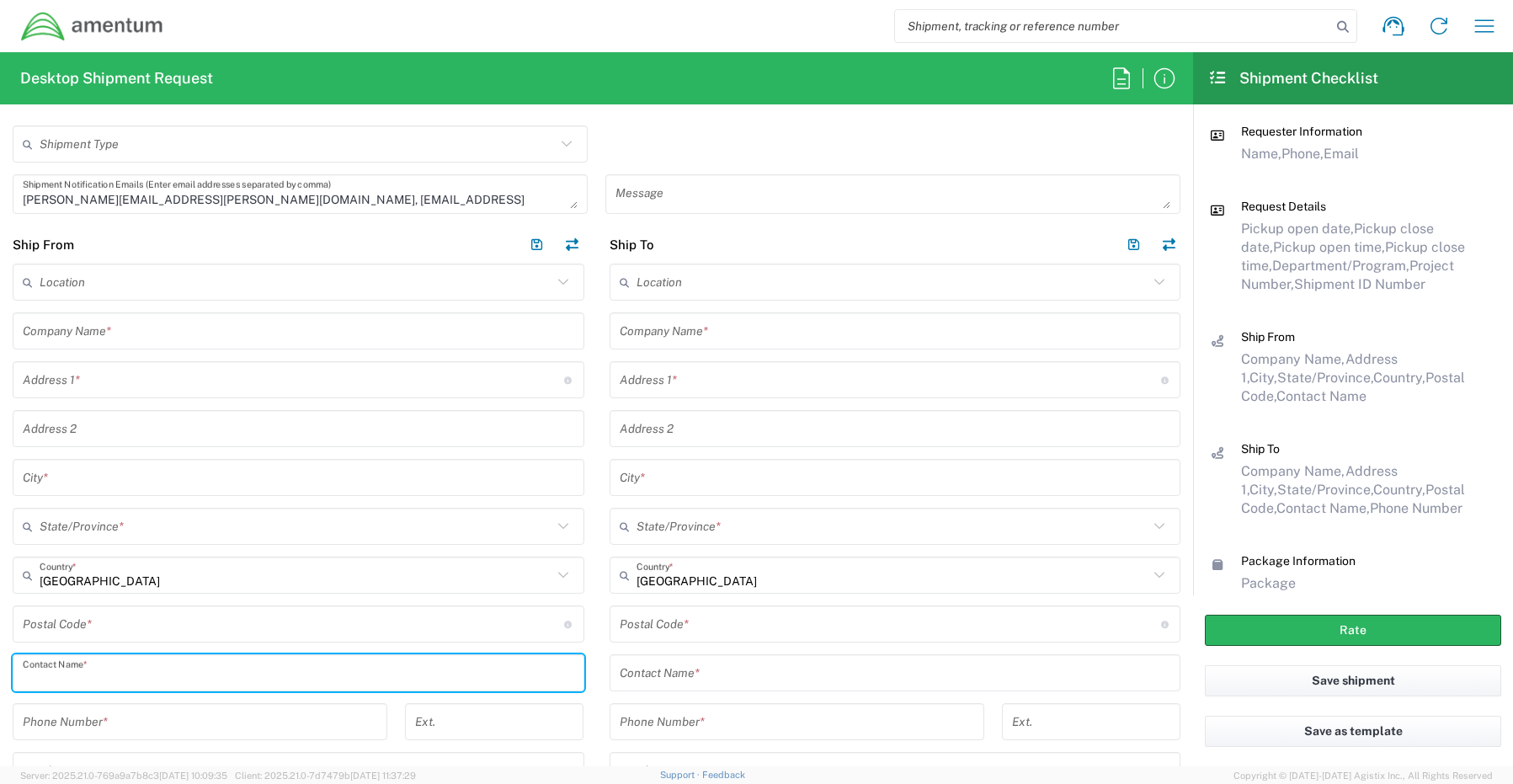
click at [81, 668] on input "text" at bounding box center [299, 673] width 551 height 30
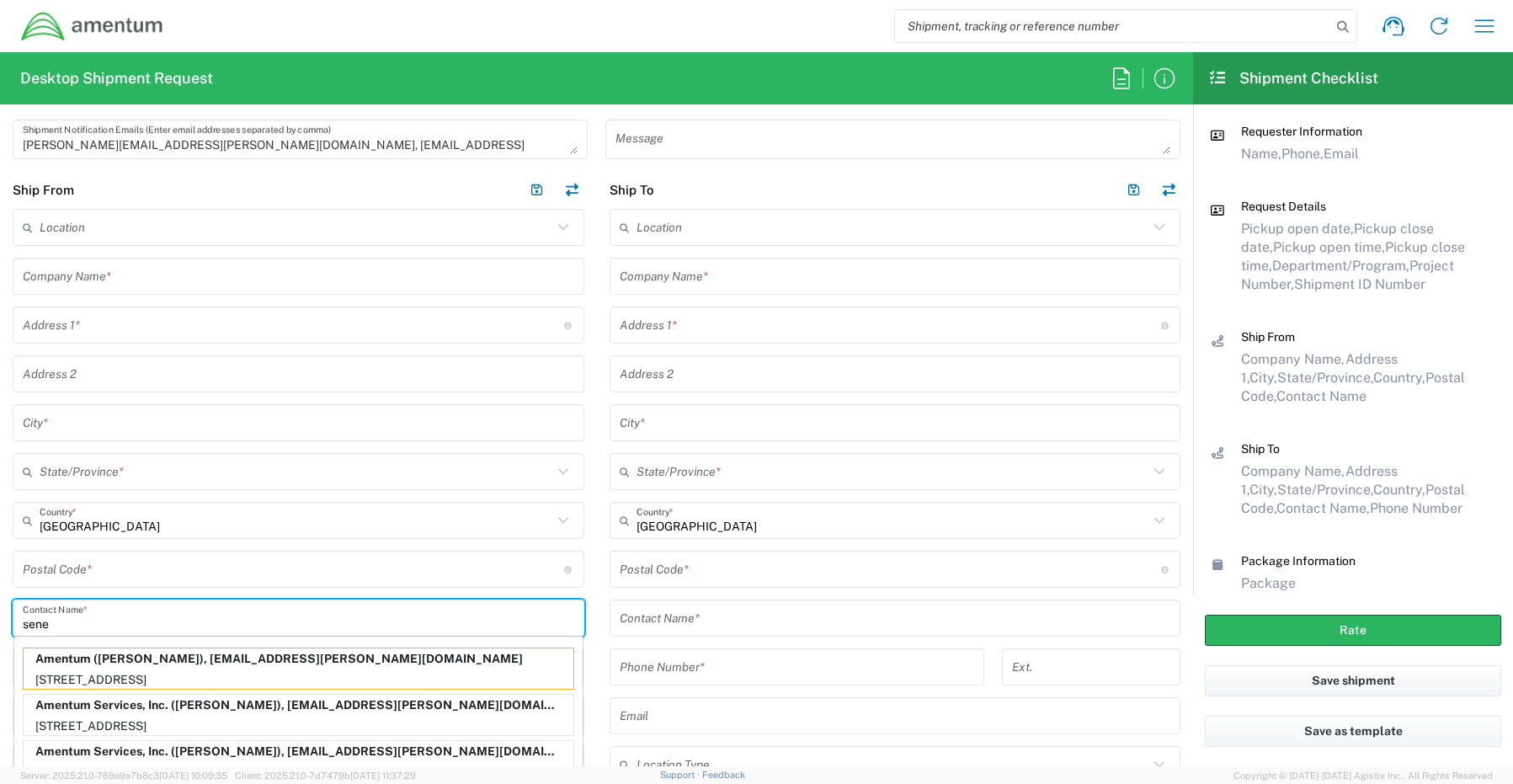
scroll to position [758, 0]
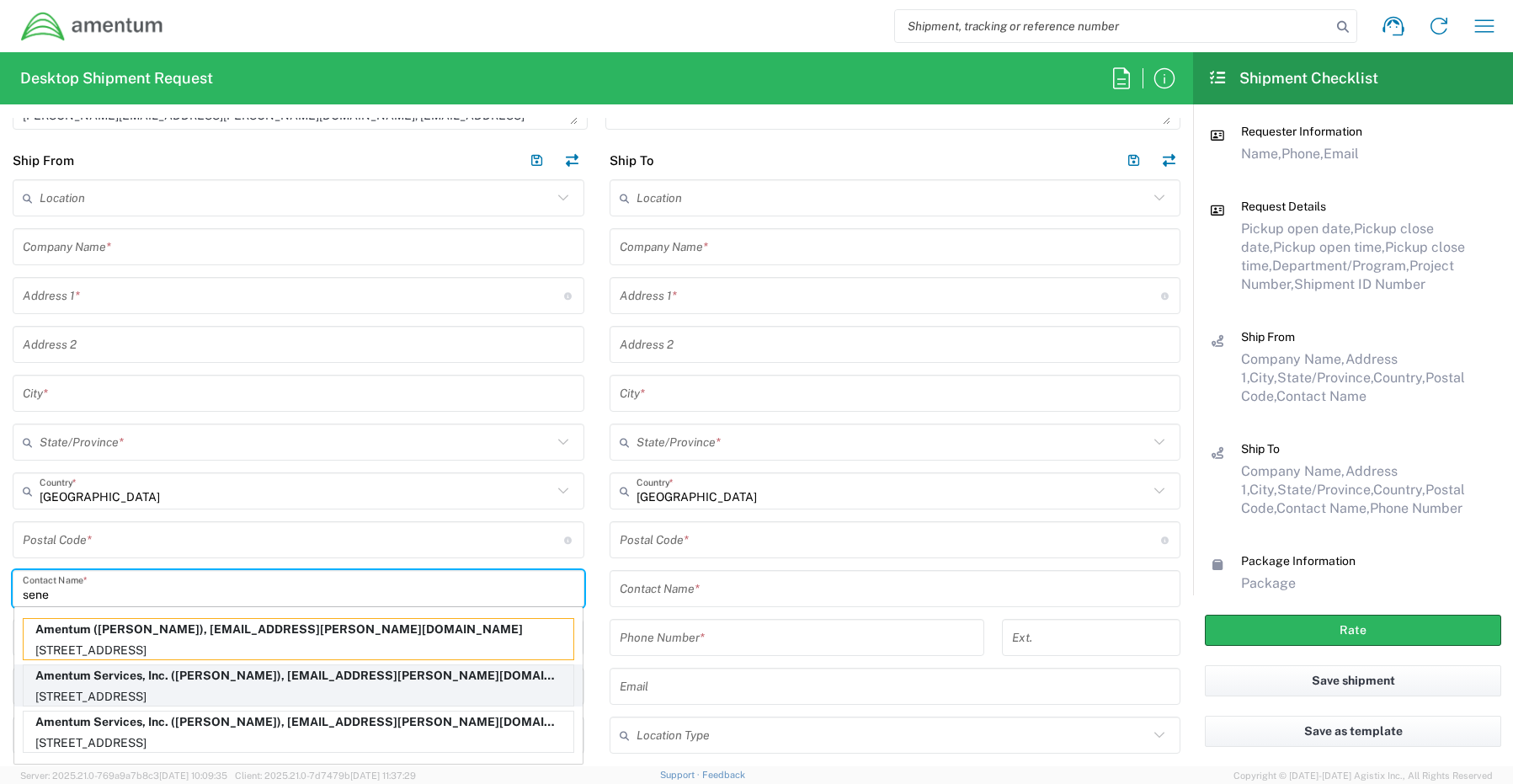
click at [148, 685] on p "Amentum Services, Inc. ([PERSON_NAME]), [EMAIL_ADDRESS][PERSON_NAME][DOMAIN_NAM…" at bounding box center [299, 675] width 549 height 21
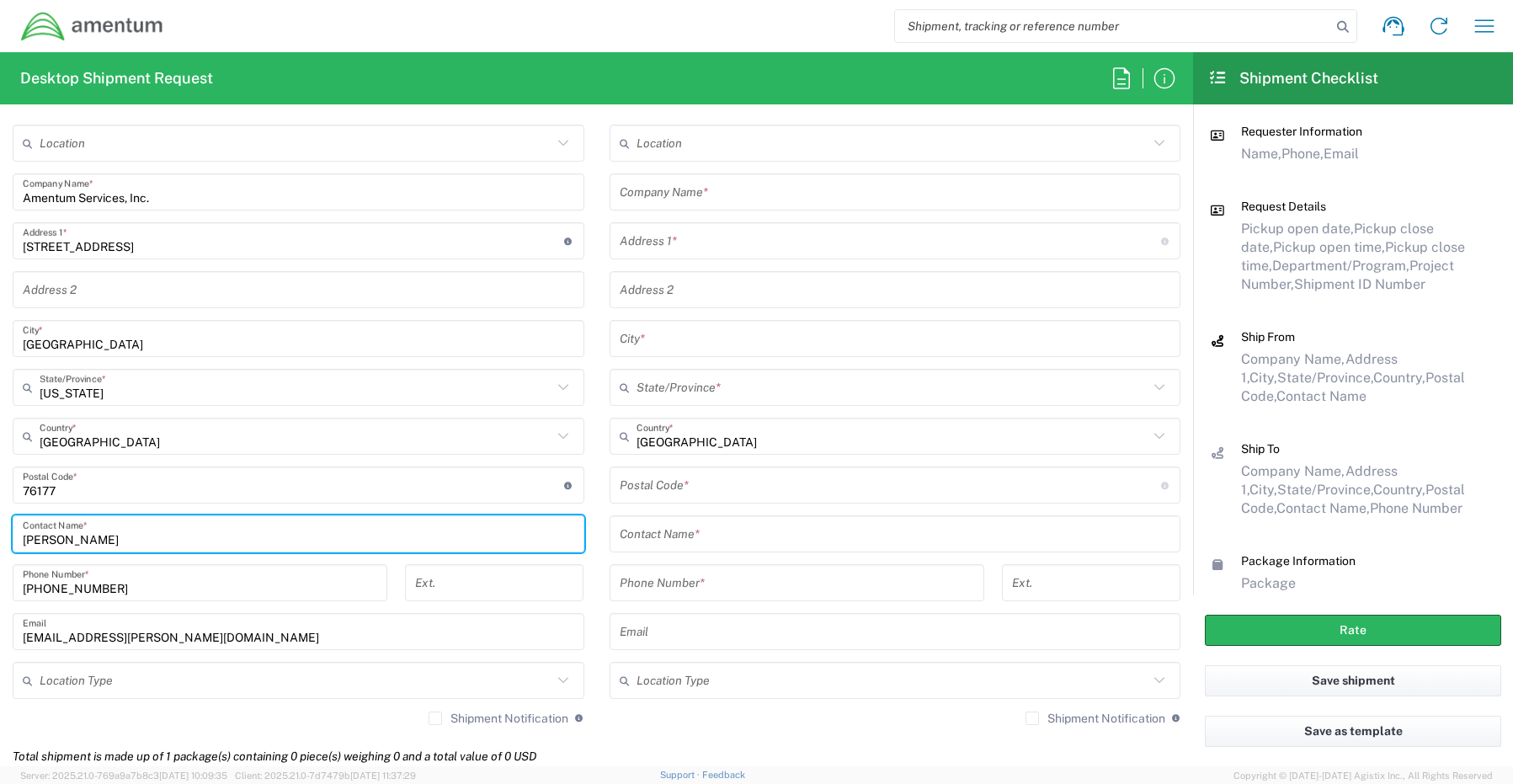
scroll to position [842, 0]
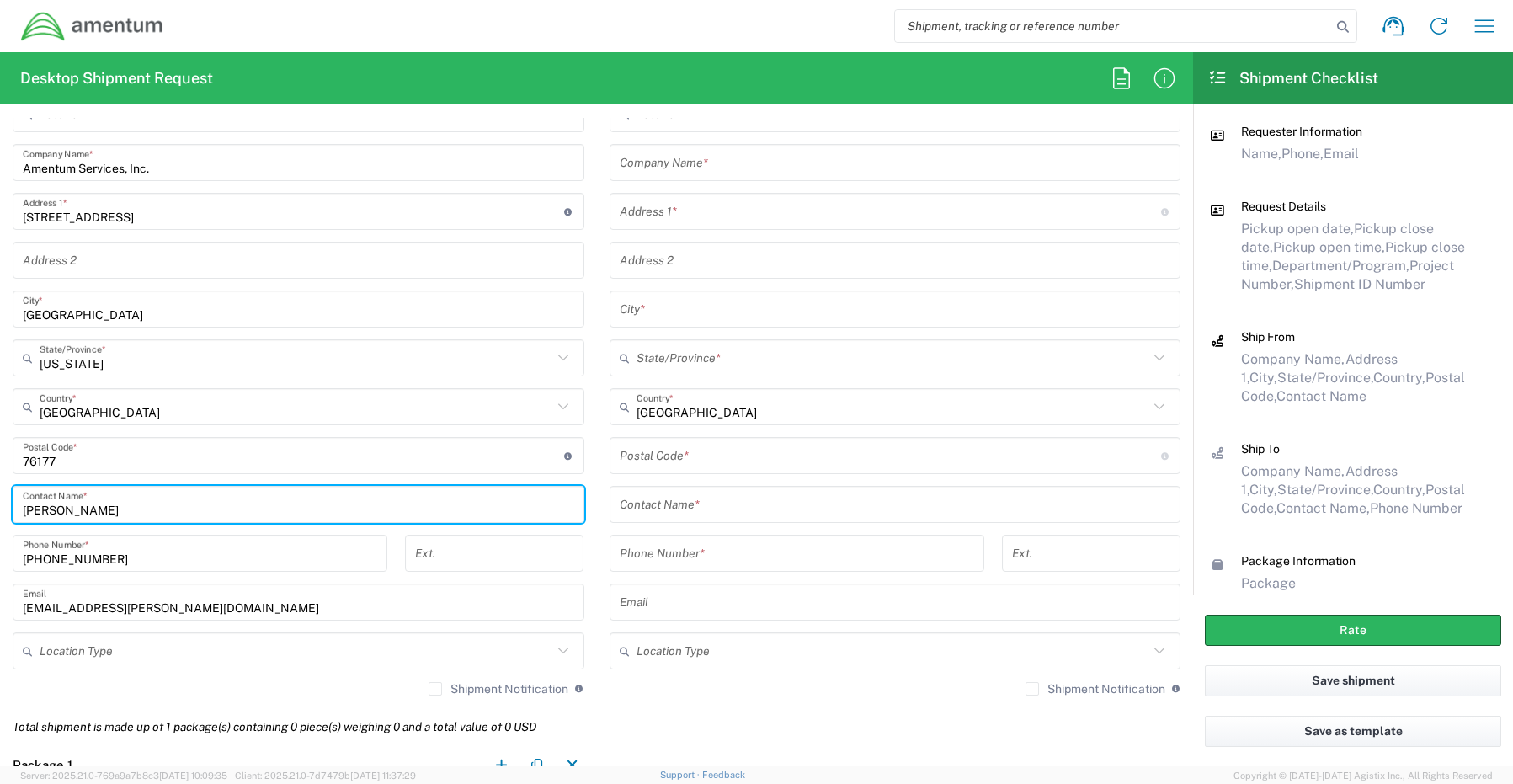
click at [116, 656] on input "text" at bounding box center [296, 650] width 513 height 30
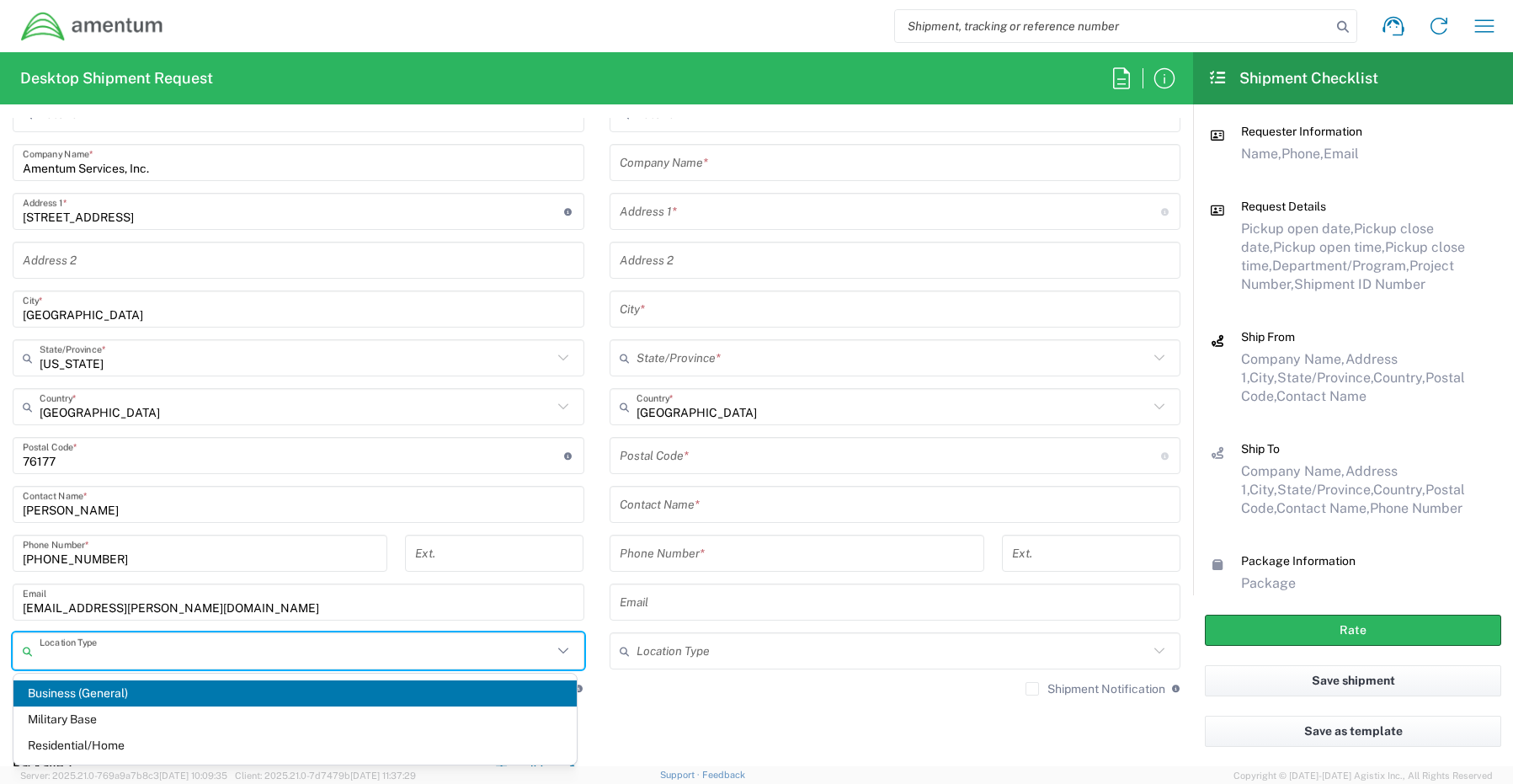
click at [94, 687] on span "Business (General)" at bounding box center [295, 693] width 563 height 26
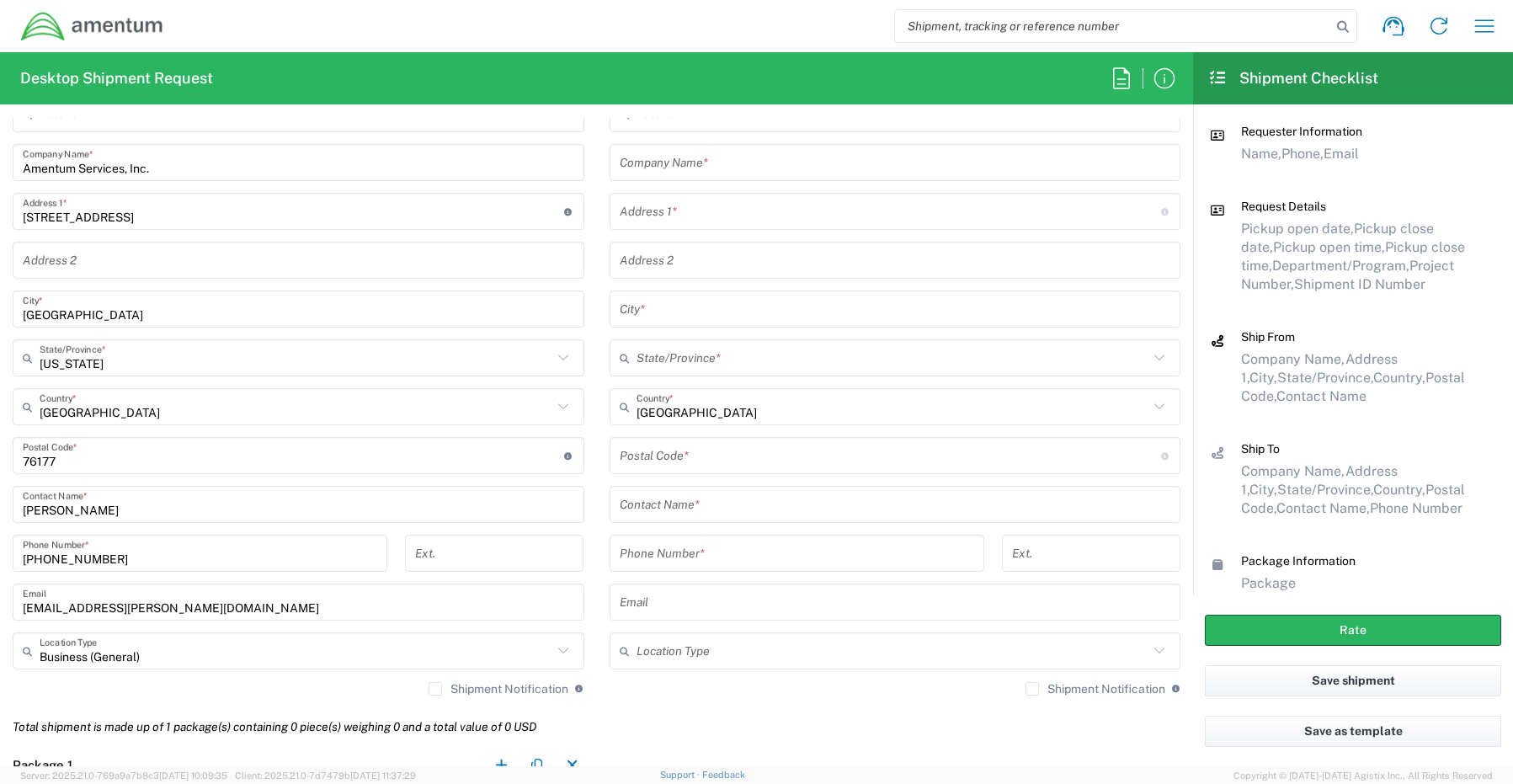
click at [432, 692] on label "Shipment Notification" at bounding box center [498, 689] width 139 height 14
click at [435, 689] on input "Shipment Notification" at bounding box center [435, 689] width 0 height 0
click at [692, 165] on input "text" at bounding box center [896, 162] width 551 height 30
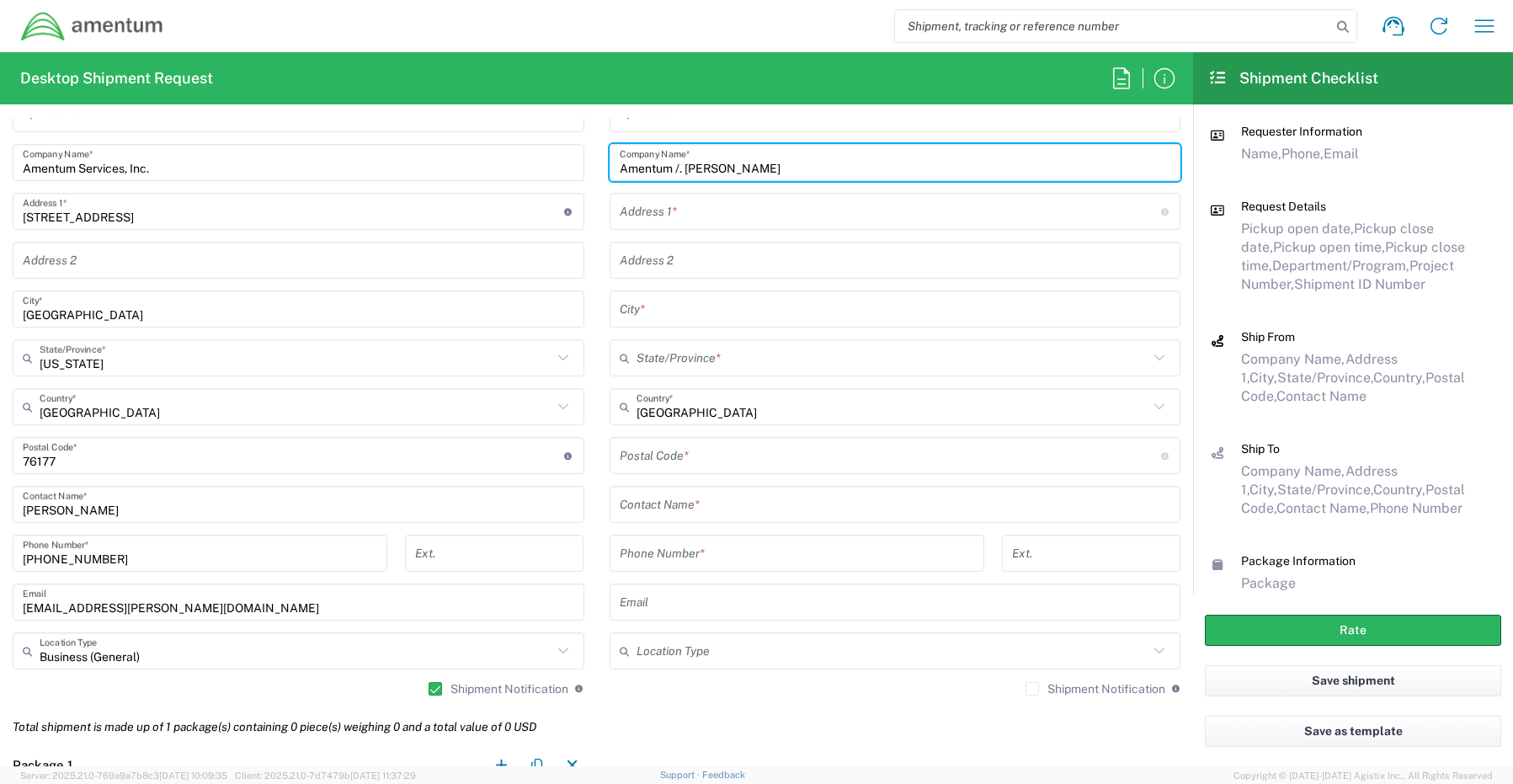
click at [678, 168] on input "Amentum /. [PERSON_NAME]" at bounding box center [896, 162] width 551 height 30
click at [663, 503] on input "text" at bounding box center [896, 504] width 551 height 30
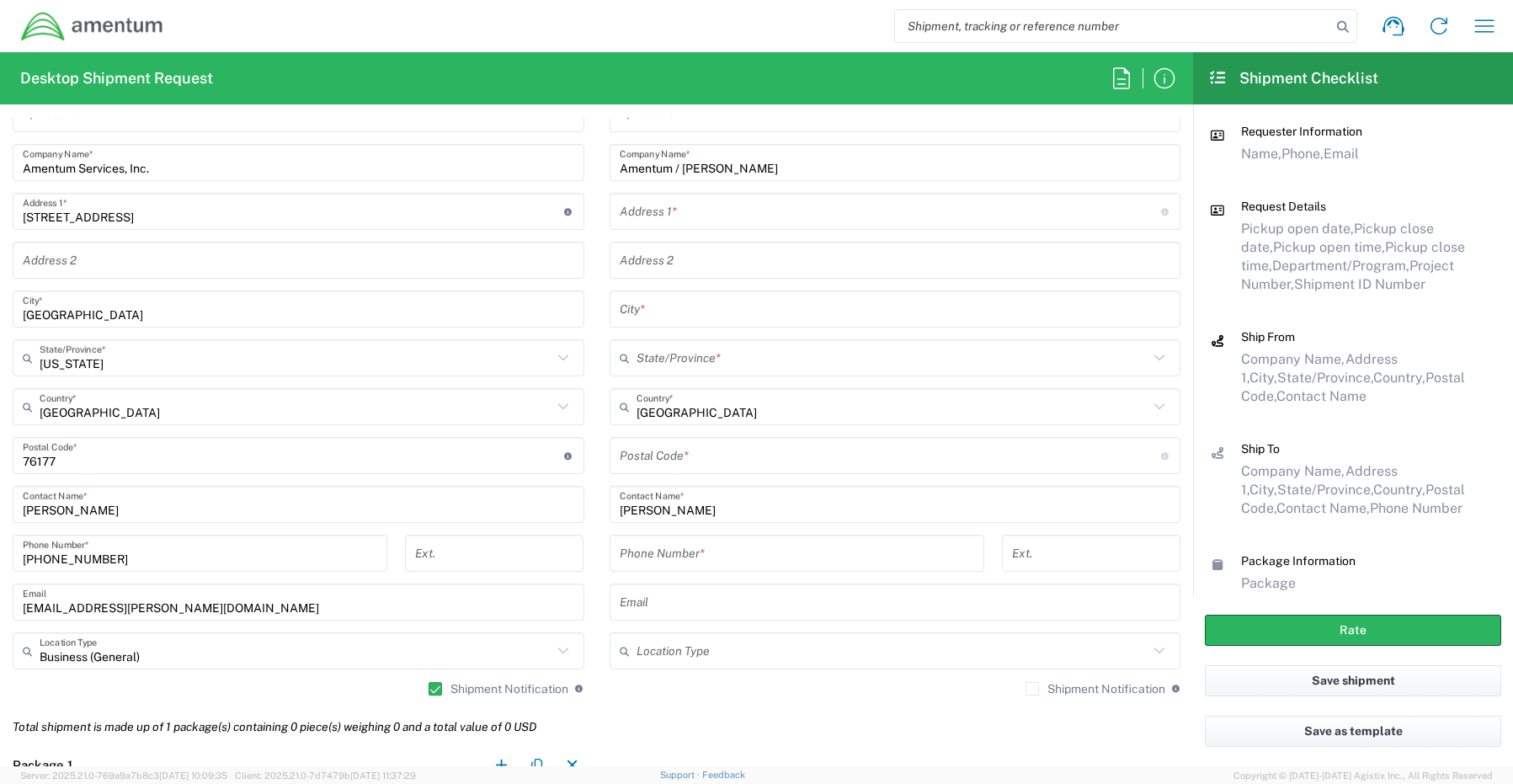
click at [675, 222] on input "text" at bounding box center [890, 212] width 542 height 30
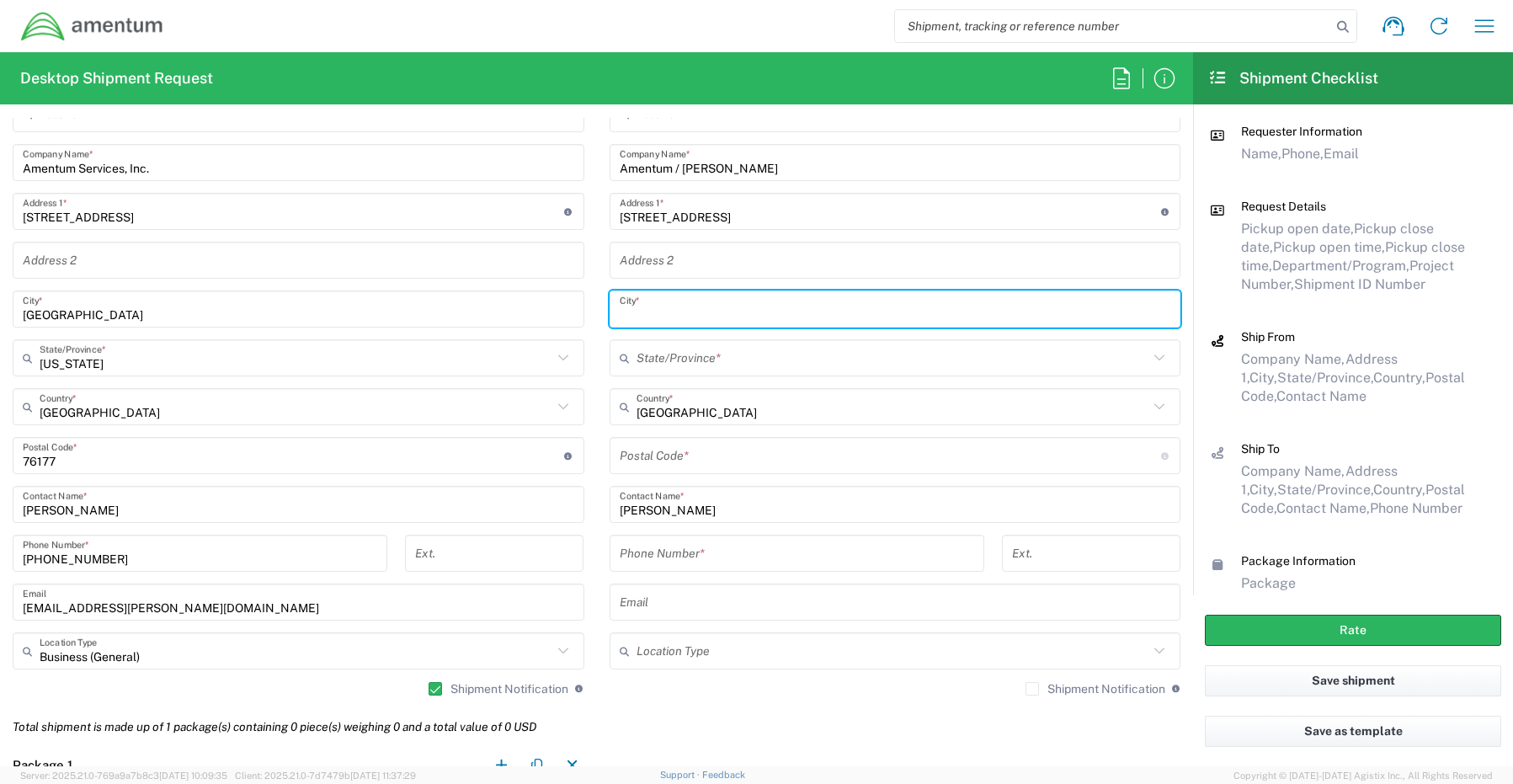
click at [670, 307] on input "text" at bounding box center [896, 310] width 551 height 30
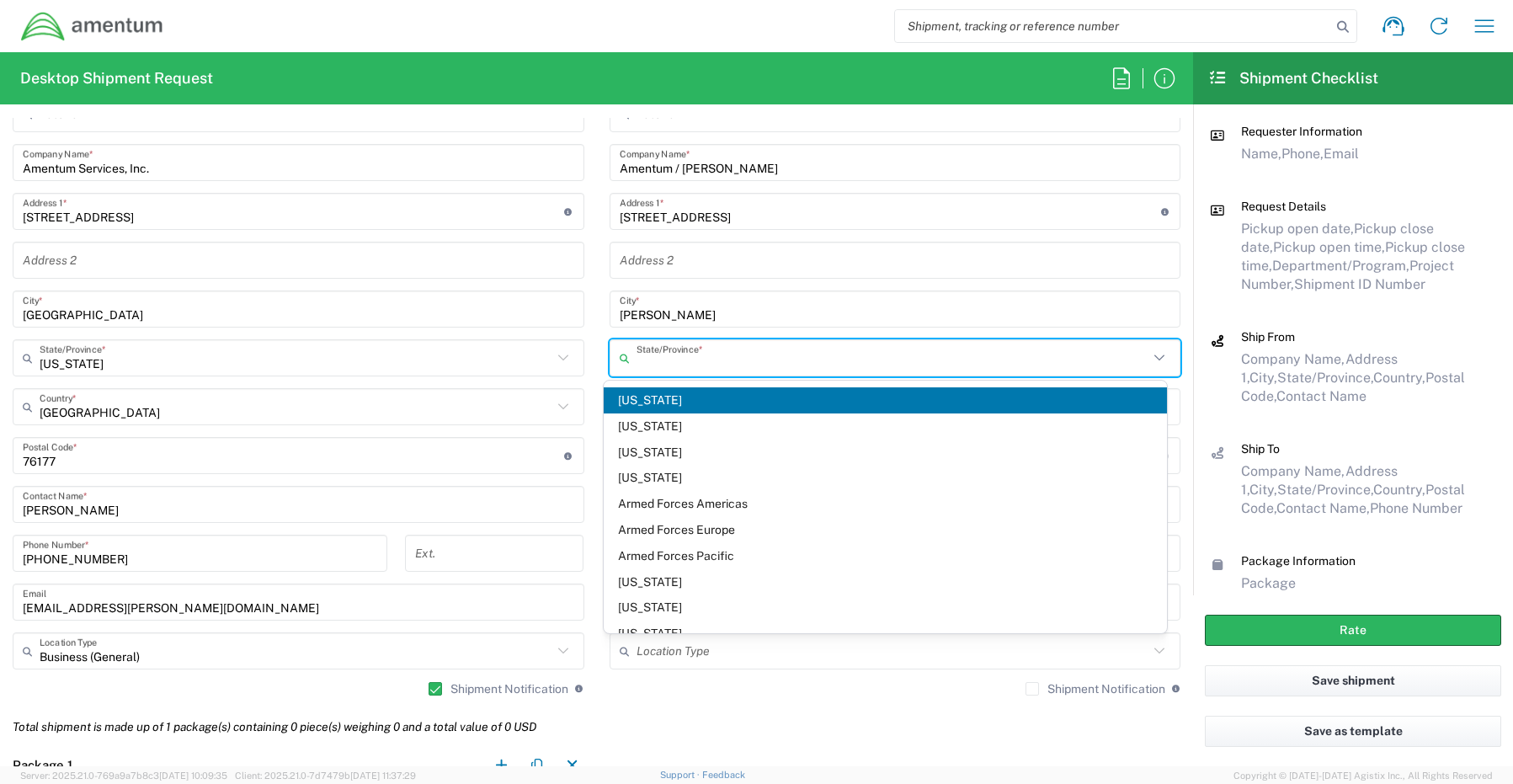
click at [668, 359] on input "text" at bounding box center [892, 358] width 513 height 30
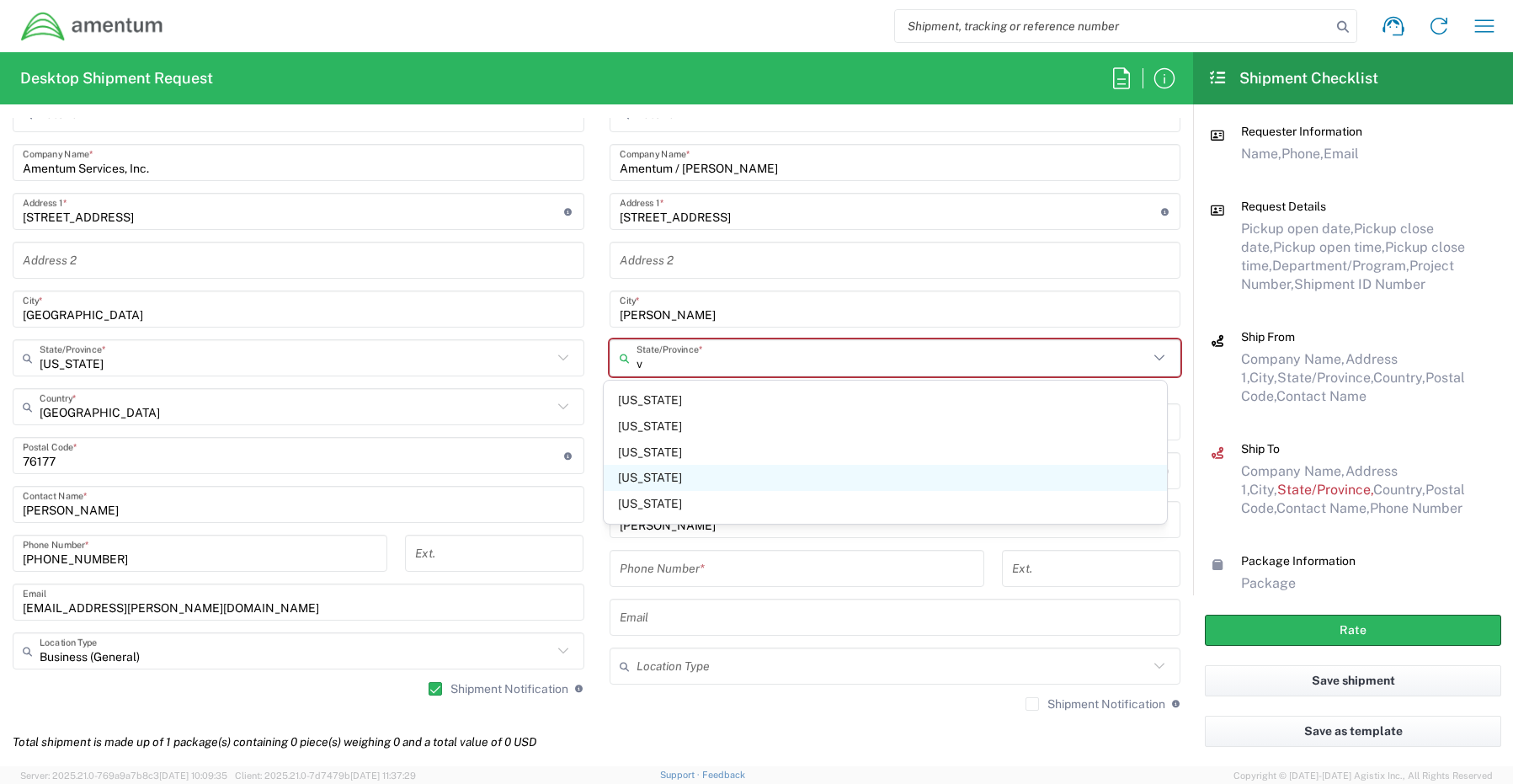
click at [661, 473] on span "[US_STATE]" at bounding box center [885, 477] width 563 height 26
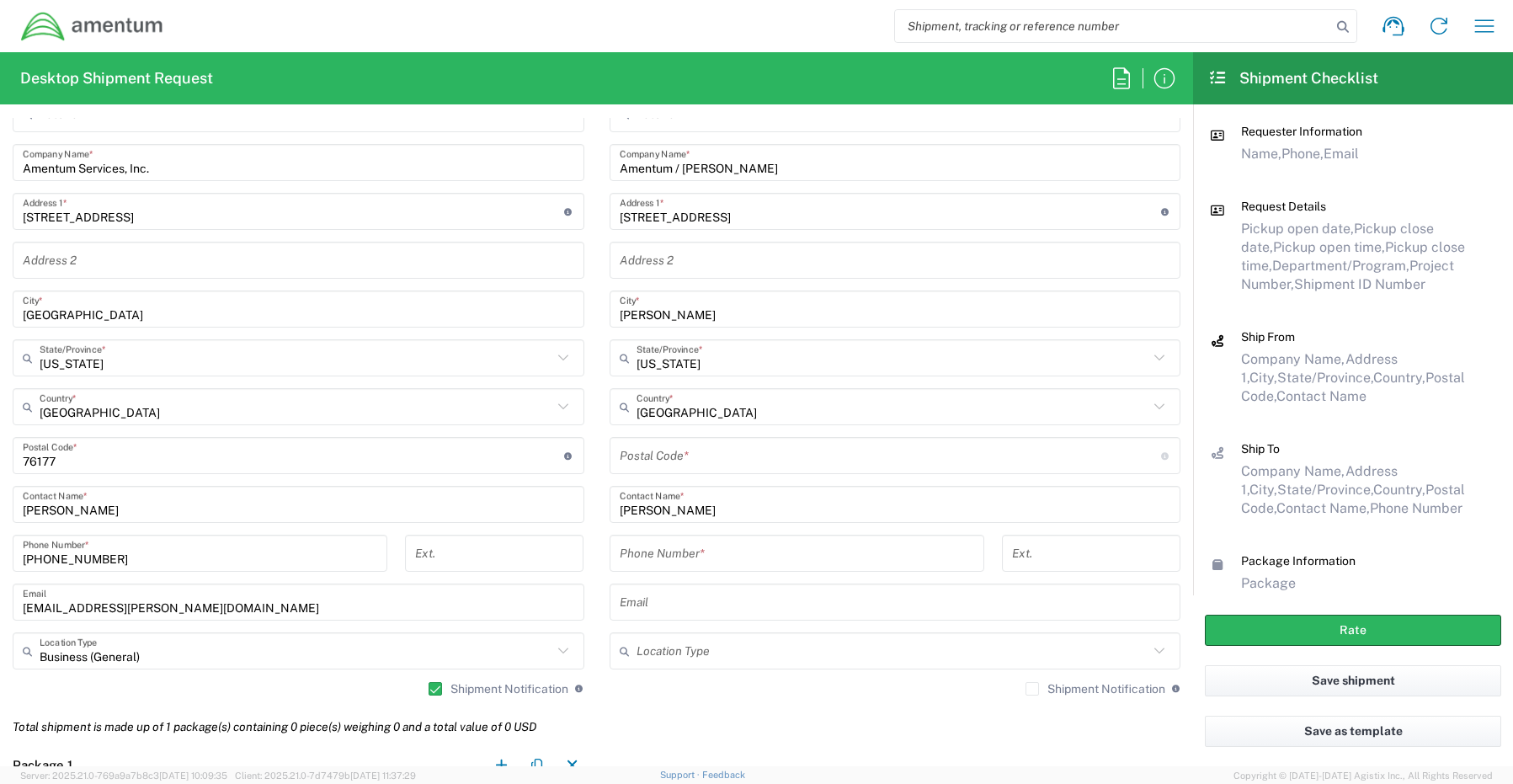
click at [646, 457] on input "undefined" at bounding box center [890, 456] width 542 height 30
click at [671, 563] on input "tel" at bounding box center [797, 554] width 355 height 30
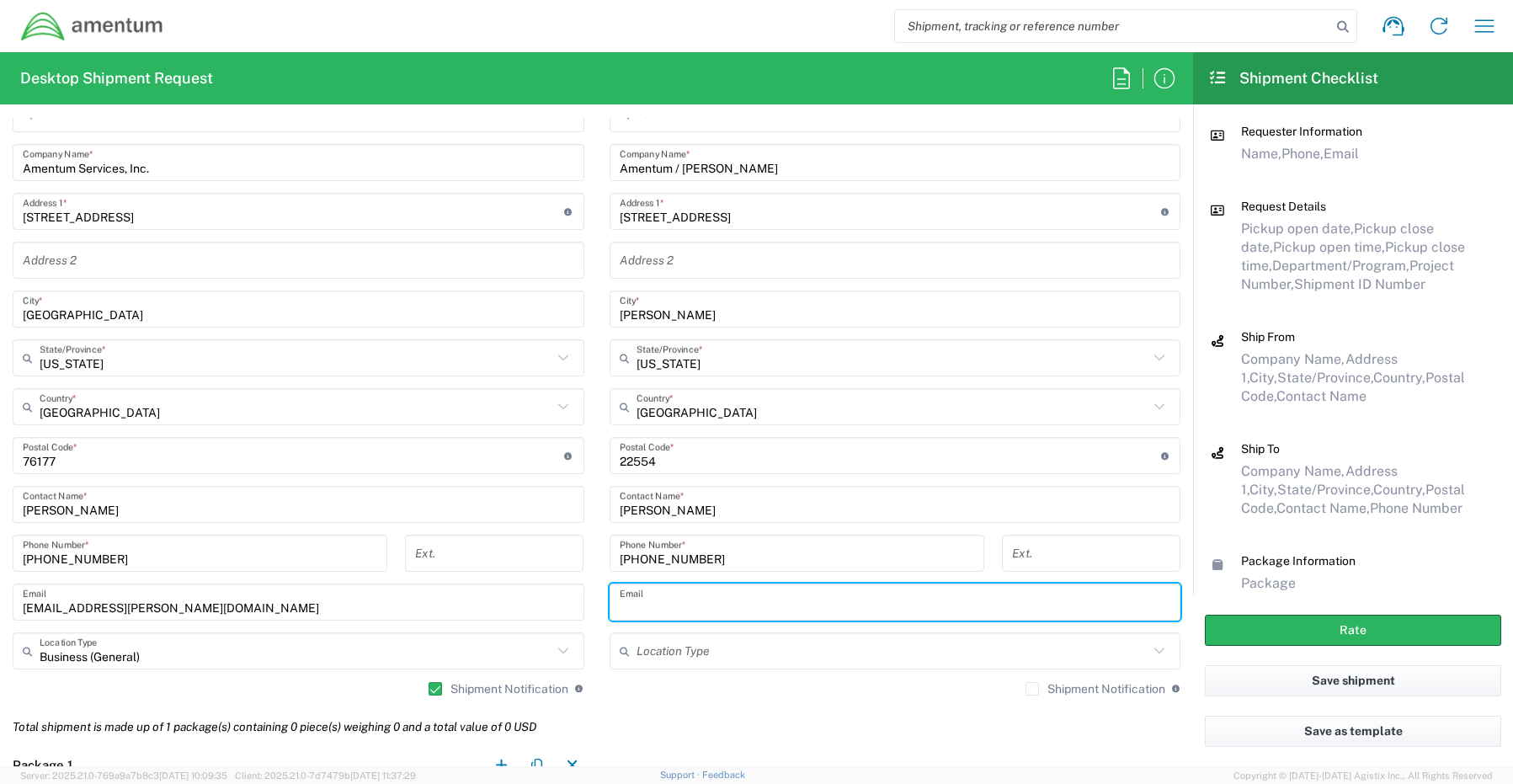
click at [669, 606] on input "text" at bounding box center [896, 602] width 551 height 30
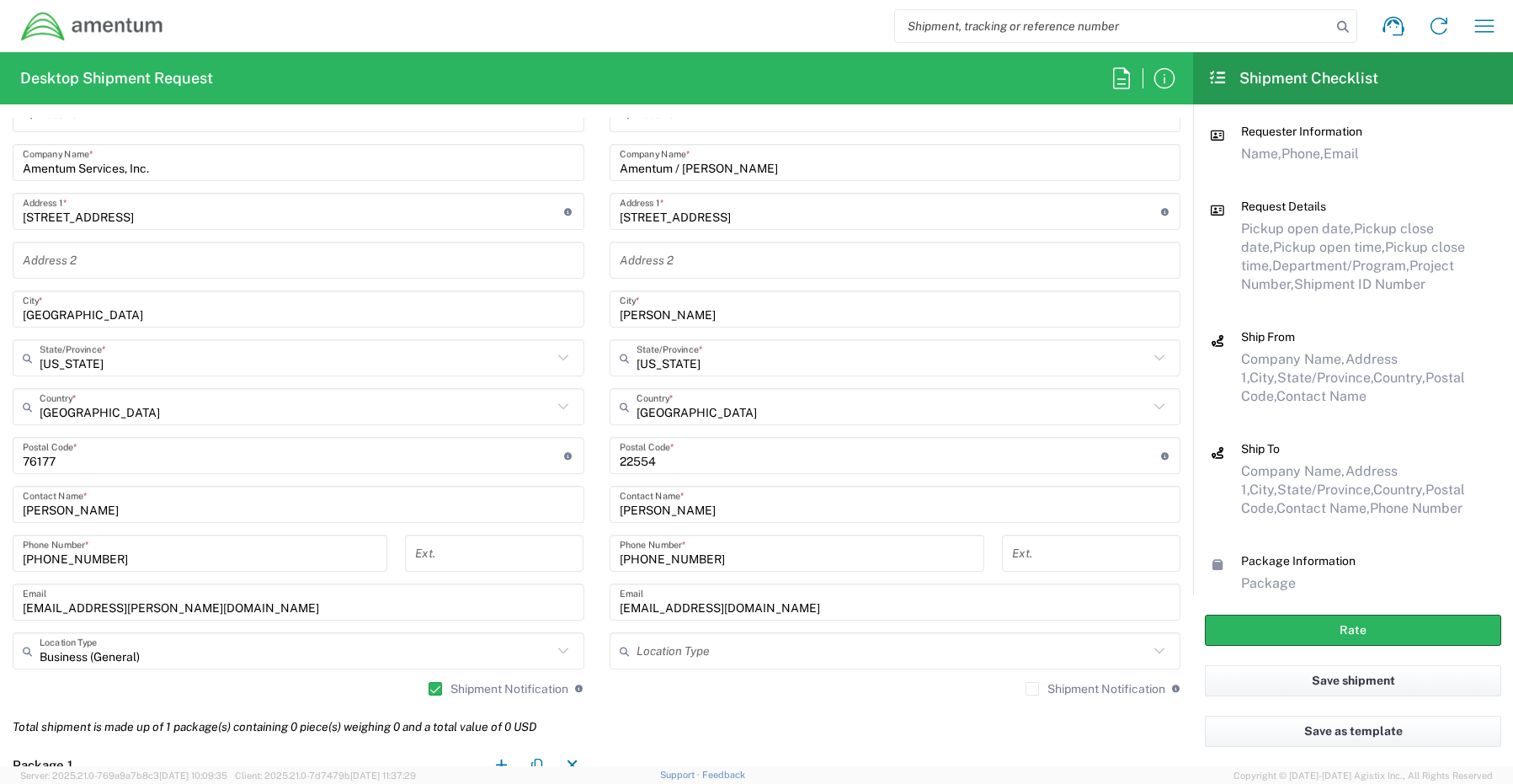
click at [1026, 692] on label "Shipment Notification" at bounding box center [1095, 689] width 139 height 14
click at [1032, 689] on input "Shipment Notification" at bounding box center [1032, 689] width 0 height 0
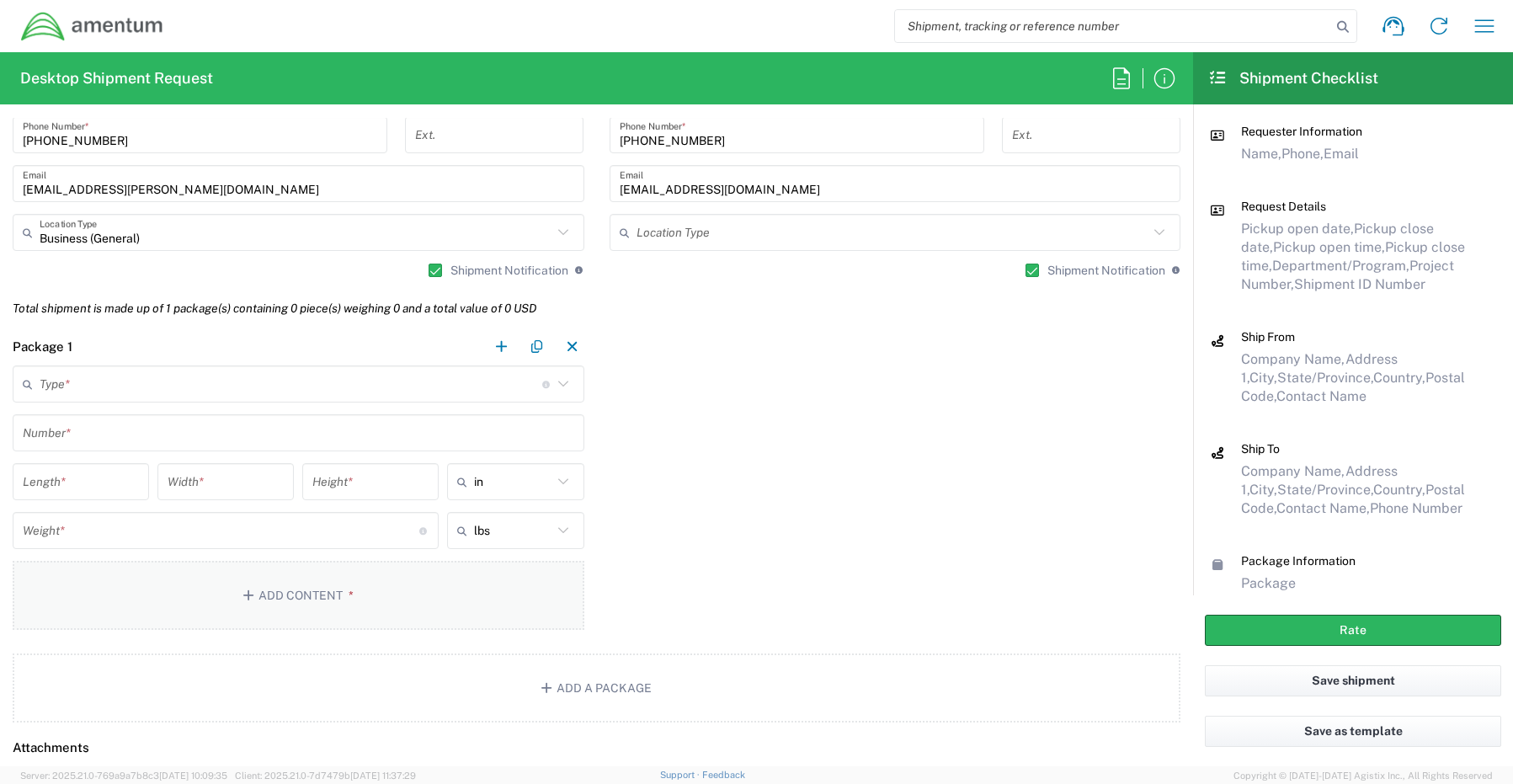
scroll to position [1263, 0]
click at [77, 382] on input "text" at bounding box center [291, 382] width 503 height 30
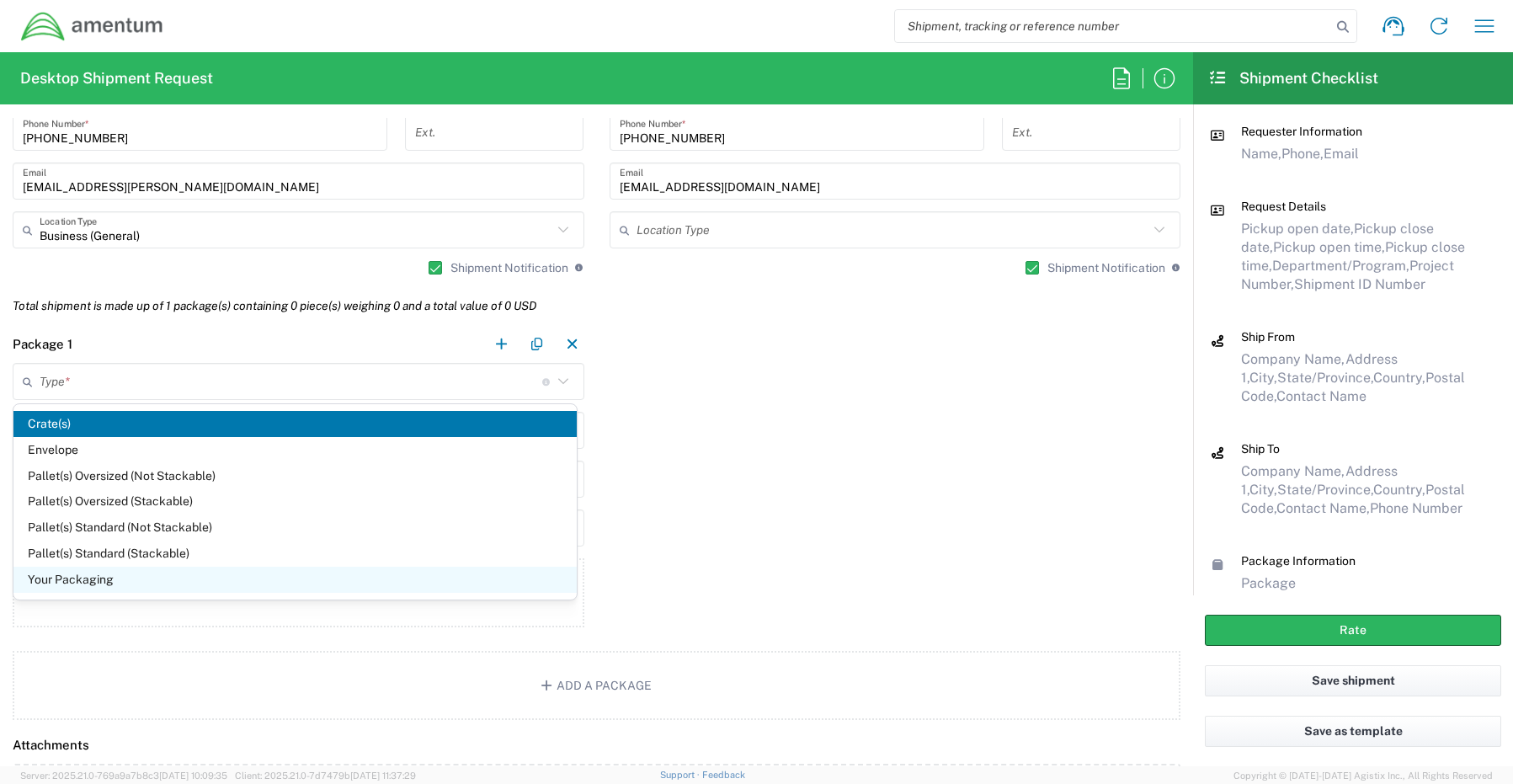
click at [94, 584] on span "Your Packaging" at bounding box center [295, 579] width 563 height 26
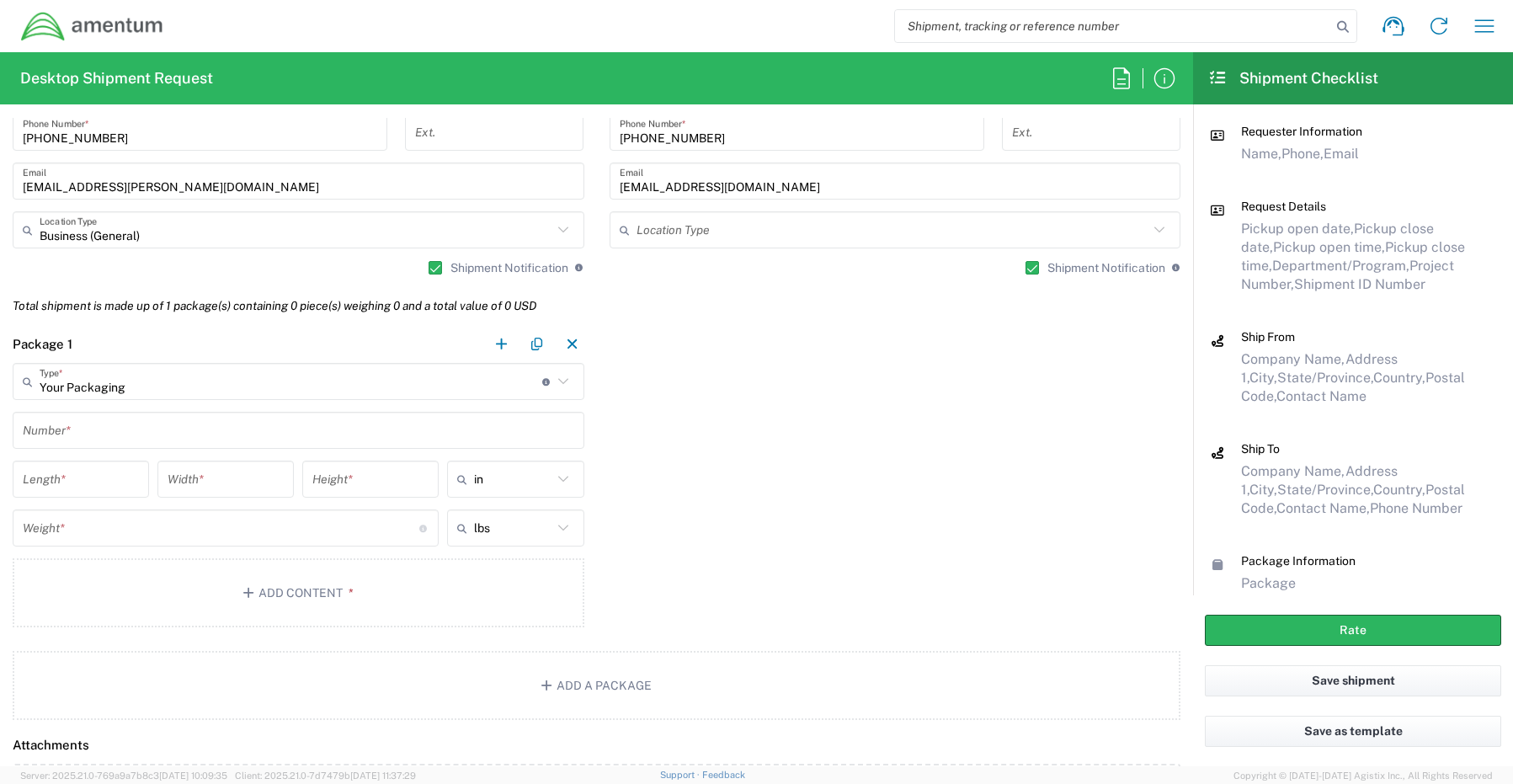
click at [77, 429] on input "text" at bounding box center [299, 430] width 551 height 30
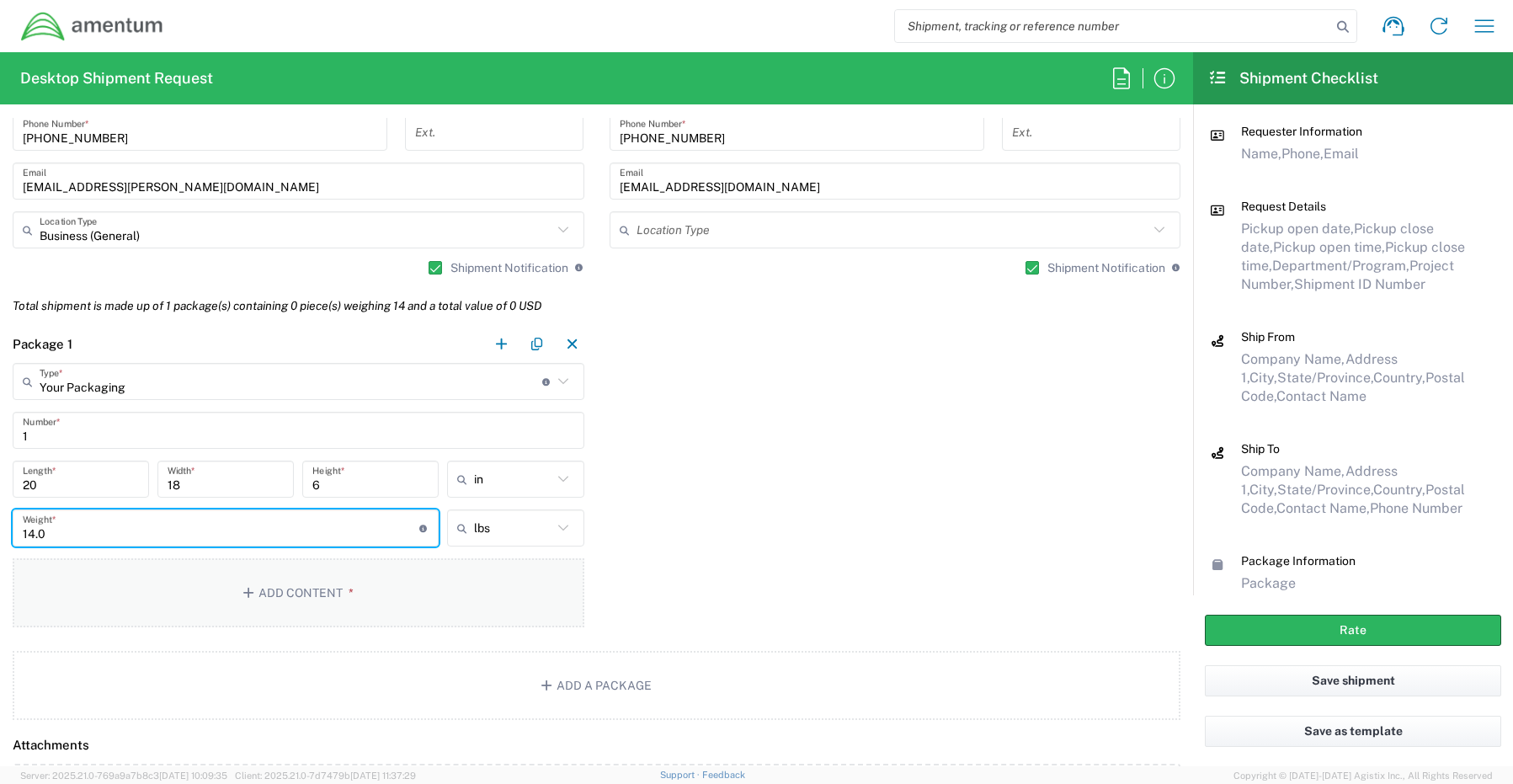
click at [287, 591] on button "Add Content *" at bounding box center [299, 592] width 572 height 69
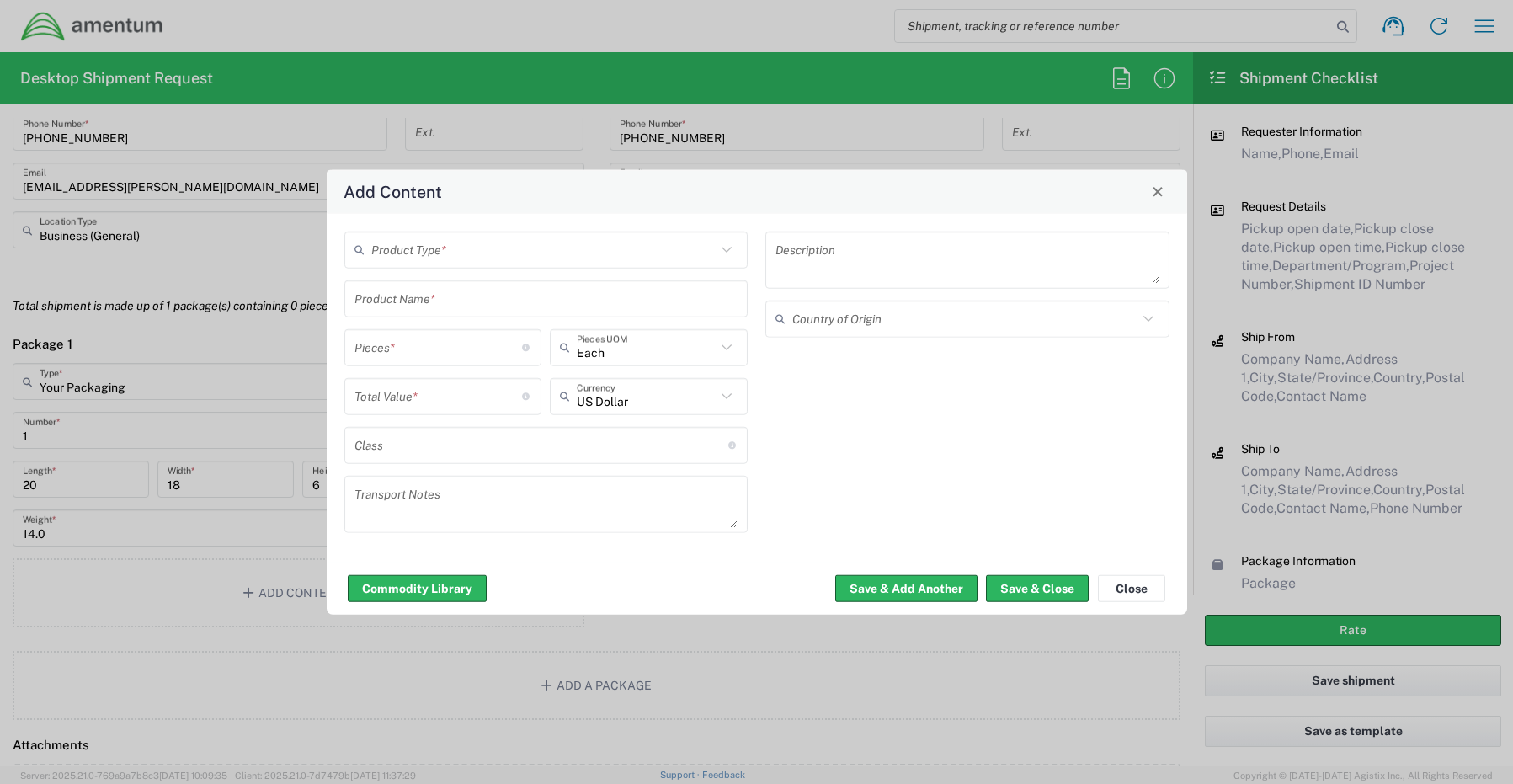
click at [443, 254] on input "text" at bounding box center [544, 249] width 345 height 30
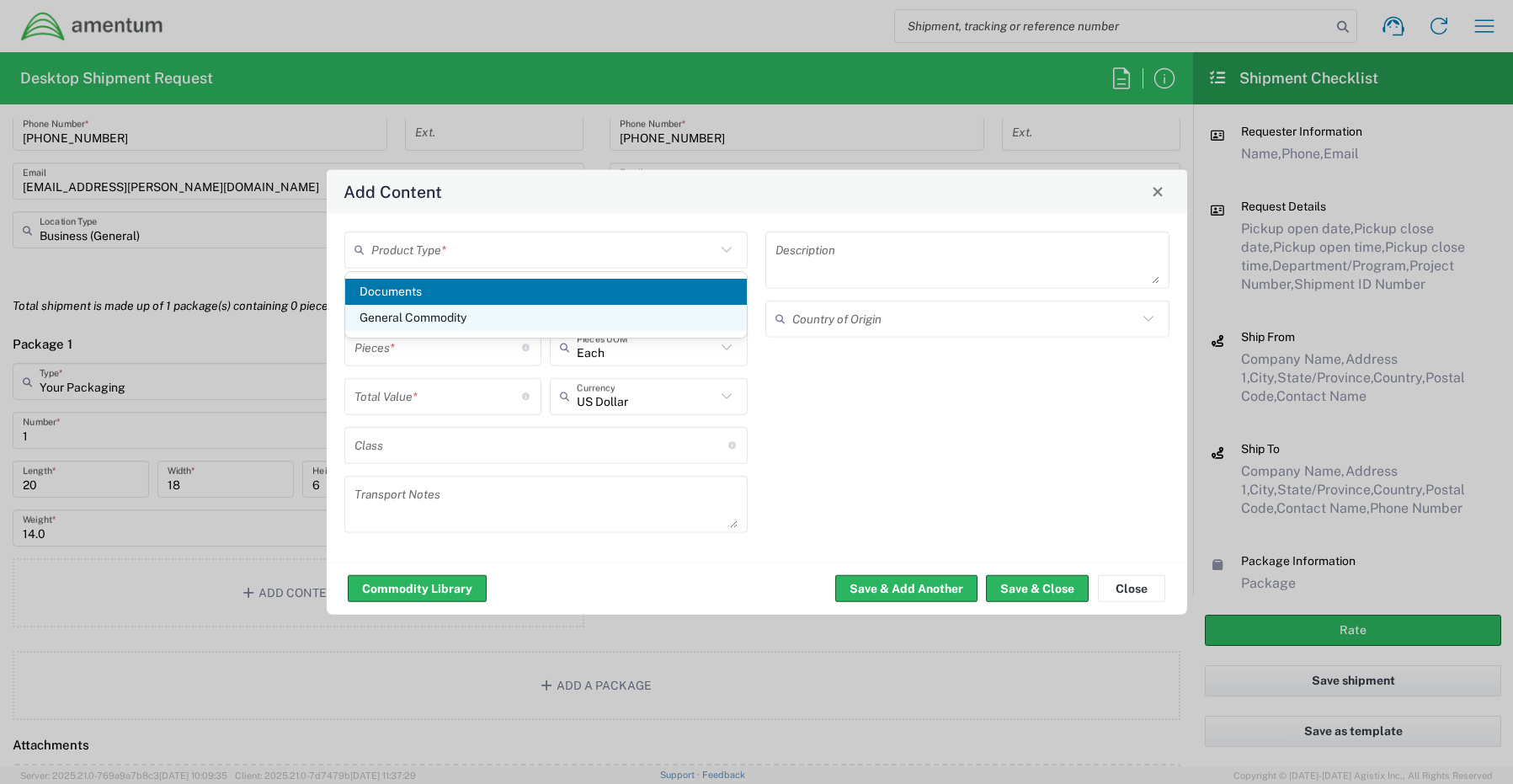
click at [441, 314] on span "General Commodity" at bounding box center [546, 317] width 402 height 26
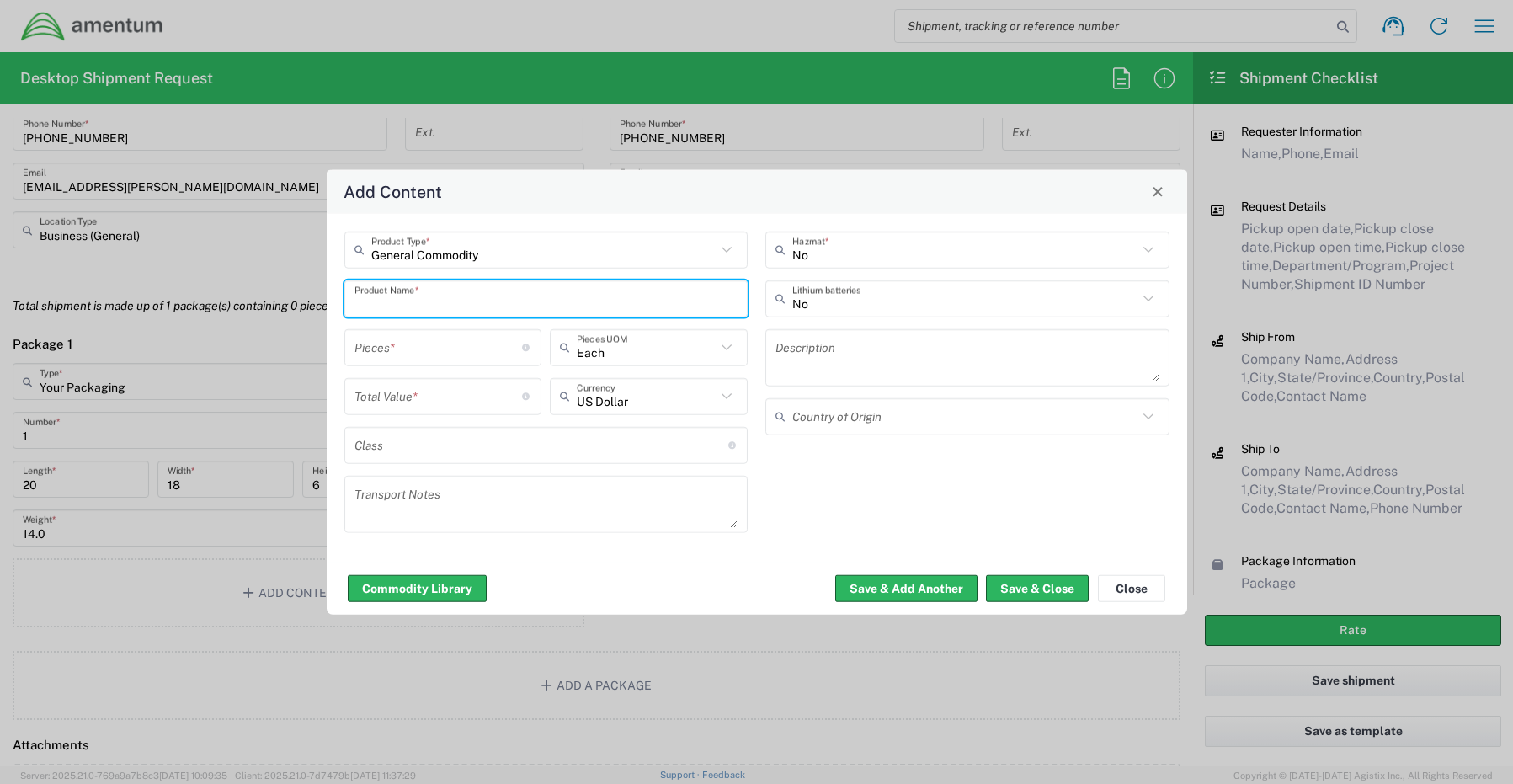
drag, startPoint x: 413, startPoint y: 288, endPoint x: 416, endPoint y: 296, distance: 8.5
click at [413, 293] on input "text" at bounding box center [546, 298] width 384 height 30
click at [636, 293] on input "Laptop- CORP027296 (JTH07C4) Dock- 5VR4244" at bounding box center [546, 298] width 384 height 30
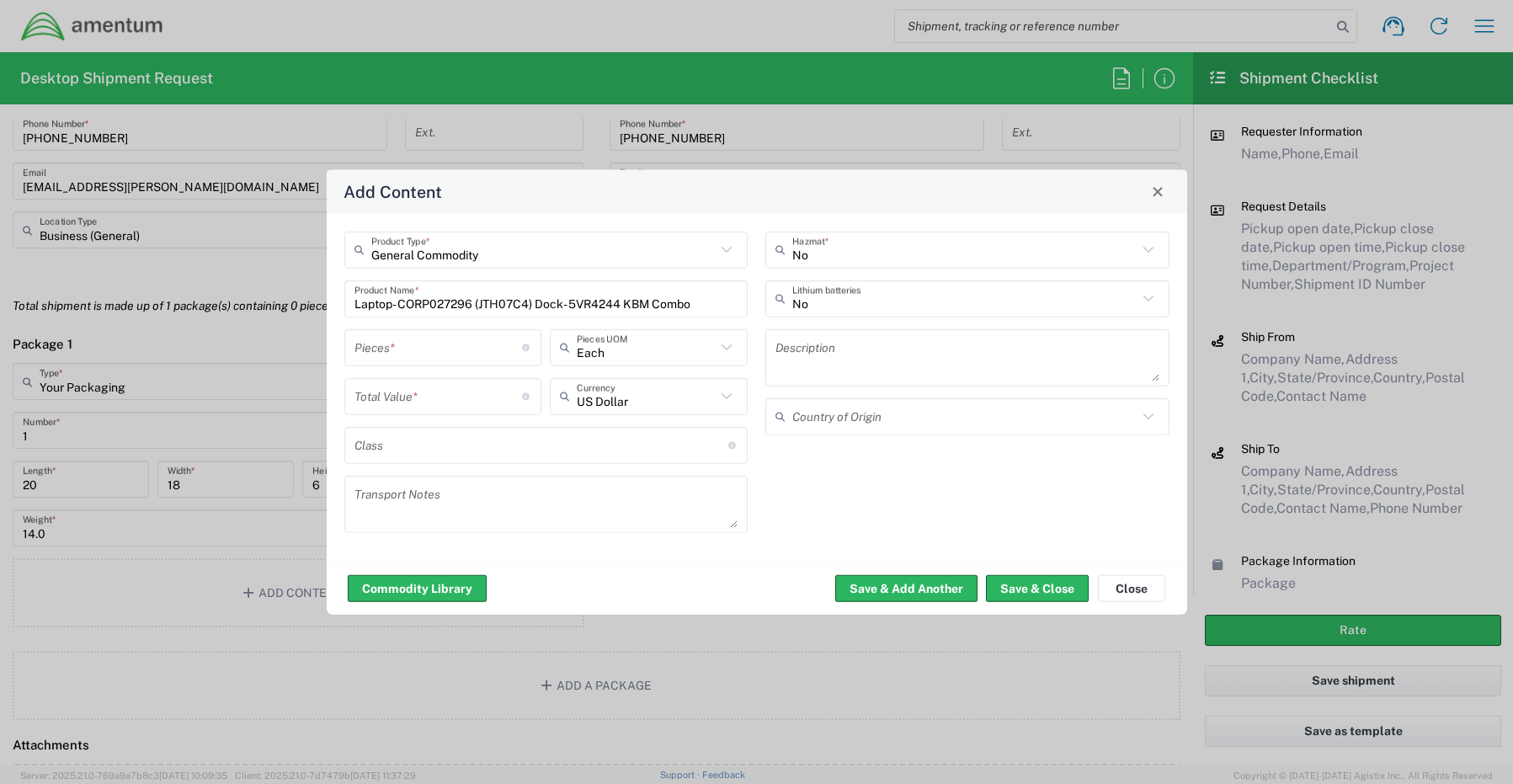
click at [401, 358] on input "number" at bounding box center [439, 347] width 168 height 30
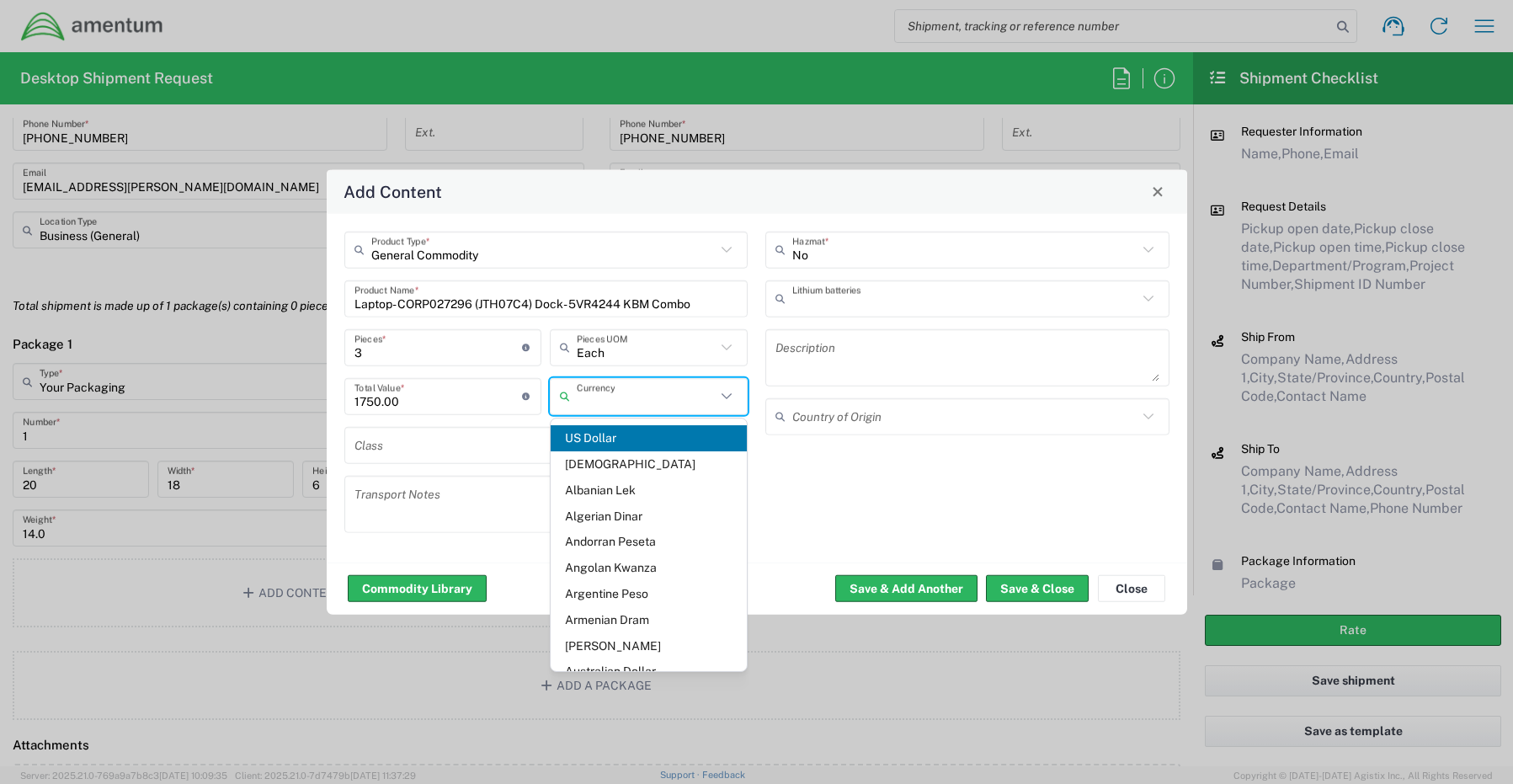
click at [846, 298] on input "text" at bounding box center [965, 298] width 345 height 30
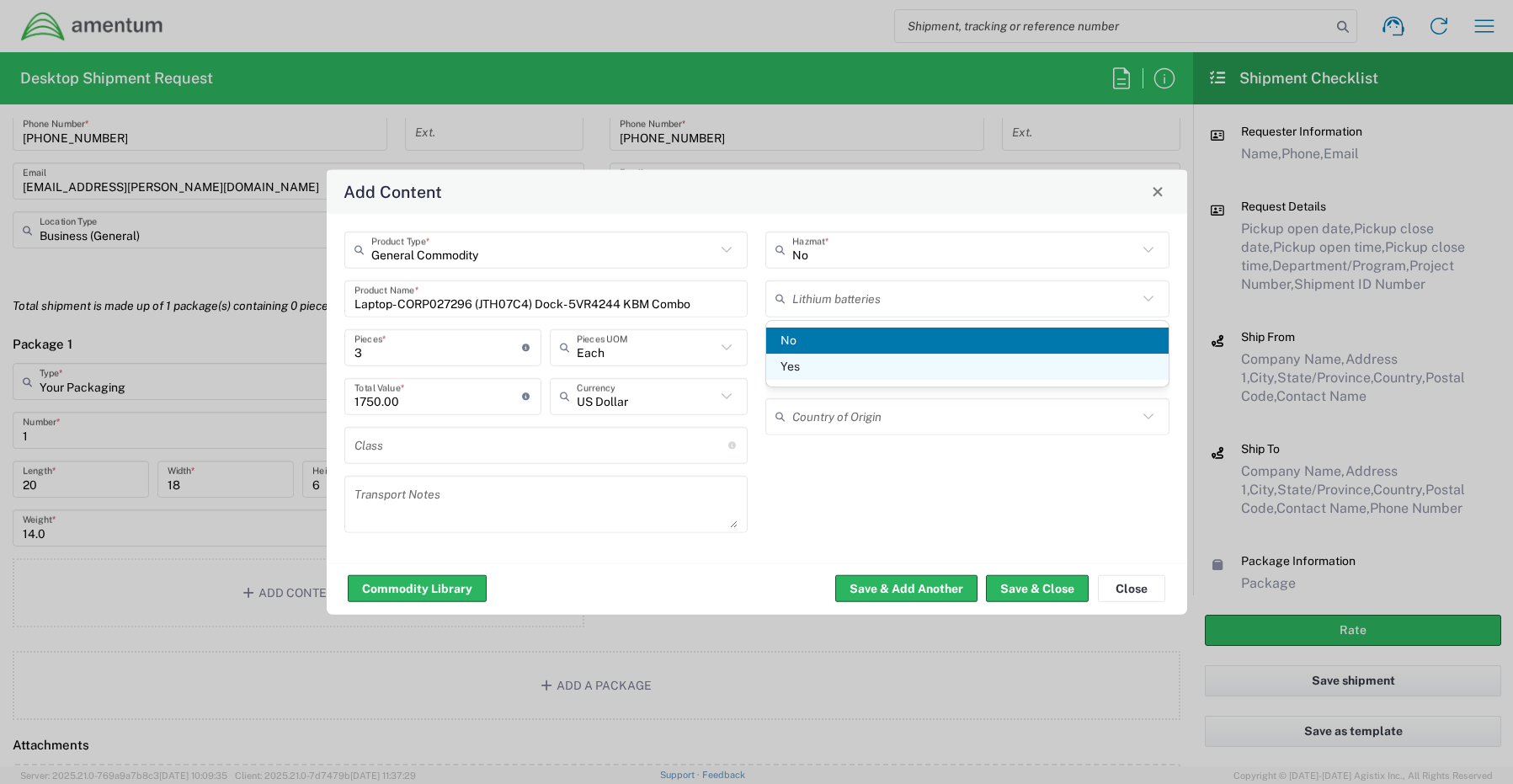
click at [827, 368] on span "Yes" at bounding box center [967, 366] width 402 height 26
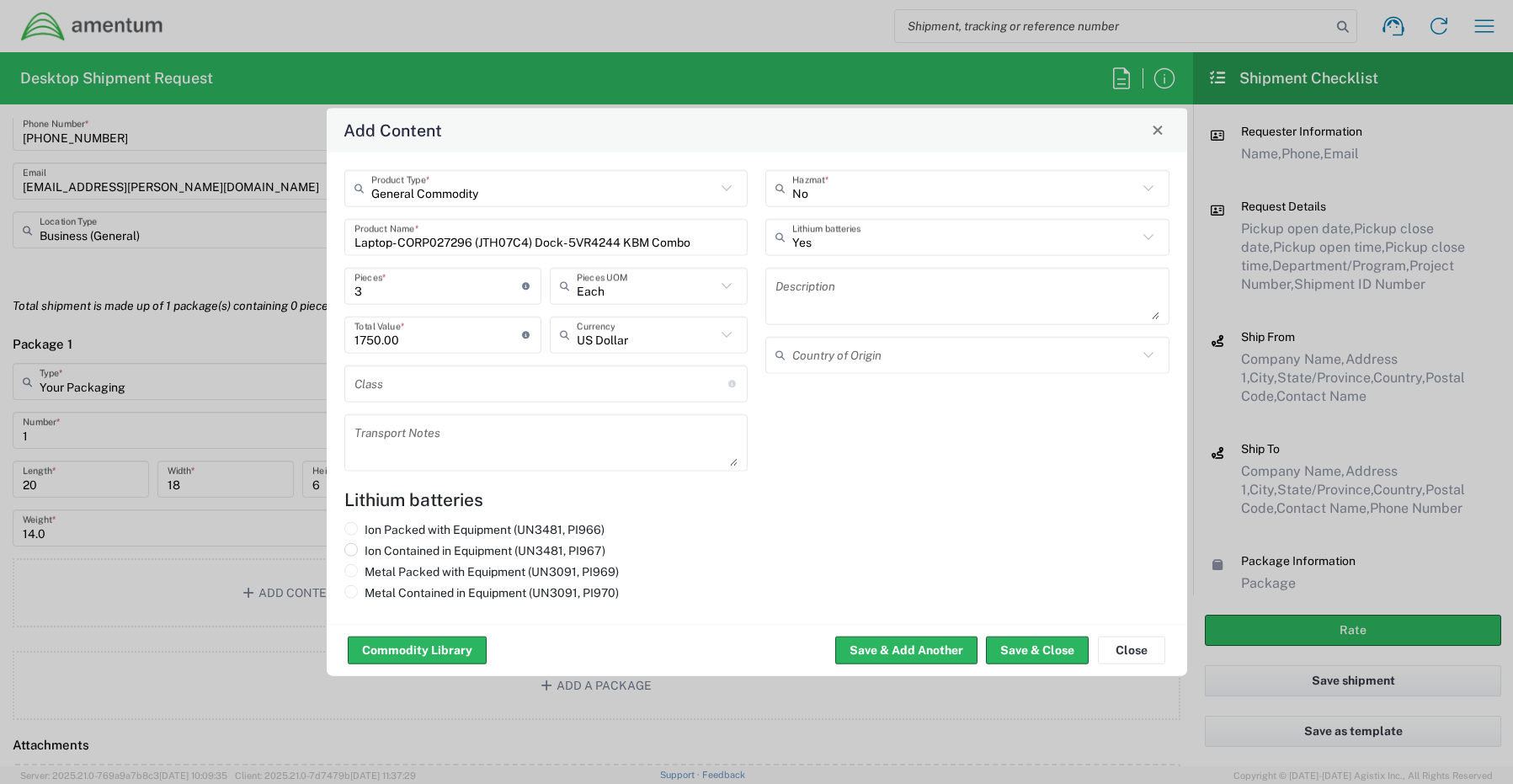
click at [406, 553] on label "Ion Contained in Equipment (UN3481, PI967)" at bounding box center [475, 550] width 261 height 15
click at [376, 553] on input "Ion Contained in Equipment (UN3481, PI967)" at bounding box center [370, 548] width 11 height 11
click at [1026, 651] on button "Save & Close" at bounding box center [1037, 650] width 103 height 27
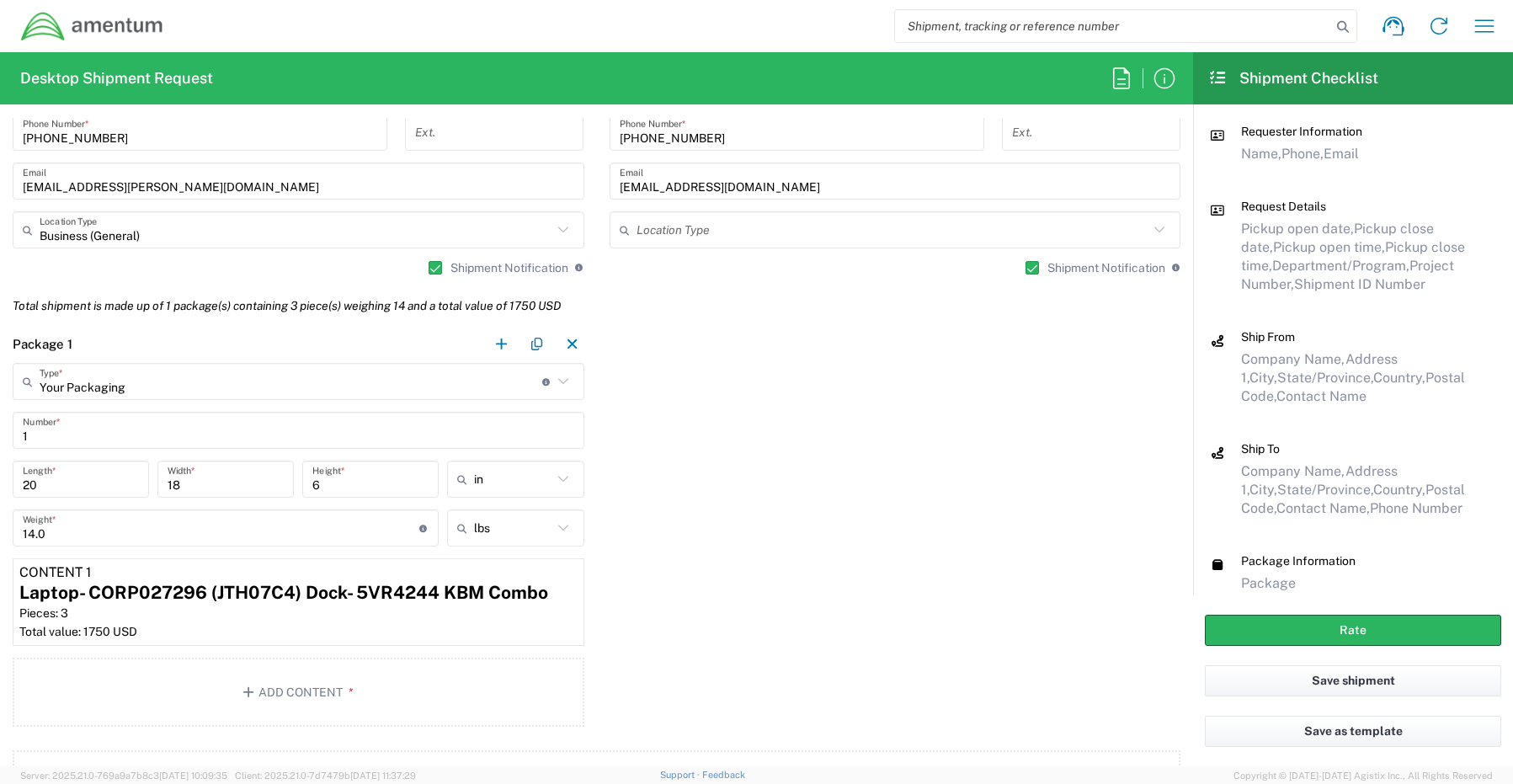
scroll to position [1431, 0]
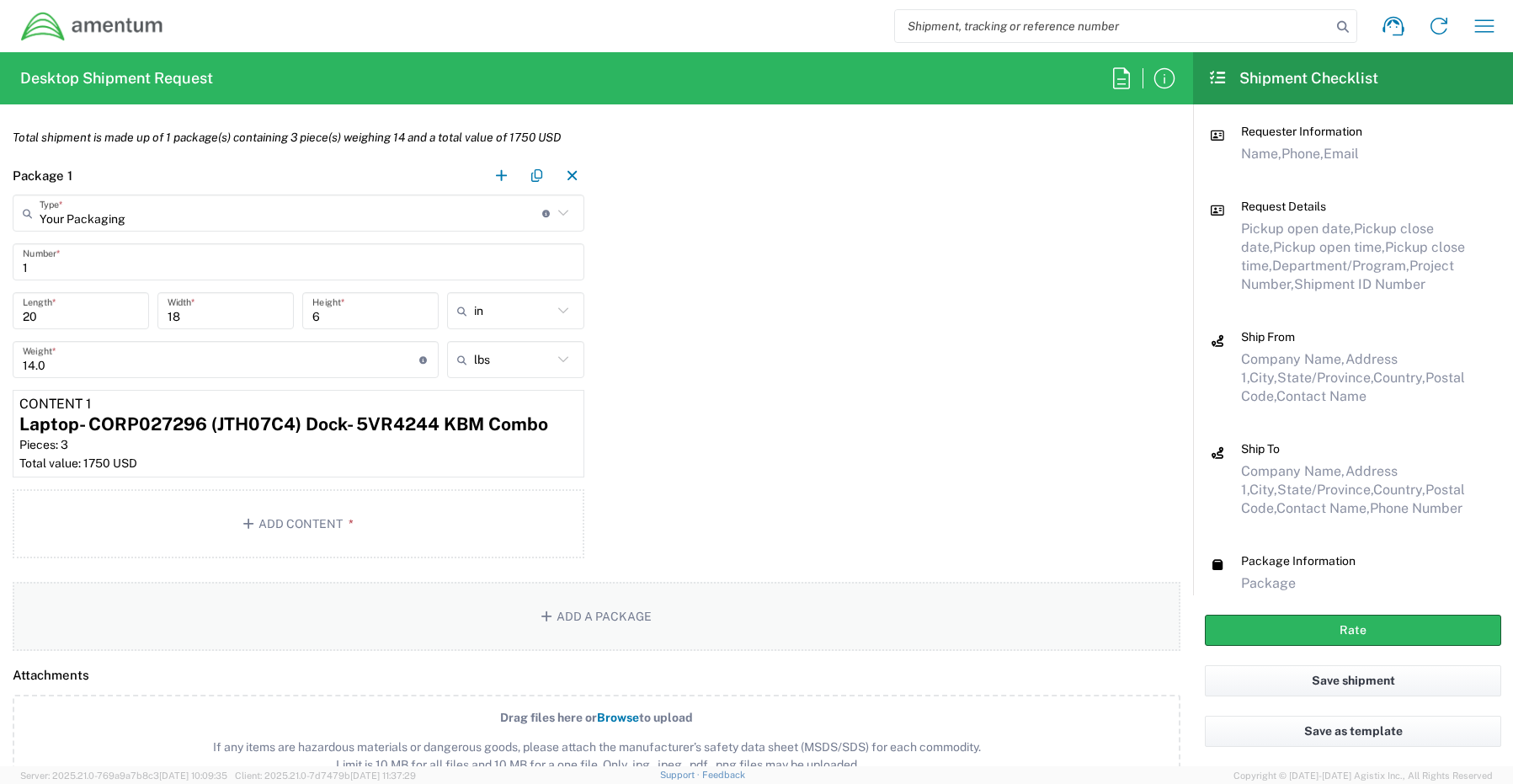
click at [581, 615] on button "Add a Package" at bounding box center [596, 616] width 1168 height 69
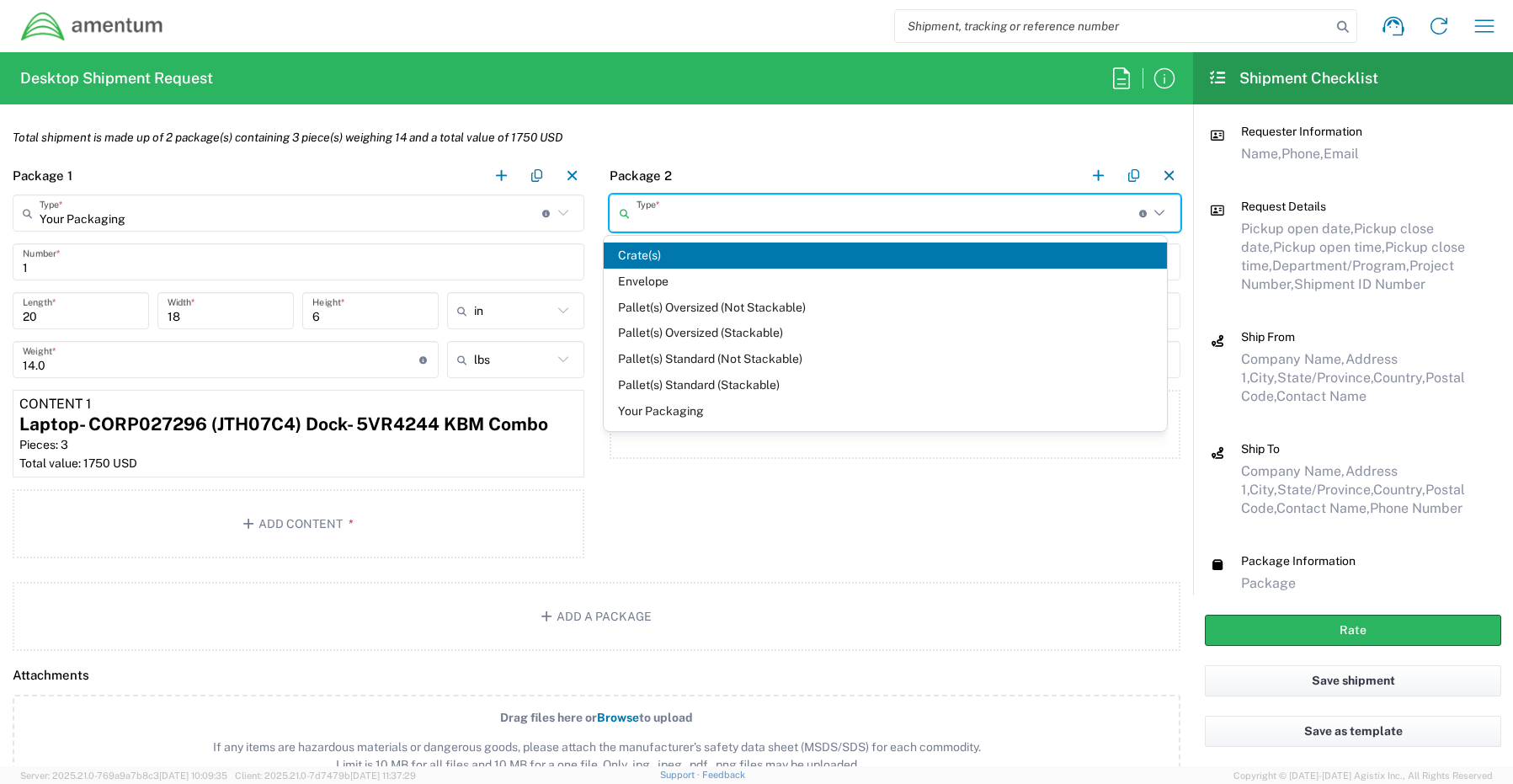
click at [690, 214] on input "text" at bounding box center [887, 213] width 503 height 30
click at [672, 414] on span "Your Packaging" at bounding box center [885, 411] width 563 height 26
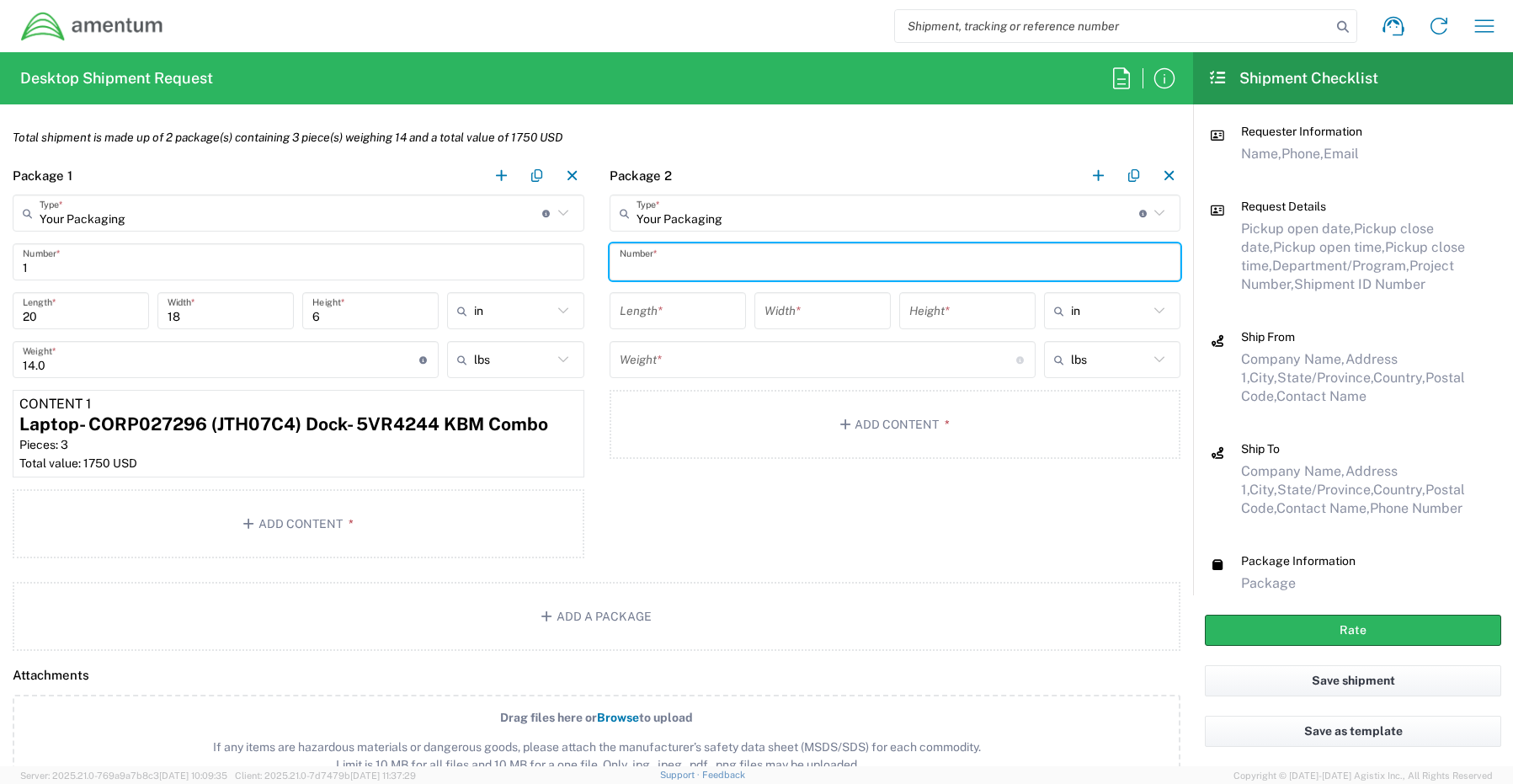
click at [662, 256] on input "text" at bounding box center [896, 262] width 551 height 30
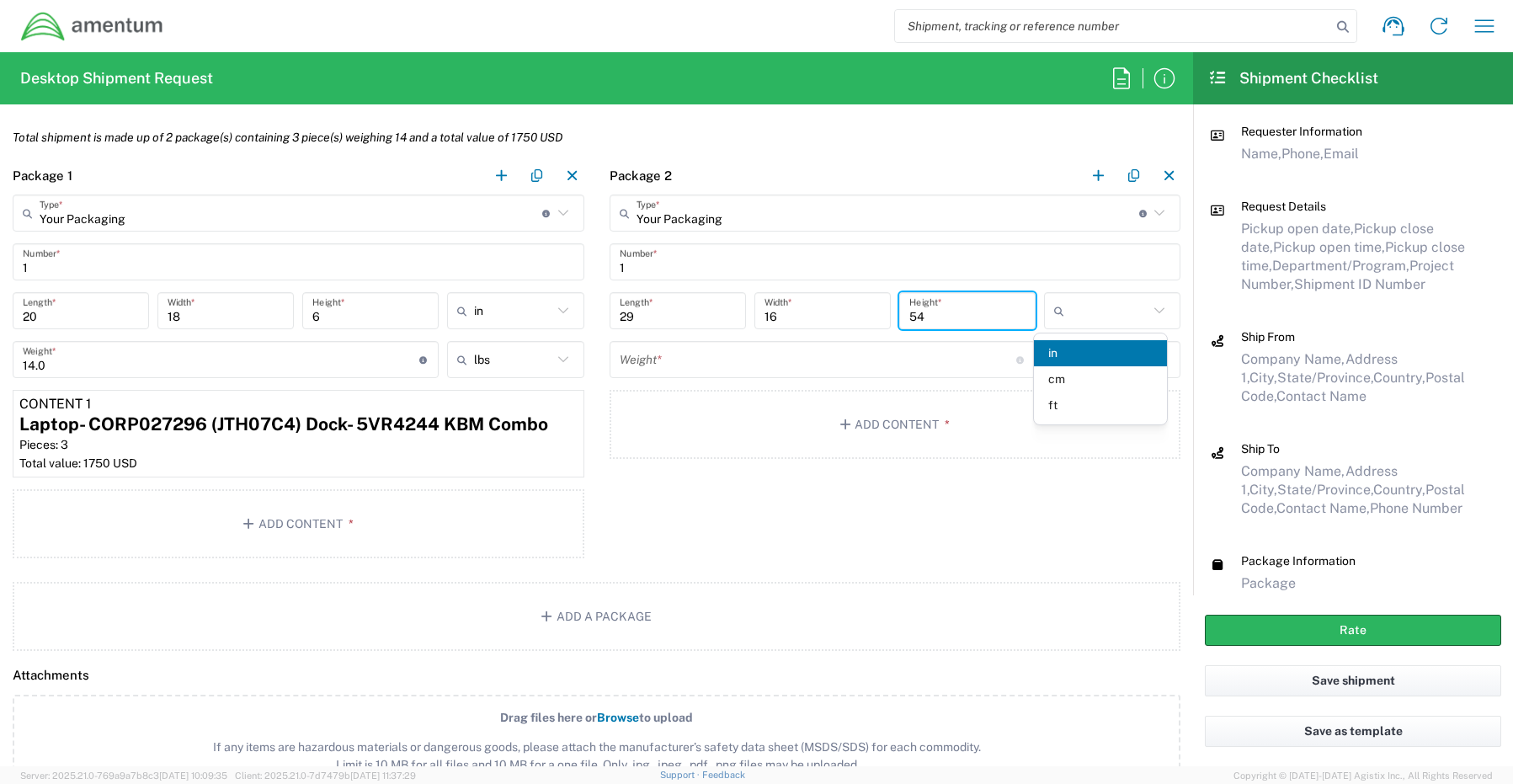
drag, startPoint x: 927, startPoint y: 316, endPoint x: 727, endPoint y: 315, distance: 200.0
click at [752, 318] on div "29 Length * 16 Width * 54 Height * in cm ft" at bounding box center [896, 316] width 580 height 48
click at [856, 425] on button "Add Content *" at bounding box center [896, 423] width 572 height 69
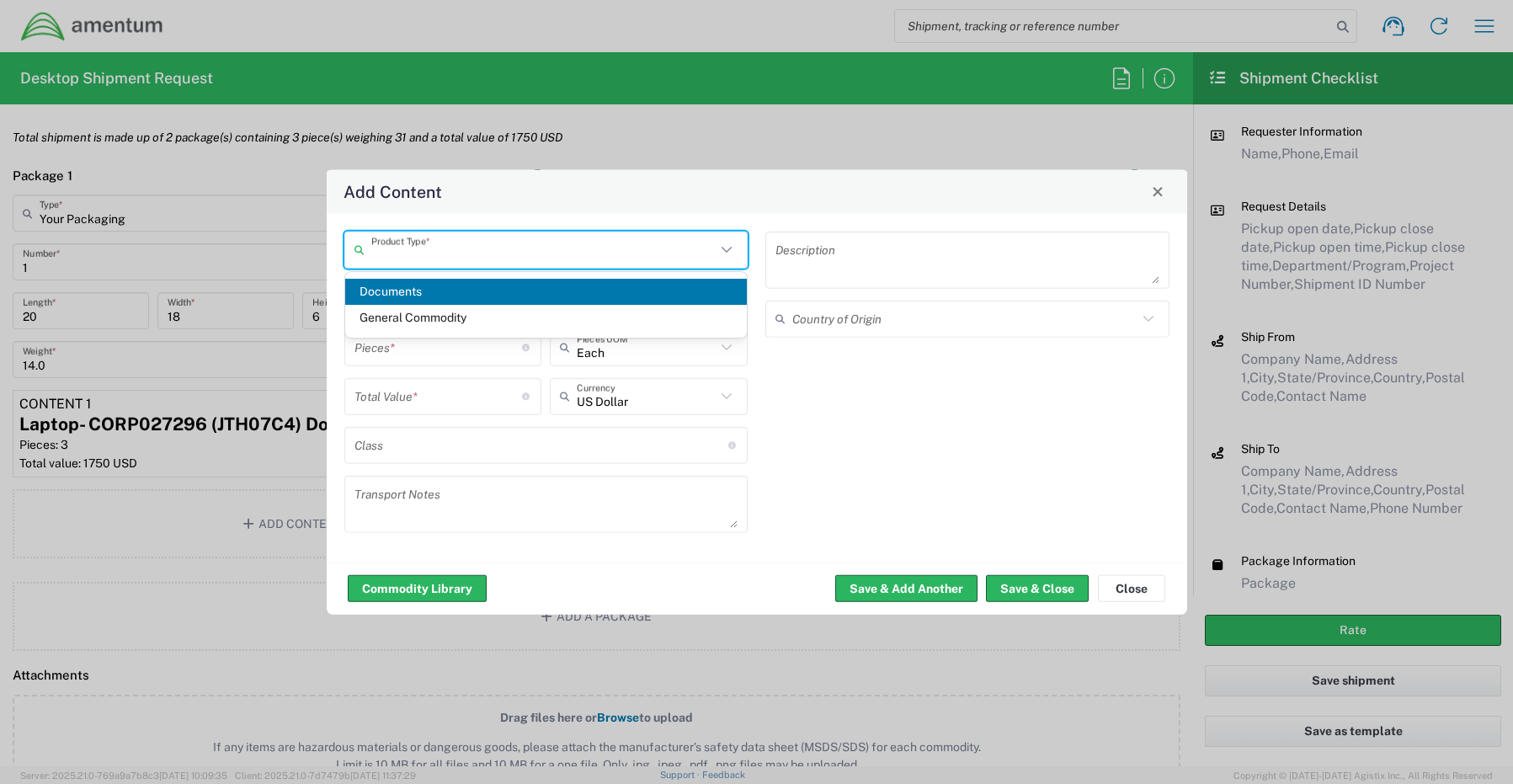
click at [392, 247] on input "text" at bounding box center [544, 249] width 345 height 30
click at [421, 321] on span "General Commodity" at bounding box center [546, 317] width 402 height 26
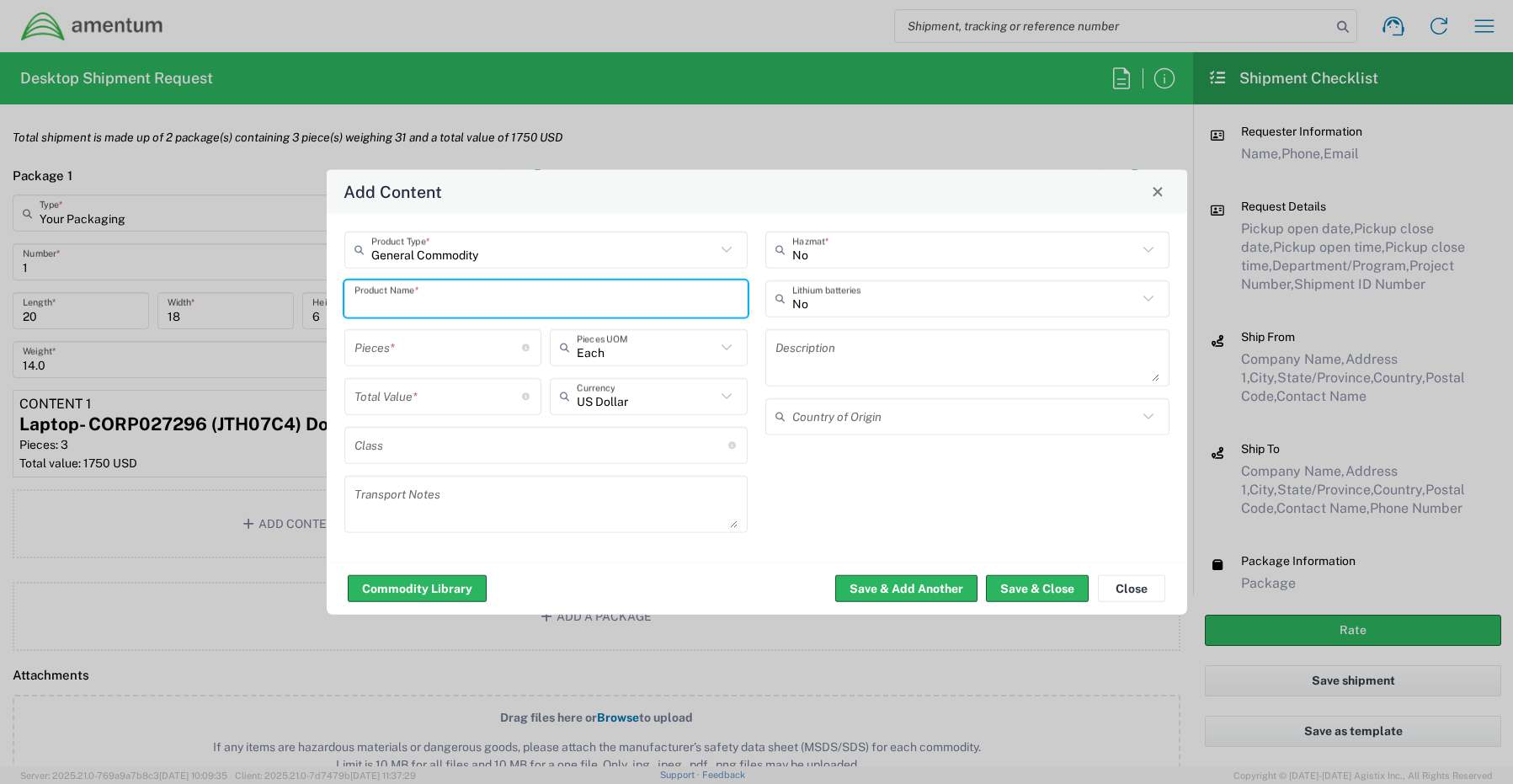
click at [530, 308] on input "text" at bounding box center [546, 298] width 384 height 30
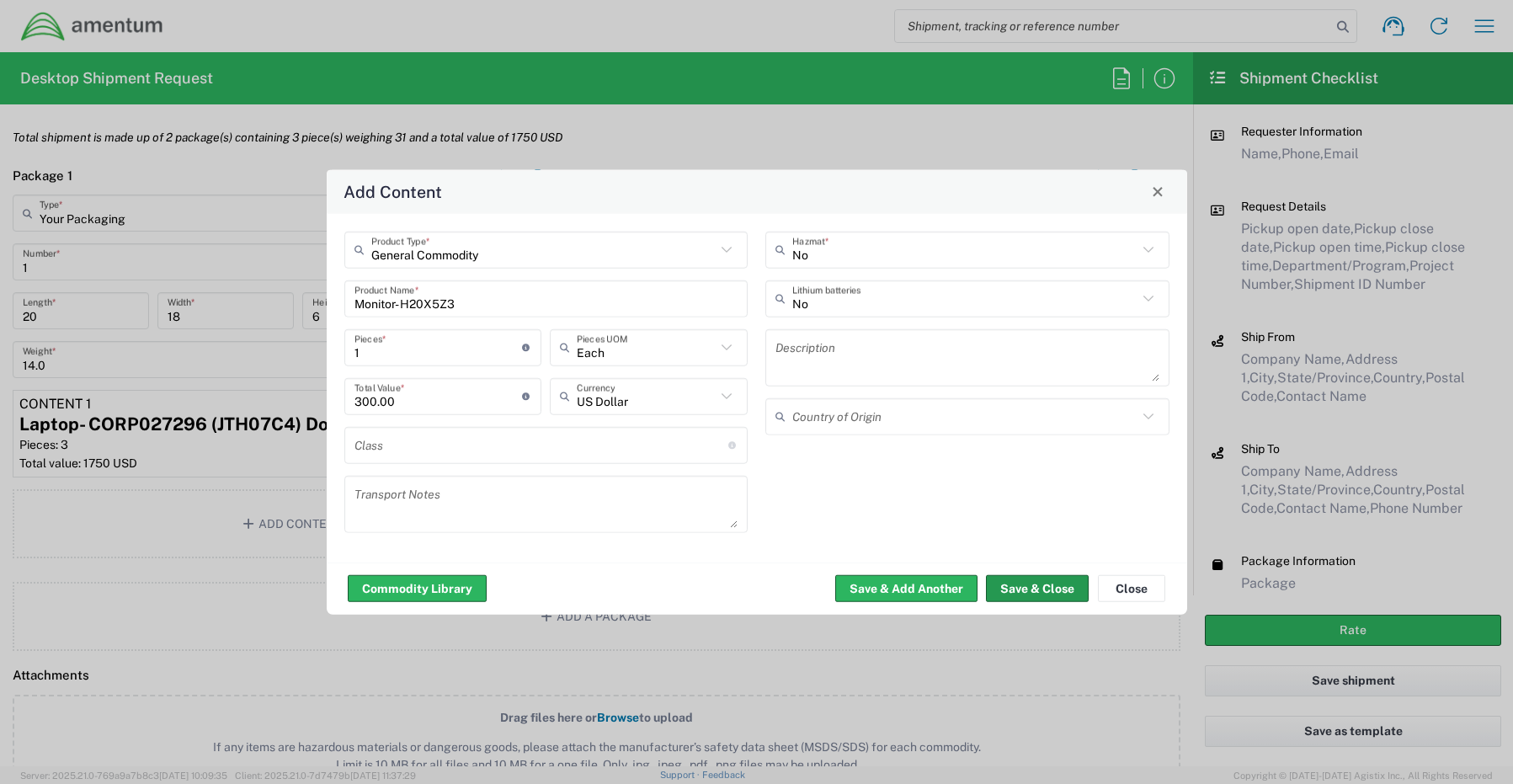
click at [1013, 591] on button "Save & Close" at bounding box center [1037, 588] width 103 height 27
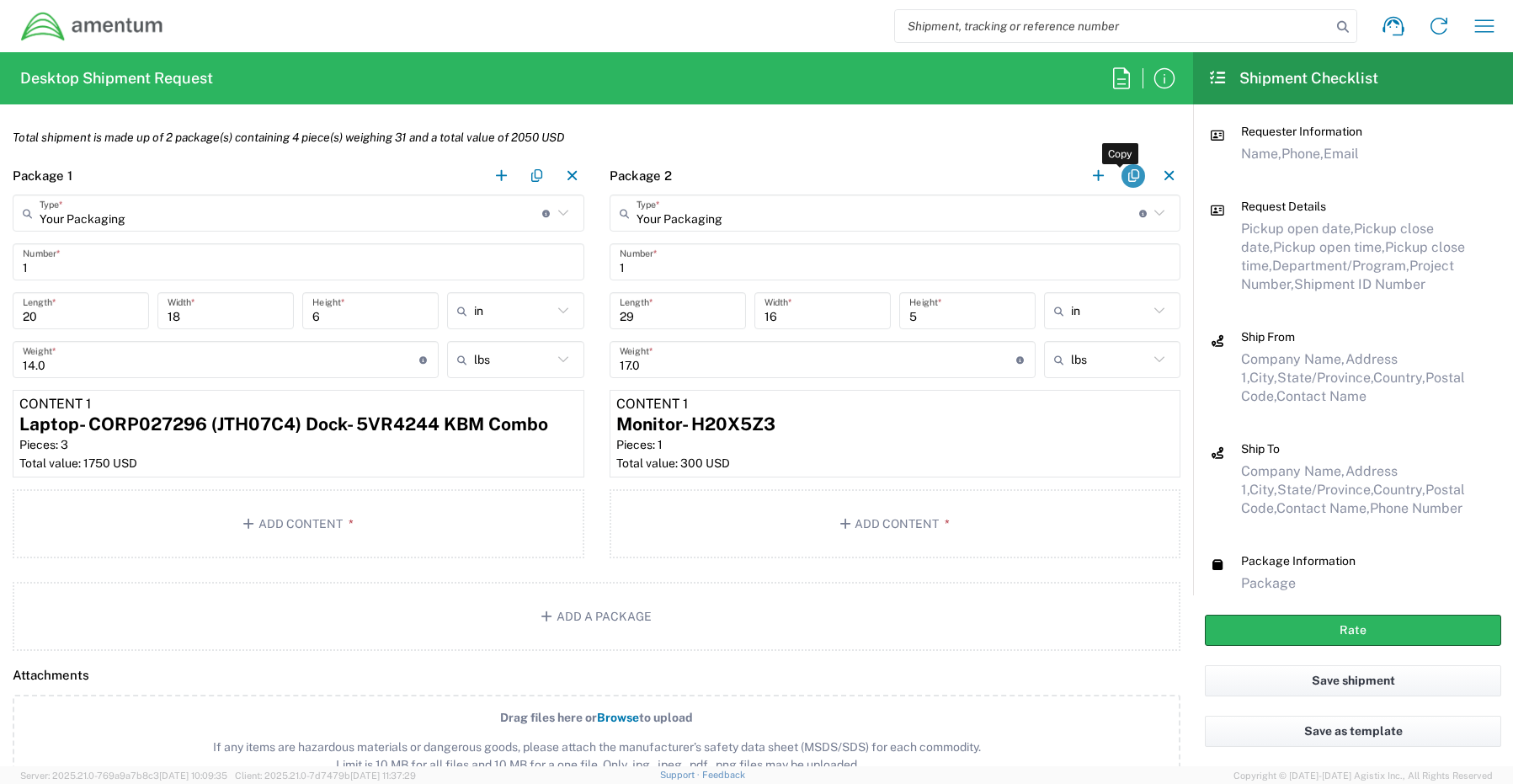
click at [1123, 183] on button "button" at bounding box center [1134, 176] width 24 height 24
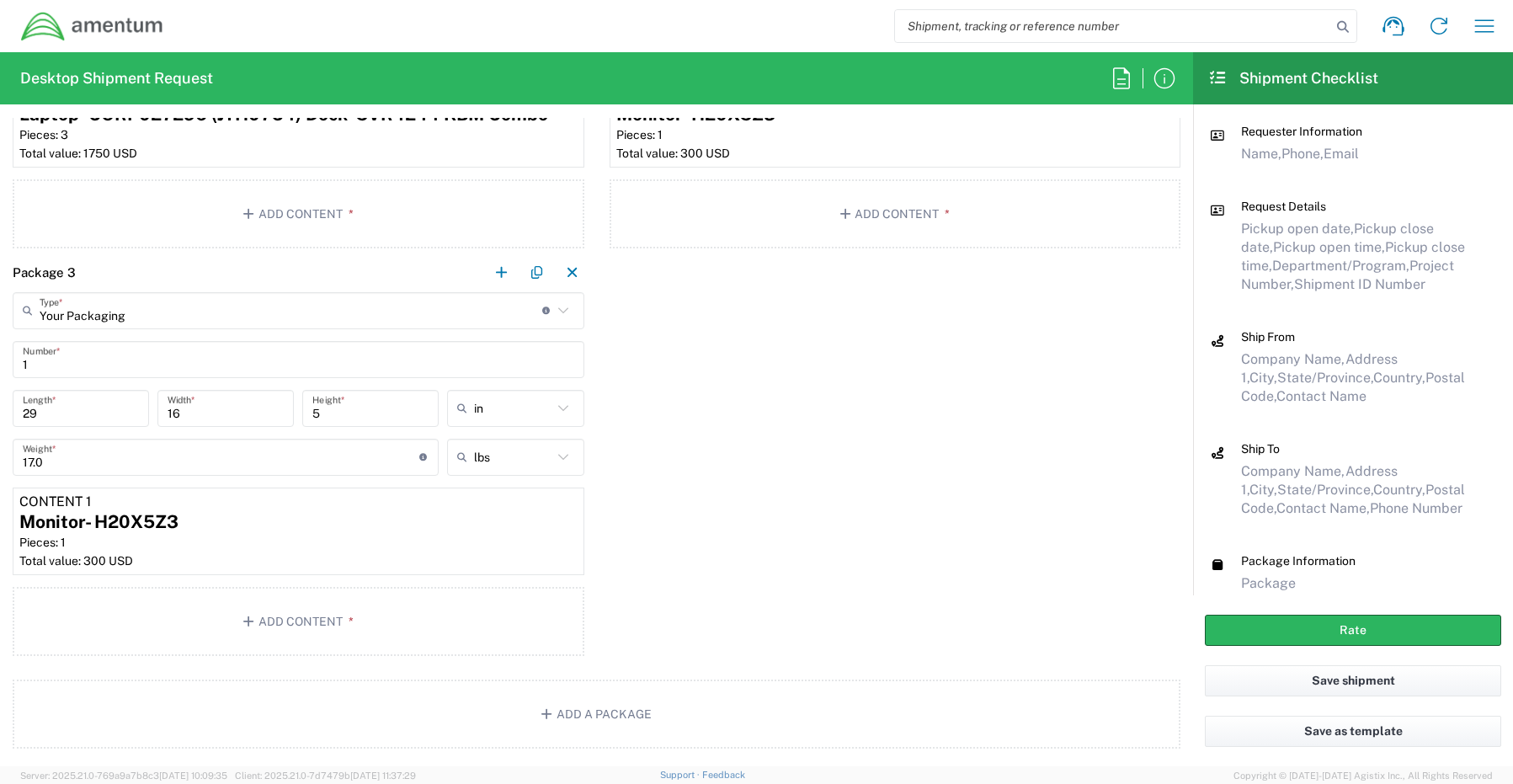
scroll to position [1852, 0]
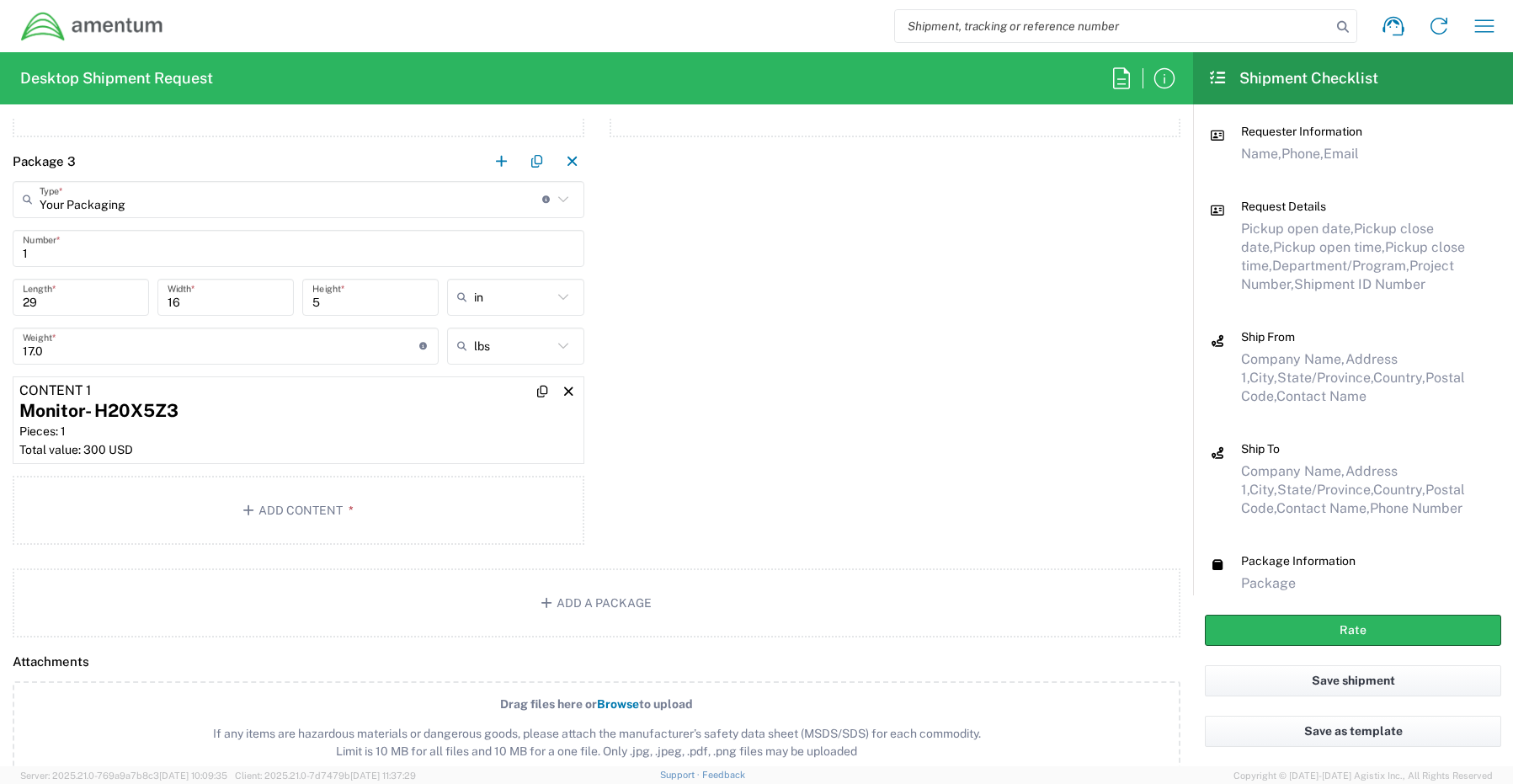
click at [318, 403] on div "Monitor- H20X5Z3" at bounding box center [299, 411] width 558 height 26
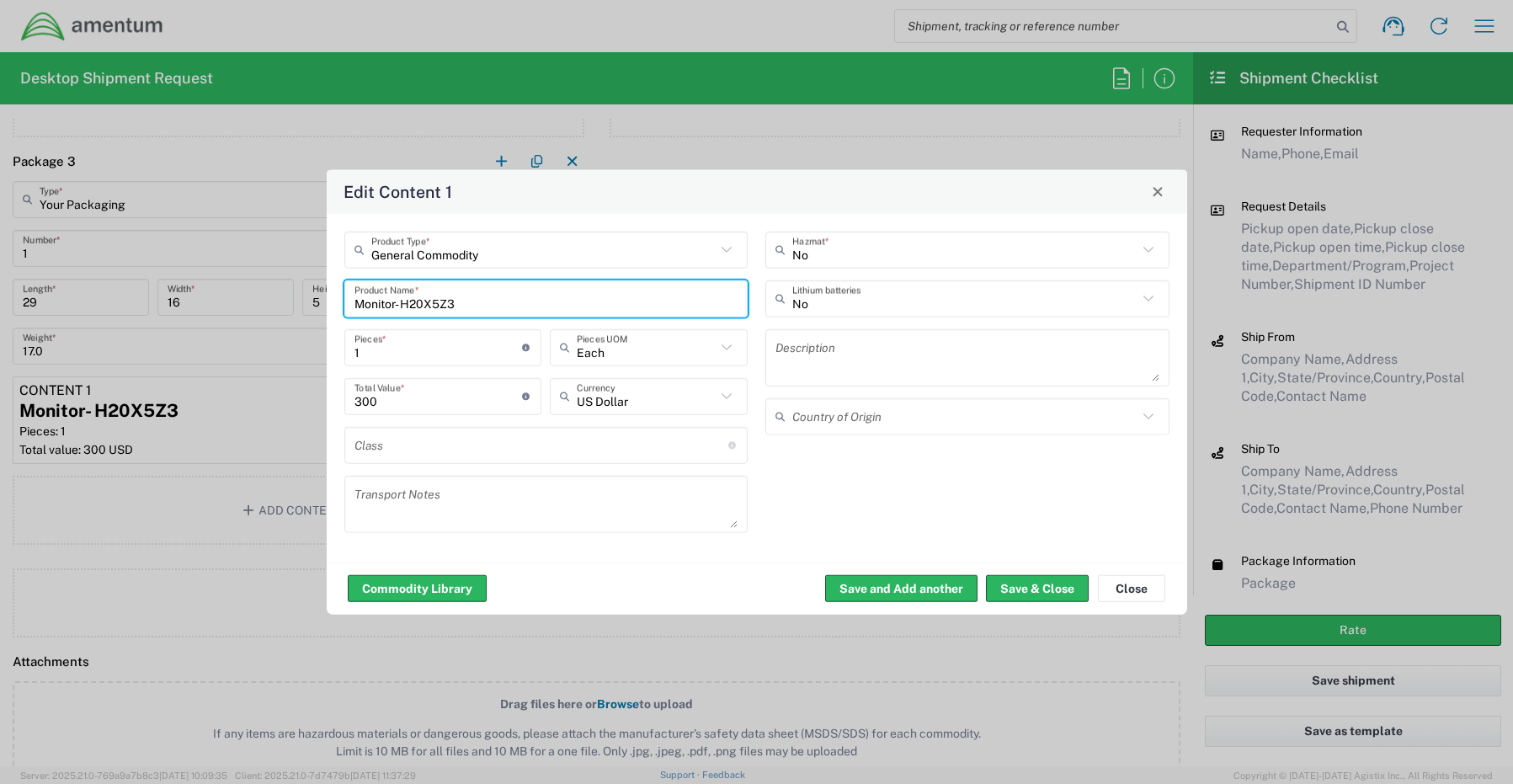
drag, startPoint x: 481, startPoint y: 303, endPoint x: 273, endPoint y: 295, distance: 208.2
click at [275, 295] on div "Edit Content 1 General Commodity Product Type * Monitor- H20X5Z3 Product Name *…" at bounding box center [756, 392] width 1513 height 784
click at [1038, 596] on button "Save & Close" at bounding box center [1037, 588] width 103 height 27
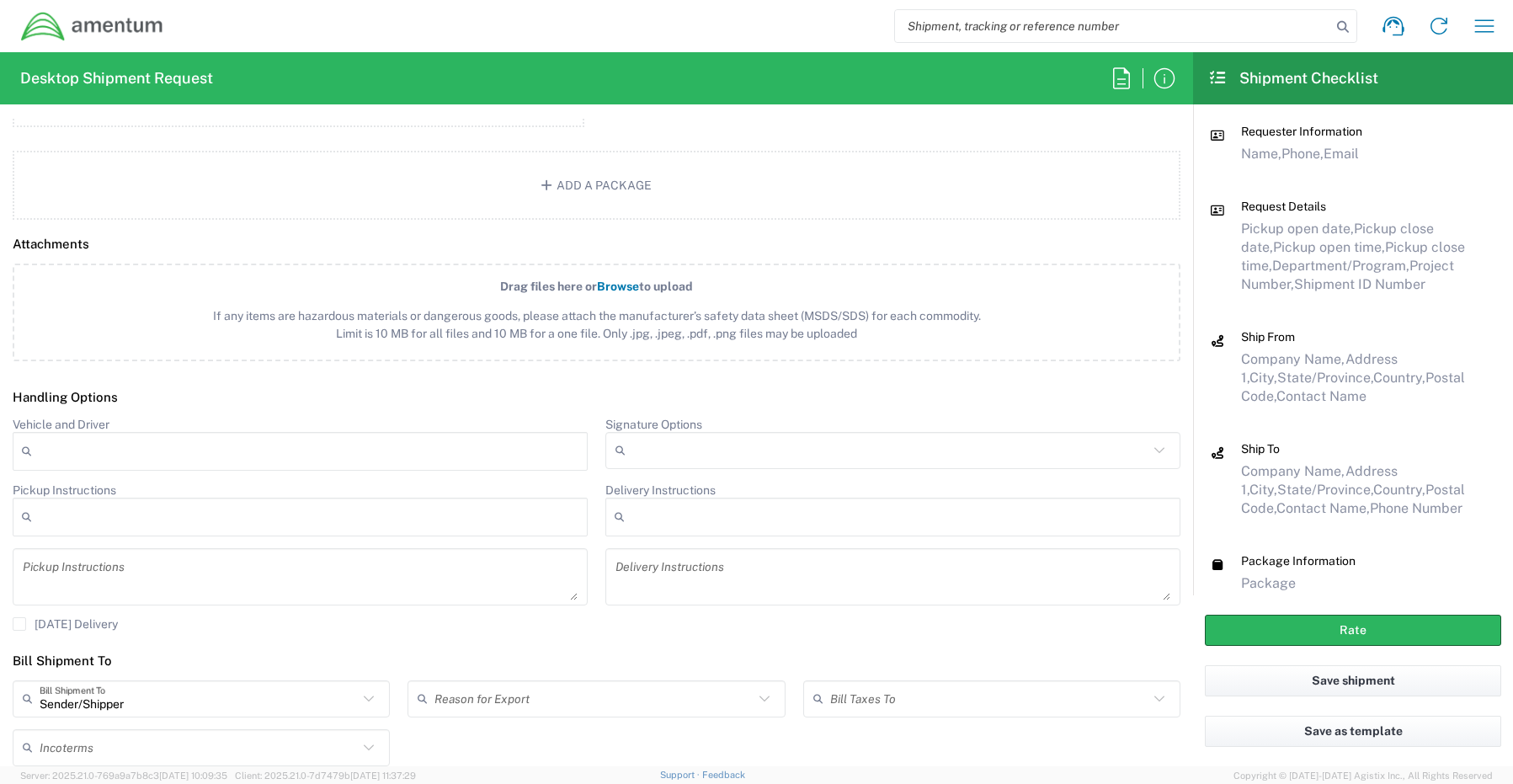
scroll to position [2273, 0]
click at [633, 444] on input "Signature Options" at bounding box center [890, 447] width 516 height 27
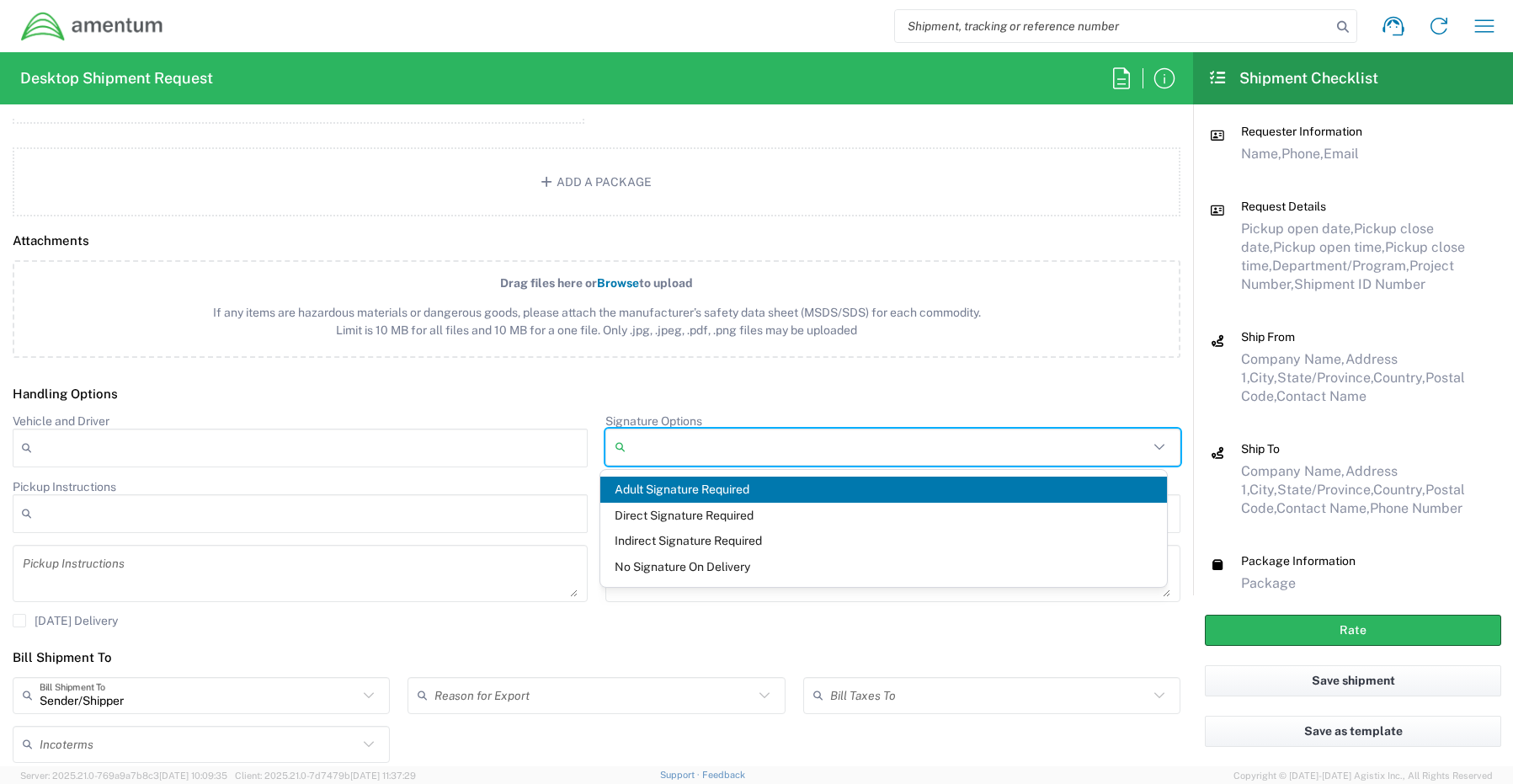
click at [653, 489] on span "Adult Signature Required" at bounding box center [884, 489] width 567 height 26
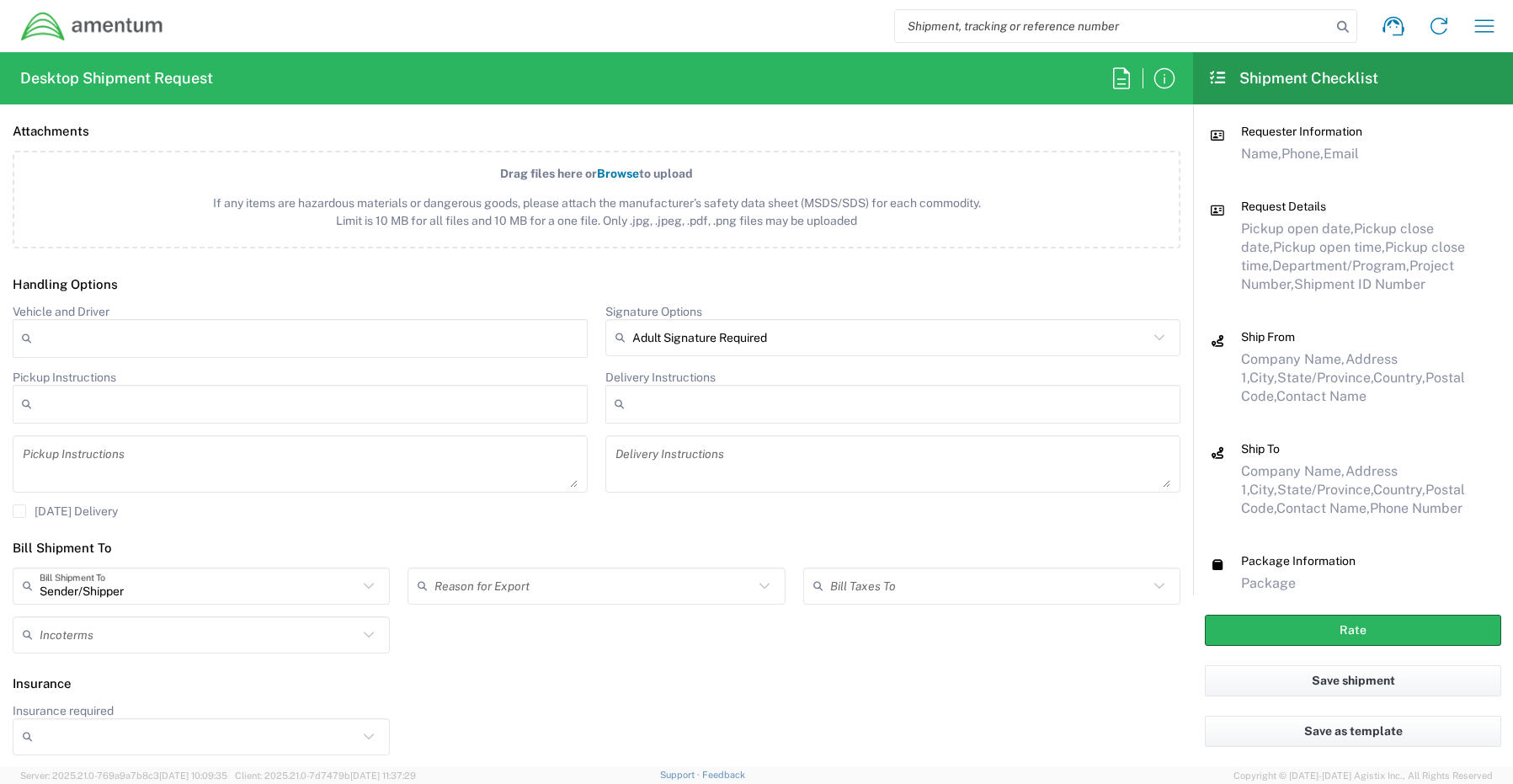
scroll to position [2383, 0]
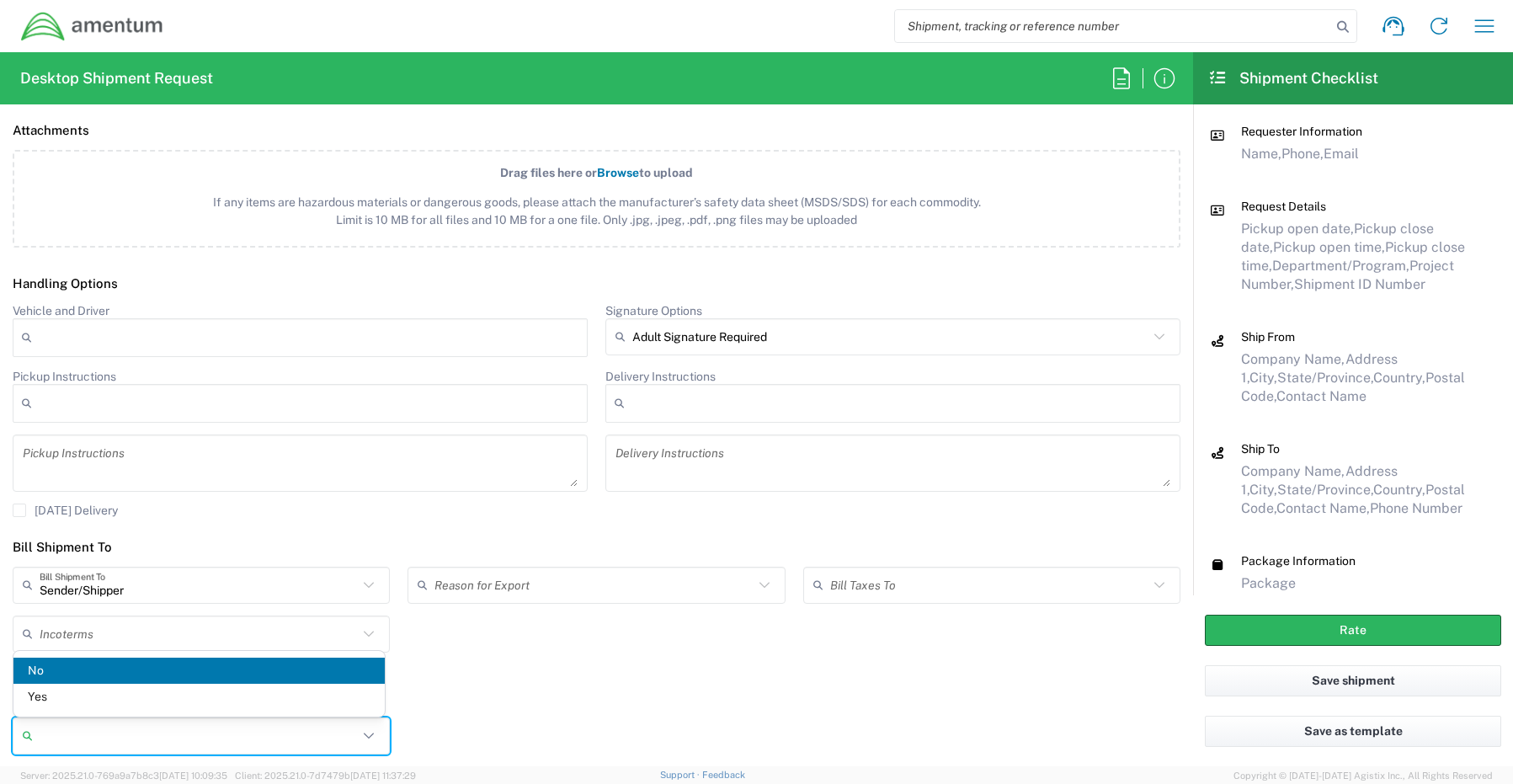
click at [78, 731] on input "Insurance required" at bounding box center [199, 736] width 318 height 27
click at [72, 696] on span "Yes" at bounding box center [199, 696] width 372 height 26
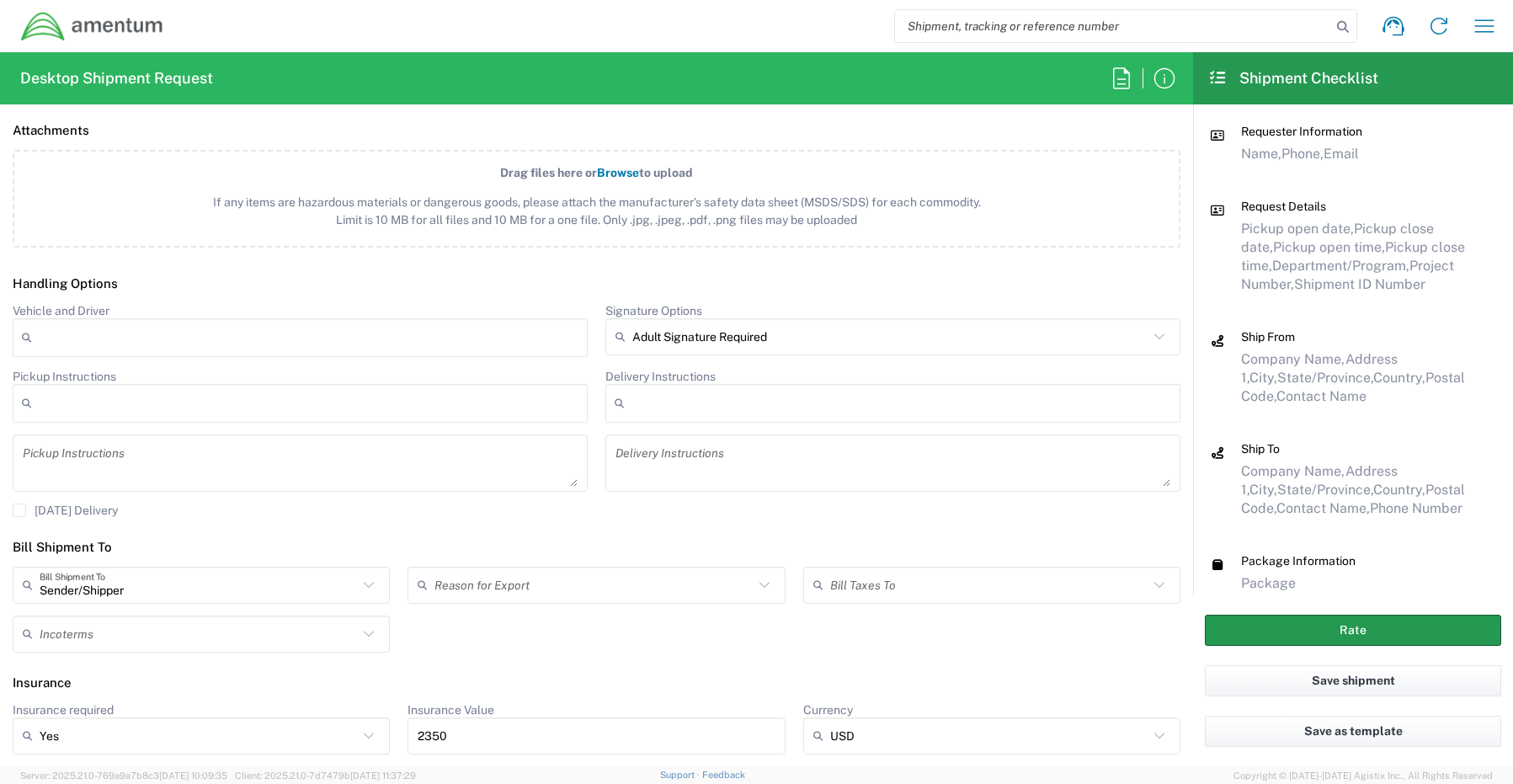
click at [1344, 633] on button "Rate" at bounding box center [1353, 630] width 296 height 31
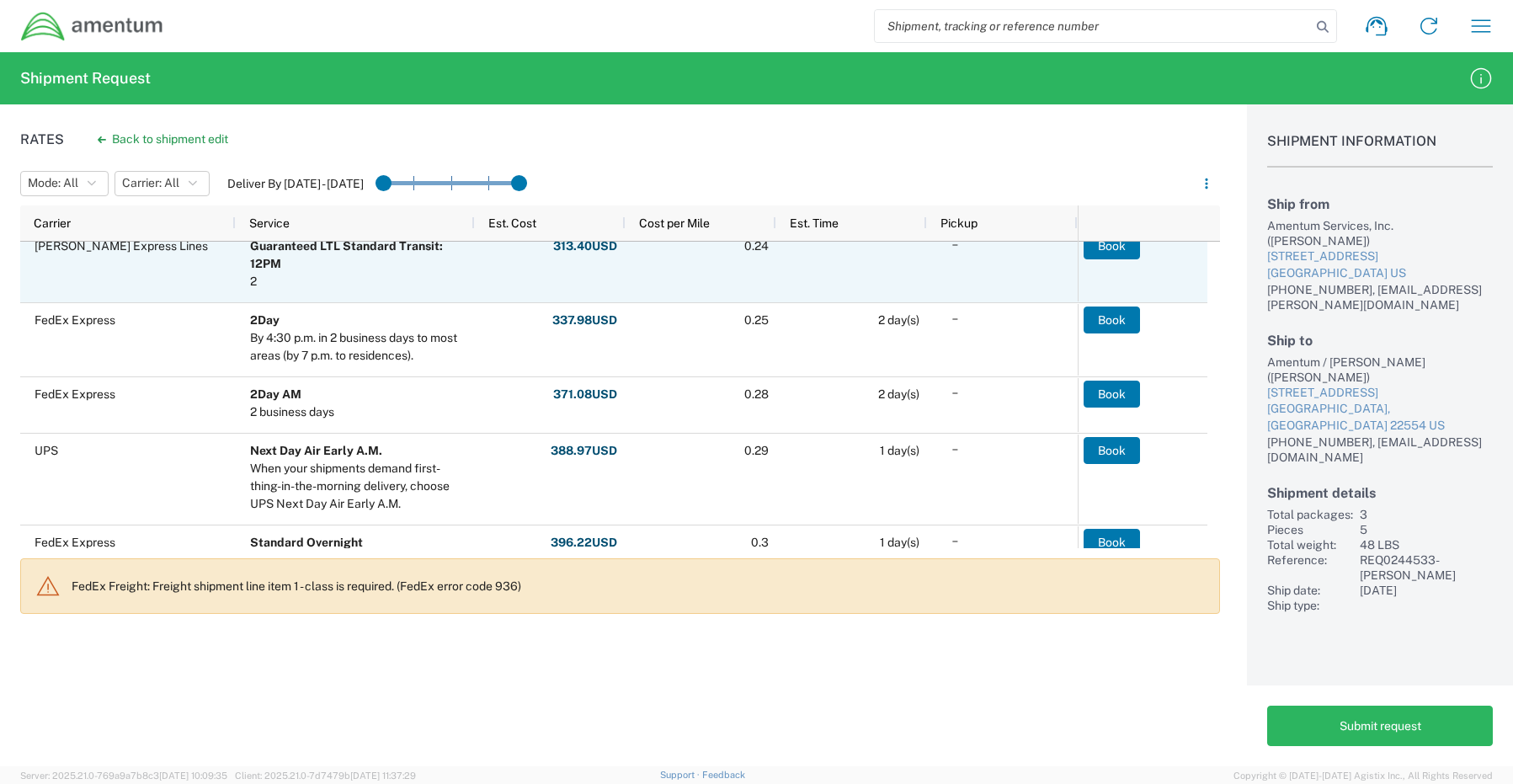
scroll to position [896, 0]
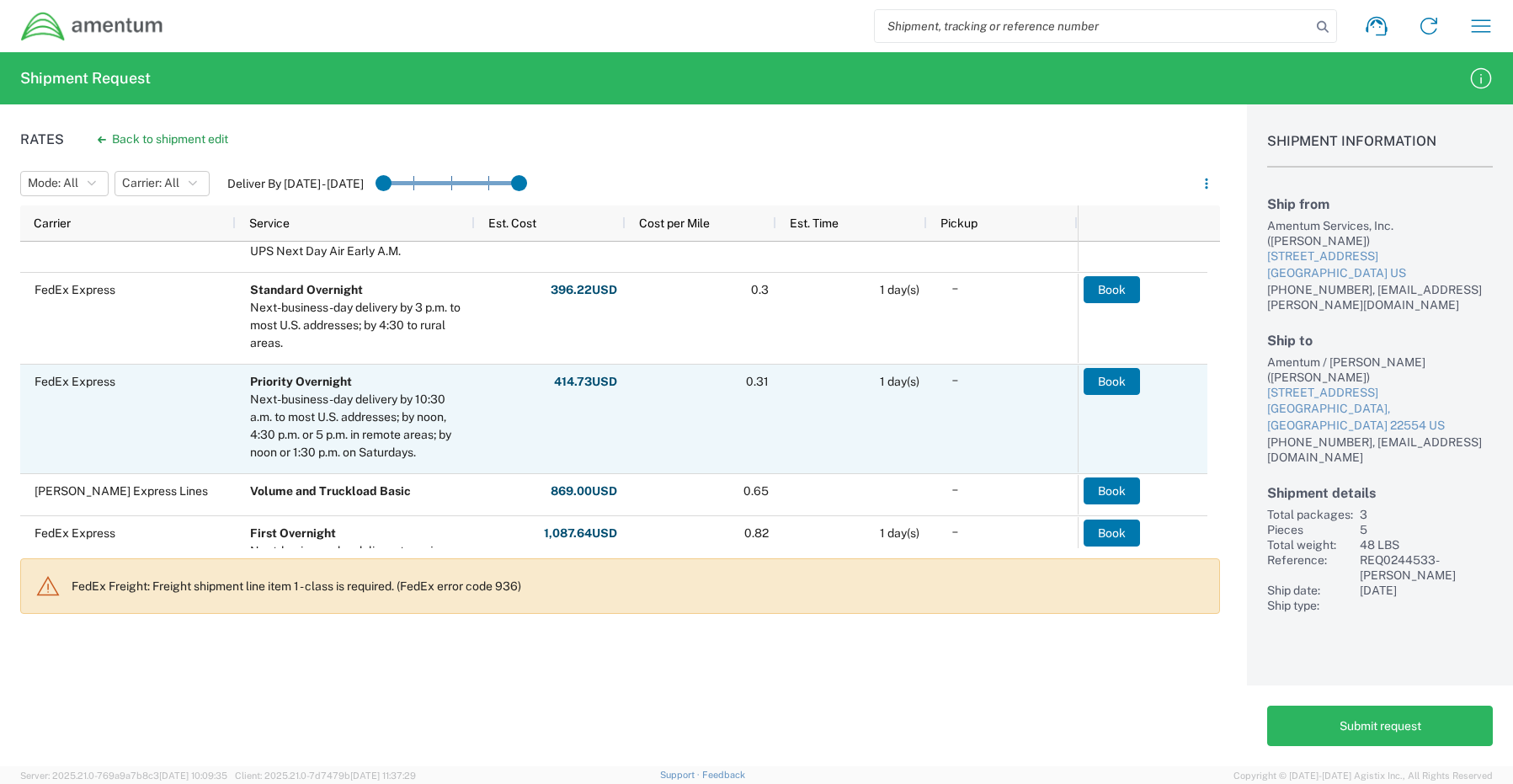
click at [144, 424] on div "FedEx Express" at bounding box center [128, 419] width 215 height 109
click at [1129, 385] on button "Book" at bounding box center [1112, 382] width 56 height 27
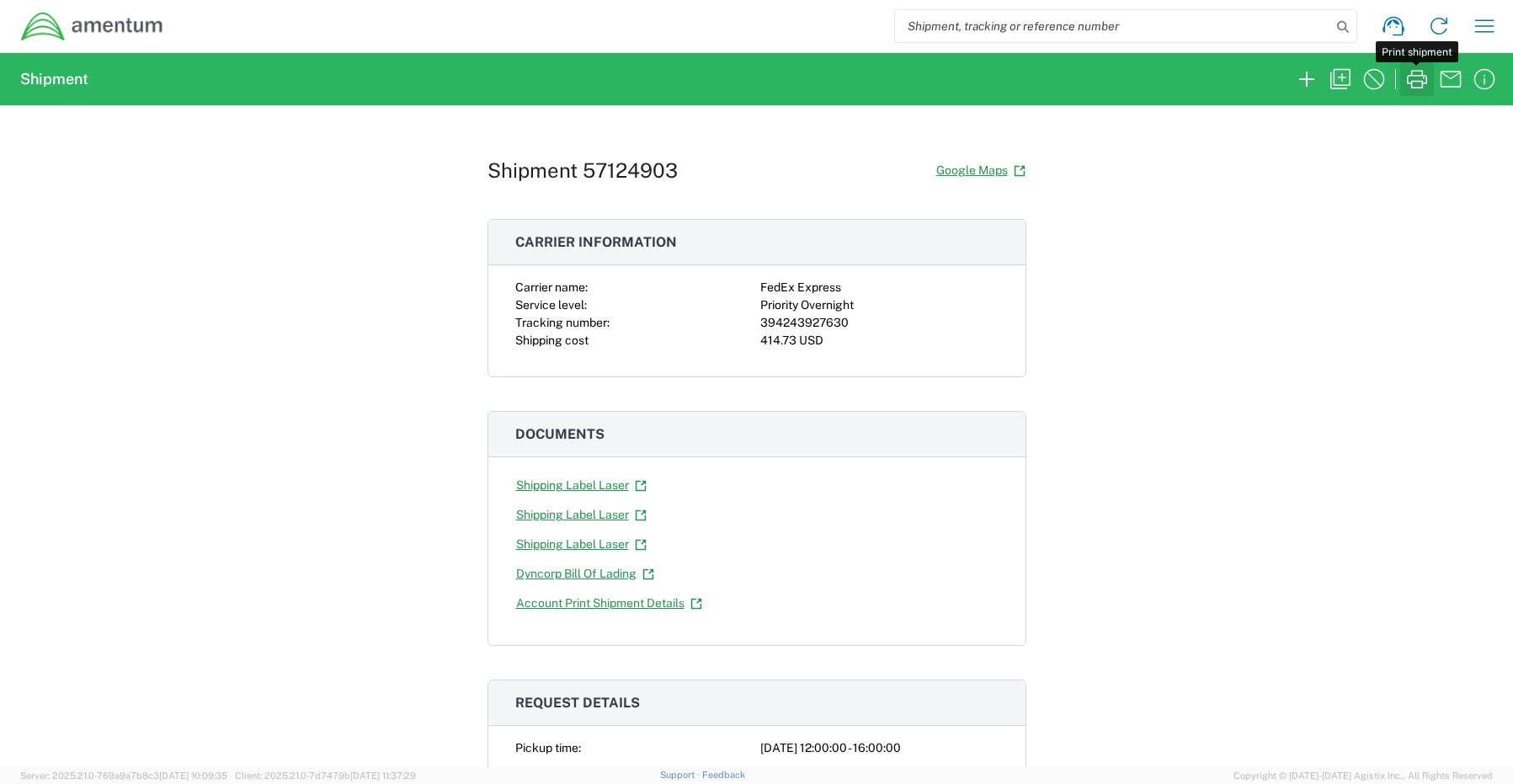
click at [1408, 88] on icon "button" at bounding box center [1417, 79] width 27 height 27
click at [1301, 83] on icon "button" at bounding box center [1307, 79] width 27 height 27
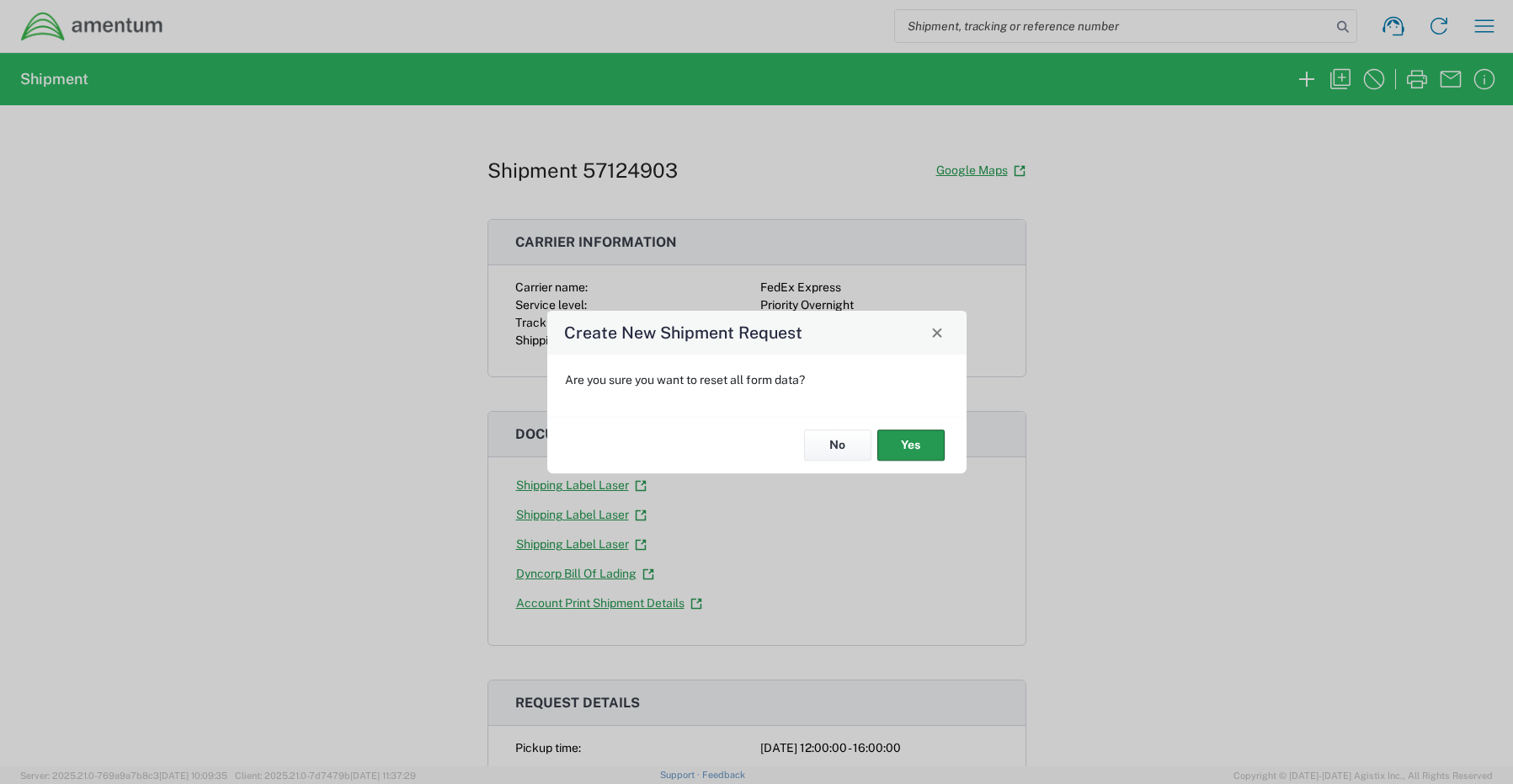
click at [910, 448] on button "Yes" at bounding box center [911, 446] width 67 height 31
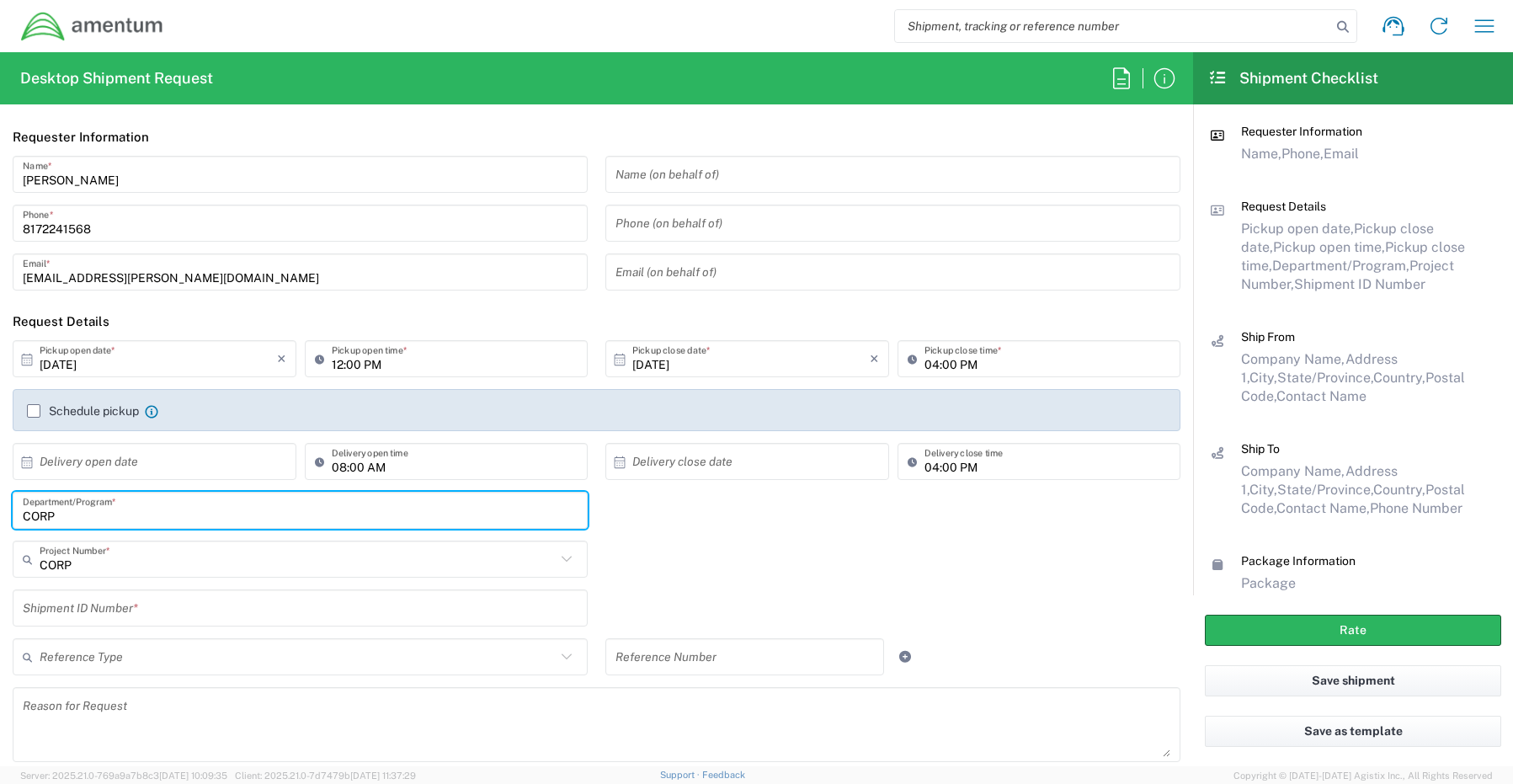
drag, startPoint x: 65, startPoint y: 513, endPoint x: -86, endPoint y: 507, distance: 151.1
click at [0, 507] on html "Shipment request Shipment tracking Shipment estimator Desktop shipment request …" at bounding box center [756, 392] width 1513 height 784
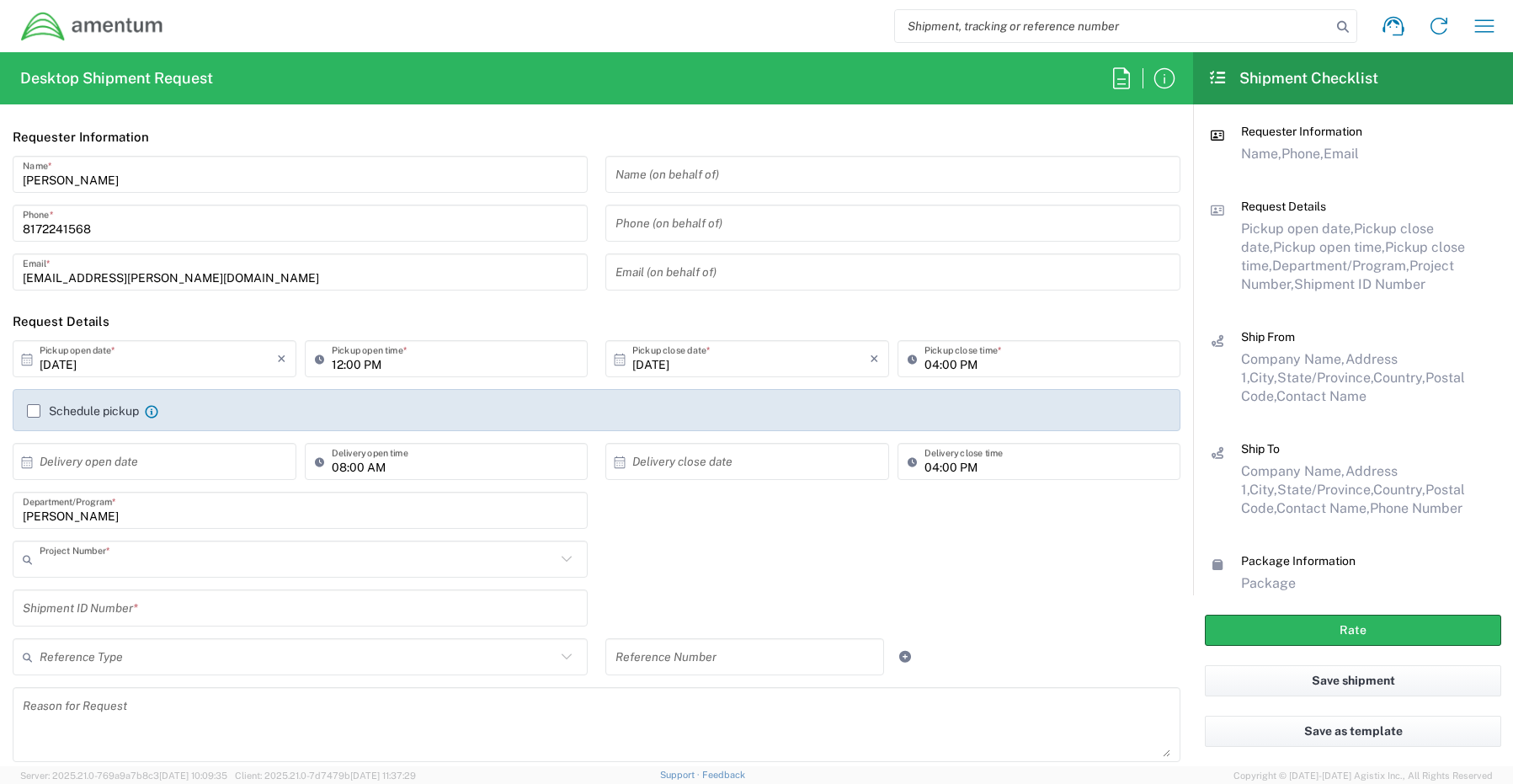
click at [121, 560] on input "text" at bounding box center [298, 560] width 516 height 30
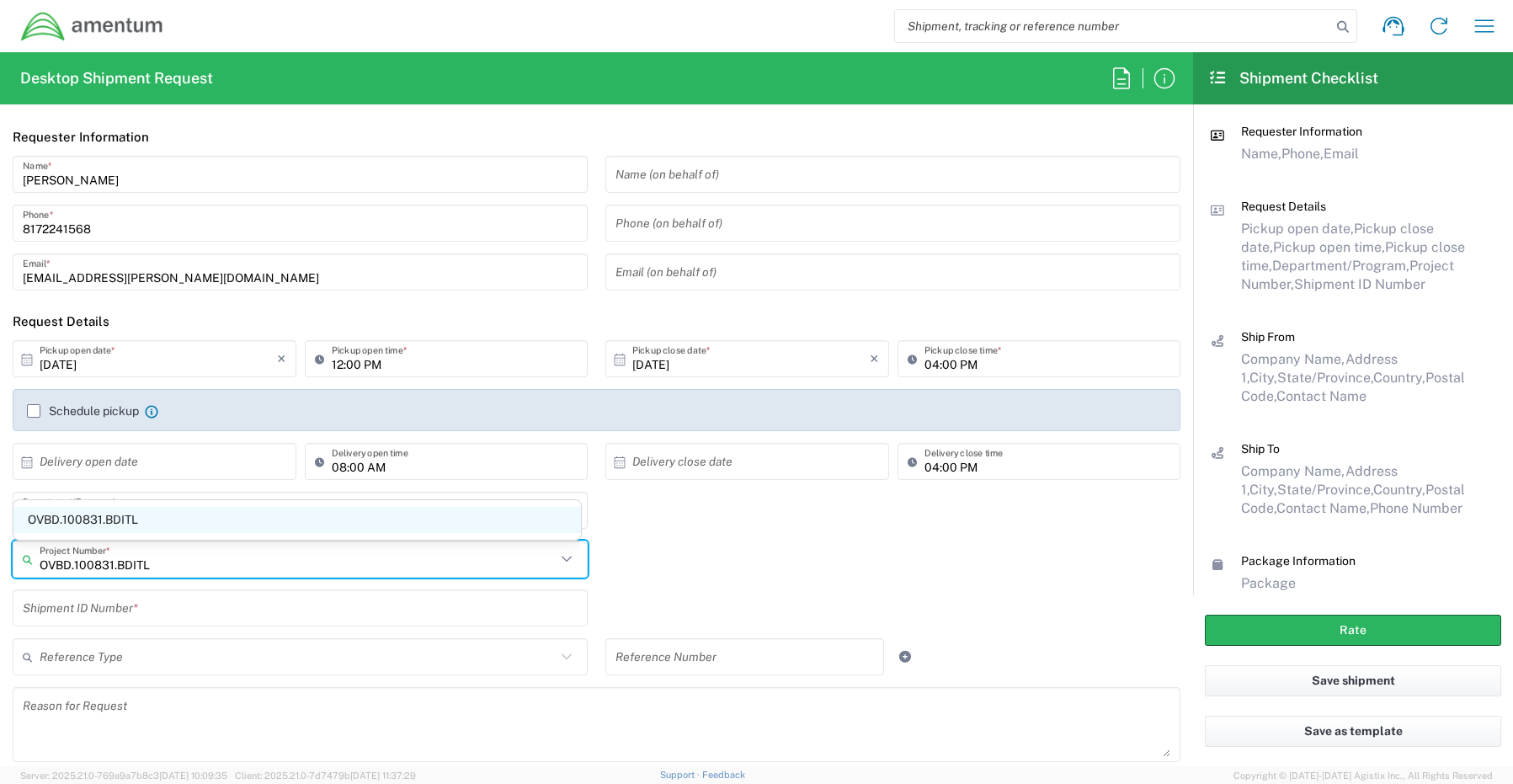
click at [89, 516] on span "OVBD.100831.BDITL" at bounding box center [297, 520] width 567 height 26
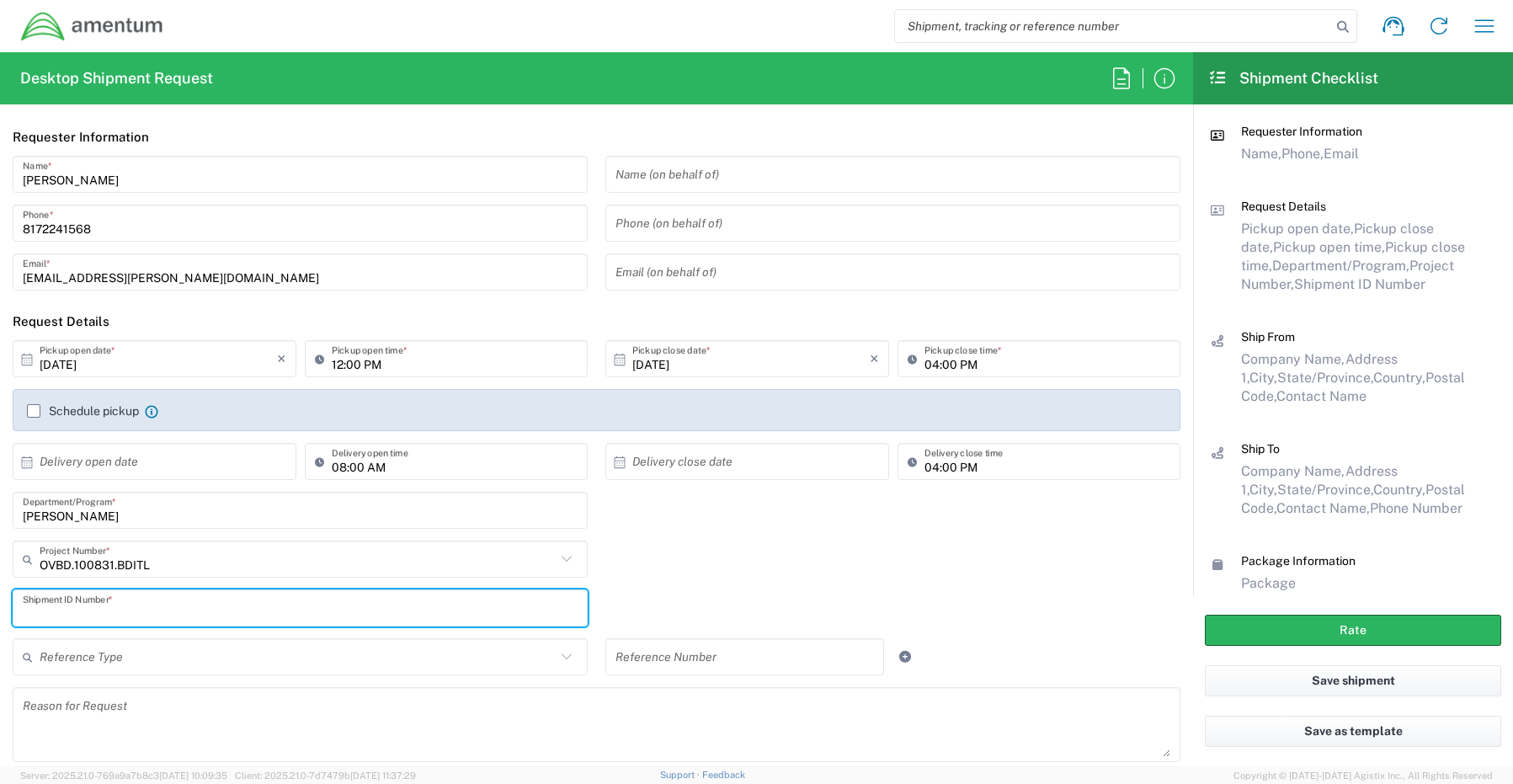
click at [87, 614] on input "text" at bounding box center [300, 608] width 555 height 30
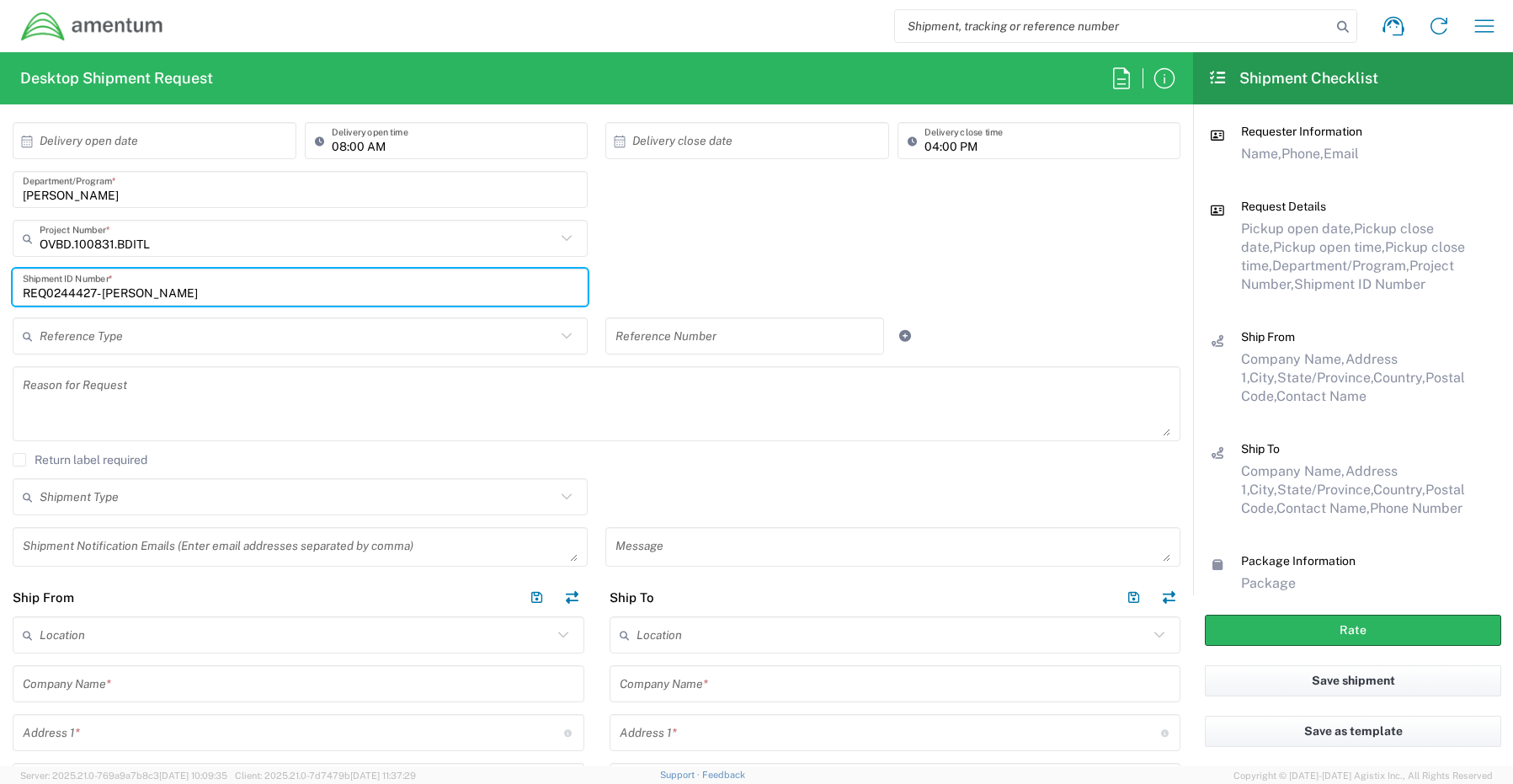
scroll to position [337, 0]
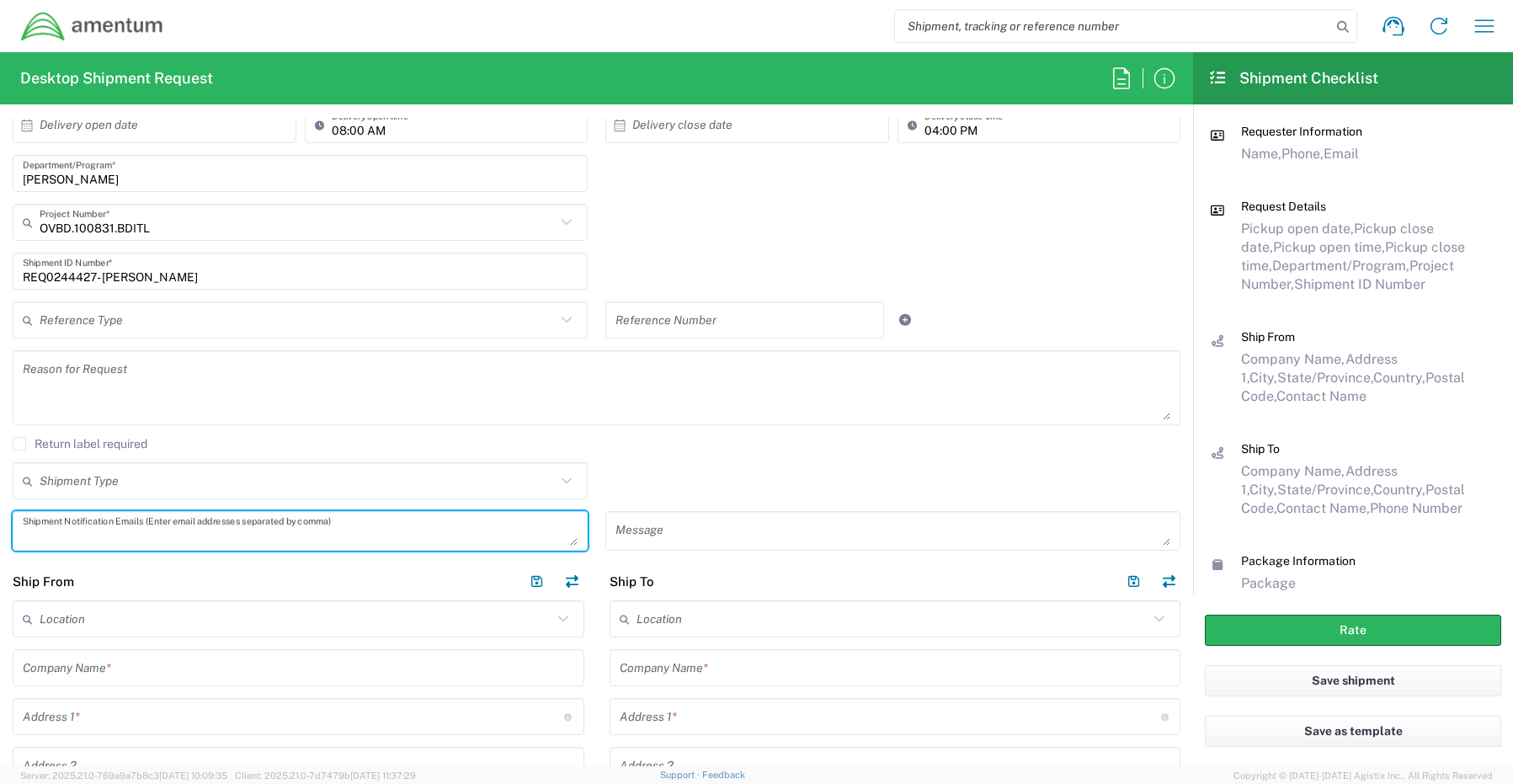
click at [103, 535] on textarea at bounding box center [300, 531] width 555 height 30
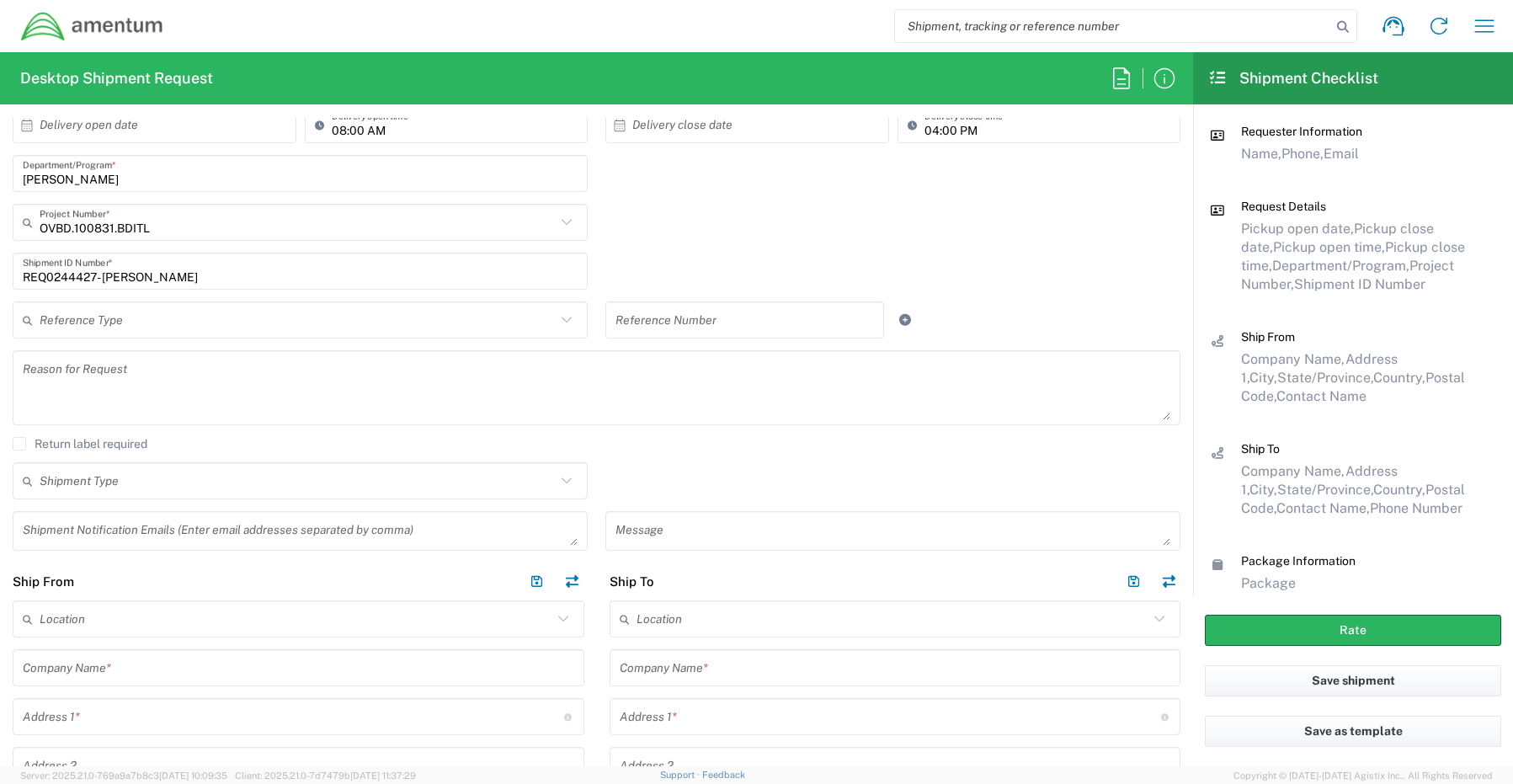
click at [82, 532] on textarea at bounding box center [300, 531] width 555 height 30
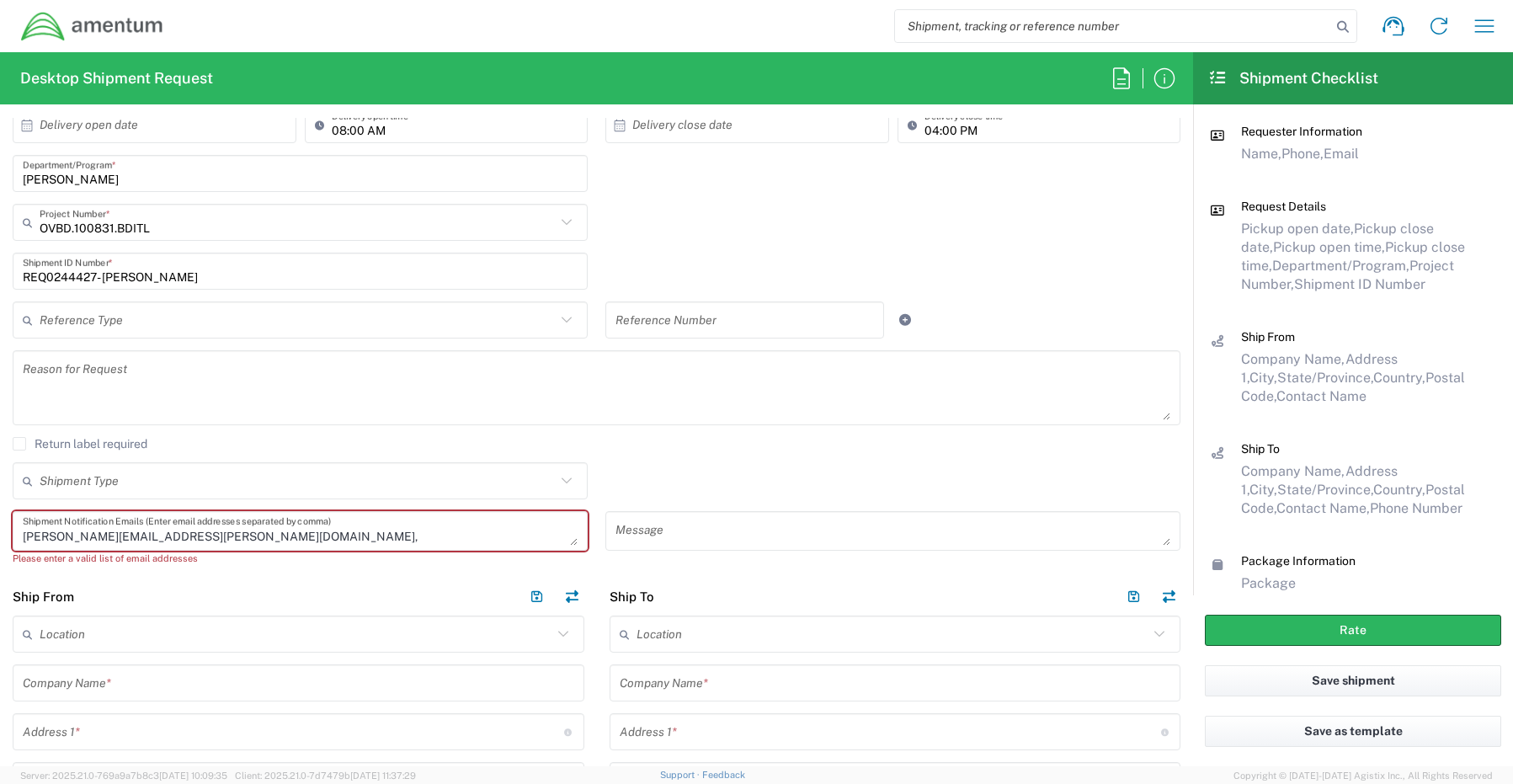
click at [259, 538] on textarea "[PERSON_NAME][EMAIL_ADDRESS][PERSON_NAME][DOMAIN_NAME]," at bounding box center [300, 531] width 555 height 30
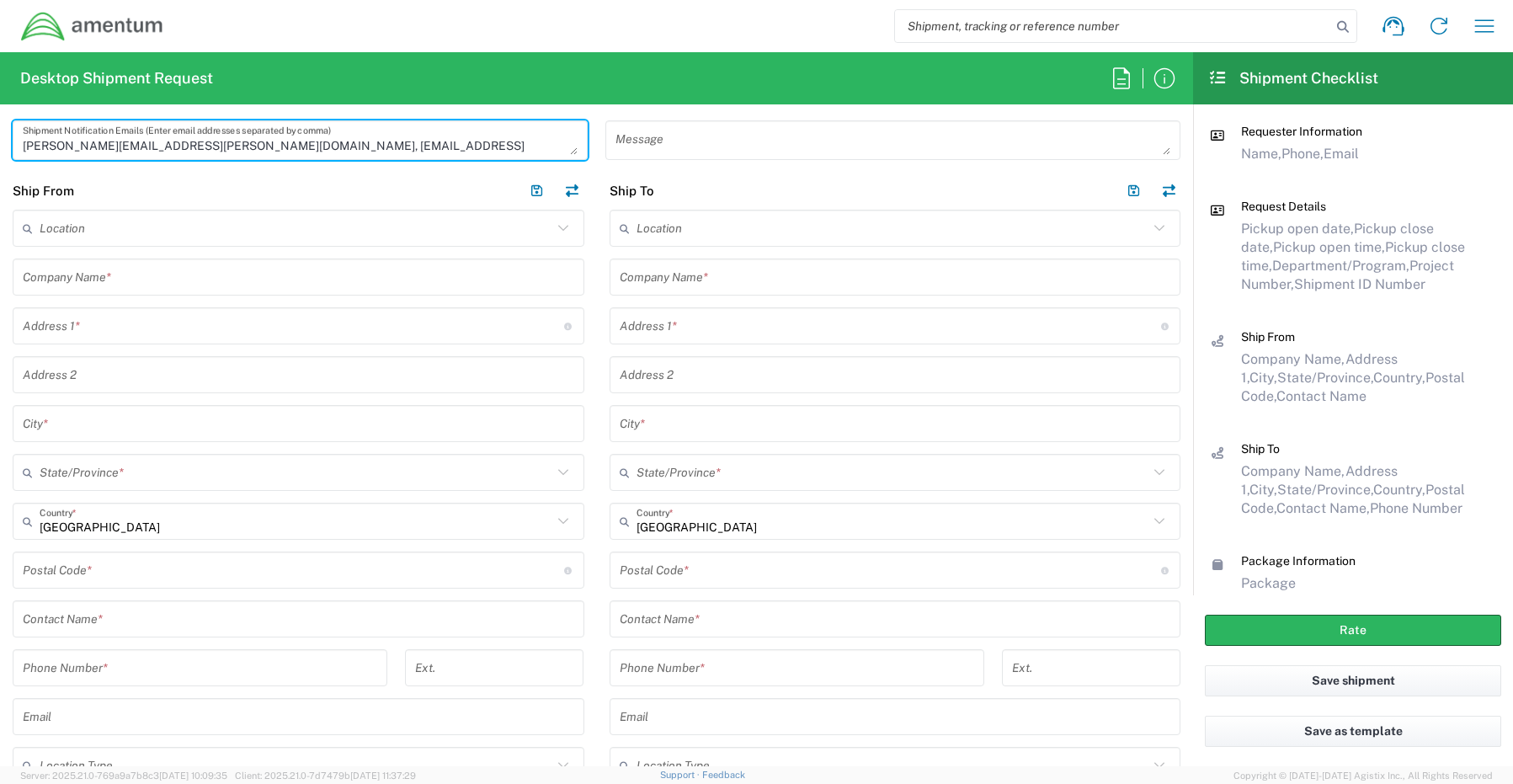
scroll to position [758, 0]
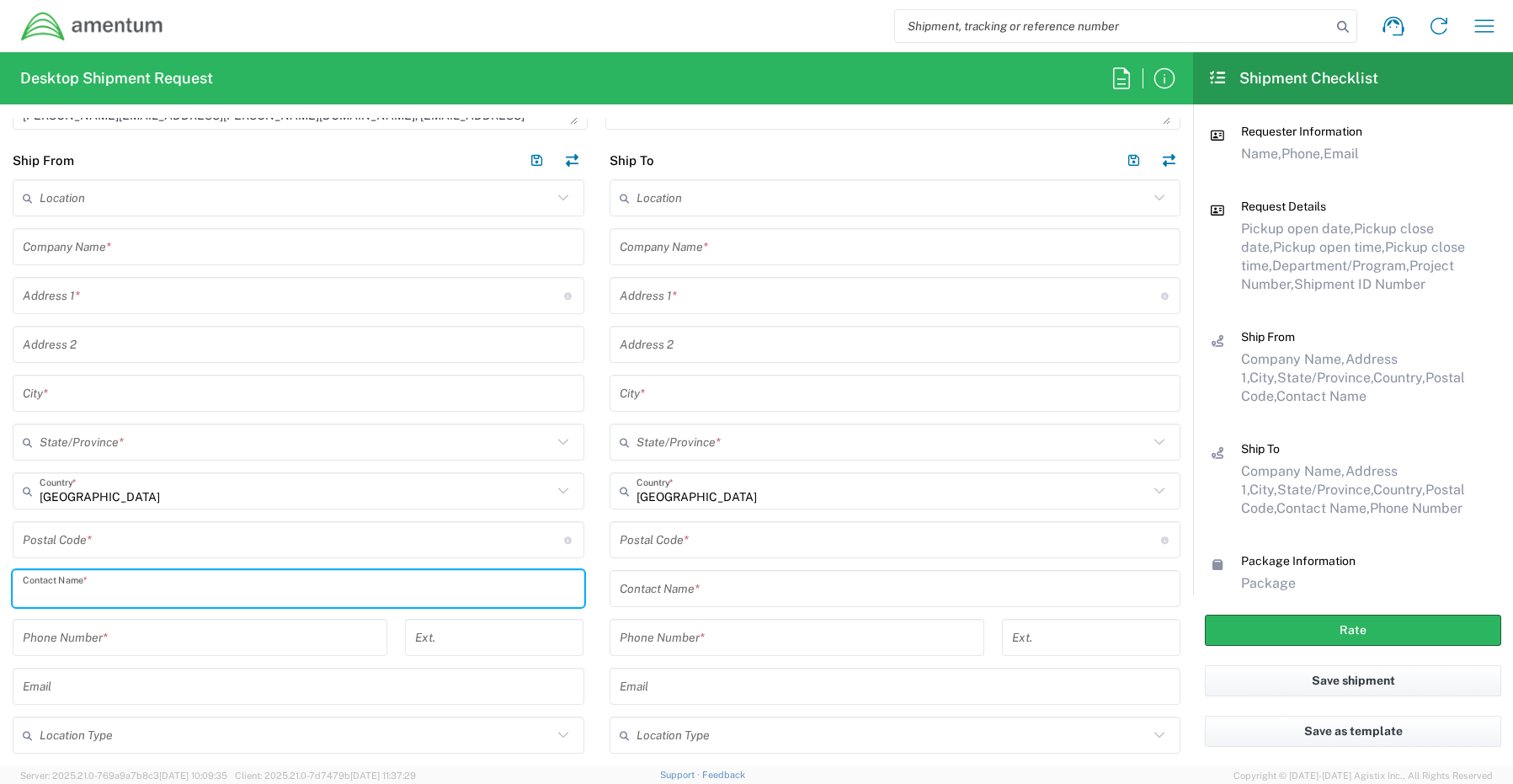
click at [105, 586] on input "text" at bounding box center [299, 588] width 551 height 30
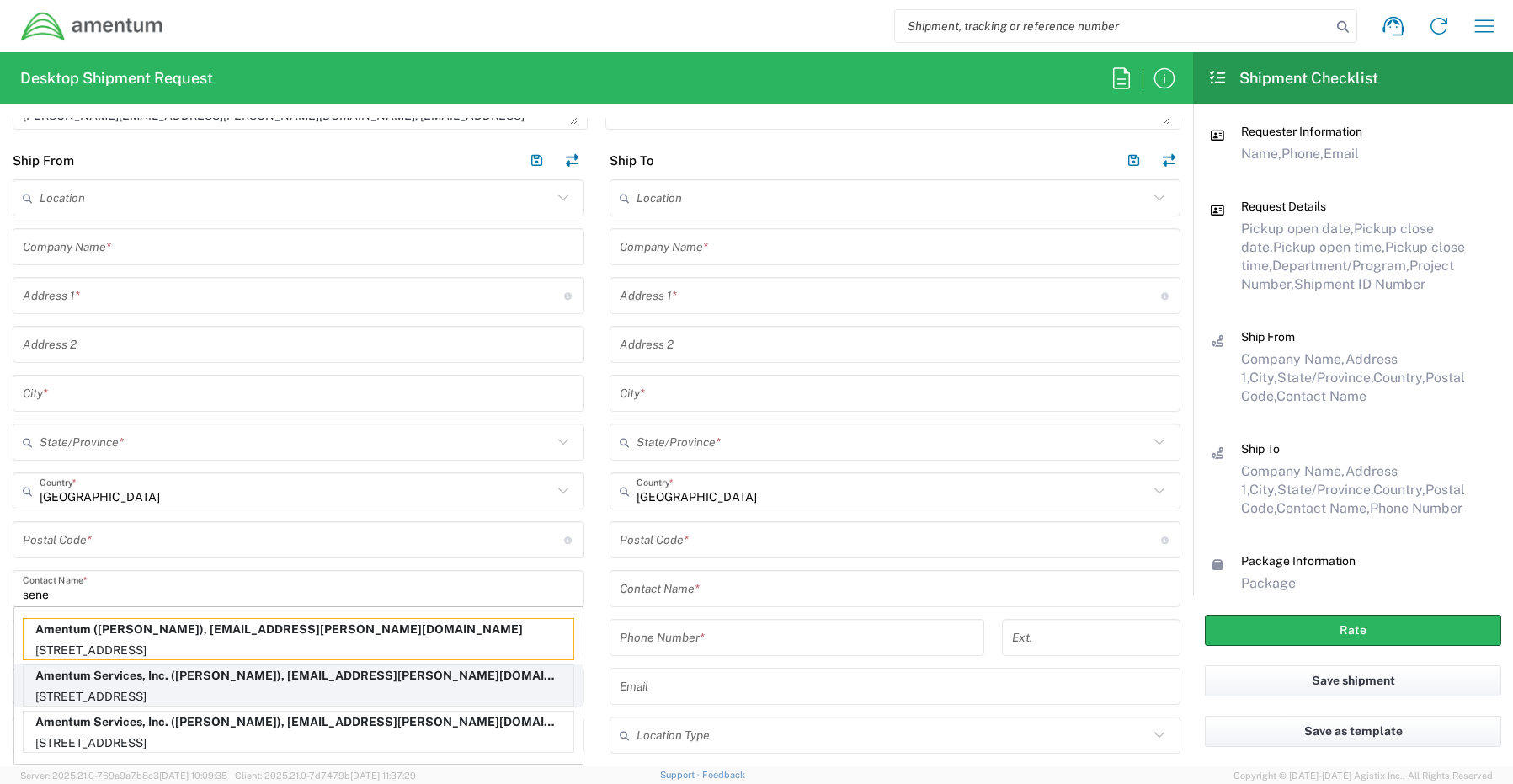
click at [105, 680] on p "Amentum Services, Inc. ([PERSON_NAME]), [EMAIL_ADDRESS][PERSON_NAME][DOMAIN_NAM…" at bounding box center [299, 675] width 549 height 21
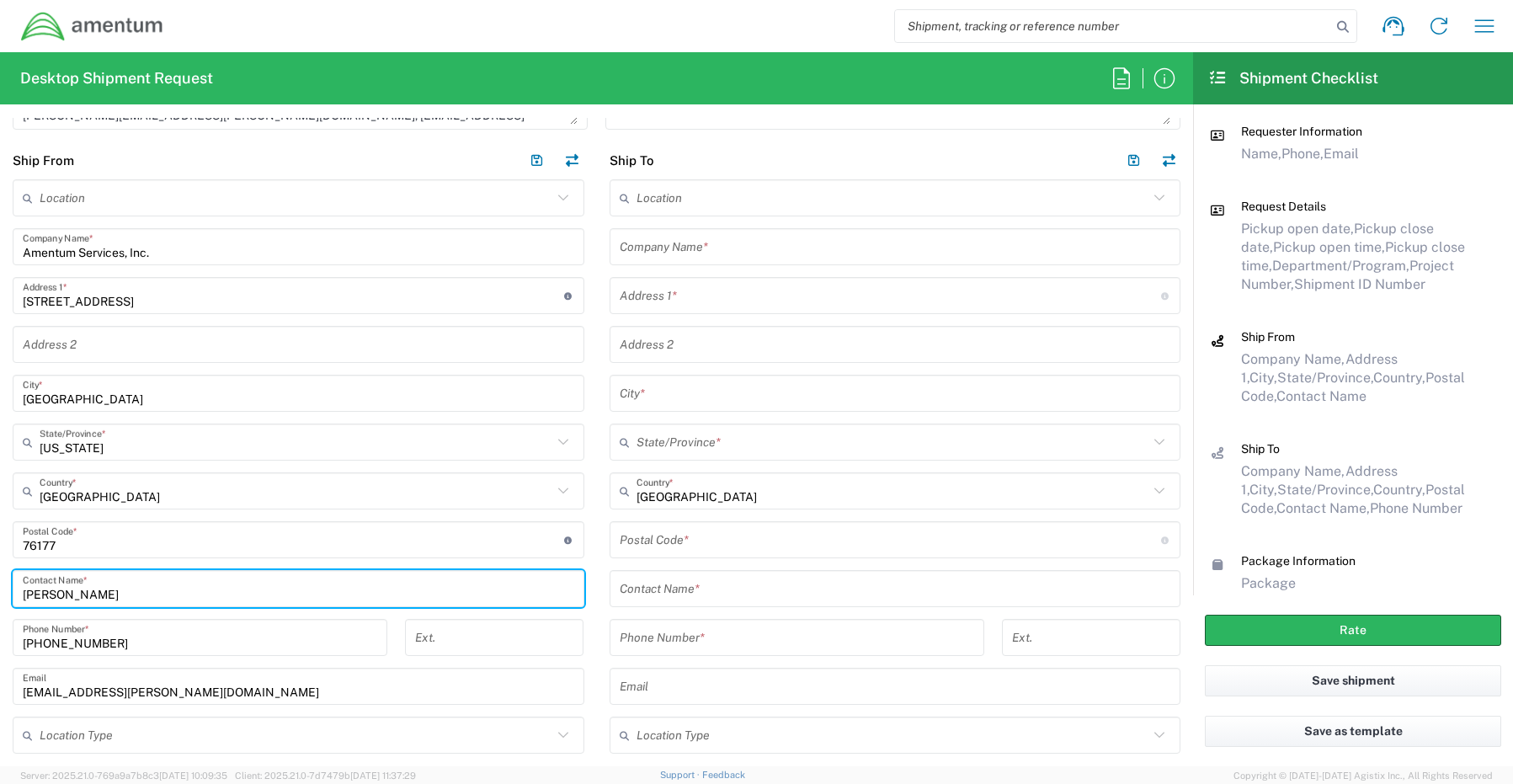
click at [68, 736] on input "text" at bounding box center [296, 735] width 513 height 30
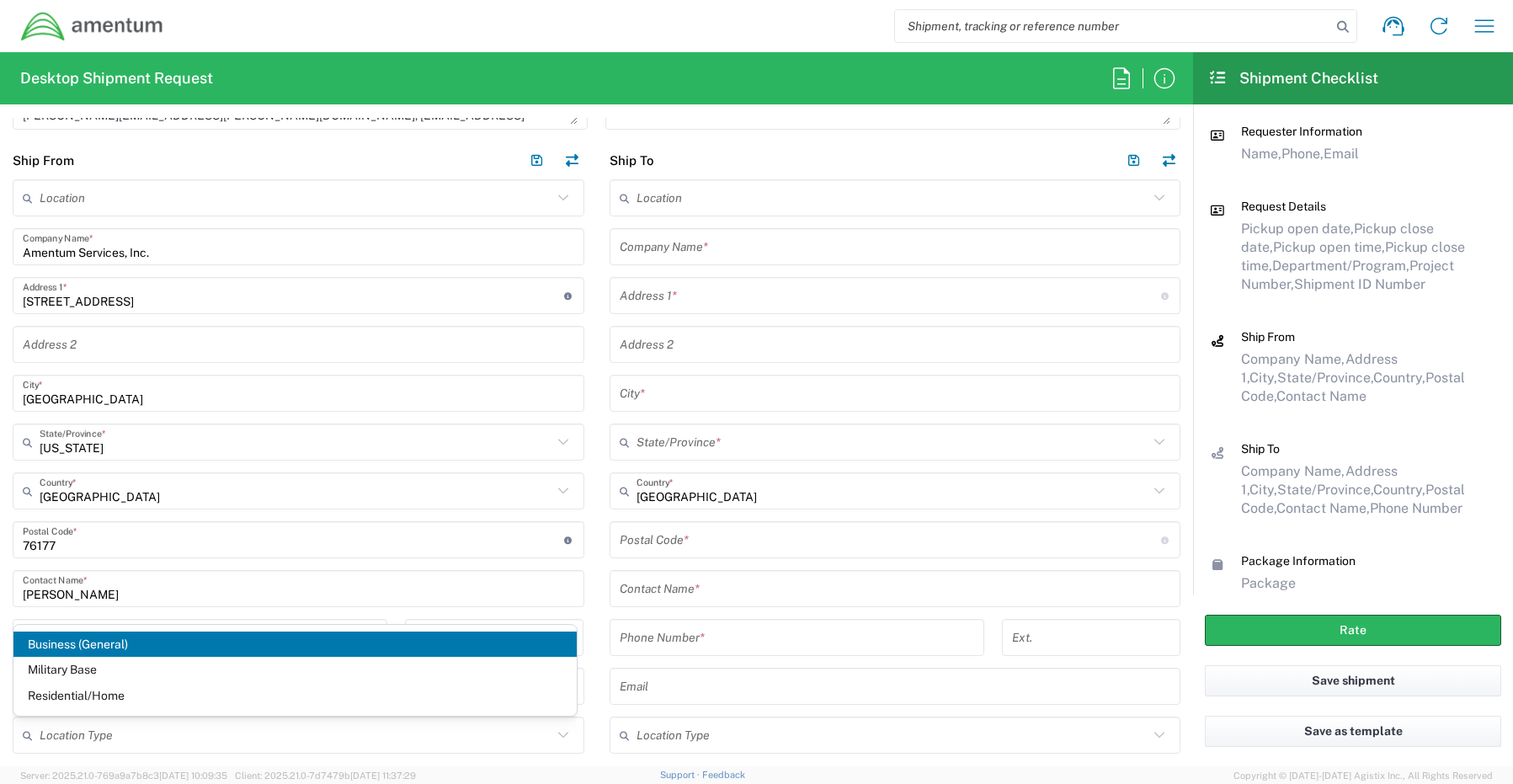
click at [79, 646] on span "Business (General)" at bounding box center [295, 645] width 563 height 26
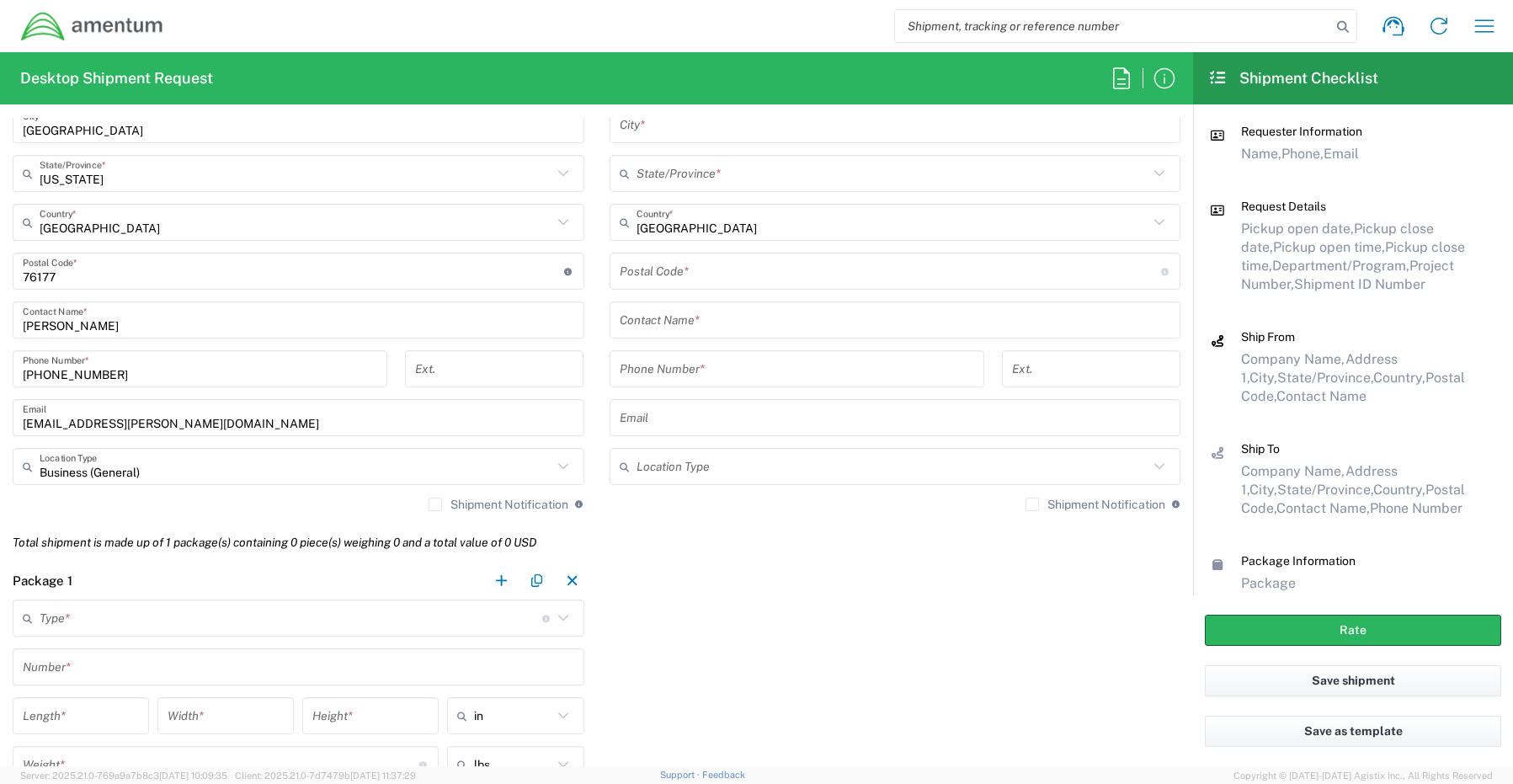
scroll to position [1094, 0]
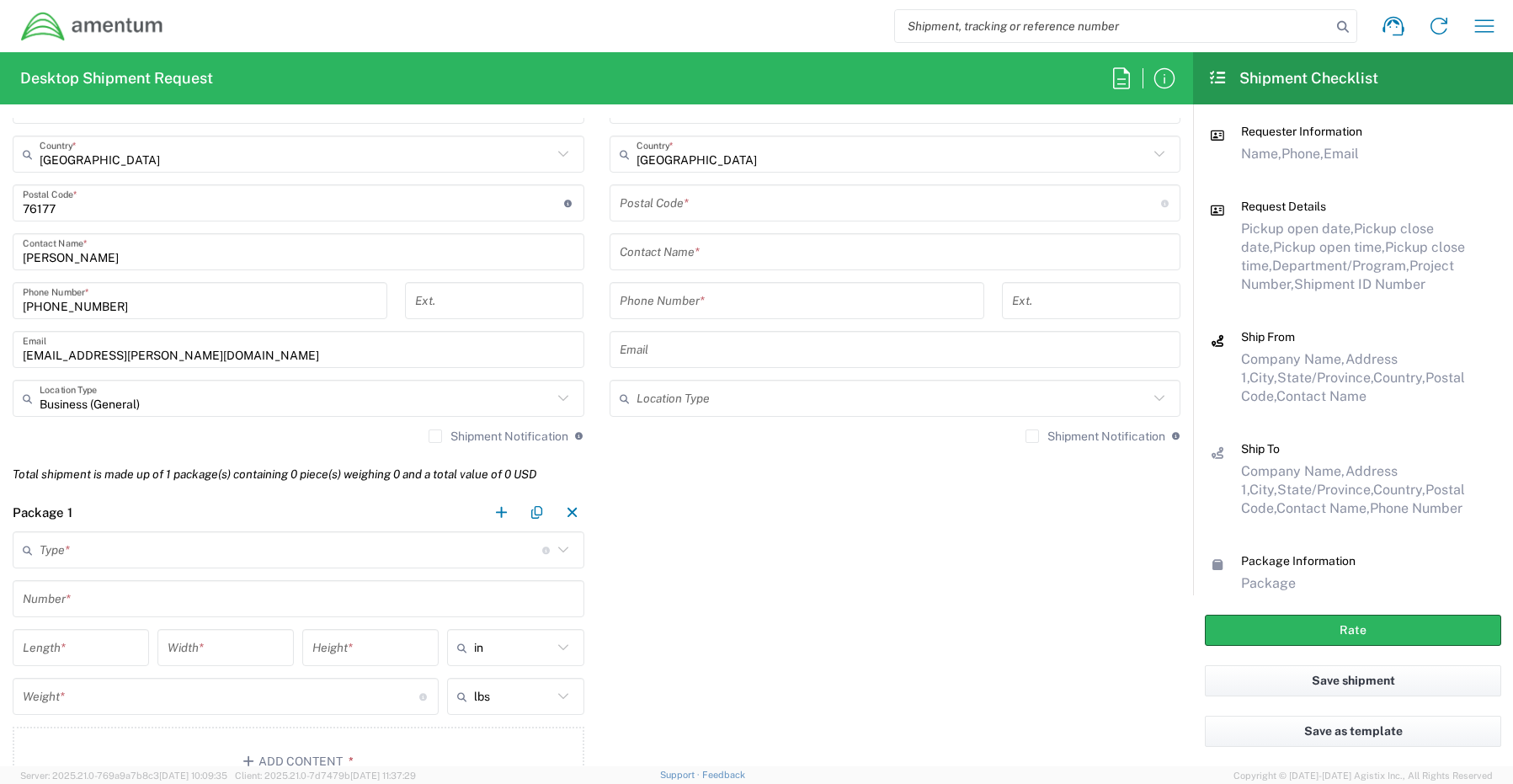
click at [432, 444] on div "Shipment Notification If checked, a shipment notification email will be sent to…" at bounding box center [299, 442] width 572 height 27
click at [432, 437] on label "Shipment Notification" at bounding box center [498, 436] width 139 height 14
click at [435, 436] on input "Shipment Notification" at bounding box center [435, 436] width 0 height 0
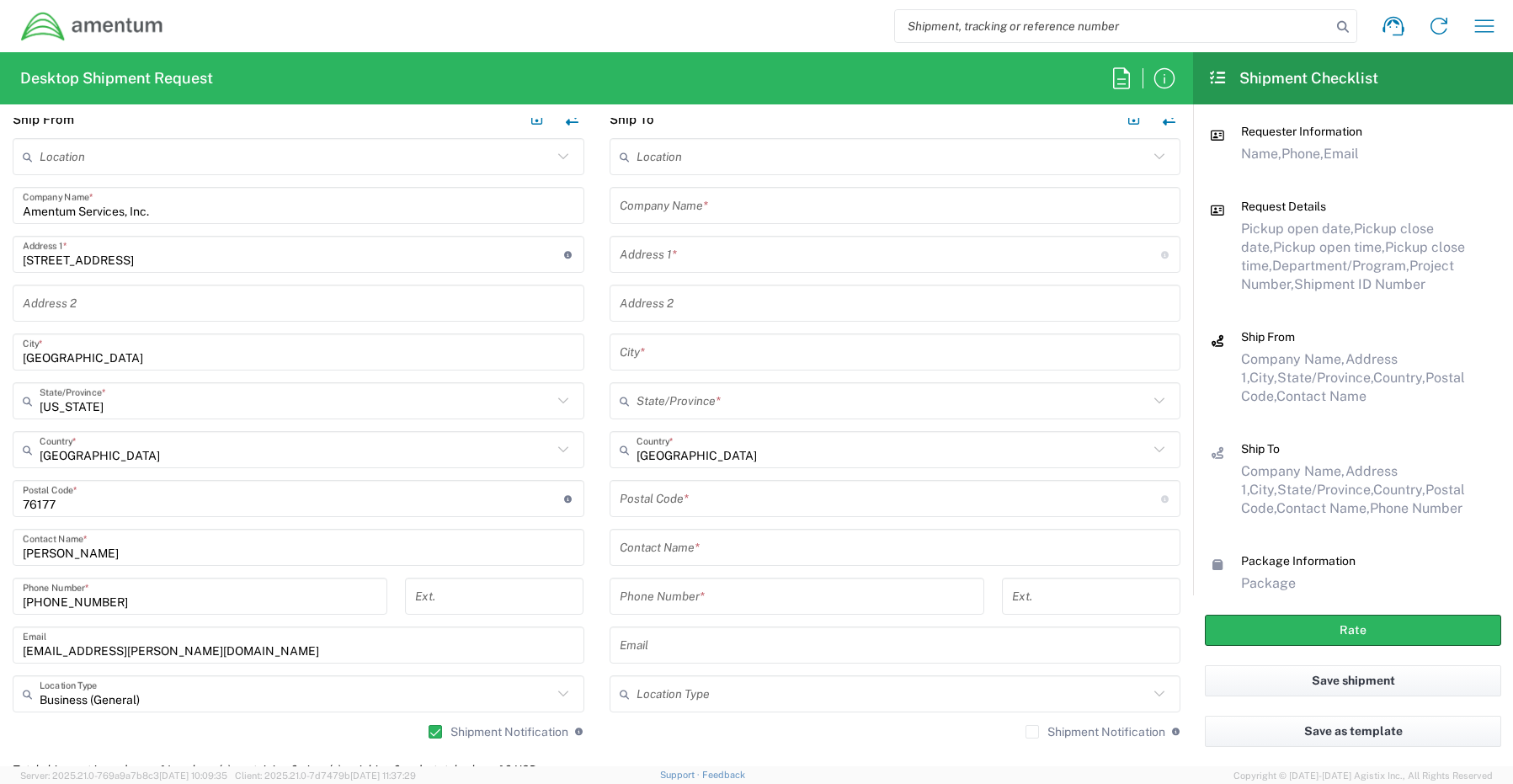
scroll to position [758, 0]
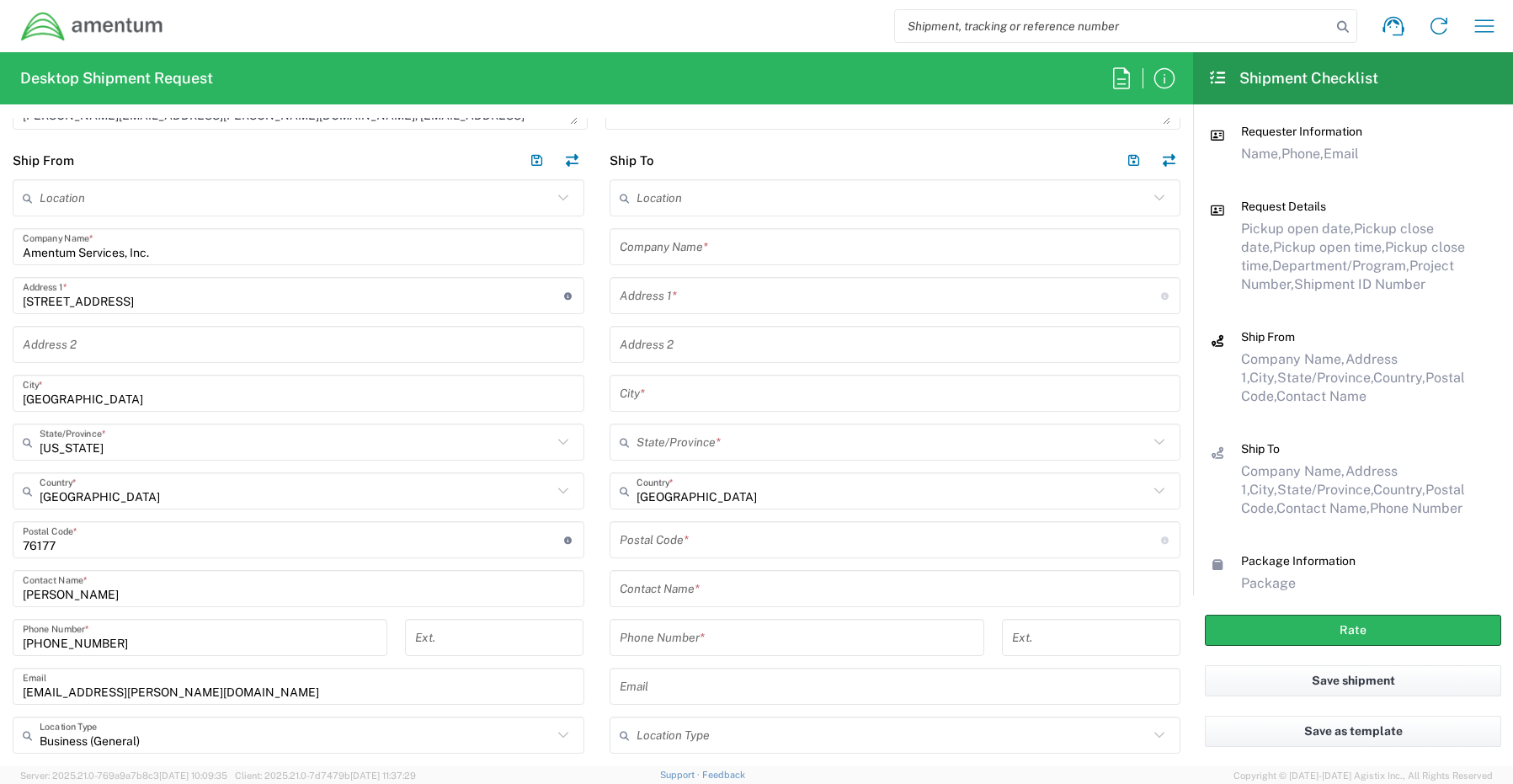
click at [679, 243] on input "text" at bounding box center [896, 247] width 551 height 30
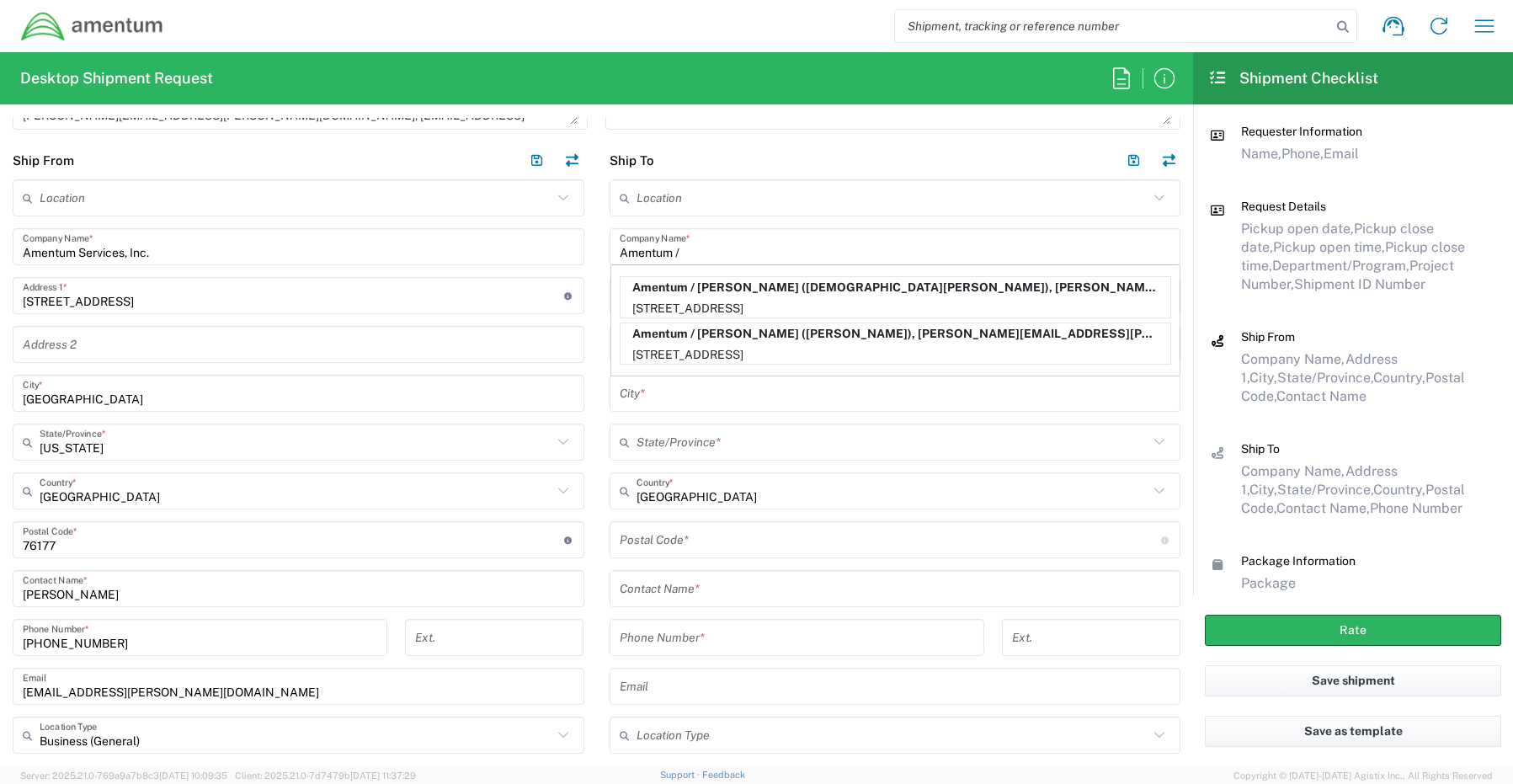
click at [732, 254] on input "Amentum /" at bounding box center [896, 247] width 551 height 30
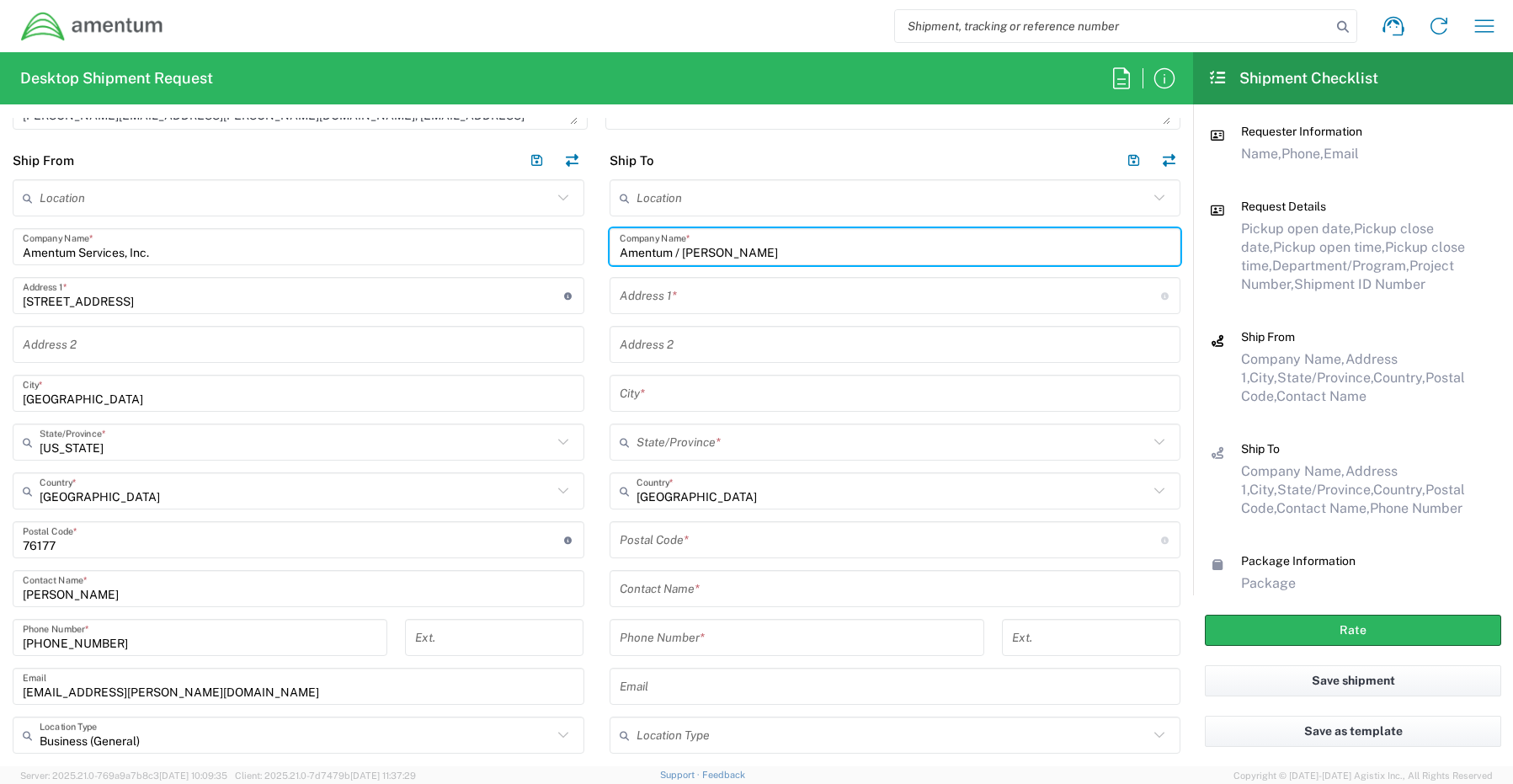
click at [663, 591] on input "text" at bounding box center [896, 588] width 551 height 30
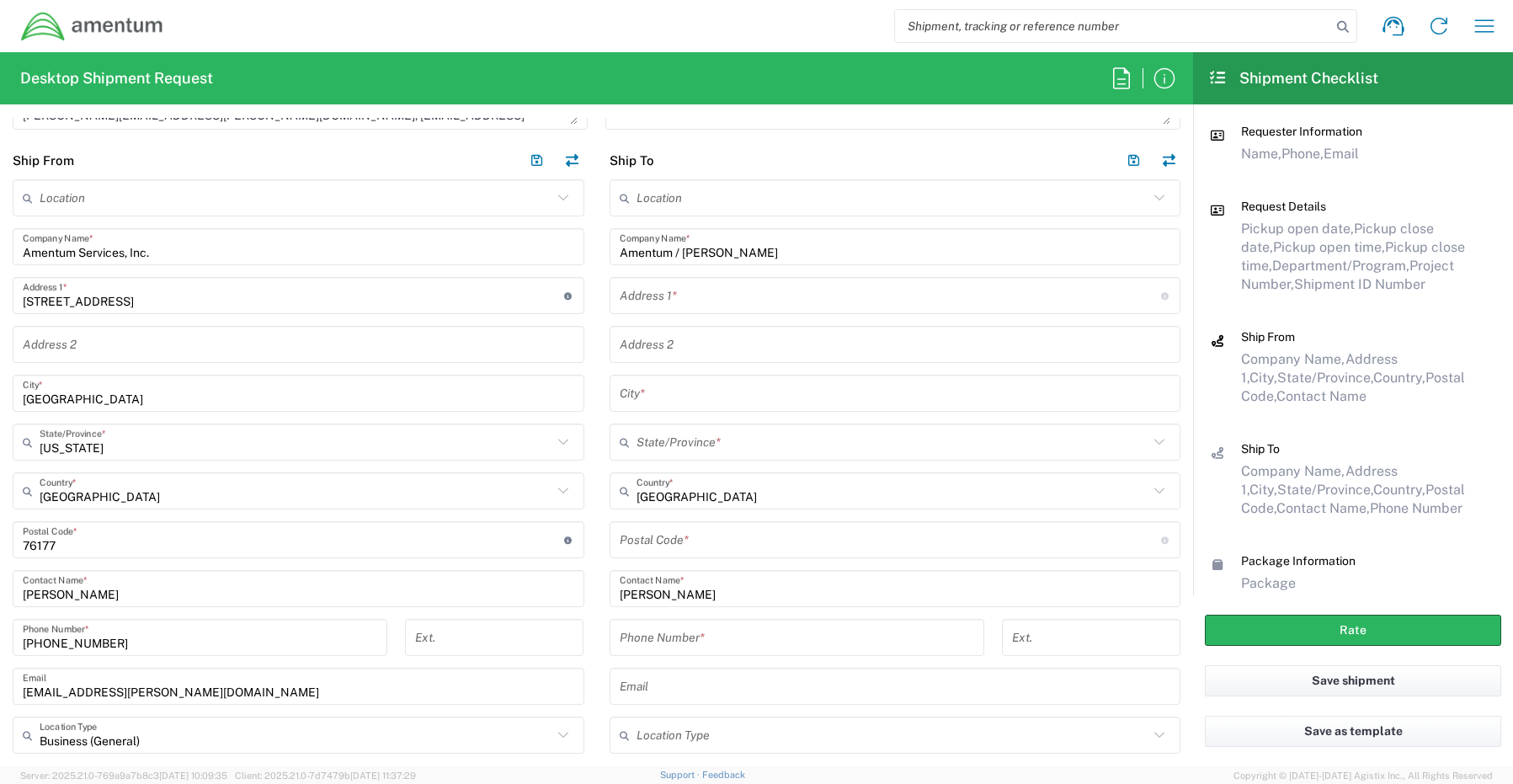
click at [708, 291] on input "text" at bounding box center [890, 296] width 542 height 30
click at [691, 401] on input "text" at bounding box center [896, 394] width 551 height 30
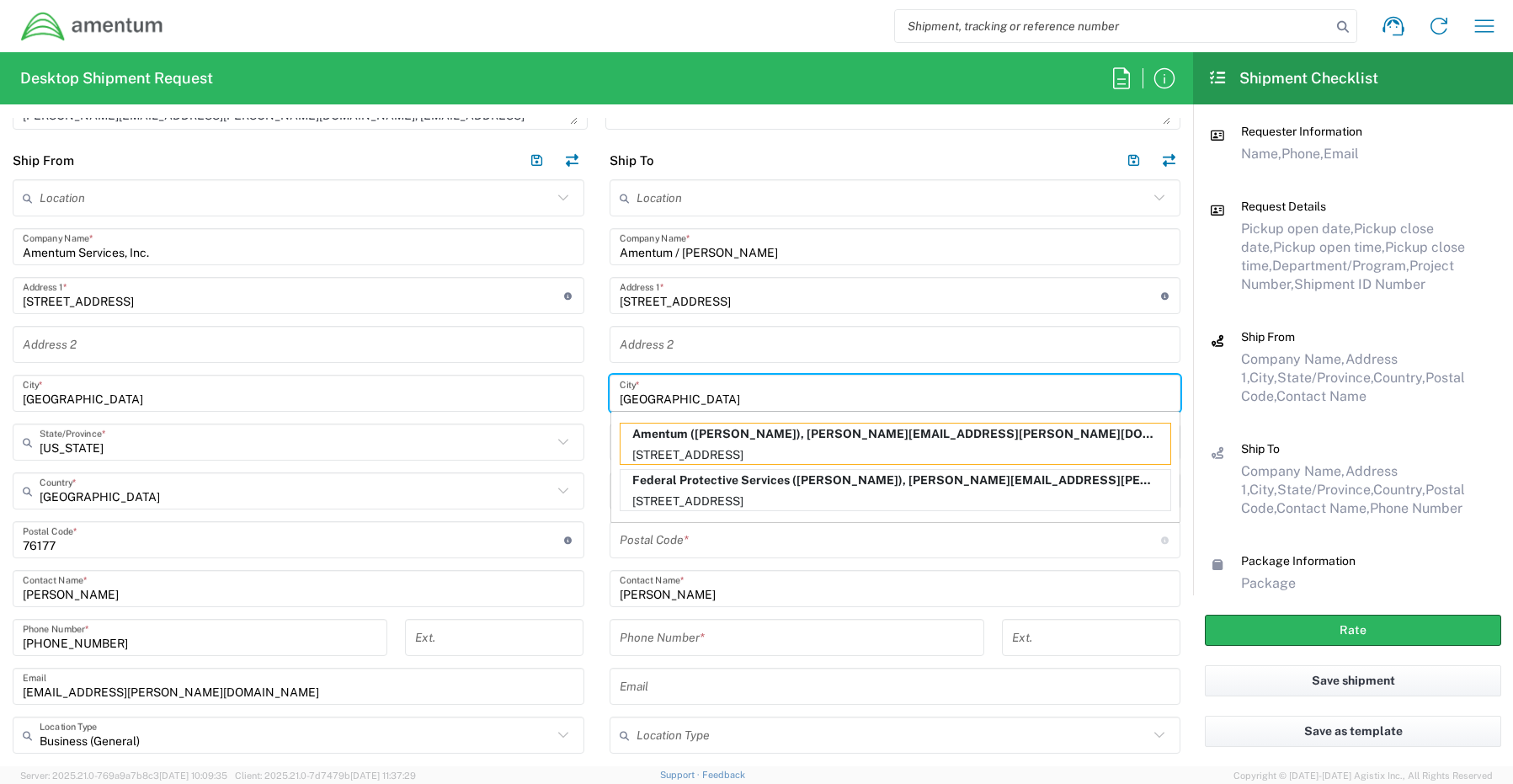
click at [701, 395] on input "[GEOGRAPHIC_DATA]" at bounding box center [896, 394] width 551 height 30
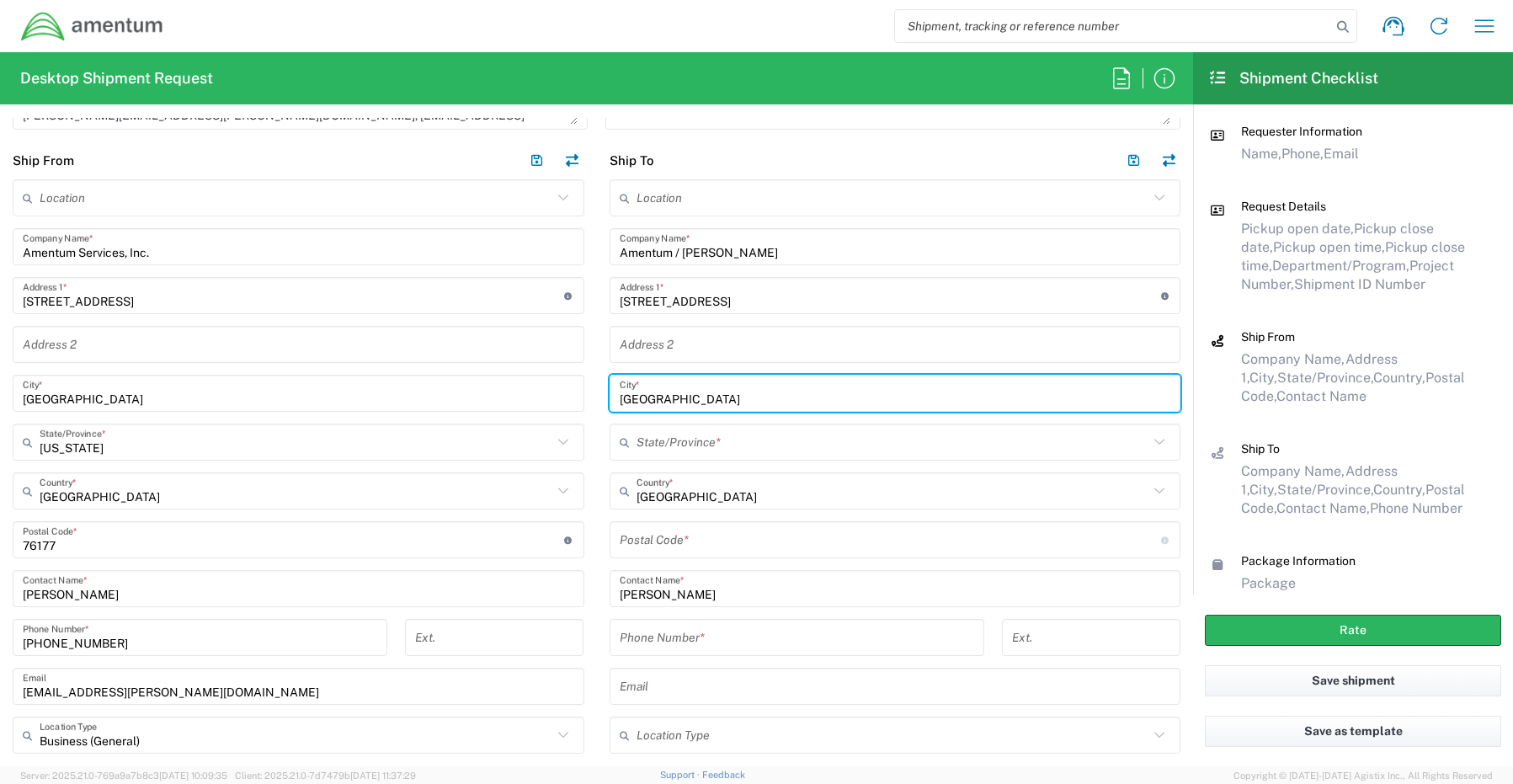
click at [637, 444] on input "text" at bounding box center [892, 442] width 513 height 30
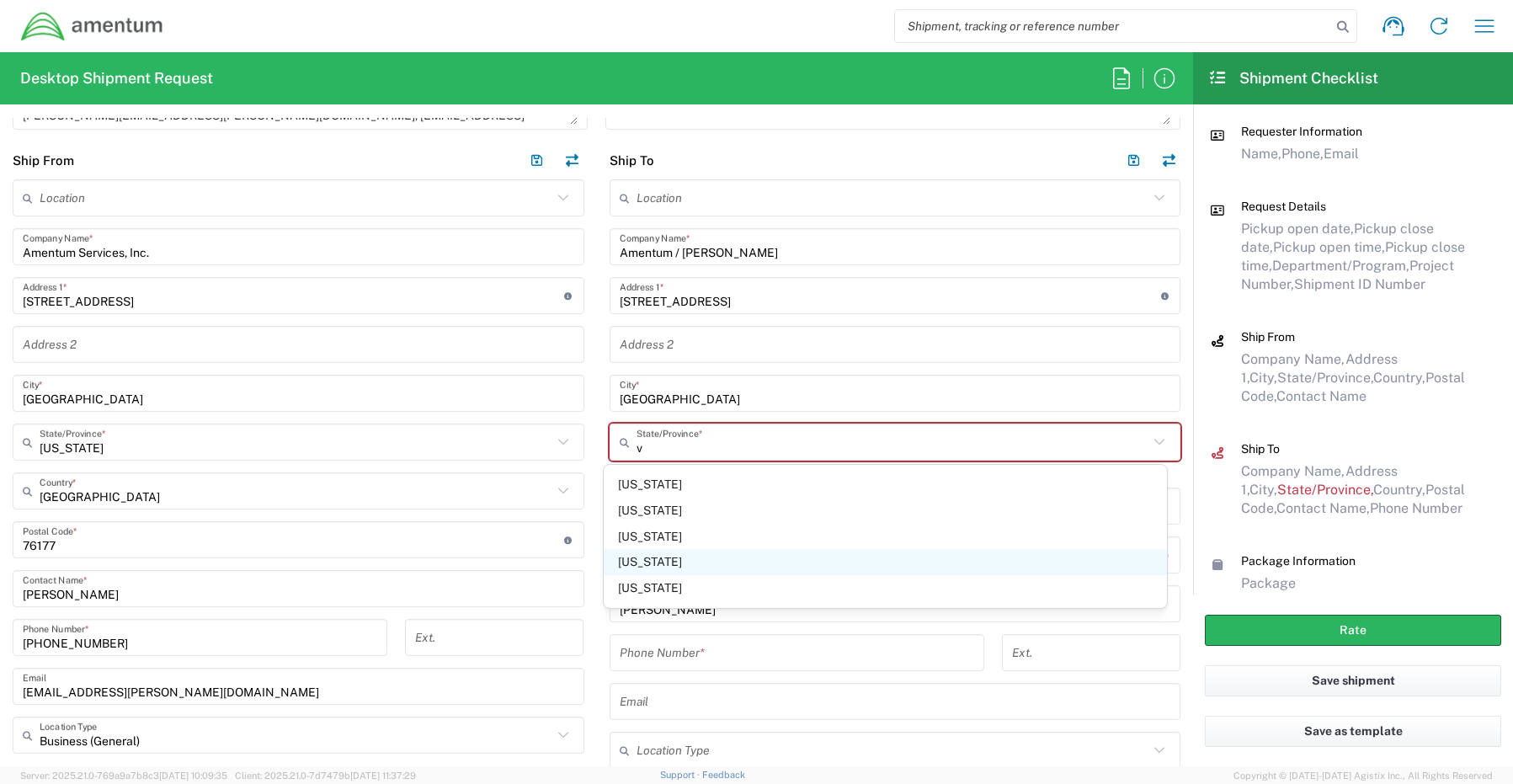
click at [657, 562] on span "[US_STATE]" at bounding box center [885, 561] width 563 height 26
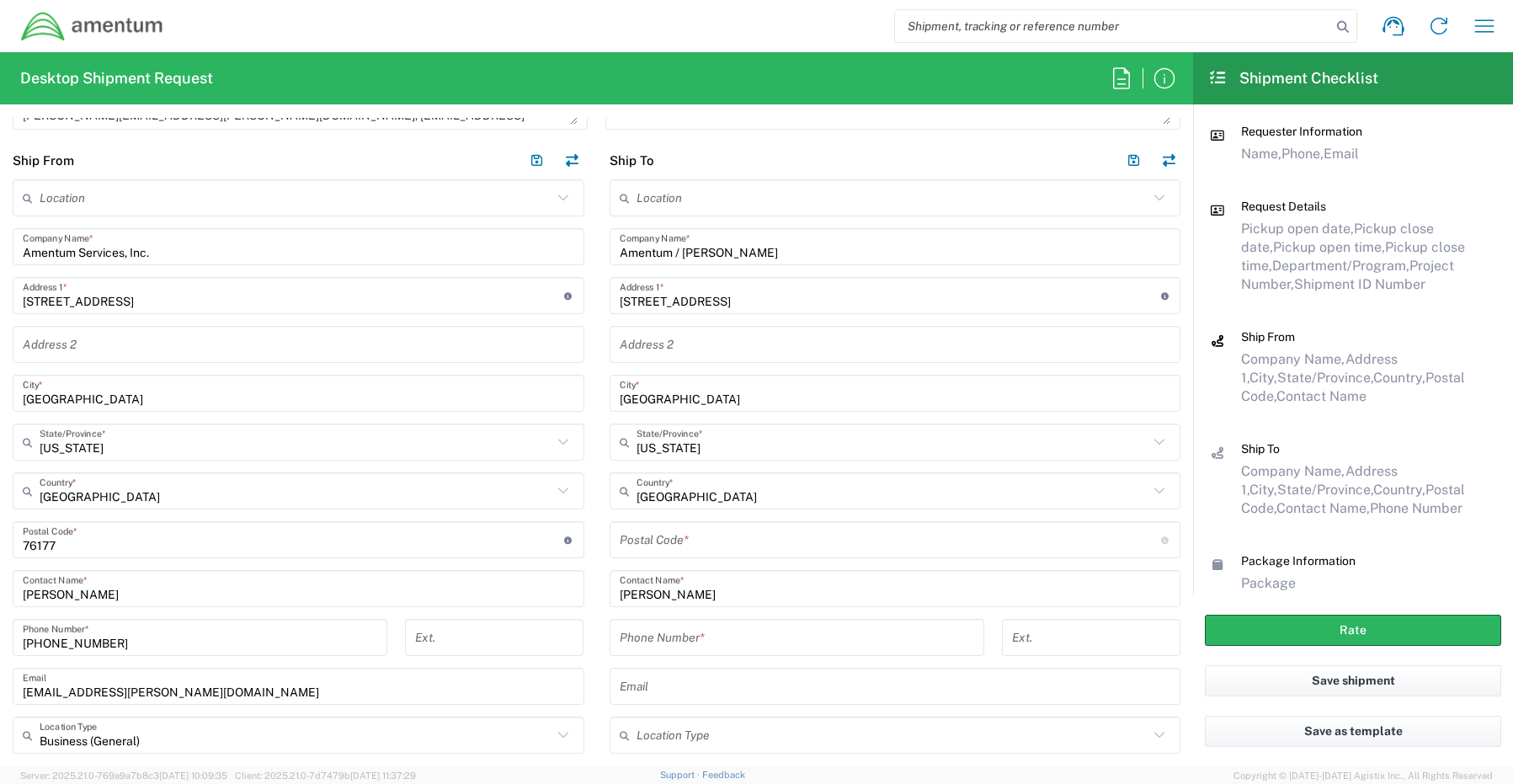
click at [643, 541] on input "undefined" at bounding box center [890, 540] width 542 height 30
click at [710, 643] on input "tel" at bounding box center [797, 638] width 355 height 30
click at [660, 687] on input "text" at bounding box center [896, 686] width 551 height 30
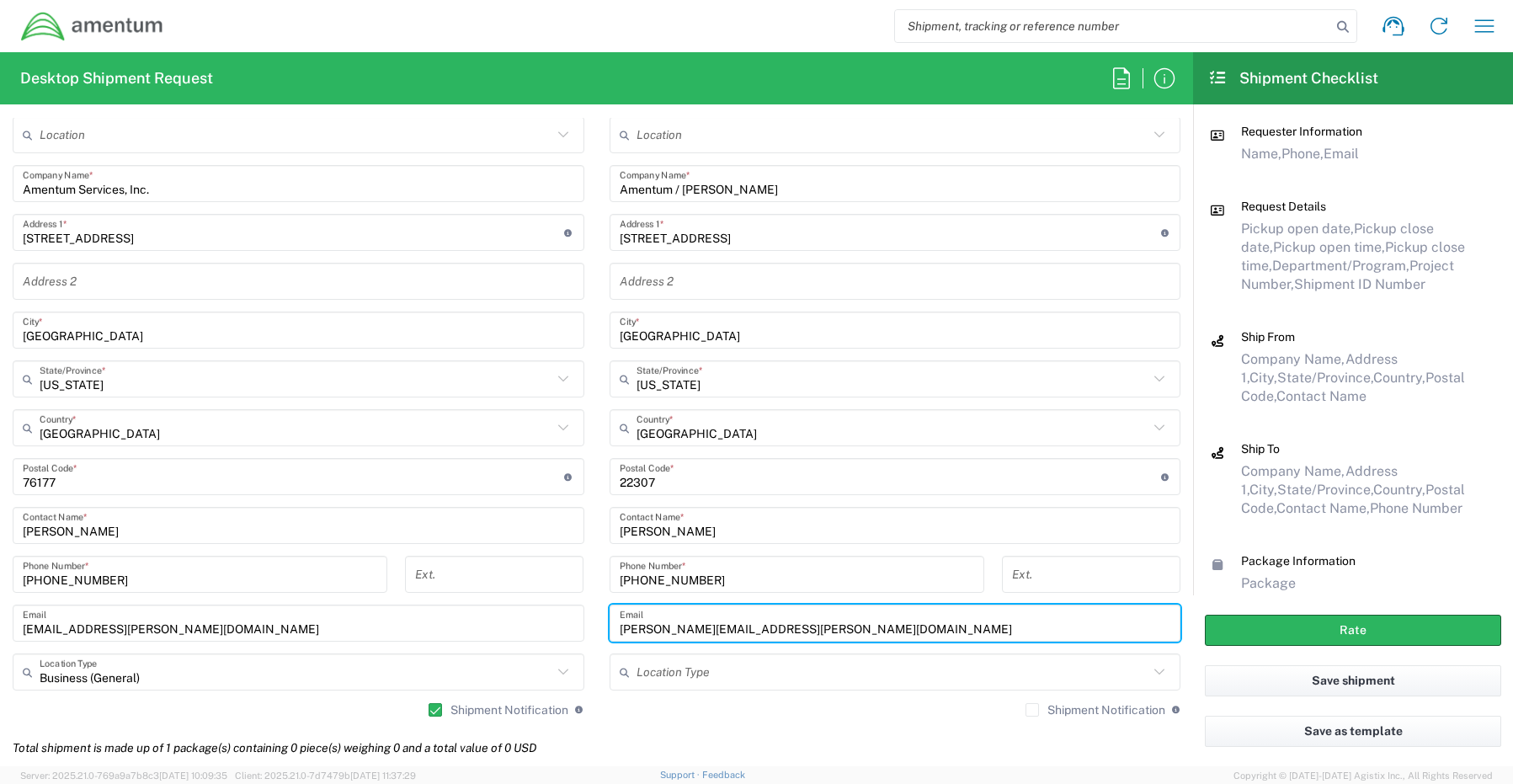
scroll to position [1094, 0]
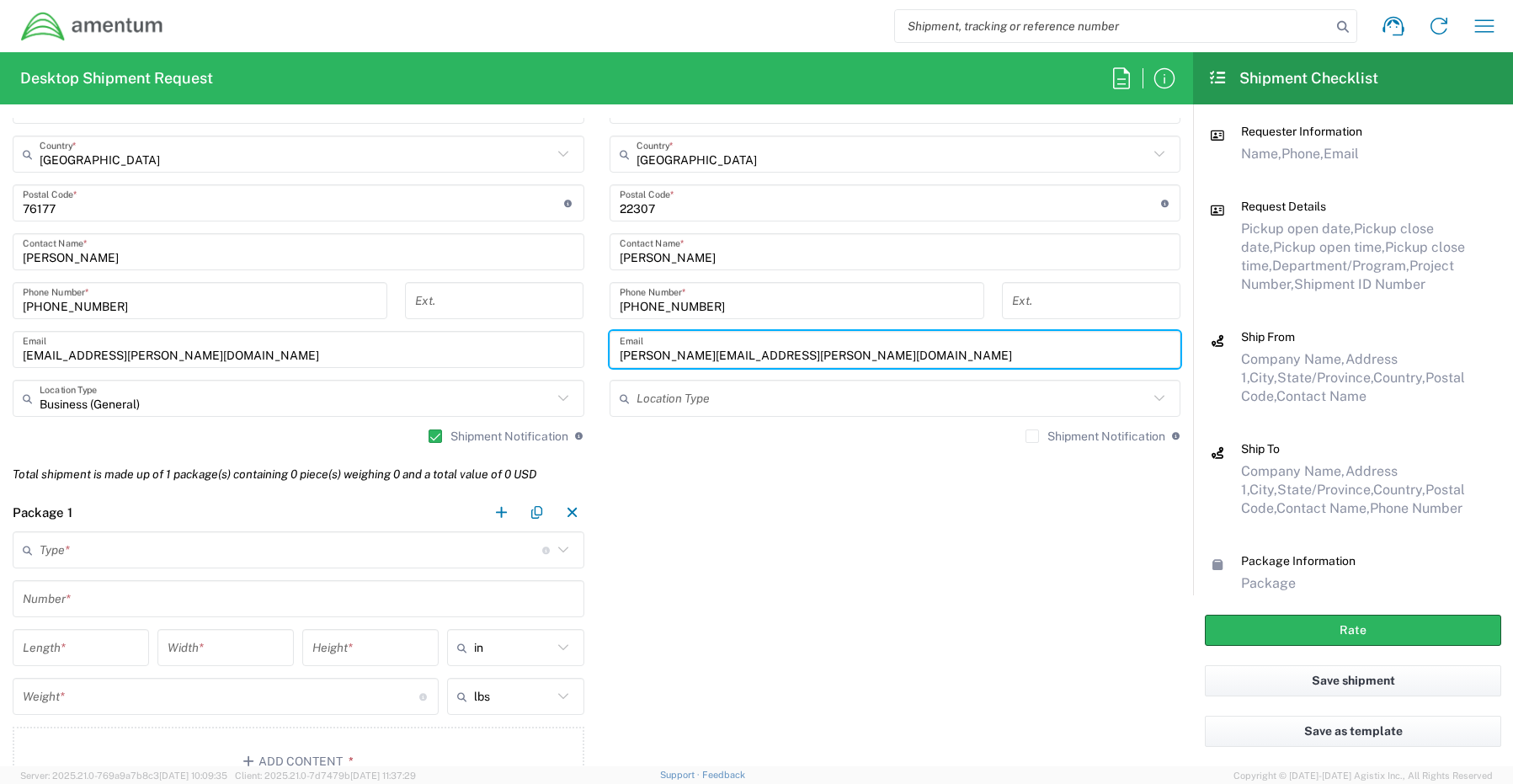
click at [1026, 435] on label "Shipment Notification" at bounding box center [1095, 436] width 139 height 14
click at [1032, 436] on input "Shipment Notification" at bounding box center [1032, 436] width 0 height 0
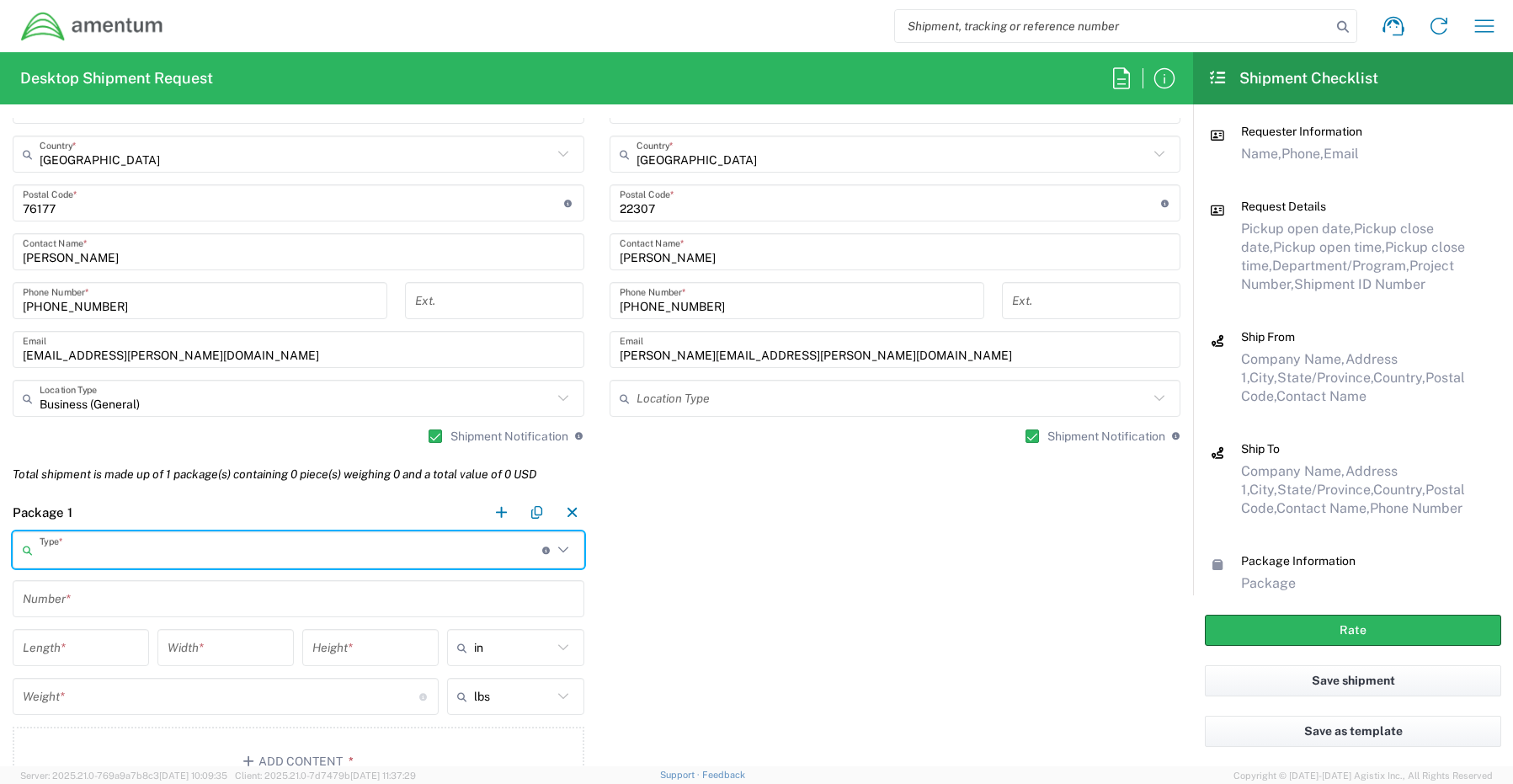
click at [108, 546] on input "text" at bounding box center [291, 550] width 503 height 30
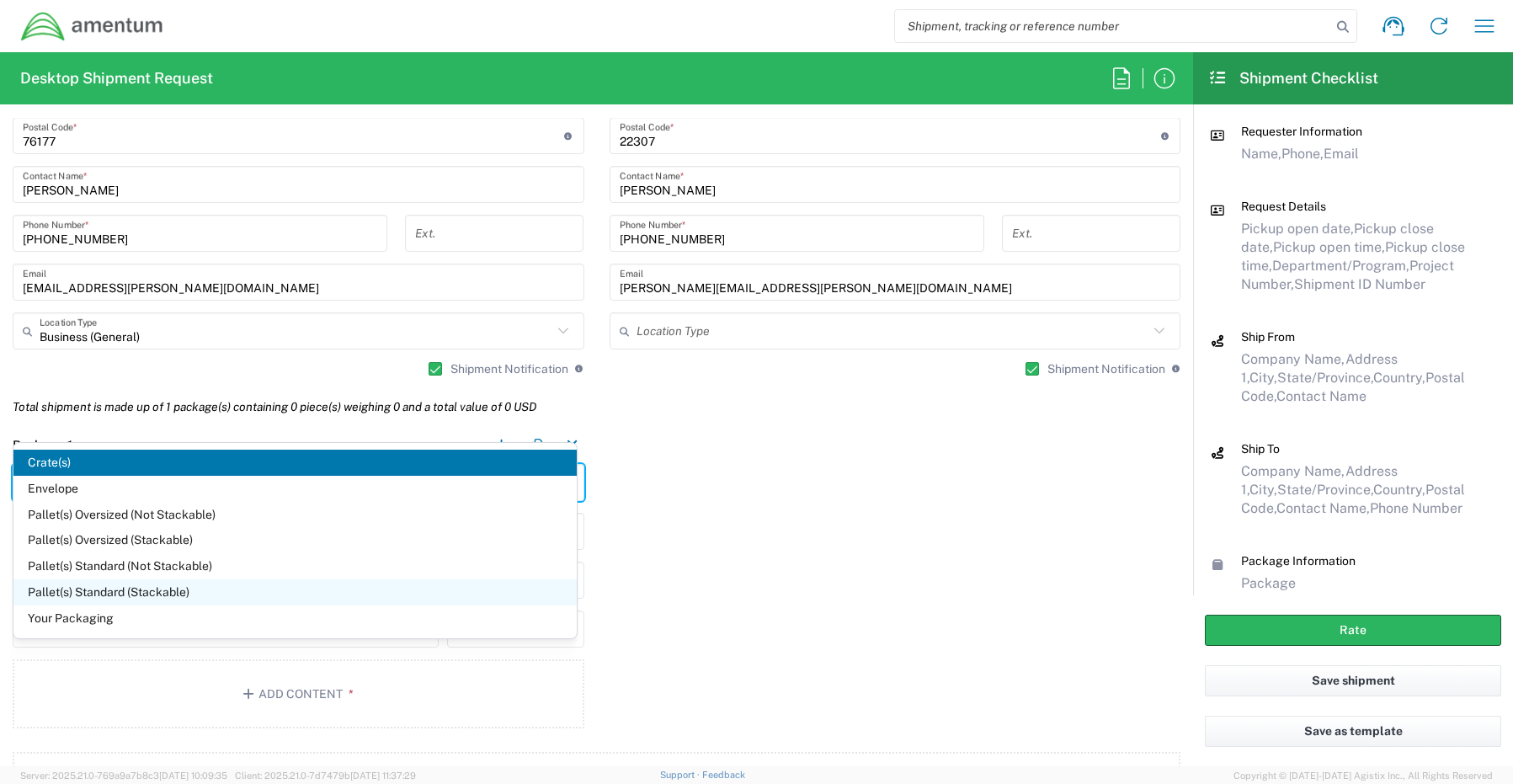
scroll to position [1263, 0]
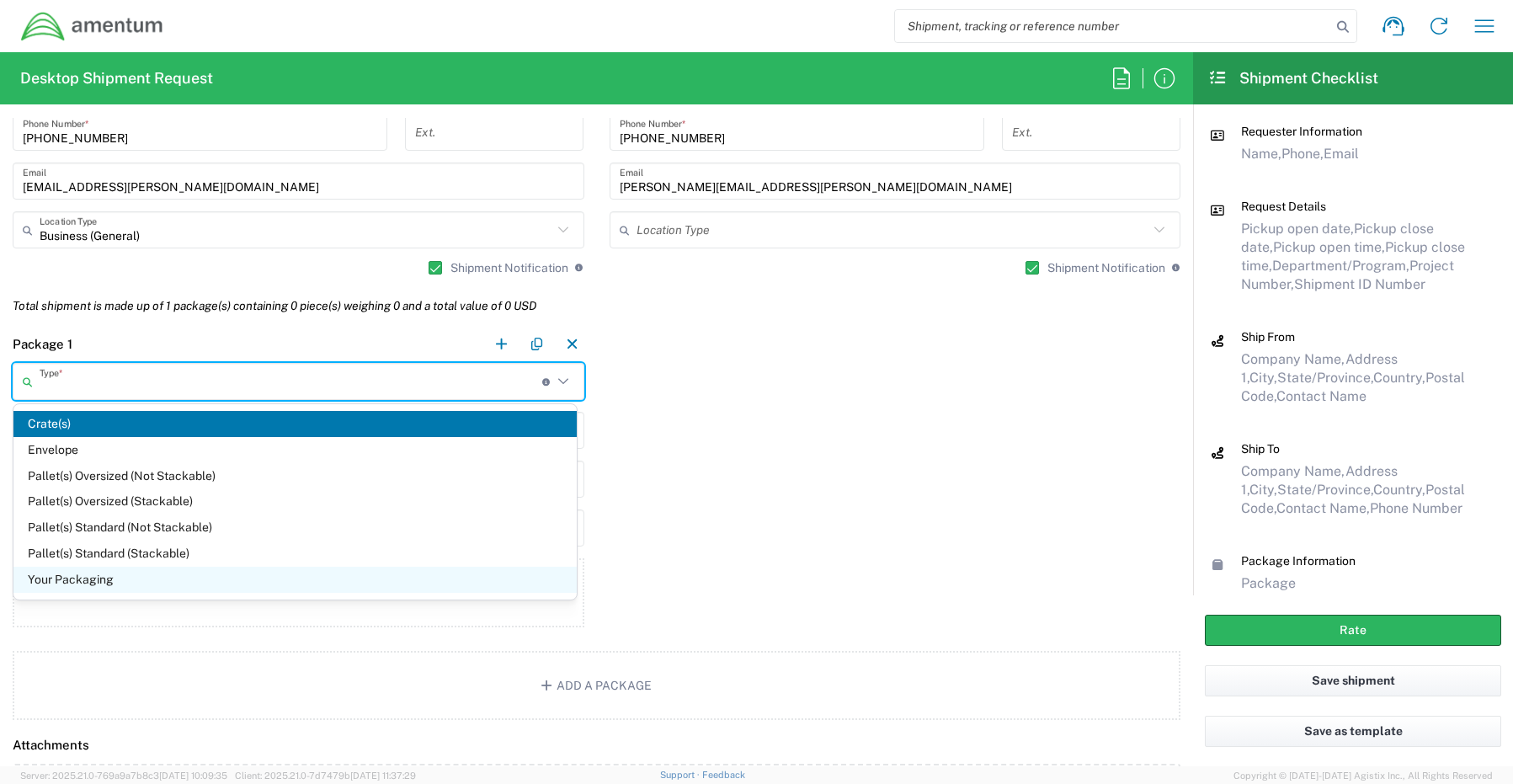
click at [73, 581] on span "Your Packaging" at bounding box center [295, 579] width 563 height 26
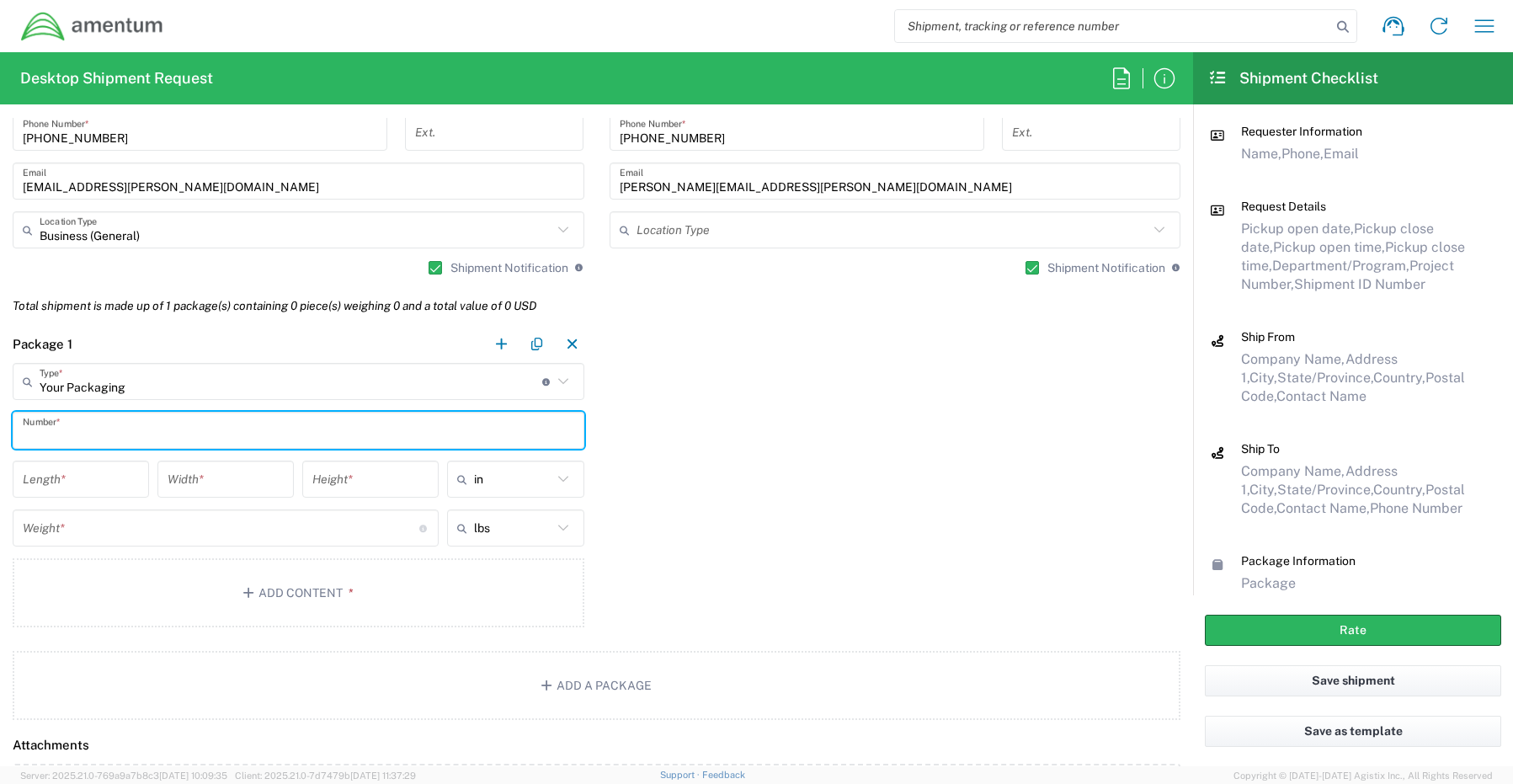
click at [73, 423] on input "text" at bounding box center [299, 430] width 551 height 30
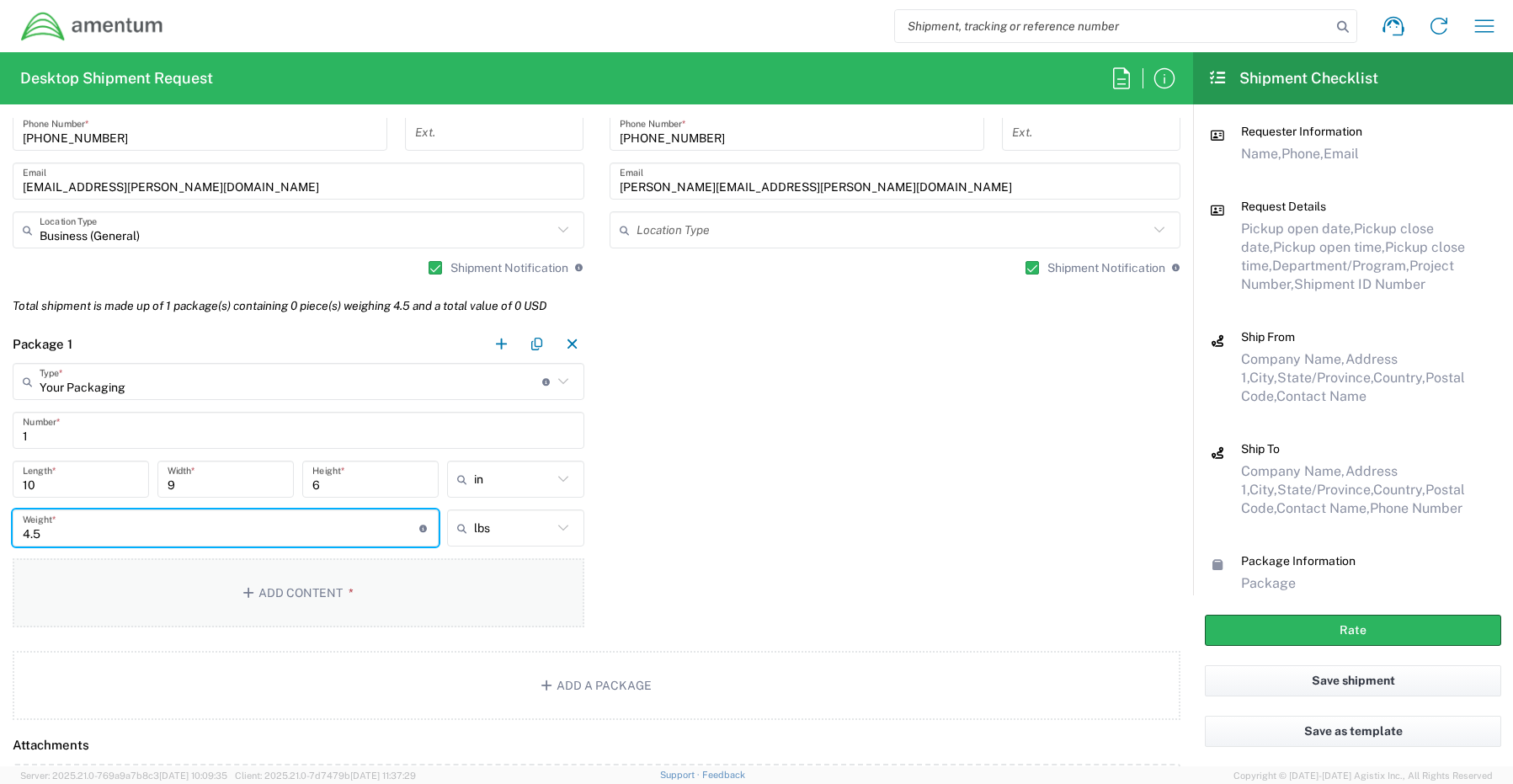
click at [301, 588] on button "Add Content *" at bounding box center [299, 592] width 572 height 69
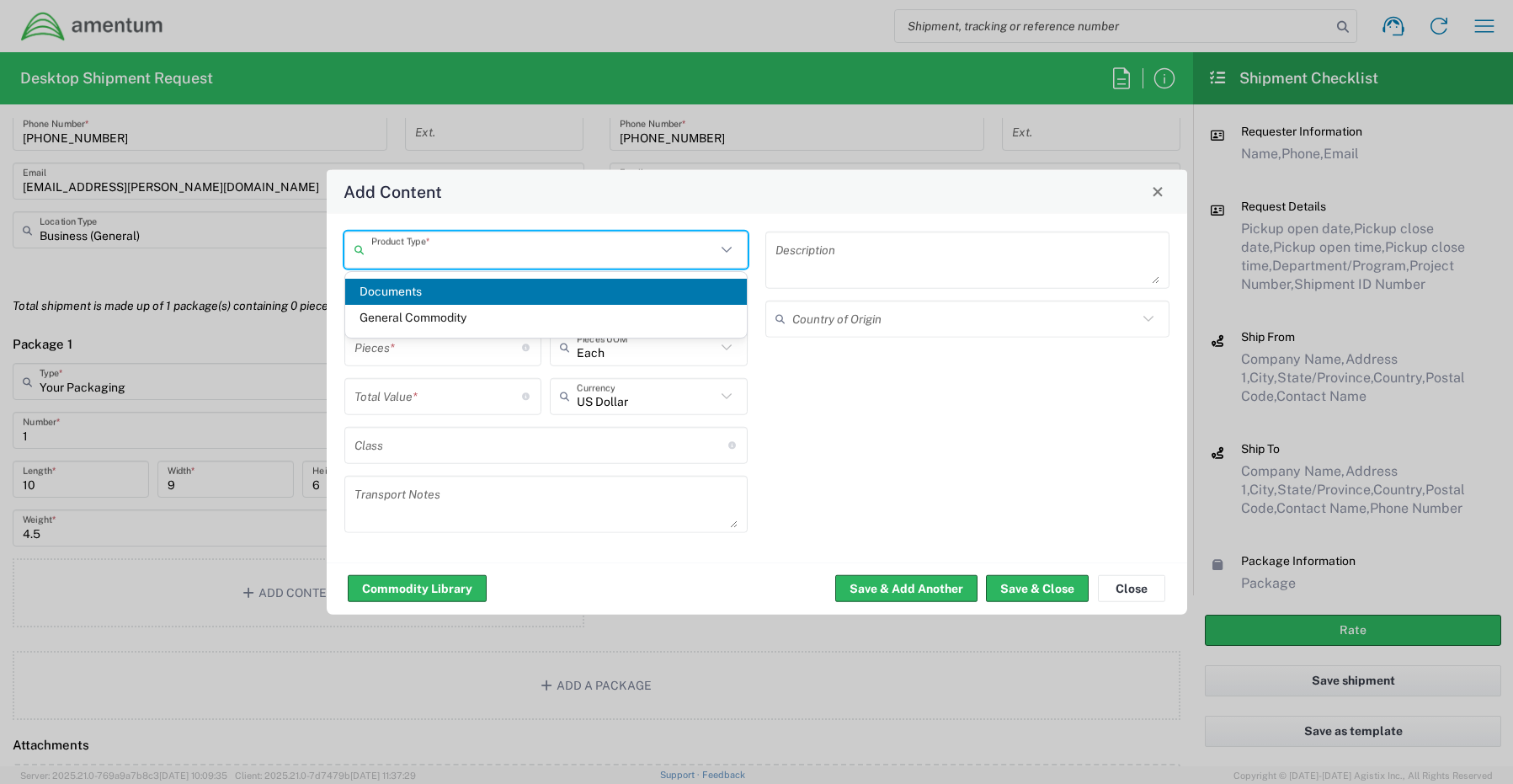
click at [407, 246] on input "text" at bounding box center [544, 249] width 345 height 30
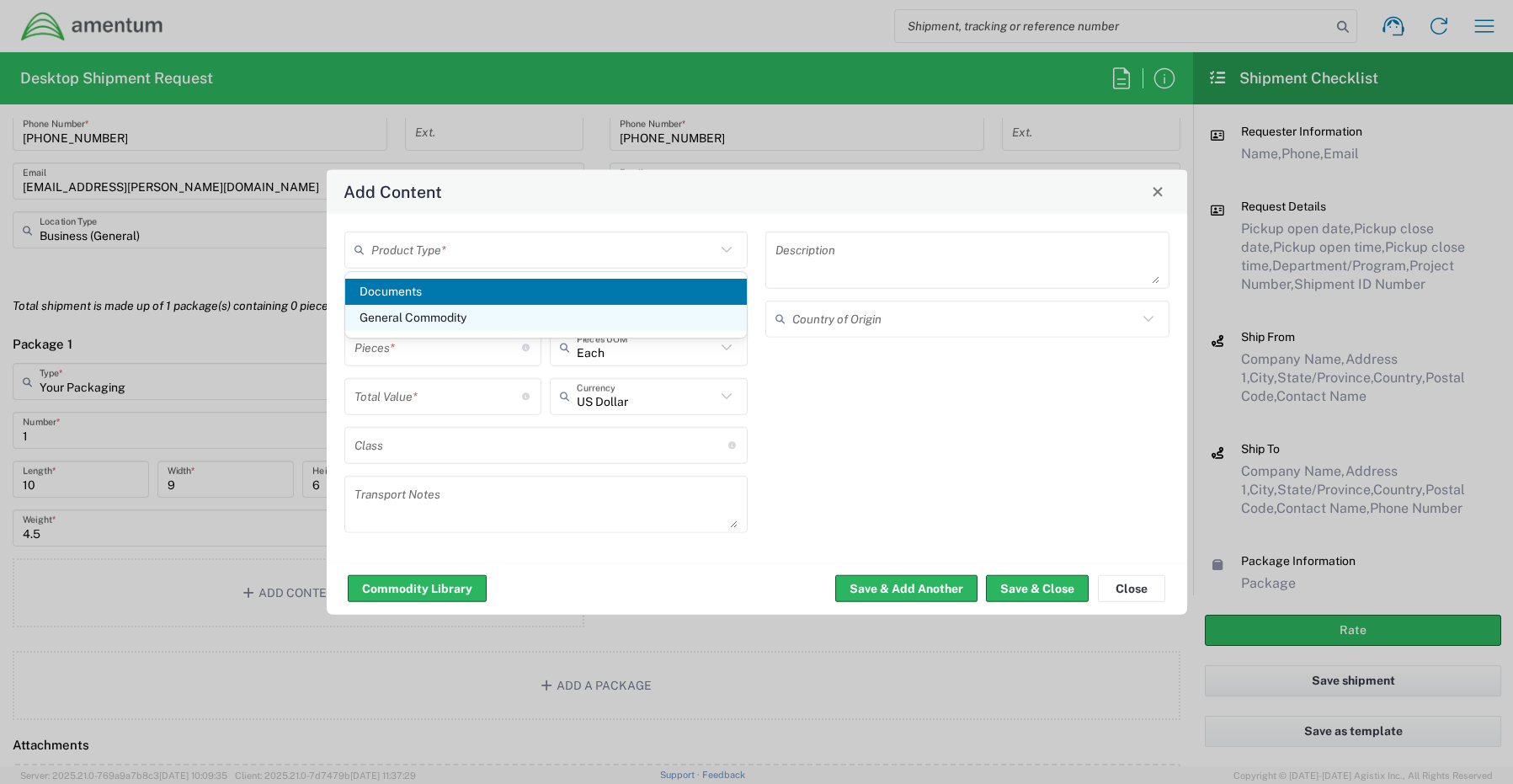
click at [429, 321] on span "General Commodity" at bounding box center [546, 317] width 402 height 26
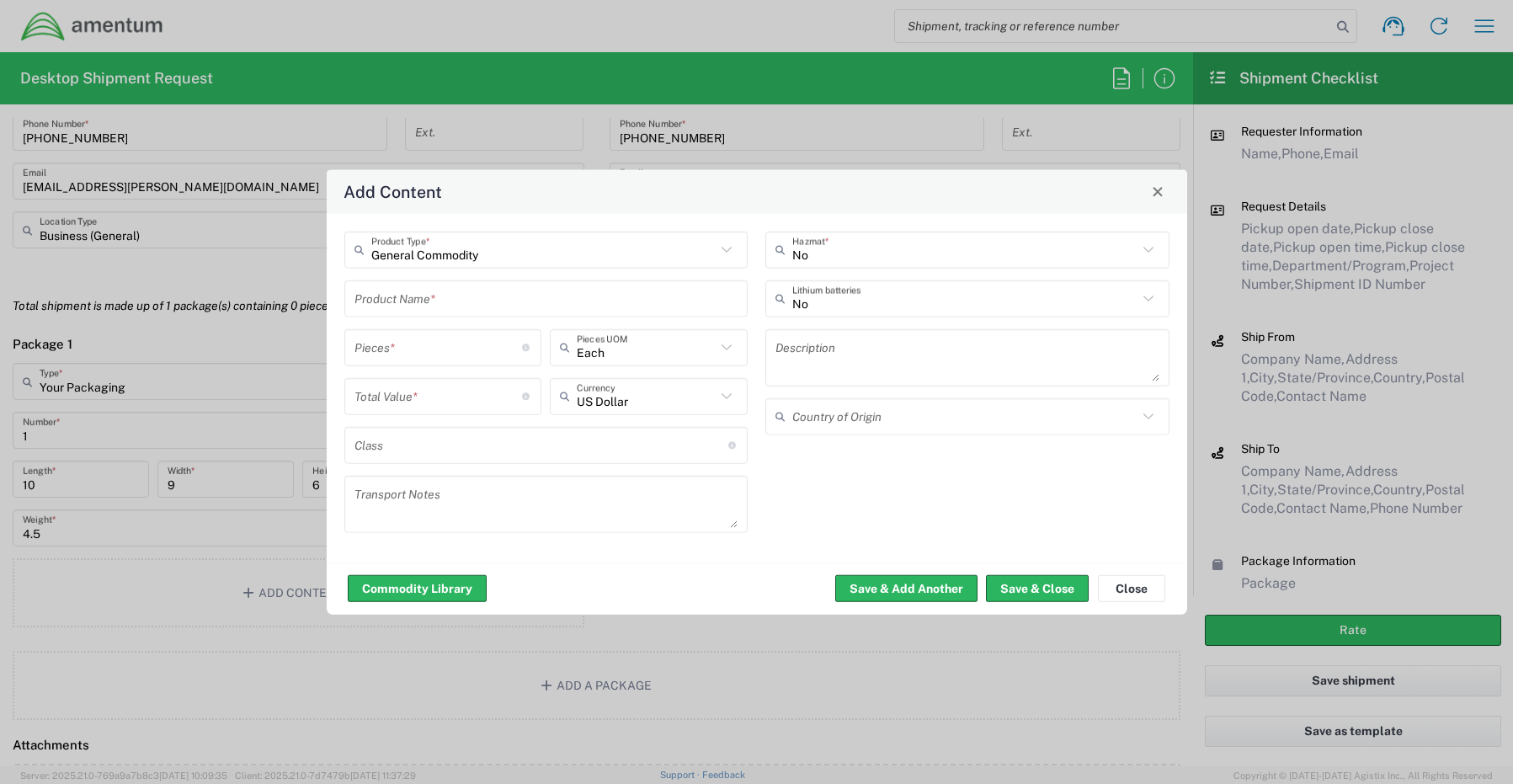
click at [384, 298] on input "text" at bounding box center [546, 298] width 384 height 30
click at [1026, 586] on button "Save & Close" at bounding box center [1037, 588] width 103 height 27
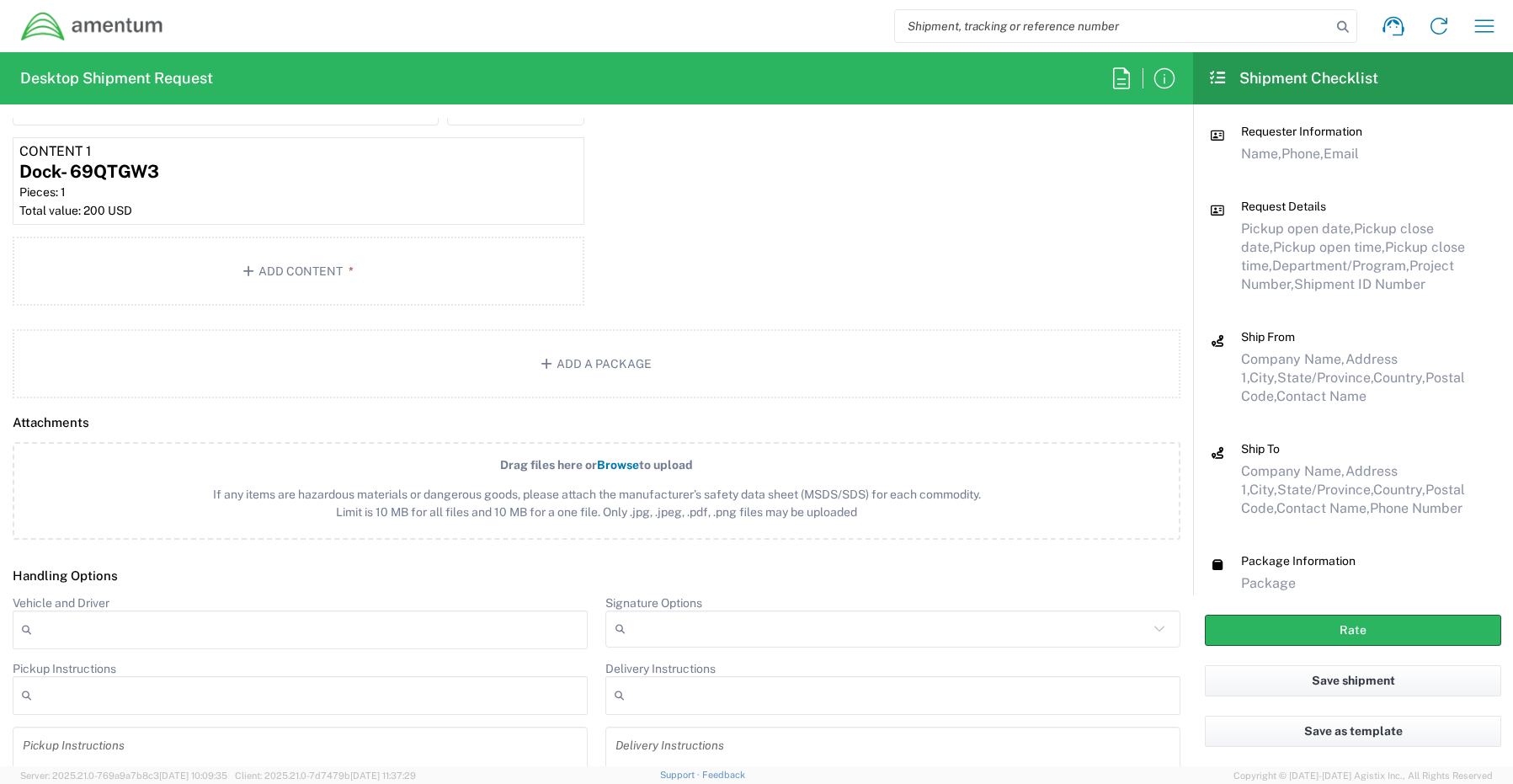
scroll to position [1936, 0]
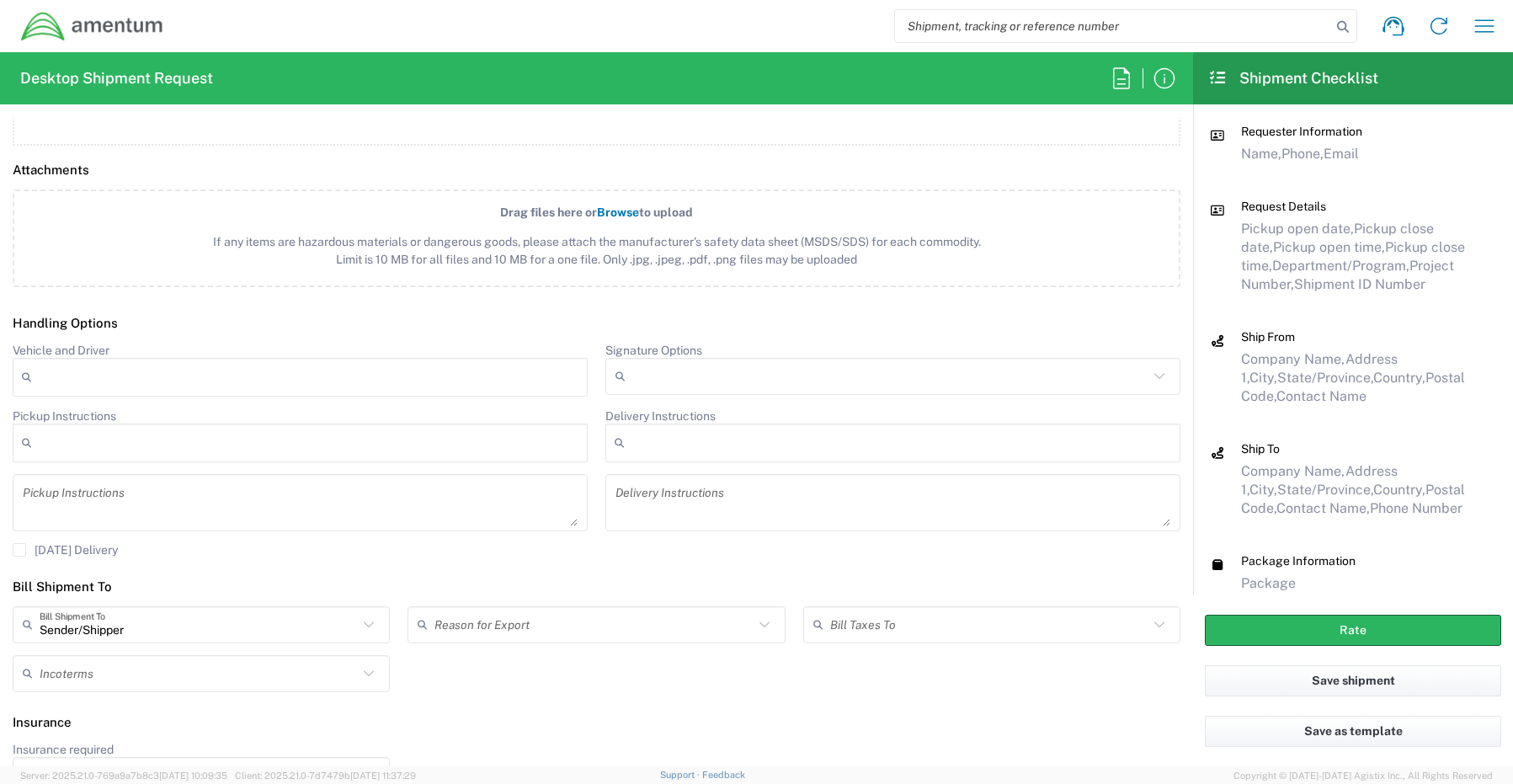
click at [640, 374] on input "Signature Options" at bounding box center [890, 377] width 516 height 27
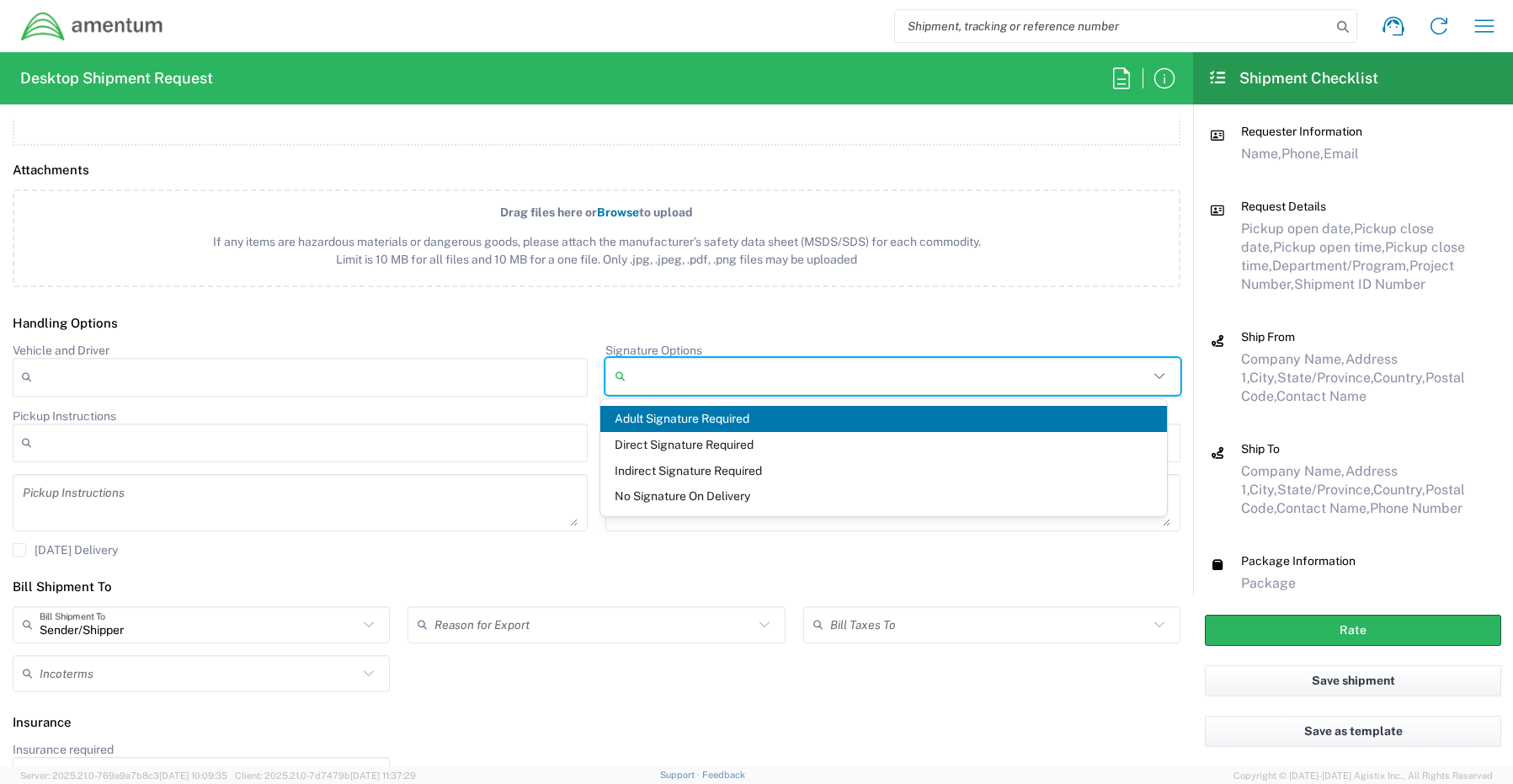
click at [657, 419] on span "Adult Signature Required" at bounding box center [884, 418] width 567 height 26
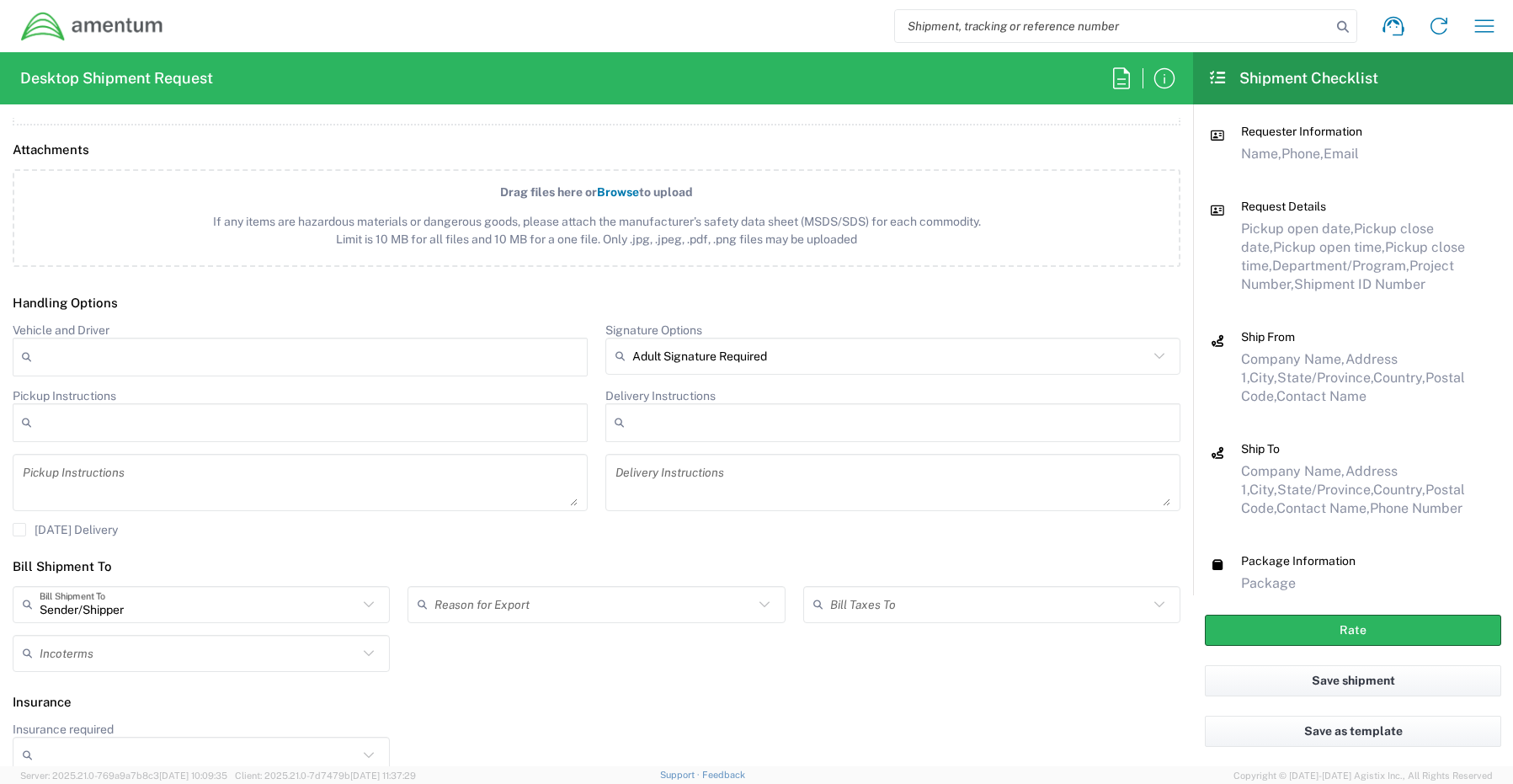
scroll to position [1976, 0]
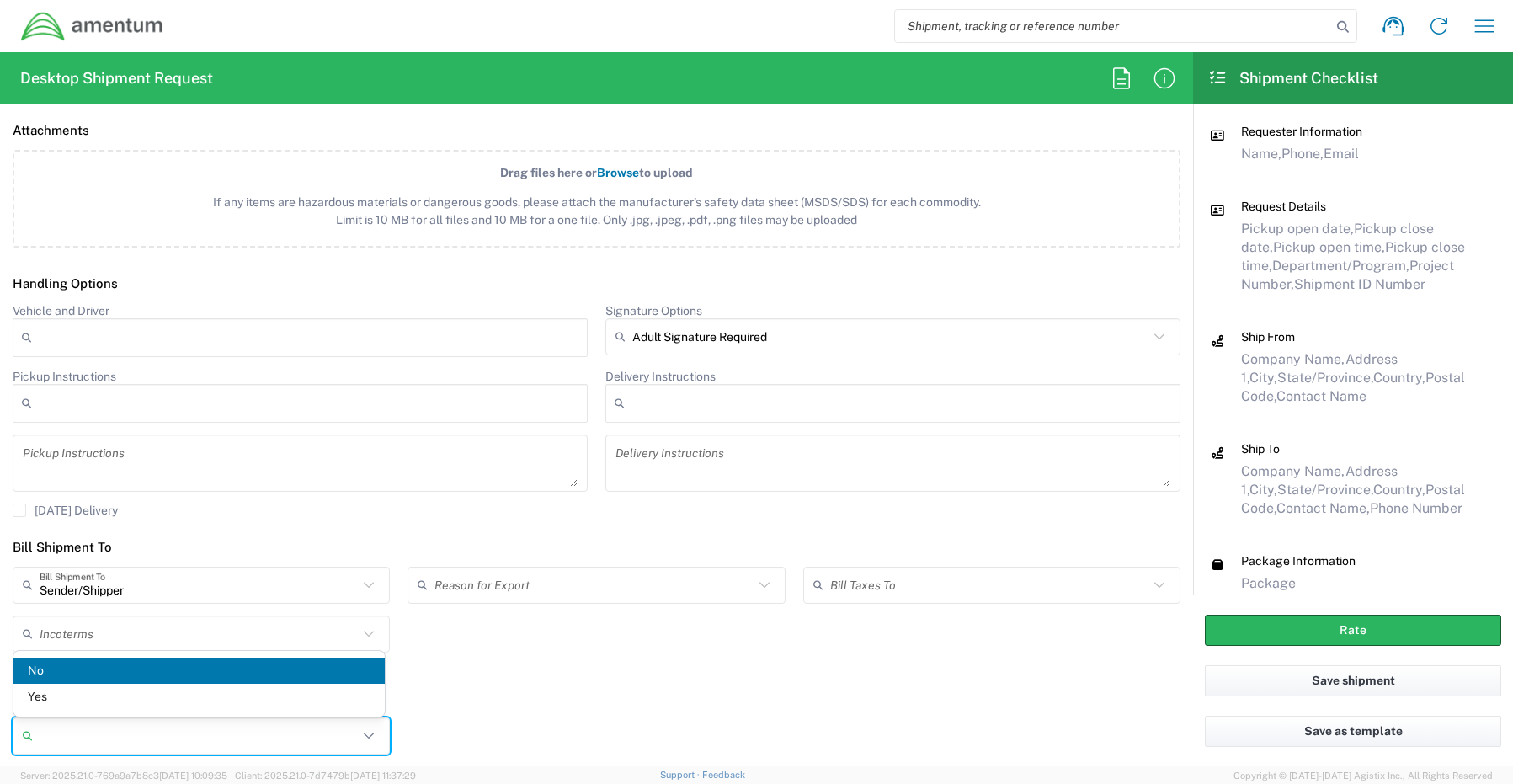
click at [71, 730] on input "Insurance required" at bounding box center [199, 736] width 318 height 27
drag, startPoint x: 54, startPoint y: 693, endPoint x: 66, endPoint y: 693, distance: 12.0
click at [55, 693] on span "Yes" at bounding box center [199, 696] width 372 height 26
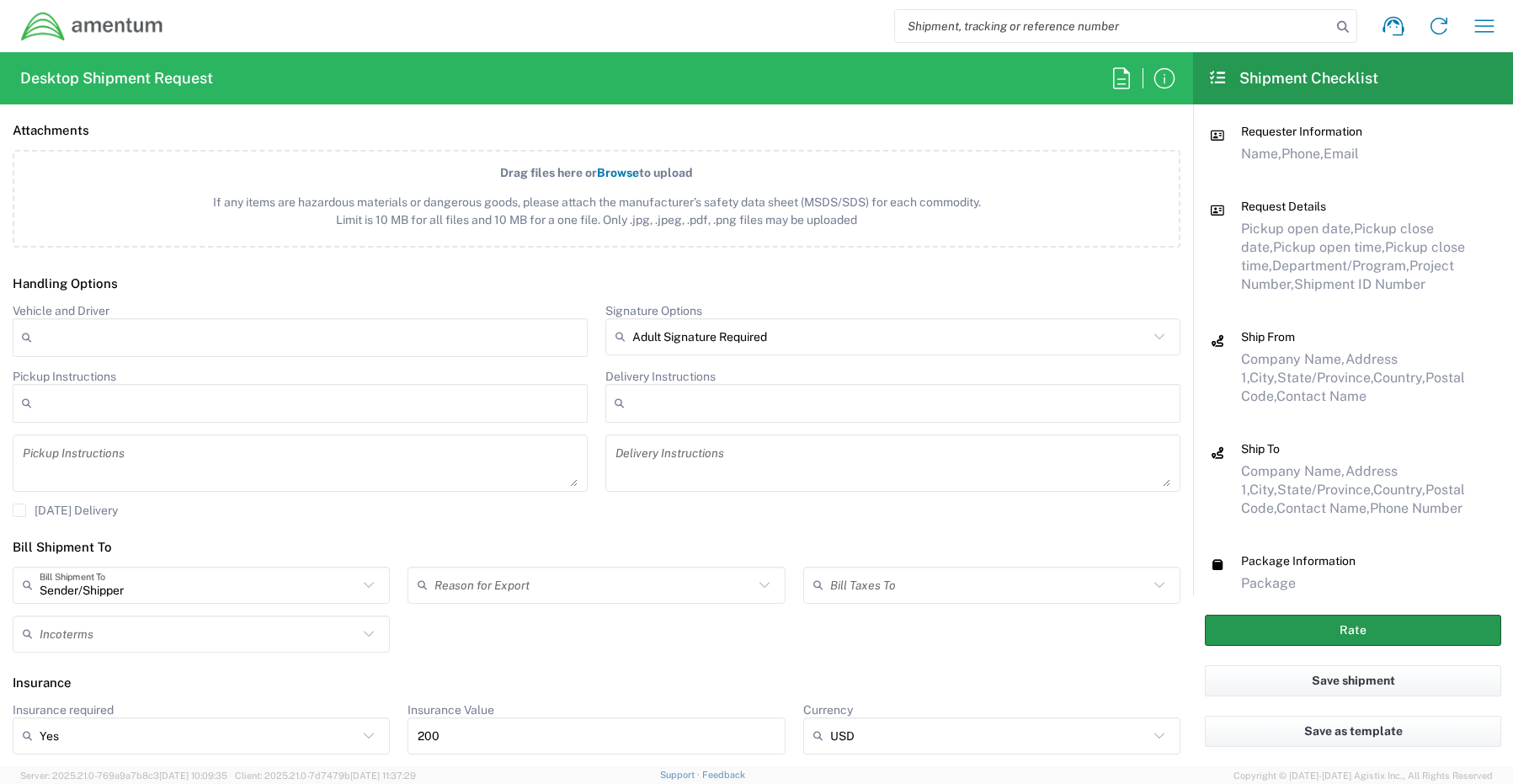
click at [1230, 625] on button "Rate" at bounding box center [1353, 630] width 296 height 31
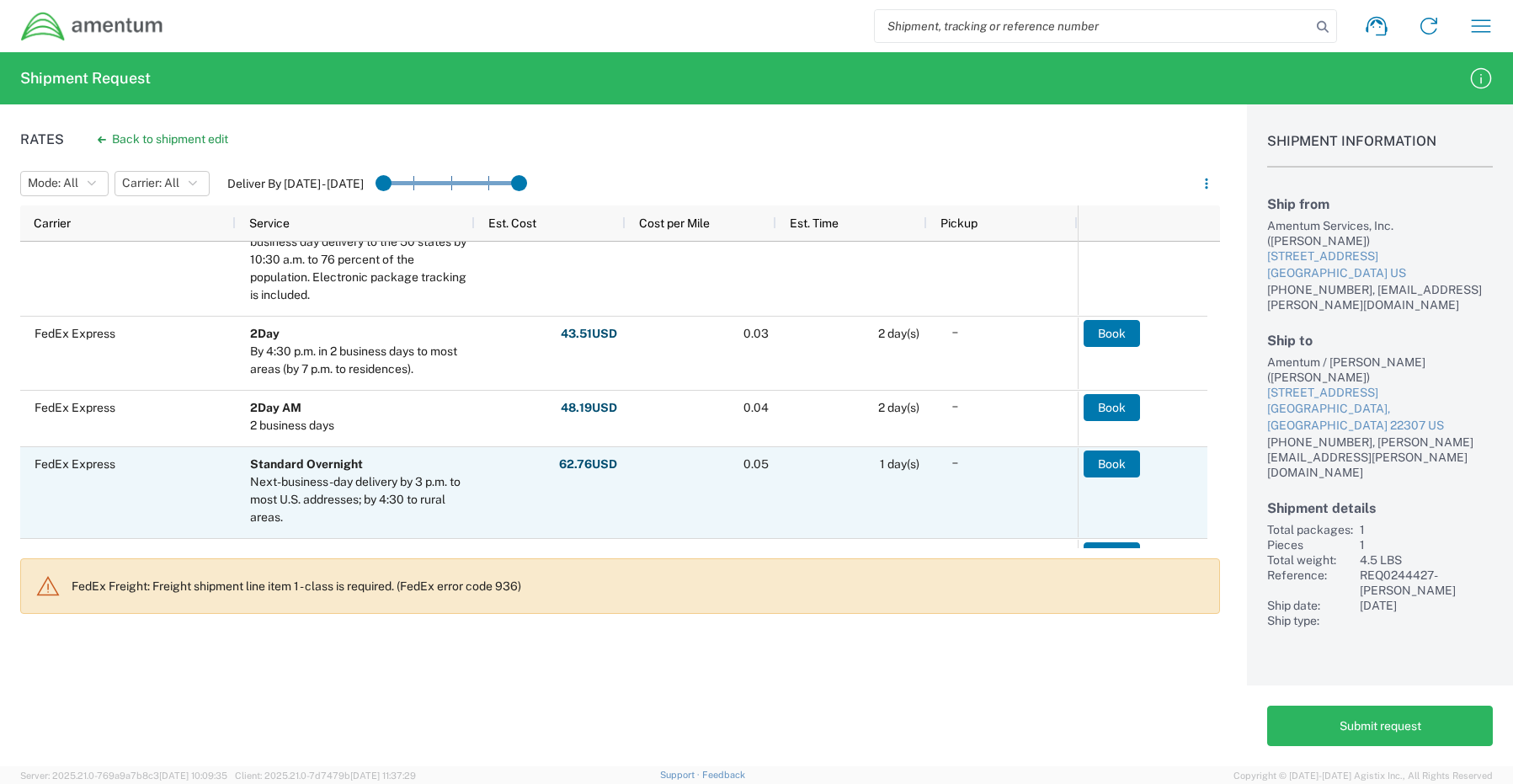
scroll to position [734, 0]
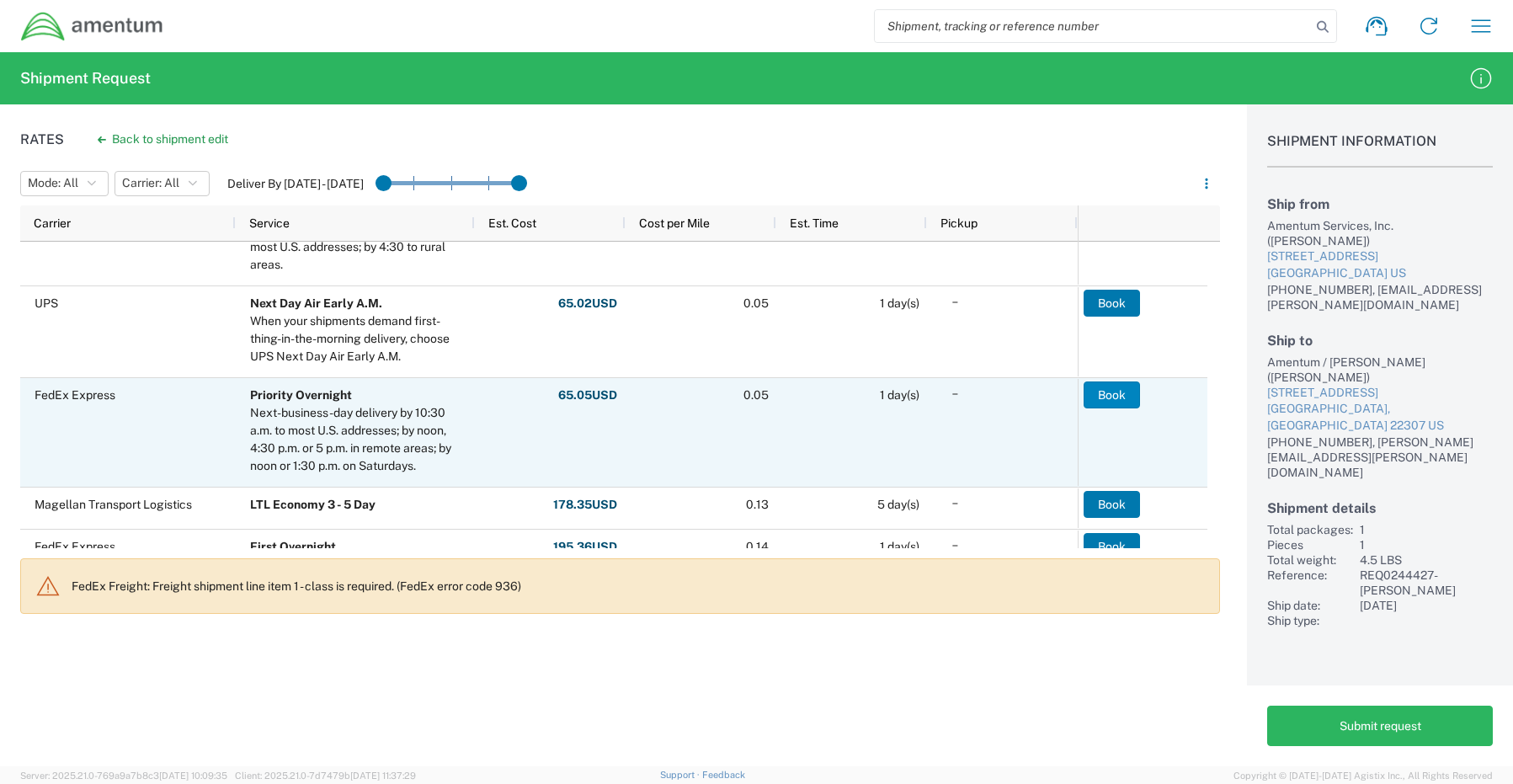
click at [1088, 393] on button "Book" at bounding box center [1112, 395] width 56 height 27
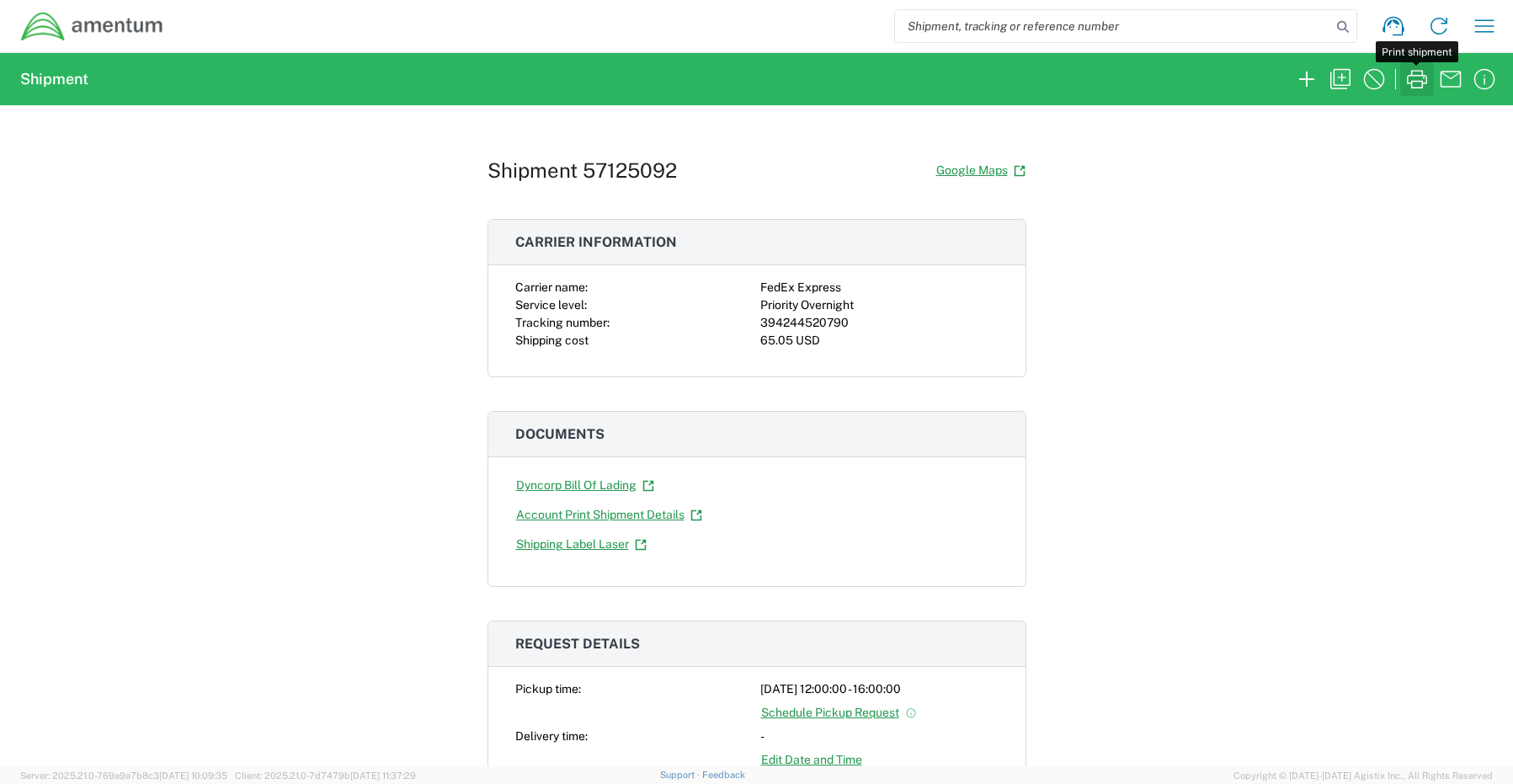
click at [1415, 77] on icon "button" at bounding box center [1417, 79] width 27 height 27
click at [1301, 77] on icon "button" at bounding box center [1307, 79] width 27 height 27
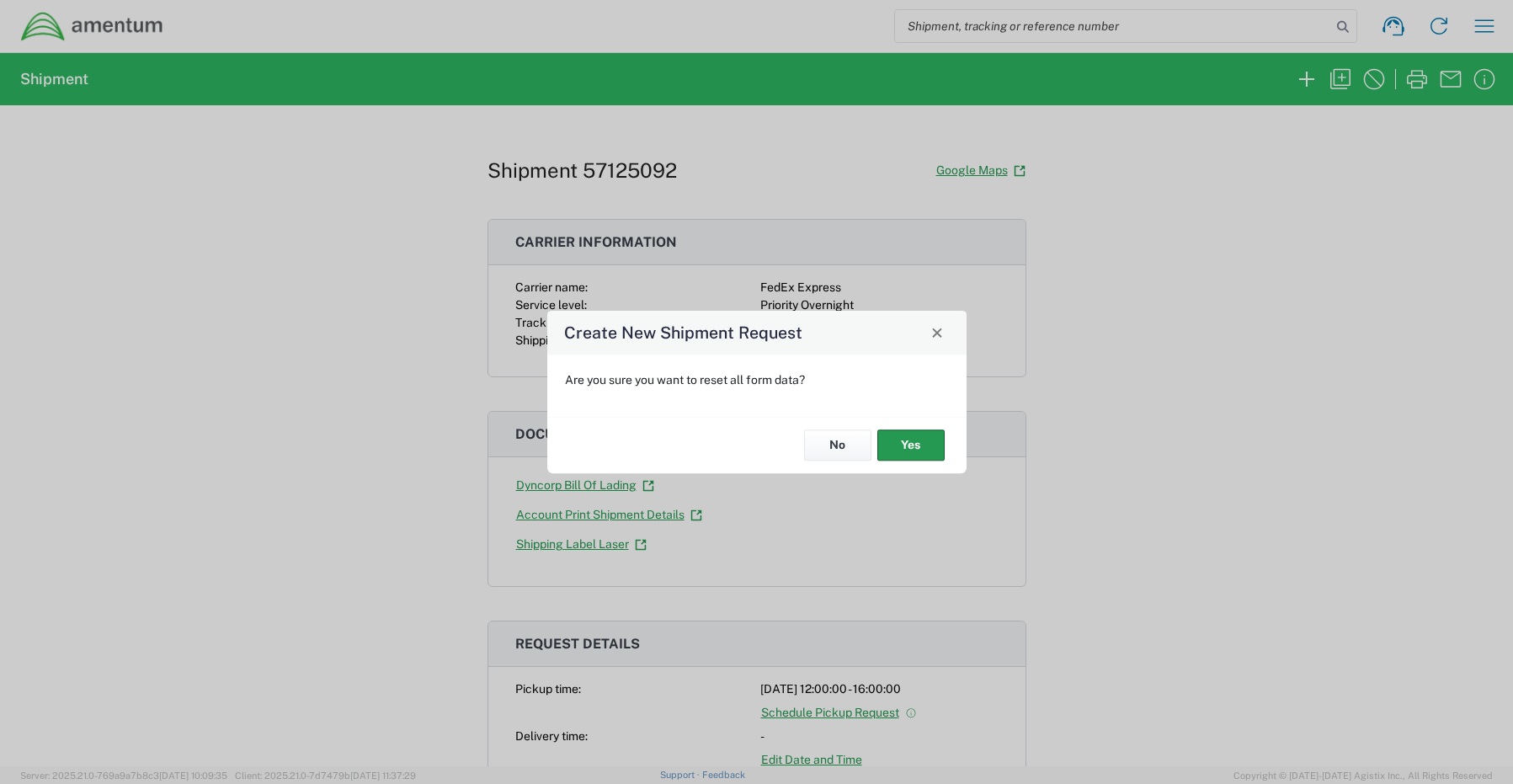
click at [905, 440] on button "Yes" at bounding box center [911, 446] width 67 height 31
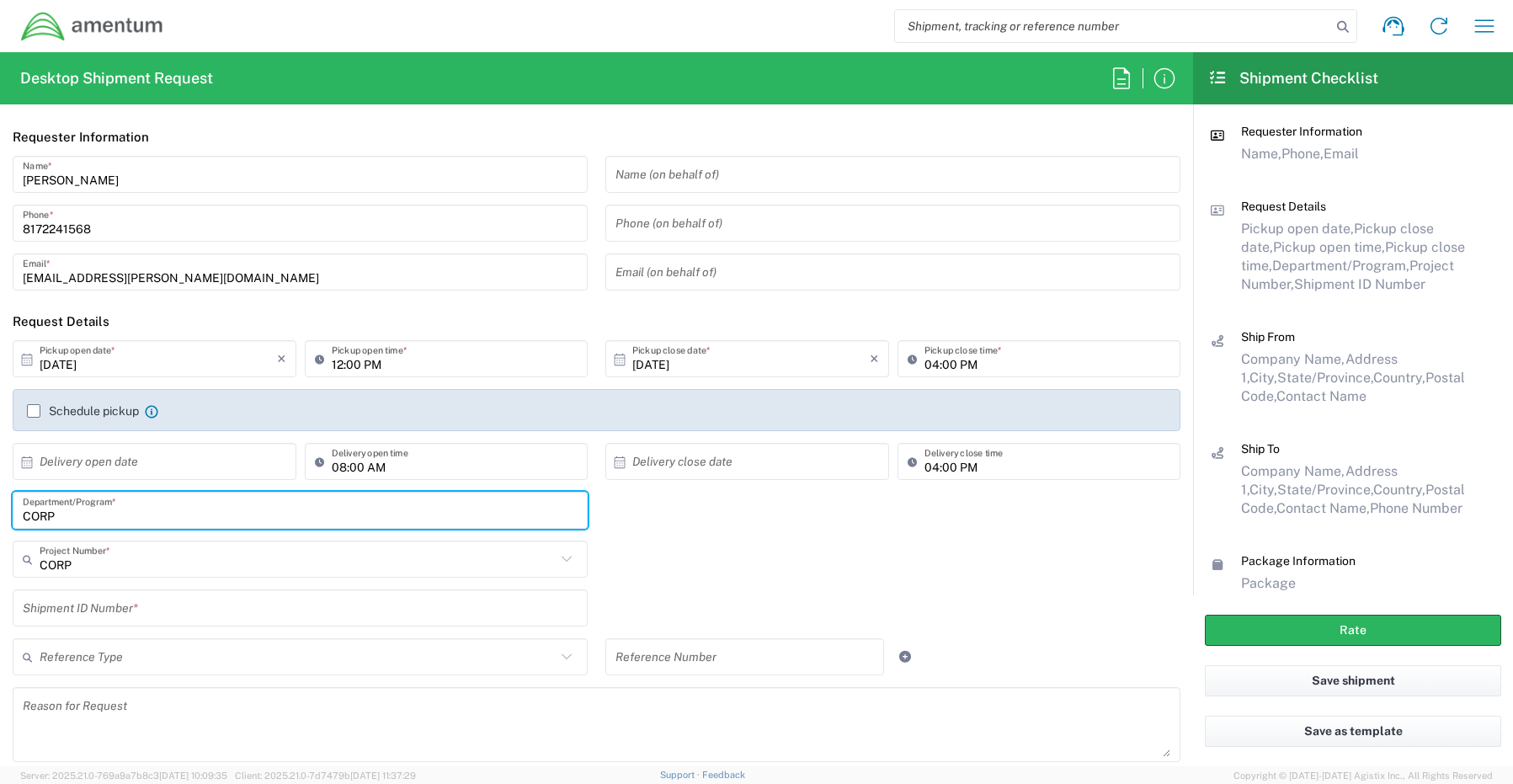
drag, startPoint x: 57, startPoint y: 509, endPoint x: -88, endPoint y: 505, distance: 145.1
click at [0, 505] on html "Shipment request Shipment tracking Shipment estimator Desktop shipment request …" at bounding box center [756, 392] width 1513 height 784
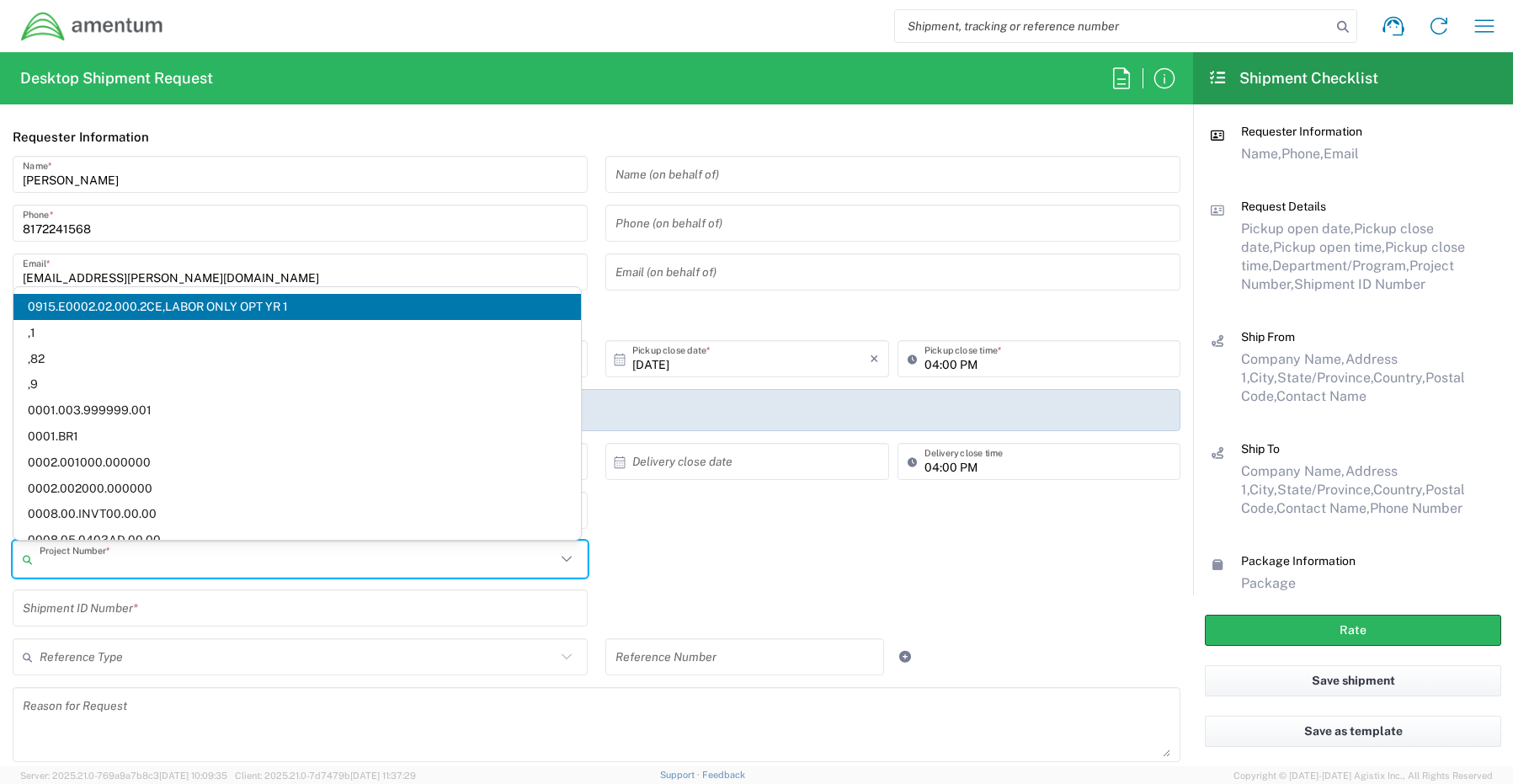
click at [83, 562] on input "text" at bounding box center [298, 560] width 516 height 30
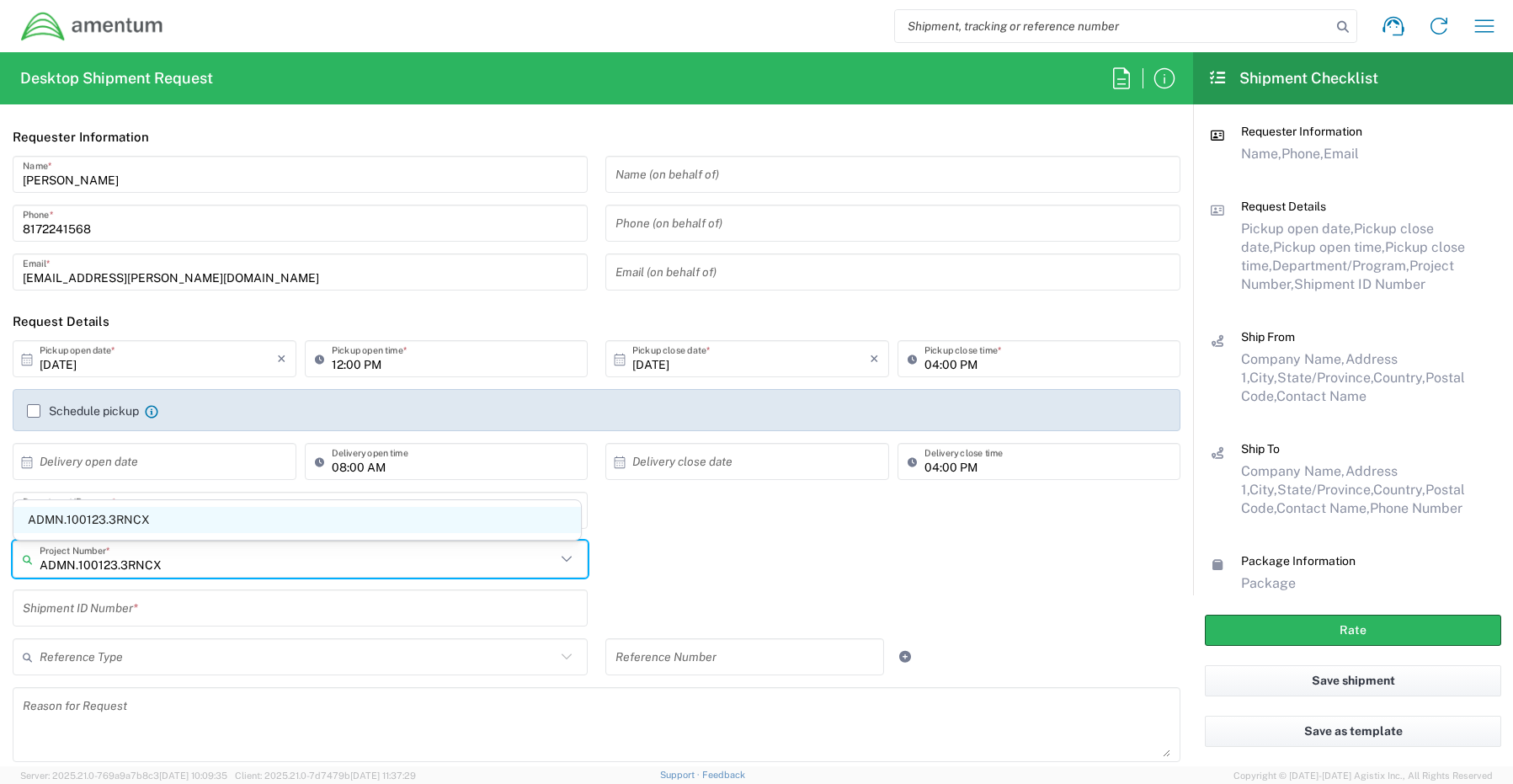
click at [109, 518] on span "ADMN.100123.3RNCX" at bounding box center [297, 520] width 567 height 26
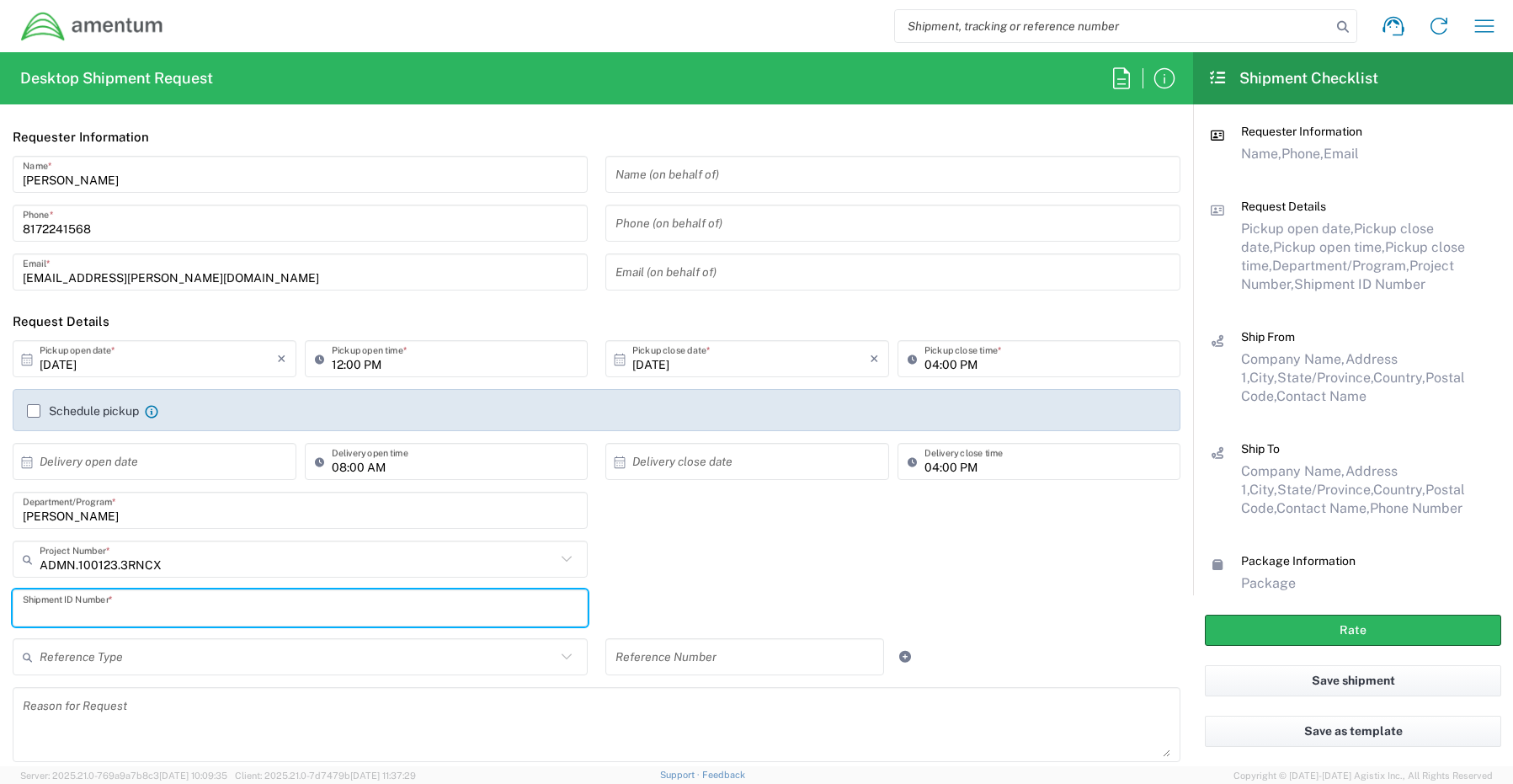
click at [89, 621] on input "text" at bounding box center [300, 608] width 555 height 30
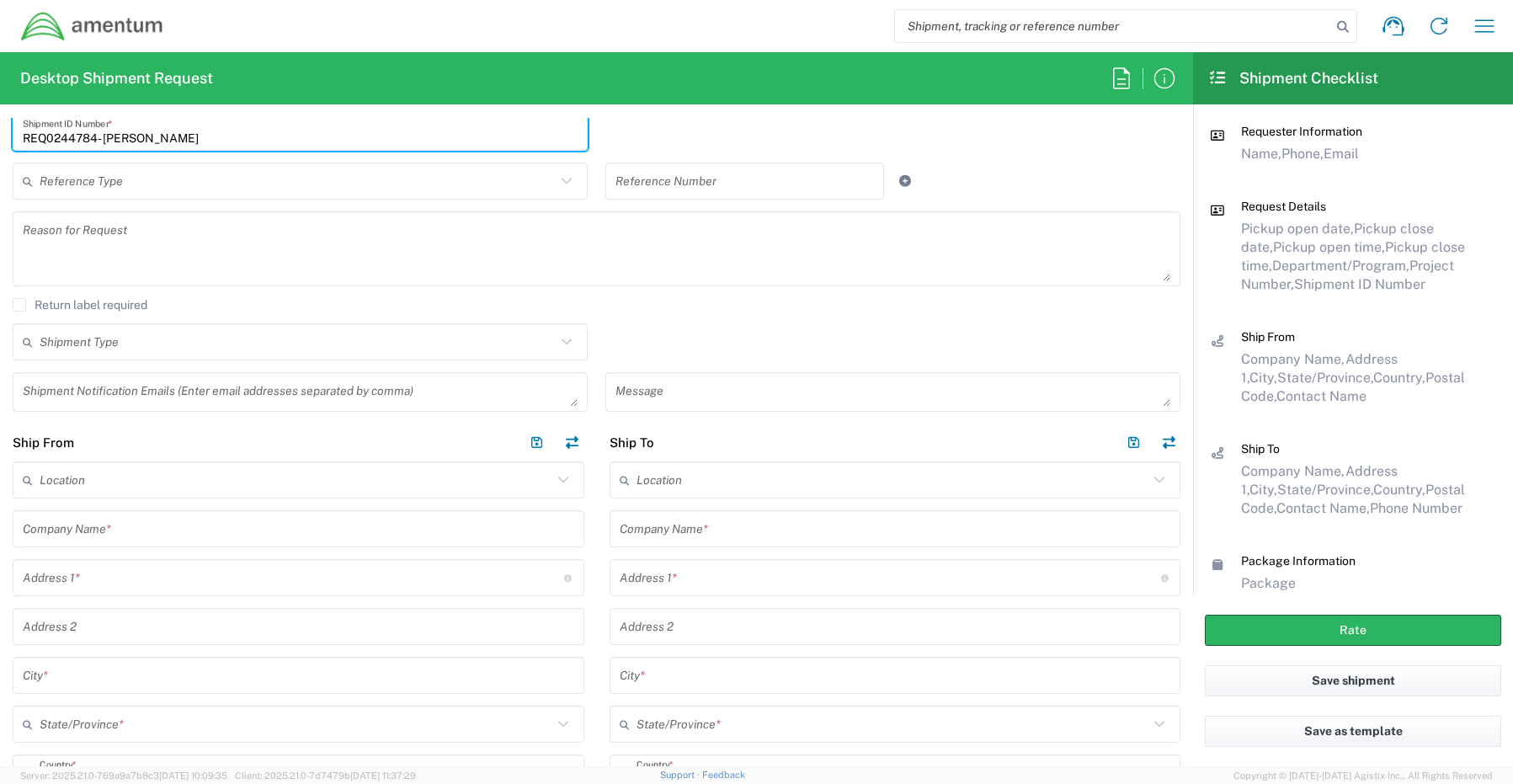
scroll to position [505, 0]
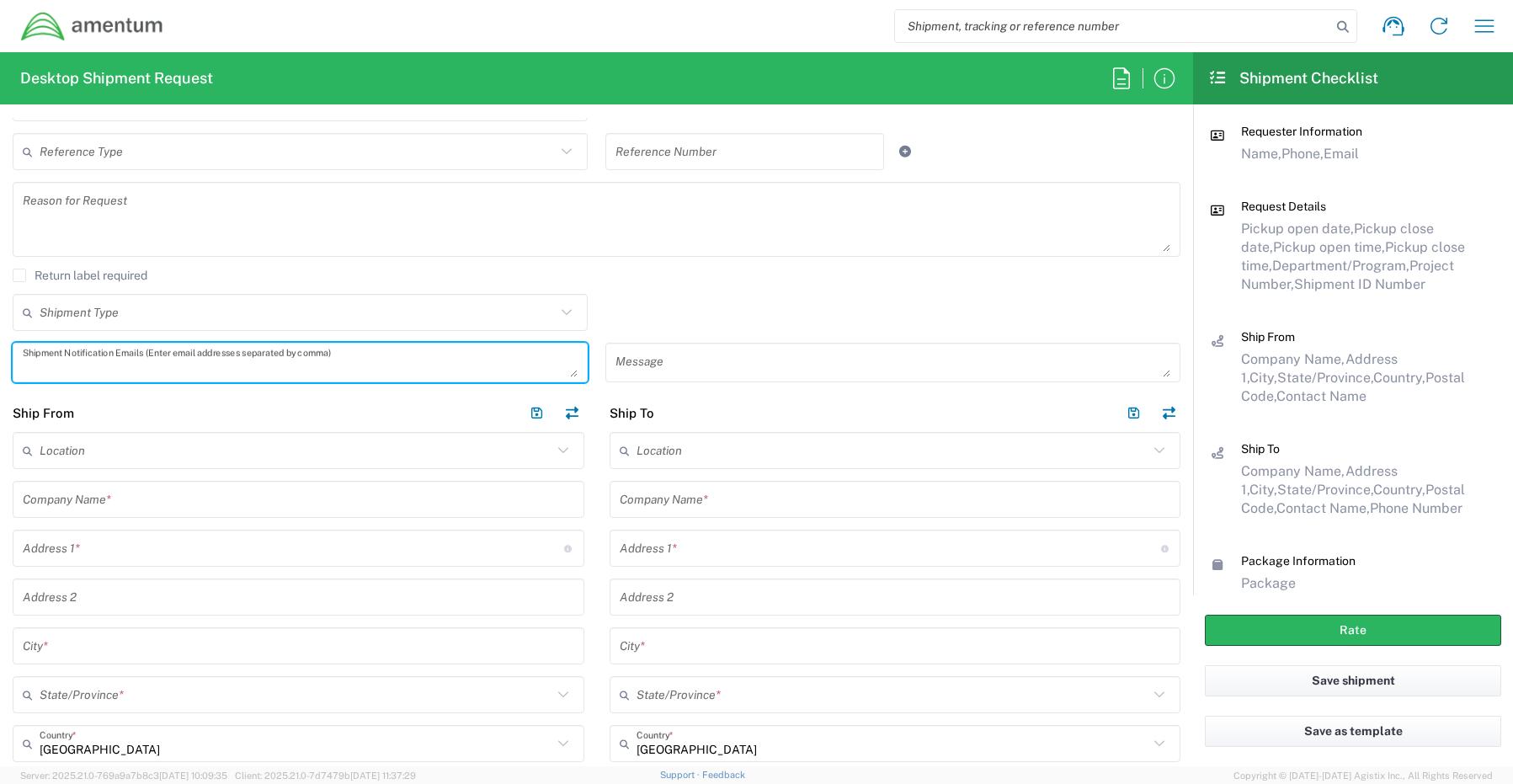
click at [75, 364] on textarea at bounding box center [300, 362] width 555 height 30
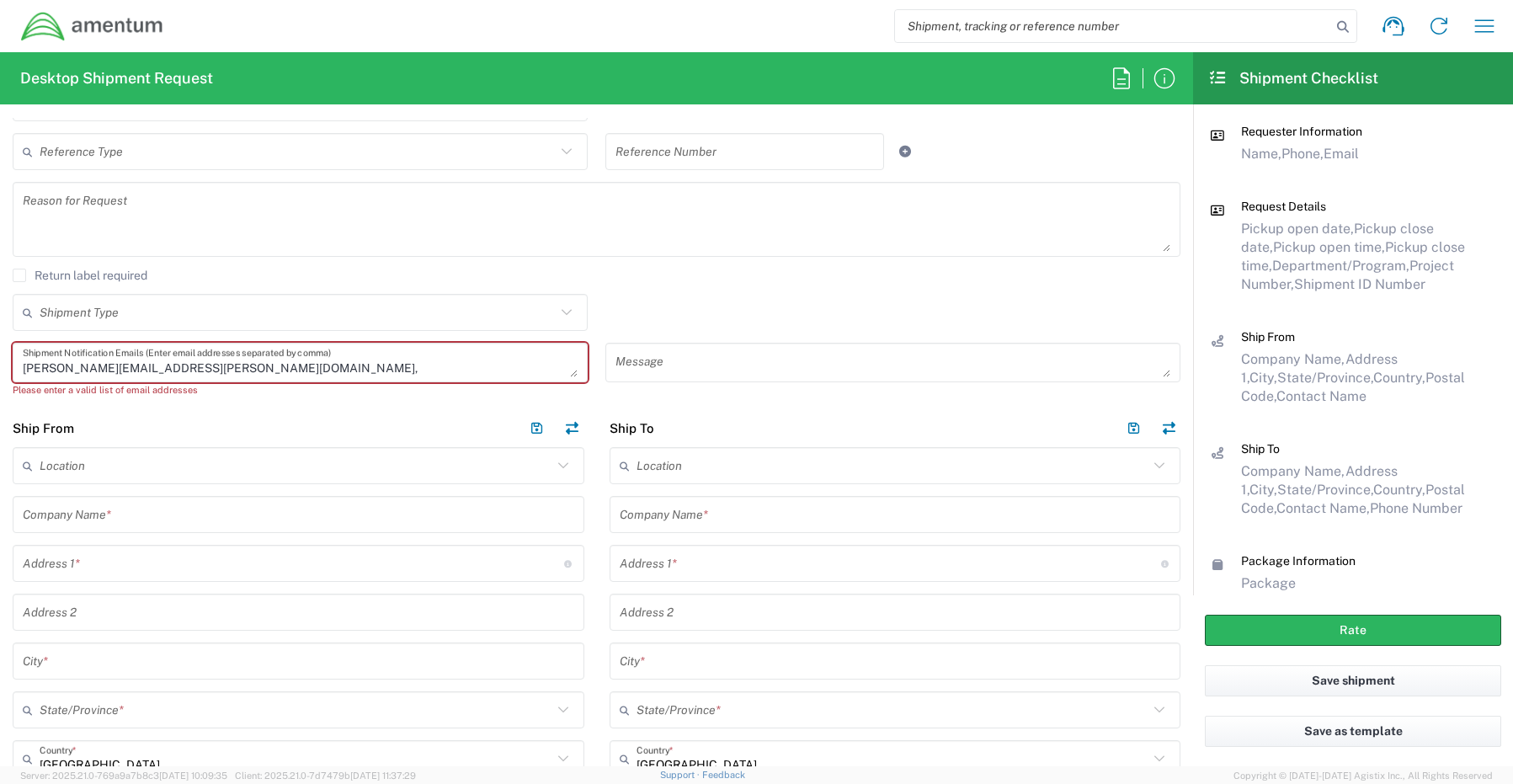
click at [259, 368] on textarea "[PERSON_NAME][EMAIL_ADDRESS][PERSON_NAME][DOMAIN_NAME]," at bounding box center [300, 362] width 555 height 30
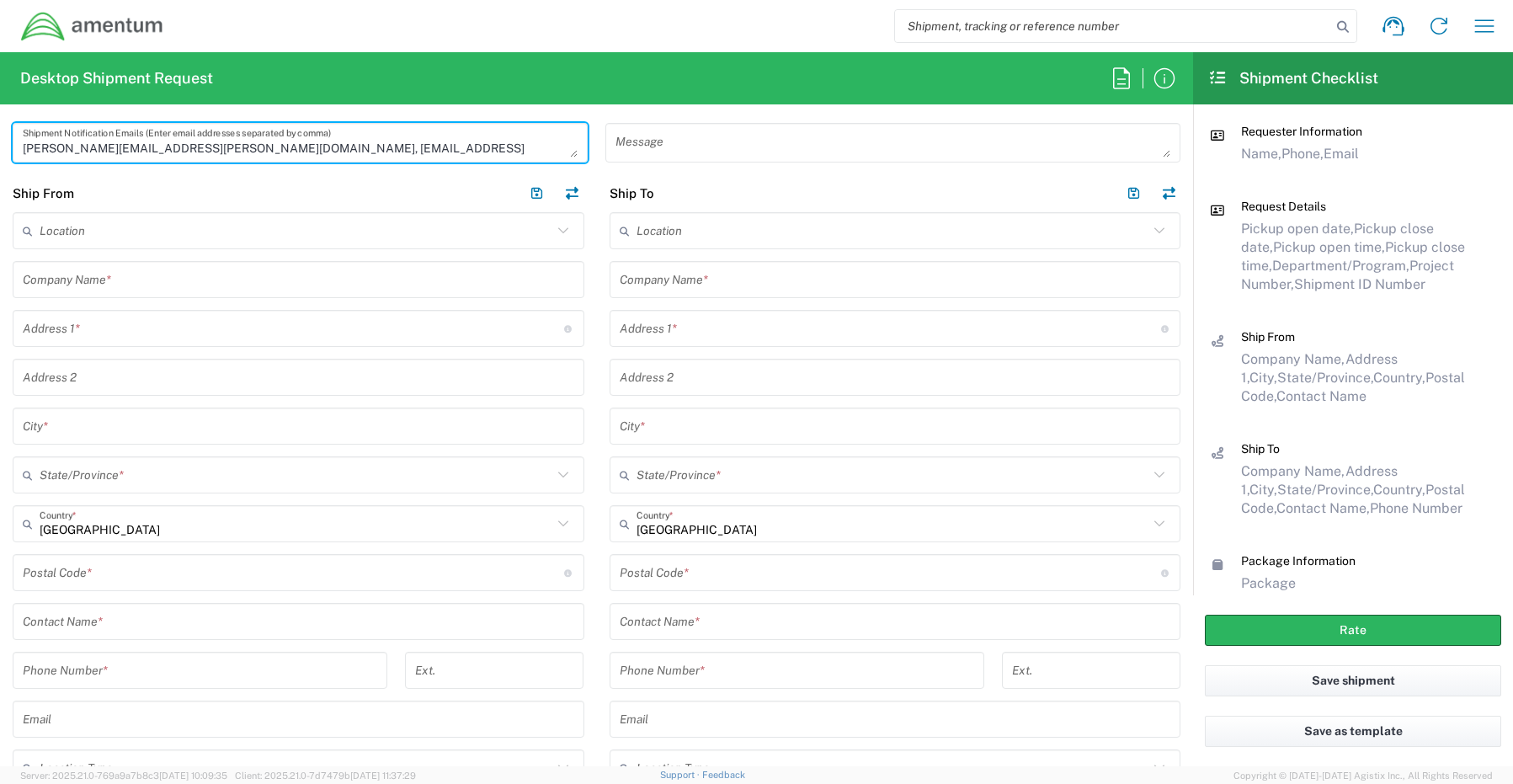
scroll to position [758, 0]
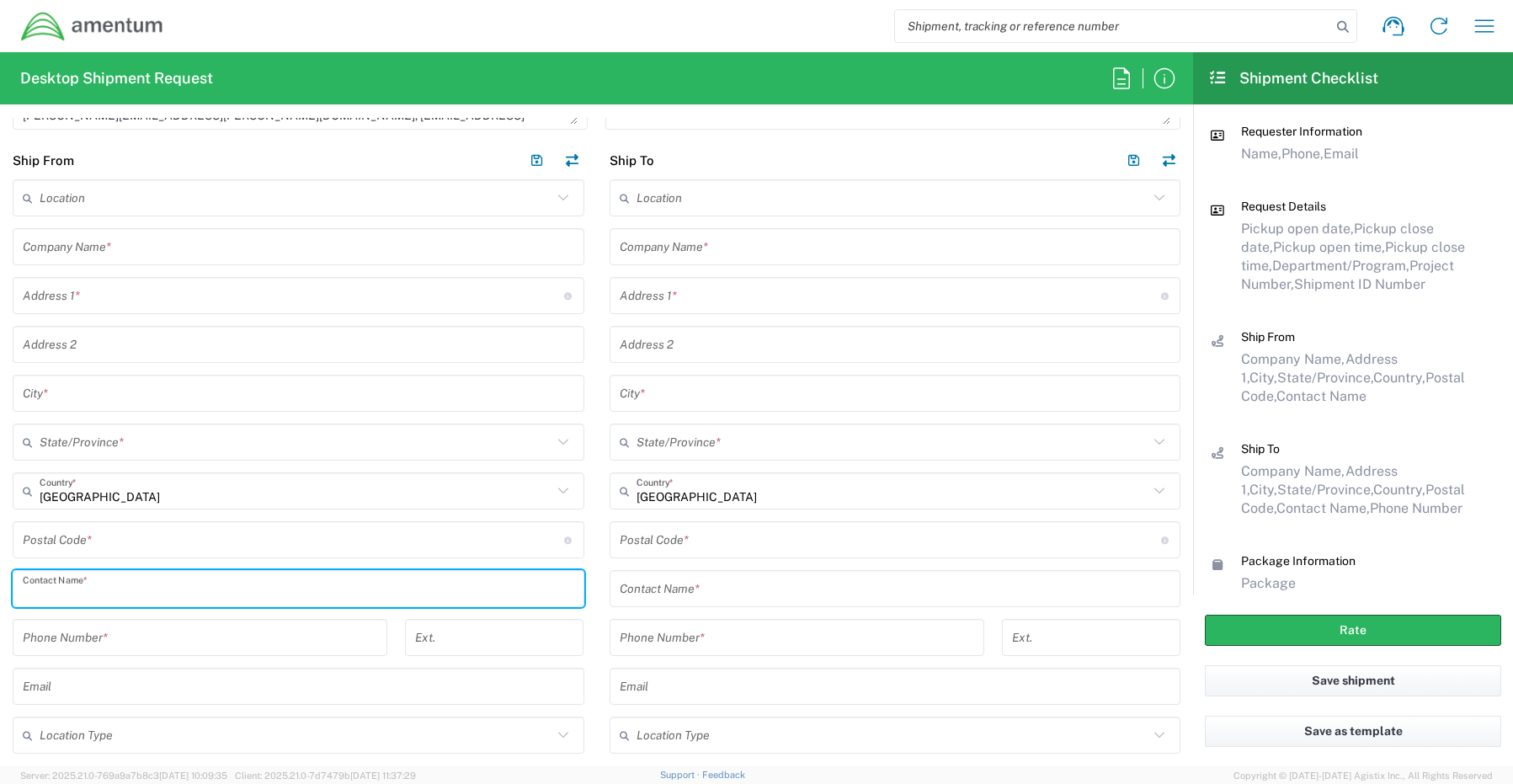
click at [93, 586] on input "text" at bounding box center [299, 588] width 551 height 30
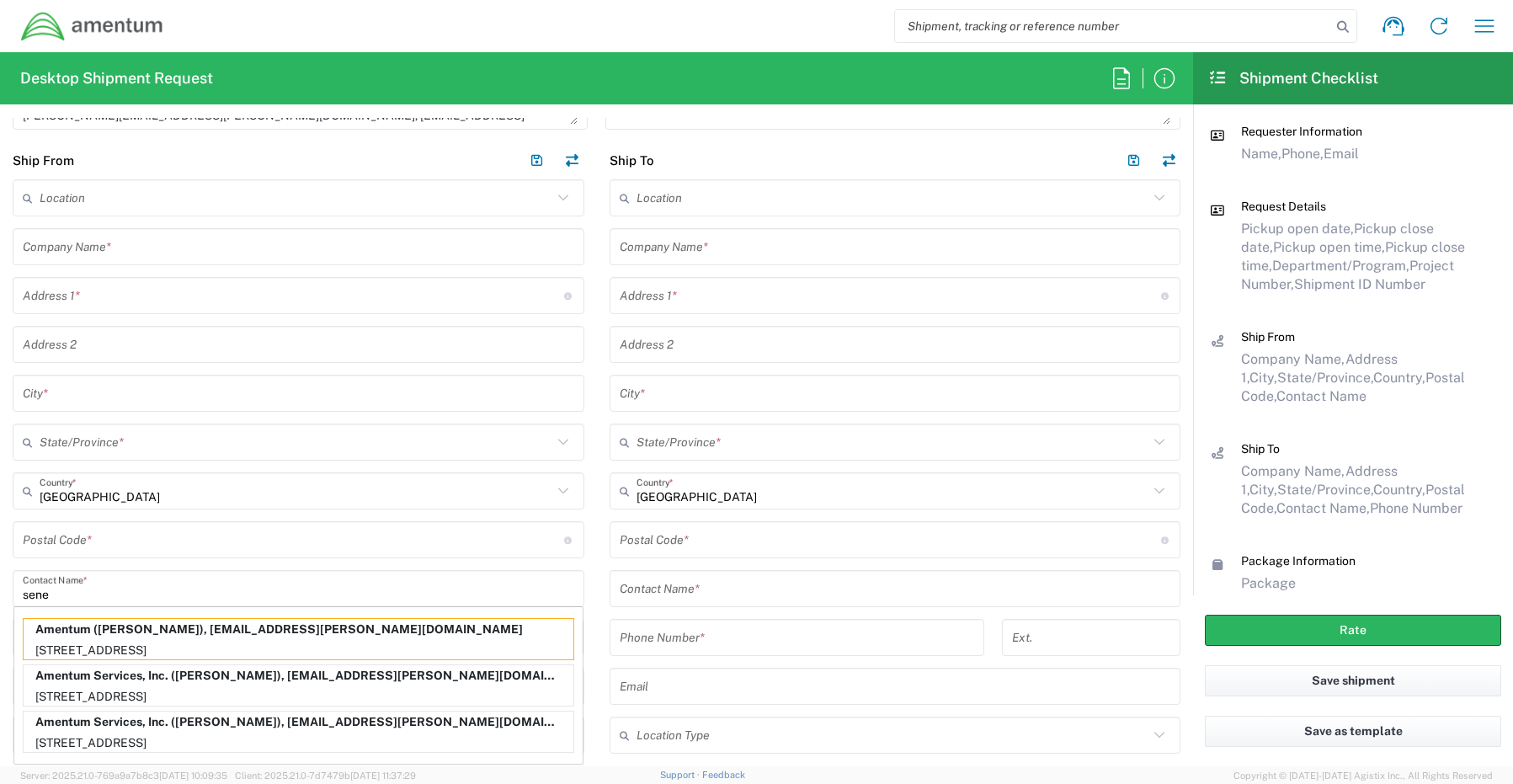
click at [117, 681] on p "Amentum Services, Inc. ([PERSON_NAME]), [EMAIL_ADDRESS][PERSON_NAME][DOMAIN_NAM…" at bounding box center [299, 675] width 549 height 21
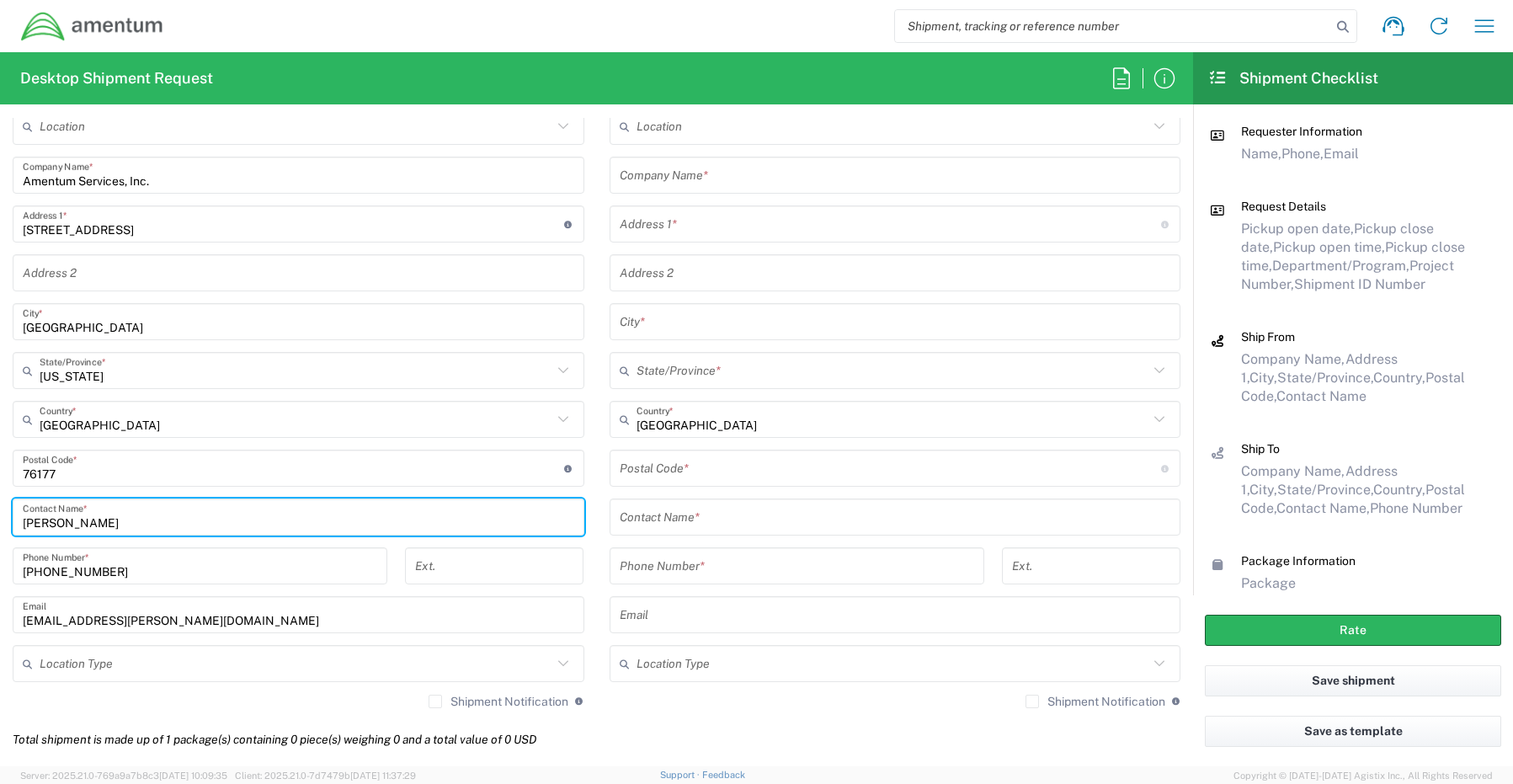
scroll to position [926, 0]
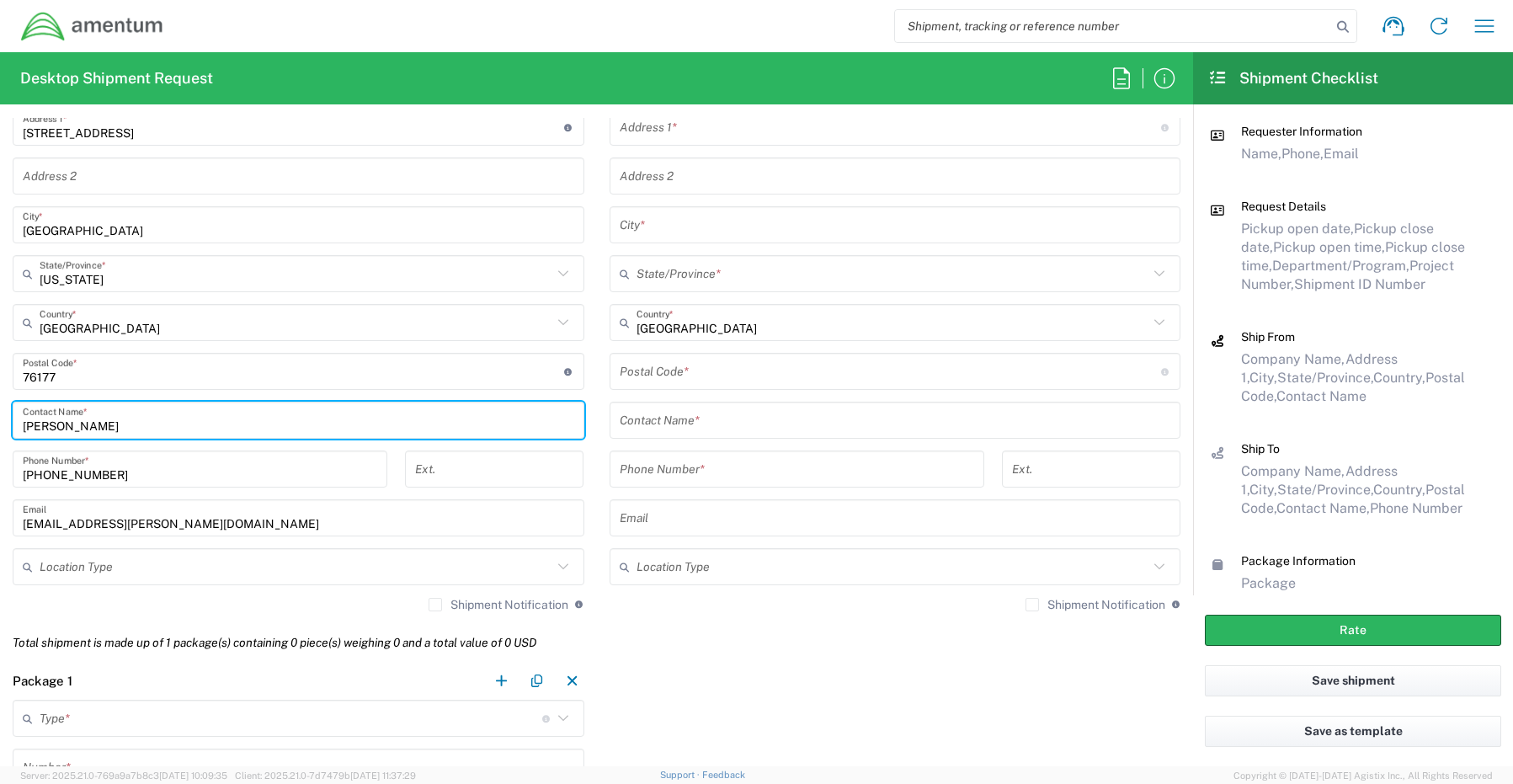
click at [44, 571] on input "text" at bounding box center [296, 566] width 513 height 30
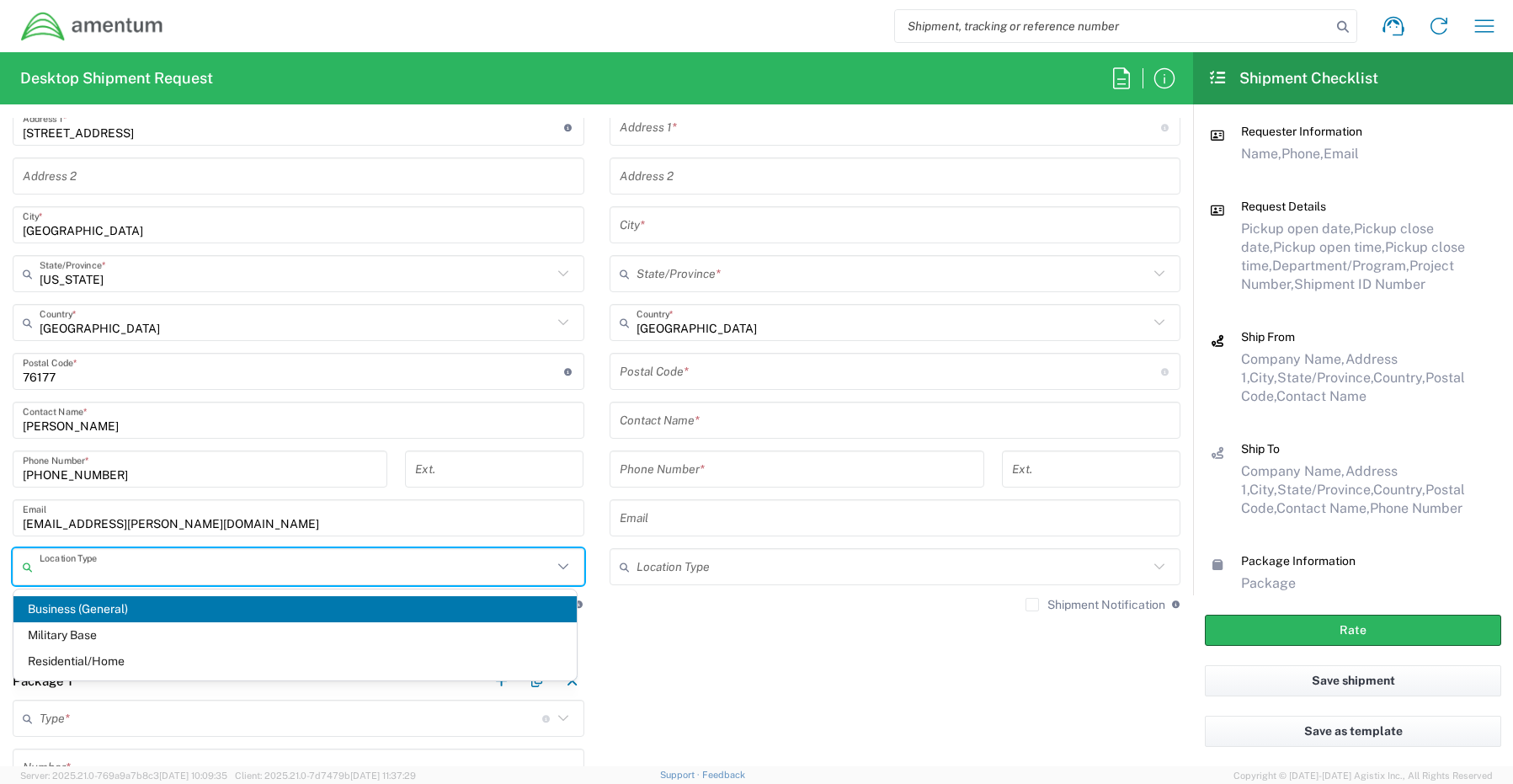
click at [58, 608] on span "Business (General)" at bounding box center [295, 609] width 563 height 26
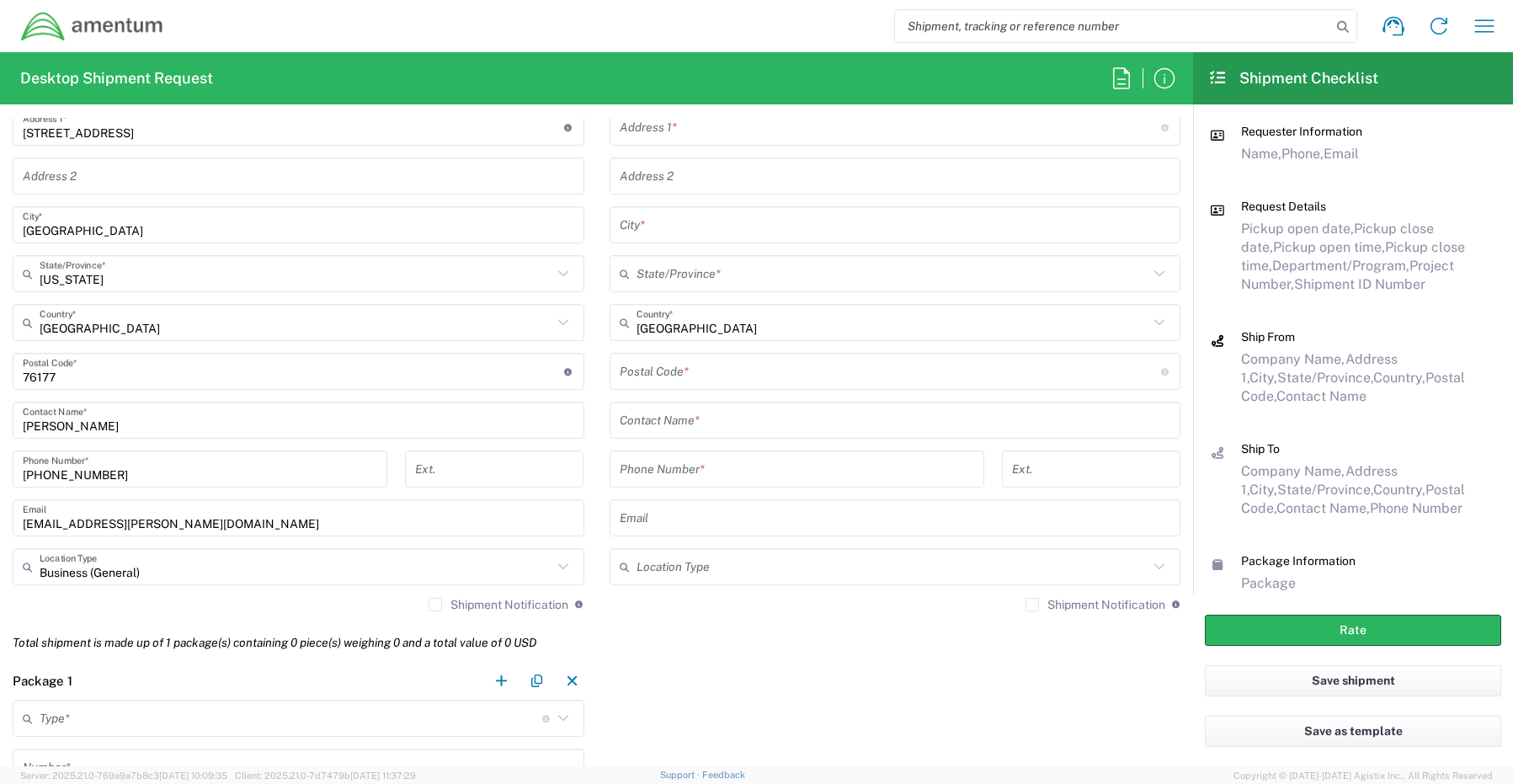
click at [429, 603] on label "Shipment Notification" at bounding box center [498, 605] width 139 height 14
click at [435, 605] on input "Shipment Notification" at bounding box center [435, 605] width 0 height 0
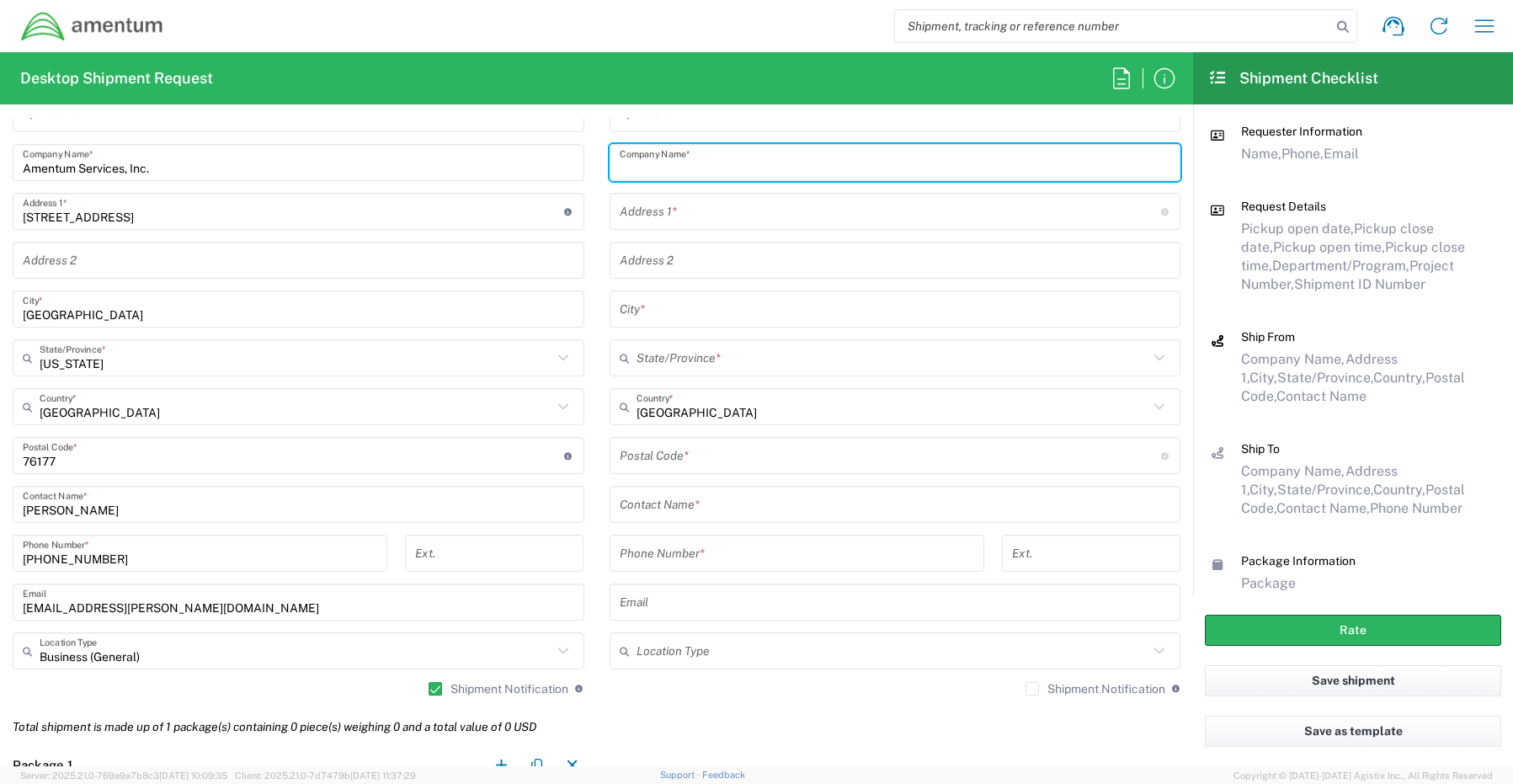
click at [684, 158] on input "text" at bounding box center [896, 162] width 551 height 30
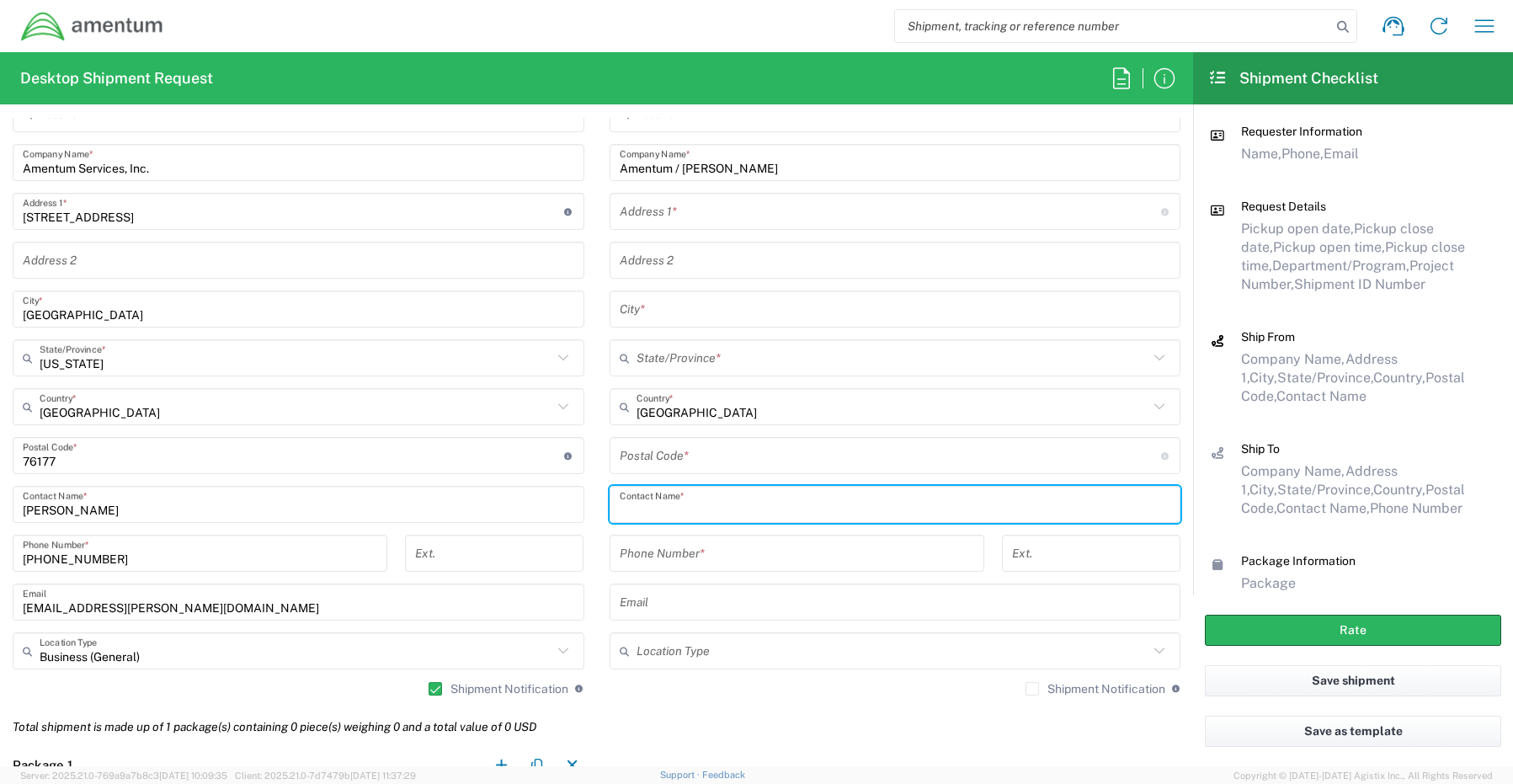
click at [673, 503] on input "text" at bounding box center [896, 504] width 551 height 30
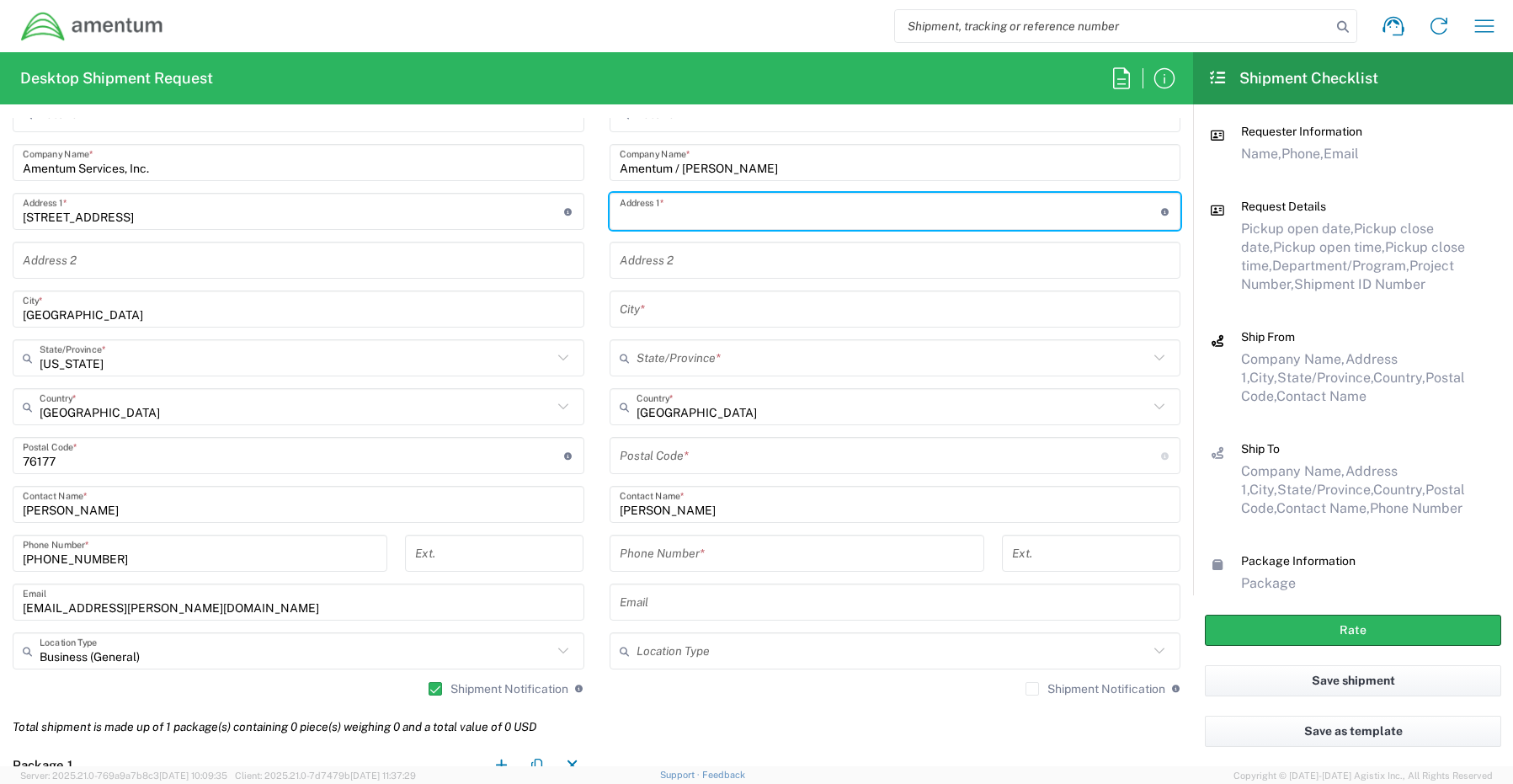
click at [668, 217] on input "text" at bounding box center [890, 212] width 542 height 30
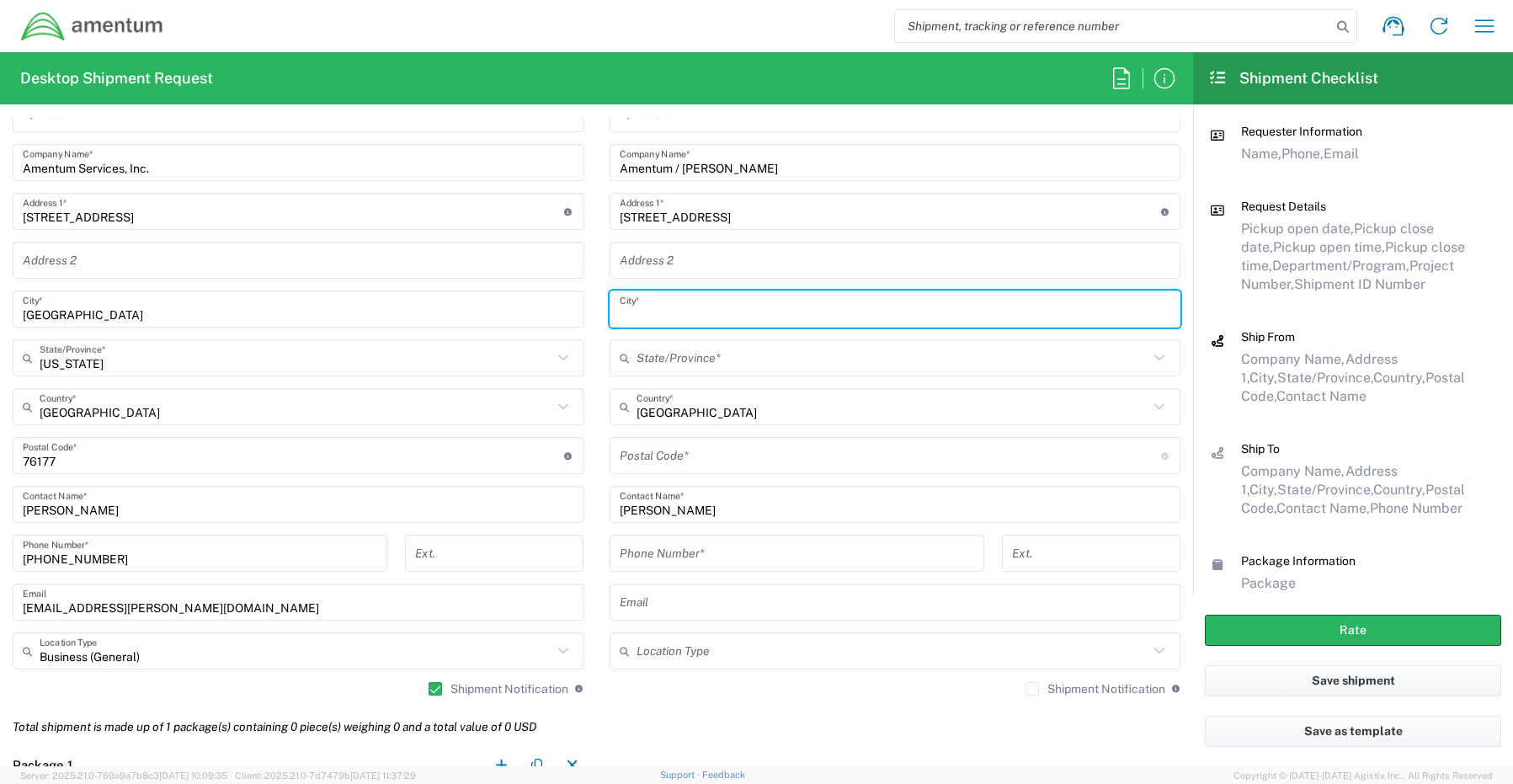
click at [657, 308] on input "text" at bounding box center [896, 310] width 551 height 30
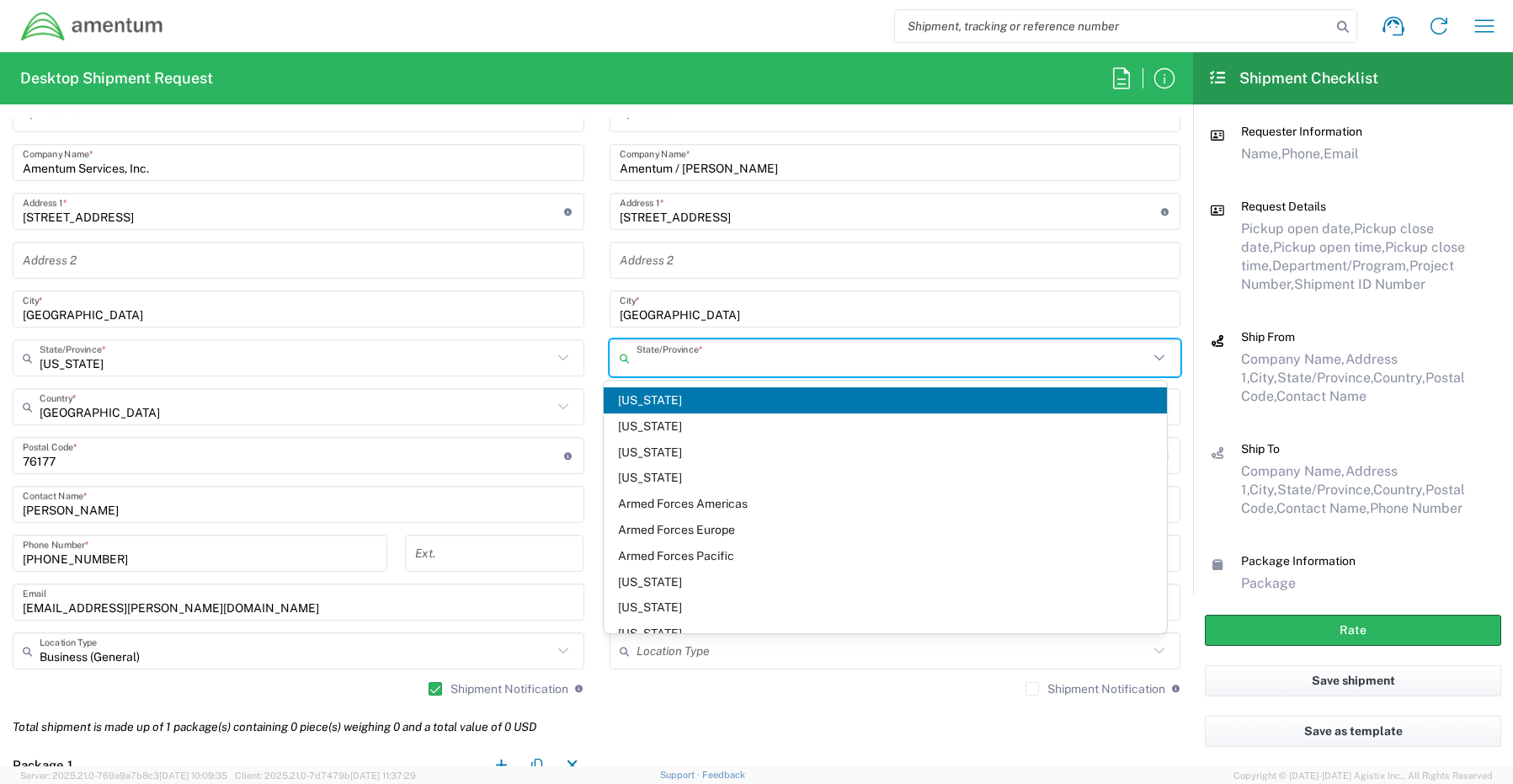
click at [697, 354] on input "text" at bounding box center [892, 358] width 513 height 30
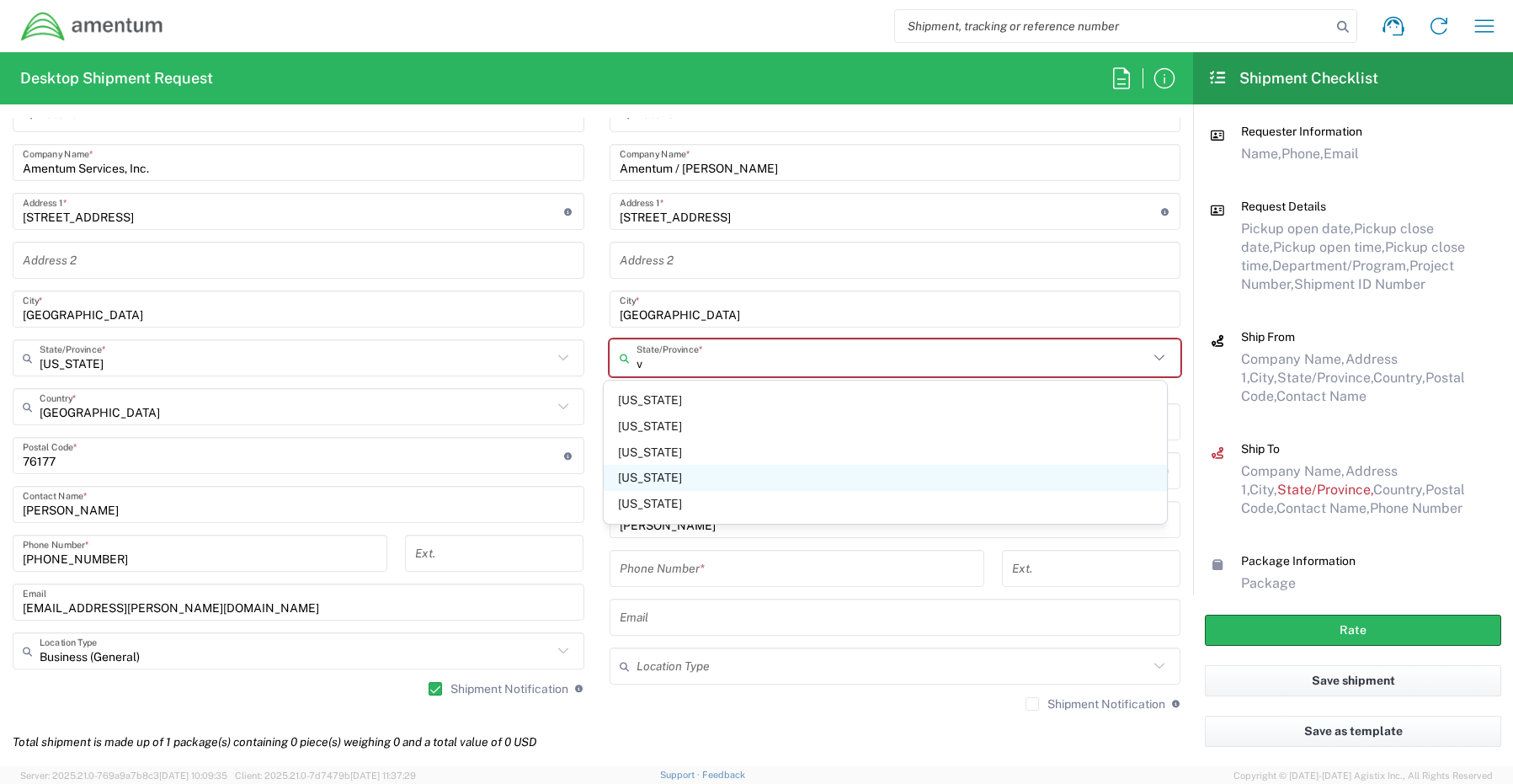
click at [668, 480] on span "[US_STATE]" at bounding box center [885, 477] width 563 height 26
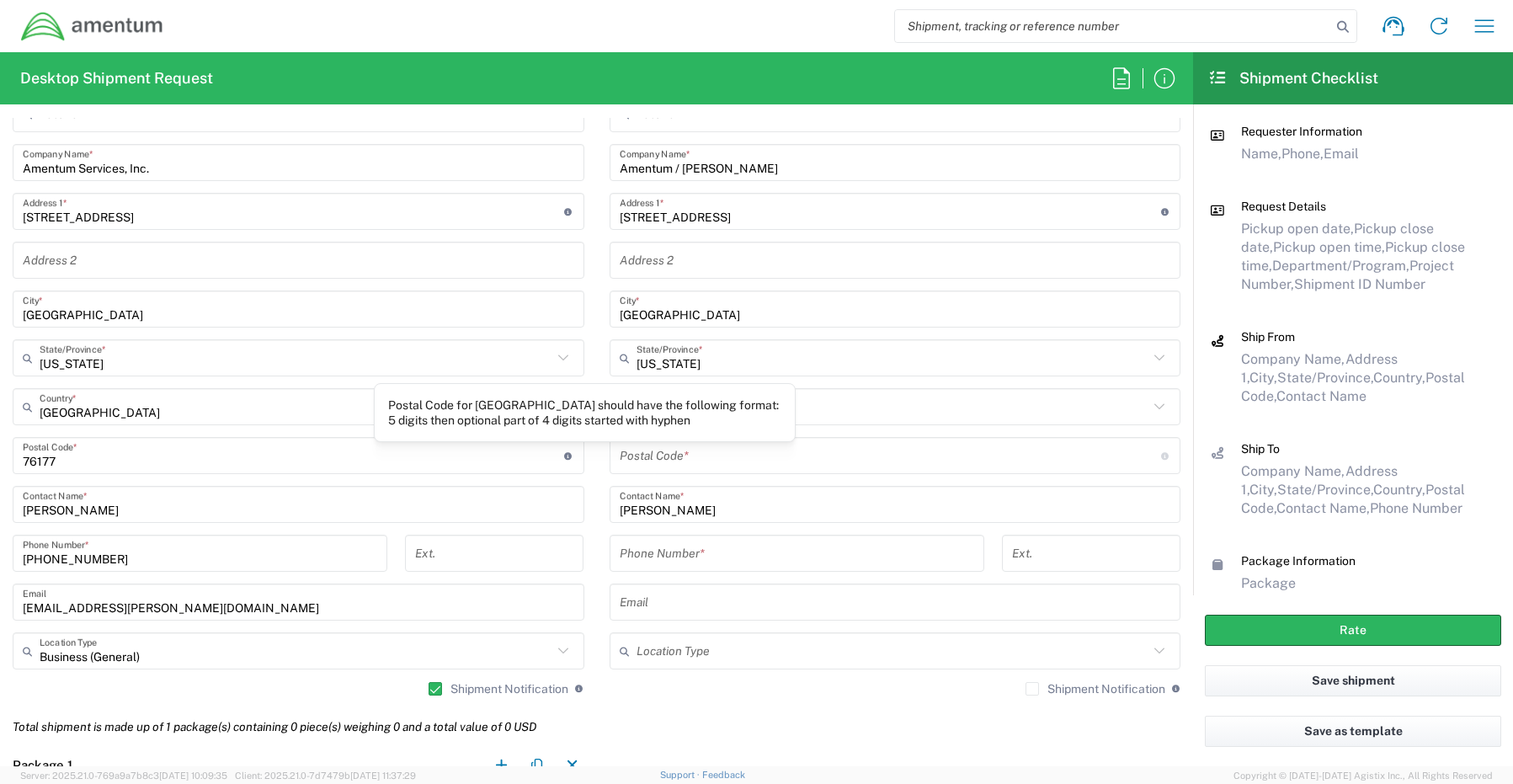
click at [682, 459] on input "undefined" at bounding box center [890, 456] width 542 height 30
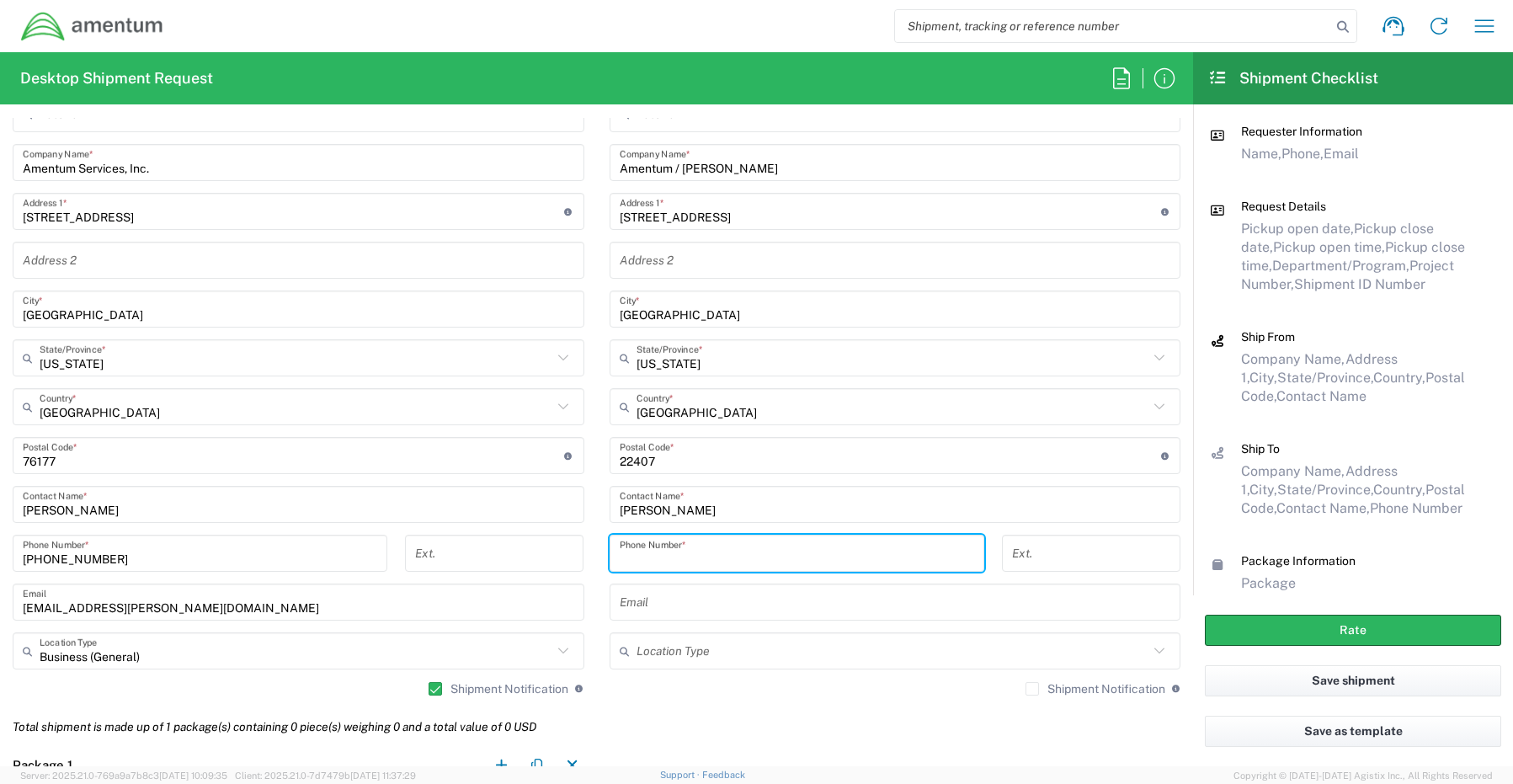
click at [674, 553] on input "tel" at bounding box center [797, 554] width 355 height 30
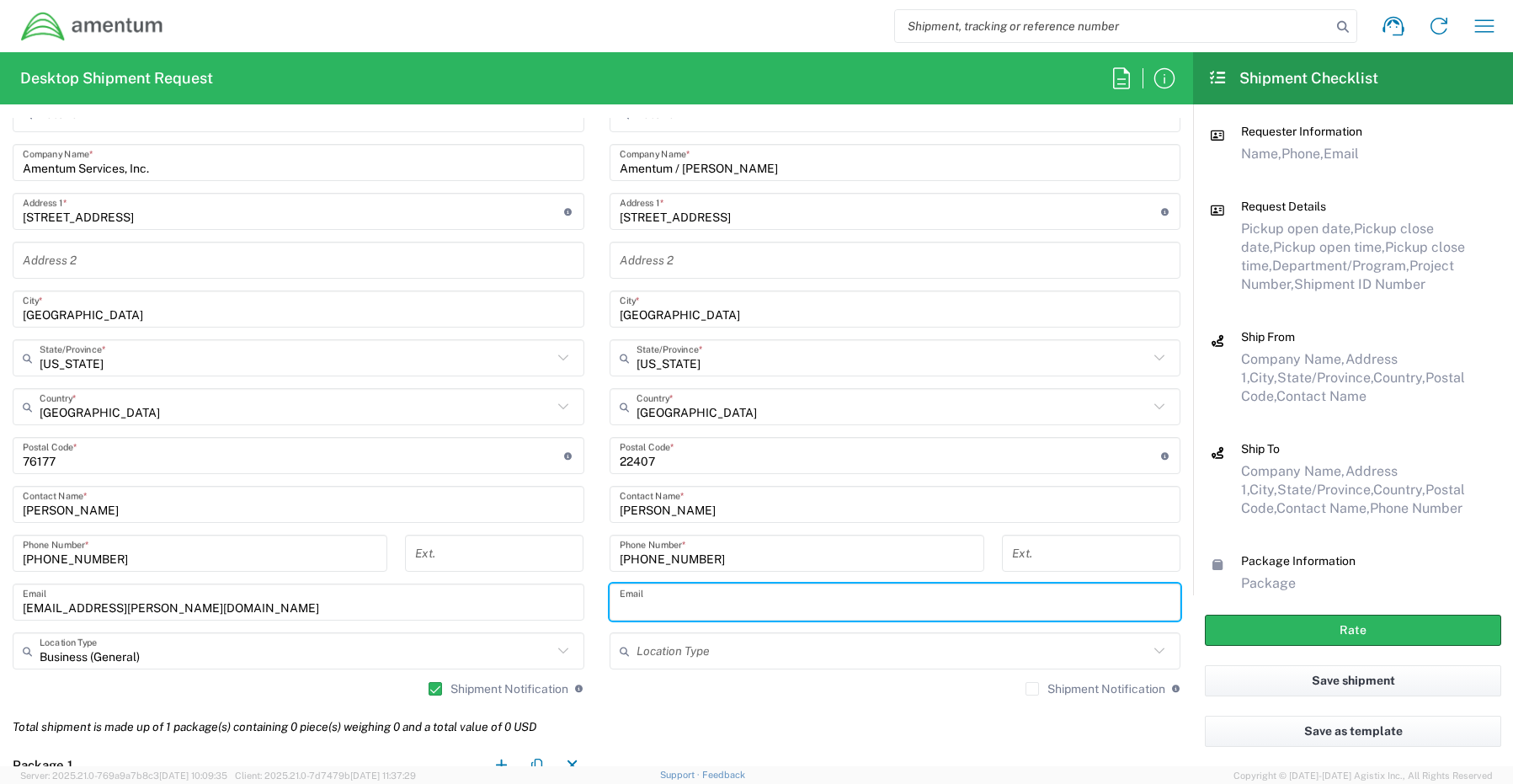
click at [640, 611] on input "text" at bounding box center [896, 602] width 551 height 30
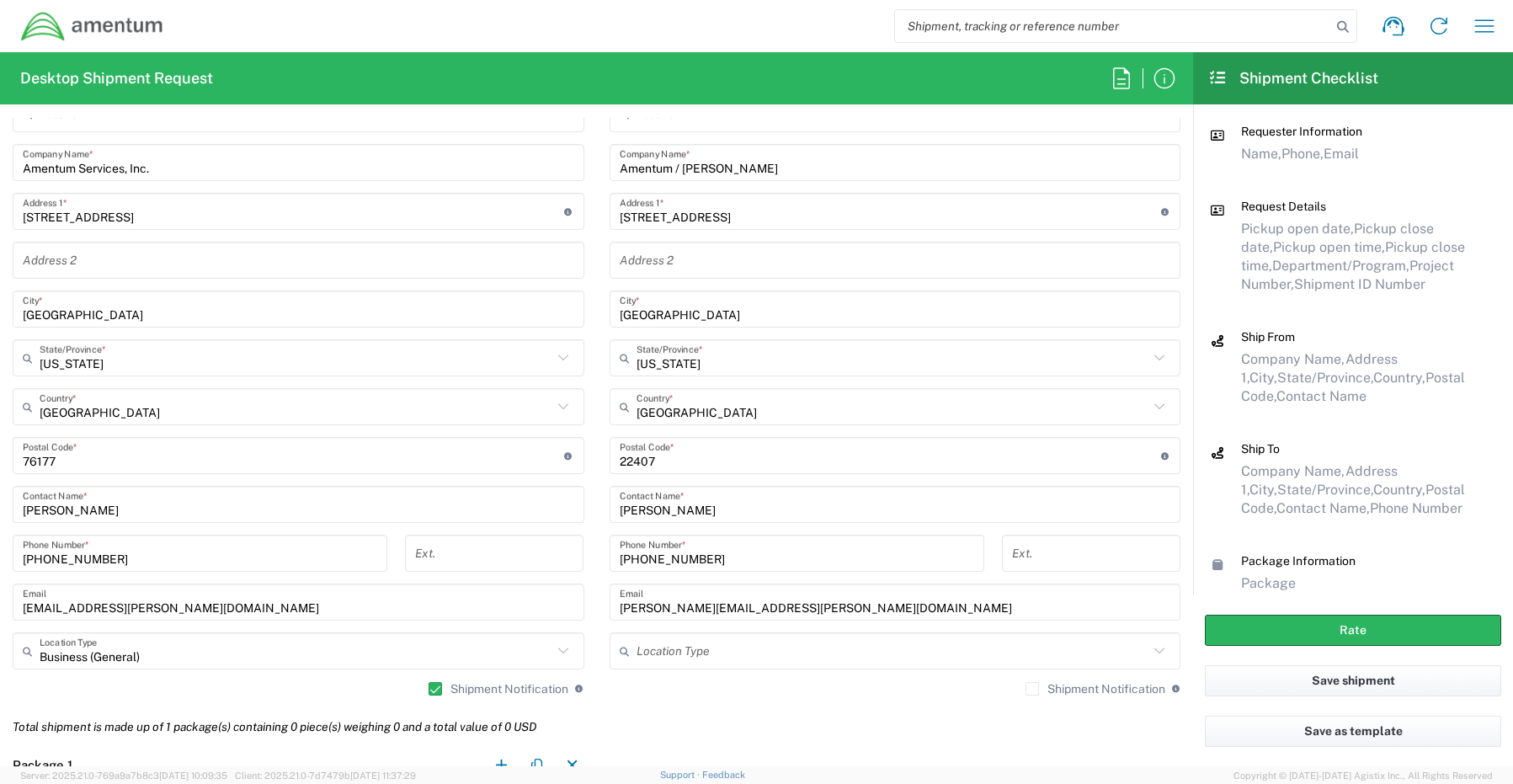
click at [1027, 687] on label "Shipment Notification" at bounding box center [1095, 689] width 139 height 14
click at [1032, 689] on input "Shipment Notification" at bounding box center [1032, 689] width 0 height 0
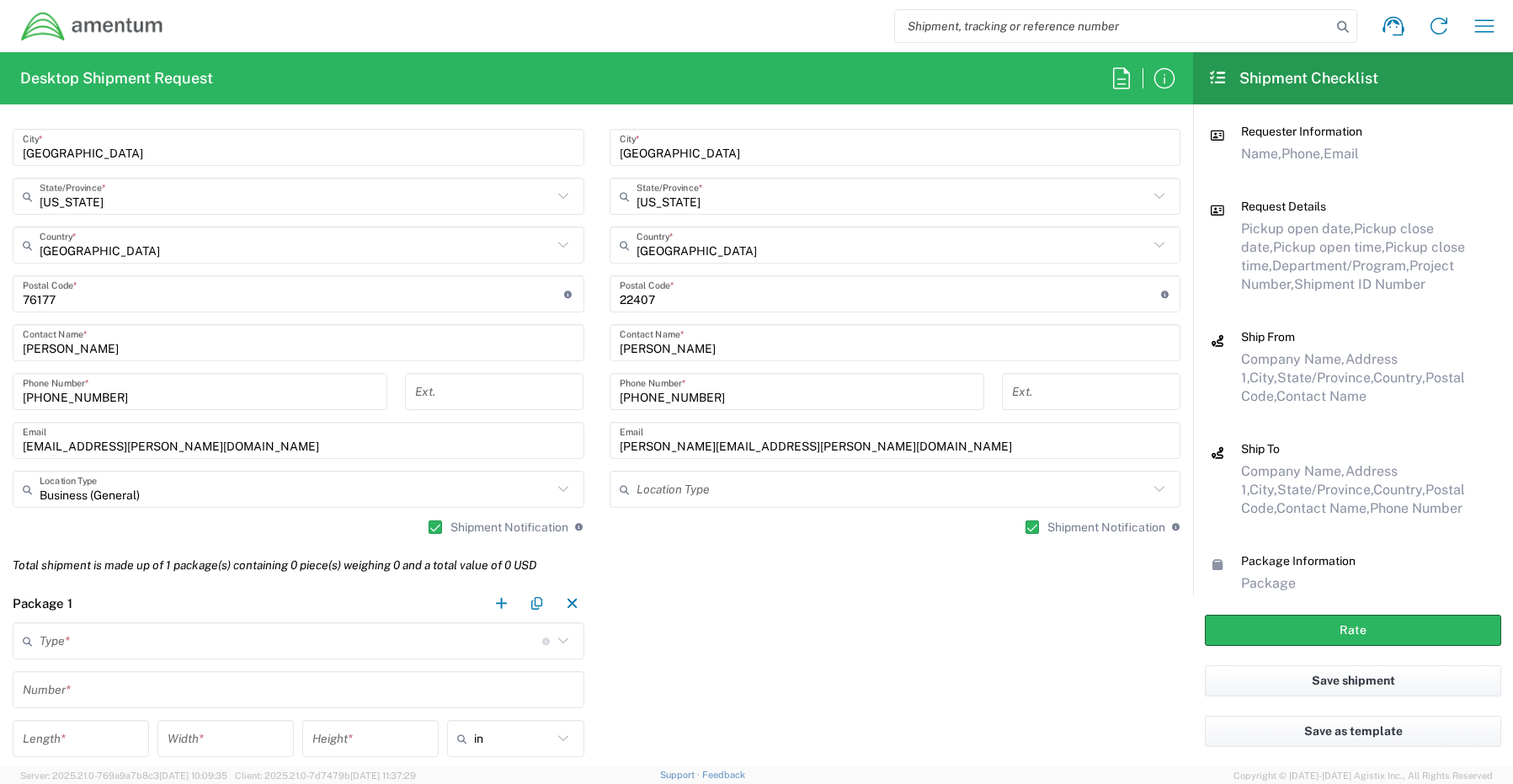
scroll to position [1094, 0]
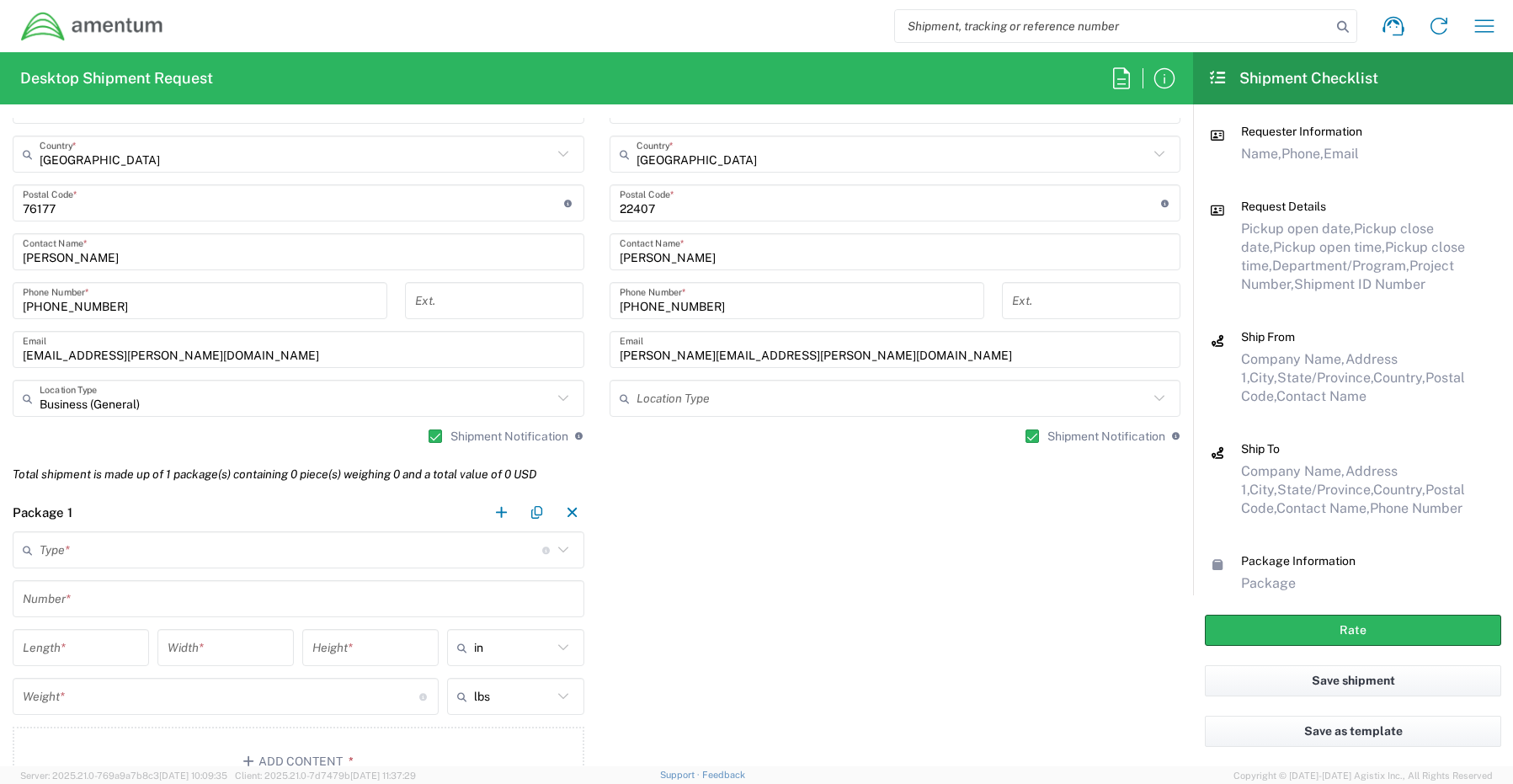
click at [93, 539] on input "text" at bounding box center [291, 550] width 503 height 30
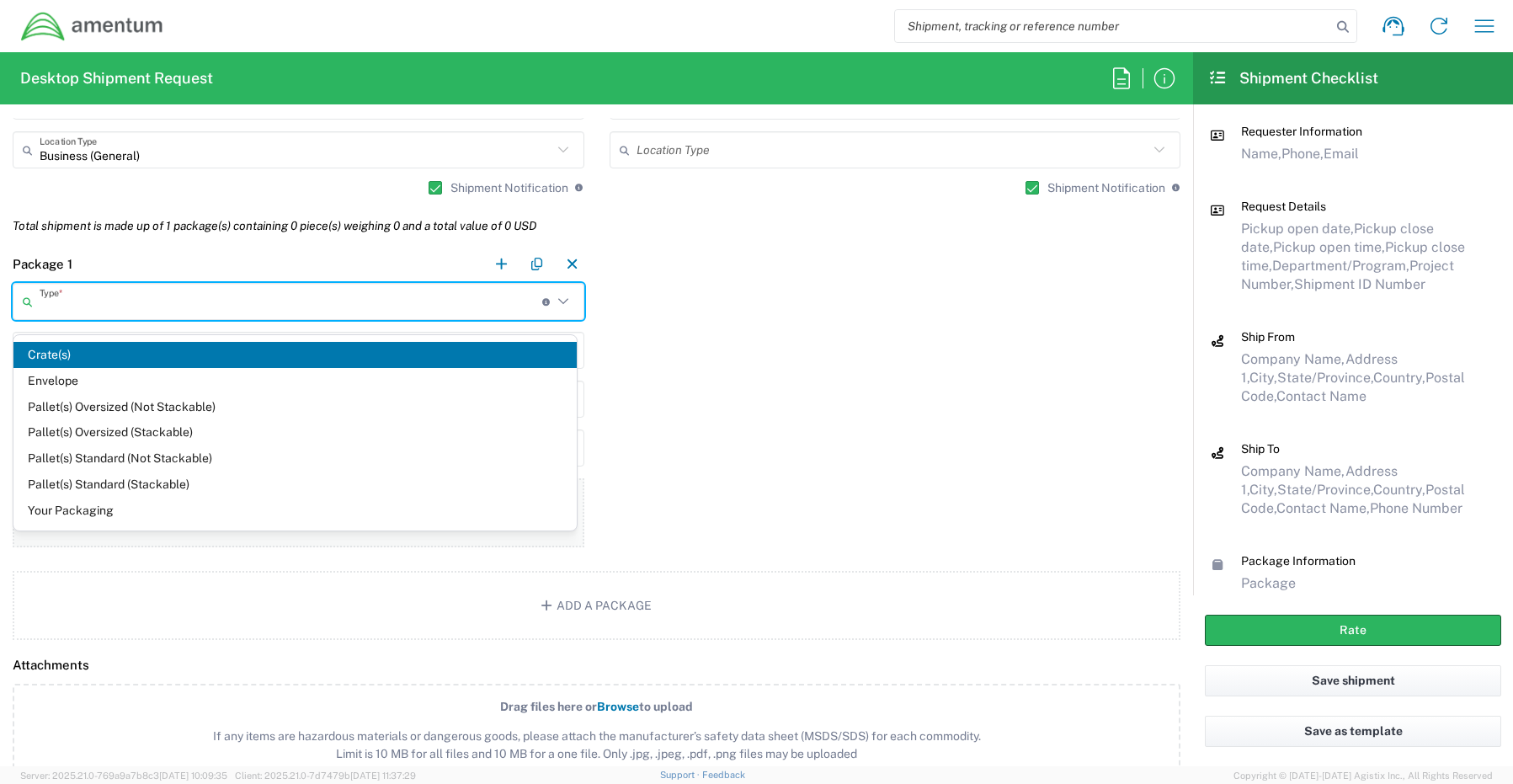
scroll to position [1347, 0]
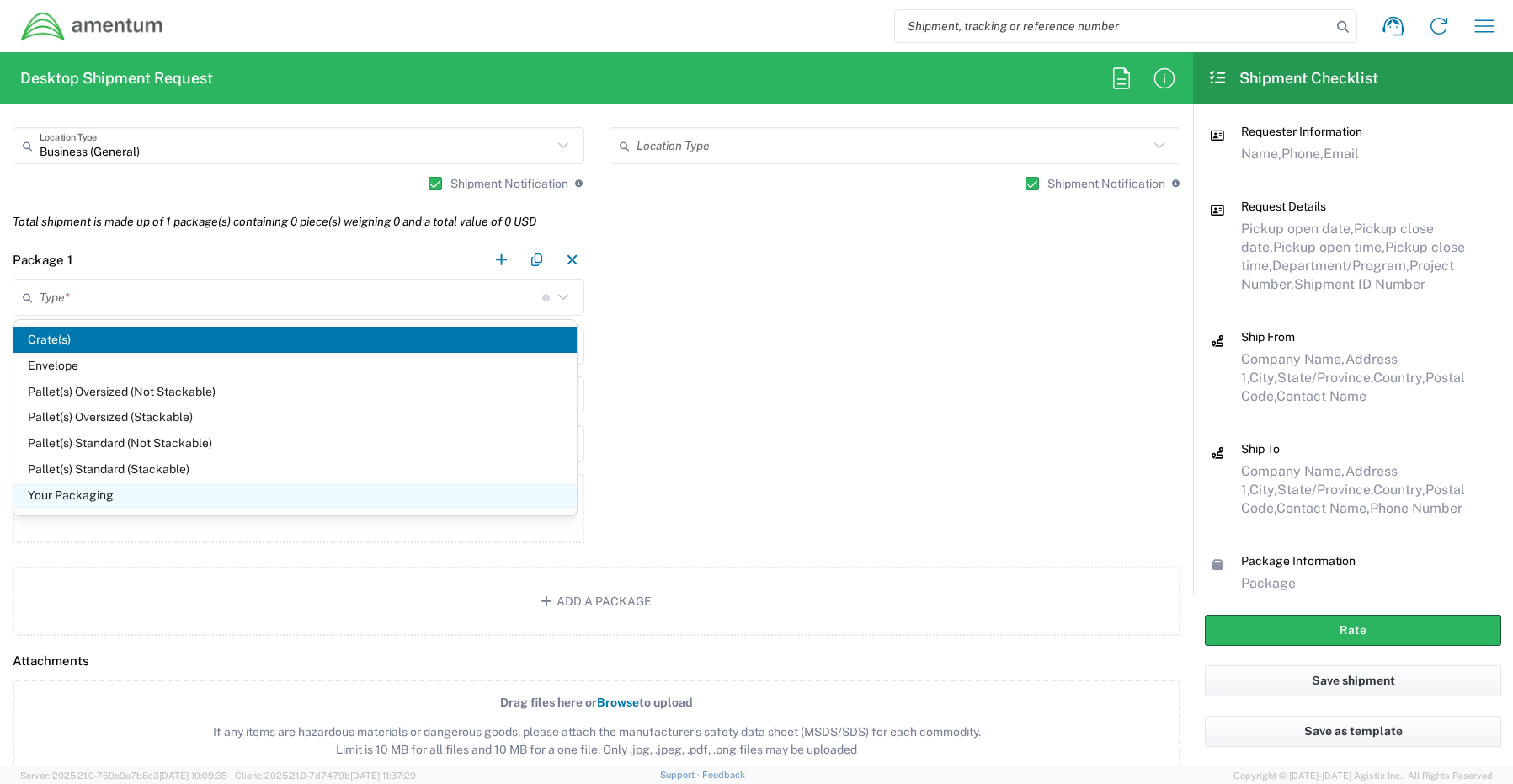
click at [69, 501] on span "Your Packaging" at bounding box center [295, 495] width 563 height 26
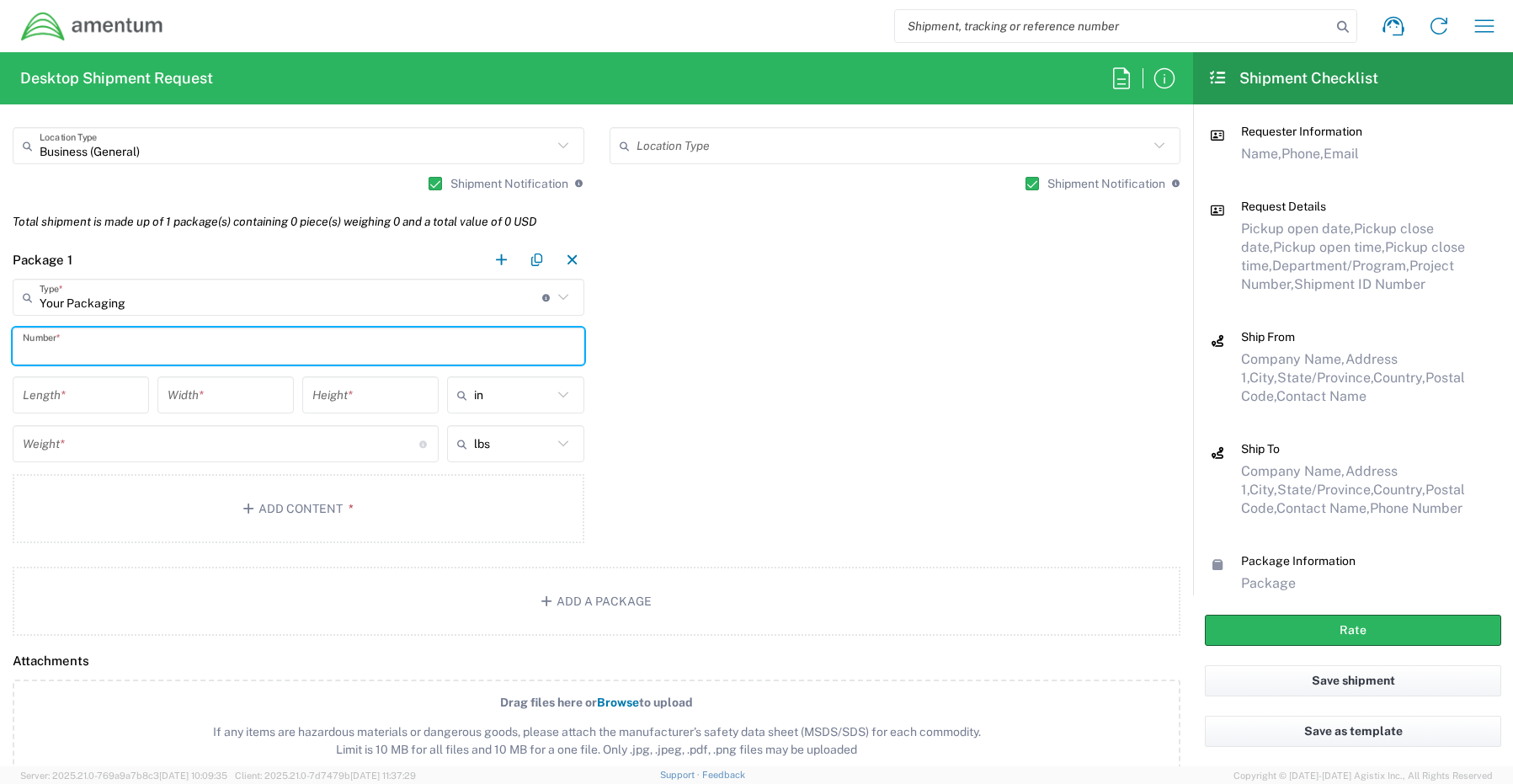
click at [59, 342] on input "text" at bounding box center [299, 346] width 551 height 30
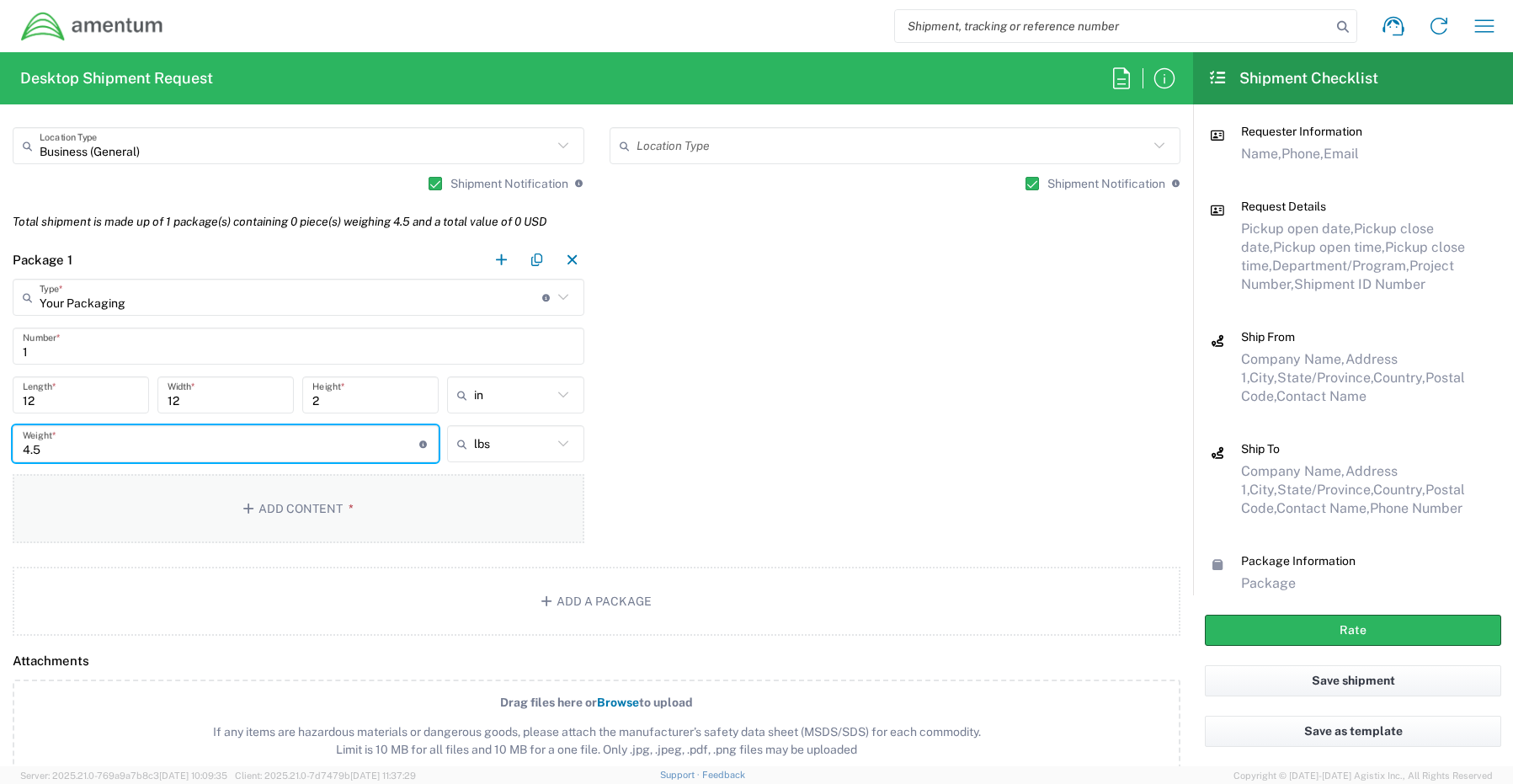
click at [304, 507] on button "Add Content *" at bounding box center [299, 508] width 572 height 69
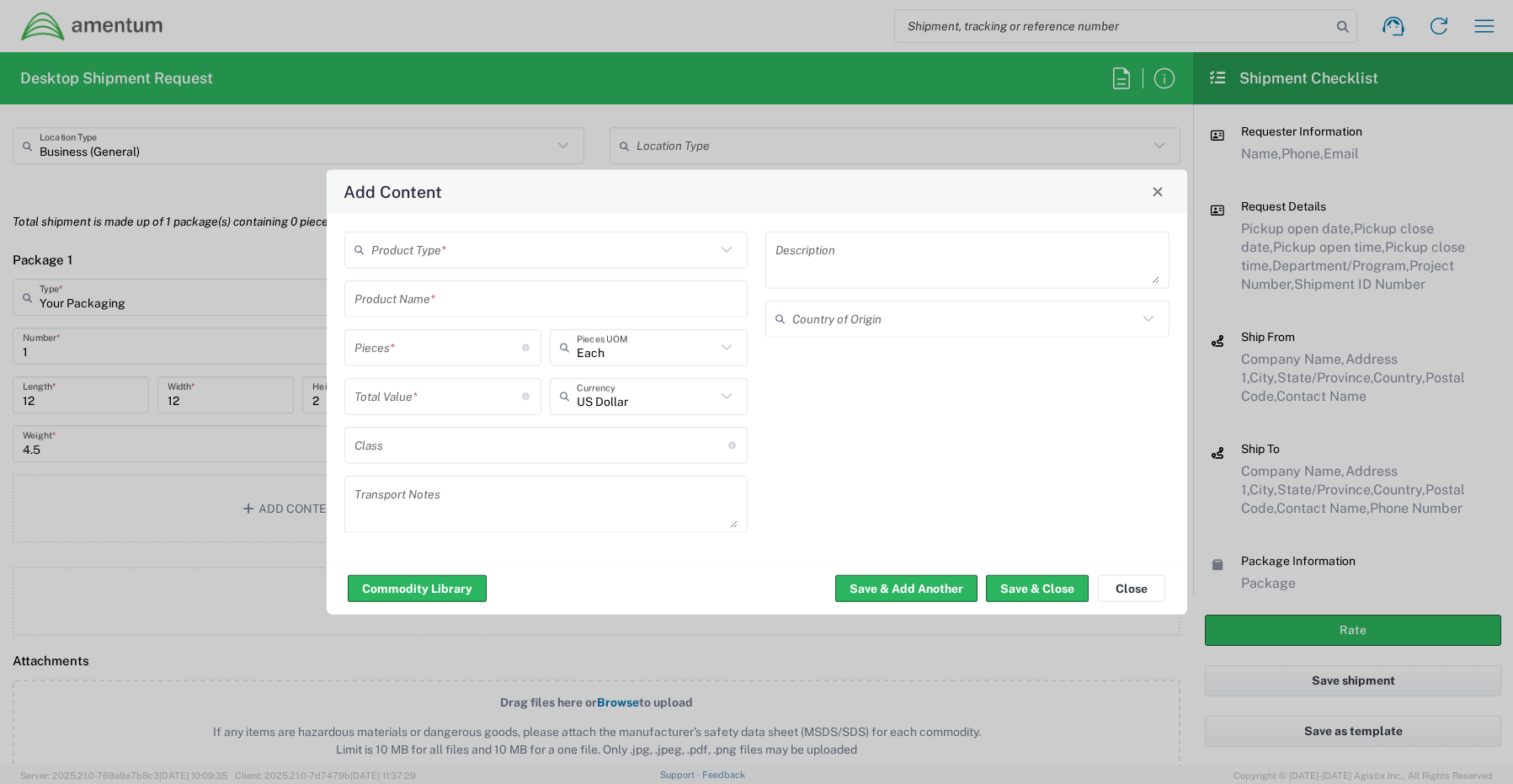
click at [451, 252] on input "text" at bounding box center [544, 249] width 345 height 30
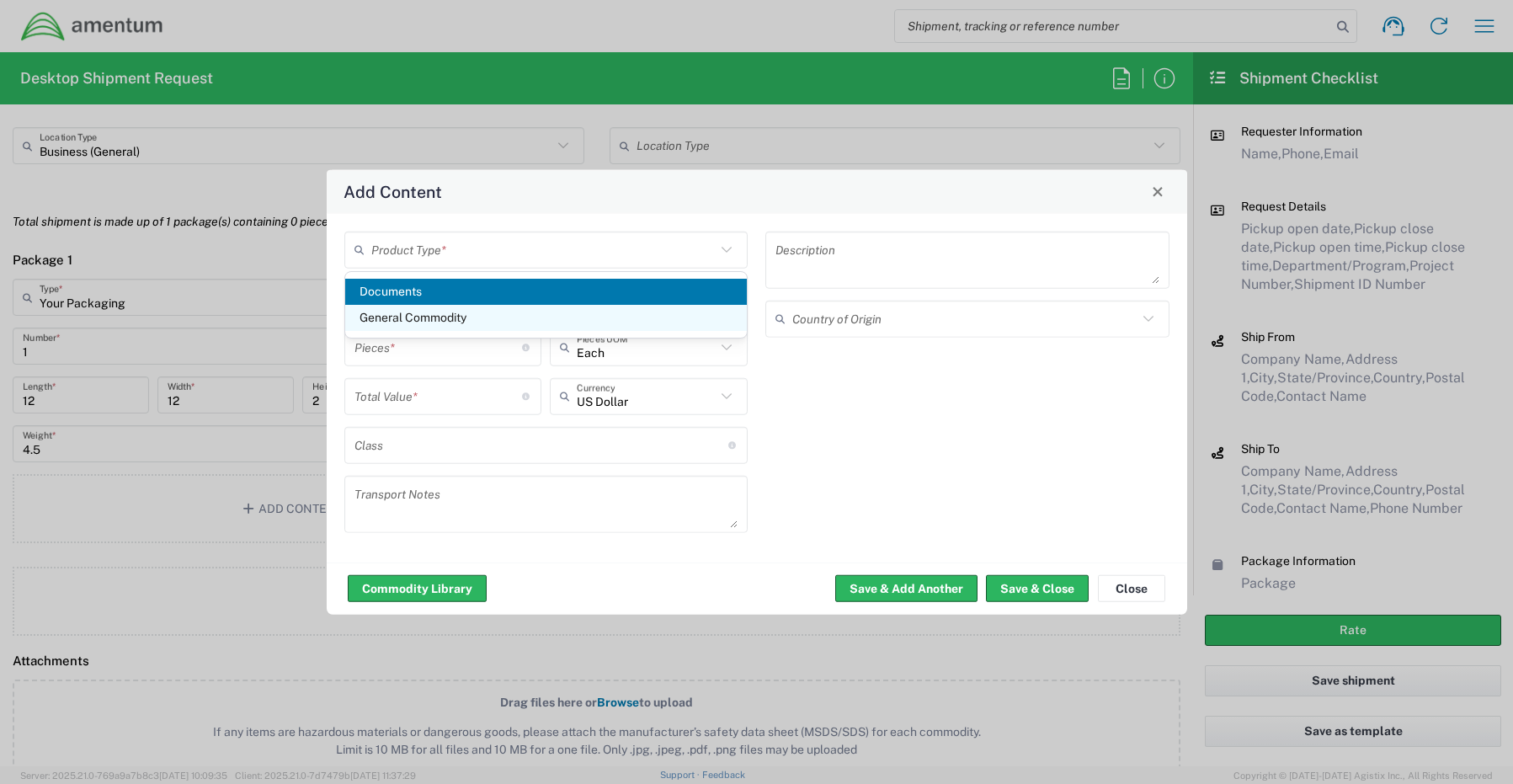
click at [413, 310] on span "General Commodity" at bounding box center [546, 317] width 402 height 26
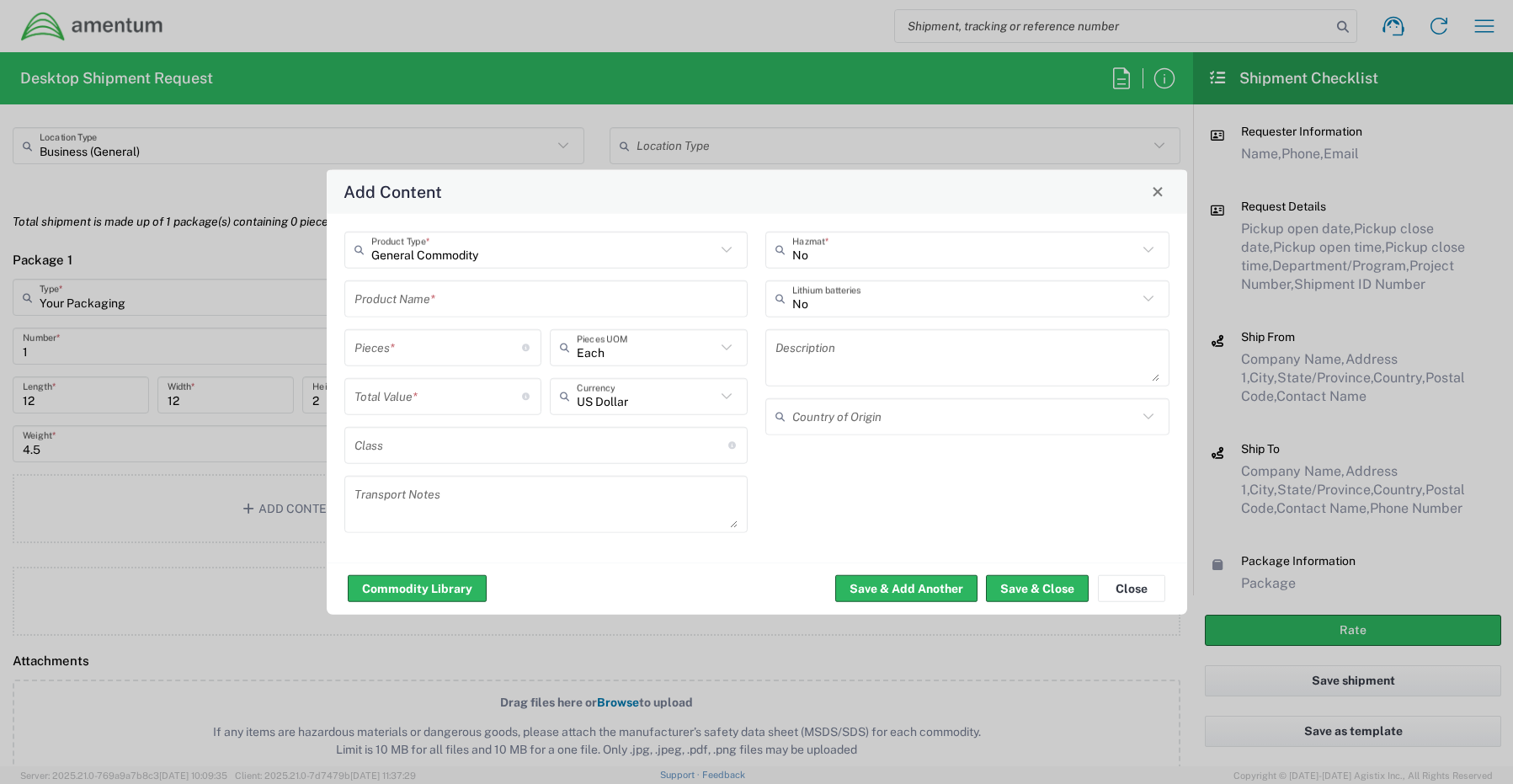
click at [393, 297] on input "text" at bounding box center [546, 298] width 384 height 30
click at [1022, 584] on button "Save & Close" at bounding box center [1037, 588] width 103 height 27
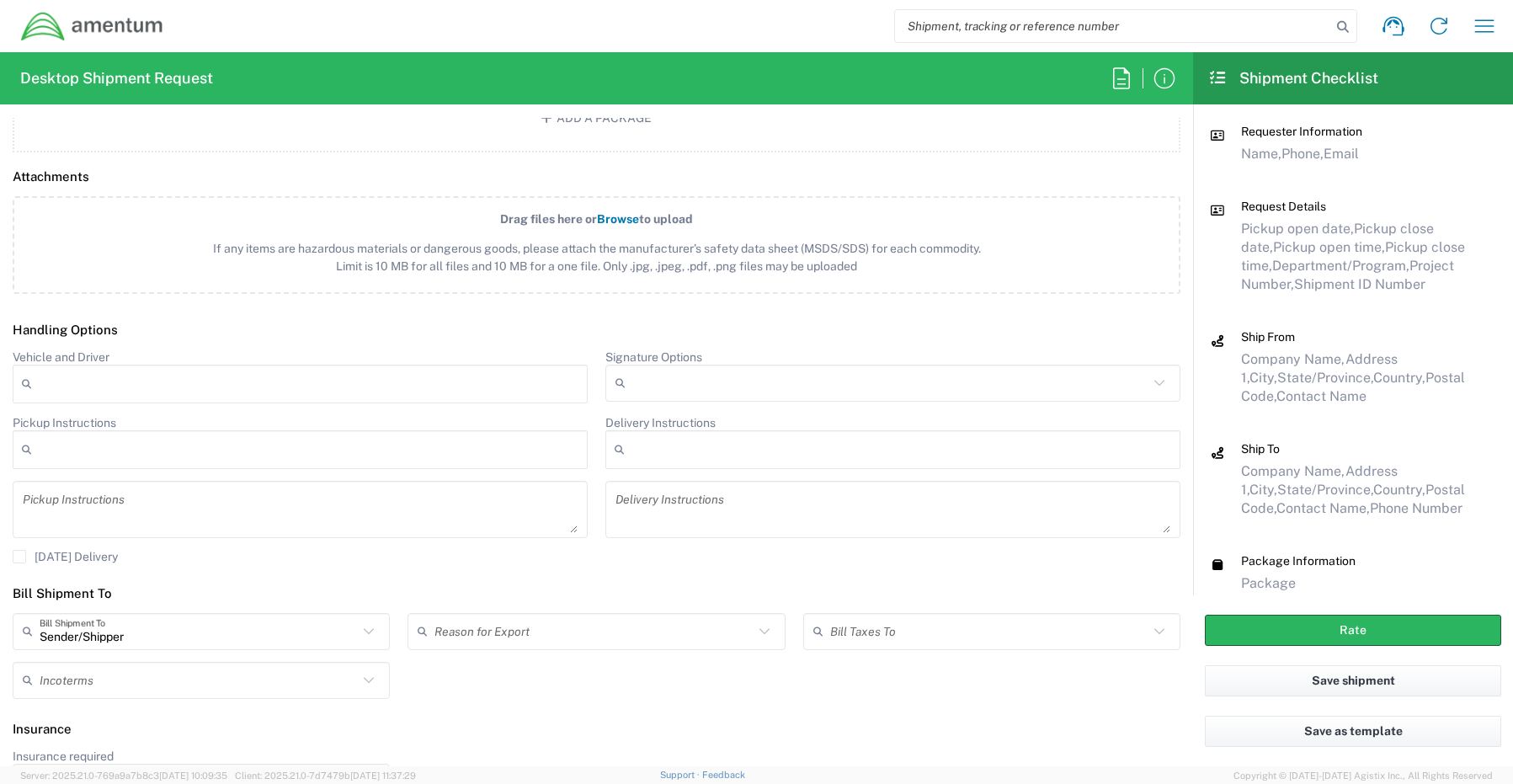
scroll to position [1936, 0]
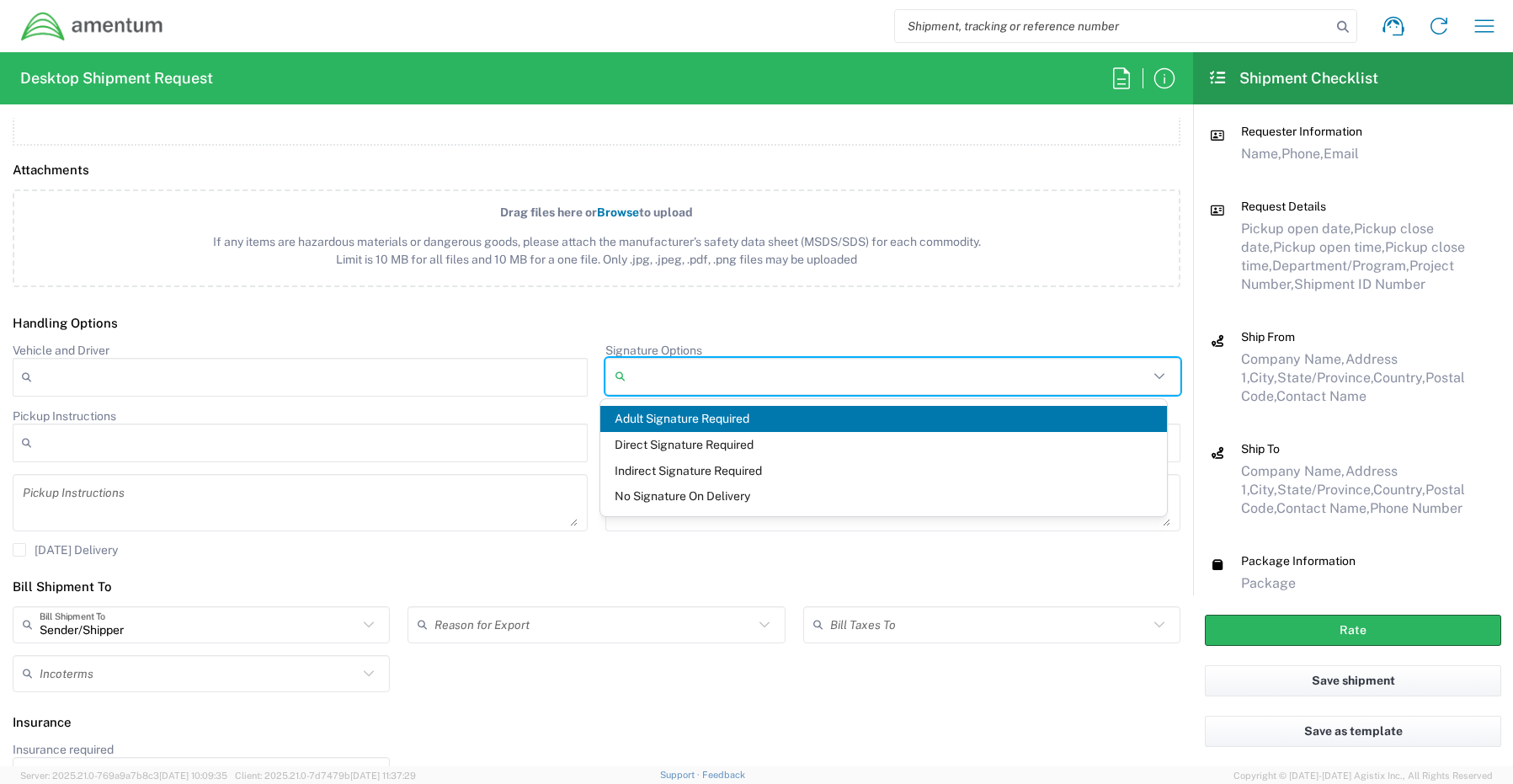
click at [654, 377] on input "Signature Options" at bounding box center [890, 377] width 516 height 27
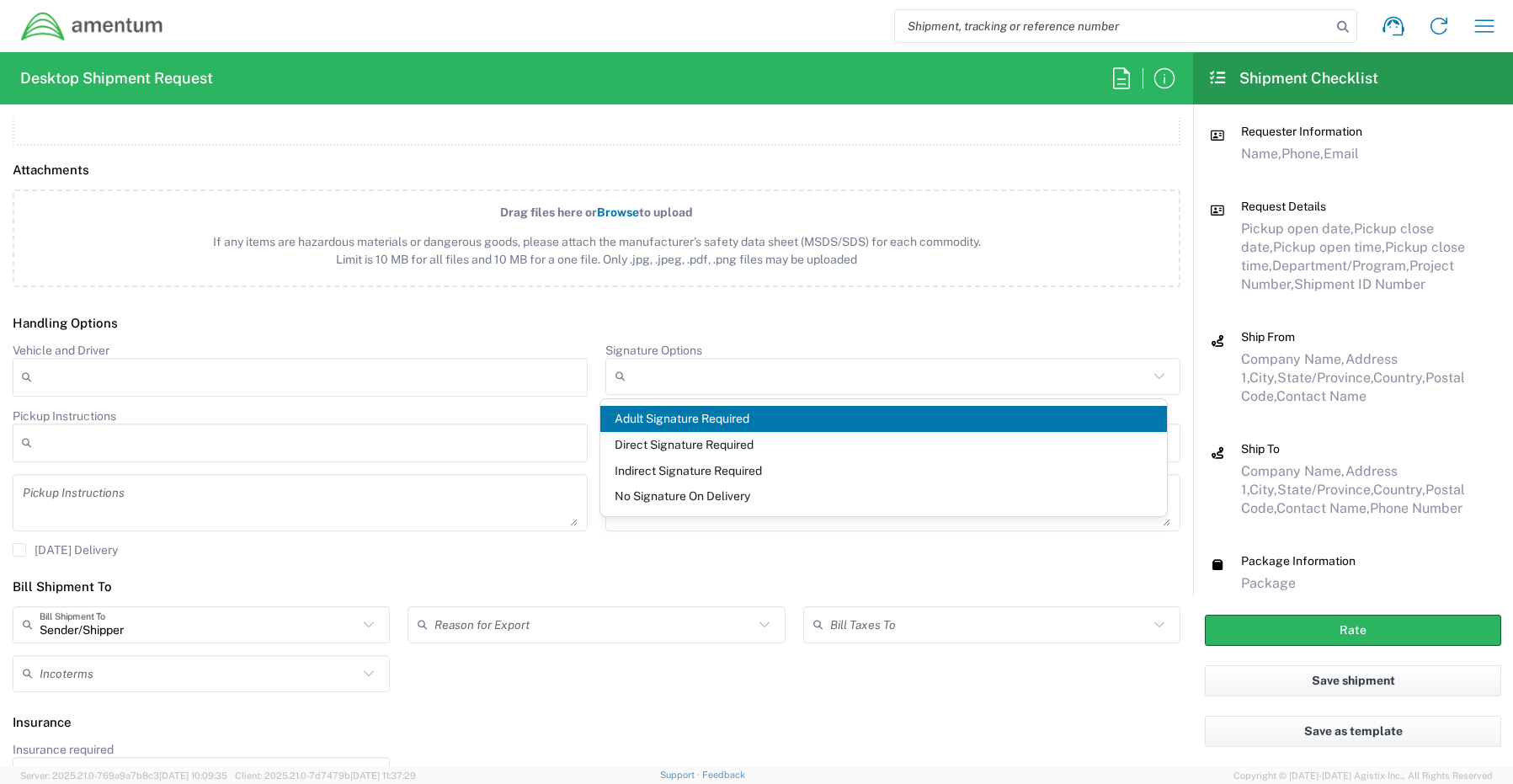
click at [658, 413] on span "Adult Signature Required" at bounding box center [884, 418] width 567 height 26
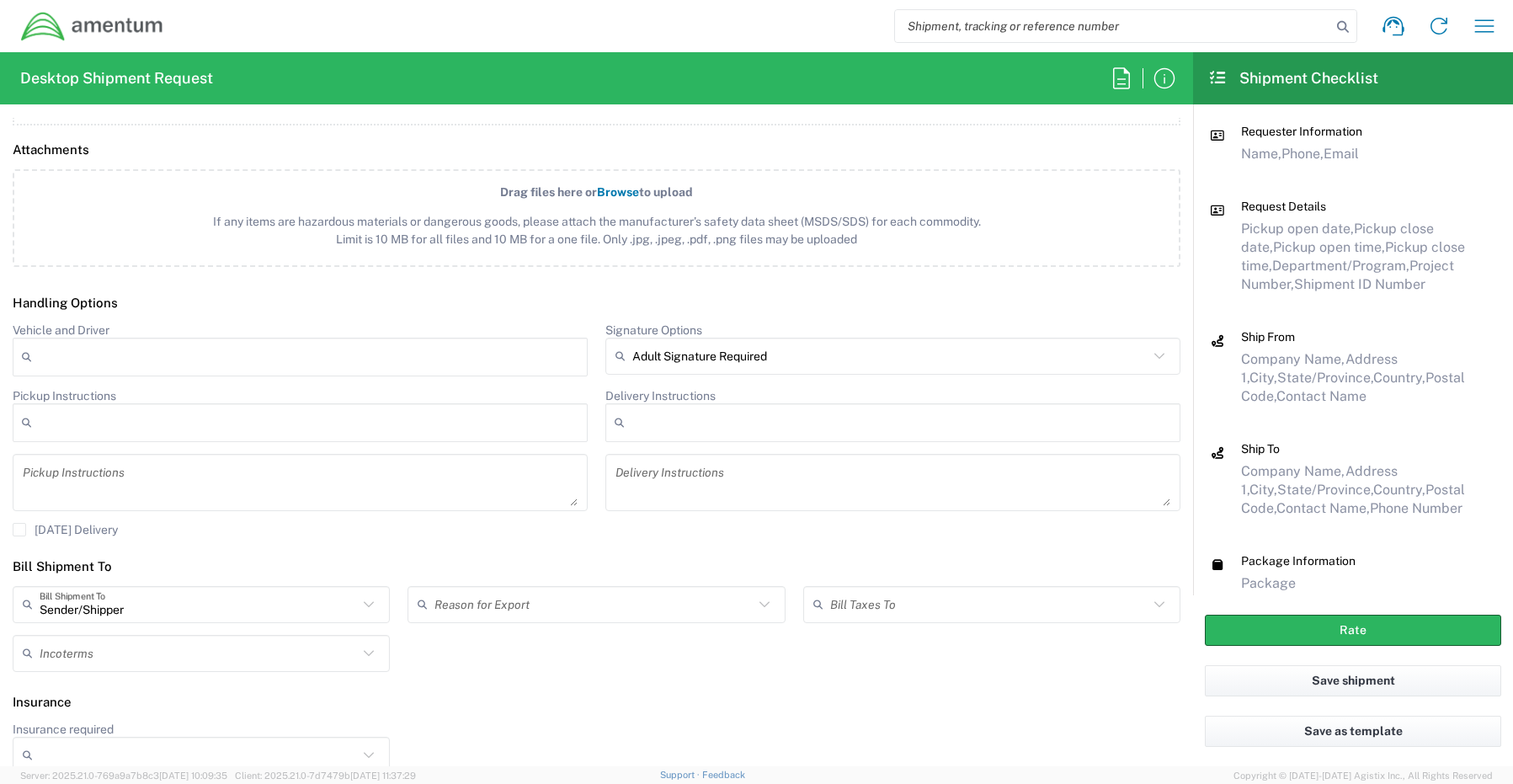
scroll to position [1976, 0]
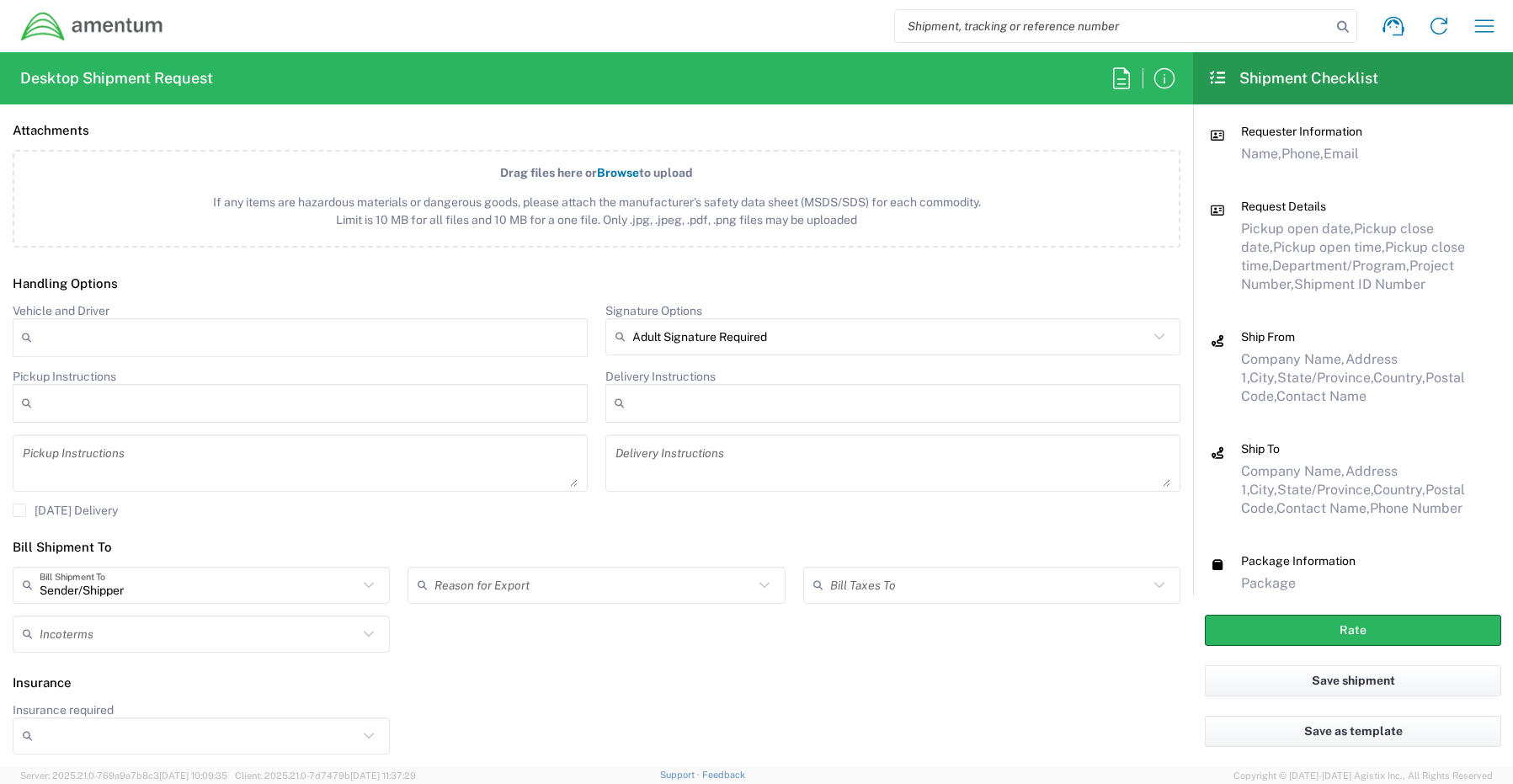
click at [77, 748] on input "Insurance required" at bounding box center [199, 736] width 318 height 27
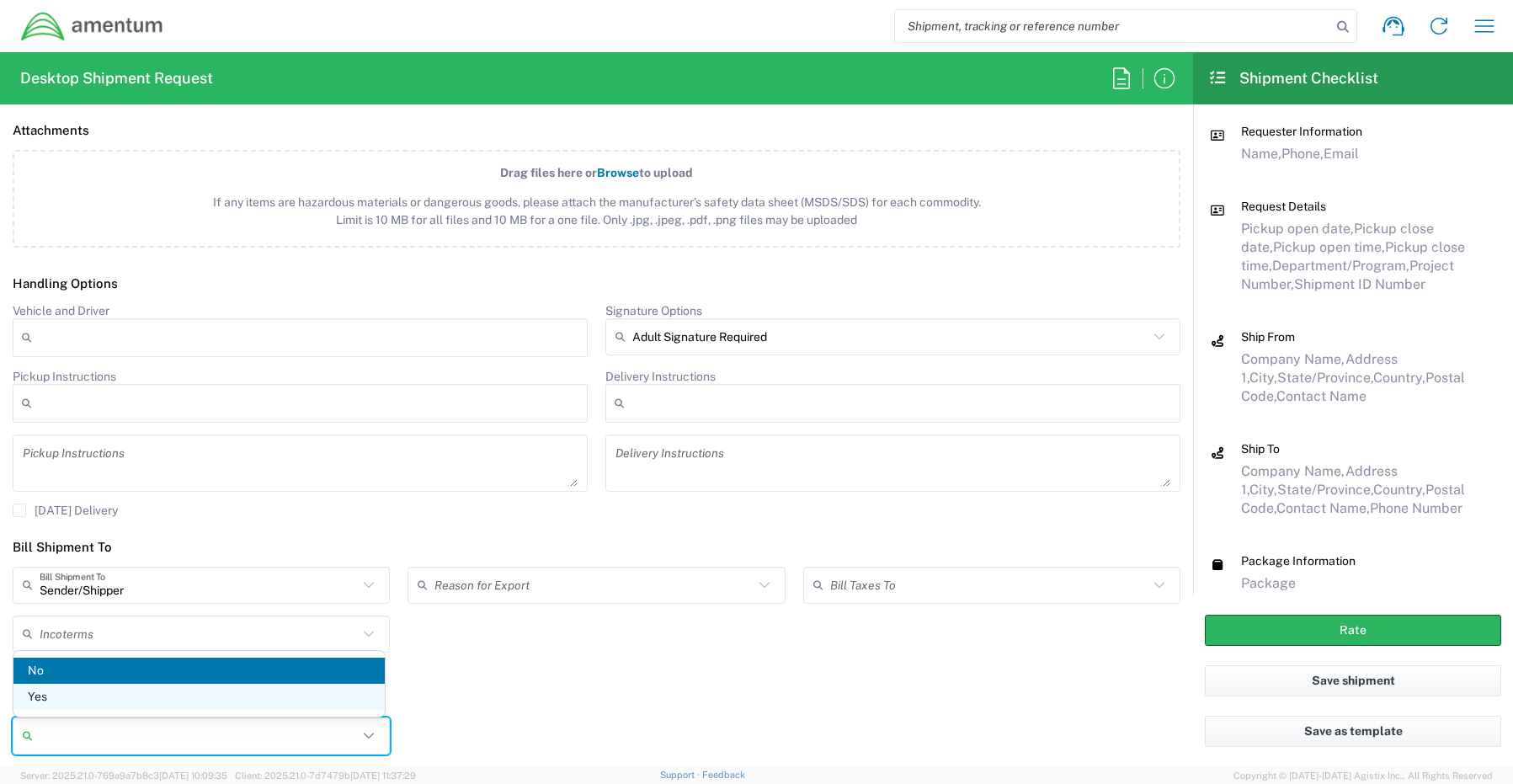
drag, startPoint x: 47, startPoint y: 700, endPoint x: 69, endPoint y: 696, distance: 22.4
click at [48, 700] on span "Yes" at bounding box center [199, 696] width 372 height 26
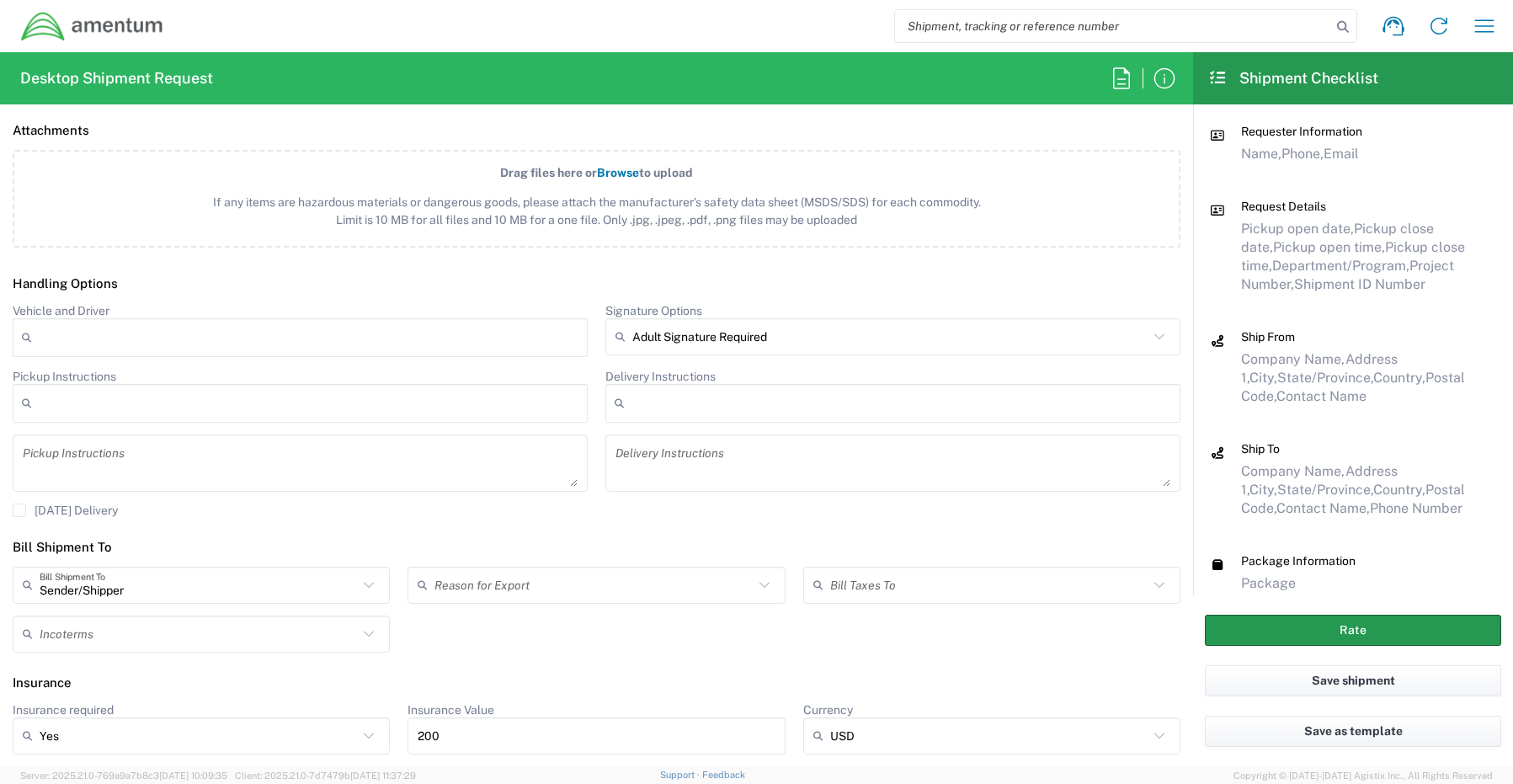
click at [1277, 629] on button "Rate" at bounding box center [1353, 630] width 296 height 31
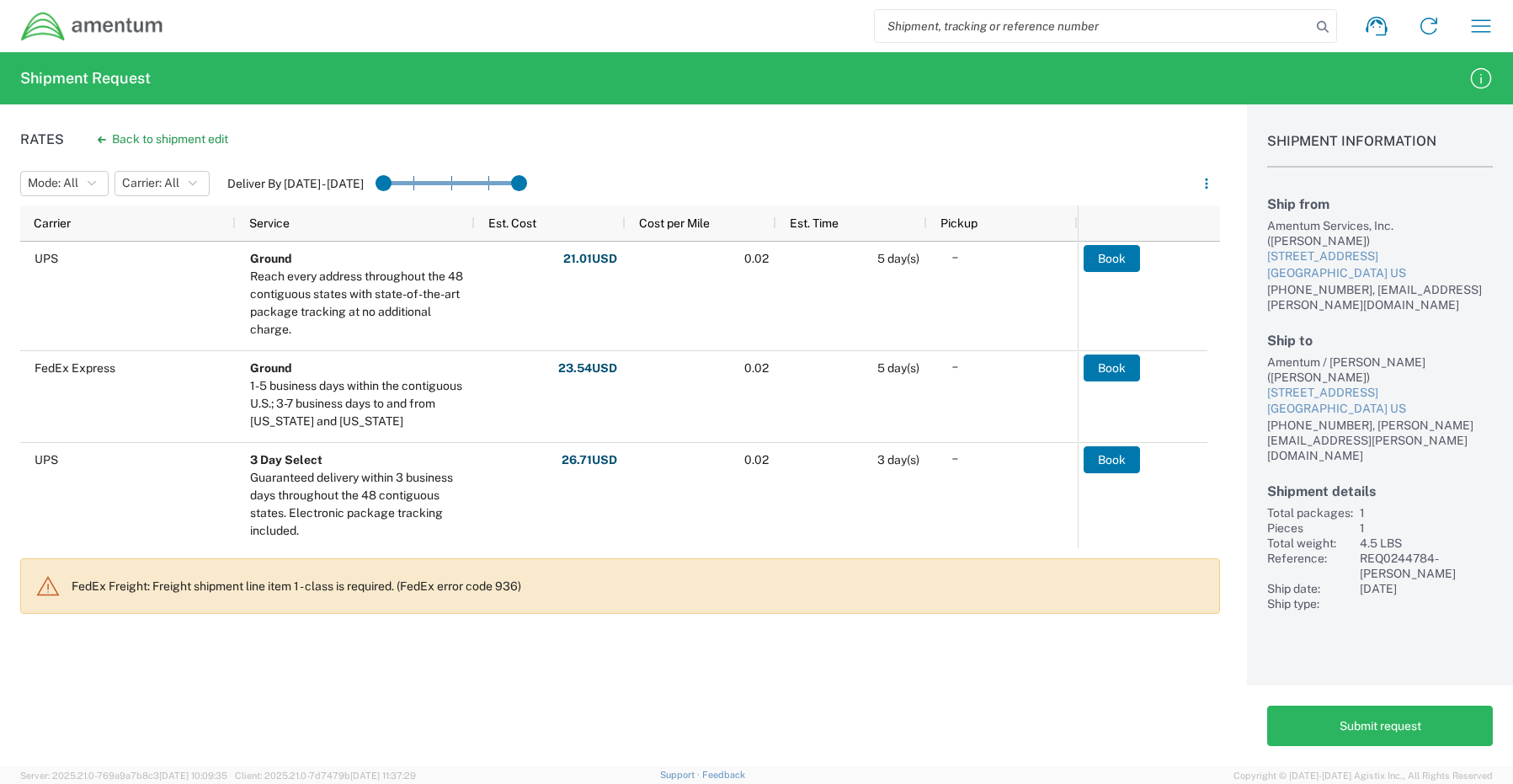
click at [1222, 736] on div "Rates Back to shipment edit Mode: All All LTL SMAL Carrier: All All [PERSON_NAM…" at bounding box center [756, 435] width 1513 height 662
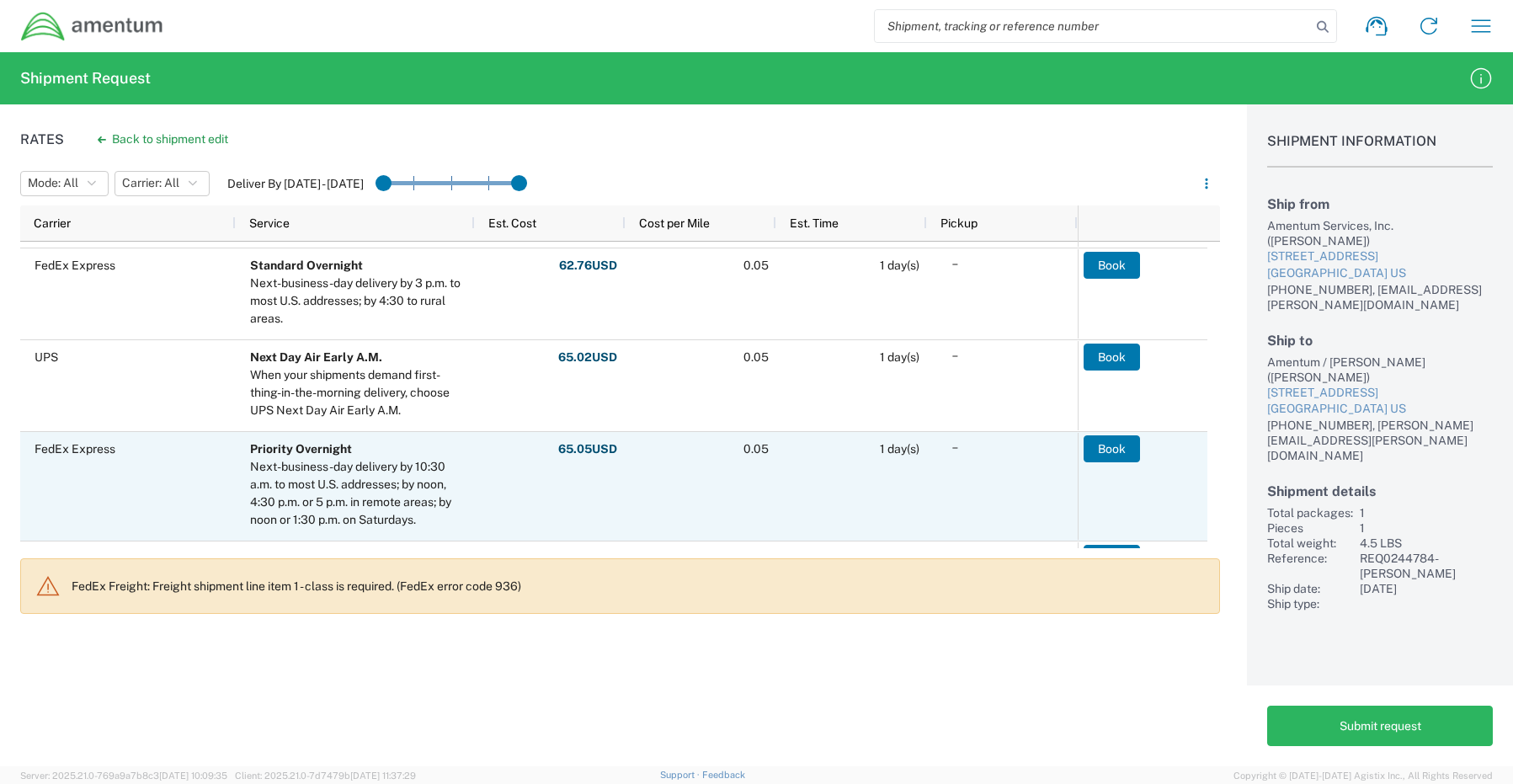
scroll to position [926, 0]
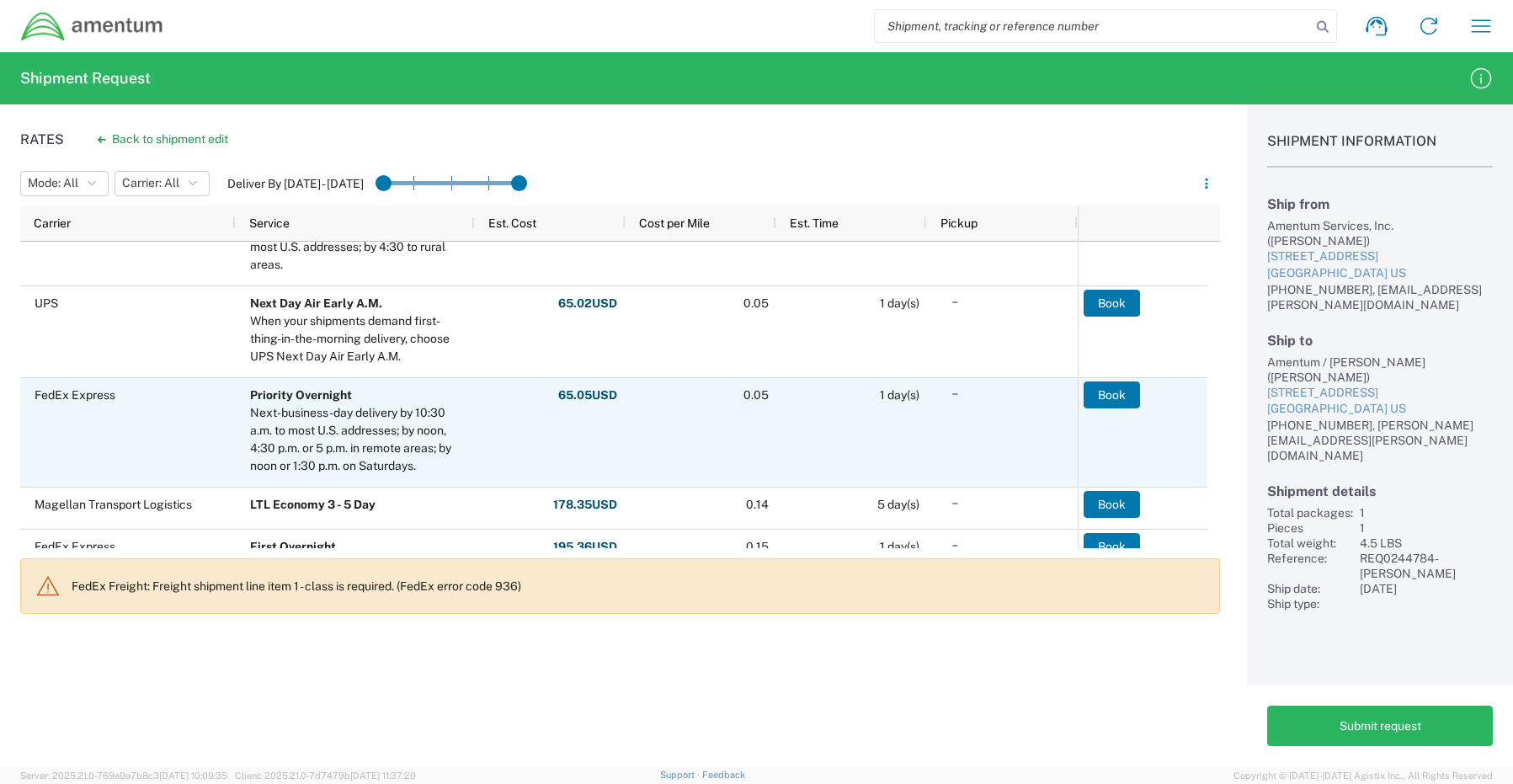
click at [155, 440] on div "FedEx Express" at bounding box center [128, 433] width 215 height 109
click at [1106, 389] on button "Book" at bounding box center [1112, 395] width 56 height 27
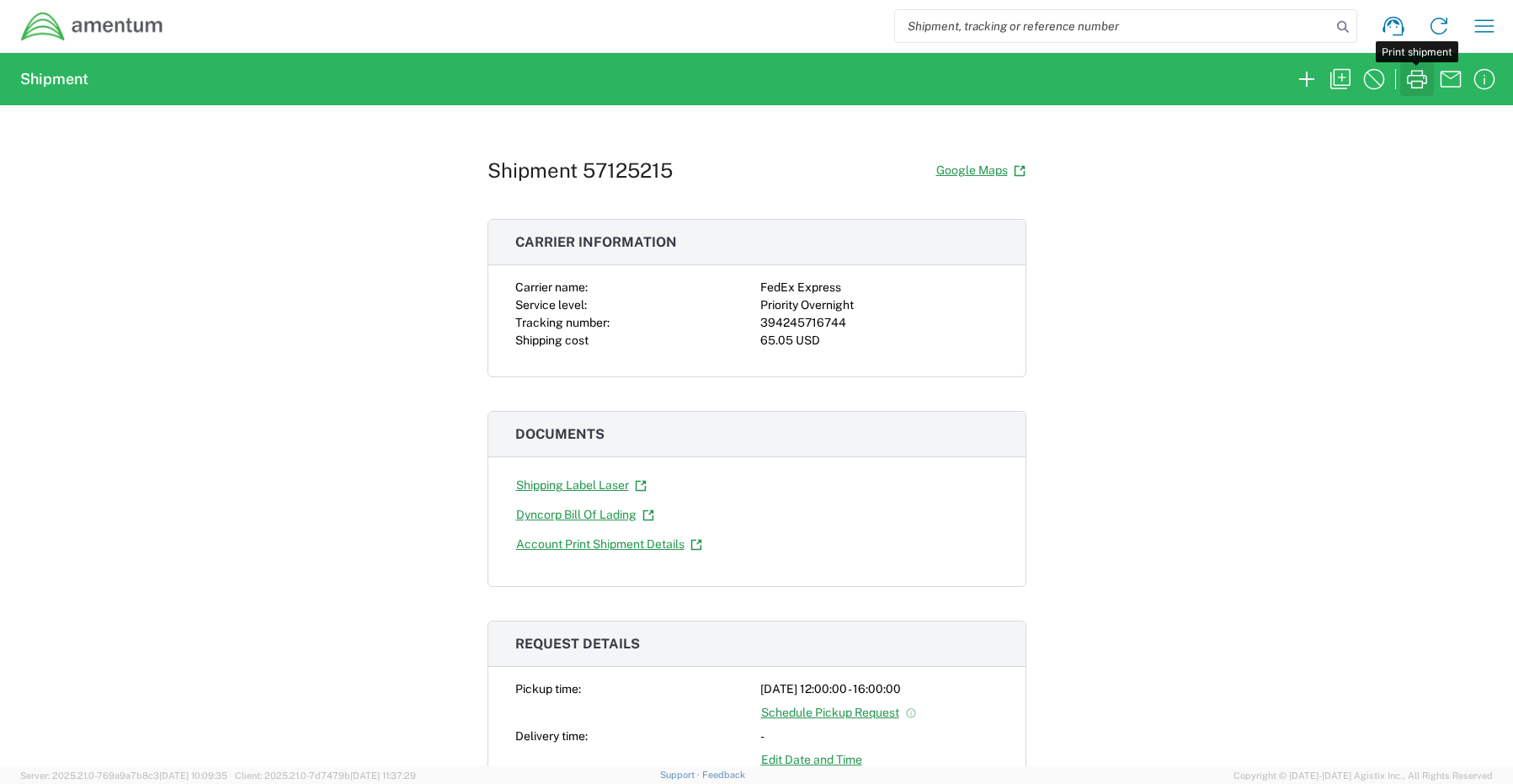
click at [1412, 82] on icon "button" at bounding box center [1417, 79] width 20 height 19
